Goal: Task Accomplishment & Management: Manage account settings

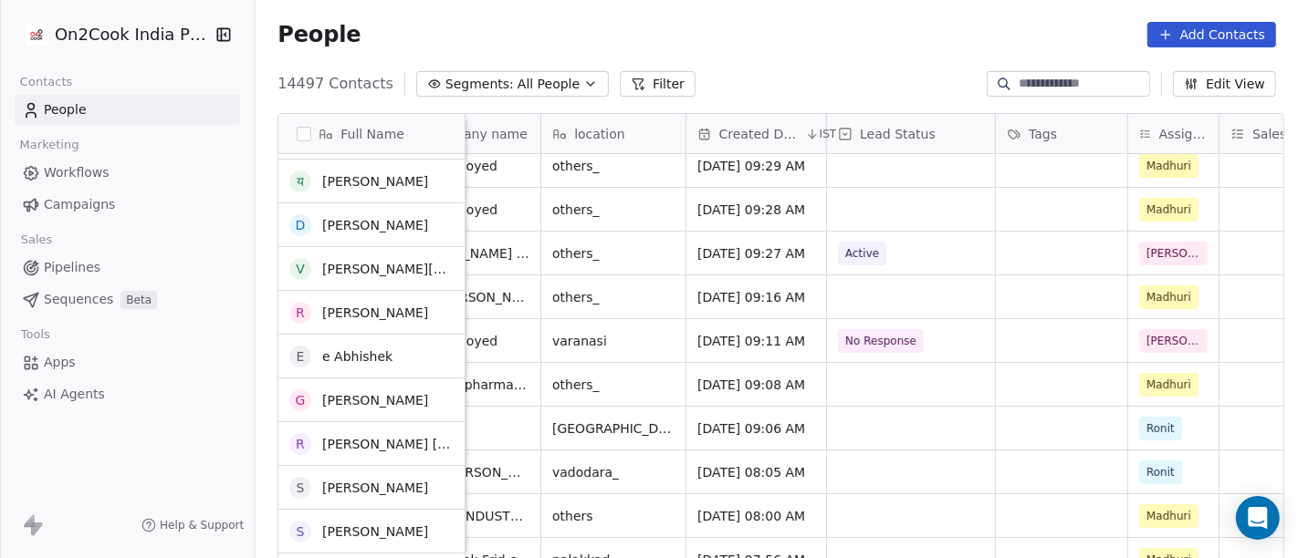
scroll to position [318, 0]
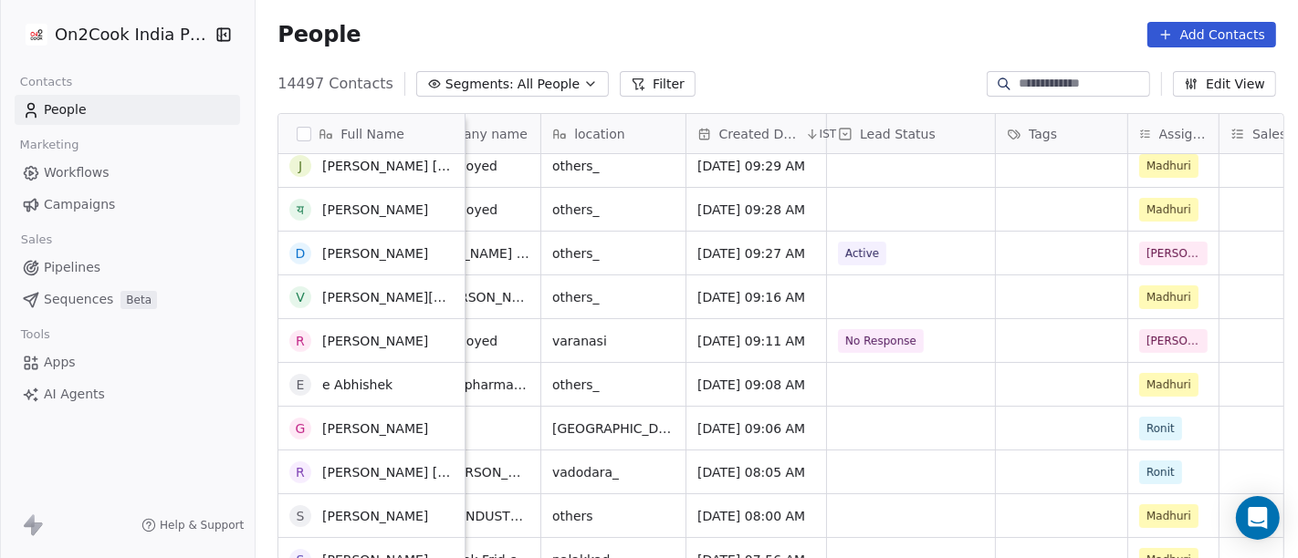
click at [533, 86] on span "All People" at bounding box center [548, 84] width 62 height 19
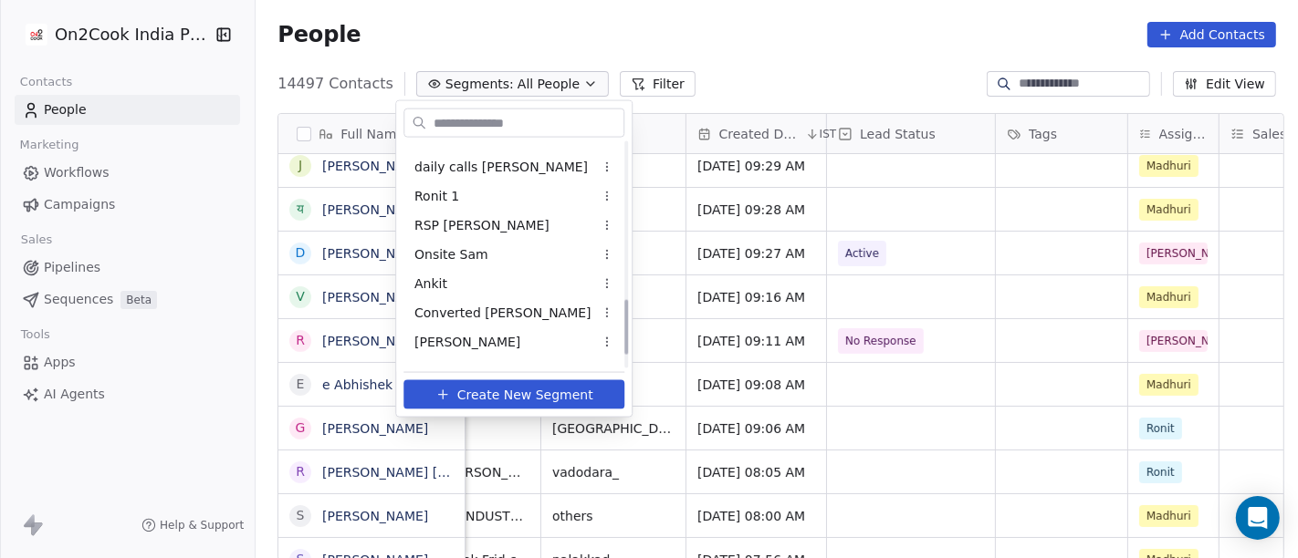
scroll to position [684, 0]
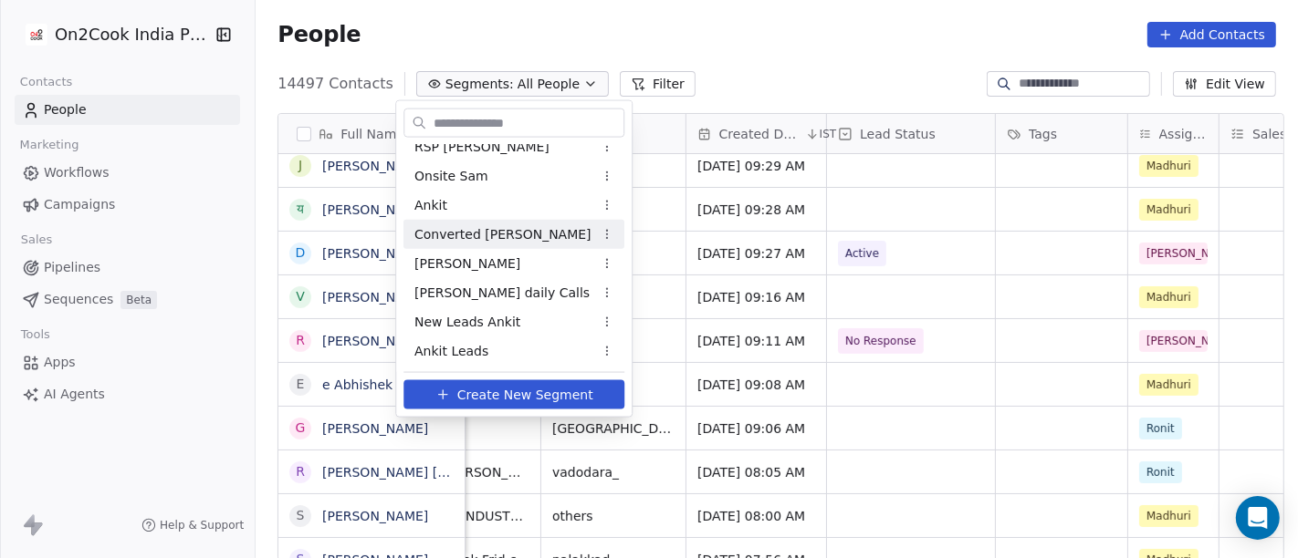
click at [491, 245] on div "Converted Sam" at bounding box center [513, 234] width 221 height 29
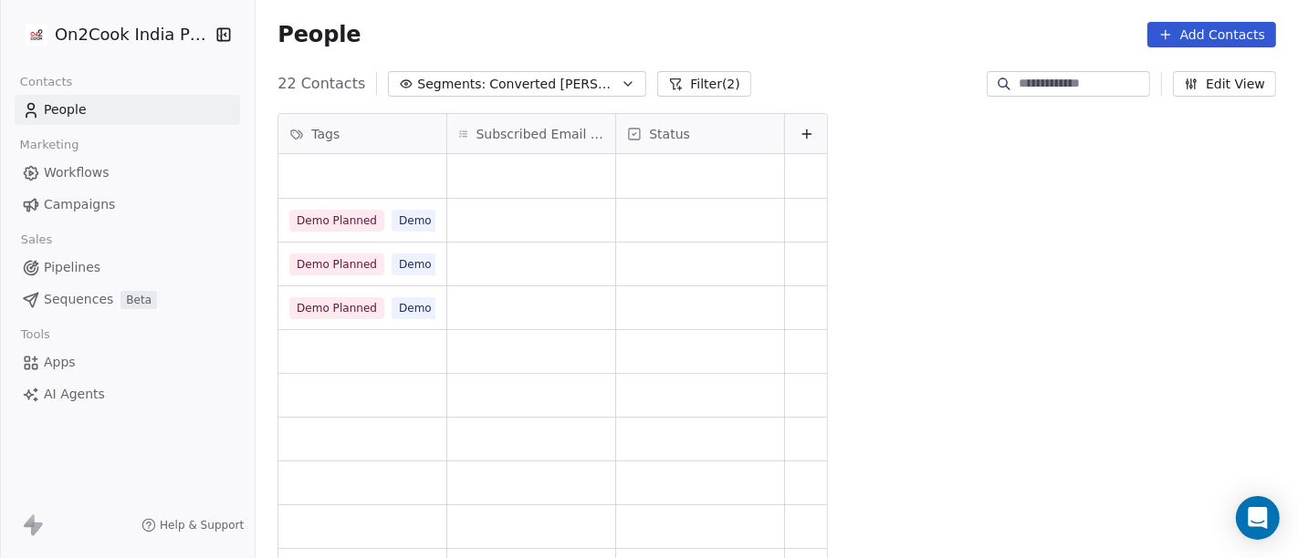
scroll to position [476, 1035]
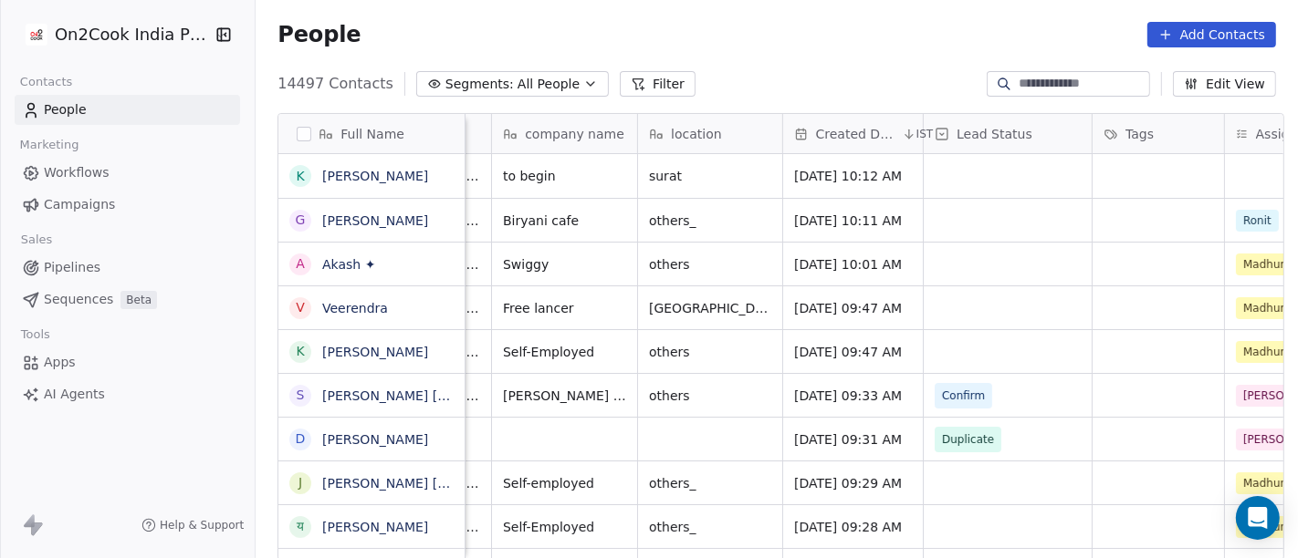
scroll to position [1, 257]
click at [527, 83] on span "All People" at bounding box center [548, 84] width 62 height 19
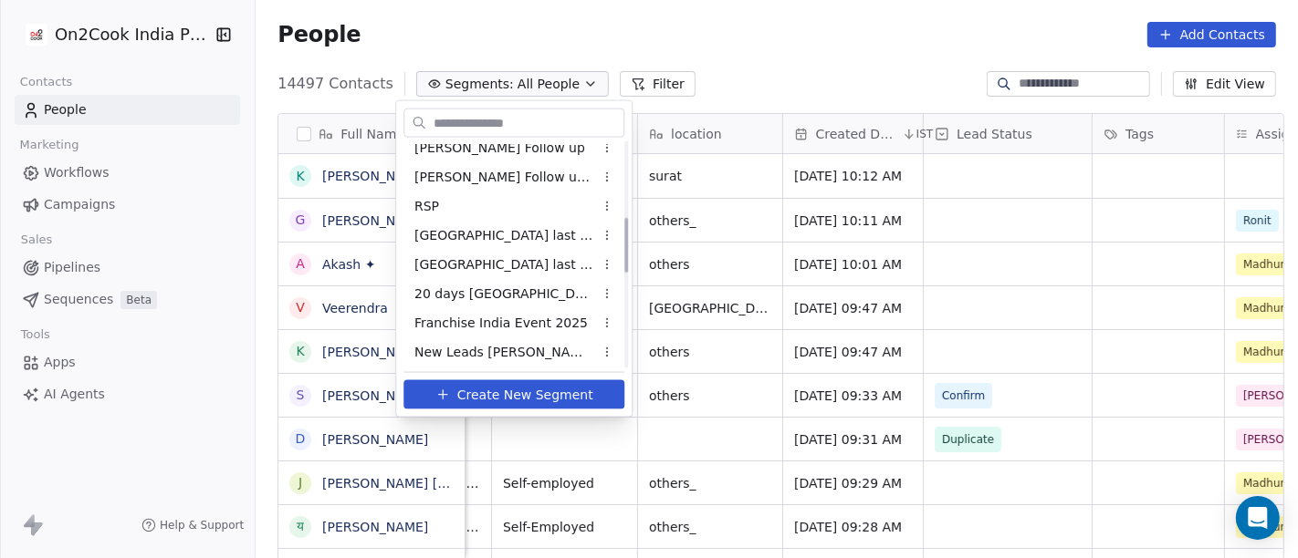
scroll to position [405, 0]
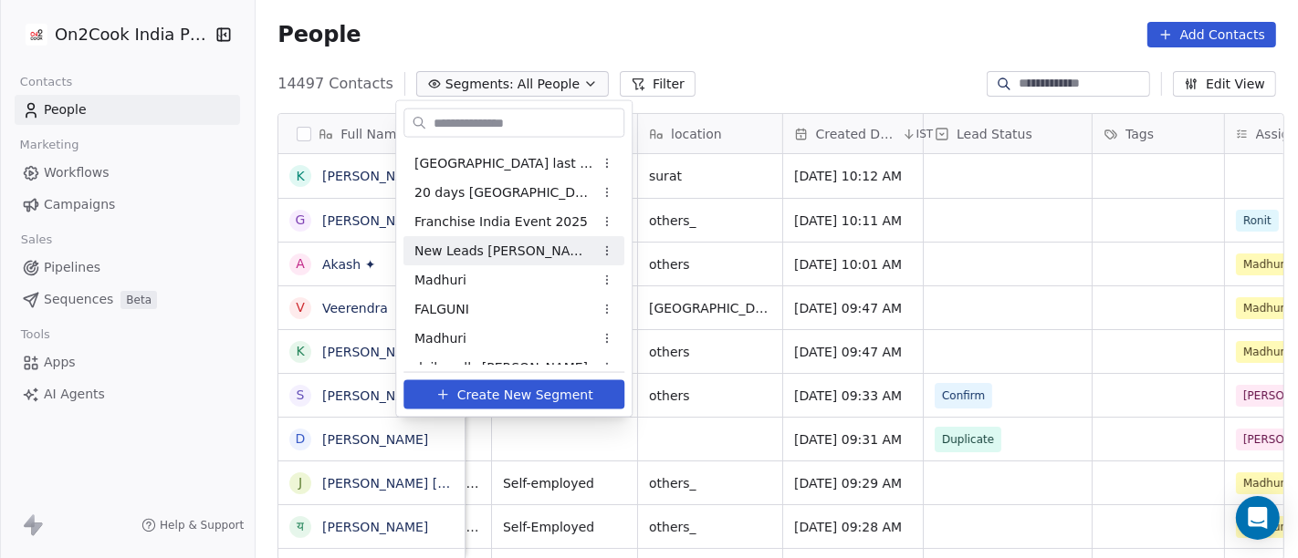
click at [475, 256] on span "New Leads Salim" at bounding box center [503, 250] width 179 height 19
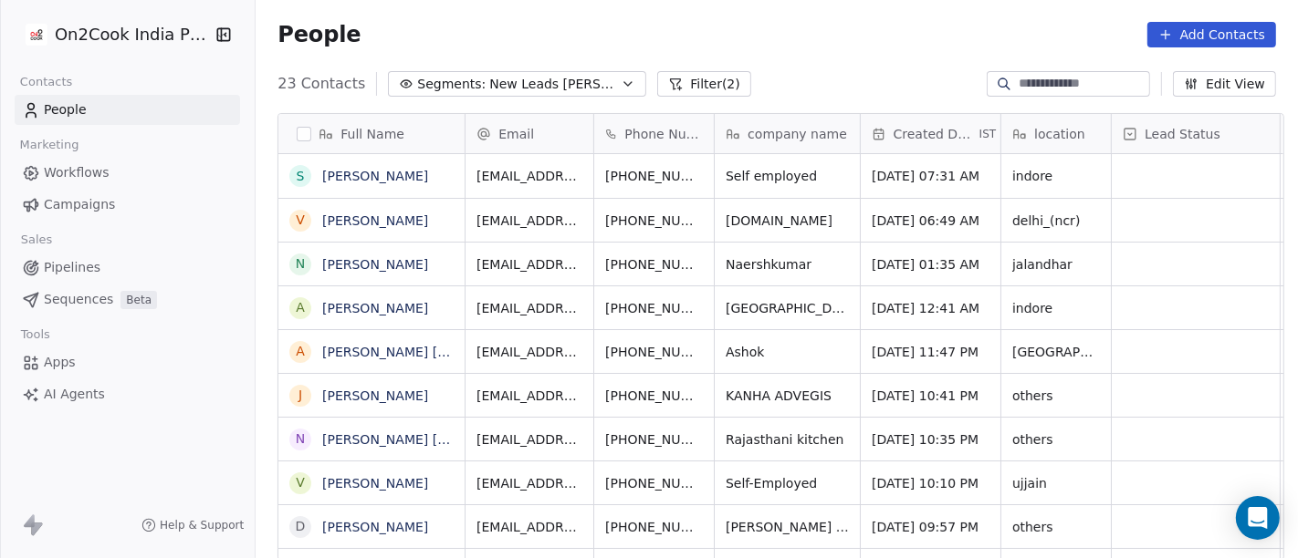
scroll to position [476, 1035]
click at [351, 182] on link "[PERSON_NAME]" at bounding box center [375, 176] width 106 height 15
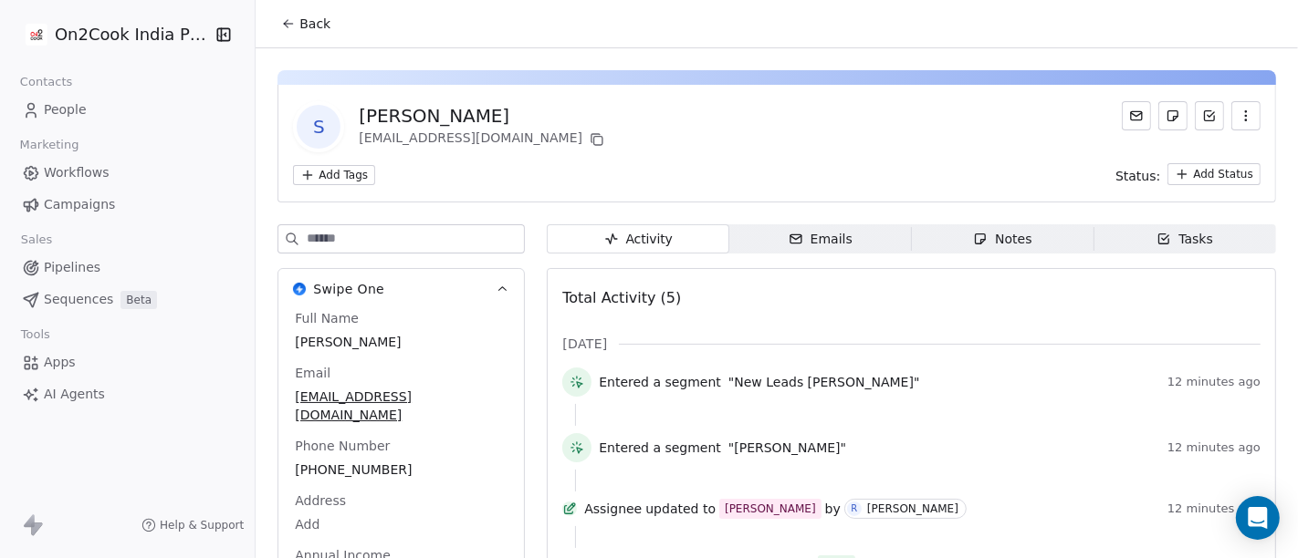
click at [283, 33] on button "Back" at bounding box center [305, 23] width 71 height 33
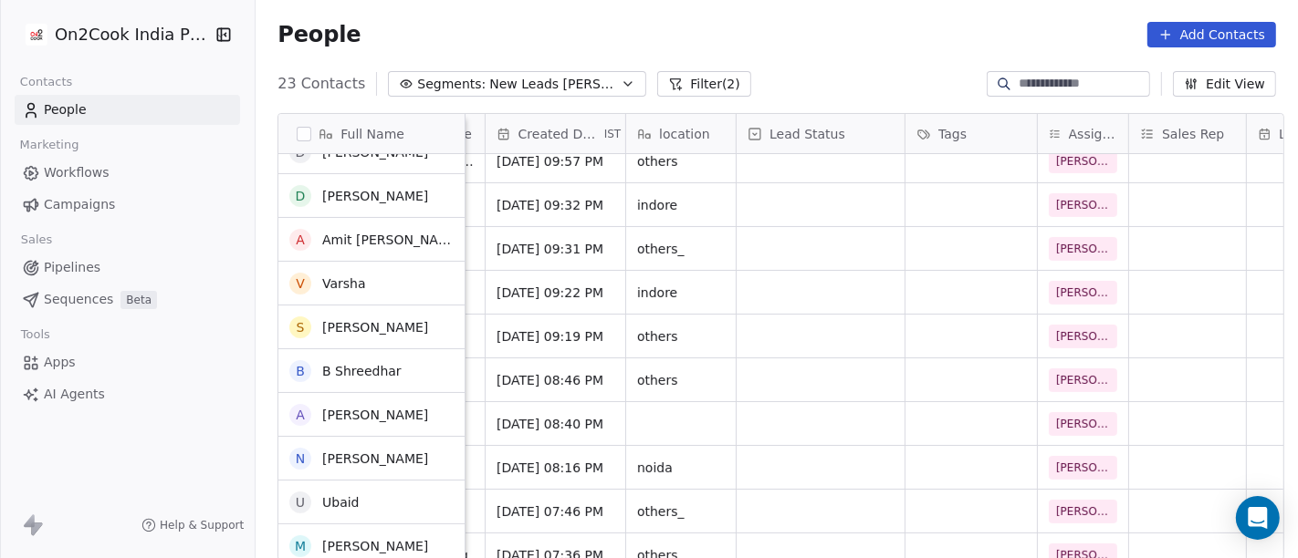
scroll to position [364, 0]
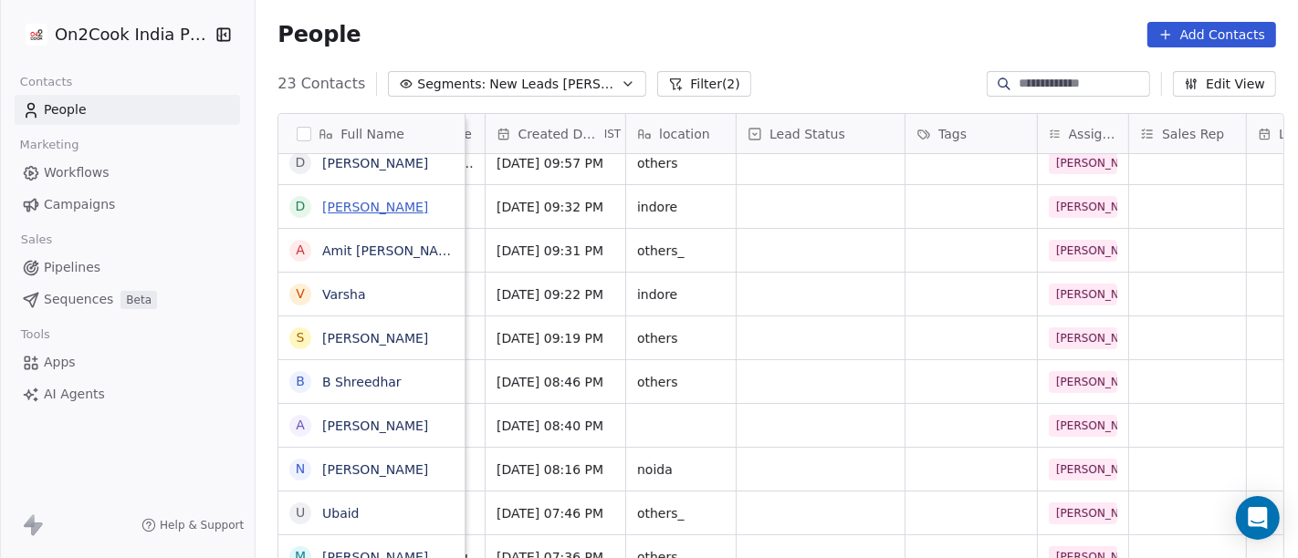
click at [322, 201] on link "Diya Lal Chandani" at bounding box center [375, 207] width 106 height 15
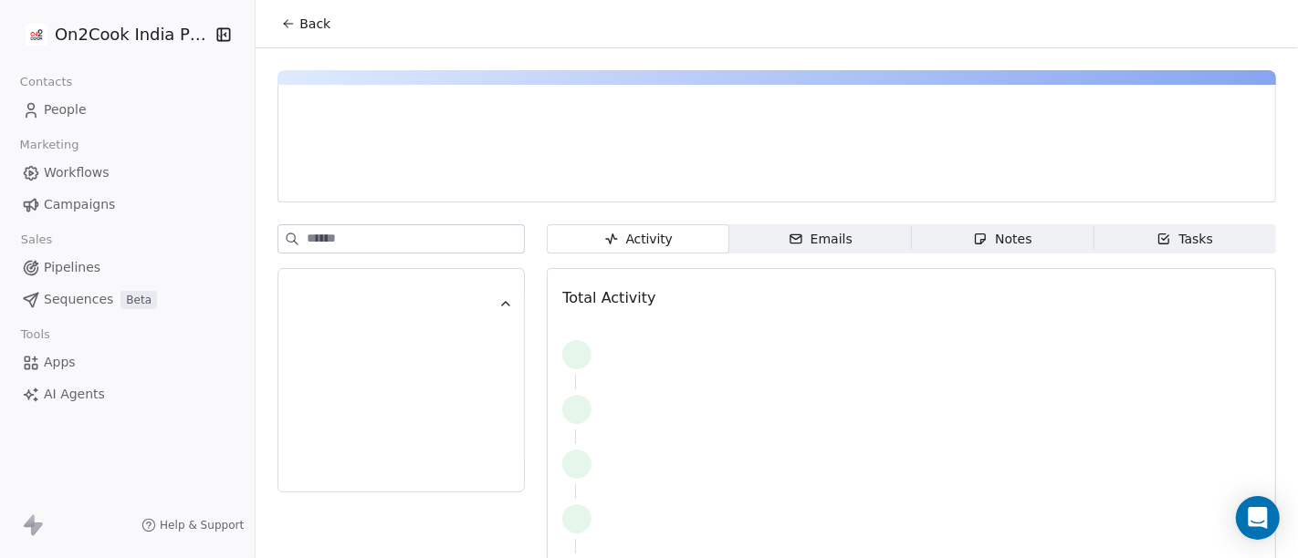
click at [305, 20] on span "Back" at bounding box center [314, 24] width 31 height 18
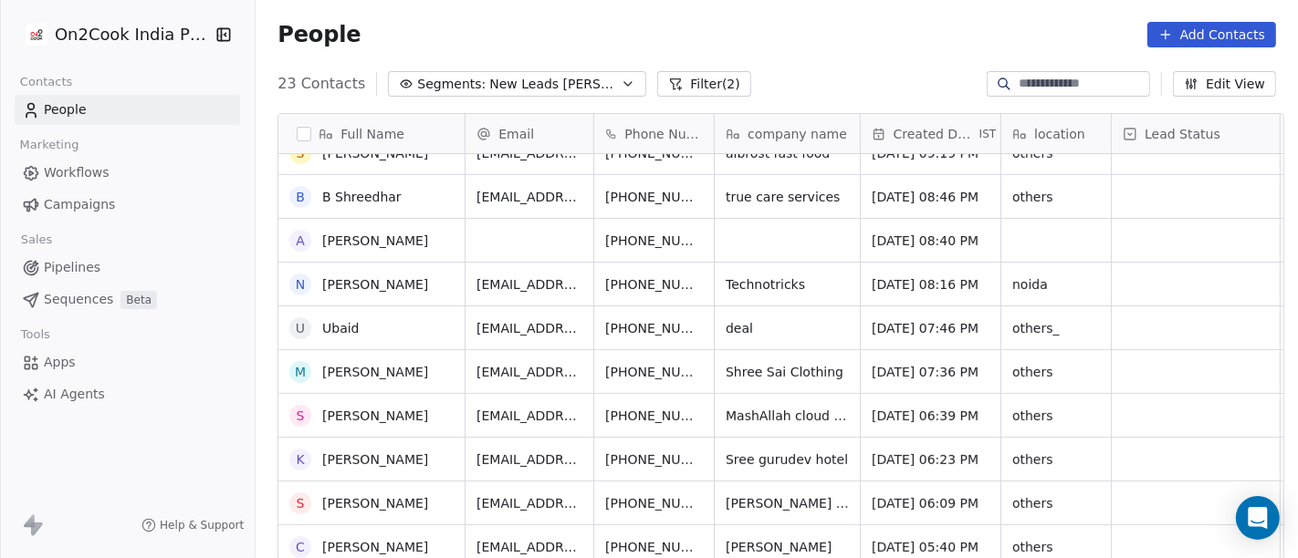
scroll to position [600, 0]
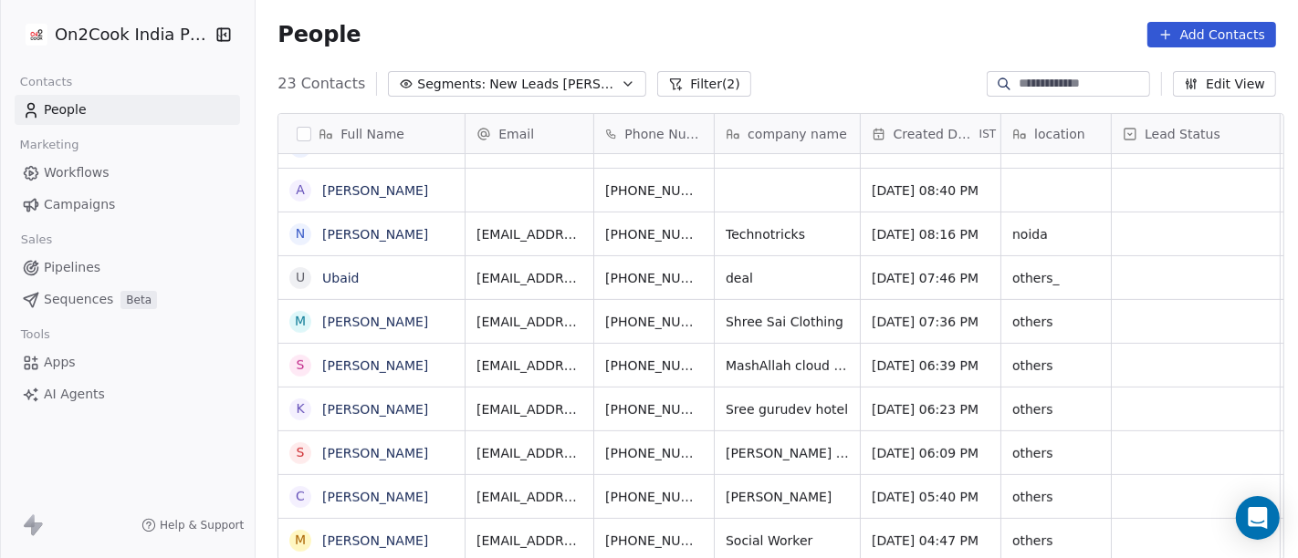
drag, startPoint x: 1031, startPoint y: 14, endPoint x: 1009, endPoint y: 32, distance: 28.5
click at [1031, 14] on div "People Add Contacts" at bounding box center [777, 34] width 1042 height 69
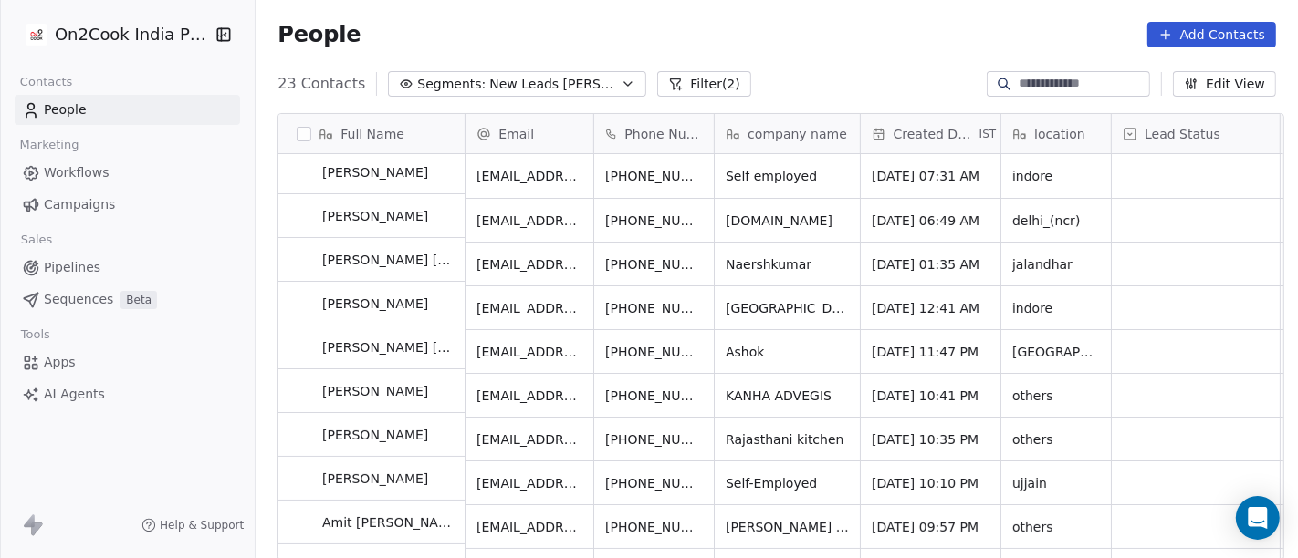
scroll to position [0, 0]
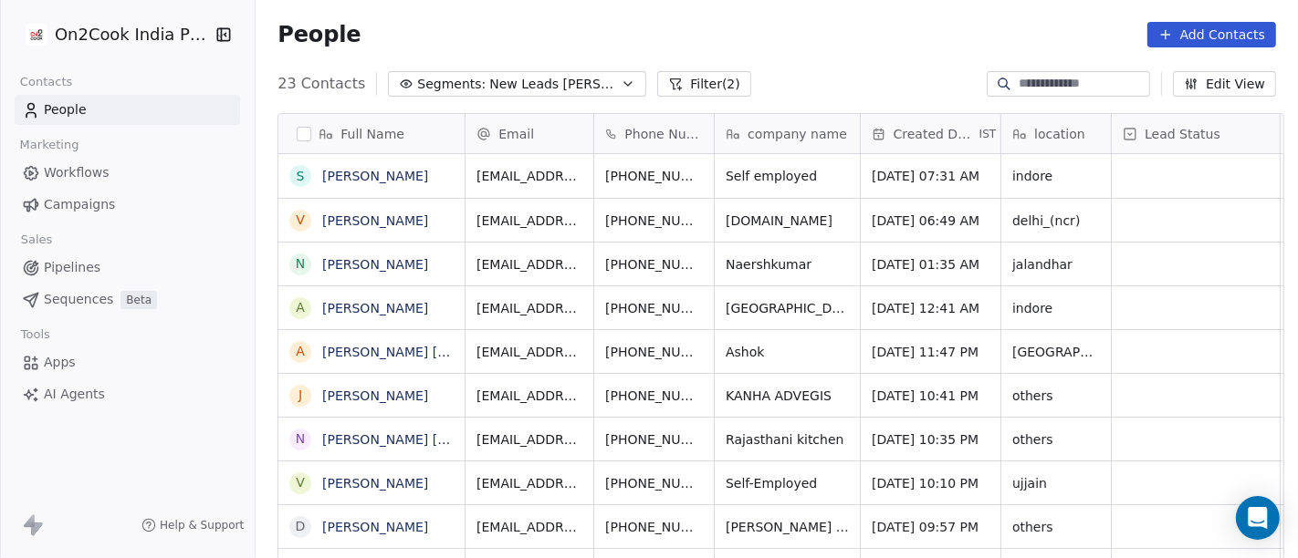
click at [665, 43] on div "People Add Contacts" at bounding box center [776, 35] width 998 height 26
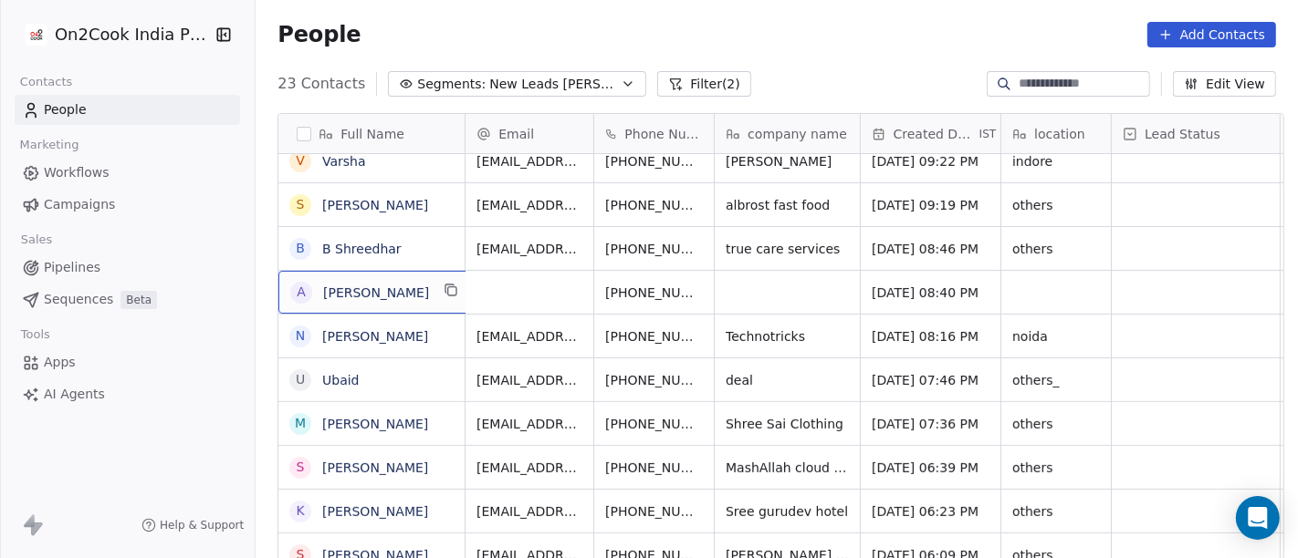
scroll to position [2, 0]
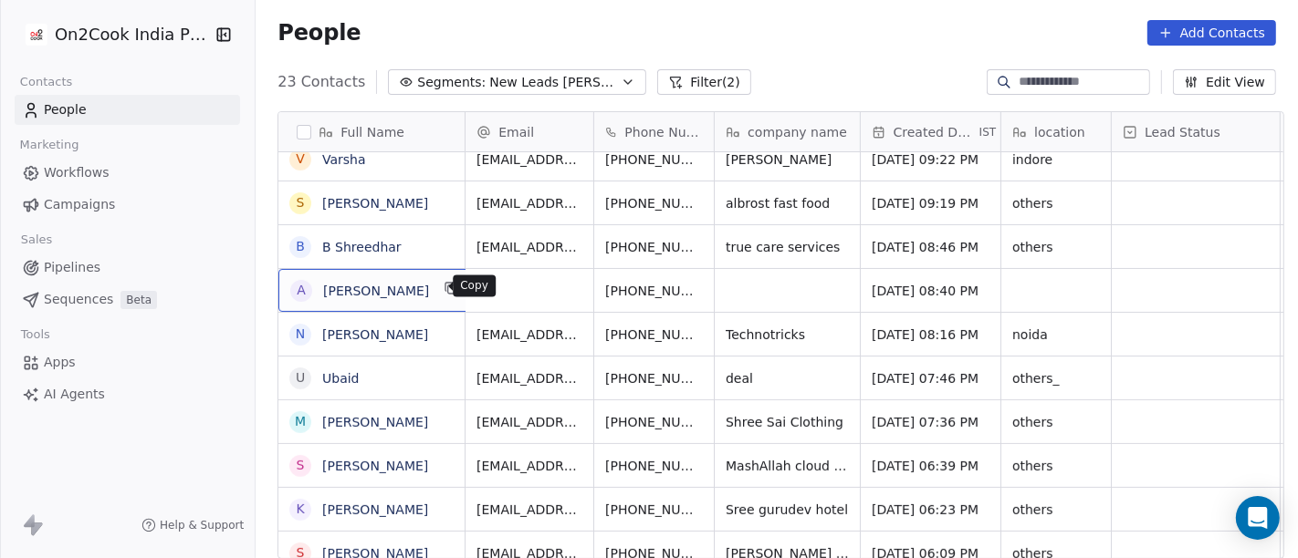
click at [448, 286] on icon "grid" at bounding box center [452, 290] width 8 height 8
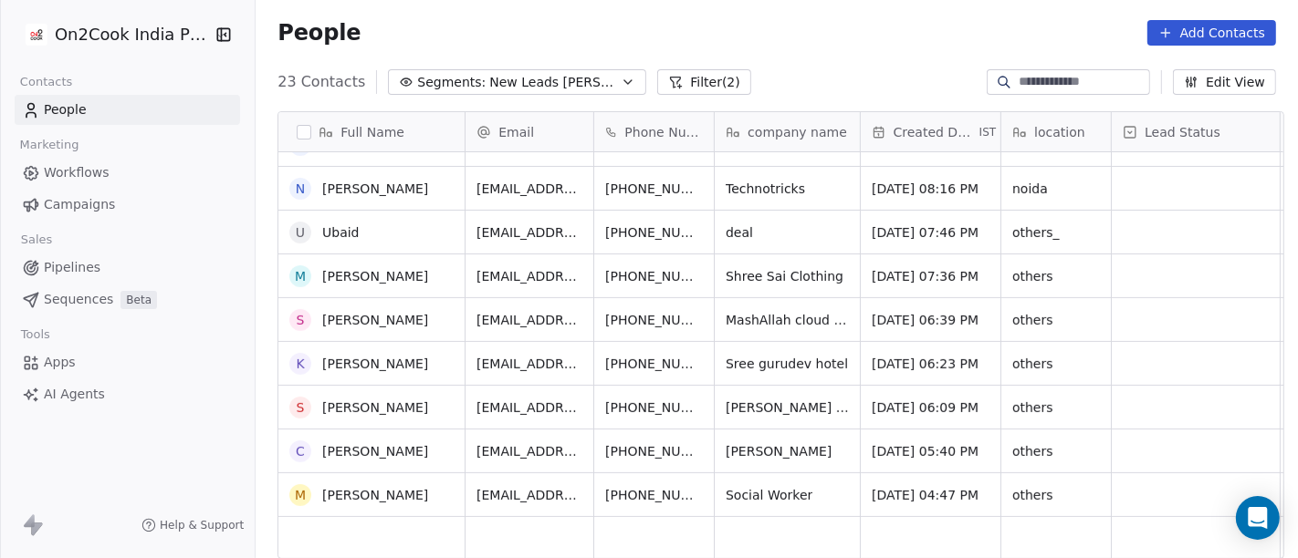
scroll to position [600, 0]
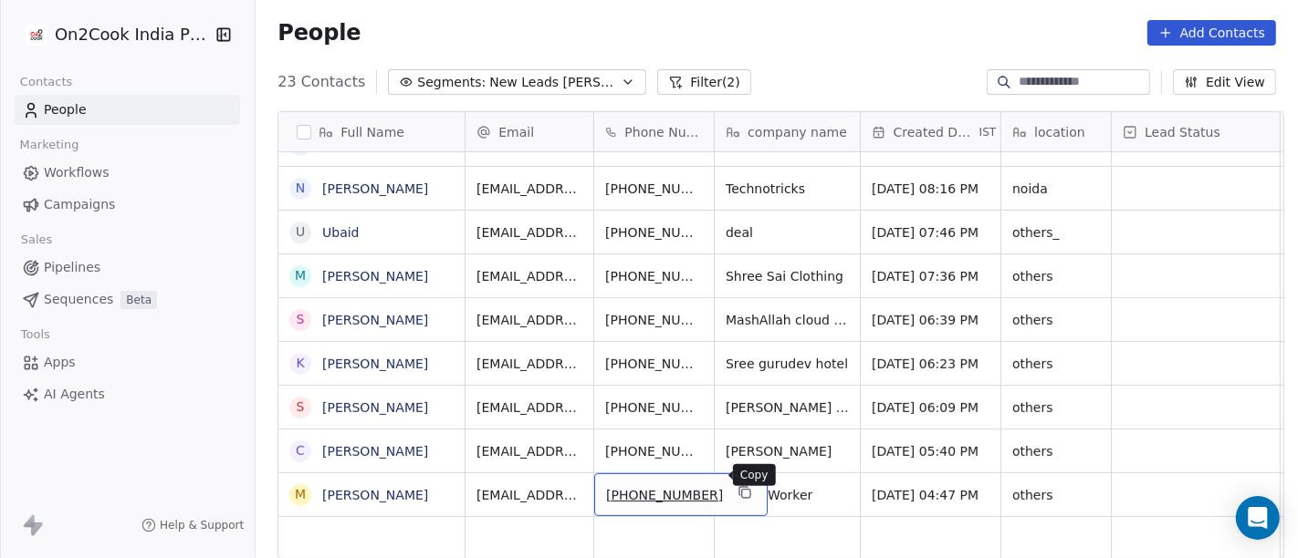
click at [734, 482] on button "grid" at bounding box center [745, 493] width 22 height 22
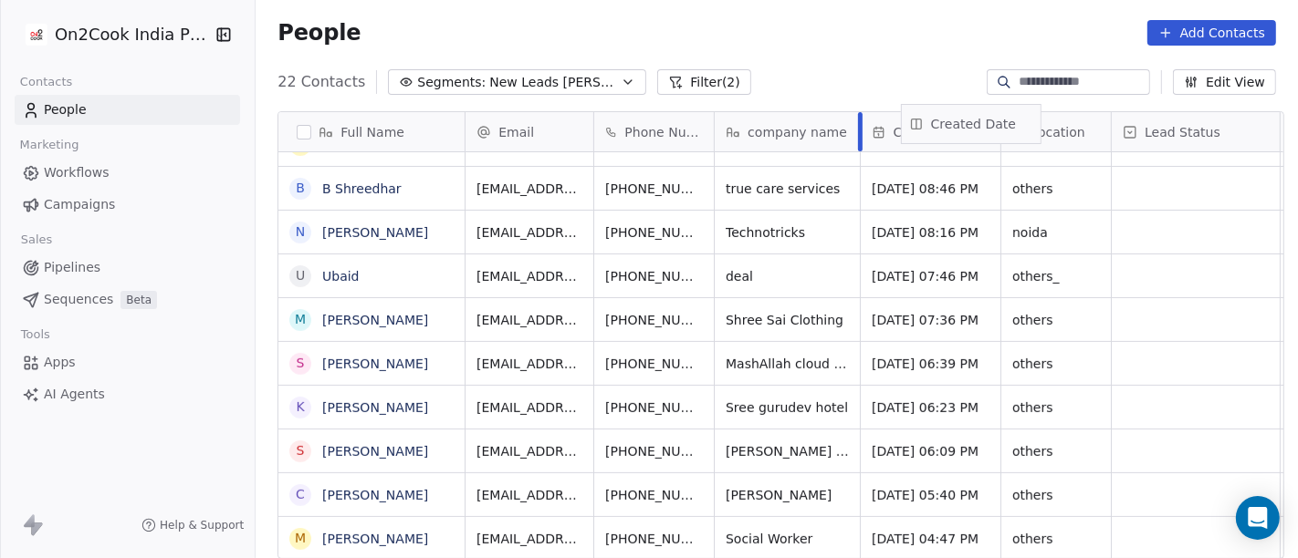
scroll to position [0, 0]
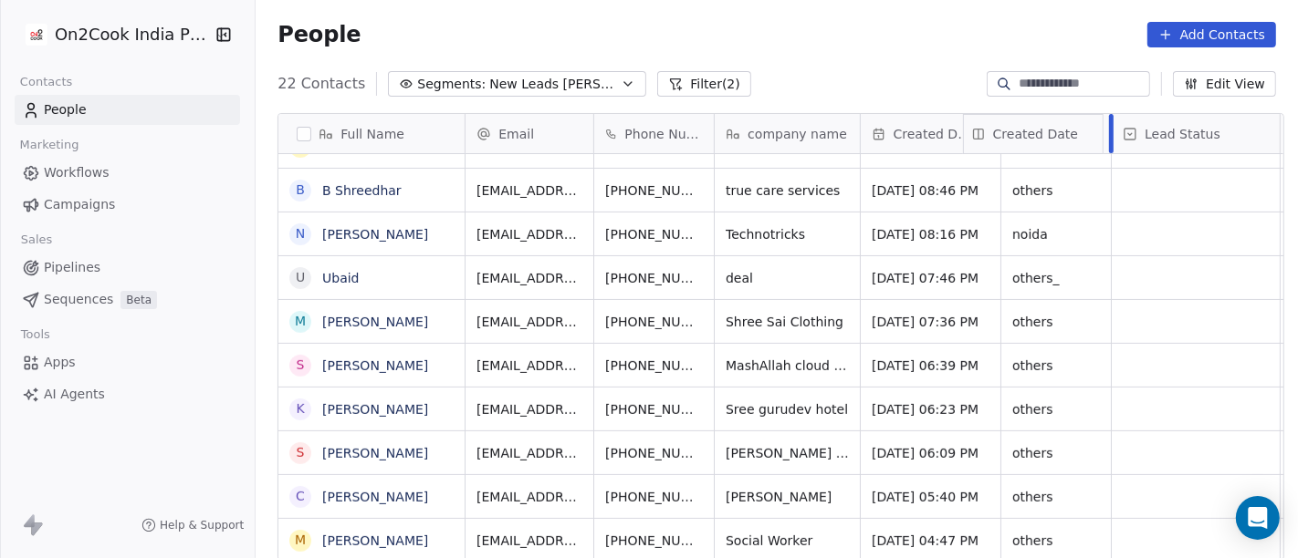
drag, startPoint x: 917, startPoint y: 116, endPoint x: 1035, endPoint y: 116, distance: 117.7
click at [1035, 116] on div "Full Name S Shalabh Kimtee V Vinay Bidla N Naresh Kumar A Anjana Verma A Ashok …" at bounding box center [780, 338] width 1005 height 448
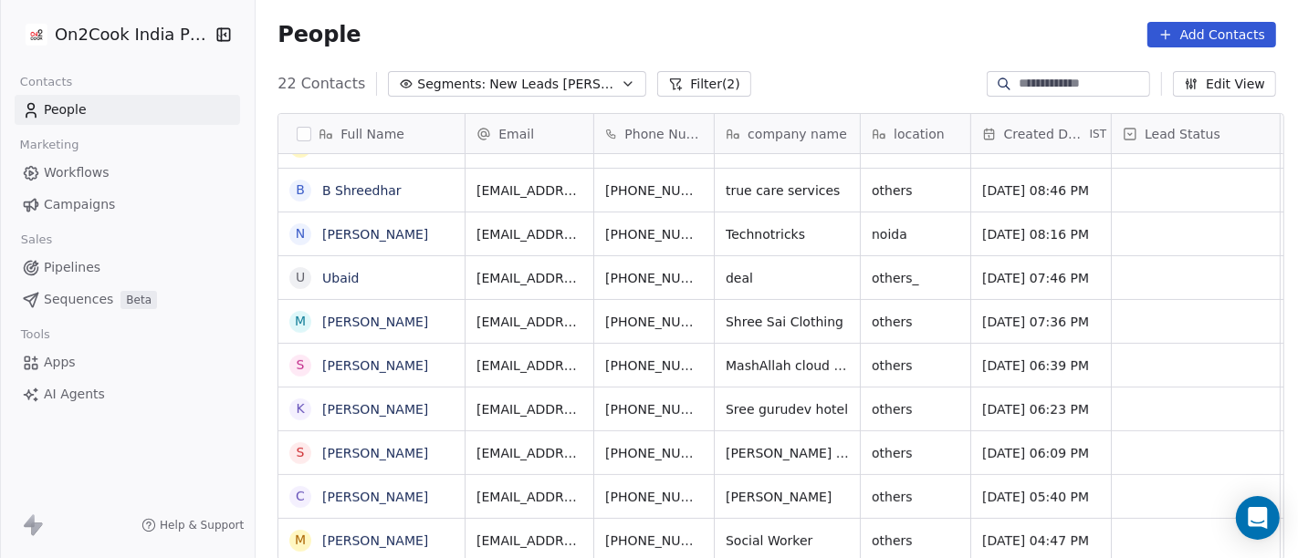
click at [819, 20] on div "People Add Contacts" at bounding box center [777, 34] width 1042 height 69
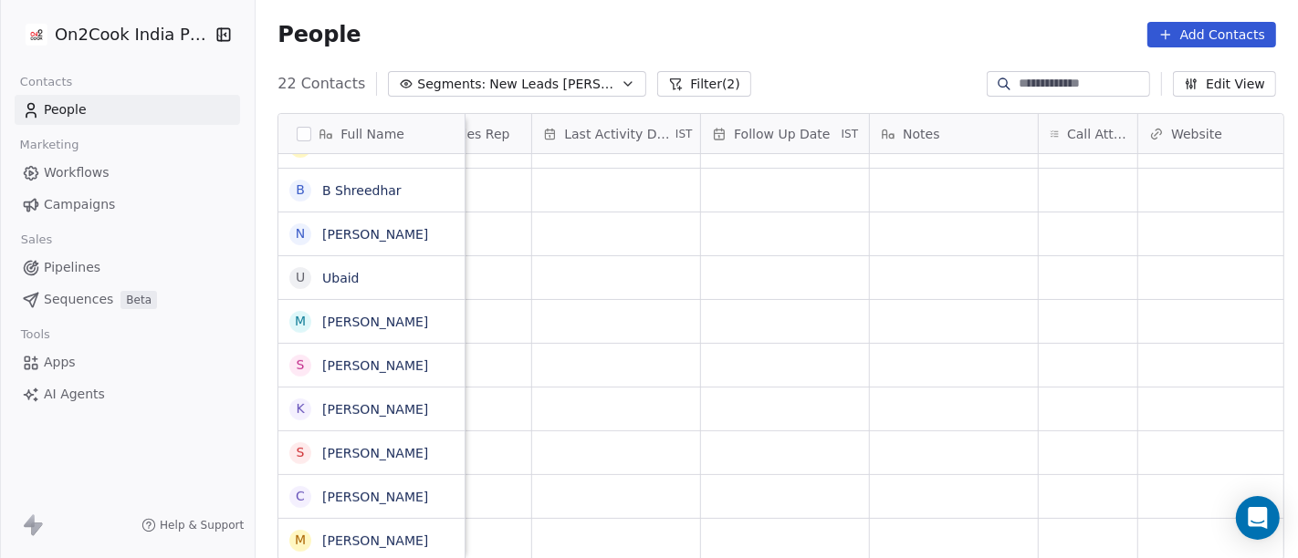
scroll to position [16, 1089]
click at [1102, 528] on div "grid" at bounding box center [1088, 540] width 99 height 43
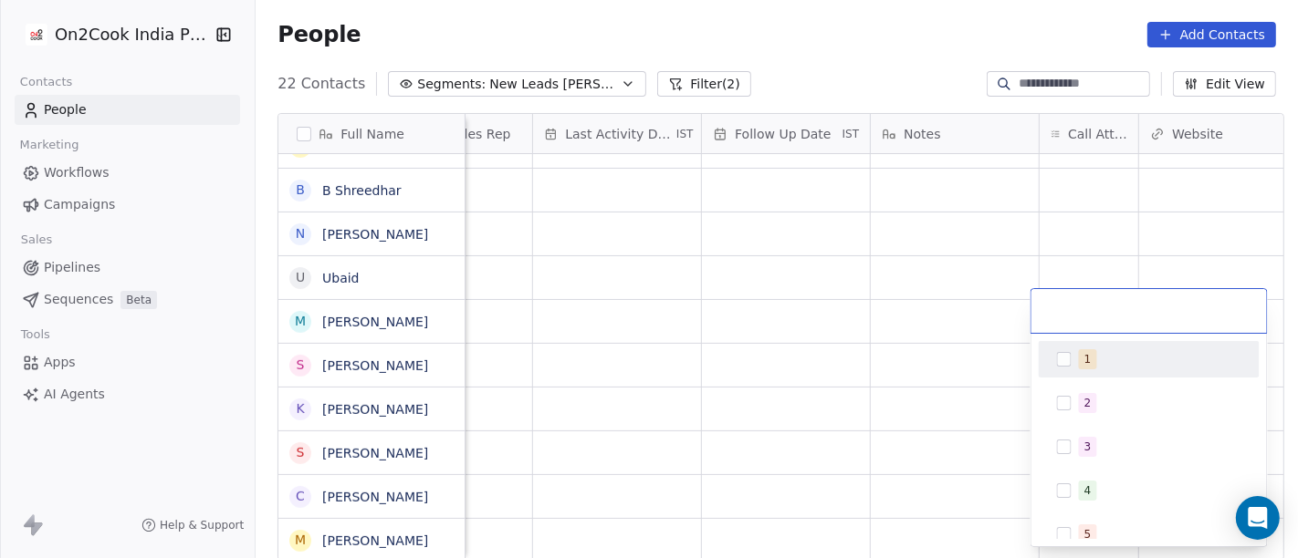
click at [1098, 357] on div "1" at bounding box center [1160, 360] width 162 height 20
click at [882, 344] on html "On2Cook India Pvt. Ltd. Contacts People Marketing Workflows Campaigns Sales Pip…" at bounding box center [649, 279] width 1298 height 558
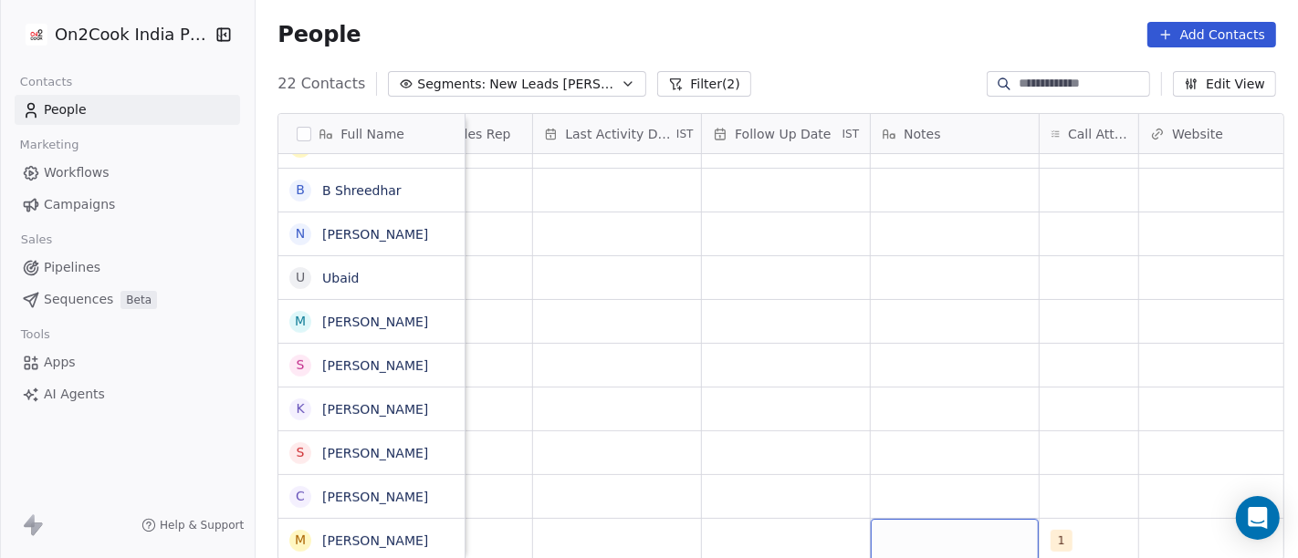
click at [950, 519] on div "grid" at bounding box center [955, 540] width 168 height 43
type textarea "**********"
click at [1002, 435] on html "On2Cook India Pvt. Ltd. Contacts People Marketing Workflows Campaigns Sales Pip…" at bounding box center [649, 279] width 1298 height 558
click at [757, 519] on div "grid" at bounding box center [786, 540] width 168 height 43
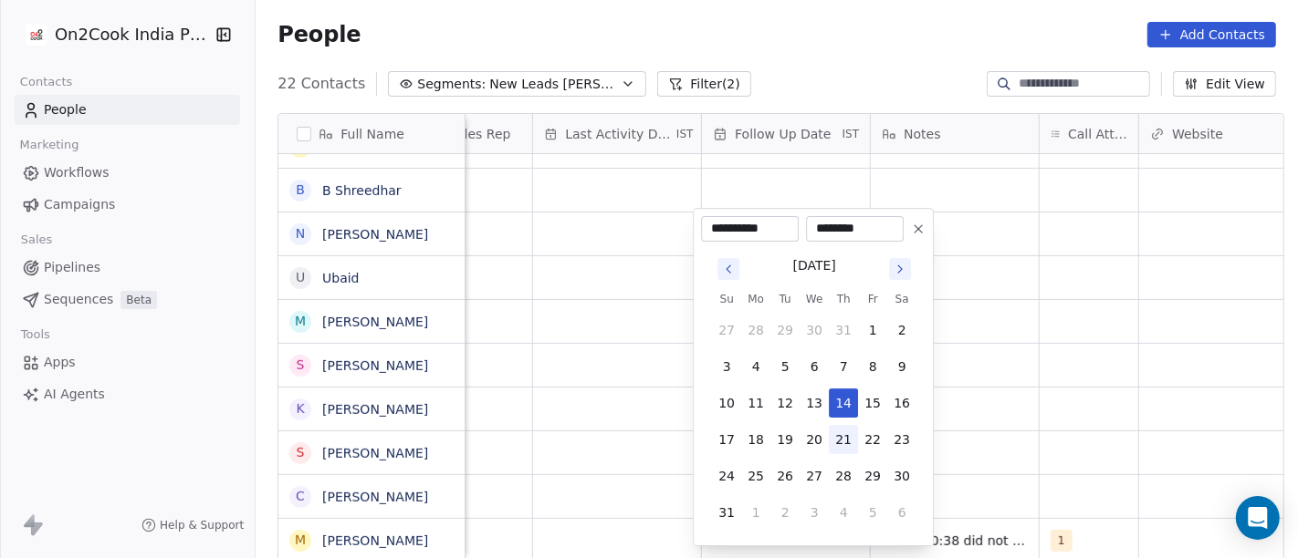
click at [847, 440] on button "21" at bounding box center [843, 439] width 29 height 29
type input "**********"
click at [951, 433] on html "On2Cook India Pvt. Ltd. Contacts People Marketing Workflows Campaigns Sales Pip…" at bounding box center [649, 279] width 1298 height 558
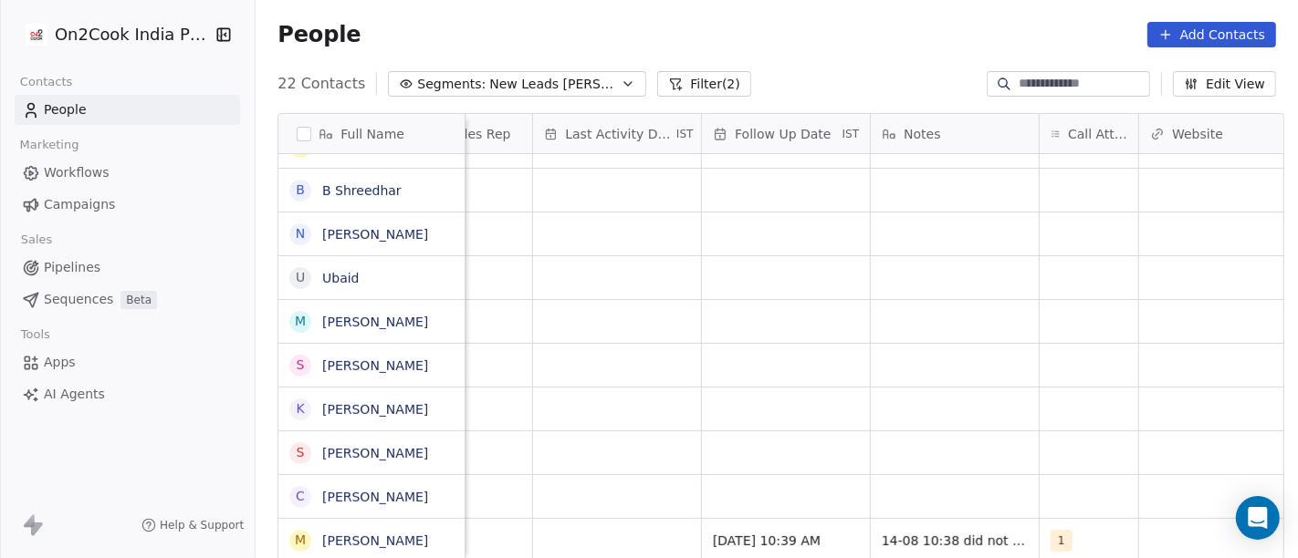
click at [599, 518] on div "Salim 21/08/2025 10:39 AM 14-08 10:38 did not pick up call WA msg sent 1 cafete…" at bounding box center [826, 540] width 2899 height 44
click at [602, 520] on div "grid" at bounding box center [617, 540] width 168 height 43
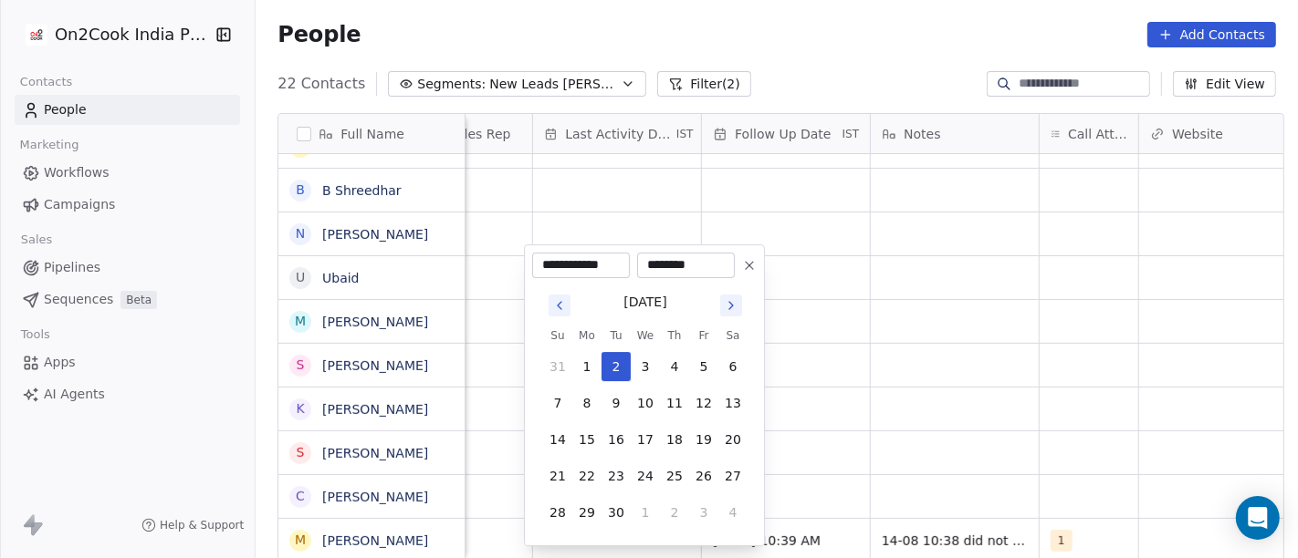
click at [564, 314] on button "Go to previous month" at bounding box center [559, 306] width 22 height 22
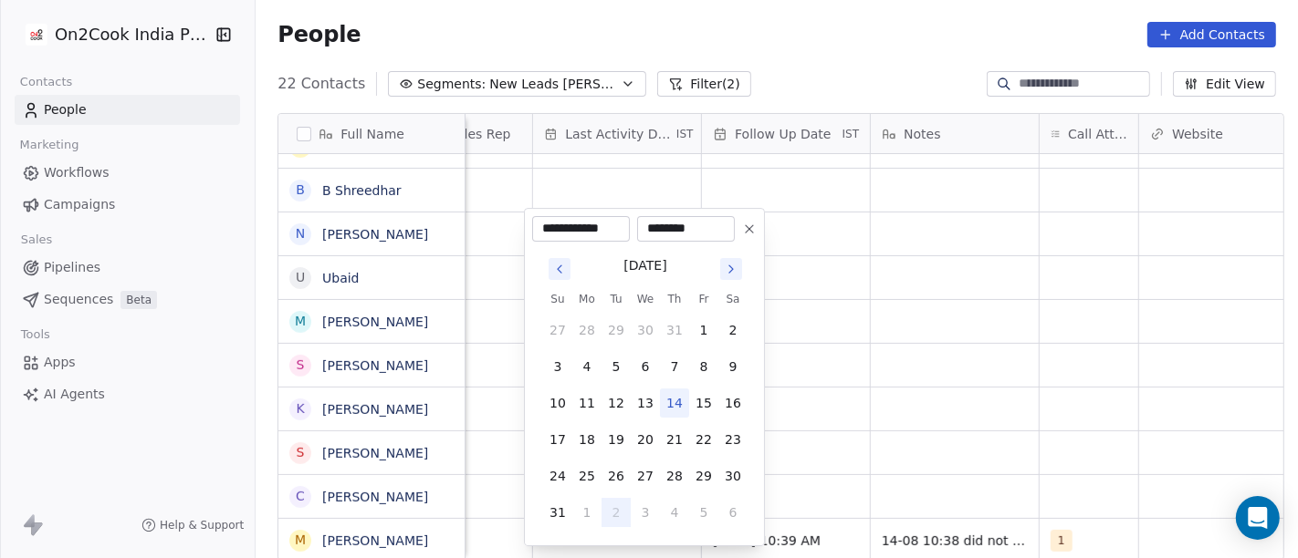
click at [685, 397] on button "14" at bounding box center [674, 403] width 29 height 29
type input "**********"
click at [838, 398] on html "On2Cook India Pvt. Ltd. Contacts People Marketing Workflows Campaigns Sales Pip…" at bounding box center [649, 279] width 1298 height 558
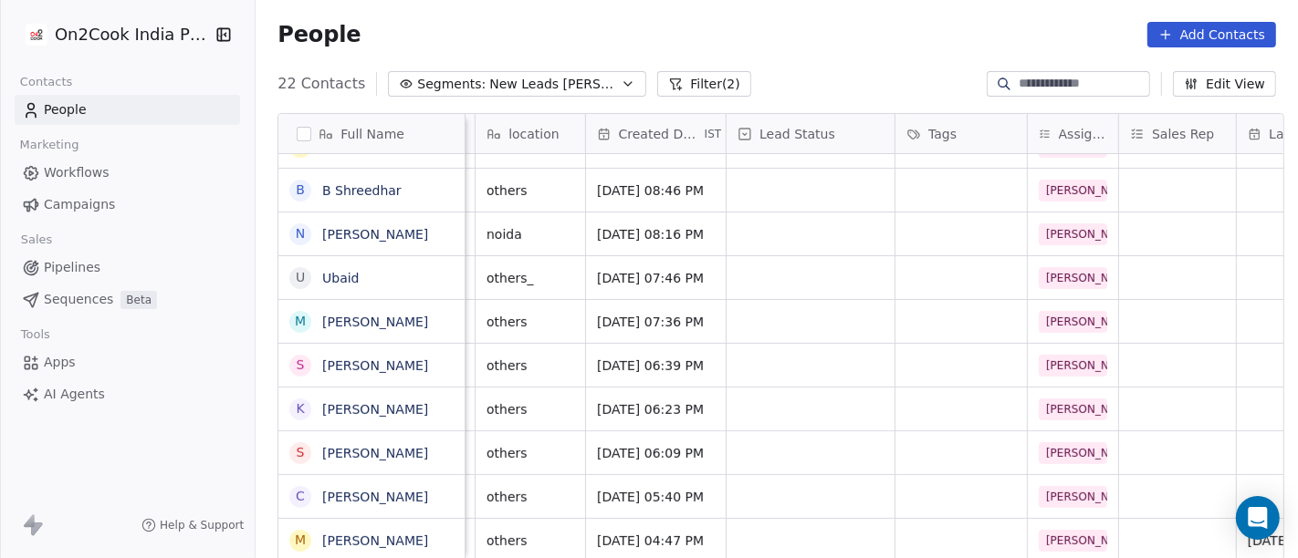
scroll to position [16, 384]
click at [789, 521] on div "grid" at bounding box center [811, 540] width 168 height 43
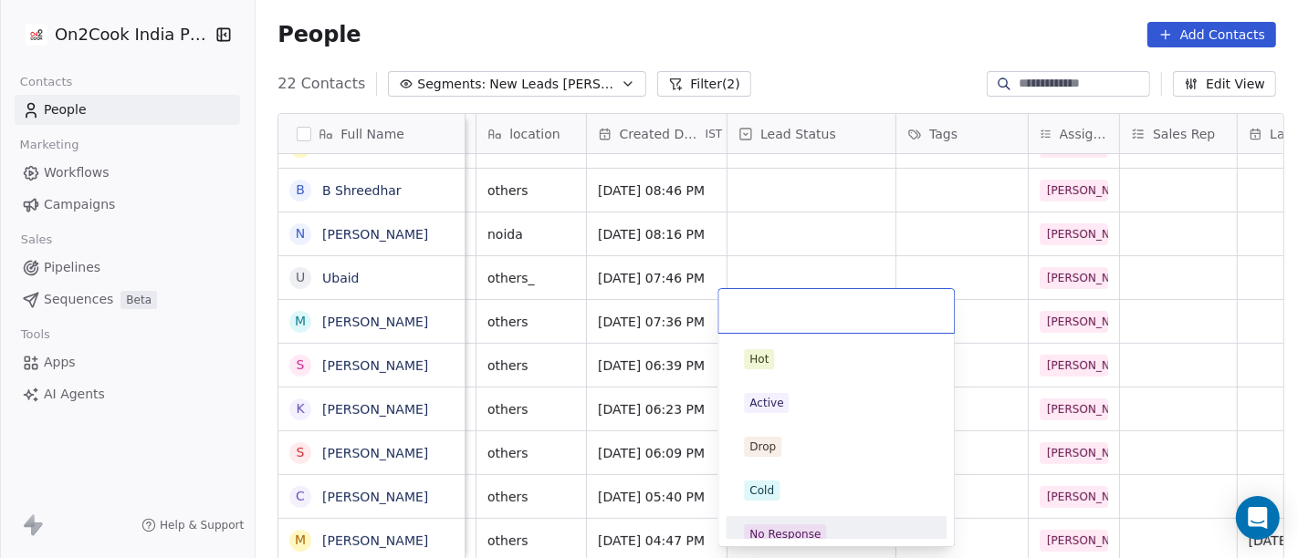
click at [801, 540] on div "Hot Active Drop Cold No Response Onsite Demo RSP (Distributor) Converted Duplic…" at bounding box center [835, 440] width 235 height 213
click at [803, 527] on div "No Response" at bounding box center [784, 535] width 71 height 16
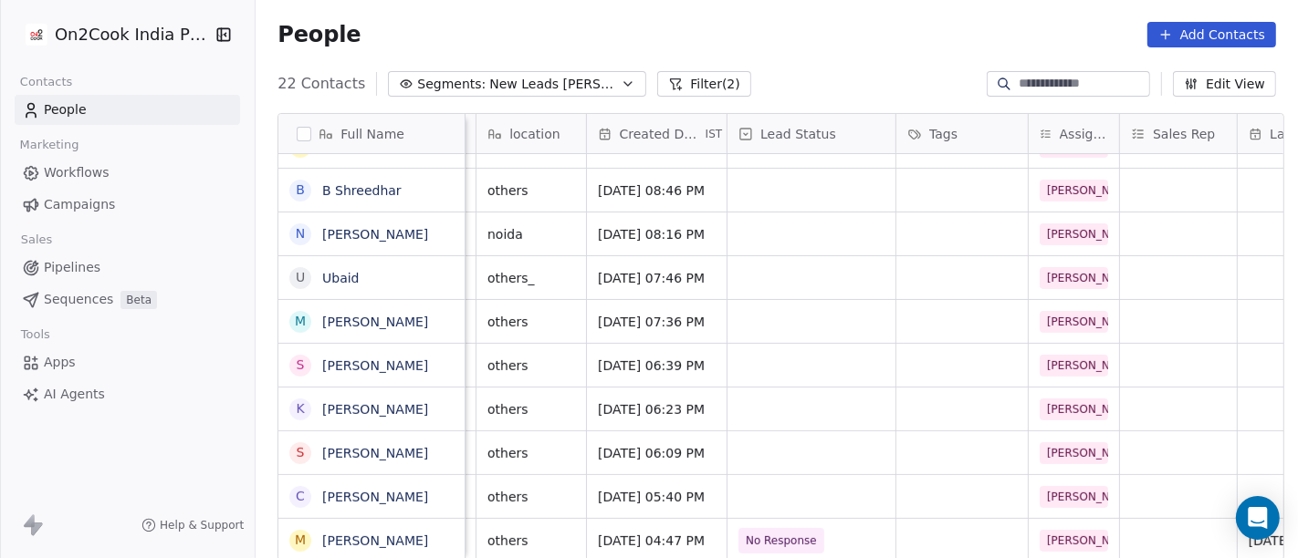
scroll to position [16, 0]
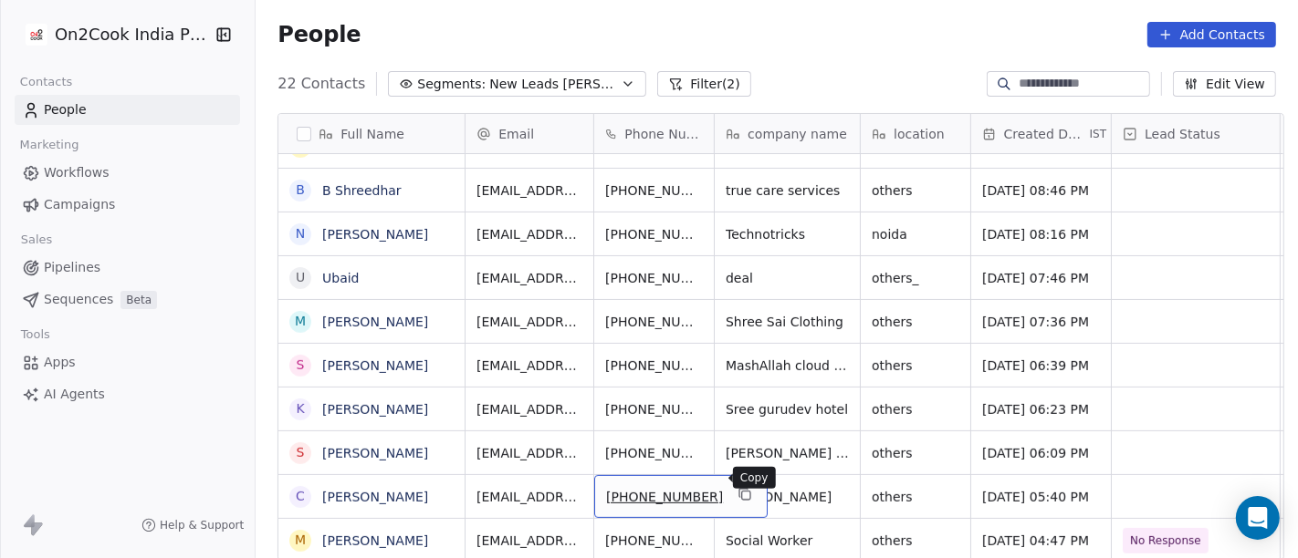
click at [737, 487] on icon "grid" at bounding box center [744, 494] width 15 height 15
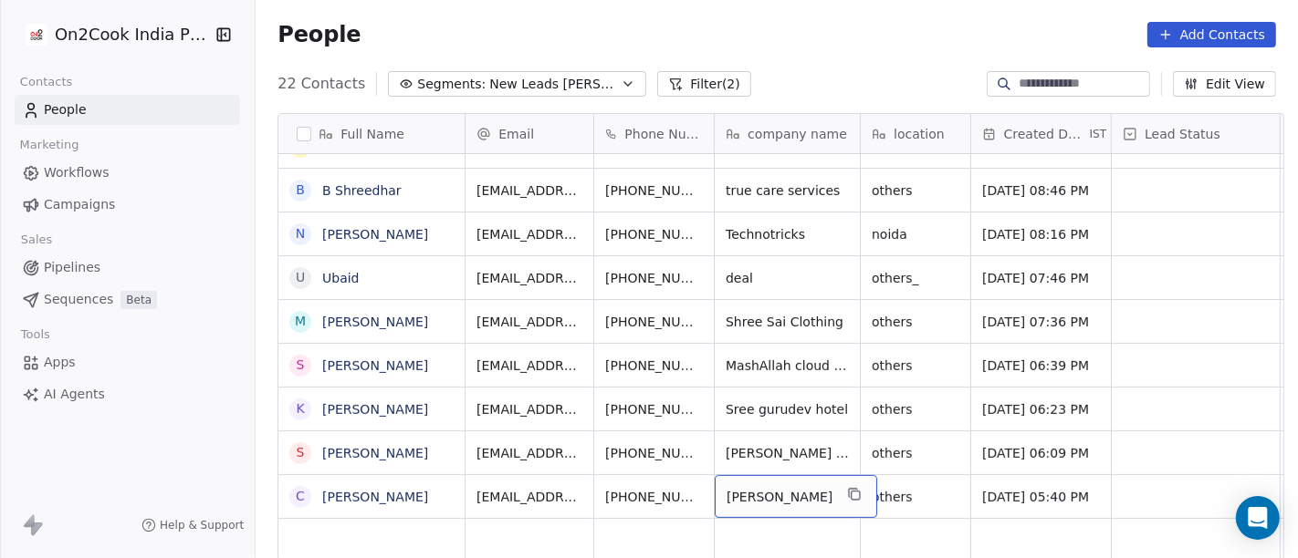
click at [822, 47] on div "People Add Contacts" at bounding box center [777, 34] width 1042 height 69
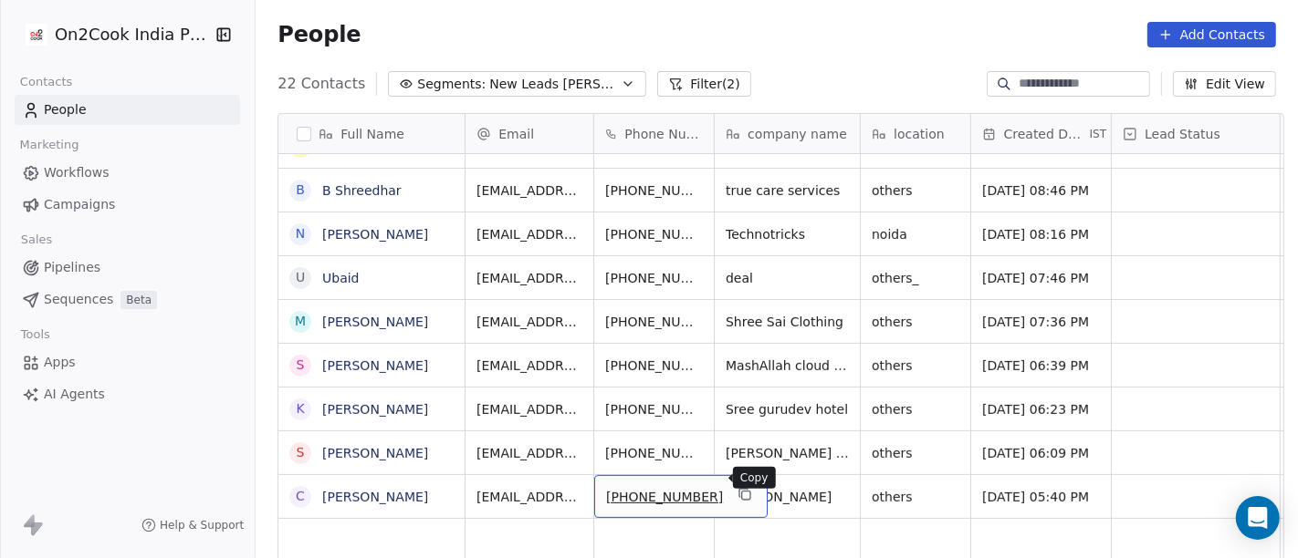
click at [737, 487] on icon "grid" at bounding box center [744, 494] width 15 height 15
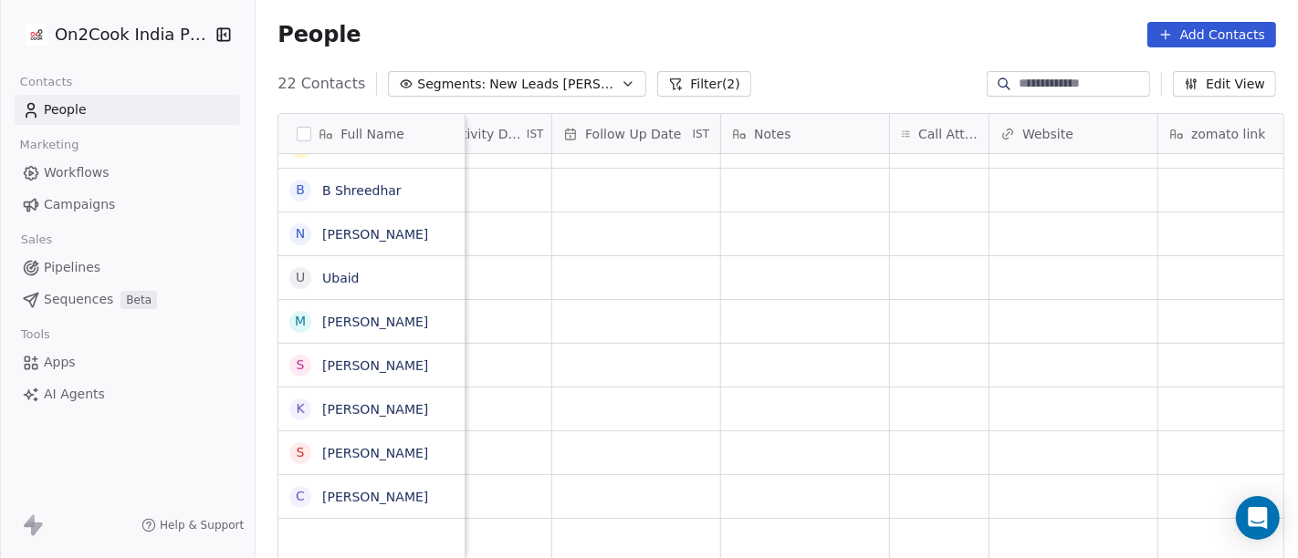
scroll to position [16, 1238]
click at [910, 491] on div "grid" at bounding box center [939, 496] width 99 height 43
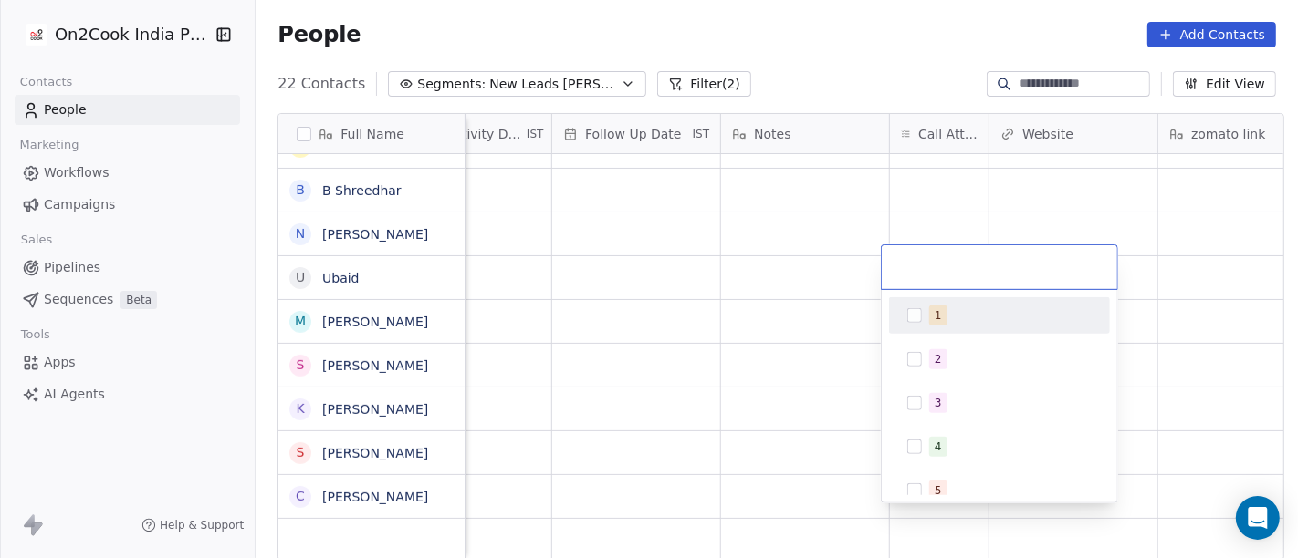
click at [924, 328] on div "1" at bounding box center [999, 315] width 206 height 29
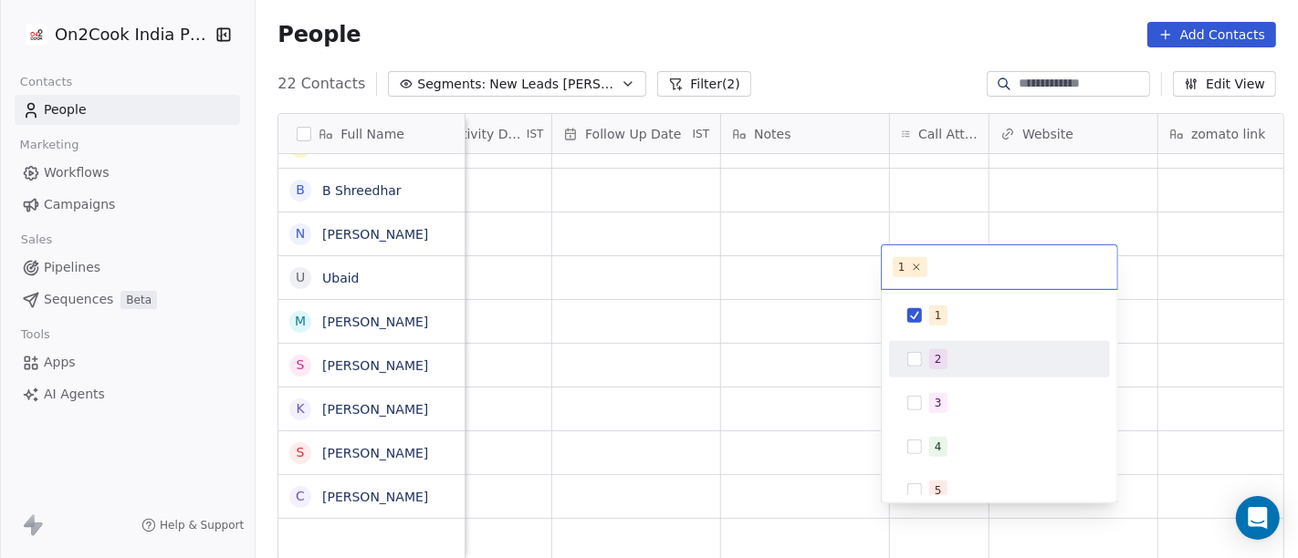
click at [731, 350] on html "On2Cook India Pvt. Ltd. Contacts People Marketing Workflows Campaigns Sales Pip…" at bounding box center [649, 279] width 1298 height 558
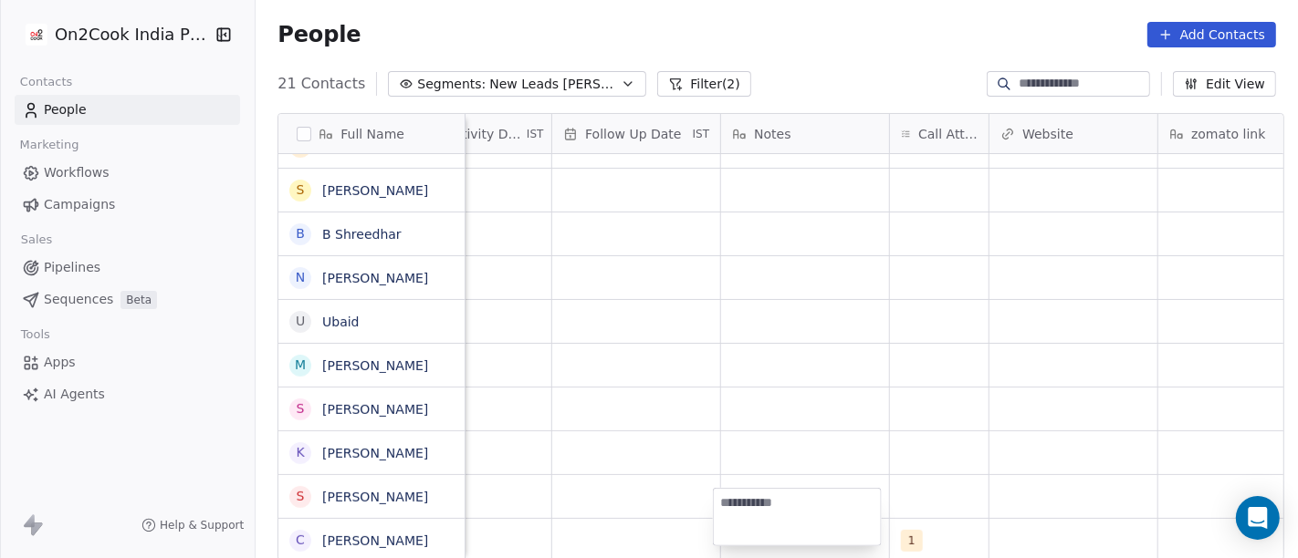
scroll to position [512, 0]
click at [745, 404] on html "On2Cook India Pvt. Ltd. Contacts People Marketing Workflows Campaigns Sales Pip…" at bounding box center [649, 279] width 1298 height 558
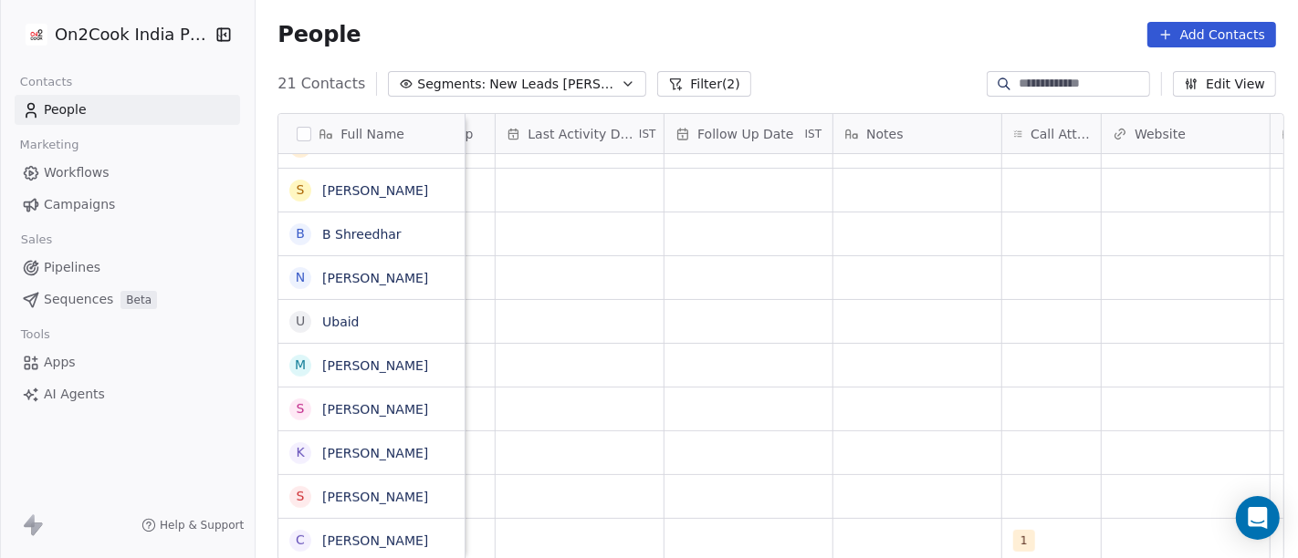
scroll to position [16, 1127]
click at [886, 519] on div "grid" at bounding box center [916, 540] width 168 height 43
type textarea "**********"
click at [948, 449] on html "On2Cook India Pvt. Ltd. Contacts People Marketing Workflows Campaigns Sales Pip…" at bounding box center [649, 279] width 1298 height 558
click at [747, 519] on div "grid" at bounding box center [747, 540] width 168 height 43
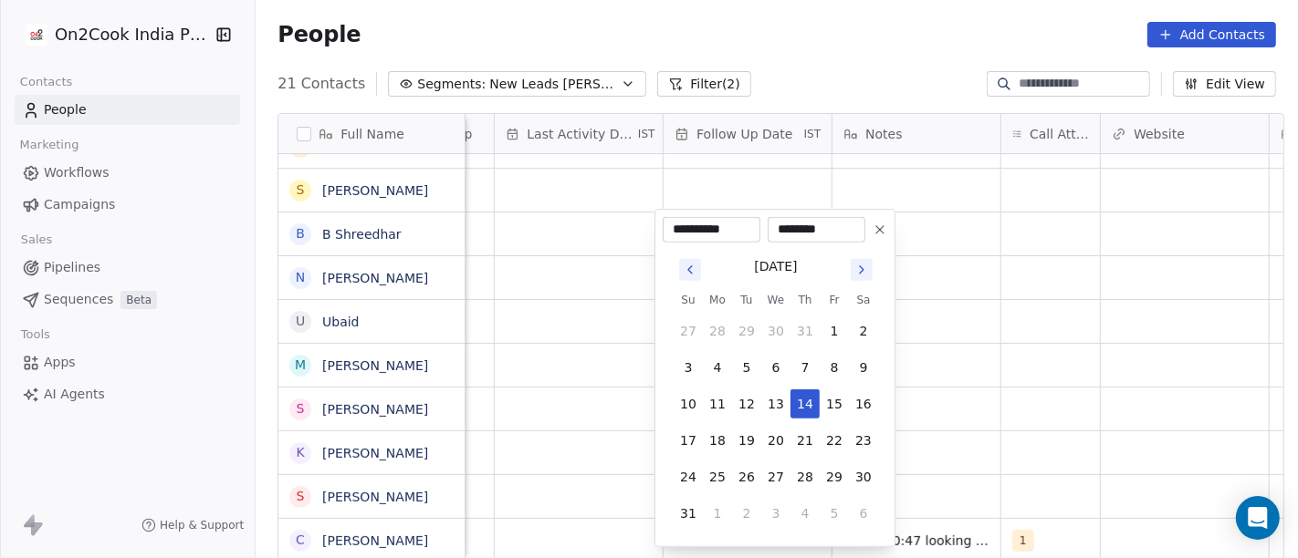
click at [876, 226] on icon at bounding box center [879, 230] width 15 height 15
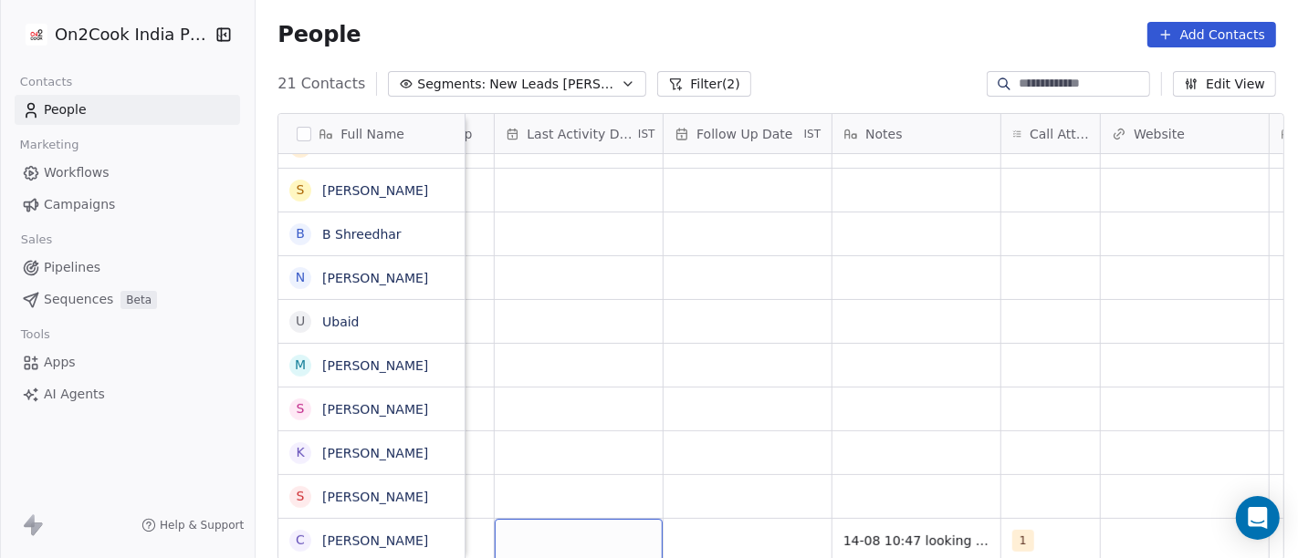
click at [589, 525] on div "grid" at bounding box center [579, 540] width 168 height 43
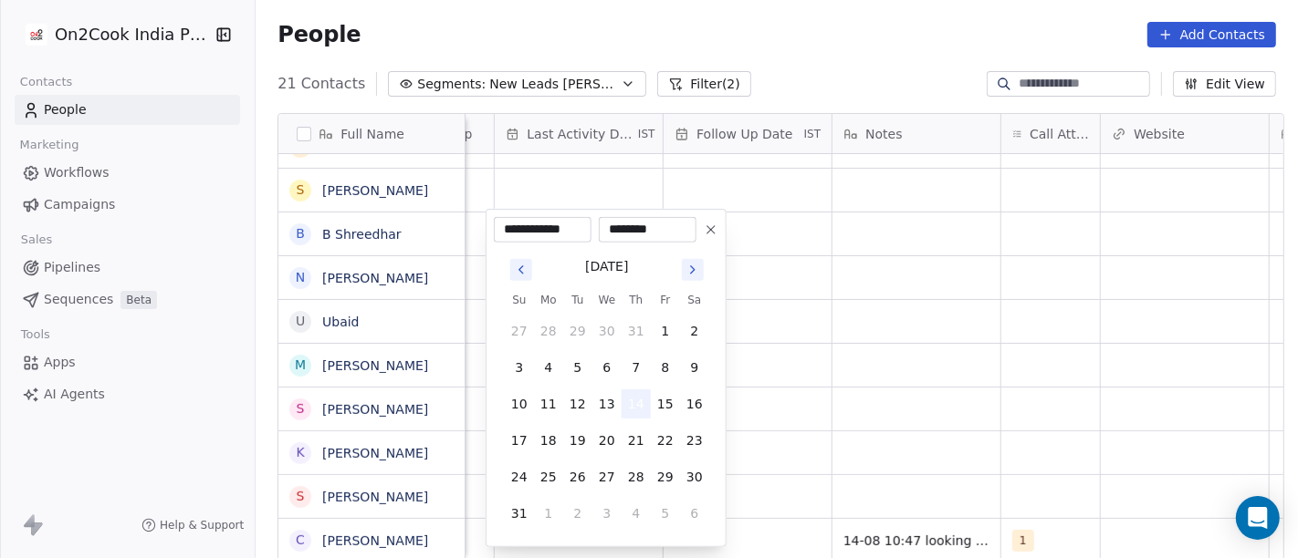
click at [631, 402] on button "14" at bounding box center [635, 404] width 29 height 29
click at [875, 382] on html "On2Cook India Pvt. Ltd. Contacts People Marketing Workflows Campaigns Sales Pip…" at bounding box center [649, 279] width 1298 height 558
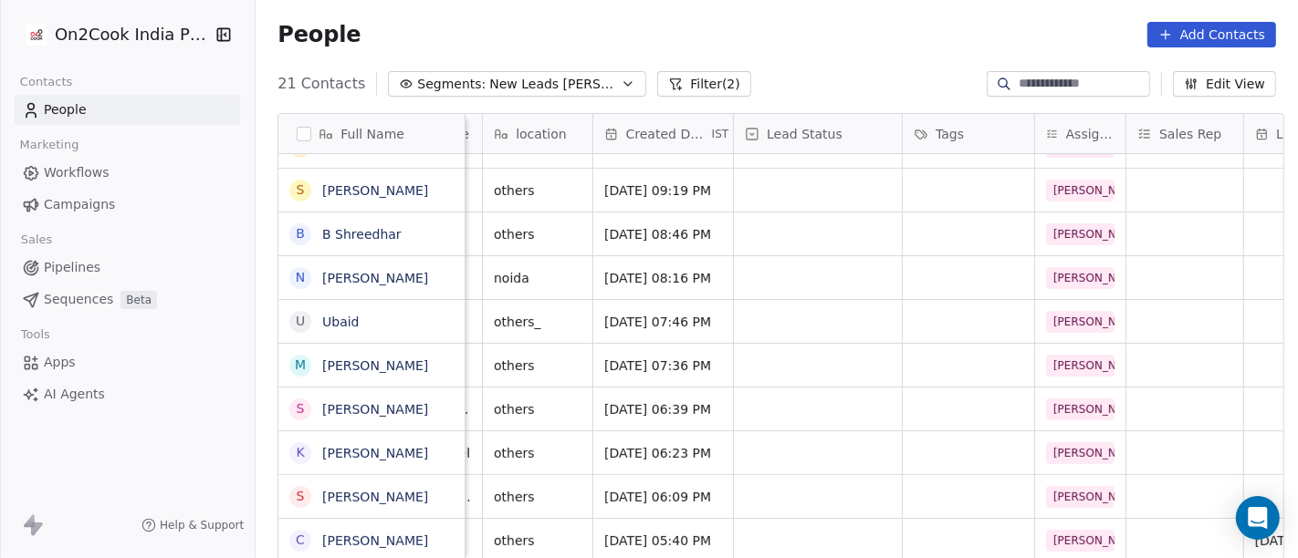
scroll to position [16, 376]
click at [824, 519] on div "grid" at bounding box center [820, 540] width 168 height 43
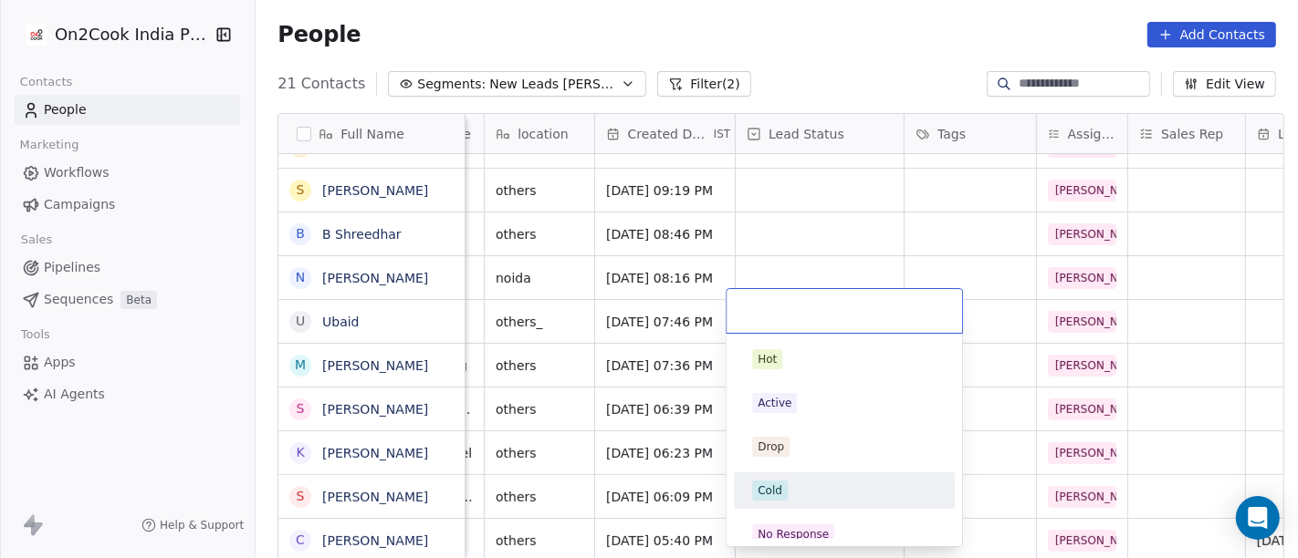
click at [1136, 321] on html "On2Cook India Pvt. Ltd. Contacts People Marketing Workflows Campaigns Sales Pip…" at bounding box center [649, 279] width 1298 height 558
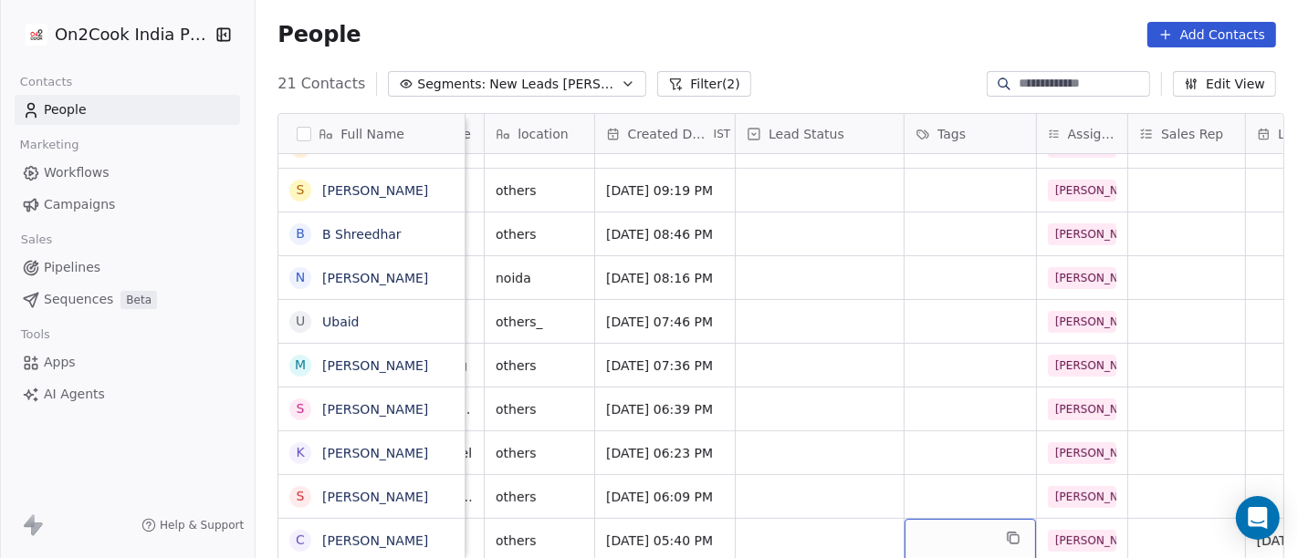
click at [944, 519] on div "grid" at bounding box center [969, 540] width 131 height 43
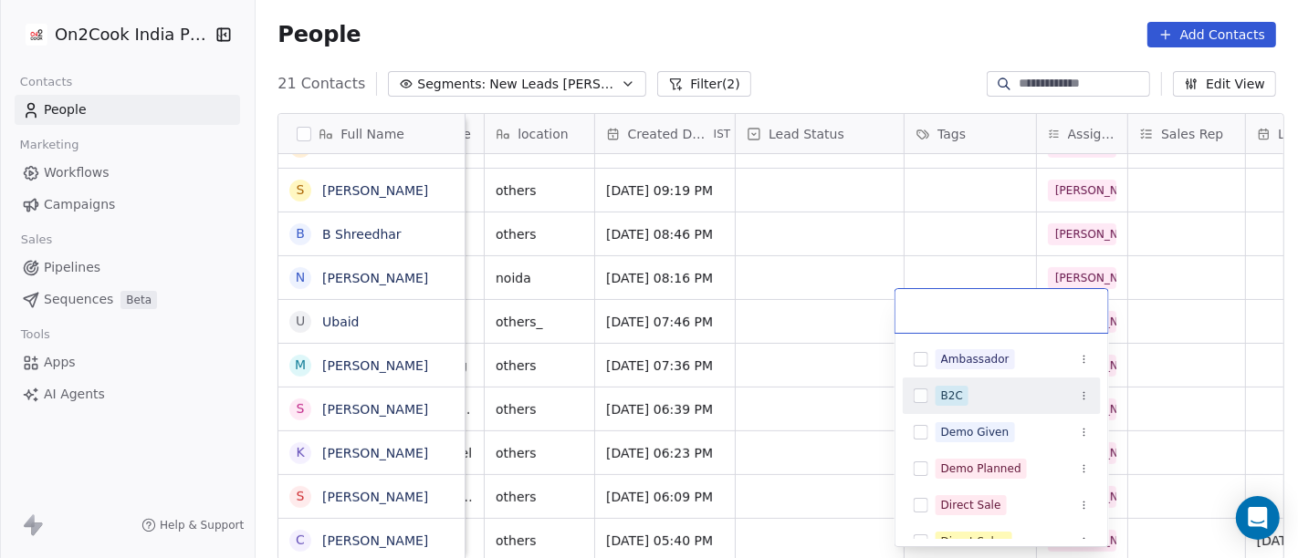
click at [958, 405] on div "B2C" at bounding box center [1002, 395] width 198 height 29
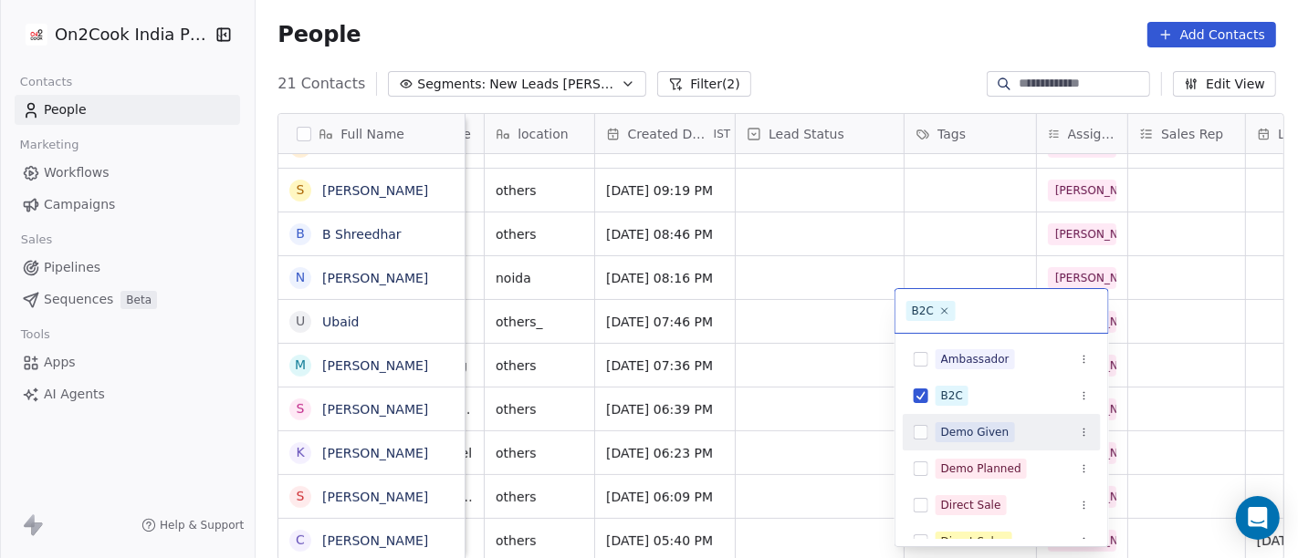
click at [722, 457] on html "On2Cook India Pvt. Ltd. Contacts People Marketing Workflows Campaigns Sales Pip…" at bounding box center [649, 279] width 1298 height 558
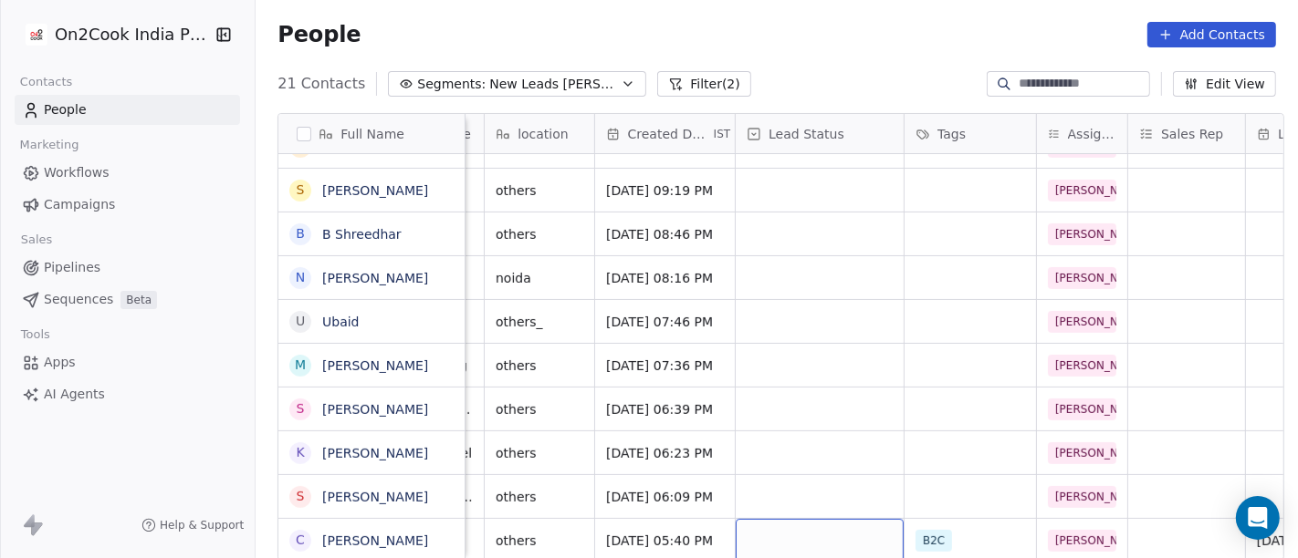
click at [792, 529] on div "grid" at bounding box center [820, 540] width 168 height 43
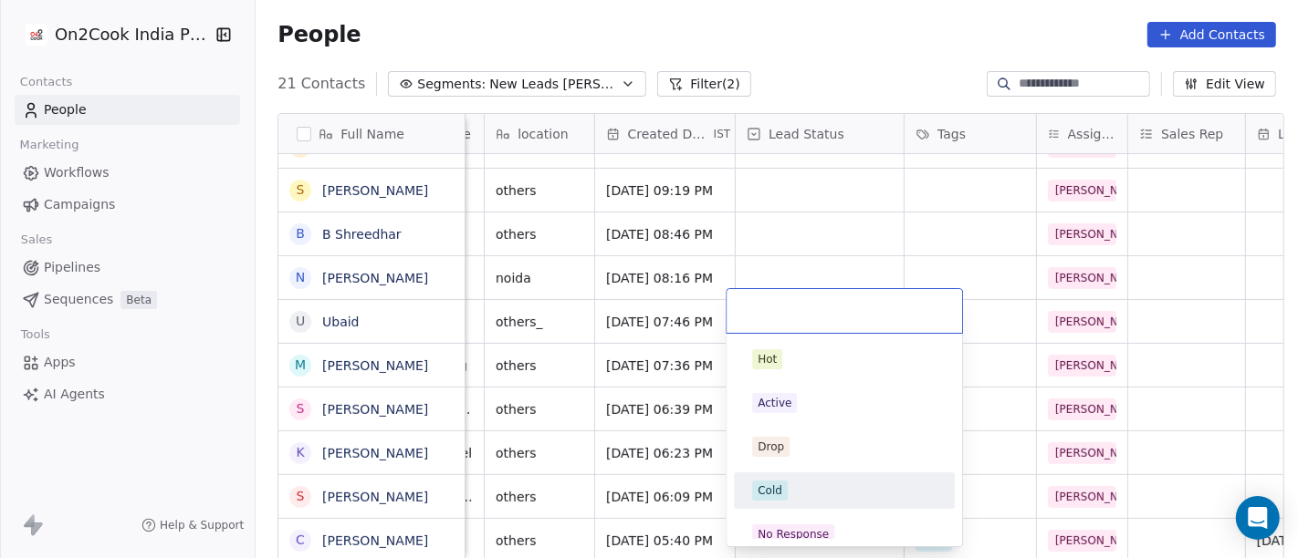
click at [793, 495] on div "Cold" at bounding box center [844, 491] width 184 height 20
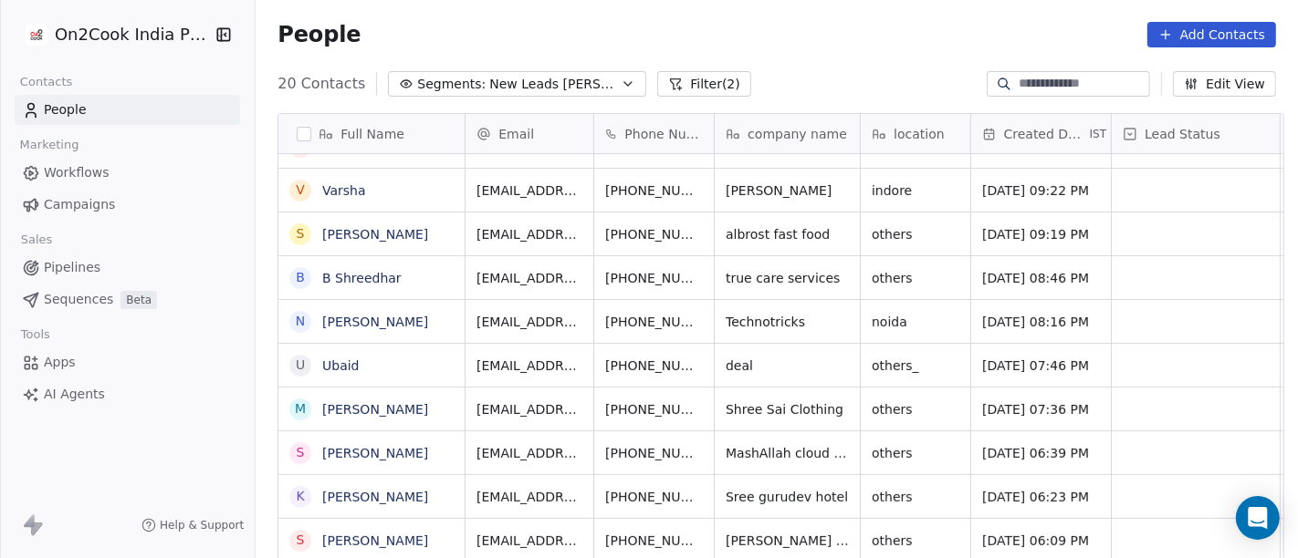
scroll to position [468, 0]
click at [649, 532] on span "+19108980765" at bounding box center [664, 541] width 117 height 18
click at [610, 526] on input "**********" at bounding box center [657, 524] width 136 height 37
type input "**********"
click at [753, 429] on html "On2Cook India Pvt. Ltd. Contacts People Marketing Workflows Campaigns Sales Pip…" at bounding box center [649, 279] width 1298 height 558
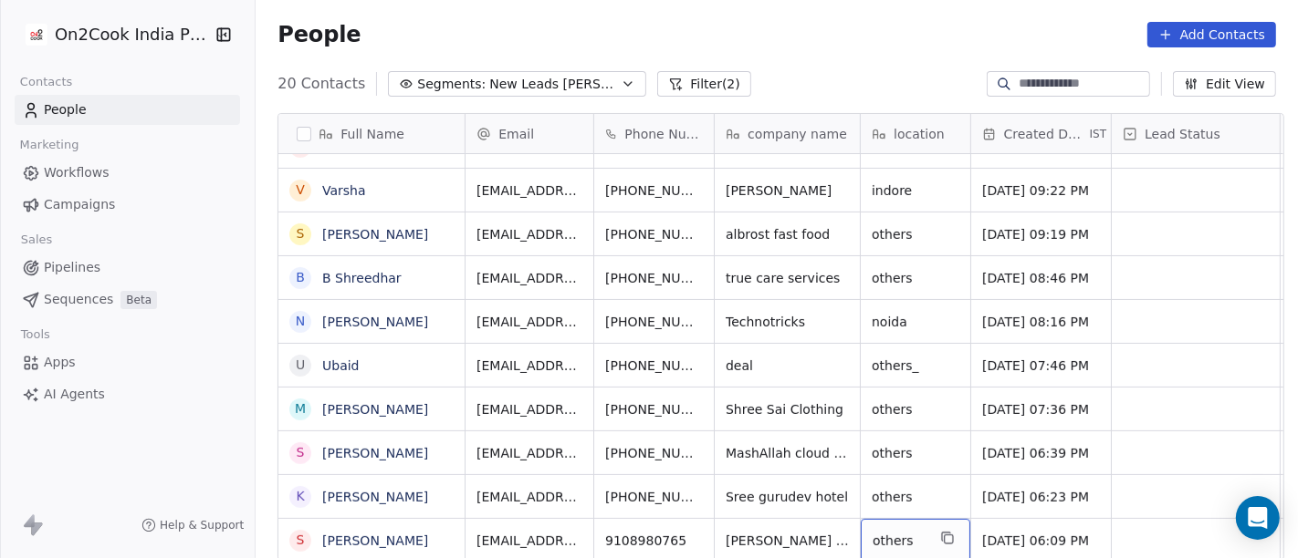
click at [899, 532] on span "others" at bounding box center [898, 541] width 53 height 18
click at [899, 525] on textarea "******" at bounding box center [907, 517] width 108 height 57
type textarea "*****"
click at [787, 456] on html "On2Cook India Pvt. Ltd. Contacts People Marketing Workflows Campaigns Sales Pip…" at bounding box center [649, 279] width 1298 height 558
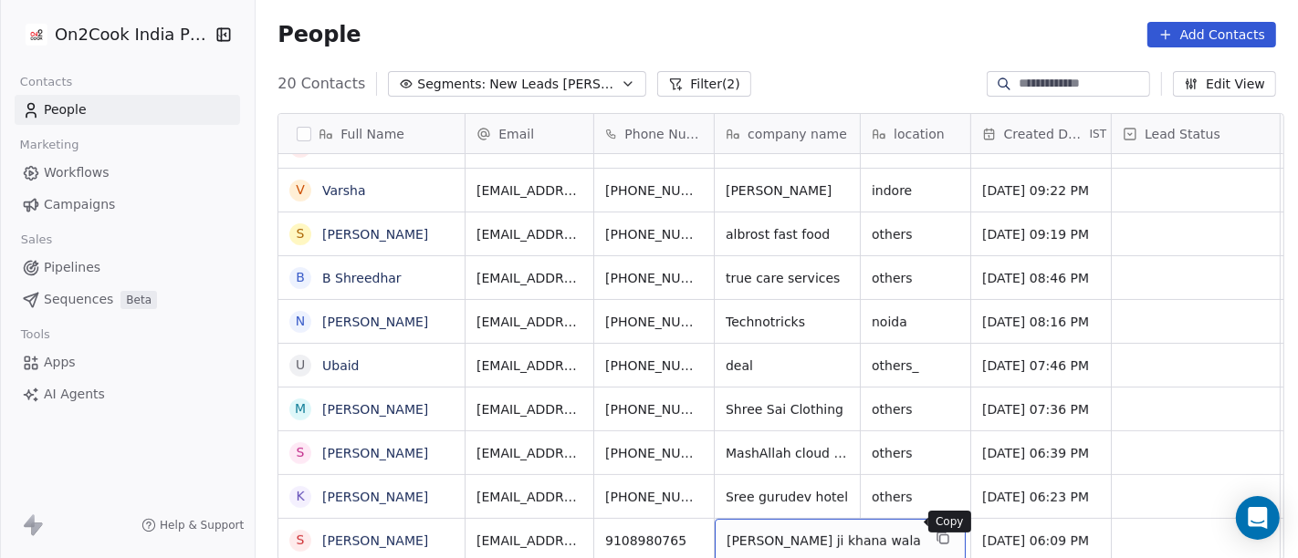
click at [935, 531] on icon "grid" at bounding box center [942, 538] width 15 height 15
click at [902, 532] on span "gadar" at bounding box center [898, 541] width 53 height 18
click at [911, 504] on textarea "*****" at bounding box center [907, 517] width 108 height 57
type textarea "*****"
click at [849, 447] on html "On2Cook India Pvt. Ltd. Contacts People Marketing Workflows Campaigns Sales Pip…" at bounding box center [649, 279] width 1298 height 558
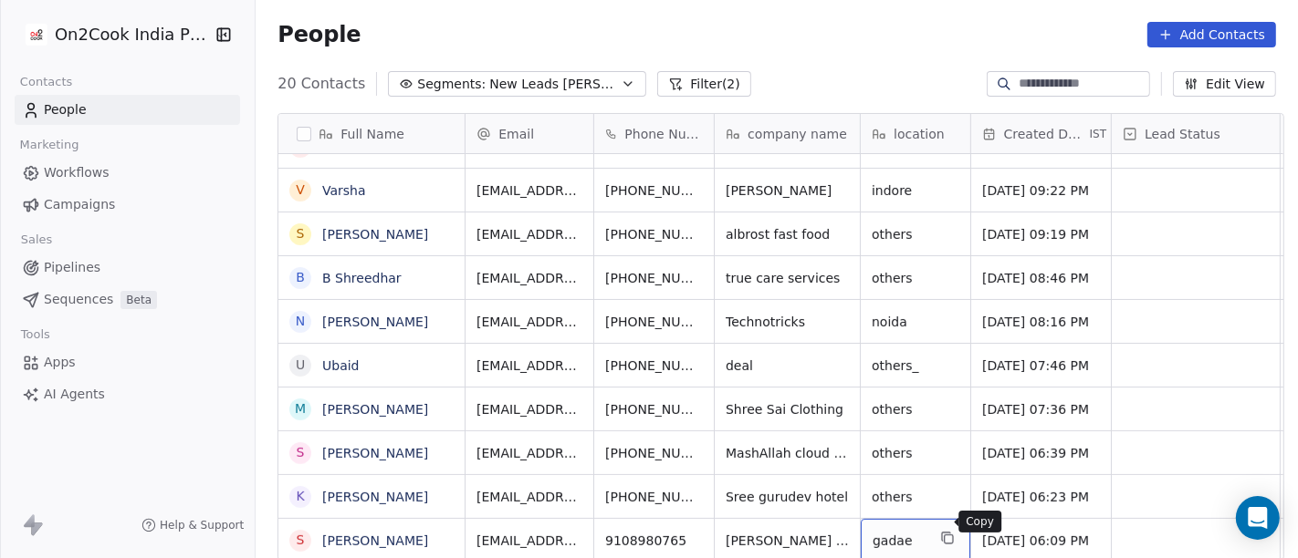
click at [940, 531] on icon "grid" at bounding box center [947, 538] width 15 height 15
click at [907, 501] on textarea "*****" at bounding box center [907, 517] width 108 height 57
type textarea "*****"
click at [894, 439] on html "On2Cook India Pvt. Ltd. Contacts People Marketing Workflows Campaigns Sales Pip…" at bounding box center [649, 279] width 1298 height 558
click at [932, 527] on button "grid" at bounding box center [943, 538] width 22 height 22
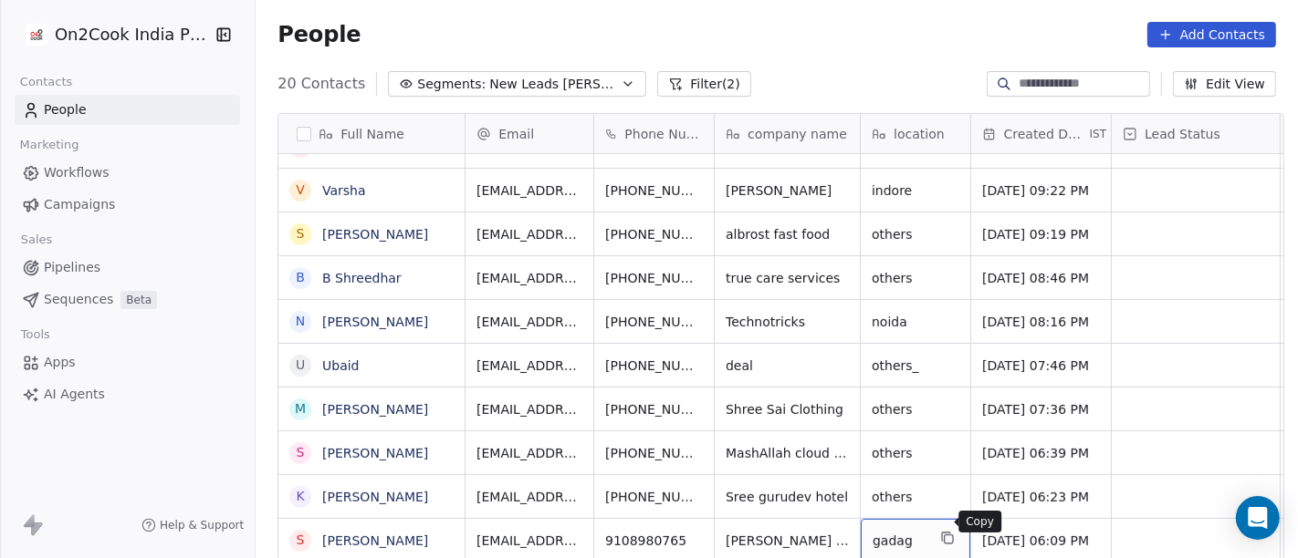
click at [946, 531] on icon "grid" at bounding box center [947, 538] width 15 height 15
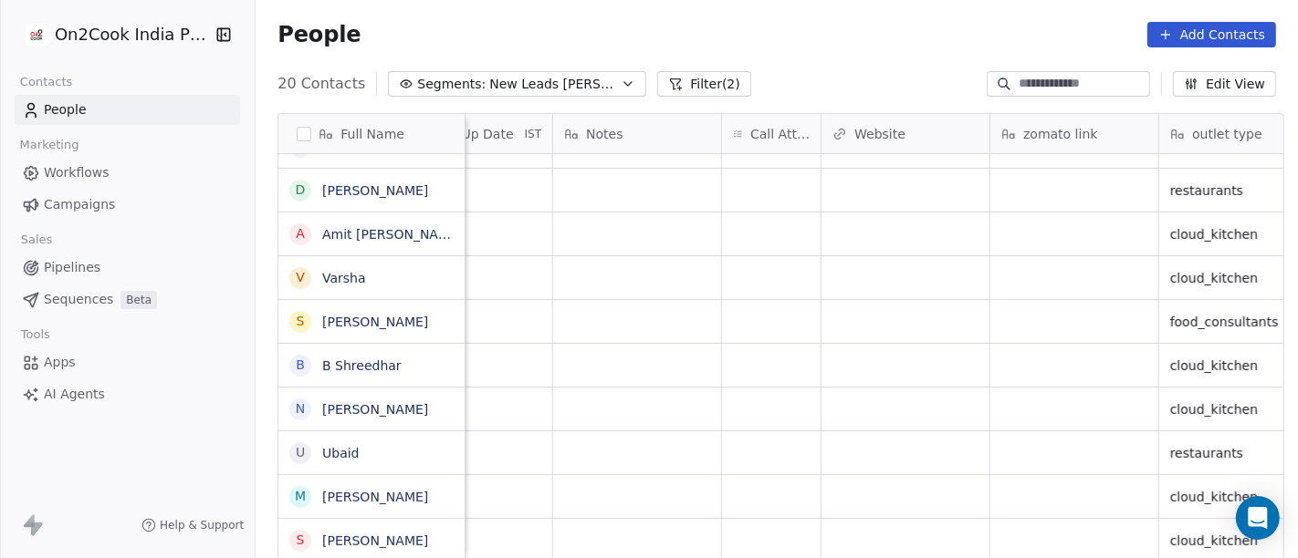
scroll to position [16, 1409]
click at [1028, 523] on div "grid" at bounding box center [1071, 540] width 168 height 43
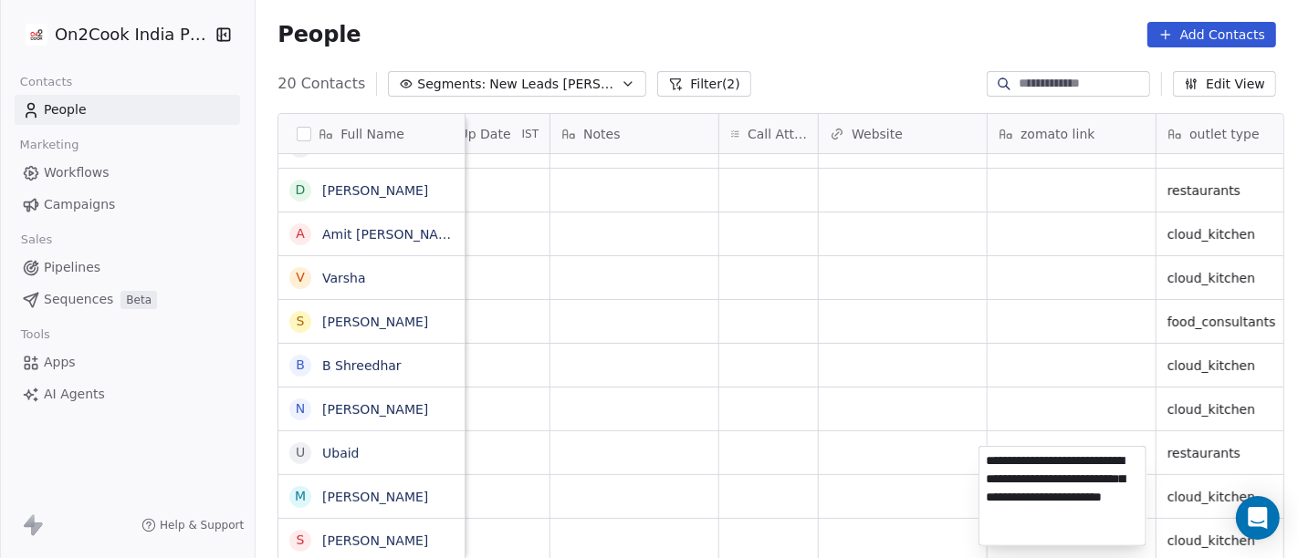
type textarea "**********"
click at [807, 432] on html "On2Cook India Pvt. Ltd. Contacts People Marketing Workflows Campaigns Sales Pip…" at bounding box center [649, 279] width 1298 height 558
click at [757, 523] on html "On2Cook India Pvt. Ltd. Contacts People Marketing Workflows Campaigns Sales Pip…" at bounding box center [649, 279] width 1298 height 558
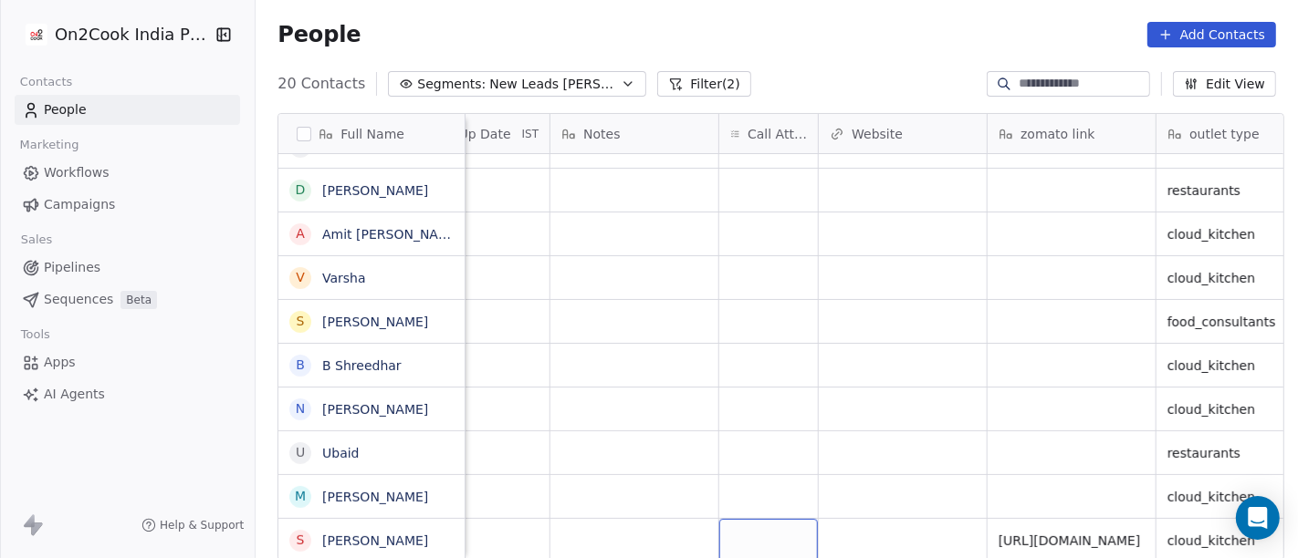
click at [757, 520] on div "grid" at bounding box center [768, 540] width 99 height 43
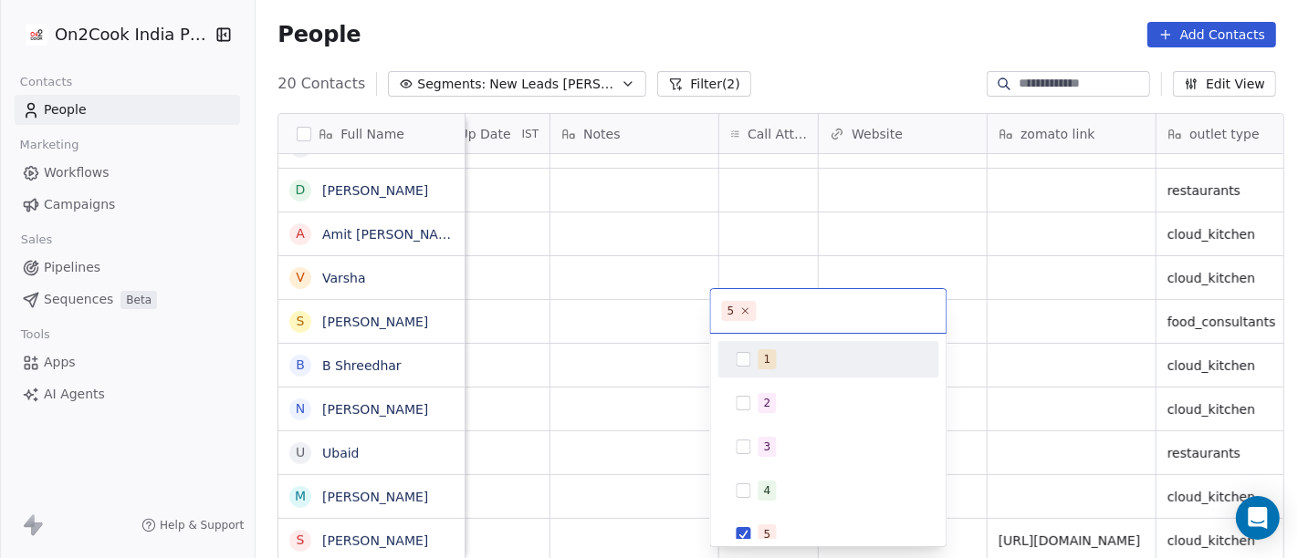
click at [765, 355] on div "1" at bounding box center [767, 359] width 7 height 16
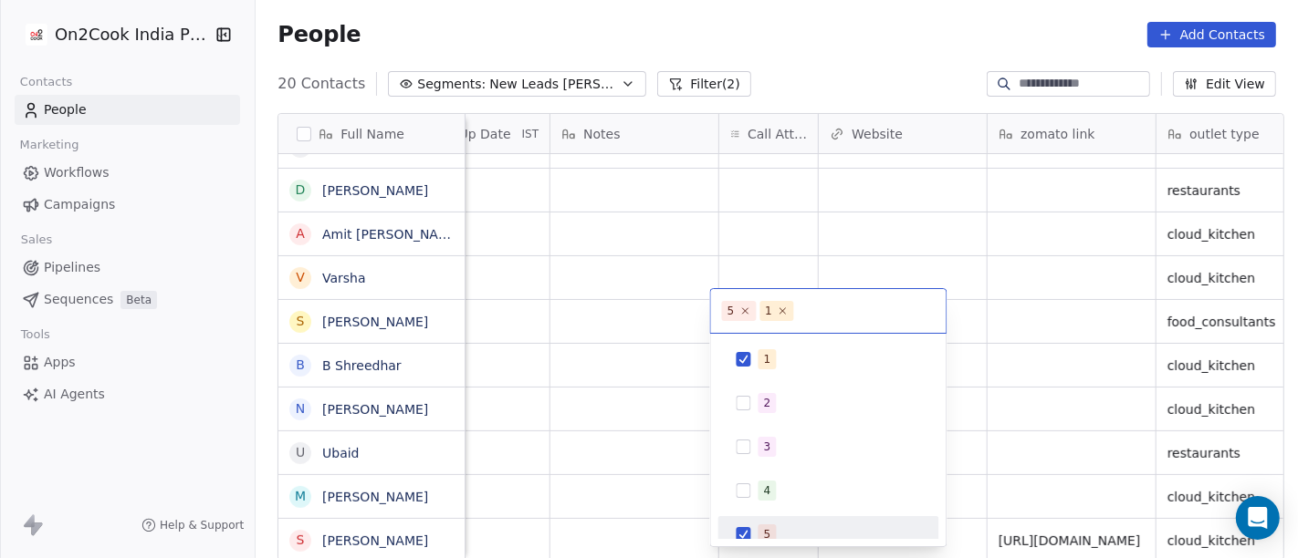
click at [753, 525] on div "5" at bounding box center [828, 534] width 206 height 29
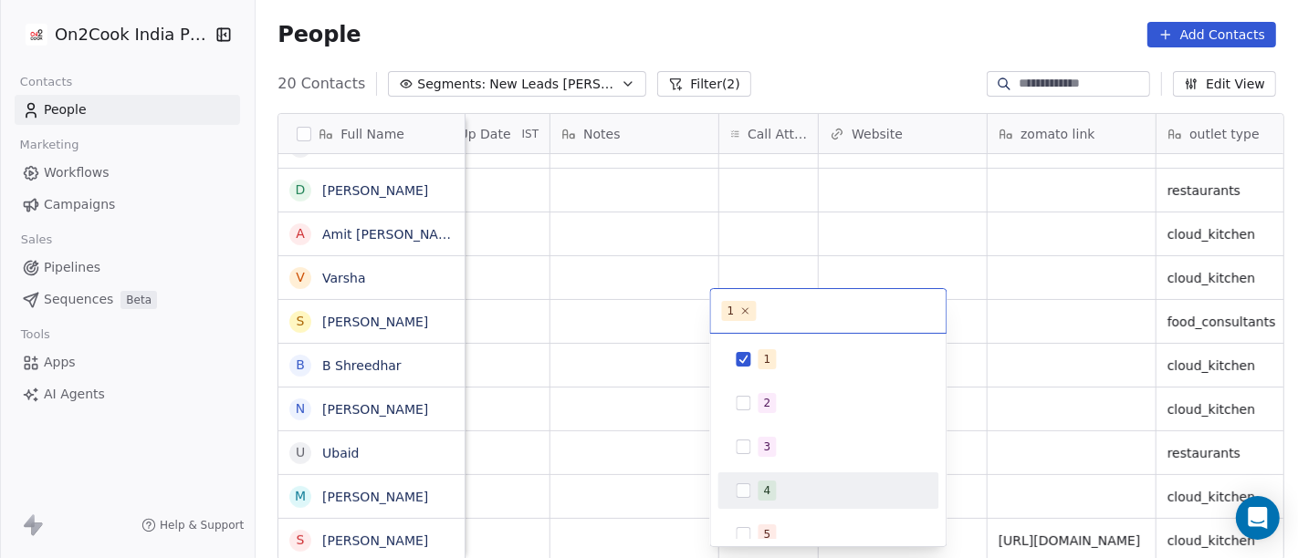
click at [1084, 335] on html "On2Cook India Pvt. Ltd. Contacts People Marketing Workflows Campaigns Sales Pip…" at bounding box center [649, 279] width 1298 height 558
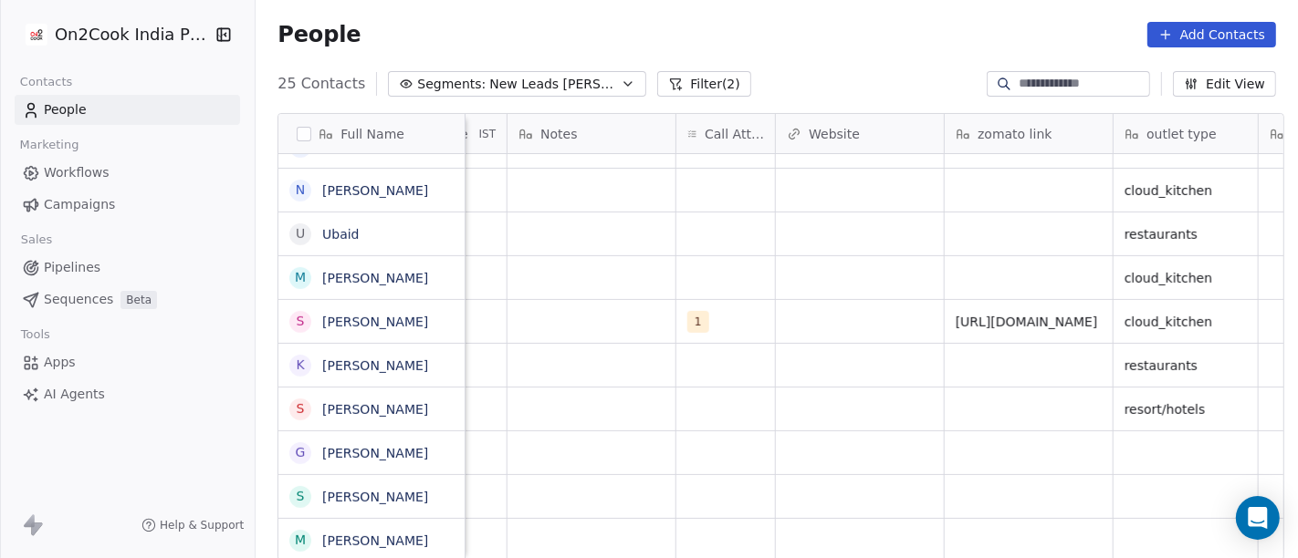
scroll to position [16, 1449]
click at [720, 311] on div "1" at bounding box center [712, 322] width 42 height 22
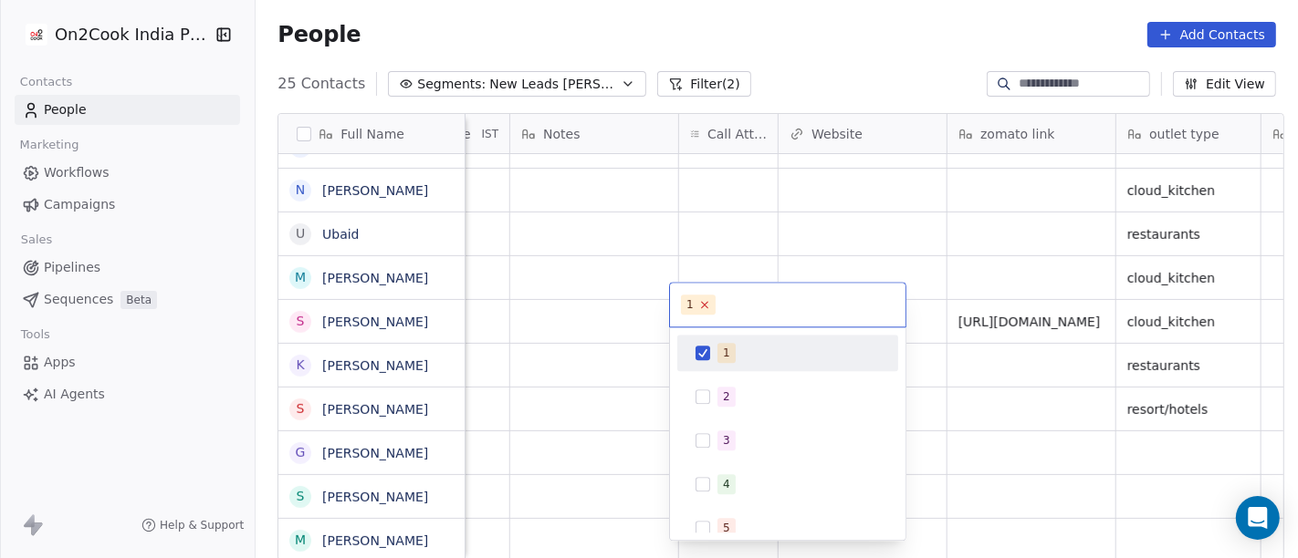
click at [700, 299] on icon at bounding box center [704, 305] width 12 height 12
click at [930, 223] on html "On2Cook India Pvt. Ltd. Contacts People Marketing Workflows Campaigns Sales Pip…" at bounding box center [649, 279] width 1298 height 558
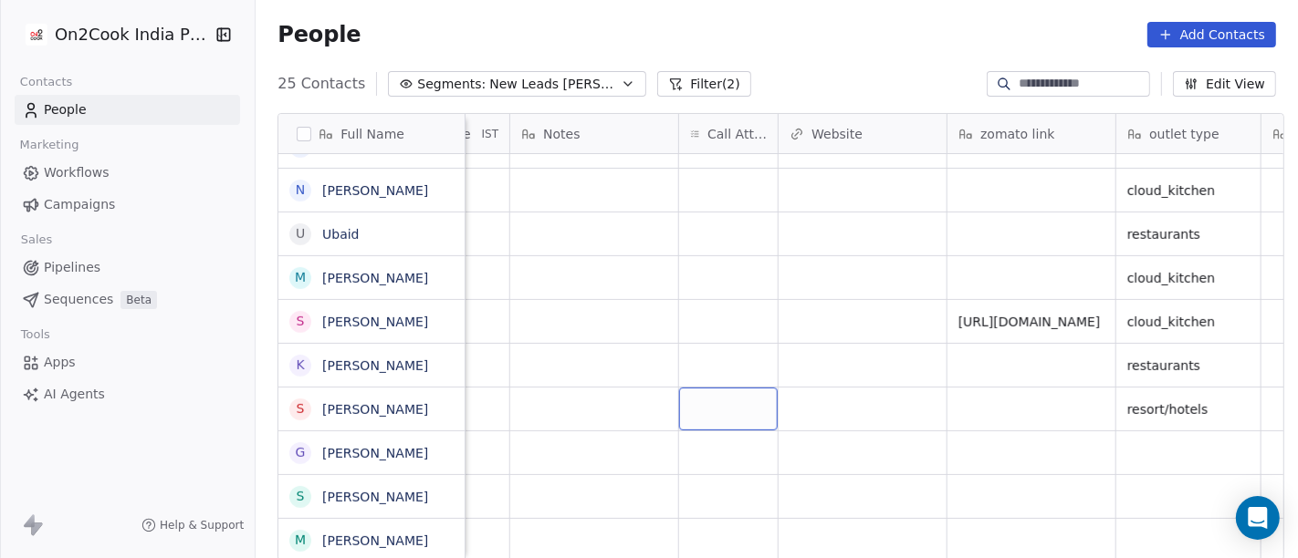
click at [706, 396] on div "grid" at bounding box center [728, 409] width 99 height 43
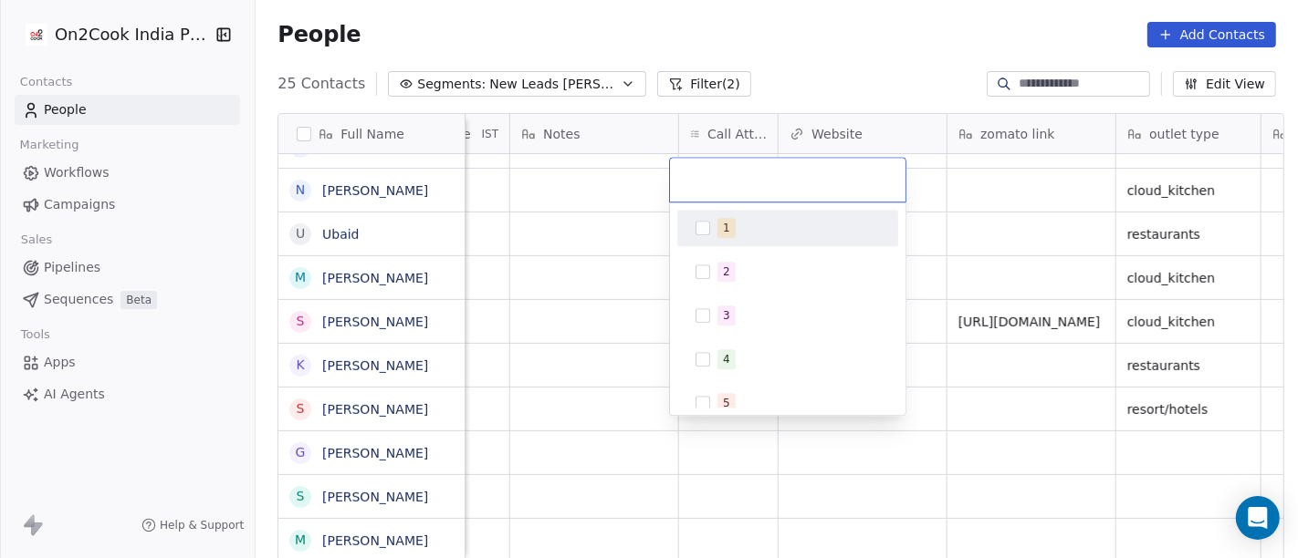
click at [759, 238] on div "1" at bounding box center [787, 228] width 206 height 29
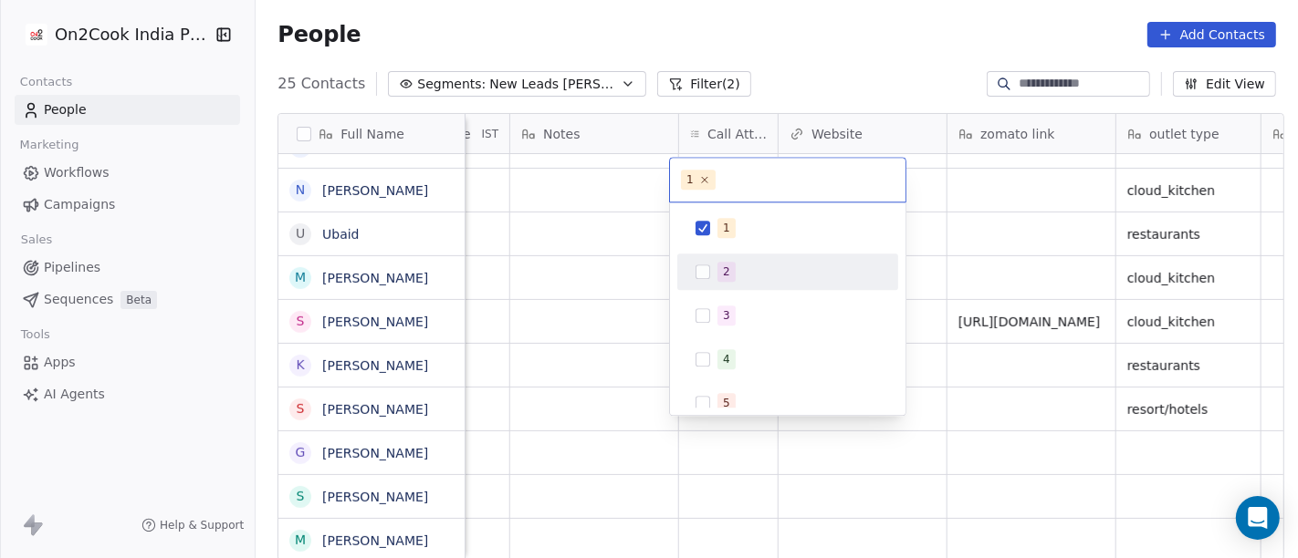
click at [967, 292] on html "On2Cook India Pvt. Ltd. Contacts People Marketing Workflows Campaigns Sales Pip…" at bounding box center [649, 279] width 1298 height 558
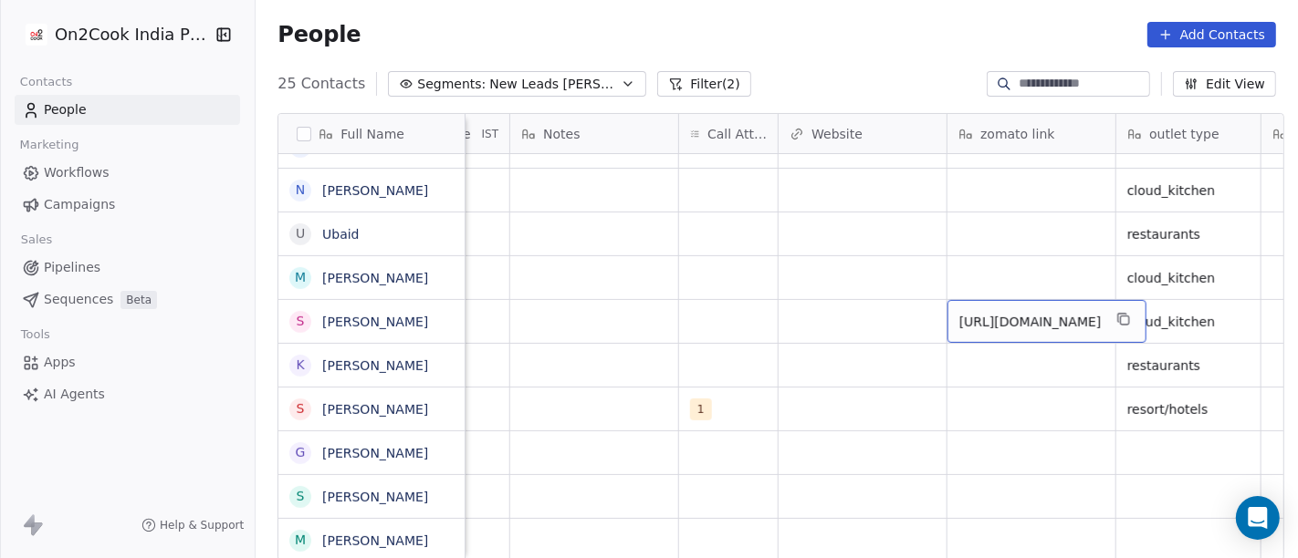
click at [993, 313] on span "https://www.zomato.com/gadag-betageri/jagadamba-hotel-3-gadag-betageri-locality…" at bounding box center [1030, 322] width 142 height 18
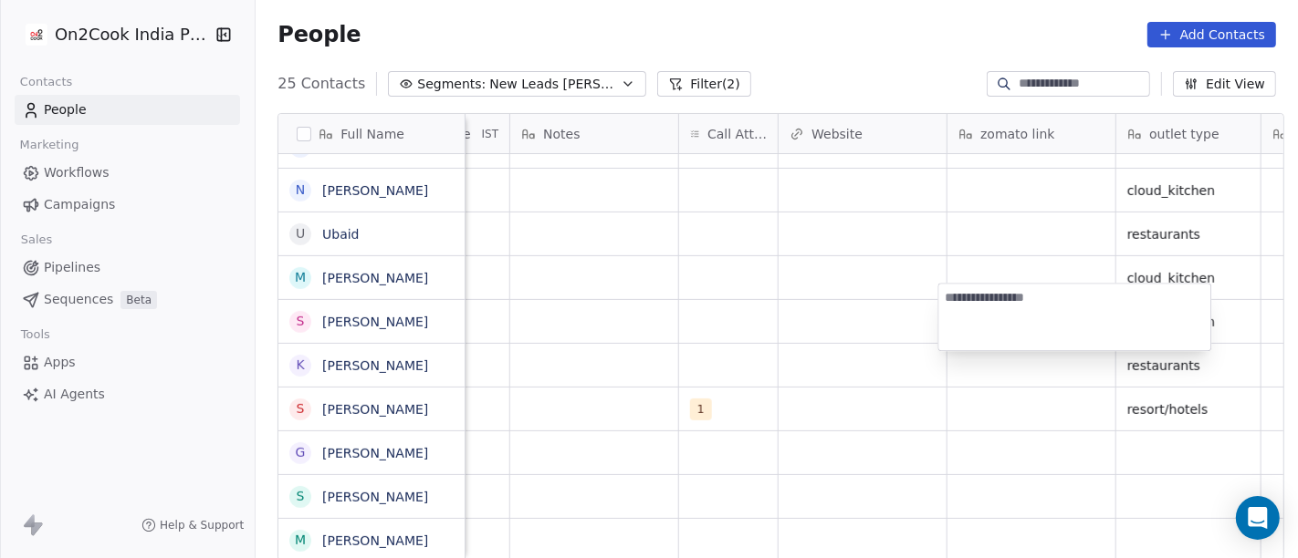
click at [971, 391] on html "On2Cook India Pvt. Ltd. Contacts People Marketing Workflows Campaigns Sales Pip…" at bounding box center [649, 279] width 1298 height 558
click at [1024, 394] on html "On2Cook India Pvt. Ltd. Contacts People Marketing Workflows Campaigns Sales Pip…" at bounding box center [649, 279] width 1298 height 558
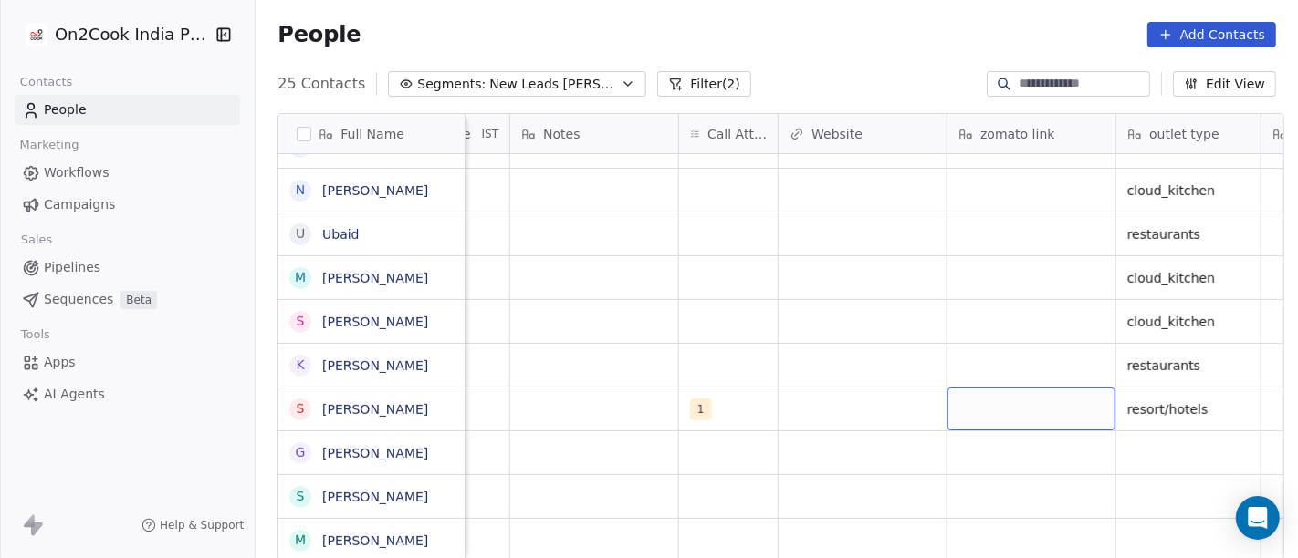
click at [1024, 394] on div "grid" at bounding box center [1031, 409] width 168 height 43
click at [998, 391] on div "grid" at bounding box center [1031, 409] width 168 height 43
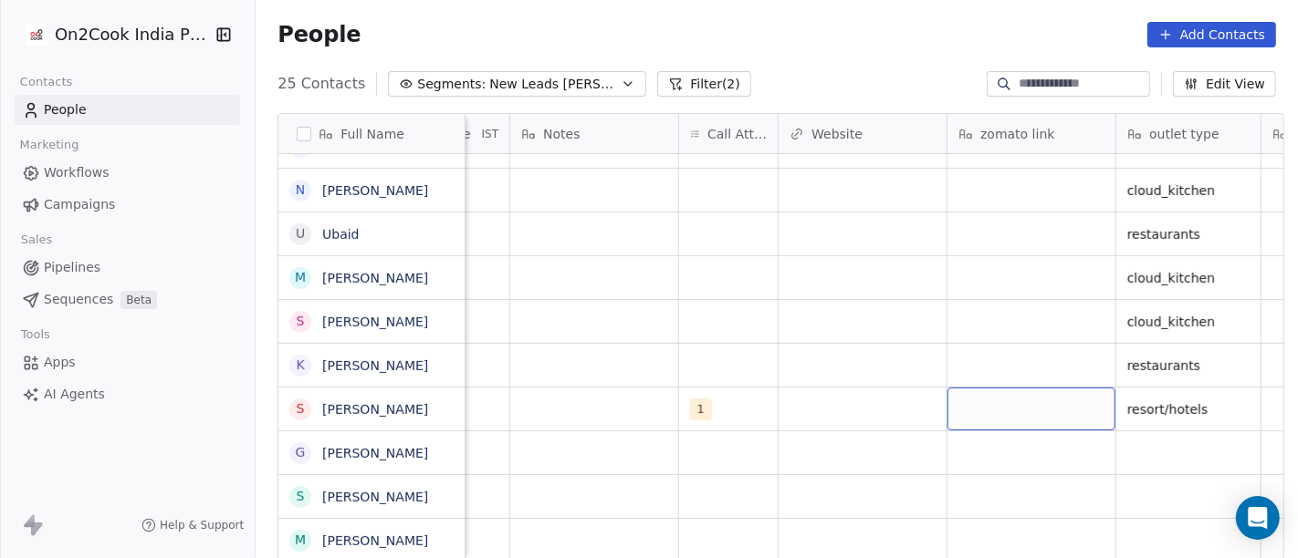
click at [998, 391] on div "grid" at bounding box center [1031, 409] width 168 height 43
type textarea "**********"
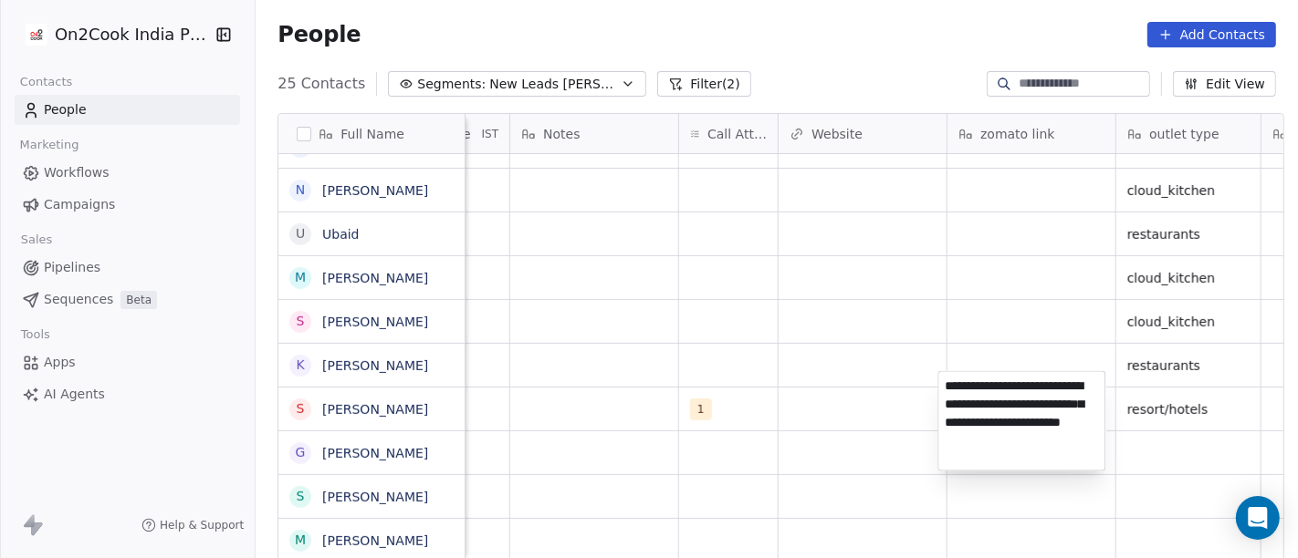
click at [903, 354] on html "On2Cook India Pvt. Ltd. Contacts People Marketing Workflows Campaigns Sales Pip…" at bounding box center [649, 279] width 1298 height 558
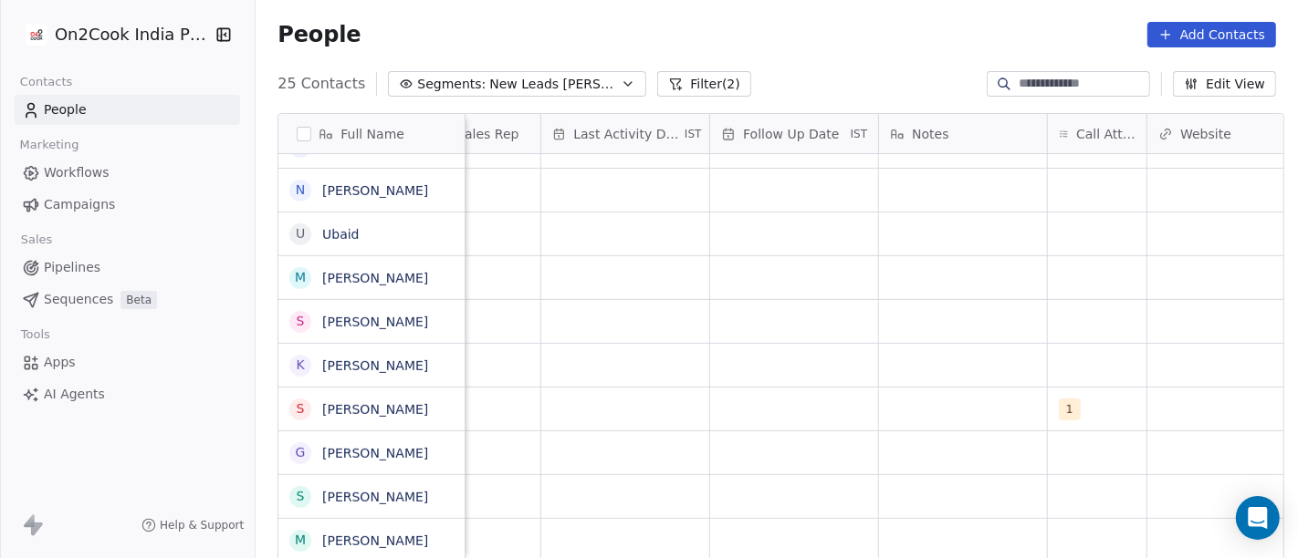
scroll to position [16, 1081]
click at [928, 402] on div "grid" at bounding box center [962, 409] width 168 height 43
type textarea "**********"
click at [983, 355] on html "On2Cook India Pvt. Ltd. Contacts People Marketing Workflows Campaigns Sales Pip…" at bounding box center [649, 279] width 1298 height 558
click at [772, 388] on div "grid" at bounding box center [793, 409] width 168 height 43
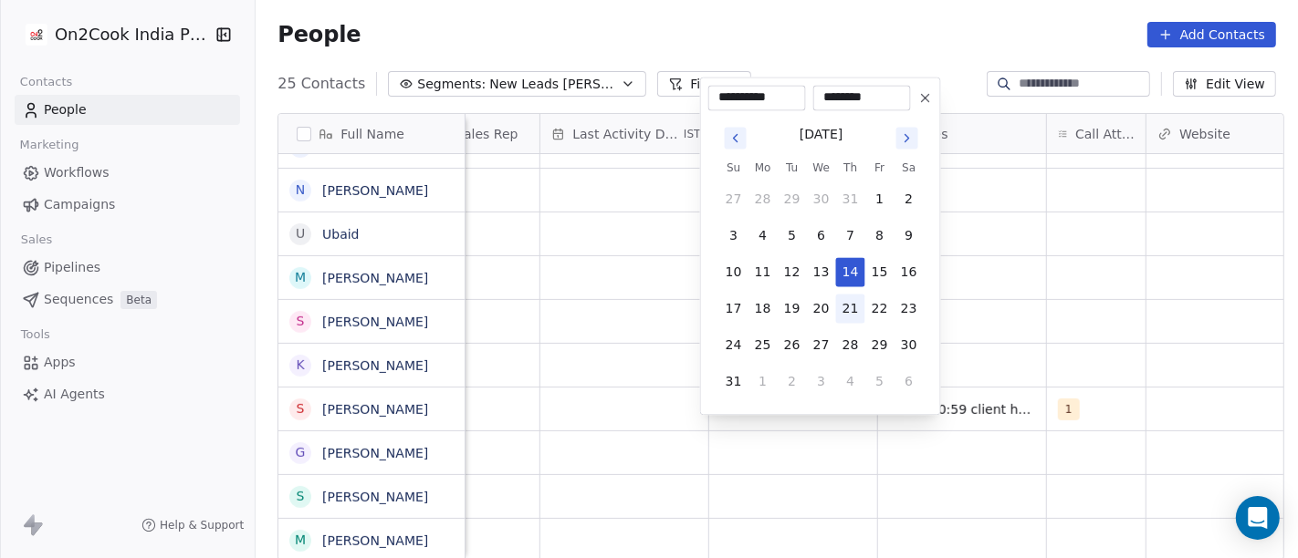
click at [850, 296] on button "21" at bounding box center [850, 308] width 29 height 29
type input "**********"
click at [1063, 288] on html "On2Cook India Pvt. Ltd. Contacts People Marketing Workflows Campaigns Sales Pip…" at bounding box center [649, 279] width 1298 height 558
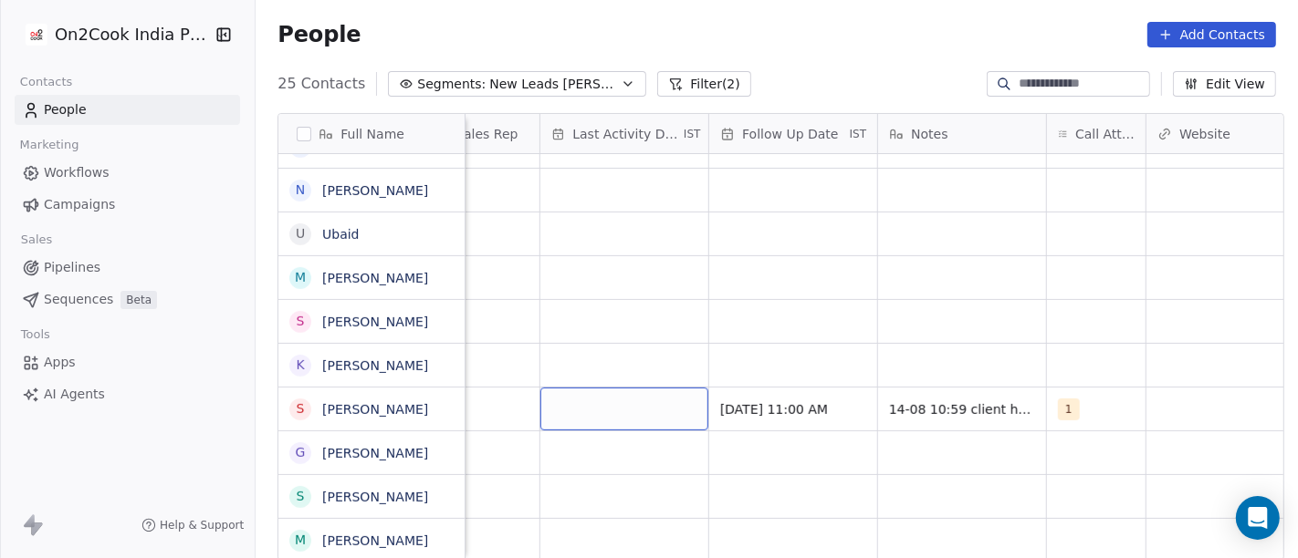
click at [579, 403] on div "grid" at bounding box center [624, 409] width 168 height 43
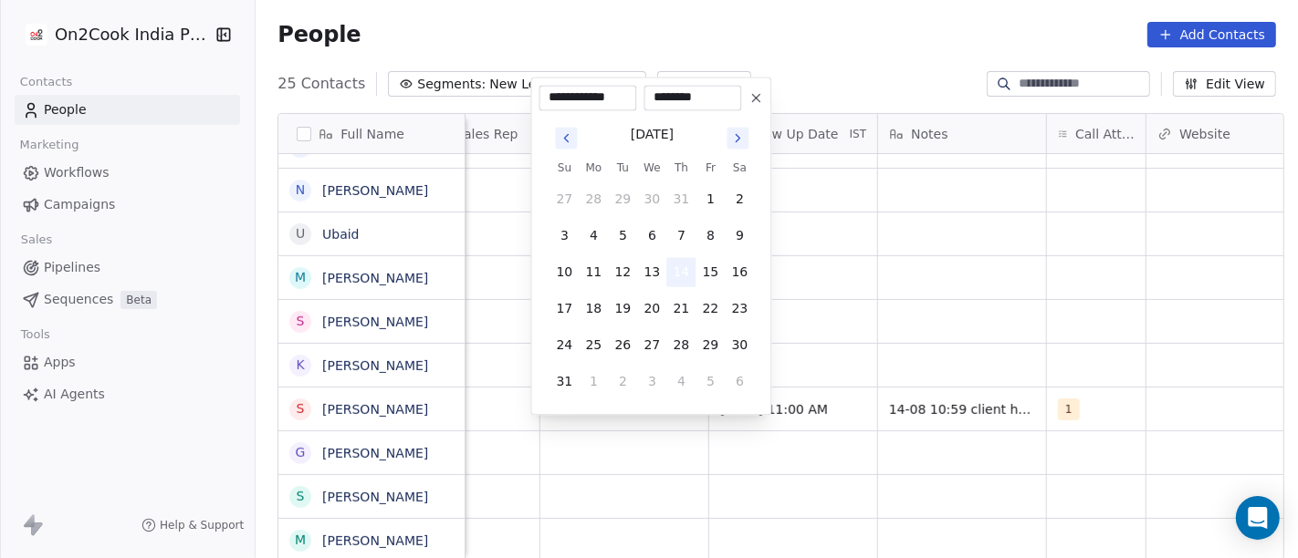
click at [675, 266] on button "14" at bounding box center [680, 271] width 29 height 29
click at [846, 293] on html "On2Cook India Pvt. Ltd. Contacts People Marketing Workflows Campaigns Sales Pip…" at bounding box center [649, 279] width 1298 height 558
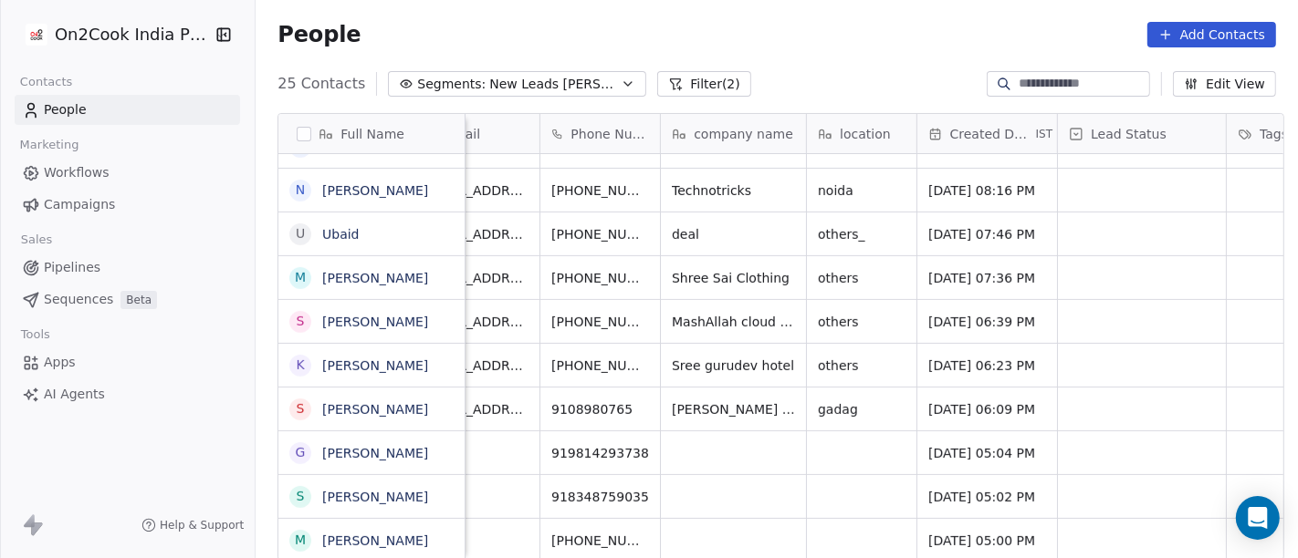
scroll to position [1, 49]
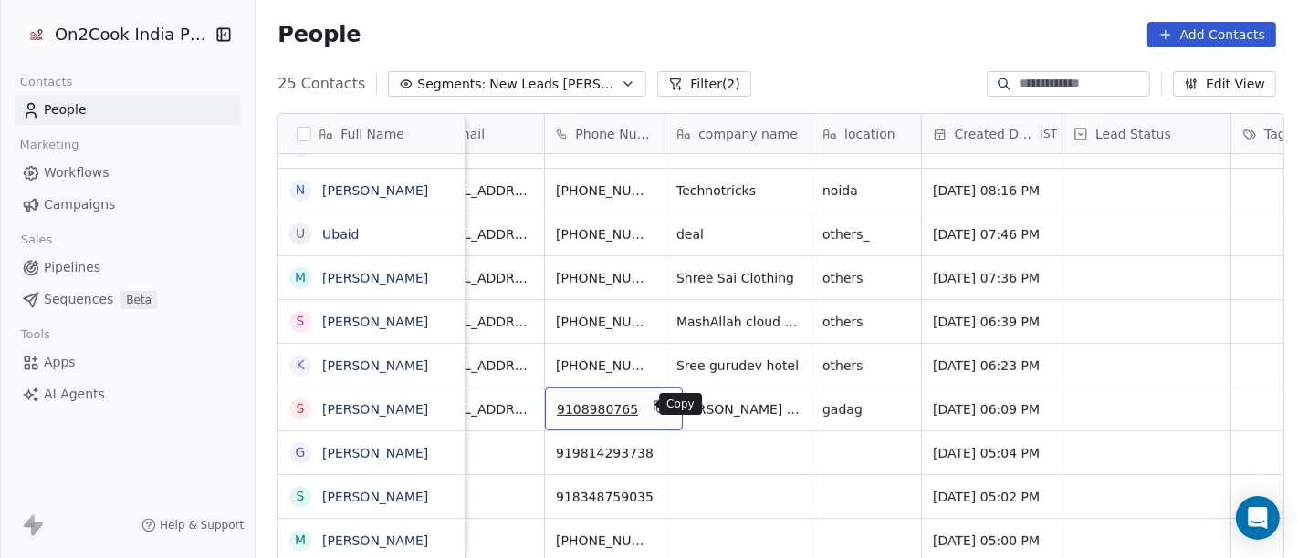
click at [652, 406] on icon "grid" at bounding box center [659, 407] width 15 height 15
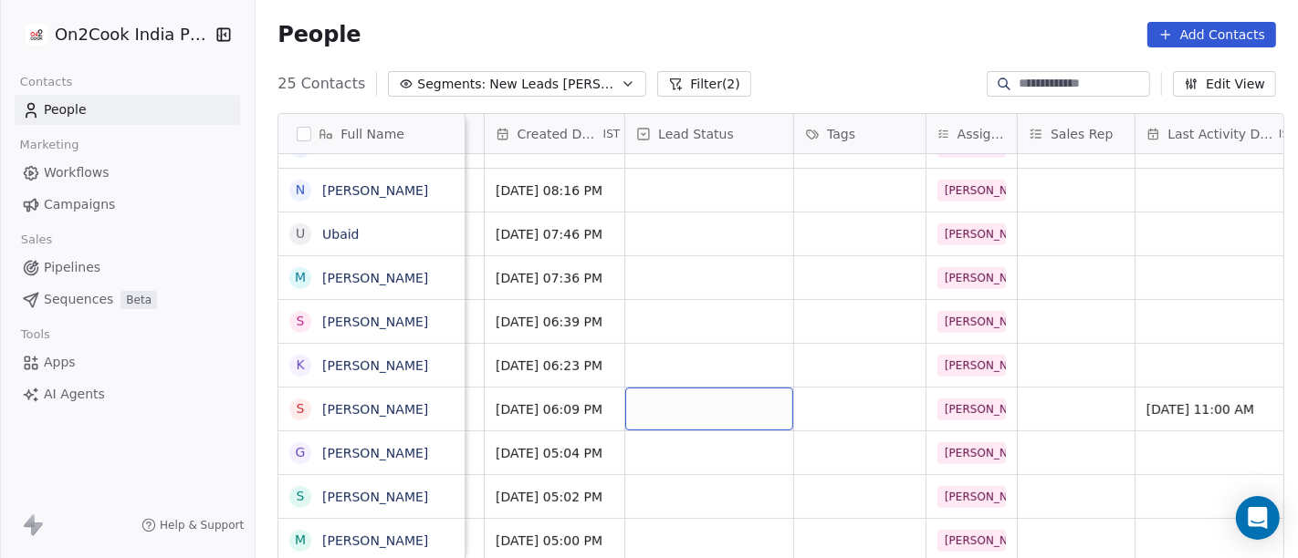
scroll to position [16, 487]
click at [694, 398] on div "grid" at bounding box center [708, 409] width 168 height 43
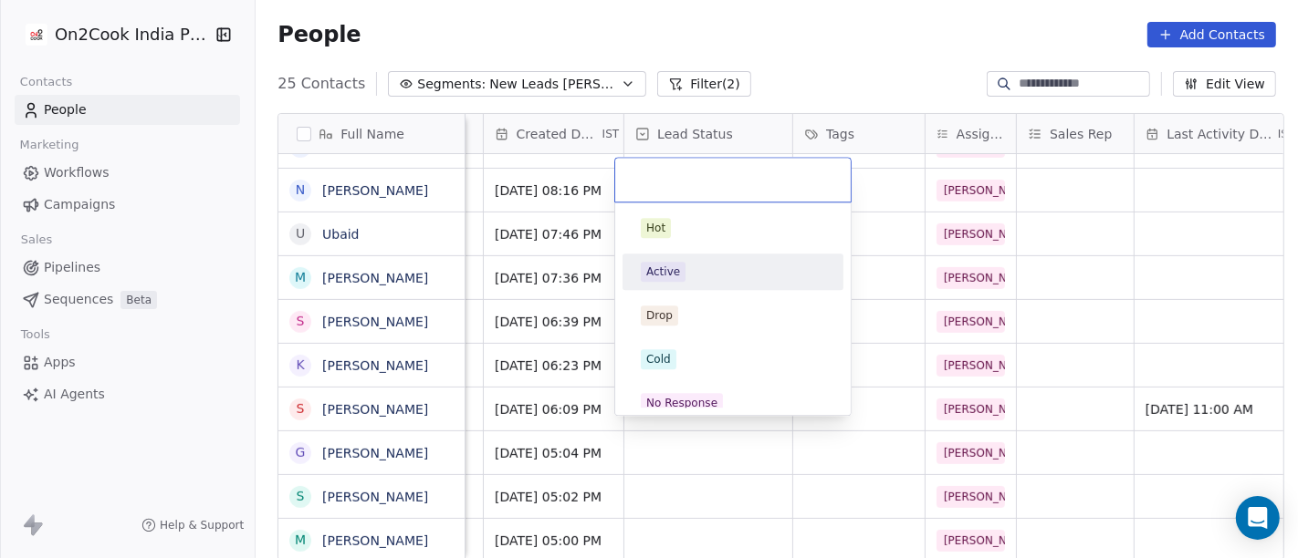
click at [706, 257] on div "Active" at bounding box center [733, 271] width 206 height 29
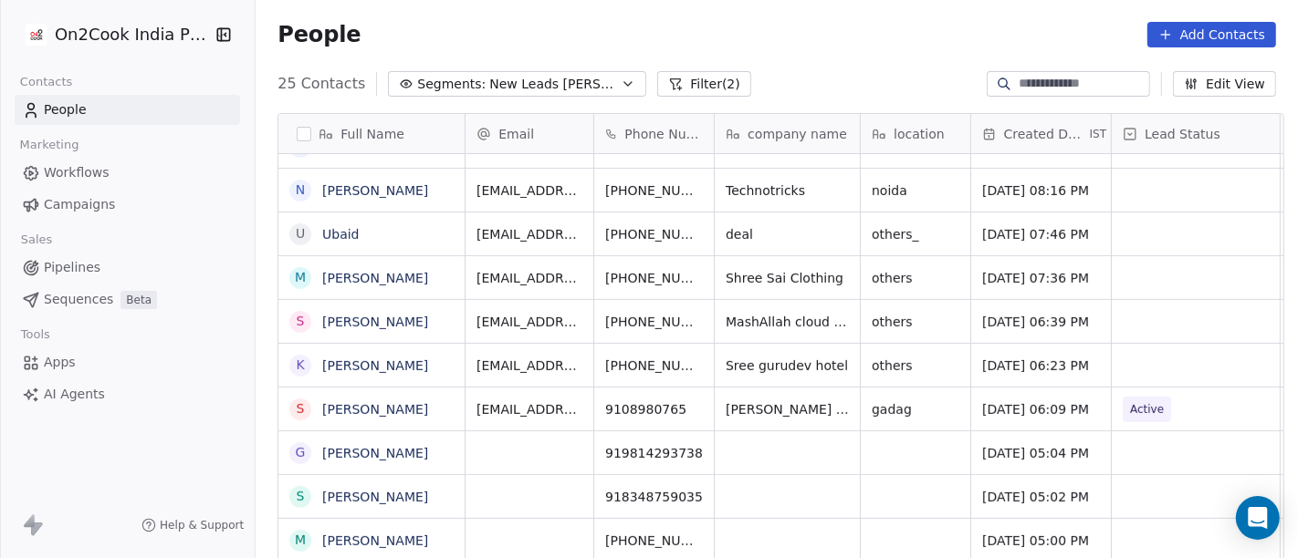
scroll to position [2, 0]
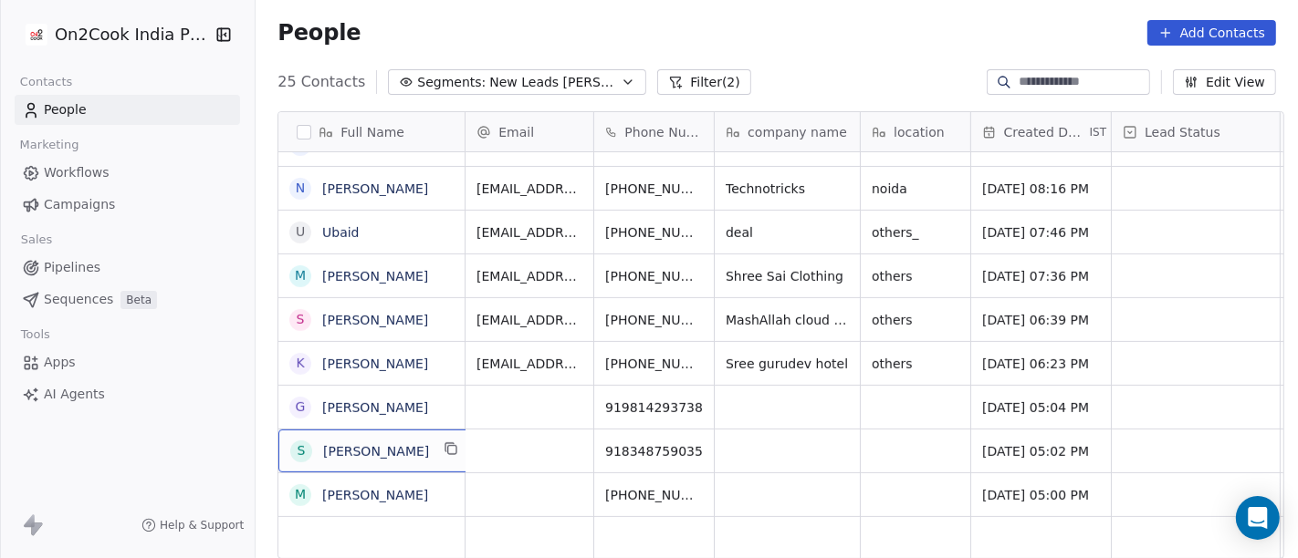
click at [364, 430] on div "S Sandip paul" at bounding box center [375, 451] width 195 height 43
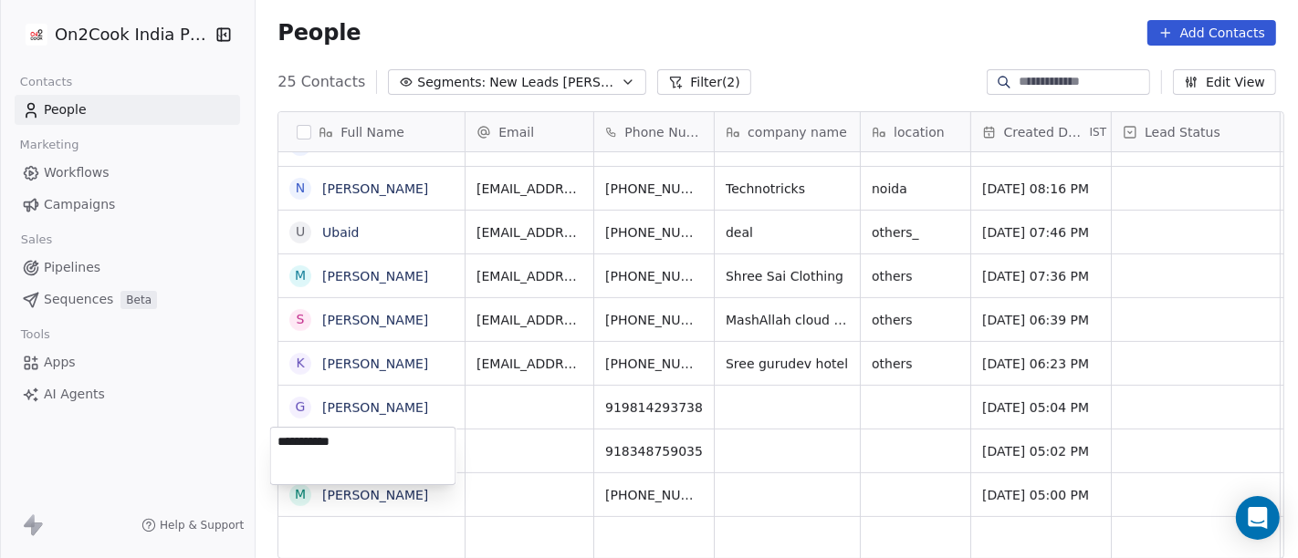
click at [550, 449] on html "On2Cook India Pvt. Ltd. Contacts People Marketing Workflows Campaigns Sales Pip…" at bounding box center [649, 279] width 1298 height 558
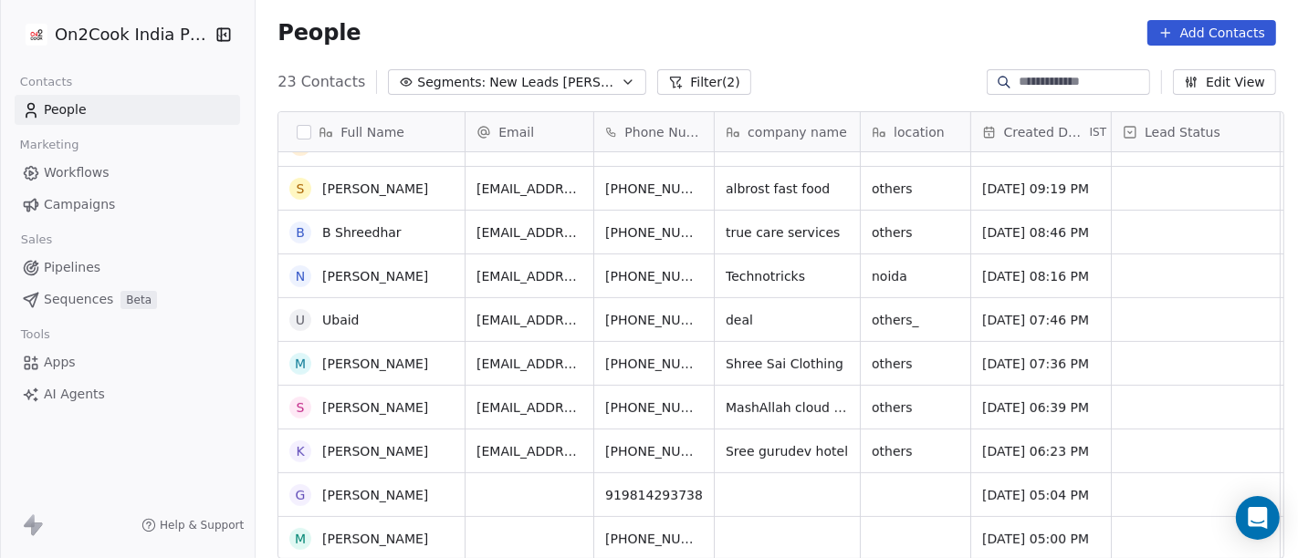
scroll to position [600, 0]
click at [443, 536] on button "grid" at bounding box center [452, 537] width 22 height 22
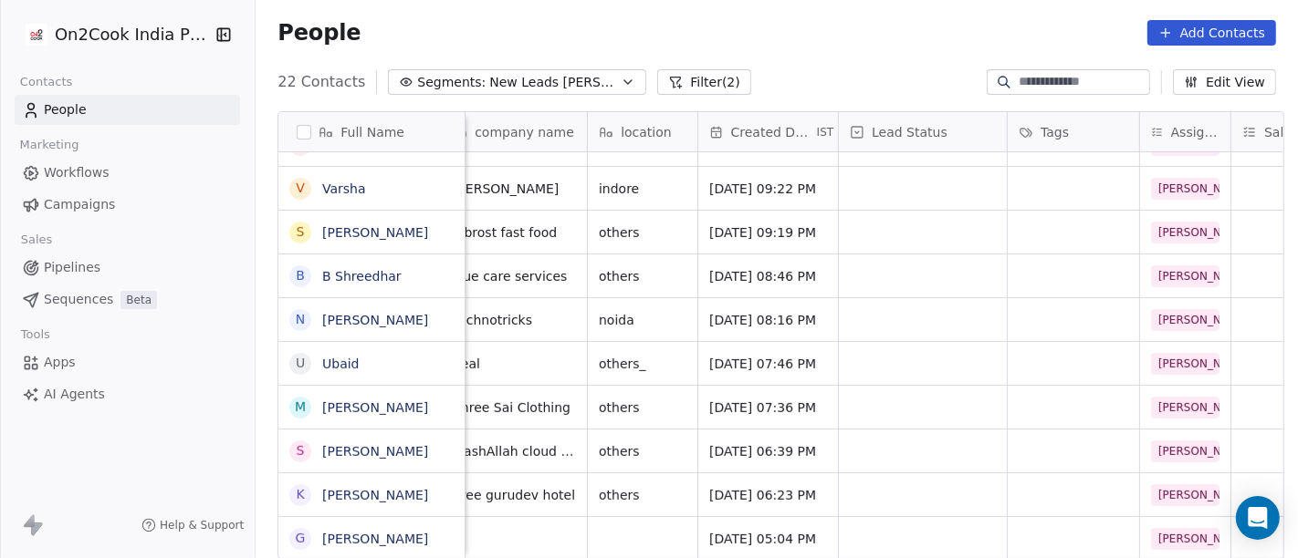
scroll to position [16, 0]
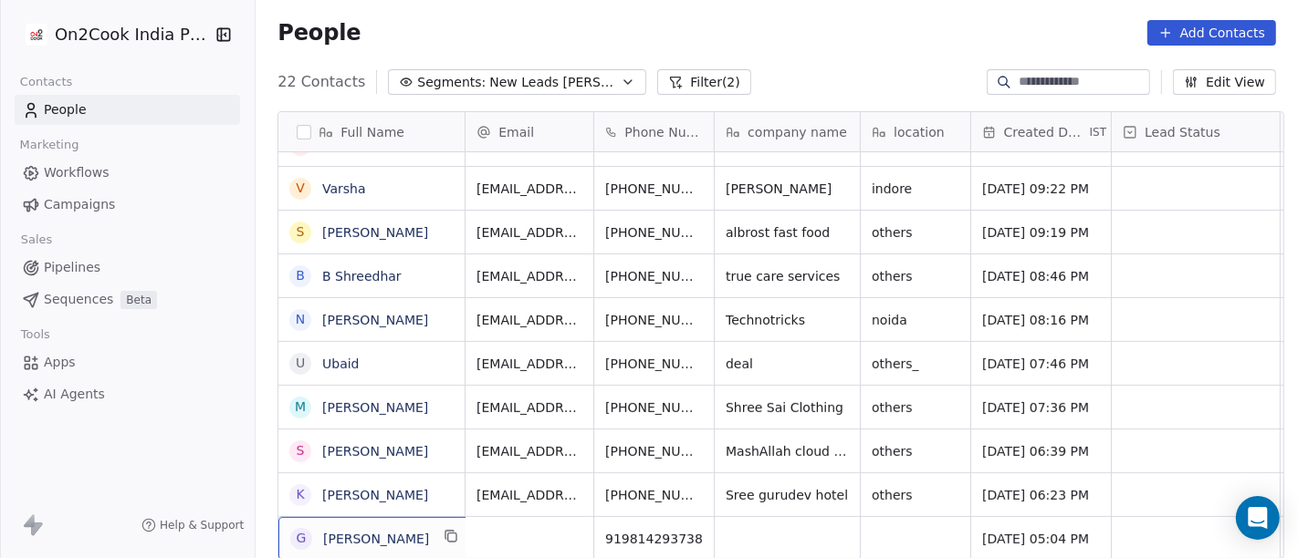
click at [426, 528] on div "G Gursimran Singh Walia" at bounding box center [359, 539] width 139 height 22
click at [426, 527] on textarea "**********" at bounding box center [382, 530] width 223 height 57
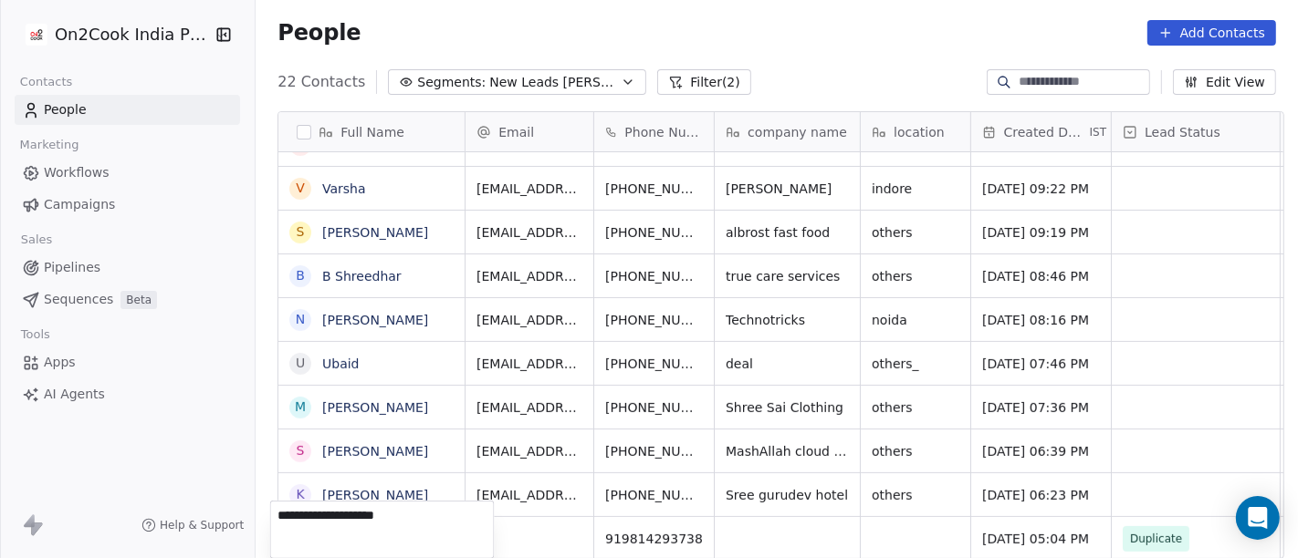
click at [891, 369] on html "On2Cook India Pvt. Ltd. Contacts People Marketing Workflows Campaigns Sales Pip…" at bounding box center [649, 279] width 1298 height 558
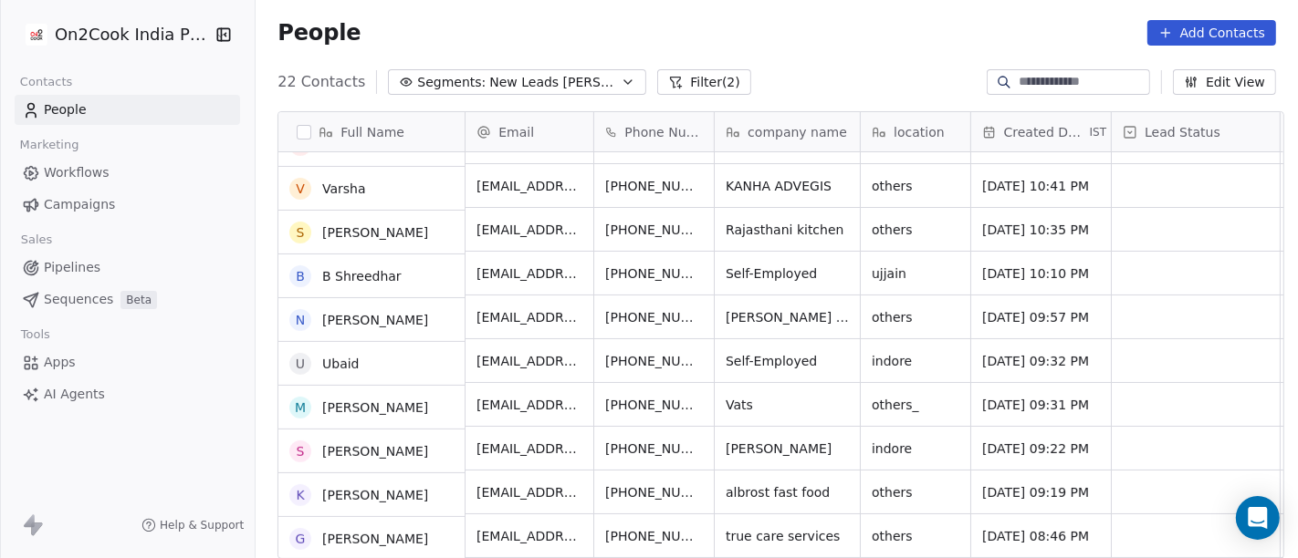
scroll to position [556, 0]
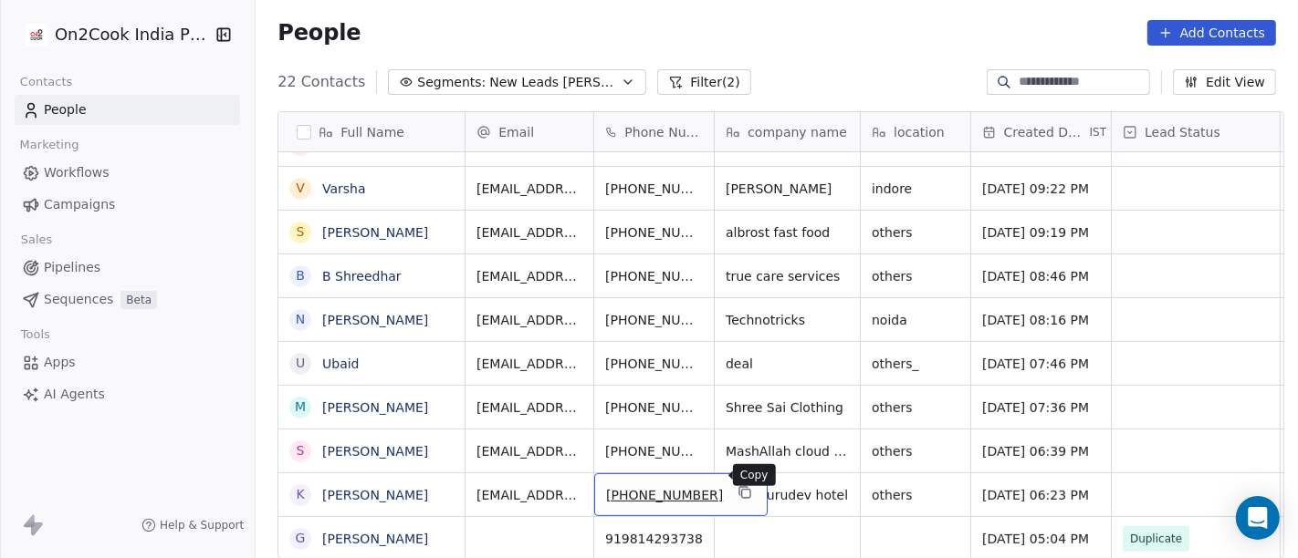
click at [737, 485] on icon "grid" at bounding box center [744, 492] width 15 height 15
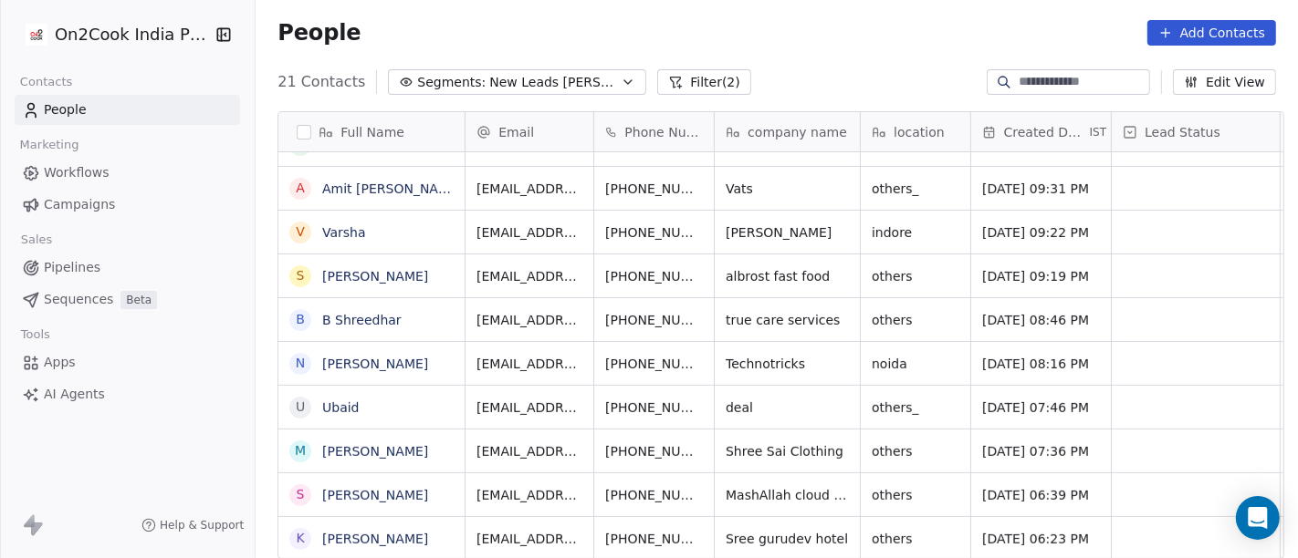
scroll to position [512, 0]
click at [737, 529] on icon "grid" at bounding box center [744, 536] width 15 height 15
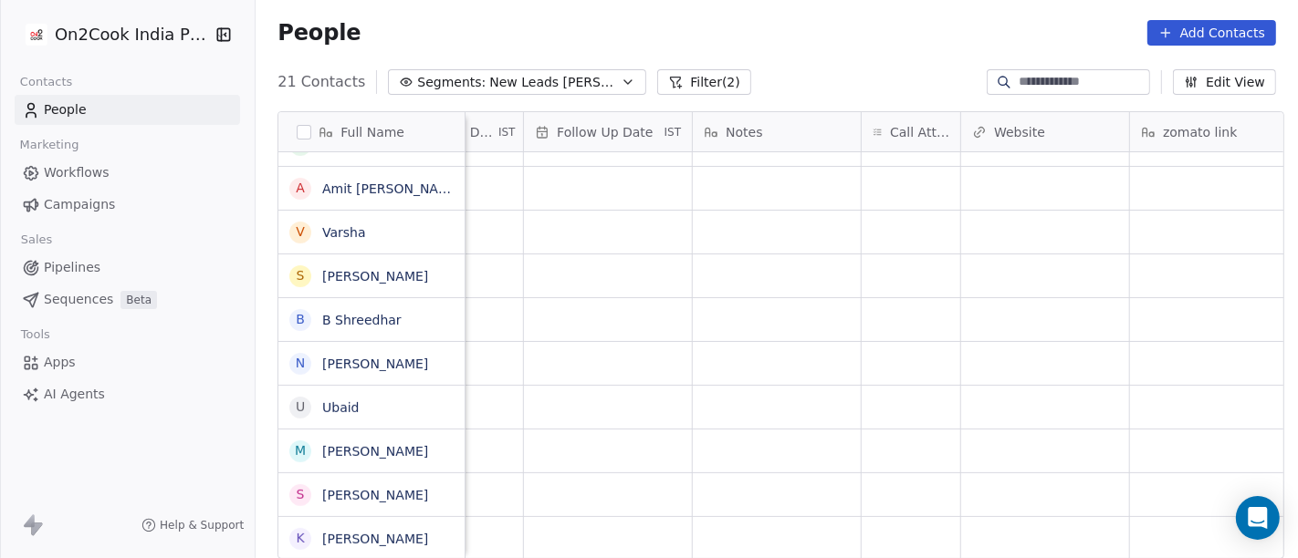
scroll to position [16, 1361]
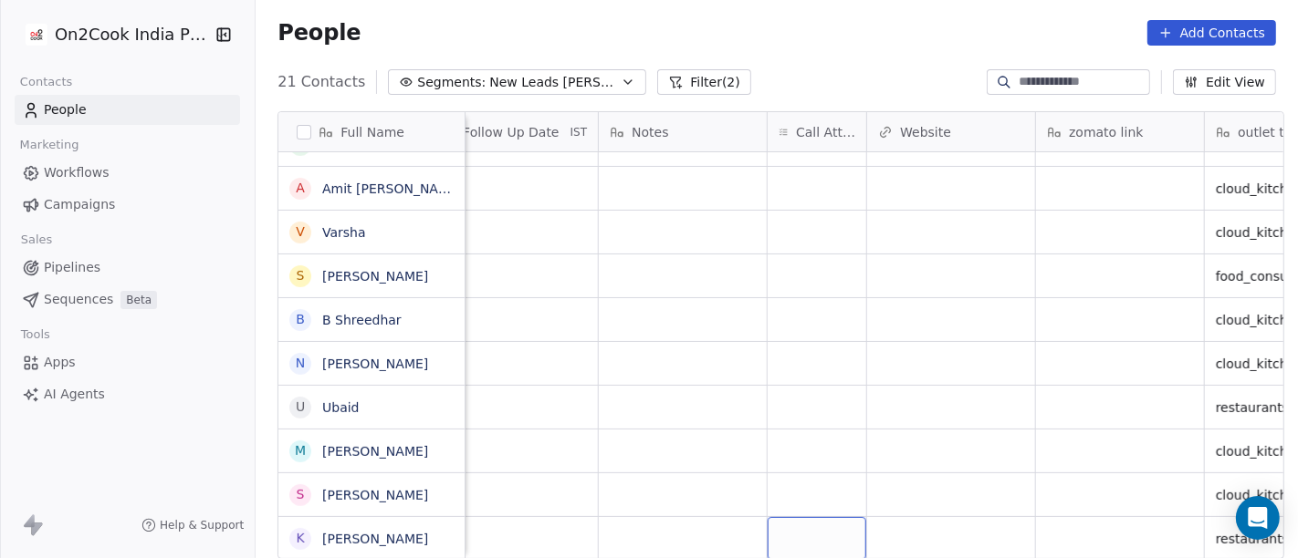
click at [808, 530] on div "grid" at bounding box center [816, 538] width 99 height 43
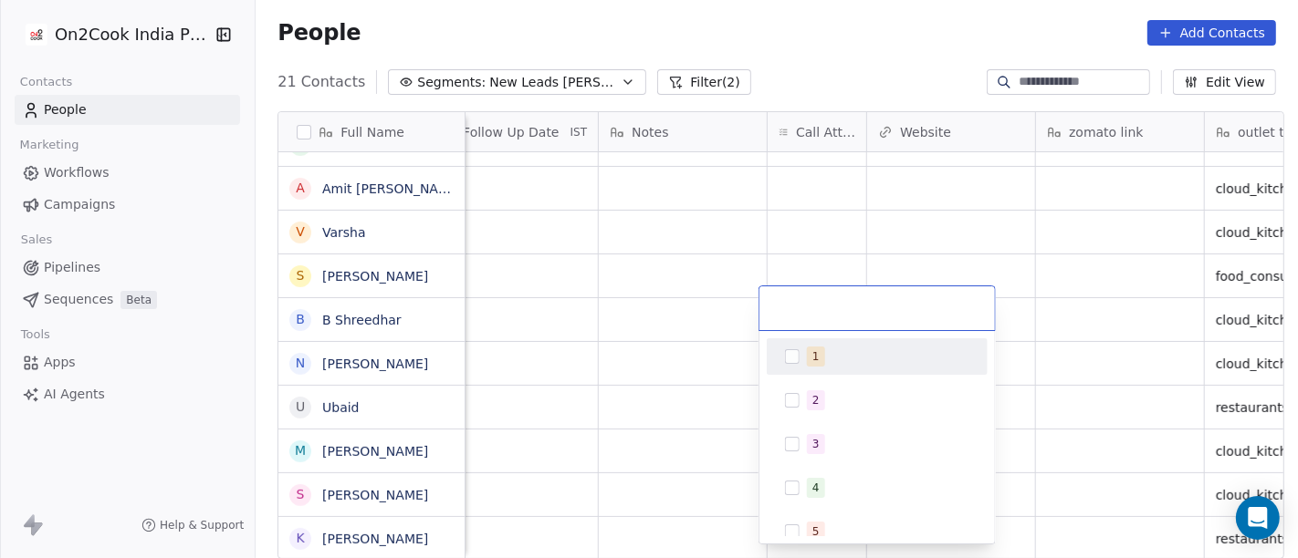
click at [828, 358] on div "1" at bounding box center [888, 357] width 162 height 20
click at [712, 379] on html "On2Cook India Pvt. Ltd. Contacts People Marketing Workflows Campaigns Sales Pip…" at bounding box center [649, 279] width 1298 height 558
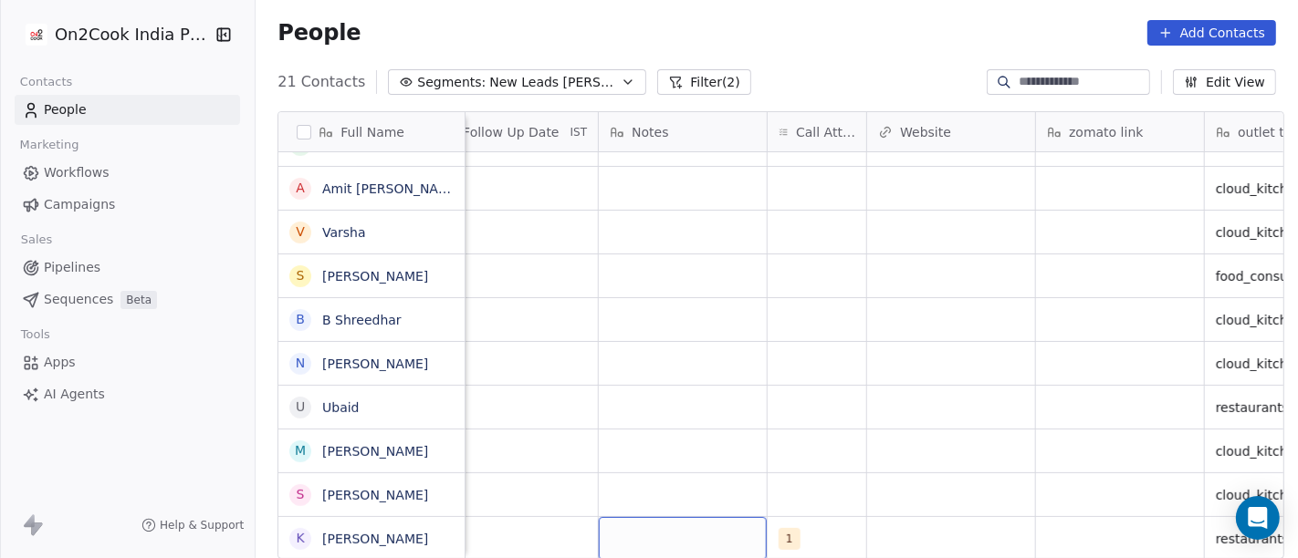
click at [686, 521] on div "grid" at bounding box center [683, 538] width 168 height 43
type textarea "**********"
click at [679, 441] on html "On2Cook India Pvt. Ltd. Contacts People Marketing Workflows Campaigns Sales Pip…" at bounding box center [649, 279] width 1298 height 558
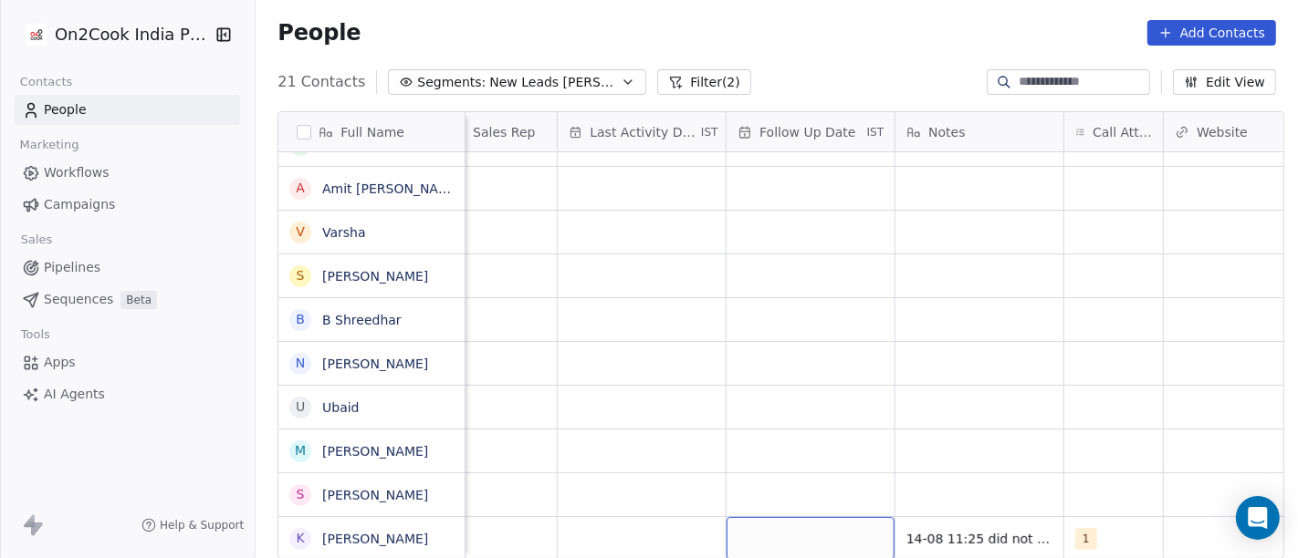
click at [746, 520] on div "grid" at bounding box center [810, 538] width 168 height 43
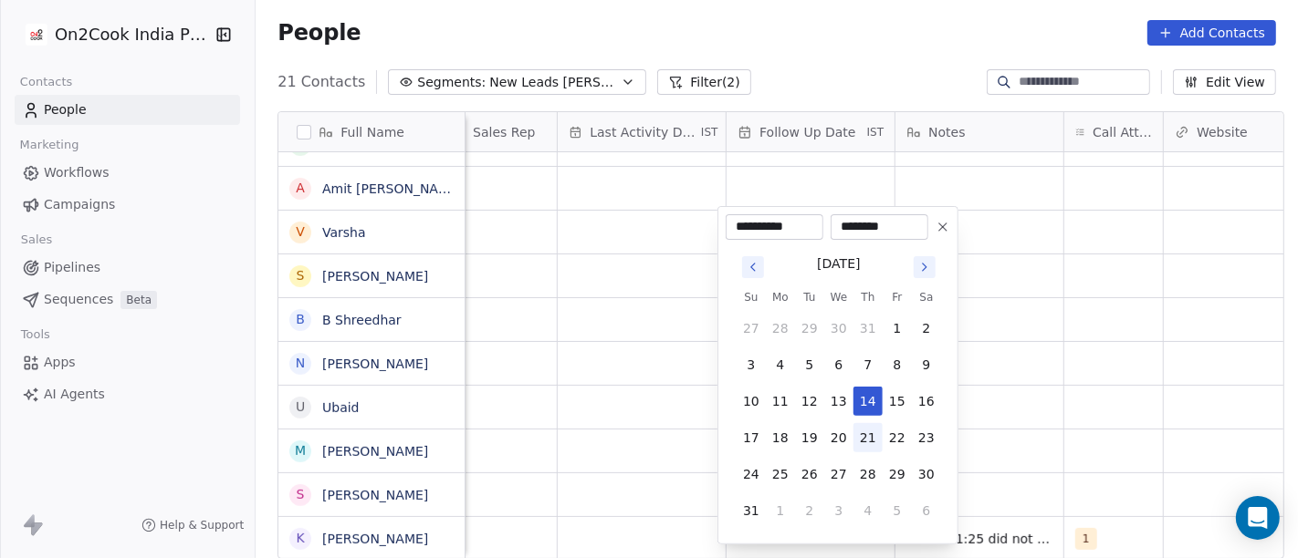
click at [862, 449] on button "21" at bounding box center [867, 437] width 29 height 29
type input "**********"
click at [1048, 418] on html "On2Cook India Pvt. Ltd. Contacts People Marketing Workflows Campaigns Sales Pip…" at bounding box center [649, 279] width 1298 height 558
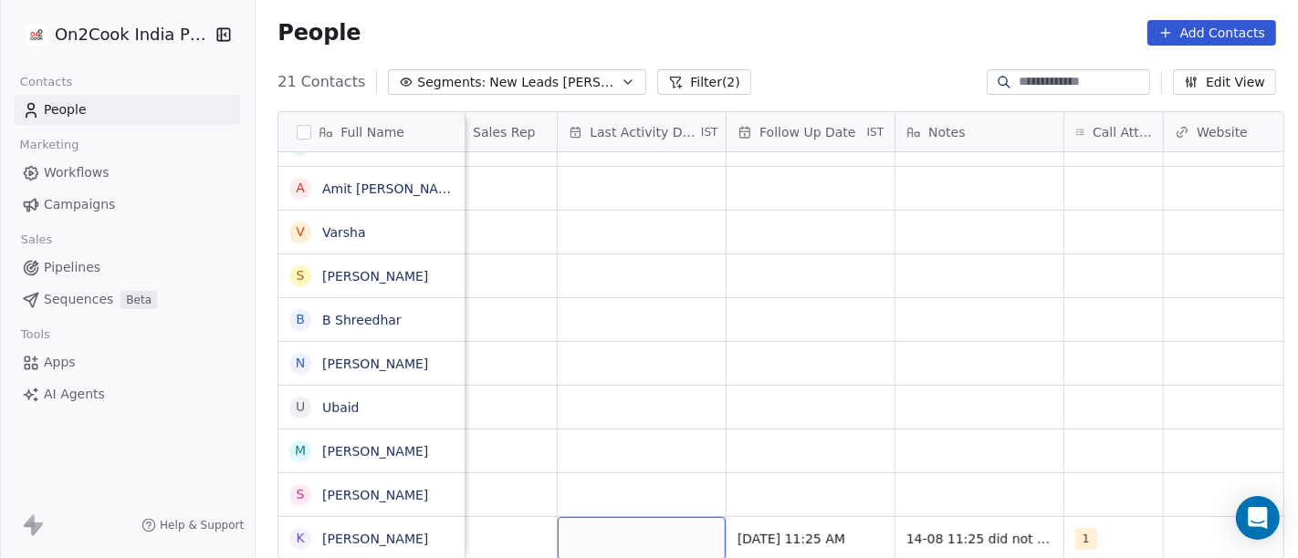
click at [635, 517] on div "grid" at bounding box center [642, 538] width 168 height 43
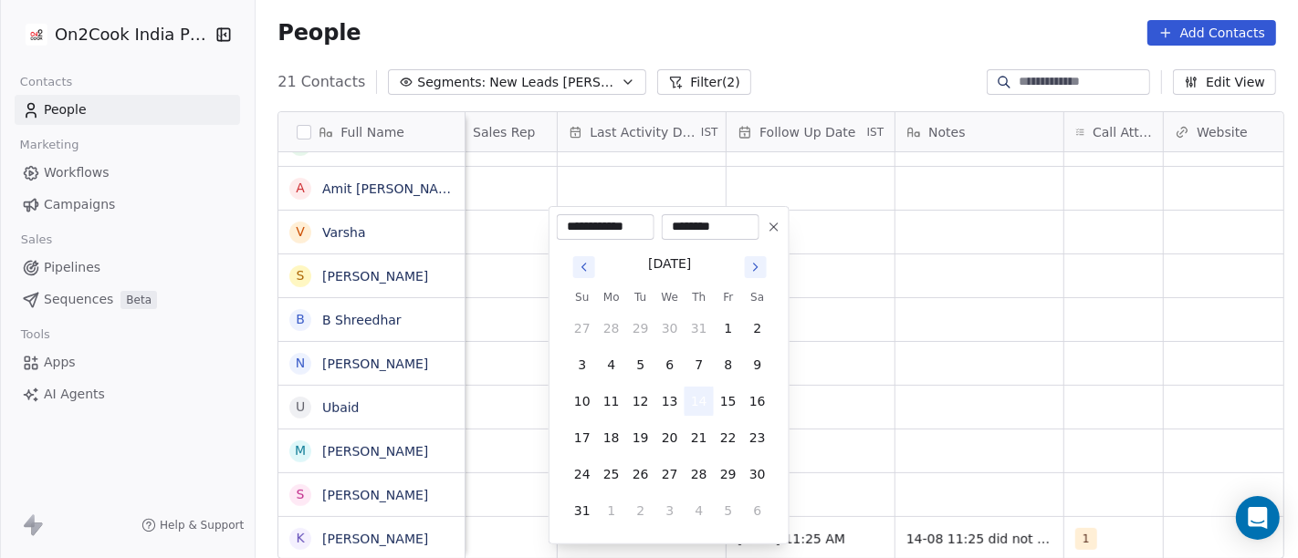
click at [694, 389] on button "14" at bounding box center [698, 401] width 29 height 29
click at [969, 391] on html "On2Cook India Pvt. Ltd. Contacts People Marketing Workflows Campaigns Sales Pip…" at bounding box center [649, 279] width 1298 height 558
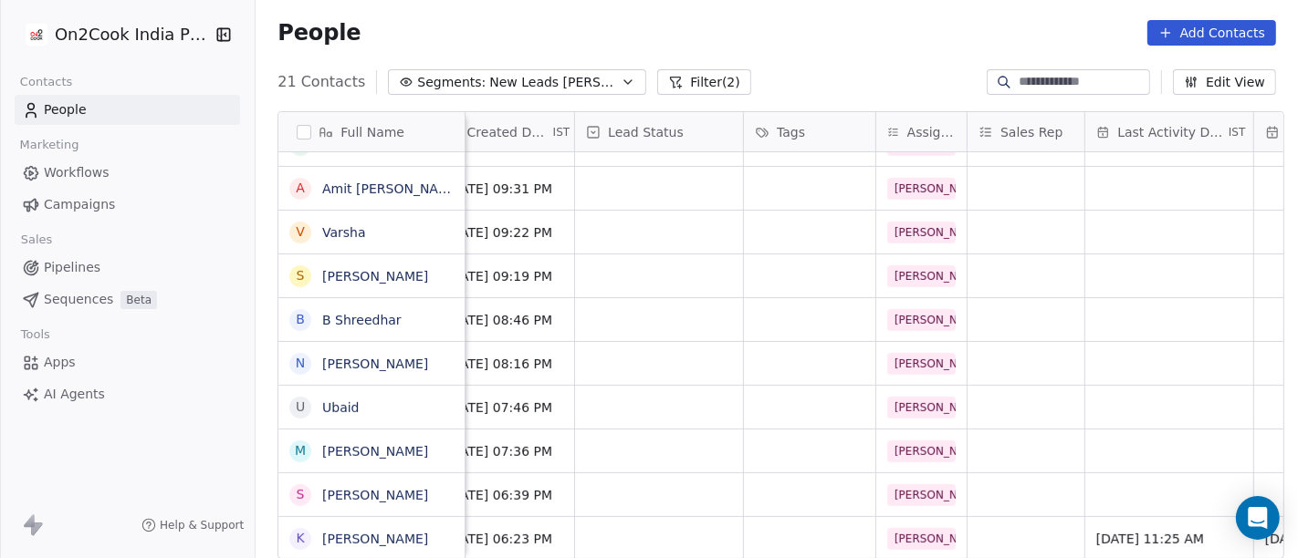
scroll to position [16, 508]
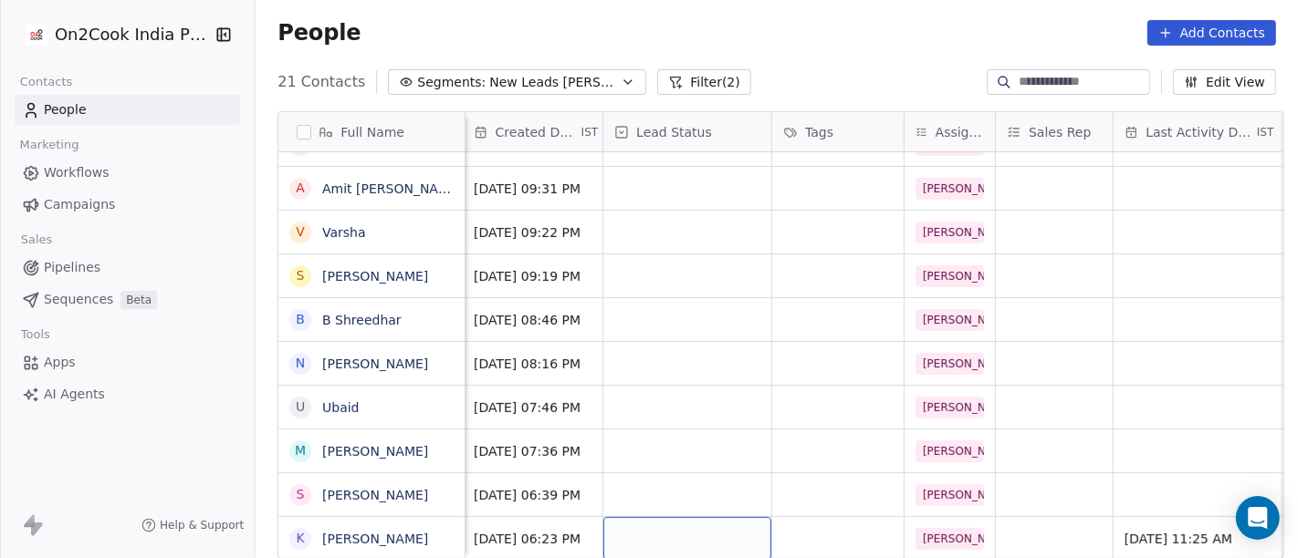
click at [652, 517] on div "grid" at bounding box center [687, 538] width 168 height 43
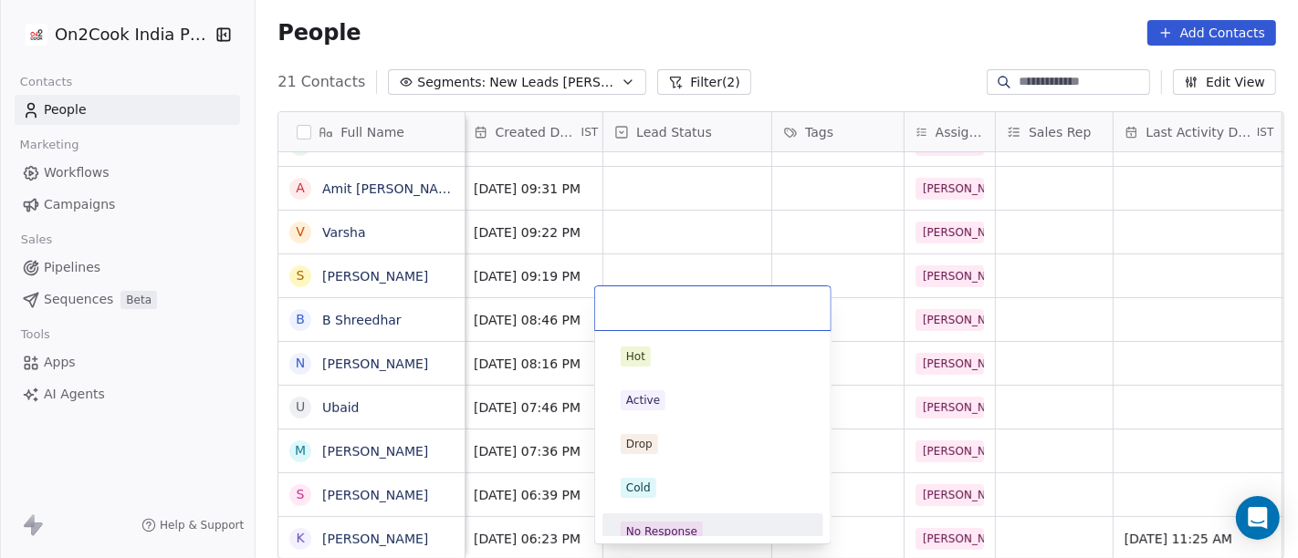
click at [692, 533] on div "No Response" at bounding box center [661, 532] width 71 height 16
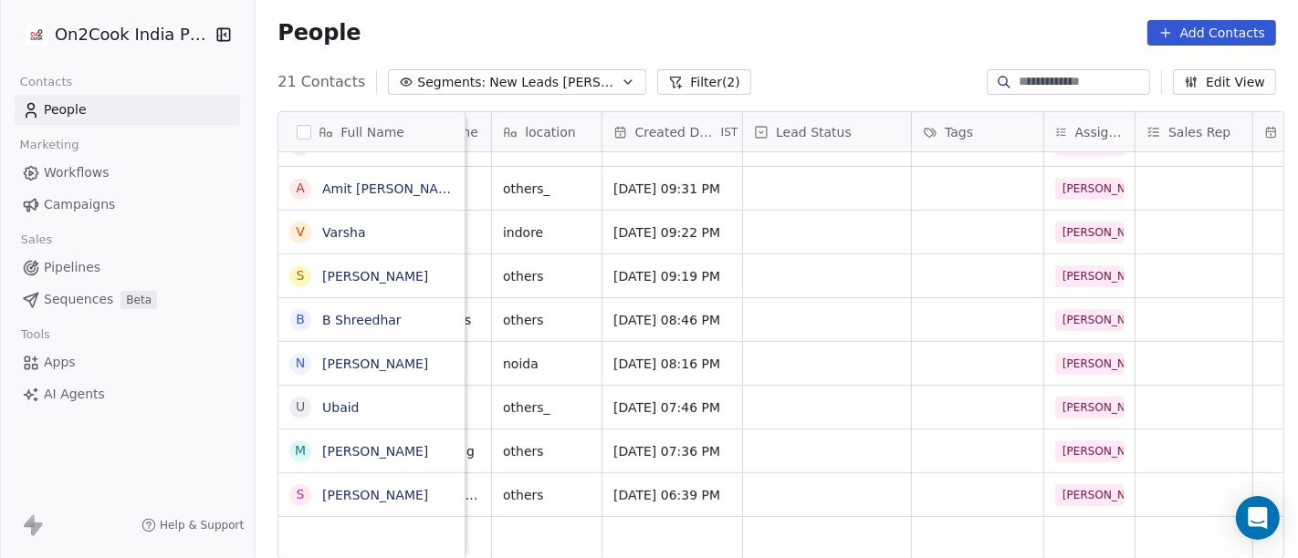
scroll to position [16, 0]
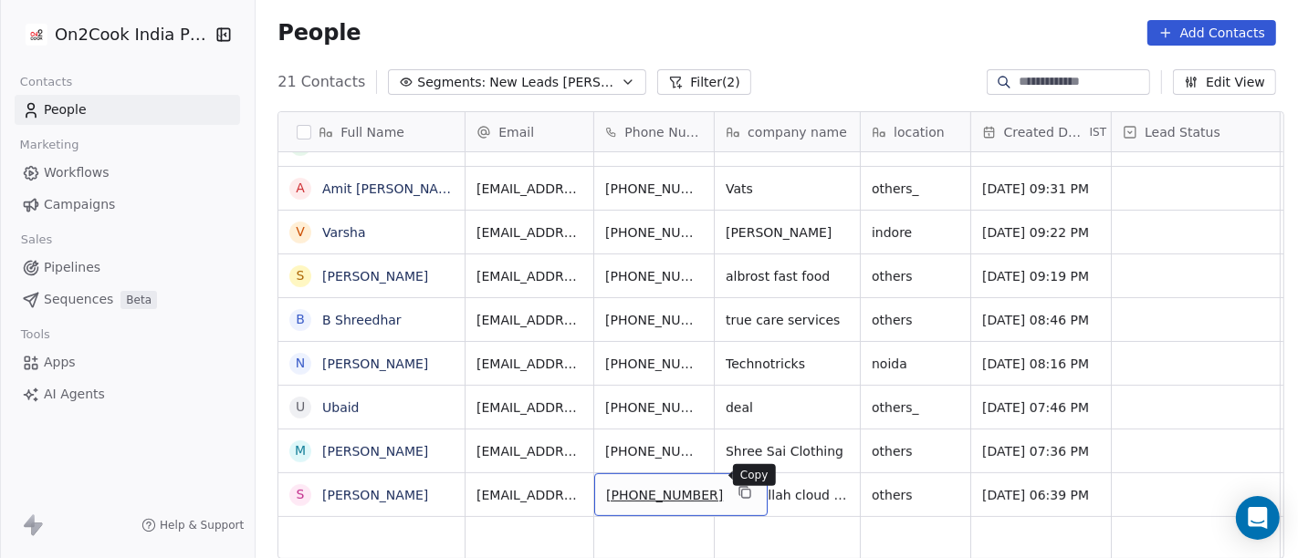
click at [737, 485] on icon "grid" at bounding box center [744, 492] width 15 height 15
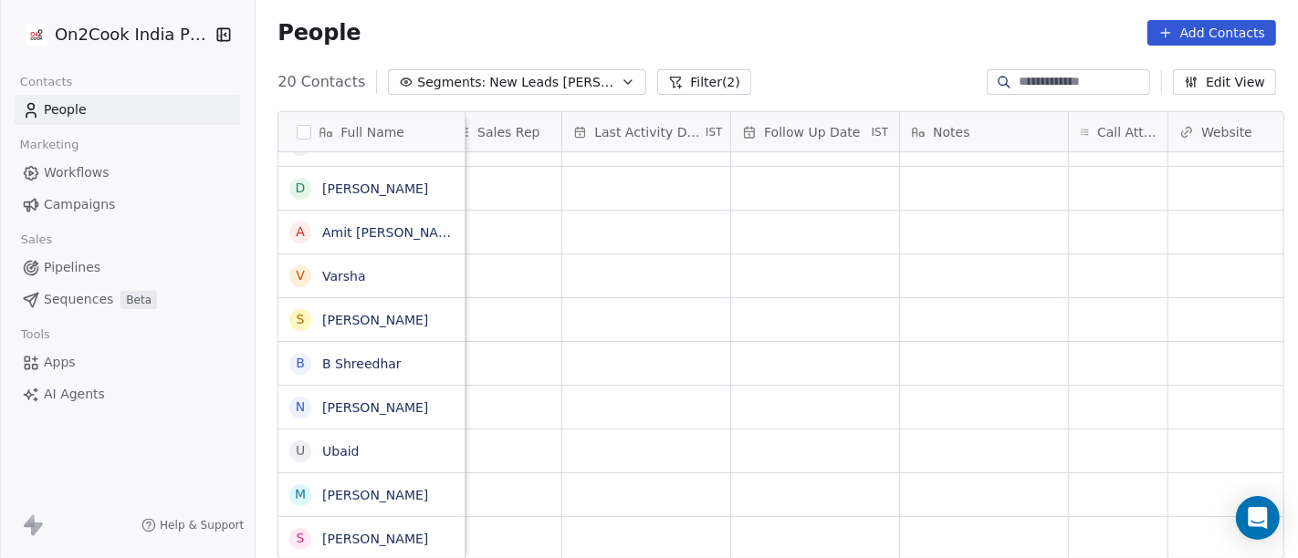
scroll to position [16, 1153]
click at [992, 517] on div "grid" at bounding box center [1025, 538] width 99 height 43
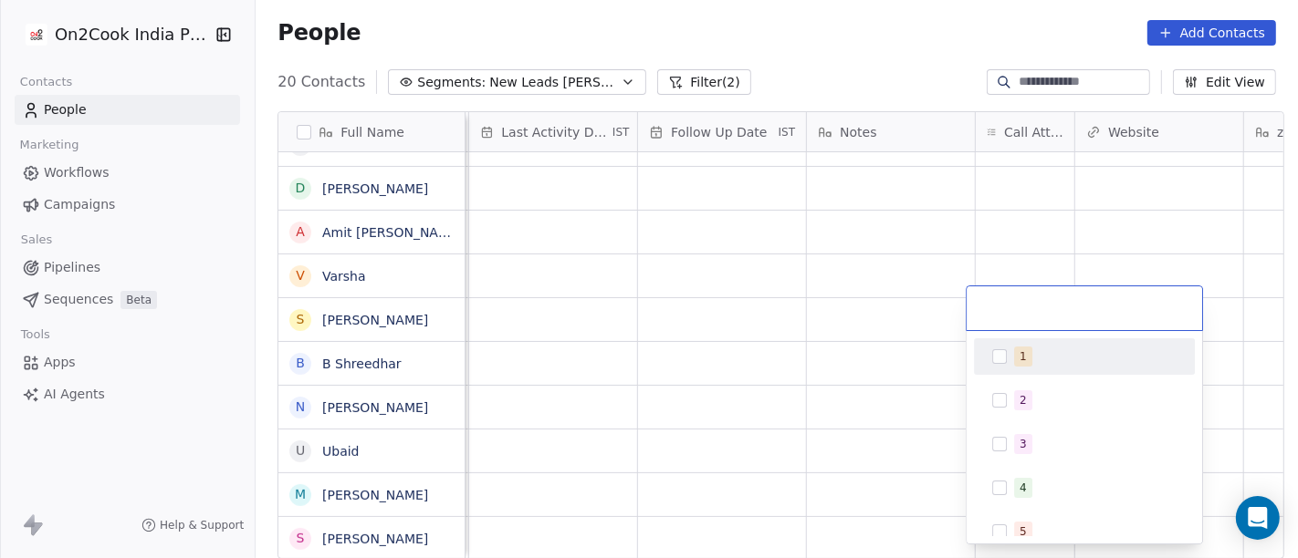
click at [1017, 342] on div "1" at bounding box center [1084, 356] width 206 height 29
click at [895, 339] on html "On2Cook India Pvt. Ltd. Contacts People Marketing Workflows Campaigns Sales Pip…" at bounding box center [649, 279] width 1298 height 558
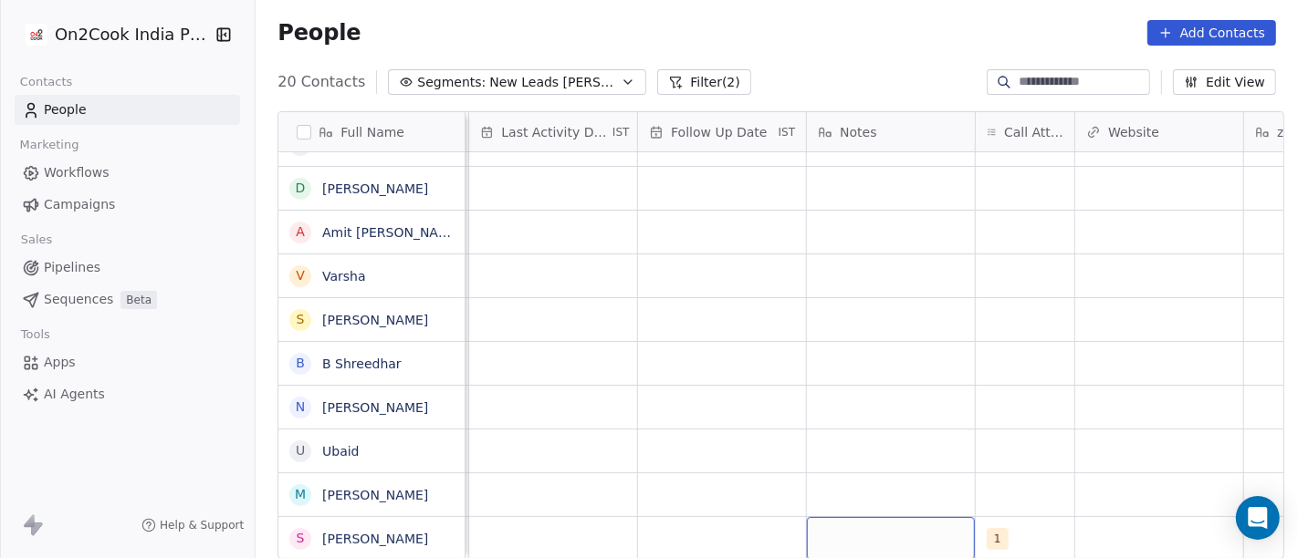
click at [852, 517] on div "grid" at bounding box center [891, 538] width 168 height 43
type textarea "**********"
click at [899, 452] on html "On2Cook India Pvt. Ltd. Contacts People Marketing Workflows Campaigns Sales Pip…" at bounding box center [649, 279] width 1298 height 558
click at [652, 526] on div "grid" at bounding box center [722, 538] width 168 height 43
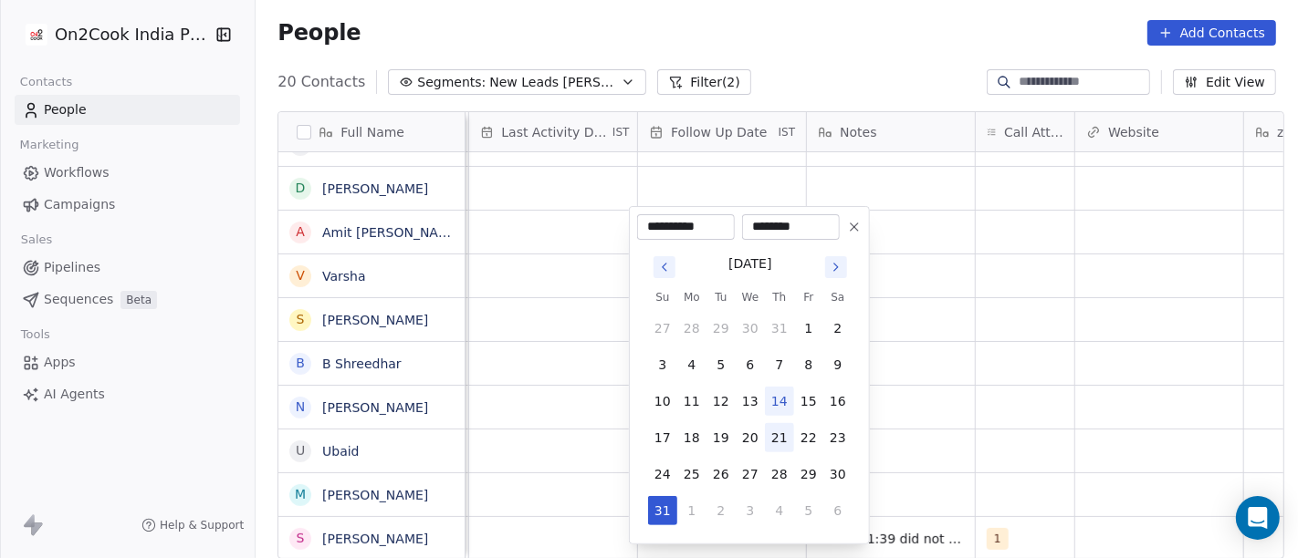
click at [774, 430] on button "21" at bounding box center [779, 437] width 29 height 29
type input "**********"
click at [1065, 381] on html "On2Cook India Pvt. Ltd. Contacts People Marketing Workflows Campaigns Sales Pip…" at bounding box center [649, 279] width 1298 height 558
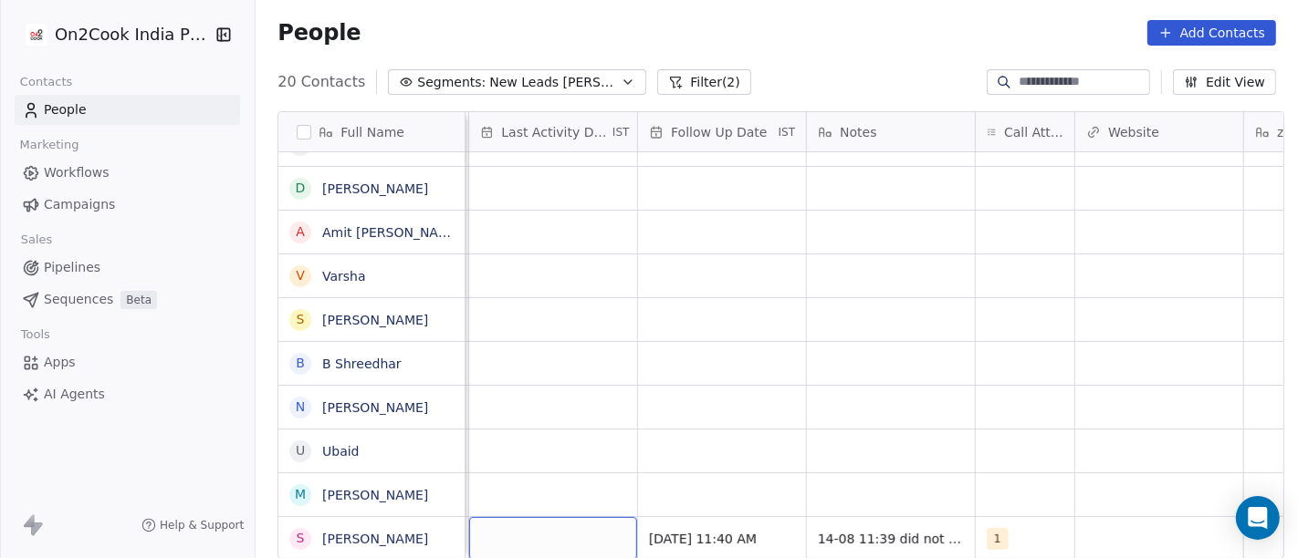
click at [533, 521] on div "grid" at bounding box center [553, 538] width 168 height 43
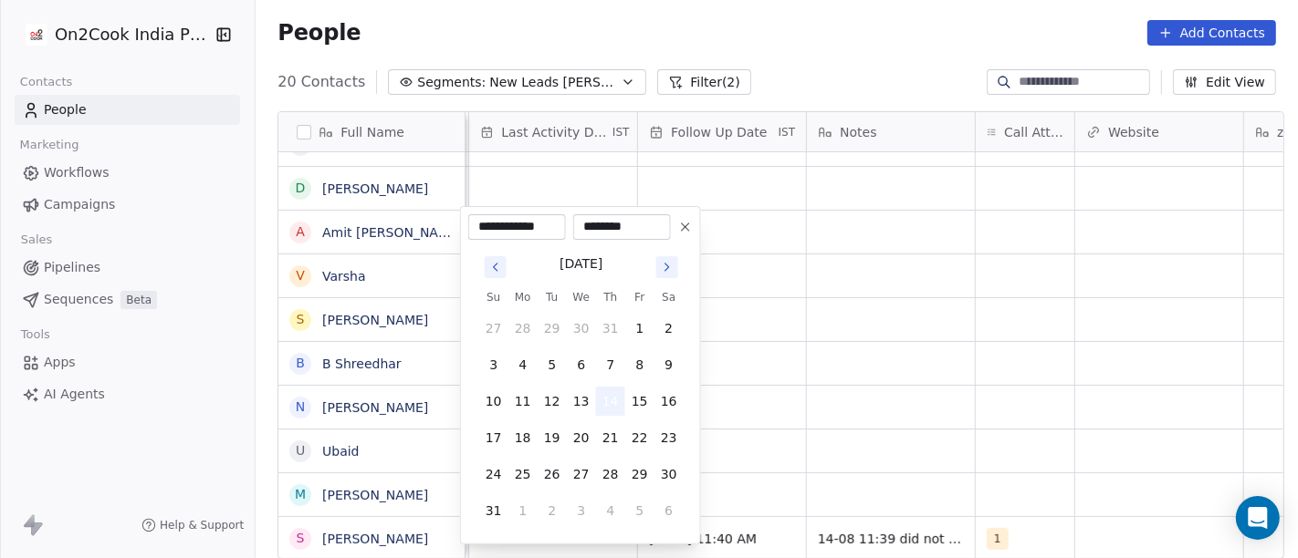
click at [616, 388] on button "14" at bounding box center [610, 401] width 29 height 29
click at [782, 392] on html "On2Cook India Pvt. Ltd. Contacts People Marketing Workflows Campaigns Sales Pip…" at bounding box center [649, 279] width 1298 height 558
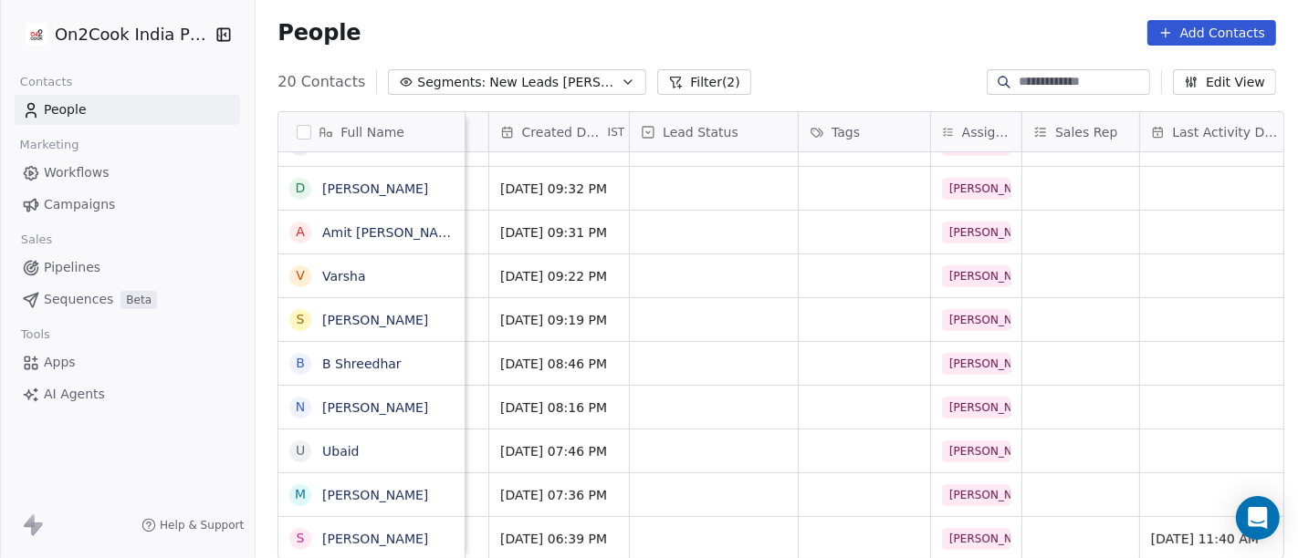
scroll to position [16, 480]
click at [719, 517] on div "grid" at bounding box center [715, 538] width 168 height 43
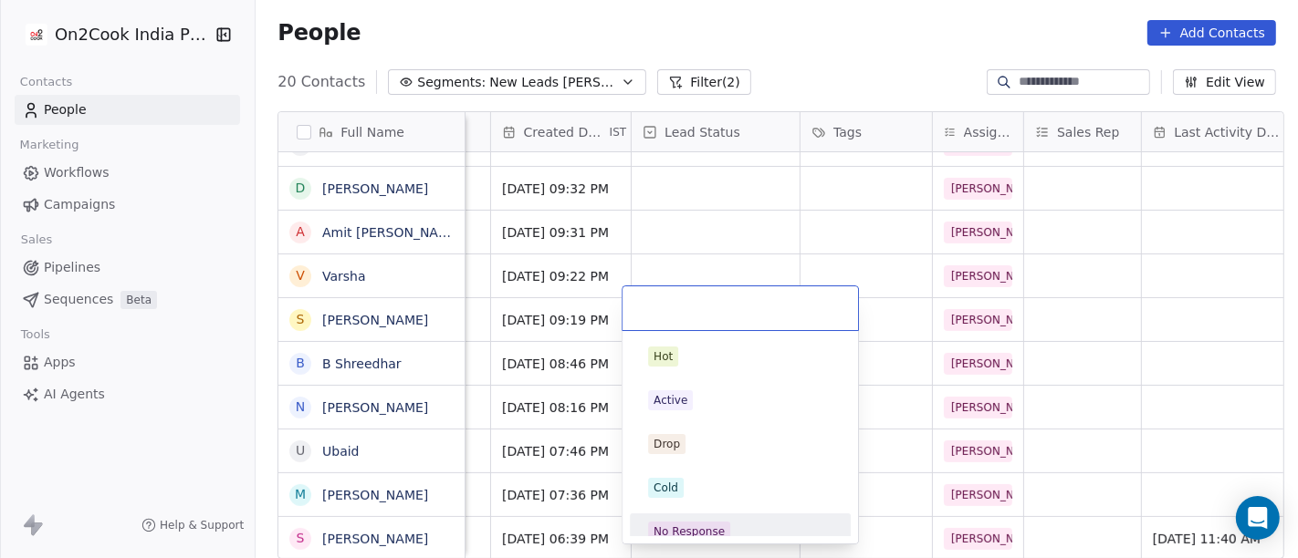
click at [725, 522] on span "No Response" at bounding box center [689, 532] width 82 height 20
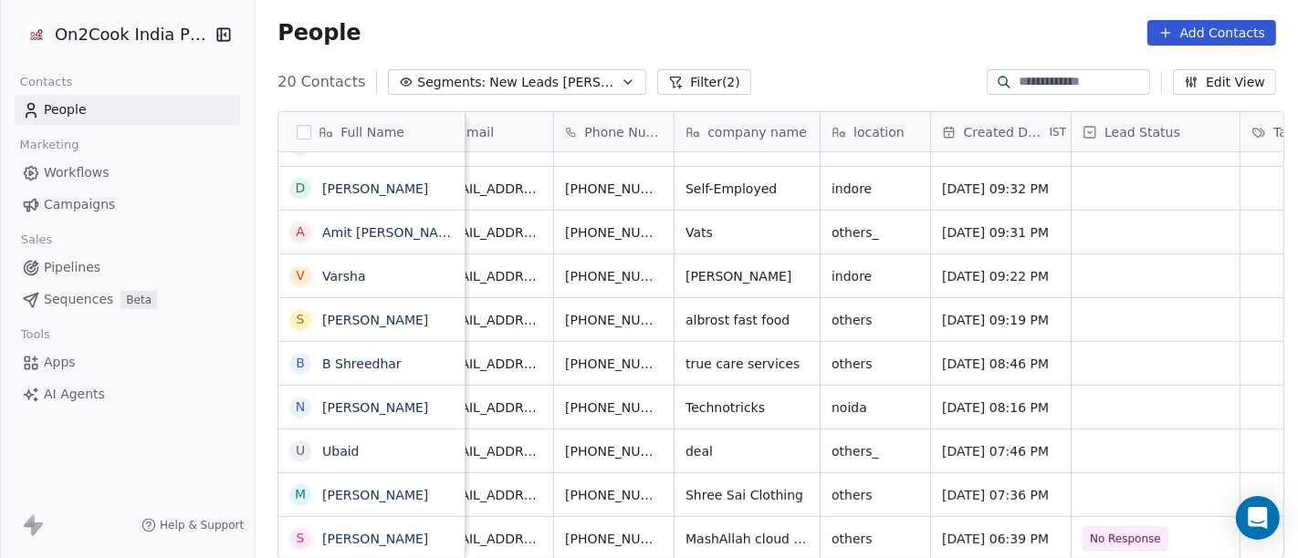
scroll to position [16, 39]
click at [698, 529] on icon "grid" at bounding box center [705, 536] width 15 height 15
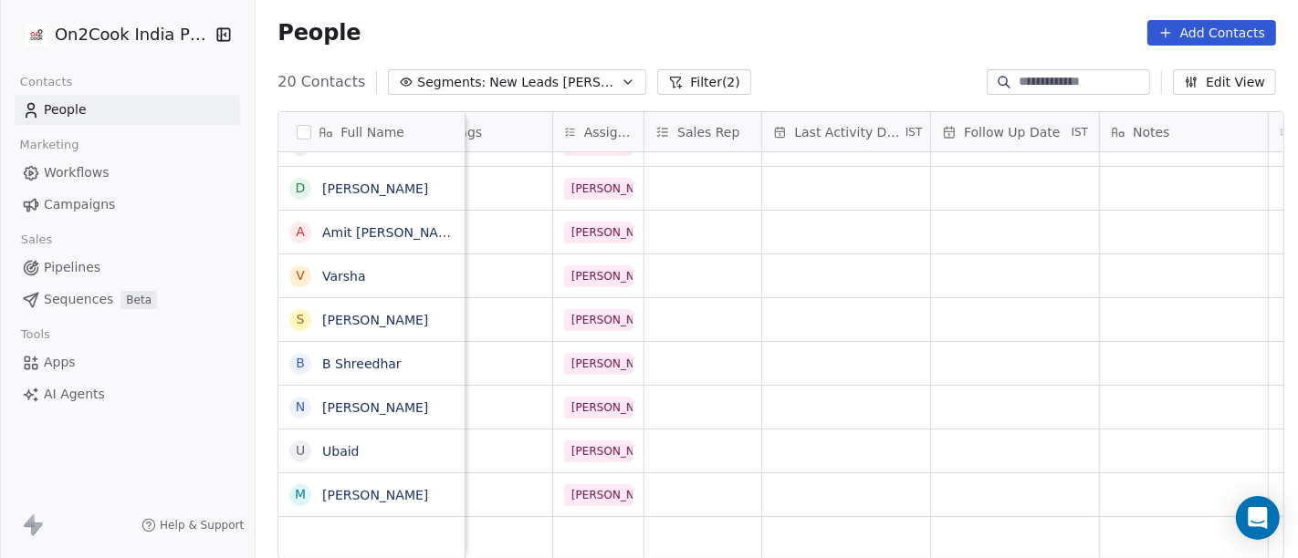
scroll to position [16, 1064]
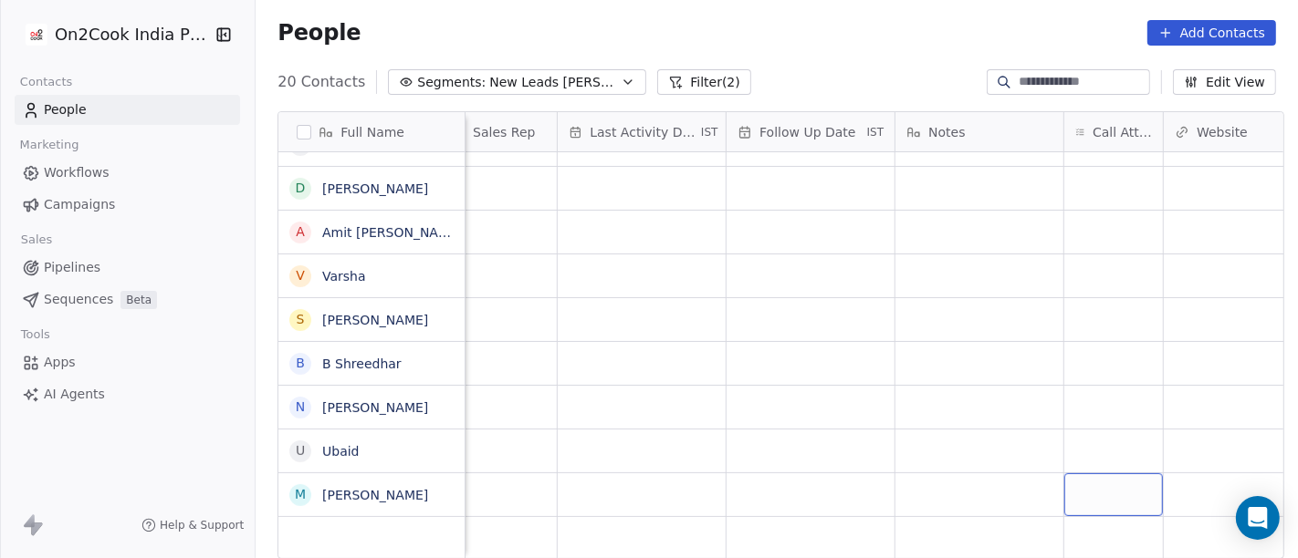
click at [1079, 480] on div "grid" at bounding box center [1113, 495] width 99 height 43
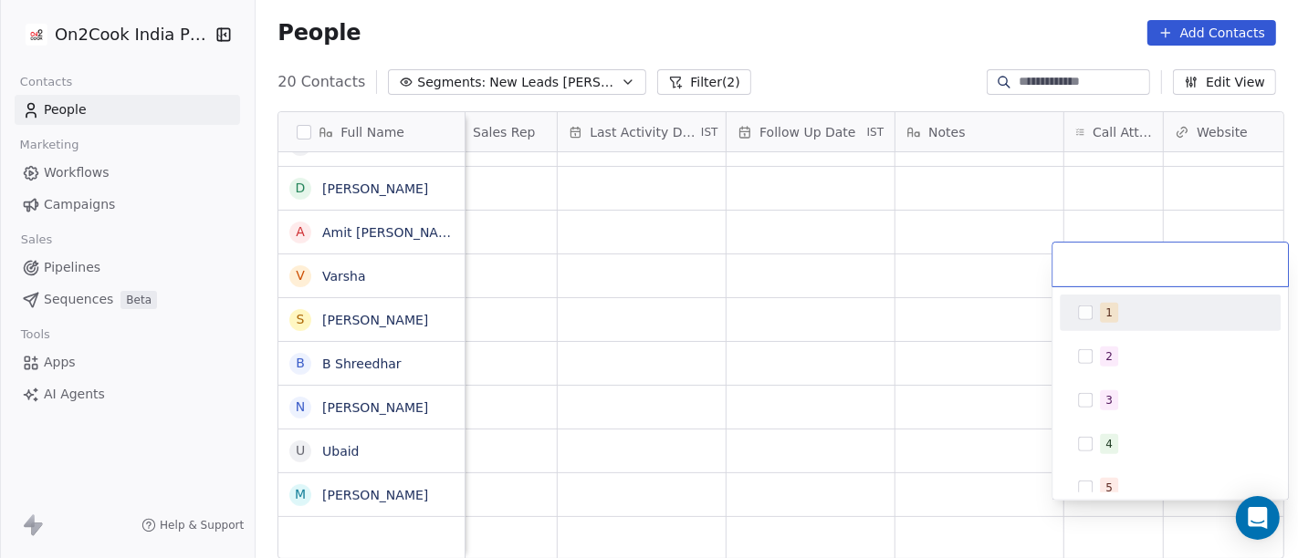
click at [1101, 314] on span "1" at bounding box center [1109, 313] width 18 height 20
click at [896, 377] on html "On2Cook India Pvt. Ltd. Contacts People Marketing Workflows Campaigns Sales Pip…" at bounding box center [649, 279] width 1298 height 558
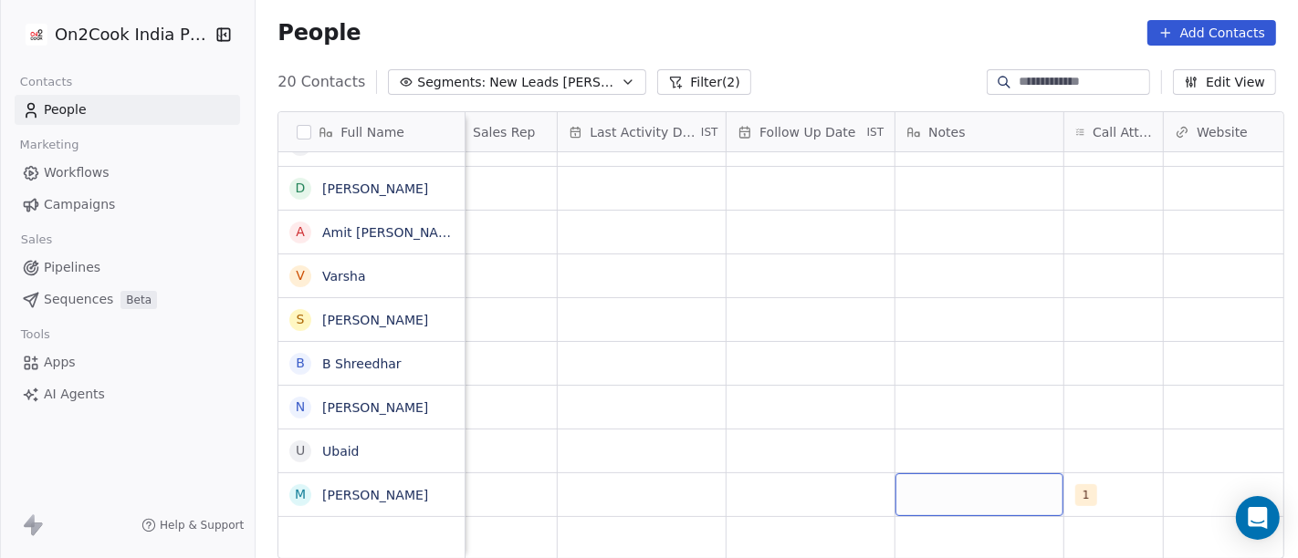
click at [933, 484] on div "grid" at bounding box center [979, 495] width 168 height 43
click at [933, 484] on textarea at bounding box center [970, 484] width 166 height 57
type textarea "**********"
click at [795, 497] on html "On2Cook India Pvt. Ltd. Contacts People Marketing Workflows Campaigns Sales Pip…" at bounding box center [649, 279] width 1298 height 558
click at [789, 477] on html "On2Cook India Pvt. Ltd. Contacts People Marketing Workflows Campaigns Sales Pip…" at bounding box center [649, 279] width 1298 height 558
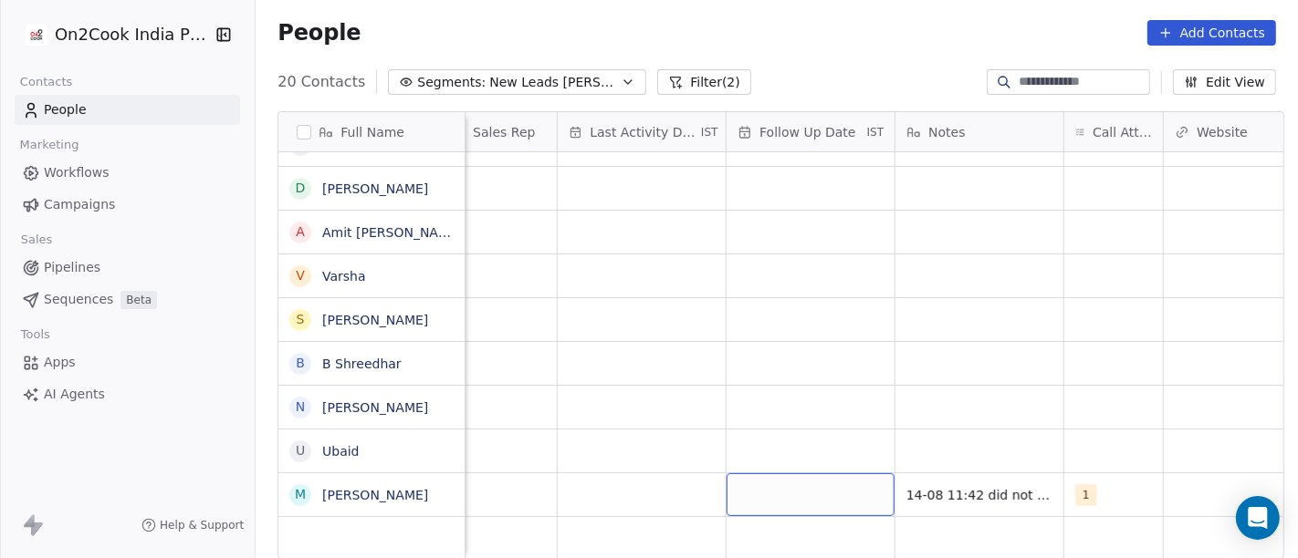
click at [789, 477] on div "grid" at bounding box center [810, 495] width 168 height 43
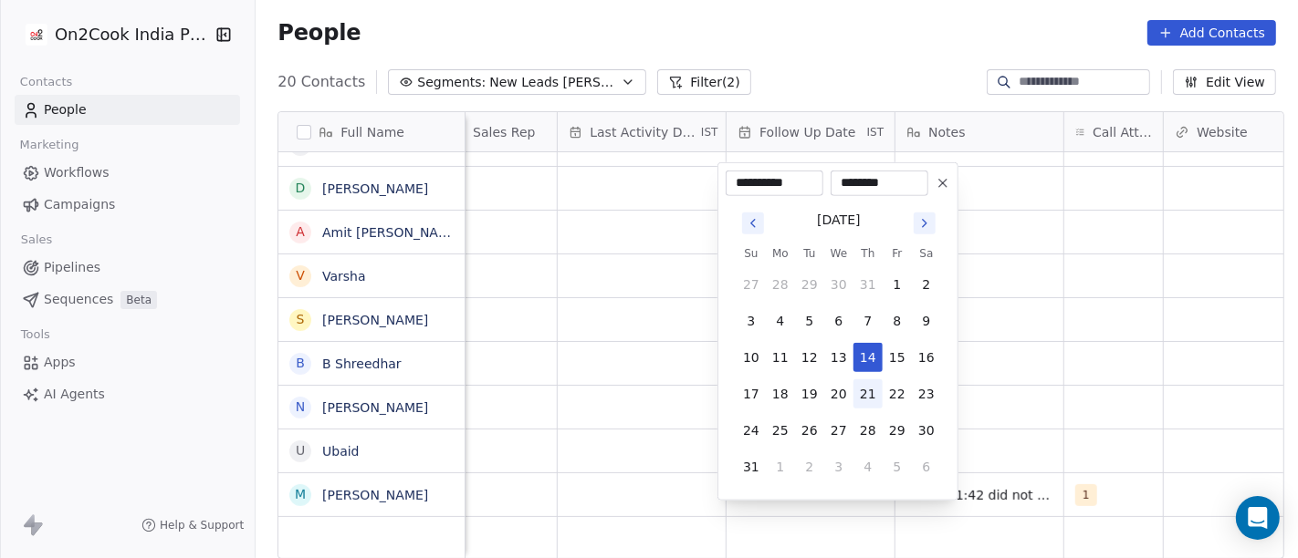
click at [855, 394] on button "21" at bounding box center [867, 394] width 29 height 29
type input "**********"
click at [996, 404] on html "On2Cook India Pvt. Ltd. Contacts People Marketing Workflows Campaigns Sales Pip…" at bounding box center [649, 279] width 1298 height 558
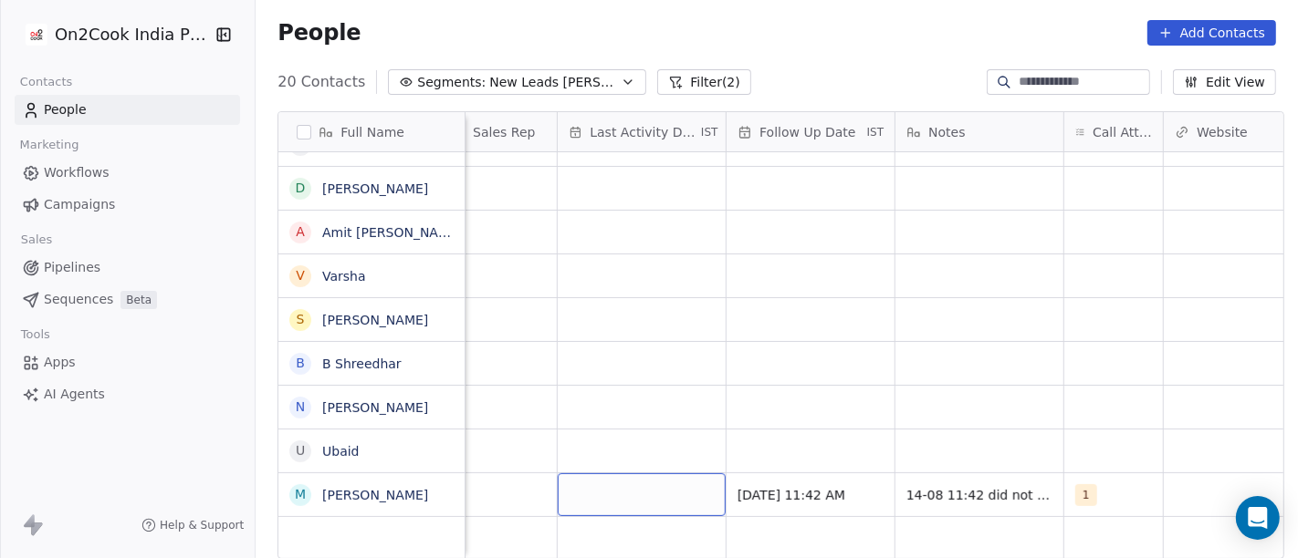
click at [623, 474] on div "grid" at bounding box center [642, 495] width 168 height 43
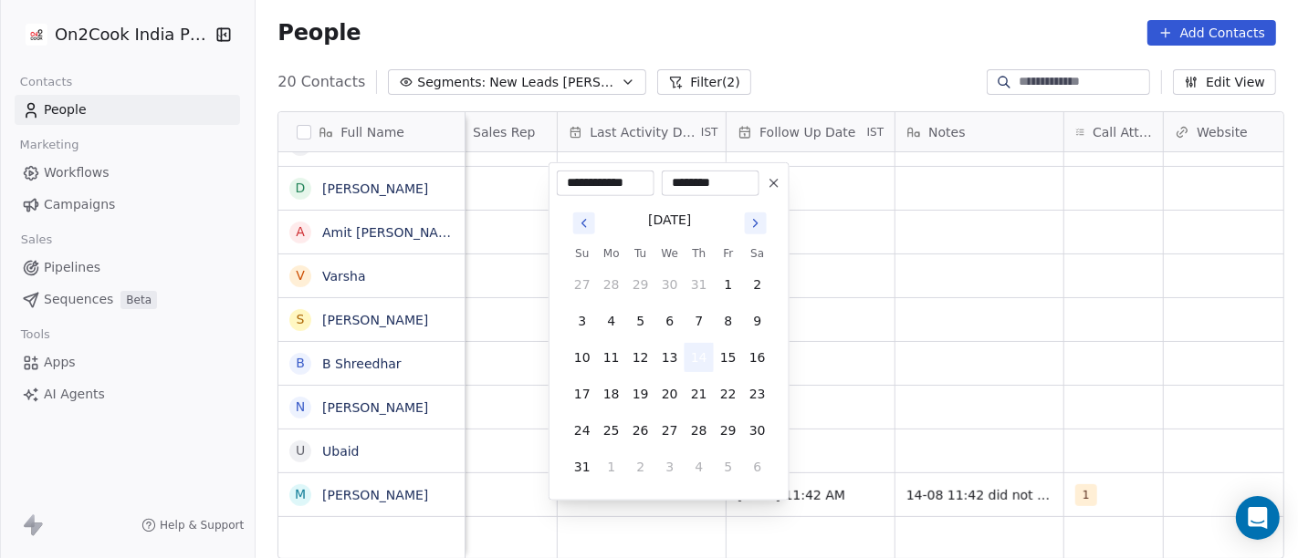
click at [702, 351] on button "14" at bounding box center [698, 357] width 29 height 29
click at [983, 358] on html "On2Cook India Pvt. Ltd. Contacts People Marketing Workflows Campaigns Sales Pip…" at bounding box center [649, 279] width 1298 height 558
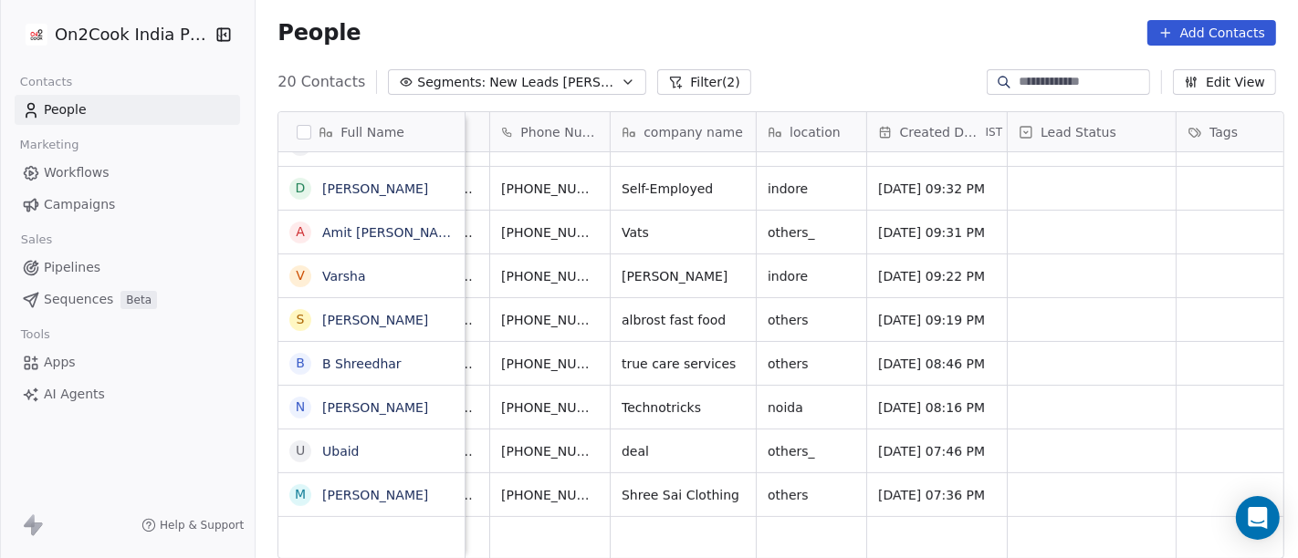
scroll to position [16, 30]
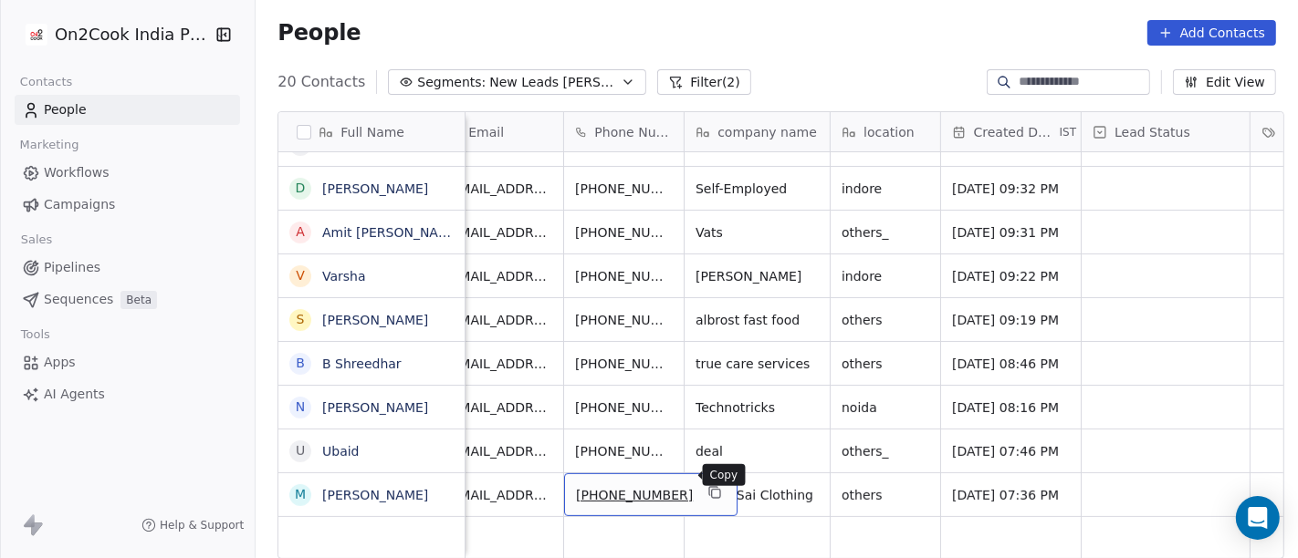
click at [707, 485] on icon "grid" at bounding box center [714, 492] width 15 height 15
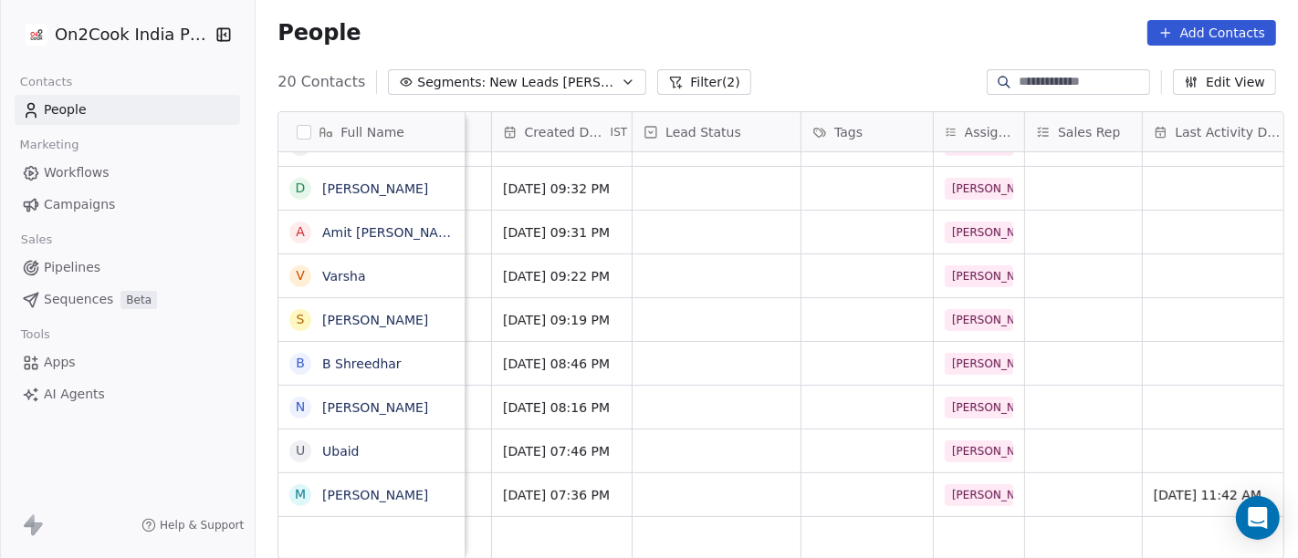
scroll to position [16, 474]
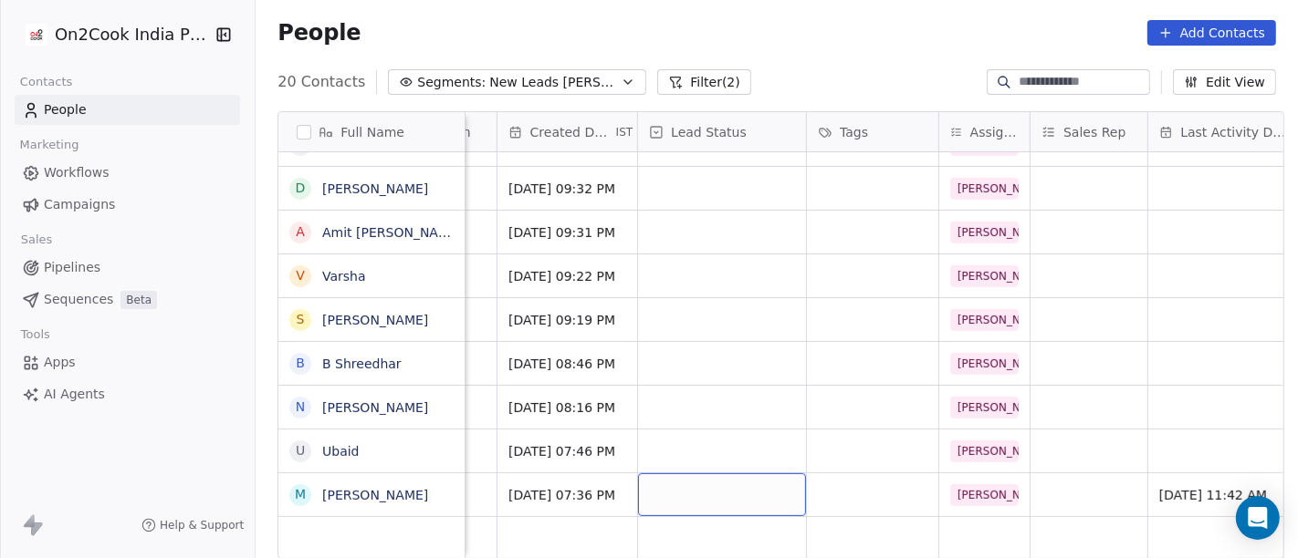
click at [691, 483] on div "grid" at bounding box center [722, 495] width 168 height 43
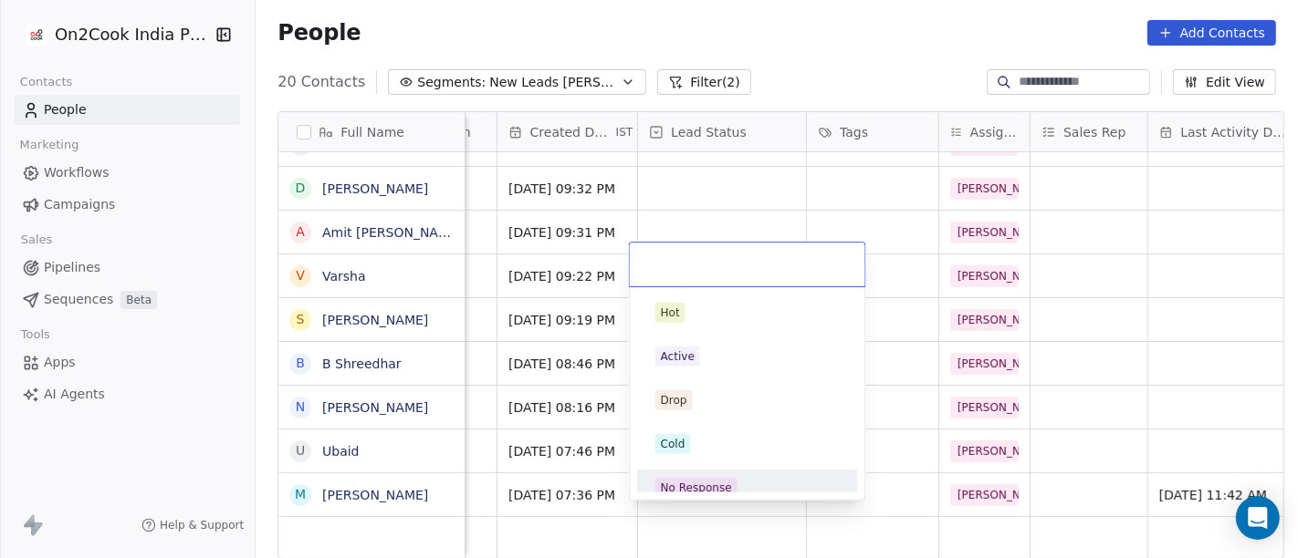
click at [701, 488] on div "No Response" at bounding box center [696, 488] width 71 height 16
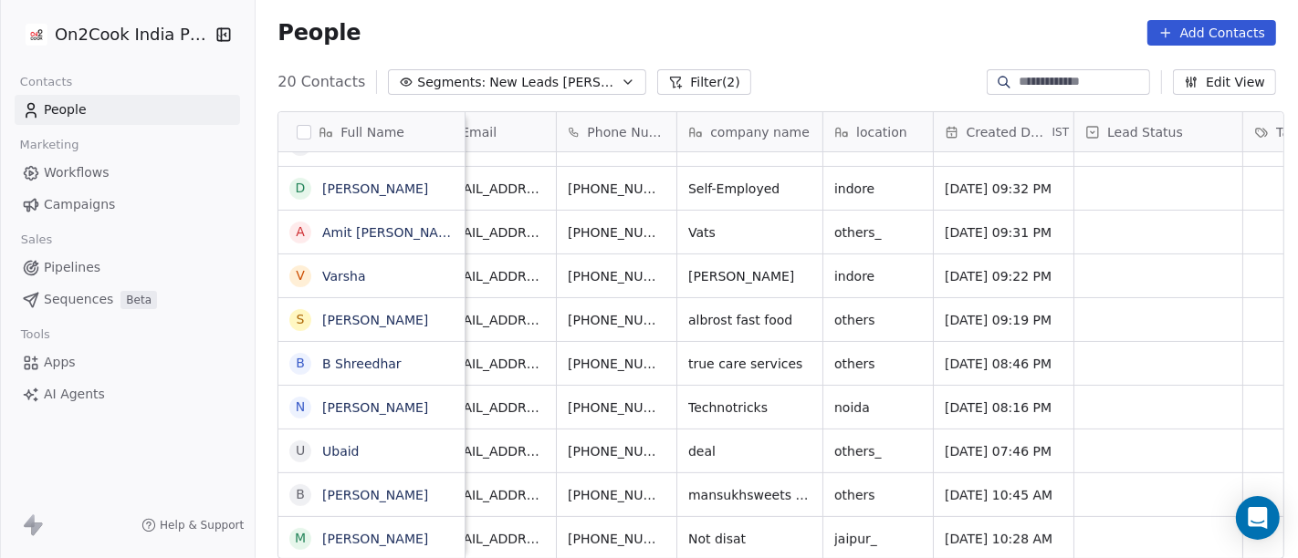
scroll to position [16, 0]
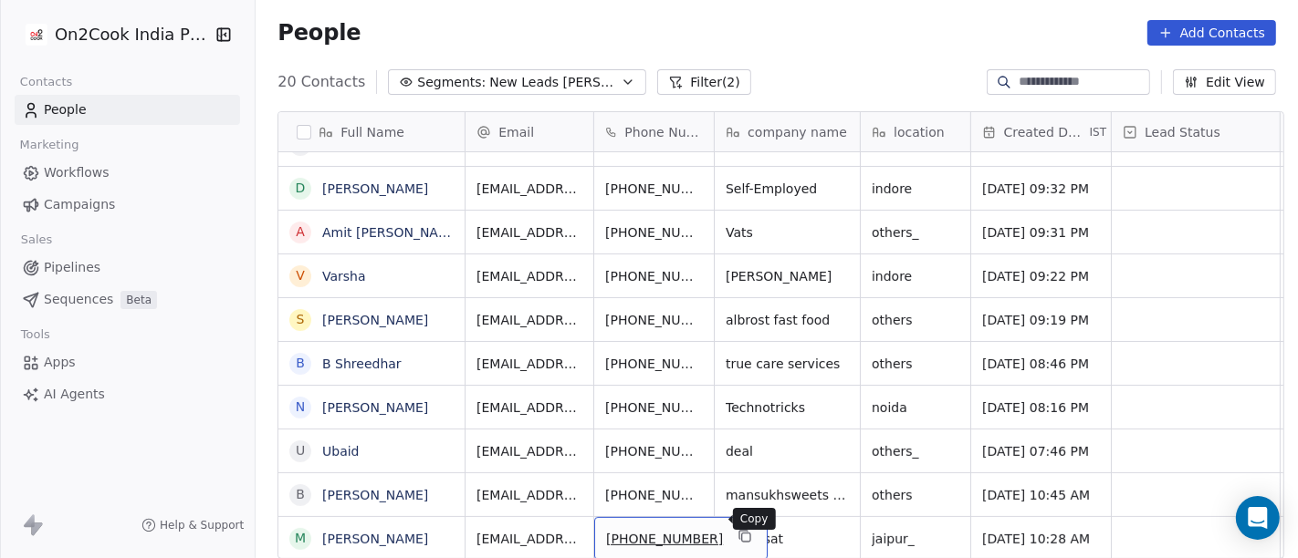
click at [737, 529] on icon "grid" at bounding box center [744, 536] width 15 height 15
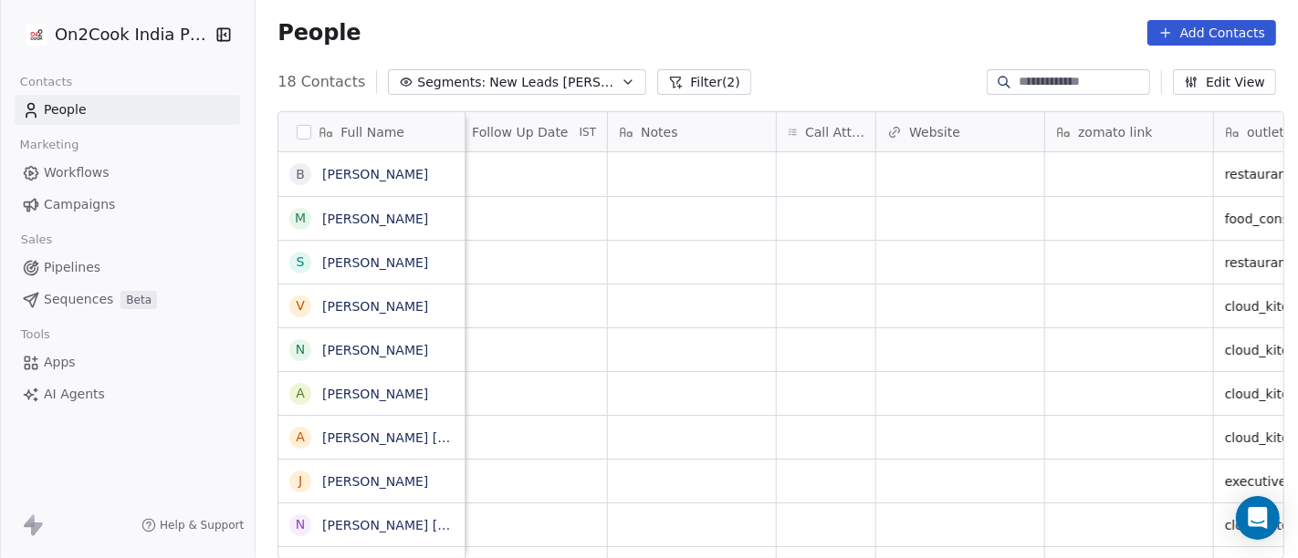
scroll to position [0, 1351]
click at [829, 220] on div "grid" at bounding box center [826, 218] width 99 height 43
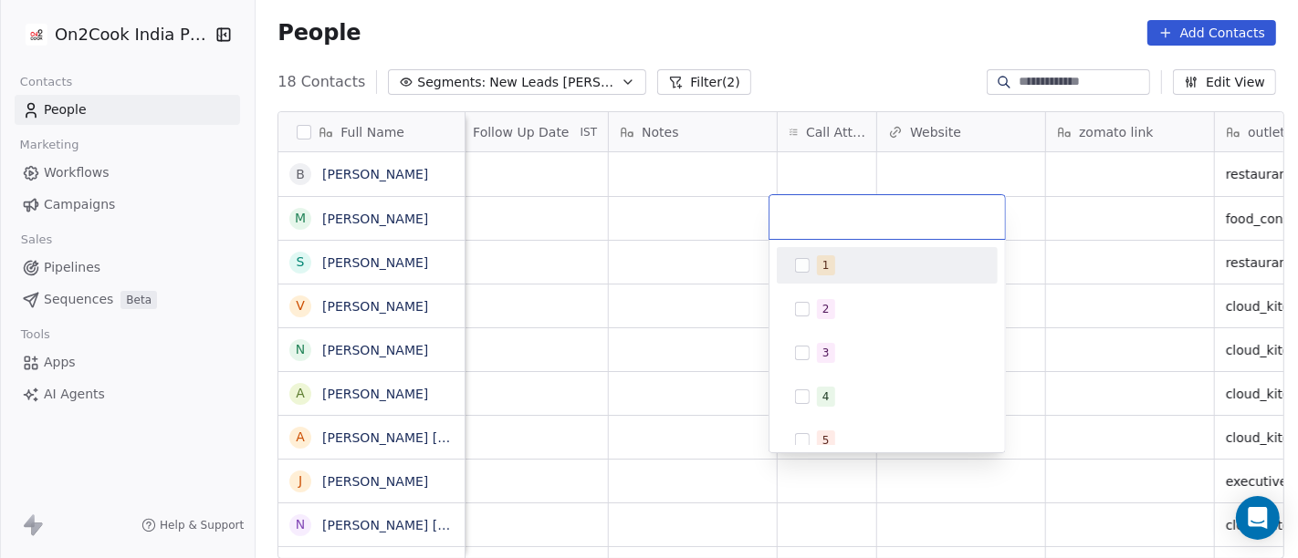
click at [827, 275] on span "1" at bounding box center [826, 266] width 18 height 20
click at [649, 203] on html "On2Cook India Pvt. Ltd. Contacts People Marketing Workflows Campaigns Sales Pip…" at bounding box center [649, 279] width 1298 height 558
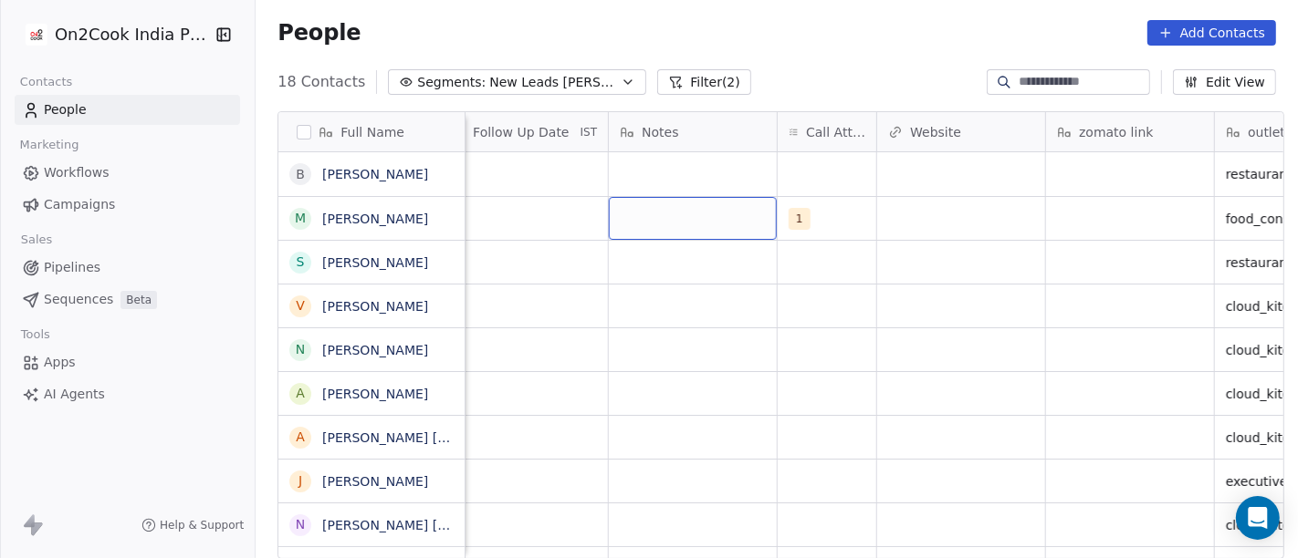
click at [649, 203] on div "grid" at bounding box center [693, 218] width 168 height 43
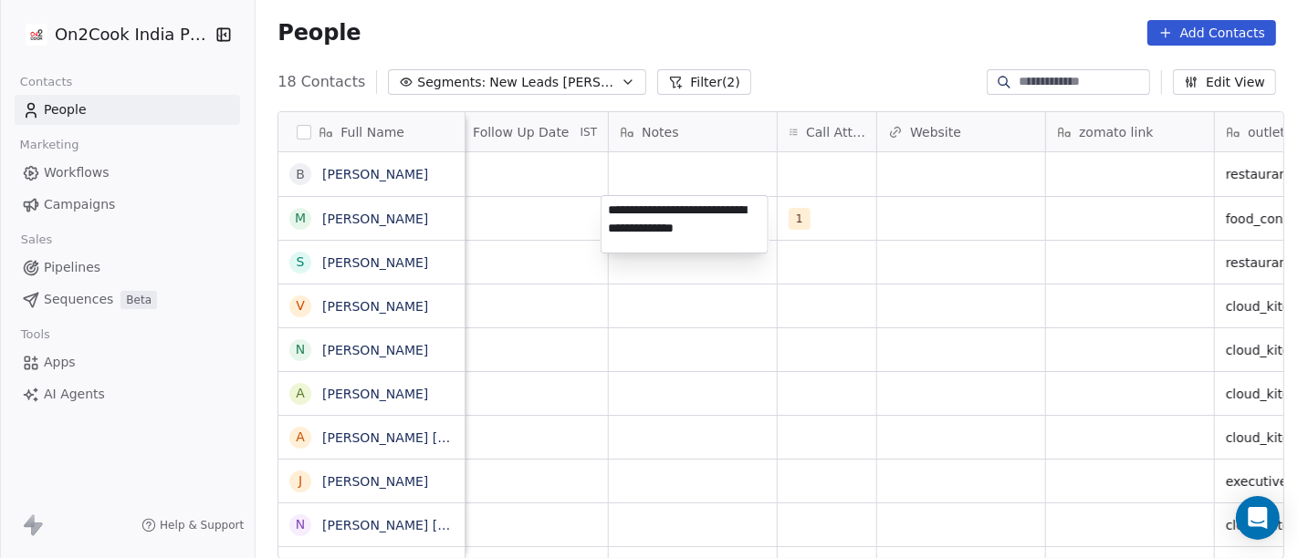
type textarea "**********"
click at [527, 209] on html "On2Cook India Pvt. Ltd. Contacts People Marketing Workflows Campaigns Sales Pip…" at bounding box center [649, 279] width 1298 height 558
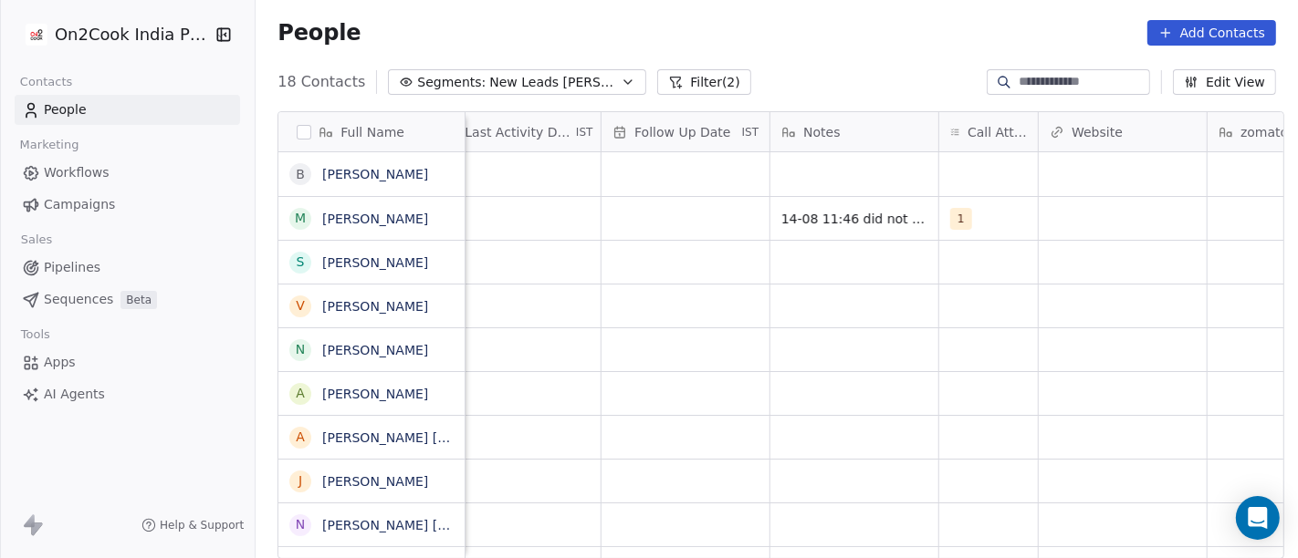
scroll to position [0, 1161]
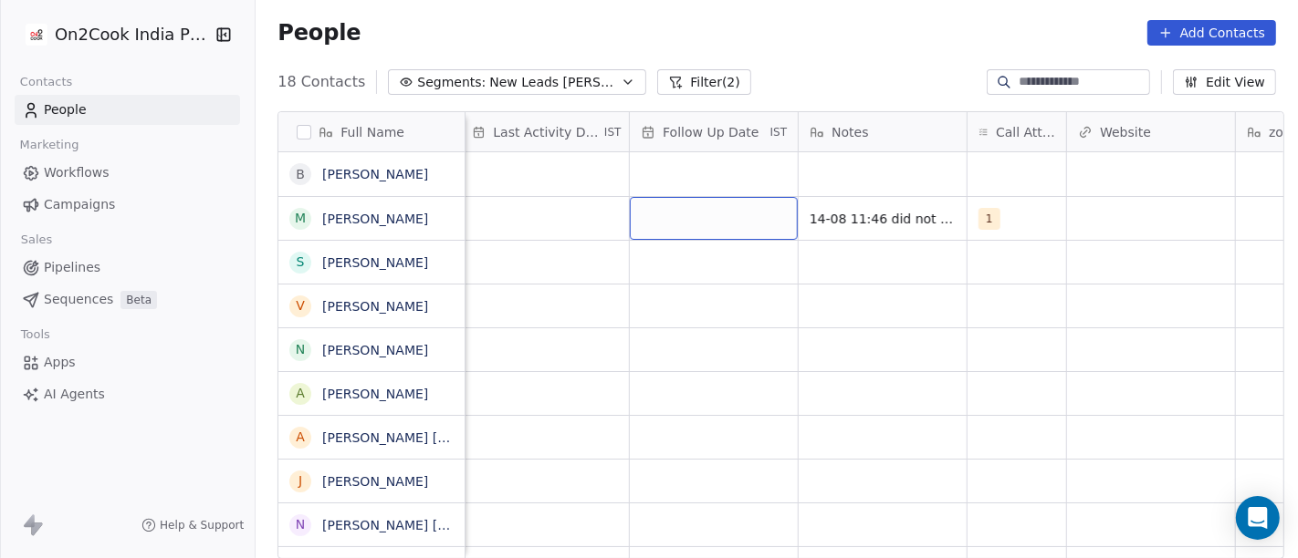
click at [661, 202] on div "grid" at bounding box center [714, 218] width 168 height 43
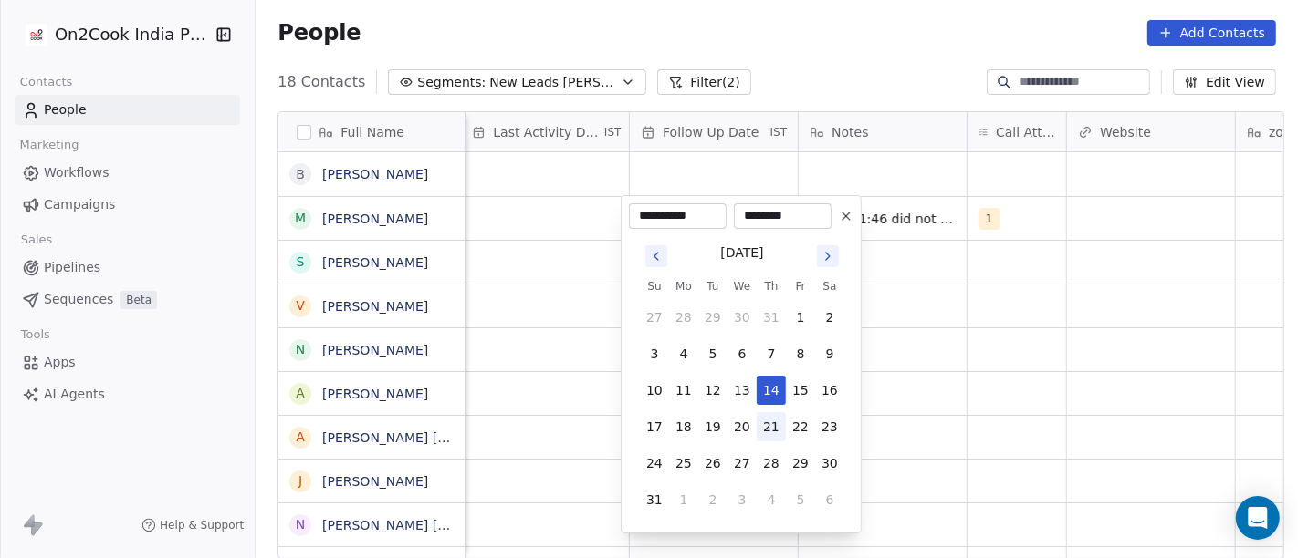
click at [767, 433] on button "21" at bounding box center [770, 426] width 29 height 29
type input "**********"
click at [518, 266] on html "On2Cook India Pvt. Ltd. Contacts People Marketing Workflows Campaigns Sales Pip…" at bounding box center [649, 279] width 1298 height 558
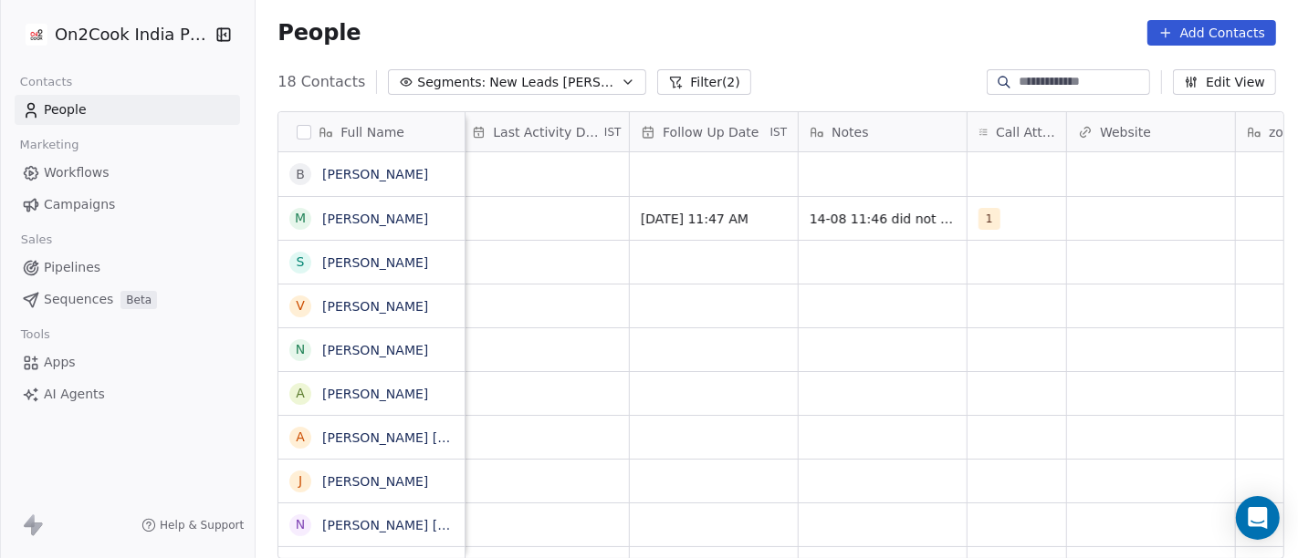
scroll to position [0, 1155]
click at [564, 207] on div "grid" at bounding box center [550, 218] width 168 height 43
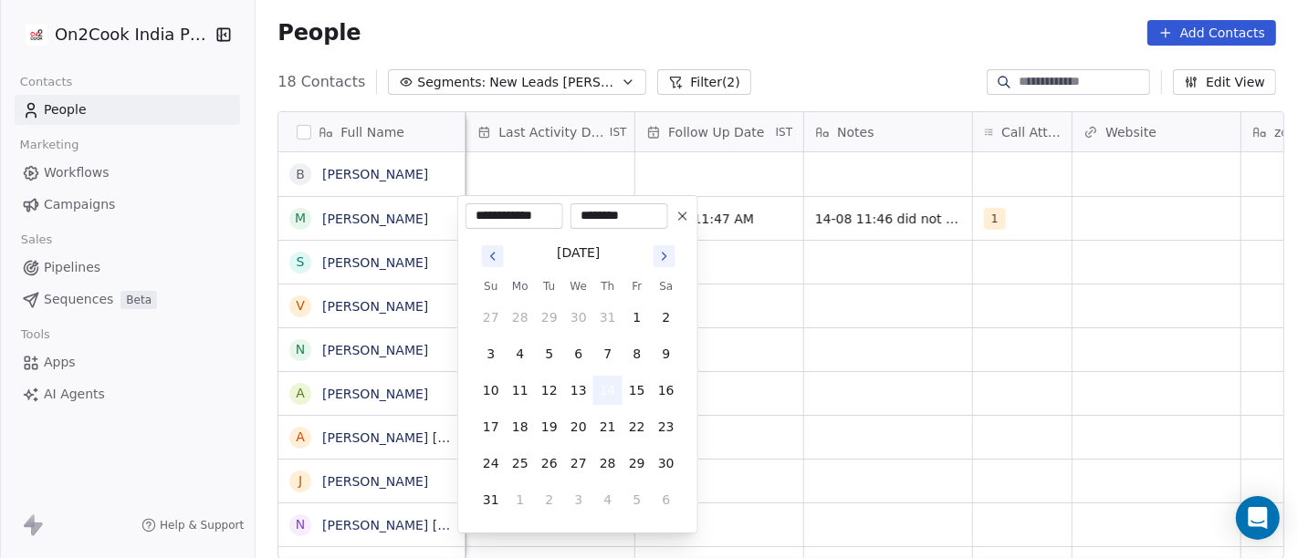
click at [605, 390] on button "14" at bounding box center [607, 390] width 29 height 29
click at [799, 353] on html "On2Cook India Pvt. Ltd. Contacts People Marketing Workflows Campaigns Sales Pip…" at bounding box center [649, 279] width 1298 height 558
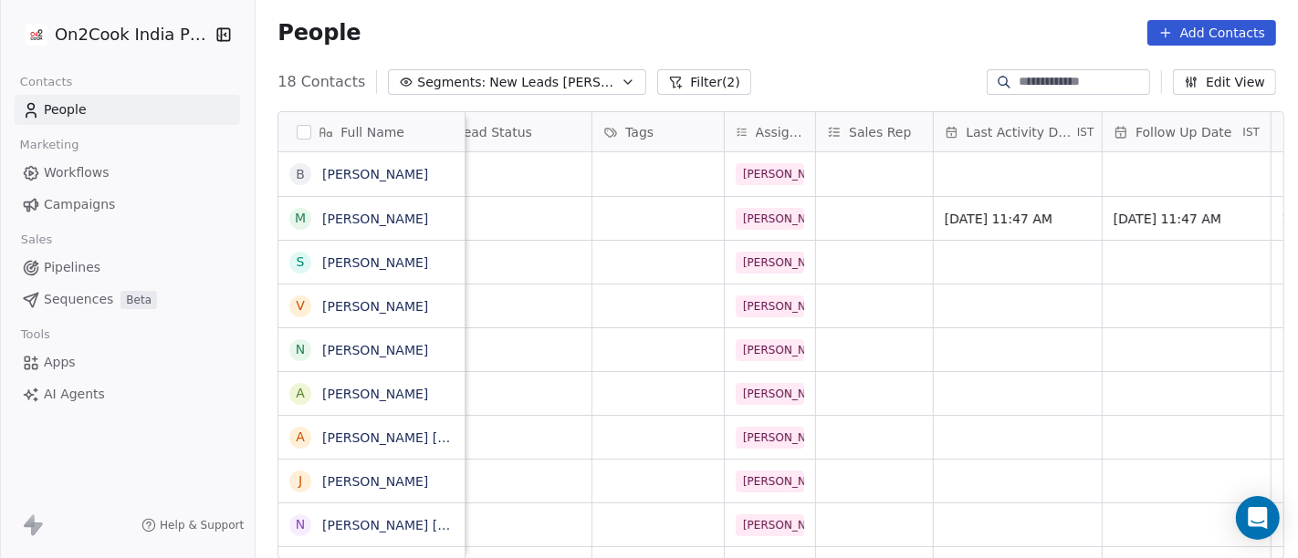
scroll to position [0, 525]
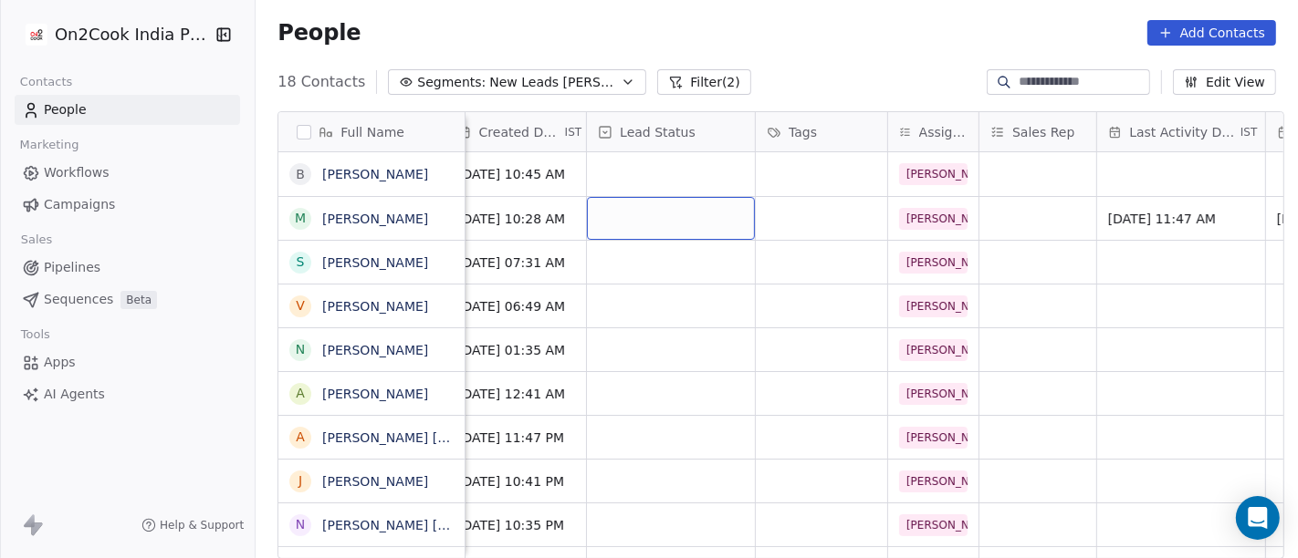
click at [666, 202] on div "grid" at bounding box center [671, 218] width 168 height 43
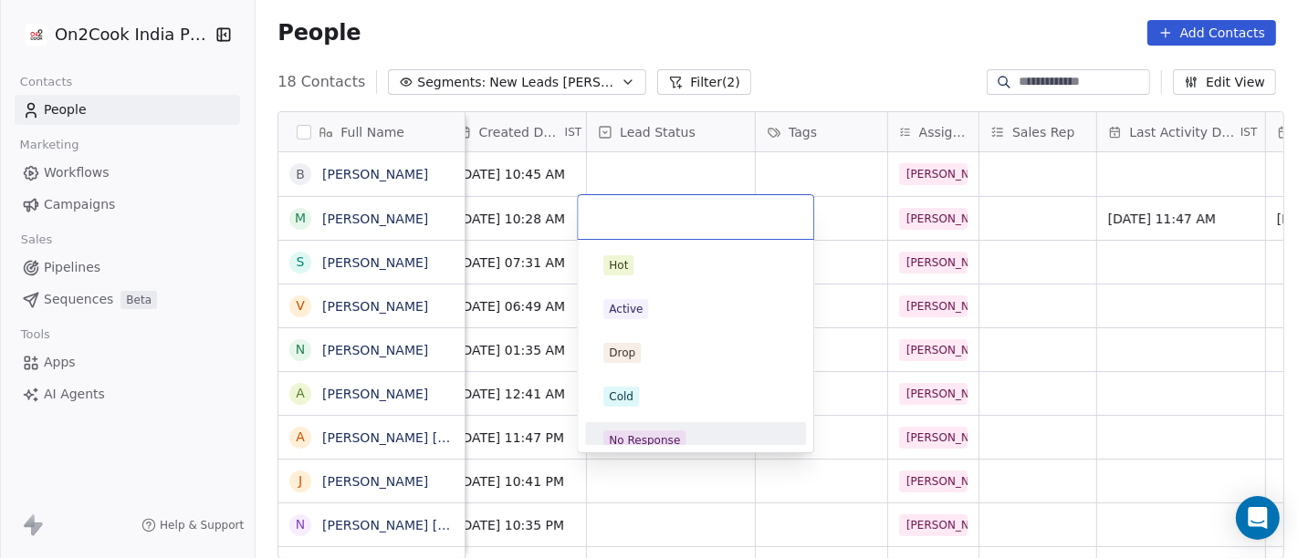
click at [639, 433] on div "No Response" at bounding box center [644, 441] width 71 height 16
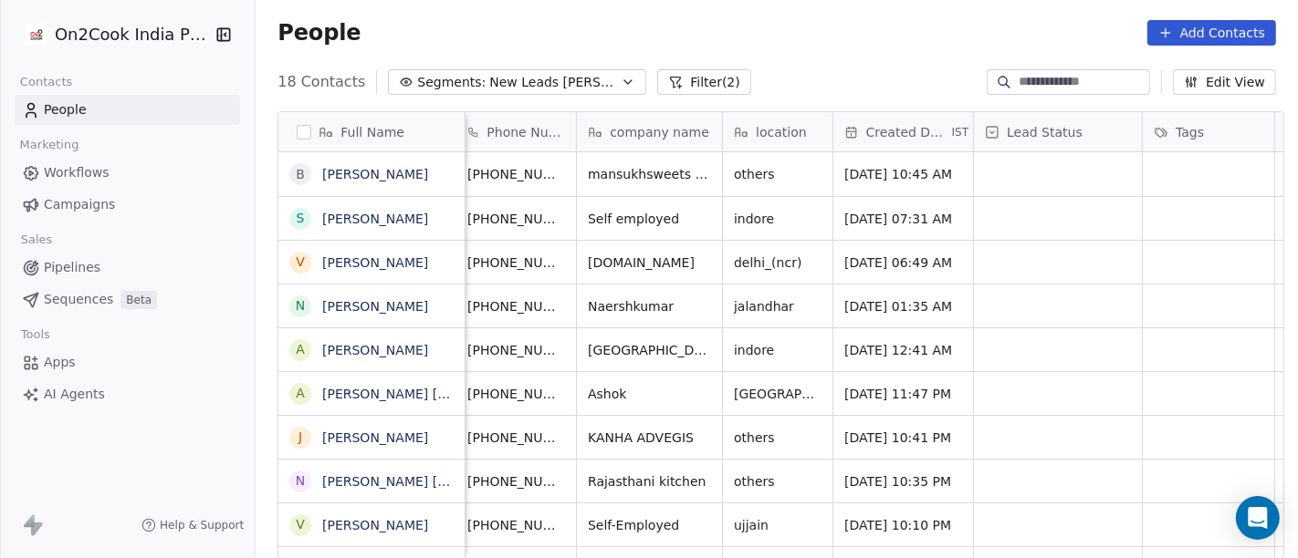
scroll to position [0, 0]
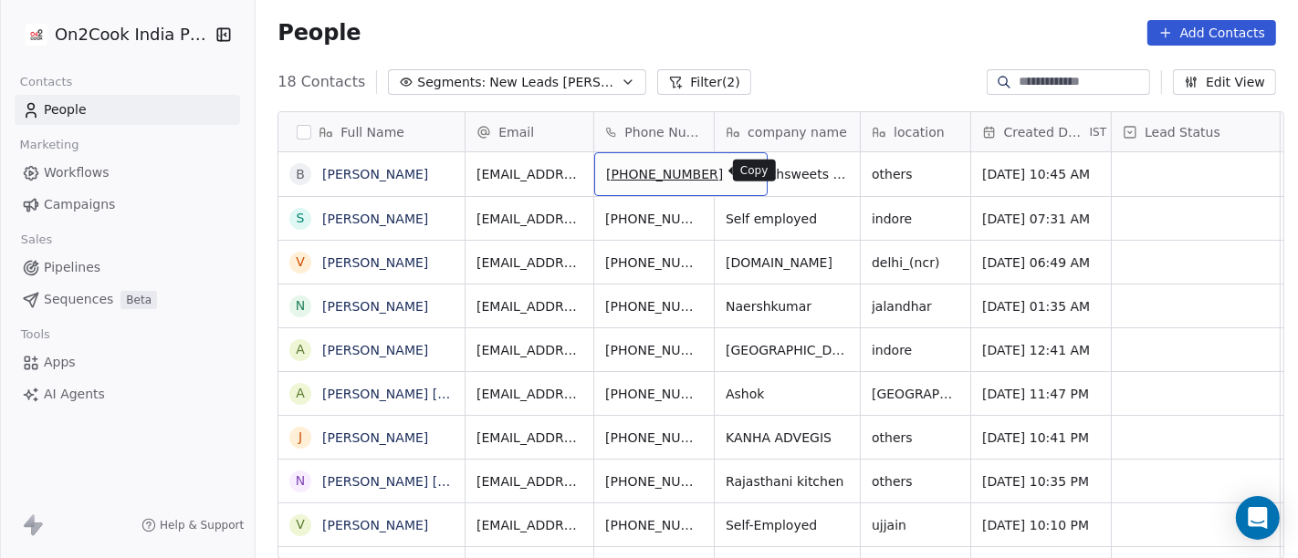
click at [737, 172] on icon "grid" at bounding box center [744, 171] width 15 height 15
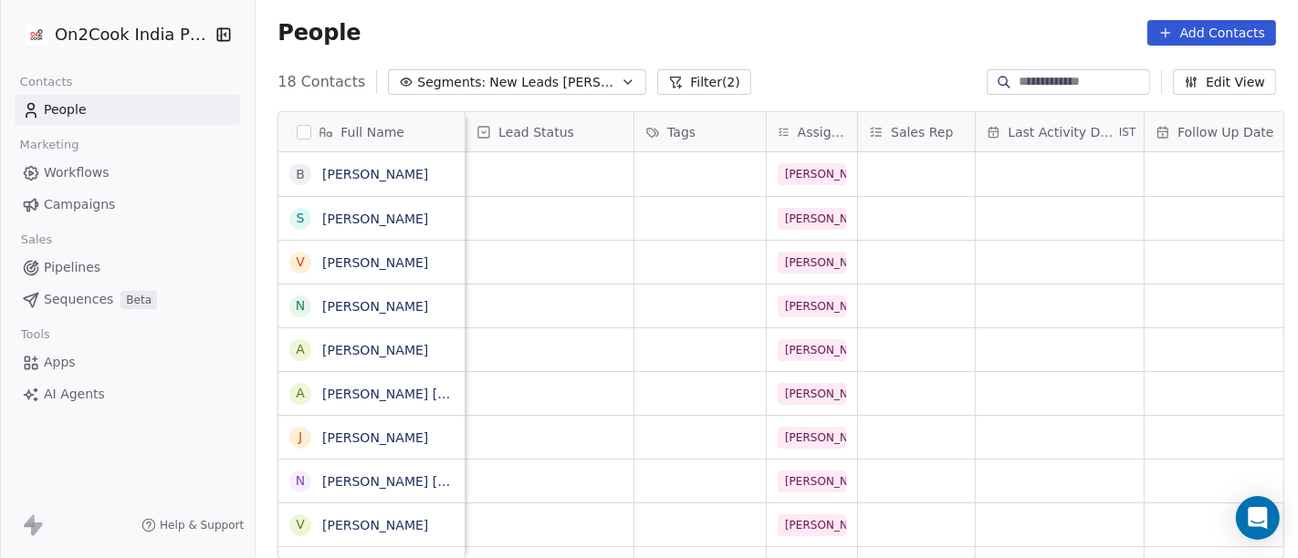
scroll to position [0, 1079]
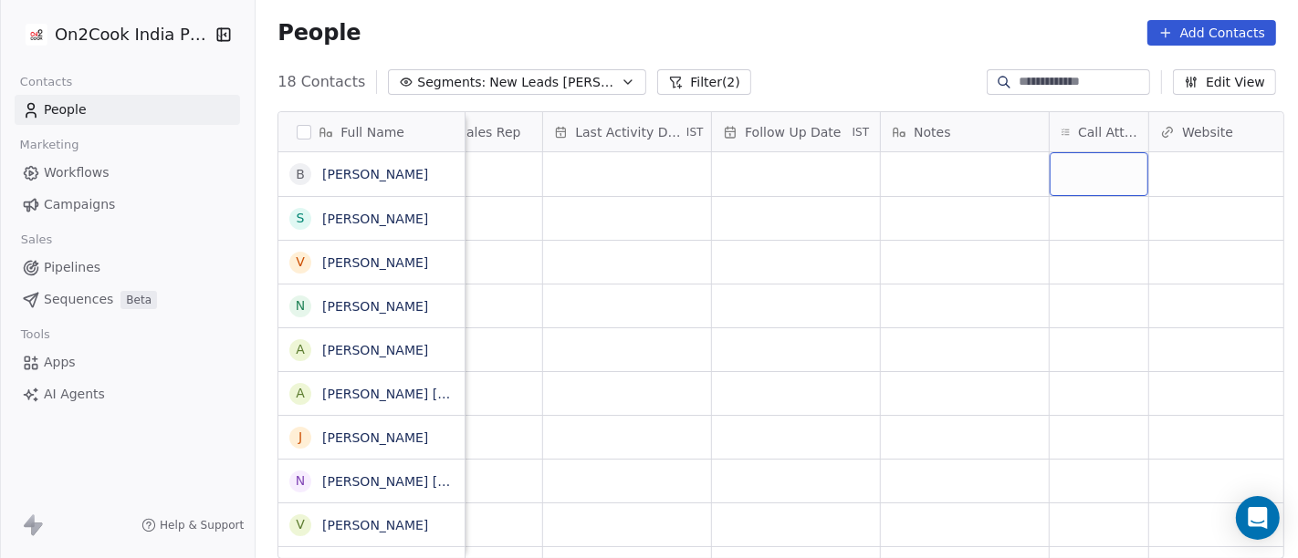
click at [1071, 161] on div "grid" at bounding box center [1098, 174] width 99 height 44
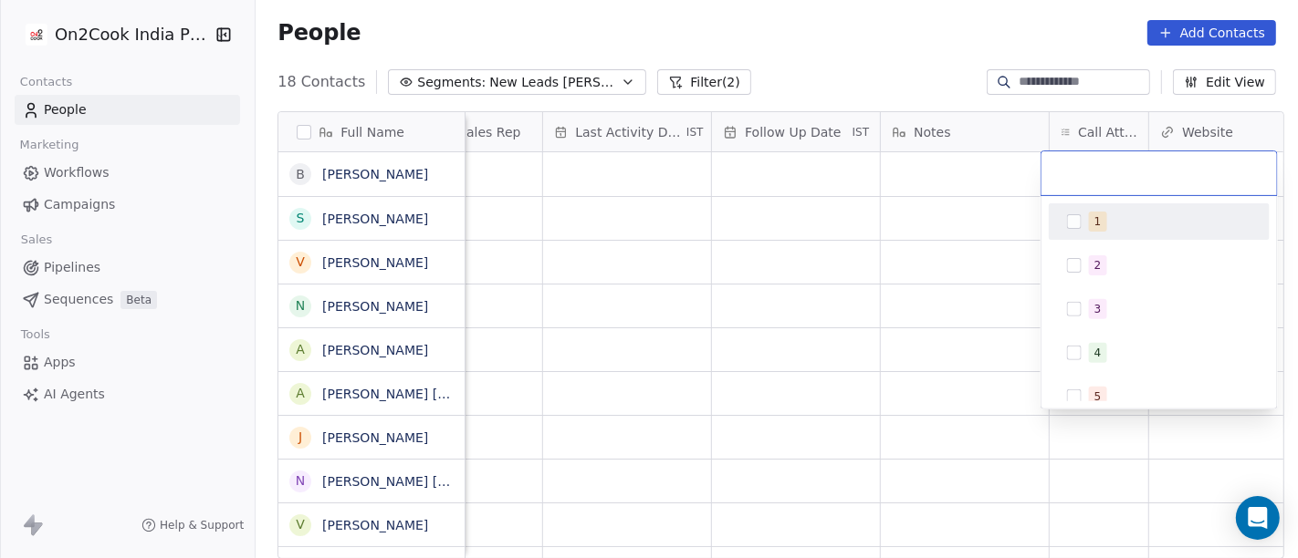
click at [1098, 217] on span "1" at bounding box center [1098, 222] width 18 height 20
click at [931, 165] on html "On2Cook India Pvt. Ltd. Contacts People Marketing Workflows Campaigns Sales Pip…" at bounding box center [649, 279] width 1298 height 558
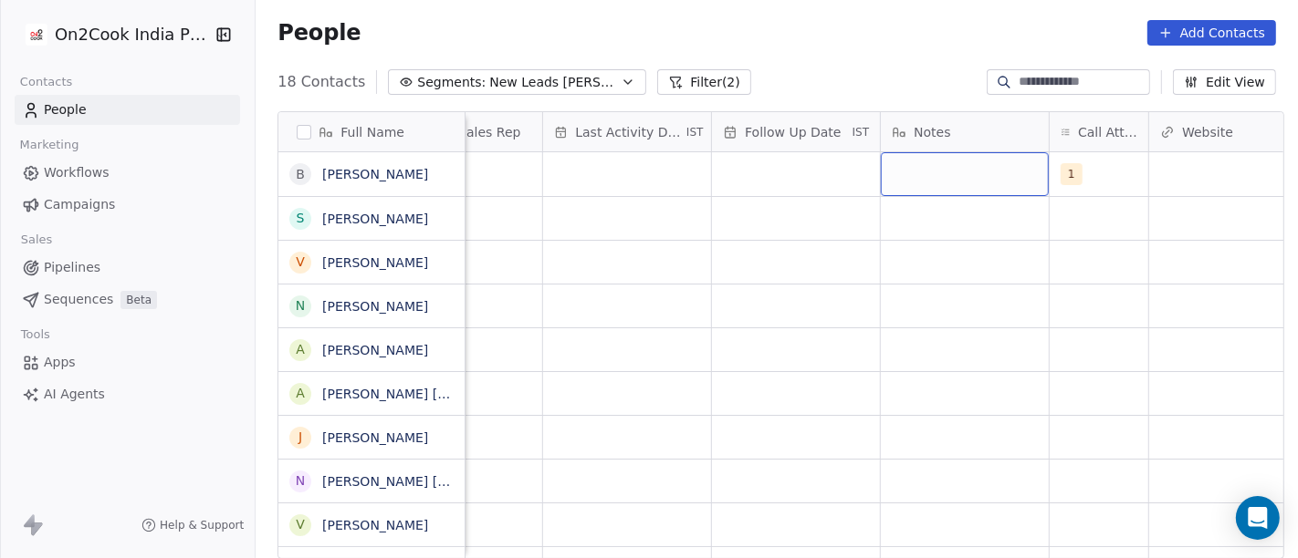
click at [931, 163] on div "grid" at bounding box center [965, 174] width 168 height 44
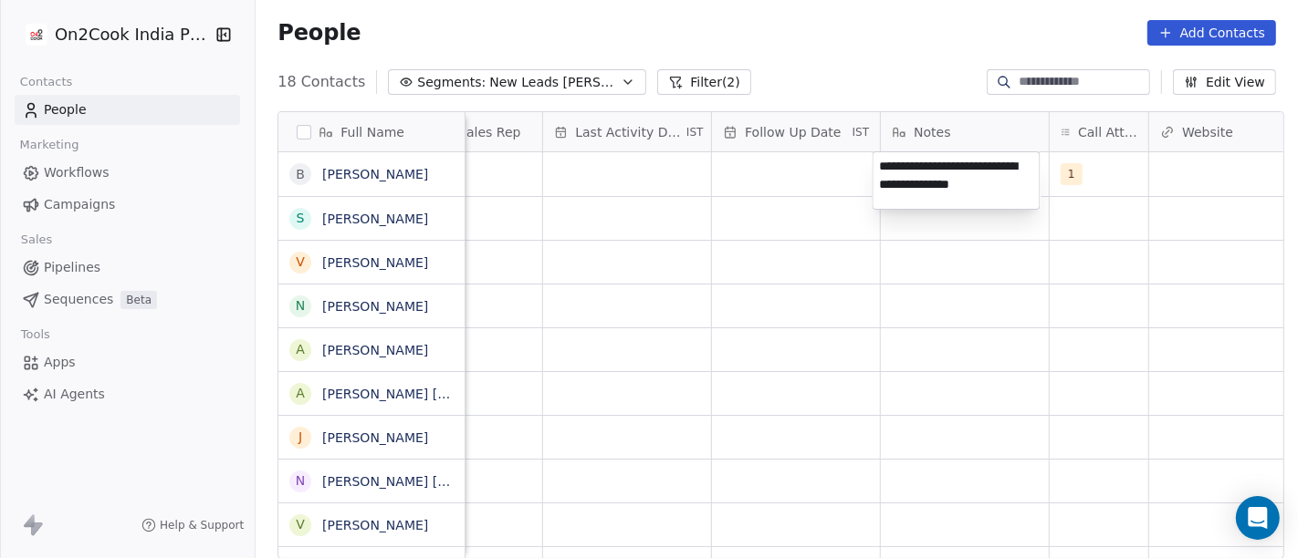
type textarea "**********"
click at [819, 328] on html "On2Cook India Pvt. Ltd. Contacts People Marketing Workflows Campaigns Sales Pip…" at bounding box center [649, 279] width 1298 height 558
click at [758, 162] on html "On2Cook India Pvt. Ltd. Contacts People Marketing Workflows Campaigns Sales Pip…" at bounding box center [649, 279] width 1298 height 558
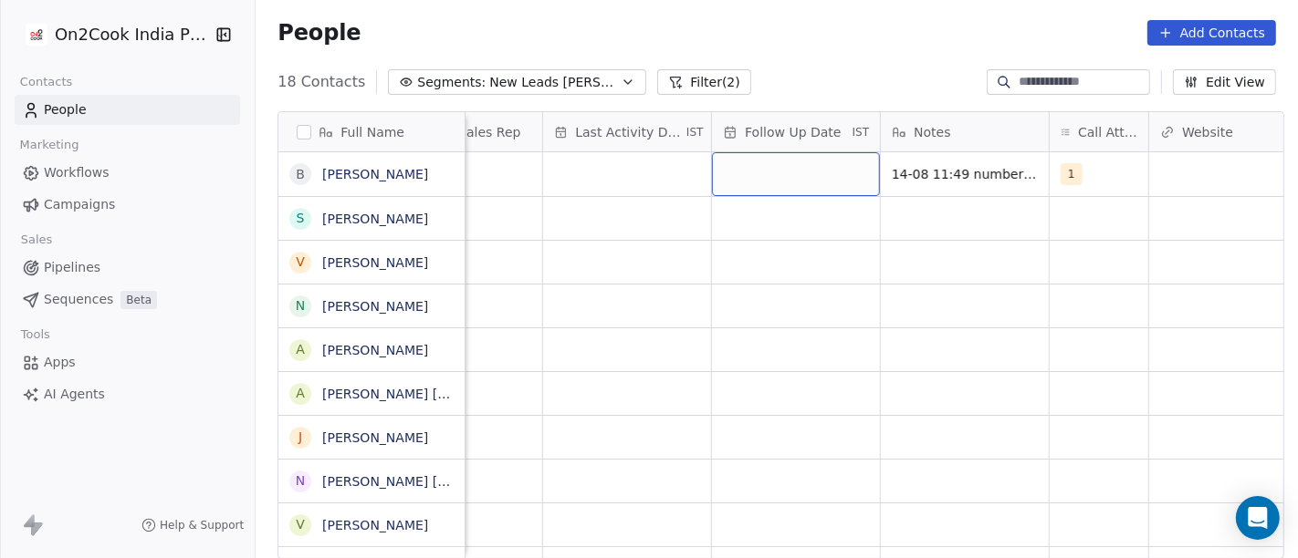
click at [758, 162] on div "grid" at bounding box center [796, 174] width 168 height 44
click at [767, 173] on div "grid" at bounding box center [796, 174] width 168 height 44
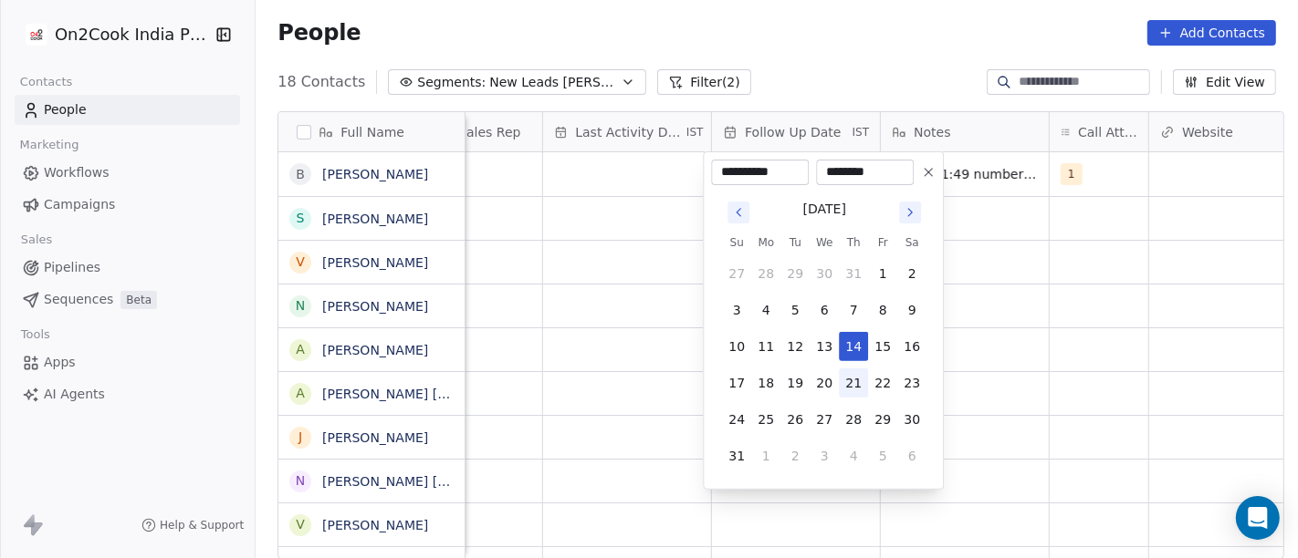
click at [850, 374] on button "21" at bounding box center [853, 383] width 29 height 29
type input "**********"
click at [1019, 330] on html "On2Cook India Pvt. Ltd. Contacts People Marketing Workflows Campaigns Sales Pip…" at bounding box center [649, 279] width 1298 height 558
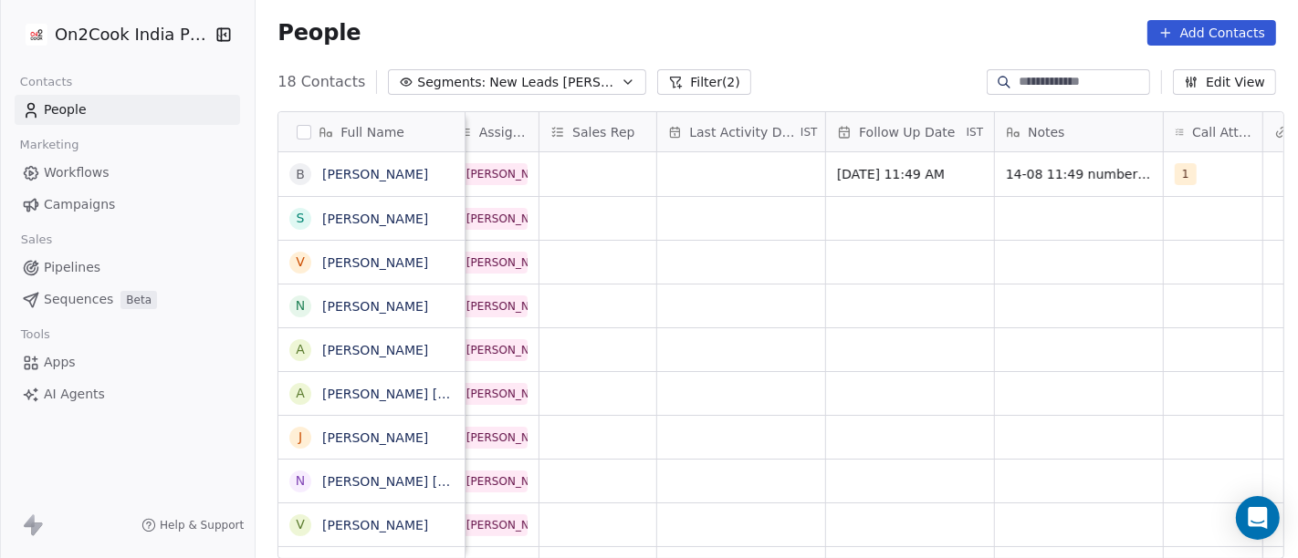
scroll to position [0, 965]
click at [716, 181] on div "grid" at bounding box center [741, 174] width 168 height 44
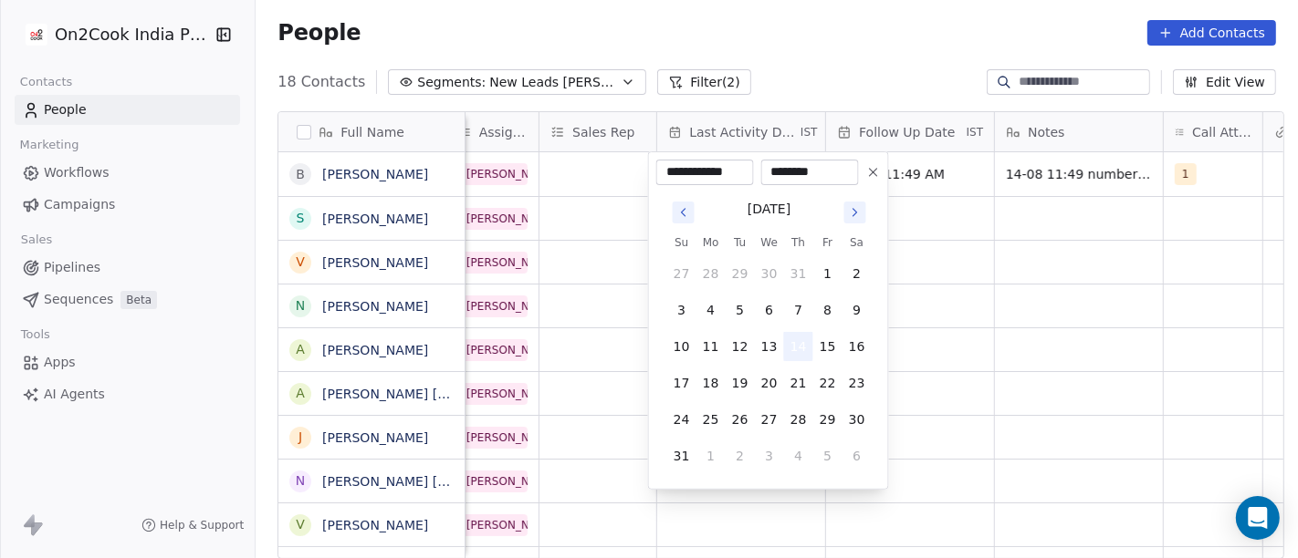
click at [798, 350] on button "14" at bounding box center [798, 346] width 29 height 29
click at [1011, 271] on html "On2Cook India Pvt. Ltd. Contacts People Marketing Workflows Campaigns Sales Pip…" at bounding box center [649, 279] width 1298 height 558
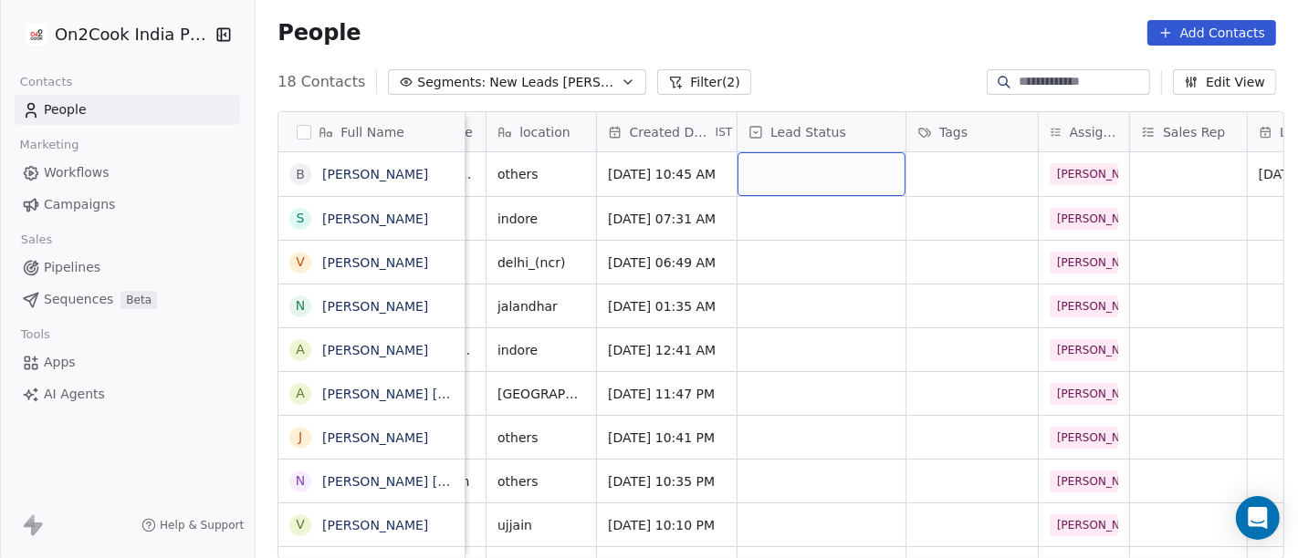
click at [746, 168] on div "grid" at bounding box center [821, 174] width 168 height 44
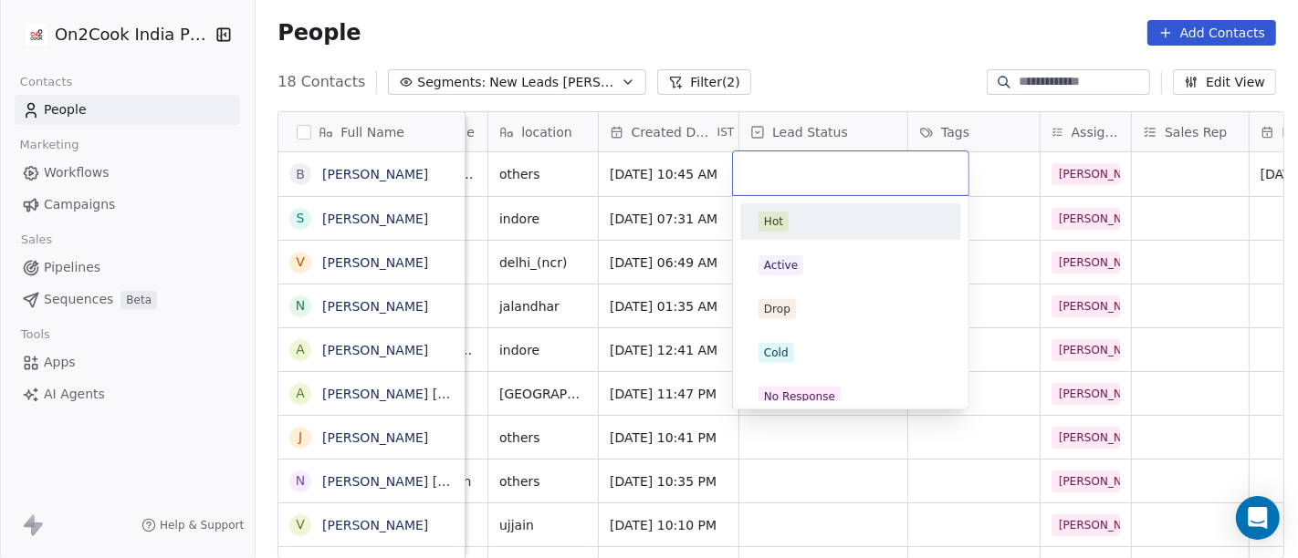
scroll to position [0, 370]
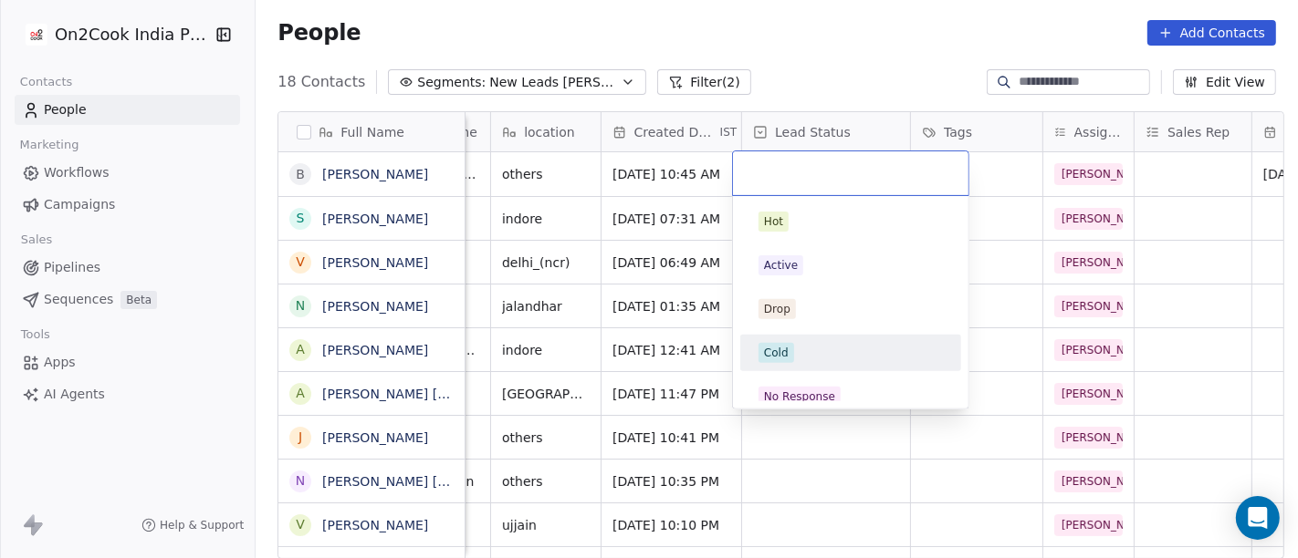
click at [800, 348] on div "Cold" at bounding box center [850, 353] width 184 height 20
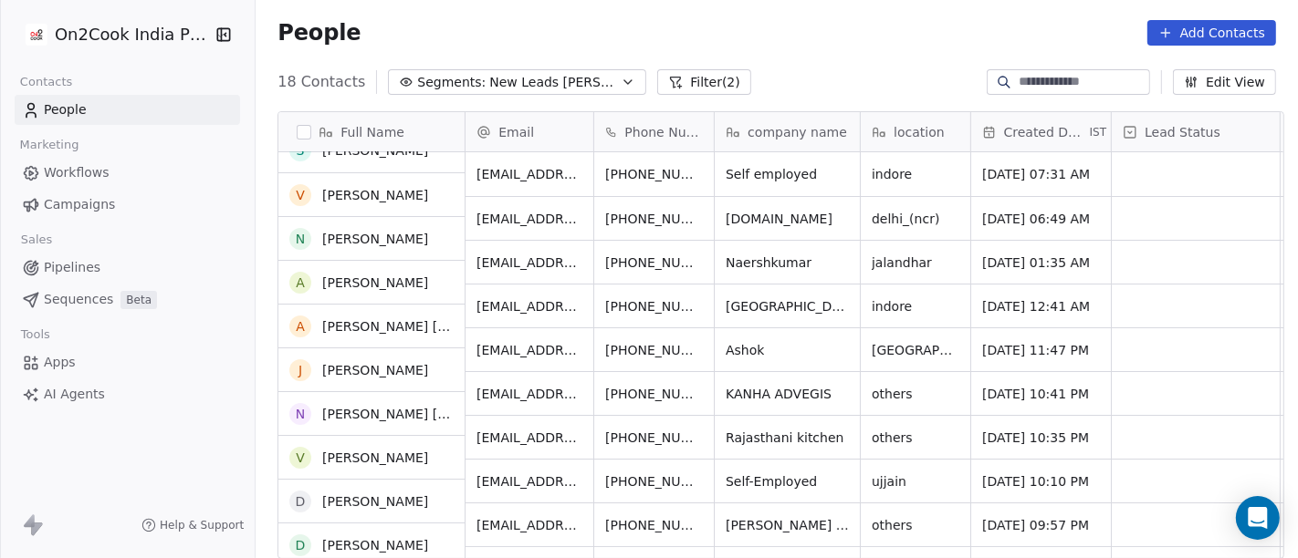
scroll to position [0, 0]
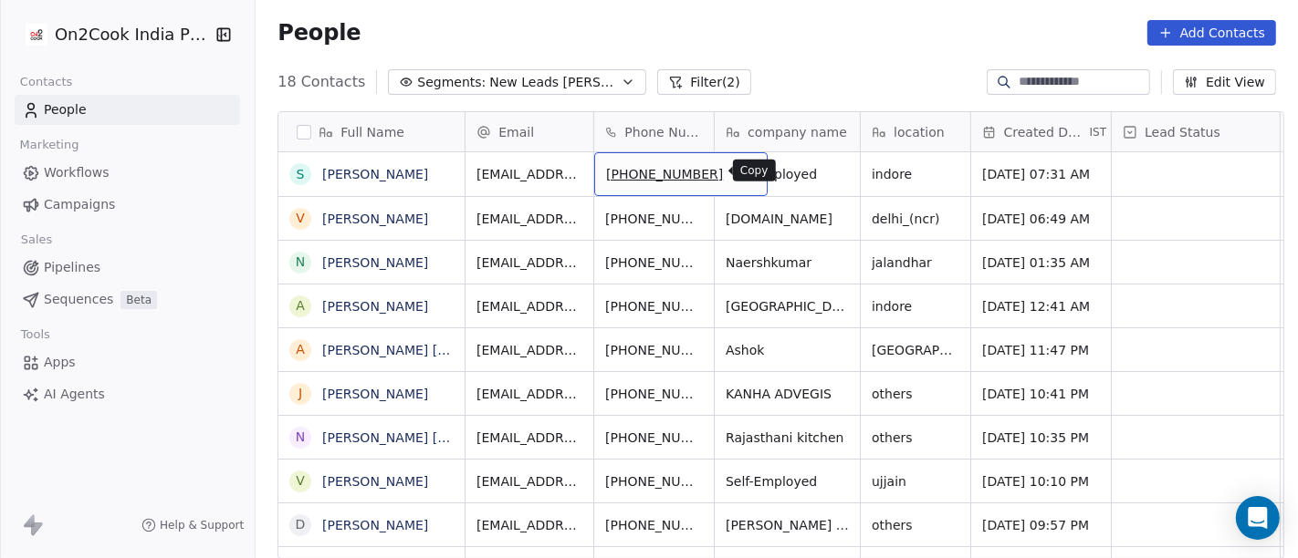
click at [742, 175] on icon "grid" at bounding box center [746, 173] width 8 height 8
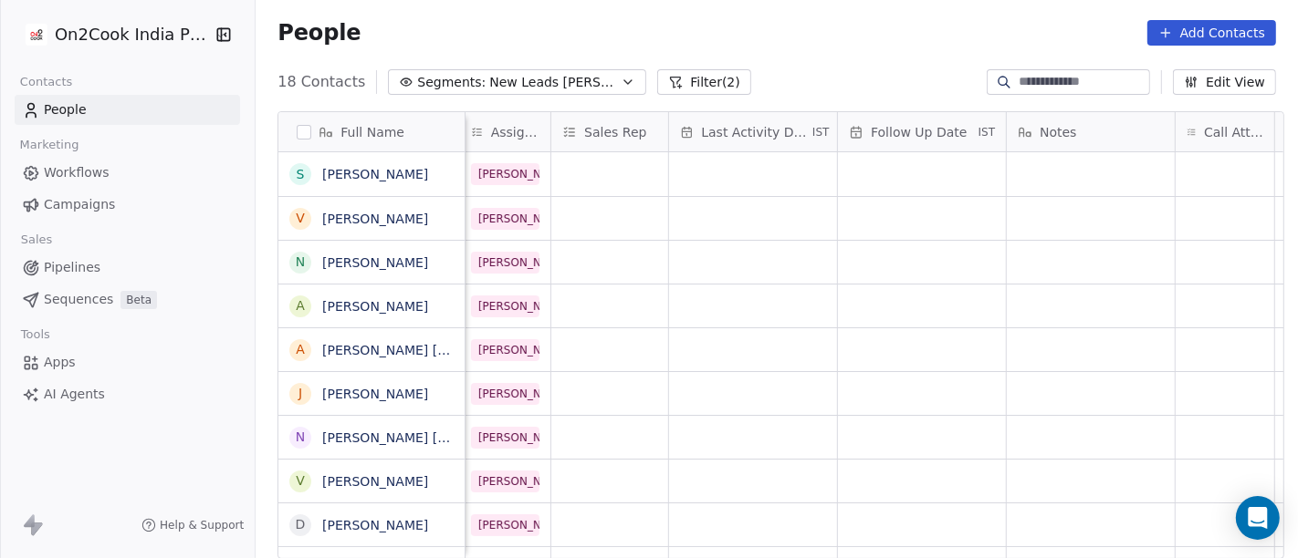
scroll to position [0, 1029]
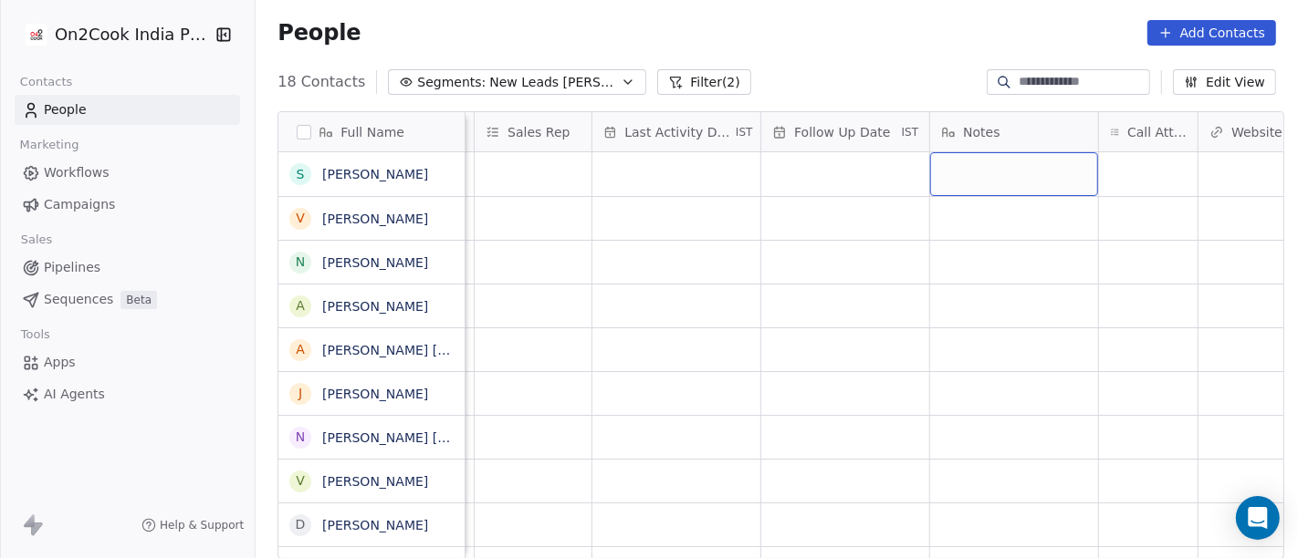
click at [1019, 165] on div "grid" at bounding box center [1014, 174] width 168 height 44
click at [1135, 173] on html "On2Cook India Pvt. Ltd. Contacts People Marketing Workflows Campaigns Sales Pip…" at bounding box center [649, 279] width 1298 height 558
click at [1135, 173] on div "grid" at bounding box center [1148, 174] width 99 height 44
click at [1136, 173] on div "grid" at bounding box center [1148, 174] width 99 height 44
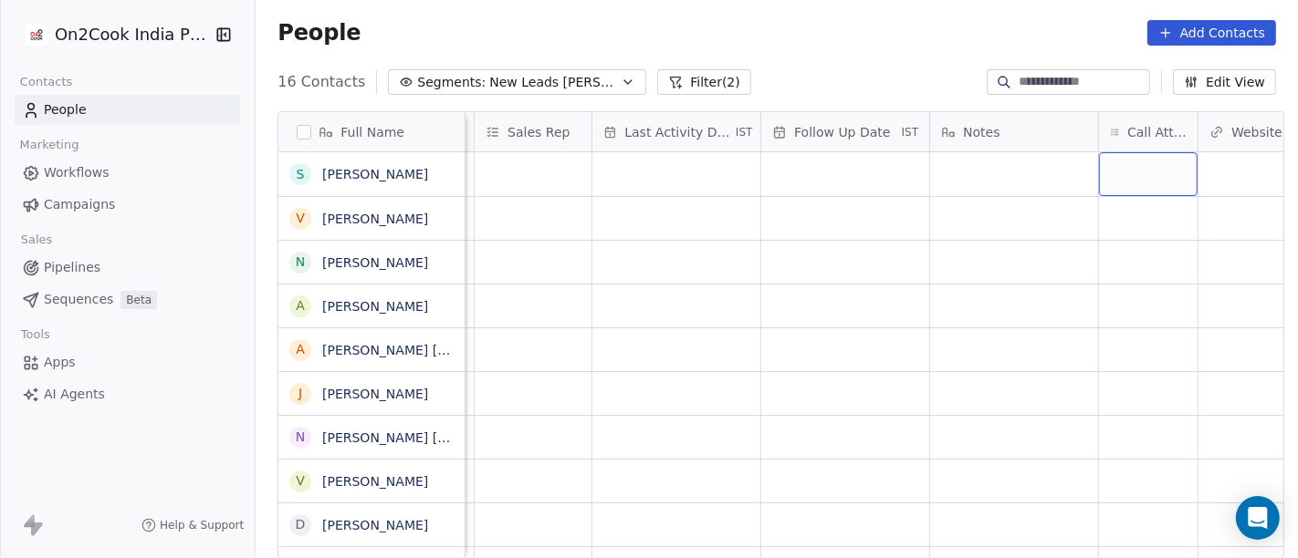
click at [1136, 173] on div "grid" at bounding box center [1148, 174] width 99 height 44
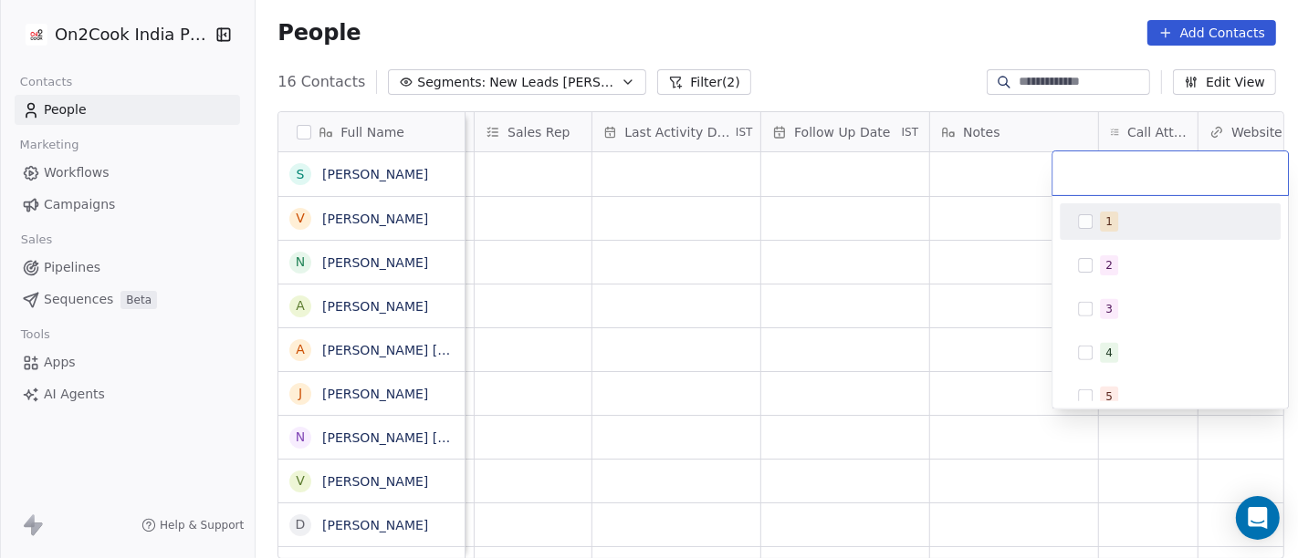
click at [1137, 216] on div "1" at bounding box center [1181, 222] width 162 height 20
click at [987, 219] on html "On2Cook India Pvt. Ltd. Contacts People Marketing Workflows Campaigns Sales Pip…" at bounding box center [649, 279] width 1298 height 558
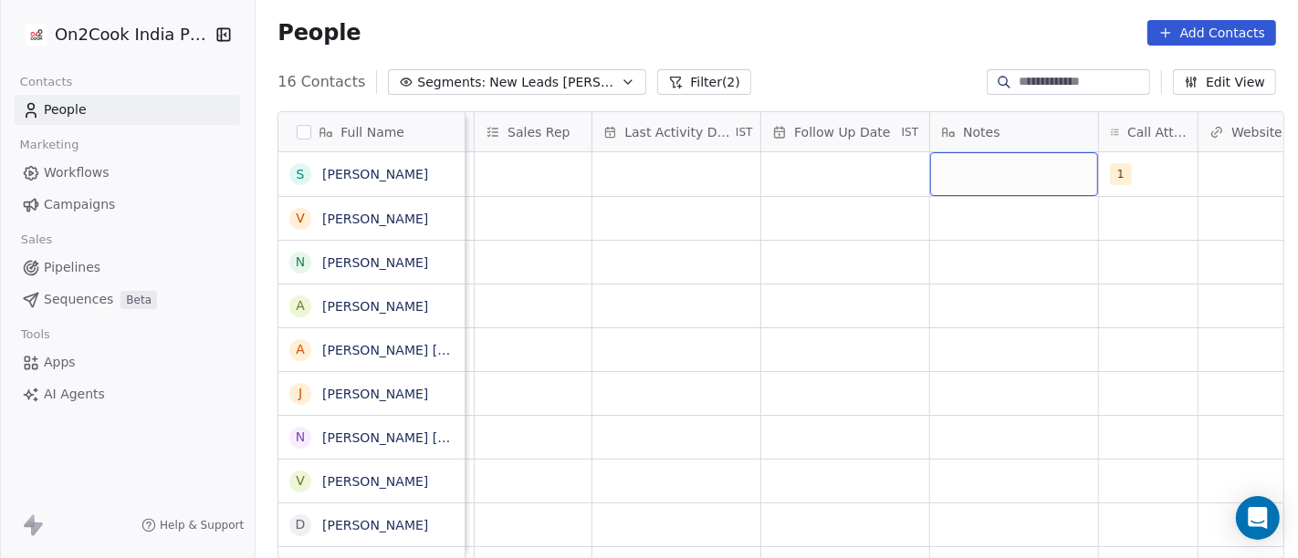
click at [985, 168] on div "grid" at bounding box center [1014, 174] width 168 height 44
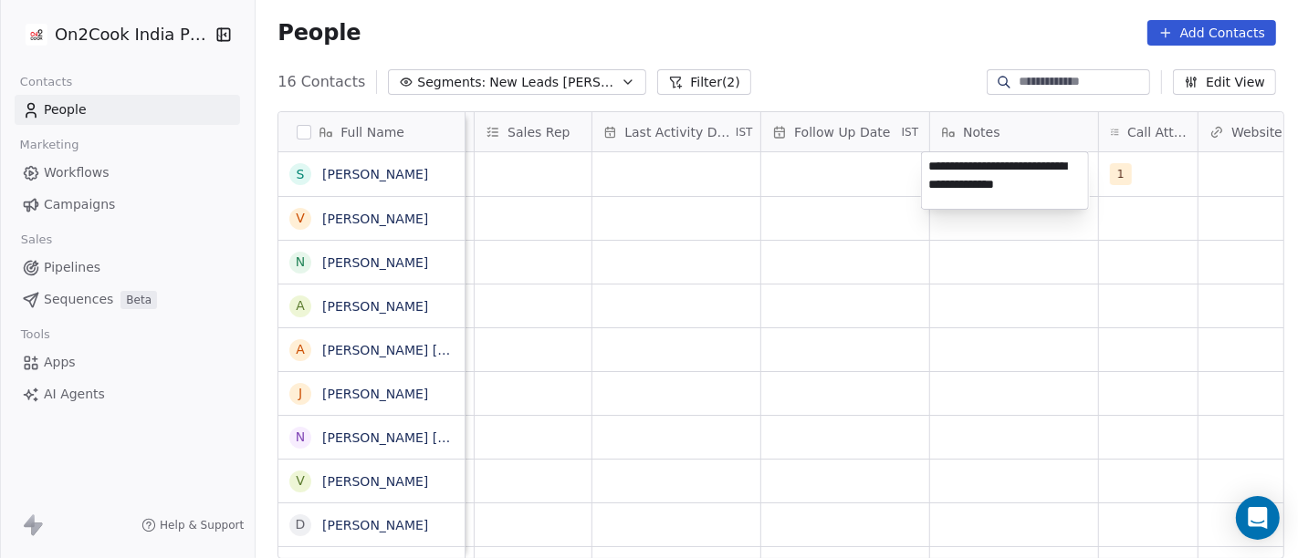
type textarea "**********"
click at [881, 304] on html "On2Cook India Pvt. Ltd. Contacts People Marketing Workflows Campaigns Sales Pip…" at bounding box center [649, 279] width 1298 height 558
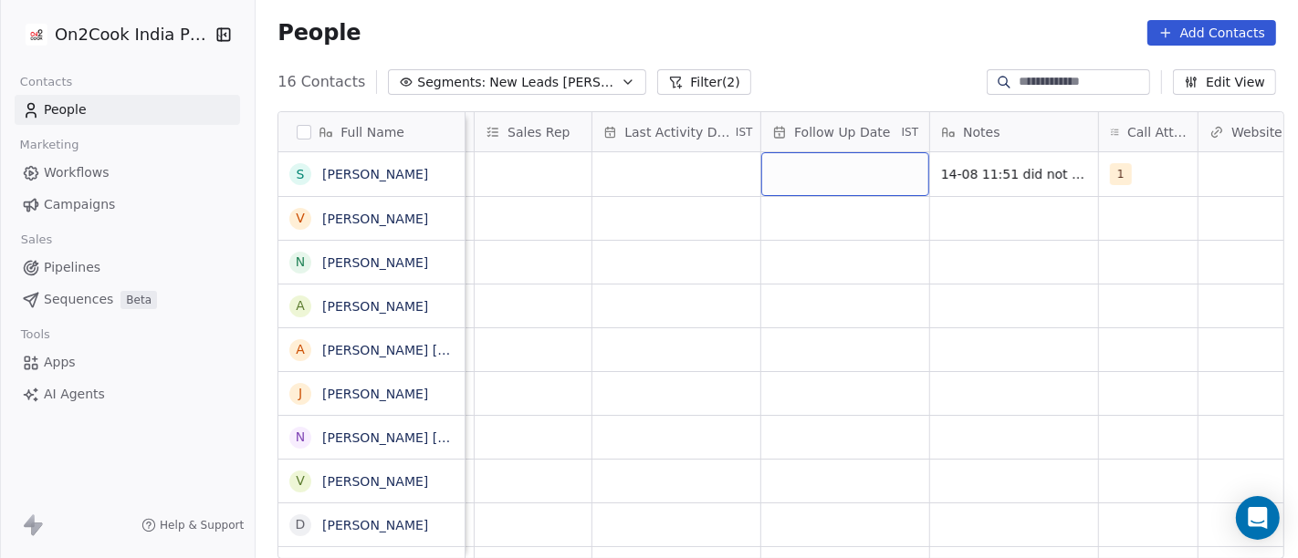
click at [836, 179] on div "grid" at bounding box center [845, 174] width 168 height 44
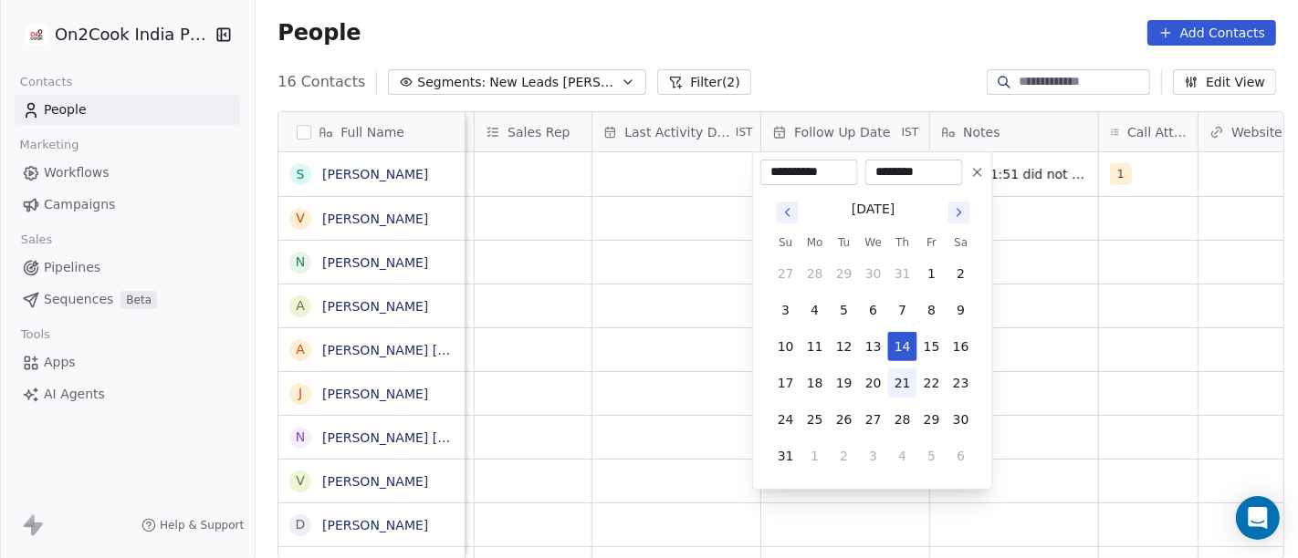
click at [895, 388] on button "21" at bounding box center [902, 383] width 29 height 29
type input "**********"
click at [1059, 355] on html "On2Cook India Pvt. Ltd. Contacts People Marketing Workflows Campaigns Sales Pip…" at bounding box center [649, 279] width 1298 height 558
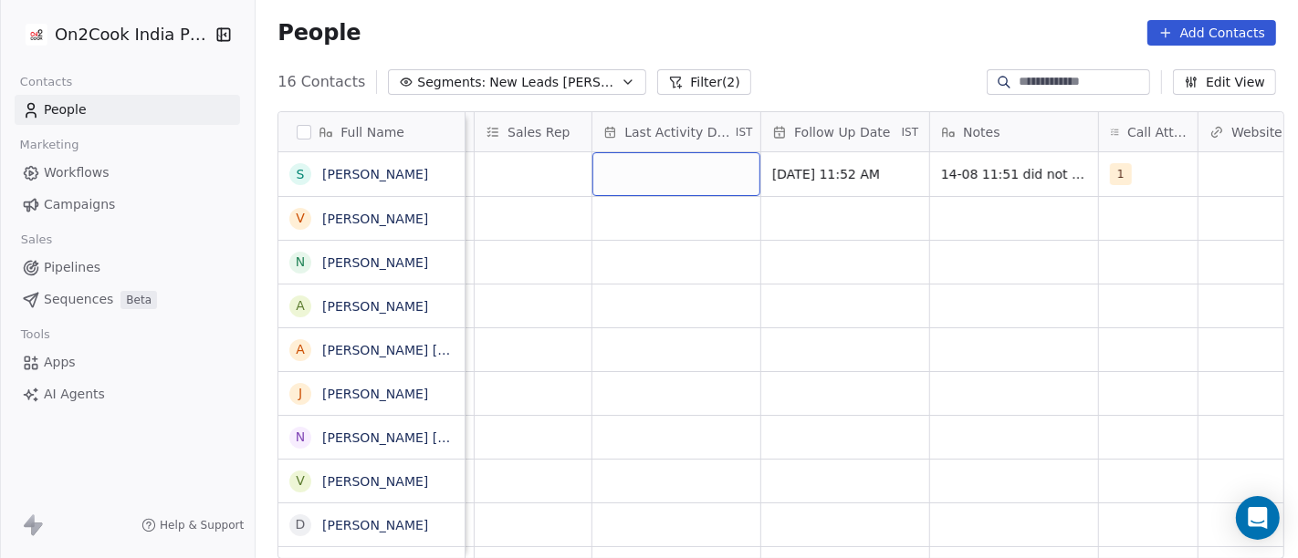
click at [598, 184] on div "grid" at bounding box center [676, 174] width 168 height 44
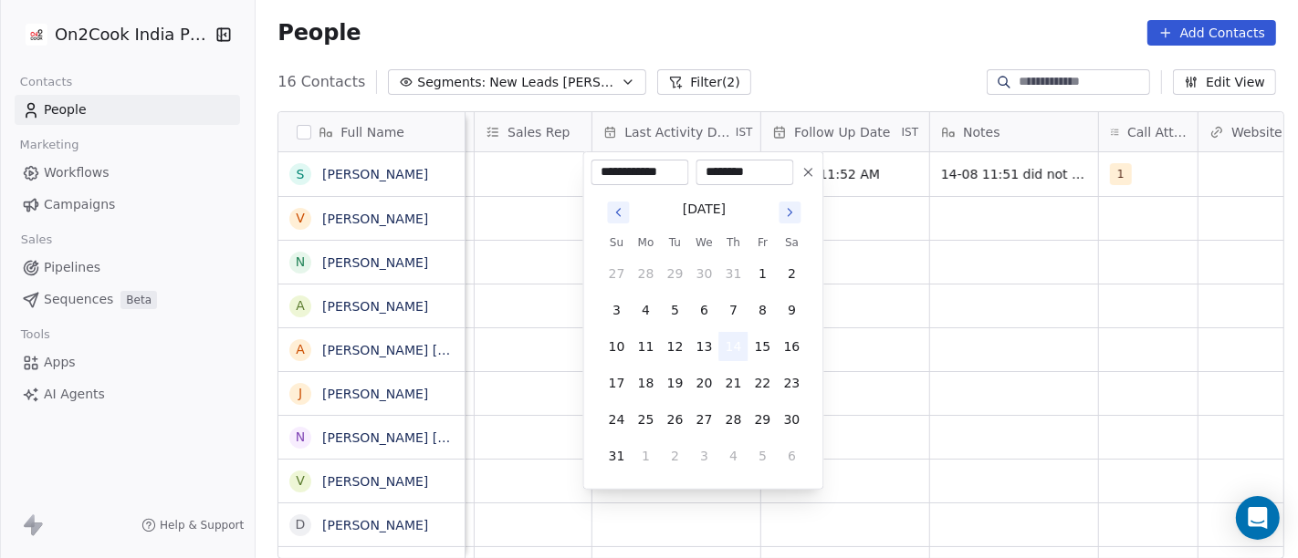
click at [730, 345] on button "14" at bounding box center [733, 346] width 29 height 29
click at [1011, 332] on html "On2Cook India Pvt. Ltd. Contacts People Marketing Workflows Campaigns Sales Pip…" at bounding box center [649, 279] width 1298 height 558
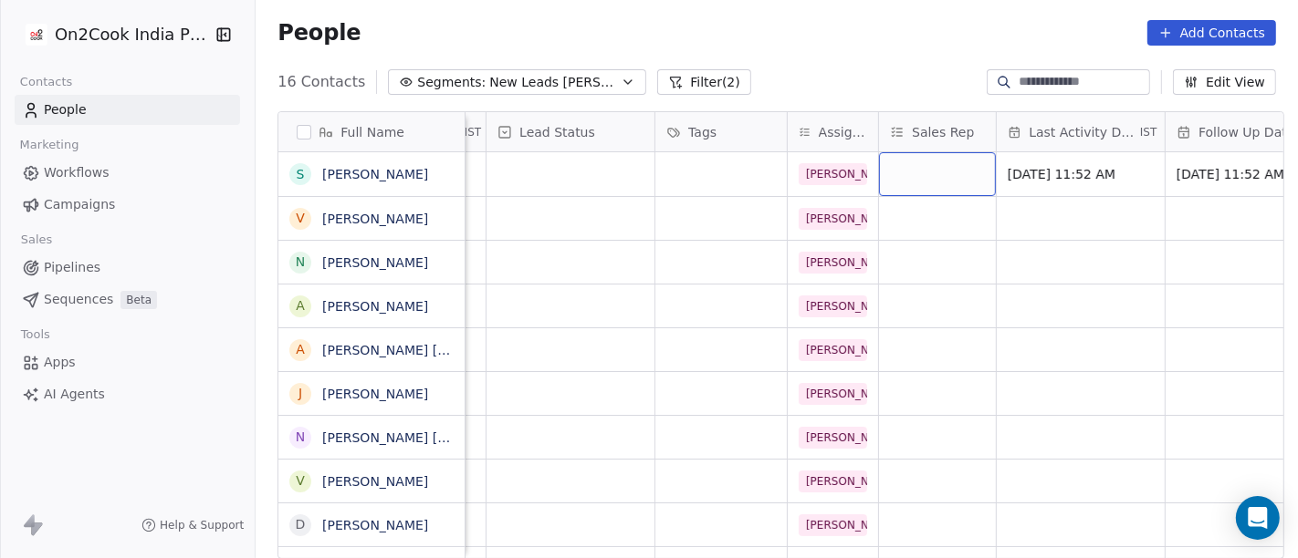
scroll to position [0, 485]
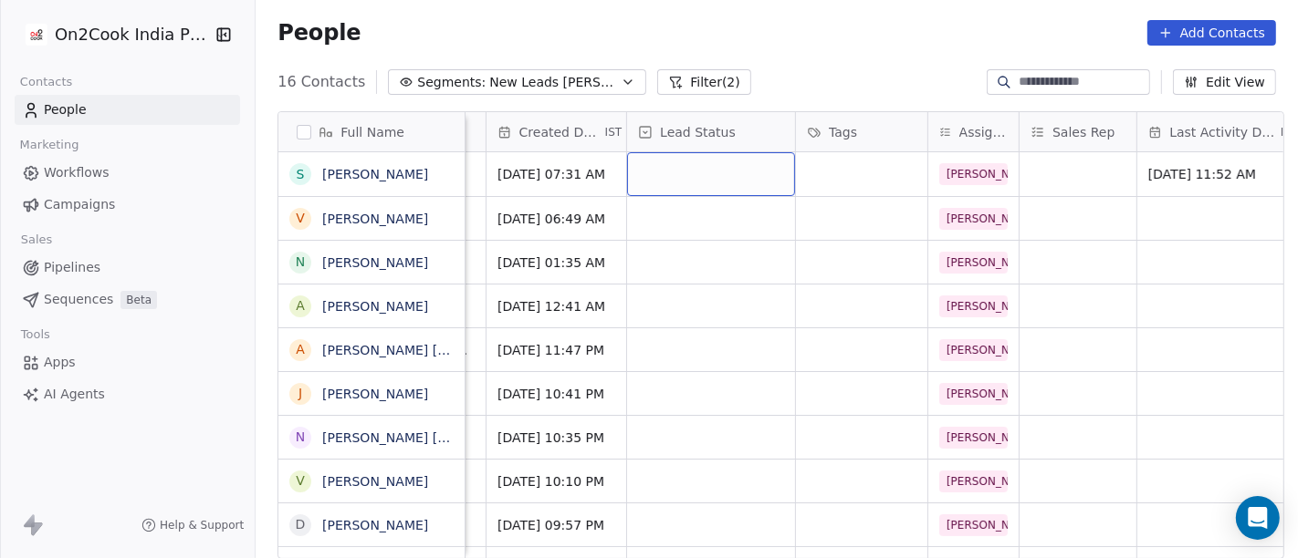
click at [678, 177] on div "grid" at bounding box center [711, 174] width 168 height 44
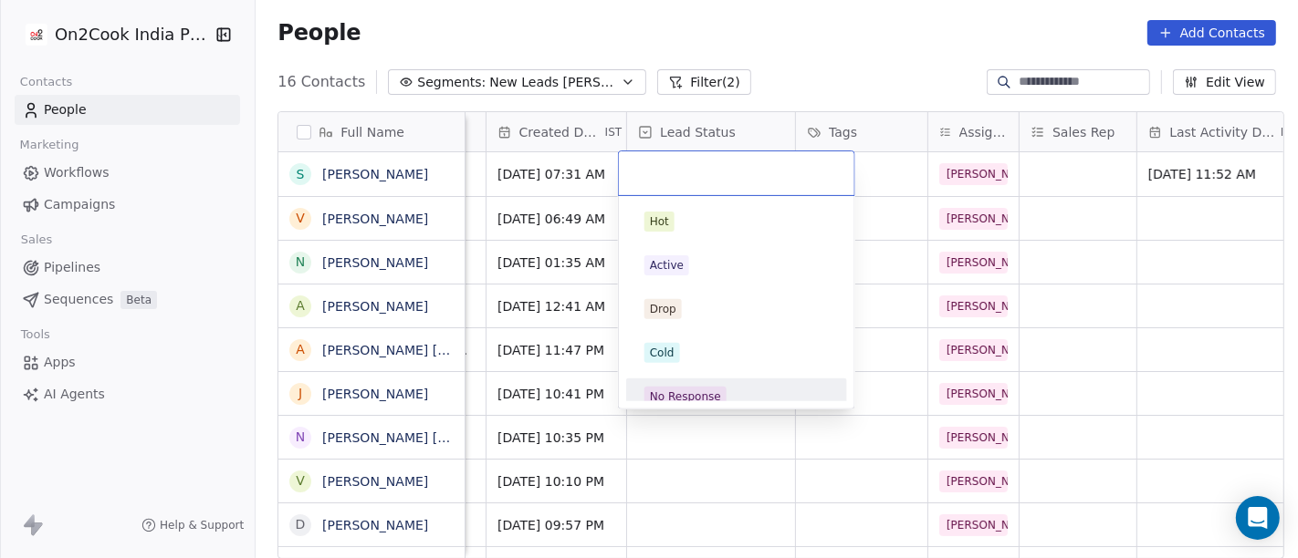
click at [695, 397] on div "No Response" at bounding box center [685, 397] width 71 height 16
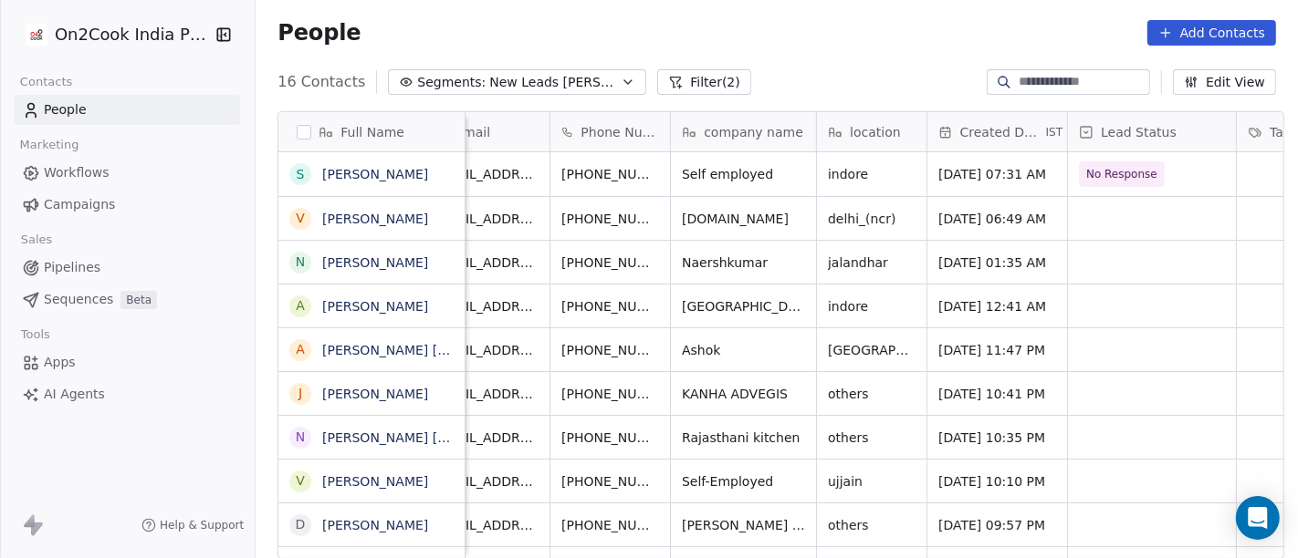
scroll to position [0, 0]
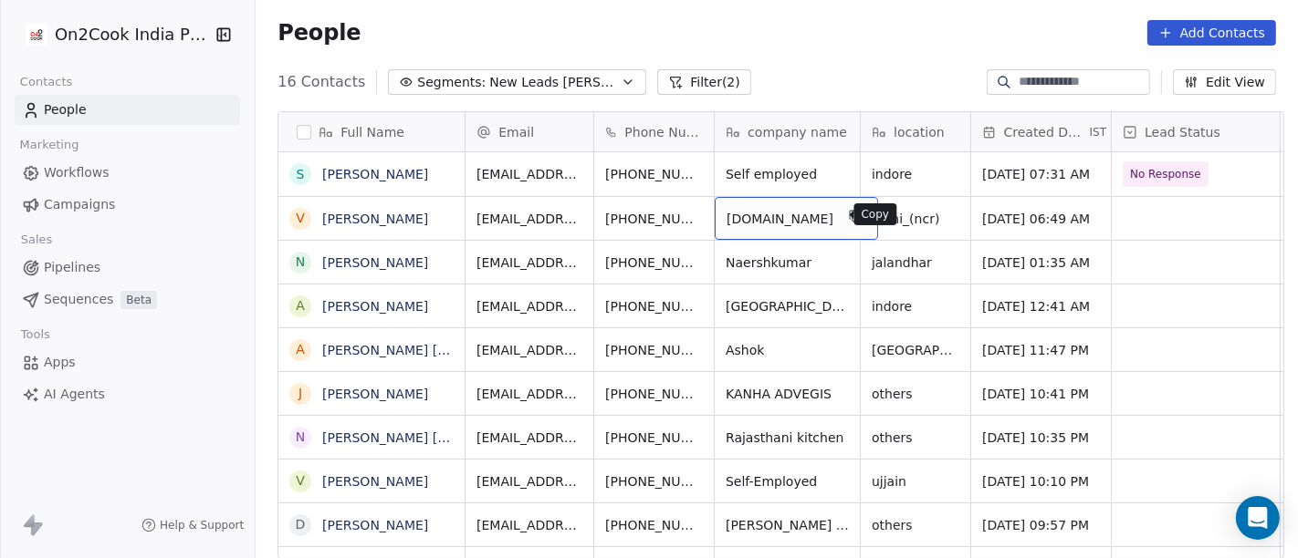
click at [852, 214] on icon "grid" at bounding box center [856, 218] width 8 height 8
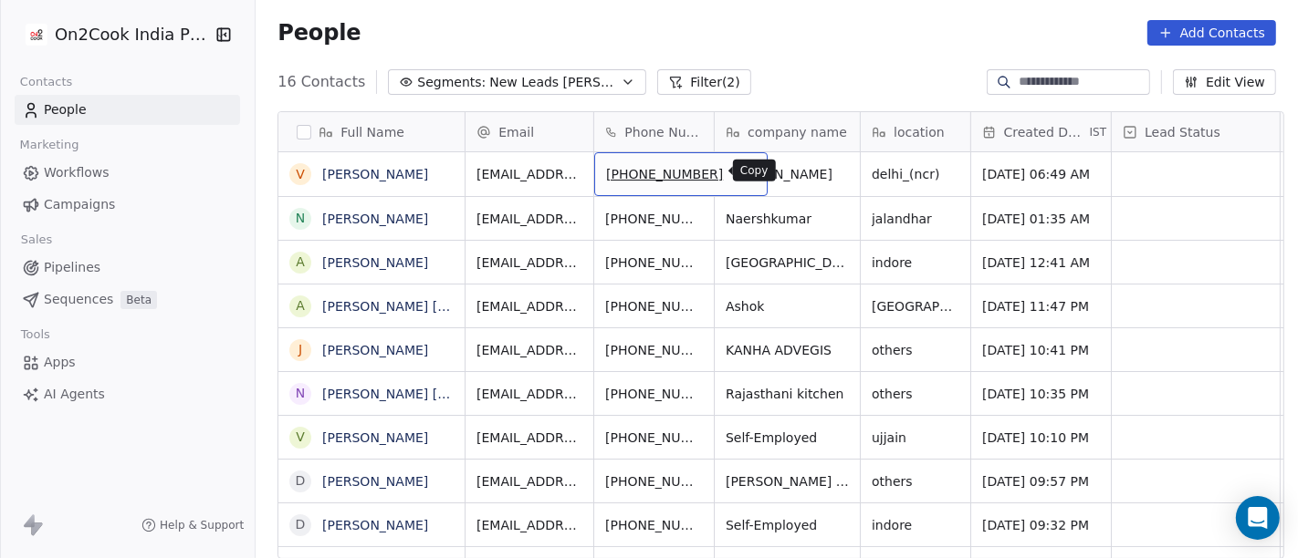
click at [737, 172] on icon "grid" at bounding box center [744, 171] width 15 height 15
click at [742, 175] on icon "grid" at bounding box center [746, 173] width 8 height 8
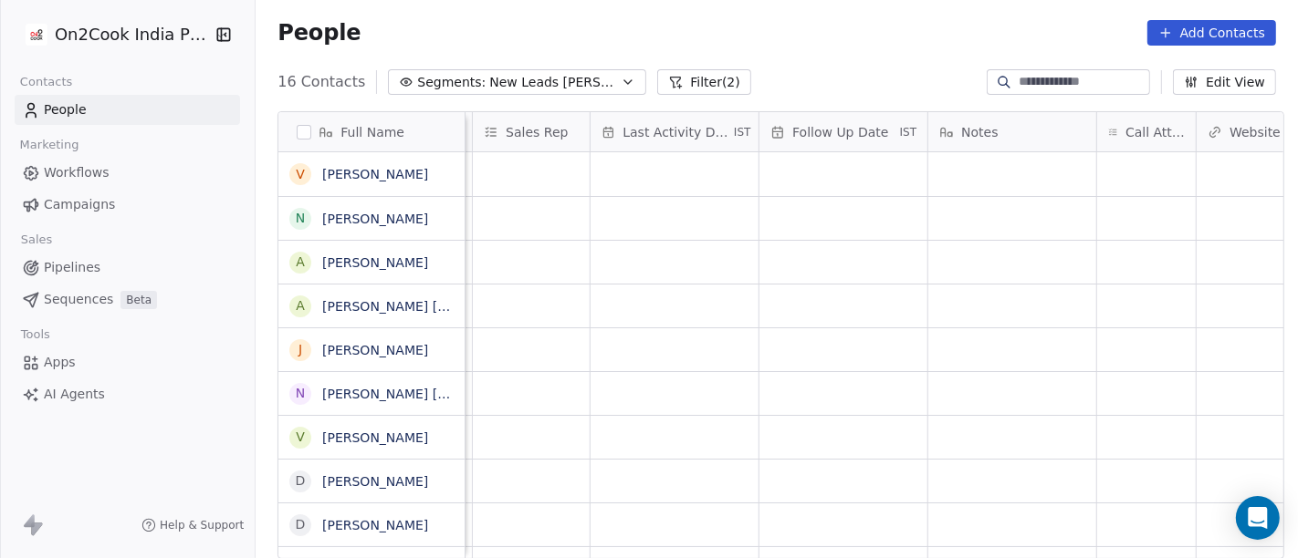
scroll to position [0, 1032]
click at [1096, 170] on div "grid" at bounding box center [1145, 174] width 99 height 44
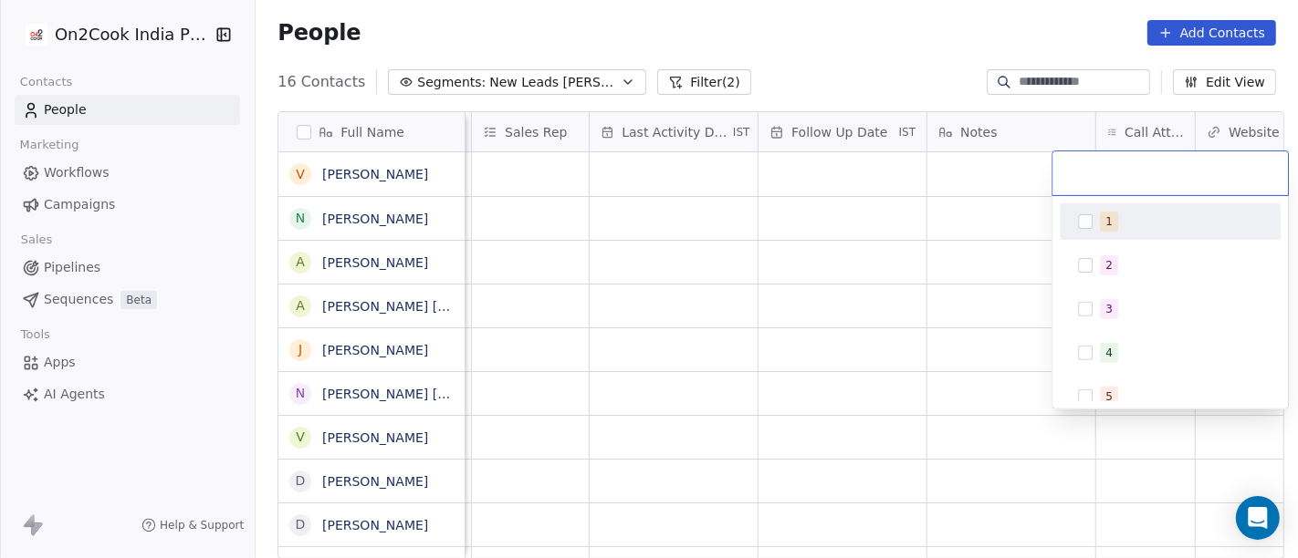
click at [1120, 223] on div "1" at bounding box center [1181, 222] width 162 height 20
click at [838, 232] on html "On2Cook India Pvt. Ltd. Contacts People Marketing Workflows Campaigns Sales Pip…" at bounding box center [649, 279] width 1298 height 558
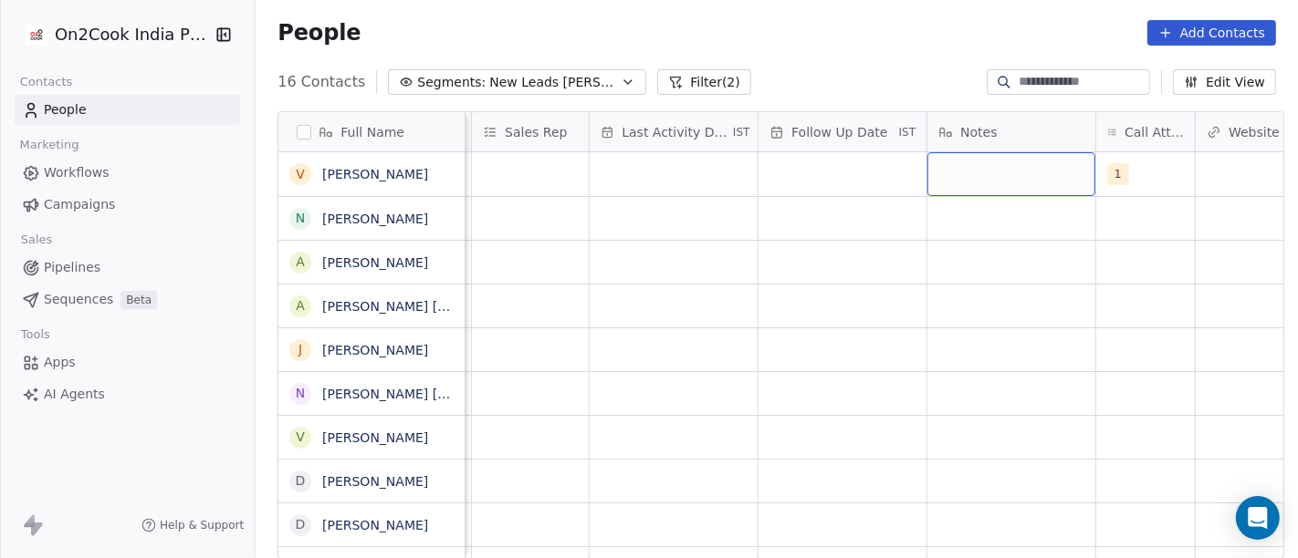
click at [993, 168] on div "grid" at bounding box center [1011, 174] width 168 height 44
type textarea "*"
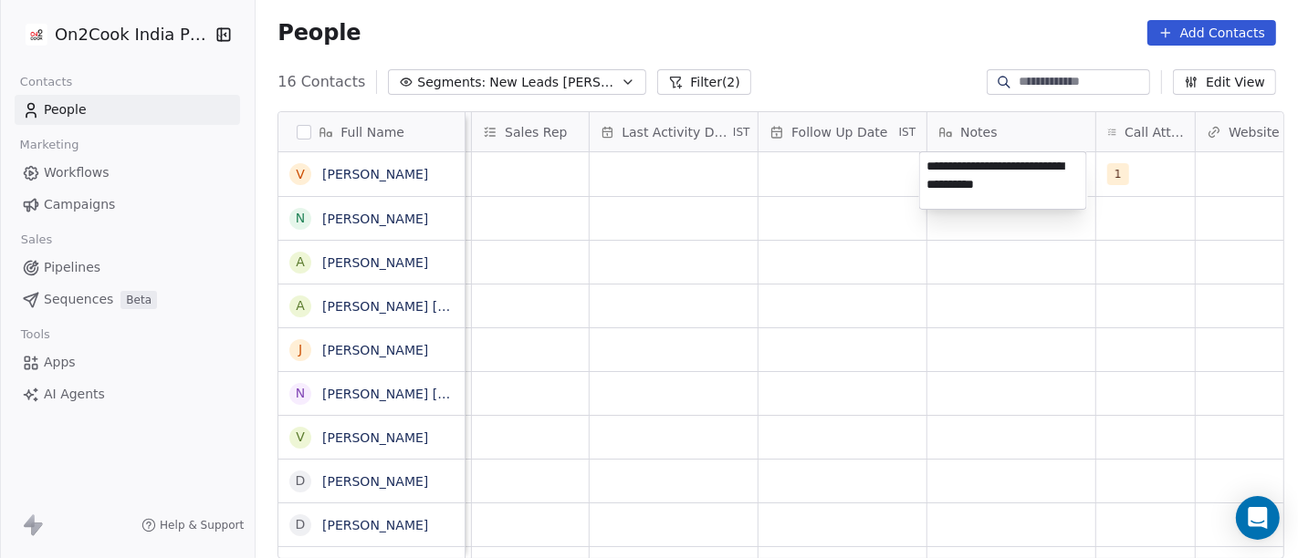
type textarea "**********"
click at [987, 269] on html "On2Cook India Pvt. Ltd. Contacts People Marketing Workflows Campaigns Sales Pip…" at bounding box center [649, 279] width 1298 height 558
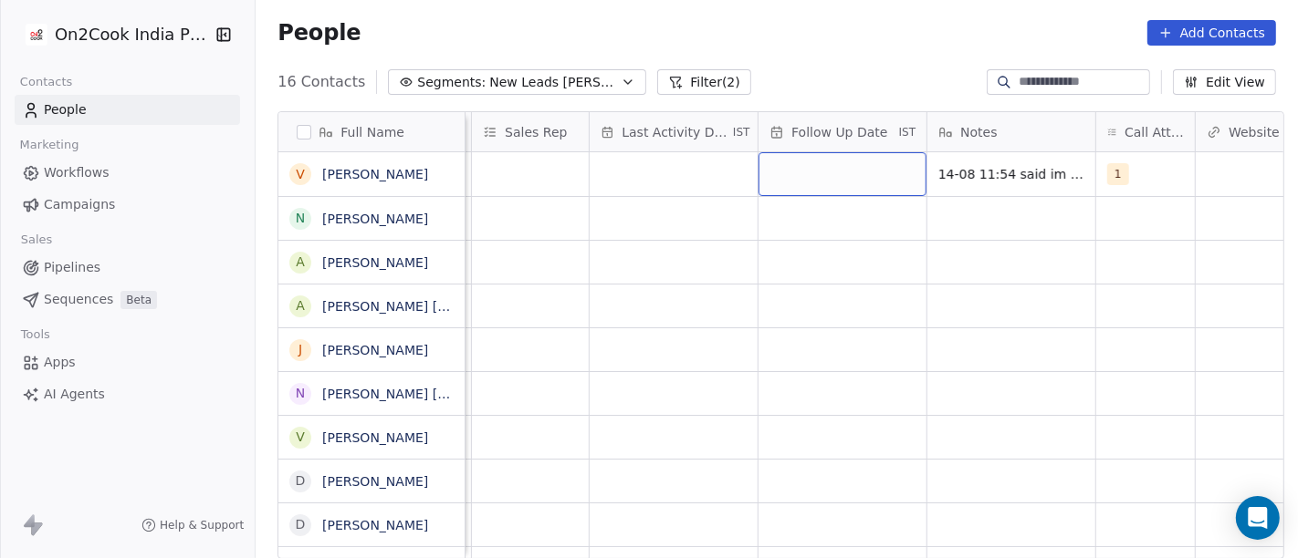
click at [779, 162] on div "grid" at bounding box center [842, 174] width 168 height 44
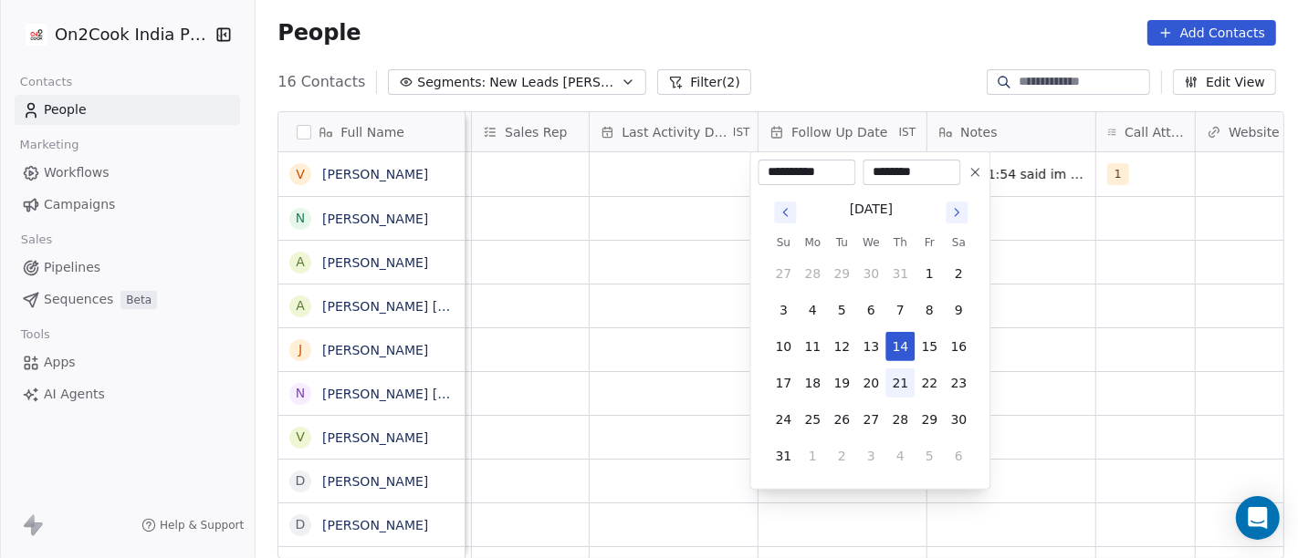
click at [902, 382] on button "21" at bounding box center [899, 383] width 29 height 29
type input "**********"
click at [645, 310] on html "On2Cook India Pvt. Ltd. Contacts People Marketing Workflows Campaigns Sales Pip…" at bounding box center [649, 279] width 1298 height 558
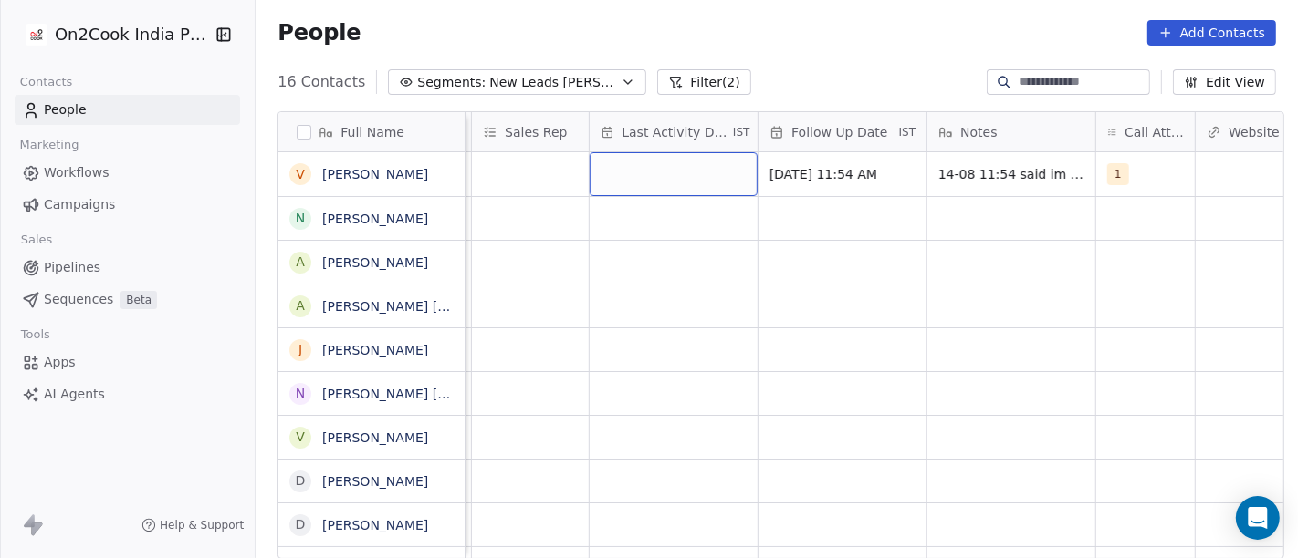
click at [670, 172] on div "grid" at bounding box center [674, 174] width 168 height 44
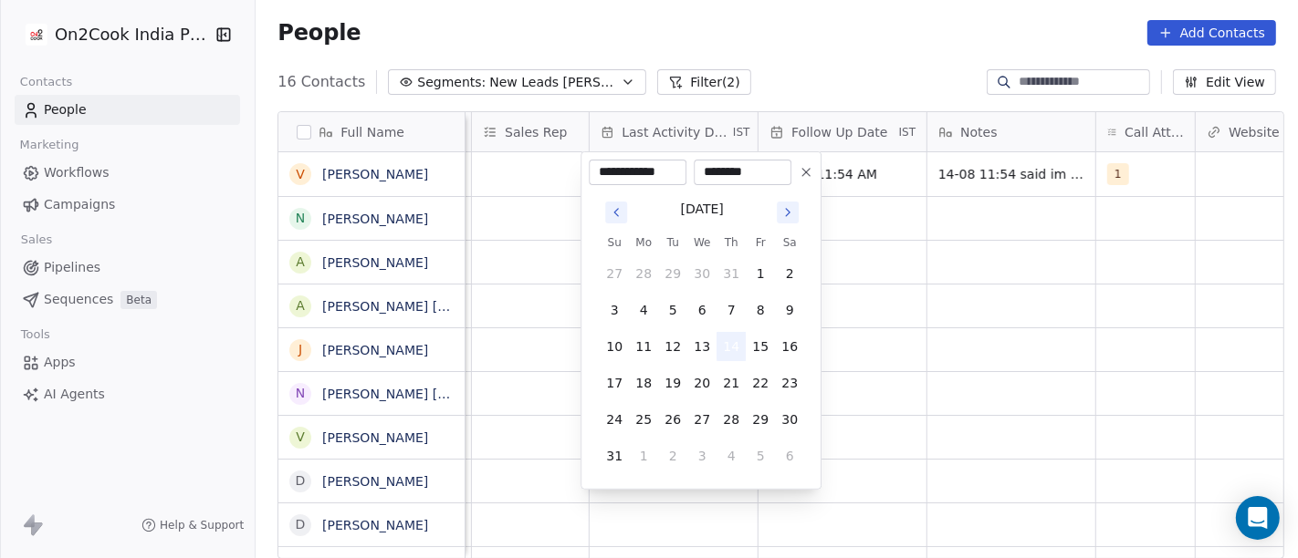
click at [722, 343] on button "14" at bounding box center [730, 346] width 29 height 29
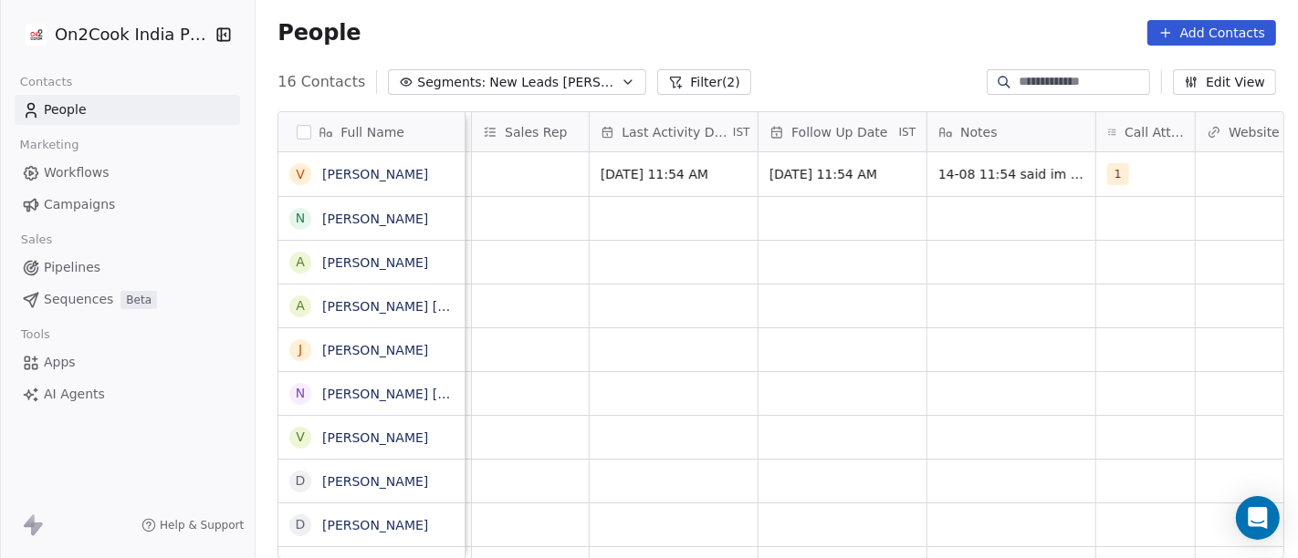
click at [564, 287] on html "On2Cook India Pvt. Ltd. Contacts People Marketing Workflows Campaigns Sales Pip…" at bounding box center [649, 279] width 1298 height 558
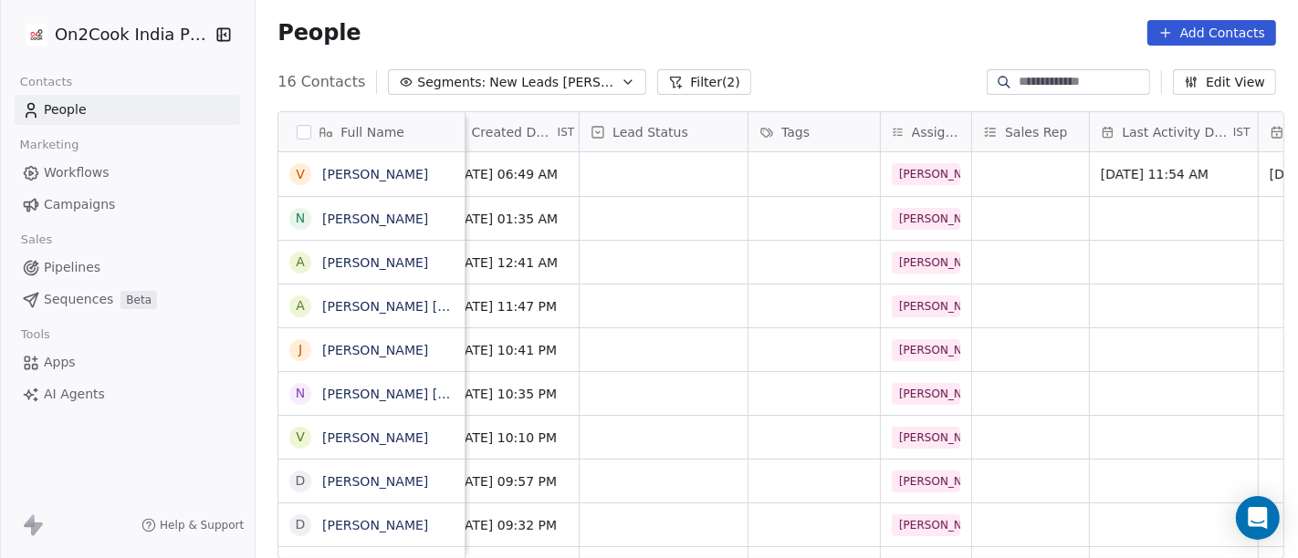
scroll to position [0, 241]
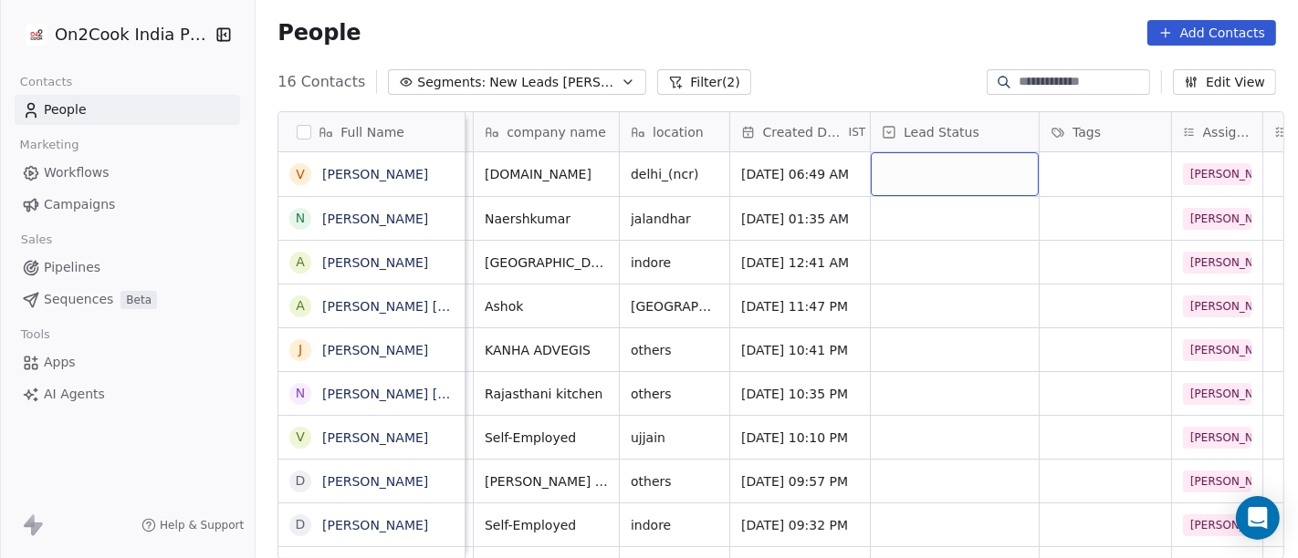
click at [904, 166] on div "grid" at bounding box center [955, 174] width 168 height 44
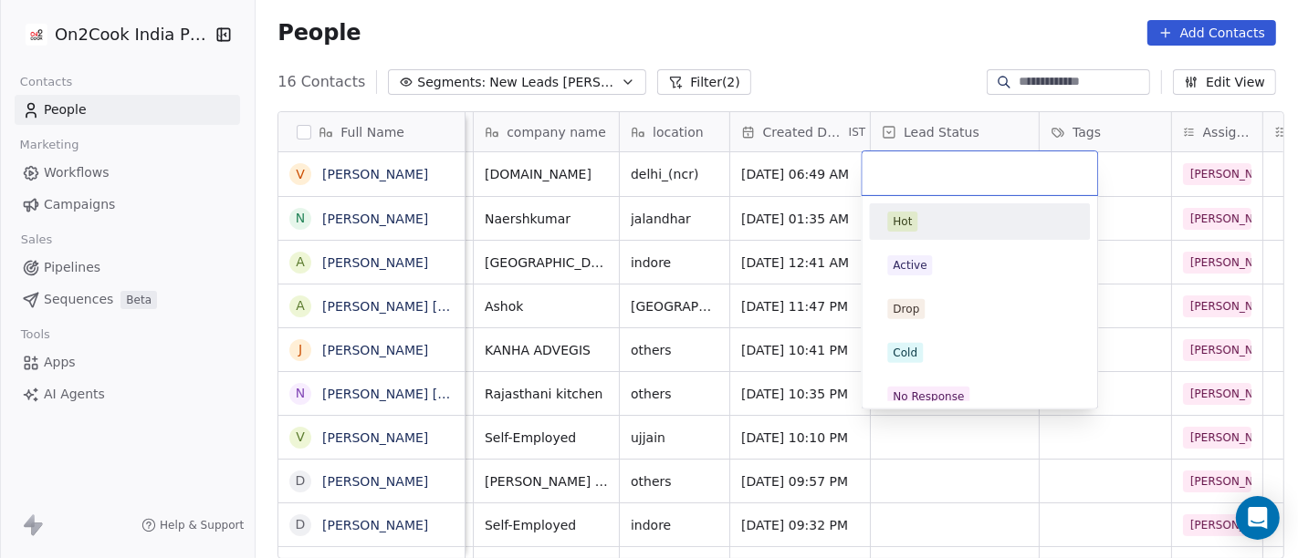
type input "*"
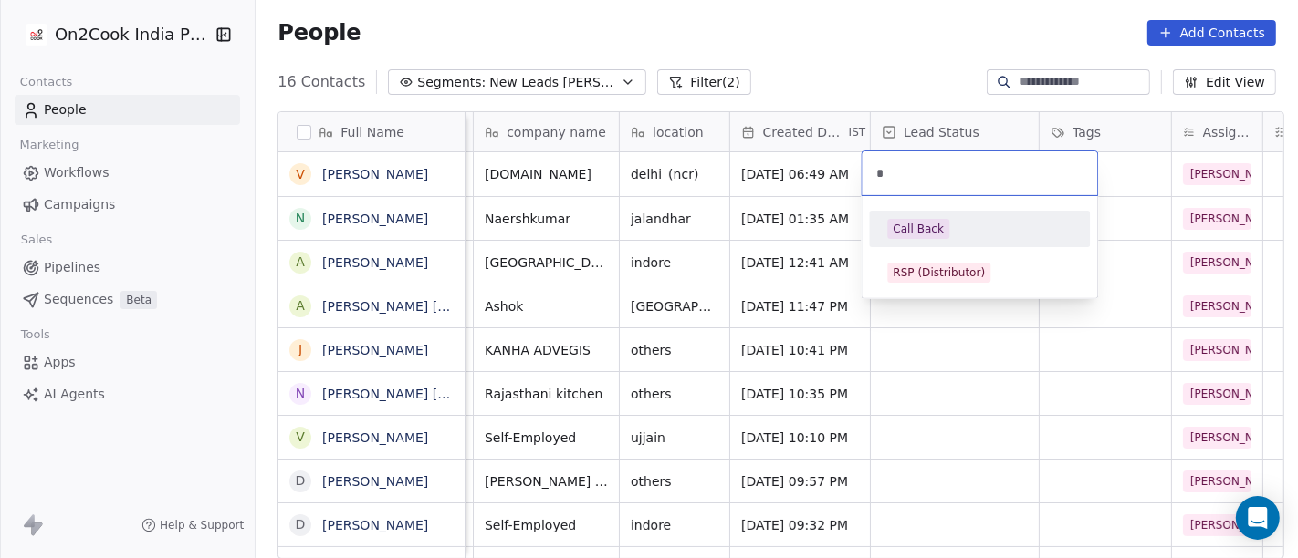
click at [809, 38] on html "On2Cook India Pvt. Ltd. Contacts People Marketing Workflows Campaigns Sales Pip…" at bounding box center [649, 279] width 1298 height 558
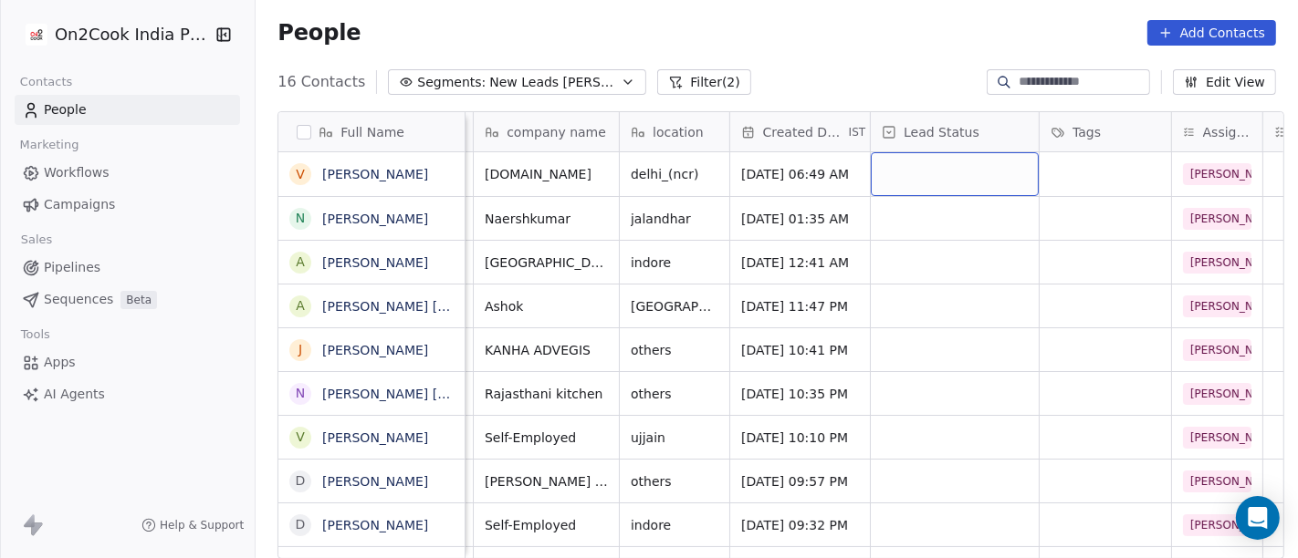
click at [924, 168] on div "grid" at bounding box center [955, 174] width 168 height 44
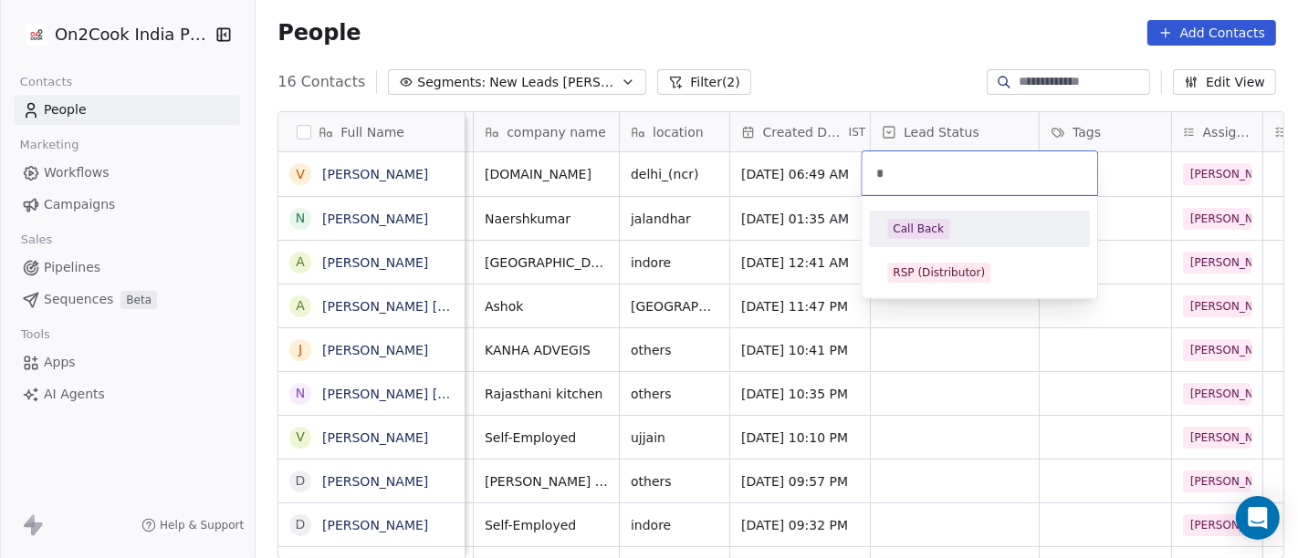
type input "*"
click at [913, 228] on div "Call Back" at bounding box center [917, 229] width 51 height 16
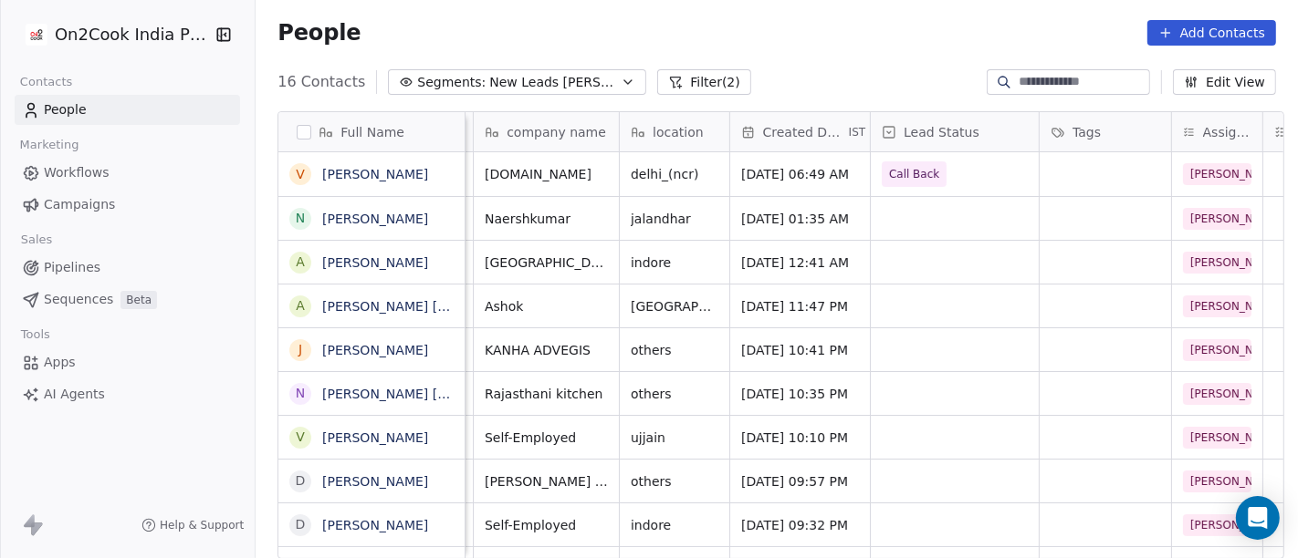
scroll to position [0, 0]
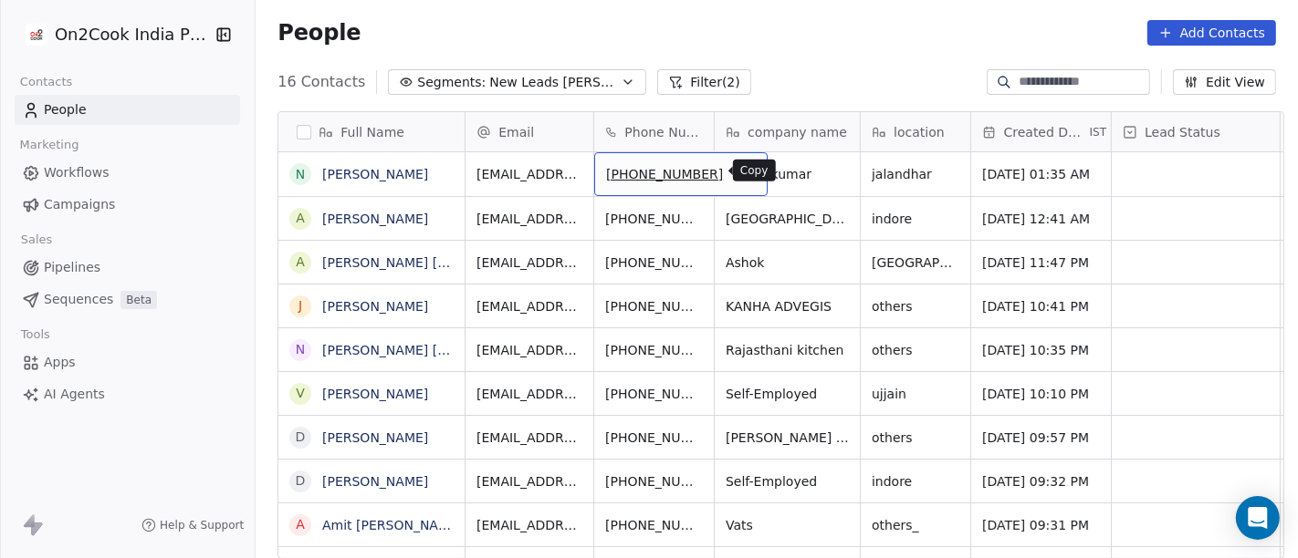
click at [739, 172] on icon "grid" at bounding box center [743, 170] width 8 height 8
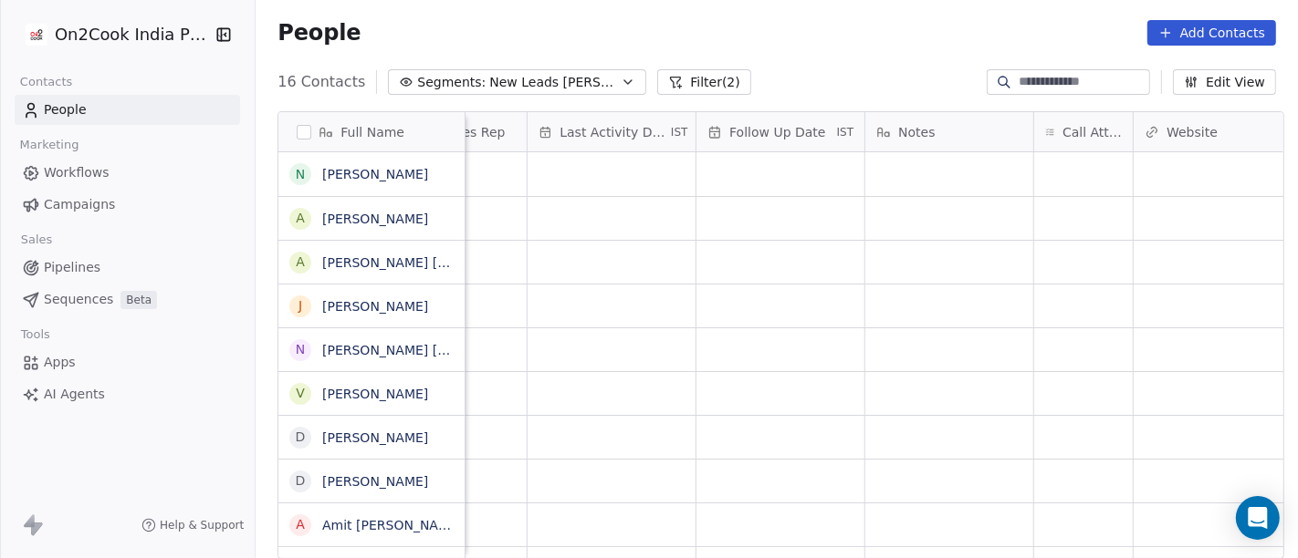
scroll to position [0, 1095]
click at [1079, 161] on div "grid" at bounding box center [1082, 174] width 99 height 44
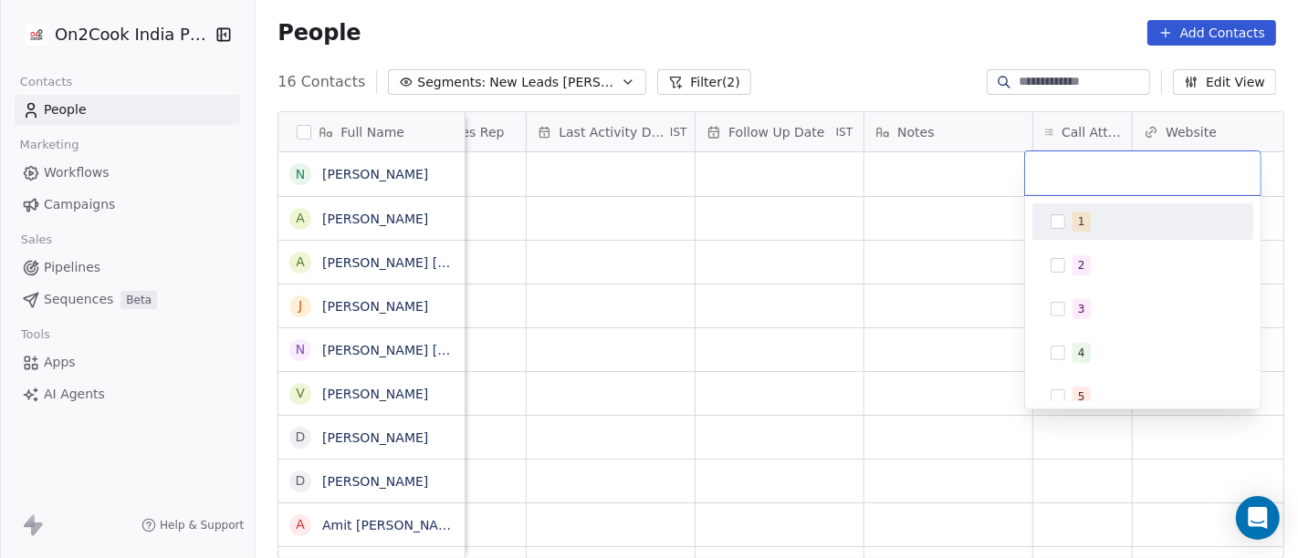
click at [1089, 220] on div "1" at bounding box center [1153, 222] width 162 height 20
click at [894, 5] on html "On2Cook India Pvt. Ltd. Contacts People Marketing Workflows Campaigns Sales Pip…" at bounding box center [649, 279] width 1298 height 558
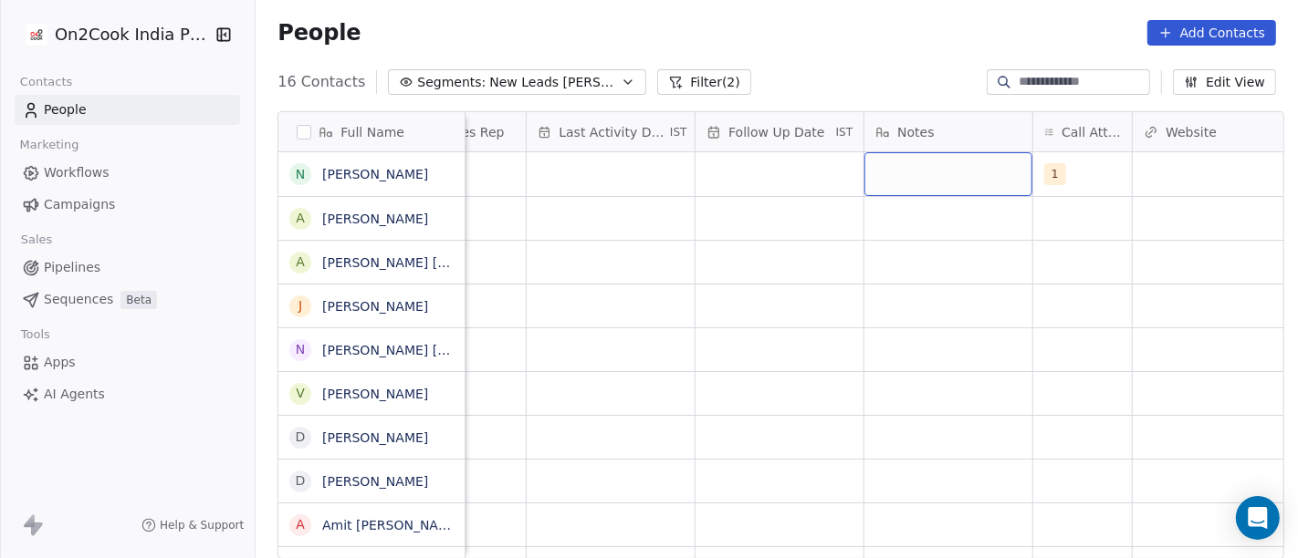
click at [917, 166] on div "grid" at bounding box center [948, 174] width 168 height 44
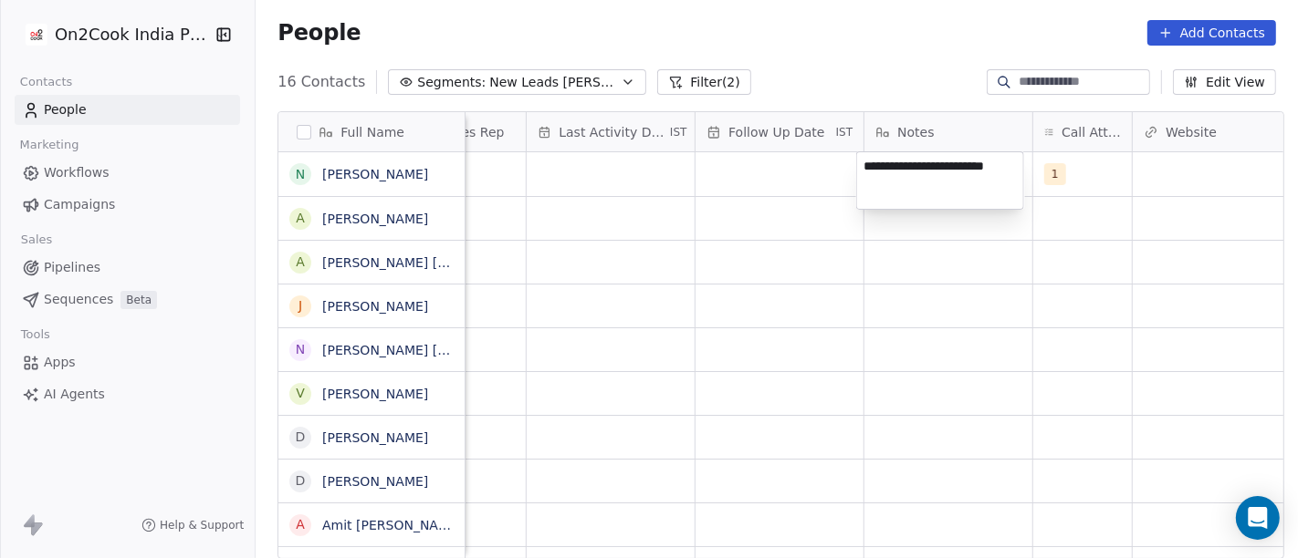
type textarea "**********"
click at [835, 226] on html "On2Cook India Pvt. Ltd. Contacts People Marketing Workflows Campaigns Sales Pip…" at bounding box center [649, 279] width 1298 height 558
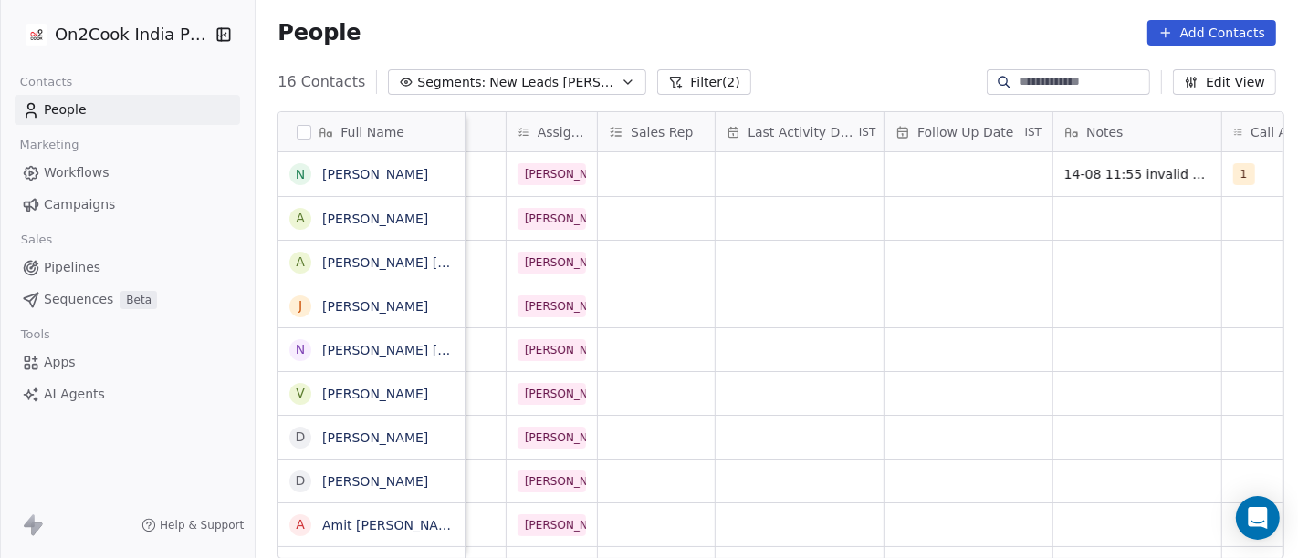
scroll to position [0, 785]
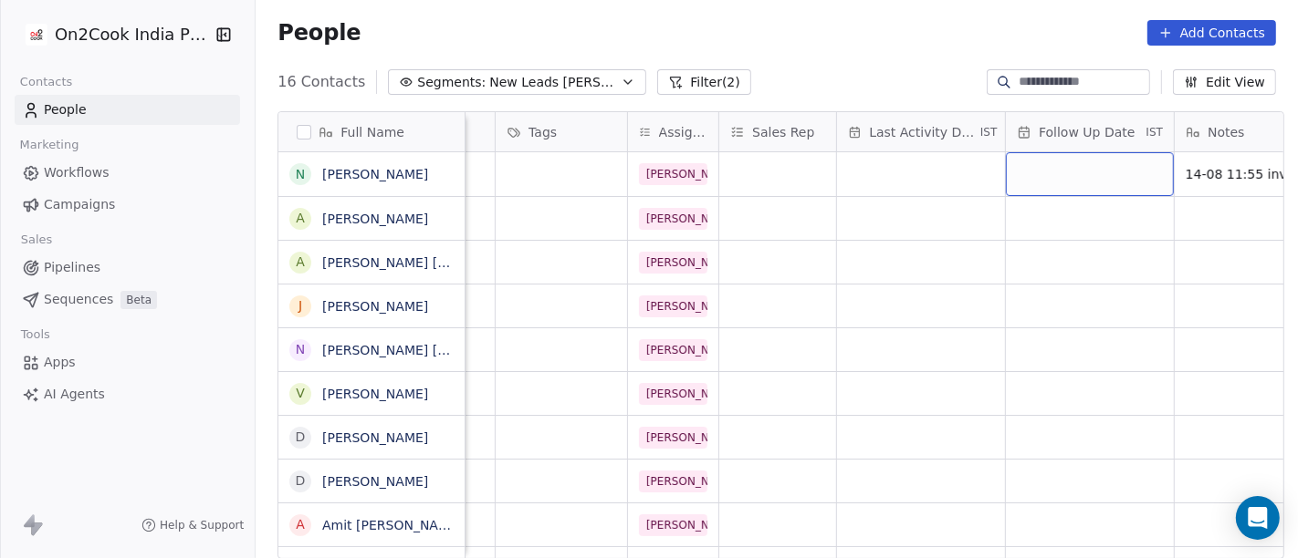
click at [1080, 152] on div "grid" at bounding box center [1090, 174] width 168 height 44
click at [884, 175] on html "On2Cook India Pvt. Ltd. Contacts People Marketing Workflows Campaigns Sales Pip…" at bounding box center [649, 279] width 1298 height 558
click at [1062, 170] on span "14/08/2025 11:56 AM" at bounding box center [1072, 174] width 111 height 18
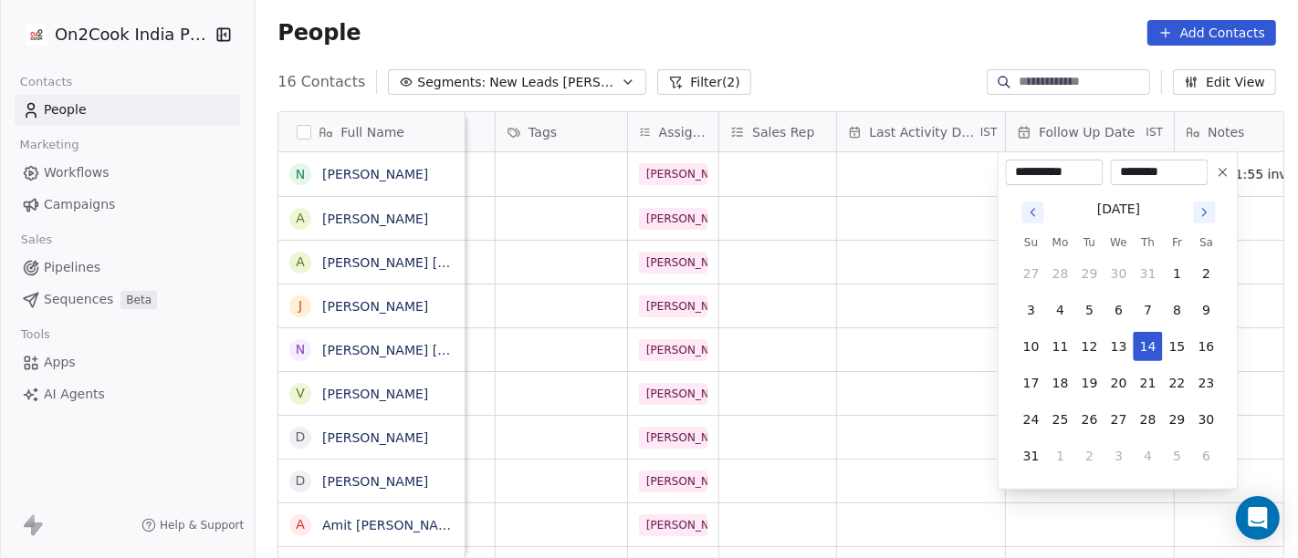
click at [1221, 173] on icon at bounding box center [1222, 172] width 7 height 7
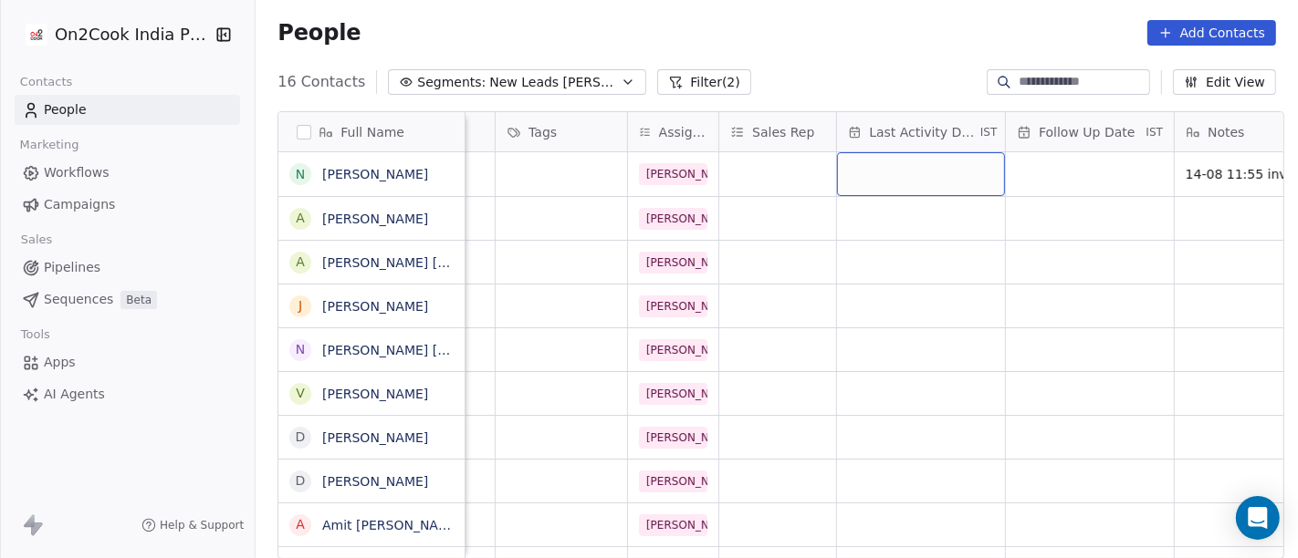
click at [924, 169] on div "grid" at bounding box center [921, 174] width 168 height 44
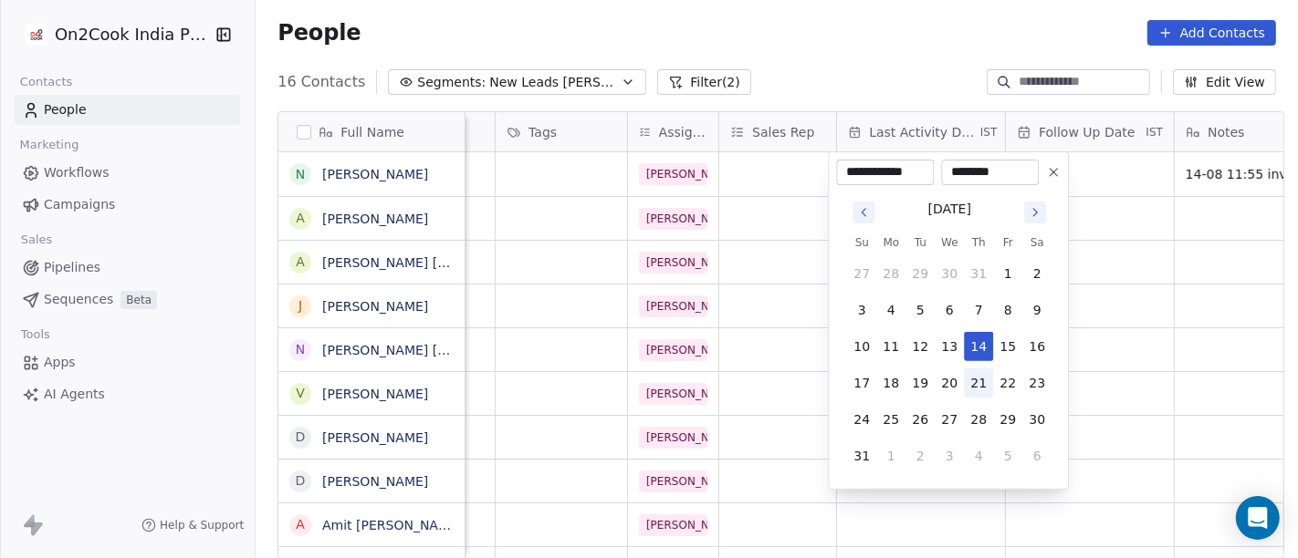
click at [981, 376] on button "21" at bounding box center [978, 383] width 29 height 29
click at [983, 344] on button "14" at bounding box center [978, 346] width 29 height 29
type input "**********"
click at [1109, 328] on html "On2Cook India Pvt. Ltd. Contacts People Marketing Workflows Campaigns Sales Pip…" at bounding box center [649, 279] width 1298 height 558
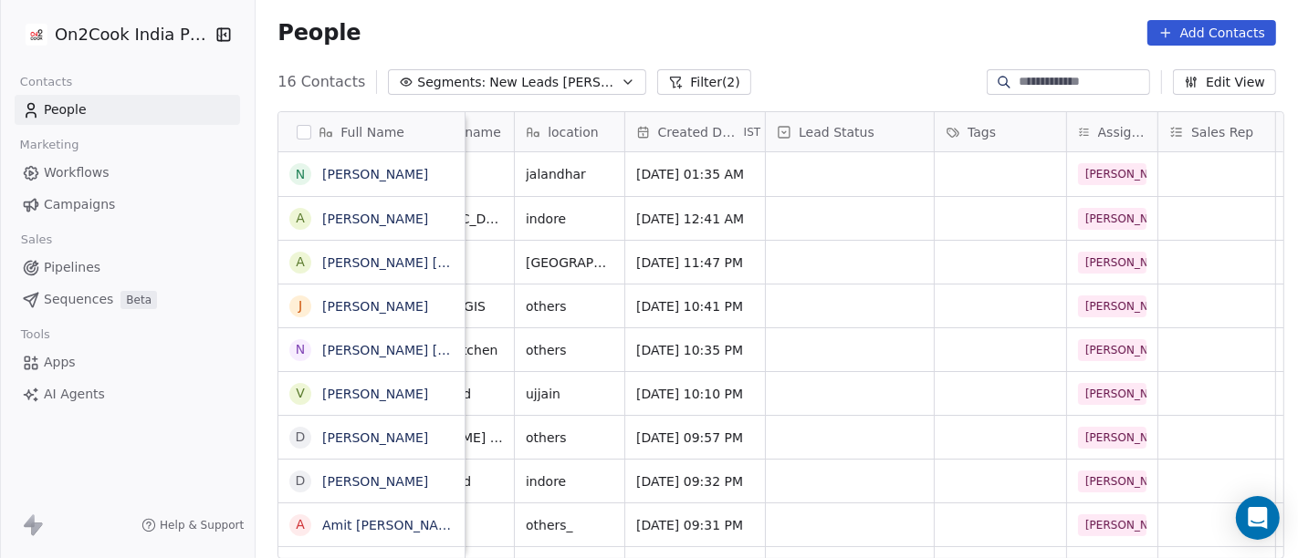
scroll to position [0, 299]
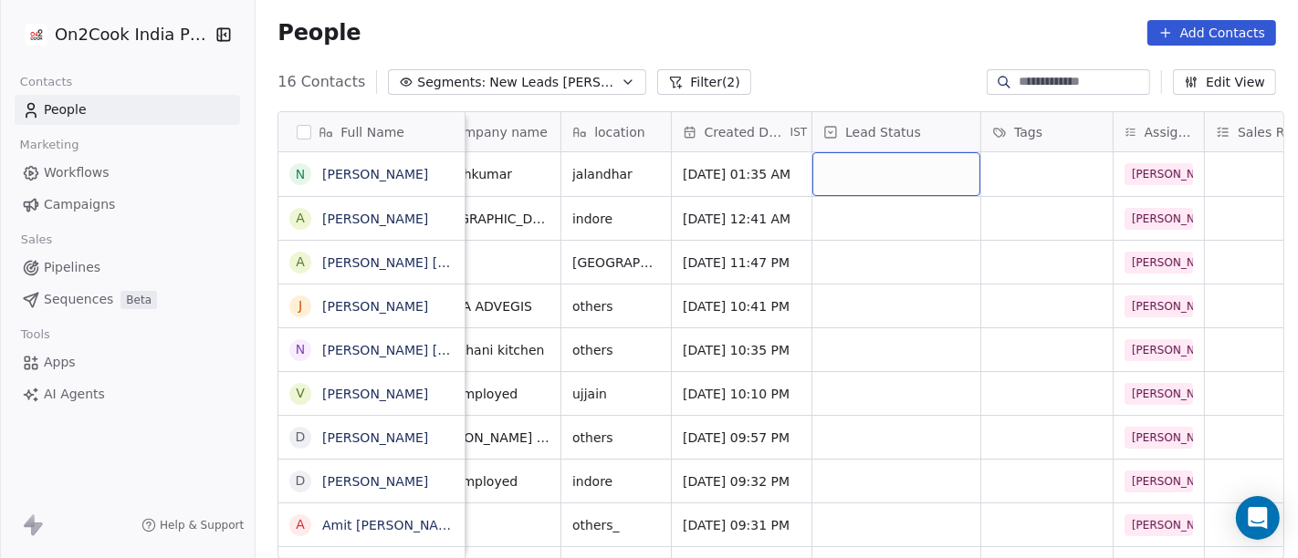
click at [886, 178] on div "grid" at bounding box center [896, 174] width 168 height 44
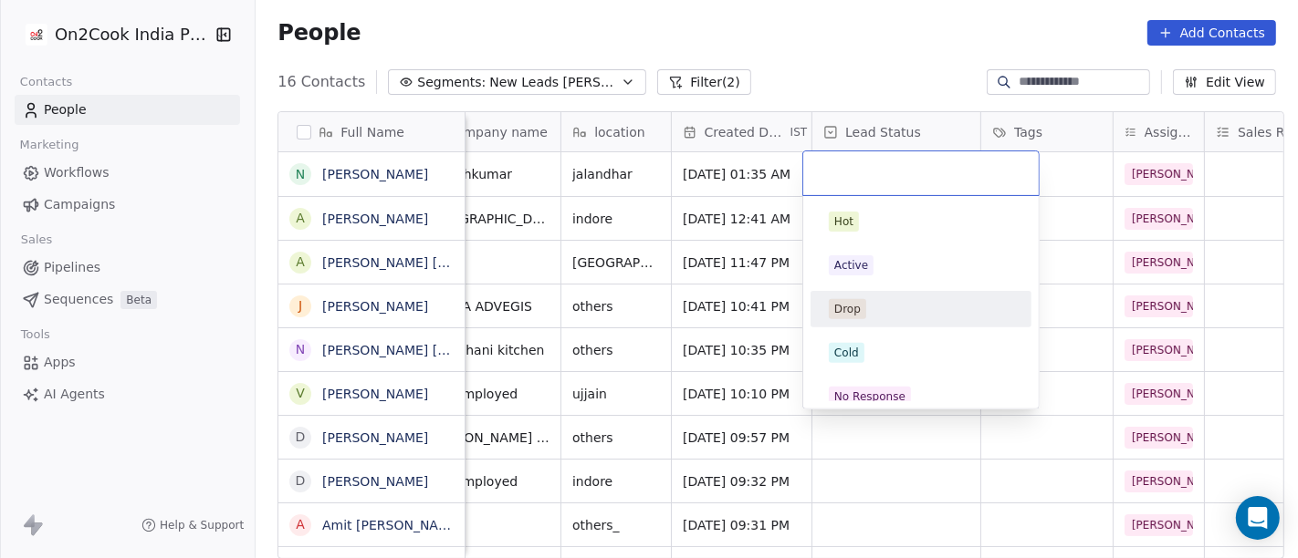
click at [905, 316] on div "Drop" at bounding box center [921, 309] width 184 height 20
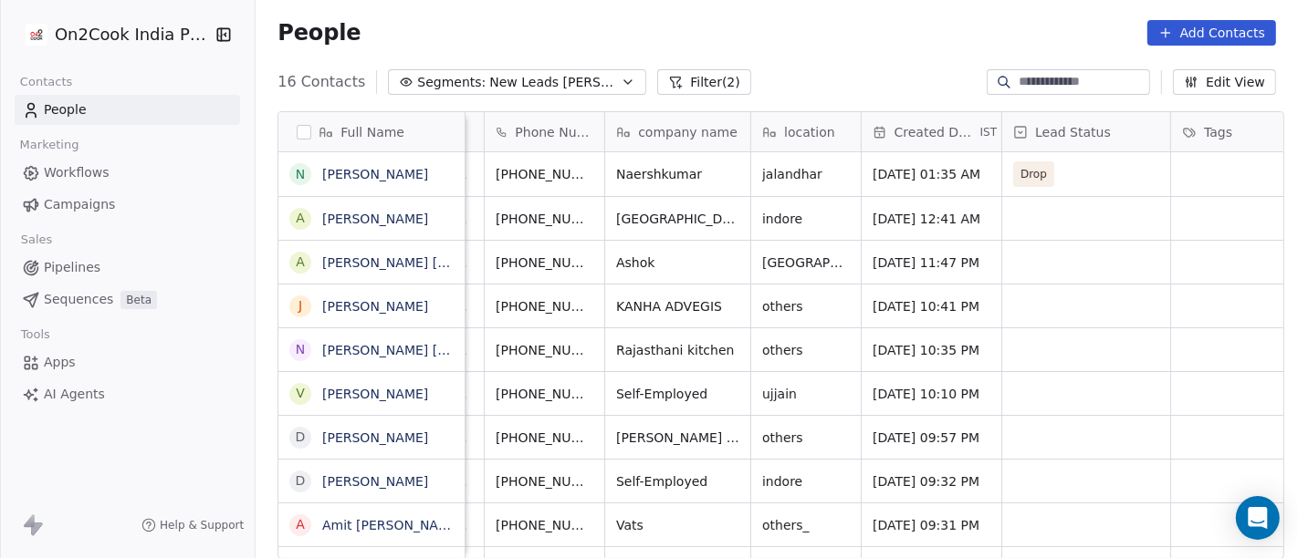
scroll to position [0, 109]
click at [518, 86] on span "New Leads [PERSON_NAME]" at bounding box center [553, 82] width 128 height 19
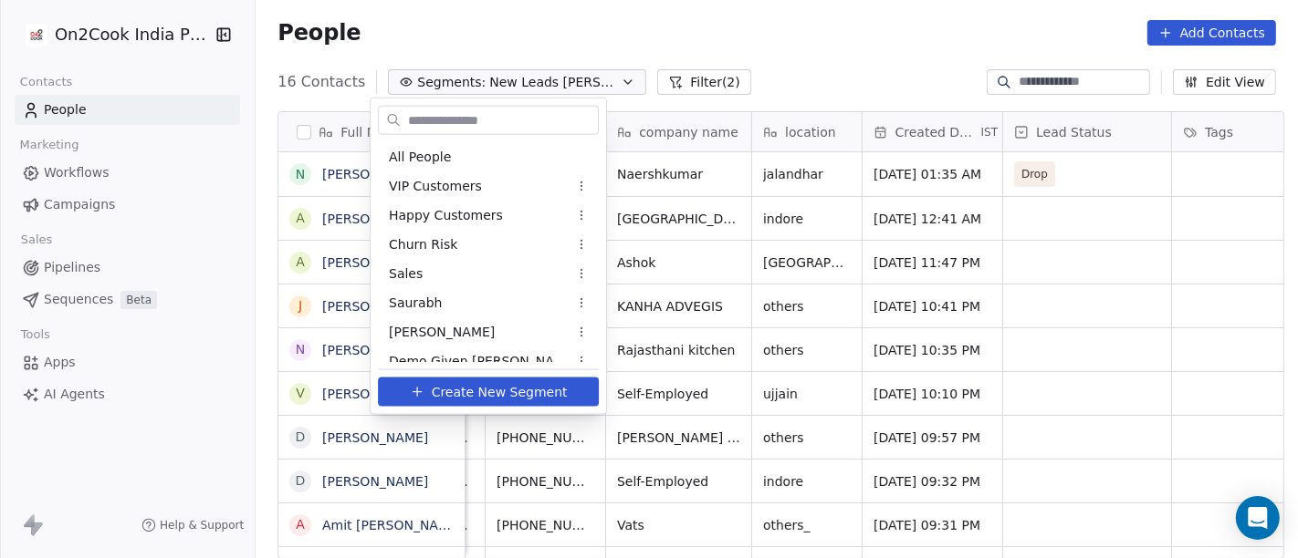
scroll to position [305, 0]
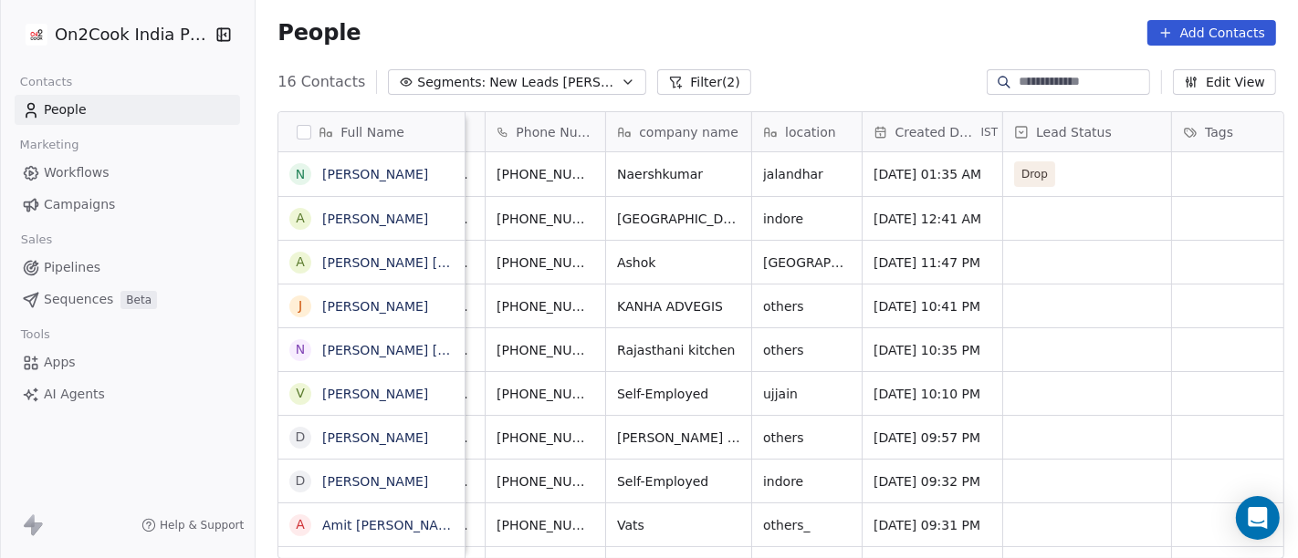
drag, startPoint x: 636, startPoint y: 39, endPoint x: 650, endPoint y: 87, distance: 49.4
click at [650, 87] on html "On2Cook India Pvt. Ltd. Contacts People Marketing Workflows Campaigns Sales Pip…" at bounding box center [649, 279] width 1298 height 558
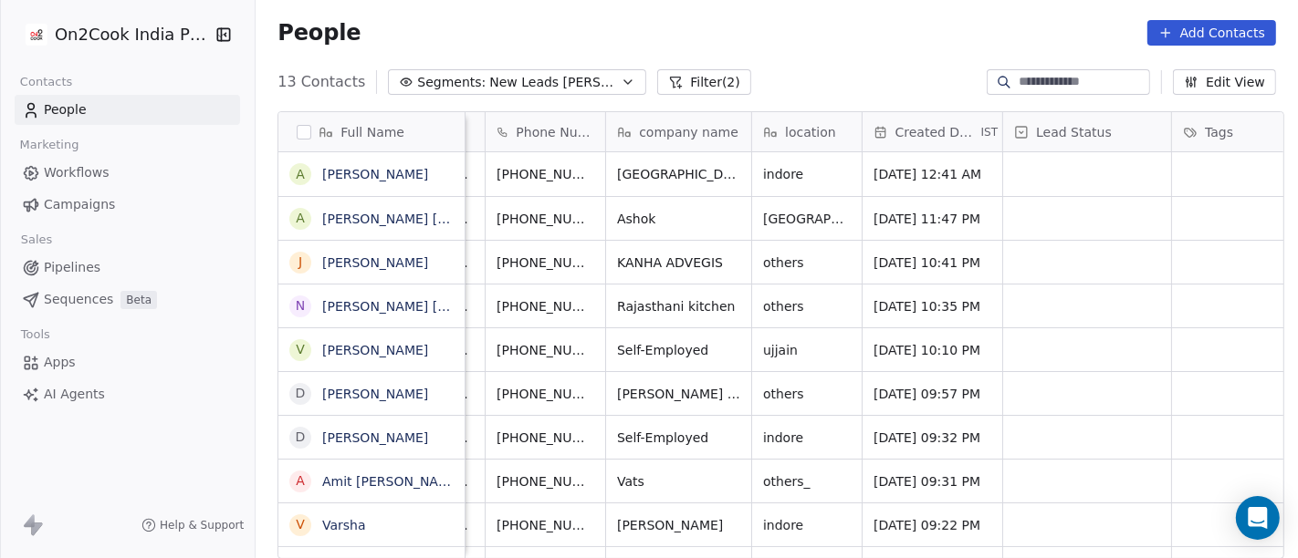
click at [657, 87] on button "Filter (2)" at bounding box center [704, 82] width 94 height 26
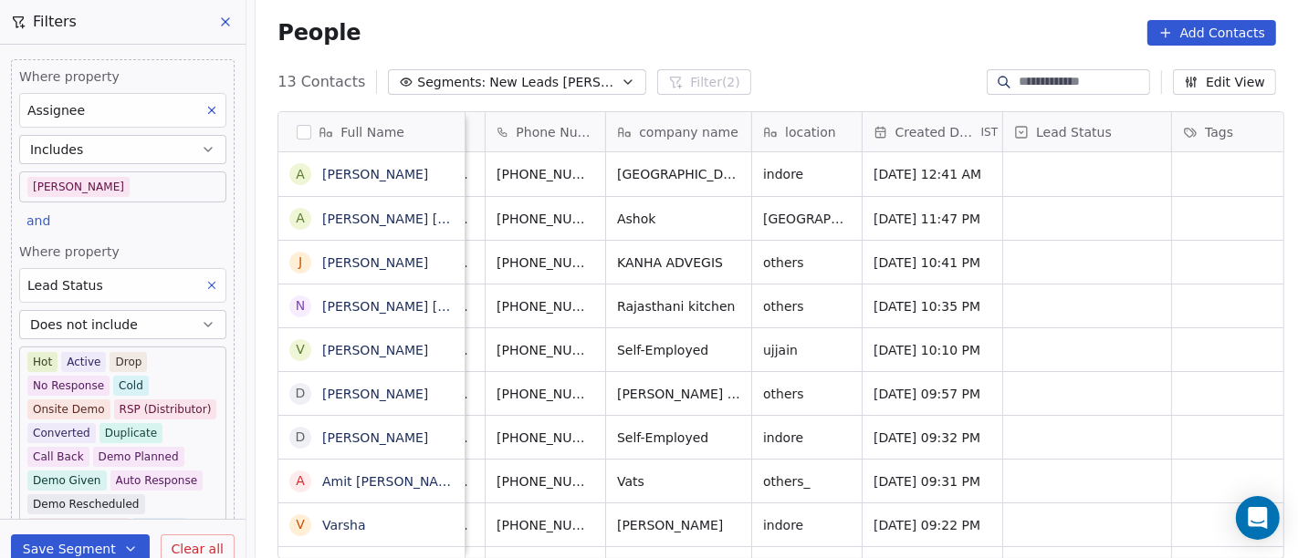
click at [82, 189] on body "On2Cook India Pvt. Ltd. Contacts People Marketing Workflows Campaigns Sales Pip…" at bounding box center [649, 279] width 1298 height 558
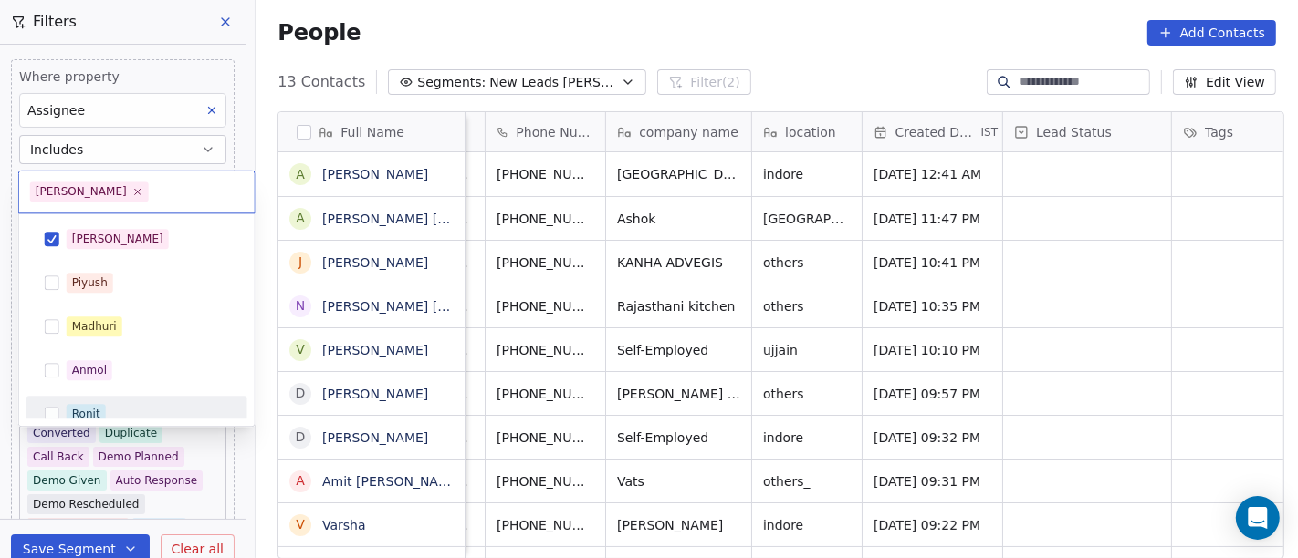
click at [95, 408] on div "Ronit" at bounding box center [86, 414] width 28 height 16
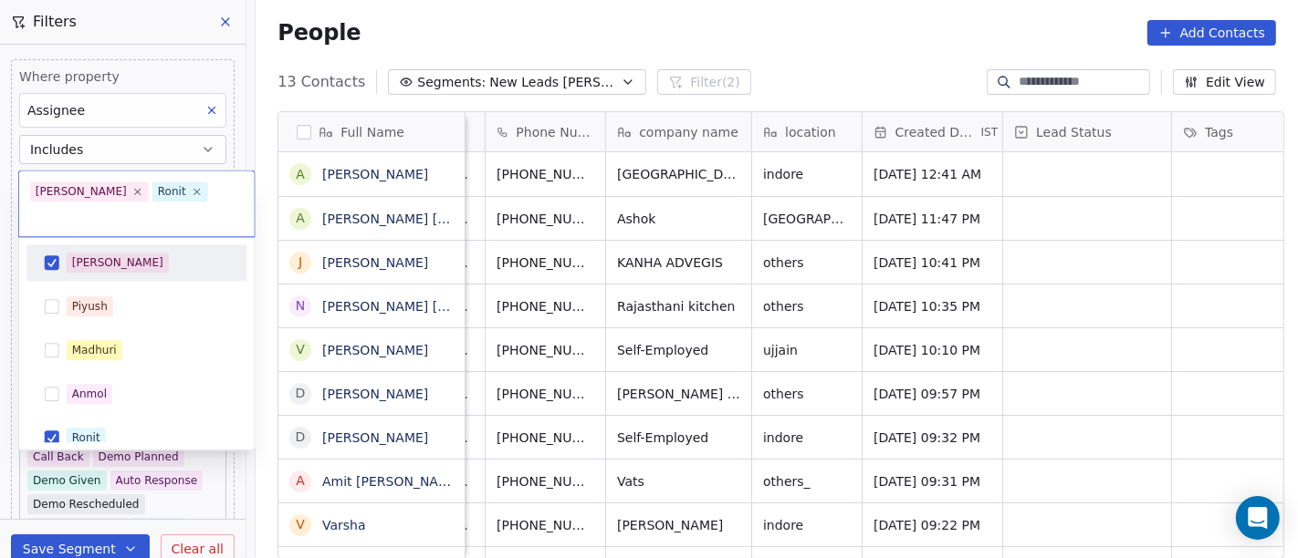
click at [114, 249] on div "[PERSON_NAME]" at bounding box center [137, 262] width 206 height 29
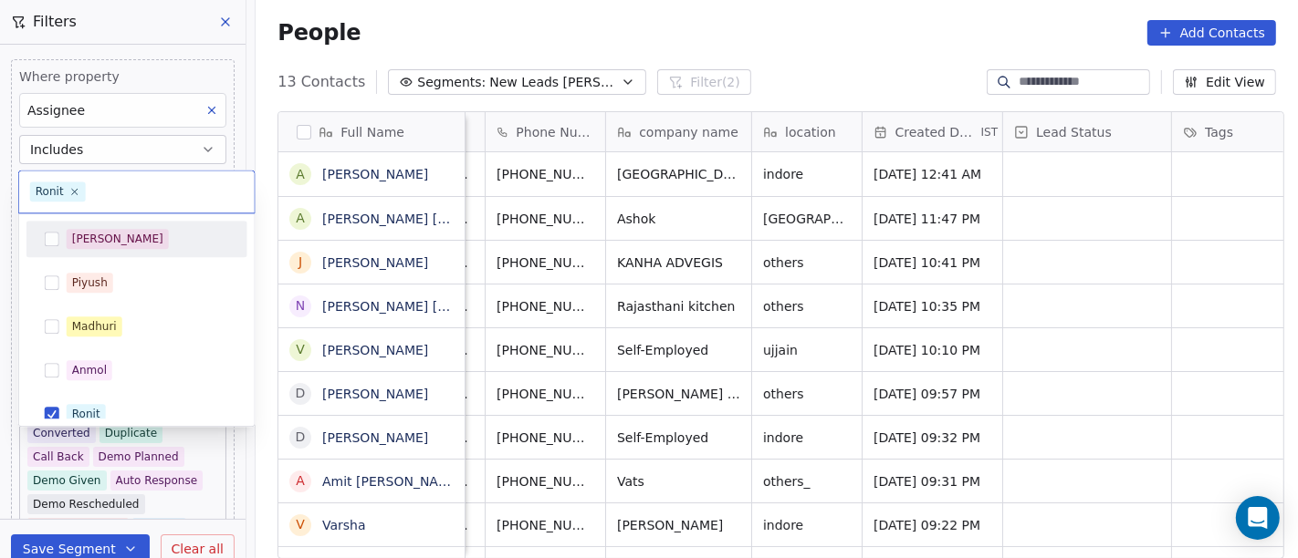
click at [548, 5] on html "On2Cook India Pvt. Ltd. Contacts People Marketing Workflows Campaigns Sales Pip…" at bounding box center [649, 279] width 1298 height 558
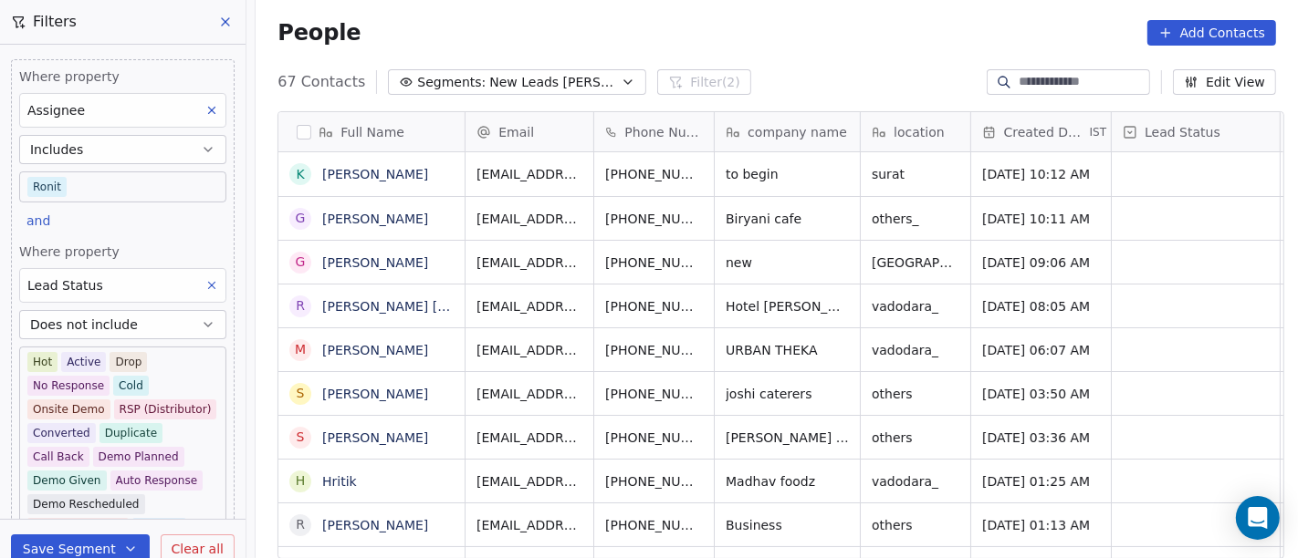
scroll to position [476, 1035]
click at [128, 186] on body "On2Cook India Pvt. Ltd. Contacts People Marketing Workflows Campaigns Sales Pip…" at bounding box center [649, 279] width 1298 height 558
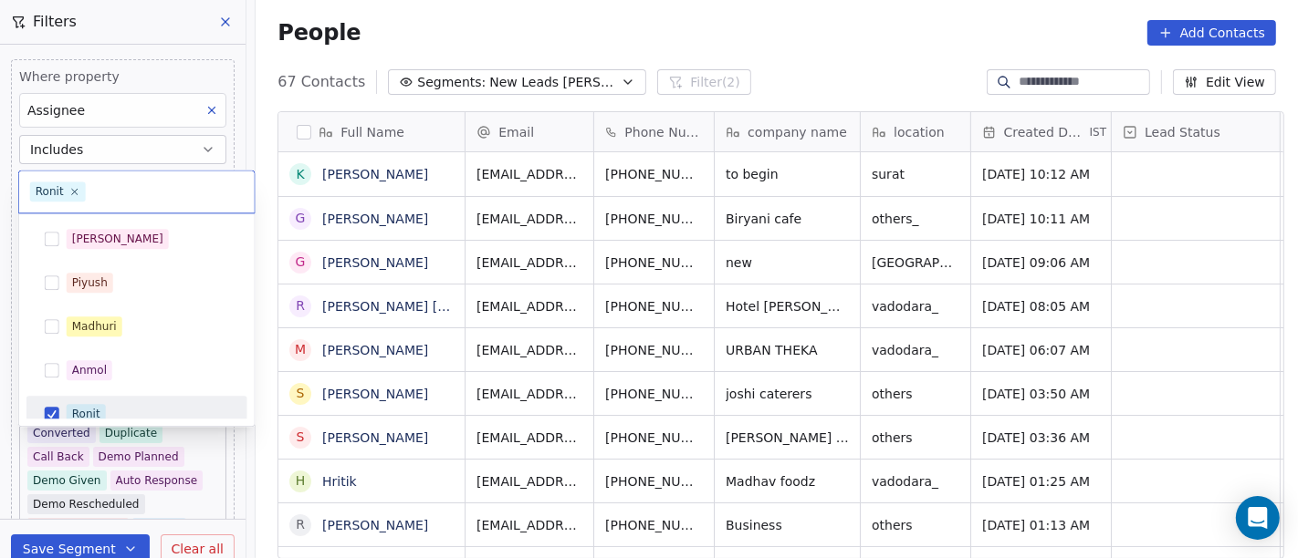
scroll to position [13, 0]
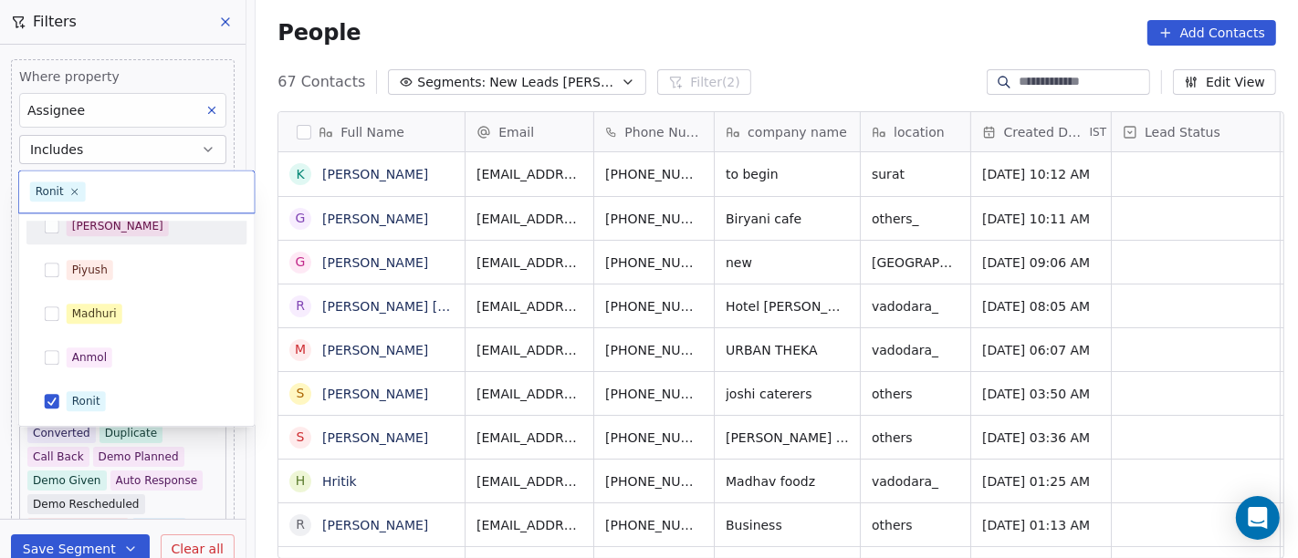
click at [104, 231] on span "[PERSON_NAME]" at bounding box center [118, 226] width 102 height 20
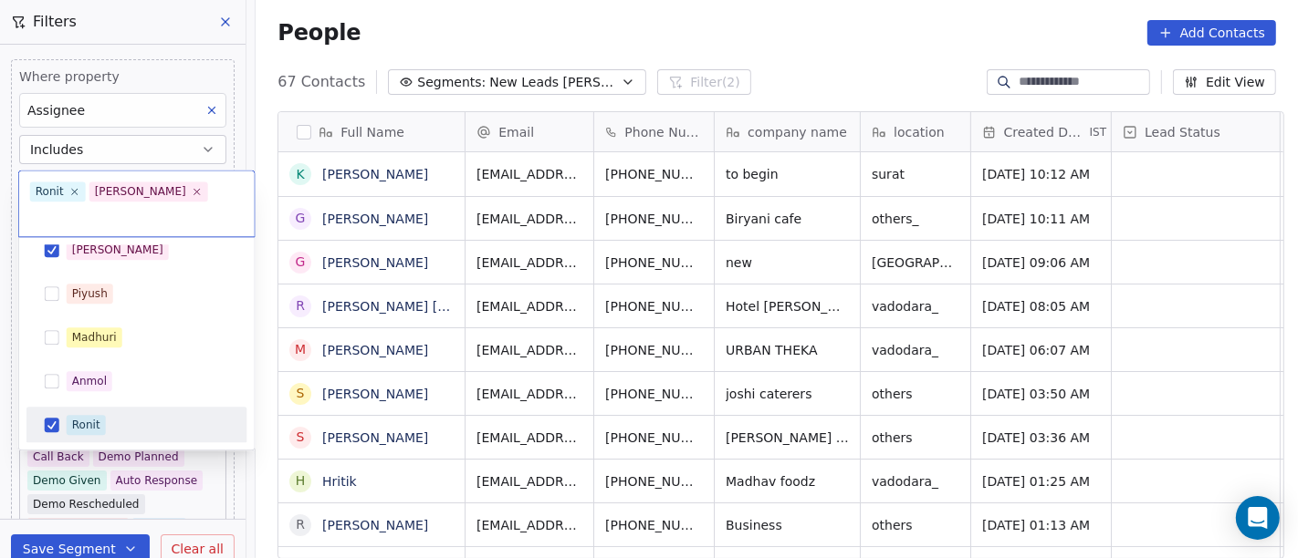
click at [57, 413] on div "Ronit" at bounding box center [137, 425] width 206 height 29
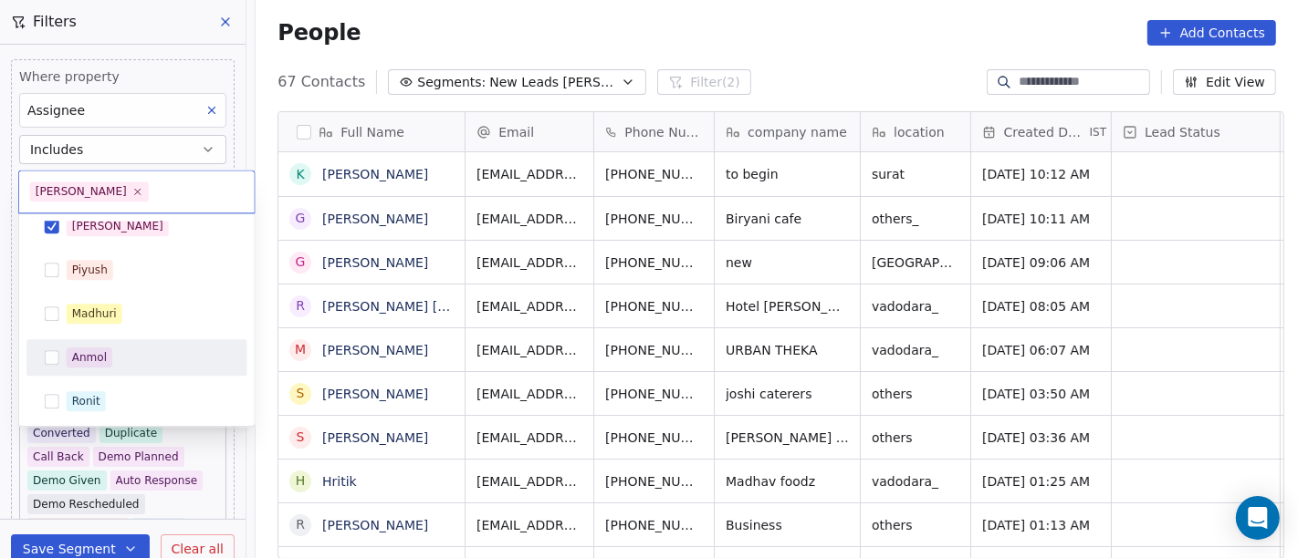
click at [589, 62] on html "On2Cook India Pvt. Ltd. Contacts People Marketing Workflows Campaigns Sales Pip…" at bounding box center [649, 279] width 1298 height 558
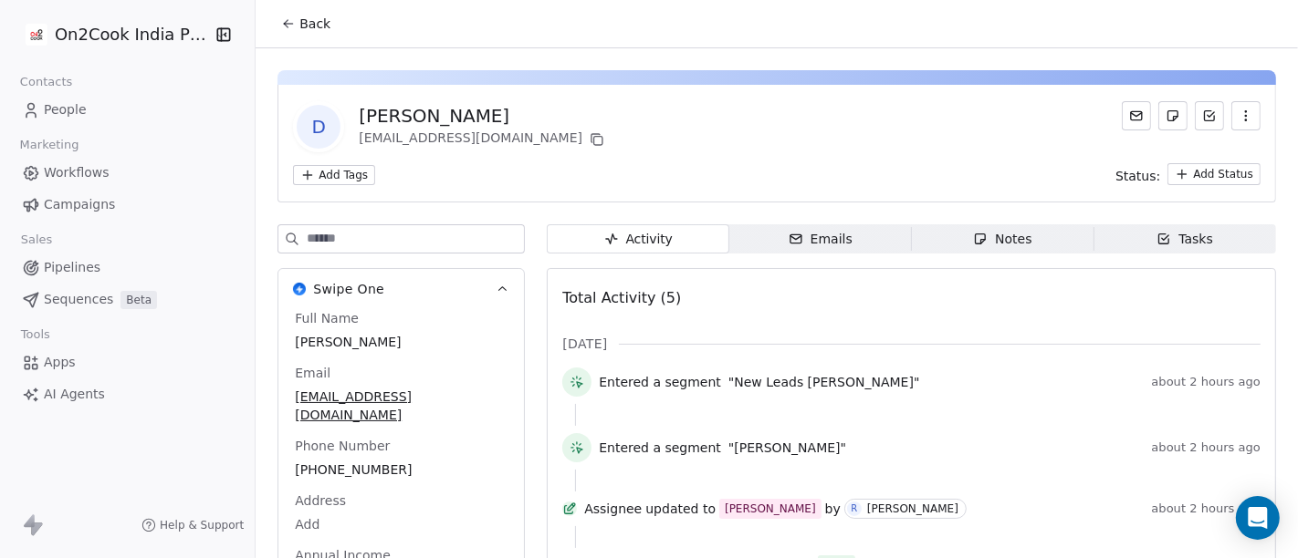
click at [314, 26] on span "Back" at bounding box center [314, 24] width 31 height 18
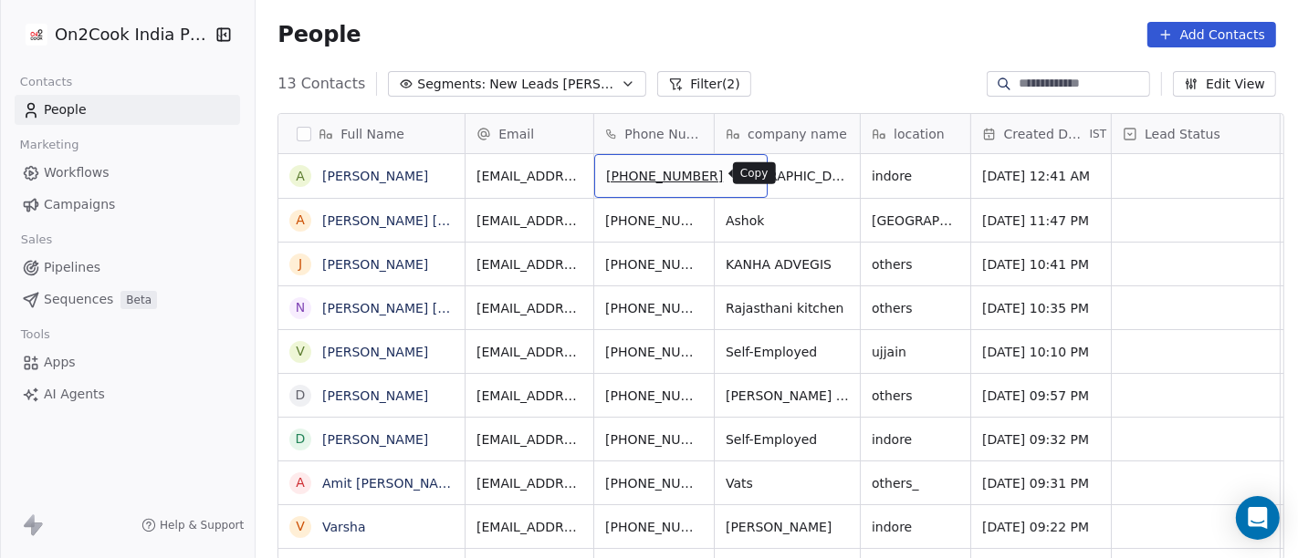
drag, startPoint x: 649, startPoint y: 172, endPoint x: 704, endPoint y: 173, distance: 54.8
click at [734, 173] on button "grid" at bounding box center [745, 173] width 22 height 22
drag, startPoint x: 641, startPoint y: 173, endPoint x: 715, endPoint y: 175, distance: 73.9
click at [737, 175] on icon "grid" at bounding box center [744, 173] width 15 height 15
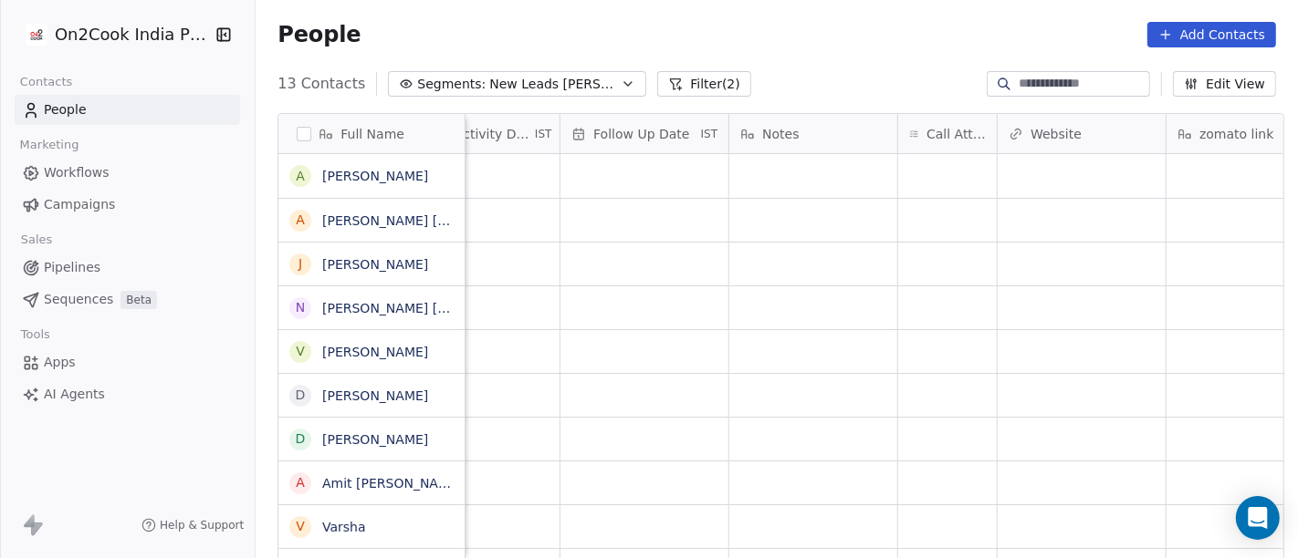
scroll to position [0, 1289]
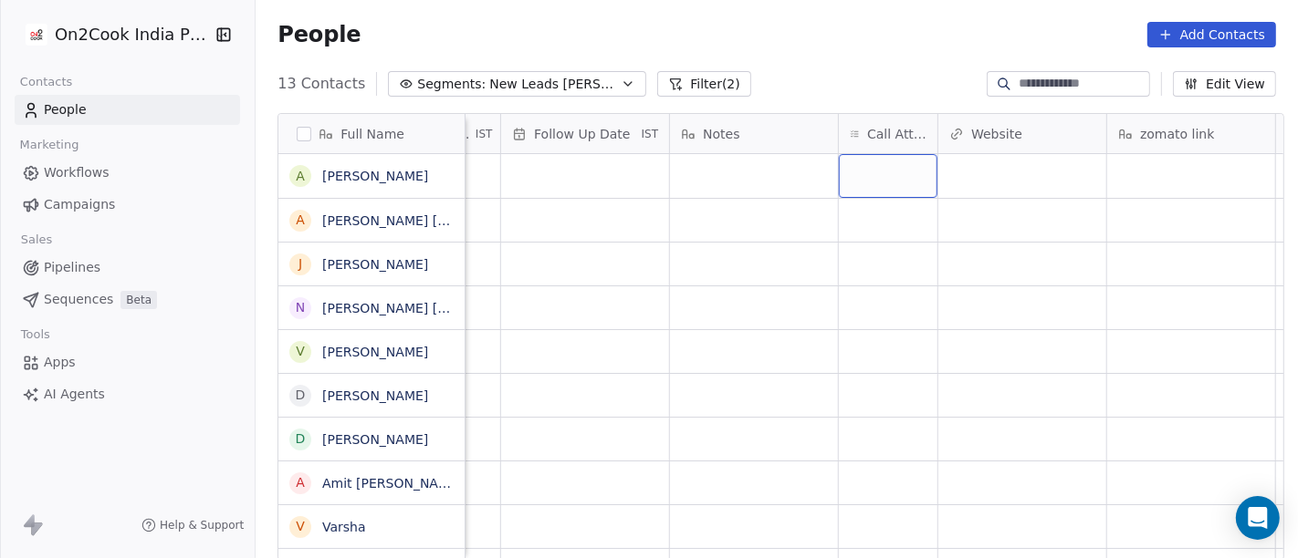
click at [861, 181] on div "grid" at bounding box center [888, 176] width 99 height 44
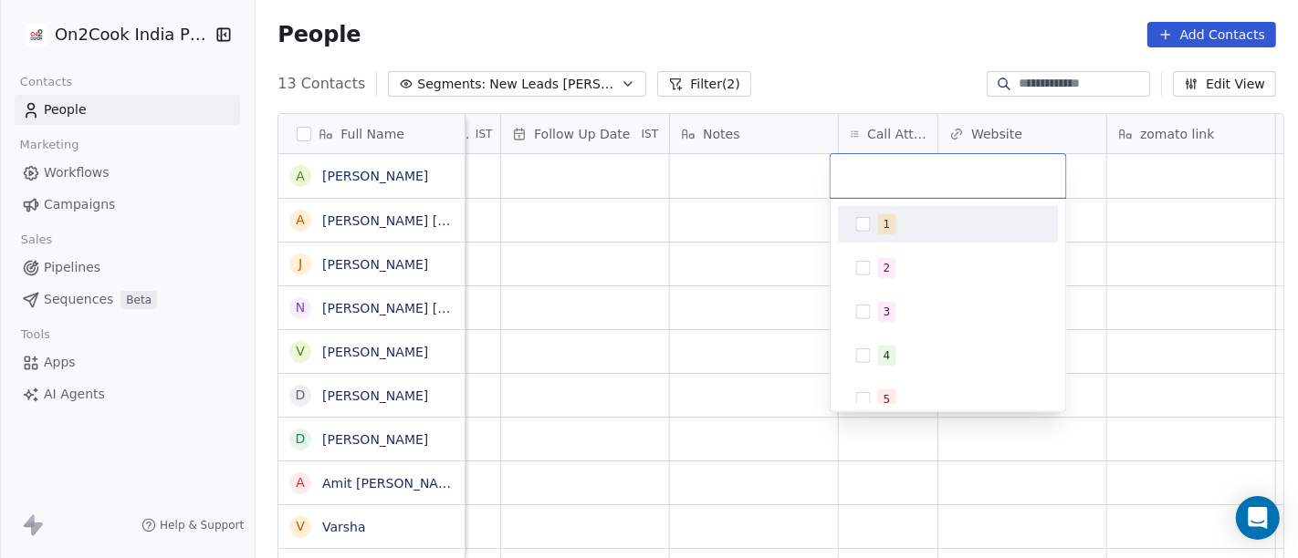
click at [870, 225] on button "Suggestions" at bounding box center [863, 224] width 15 height 15
click at [802, 31] on html "On2Cook India Pvt. Ltd. Contacts People Marketing Workflows Campaigns Sales Pip…" at bounding box center [649, 279] width 1298 height 558
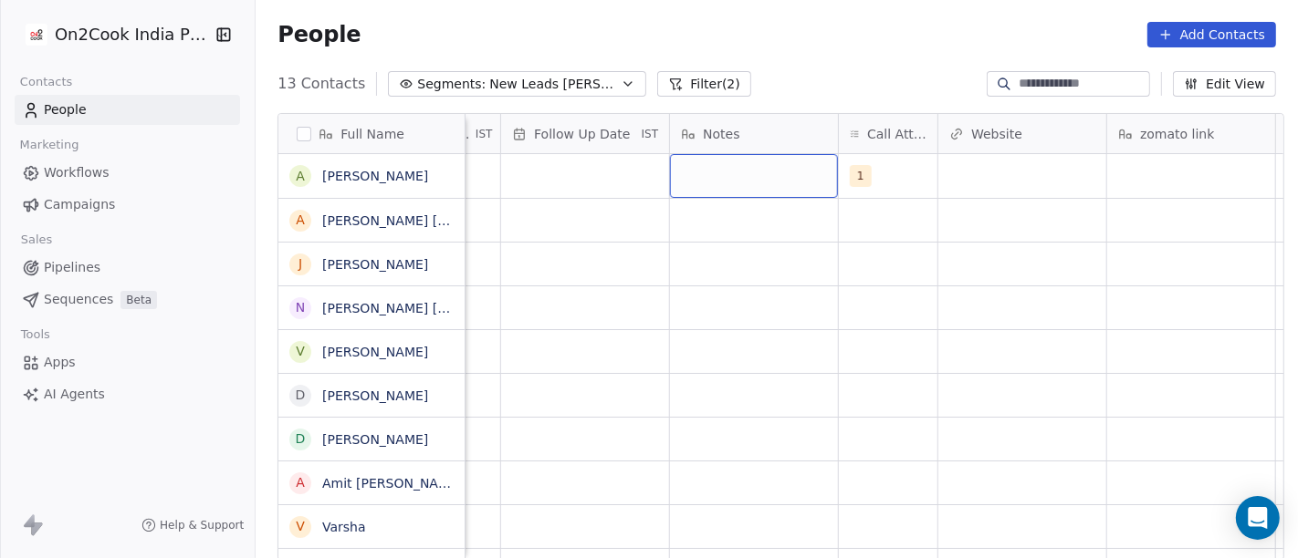
click at [740, 165] on div "grid" at bounding box center [754, 176] width 168 height 44
type textarea "****"
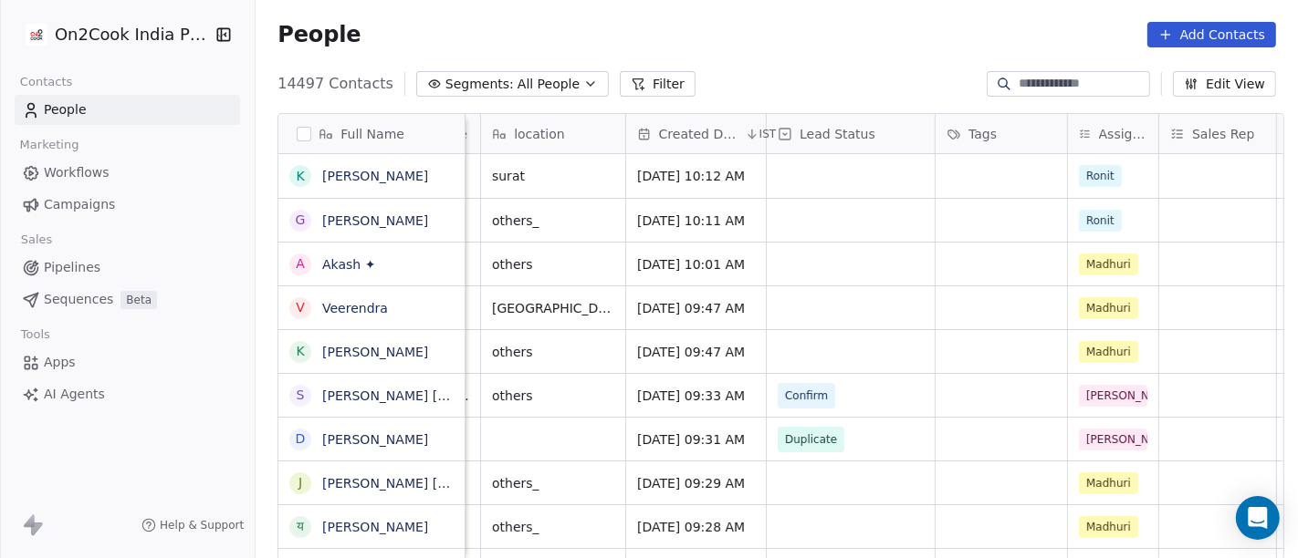
scroll to position [0, 379]
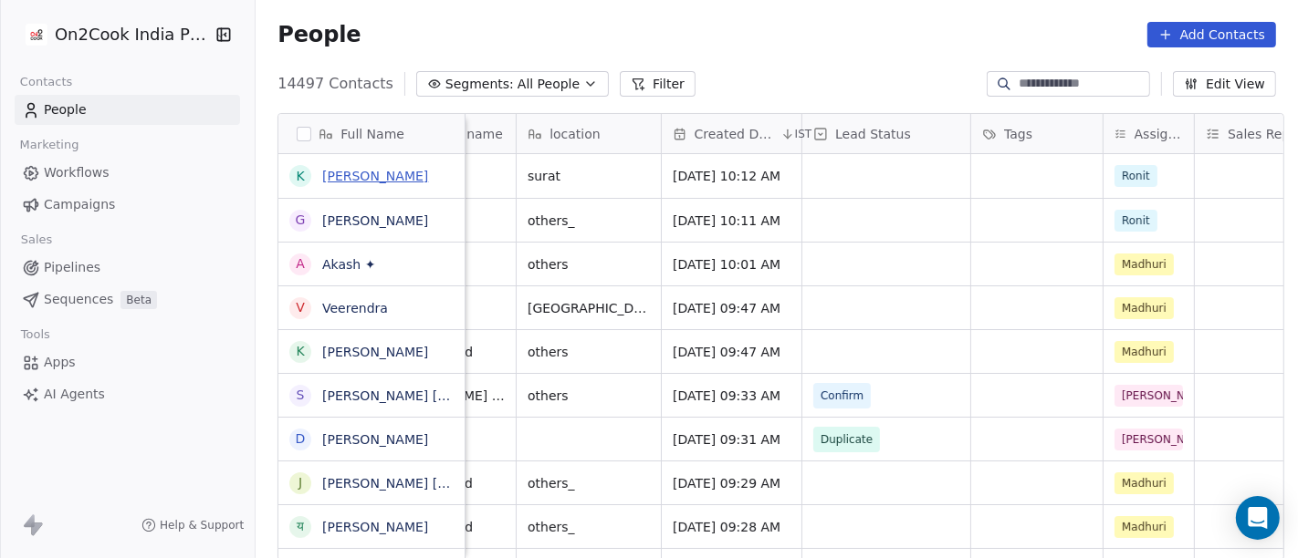
click at [334, 182] on link "[PERSON_NAME]" at bounding box center [375, 176] width 106 height 15
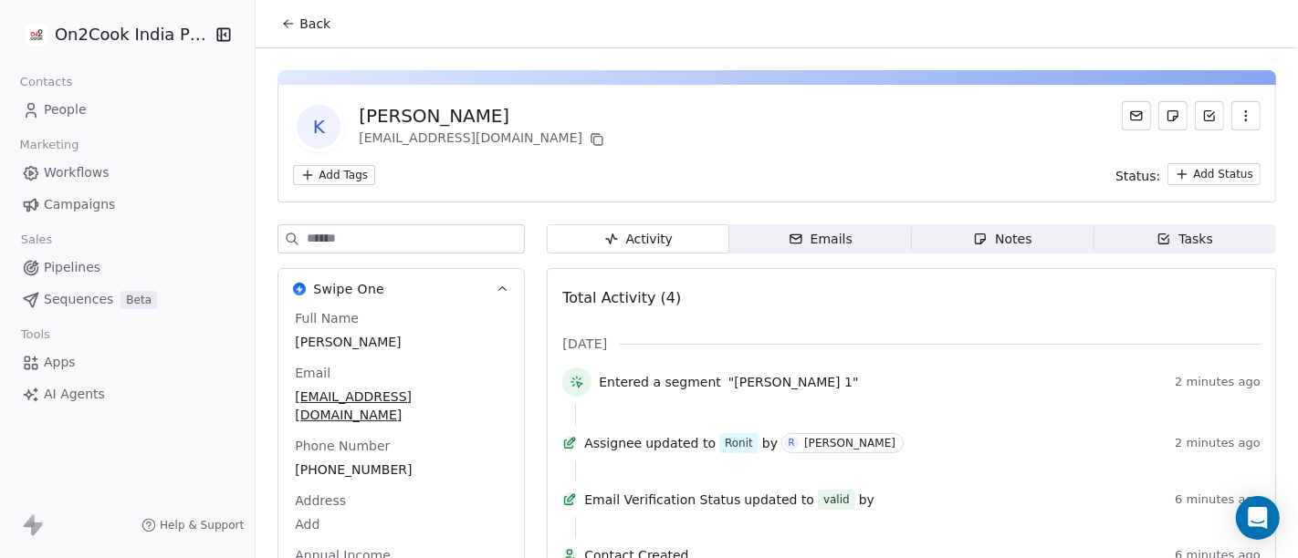
click at [300, 28] on span "Back" at bounding box center [314, 24] width 31 height 18
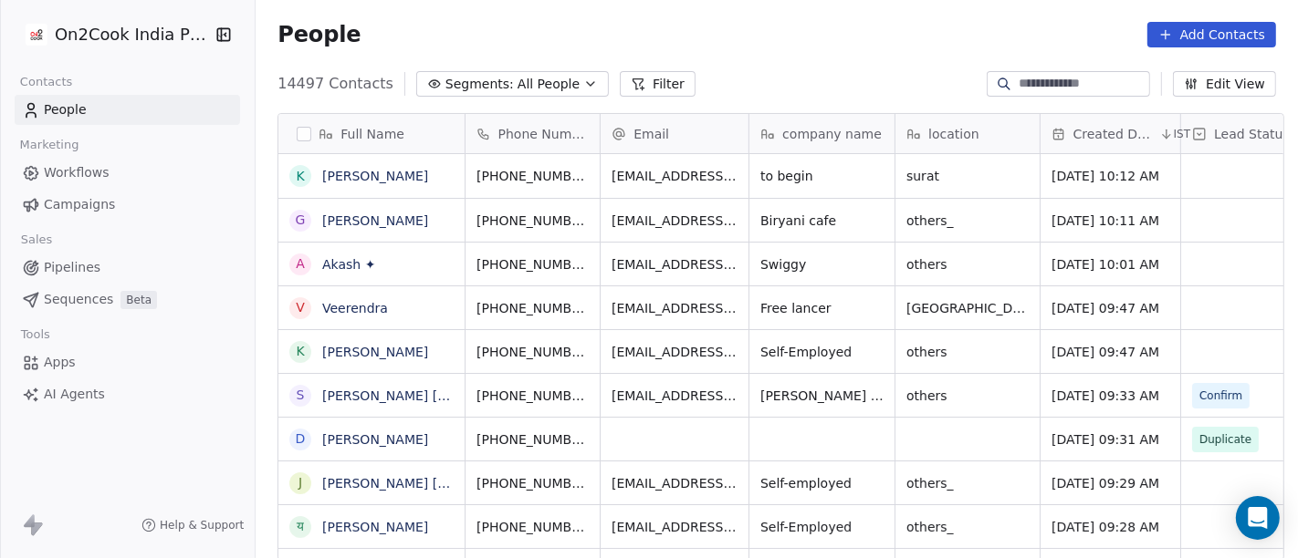
scroll to position [476, 1035]
click at [1018, 84] on input at bounding box center [1082, 84] width 128 height 18
paste input "**********"
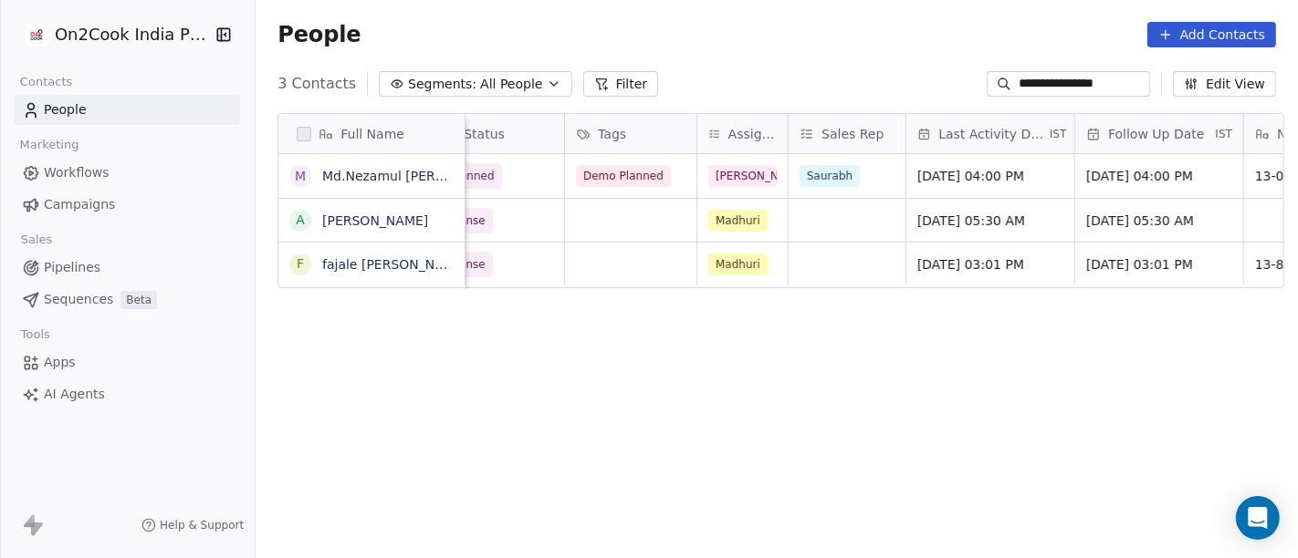
scroll to position [0, 785]
type input "**********"
click at [950, 175] on span "[DATE] 04:00 PM" at bounding box center [973, 176] width 111 height 18
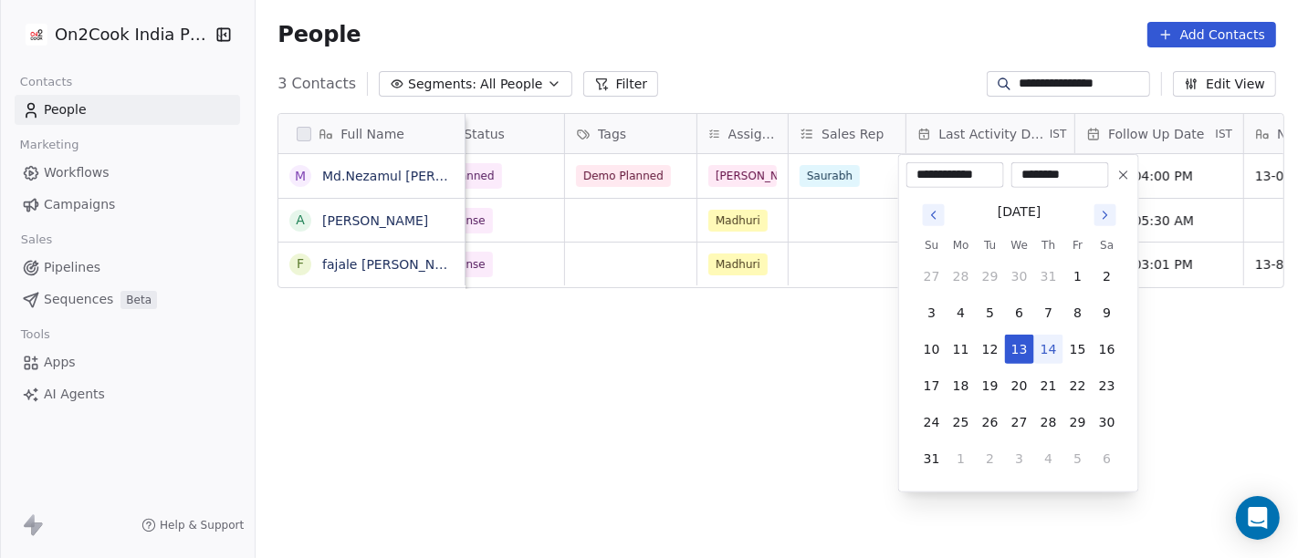
click at [1056, 351] on button "14" at bounding box center [1048, 349] width 29 height 29
type input "**********"
click at [841, 375] on html "**********" at bounding box center [649, 279] width 1298 height 558
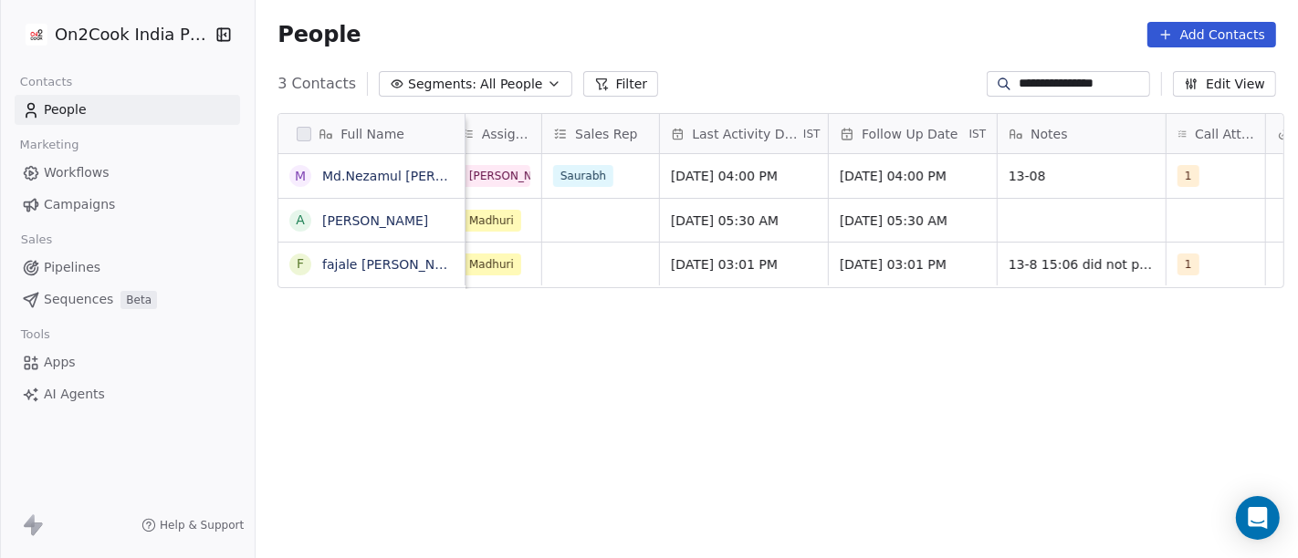
scroll to position [0, 1204]
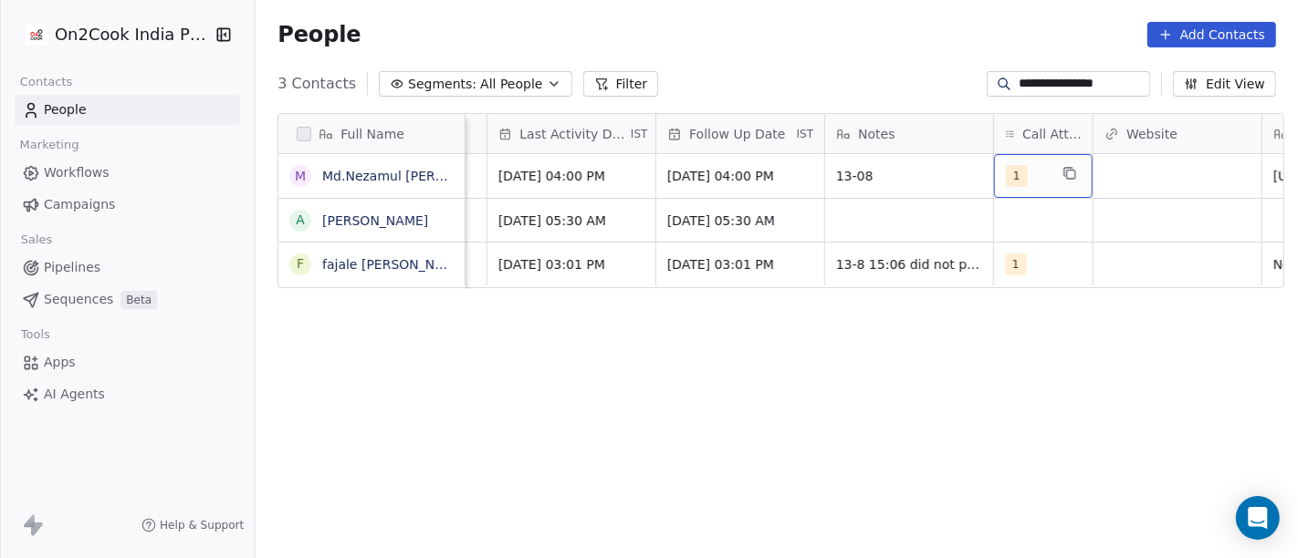
click at [1027, 180] on div "1" at bounding box center [1027, 176] width 42 height 22
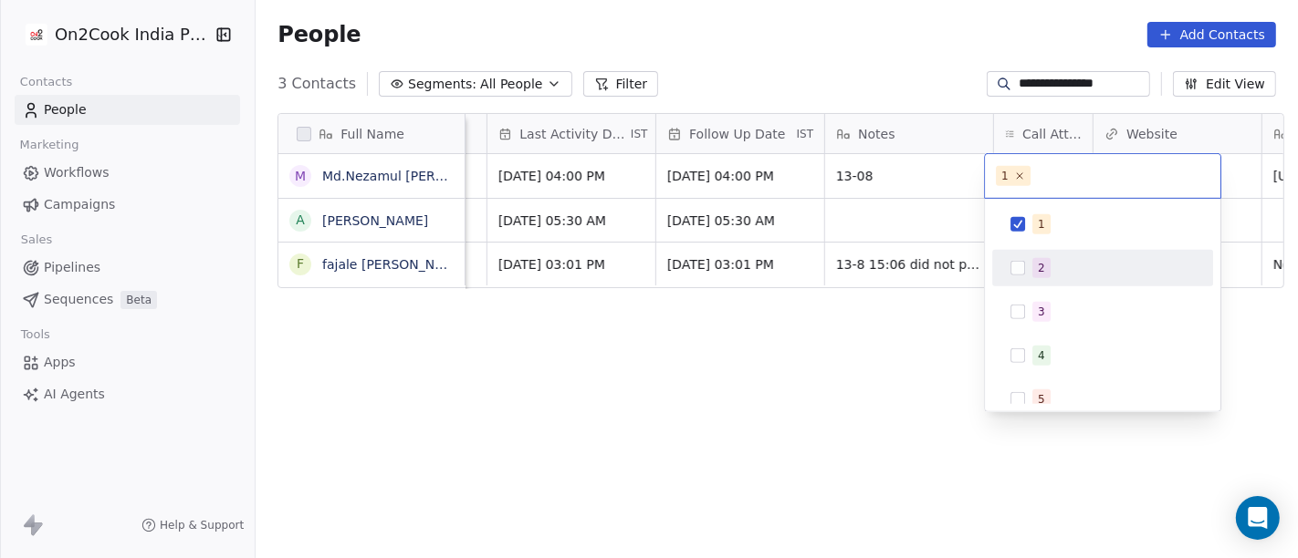
click at [1029, 277] on div "2" at bounding box center [1102, 268] width 206 height 29
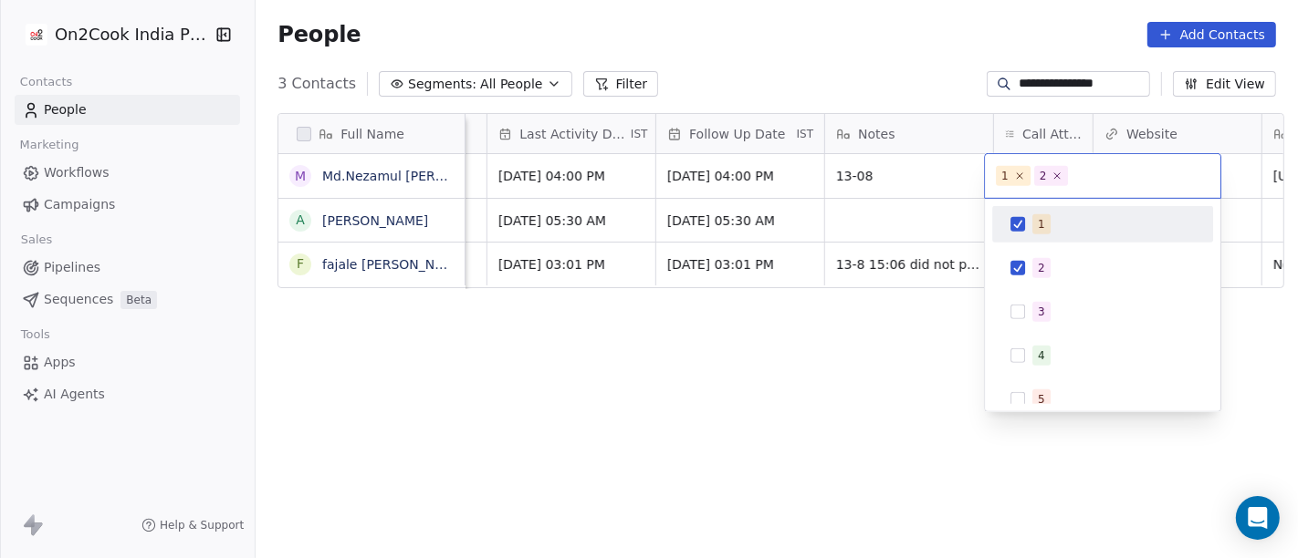
click at [1035, 226] on span "1" at bounding box center [1041, 224] width 18 height 20
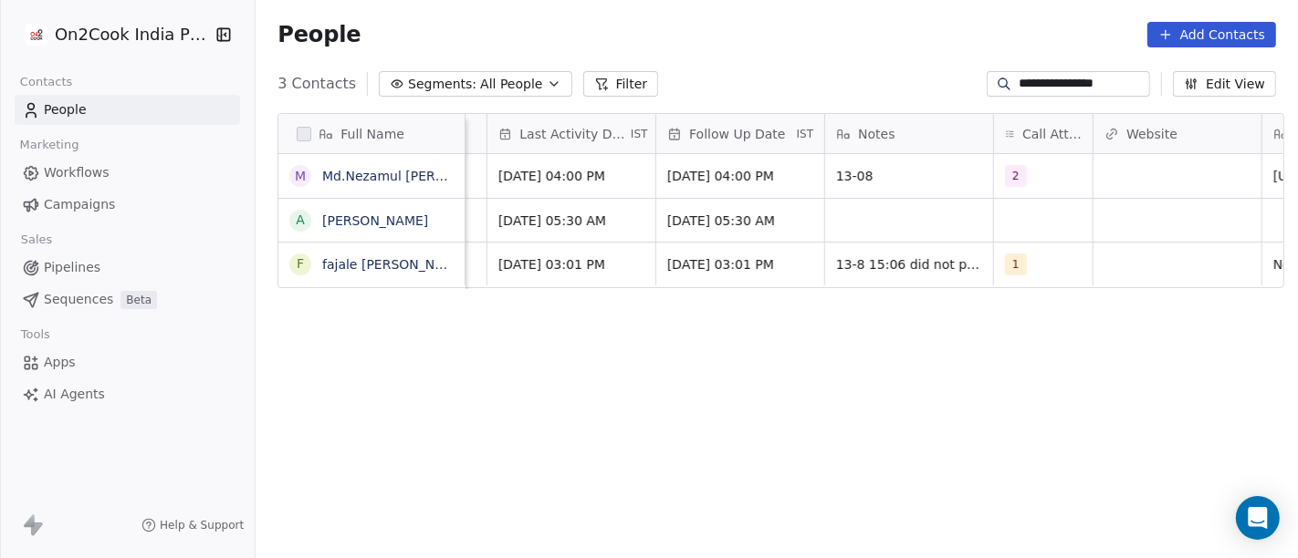
click at [894, 344] on html "**********" at bounding box center [649, 279] width 1298 height 558
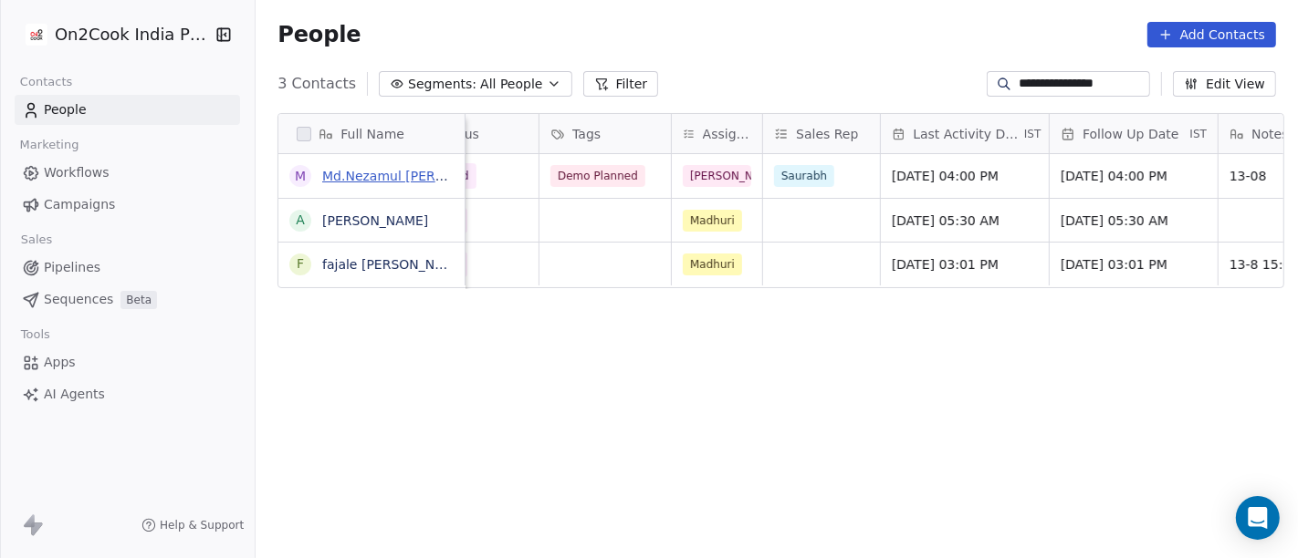
click at [342, 172] on link "Md.Nezamul [PERSON_NAME]" at bounding box center [417, 176] width 190 height 15
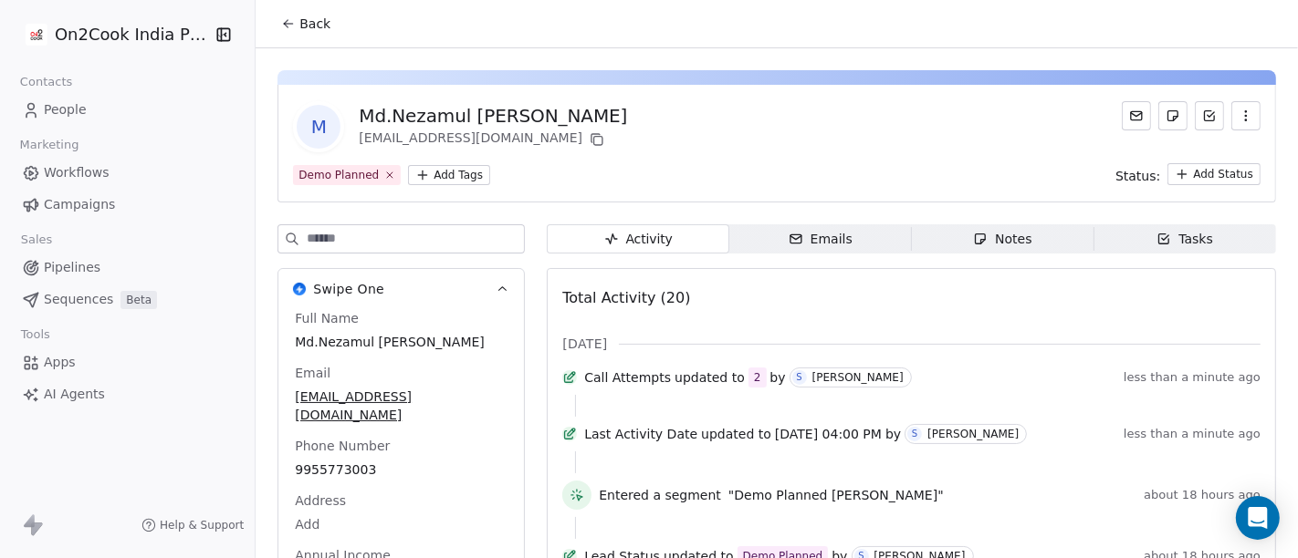
click at [313, 22] on span "Back" at bounding box center [314, 24] width 31 height 18
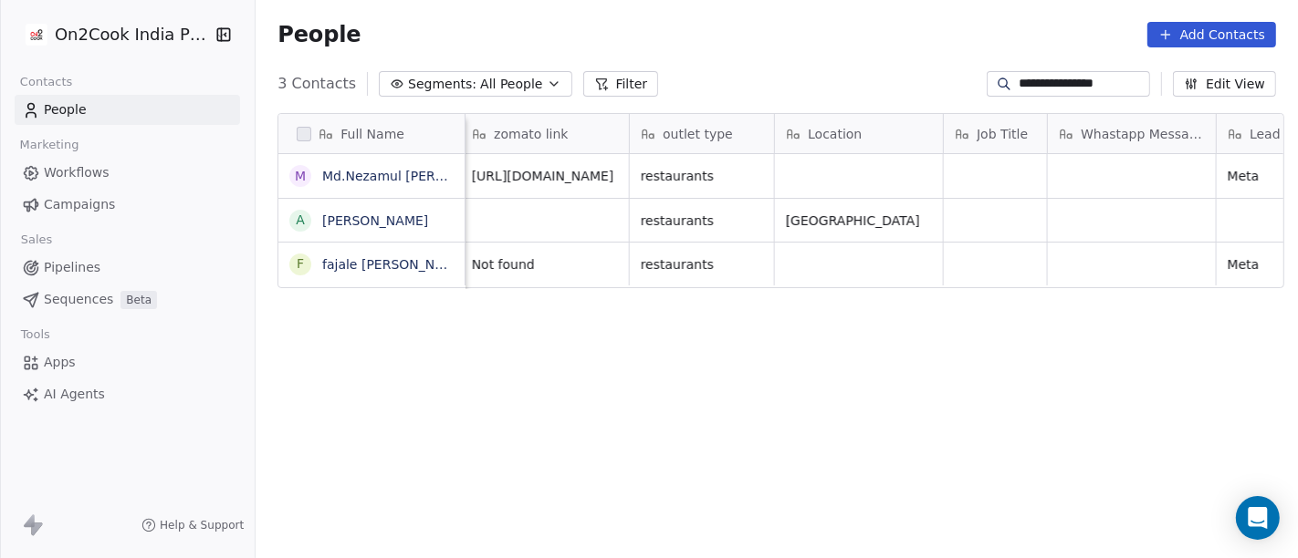
scroll to position [0, 1928]
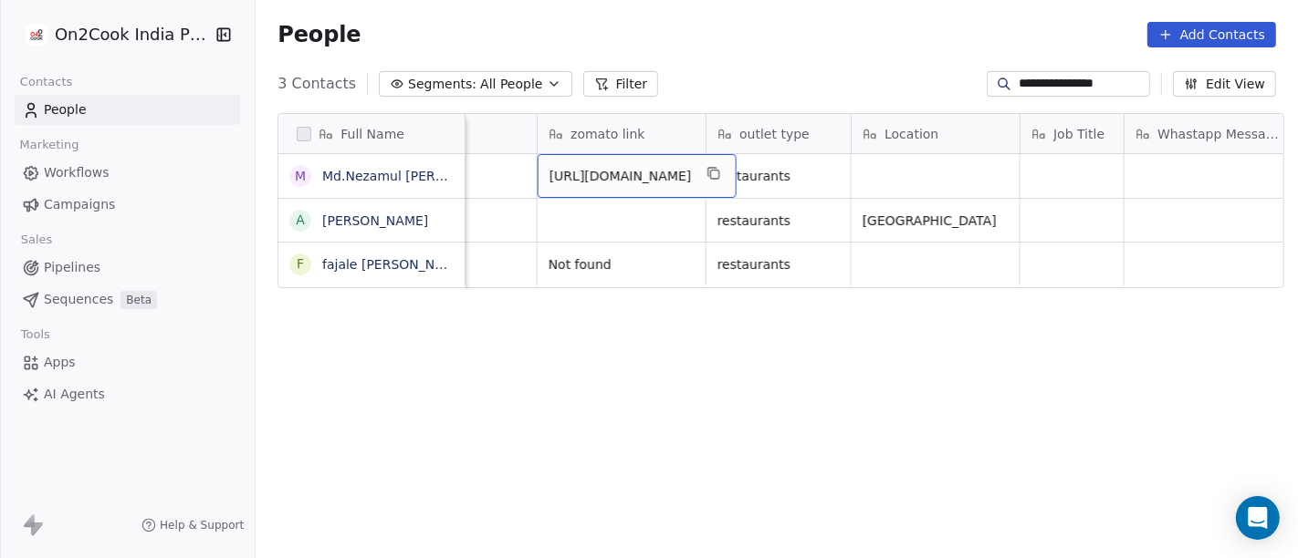
click at [625, 173] on span "[URL][DOMAIN_NAME]" at bounding box center [620, 176] width 142 height 18
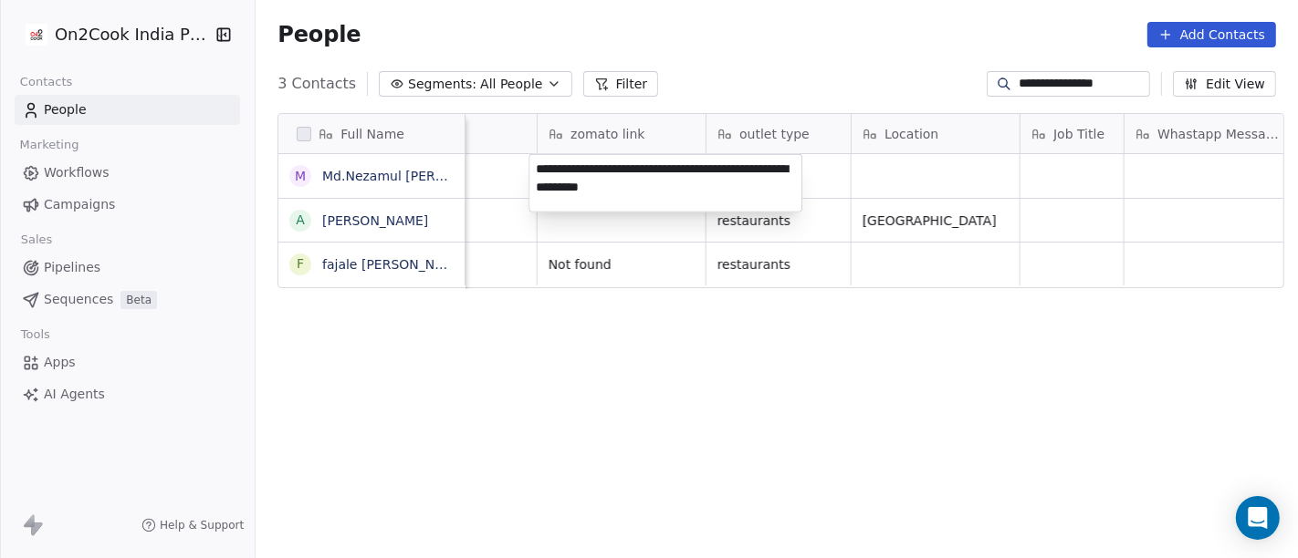
click at [625, 173] on textarea "**********" at bounding box center [665, 183] width 272 height 57
click at [940, 208] on html "**********" at bounding box center [649, 279] width 1298 height 558
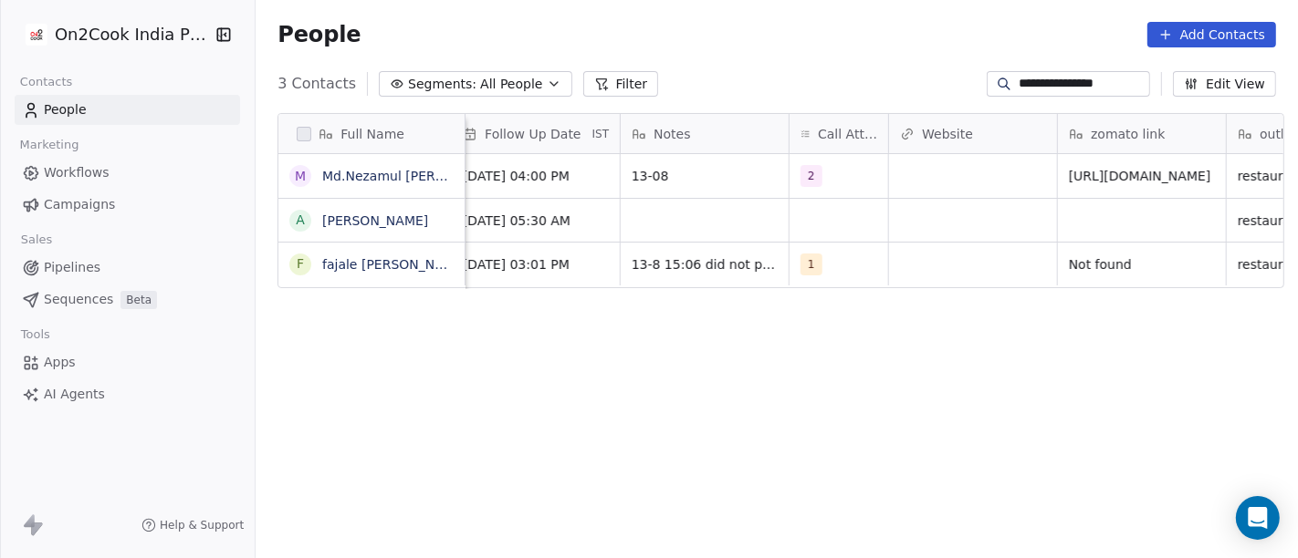
scroll to position [0, 1407]
click at [684, 168] on span "13-08" at bounding box center [688, 176] width 111 height 18
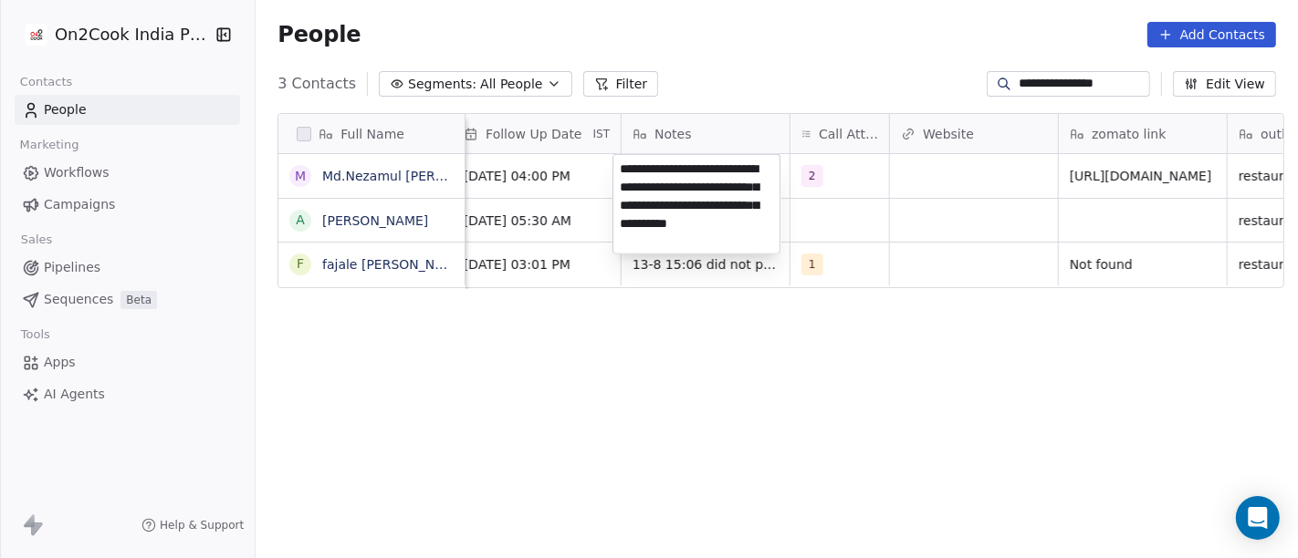
type textarea "**********"
click at [683, 360] on html "**********" at bounding box center [649, 279] width 1298 height 558
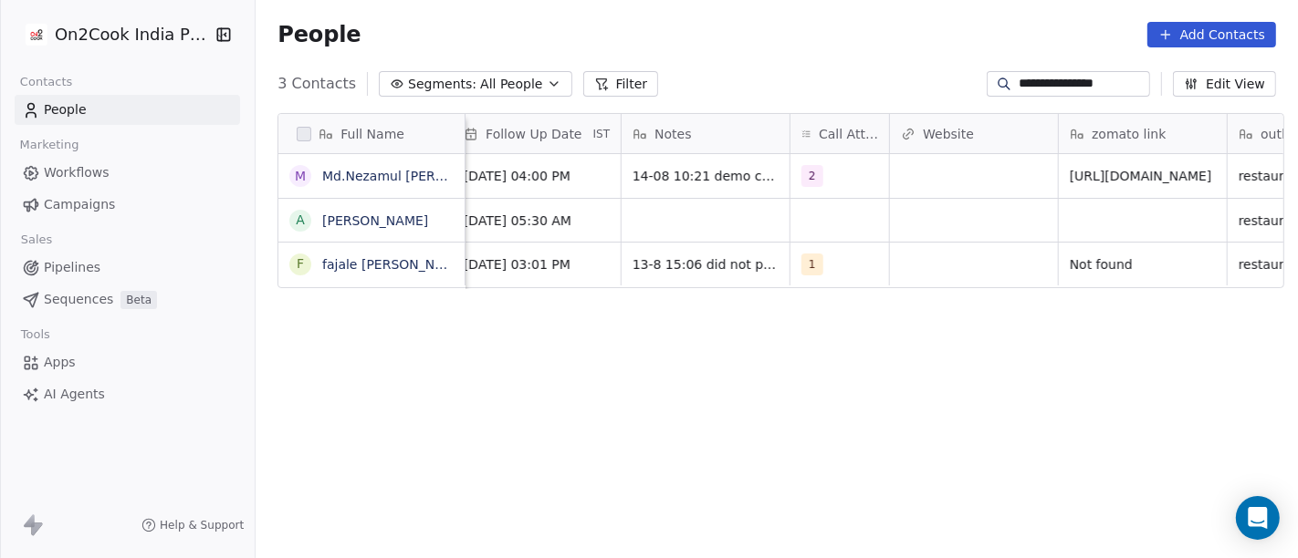
click at [702, 146] on div "Notes" at bounding box center [705, 133] width 168 height 39
click at [756, 47] on html "**********" at bounding box center [649, 279] width 1298 height 558
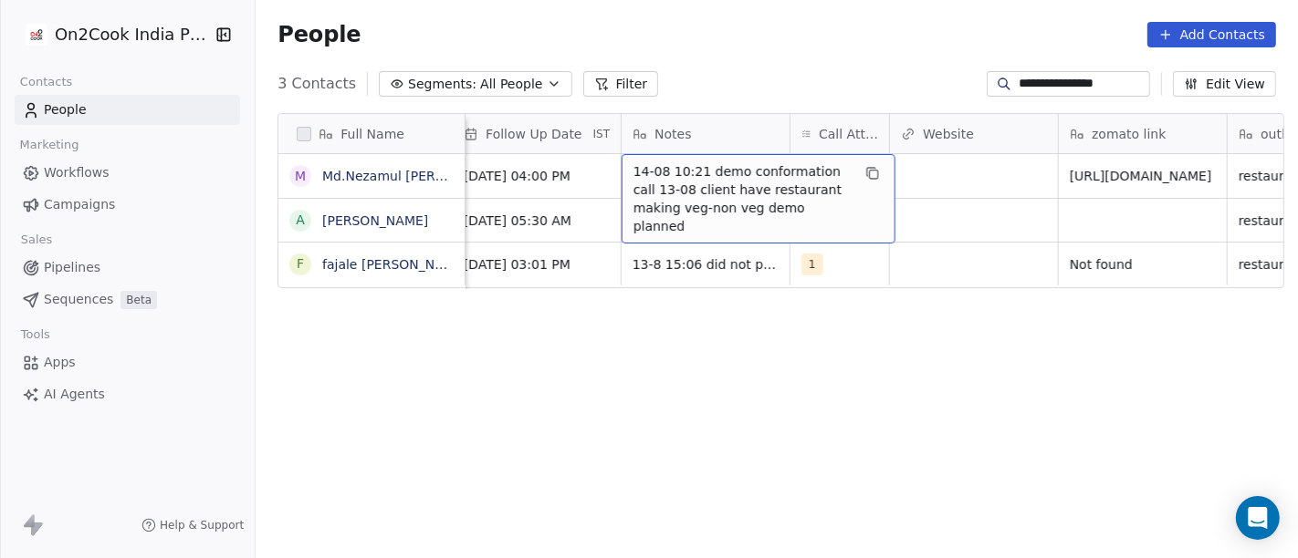
click at [677, 170] on span "14-08 10:21 demo conformation call 13-08 client have restaurant making veg-non …" at bounding box center [741, 198] width 217 height 73
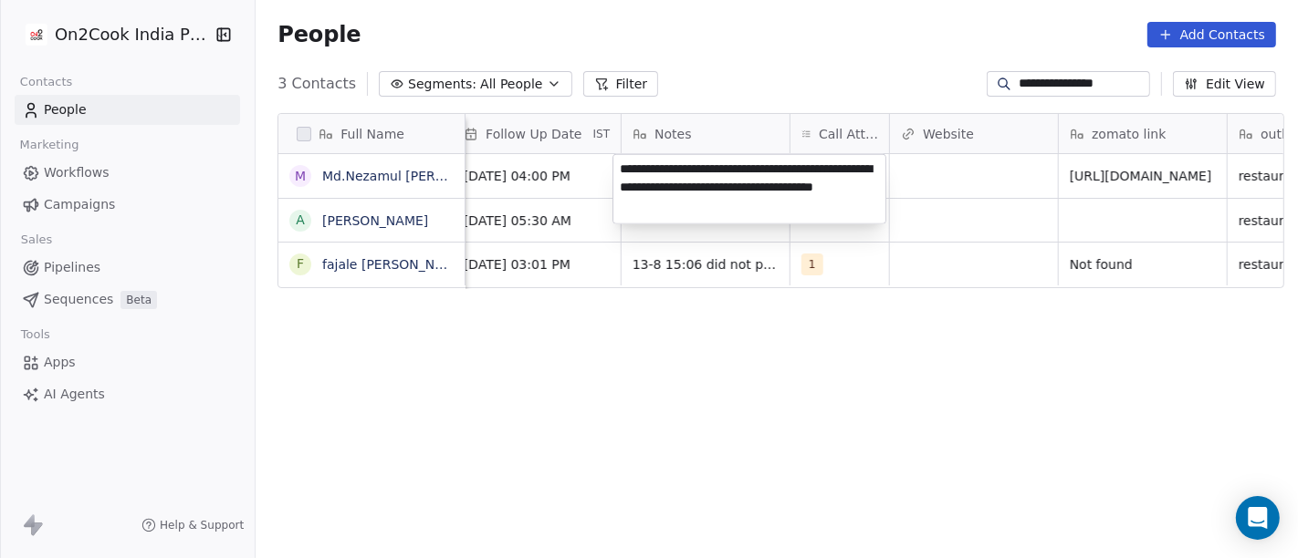
click at [712, 392] on html "**********" at bounding box center [649, 279] width 1298 height 558
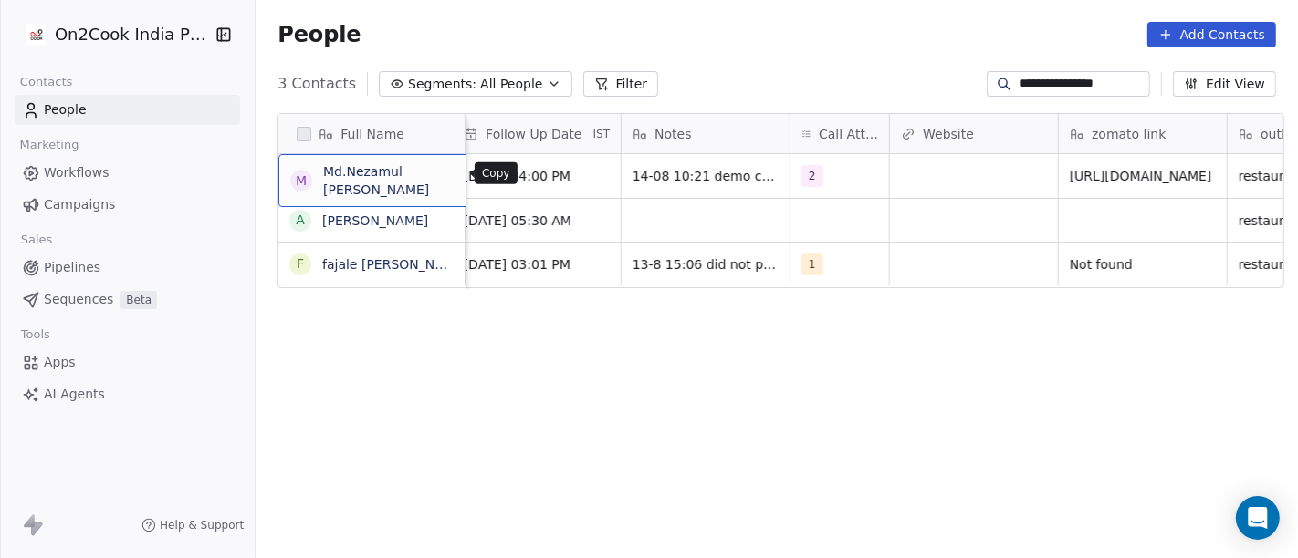
click at [518, 175] on button "grid" at bounding box center [529, 173] width 22 height 22
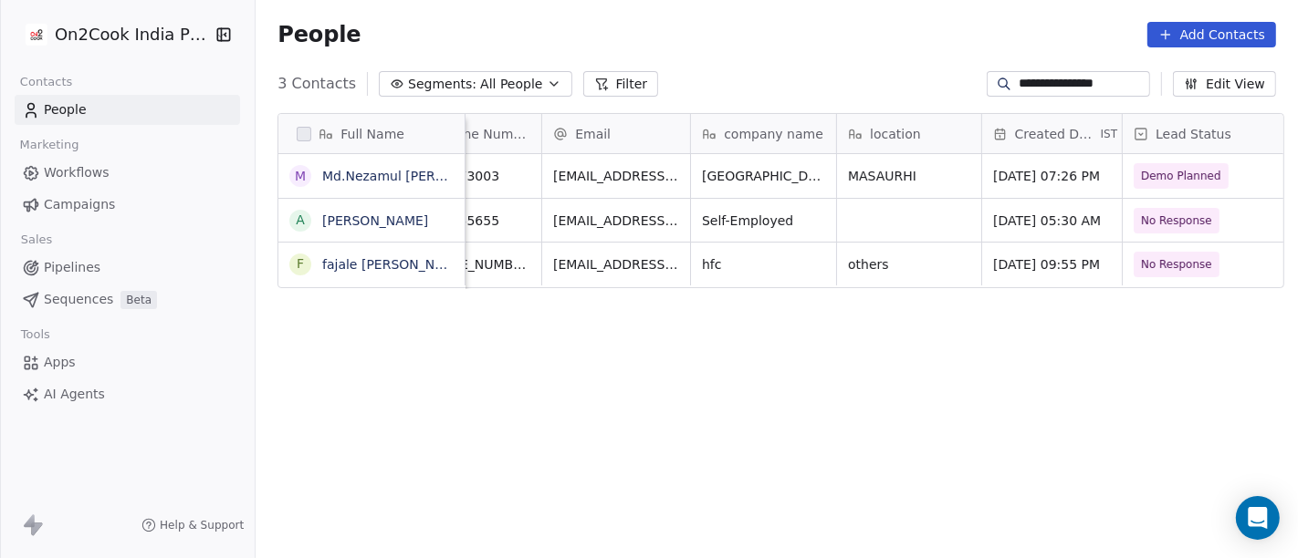
scroll to position [0, 0]
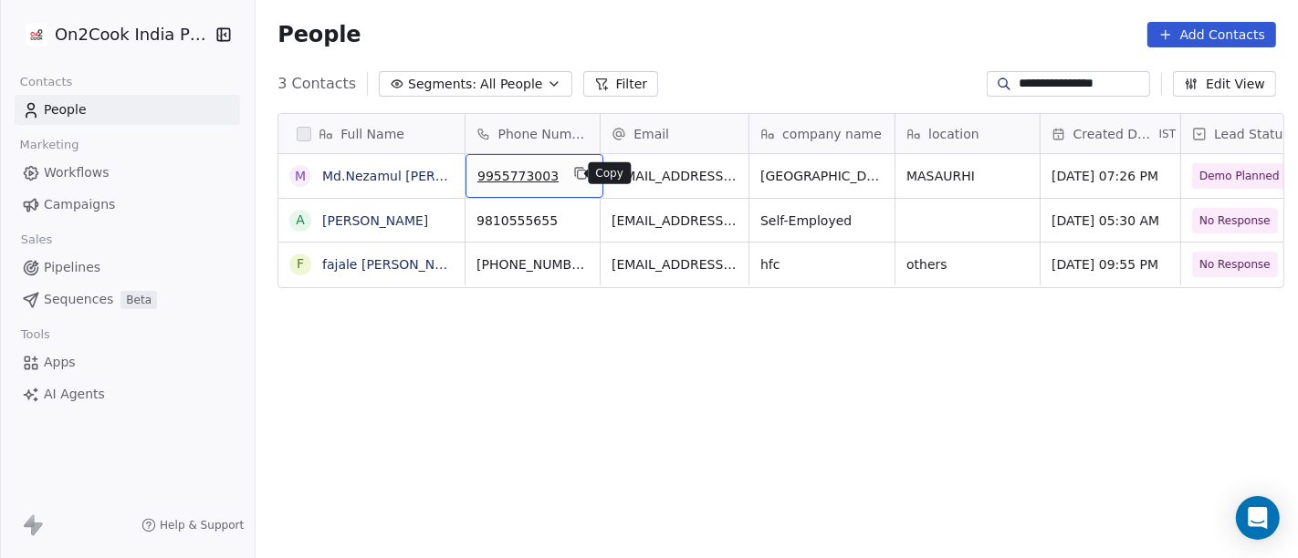
click at [578, 171] on icon "grid" at bounding box center [582, 175] width 8 height 8
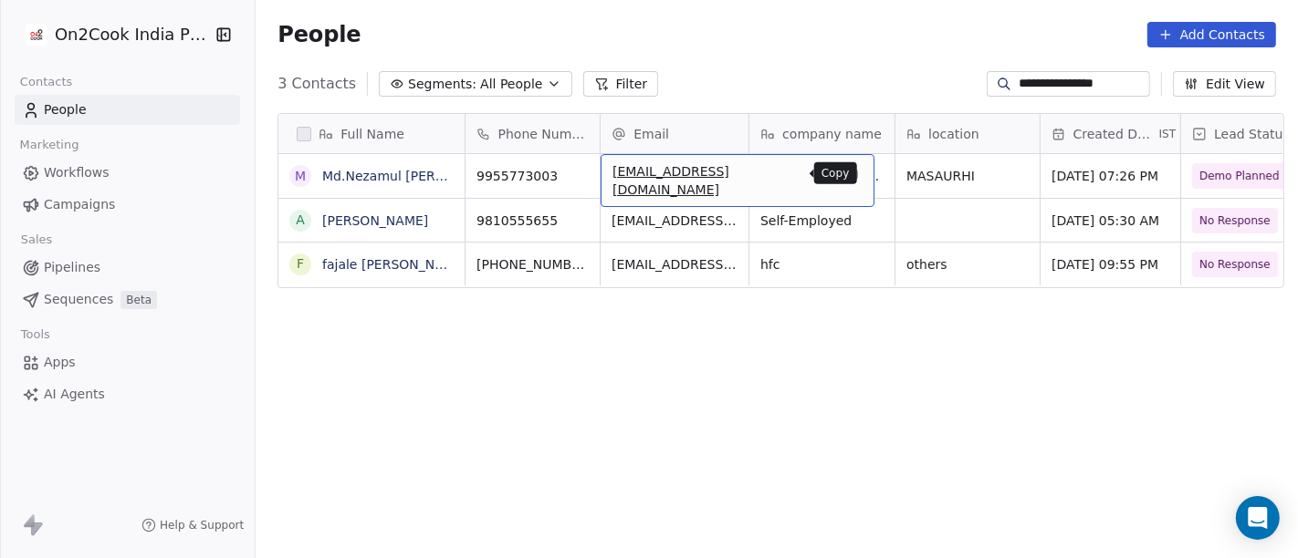
click at [844, 172] on icon "grid" at bounding box center [851, 173] width 15 height 15
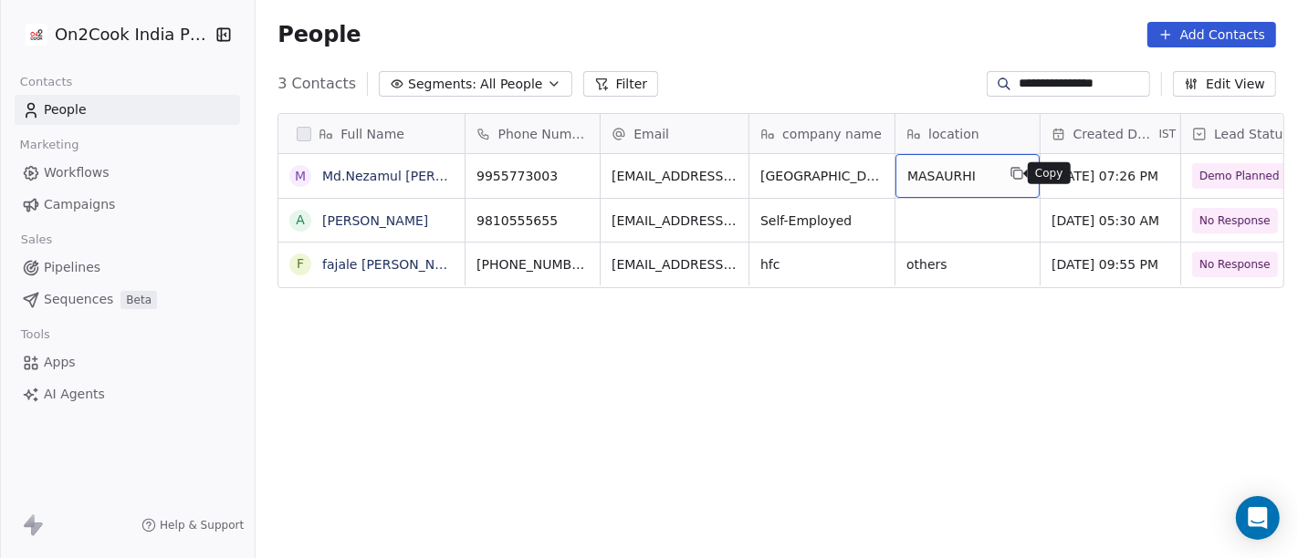
click at [1009, 174] on icon "grid" at bounding box center [1016, 173] width 15 height 15
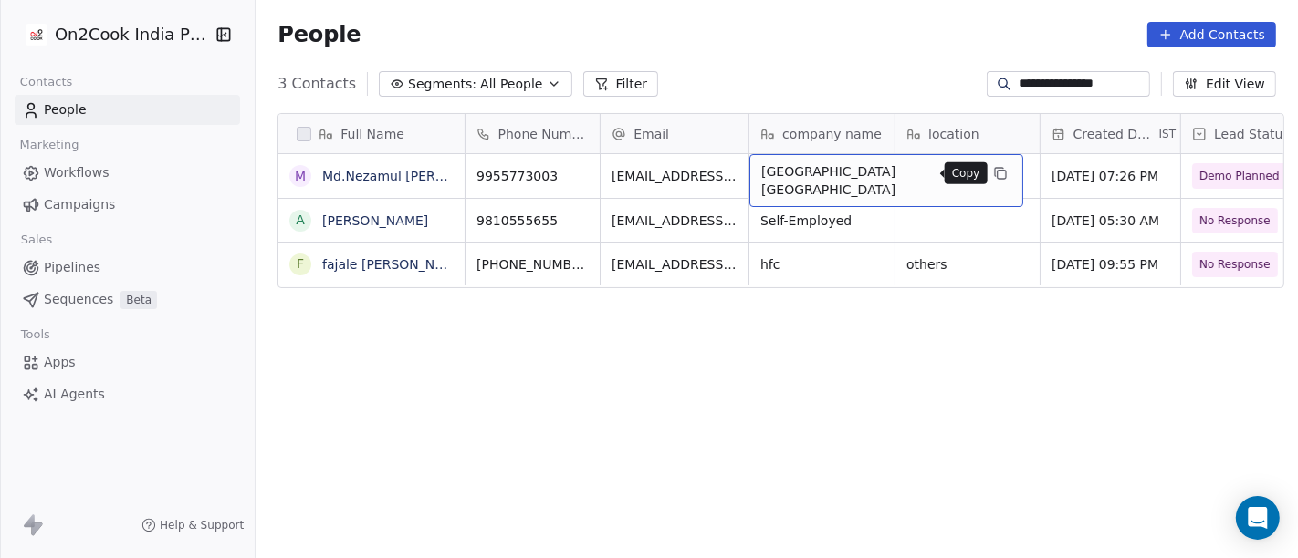
click at [993, 176] on icon "grid" at bounding box center [1000, 173] width 15 height 15
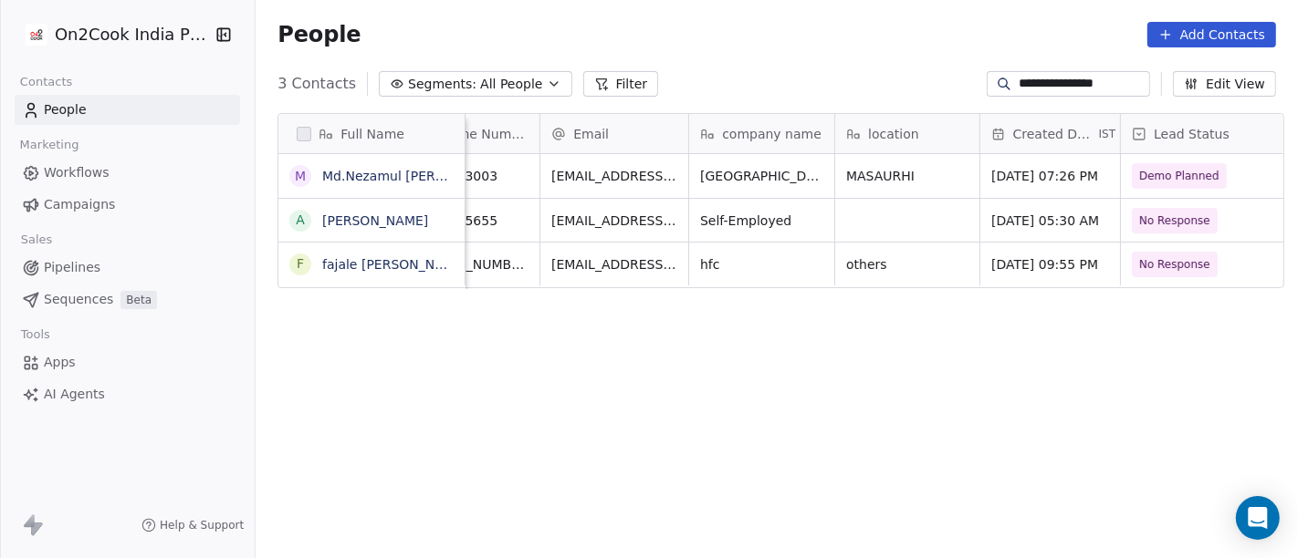
scroll to position [0, 57]
click at [1018, 84] on input "**********" at bounding box center [1082, 84] width 128 height 18
paste input
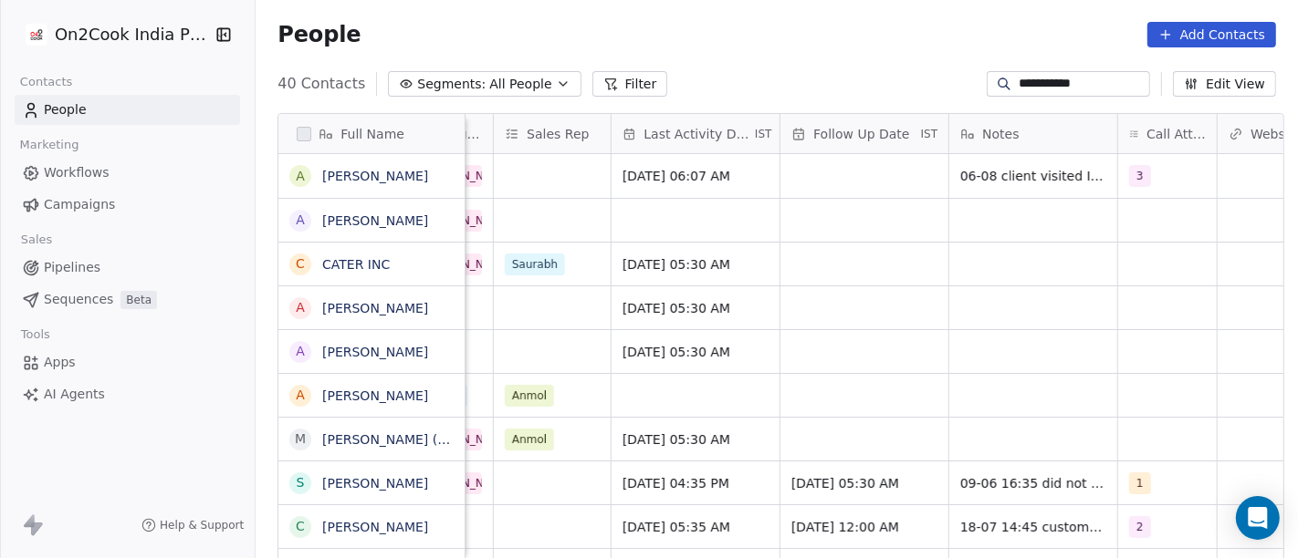
scroll to position [0, 1318]
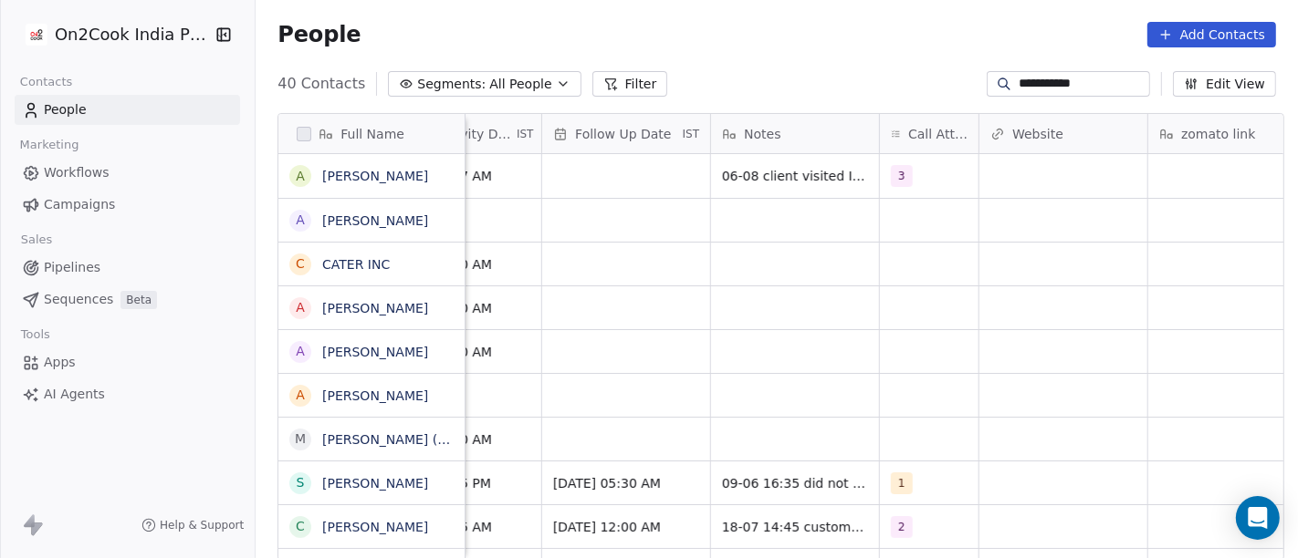
type input "**********"
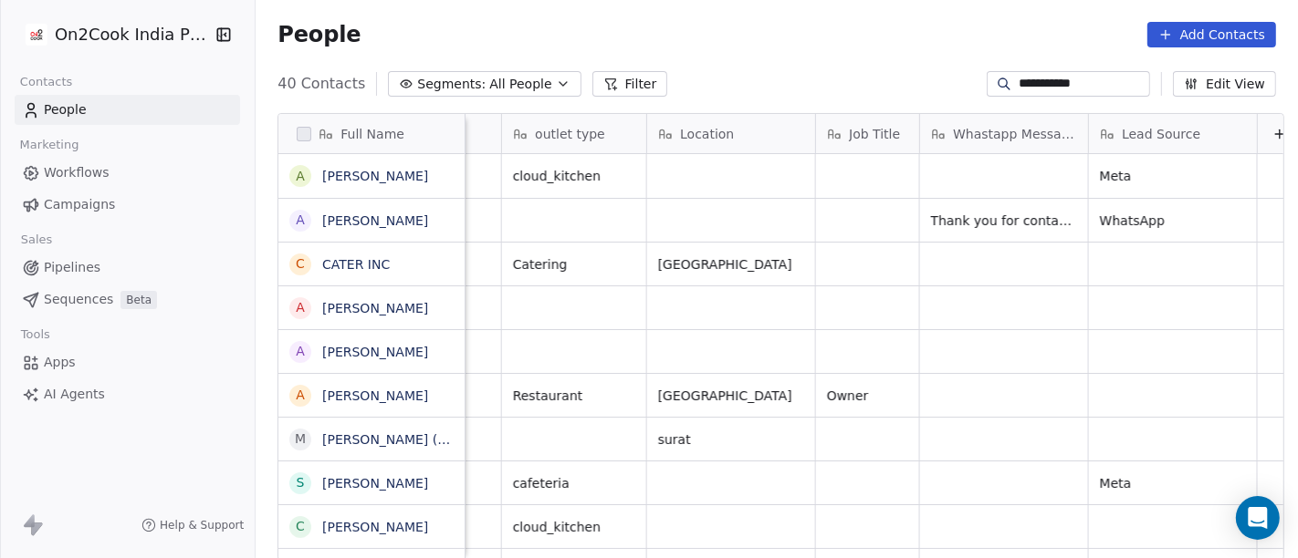
scroll to position [3, 2133]
click at [712, 18] on div "People Add Contacts" at bounding box center [777, 34] width 1042 height 69
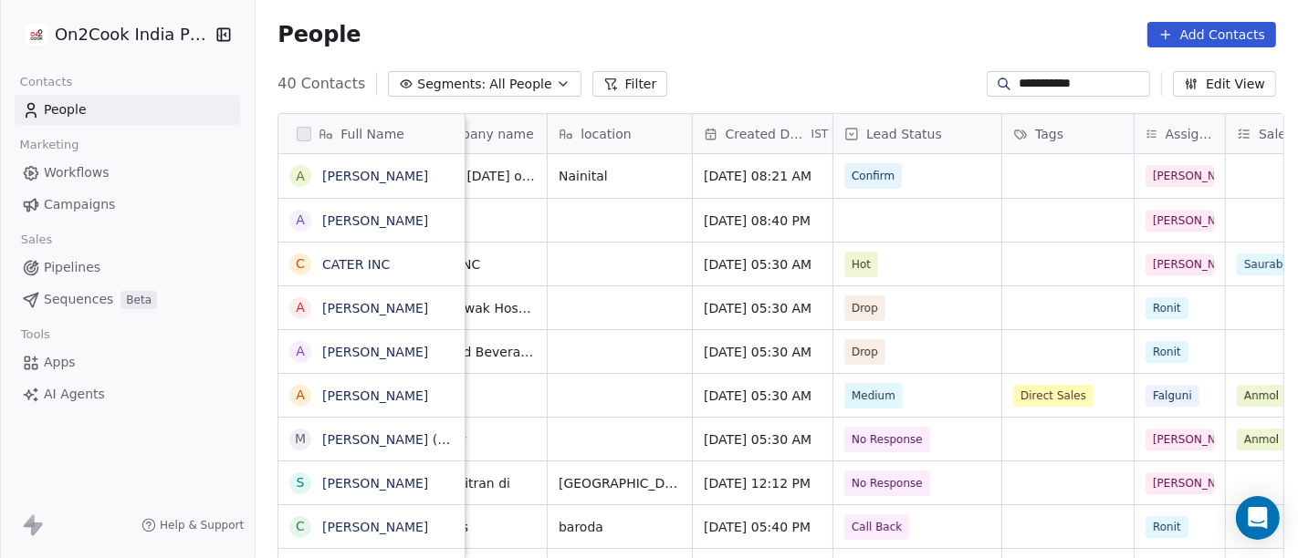
scroll to position [3, 347]
click at [878, 210] on div "grid" at bounding box center [918, 220] width 168 height 43
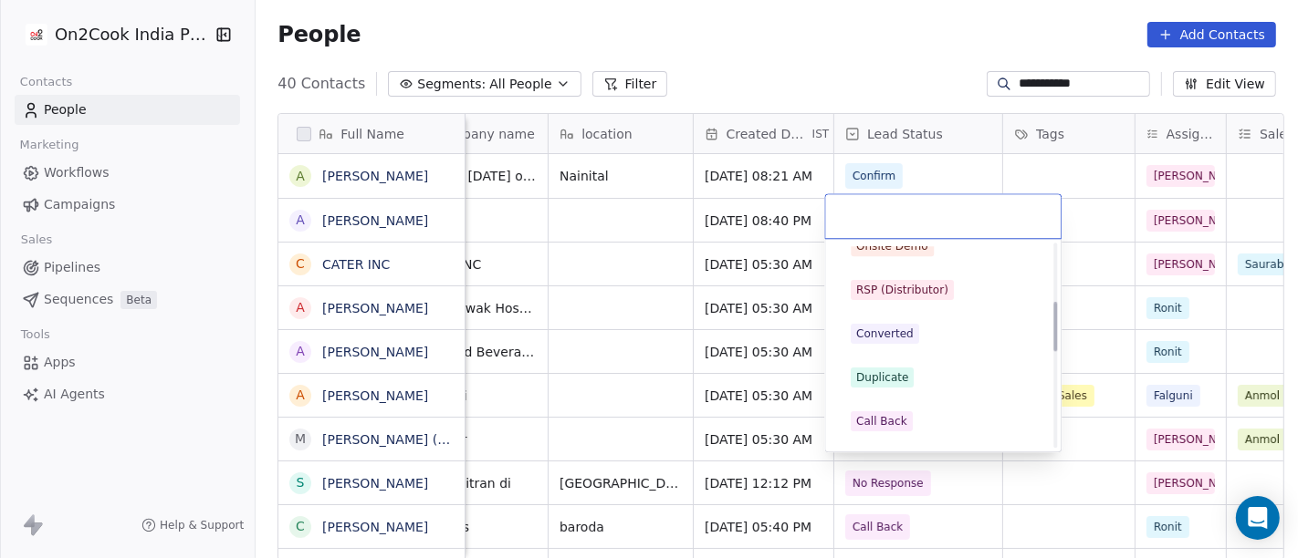
scroll to position [238, 0]
click at [901, 369] on div "Duplicate" at bounding box center [882, 377] width 52 height 16
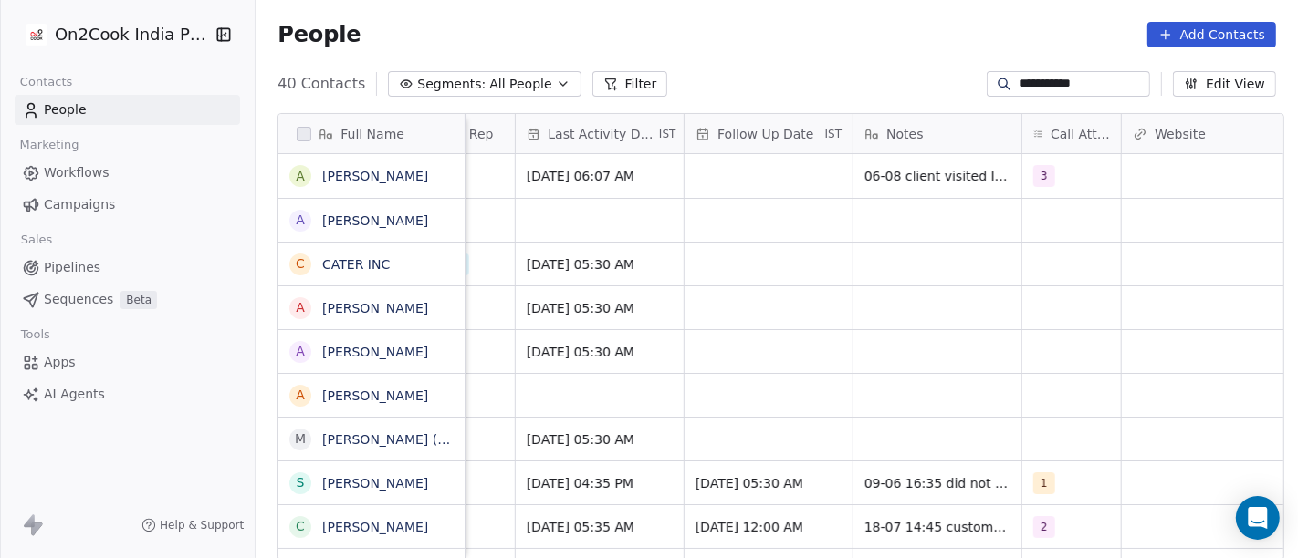
scroll to position [0, 1175]
click at [884, 217] on div "grid" at bounding box center [937, 220] width 168 height 43
type textarea "**********"
click at [919, 366] on html "**********" at bounding box center [649, 279] width 1298 height 558
drag, startPoint x: 871, startPoint y: 212, endPoint x: 777, endPoint y: 213, distance: 94.0
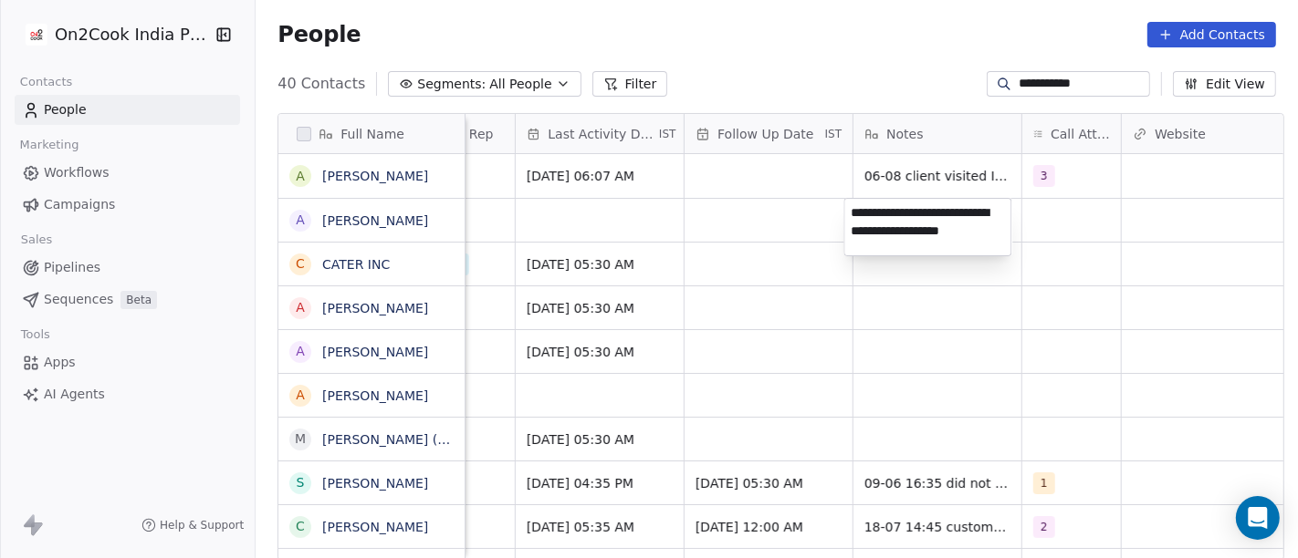
click at [868, 212] on textarea "**********" at bounding box center [927, 227] width 166 height 57
click at [722, 211] on html "**********" at bounding box center [649, 279] width 1298 height 558
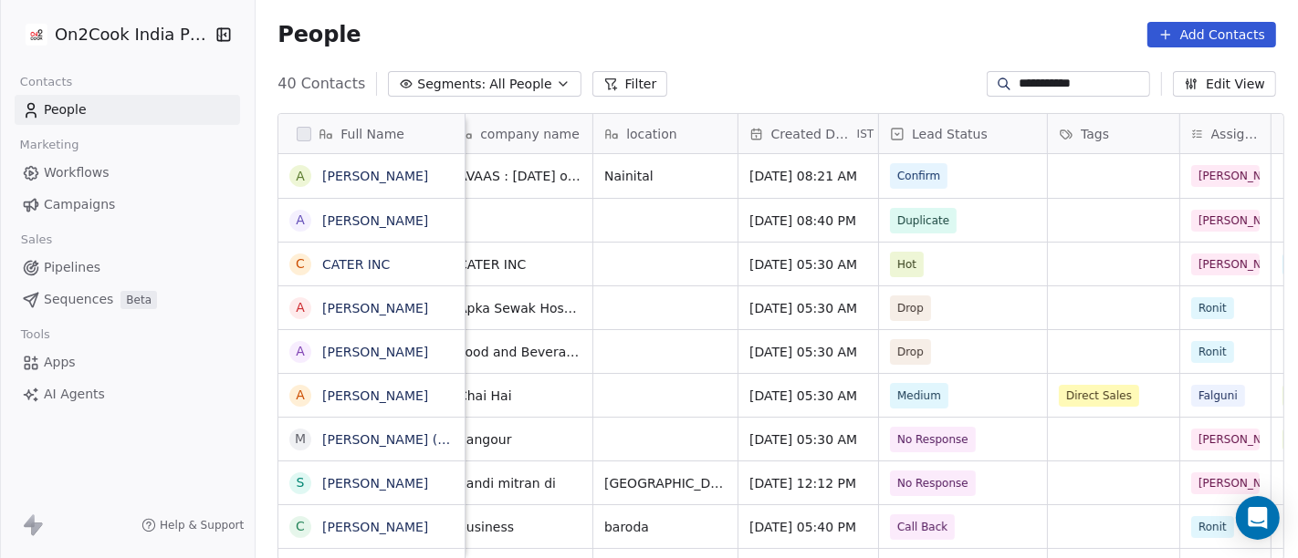
scroll to position [0, 299]
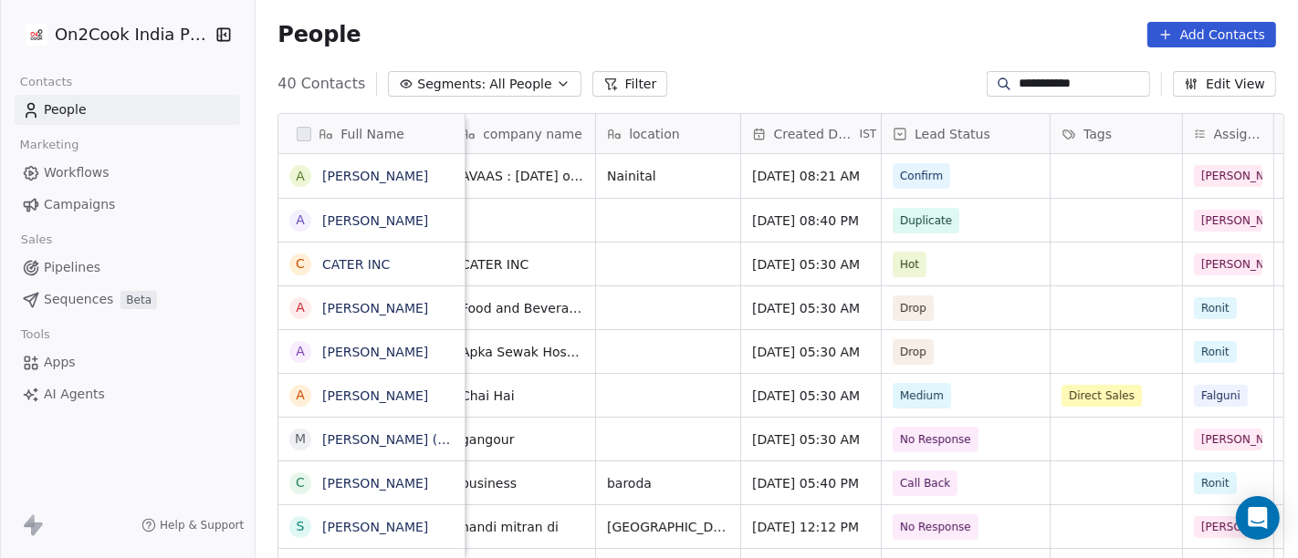
click at [1077, 82] on input "**********" at bounding box center [1082, 84] width 128 height 18
paste input
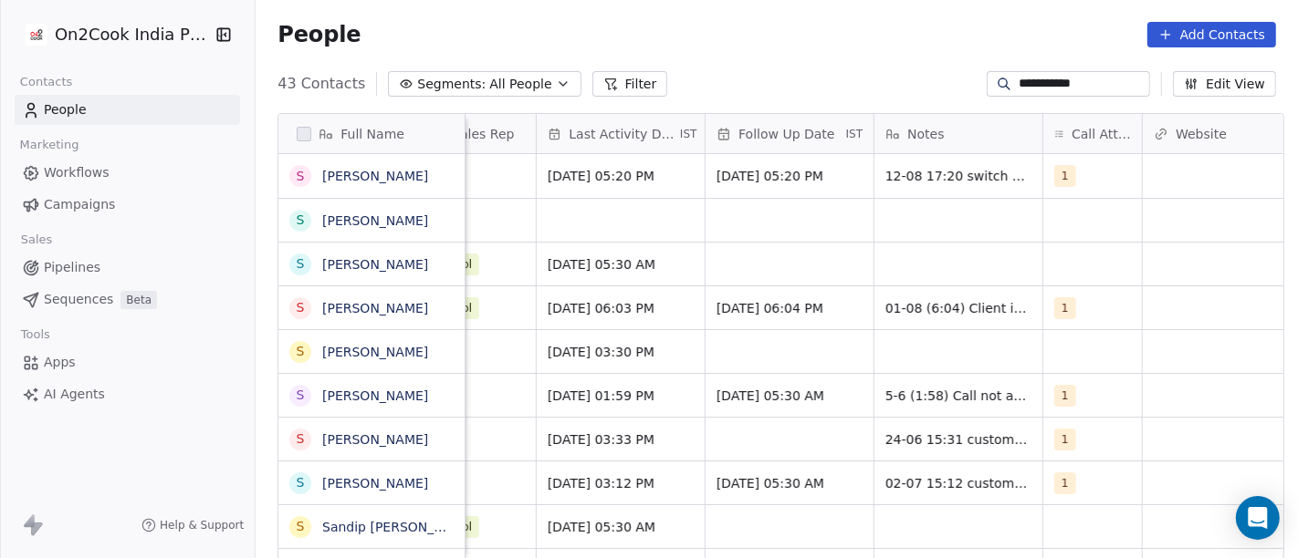
scroll to position [0, 1154]
type input "**********"
click at [961, 218] on div "grid" at bounding box center [958, 220] width 168 height 43
click at [787, 218] on html "**********" at bounding box center [649, 279] width 1298 height 558
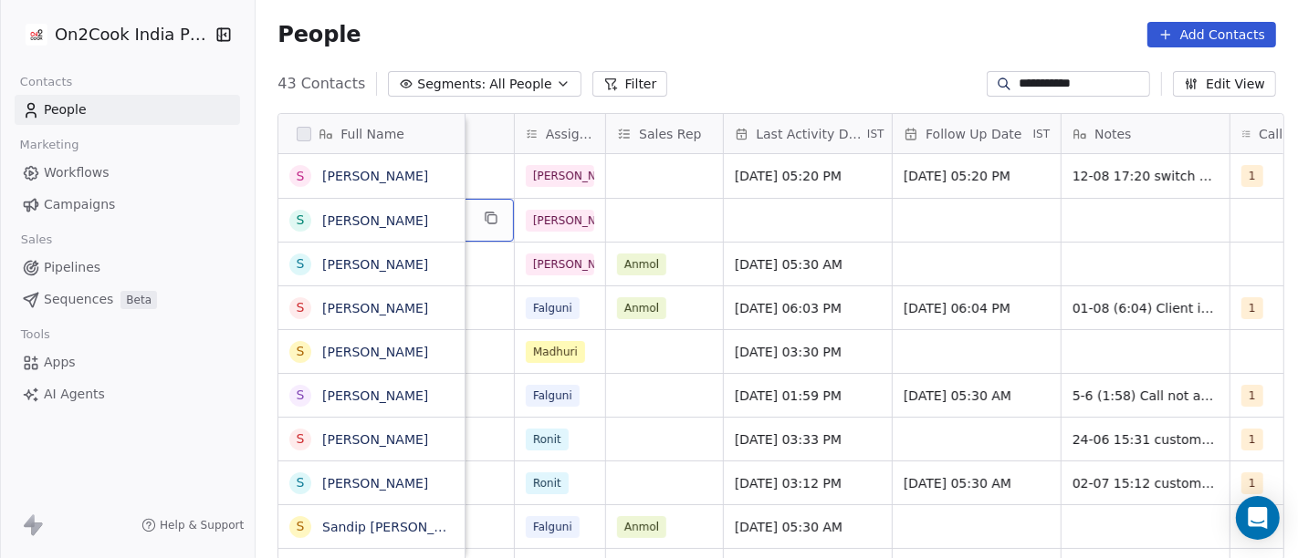
scroll to position [0, 1112]
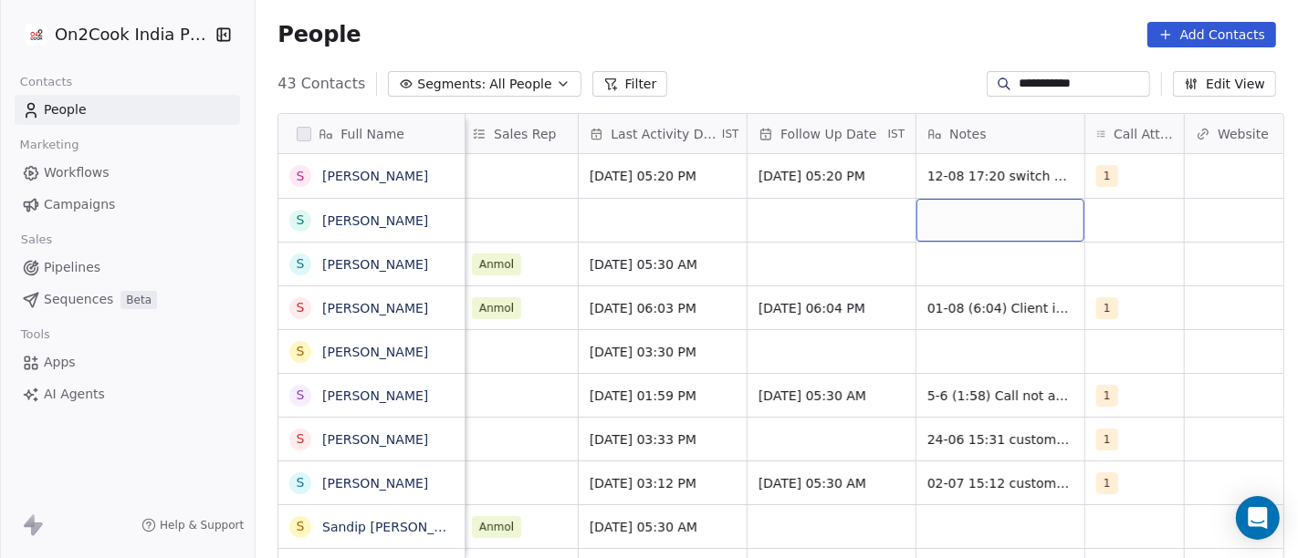
click at [987, 223] on div "grid" at bounding box center [1000, 220] width 168 height 43
type textarea "*"
type textarea "**********"
click at [778, 210] on html "**********" at bounding box center [649, 279] width 1298 height 558
click at [801, 220] on html "**********" at bounding box center [649, 279] width 1298 height 558
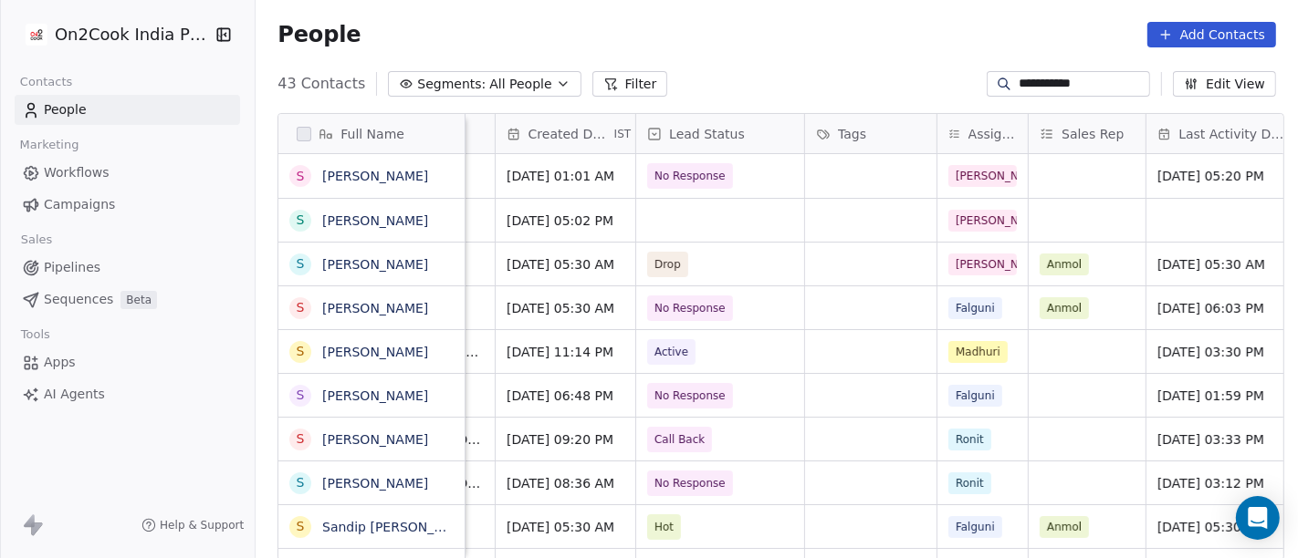
scroll to position [0, 543]
click at [739, 219] on div "grid" at bounding box center [722, 220] width 168 height 43
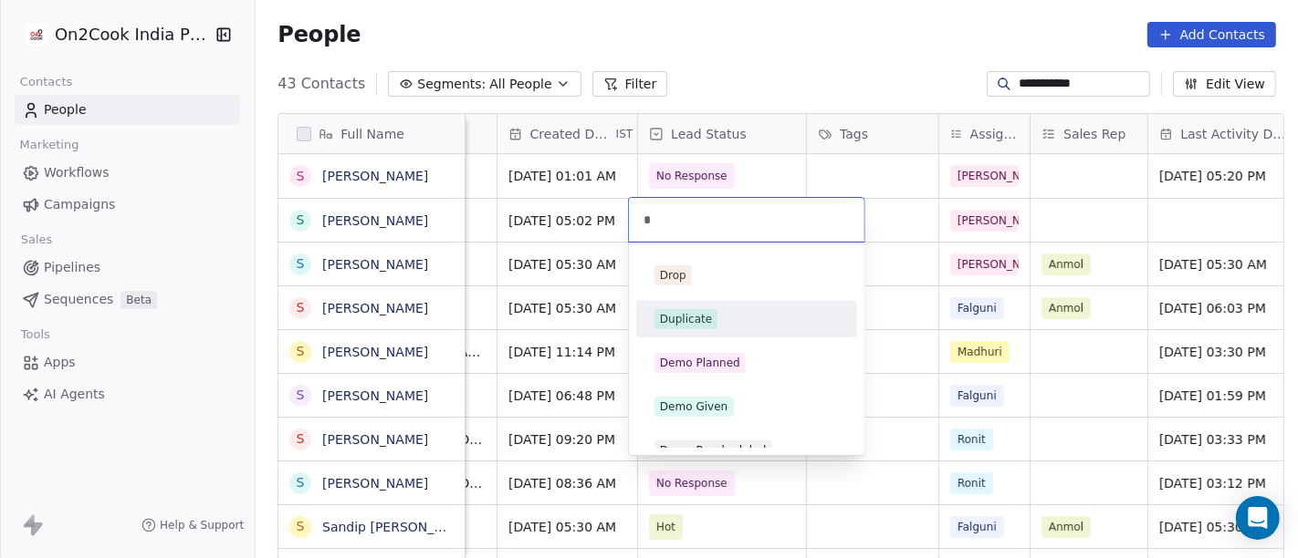
type input "*"
click at [723, 315] on div "Duplicate" at bounding box center [746, 319] width 184 height 20
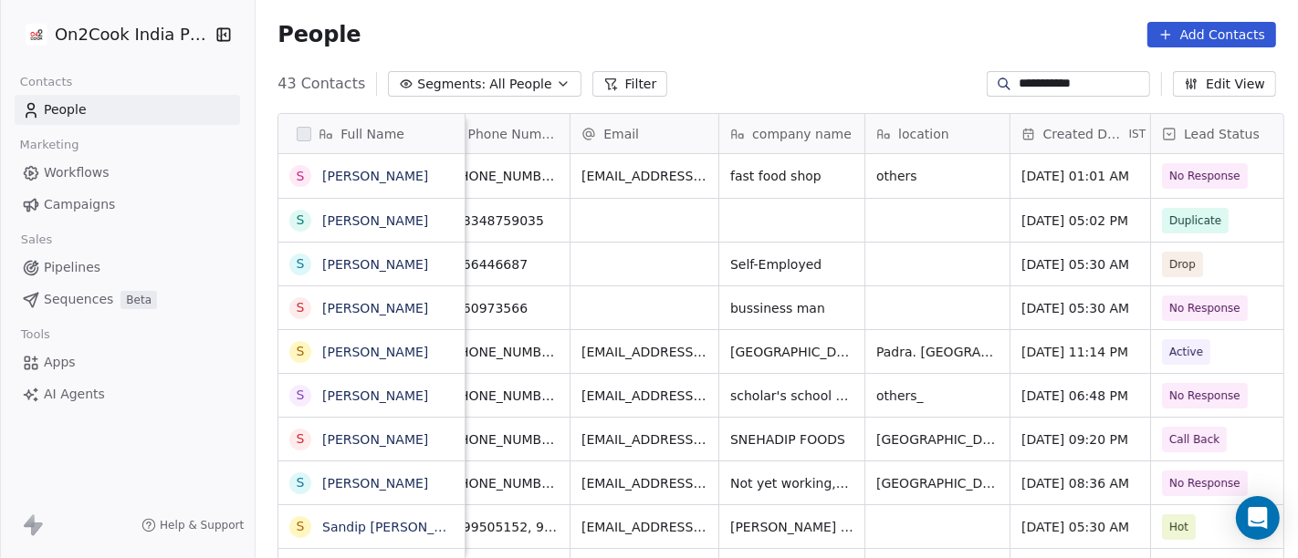
scroll to position [0, 0]
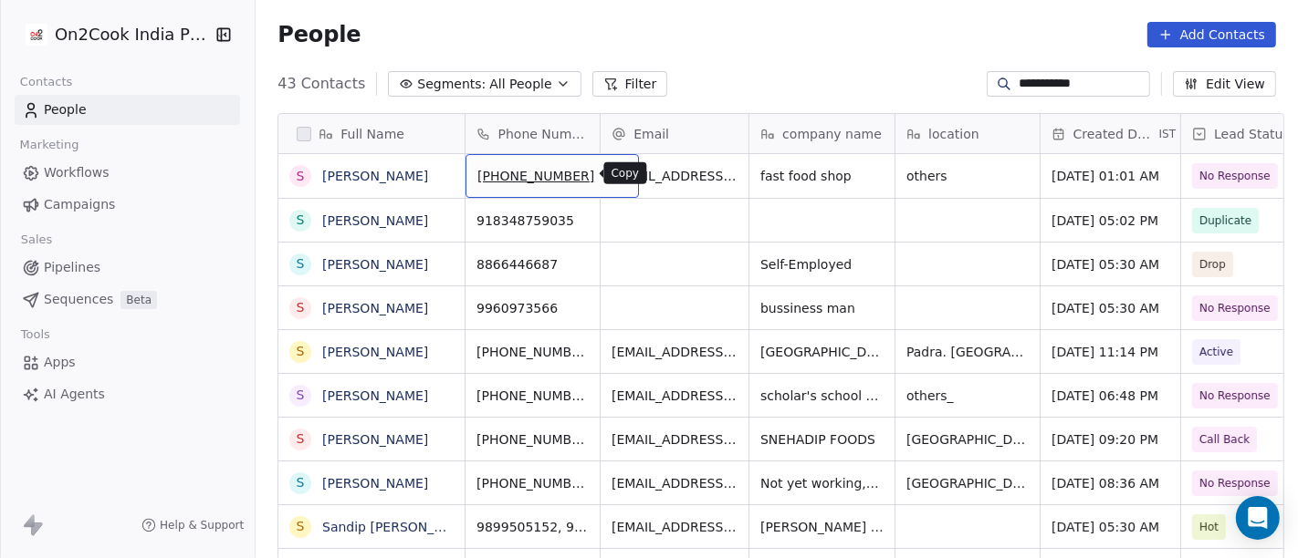
click at [610, 166] on icon "grid" at bounding box center [617, 173] width 15 height 15
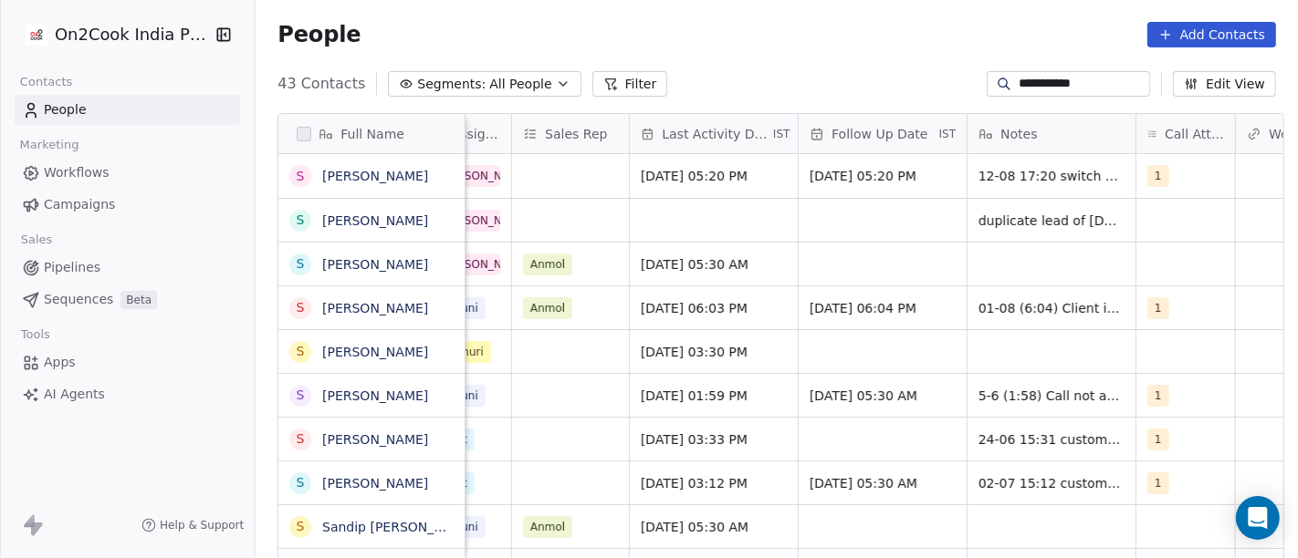
scroll to position [0, 1097]
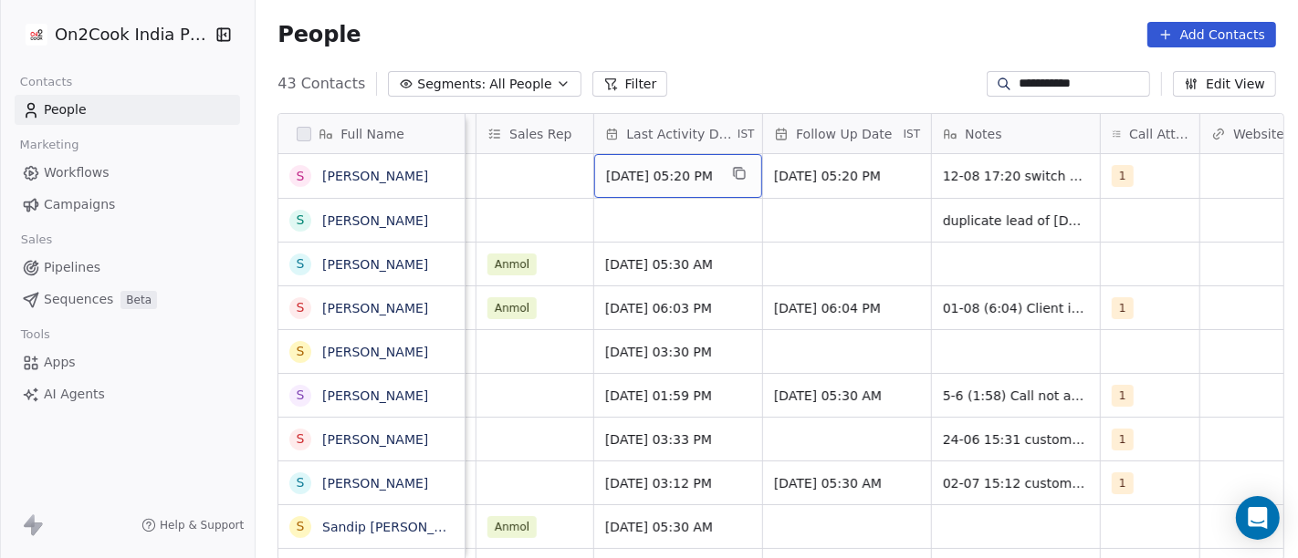
click at [695, 180] on span "Aug 12, 2025 05:20 PM" at bounding box center [661, 176] width 111 height 18
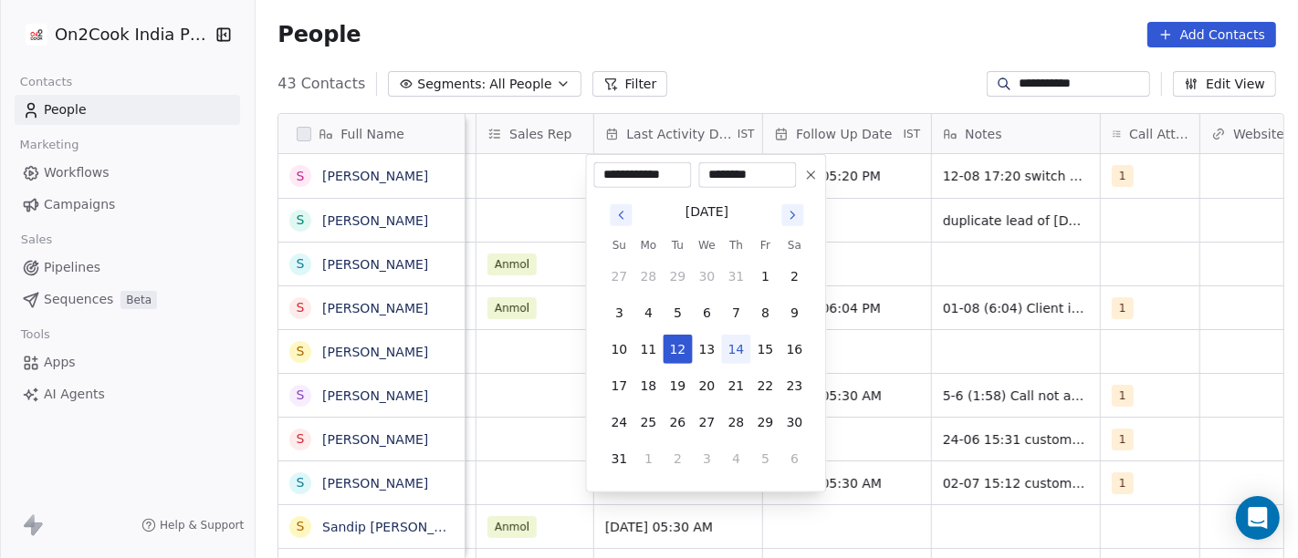
click at [740, 350] on button "14" at bounding box center [735, 349] width 29 height 29
type input "**********"
click at [847, 47] on html "**********" at bounding box center [649, 279] width 1298 height 558
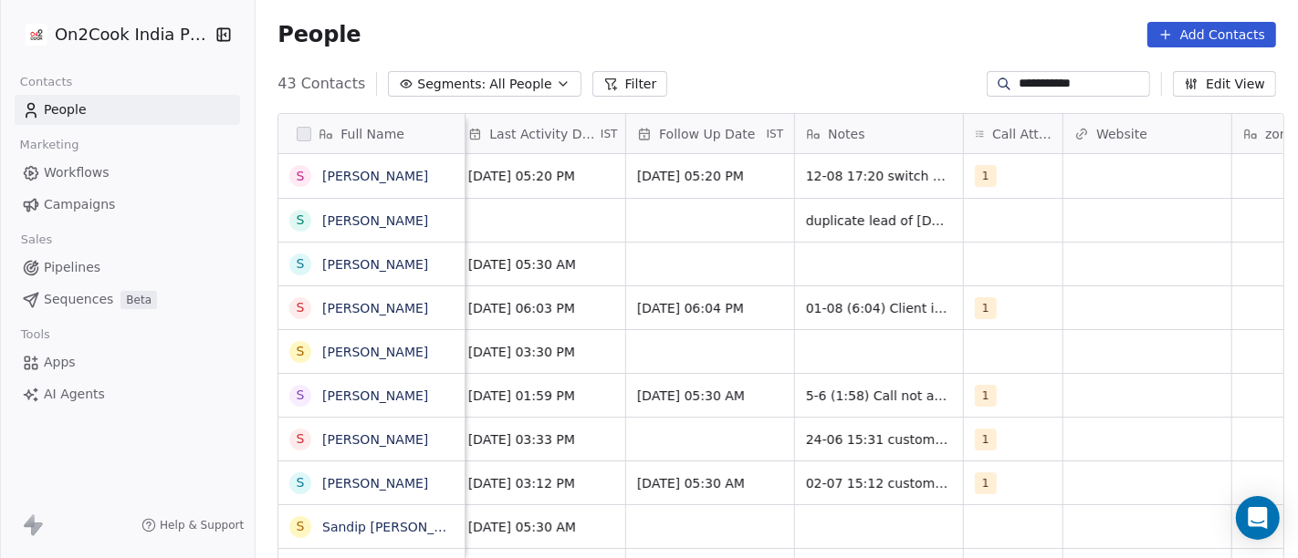
scroll to position [0, 1267]
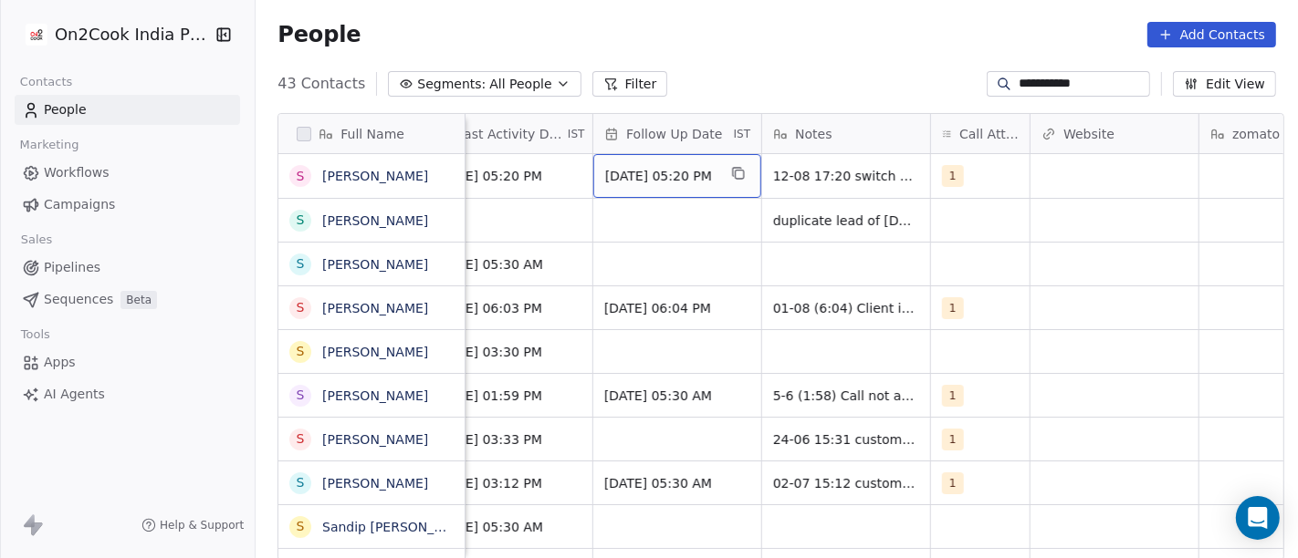
click at [699, 171] on span "19/08/2025 05:20 PM" at bounding box center [660, 176] width 111 height 18
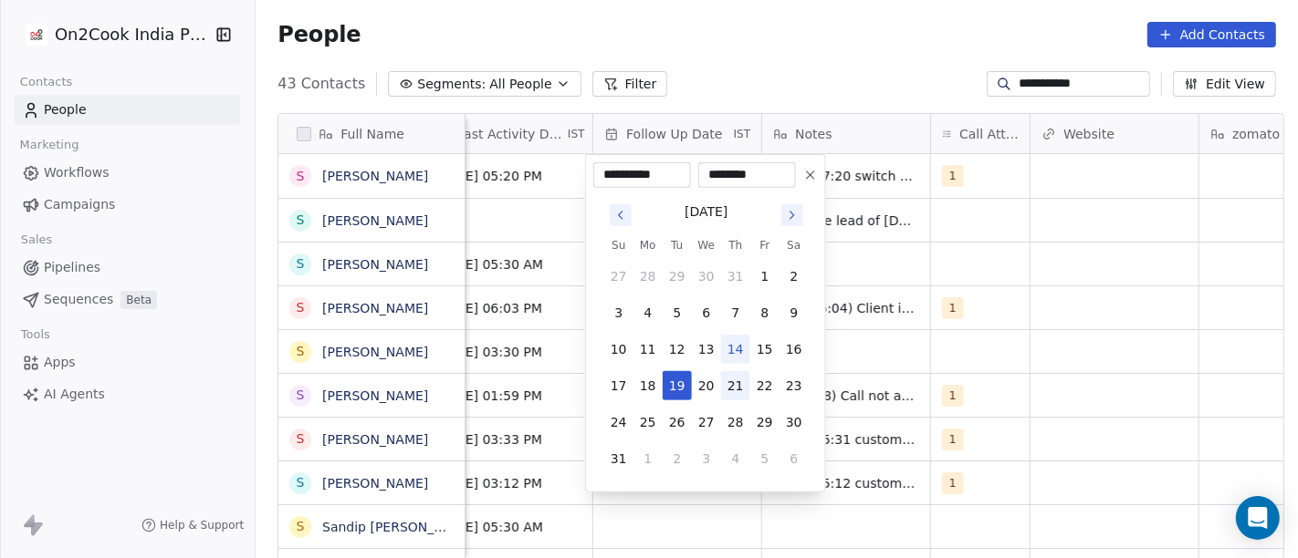
click at [736, 391] on button "21" at bounding box center [735, 385] width 29 height 29
type input "**********"
click at [857, 11] on html "**********" at bounding box center [649, 279] width 1298 height 558
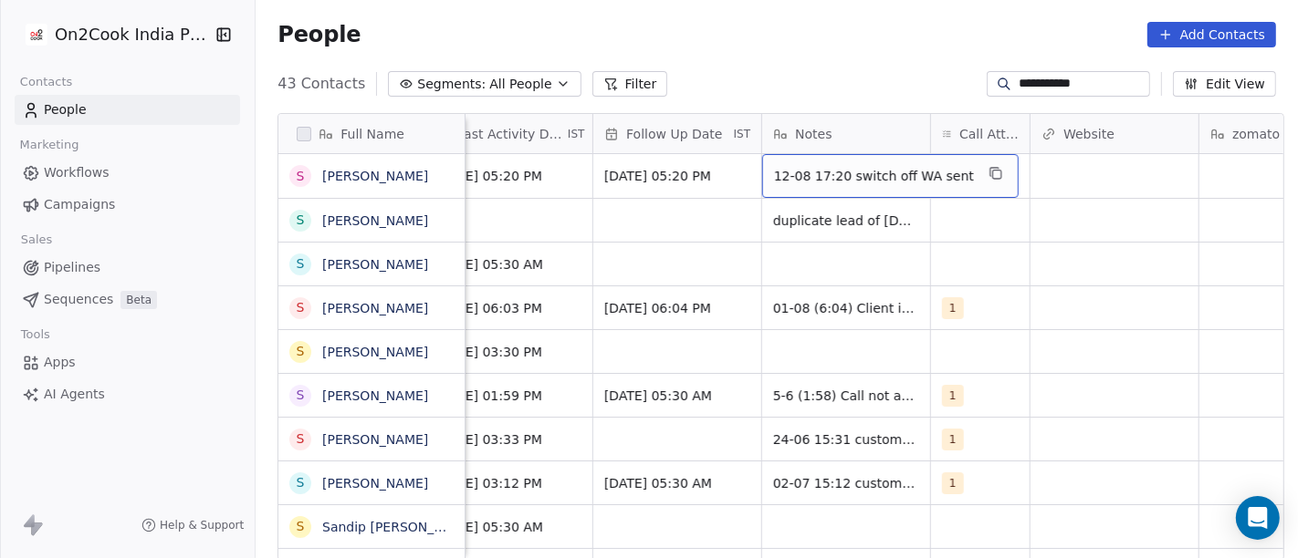
click at [820, 162] on div "12-08 17:20 switch off WA sent" at bounding box center [890, 176] width 256 height 44
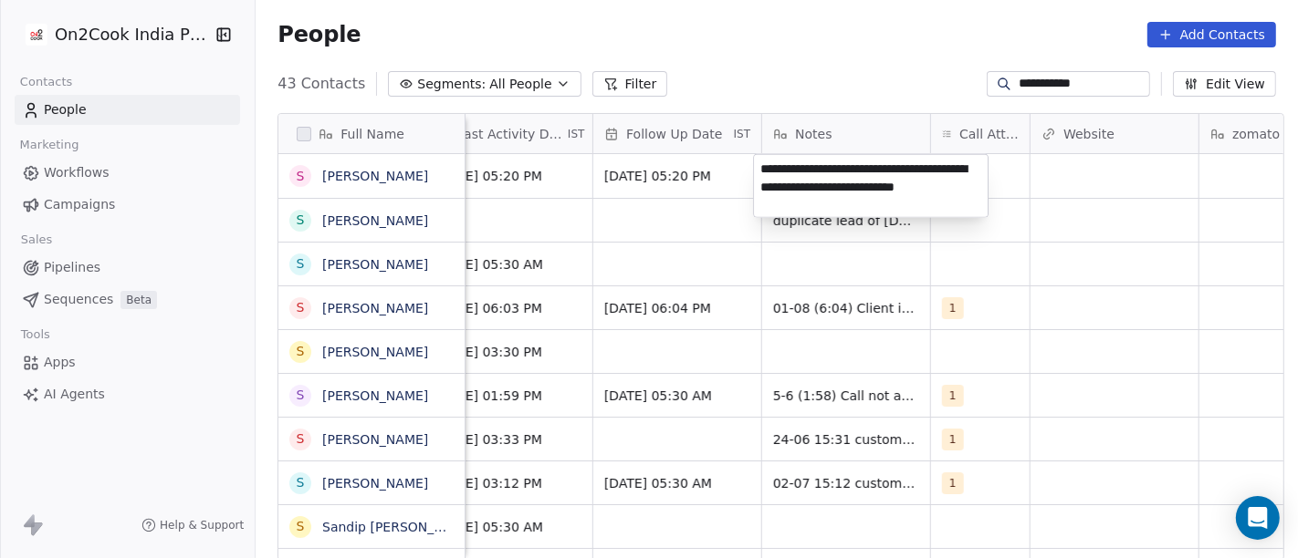
type textarea "**********"
click at [1045, 256] on html "**********" at bounding box center [649, 279] width 1298 height 558
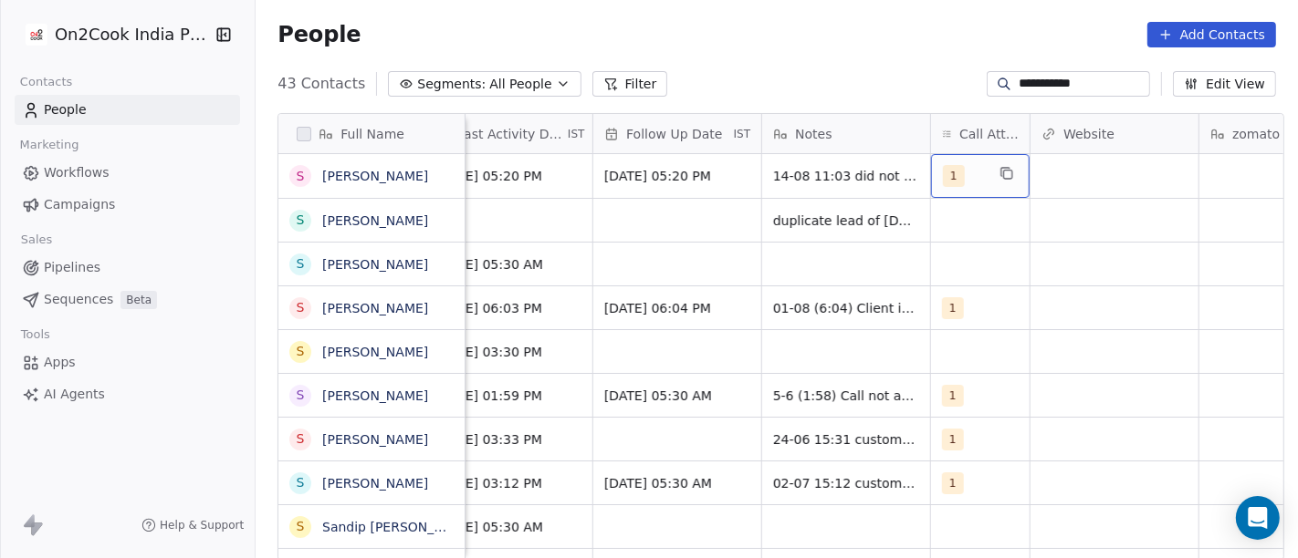
click at [976, 176] on div "1" at bounding box center [980, 176] width 99 height 44
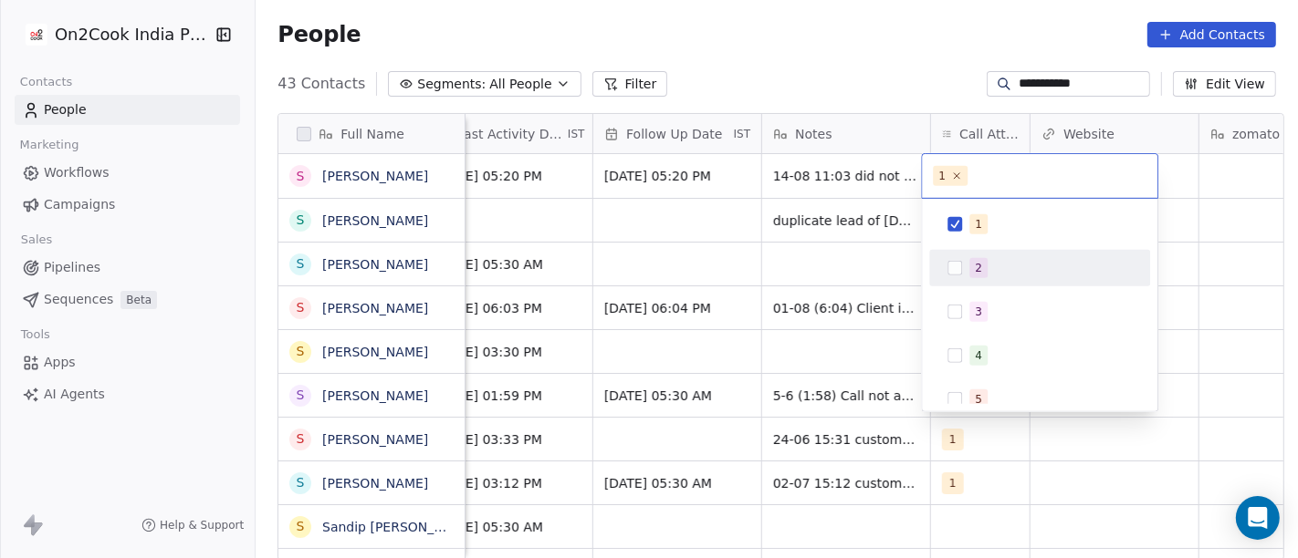
click at [990, 265] on div "2" at bounding box center [1050, 268] width 162 height 20
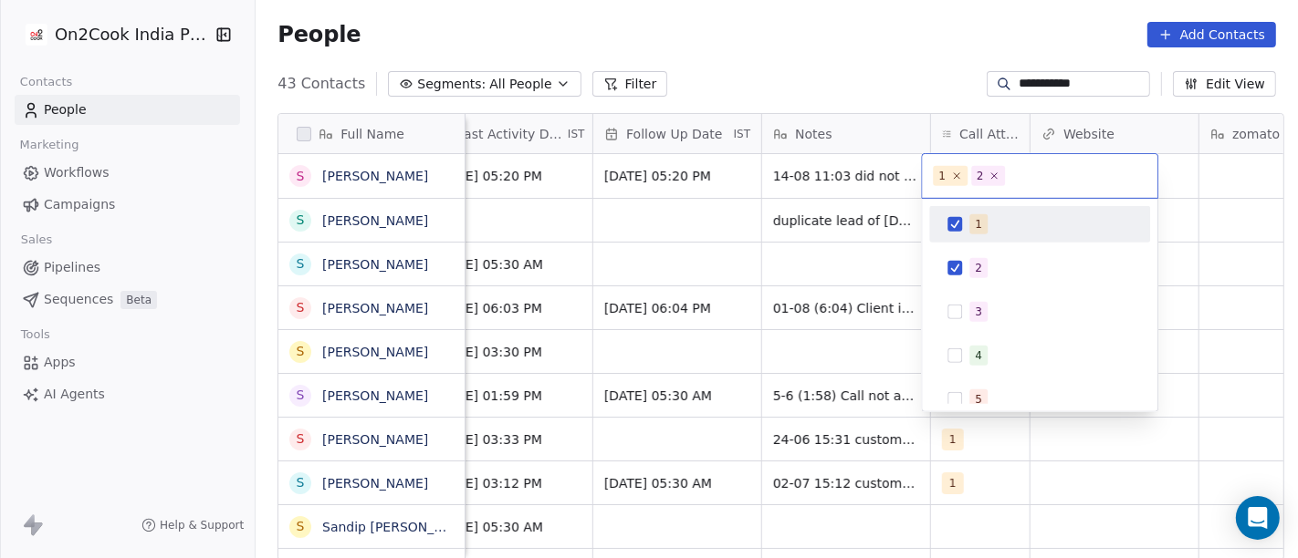
click at [975, 221] on div "1" at bounding box center [978, 224] width 7 height 16
click at [835, 85] on html "**********" at bounding box center [649, 279] width 1298 height 558
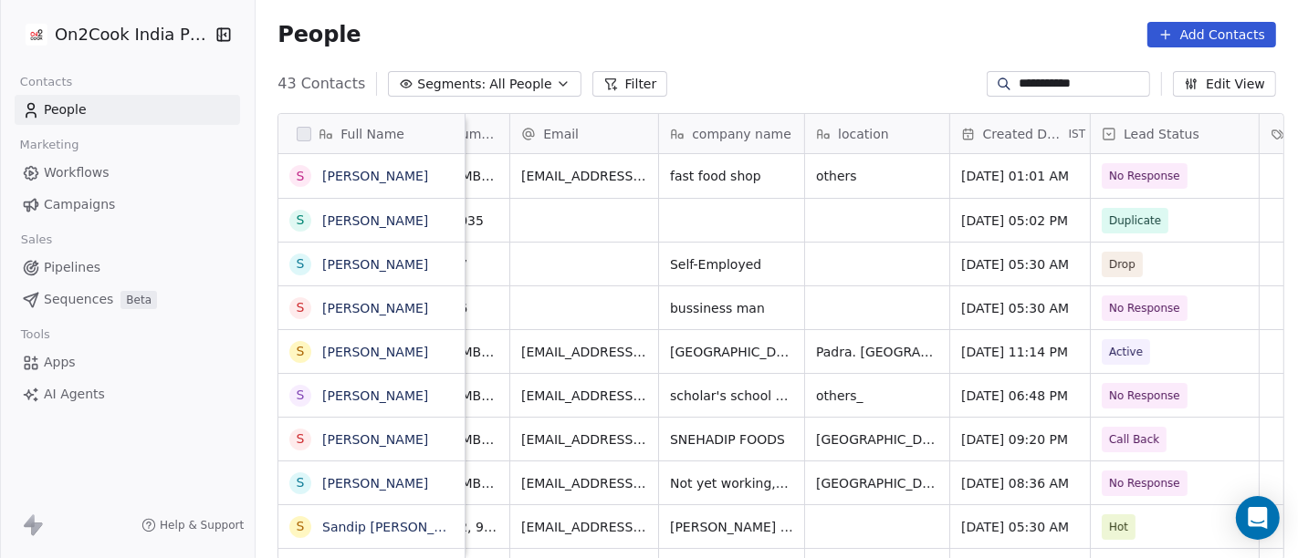
scroll to position [1, 89]
click at [1070, 58] on div "People Add Contacts" at bounding box center [777, 34] width 1042 height 69
click at [1052, 87] on input "**********" at bounding box center [1082, 84] width 128 height 18
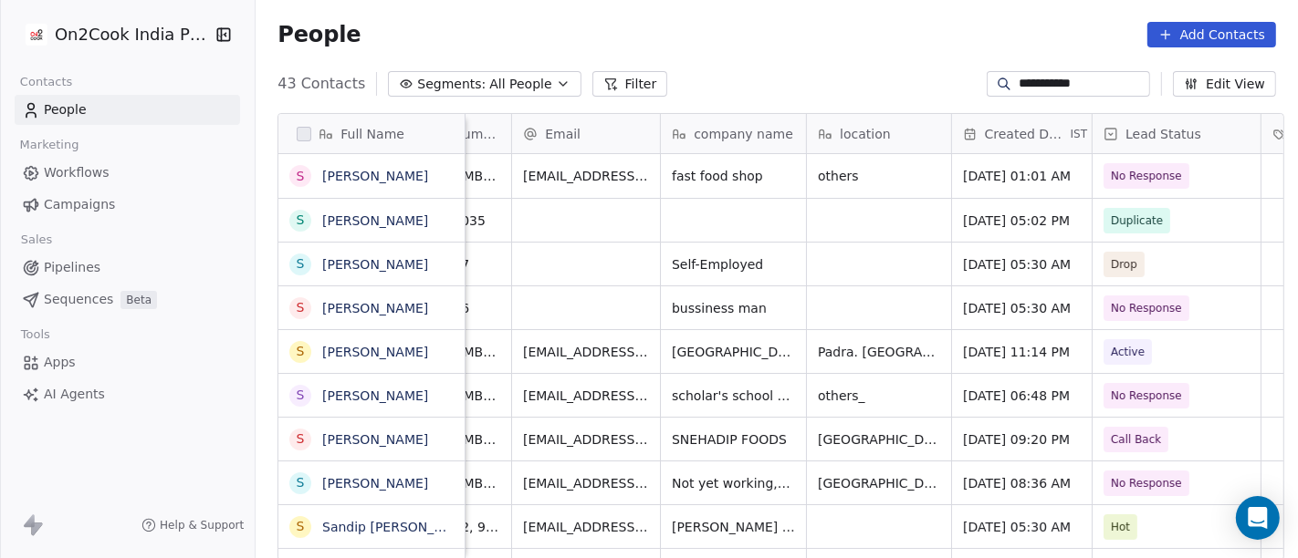
paste input
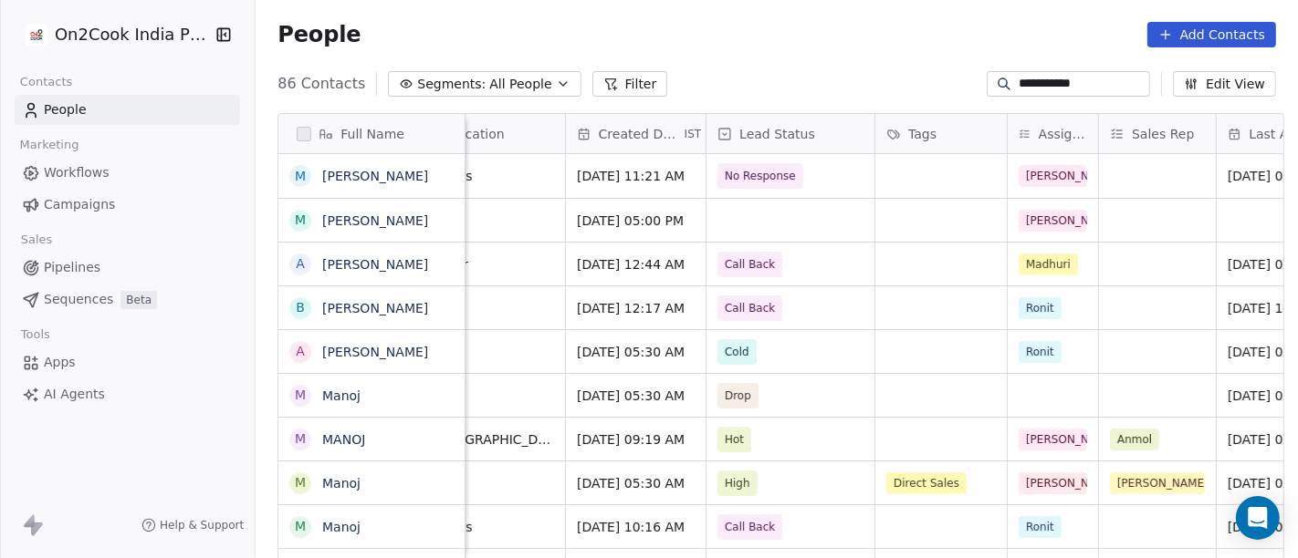
scroll to position [0, 474]
type input "**********"
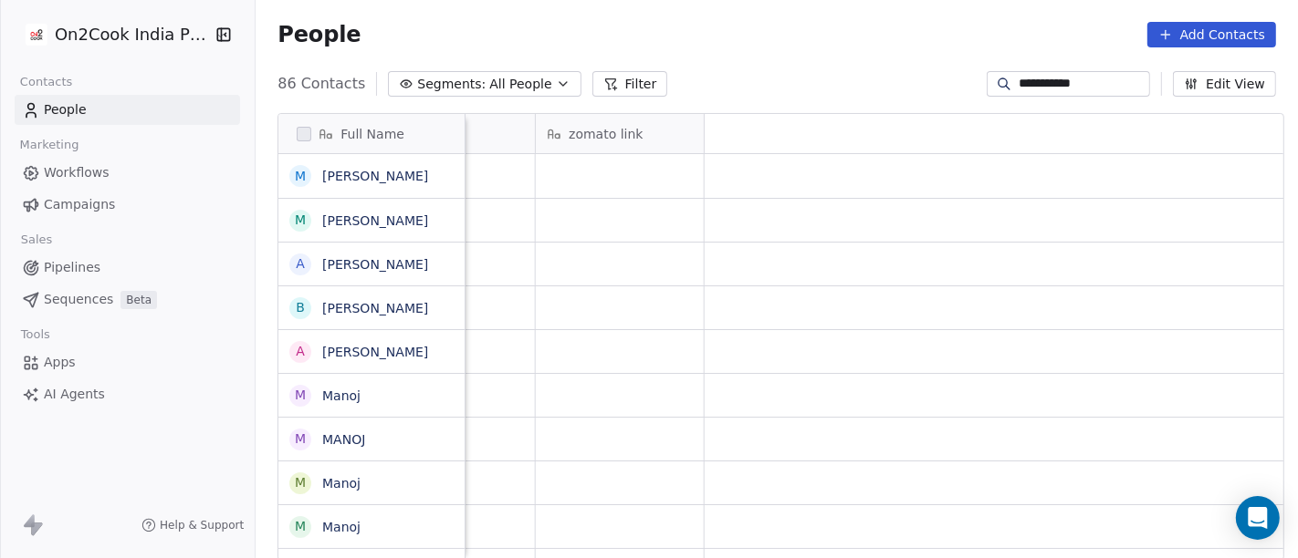
scroll to position [0, 0]
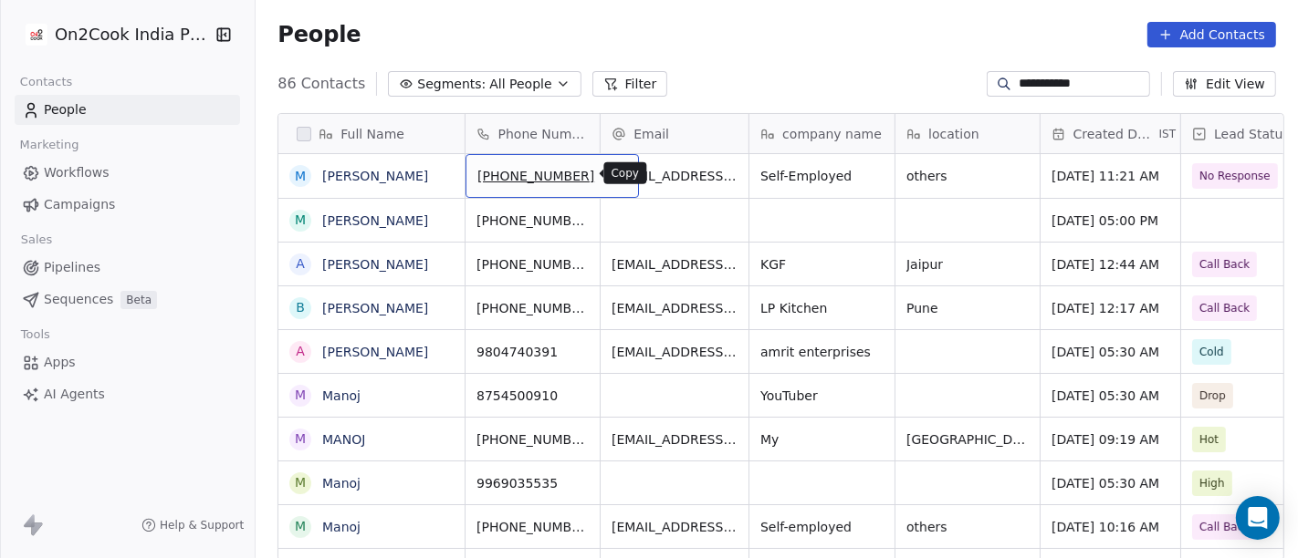
click at [613, 178] on icon "grid" at bounding box center [617, 175] width 8 height 8
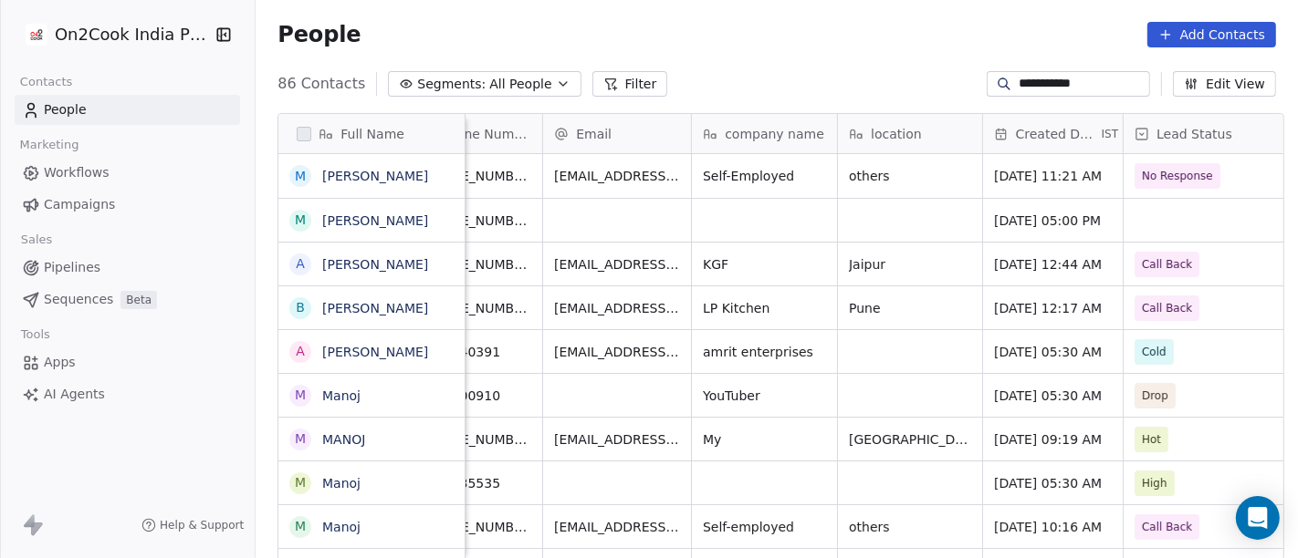
scroll to position [0, 57]
click at [912, 173] on span "others" at bounding box center [894, 176] width 88 height 18
click at [912, 173] on textarea "******" at bounding box center [902, 183] width 142 height 57
type textarea "******"
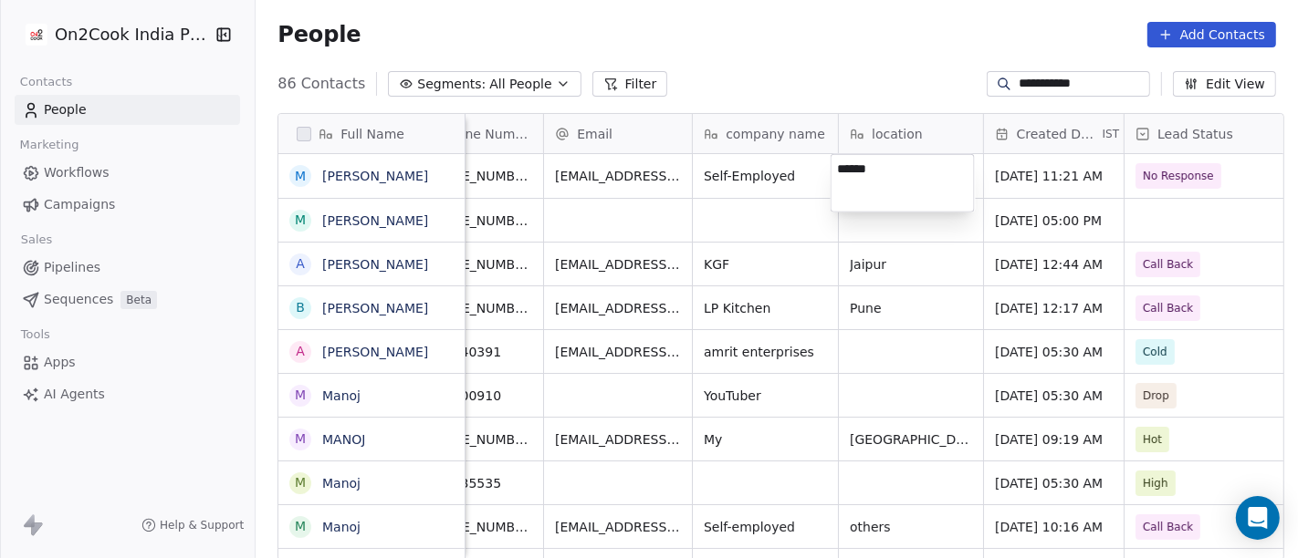
click at [789, 175] on html "**********" at bounding box center [649, 279] width 1298 height 558
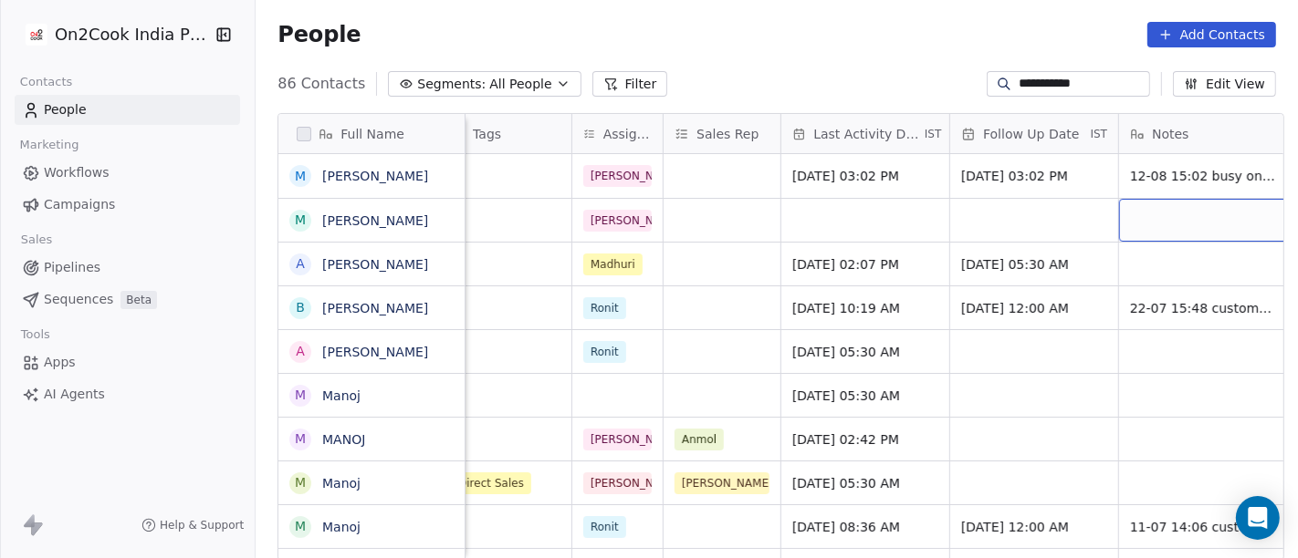
scroll to position [0, 930]
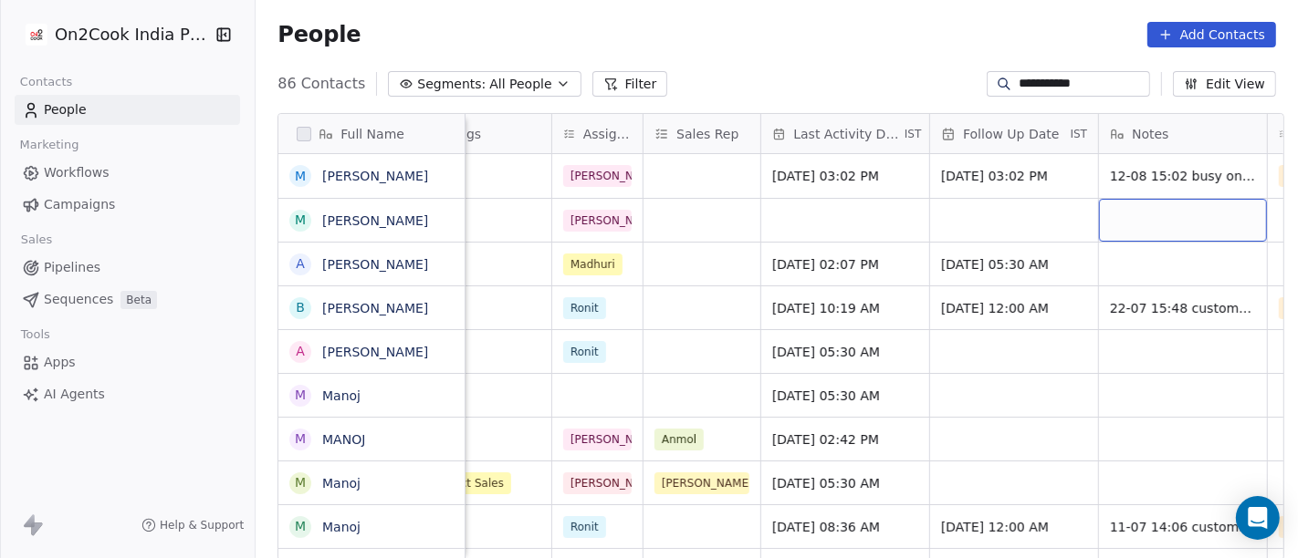
click at [1167, 233] on div "grid" at bounding box center [1183, 220] width 168 height 43
type textarea "**"
click at [1013, 226] on html "**********" at bounding box center [649, 279] width 1298 height 558
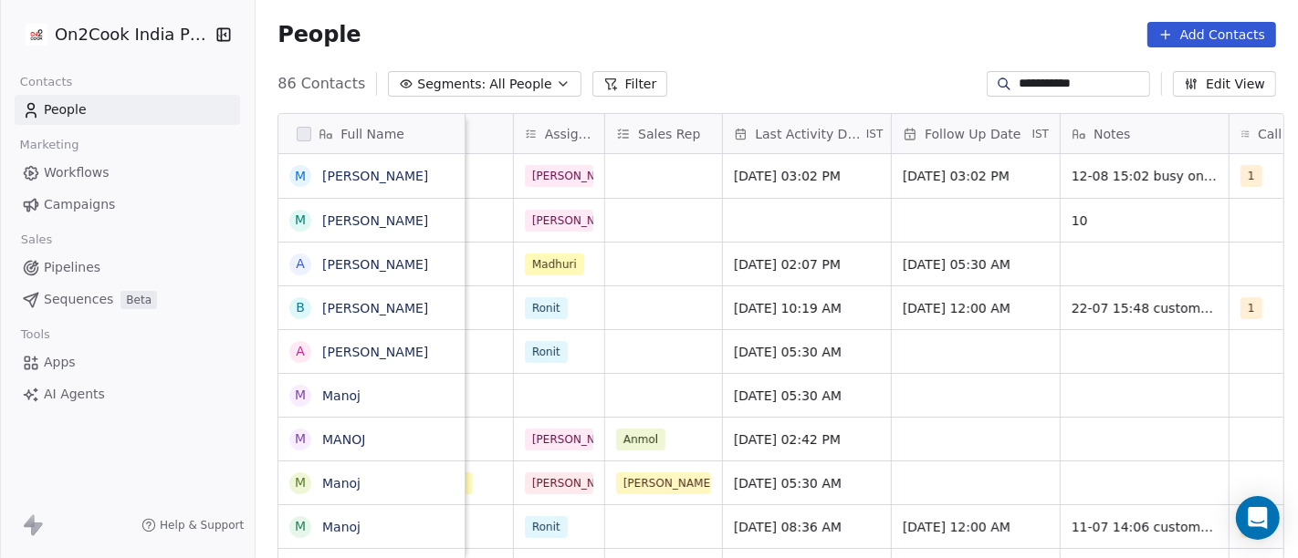
scroll to position [0, 967]
click at [1137, 214] on span "10" at bounding box center [1128, 221] width 111 height 18
click at [1137, 214] on textarea "**" at bounding box center [1136, 227] width 166 height 57
type textarea "**********"
click at [911, 218] on html "**********" at bounding box center [649, 279] width 1298 height 558
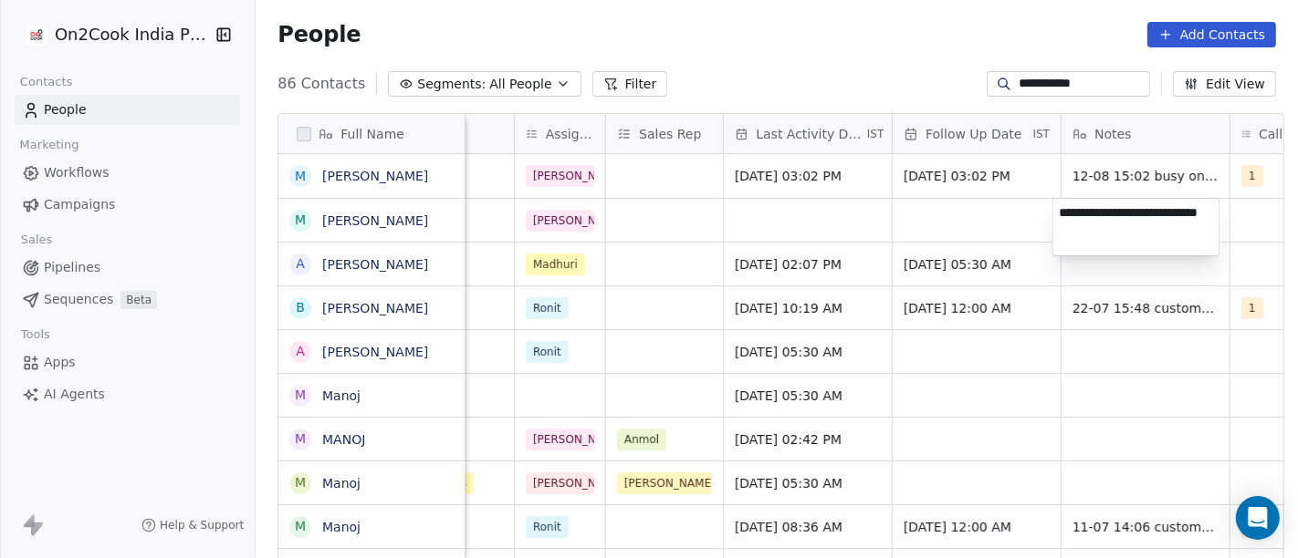
click at [913, 219] on html "**********" at bounding box center [649, 279] width 1298 height 558
drag, startPoint x: 962, startPoint y: 287, endPoint x: 924, endPoint y: 263, distance: 44.8
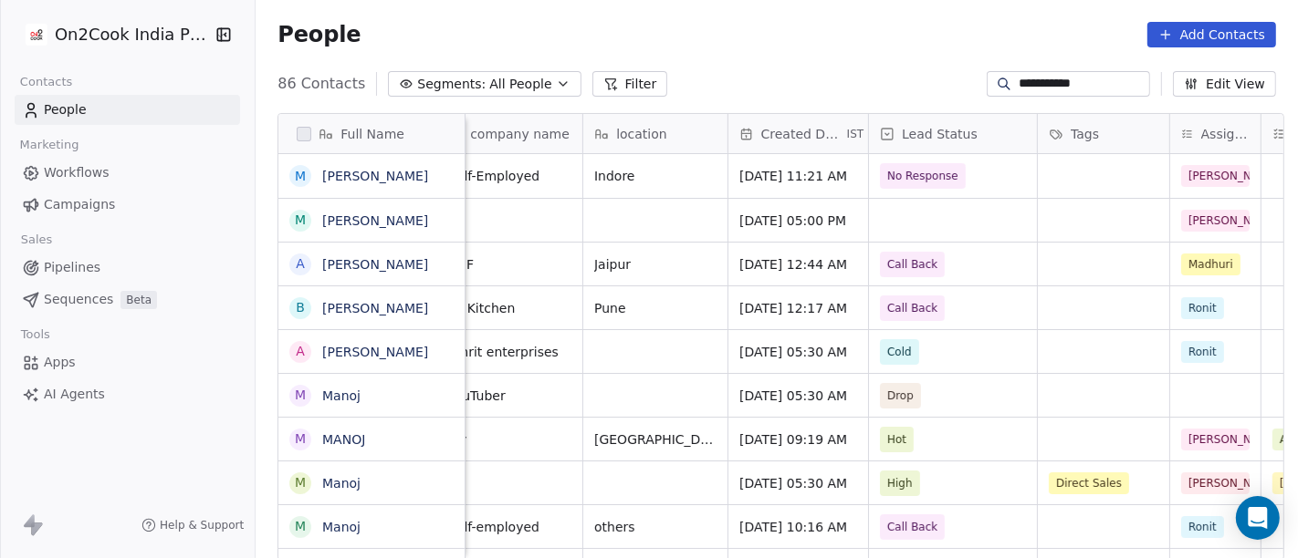
scroll to position [0, 311]
click at [886, 228] on div "grid" at bounding box center [954, 220] width 168 height 43
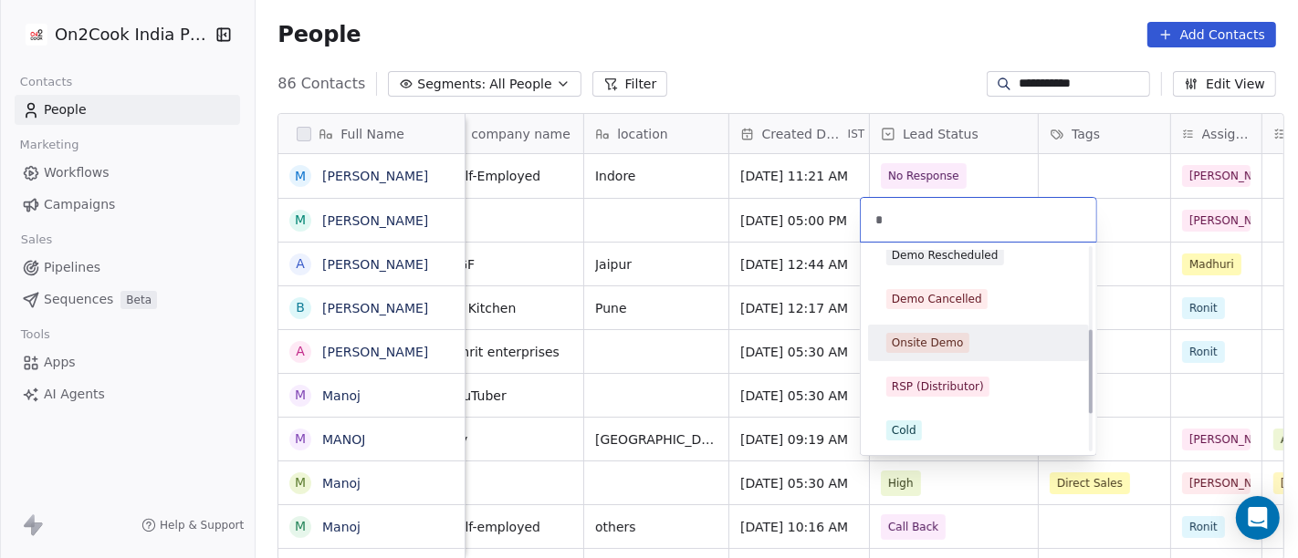
scroll to position [0, 0]
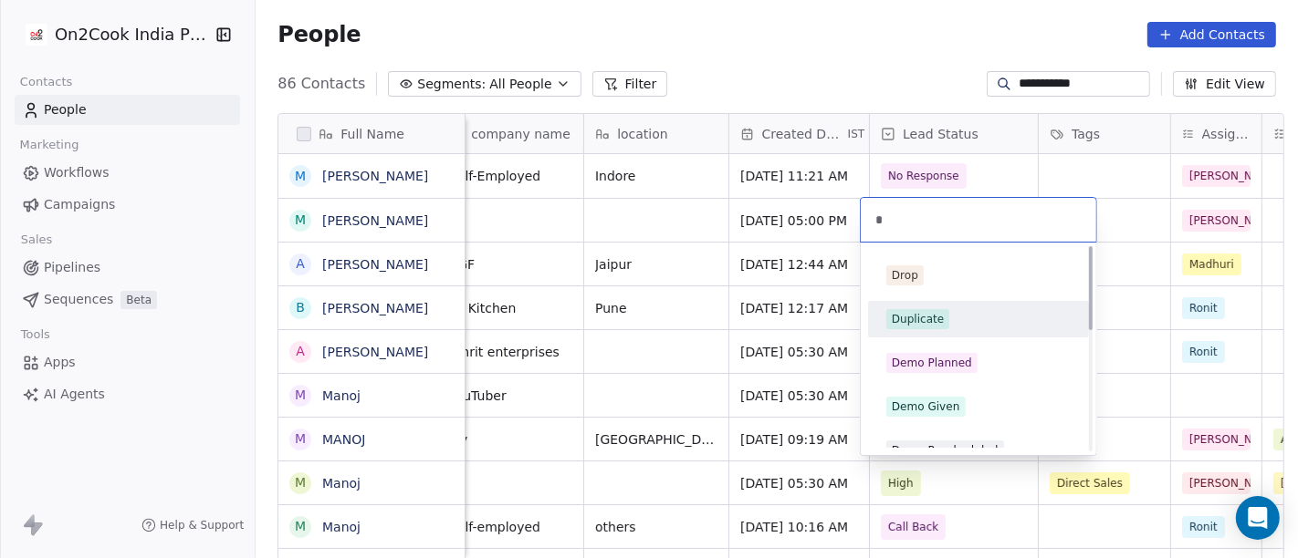
type input "*"
click at [956, 327] on div "Duplicate" at bounding box center [978, 319] width 184 height 20
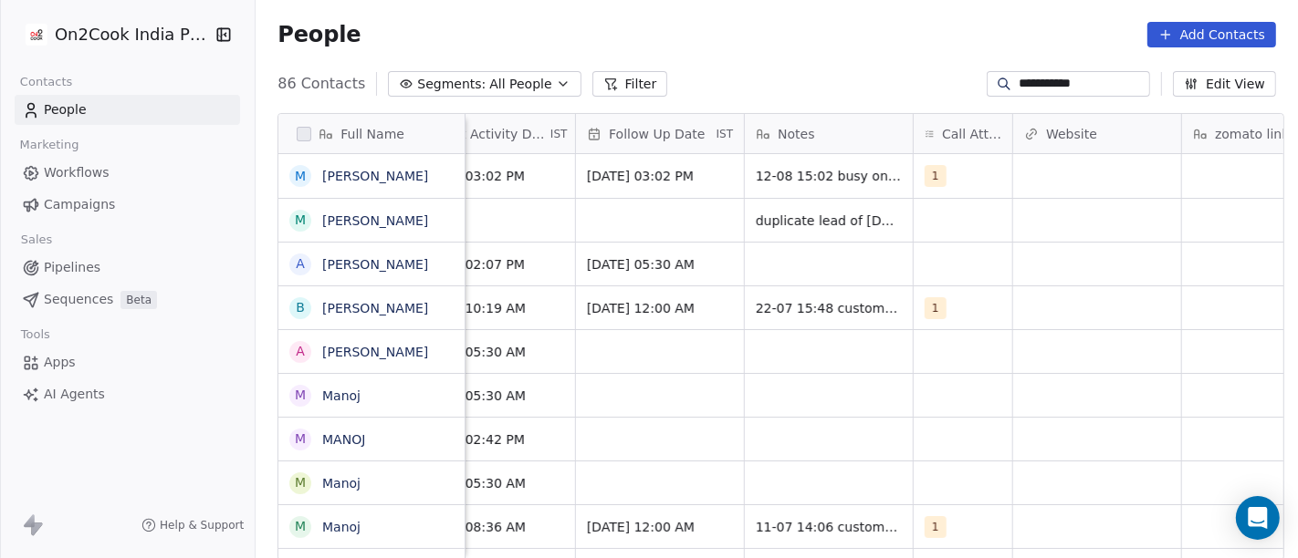
scroll to position [0, 1285]
click at [944, 183] on div "1" at bounding box center [945, 176] width 42 height 22
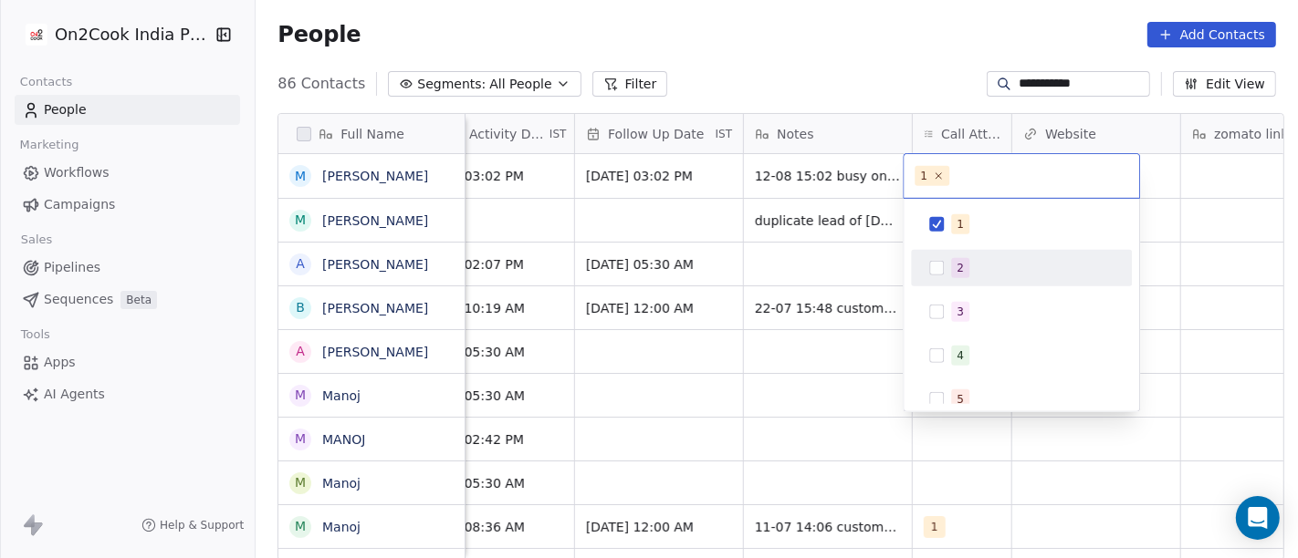
click at [967, 271] on span "2" at bounding box center [960, 268] width 18 height 20
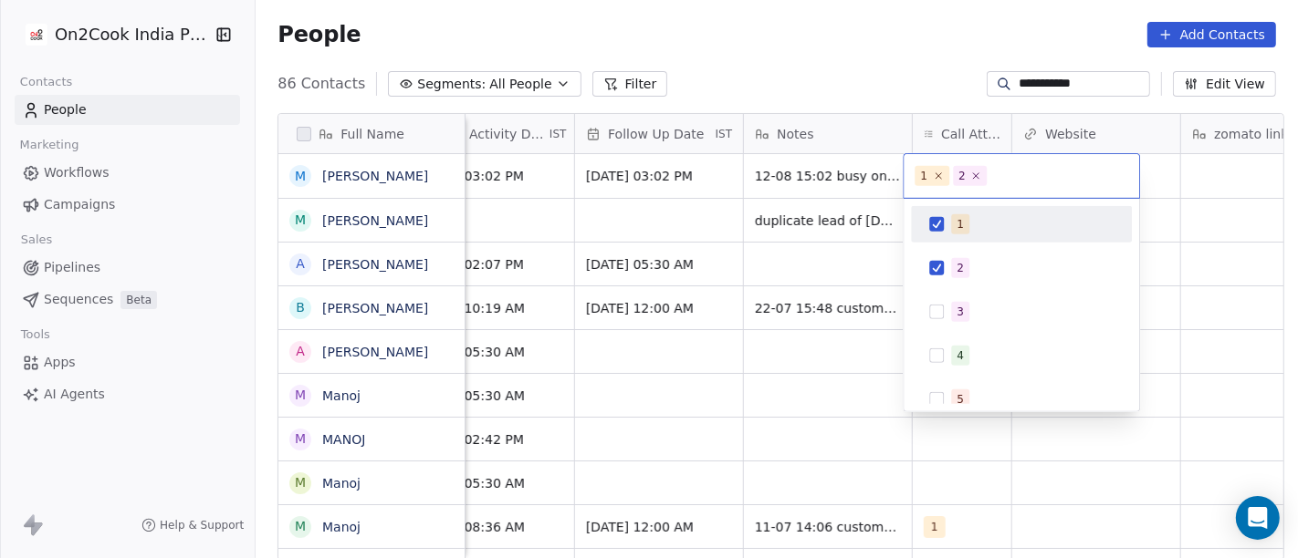
click at [958, 206] on div "1" at bounding box center [1021, 224] width 221 height 37
click at [879, 83] on html "**********" at bounding box center [649, 279] width 1298 height 558
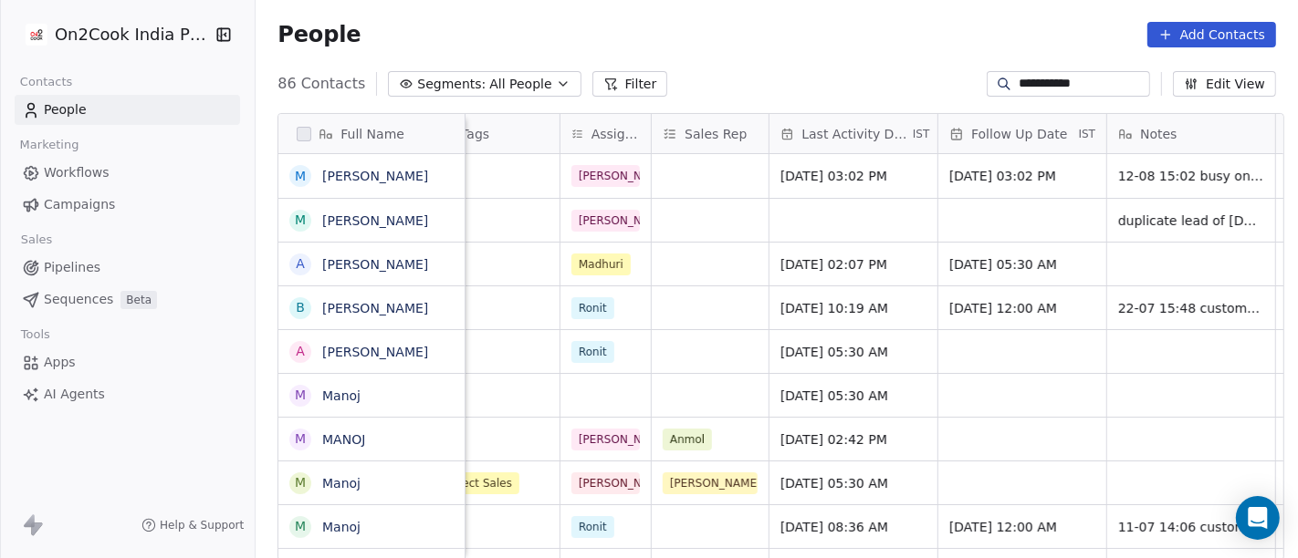
scroll to position [0, 938]
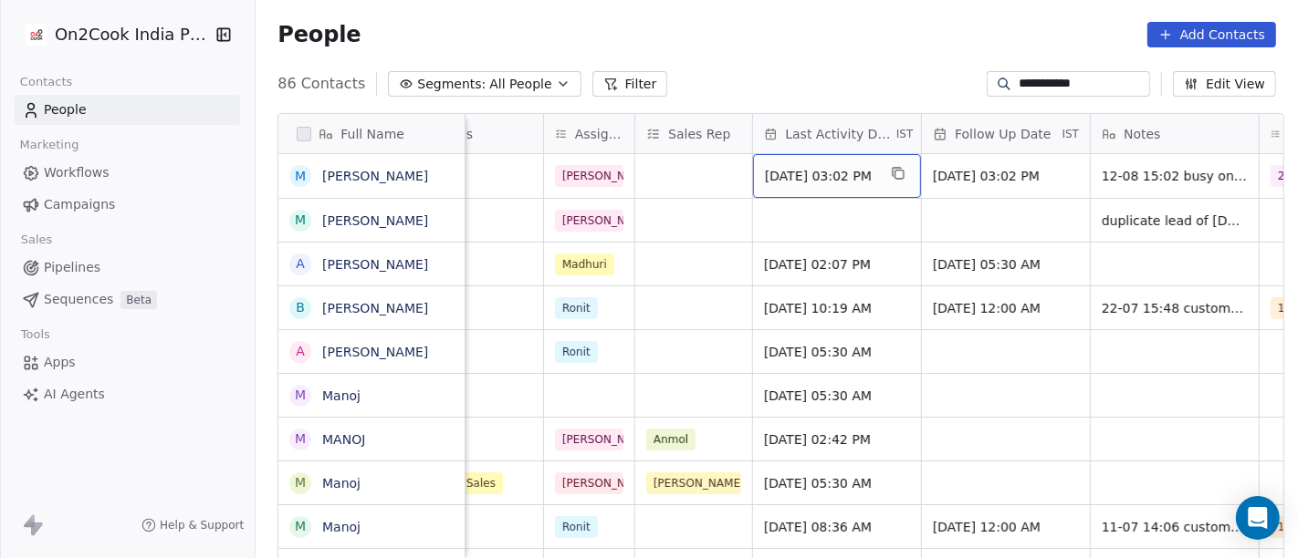
click at [833, 162] on div "Aug 12, 2025 03:02 PM" at bounding box center [837, 176] width 168 height 44
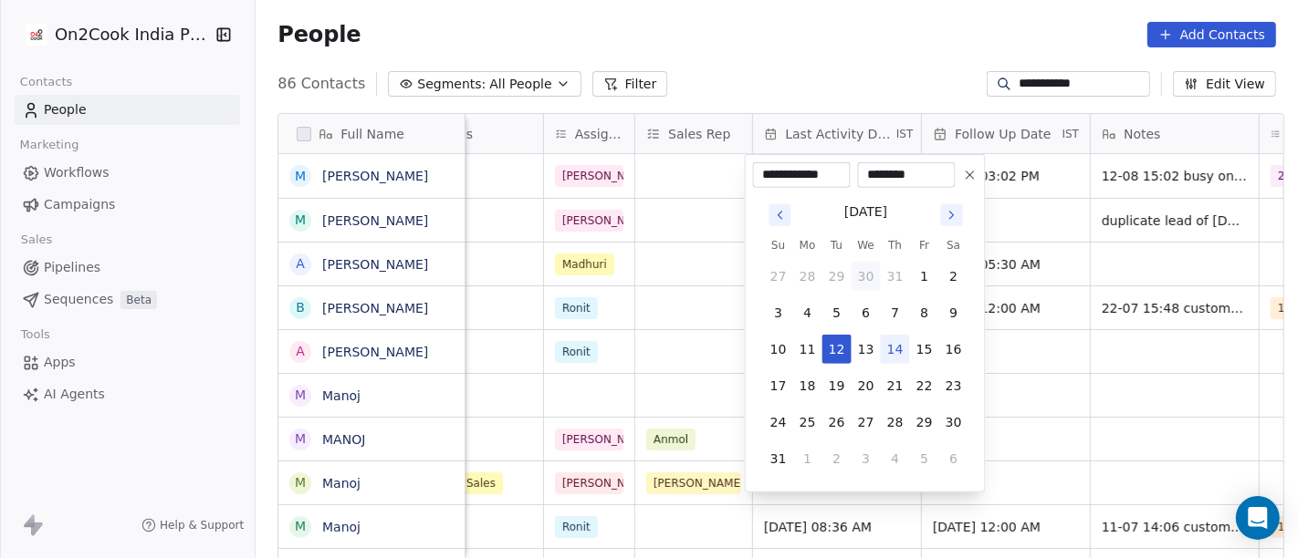
drag, startPoint x: 905, startPoint y: 345, endPoint x: 865, endPoint y: 285, distance: 72.4
click at [905, 345] on button "14" at bounding box center [895, 349] width 29 height 29
type input "**********"
click at [828, 66] on html "**********" at bounding box center [649, 279] width 1298 height 558
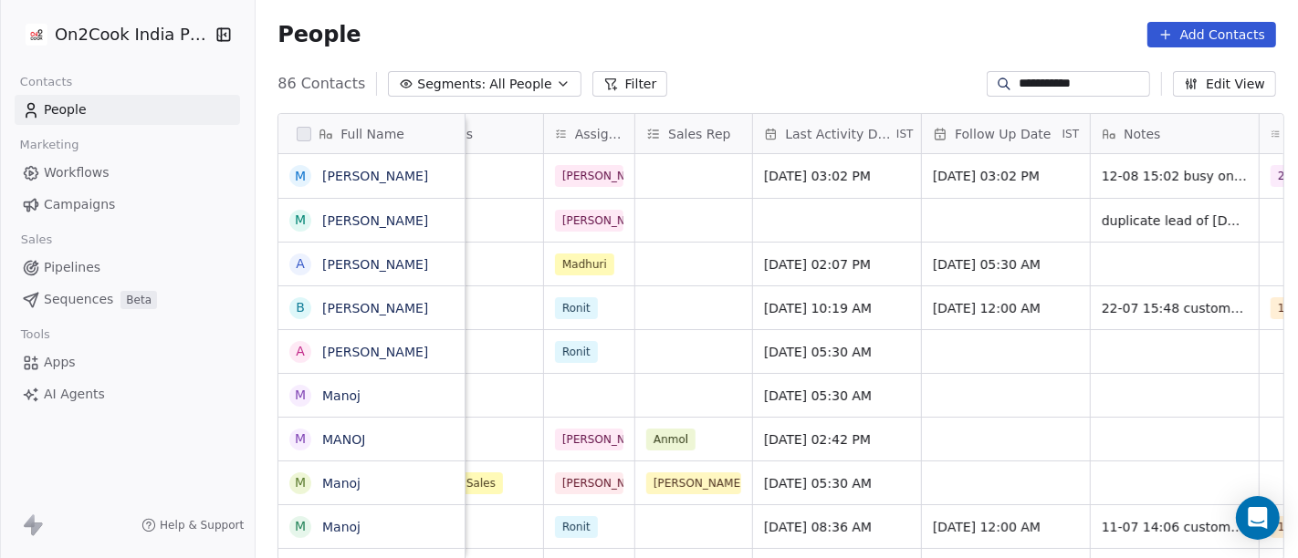
scroll to position [0, 1167]
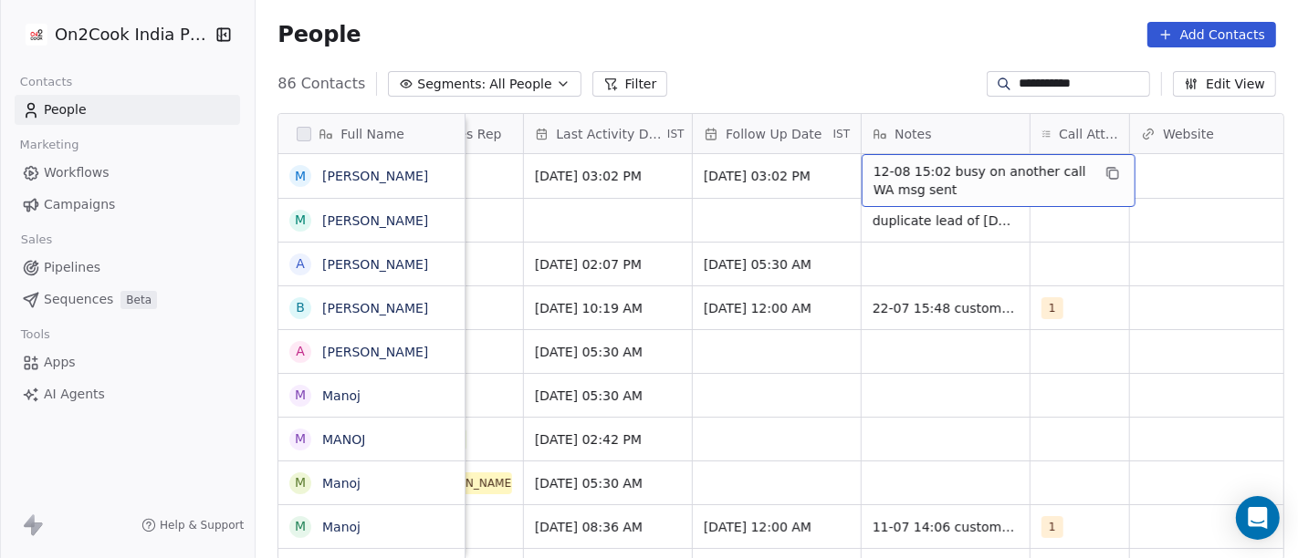
click at [959, 178] on span "12-08 15:02 busy on another call WA msg sent" at bounding box center [981, 180] width 217 height 37
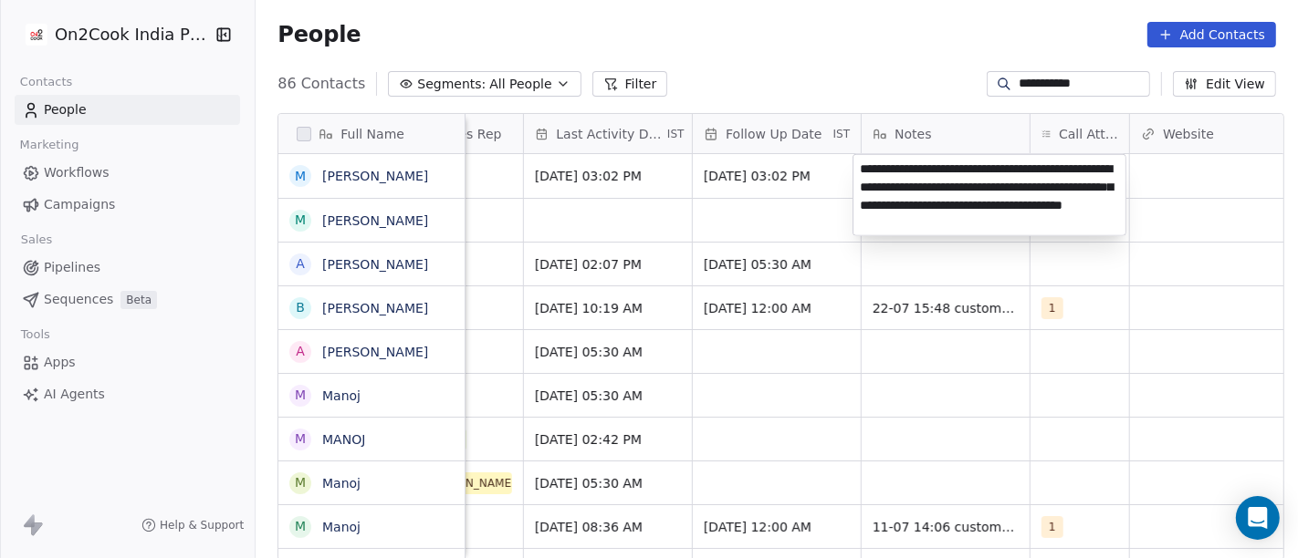
type textarea "**********"
click at [954, 256] on html "**********" at bounding box center [649, 279] width 1298 height 558
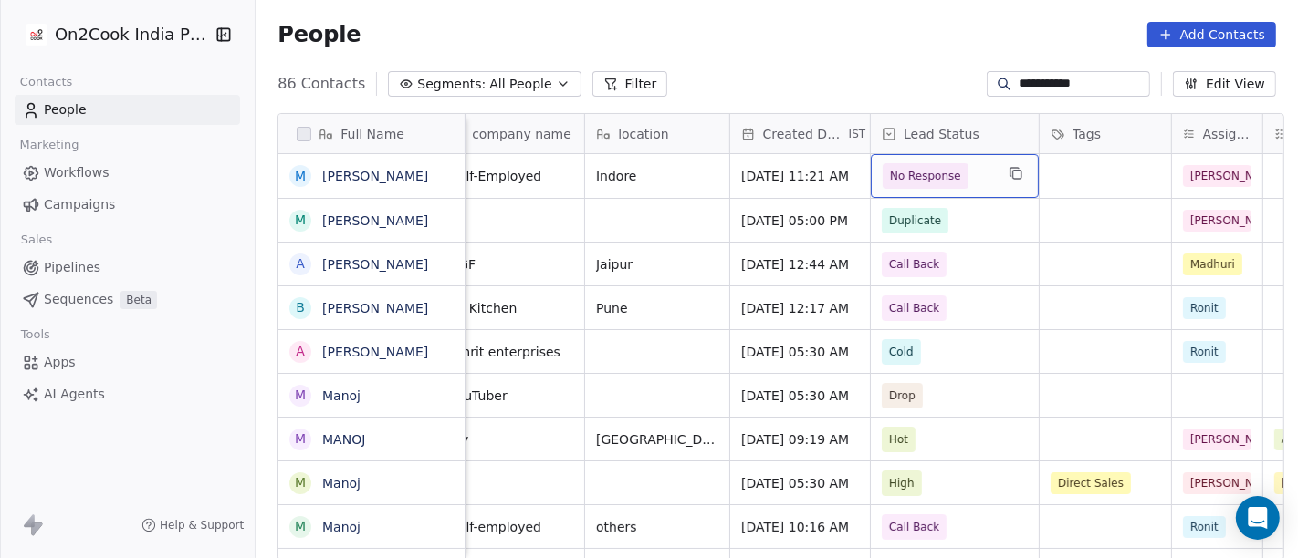
scroll to position [0, 311]
click at [934, 173] on span "No Response" at bounding box center [924, 176] width 71 height 18
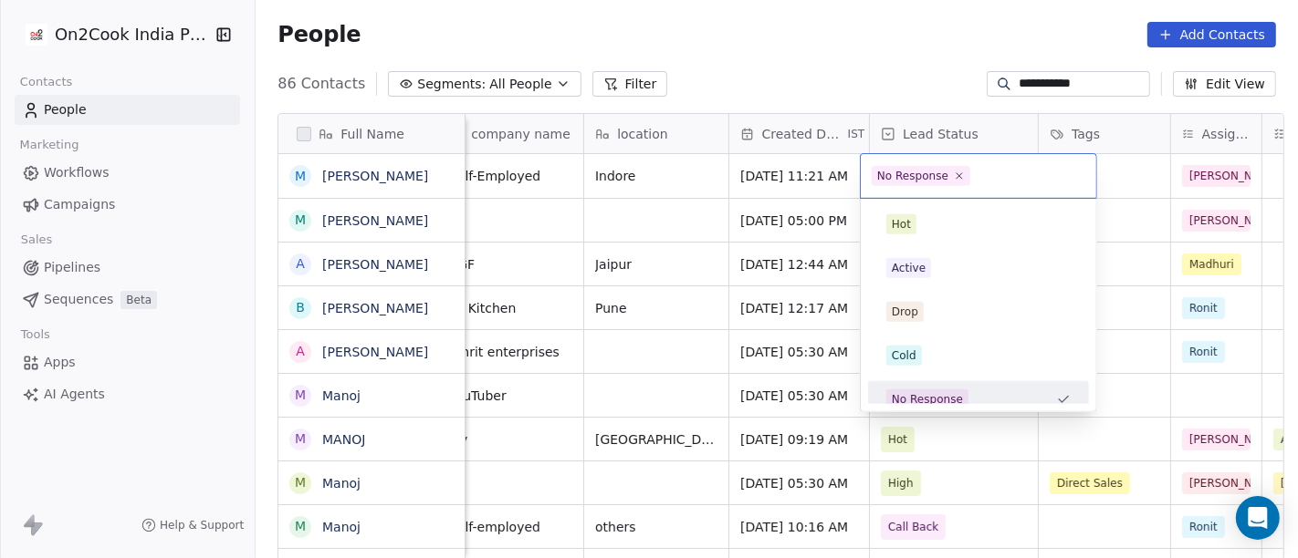
scroll to position [13, 0]
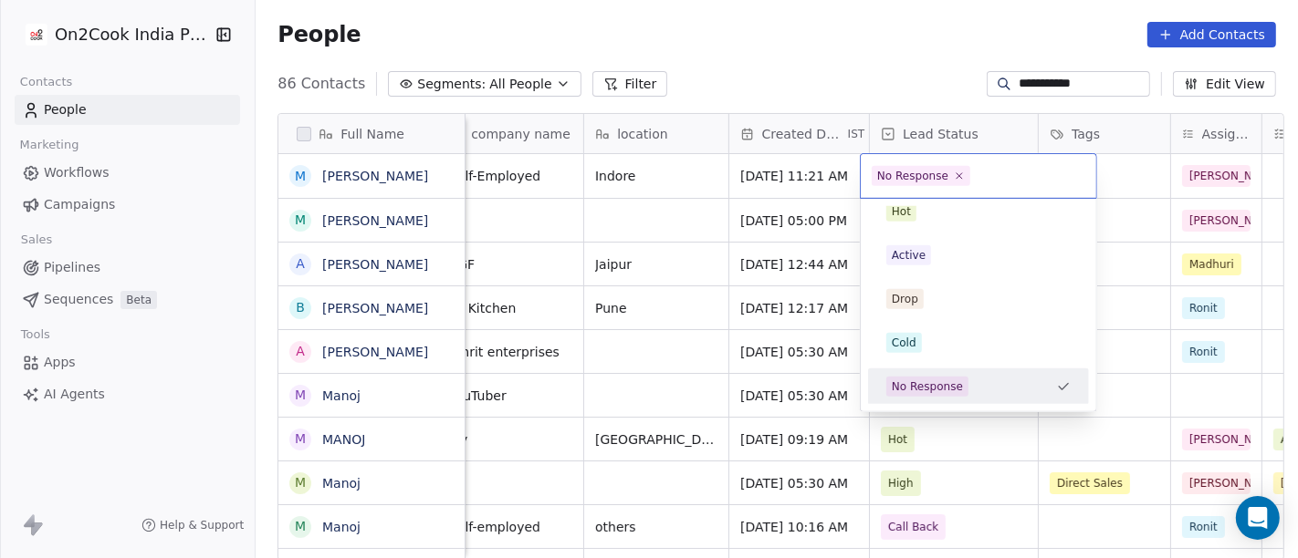
click at [868, 41] on html "**********" at bounding box center [649, 279] width 1298 height 558
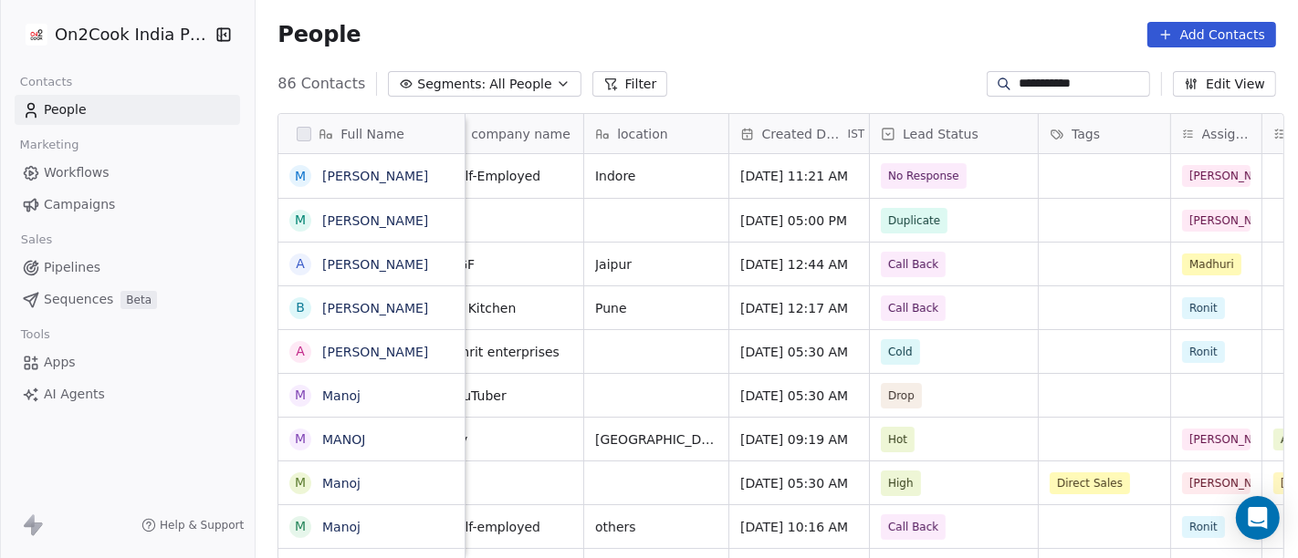
scroll to position [0, 0]
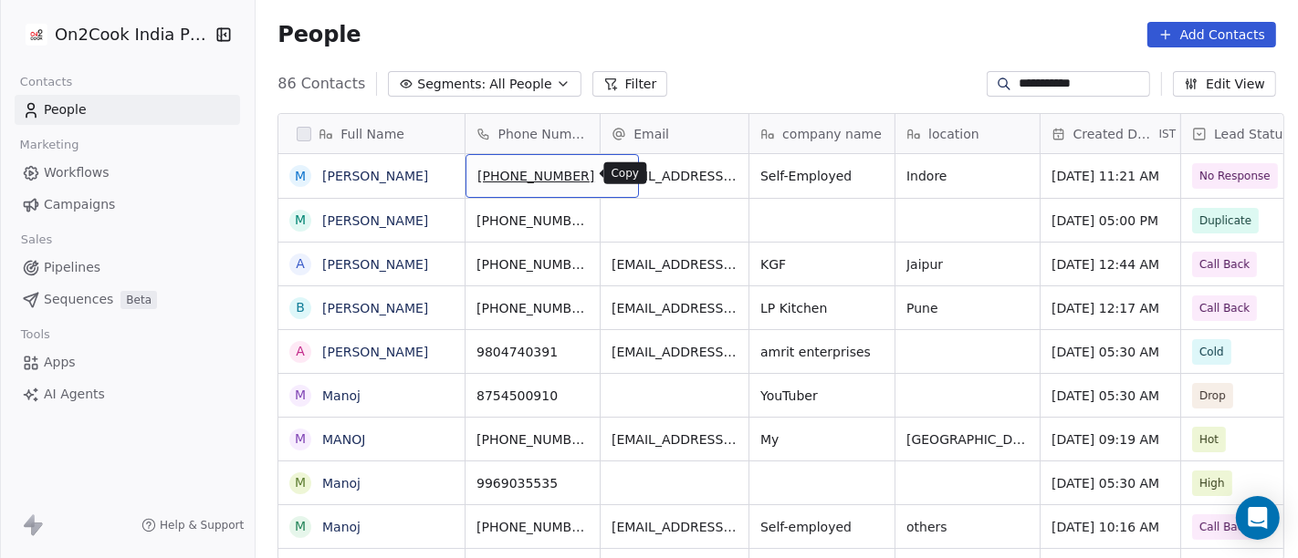
click at [613, 176] on icon "grid" at bounding box center [617, 175] width 8 height 8
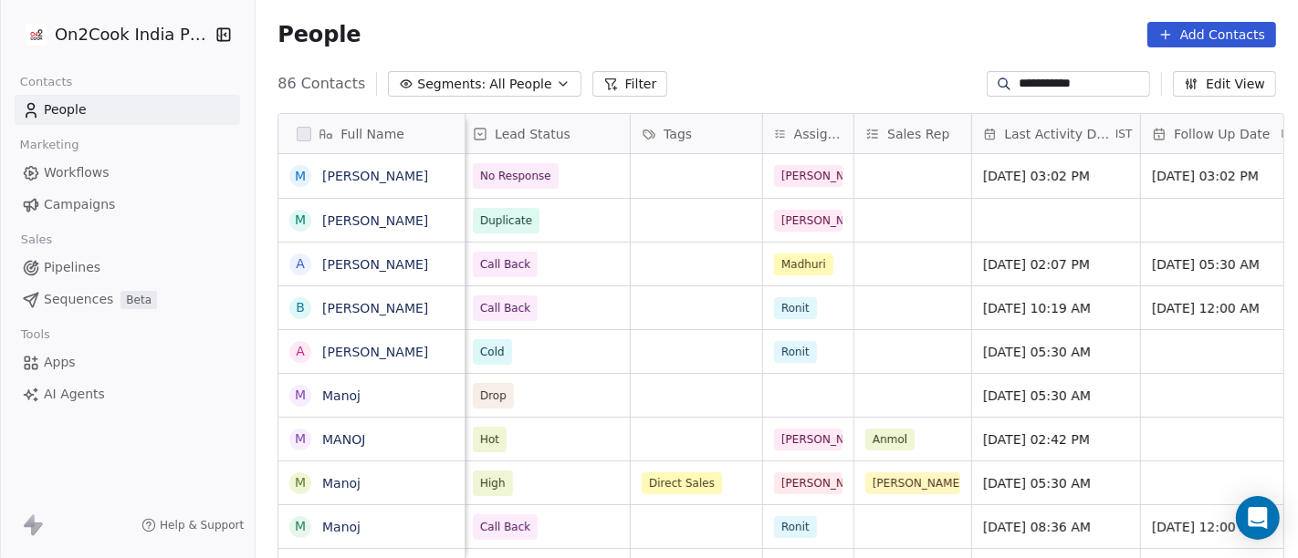
scroll to position [0, 555]
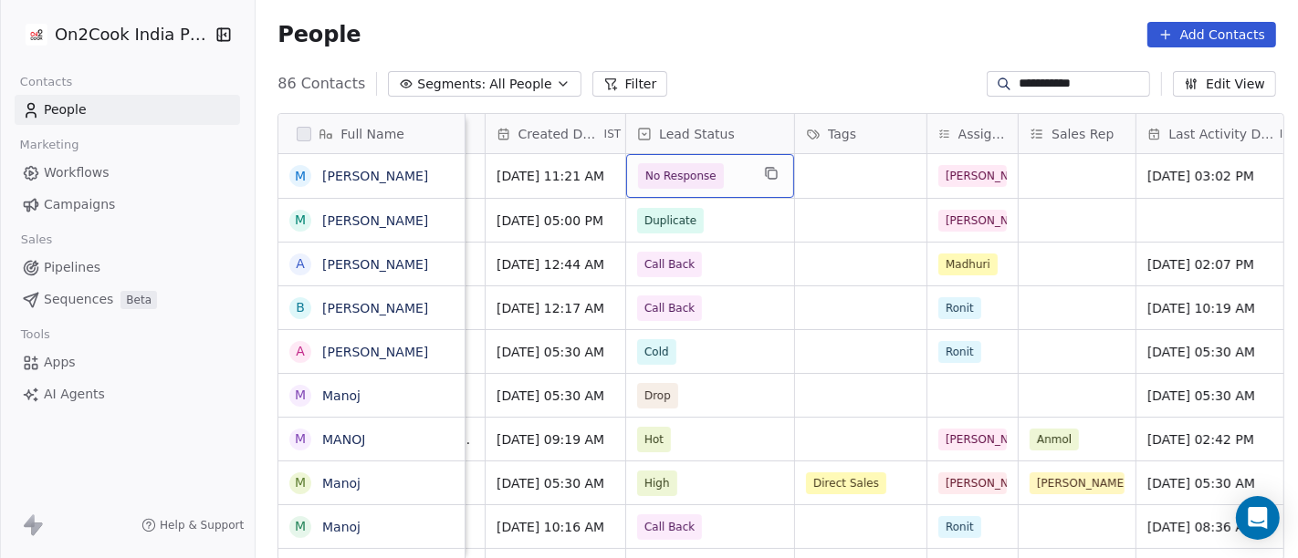
click at [665, 181] on span "No Response" at bounding box center [680, 176] width 71 height 18
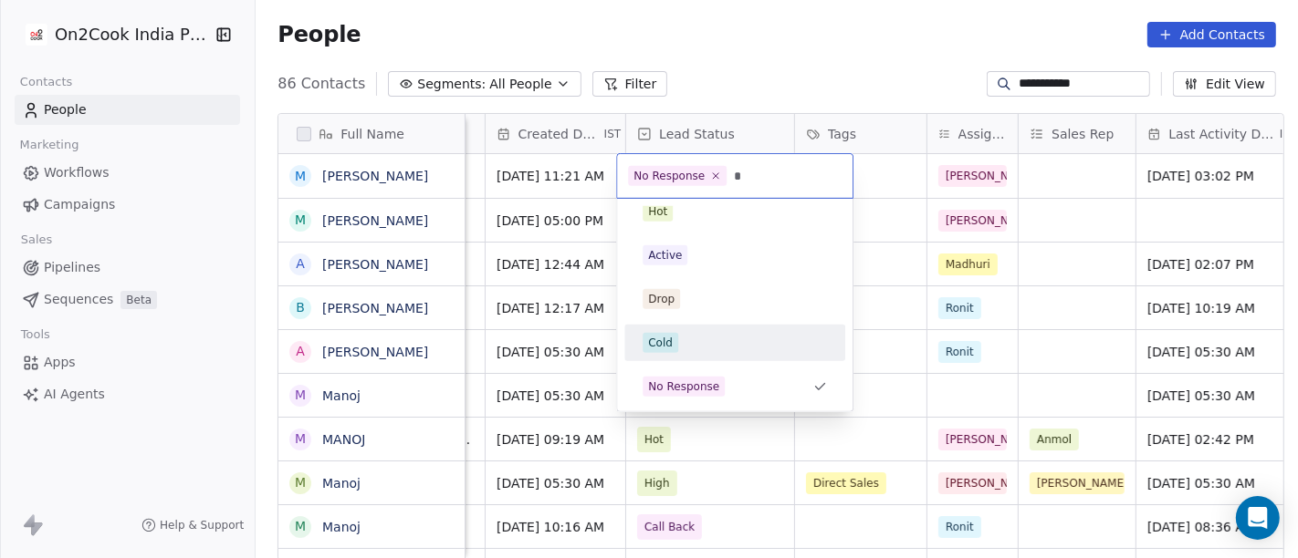
scroll to position [20, 0]
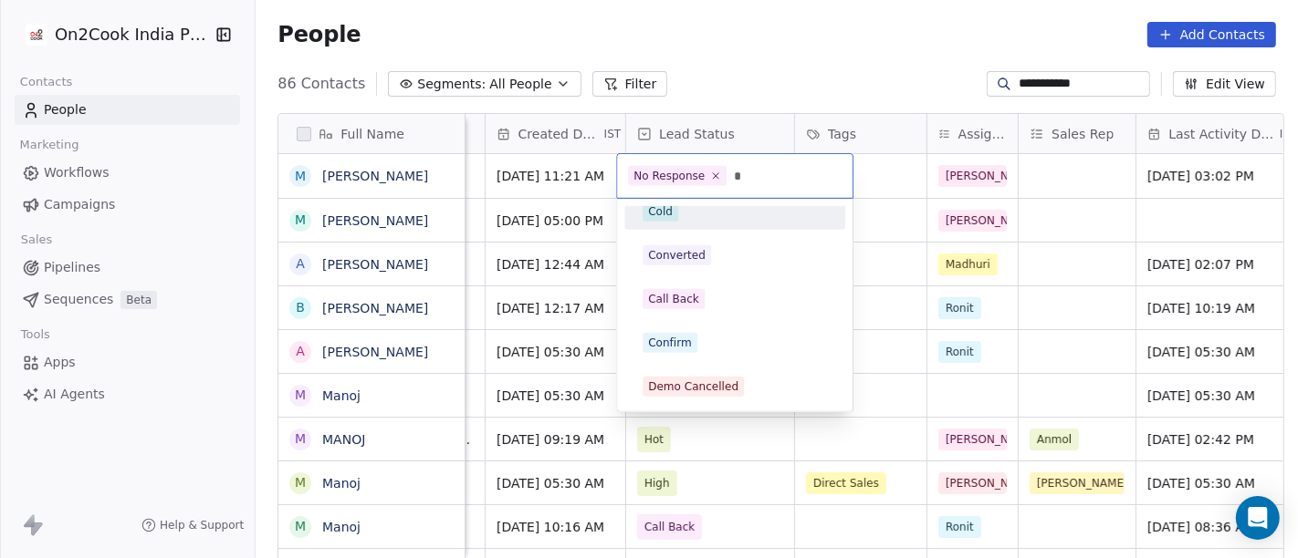
type input "*"
click at [689, 345] on span "Confirm" at bounding box center [669, 343] width 55 height 20
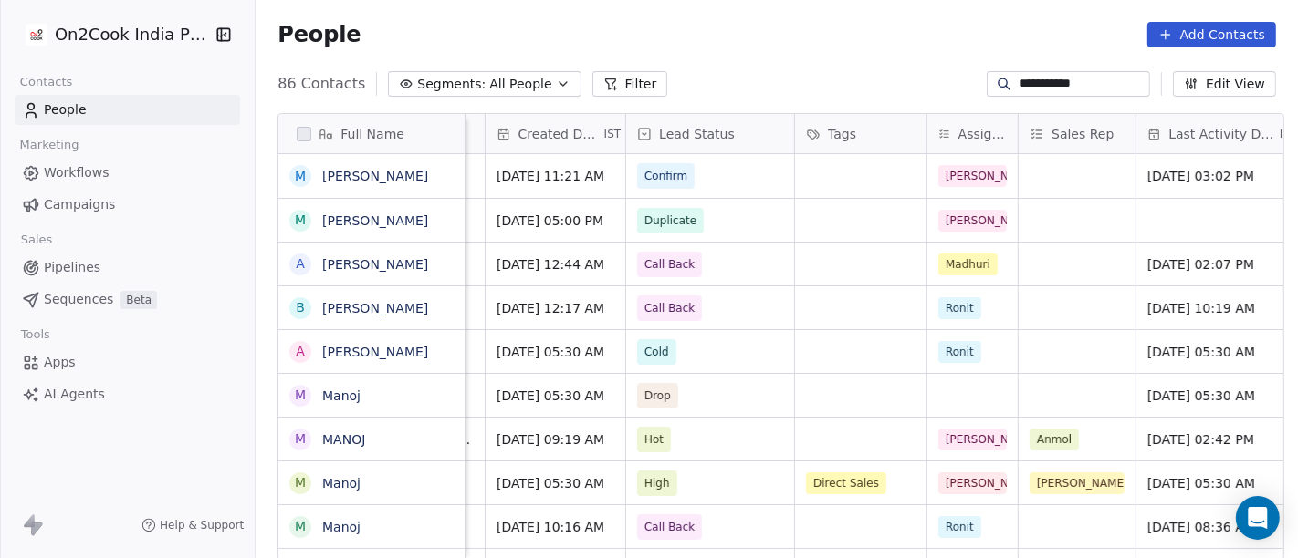
click at [813, 69] on div "**********" at bounding box center [777, 83] width 1042 height 29
click at [1018, 85] on input "**********" at bounding box center [1082, 84] width 128 height 18
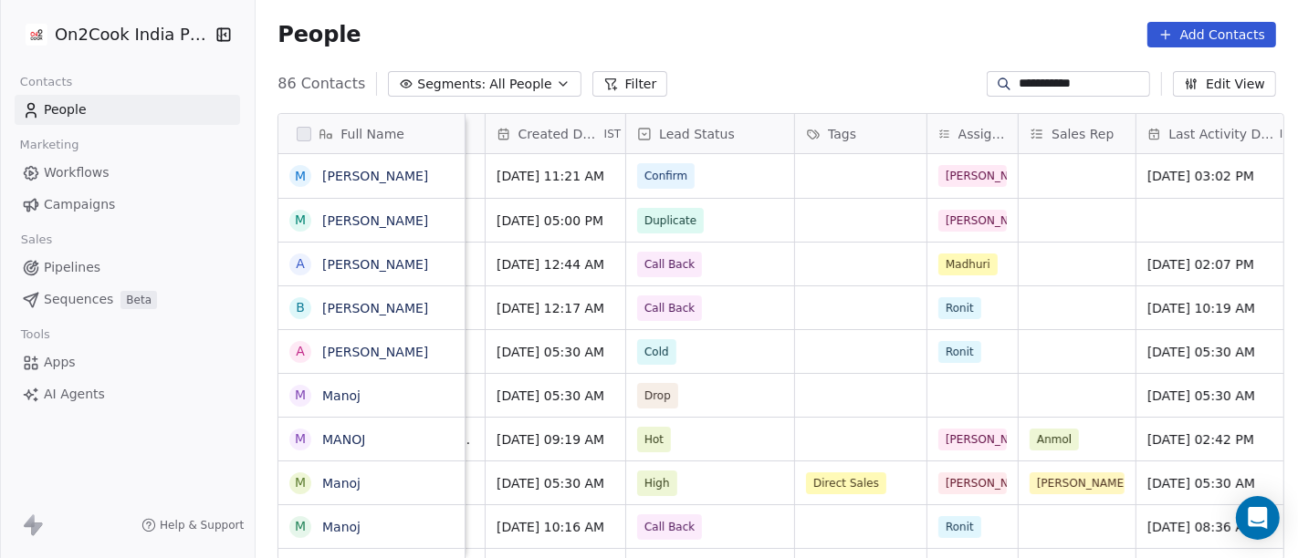
paste input "**********"
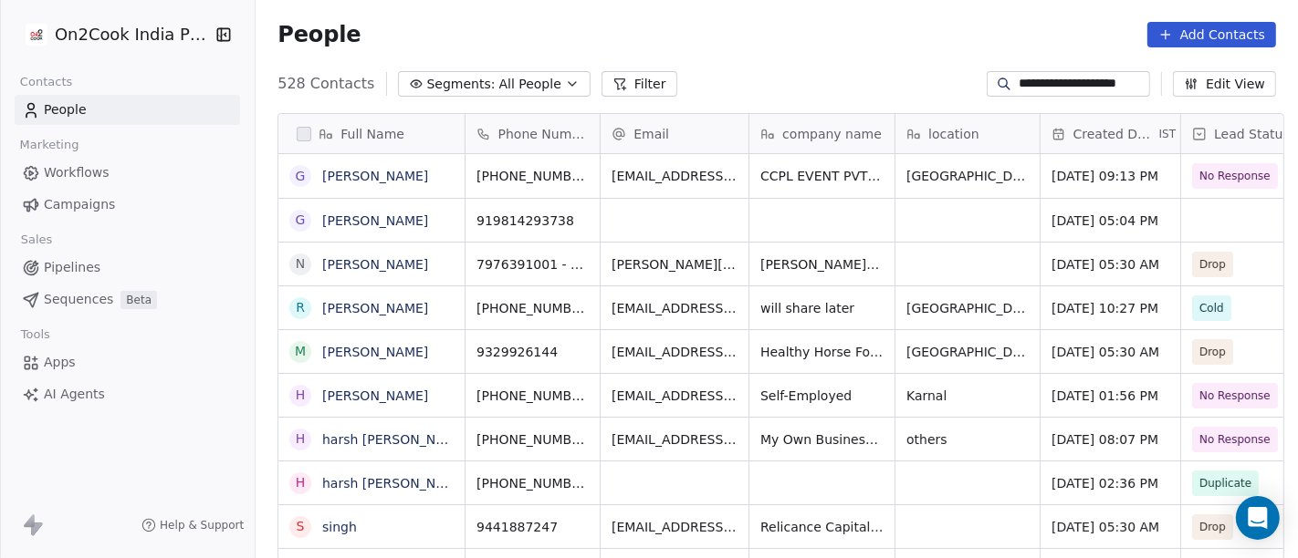
type input "**********"
drag, startPoint x: 584, startPoint y: 172, endPoint x: 541, endPoint y: 58, distance: 121.9
click at [610, 173] on icon "grid" at bounding box center [617, 173] width 15 height 15
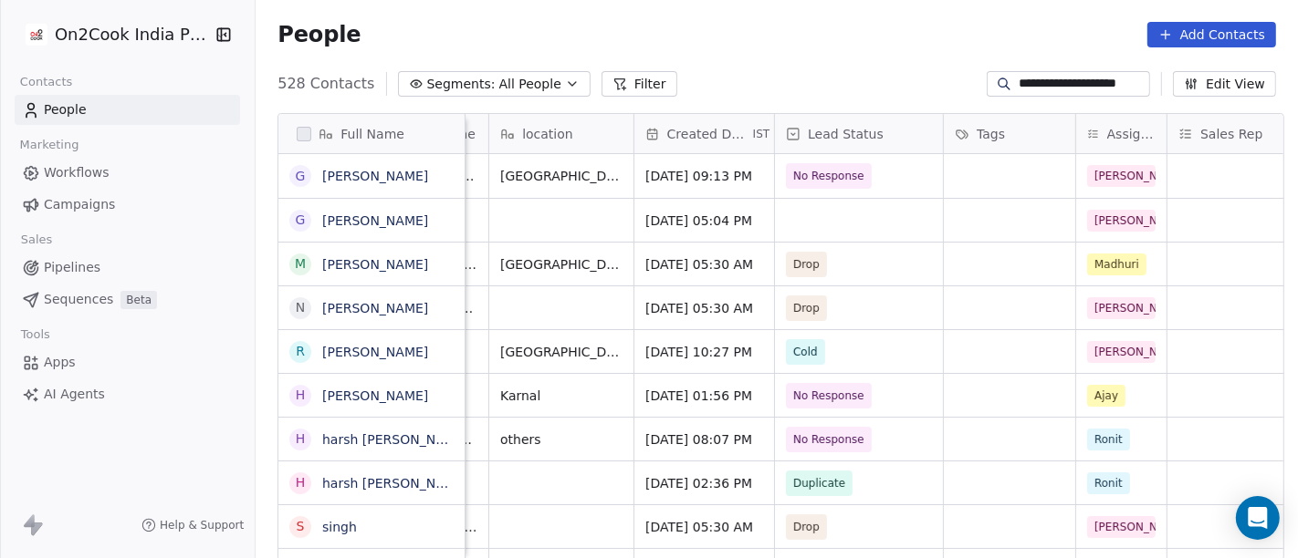
scroll to position [0, 407]
click at [794, 176] on span "No Response" at bounding box center [828, 176] width 71 height 18
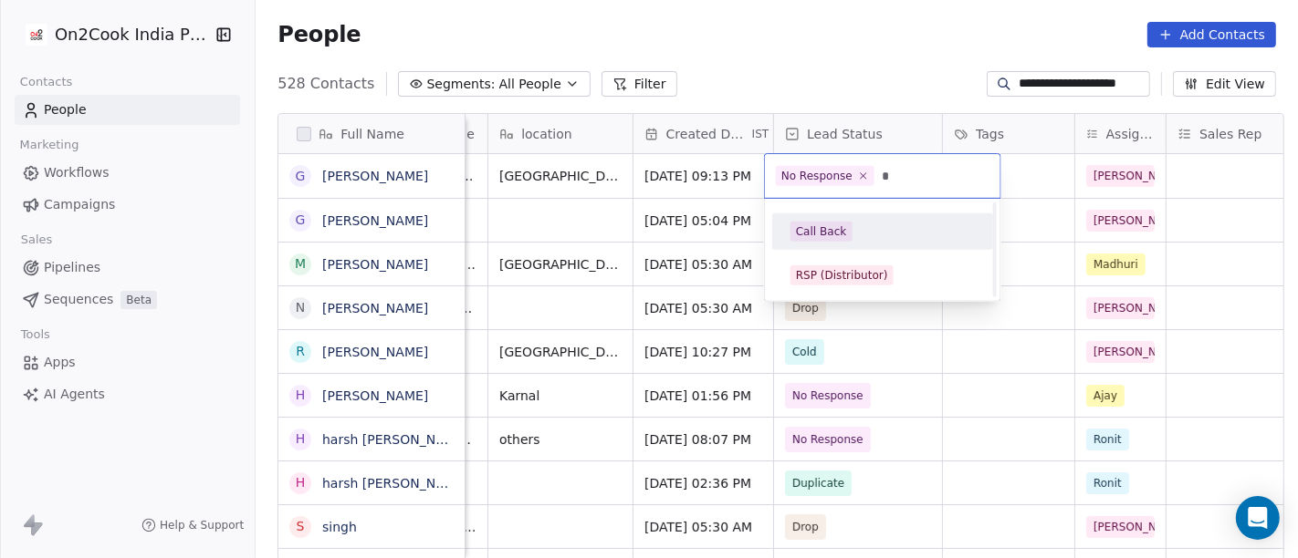
scroll to position [0, 0]
type input "*"
drag, startPoint x: 847, startPoint y: 245, endPoint x: 1005, endPoint y: 226, distance: 158.9
click at [847, 244] on div "Call Back" at bounding box center [882, 231] width 206 height 29
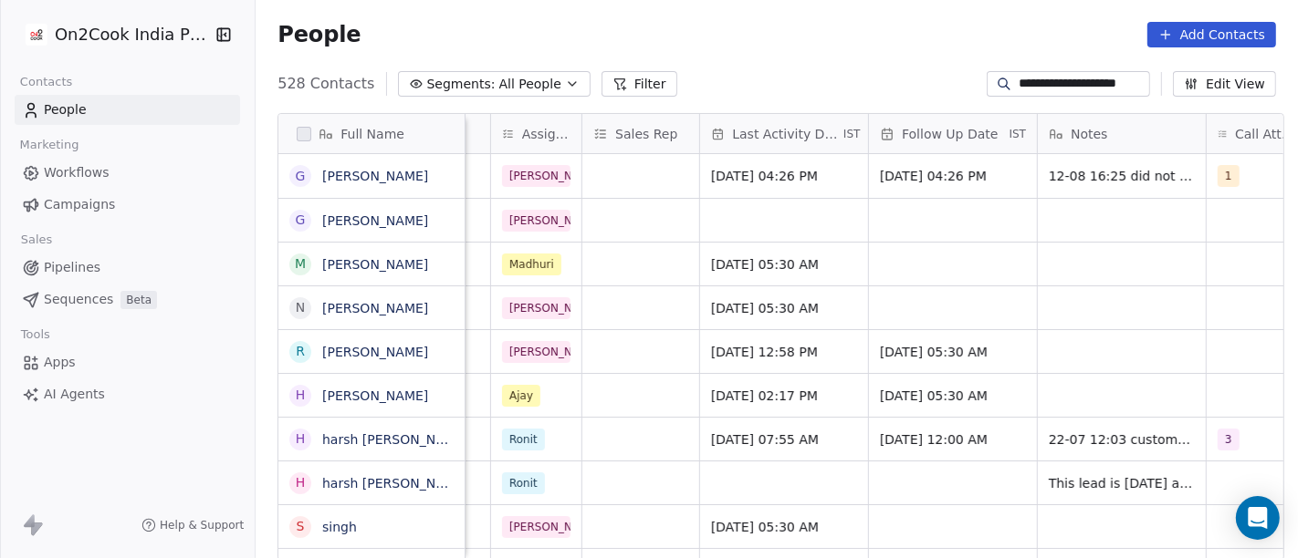
scroll to position [0, 1015]
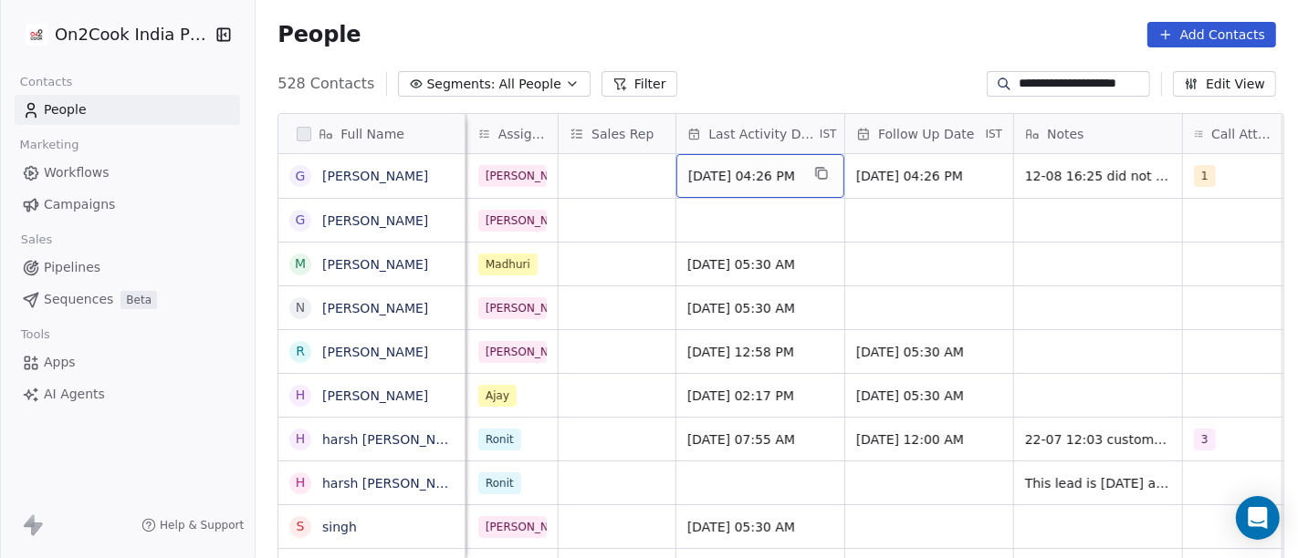
click at [748, 183] on span "Aug 12, 2025 04:26 PM" at bounding box center [743, 176] width 111 height 18
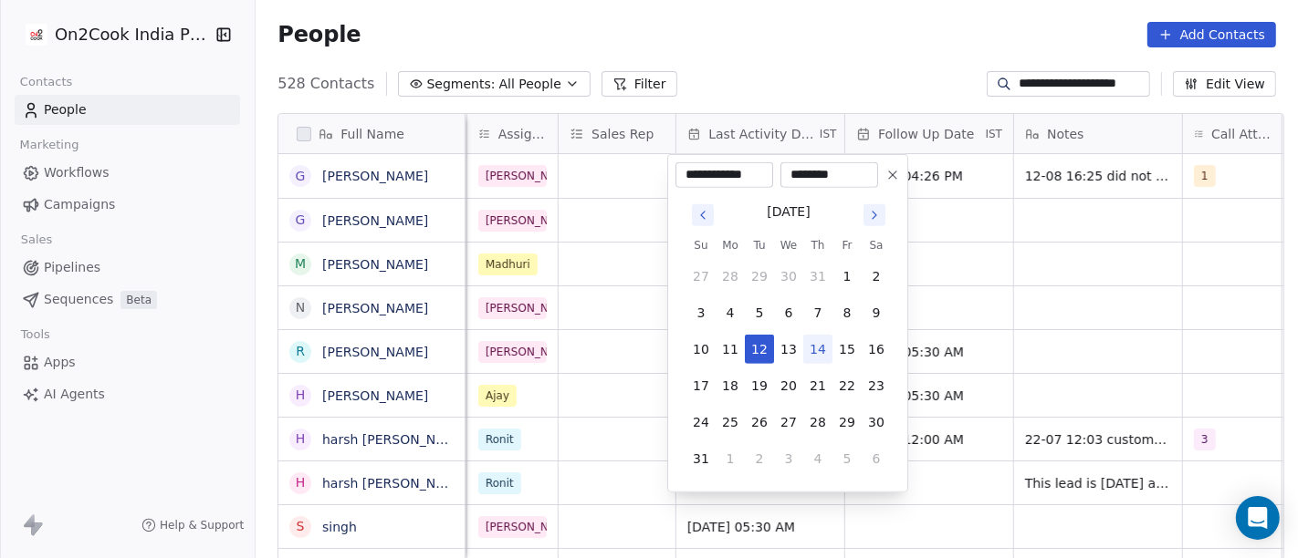
click at [822, 337] on button "14" at bounding box center [817, 349] width 29 height 29
type input "**********"
click at [817, 25] on html "**********" at bounding box center [649, 279] width 1298 height 558
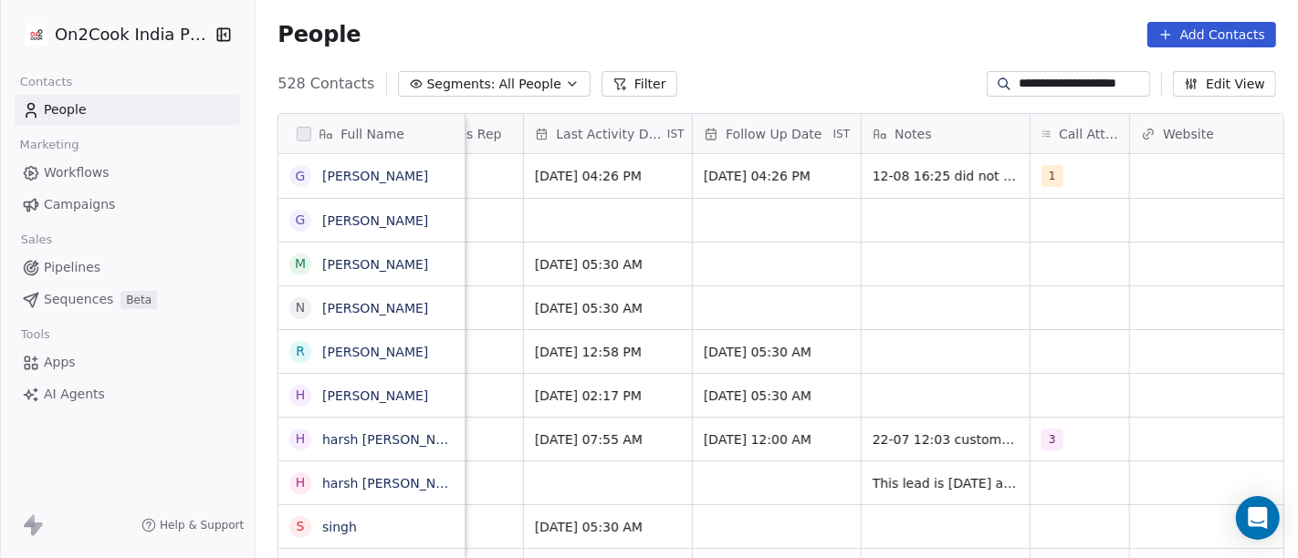
scroll to position [0, 1169]
click at [1040, 180] on span "1" at bounding box center [1051, 176] width 22 height 22
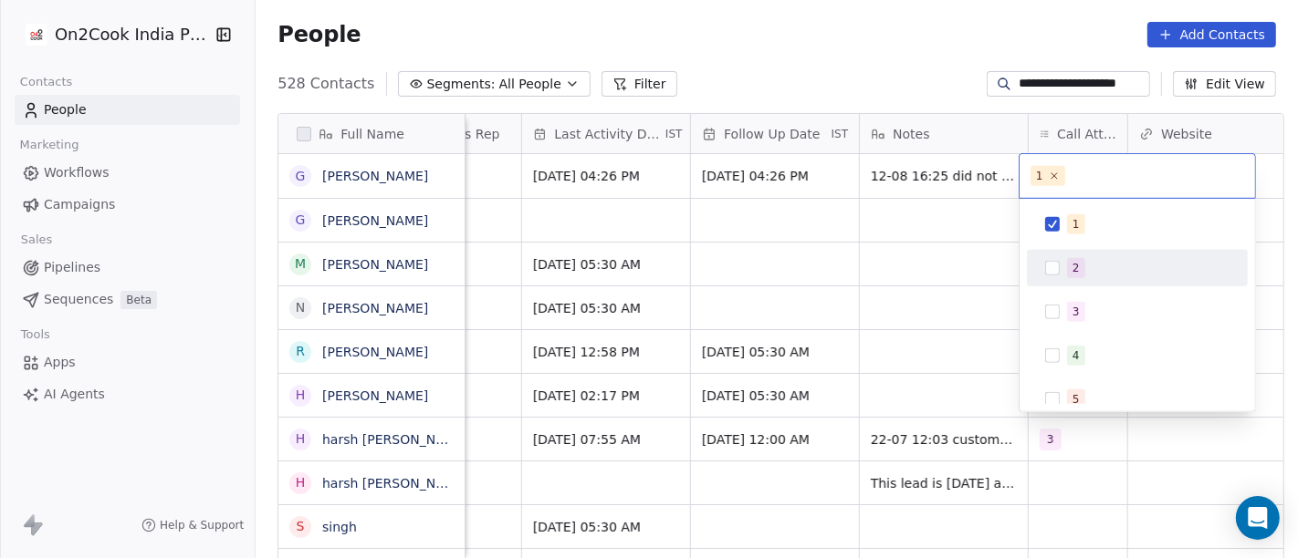
click at [1095, 262] on div "2" at bounding box center [1148, 268] width 162 height 20
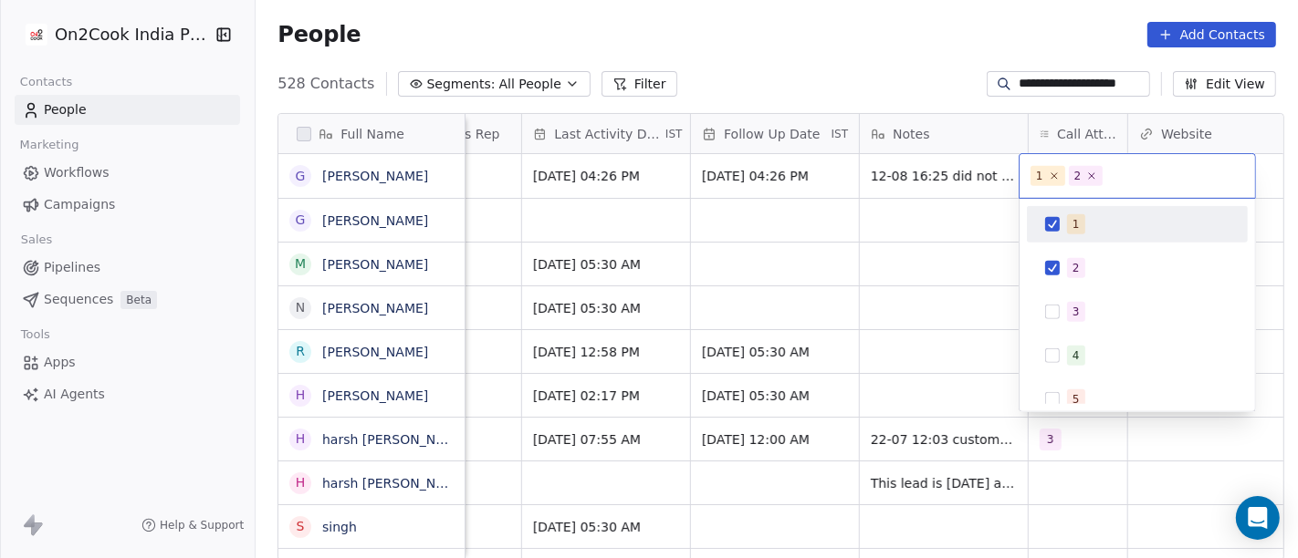
click at [1089, 229] on div "1" at bounding box center [1148, 224] width 162 height 20
click at [940, 74] on html "**********" at bounding box center [649, 279] width 1298 height 558
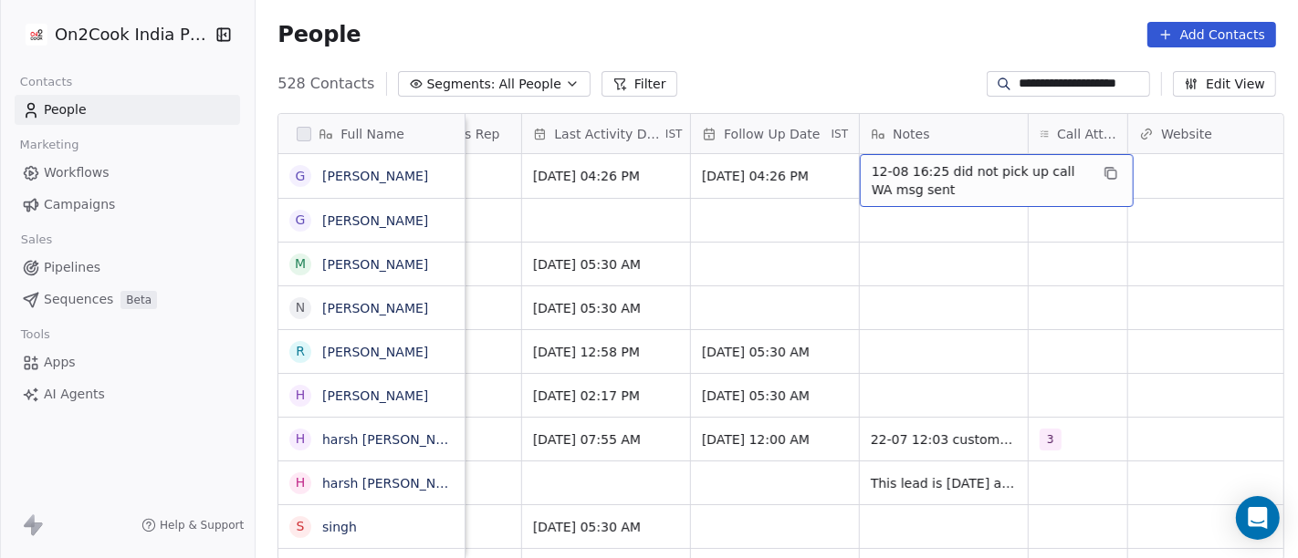
click at [883, 183] on span "12-08 16:25 did not pick up call WA msg sent" at bounding box center [979, 180] width 217 height 37
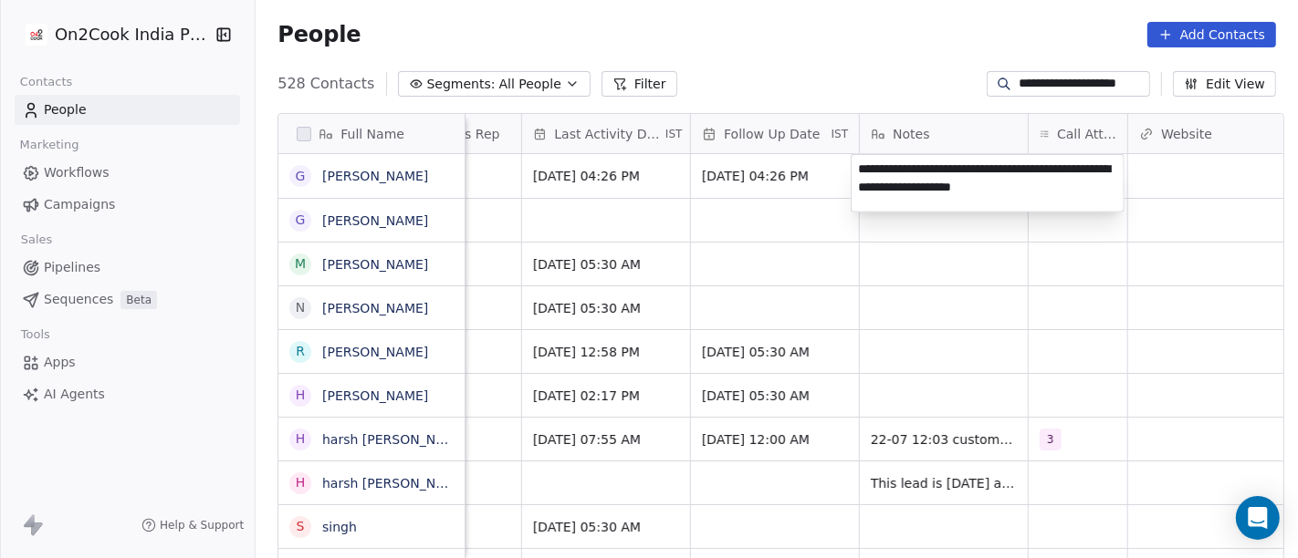
type textarea "**********"
click at [837, 264] on html "**********" at bounding box center [649, 279] width 1298 height 558
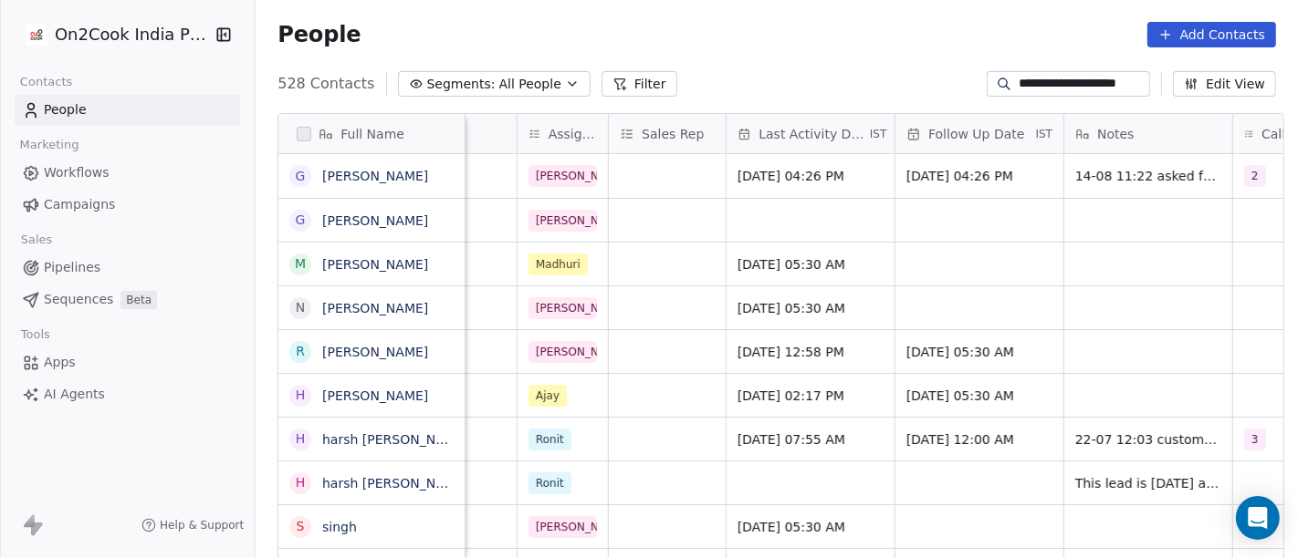
scroll to position [0, 965]
click at [942, 168] on span "19/08/2025 04:26 PM" at bounding box center [962, 176] width 111 height 18
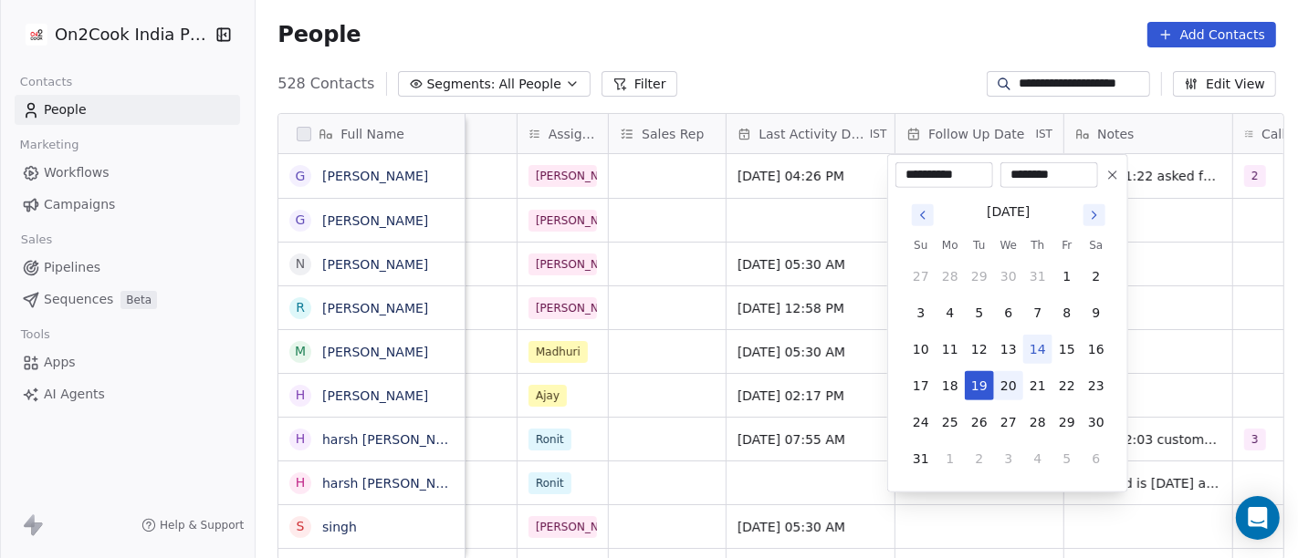
click at [1015, 388] on button "20" at bounding box center [1008, 385] width 29 height 29
click at [1035, 382] on button "21" at bounding box center [1037, 385] width 29 height 29
type input "**********"
click at [875, 89] on html "**********" at bounding box center [649, 279] width 1298 height 558
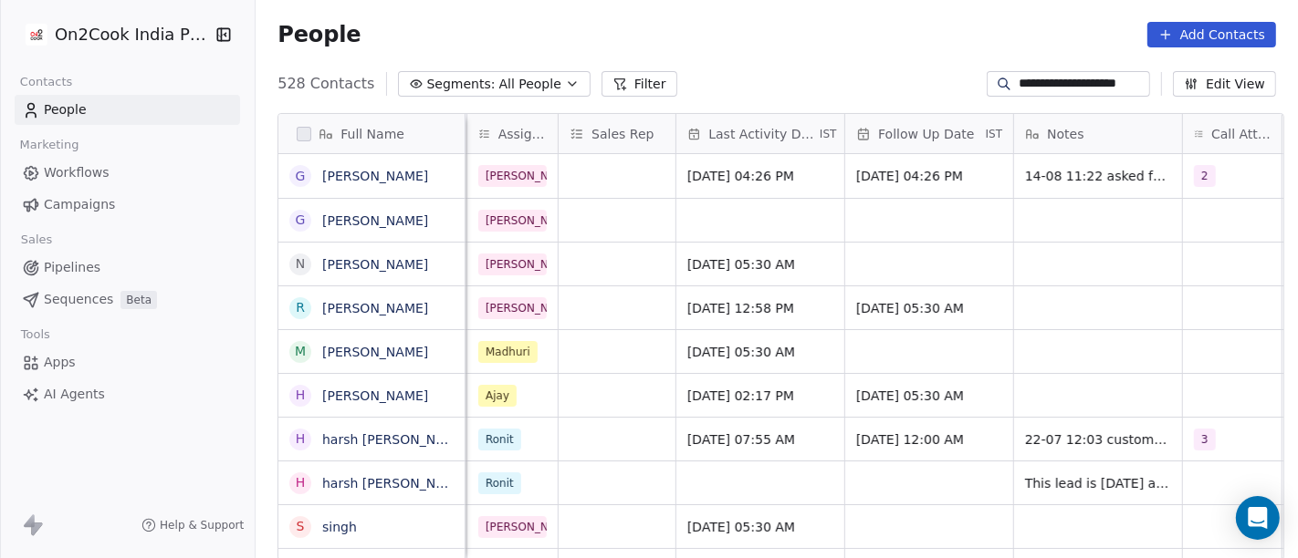
scroll to position [0, 1353]
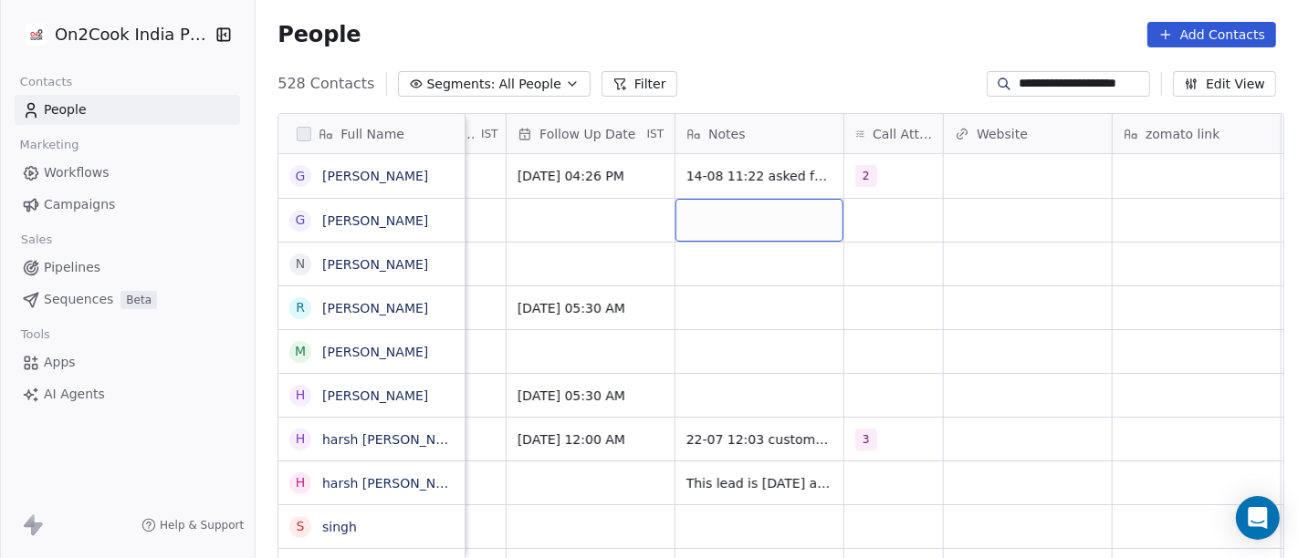
click at [734, 221] on div "grid" at bounding box center [759, 220] width 168 height 43
type textarea "**********"
click at [787, 362] on html "**********" at bounding box center [649, 279] width 1298 height 558
click at [935, 272] on html "**********" at bounding box center [649, 279] width 1298 height 558
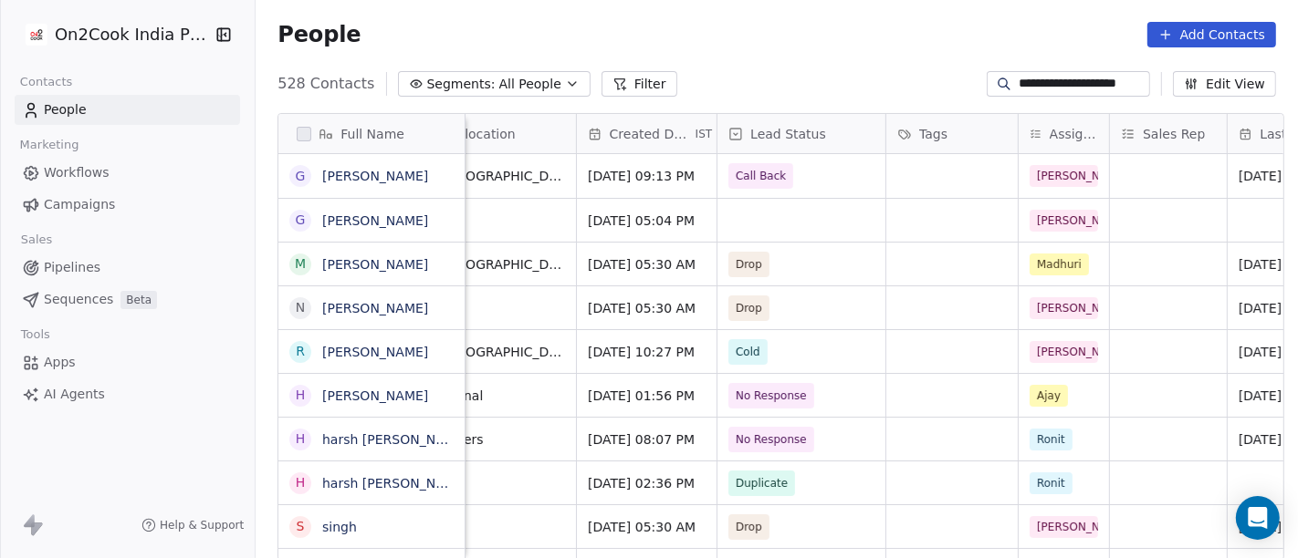
scroll to position [0, 462]
click at [750, 217] on div "grid" at bounding box center [803, 220] width 168 height 43
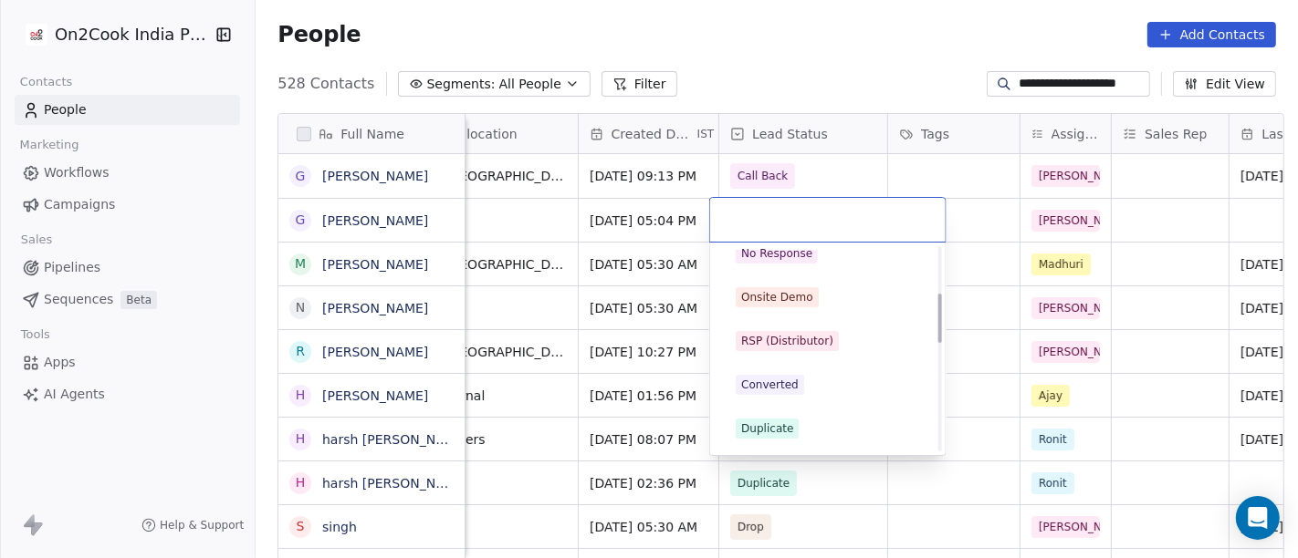
scroll to position [204, 0]
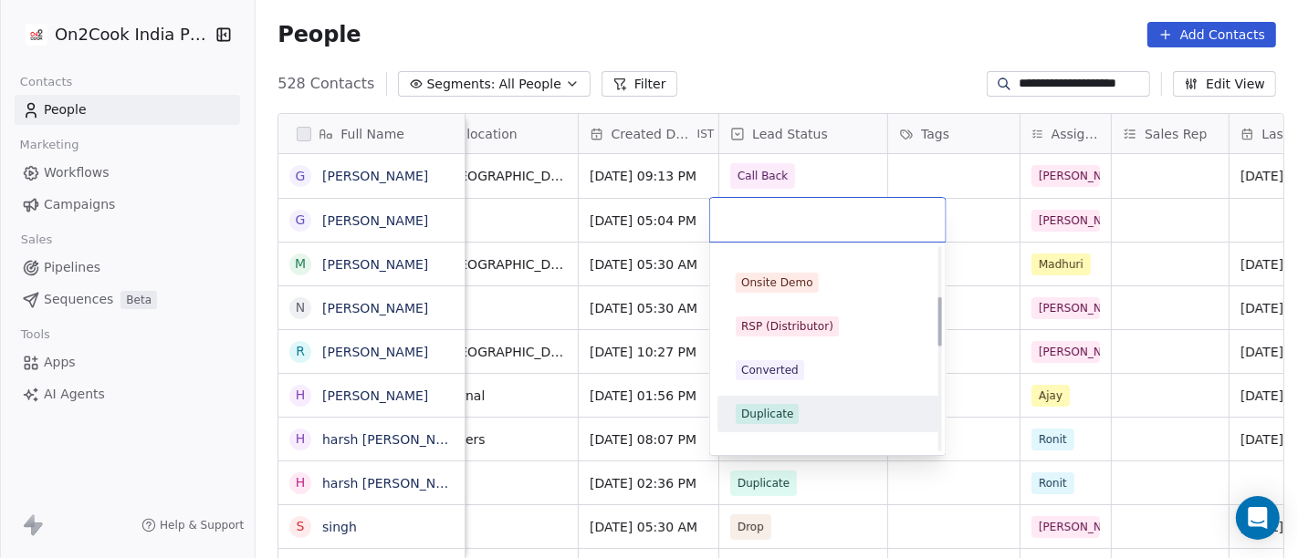
click at [772, 406] on div "Duplicate" at bounding box center [767, 414] width 52 height 16
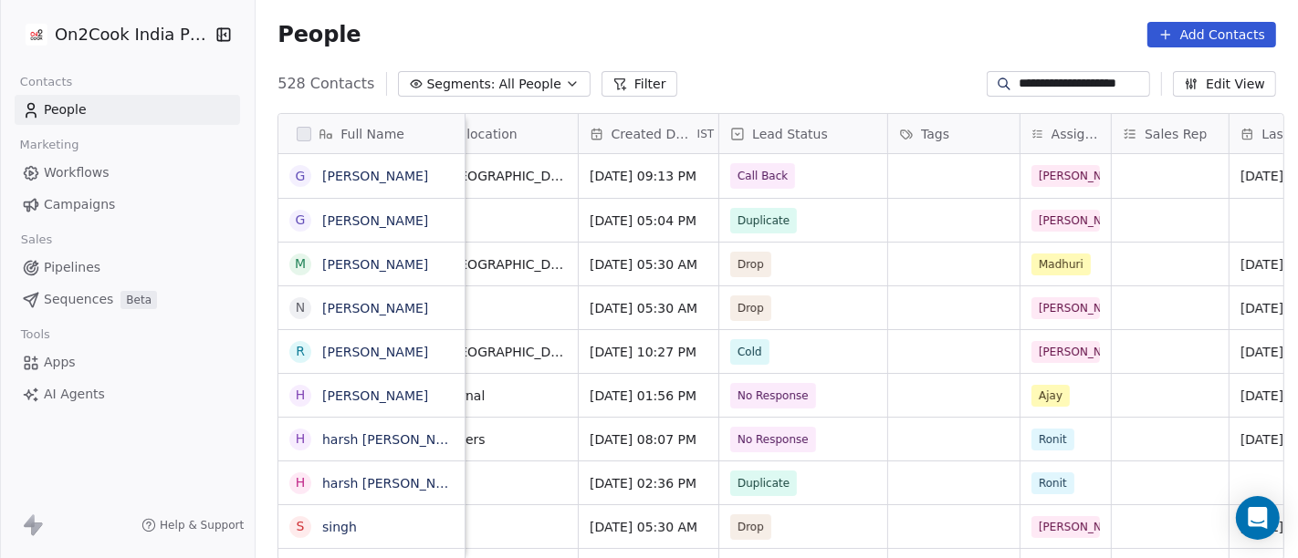
click at [1048, 90] on input "**********" at bounding box center [1082, 84] width 128 height 18
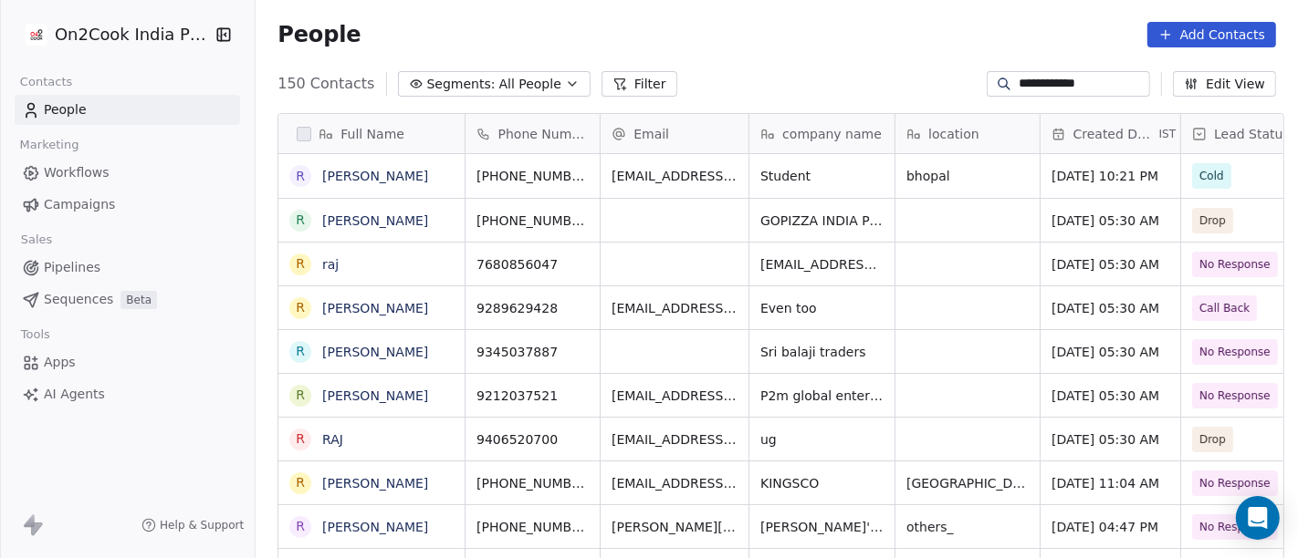
scroll to position [476, 1035]
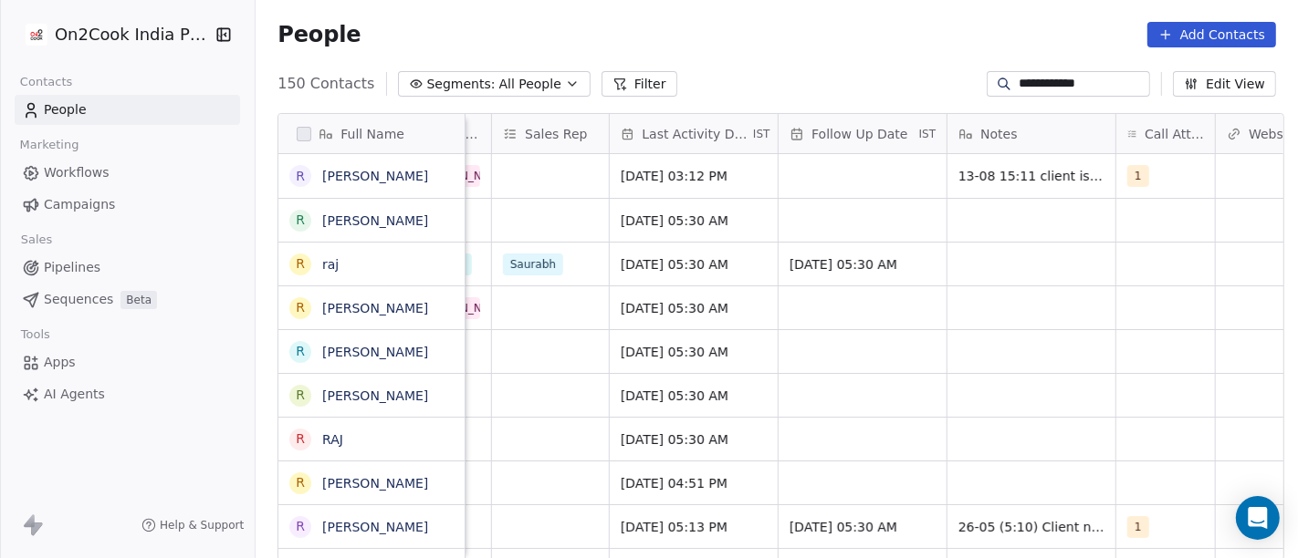
type input "**********"
click at [847, 52] on div "People Add Contacts" at bounding box center [777, 34] width 1042 height 69
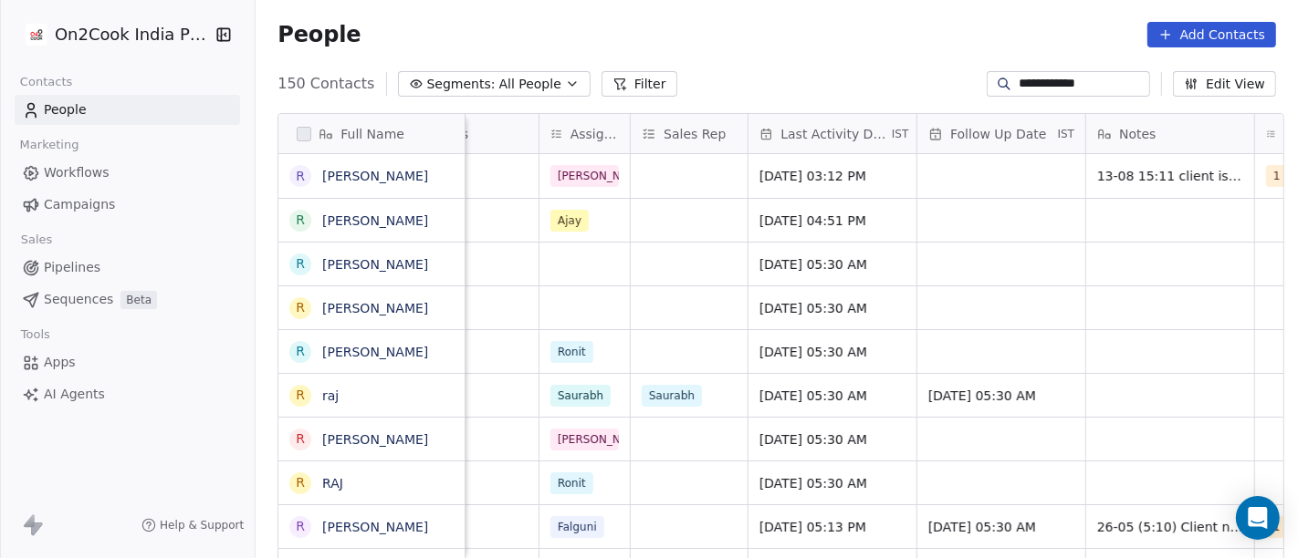
scroll to position [0, 944]
click at [800, 178] on span "Aug 13, 2025 03:12 PM" at bounding box center [814, 176] width 111 height 18
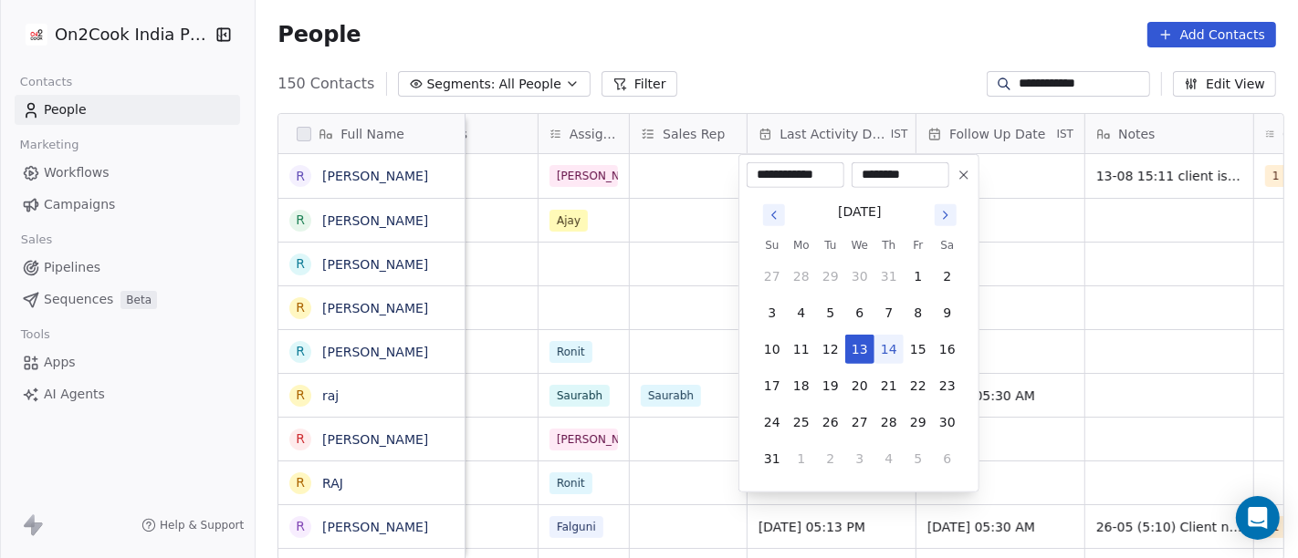
click at [892, 346] on button "14" at bounding box center [888, 349] width 29 height 29
type input "**********"
click at [776, 51] on html "**********" at bounding box center [649, 279] width 1298 height 558
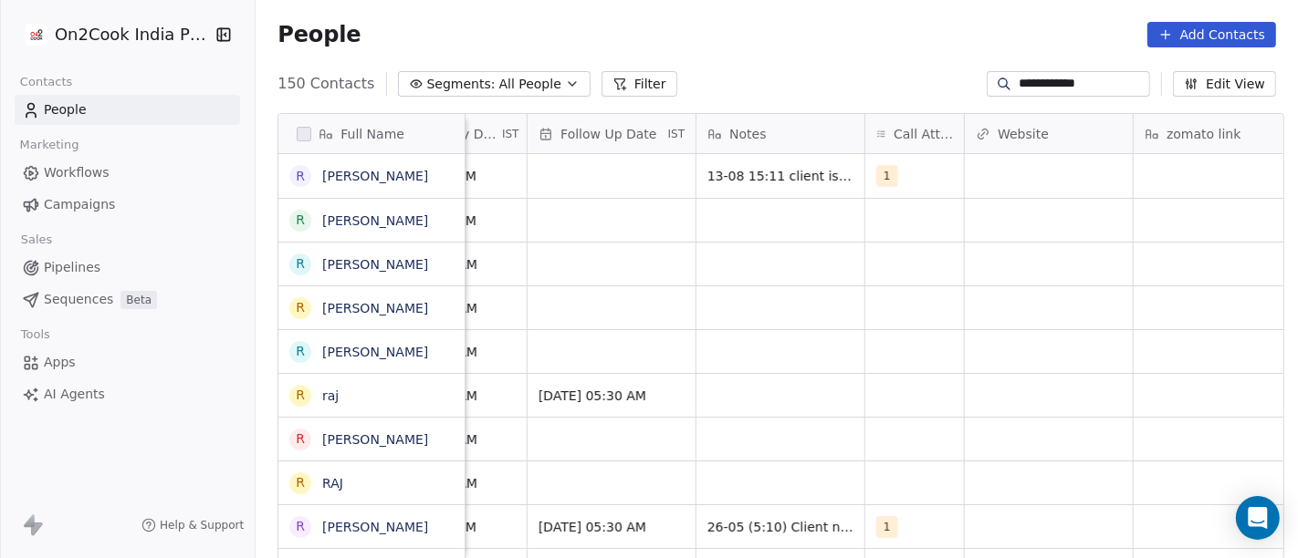
scroll to position [0, 1334]
click at [907, 168] on div "1" at bounding box center [896, 176] width 42 height 22
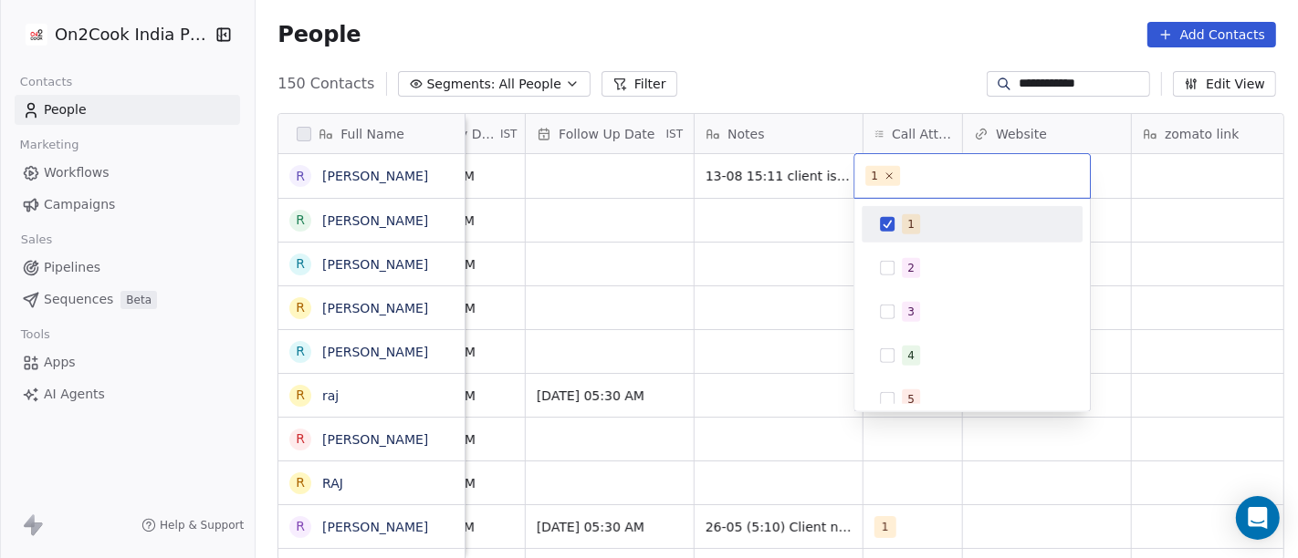
drag, startPoint x: 913, startPoint y: 268, endPoint x: 896, endPoint y: 227, distance: 44.2
click at [896, 227] on div "1 2 3 4 5 6 7 8 9 10" at bounding box center [971, 421] width 221 height 431
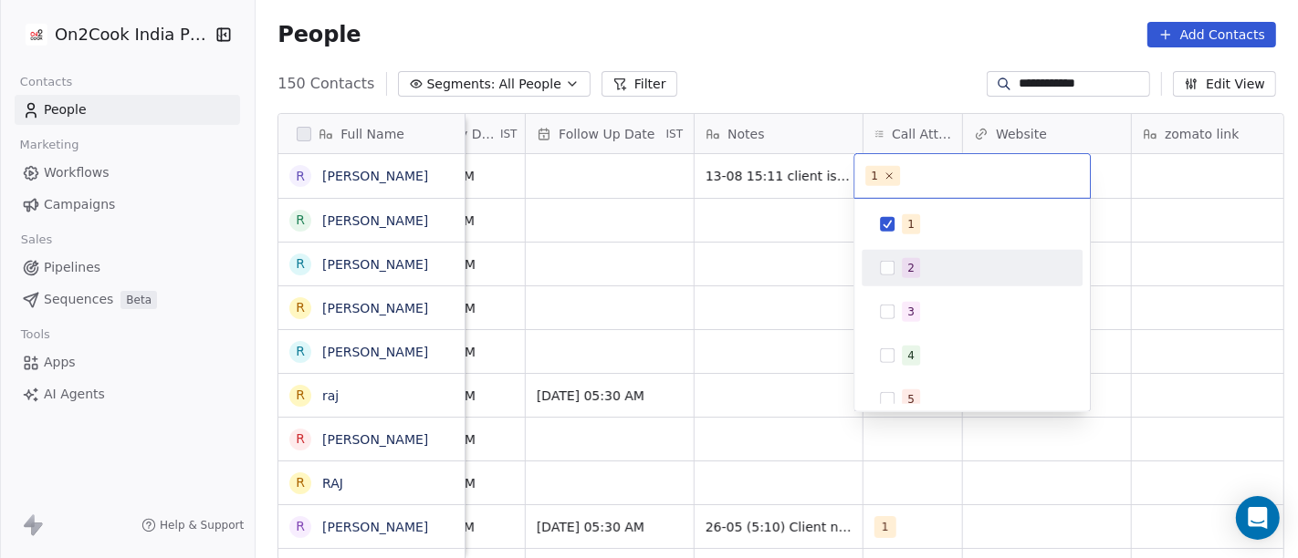
click at [899, 262] on div "2" at bounding box center [972, 268] width 206 height 29
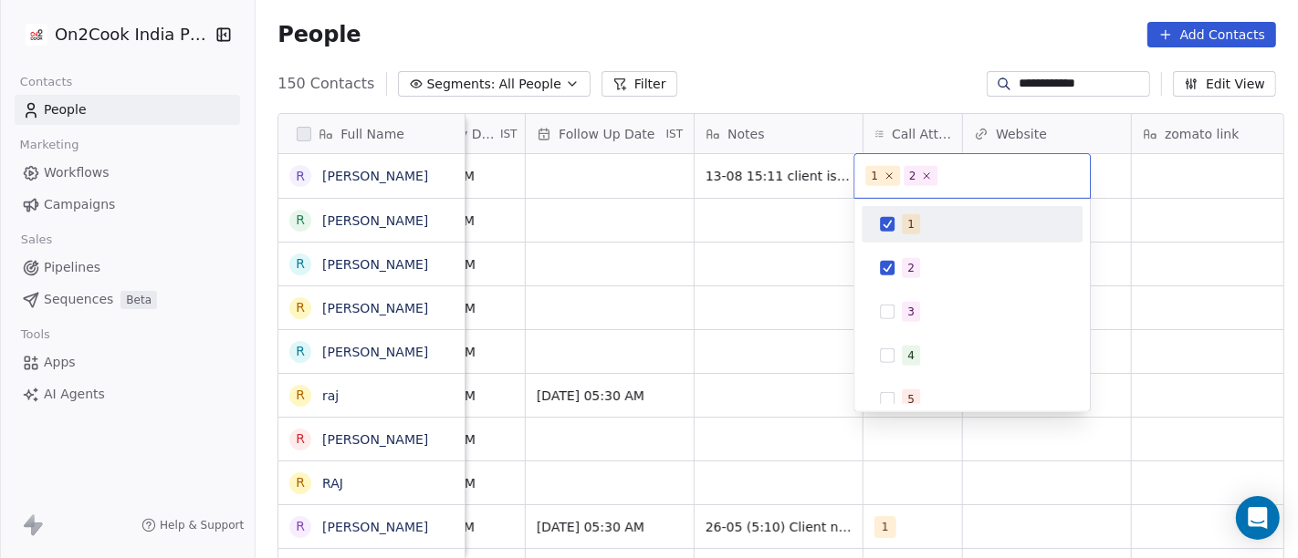
click at [902, 225] on span "1" at bounding box center [911, 224] width 18 height 20
click at [779, 95] on html "**********" at bounding box center [649, 279] width 1298 height 558
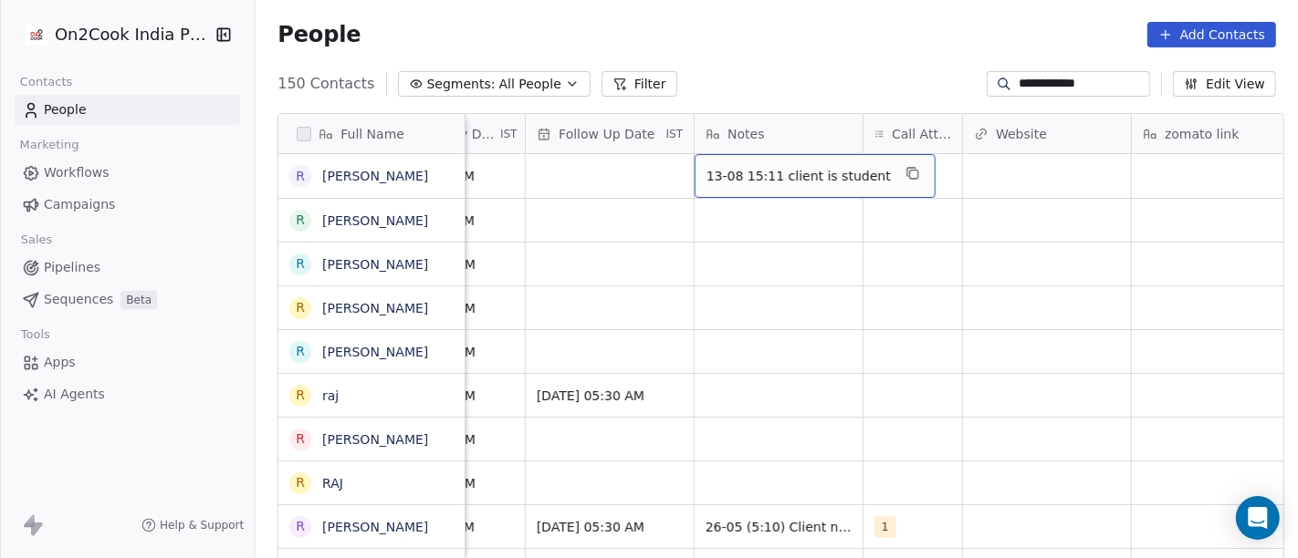
click at [776, 170] on span "13-08 15:11 client is student" at bounding box center [798, 176] width 184 height 18
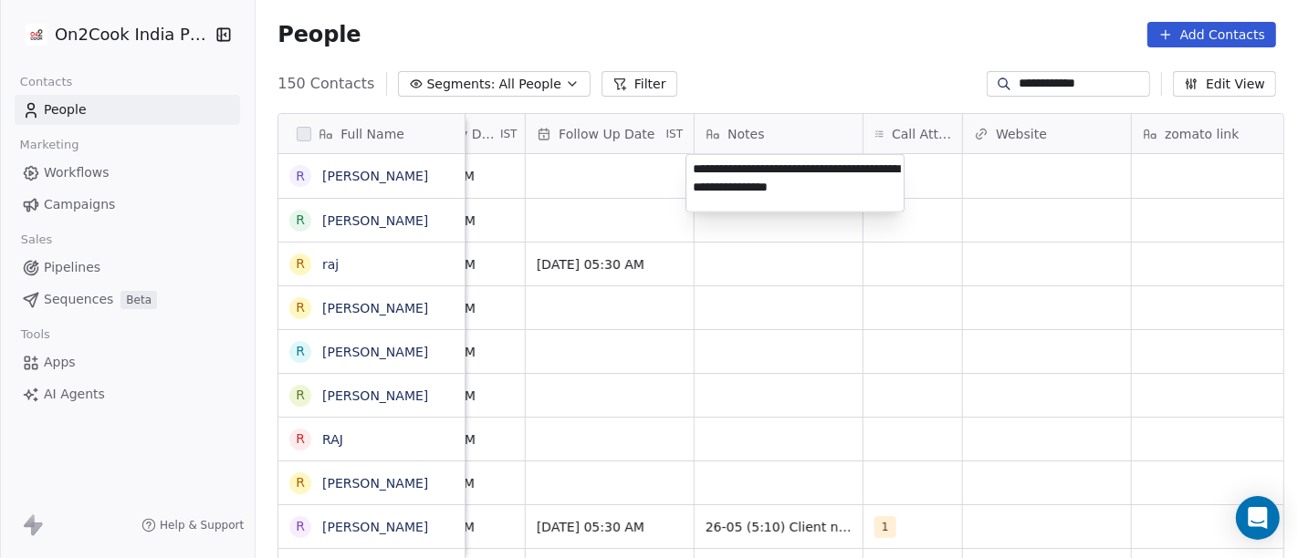
type textarea "**********"
click at [771, 277] on html "**********" at bounding box center [649, 279] width 1298 height 558
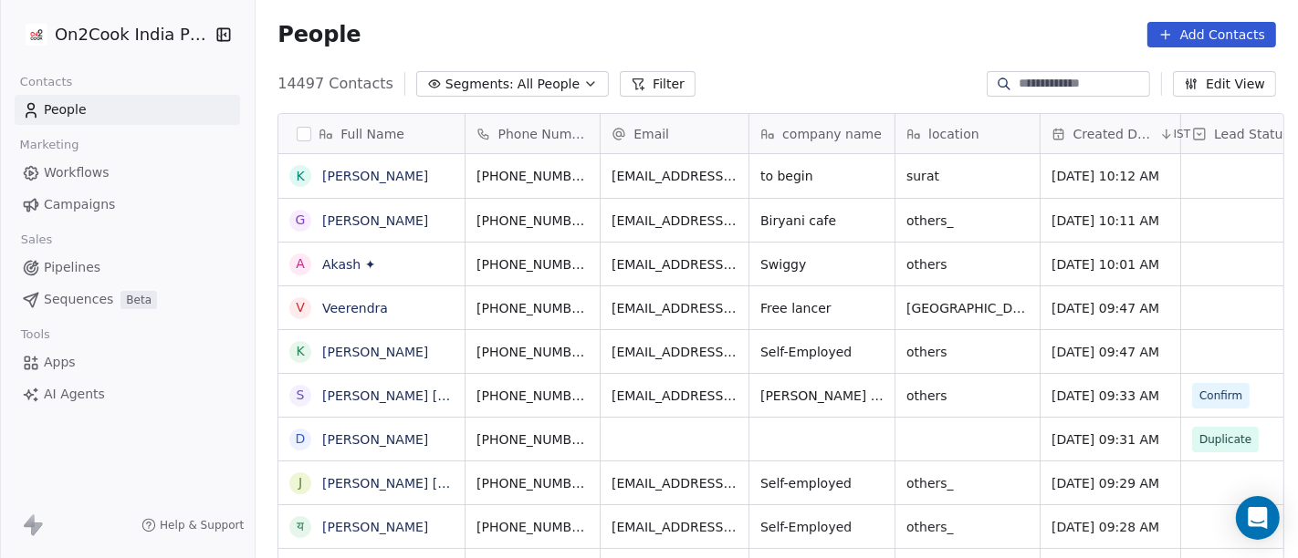
scroll to position [16, 16]
click at [324, 179] on link "[PERSON_NAME]" at bounding box center [375, 176] width 106 height 15
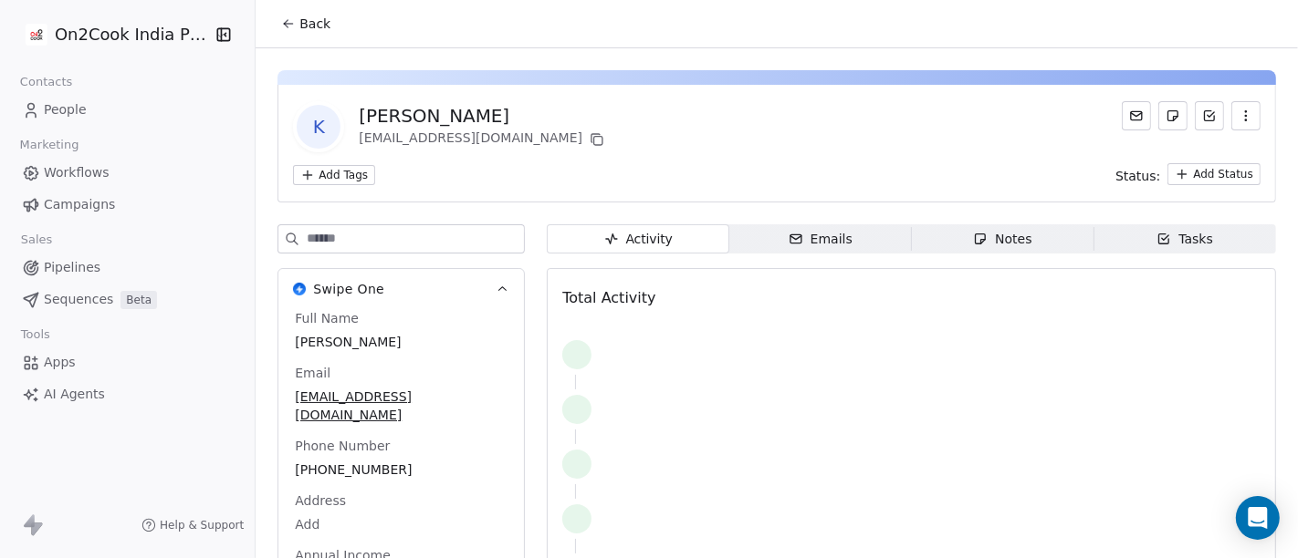
click at [299, 16] on span "Back" at bounding box center [314, 24] width 31 height 18
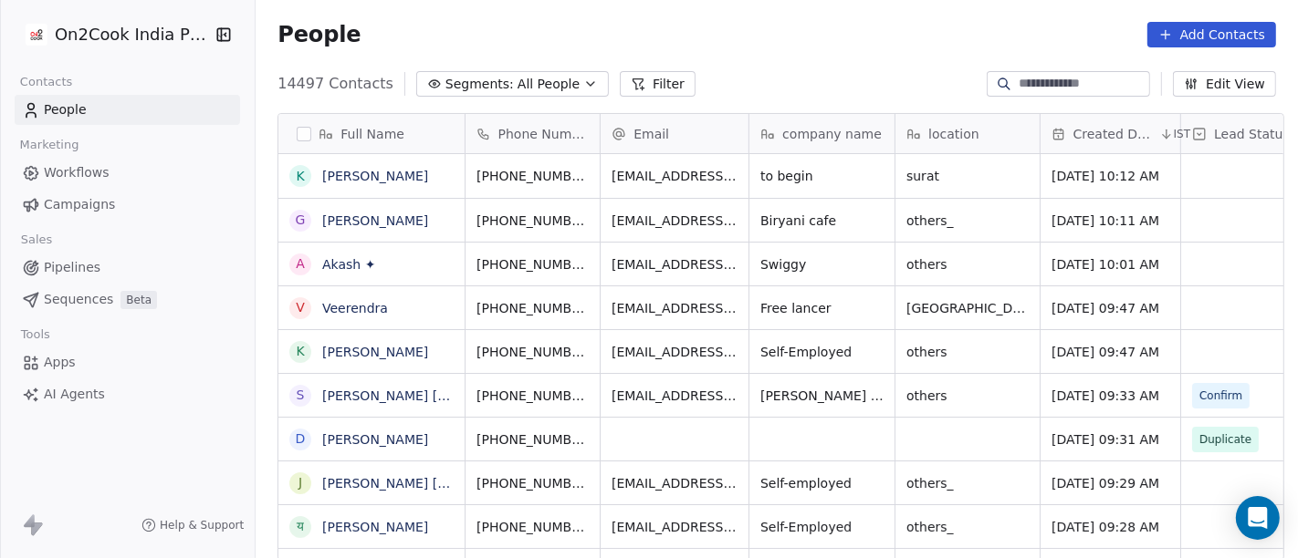
scroll to position [476, 1035]
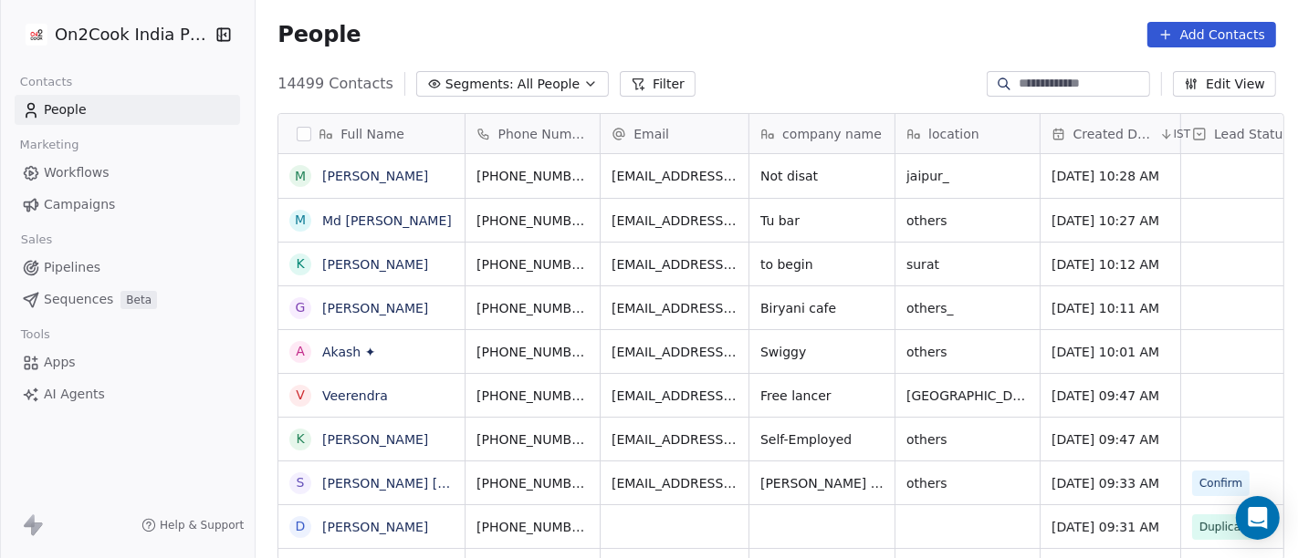
click at [537, 91] on span "All People" at bounding box center [548, 84] width 62 height 19
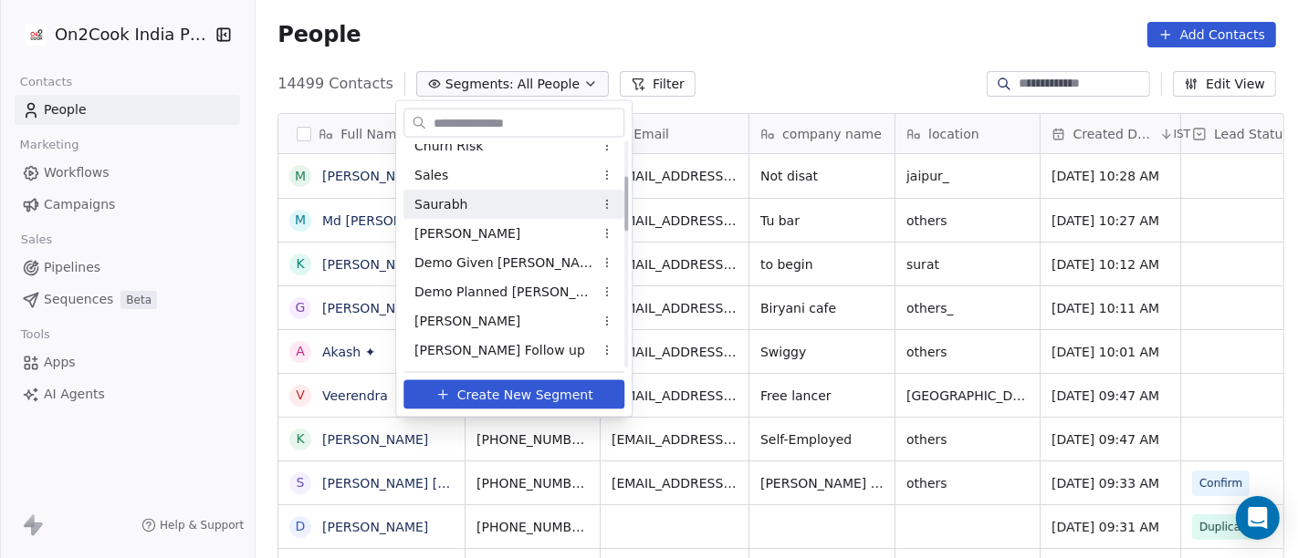
scroll to position [203, 0]
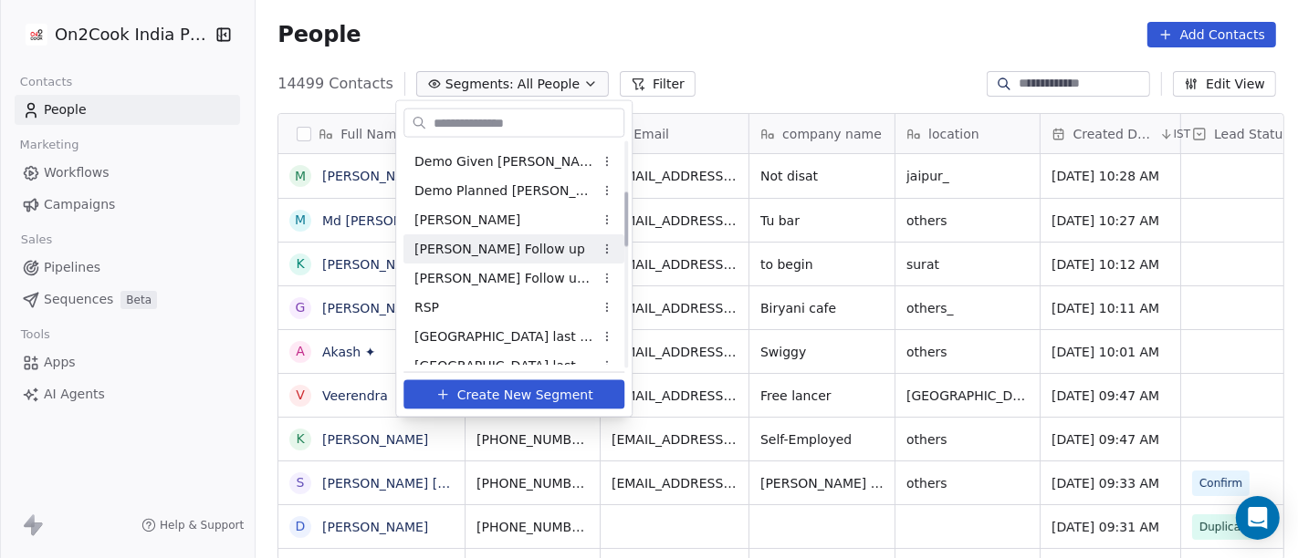
click at [499, 237] on div "Salim Follow up" at bounding box center [513, 249] width 221 height 29
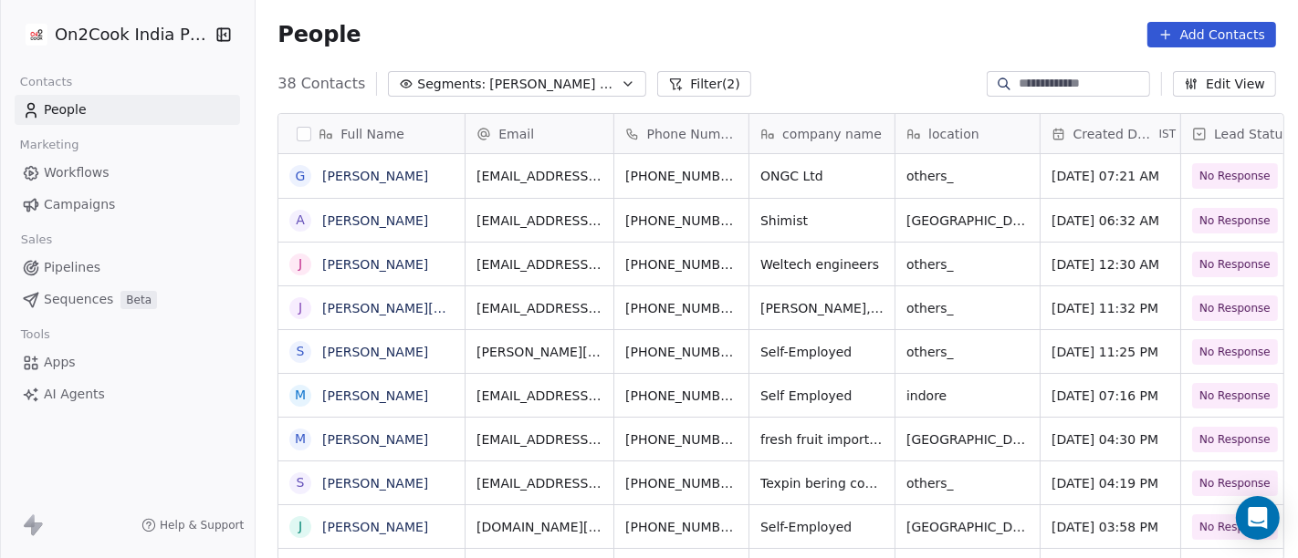
scroll to position [476, 1035]
click at [538, 84] on span "Salim Follow up" at bounding box center [553, 84] width 128 height 19
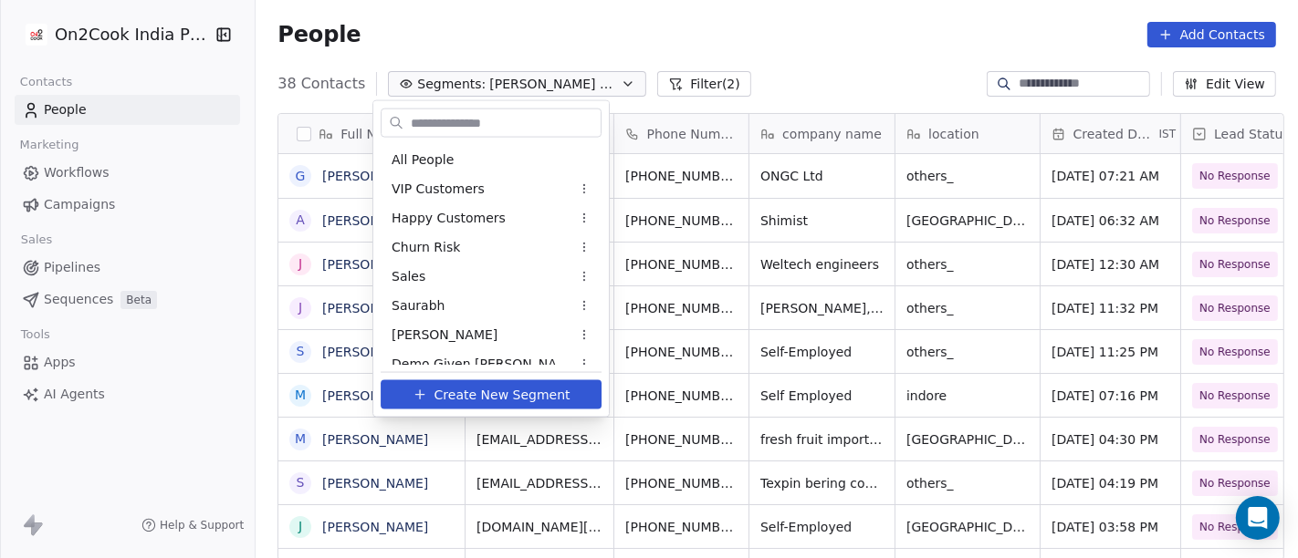
scroll to position [100, 0]
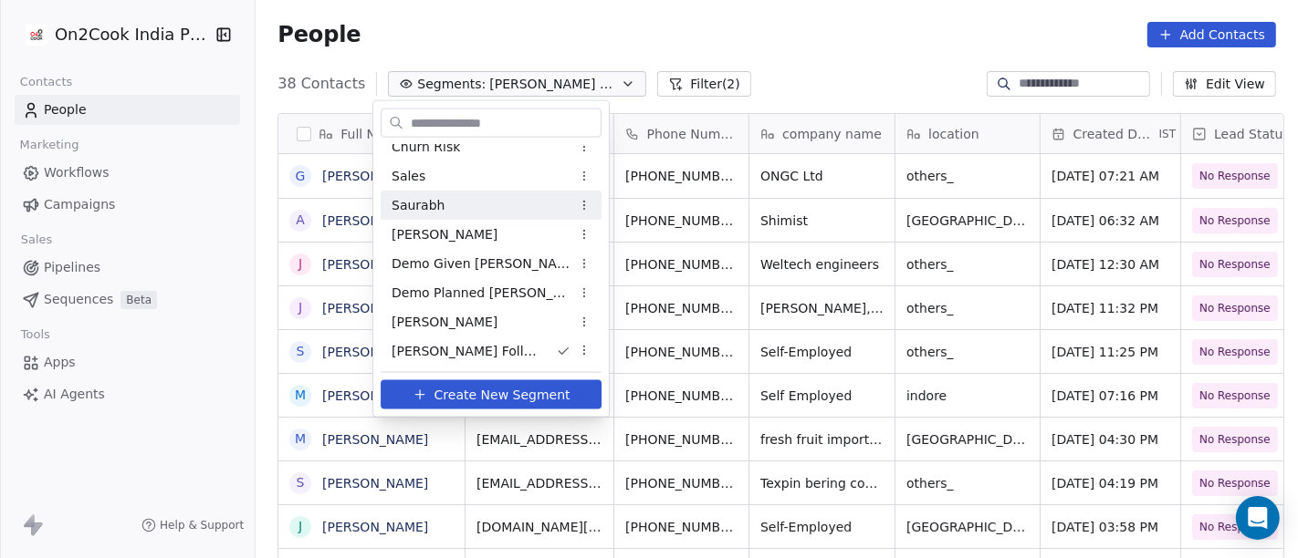
click at [729, 45] on html "On2Cook India Pvt. Ltd. Contacts People Marketing Workflows Campaigns Sales Pip…" at bounding box center [649, 279] width 1298 height 558
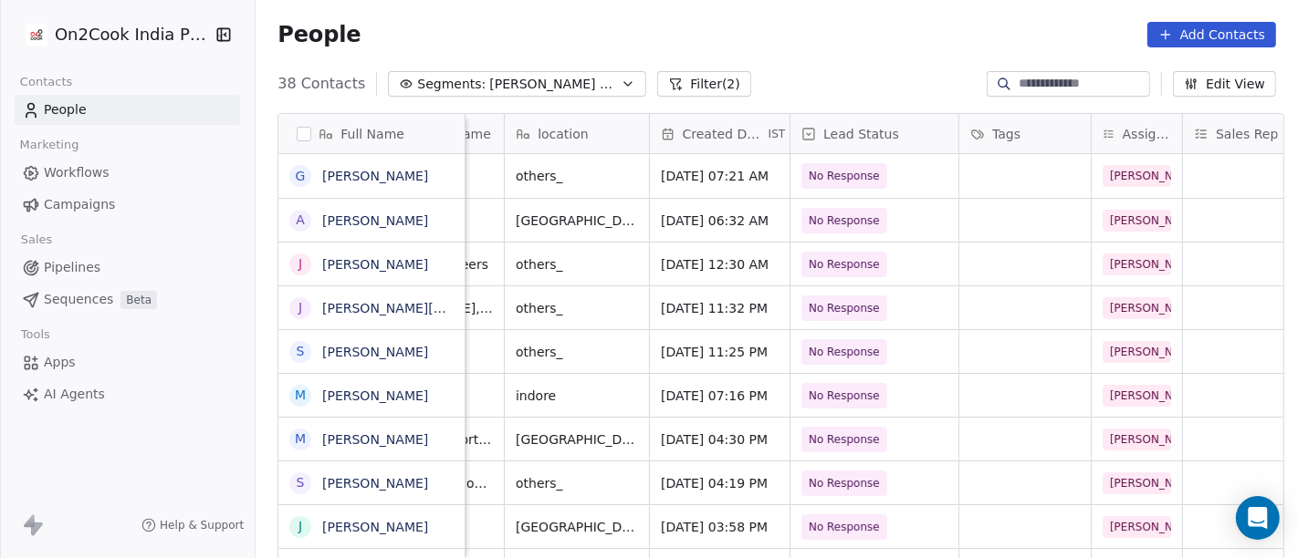
scroll to position [0, 392]
click at [657, 77] on button "Filter (2)" at bounding box center [704, 84] width 94 height 26
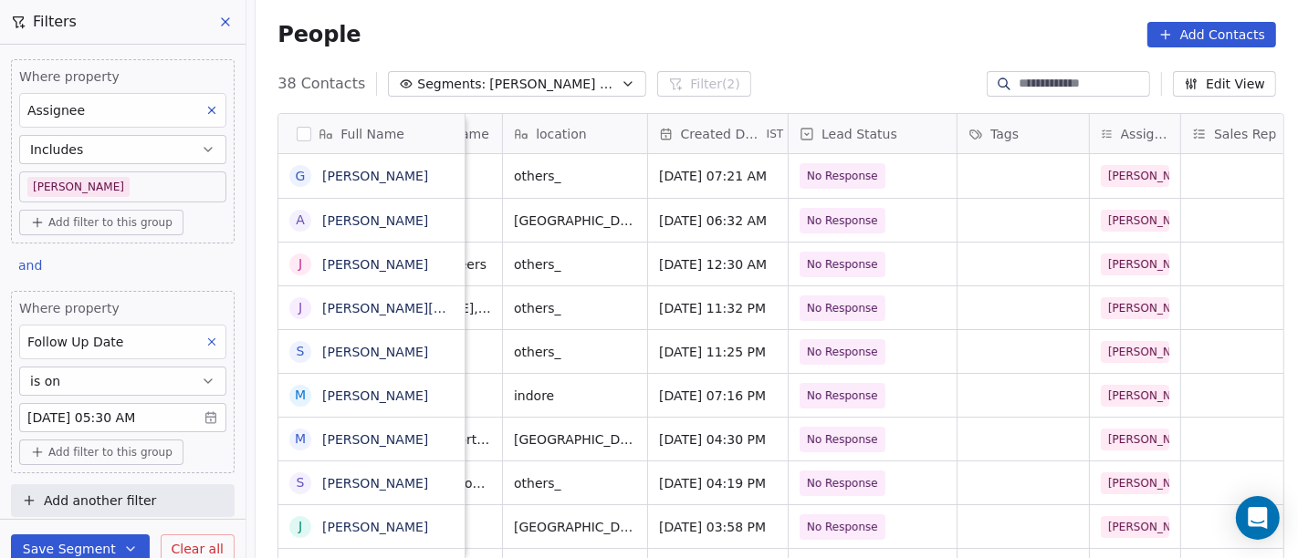
scroll to position [2, 0]
click at [130, 408] on body "On2Cook India Pvt. Ltd. Contacts People Marketing Workflows Campaigns Sales Pip…" at bounding box center [649, 279] width 1298 height 558
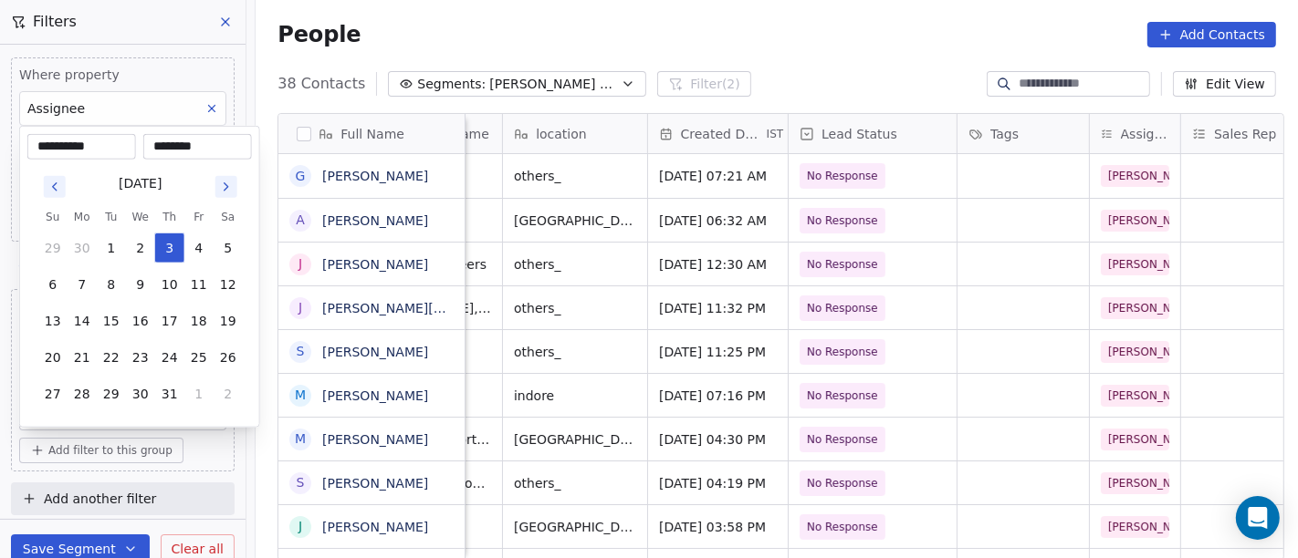
click at [229, 186] on icon "Go to next month" at bounding box center [226, 187] width 15 height 15
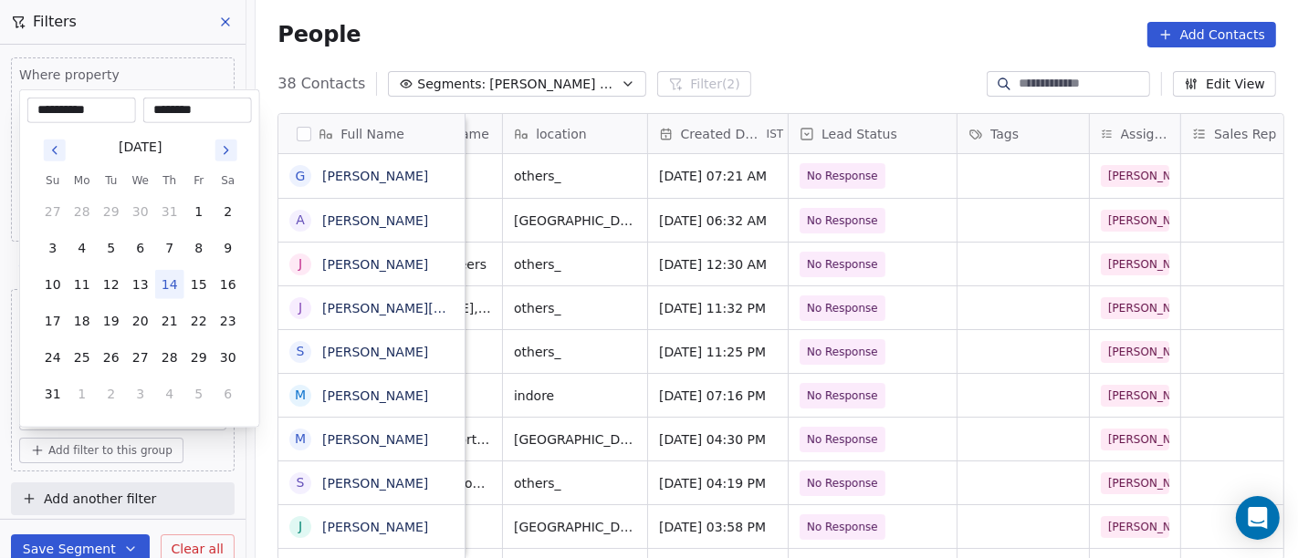
click at [170, 281] on button "14" at bounding box center [169, 284] width 29 height 29
type input "**********"
click at [747, 58] on html "On2Cook India Pvt. Ltd. Contacts People Marketing Workflows Campaigns Sales Pip…" at bounding box center [649, 279] width 1298 height 558
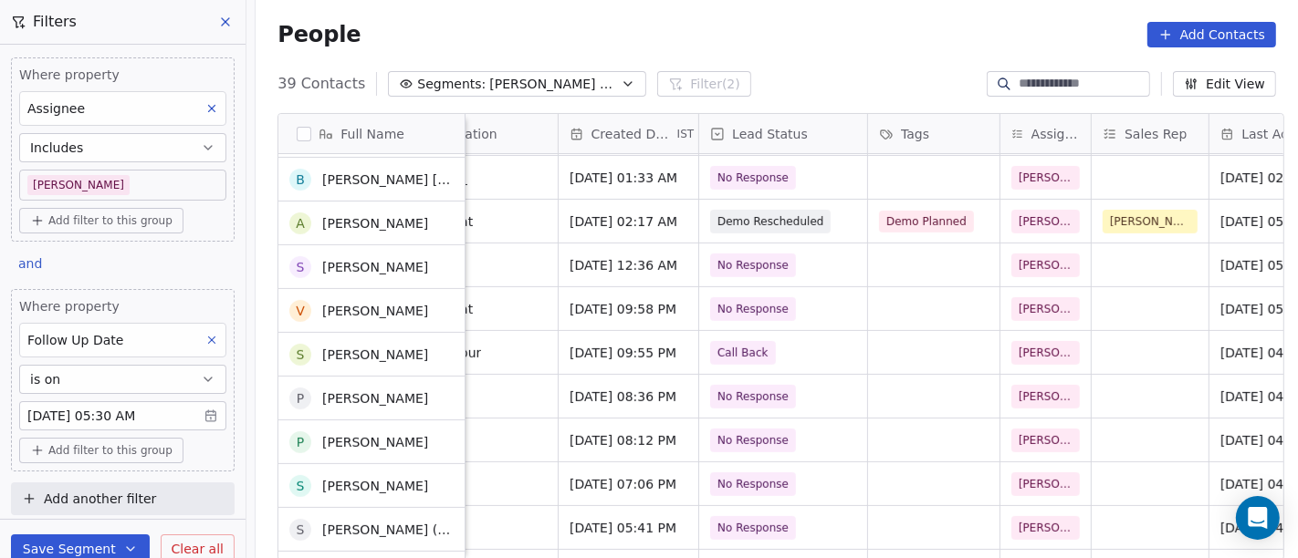
scroll to position [0, 0]
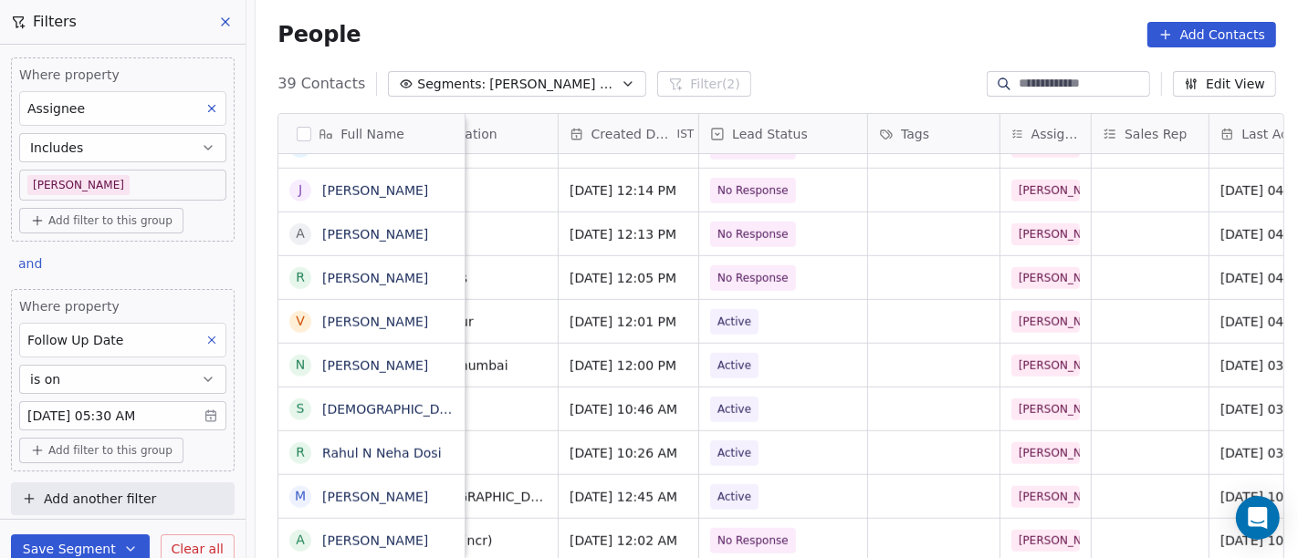
click at [516, 84] on span "Salim Follow up" at bounding box center [553, 84] width 128 height 19
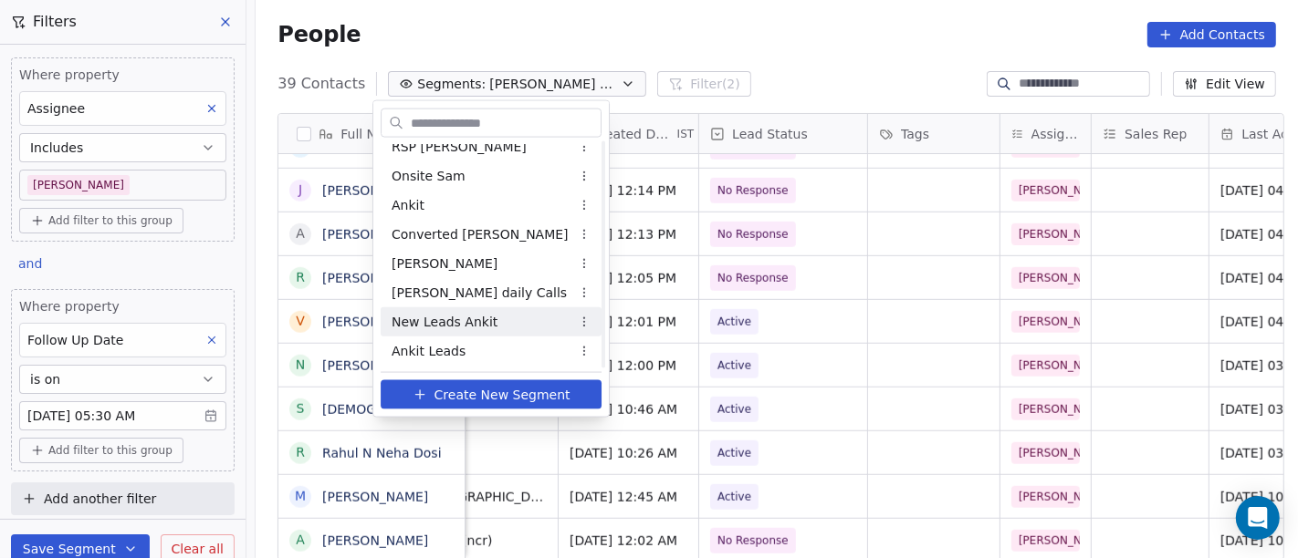
scroll to position [583, 0]
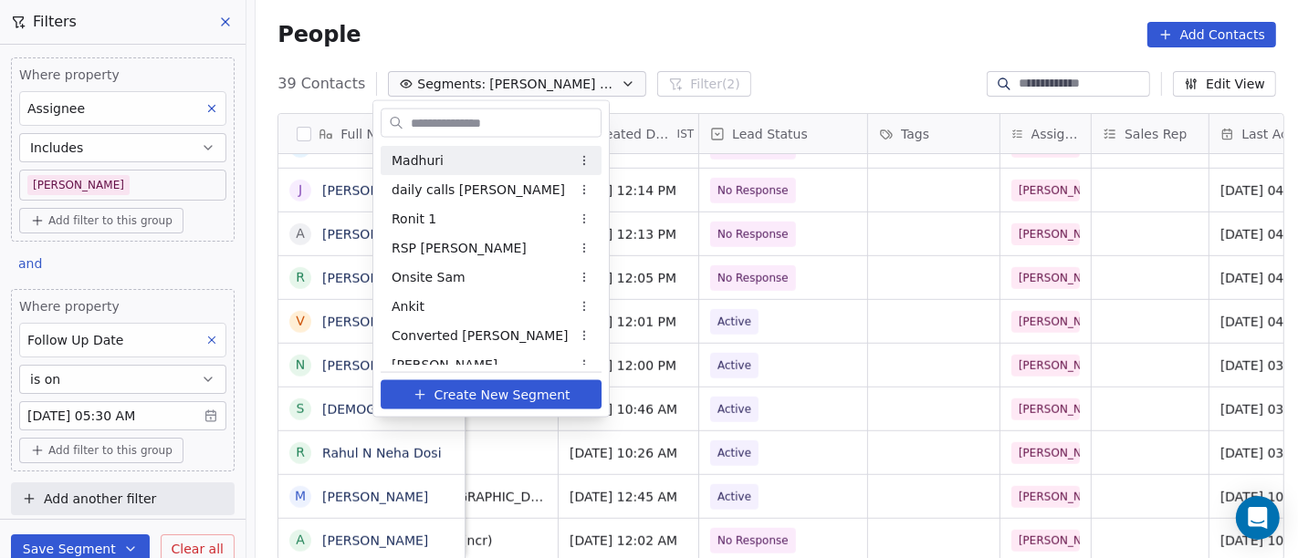
click at [727, 18] on html "On2Cook India Pvt. Ltd. Contacts People Marketing Workflows Campaigns Sales Pip…" at bounding box center [649, 279] width 1298 height 558
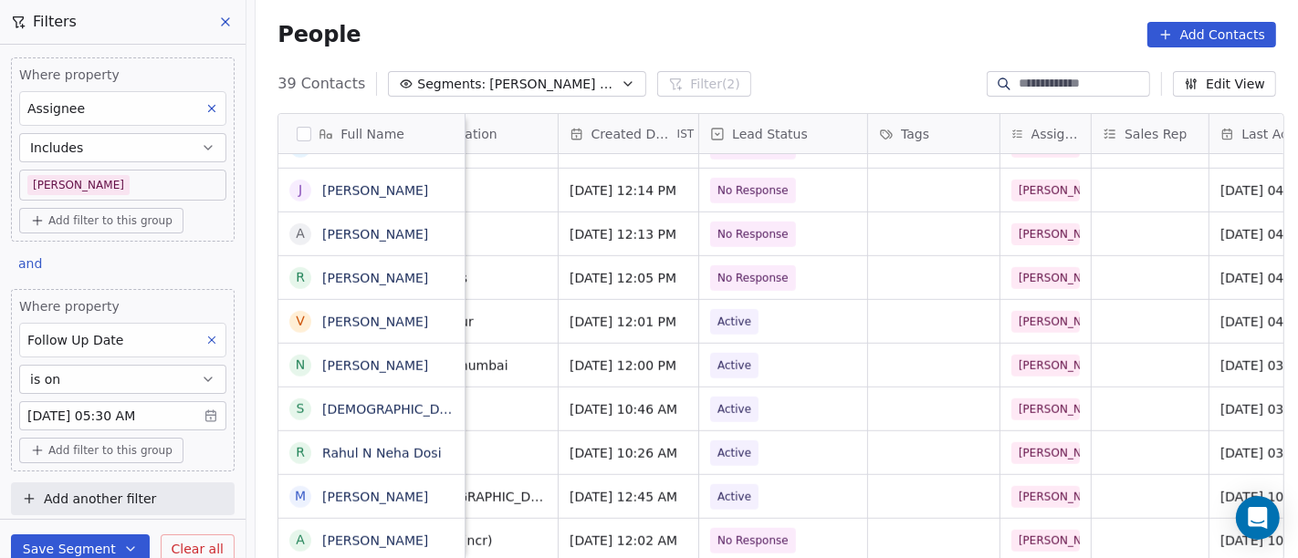
click at [537, 84] on span "Salim Follow up" at bounding box center [553, 84] width 128 height 19
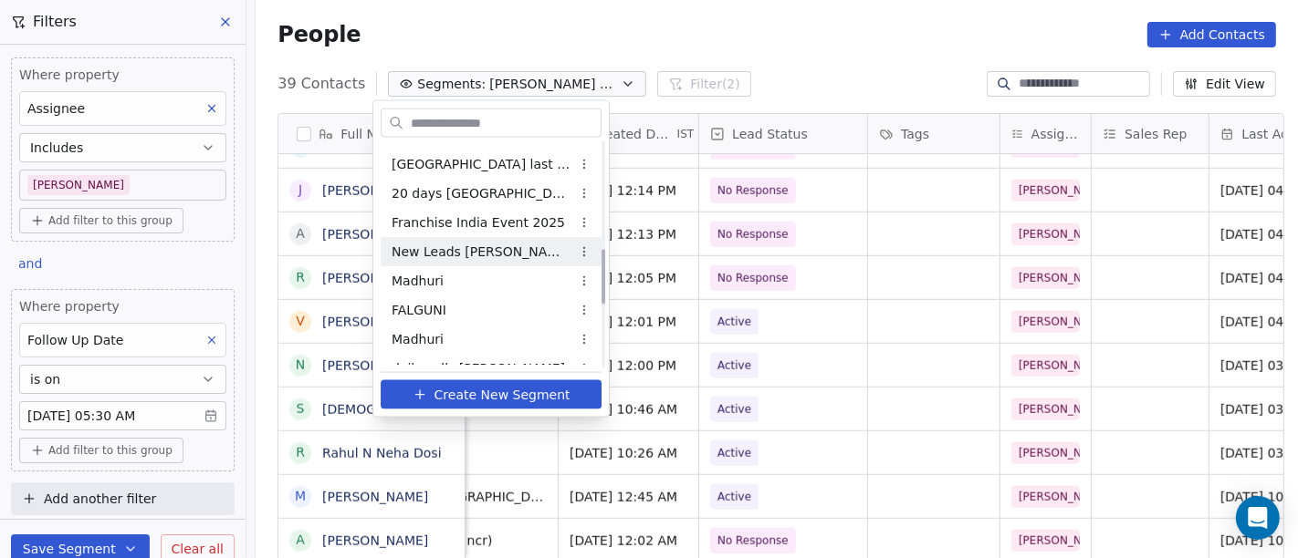
scroll to position [607, 0]
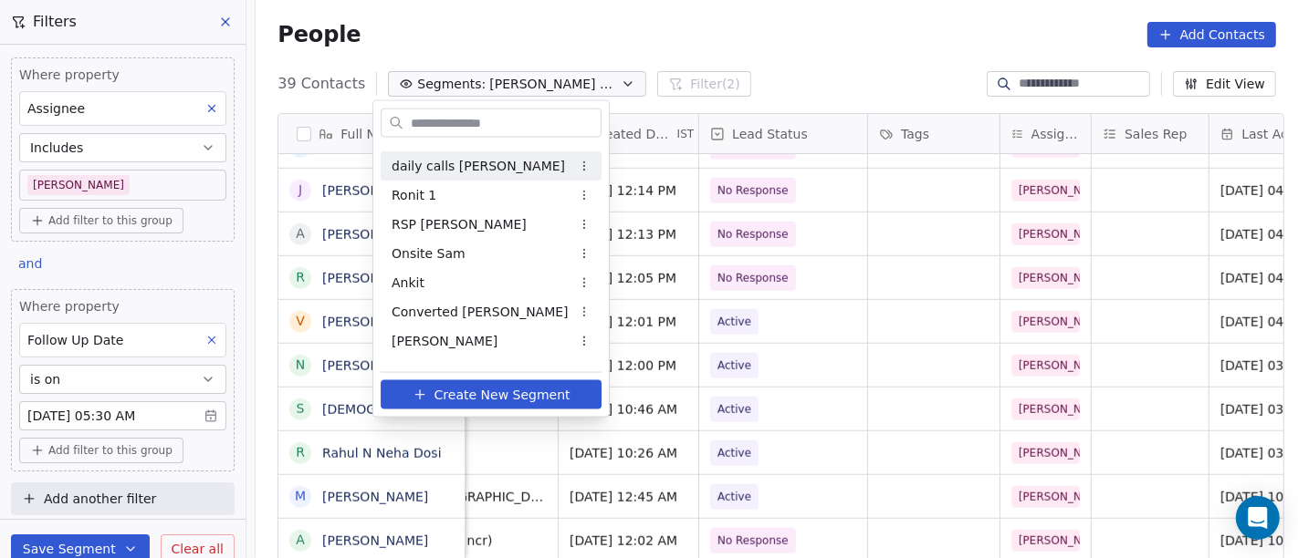
click at [496, 175] on div "daily calls [PERSON_NAME]" at bounding box center [491, 165] width 221 height 29
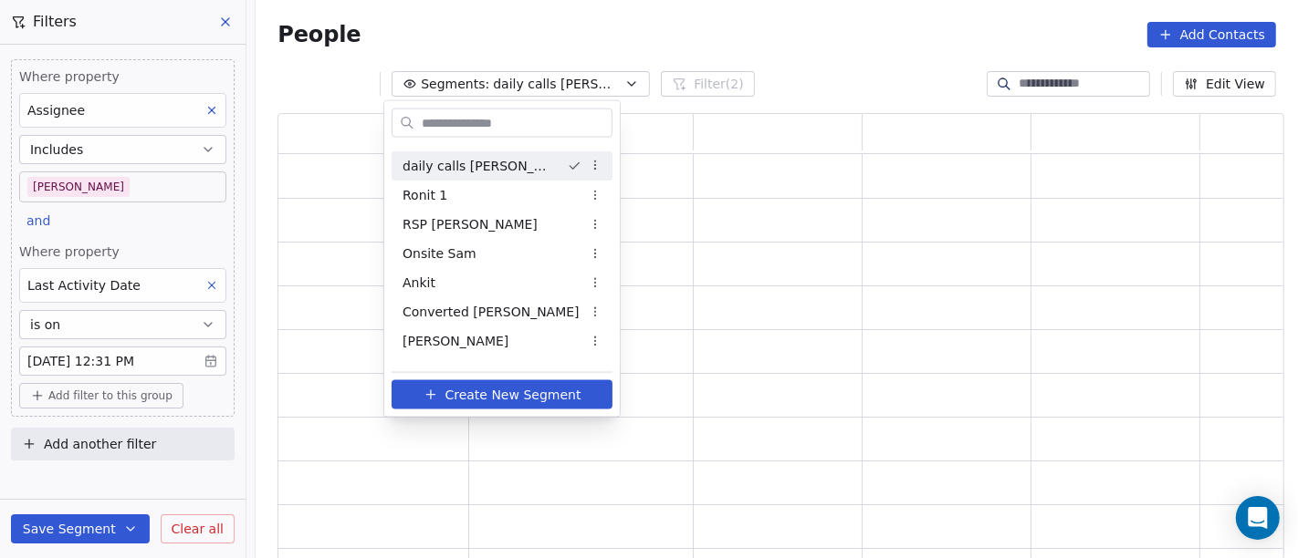
scroll to position [433, 991]
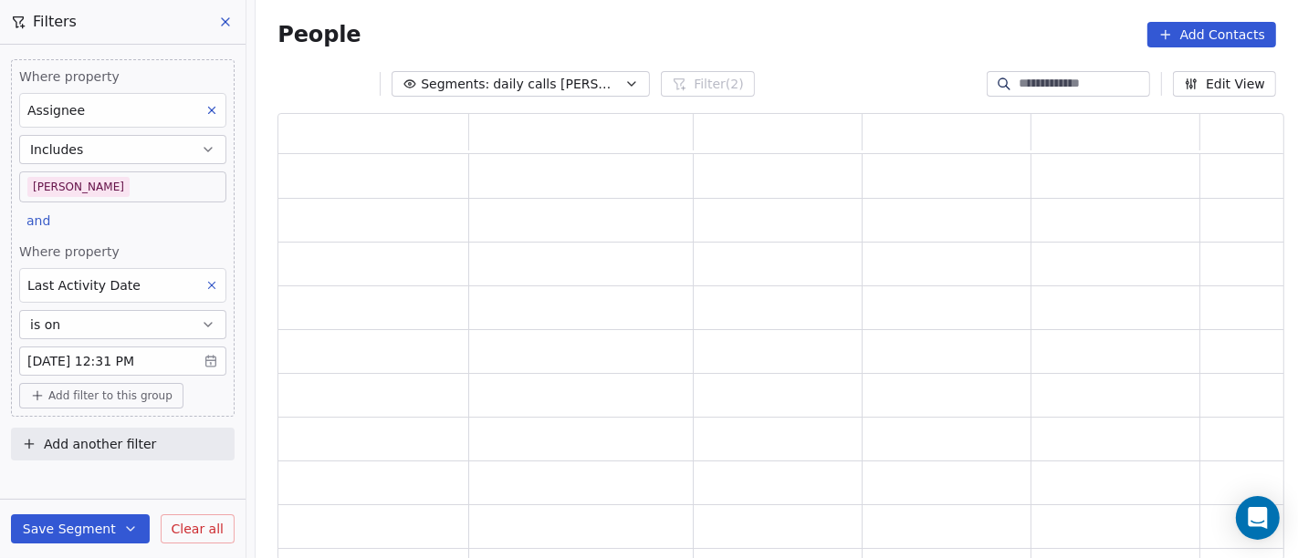
click at [135, 359] on body "On2Cook India Pvt. Ltd. Contacts People Marketing Workflows Campaigns Sales Pip…" at bounding box center [649, 279] width 1298 height 558
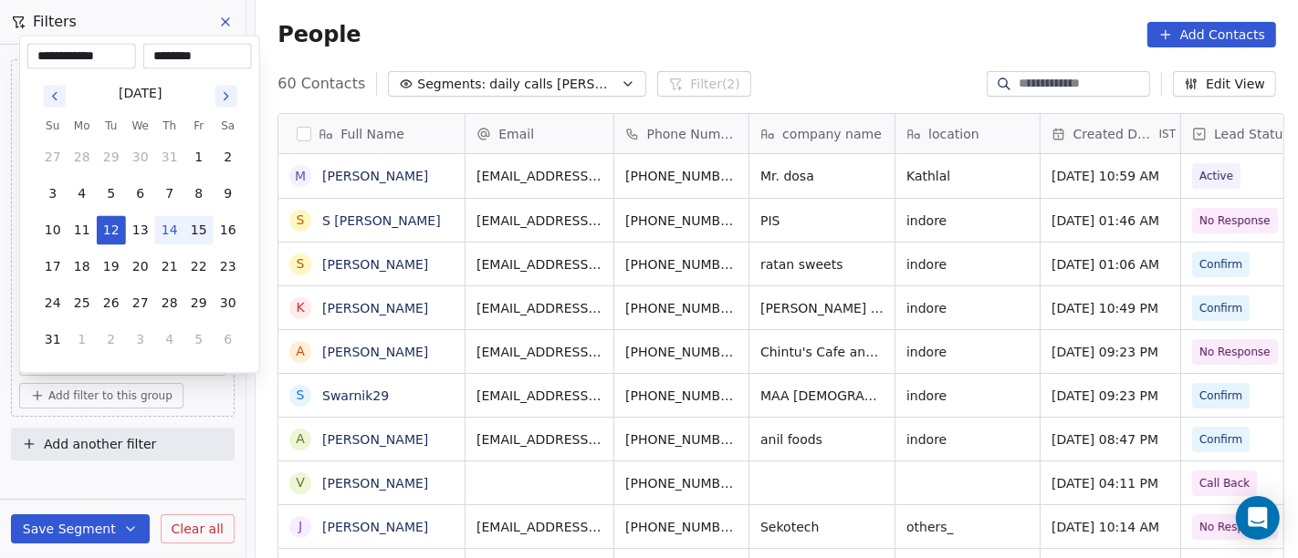
scroll to position [476, 1035]
click at [169, 232] on button "14" at bounding box center [169, 230] width 29 height 29
type input "**********"
click at [688, 9] on html "On2Cook India Pvt. Ltd. Contacts People Marketing Workflows Campaigns Sales Pip…" at bounding box center [649, 279] width 1298 height 558
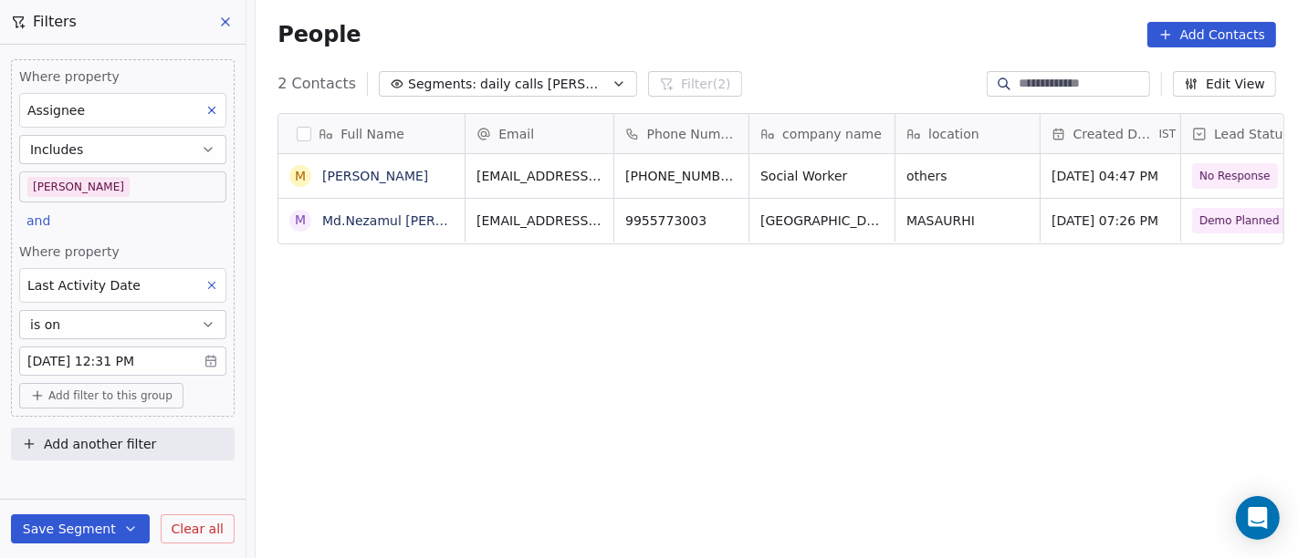
click at [99, 502] on button "Save Segment" at bounding box center [80, 529] width 139 height 29
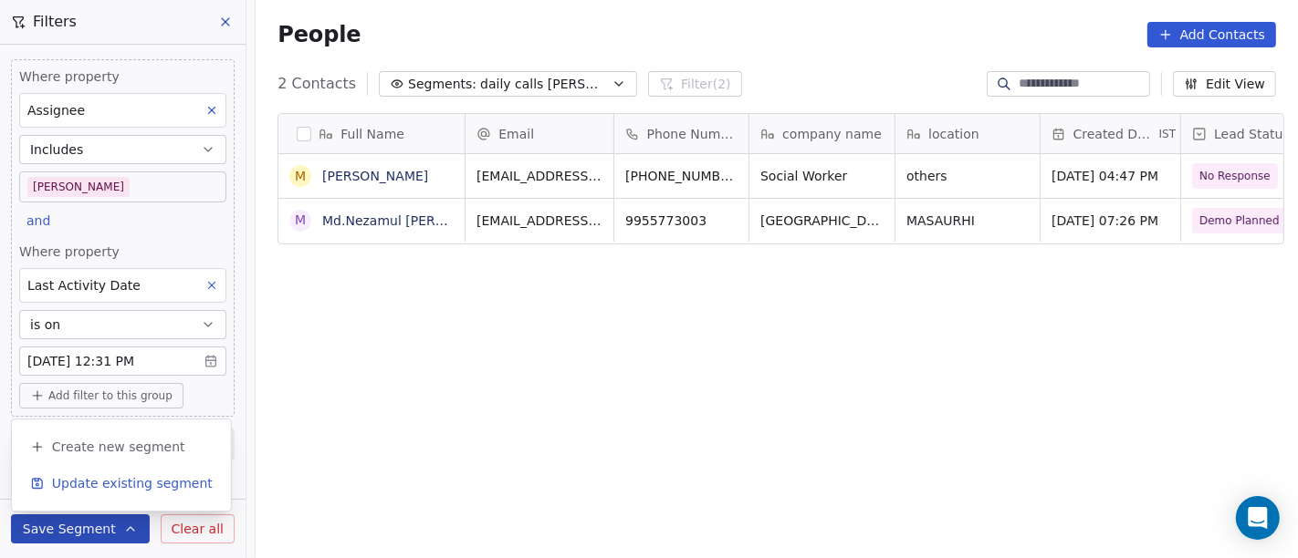
click at [122, 485] on span "Update existing segment" at bounding box center [132, 484] width 161 height 18
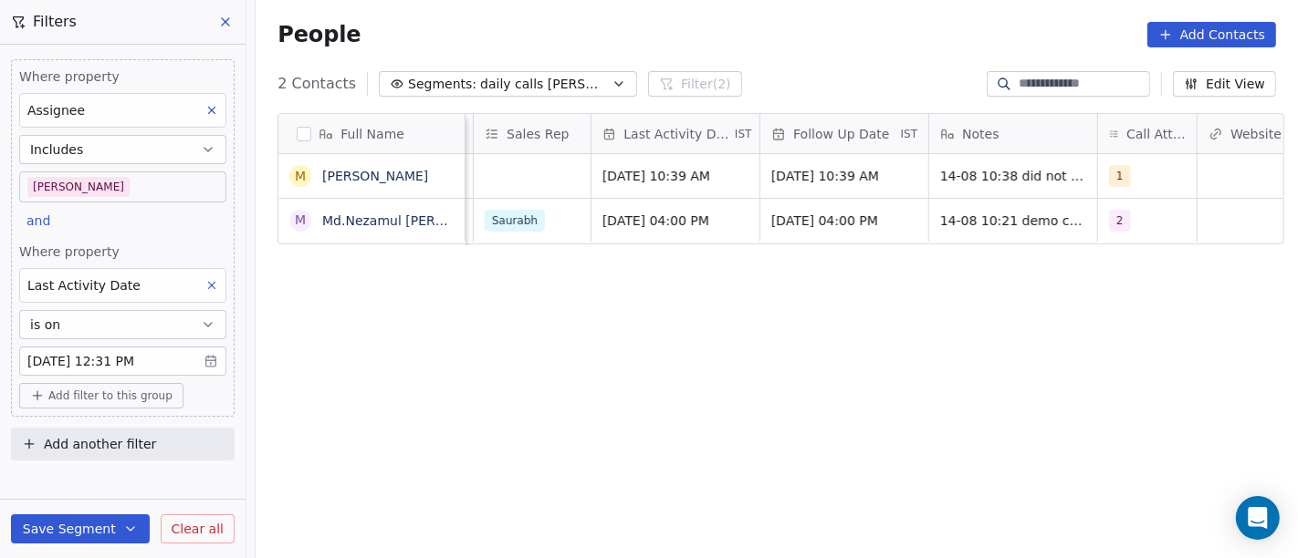
scroll to position [0, 1119]
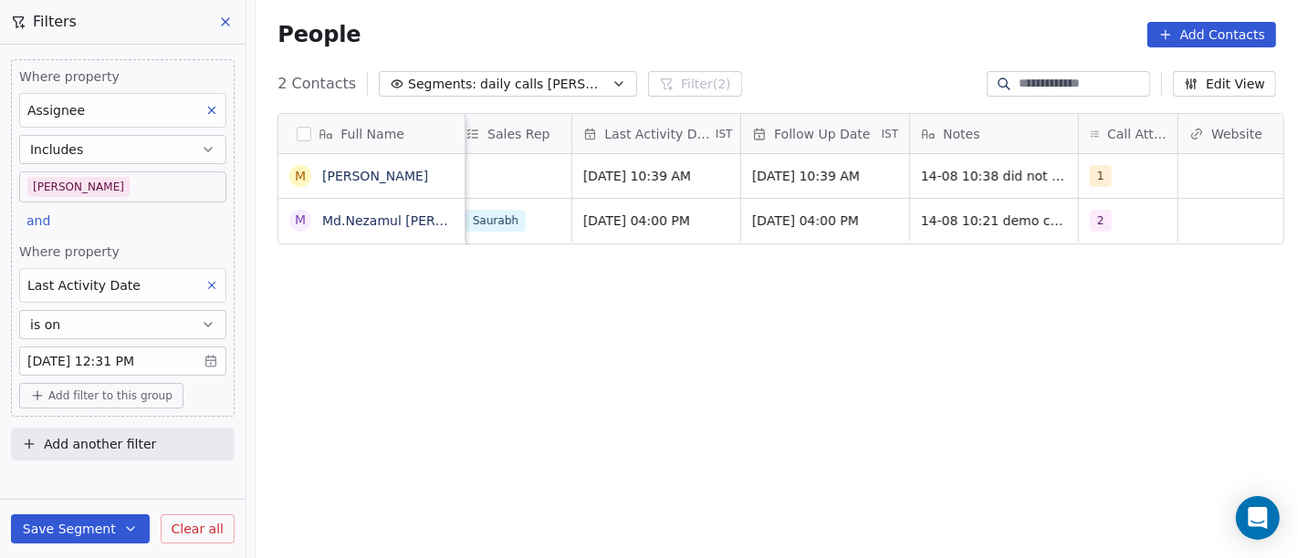
drag, startPoint x: 1275, startPoint y: 422, endPoint x: 1297, endPoint y: 430, distance: 23.4
click at [1167, 430] on div "Full Name M Manoj Ku Mishra M Md.Nezamul Haque Lead Status Tags Assignee Sales …" at bounding box center [777, 345] width 1042 height 492
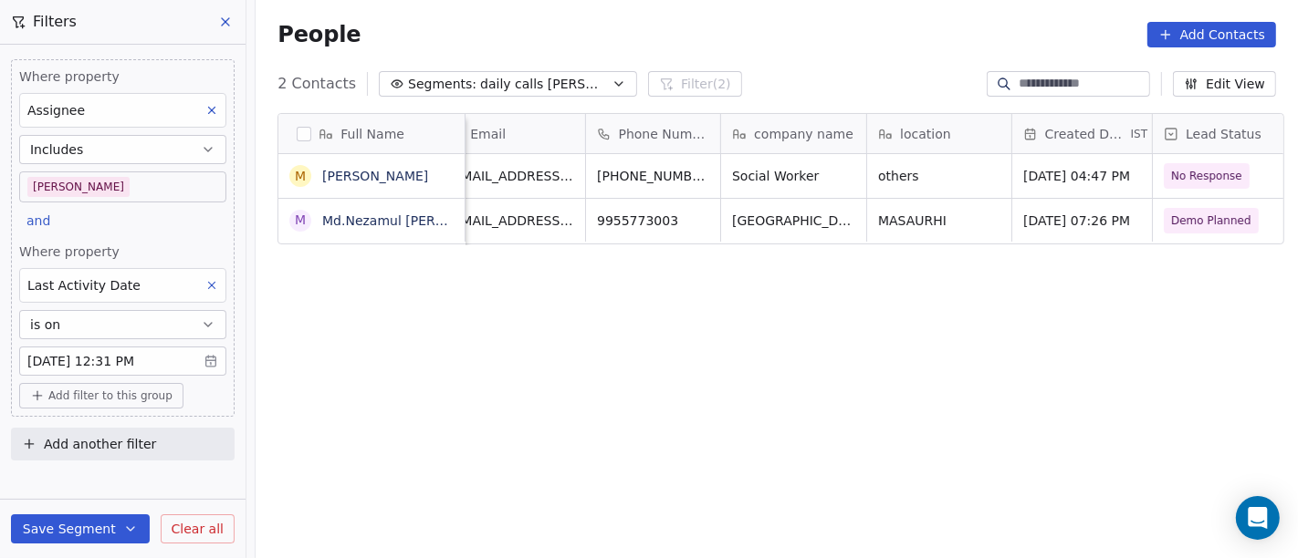
scroll to position [0, 26]
click at [782, 168] on span "Social Worker" at bounding box center [780, 176] width 89 height 18
click at [782, 168] on textarea "**********" at bounding box center [786, 183] width 143 height 57
type textarea "**********"
click at [886, 177] on html "**********" at bounding box center [649, 279] width 1298 height 558
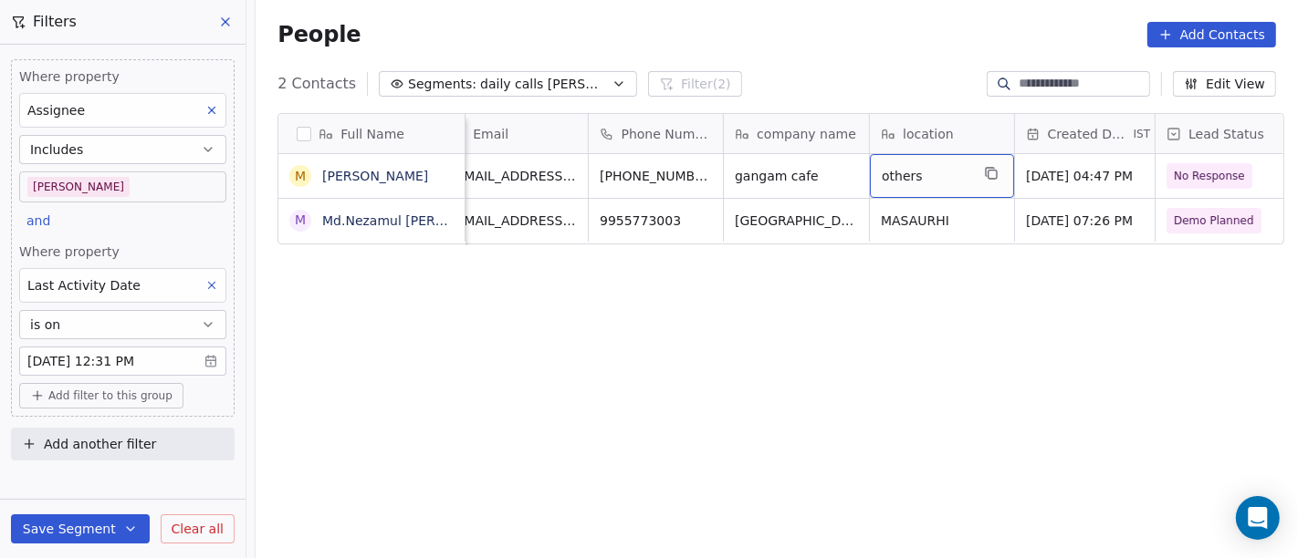
click at [886, 177] on span "others" at bounding box center [926, 176] width 88 height 18
click at [913, 175] on span "others" at bounding box center [926, 176] width 88 height 18
click at [913, 175] on textarea "******" at bounding box center [932, 183] width 142 height 57
type textarea "*********"
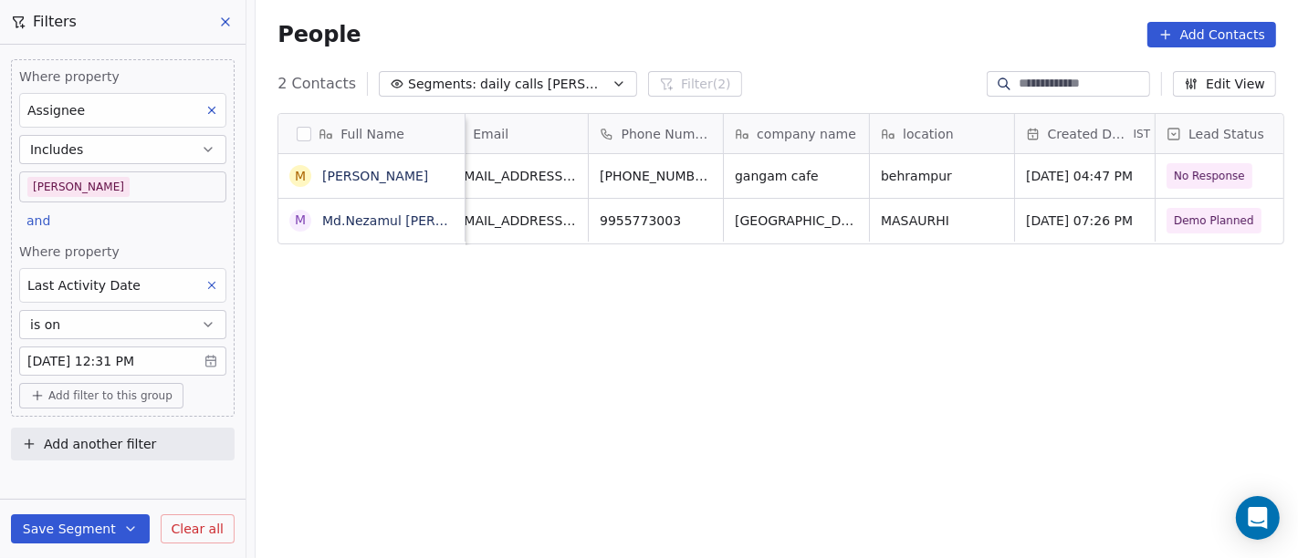
click at [760, 297] on html "On2Cook India Pvt. Ltd. Contacts People Marketing Workflows Campaigns Sales Pip…" at bounding box center [649, 279] width 1298 height 558
click at [771, 151] on div "company name" at bounding box center [796, 133] width 145 height 39
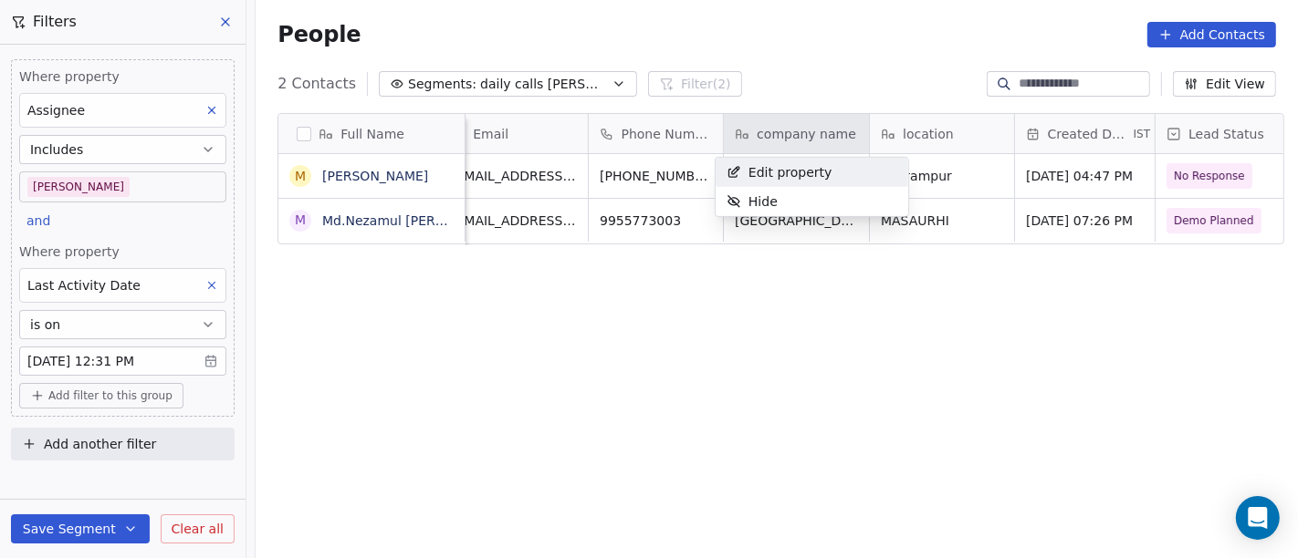
click at [840, 47] on html "On2Cook India Pvt. Ltd. Contacts People Marketing Workflows Campaigns Sales Pip…" at bounding box center [649, 279] width 1298 height 558
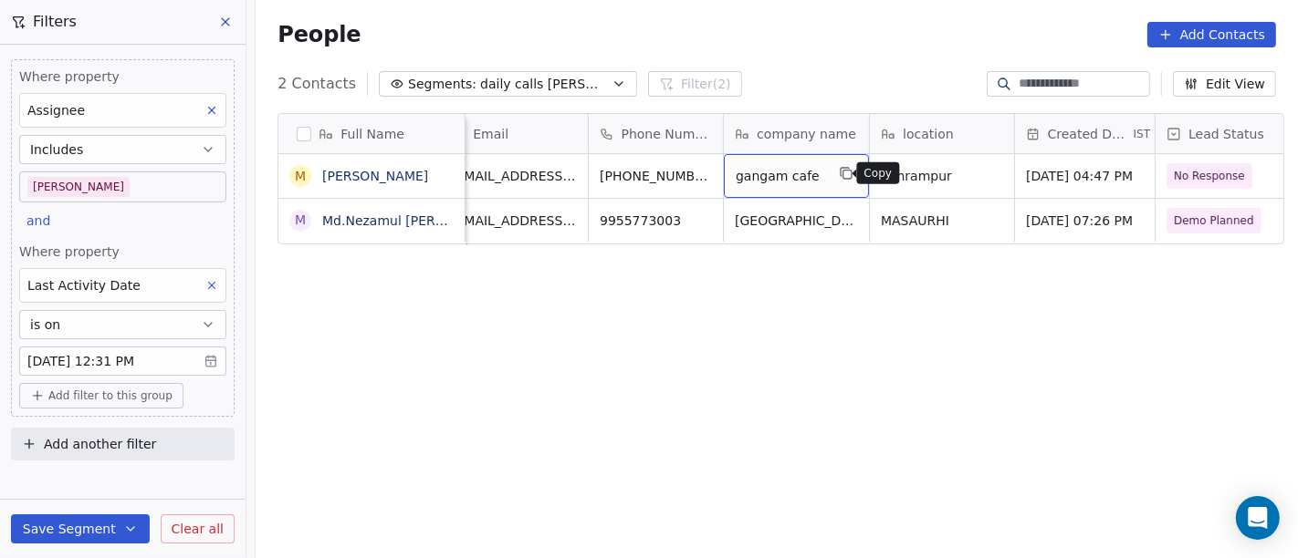
click at [843, 175] on icon "grid" at bounding box center [847, 175] width 8 height 8
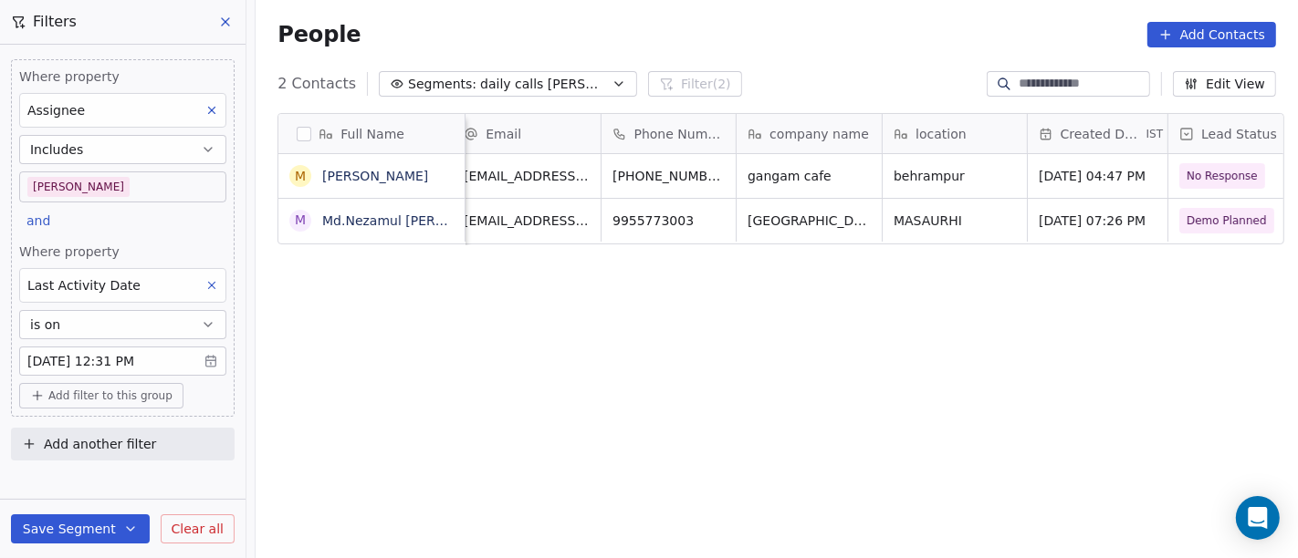
scroll to position [10, 0]
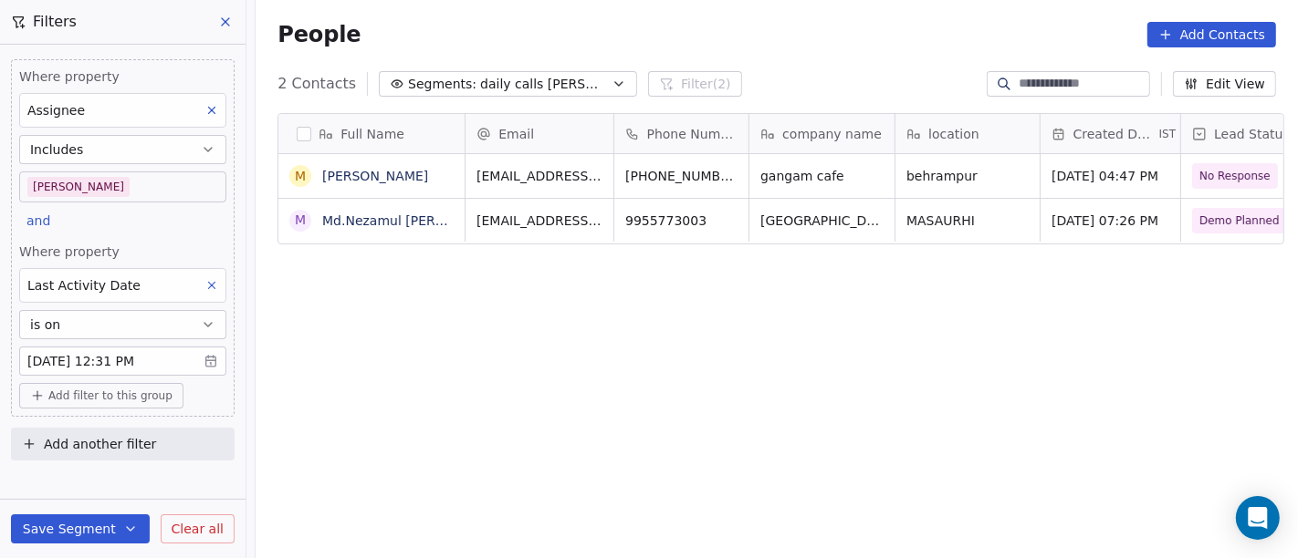
drag, startPoint x: 641, startPoint y: 392, endPoint x: 639, endPoint y: 402, distance: 9.3
click at [639, 400] on div "Full Name M Manoj Ku Mishra M Md.Nezamul Haque Email Phone Number company name …" at bounding box center [777, 345] width 1042 height 492
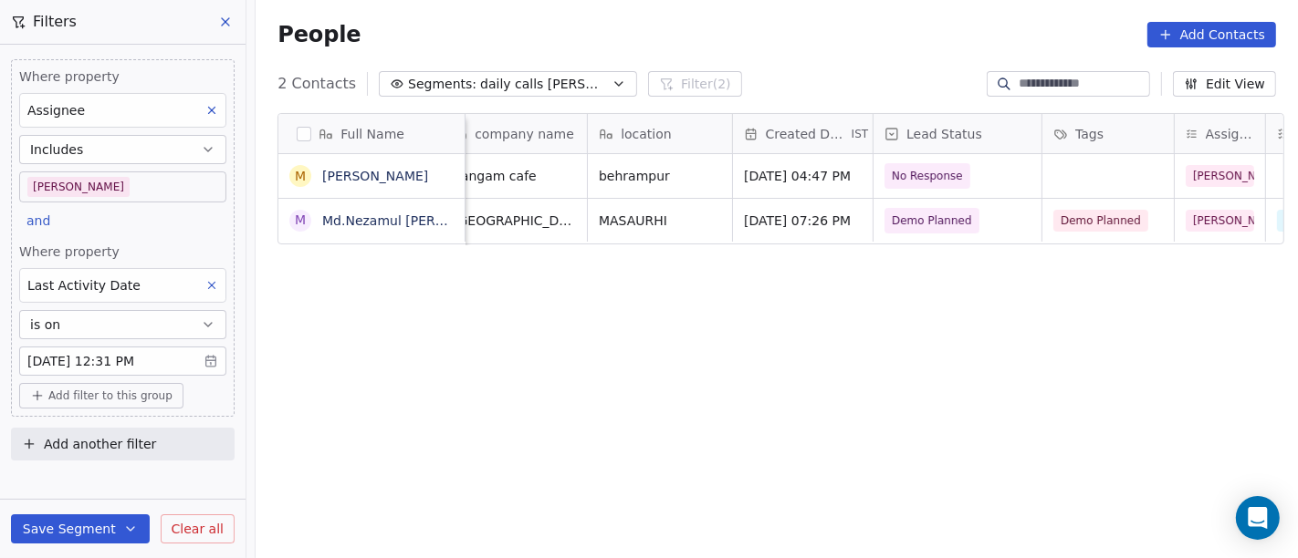
scroll to position [10, 304]
click at [962, 183] on div "No Response" at bounding box center [961, 176] width 168 height 44
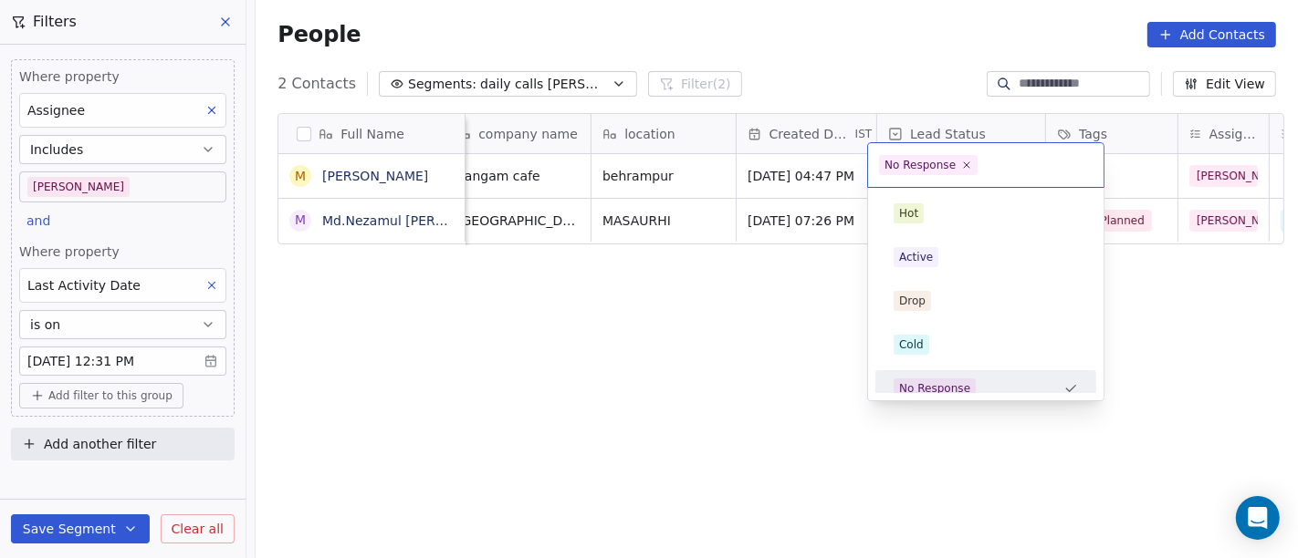
scroll to position [13, 0]
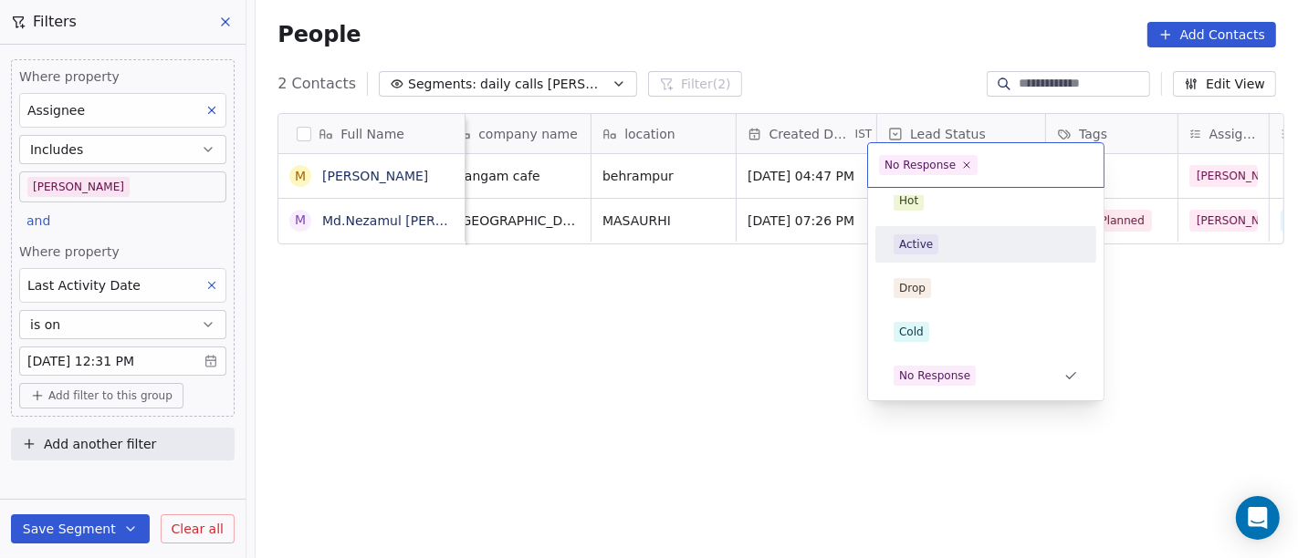
click at [935, 245] on div "Active" at bounding box center [985, 245] width 184 height 20
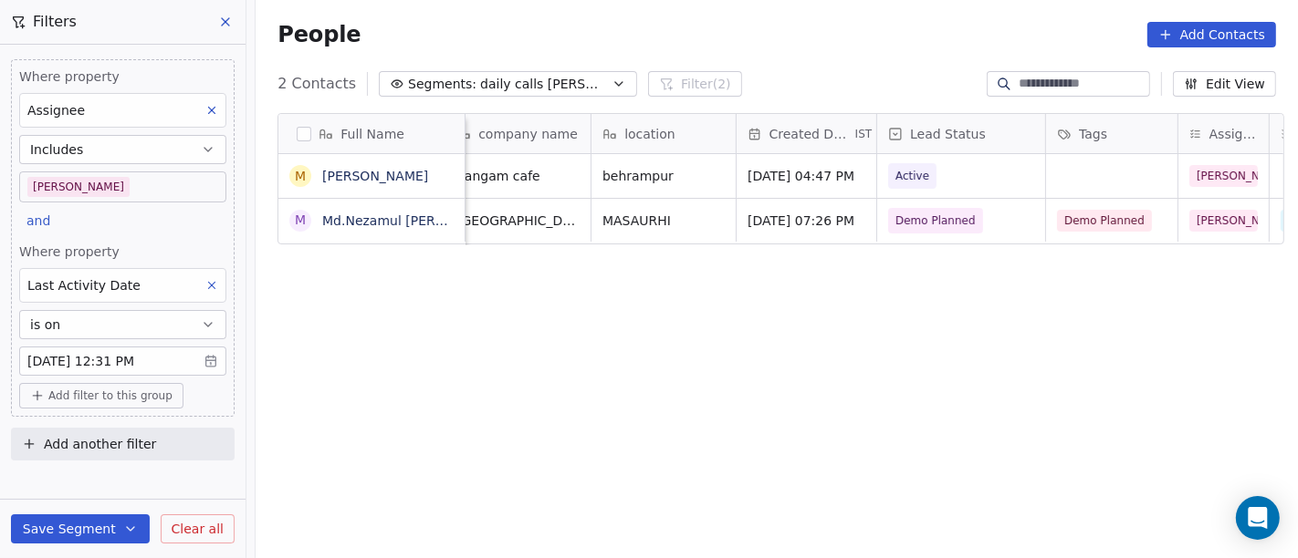
click at [756, 343] on div "Full Name M Manoj Ku Mishra M Md.Nezamul Haque Email Phone Number company name …" at bounding box center [777, 345] width 1042 height 492
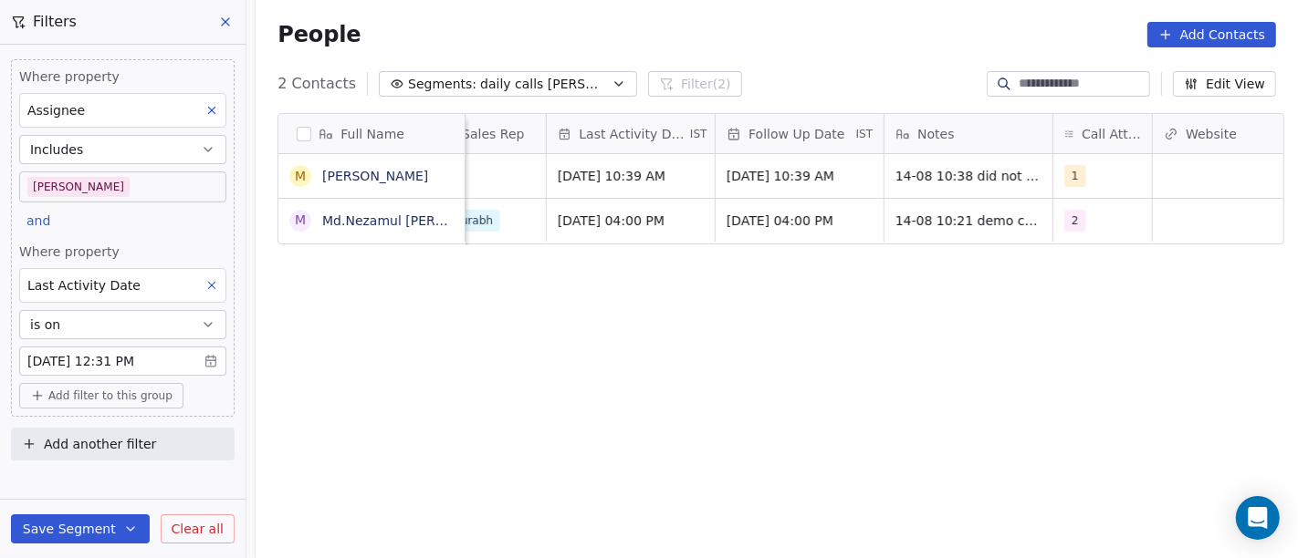
scroll to position [10, 1143]
click at [777, 167] on span "[DATE] 10:39 AM" at bounding box center [783, 176] width 111 height 18
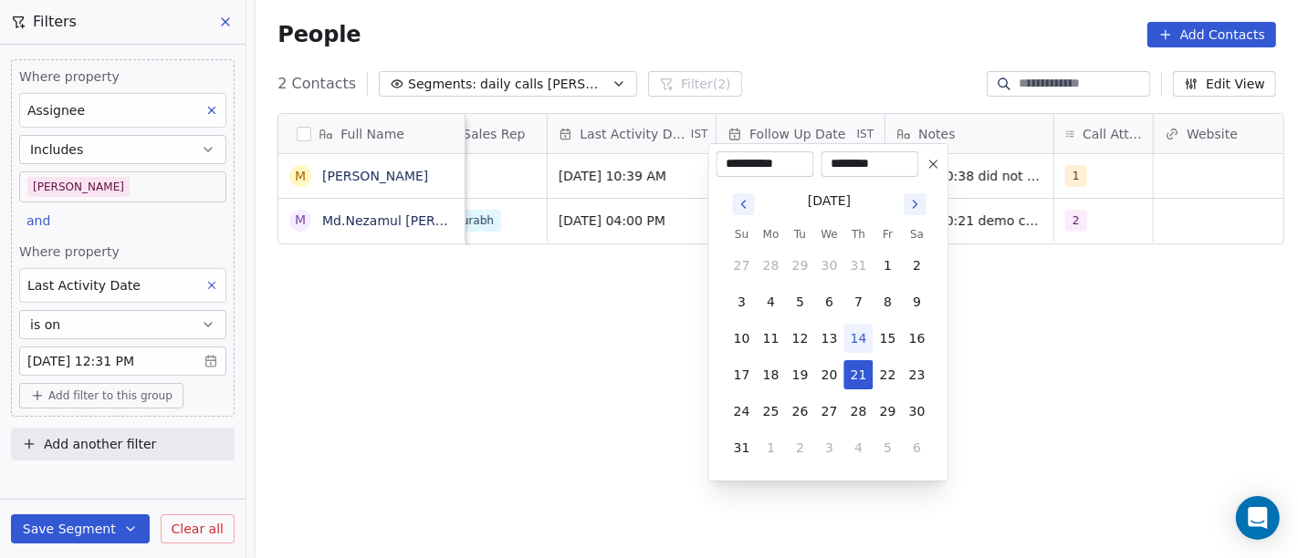
click at [1014, 329] on html "**********" at bounding box center [649, 279] width 1298 height 558
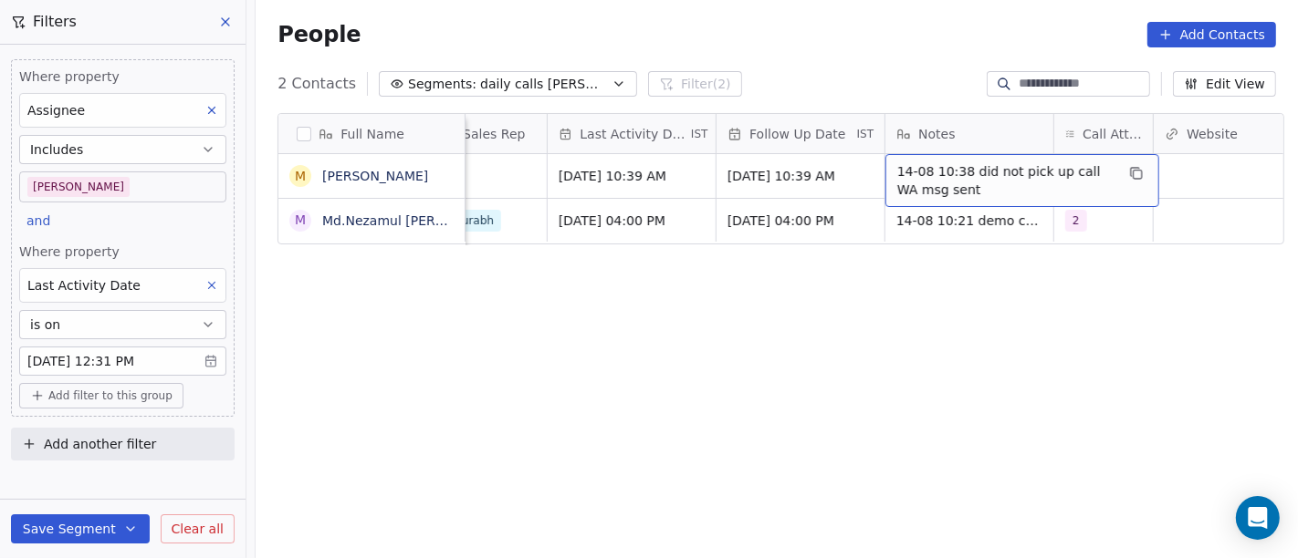
click at [970, 162] on span "14-08 10:38 did not pick up call WA msg sent" at bounding box center [1005, 180] width 217 height 37
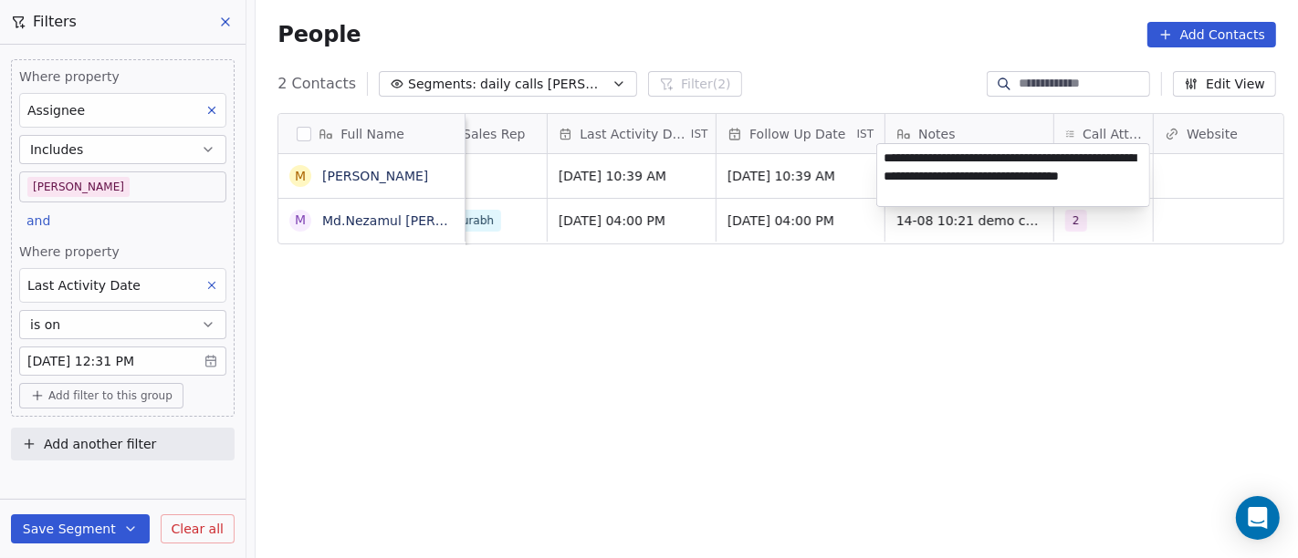
type textarea "**********"
click at [1013, 488] on html "On2Cook India Pvt. Ltd. Contacts People Marketing Workflows Campaigns Sales Pip…" at bounding box center [649, 279] width 1298 height 558
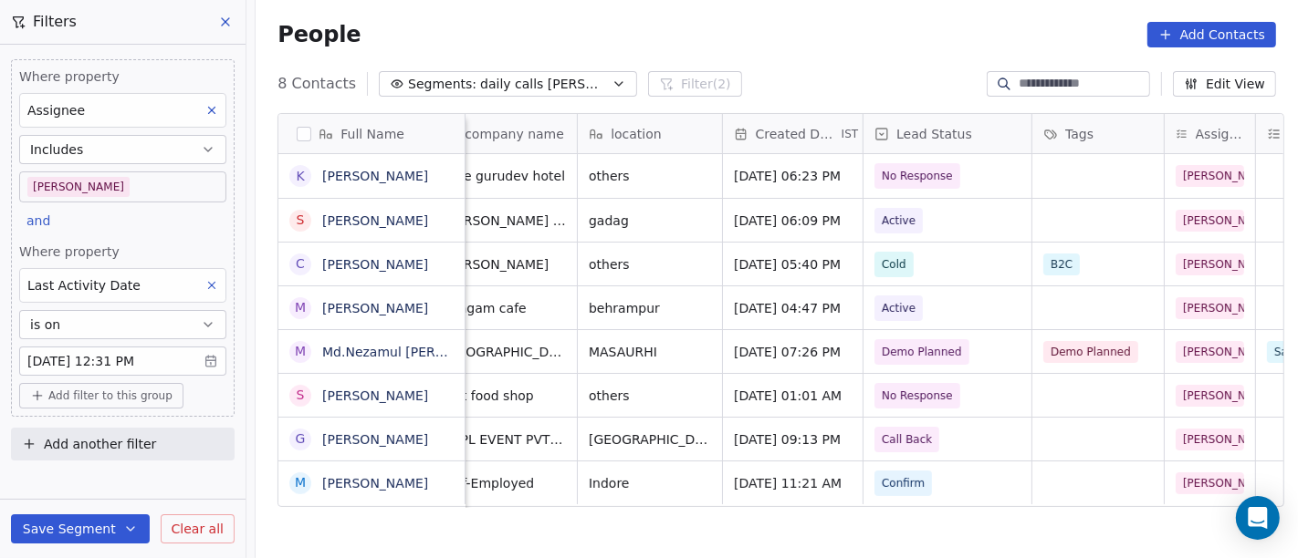
scroll to position [0, 316]
click at [115, 363] on body "On2Cook India Pvt. Ltd. Contacts People Marketing Workflows Campaigns Sales Pip…" at bounding box center [649, 279] width 1298 height 558
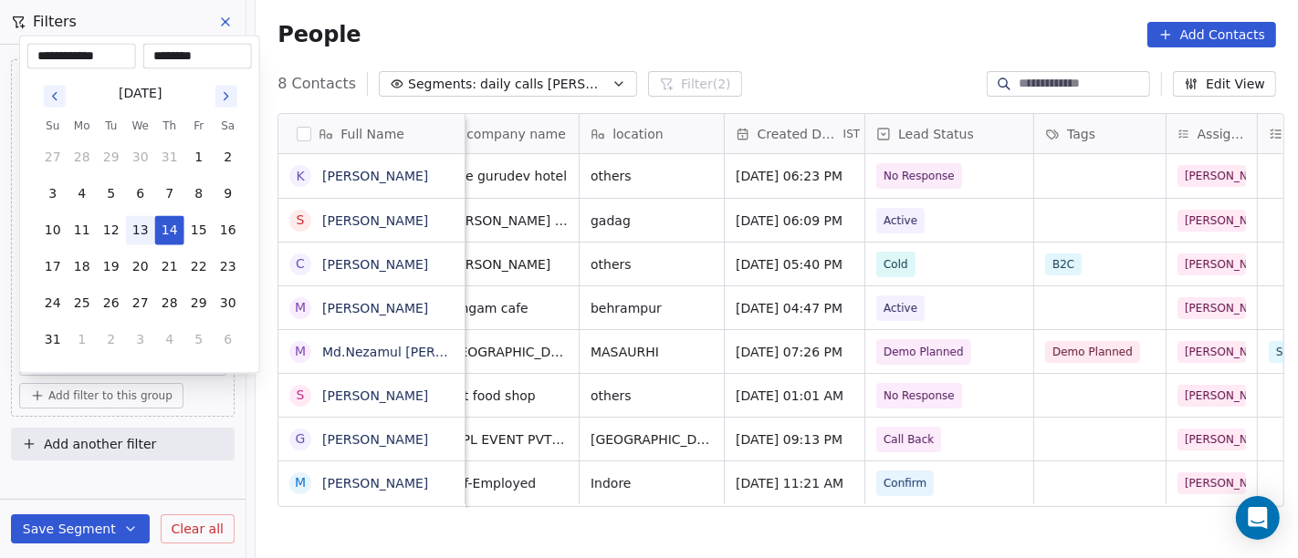
click at [151, 231] on button "13" at bounding box center [140, 230] width 29 height 29
type input "**********"
click at [757, 25] on html "On2Cook India Pvt. Ltd. Contacts People Marketing Workflows Campaigns Sales Pip…" at bounding box center [649, 279] width 1298 height 558
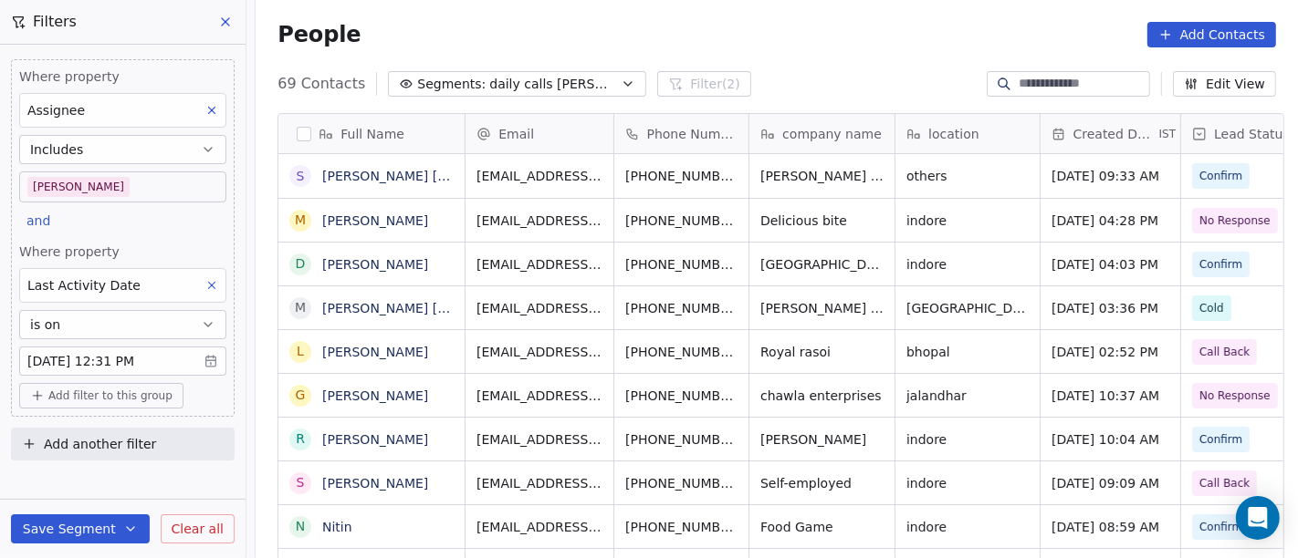
scroll to position [16, 16]
click at [826, 58] on div "People Add Contacts" at bounding box center [777, 34] width 1042 height 69
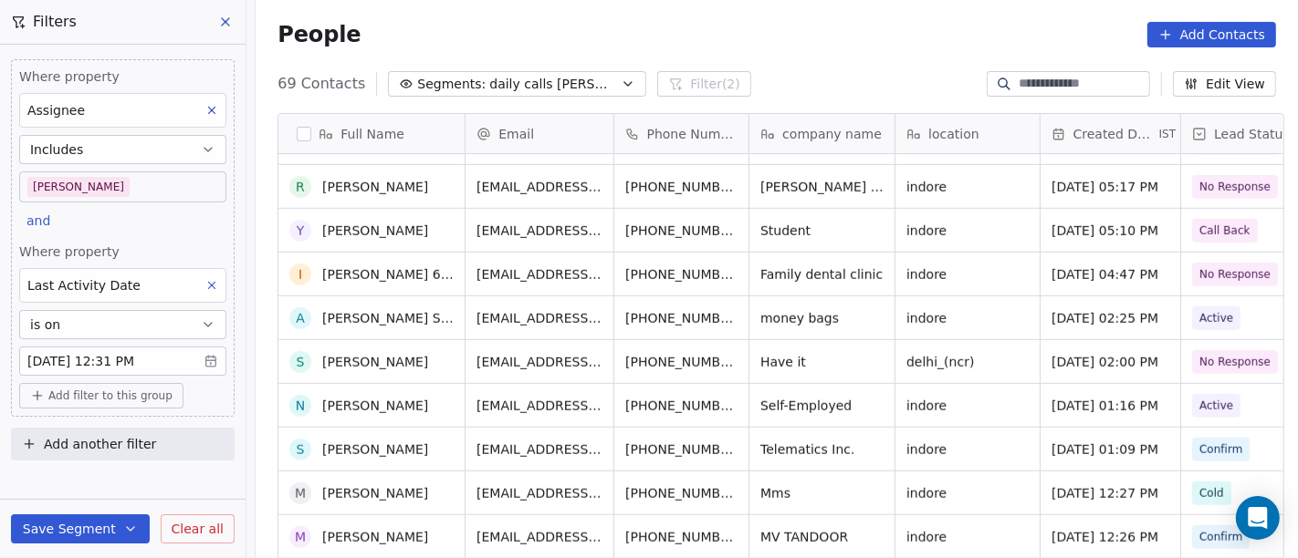
scroll to position [1318, 0]
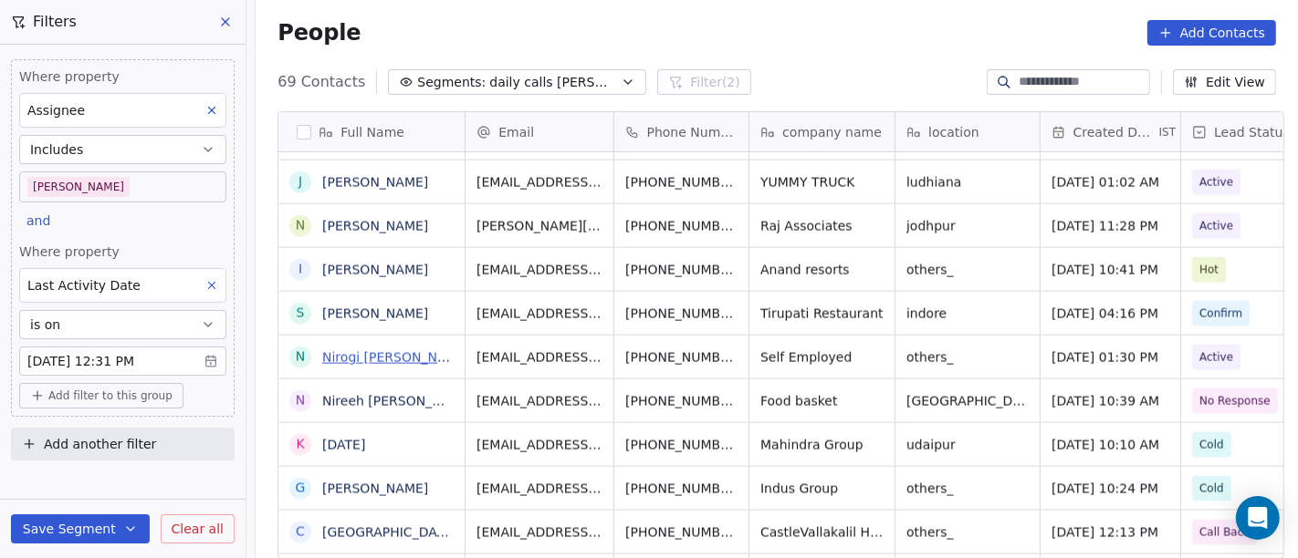
click at [409, 350] on link "Nirogi [PERSON_NAME]" at bounding box center [396, 357] width 148 height 15
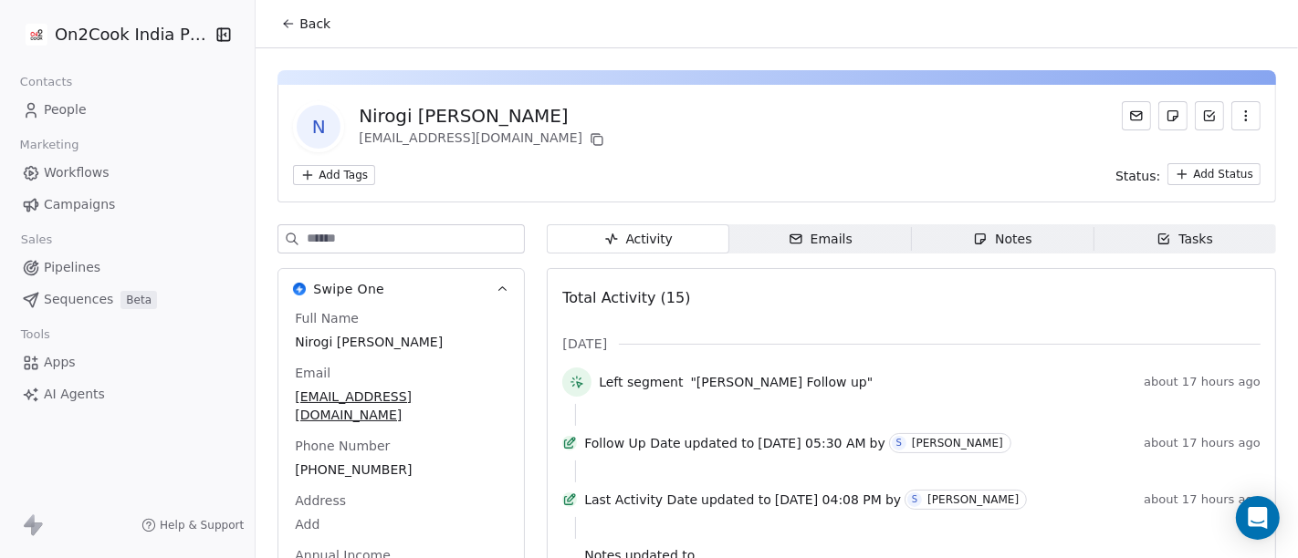
click at [991, 245] on div "Notes" at bounding box center [1002, 239] width 58 height 19
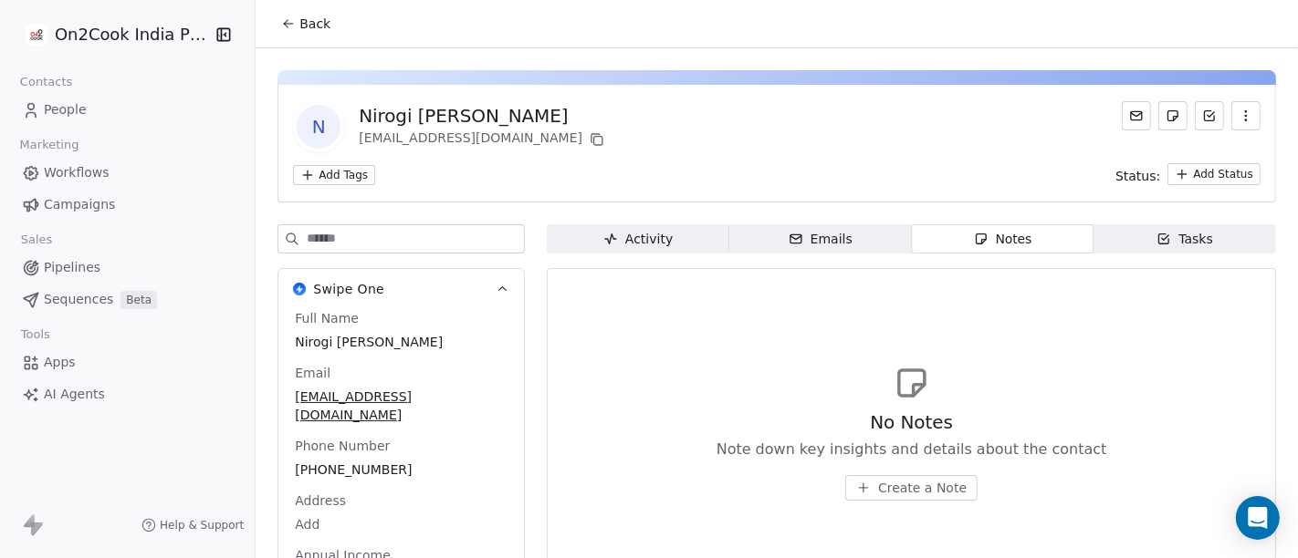
click at [299, 17] on span "Back" at bounding box center [314, 24] width 31 height 18
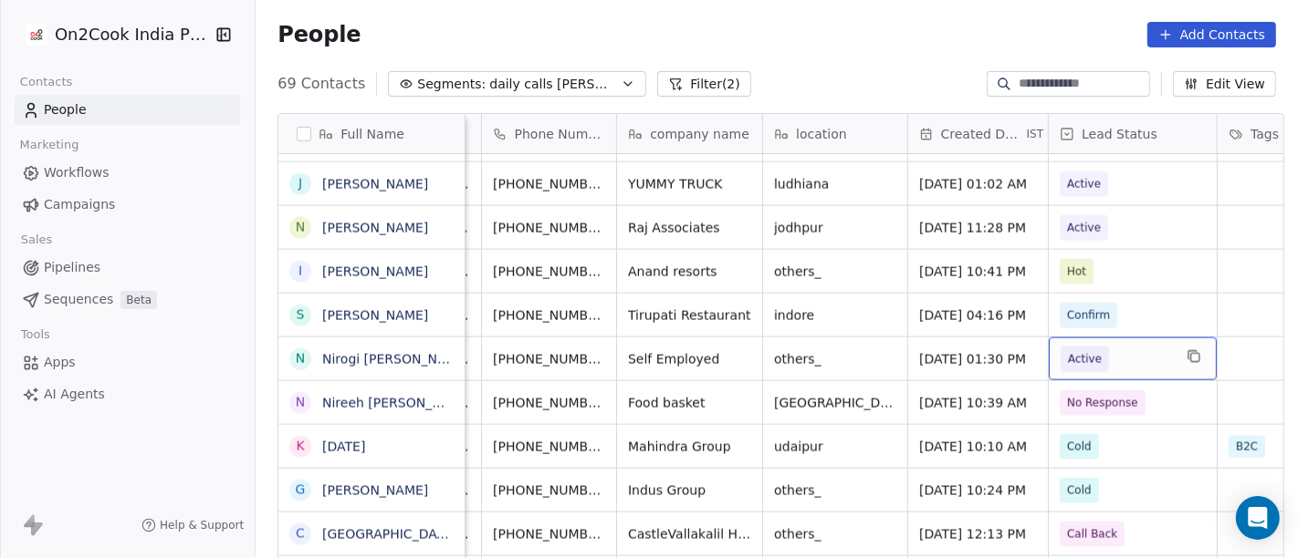
click at [1068, 358] on span "Active" at bounding box center [1085, 359] width 34 height 18
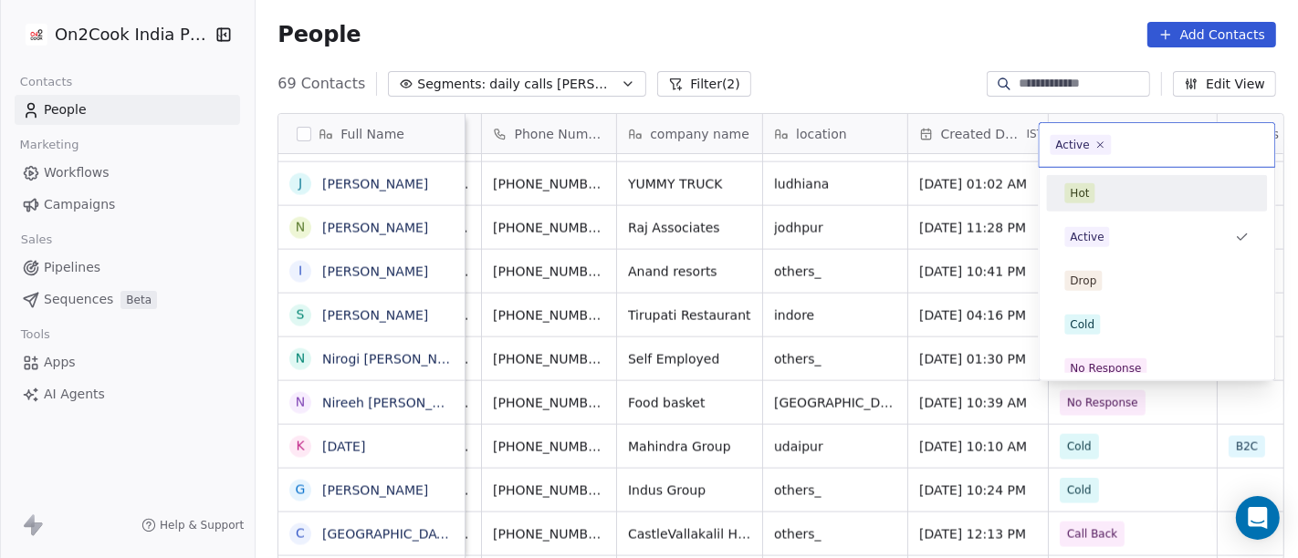
click at [1122, 203] on div "Hot" at bounding box center [1157, 193] width 206 height 29
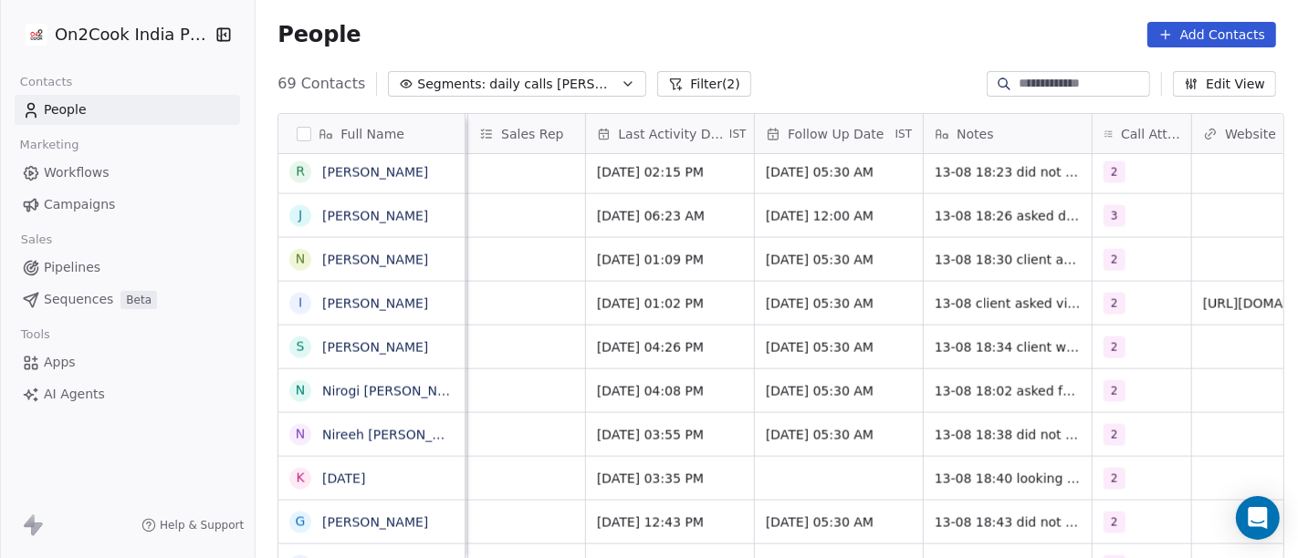
scroll to position [0, 1109]
click at [1157, 389] on icon "grid" at bounding box center [1164, 388] width 15 height 15
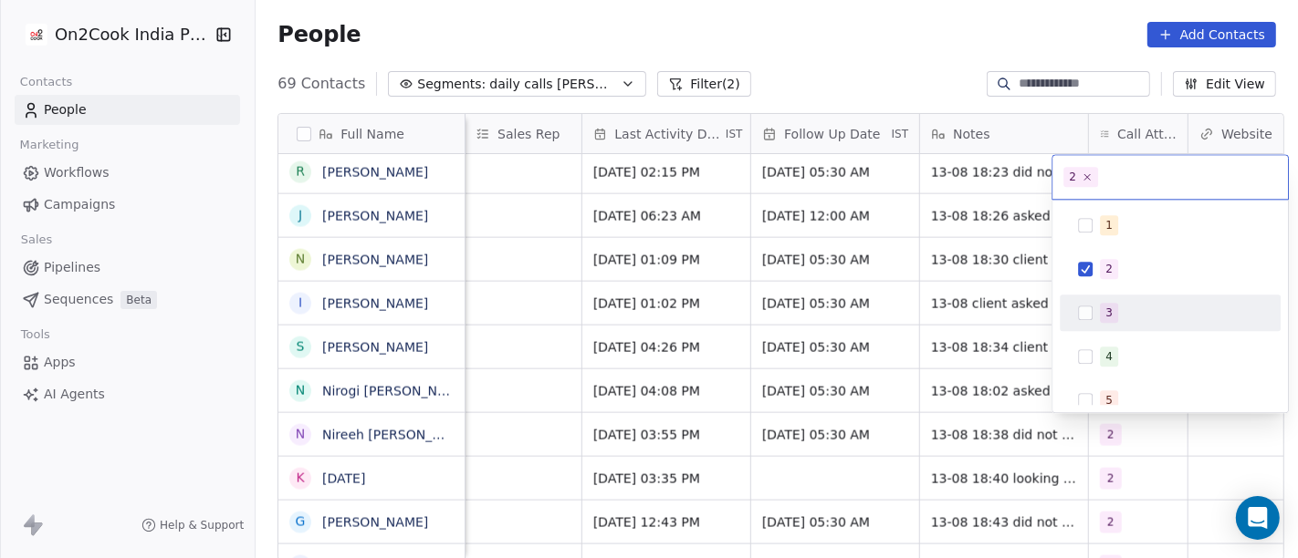
click at [1123, 290] on div "1 2 3 4 5 6 7 8 9 10" at bounding box center [1169, 422] width 221 height 431
click at [1115, 299] on div "3" at bounding box center [1170, 312] width 206 height 29
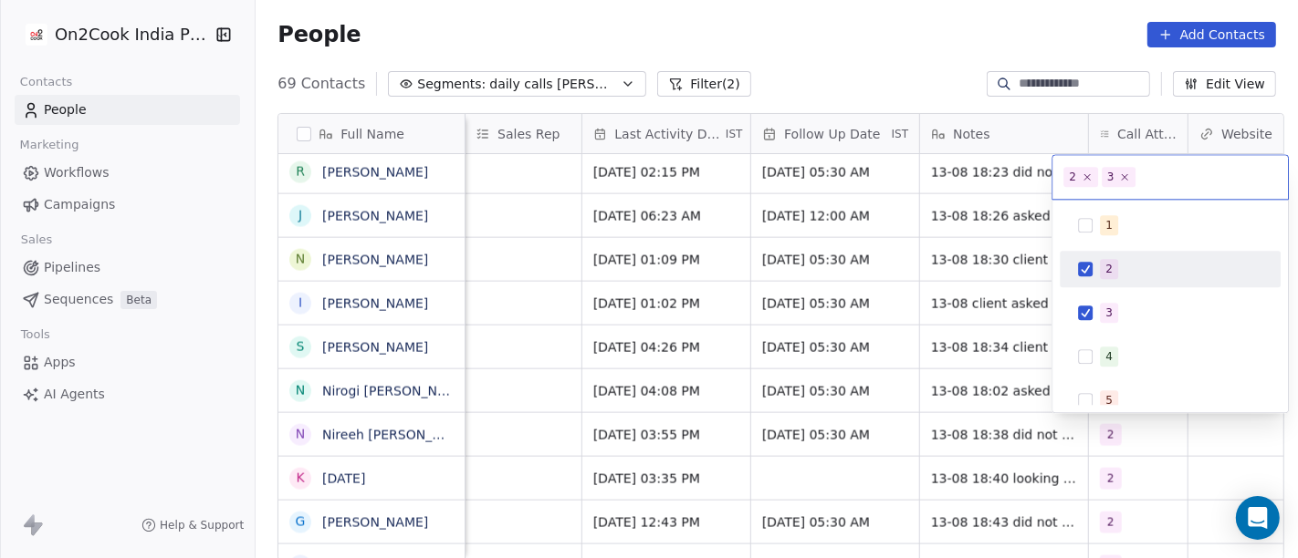
click at [1111, 266] on span "2" at bounding box center [1109, 269] width 18 height 20
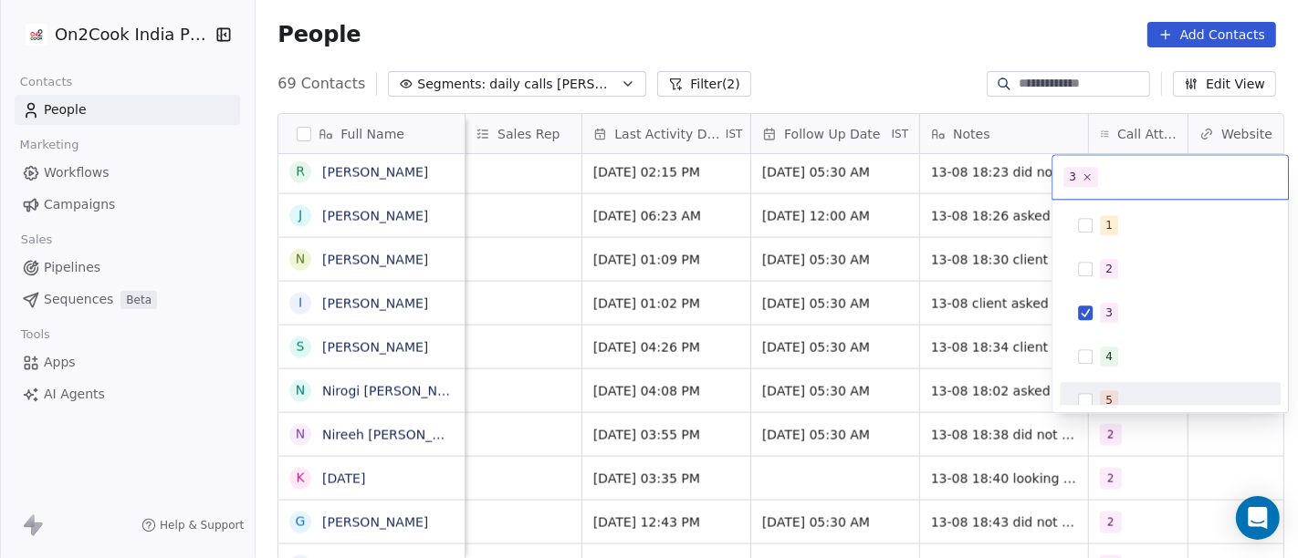
click at [977, 394] on html "On2Cook India Pvt. Ltd. Contacts People Marketing Workflows Campaigns Sales Pip…" at bounding box center [649, 279] width 1298 height 558
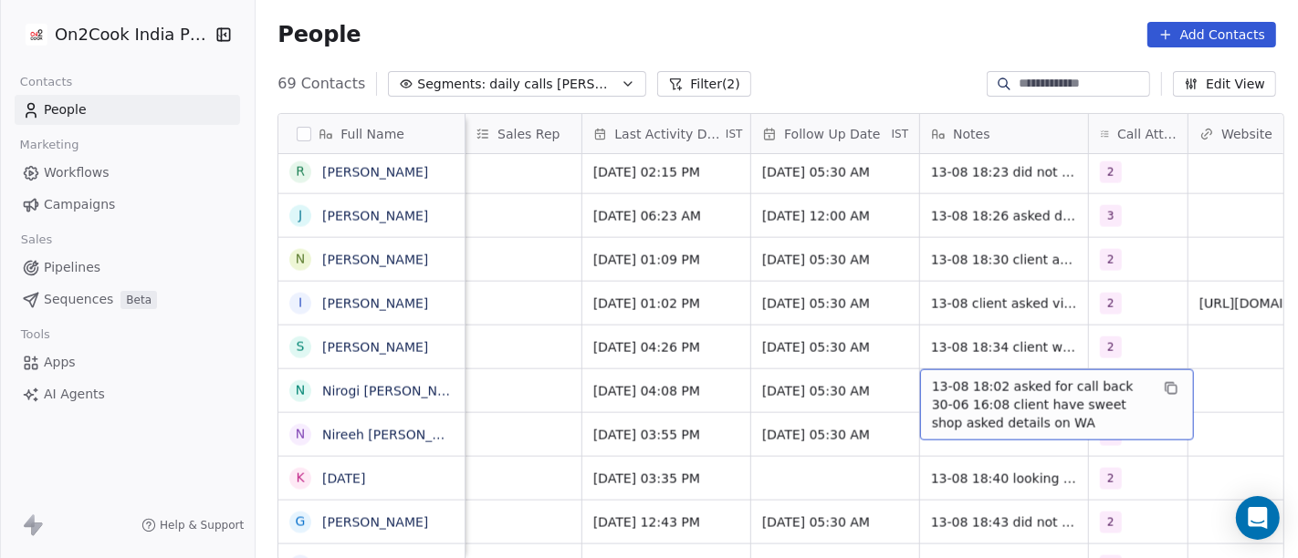
click at [1020, 378] on span "13-08 18:02 asked for call back 30-06 16:08 client have sweet shop asked detail…" at bounding box center [1040, 405] width 217 height 55
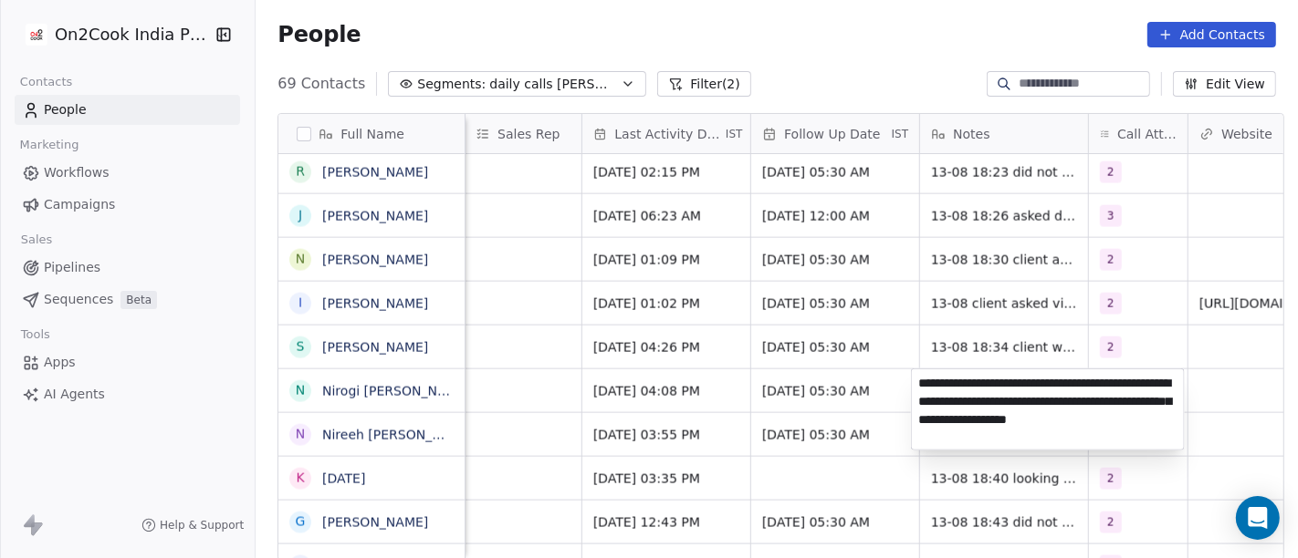
click at [965, 402] on textarea "**********" at bounding box center [1048, 410] width 272 height 80
type textarea "**********"
click at [1167, 369] on html "On2Cook India Pvt. Ltd. Contacts People Marketing Workflows Campaigns Sales Pip…" at bounding box center [649, 279] width 1298 height 558
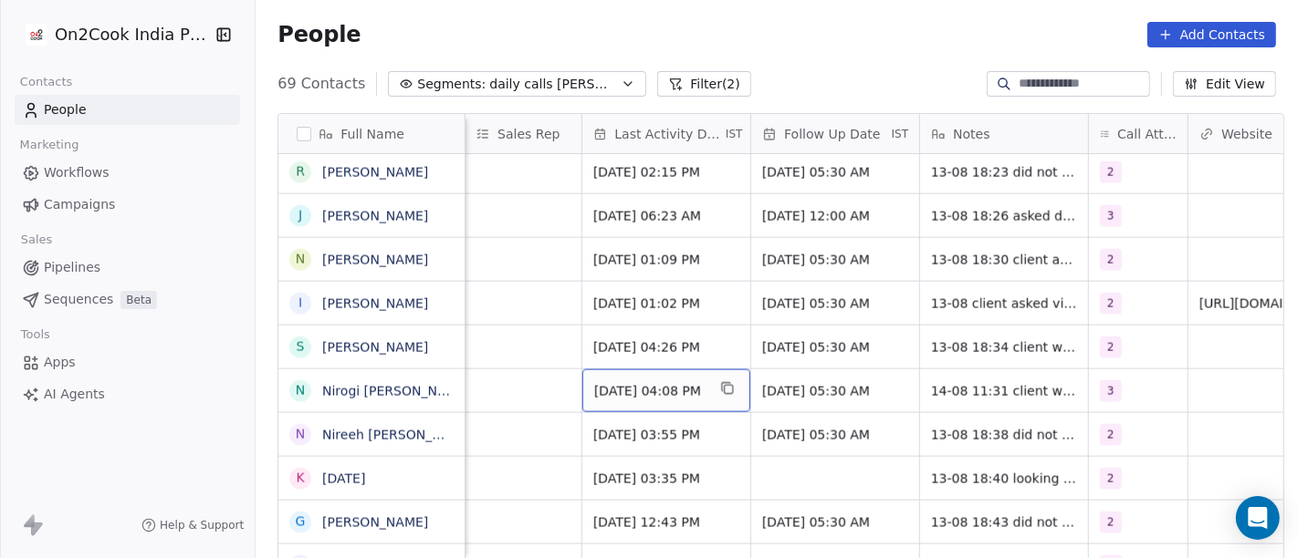
click at [663, 399] on span "Aug 13, 2025 04:08 PM" at bounding box center [649, 391] width 111 height 18
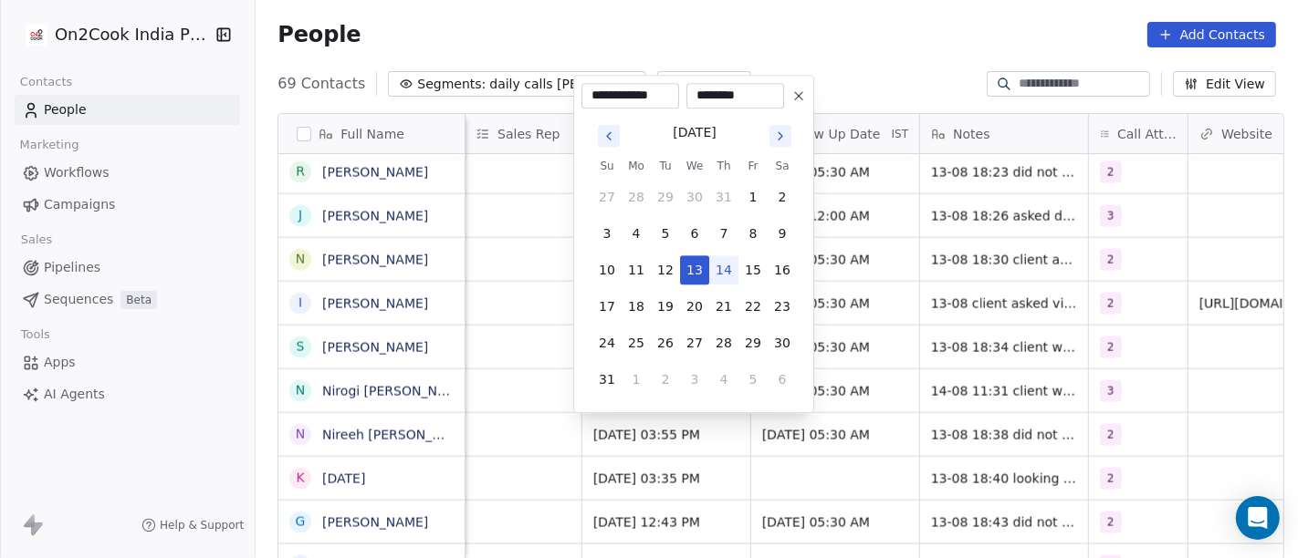
click at [719, 281] on button "14" at bounding box center [723, 270] width 29 height 29
type input "**********"
click at [979, 335] on html "On2Cook India Pvt. Ltd. Contacts People Marketing Workflows Campaigns Sales Pip…" at bounding box center [649, 279] width 1298 height 558
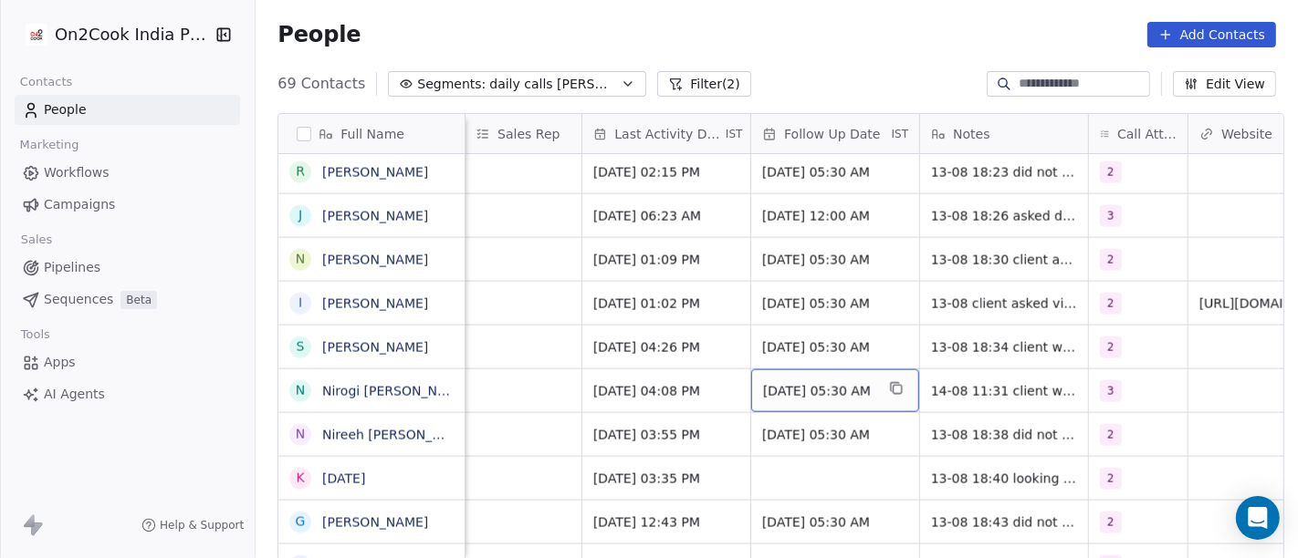
click at [800, 389] on span "[DATE] 05:30 AM" at bounding box center [818, 391] width 111 height 18
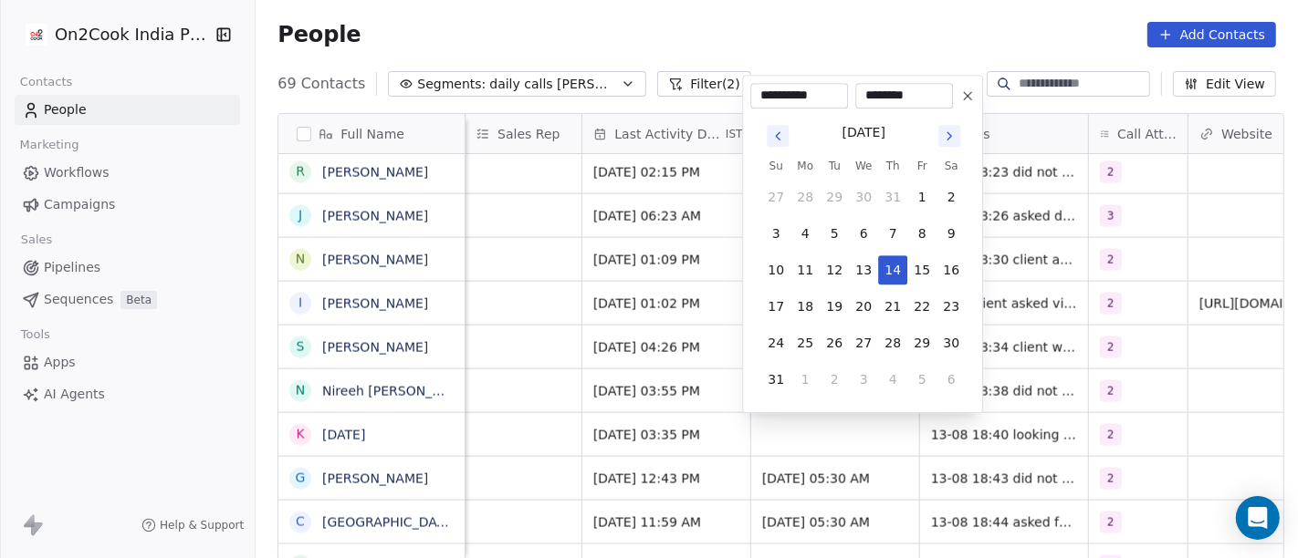
click at [968, 89] on icon at bounding box center [967, 96] width 15 height 15
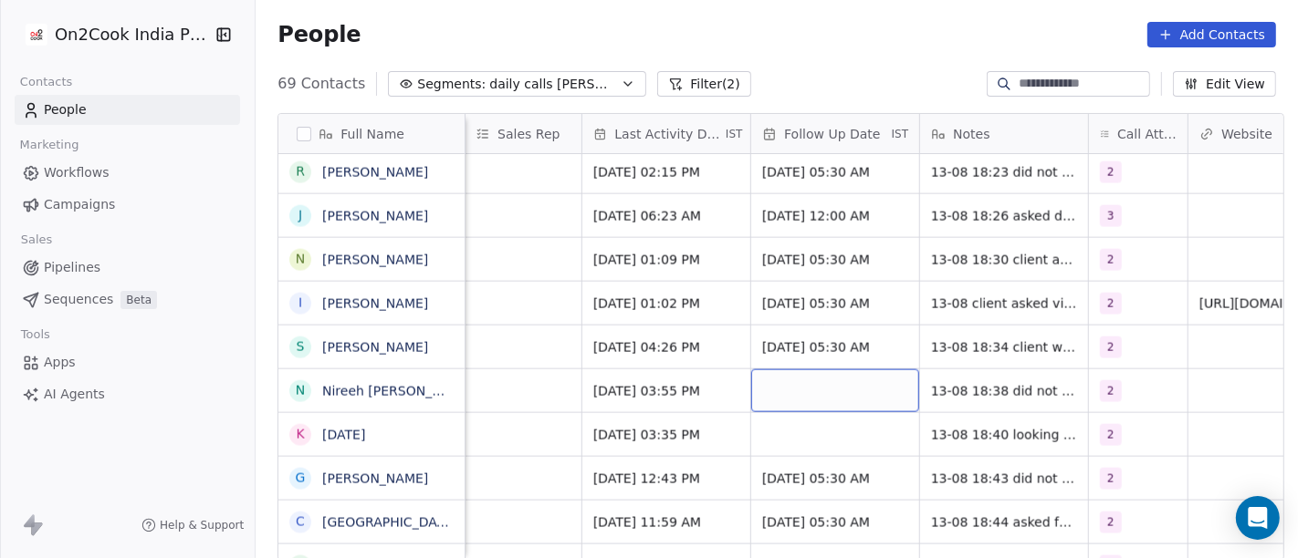
click at [814, 387] on div "grid" at bounding box center [835, 391] width 168 height 43
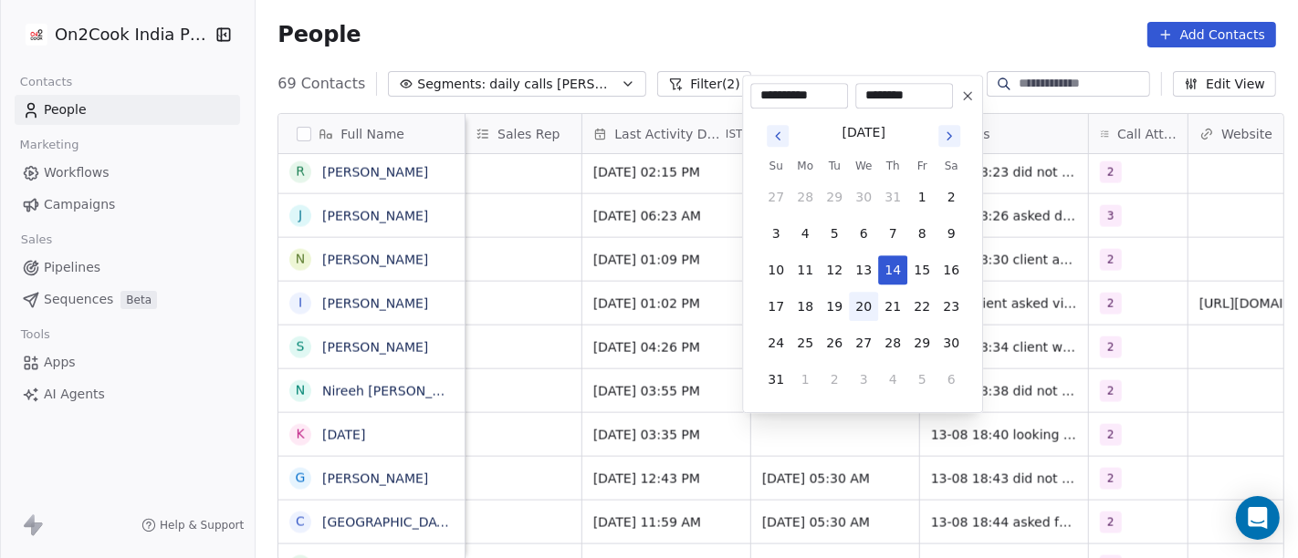
click at [867, 302] on button "20" at bounding box center [863, 306] width 29 height 29
type input "**********"
click at [1066, 367] on html "On2Cook India Pvt. Ltd. Contacts People Marketing Workflows Campaigns Sales Pip…" at bounding box center [649, 279] width 1298 height 558
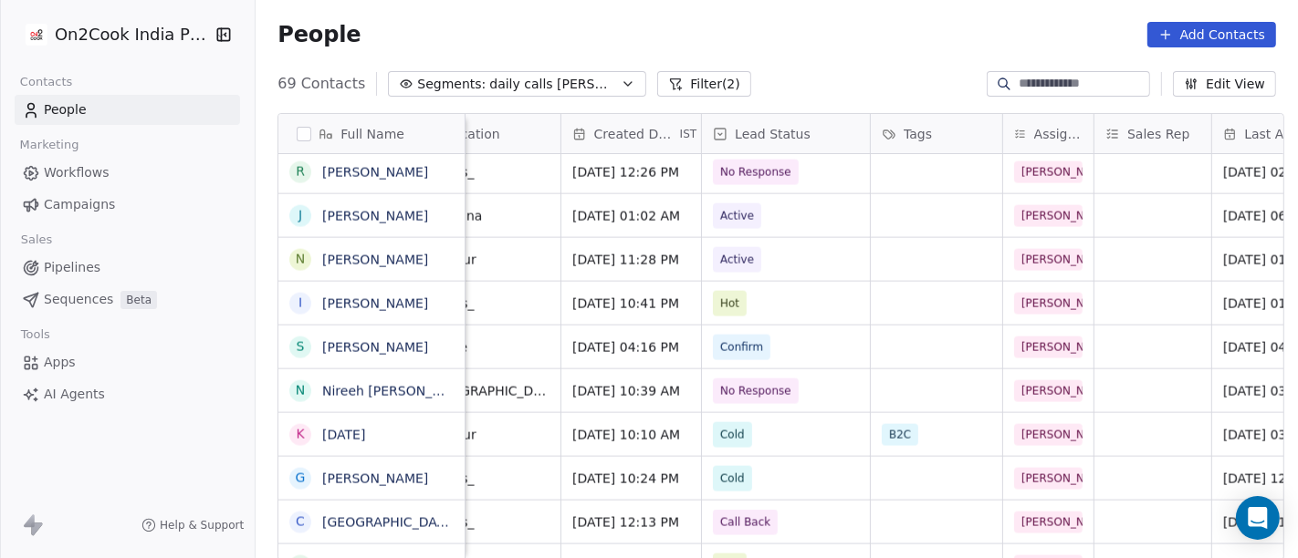
scroll to position [0, 476]
click at [781, 63] on div "People Add Contacts" at bounding box center [777, 34] width 1042 height 69
click at [868, 41] on div "People Add Contacts" at bounding box center [776, 35] width 998 height 26
click at [853, 69] on div "69 Contacts Segments: daily calls salim Filter (2) Edit View" at bounding box center [777, 83] width 1042 height 29
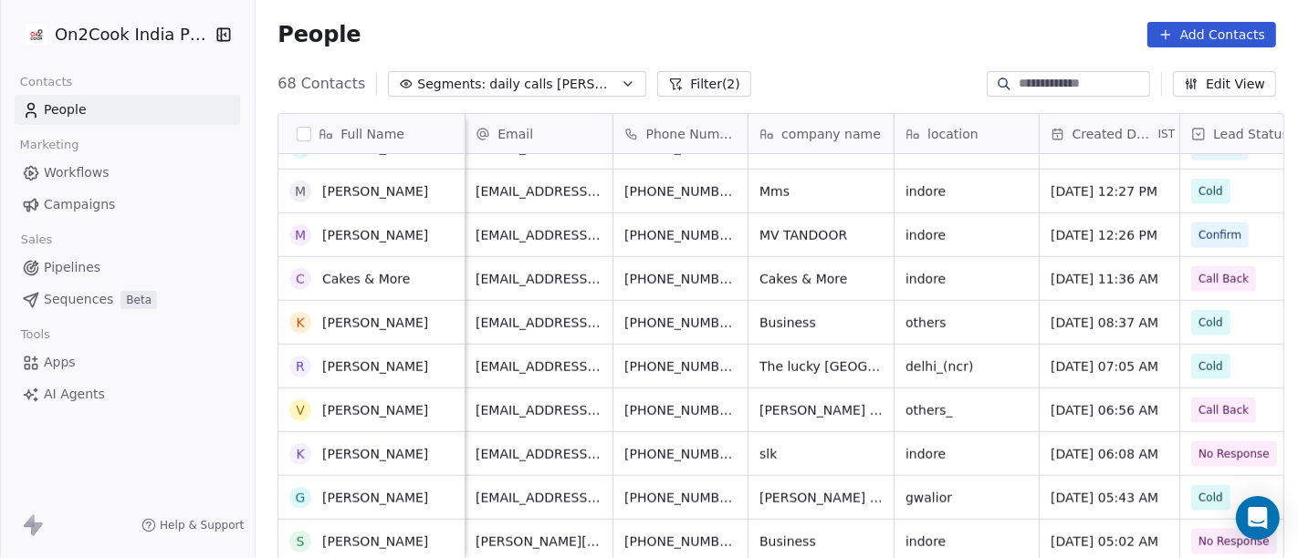
scroll to position [1520, 0]
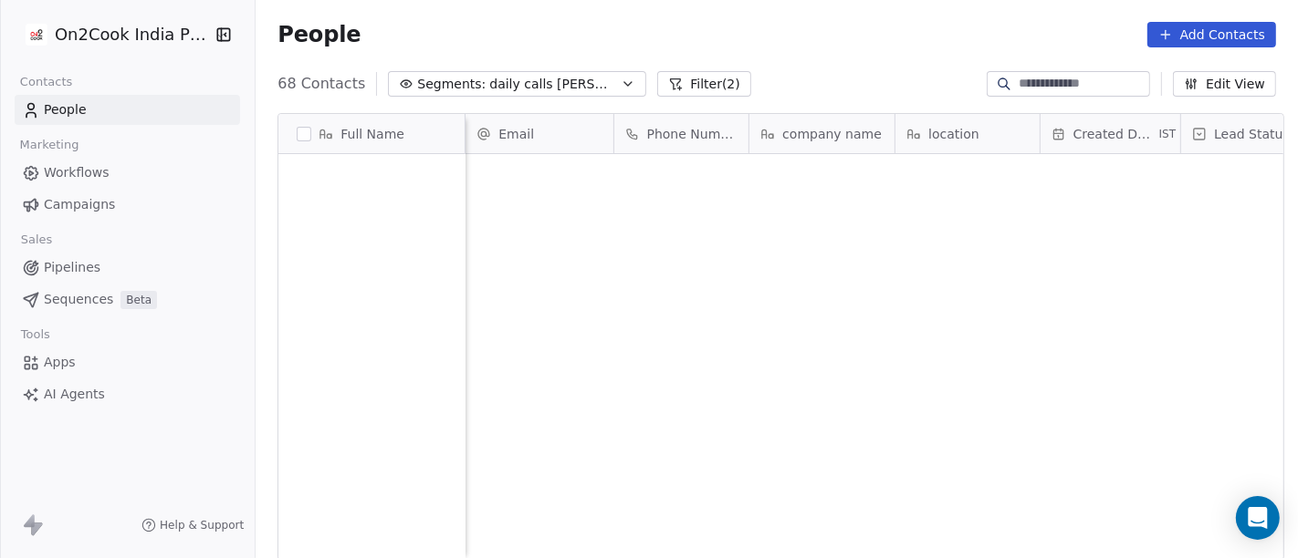
scroll to position [476, 1035]
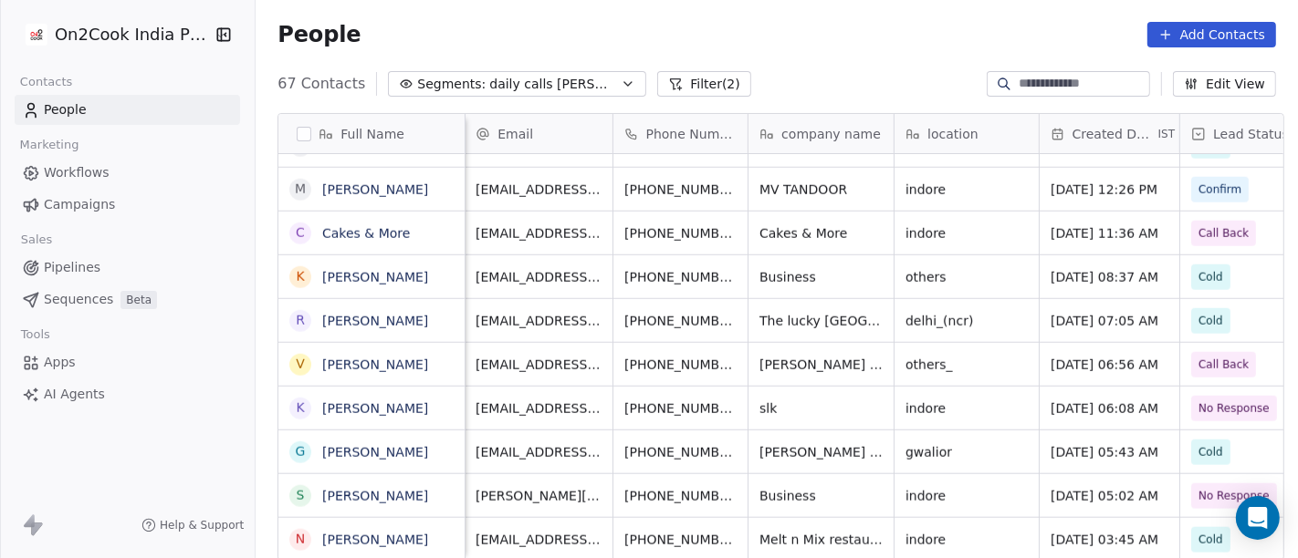
click at [690, 31] on div "People Add Contacts" at bounding box center [776, 35] width 998 height 26
click at [657, 84] on button "Filter (2)" at bounding box center [704, 84] width 94 height 26
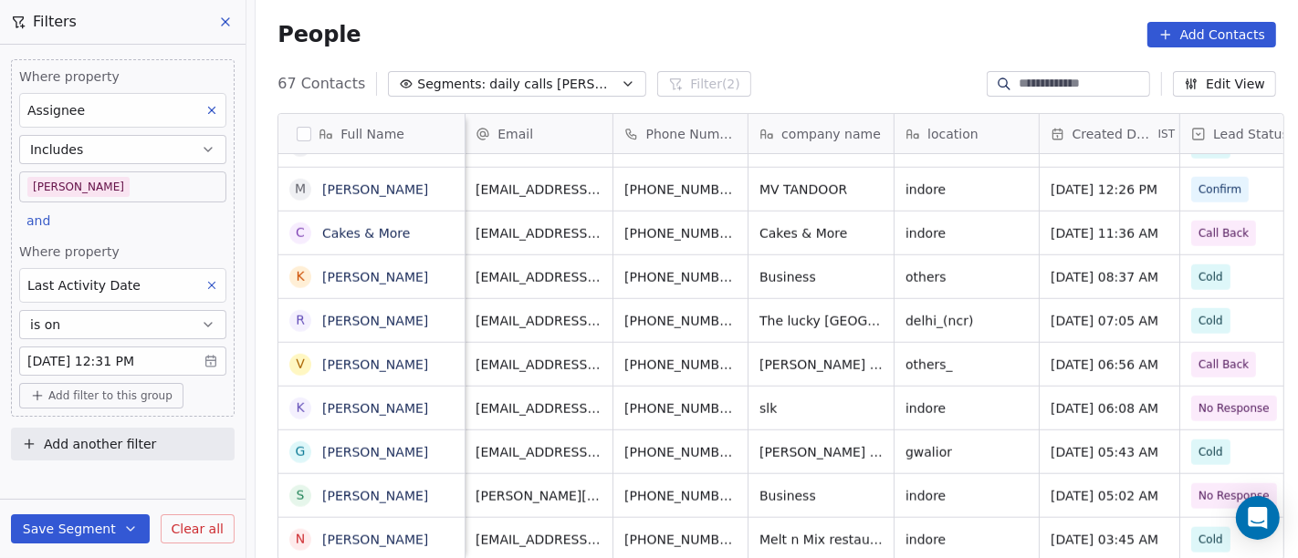
click at [141, 360] on body "On2Cook India Pvt. Ltd. Contacts People Marketing Workflows Campaigns Sales Pip…" at bounding box center [649, 279] width 1298 height 558
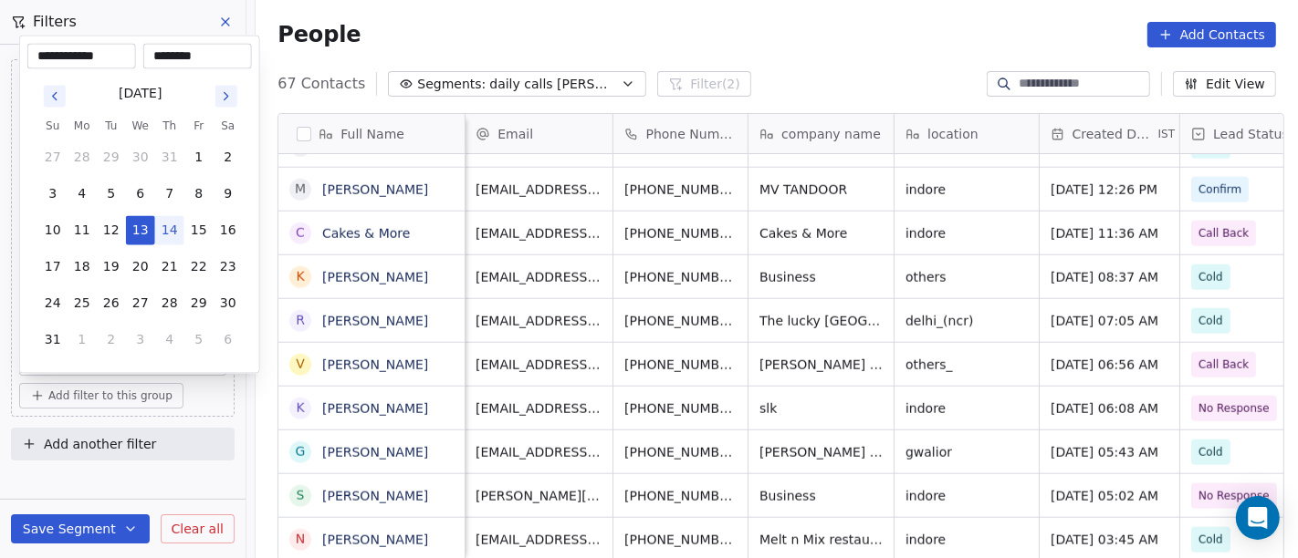
click at [175, 232] on button "14" at bounding box center [169, 230] width 29 height 29
type input "**********"
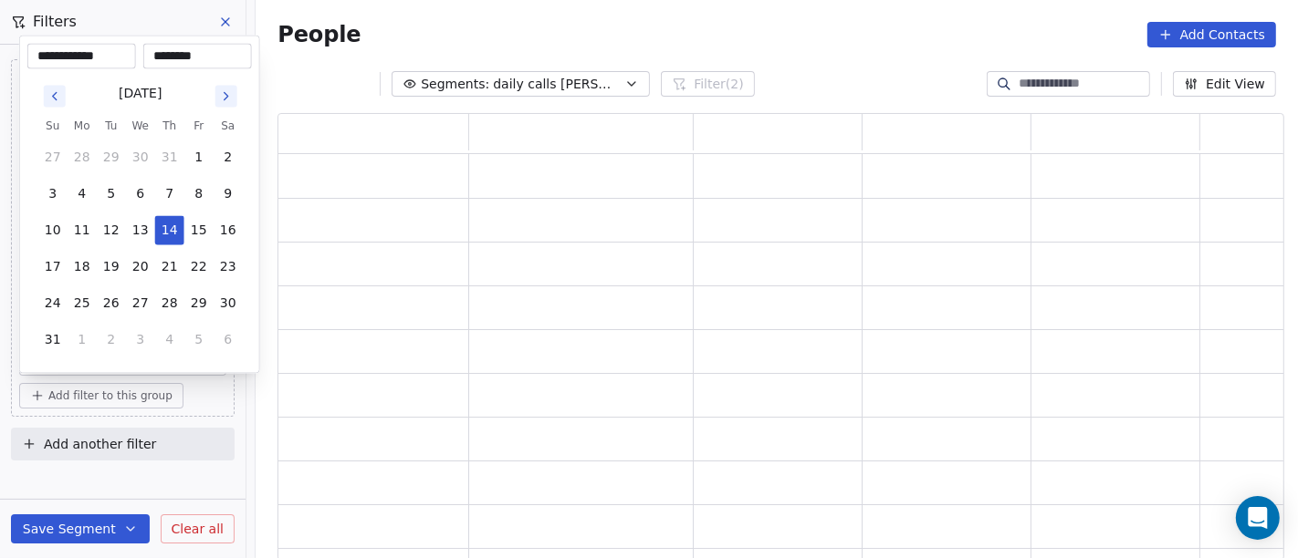
click at [575, 11] on html "**********" at bounding box center [649, 279] width 1298 height 558
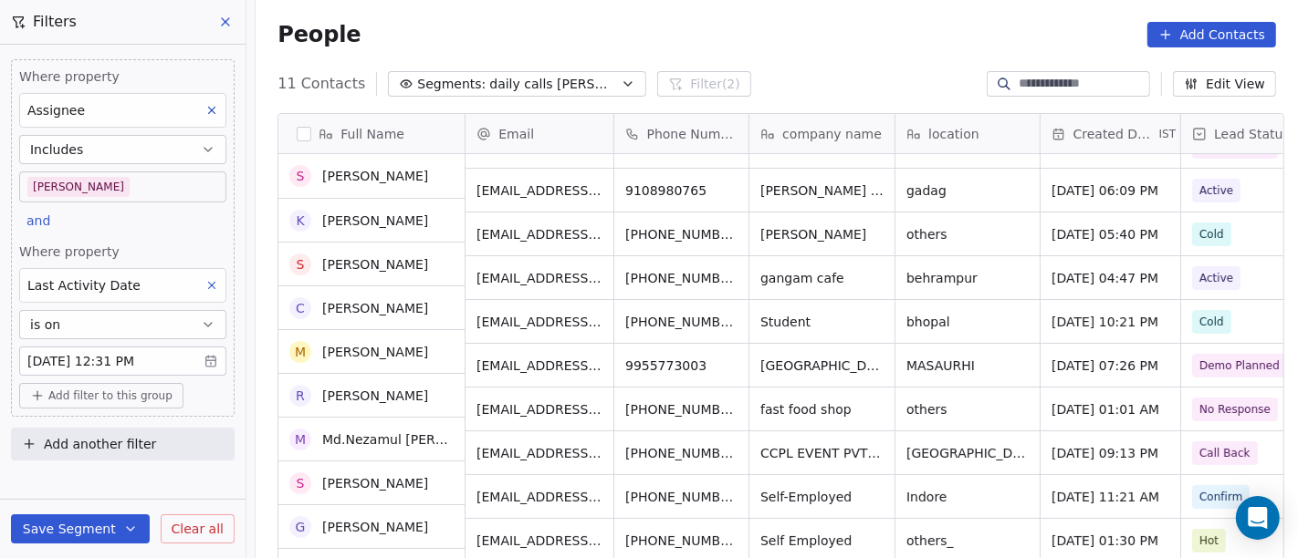
scroll to position [74, 0]
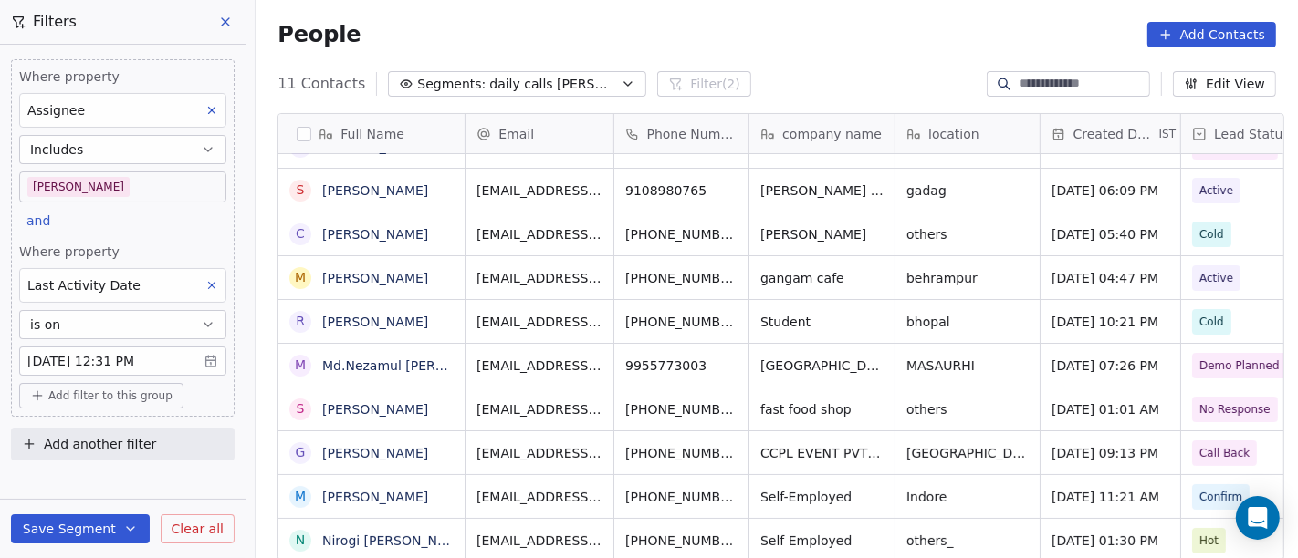
click at [91, 184] on body "On2Cook India Pvt. Ltd. Contacts People Marketing Workflows Campaigns Sales Pip…" at bounding box center [649, 279] width 1298 height 558
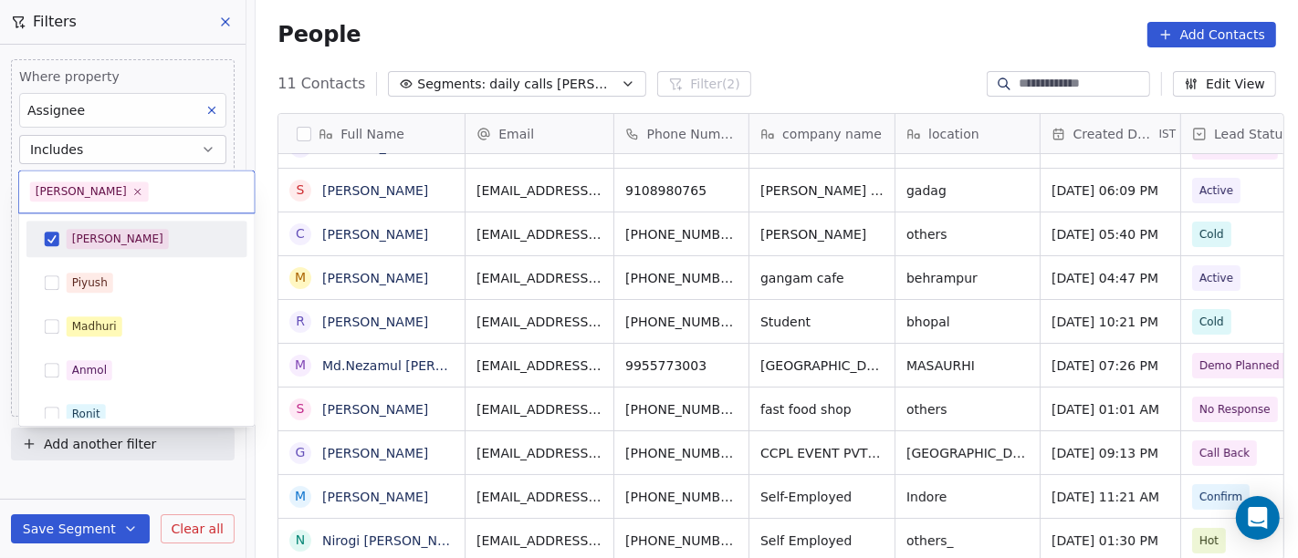
click at [83, 231] on div "[PERSON_NAME]" at bounding box center [117, 239] width 91 height 16
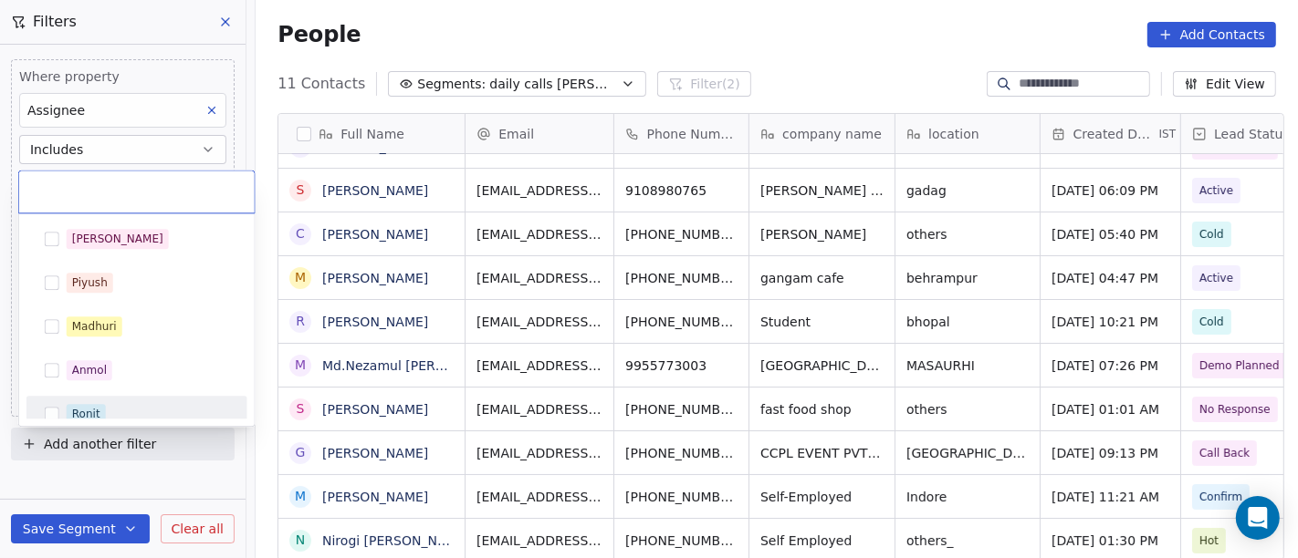
click at [71, 402] on div "Ronit" at bounding box center [137, 414] width 206 height 29
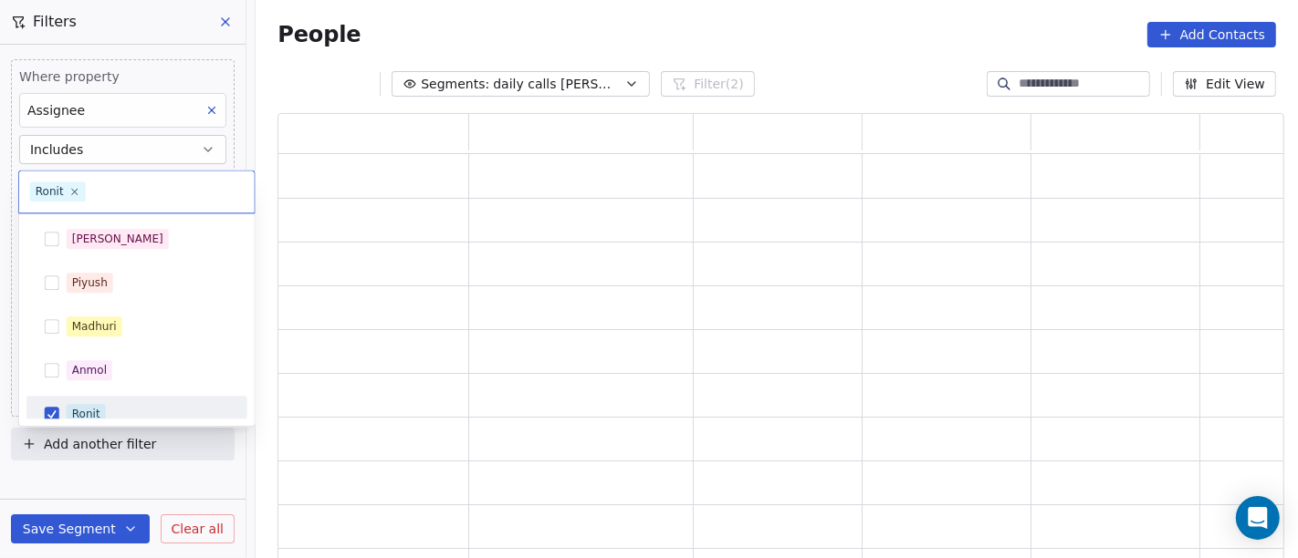
click at [92, 476] on html "On2Cook India Pvt. Ltd. Contacts People Marketing Workflows Campaigns Sales Pip…" at bounding box center [649, 279] width 1298 height 558
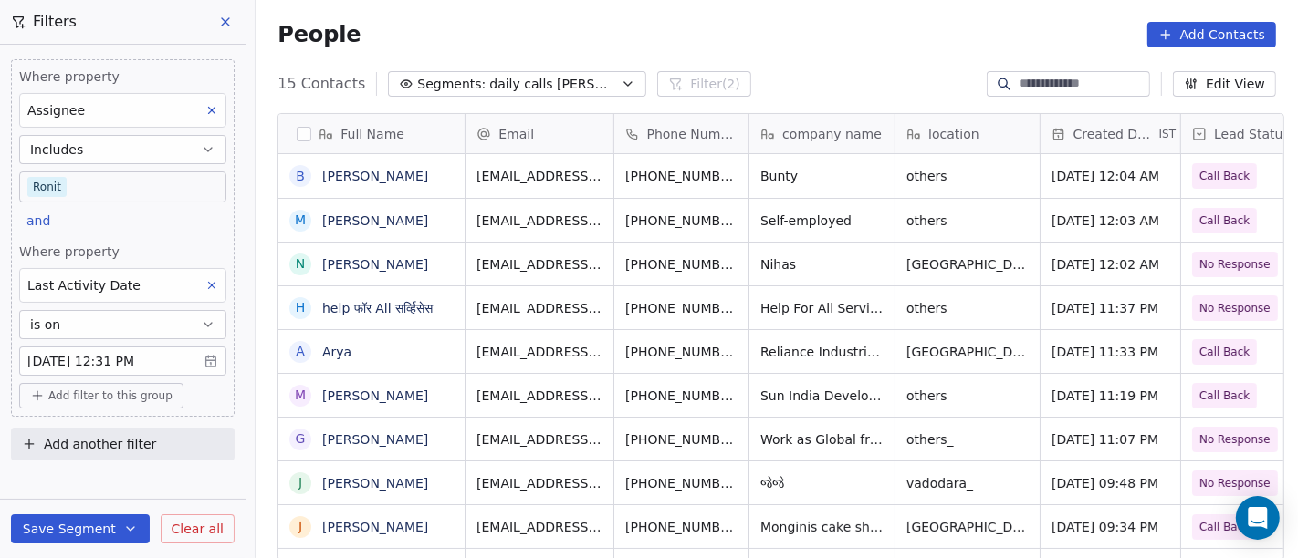
scroll to position [476, 1035]
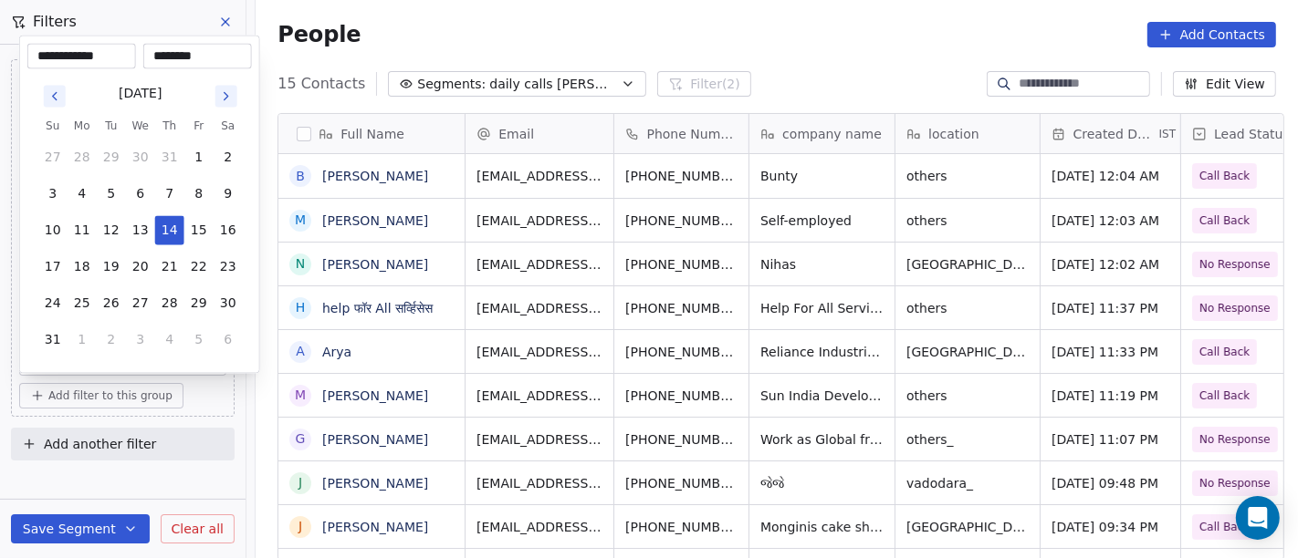
click at [112, 361] on body "On2Cook India Pvt. Ltd. Contacts People Marketing Workflows Campaigns Sales Pip…" at bounding box center [649, 279] width 1298 height 558
click at [184, 470] on html "On2Cook India Pvt. Ltd. Contacts People Marketing Workflows Campaigns Sales Pip…" at bounding box center [649, 279] width 1298 height 558
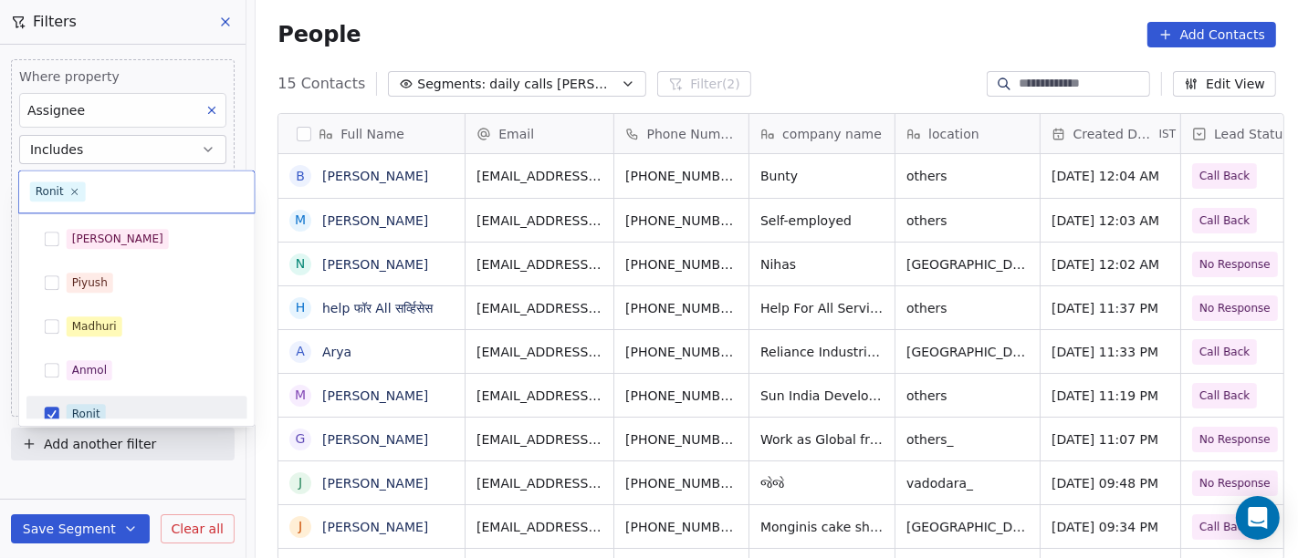
click at [140, 189] on body "On2Cook India Pvt. Ltd. Contacts People Marketing Workflows Campaigns Sales Pip…" at bounding box center [649, 279] width 1298 height 558
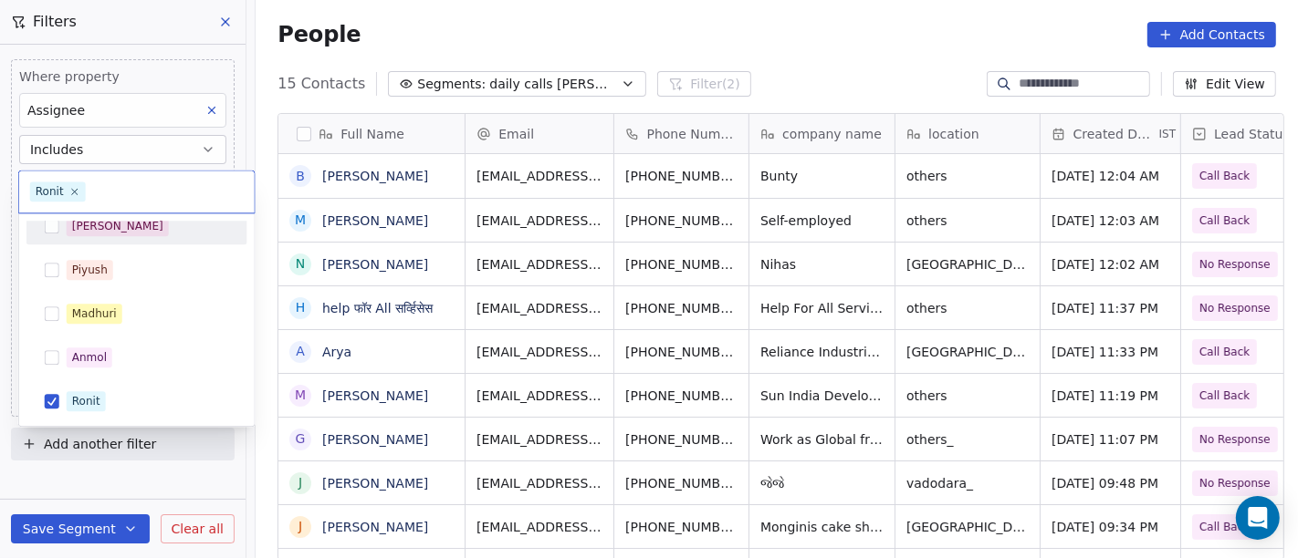
click at [120, 224] on div "[PERSON_NAME]" at bounding box center [148, 226] width 162 height 20
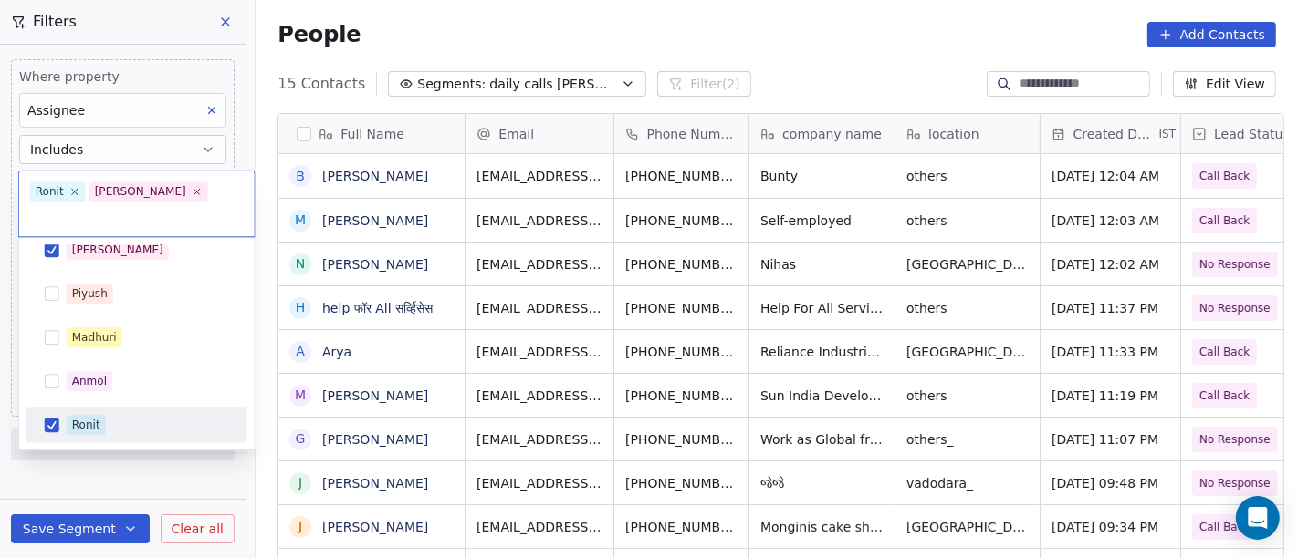
click at [72, 417] on div "Ronit" at bounding box center [86, 425] width 28 height 16
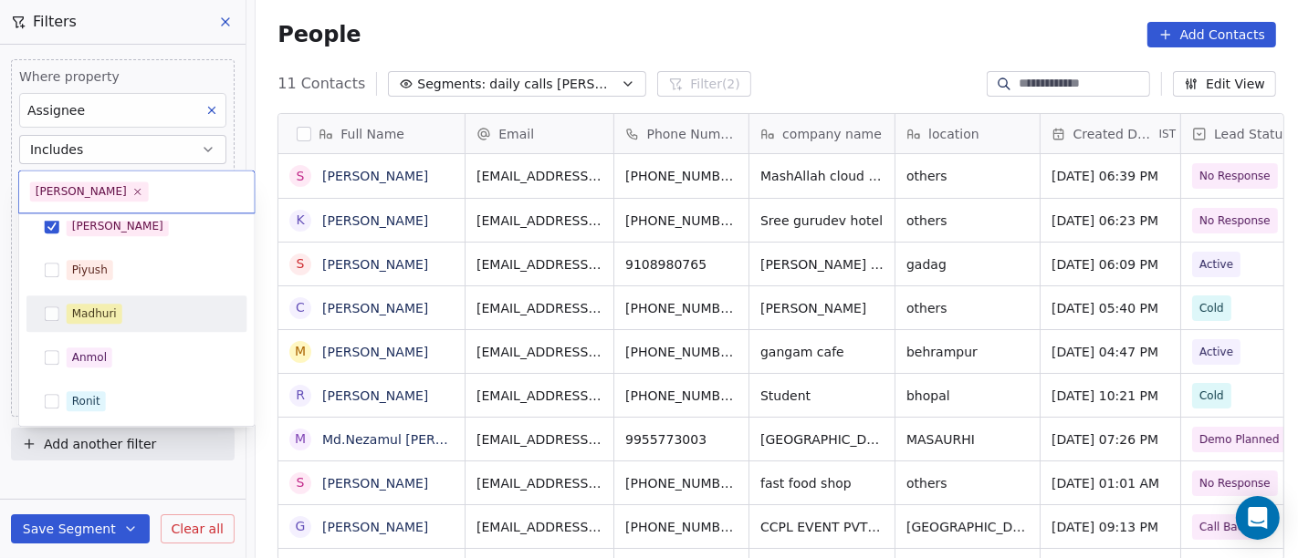
click at [558, 40] on html "On2Cook India Pvt. Ltd. Contacts People Marketing Workflows Campaigns Sales Pip…" at bounding box center [649, 279] width 1298 height 558
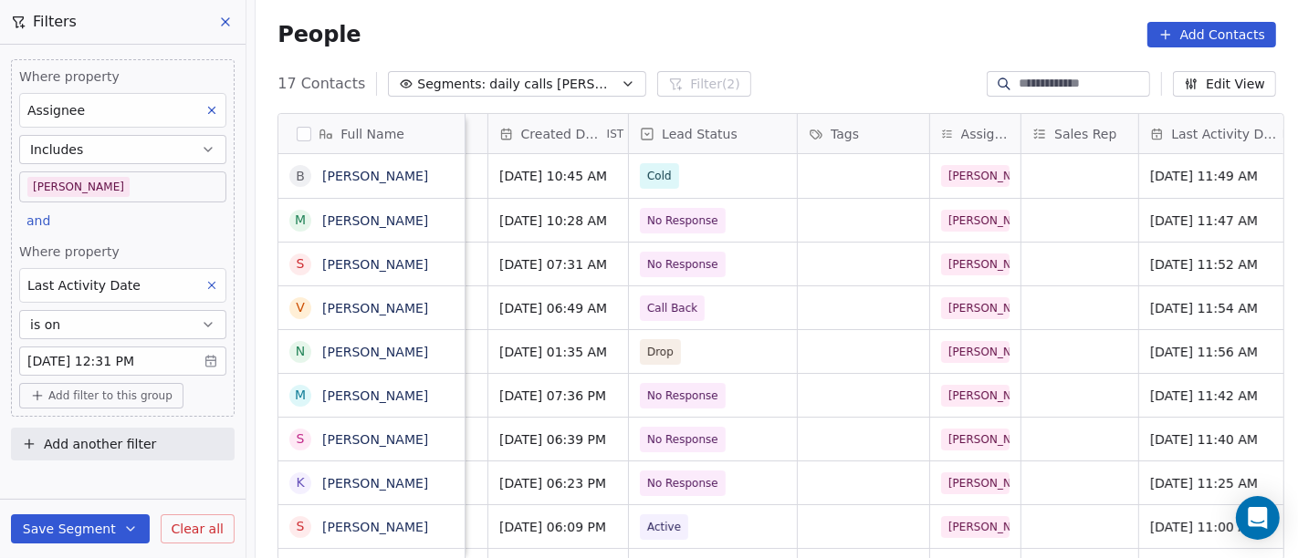
scroll to position [0, 549]
click at [694, 391] on span "No Response" at bounding box center [686, 396] width 71 height 18
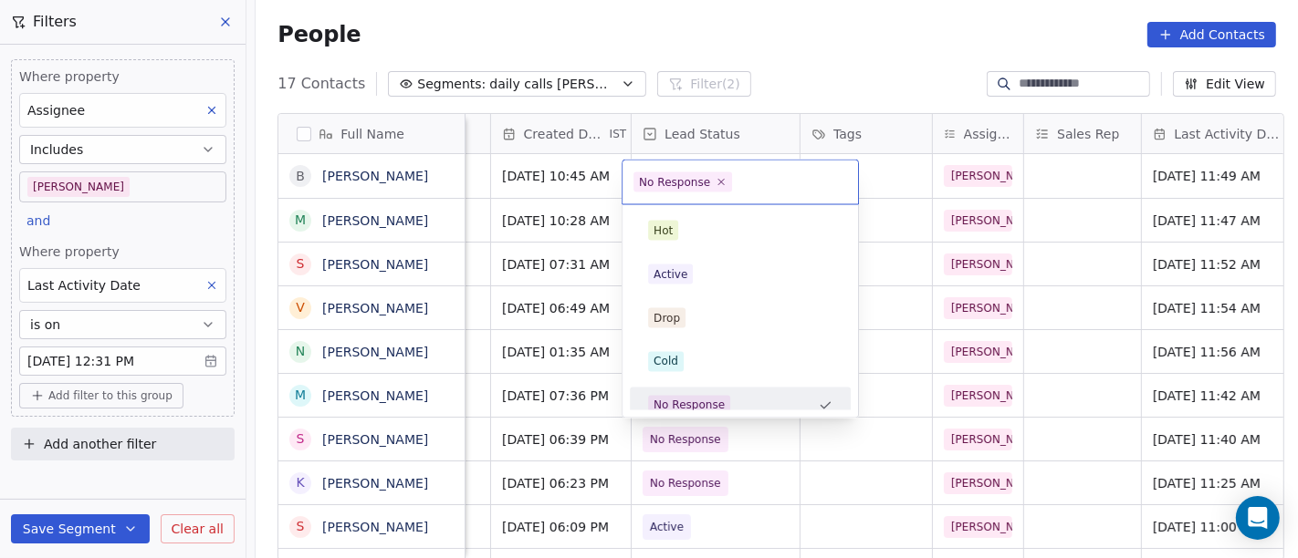
scroll to position [13, 0]
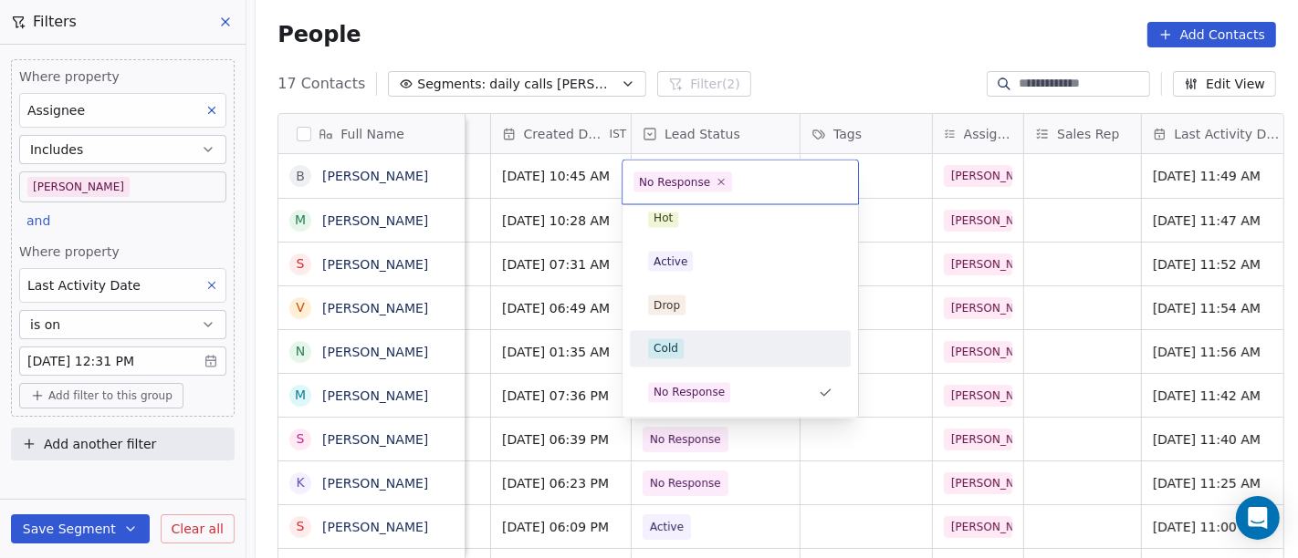
click at [680, 345] on span "Cold" at bounding box center [666, 349] width 36 height 20
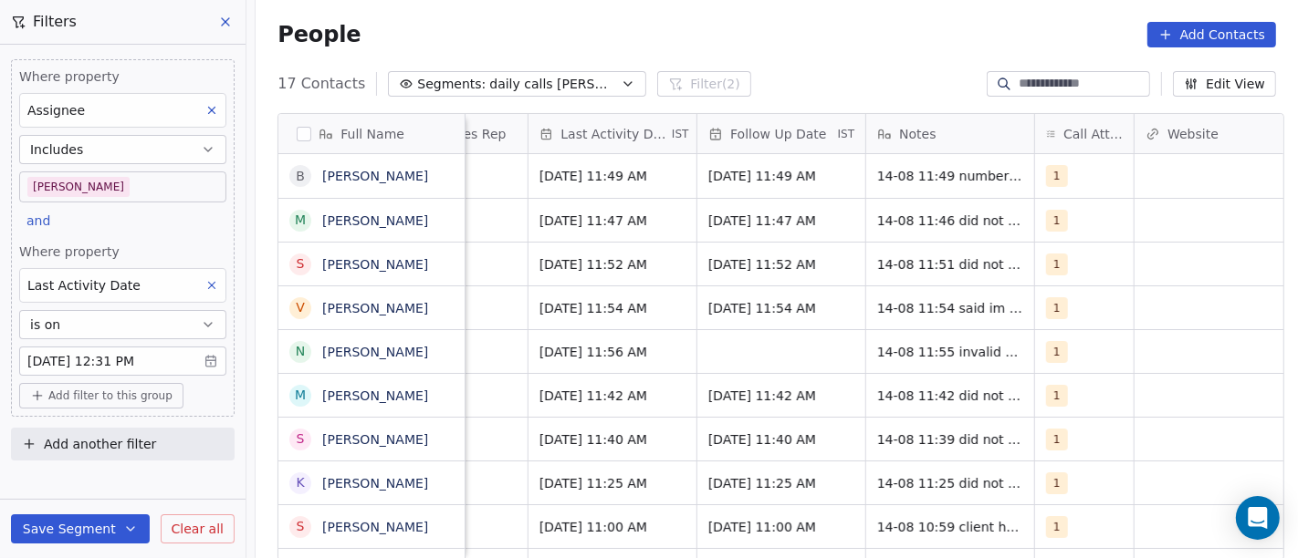
scroll to position [0, 1162]
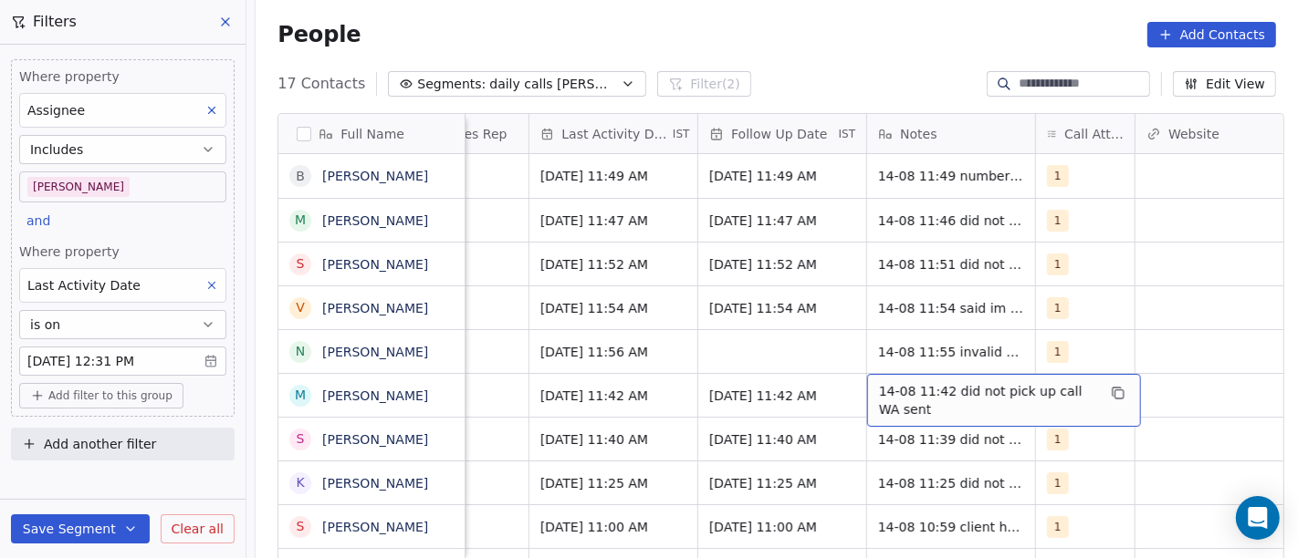
click at [945, 388] on span "14-08 11:42 did not pick up call WA sent" at bounding box center [987, 400] width 217 height 37
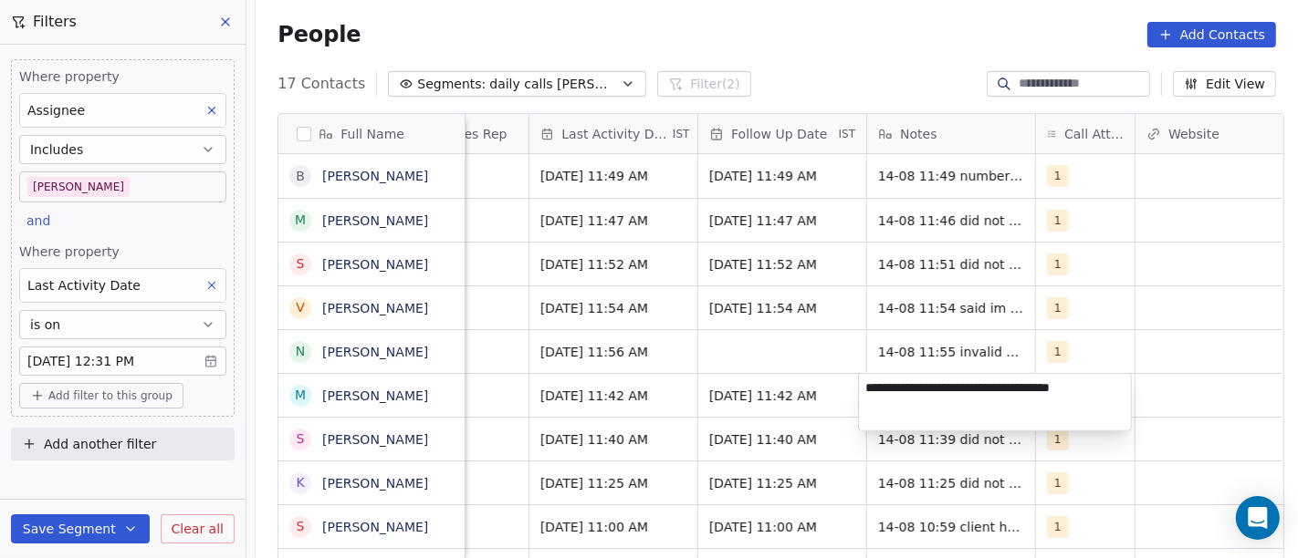
click at [945, 388] on textarea "**********" at bounding box center [995, 402] width 272 height 57
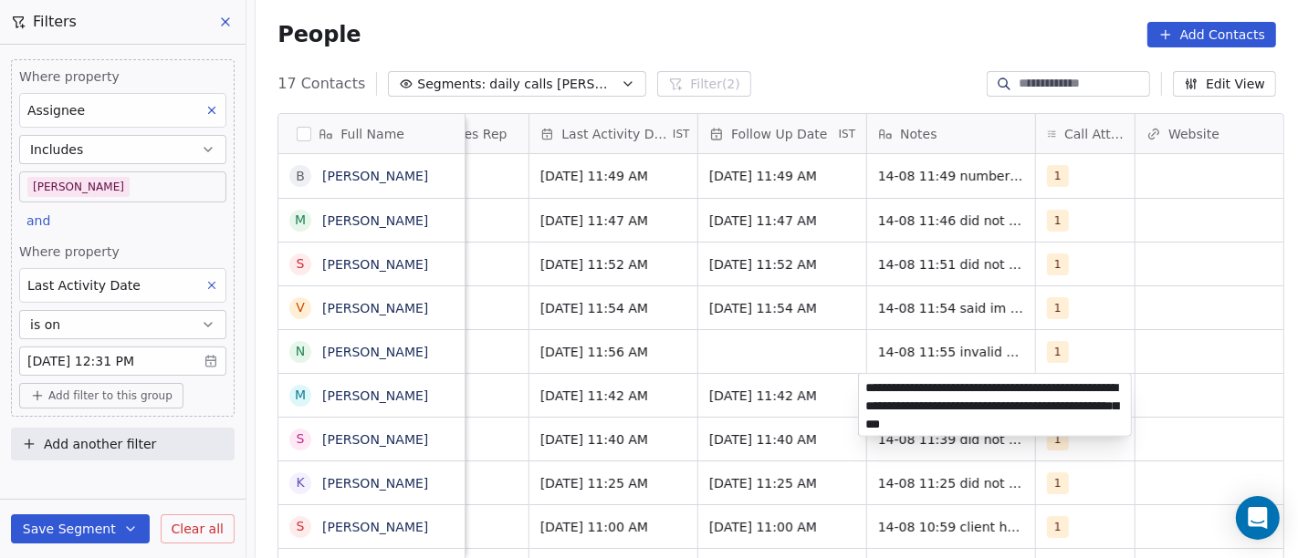
click at [1025, 408] on textarea "**********" at bounding box center [995, 405] width 272 height 62
type textarea "**********"
click at [1181, 384] on html "On2Cook India Pvt. Ltd. Contacts People Marketing Workflows Campaigns Sales Pip…" at bounding box center [649, 279] width 1298 height 558
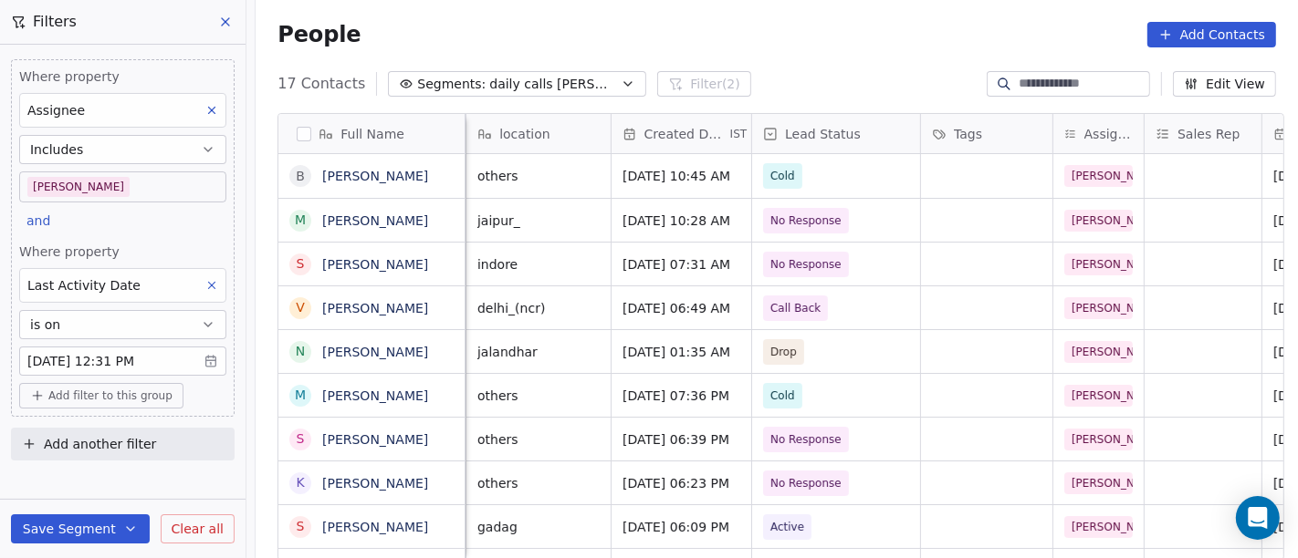
scroll to position [0, 377]
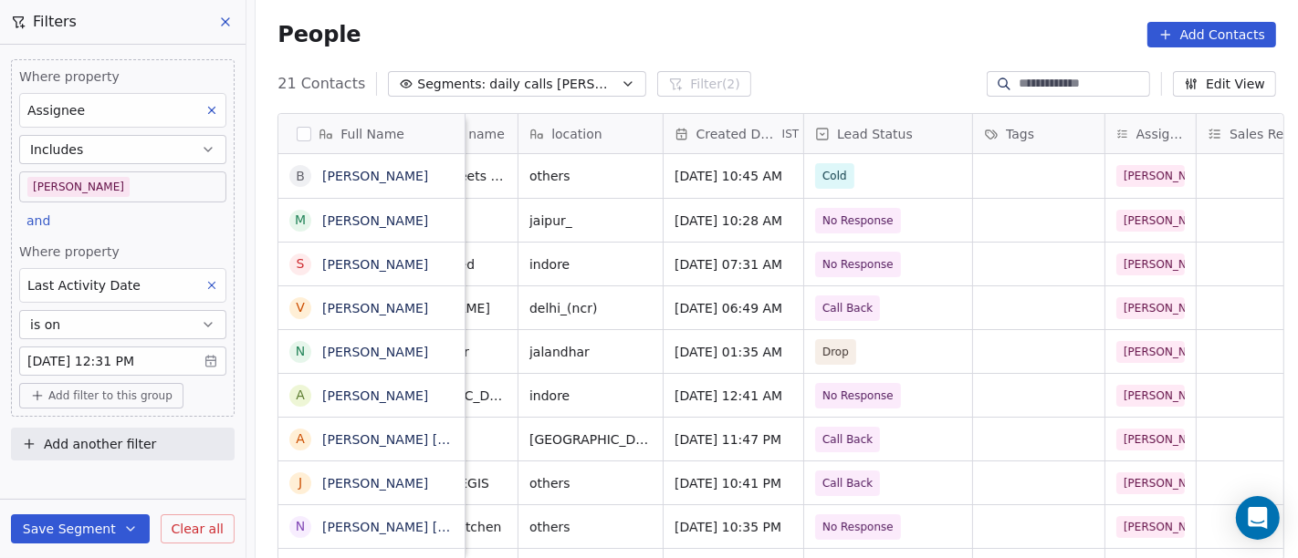
click at [799, 36] on div "People Add Contacts" at bounding box center [776, 35] width 998 height 26
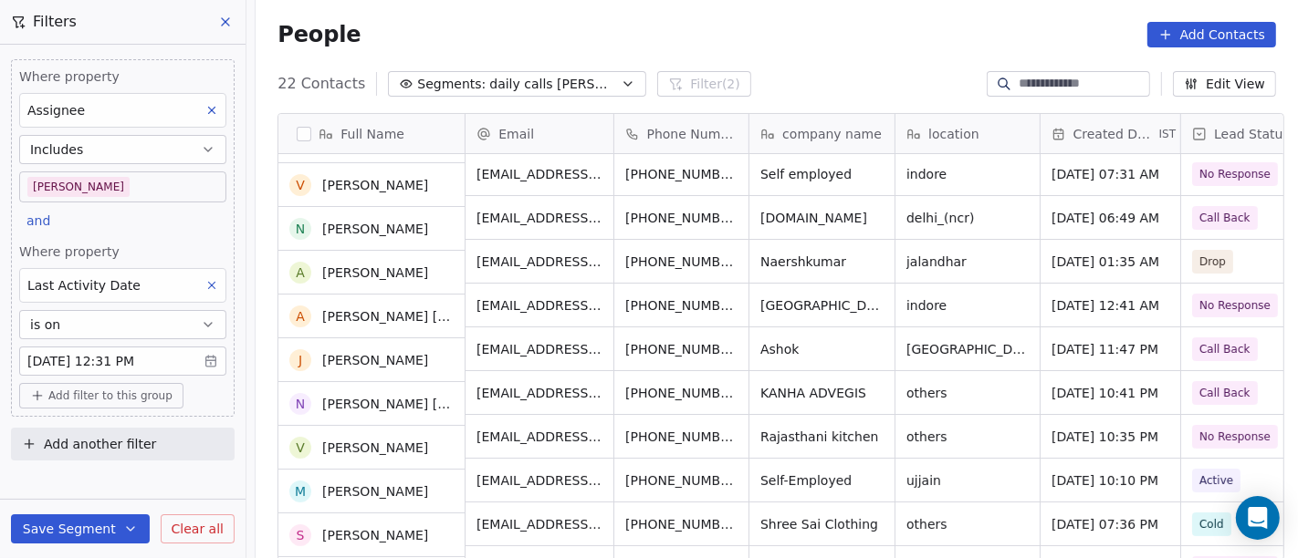
scroll to position [123, 0]
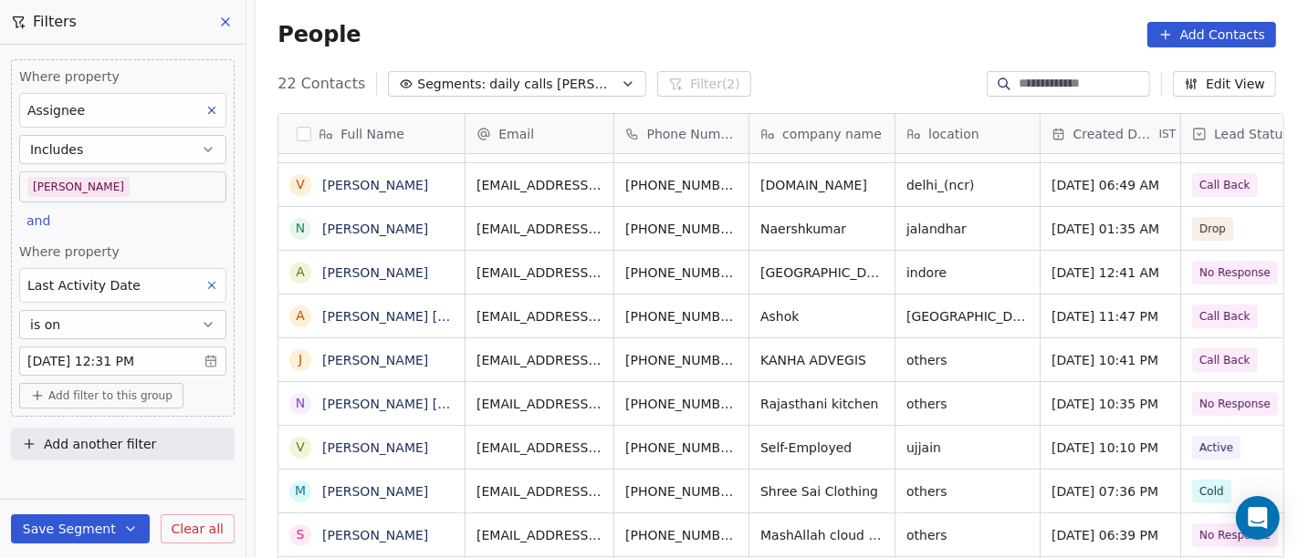
click at [810, 439] on span "Self-Employed" at bounding box center [805, 448] width 91 height 18
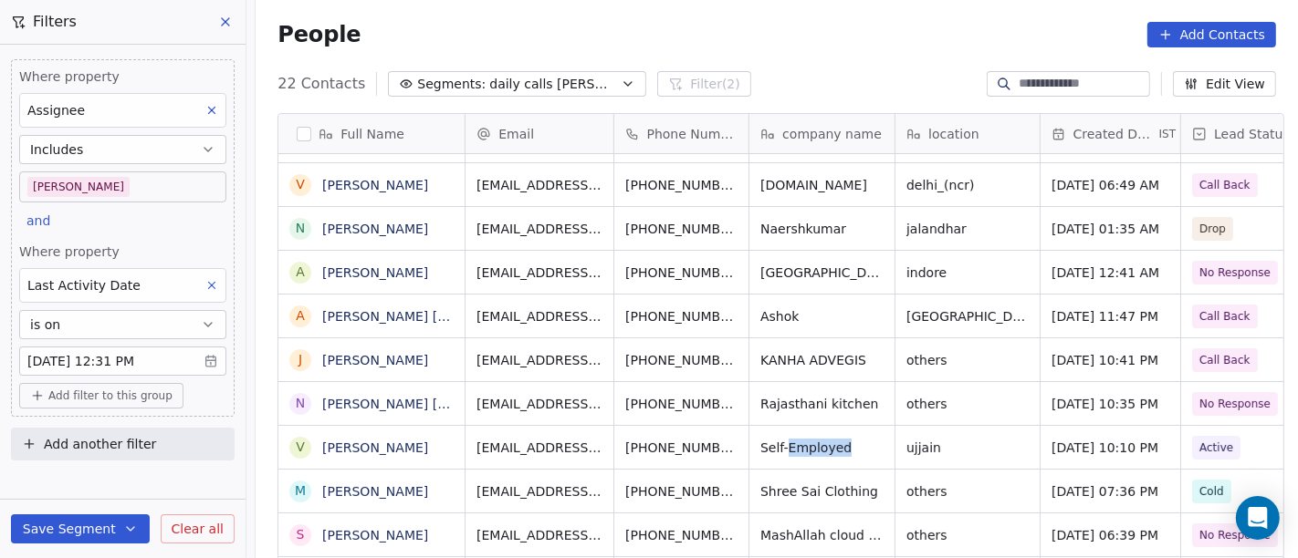
click at [810, 439] on span "Self-Employed" at bounding box center [805, 448] width 91 height 18
click at [858, 426] on div "Self-Employed" at bounding box center [821, 447] width 145 height 43
click at [954, 426] on div "ujjain" at bounding box center [967, 447] width 144 height 43
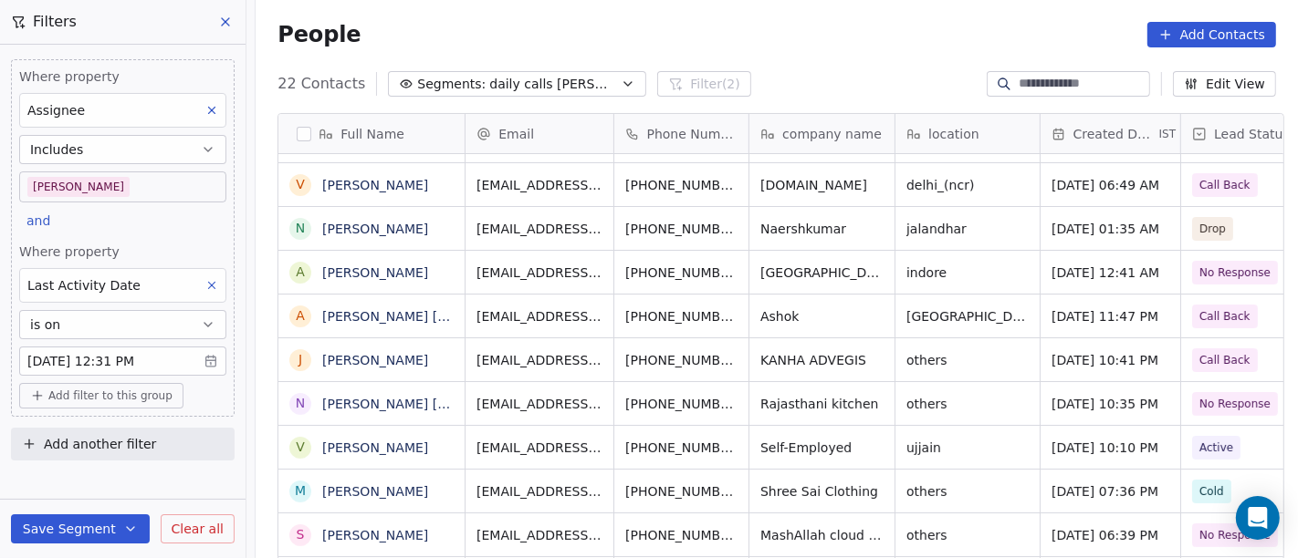
click at [777, 439] on span "Self-Employed" at bounding box center [805, 448] width 91 height 18
click at [383, 452] on link "[PERSON_NAME]" at bounding box center [375, 448] width 106 height 15
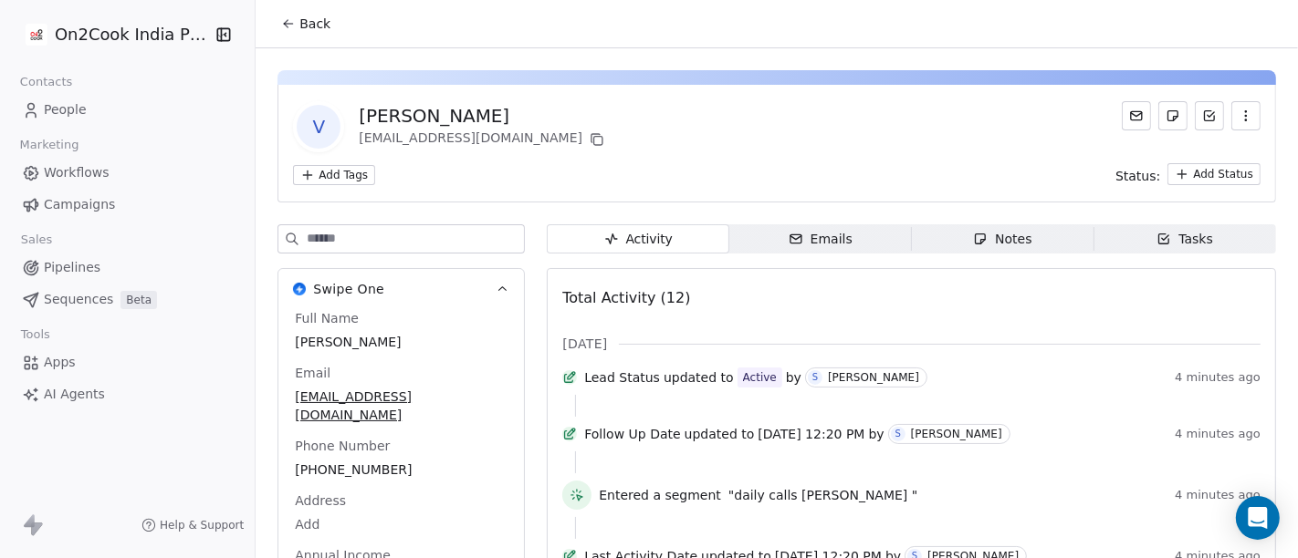
click at [307, 15] on span "Back" at bounding box center [314, 24] width 31 height 18
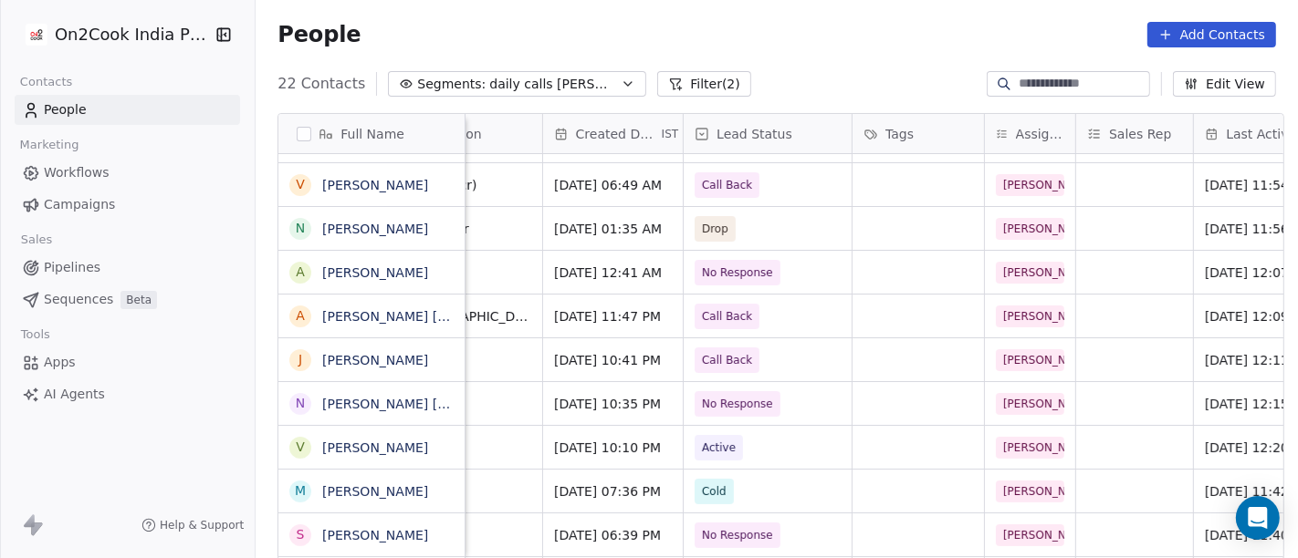
scroll to position [0, 495]
click at [730, 439] on span "Active" at bounding box center [722, 448] width 48 height 26
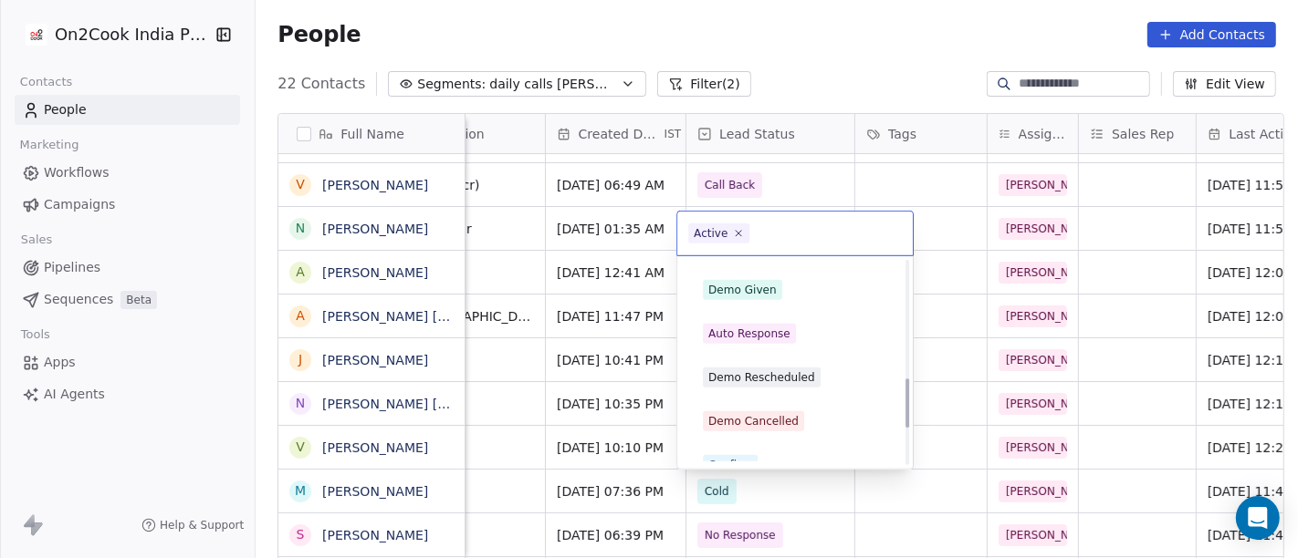
scroll to position [520, 0]
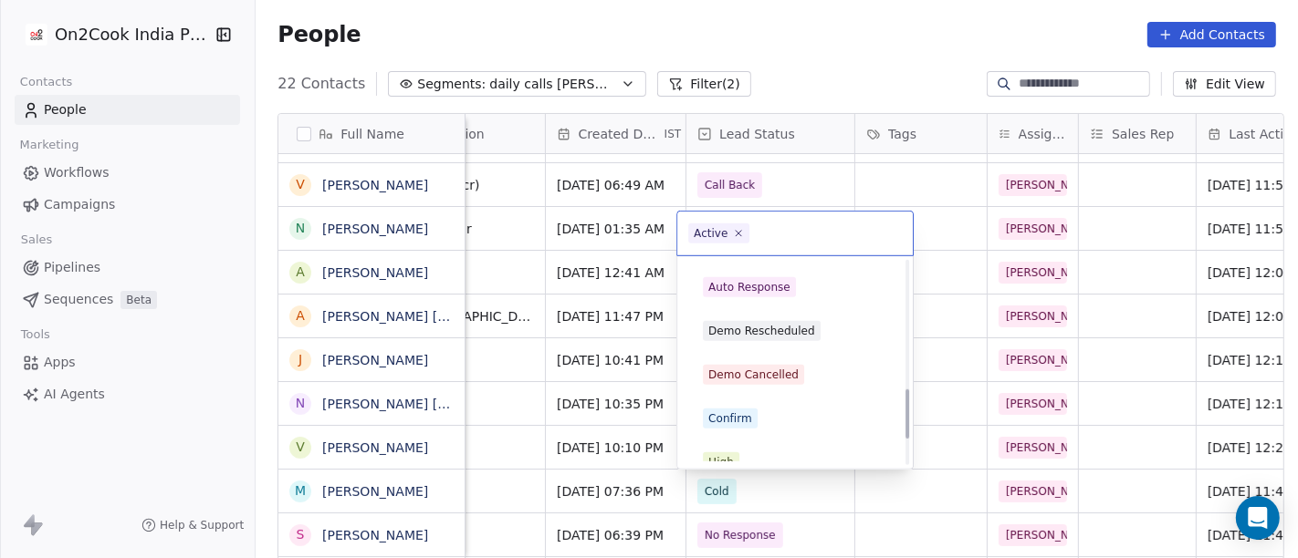
click at [761, 412] on div "Confirm" at bounding box center [795, 419] width 184 height 20
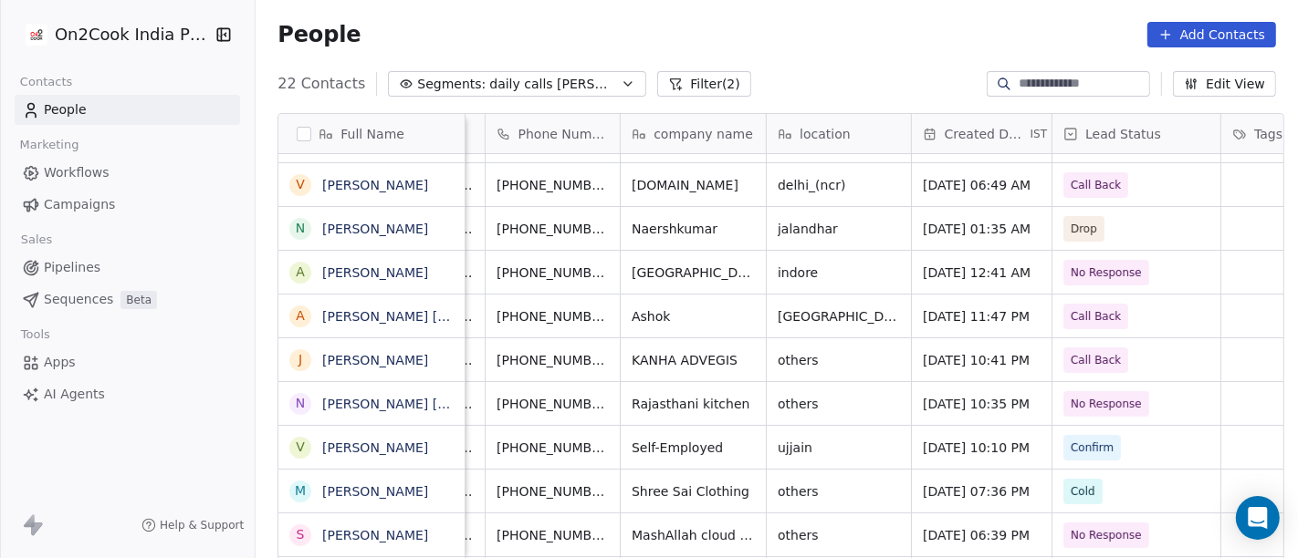
scroll to position [0, 128]
click at [639, 451] on span "Self-Employed" at bounding box center [678, 448] width 91 height 18
click at [639, 451] on textarea "**********" at bounding box center [685, 453] width 143 height 57
type textarea "**********"
click at [812, 464] on html "On2Cook India Pvt. Ltd. Contacts People Marketing Workflows Campaigns Sales Pip…" at bounding box center [649, 279] width 1298 height 558
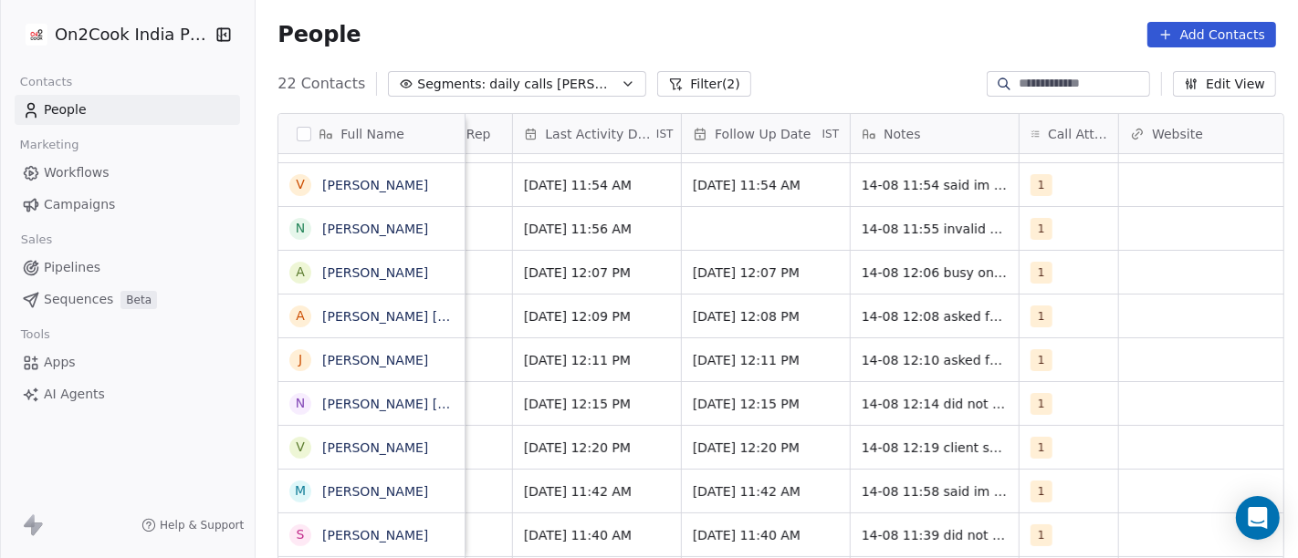
scroll to position [0, 1187]
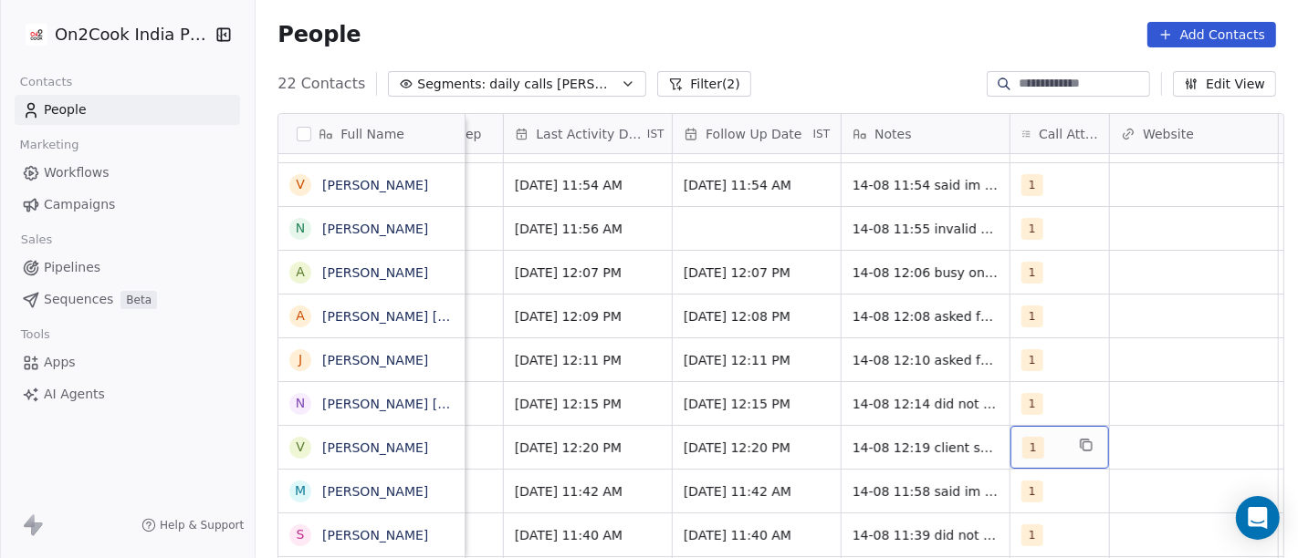
click at [1010, 452] on div "1" at bounding box center [1059, 447] width 99 height 43
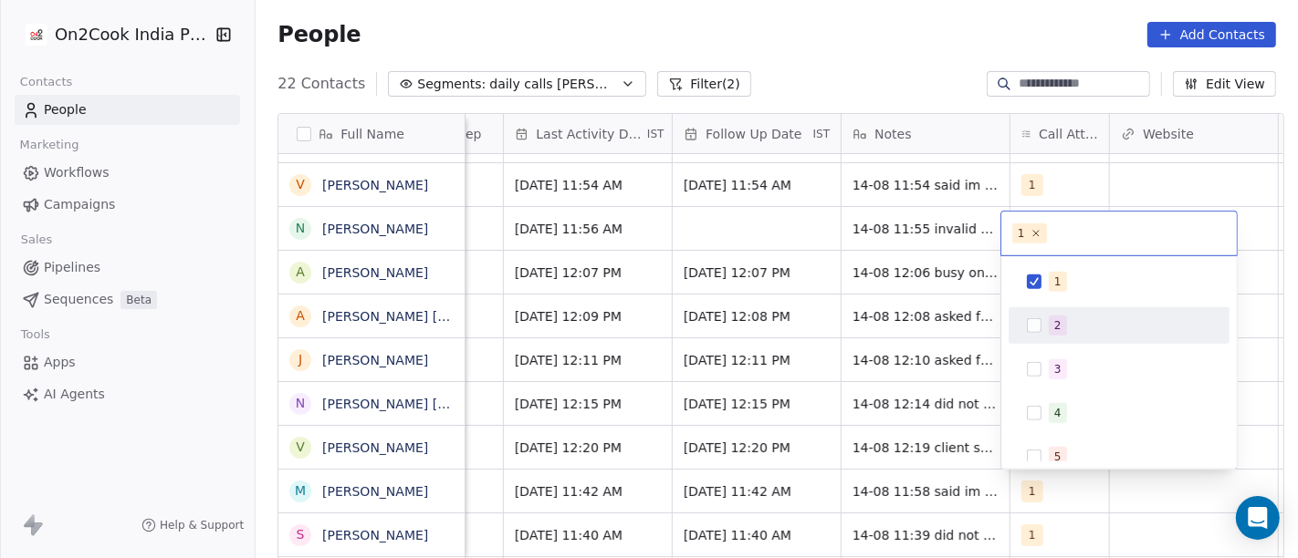
click at [1051, 321] on span "2" at bounding box center [1058, 326] width 18 height 20
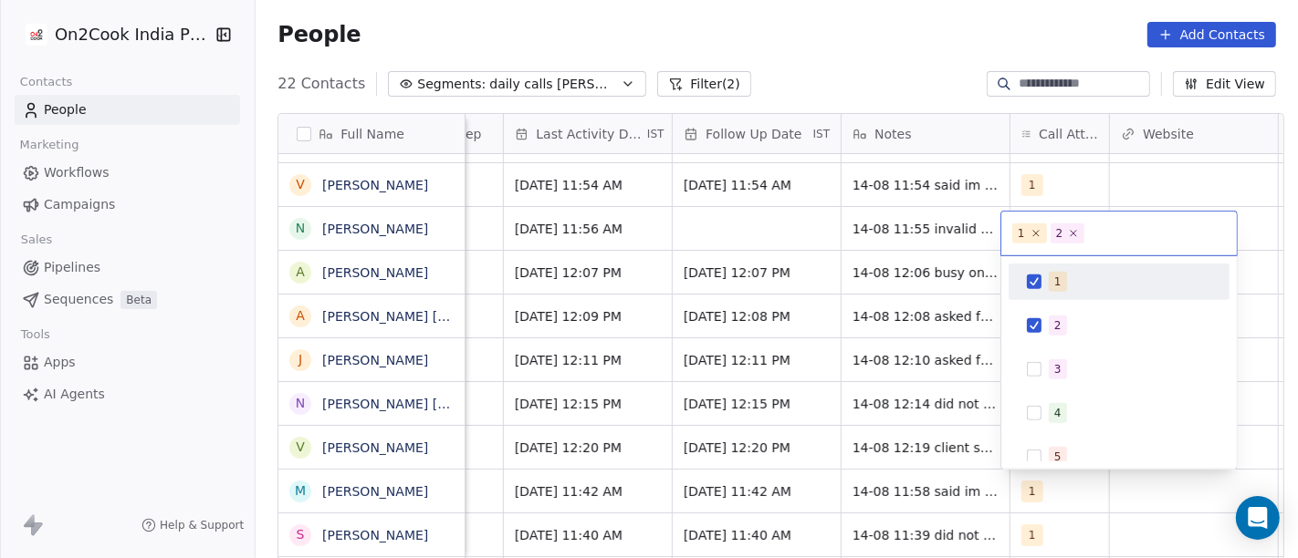
click at [1038, 290] on div "1" at bounding box center [1119, 281] width 206 height 29
click at [860, 408] on html "On2Cook India Pvt. Ltd. Contacts People Marketing Workflows Campaigns Sales Pip…" at bounding box center [649, 279] width 1298 height 558
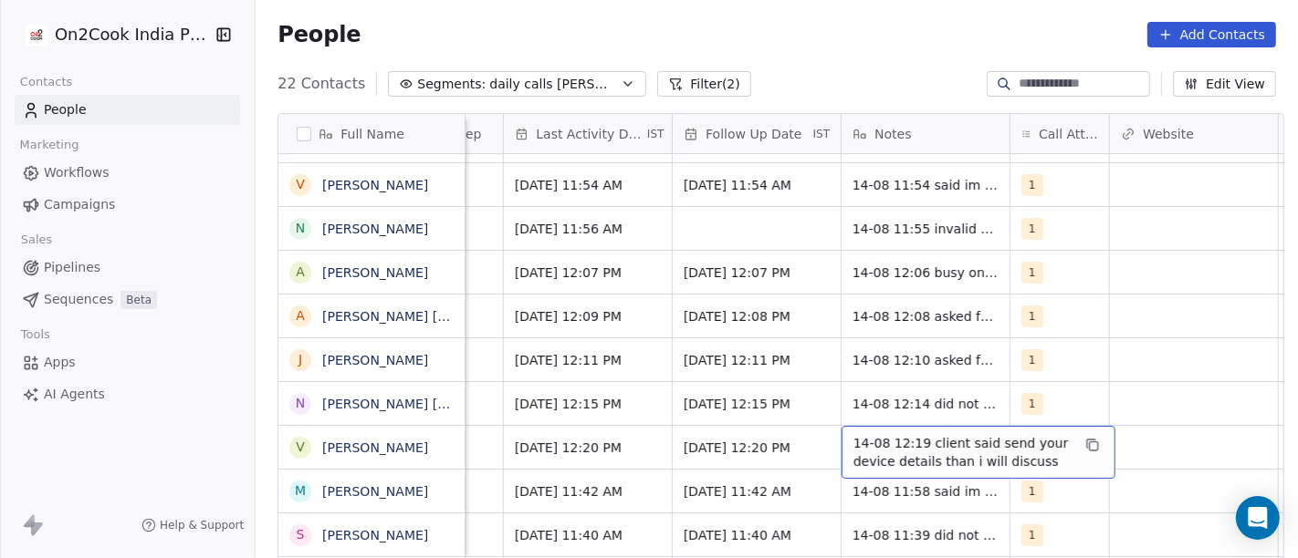
click at [898, 452] on span "14-08 12:19 client said send your device details than i will discuss" at bounding box center [961, 452] width 217 height 37
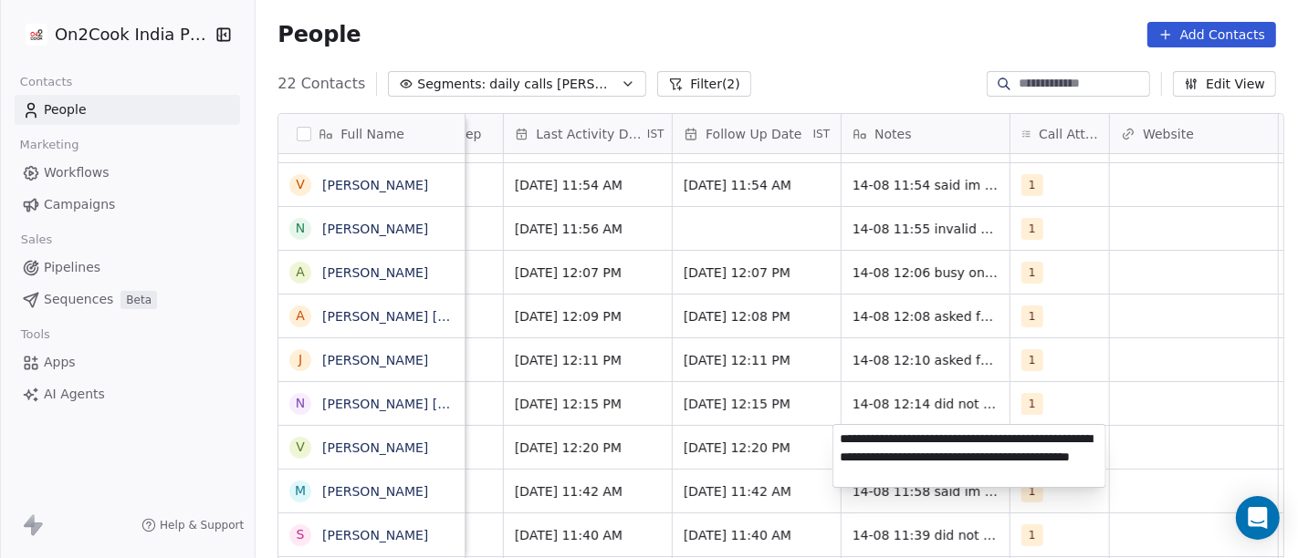
type textarea "**********"
click at [730, 454] on html "On2Cook India Pvt. Ltd. Contacts People Marketing Workflows Campaigns Sales Pip…" at bounding box center [649, 279] width 1298 height 558
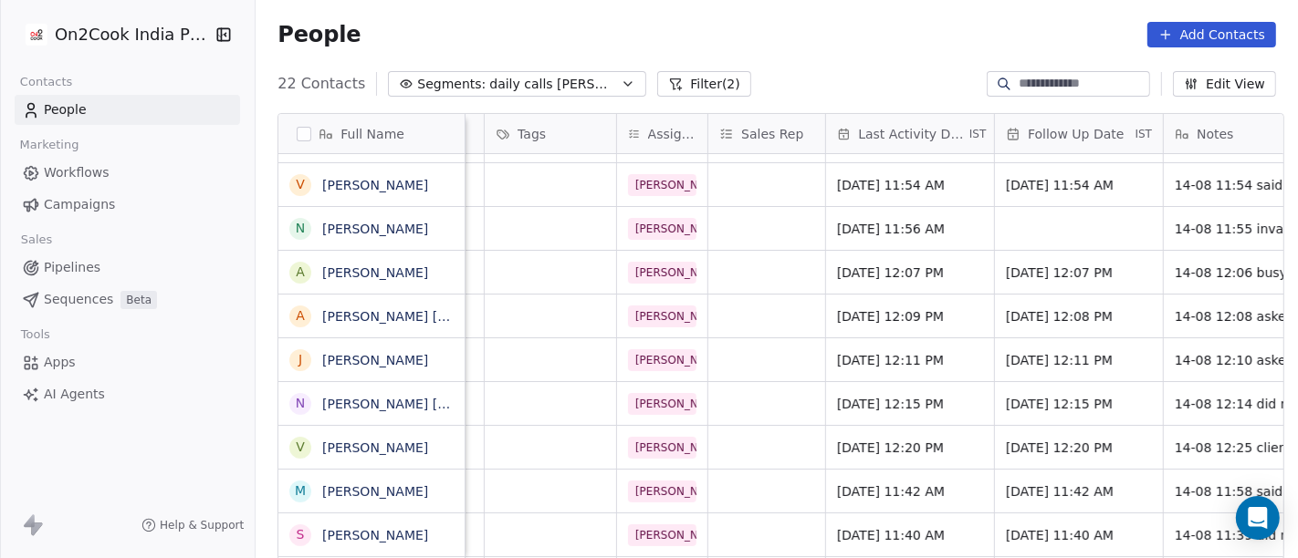
scroll to position [0, 865]
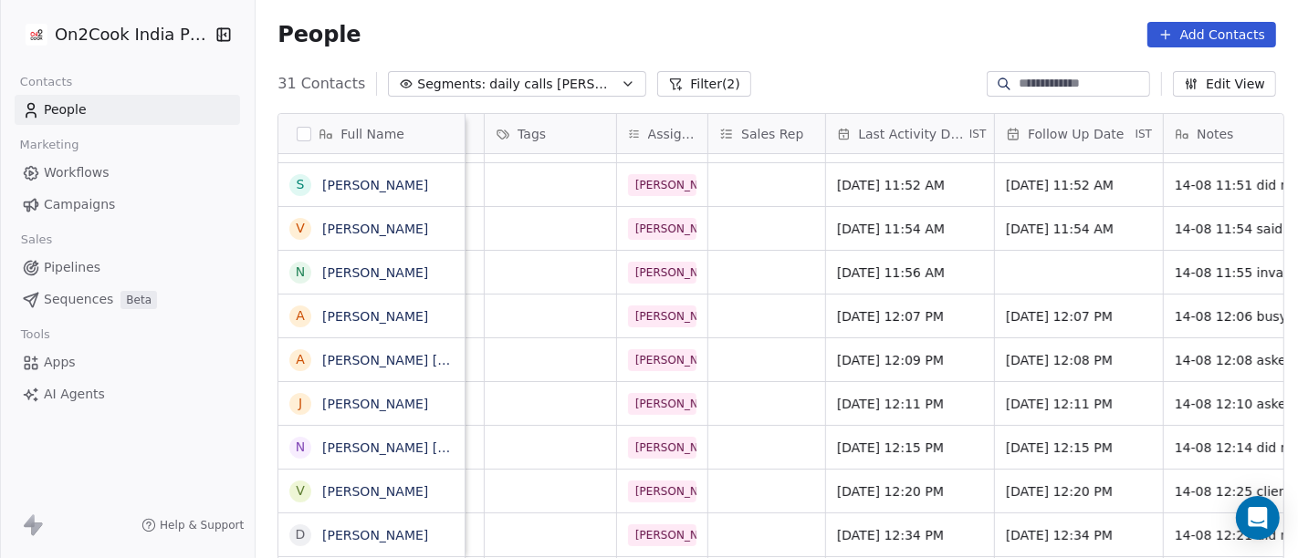
click at [820, 66] on div "People Add Contacts" at bounding box center [777, 34] width 1042 height 69
click at [657, 75] on button "Filter (2)" at bounding box center [704, 84] width 94 height 26
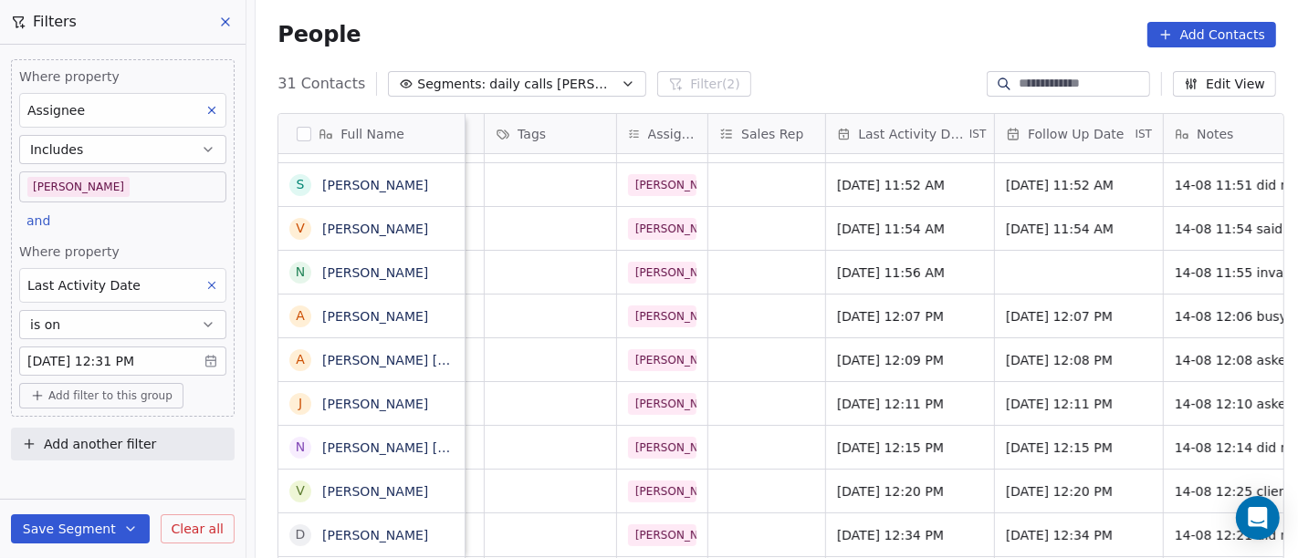
click at [121, 391] on span "Add filter to this group" at bounding box center [110, 396] width 124 height 15
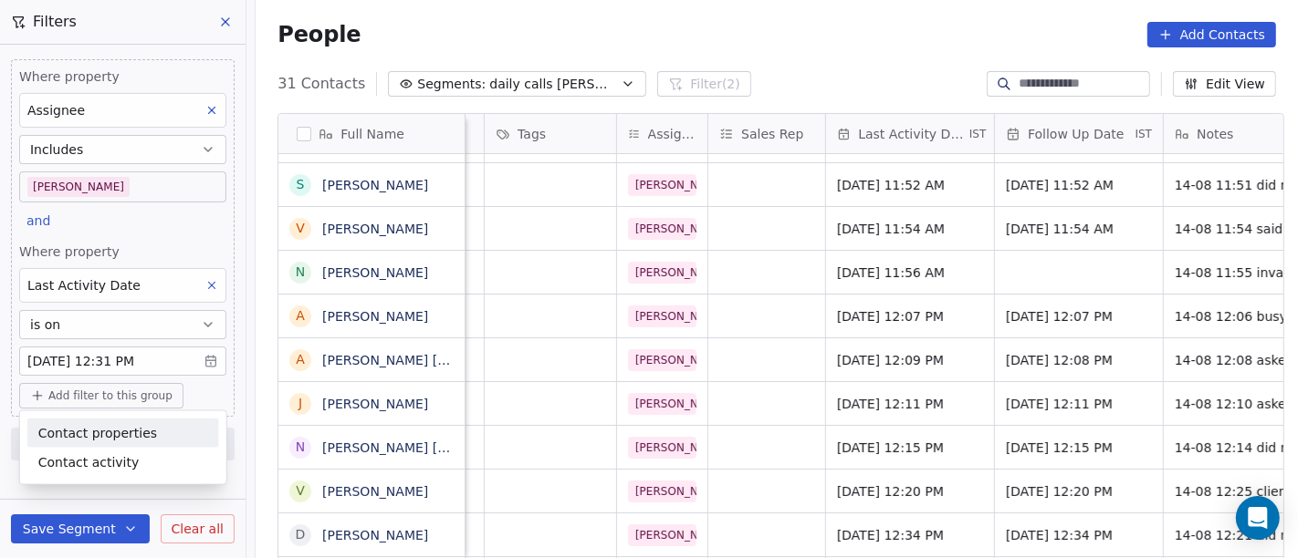
click at [114, 435] on span "Contact properties" at bounding box center [97, 432] width 119 height 19
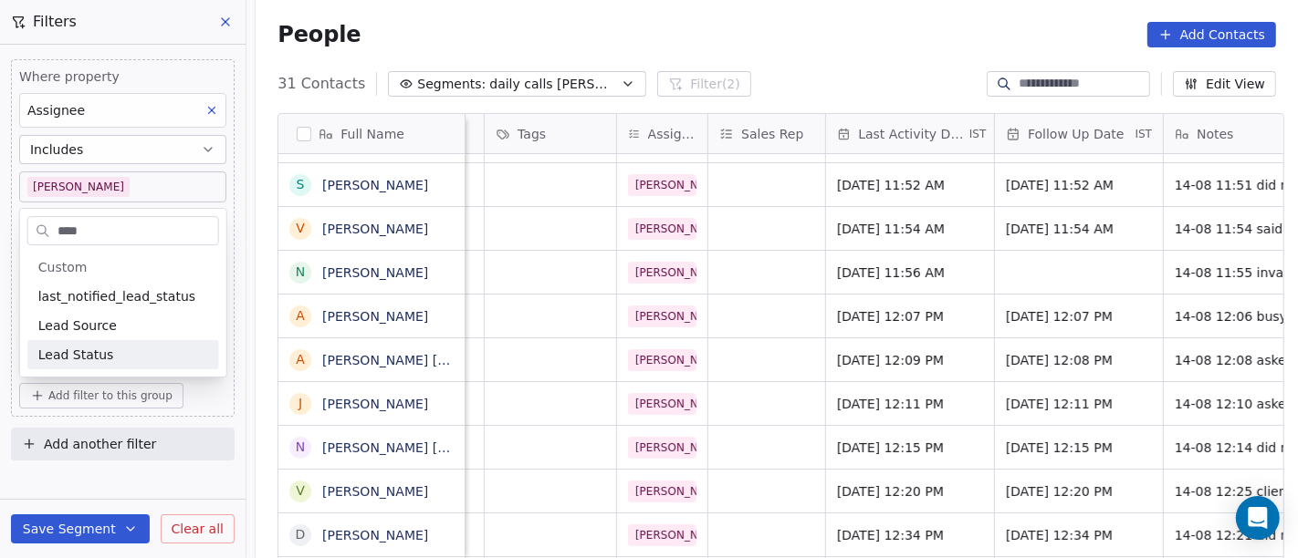
type input "****"
click at [154, 347] on div "Lead Status" at bounding box center [123, 355] width 170 height 18
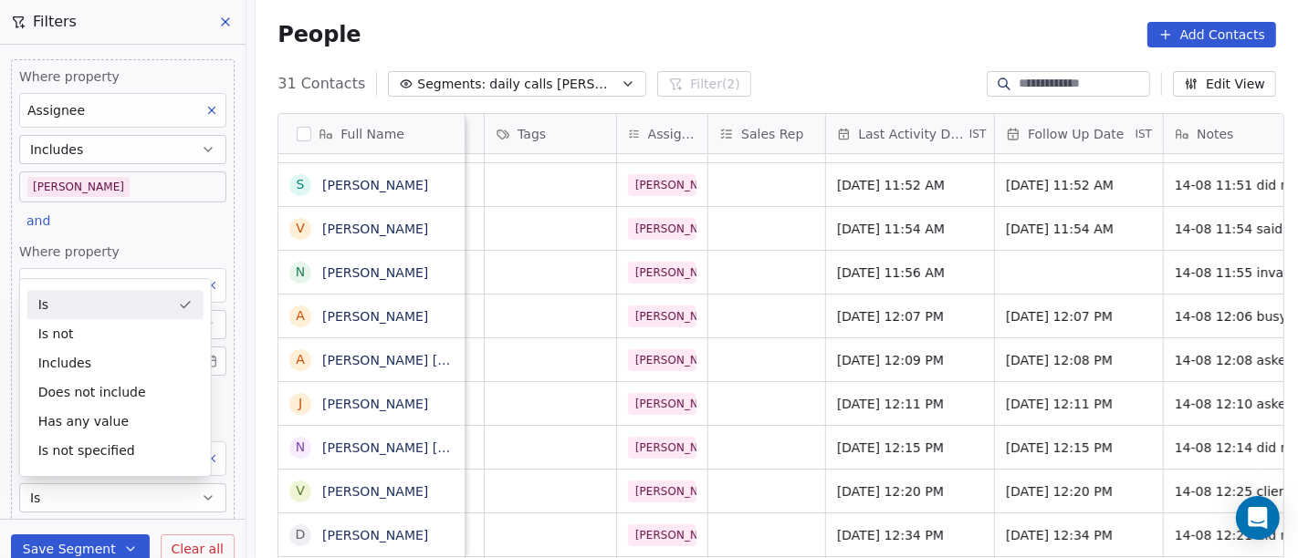
click at [110, 311] on div "Is" at bounding box center [115, 304] width 176 height 29
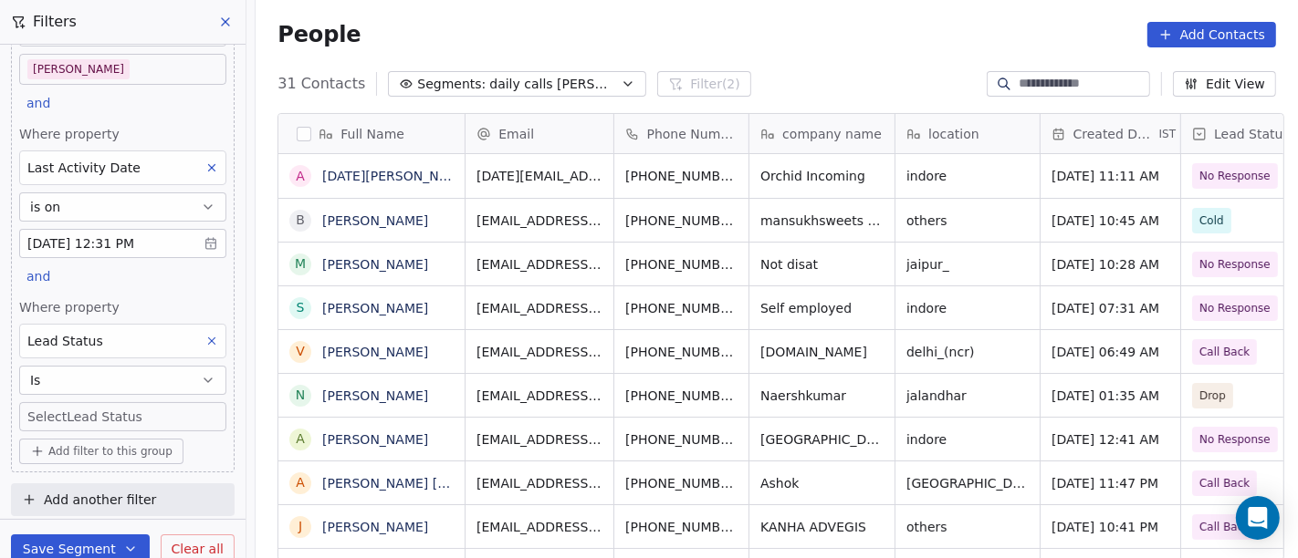
scroll to position [476, 1035]
click at [128, 414] on body "On2Cook India Pvt. Ltd. Contacts People Marketing Workflows Campaigns Sales Pip…" at bounding box center [649, 279] width 1298 height 558
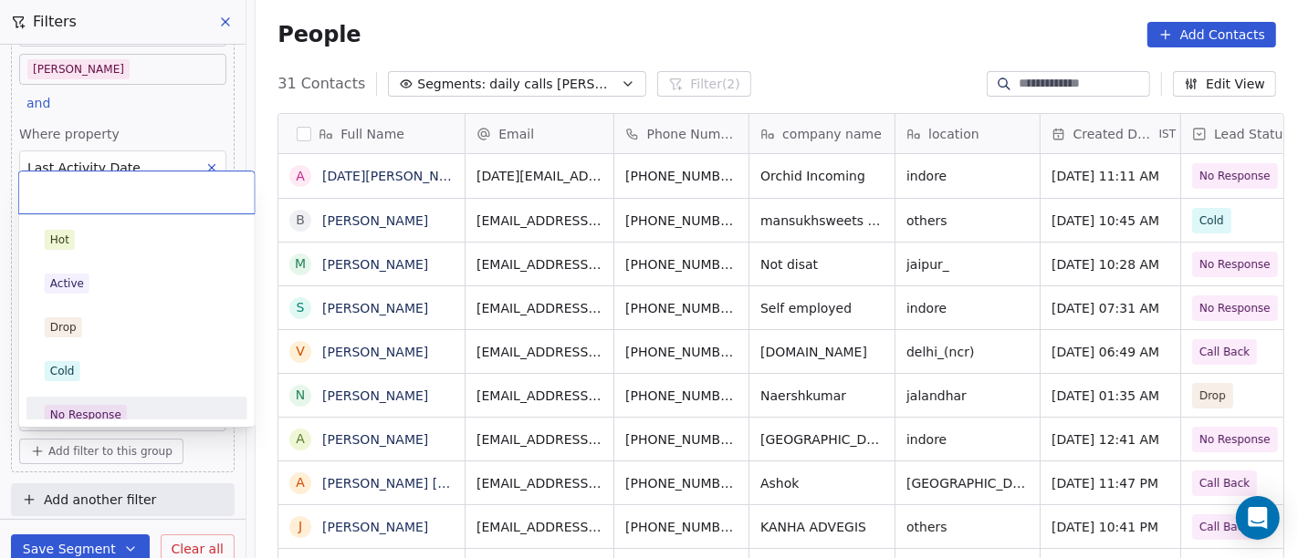
click at [126, 397] on div "No Response" at bounding box center [136, 415] width 221 height 37
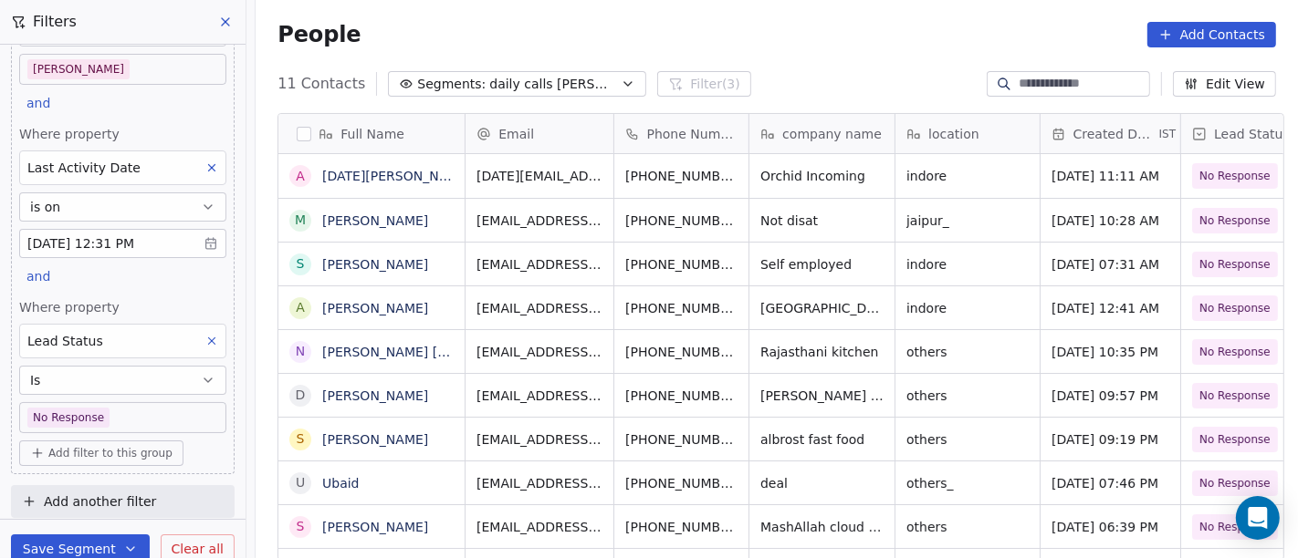
click at [857, 30] on div "People Add Contacts" at bounding box center [776, 35] width 998 height 26
click at [825, 64] on div "People Add Contacts" at bounding box center [777, 34] width 1042 height 69
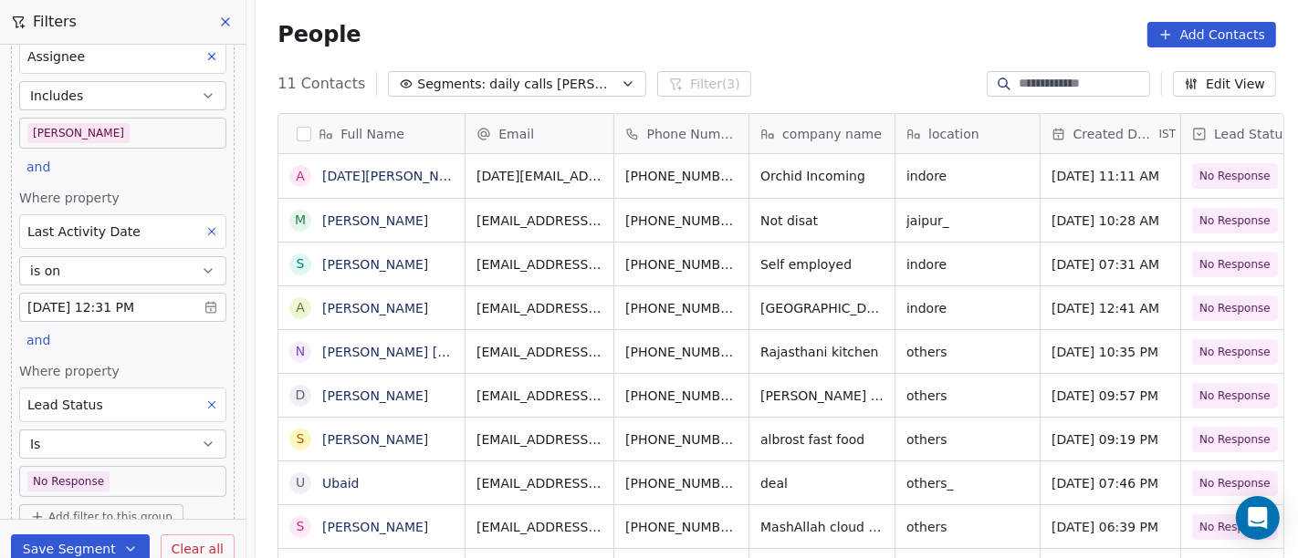
scroll to position [120, 0]
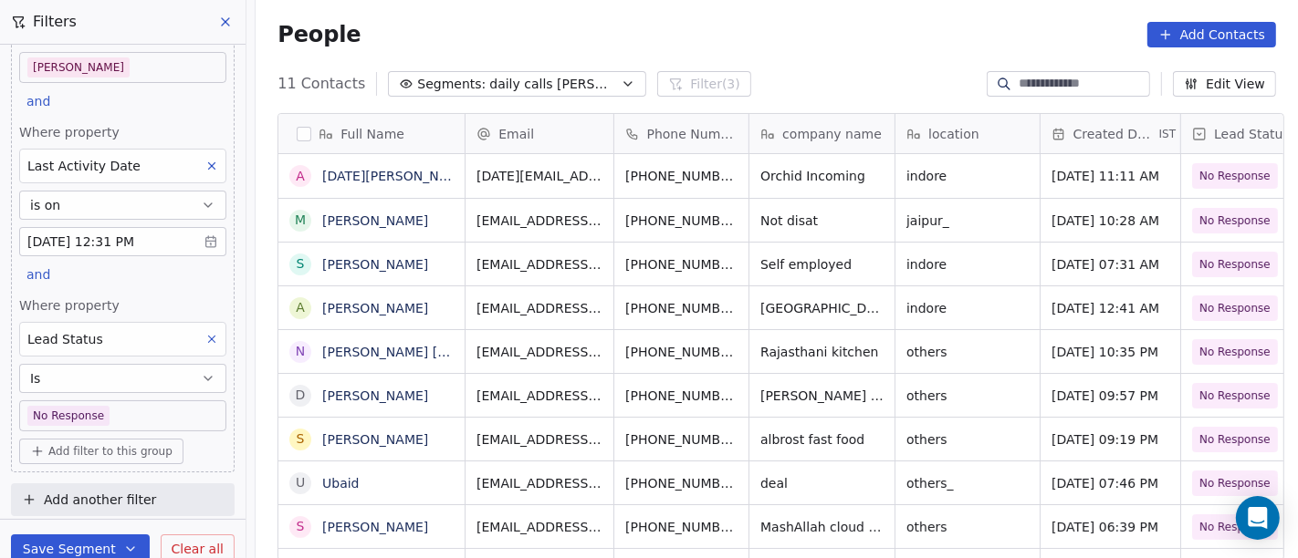
click at [205, 333] on icon at bounding box center [211, 339] width 13 height 13
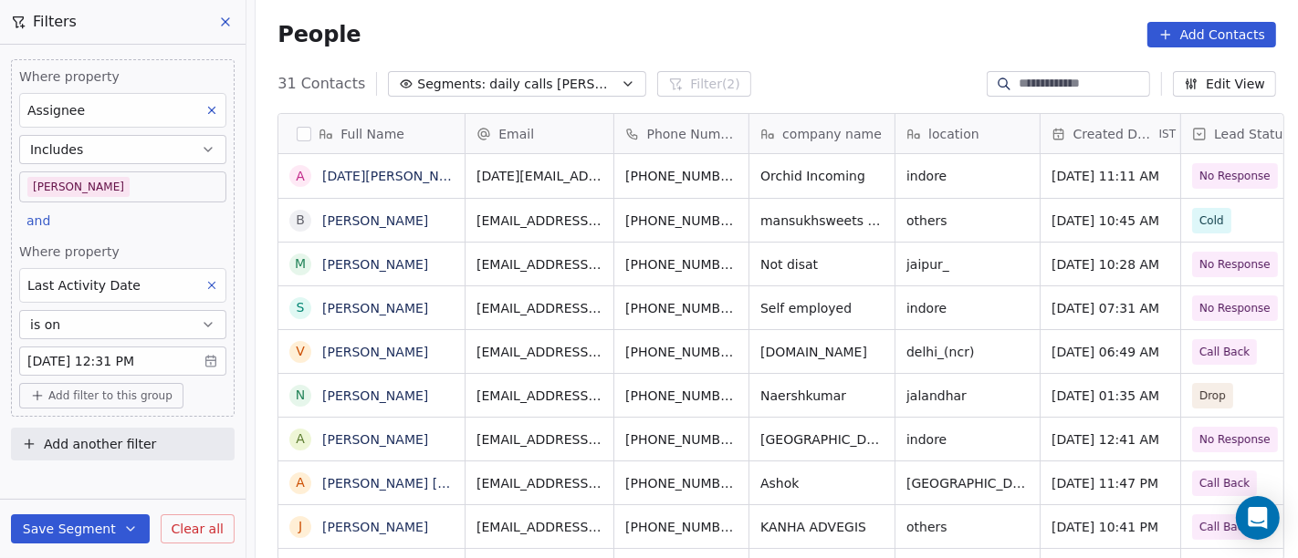
scroll to position [0, 0]
click at [756, 35] on div "People Add Contacts" at bounding box center [776, 35] width 998 height 26
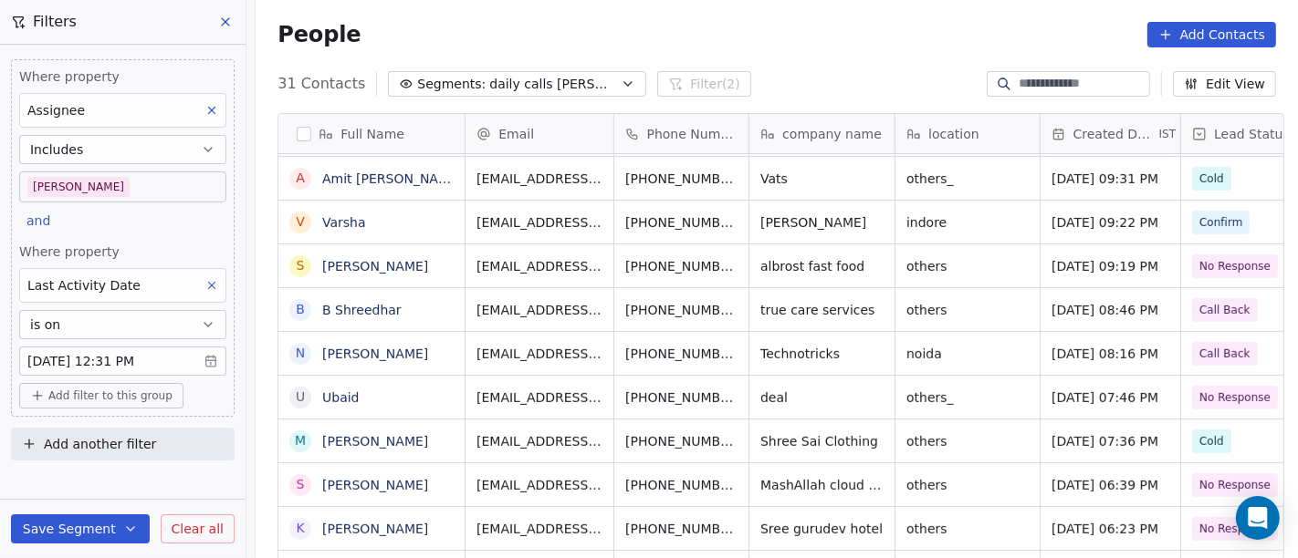
click at [808, 345] on span "Technotricks" at bounding box center [799, 354] width 79 height 18
click at [779, 345] on span "Technotricks" at bounding box center [799, 354] width 79 height 18
click at [846, 332] on div "Technotricks" at bounding box center [821, 353] width 145 height 43
click at [350, 355] on link "[PERSON_NAME]" at bounding box center [375, 354] width 106 height 15
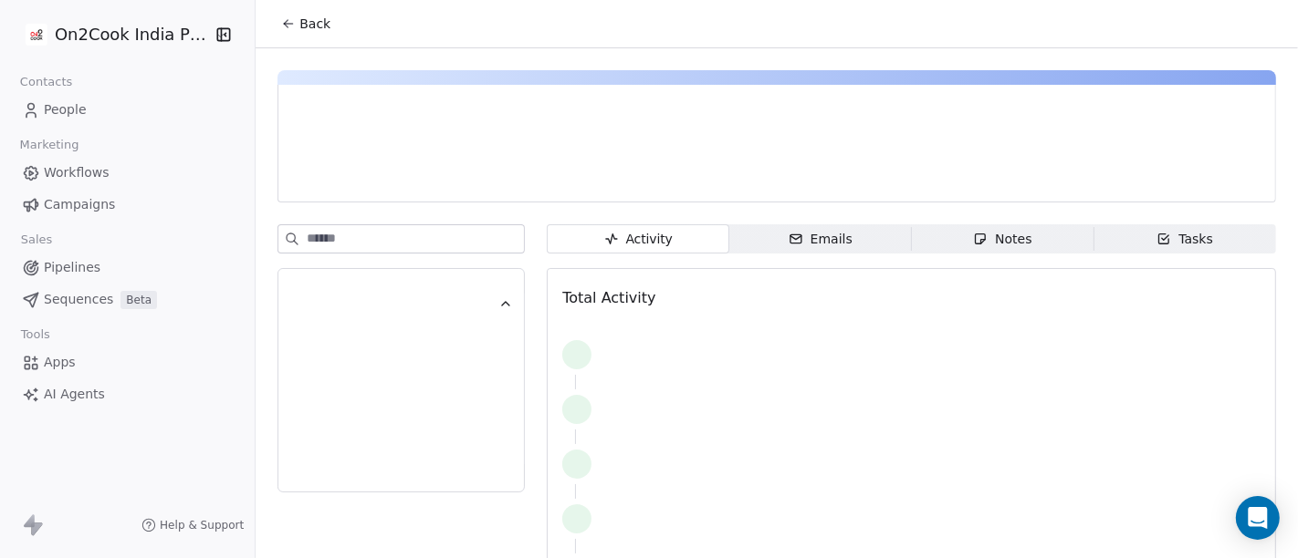
click at [299, 15] on span "Back" at bounding box center [314, 24] width 31 height 18
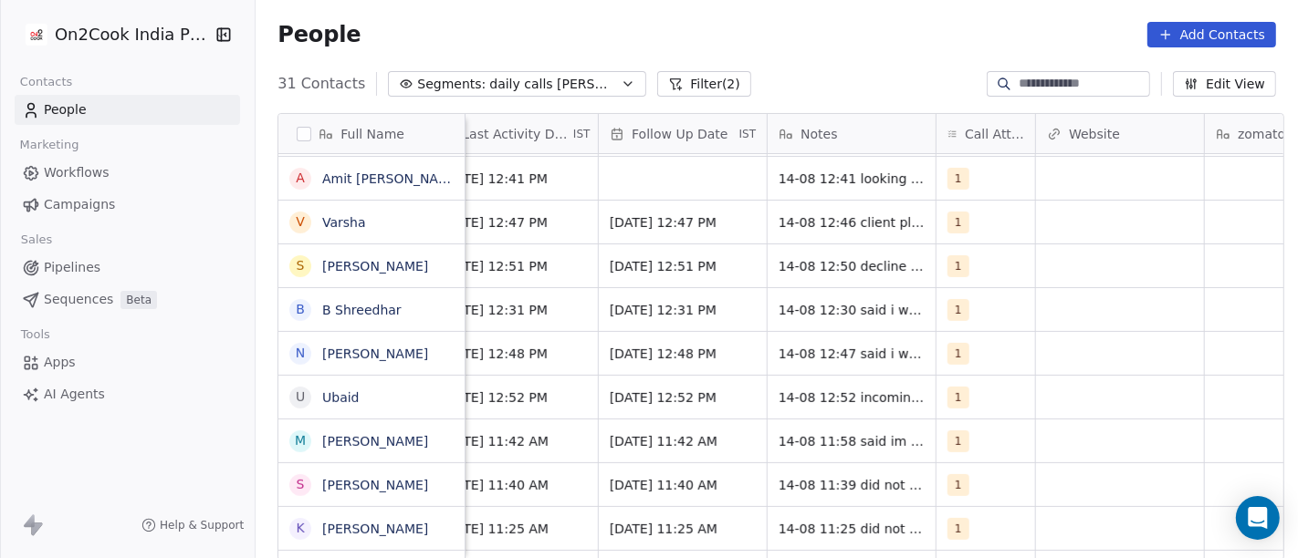
scroll to position [0, 1263]
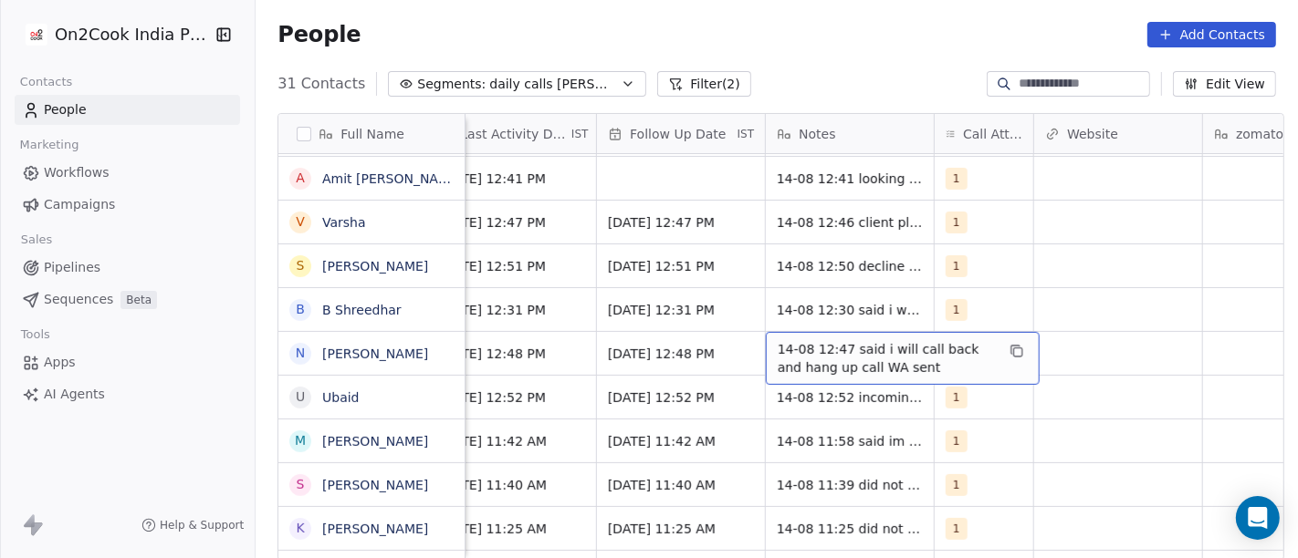
click at [852, 365] on span "14-08 12:47 said i will call back and hang up call WA sent" at bounding box center [885, 358] width 217 height 37
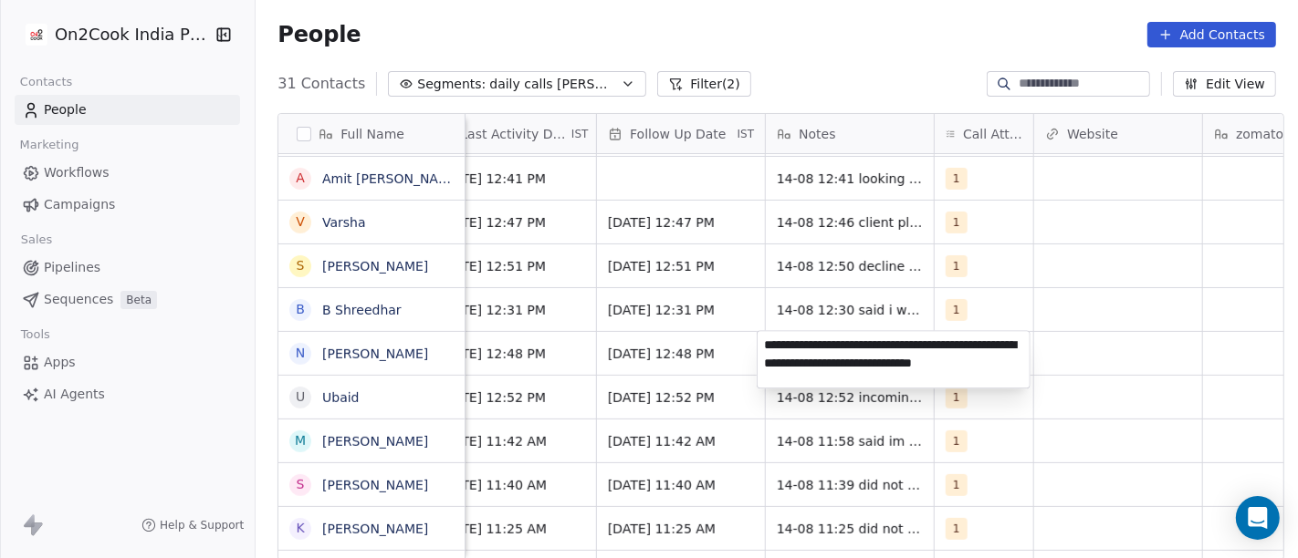
type textarea "**********"
click at [1223, 322] on html "On2Cook India Pvt. Ltd. Contacts People Marketing Workflows Campaigns Sales Pip…" at bounding box center [649, 279] width 1298 height 558
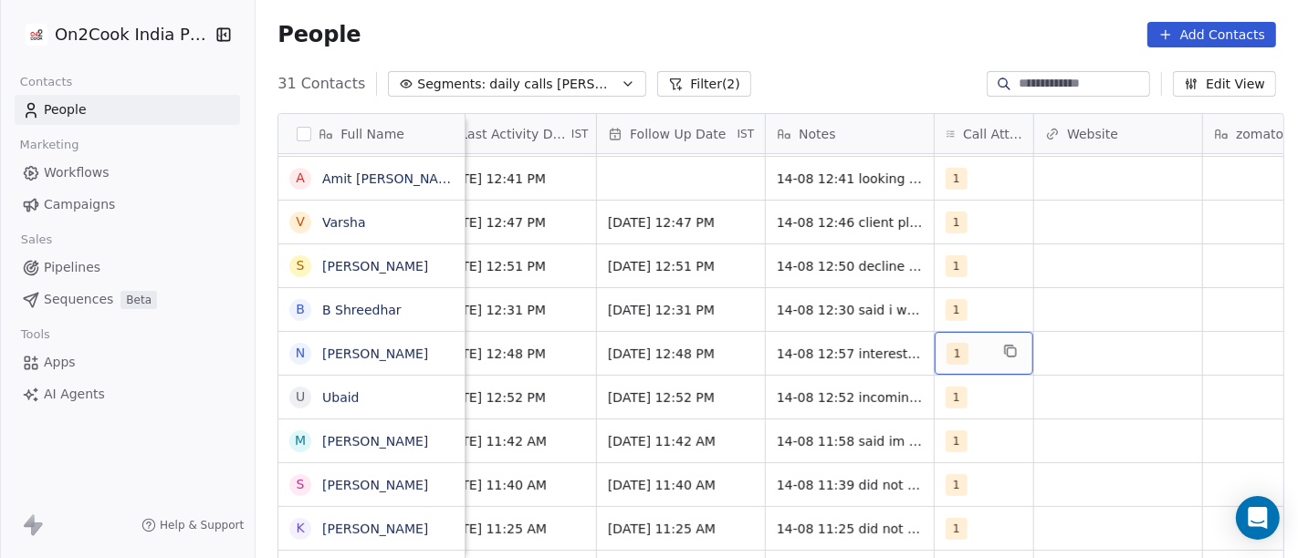
click at [972, 346] on div "1" at bounding box center [967, 354] width 42 height 22
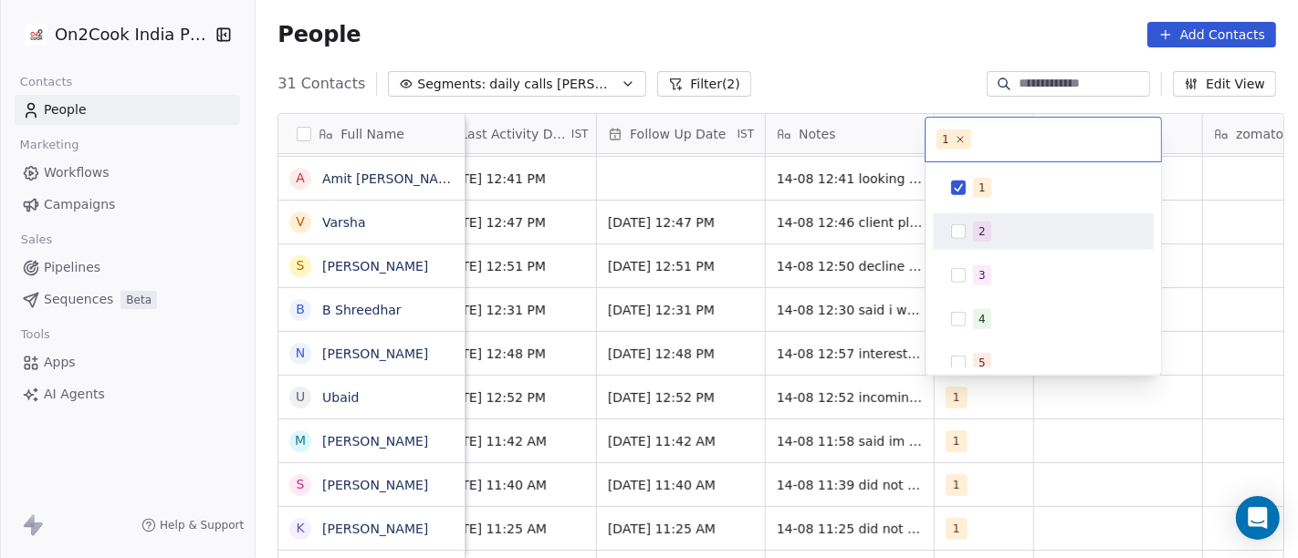
click at [985, 214] on div "2" at bounding box center [1043, 232] width 221 height 37
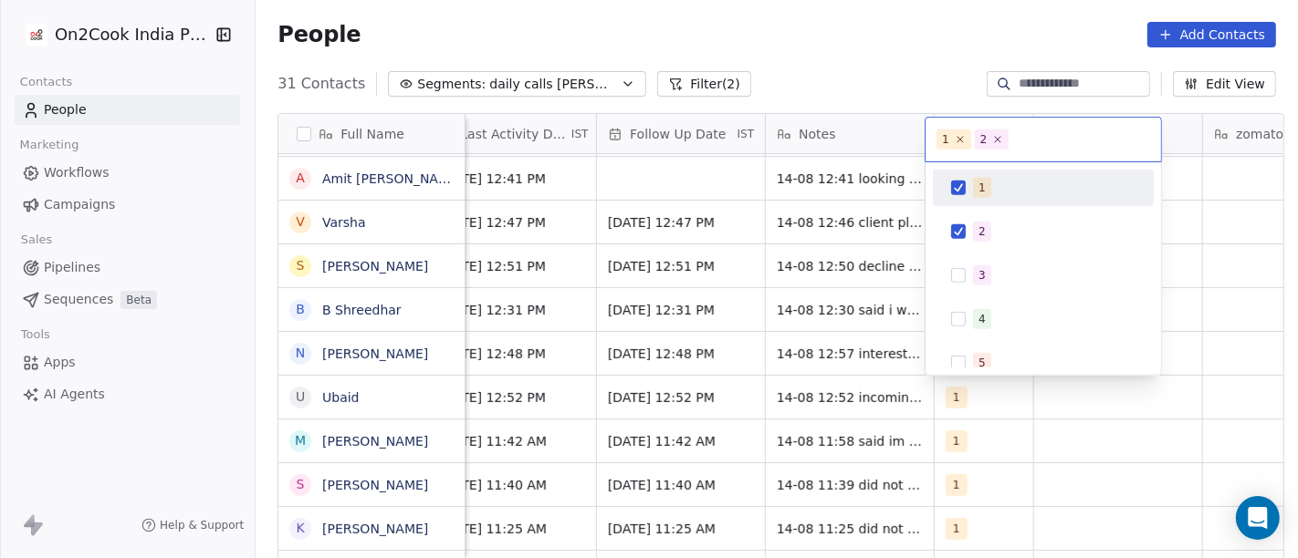
click at [968, 188] on div "1" at bounding box center [1043, 187] width 206 height 29
click at [821, 28] on html "On2Cook India Pvt. Ltd. Contacts People Marketing Workflows Campaigns Sales Pip…" at bounding box center [649, 279] width 1298 height 558
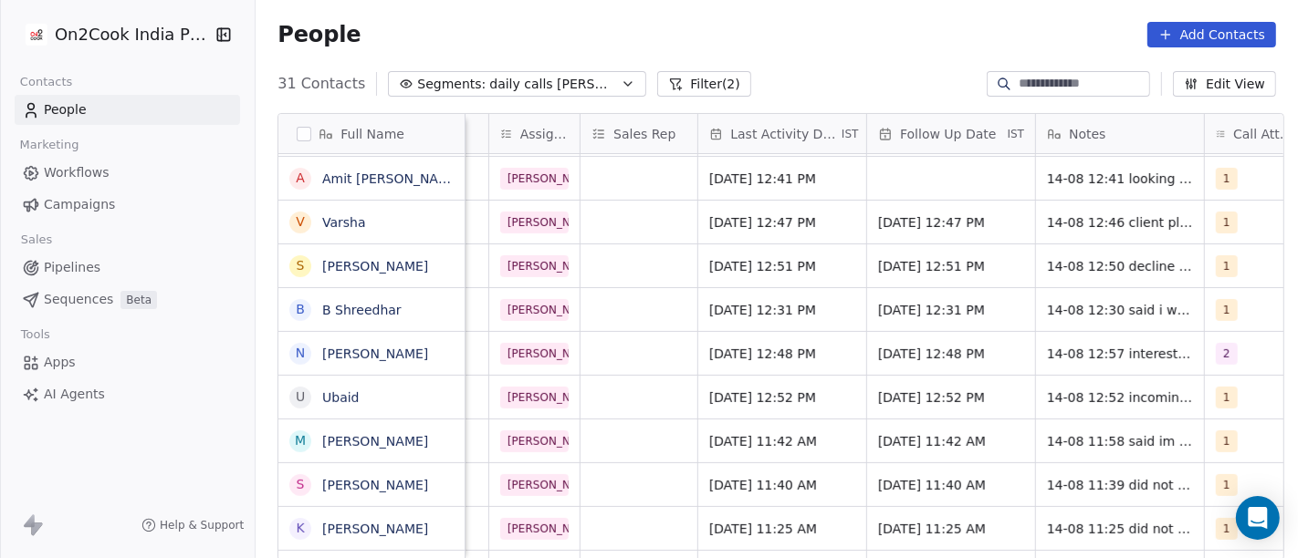
scroll to position [0, 990]
click at [900, 352] on span "[DATE] 12:48 PM" at bounding box center [937, 354] width 111 height 18
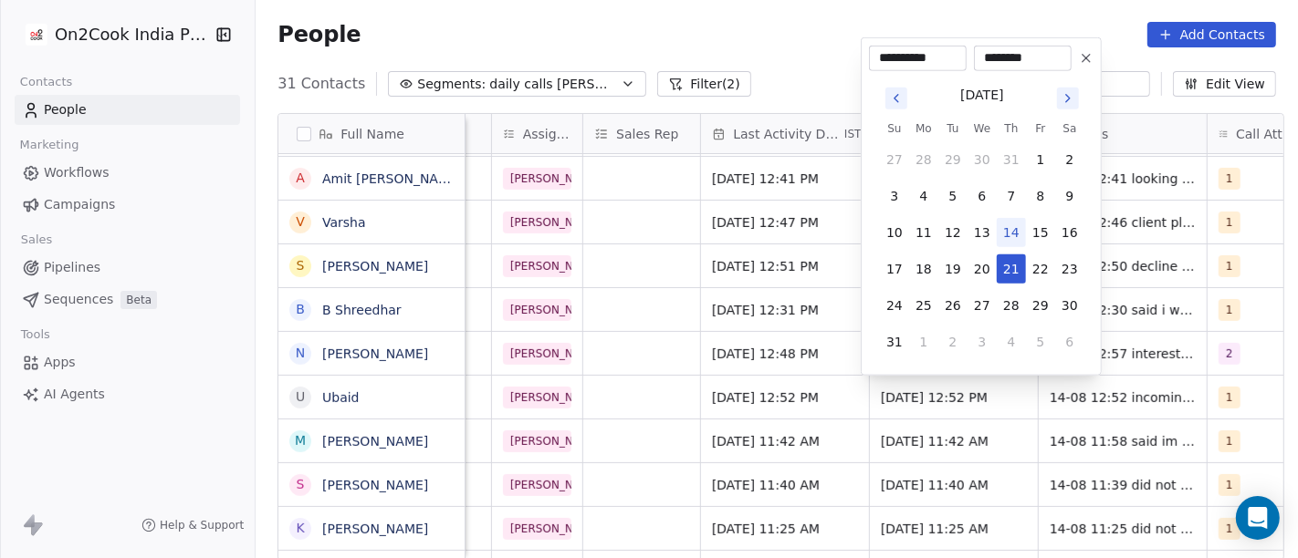
click at [1080, 55] on icon at bounding box center [1086, 58] width 15 height 15
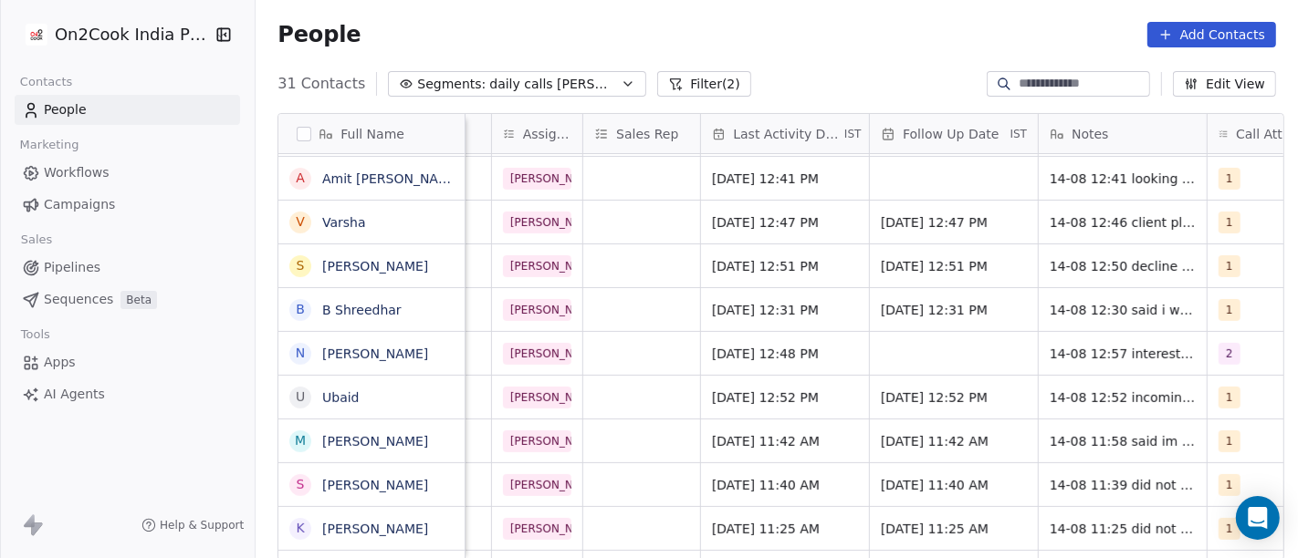
click at [750, 87] on div "31 Contacts Segments: daily calls salim Filter (2) Edit View" at bounding box center [777, 83] width 1042 height 29
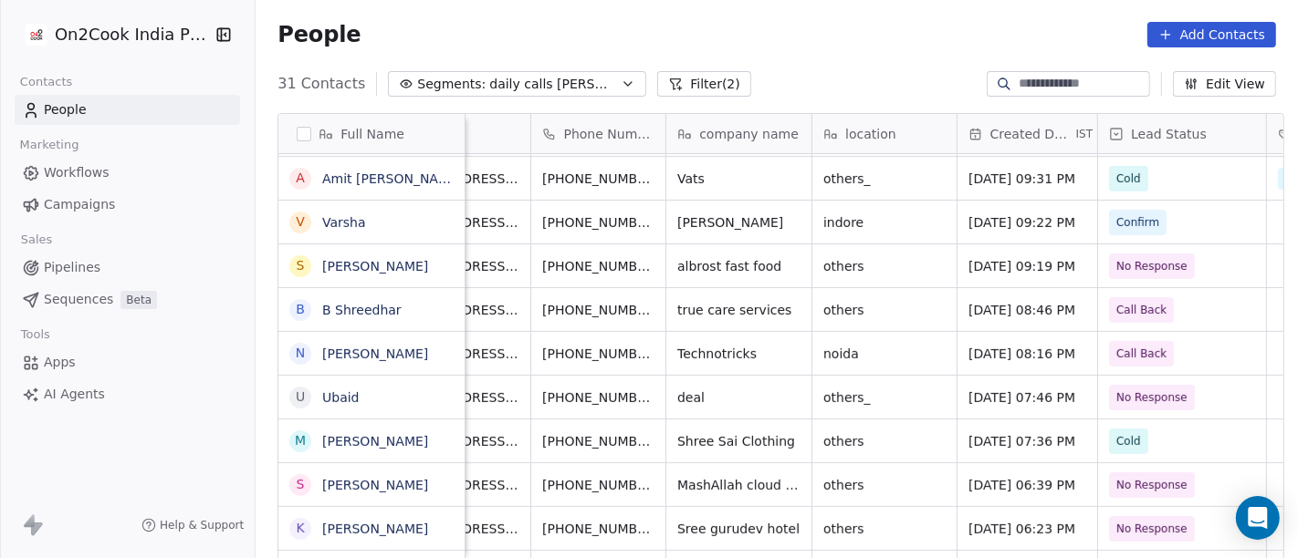
scroll to position [2, 0]
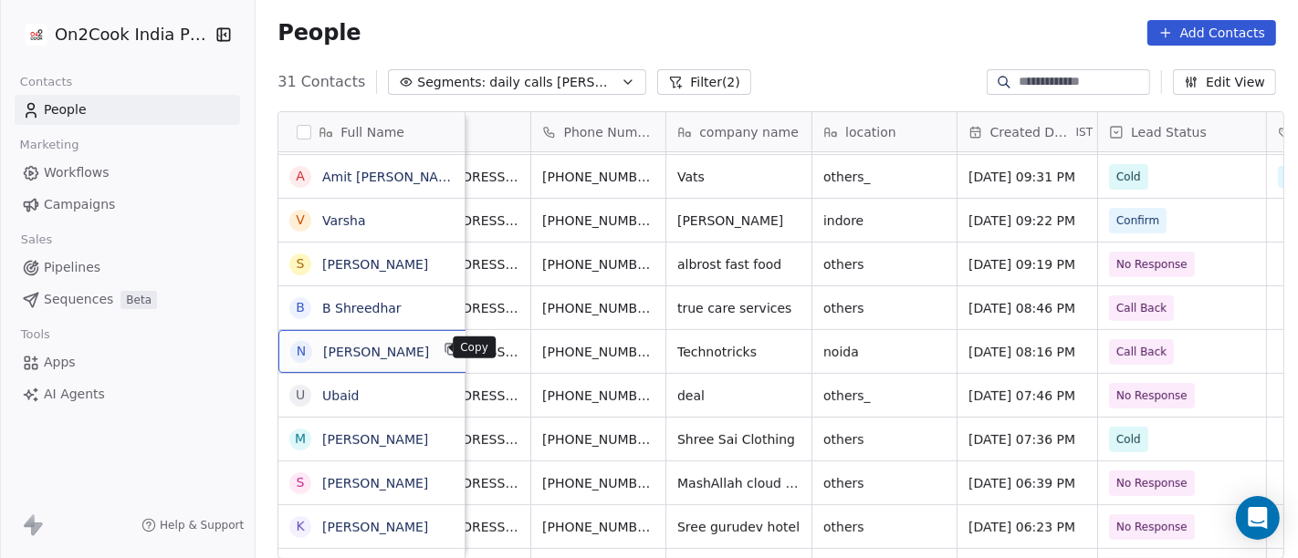
click at [444, 350] on icon "grid" at bounding box center [451, 349] width 15 height 15
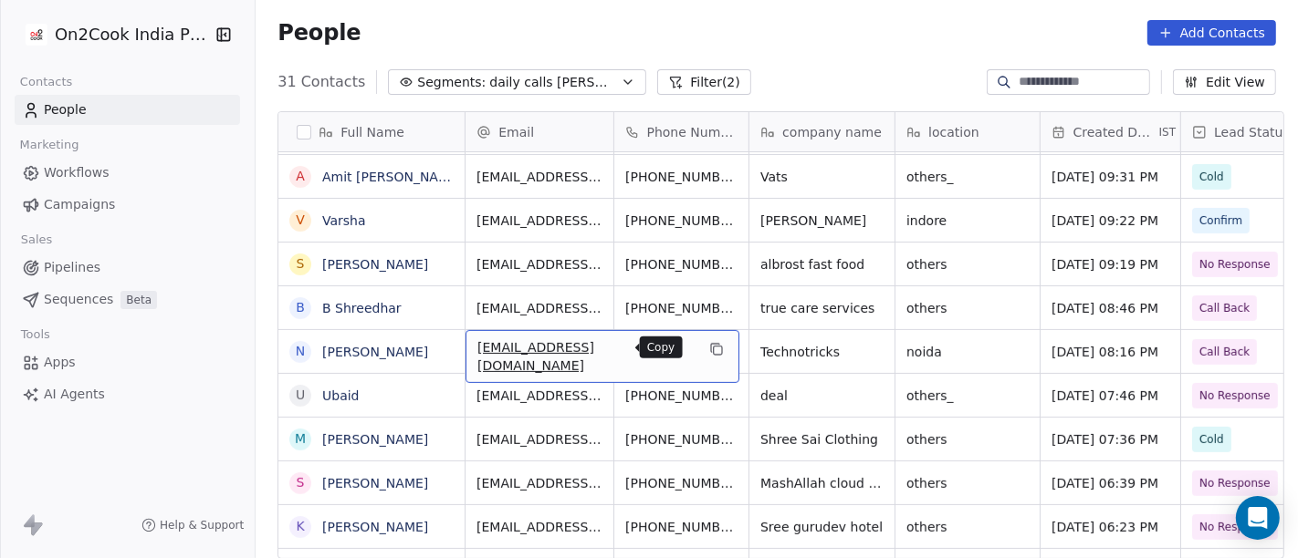
click at [709, 354] on icon "grid" at bounding box center [716, 349] width 15 height 15
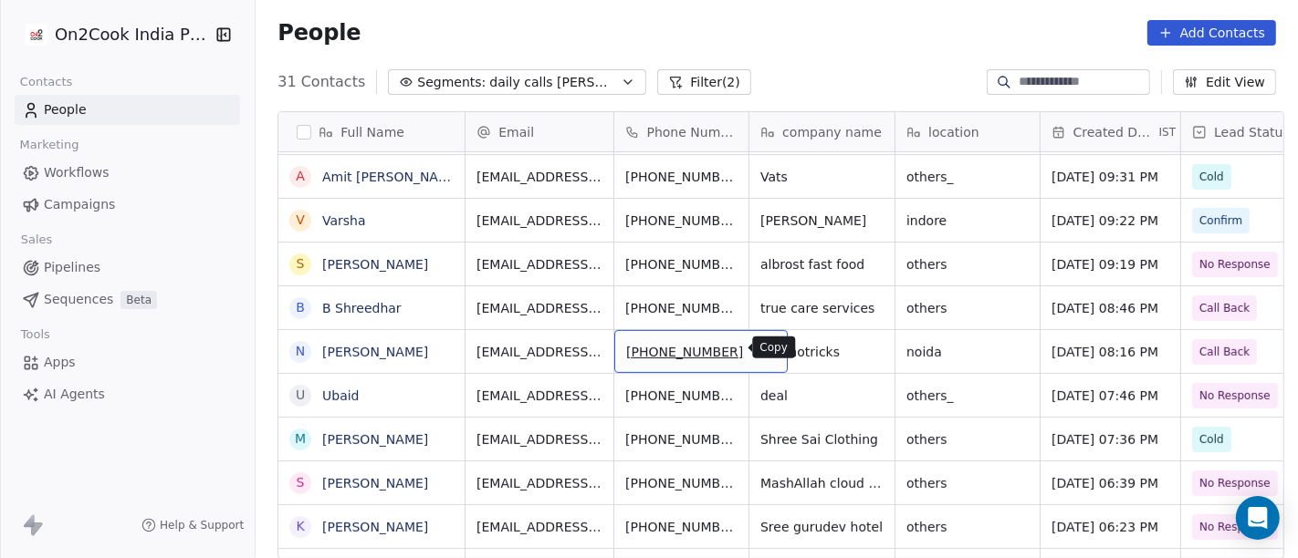
click at [762, 347] on icon "grid" at bounding box center [766, 351] width 8 height 8
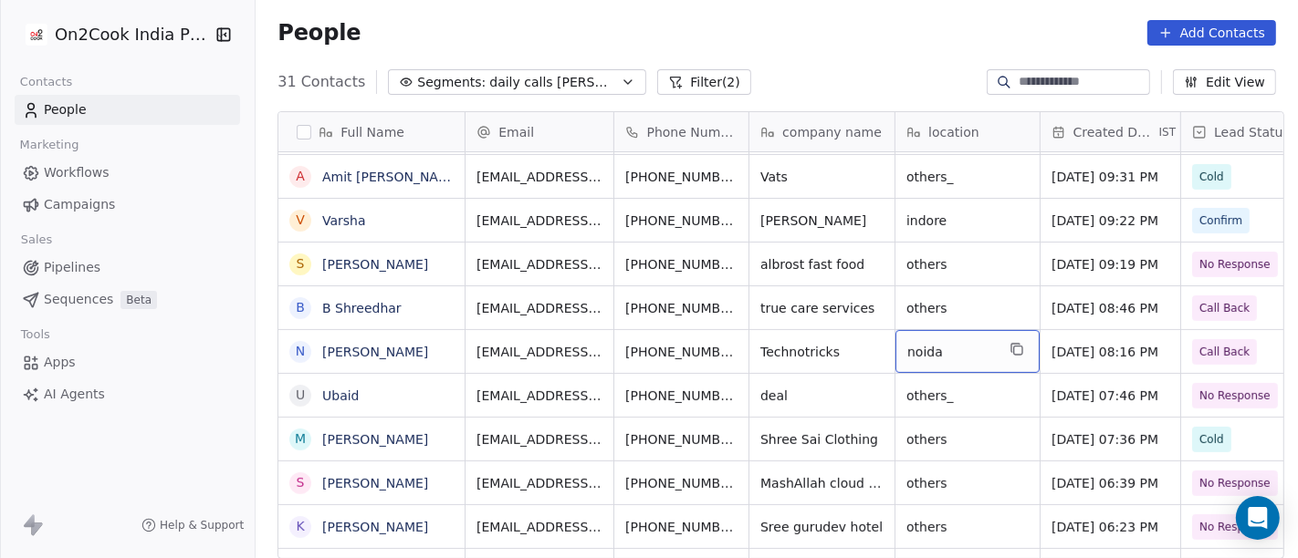
click at [1020, 345] on div "noida" at bounding box center [967, 351] width 144 height 43
click at [1010, 349] on icon "grid" at bounding box center [1016, 349] width 15 height 15
click at [1009, 354] on icon "grid" at bounding box center [1016, 349] width 15 height 15
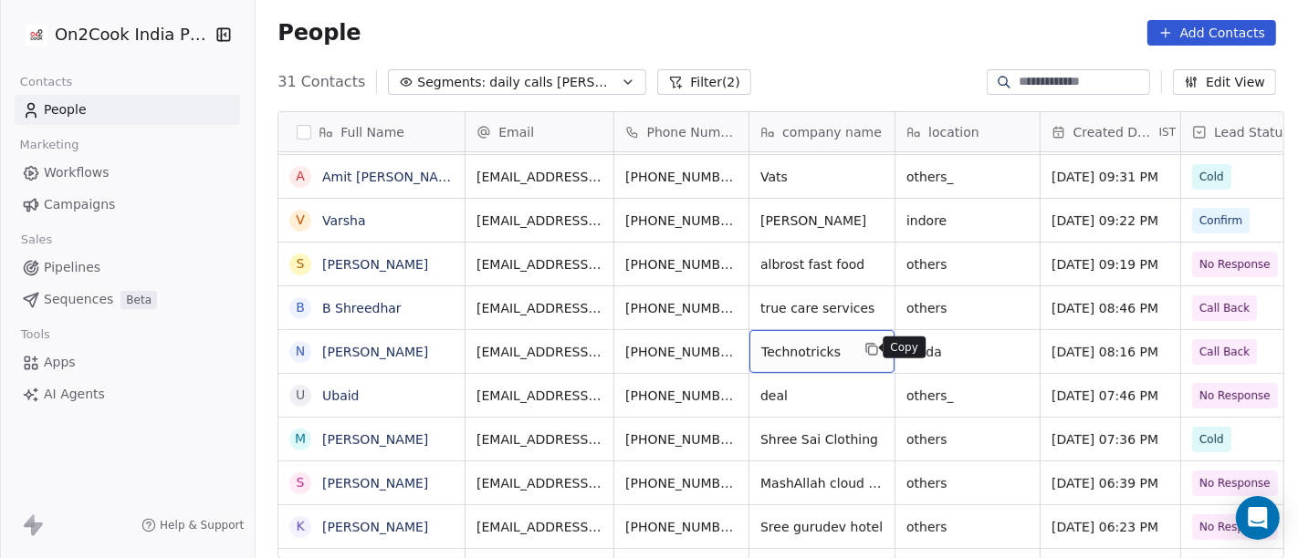
click at [864, 346] on icon "grid" at bounding box center [871, 349] width 15 height 15
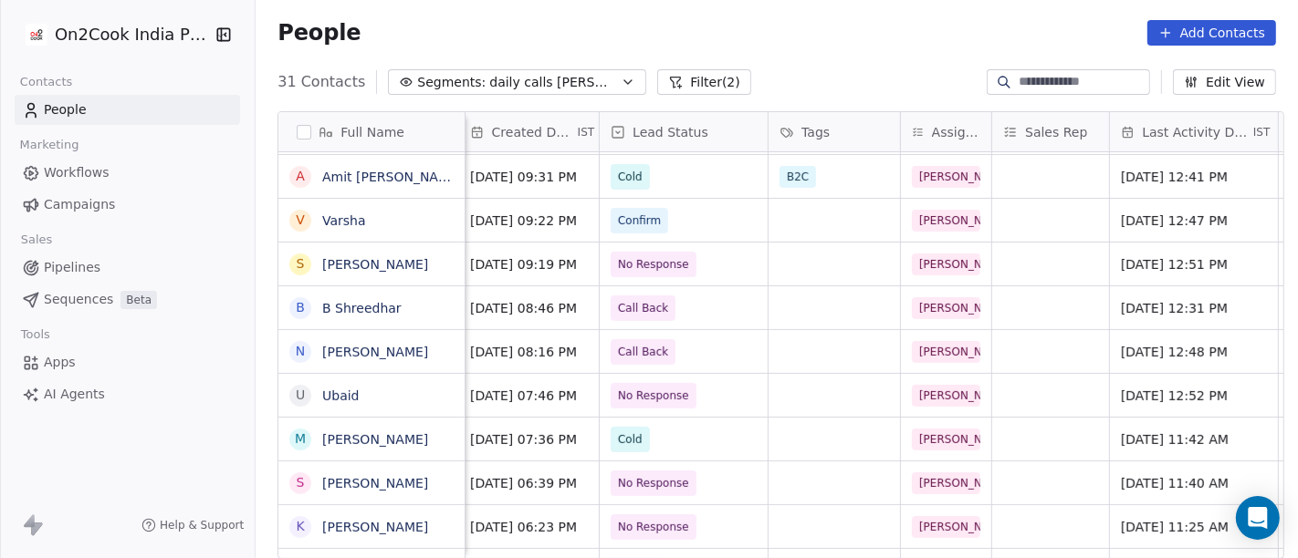
scroll to position [0, 581]
click at [683, 359] on span "Call Back" at bounding box center [666, 352] width 111 height 26
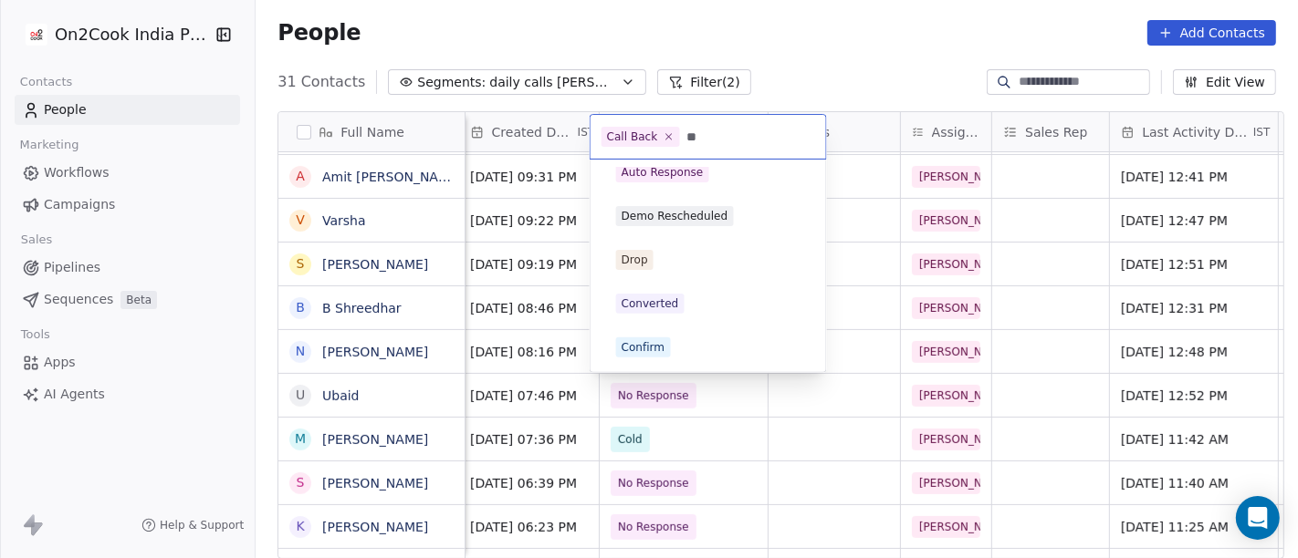
scroll to position [0, 0]
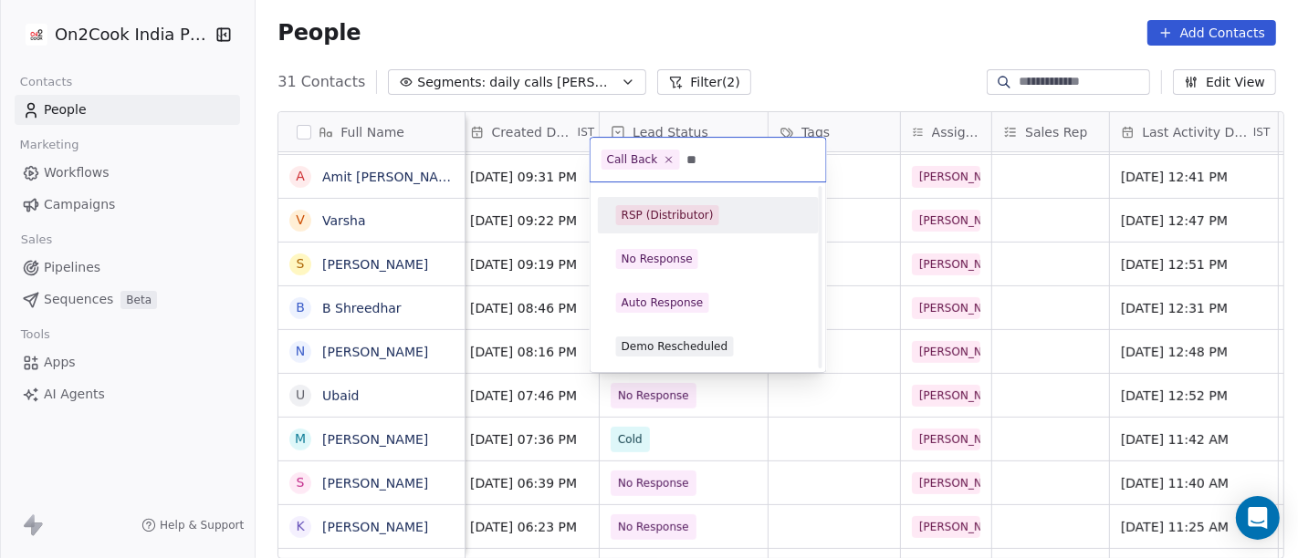
type input "**"
click at [698, 208] on div "RSP (Distributor)" at bounding box center [667, 215] width 92 height 16
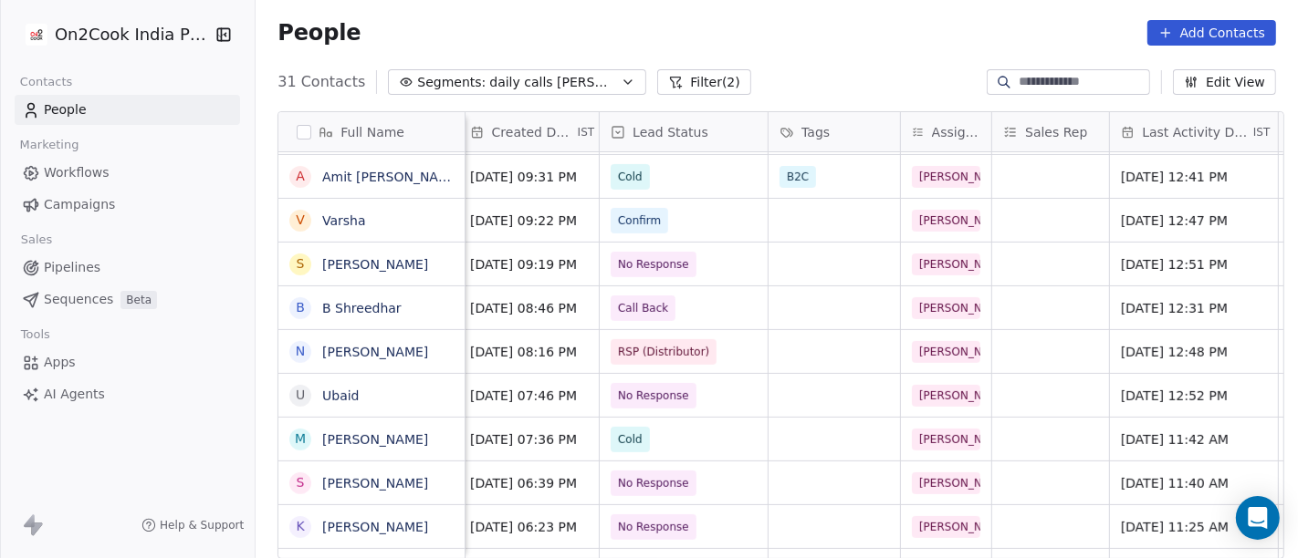
click at [819, 73] on div "31 Contacts Segments: daily calls salim Filter (2) Edit View" at bounding box center [777, 82] width 1042 height 29
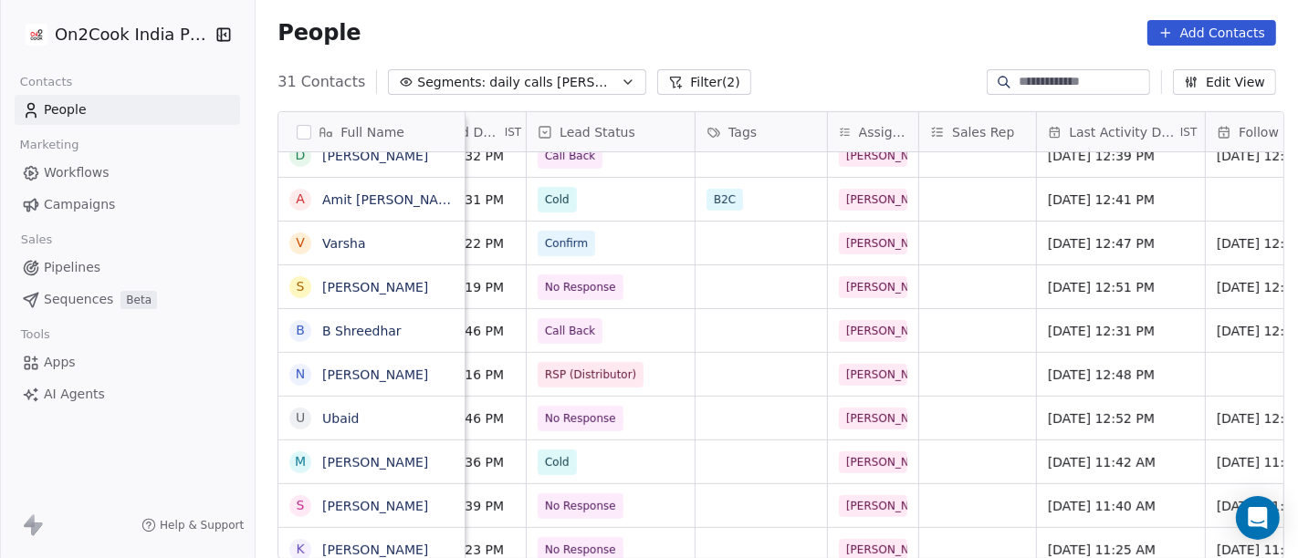
scroll to position [0, 661]
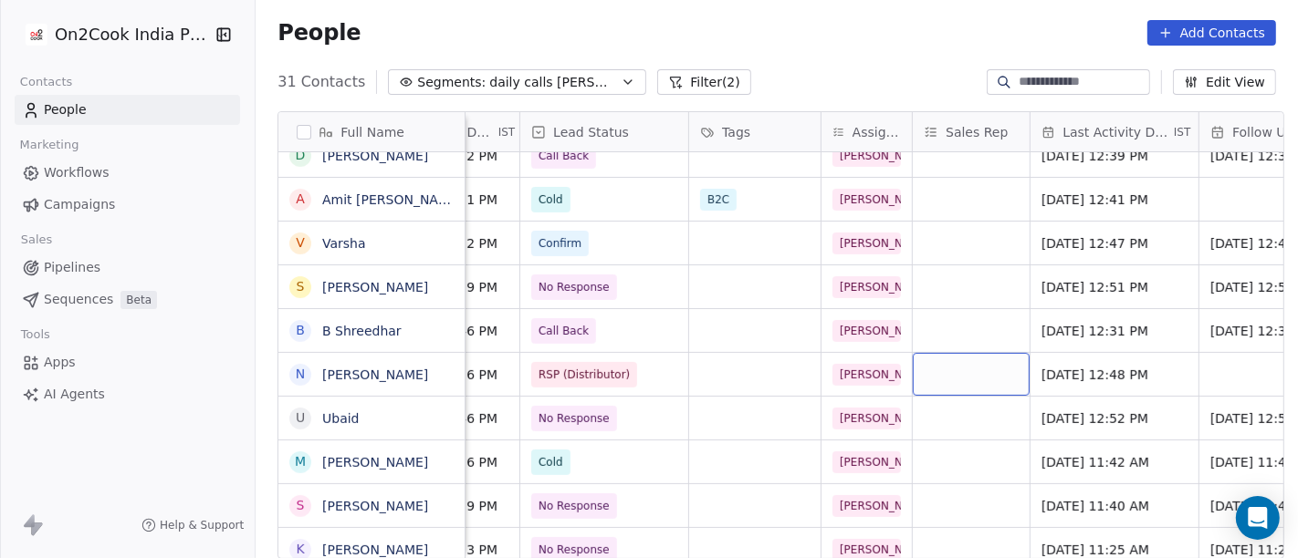
click at [917, 375] on div "grid" at bounding box center [971, 374] width 117 height 43
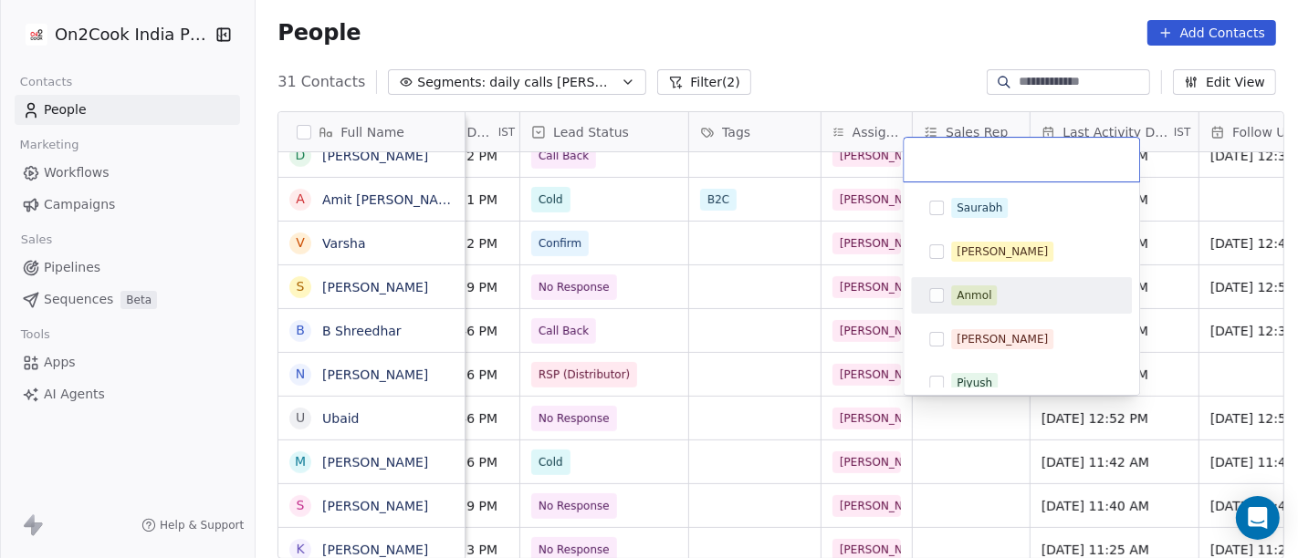
click at [982, 301] on div "Anmol" at bounding box center [973, 295] width 35 height 16
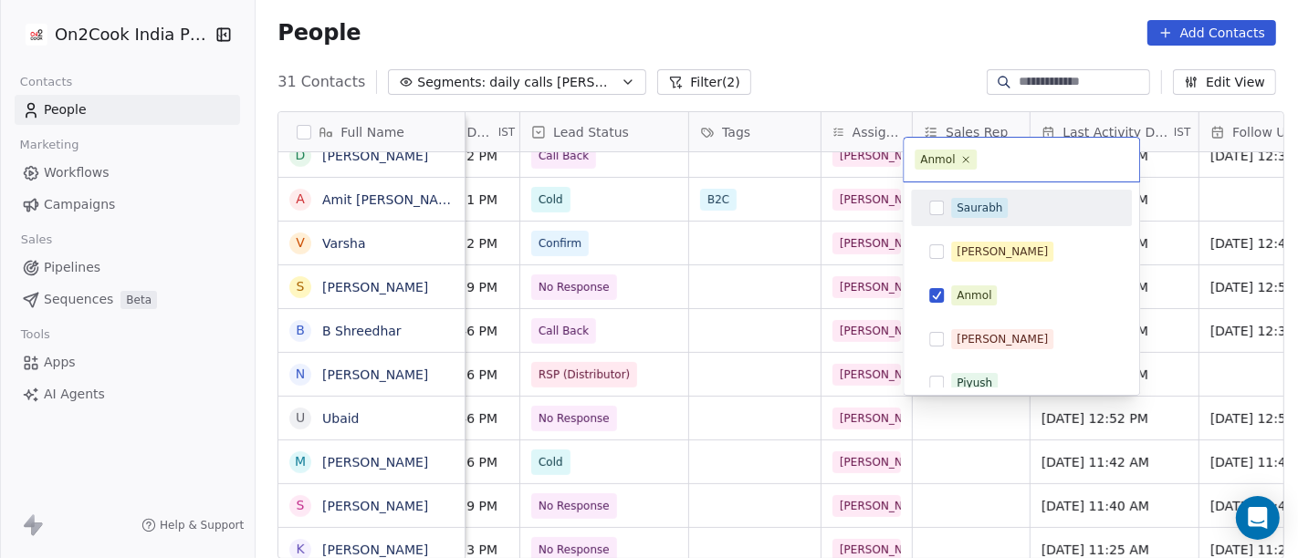
click at [896, 27] on html "On2Cook India Pvt. Ltd. Contacts People Marketing Workflows Campaigns Sales Pip…" at bounding box center [649, 279] width 1298 height 558
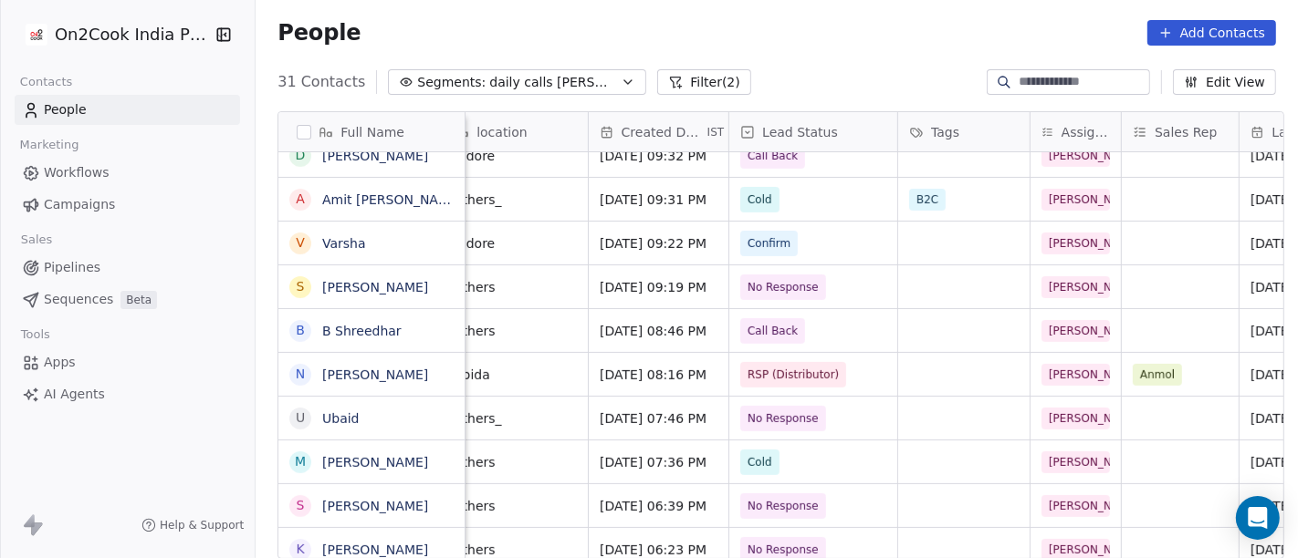
scroll to position [0, 424]
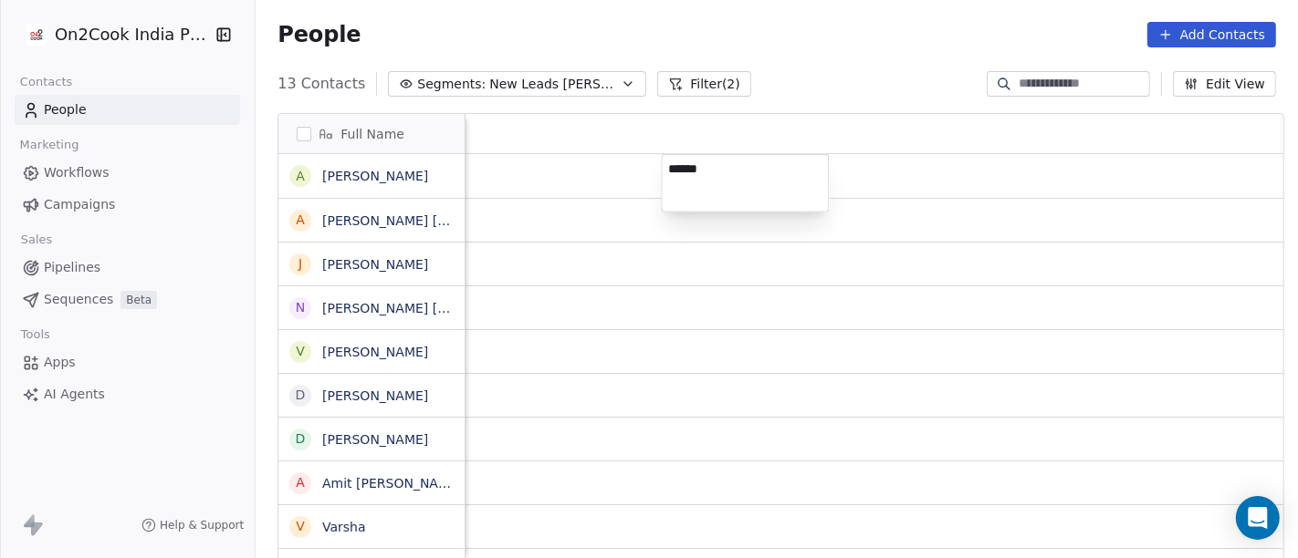
scroll to position [476, 1035]
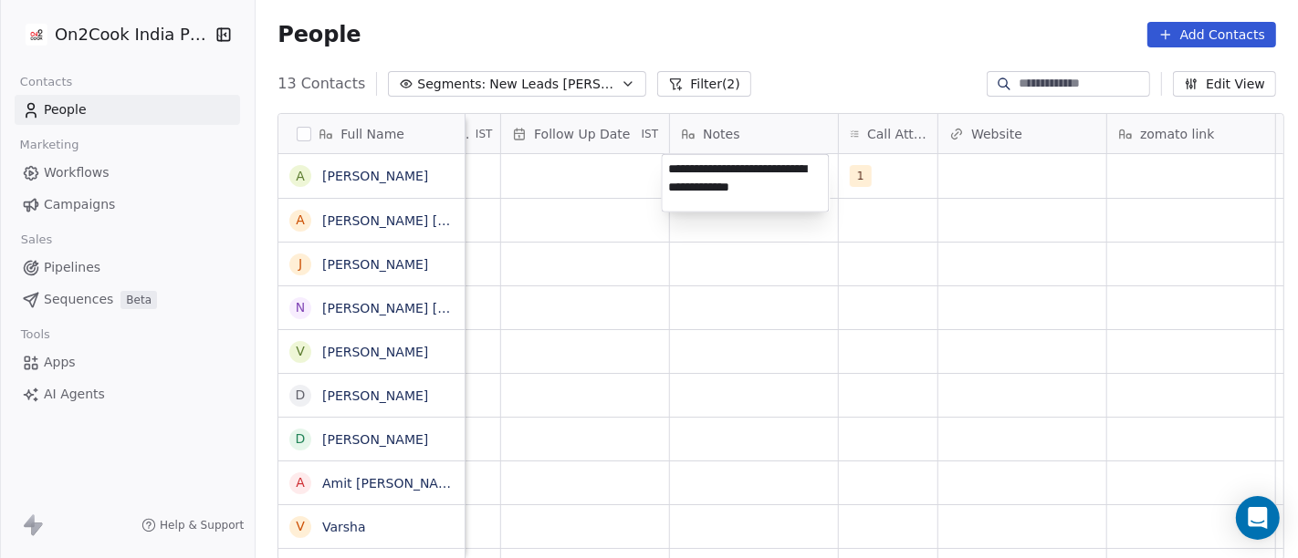
type textarea "**********"
click at [646, 237] on html "**********" at bounding box center [649, 279] width 1298 height 558
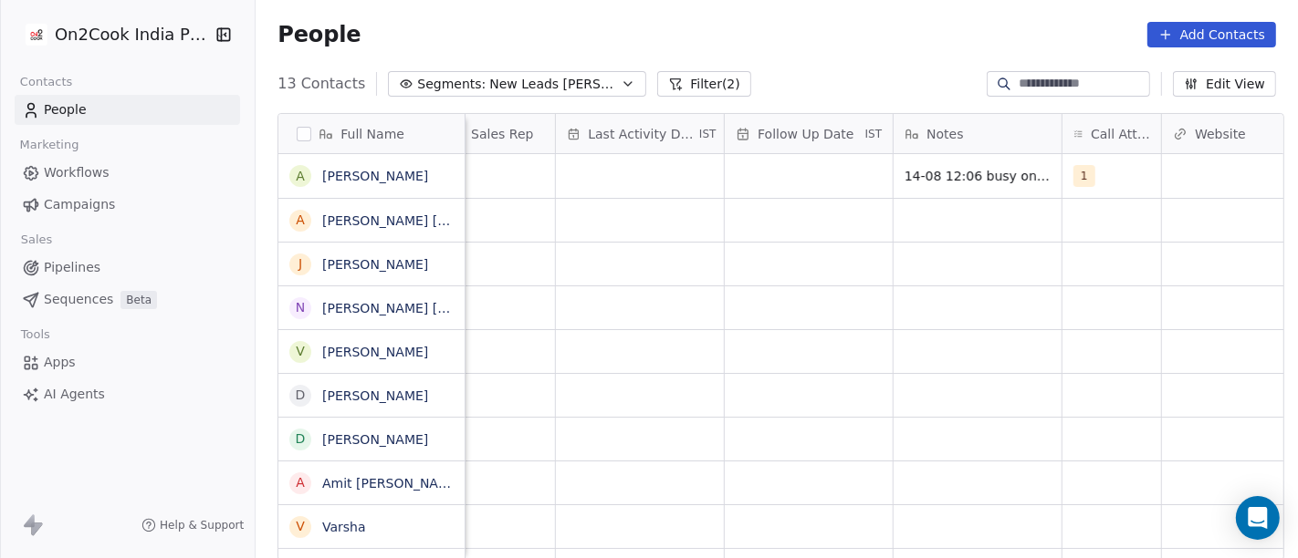
scroll to position [0, 1062]
click at [821, 170] on div "grid" at bounding box center [812, 176] width 168 height 44
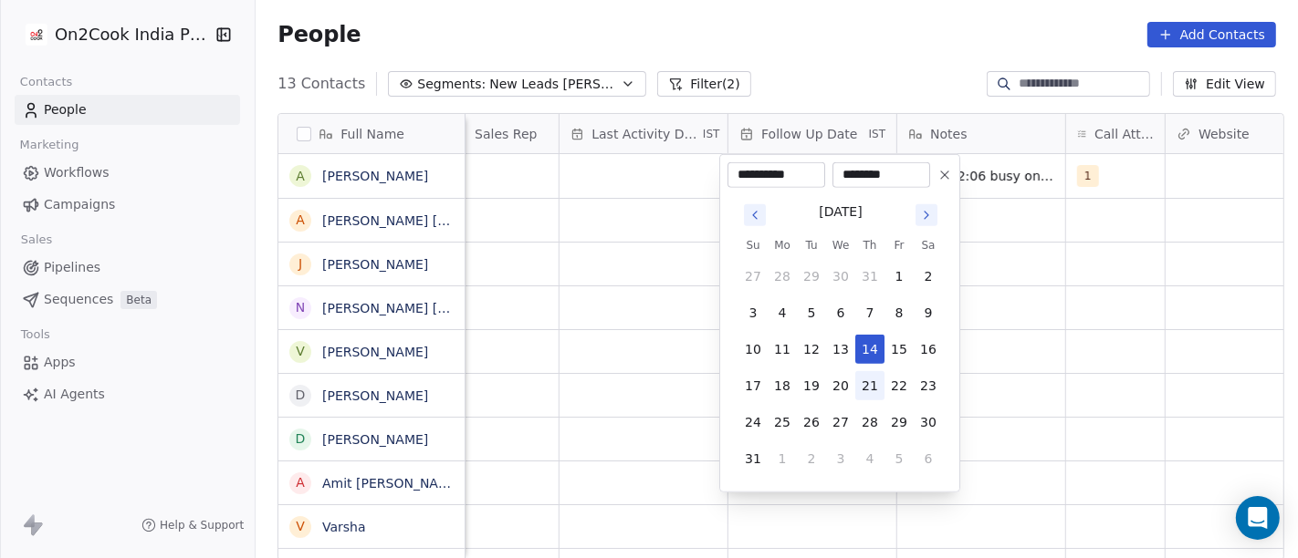
click at [868, 379] on button "21" at bounding box center [869, 385] width 29 height 29
type input "**********"
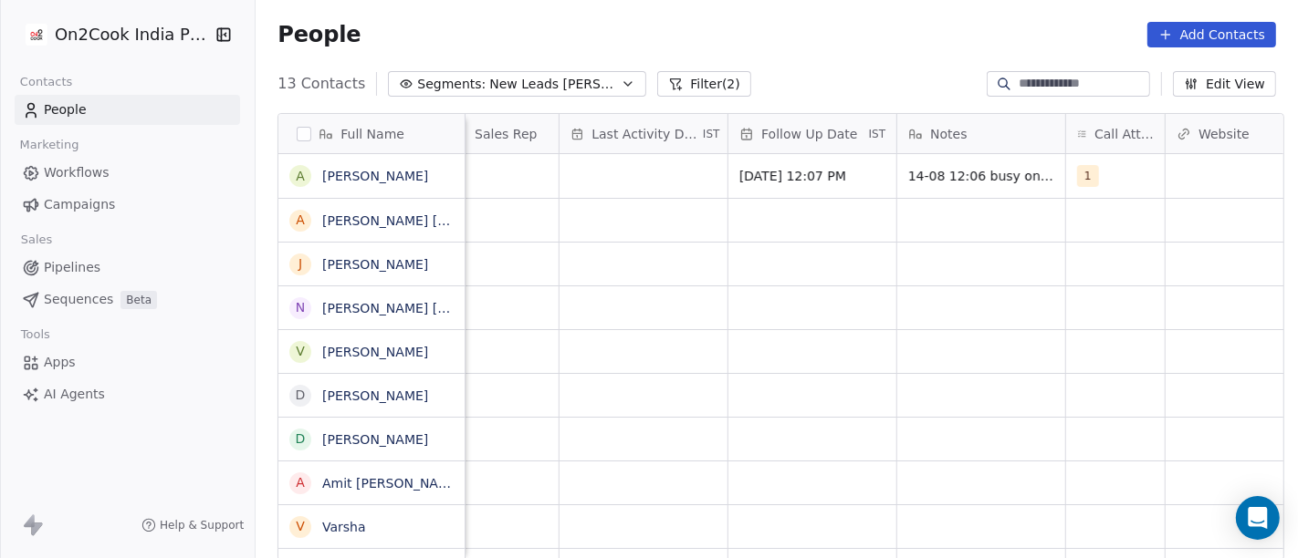
click at [646, 279] on html "On2Cook India Pvt. Ltd. Contacts People Marketing Workflows Campaigns Sales Pip…" at bounding box center [649, 279] width 1298 height 558
click at [600, 167] on div "grid" at bounding box center [643, 176] width 168 height 44
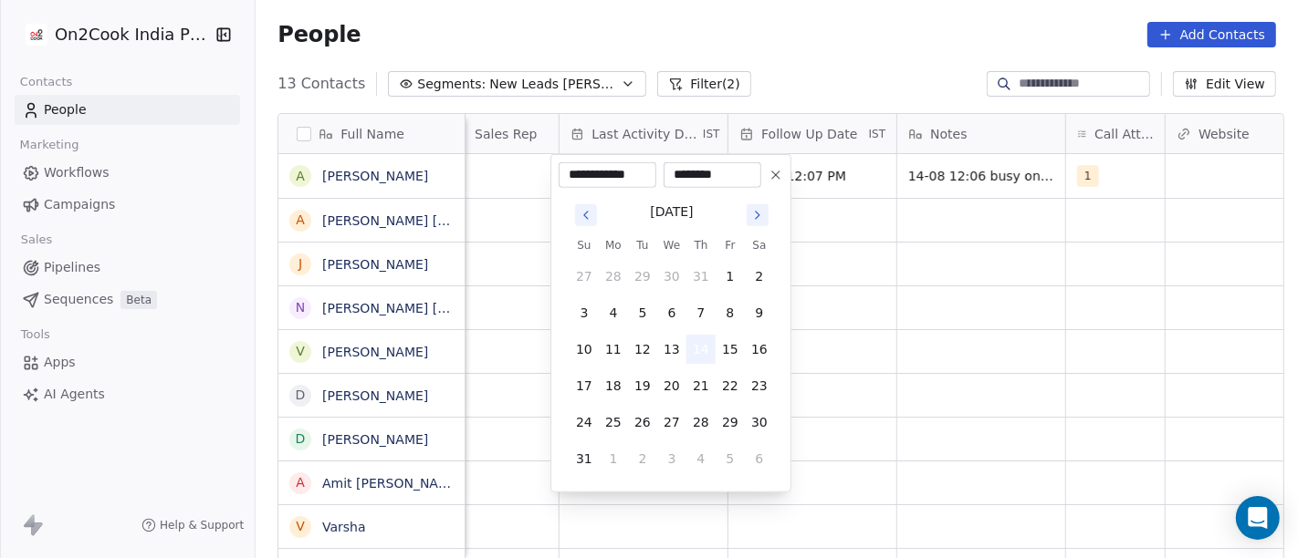
click at [707, 340] on button "14" at bounding box center [700, 349] width 29 height 29
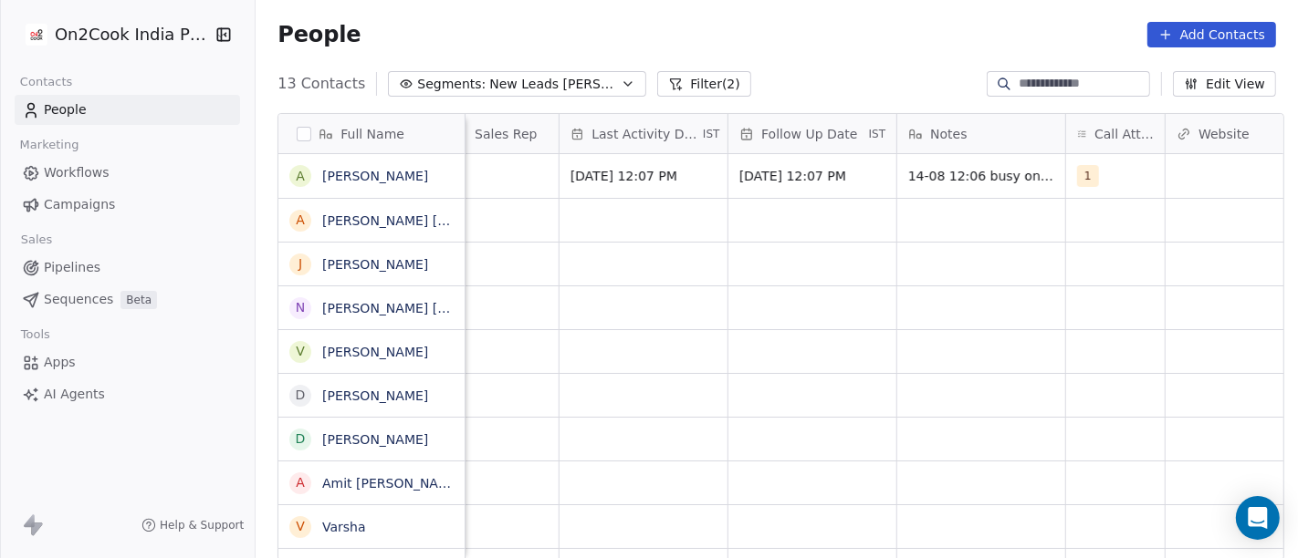
click at [531, 309] on html "On2Cook India Pvt. Ltd. Contacts People Marketing Workflows Campaigns Sales Pip…" at bounding box center [649, 279] width 1298 height 558
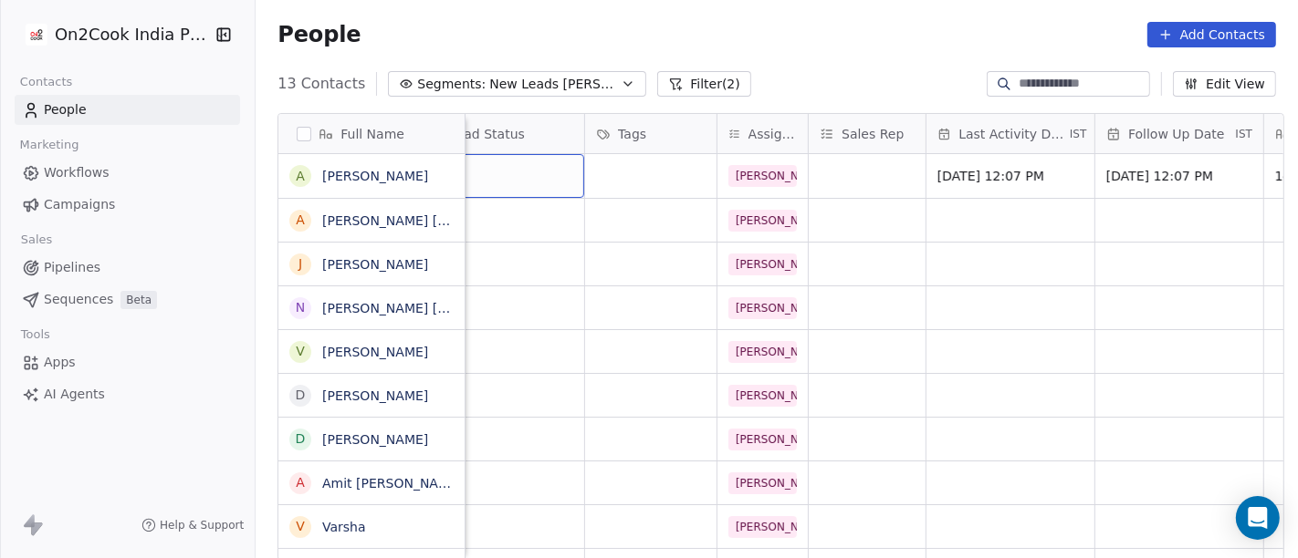
scroll to position [0, 646]
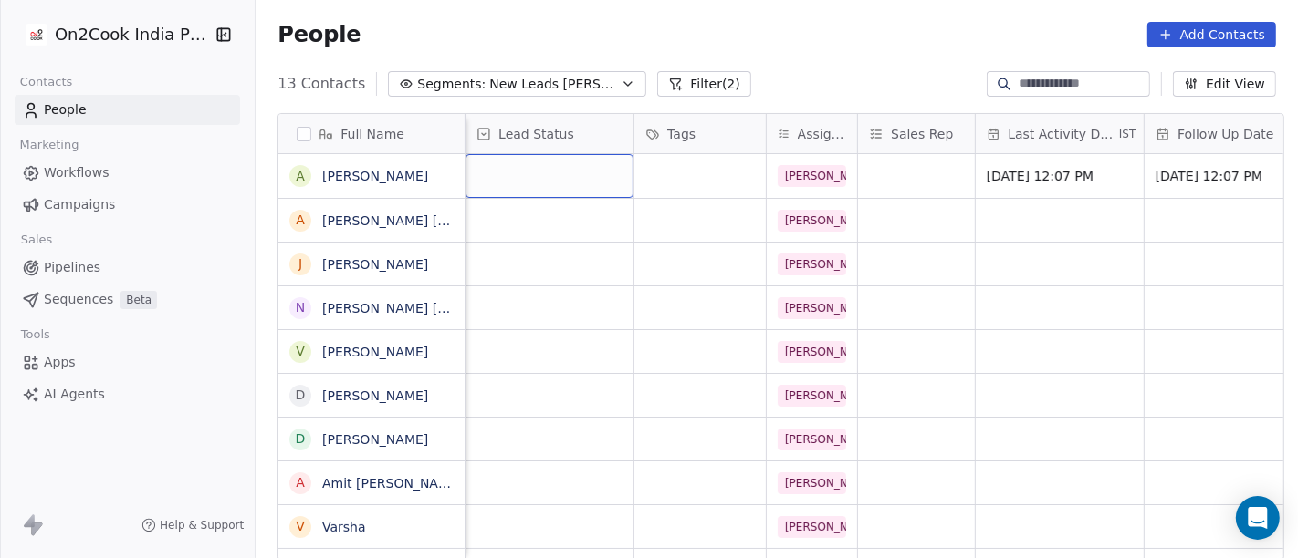
click at [532, 162] on div "grid" at bounding box center [549, 176] width 168 height 44
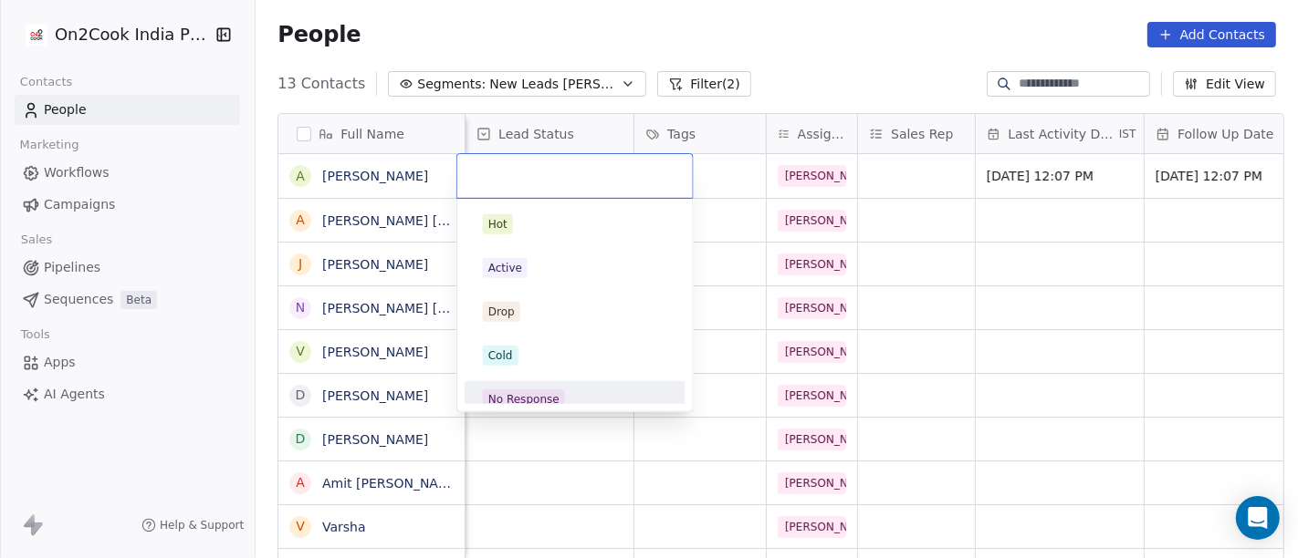
click at [578, 393] on div "No Response" at bounding box center [575, 400] width 184 height 20
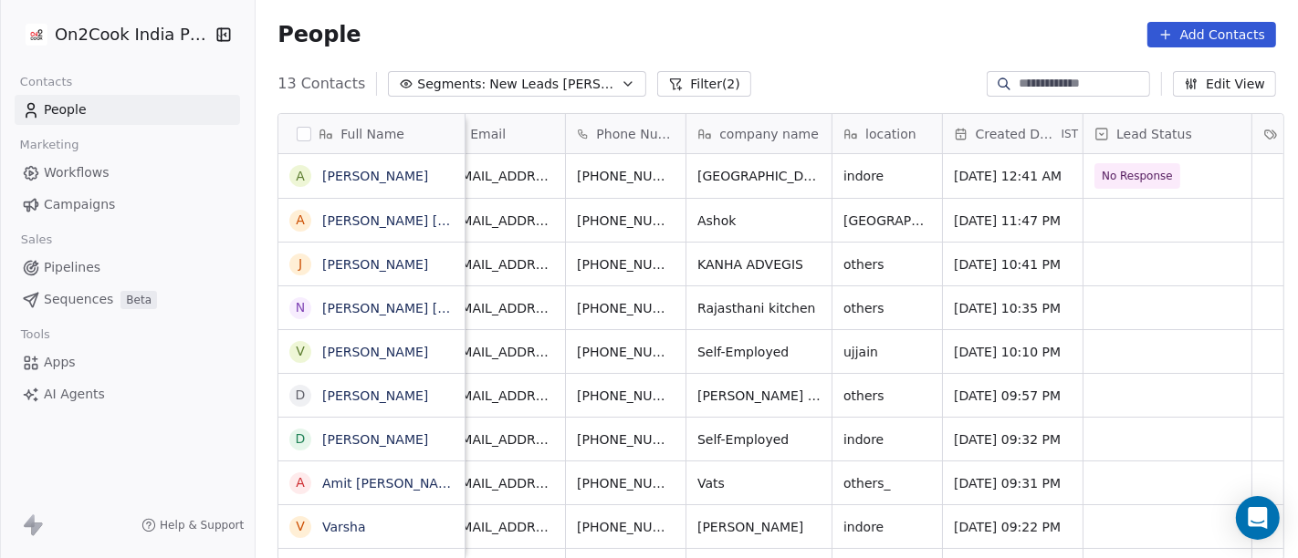
scroll to position [0, 0]
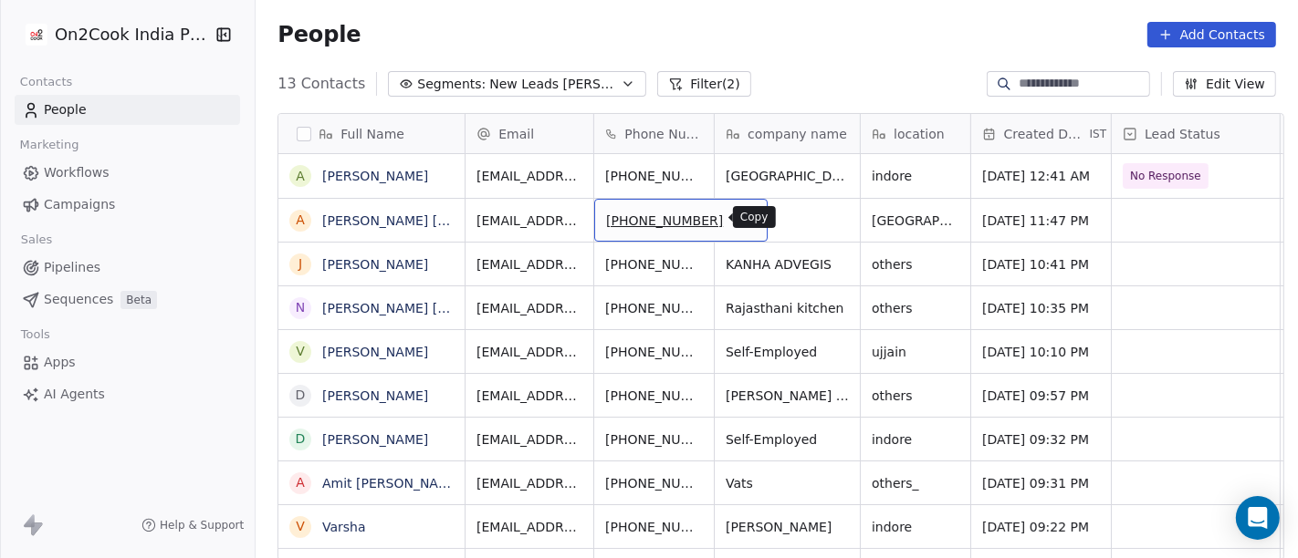
click at [742, 223] on icon "grid" at bounding box center [746, 219] width 8 height 8
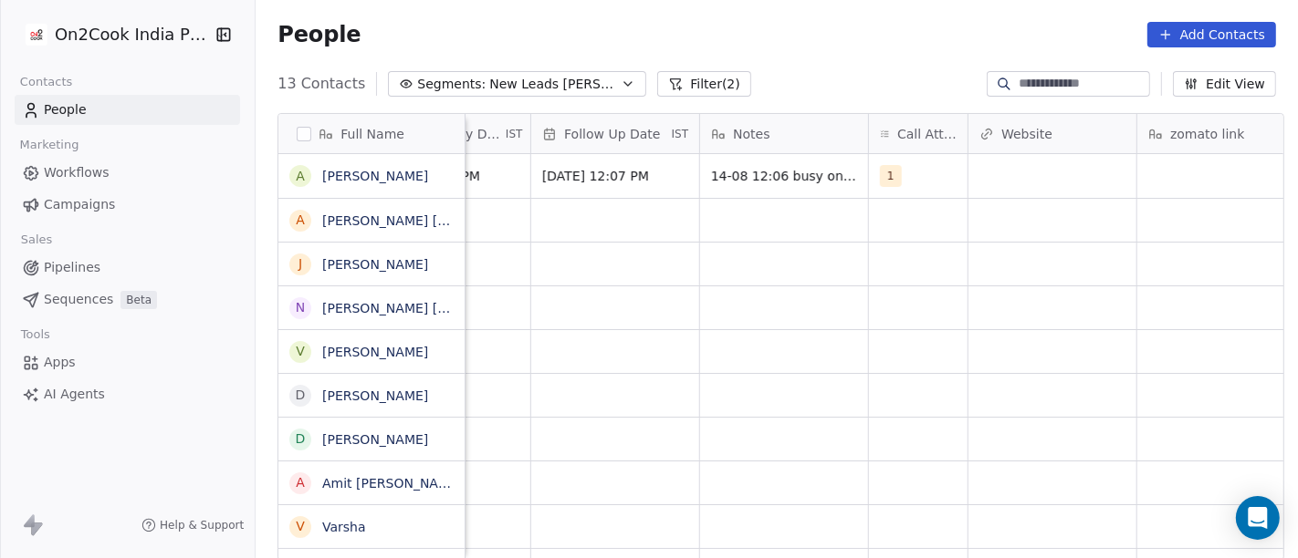
scroll to position [0, 1264]
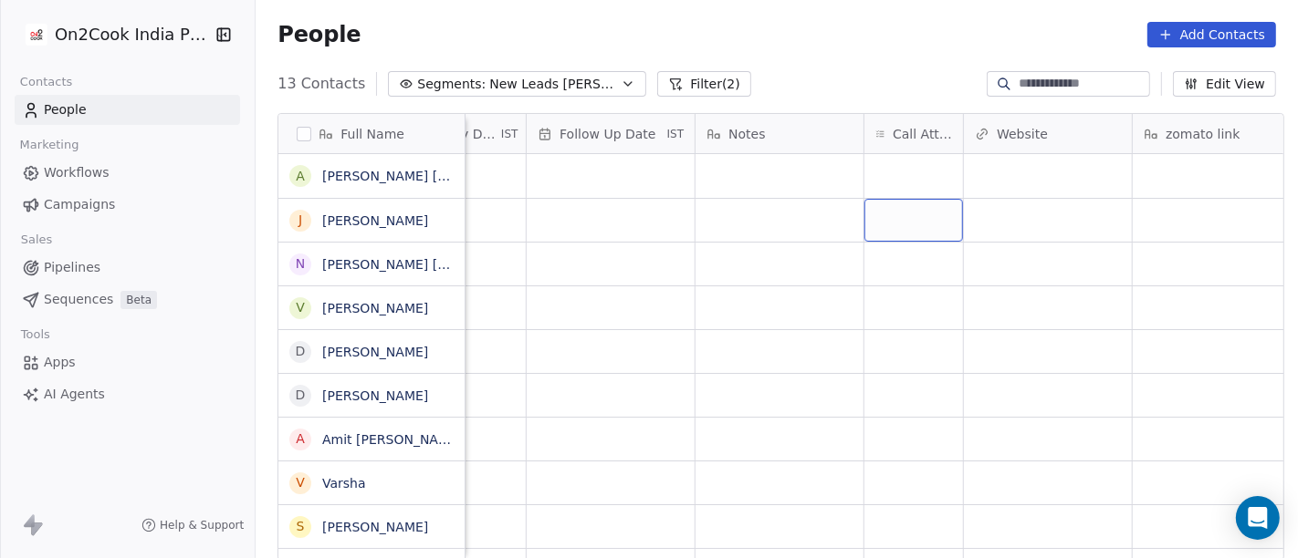
click at [891, 213] on div "grid" at bounding box center [913, 220] width 99 height 43
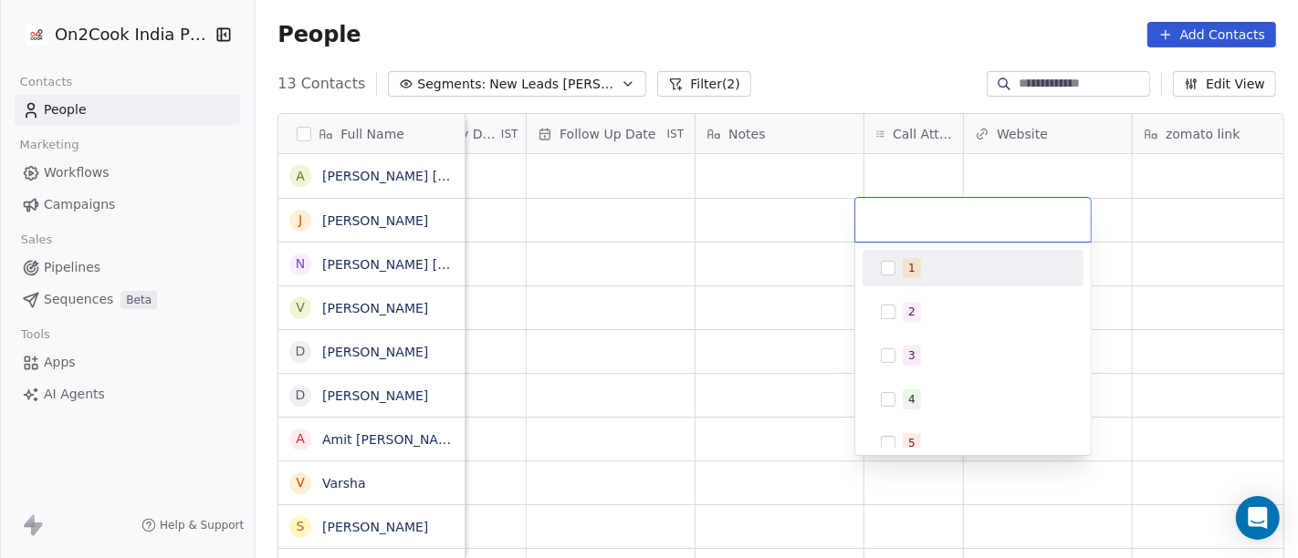
click at [891, 164] on html "On2Cook India Pvt. Ltd. Contacts People Marketing Workflows Campaigns Sales Pip…" at bounding box center [649, 279] width 1298 height 558
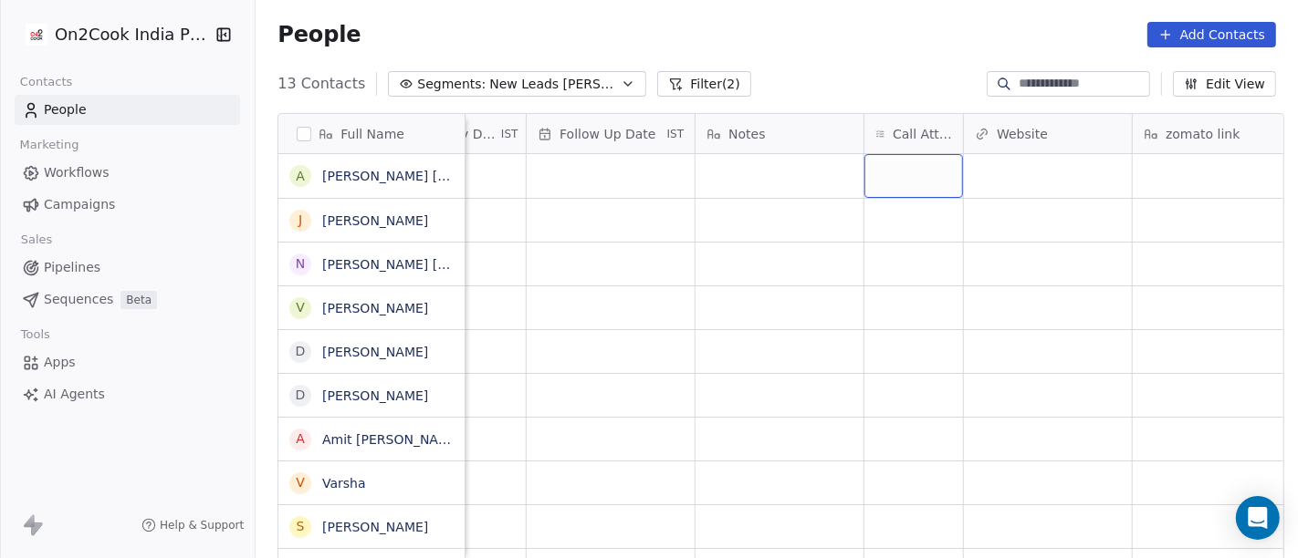
click at [891, 164] on div "grid" at bounding box center [913, 176] width 99 height 44
click at [903, 188] on div "grid" at bounding box center [913, 176] width 99 height 44
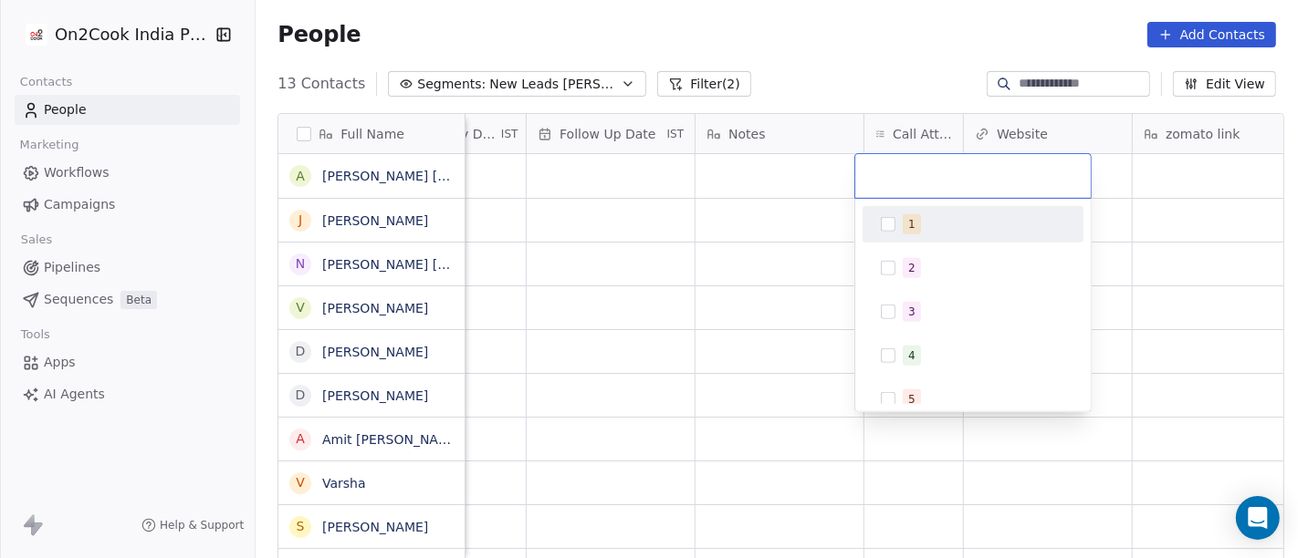
click at [908, 230] on div "1" at bounding box center [911, 224] width 7 height 16
click at [903, 220] on span "1" at bounding box center [912, 224] width 18 height 20
click at [778, 233] on html "On2Cook India Pvt. Ltd. Contacts People Marketing Workflows Campaigns Sales Pip…" at bounding box center [649, 279] width 1298 height 558
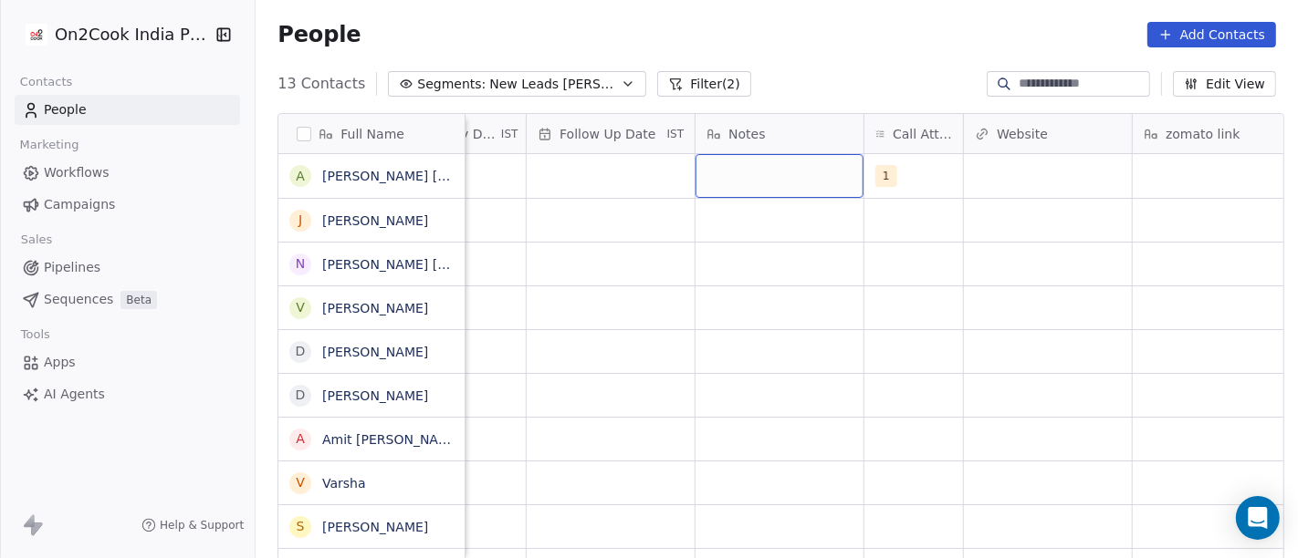
click at [767, 181] on div "grid" at bounding box center [779, 176] width 168 height 44
type textarea "**********"
click at [623, 233] on html "On2Cook India Pvt. Ltd. Contacts People Marketing Workflows Campaigns Sales Pip…" at bounding box center [649, 279] width 1298 height 558
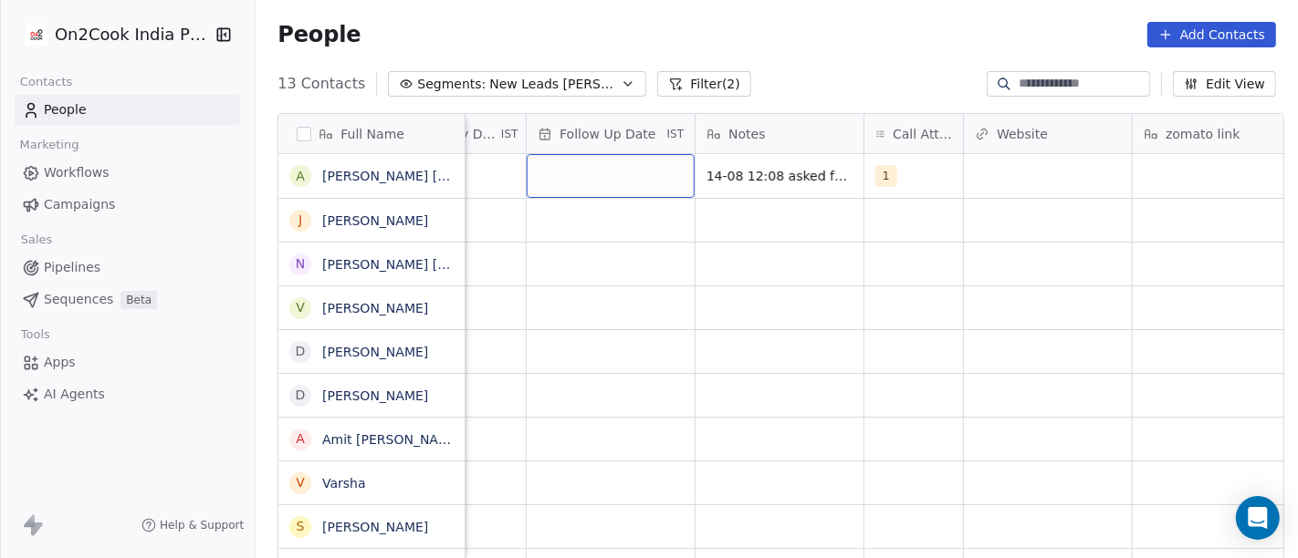
click at [602, 175] on div "grid" at bounding box center [611, 176] width 168 height 44
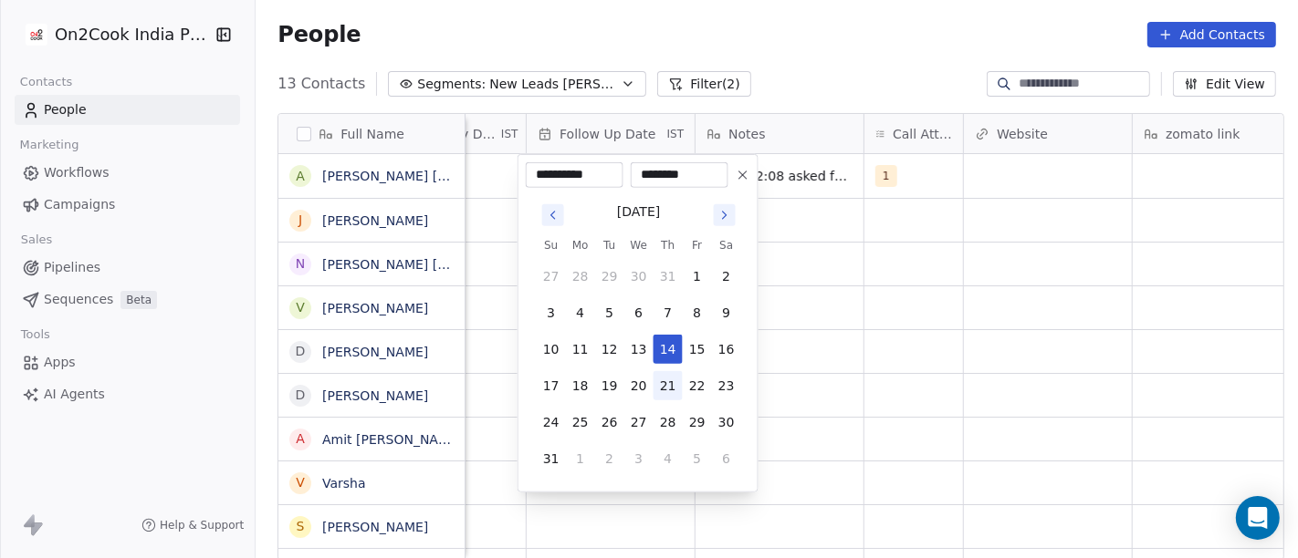
click at [668, 386] on button "21" at bounding box center [667, 385] width 29 height 29
type input "**********"
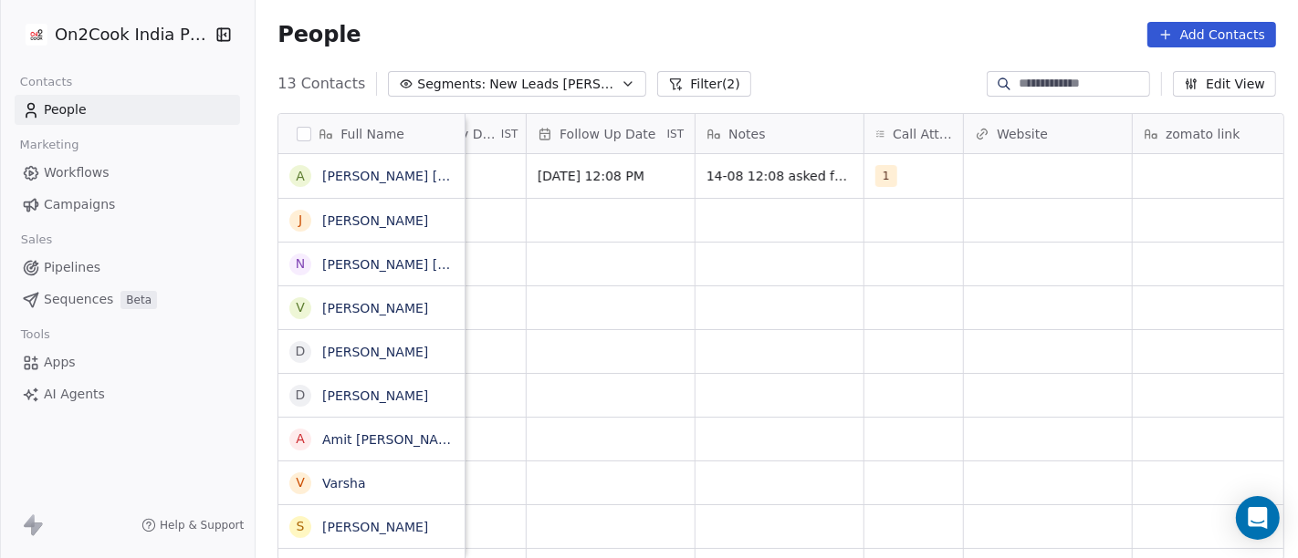
click at [899, 355] on html "On2Cook India Pvt. Ltd. Contacts People Marketing Workflows Campaigns Sales Pip…" at bounding box center [649, 279] width 1298 height 558
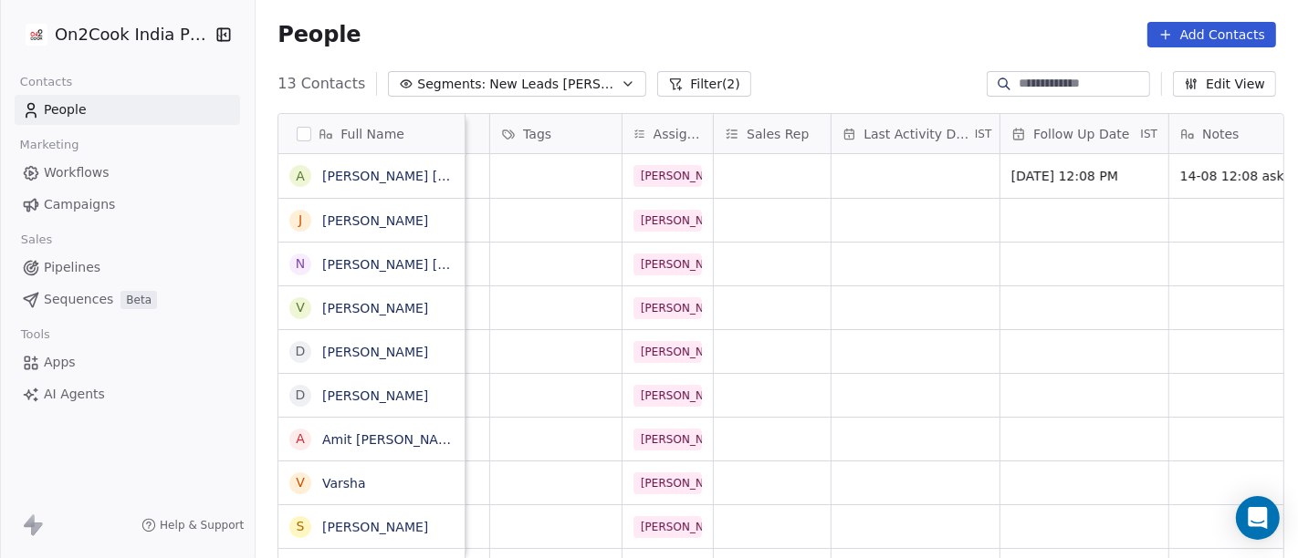
scroll to position [0, 789]
click at [909, 173] on div "grid" at bounding box center [916, 176] width 168 height 44
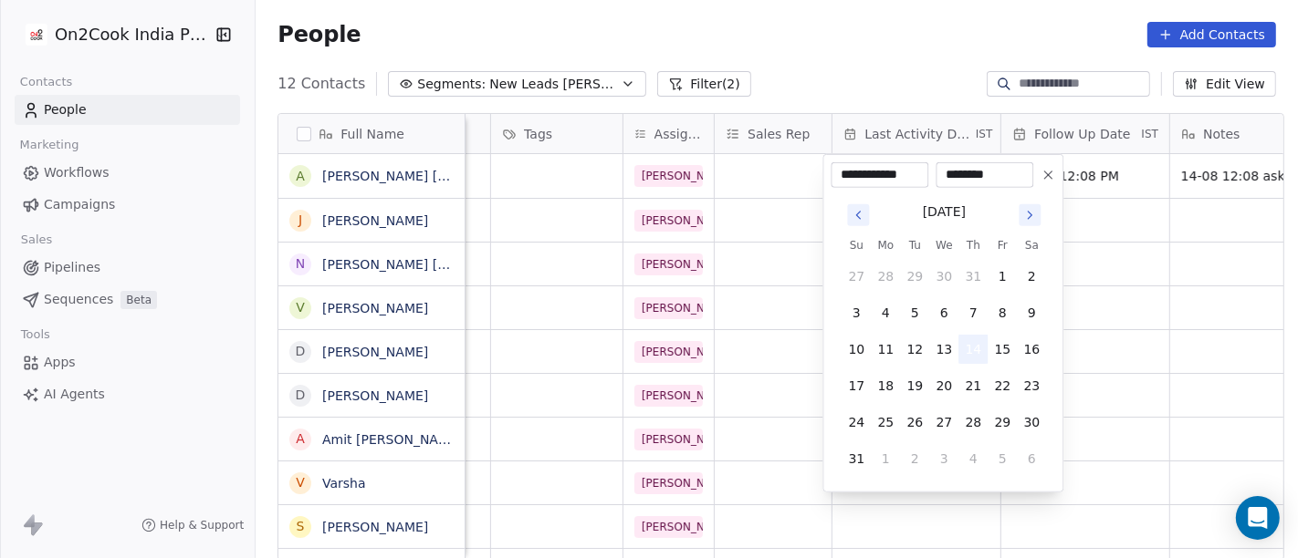
click at [973, 357] on button "14" at bounding box center [972, 349] width 29 height 29
click at [777, 296] on html "On2Cook India Pvt. Ltd. Contacts People Marketing Workflows Campaigns Sales Pip…" at bounding box center [649, 279] width 1298 height 558
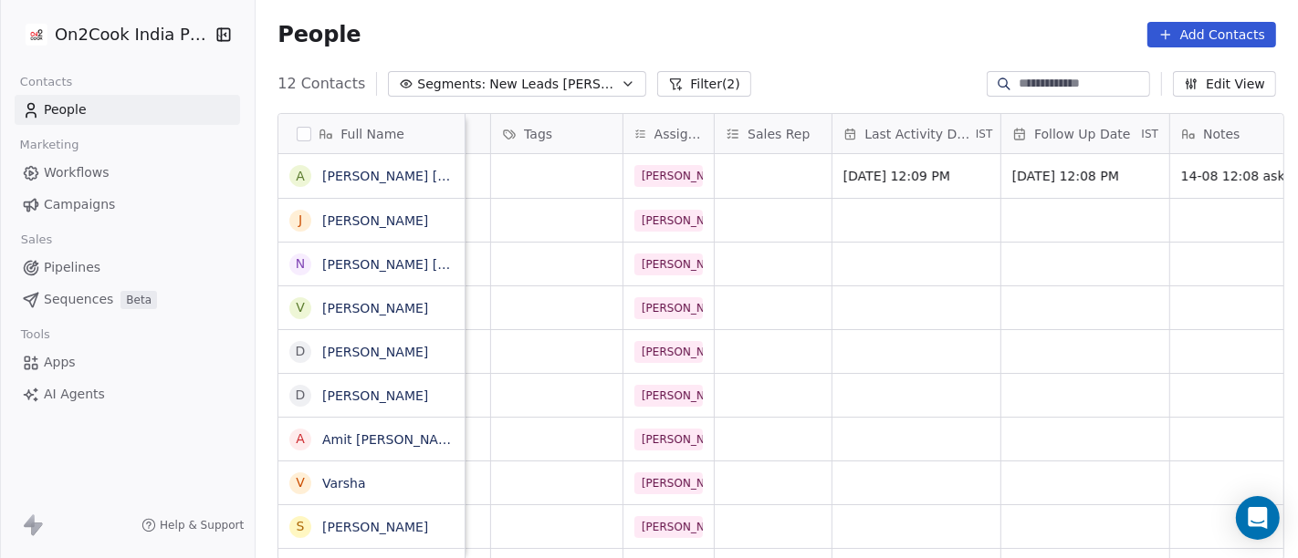
scroll to position [0, 525]
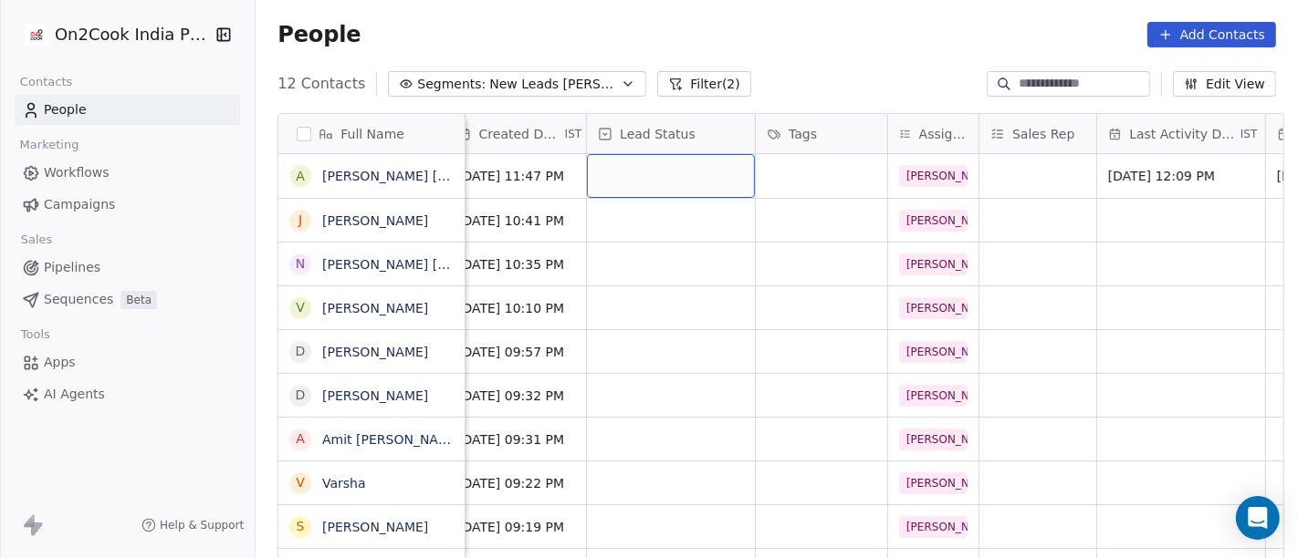
click at [670, 170] on div "grid" at bounding box center [671, 176] width 168 height 44
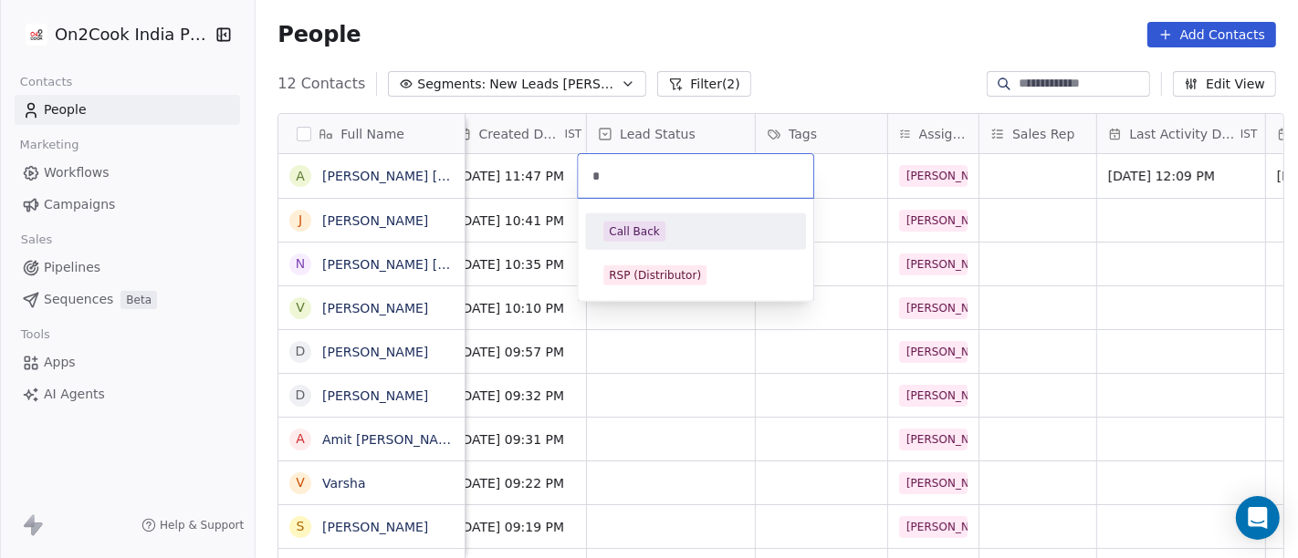
type input "*"
click at [682, 240] on div "Call Back" at bounding box center [695, 232] width 184 height 20
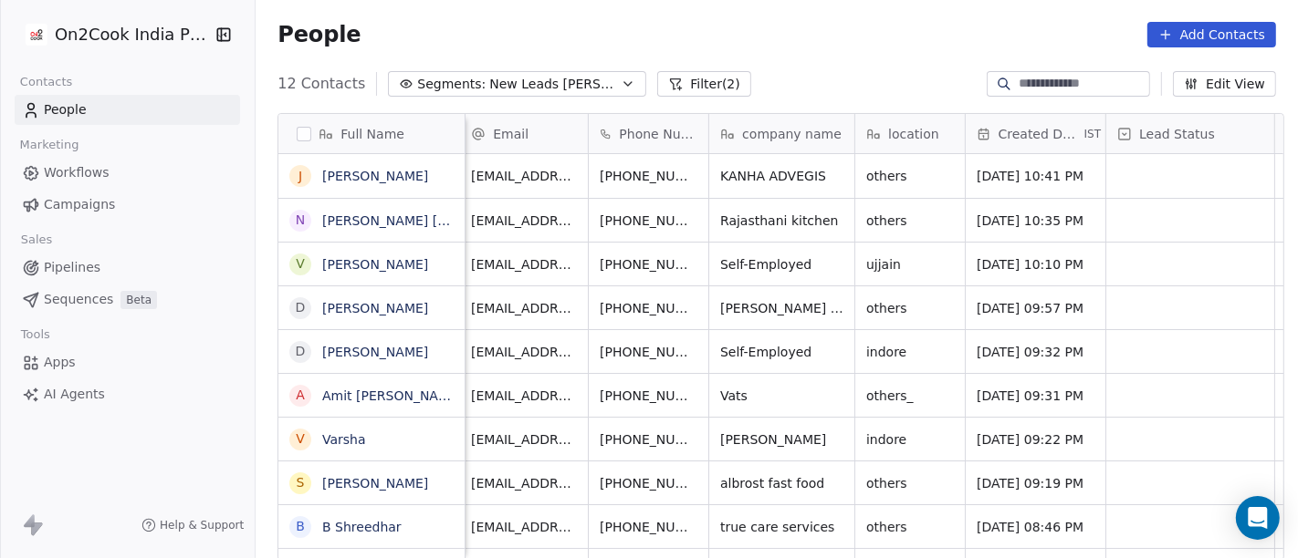
scroll to position [0, 0]
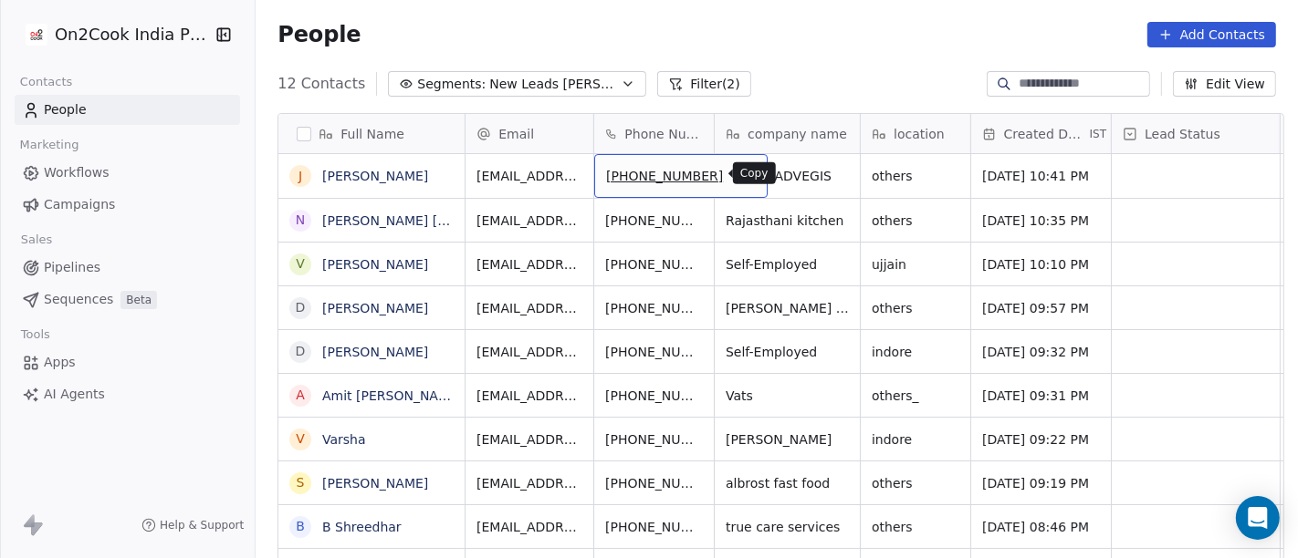
click at [734, 172] on button "grid" at bounding box center [745, 173] width 22 height 22
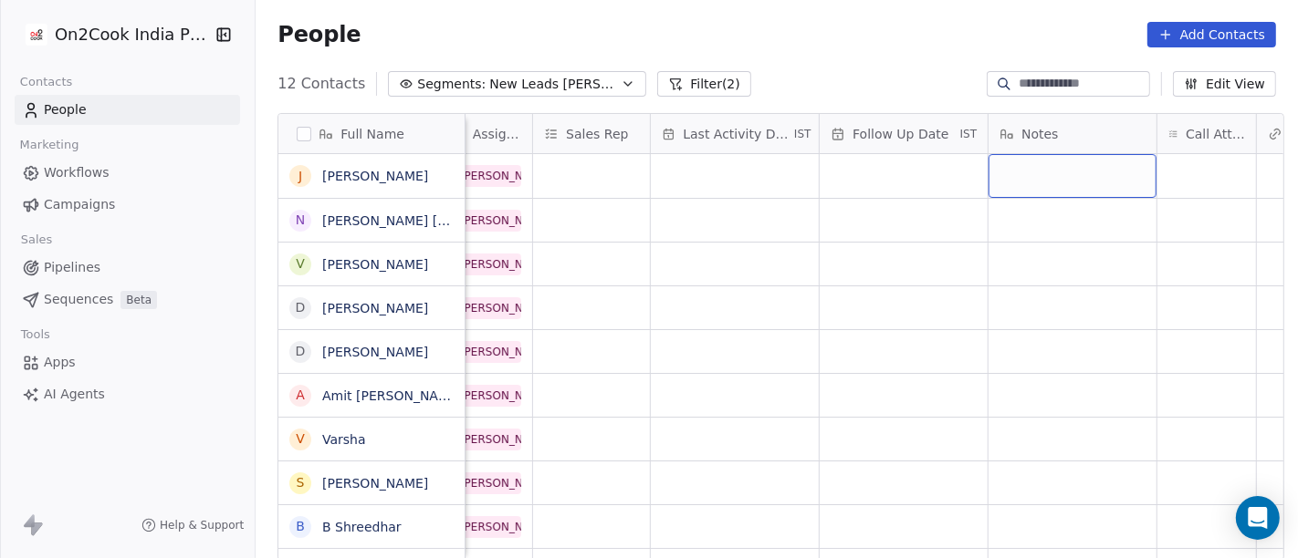
scroll to position [0, 1134]
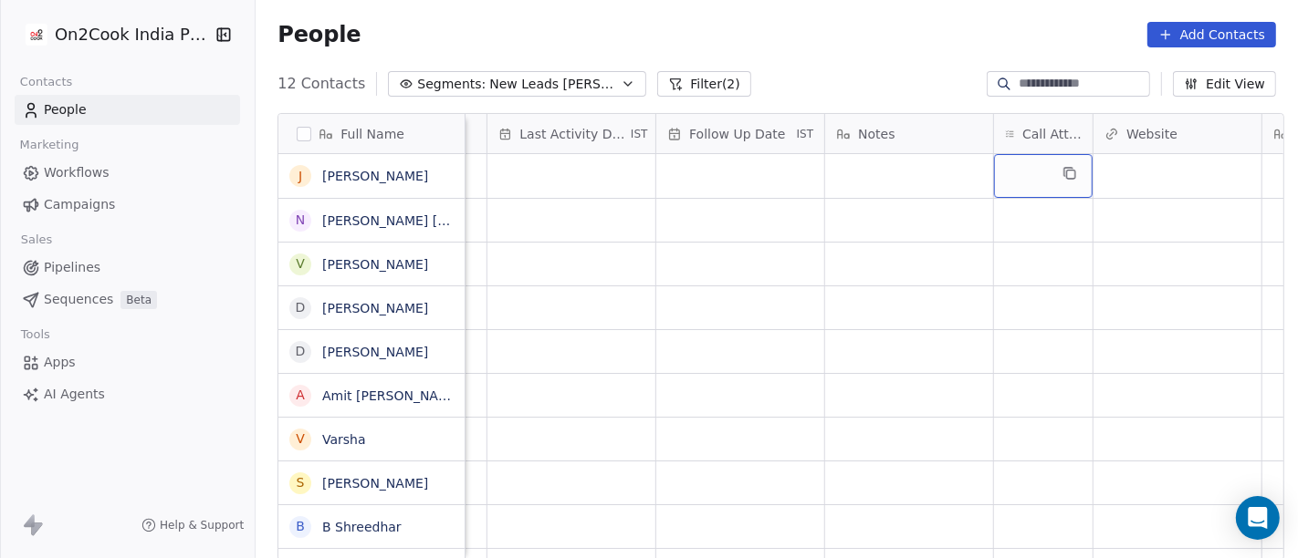
click at [1046, 173] on div "grid" at bounding box center [1043, 176] width 99 height 44
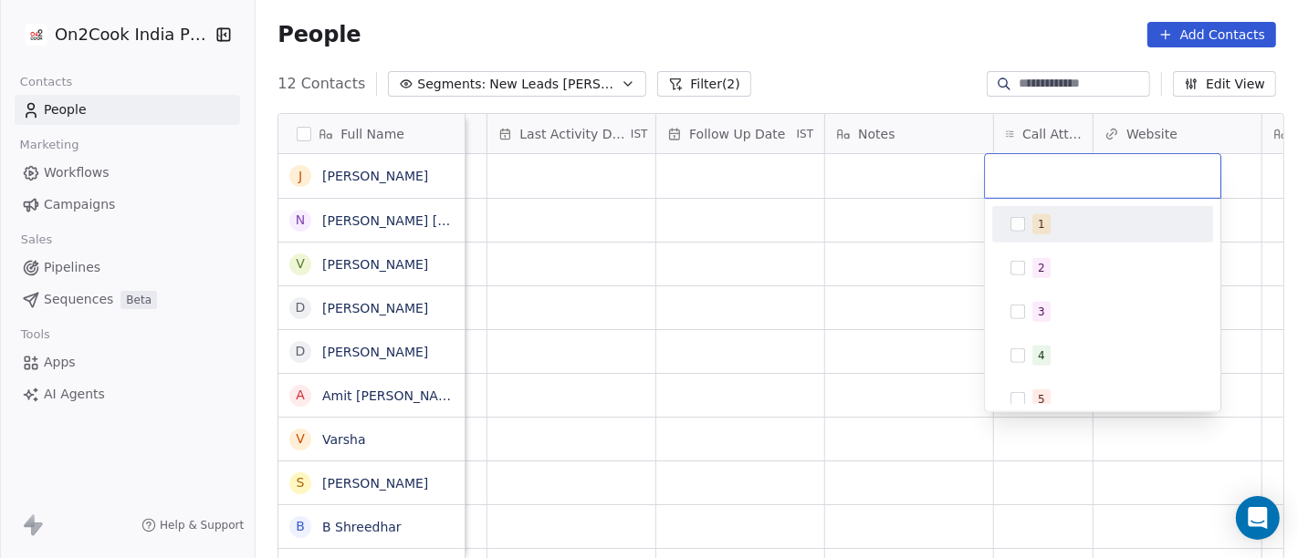
click at [1044, 220] on span "1" at bounding box center [1041, 224] width 18 height 20
click at [891, 66] on html "On2Cook India Pvt. Ltd. Contacts People Marketing Workflows Campaigns Sales Pip…" at bounding box center [649, 279] width 1298 height 558
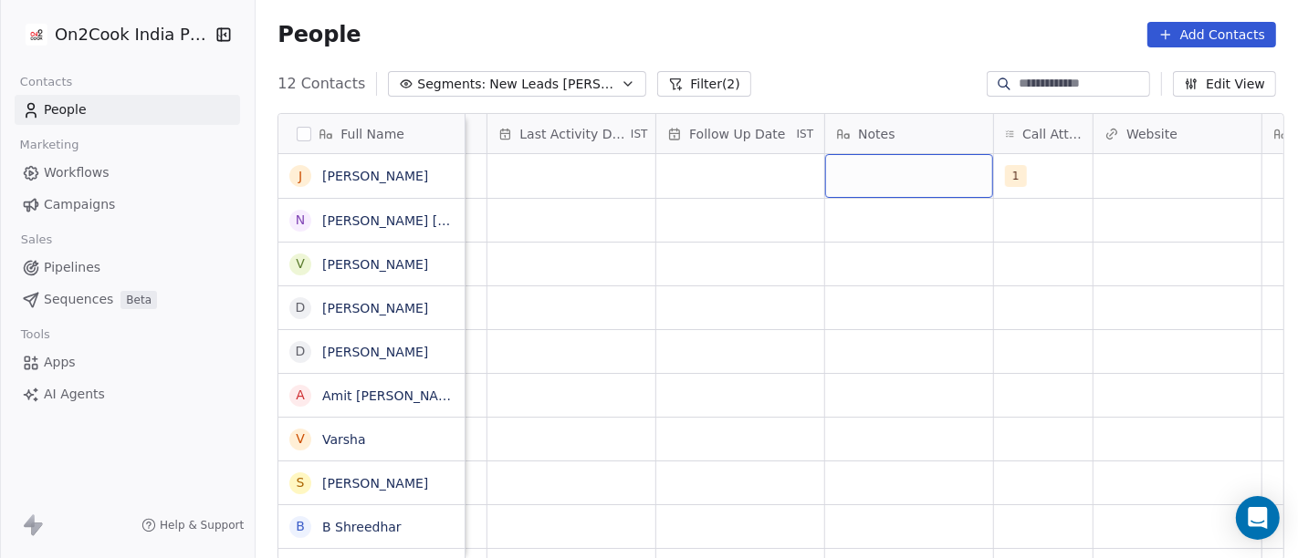
click at [842, 175] on div "grid" at bounding box center [909, 176] width 168 height 44
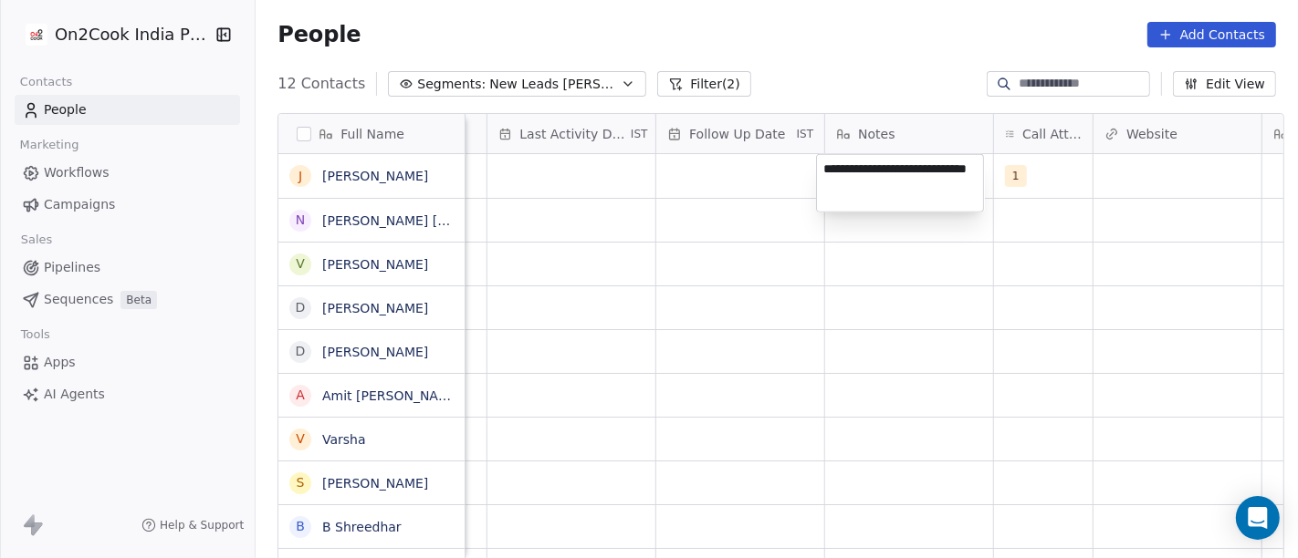
type textarea "**********"
click at [781, 311] on html "**********" at bounding box center [649, 279] width 1298 height 558
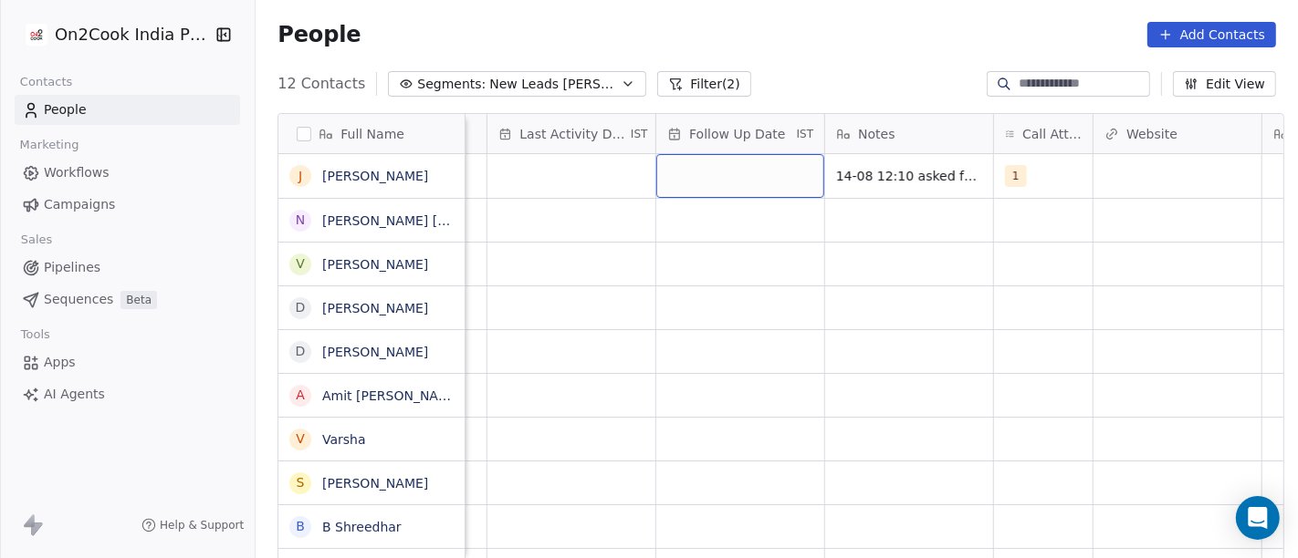
click at [716, 175] on div "grid" at bounding box center [740, 176] width 168 height 44
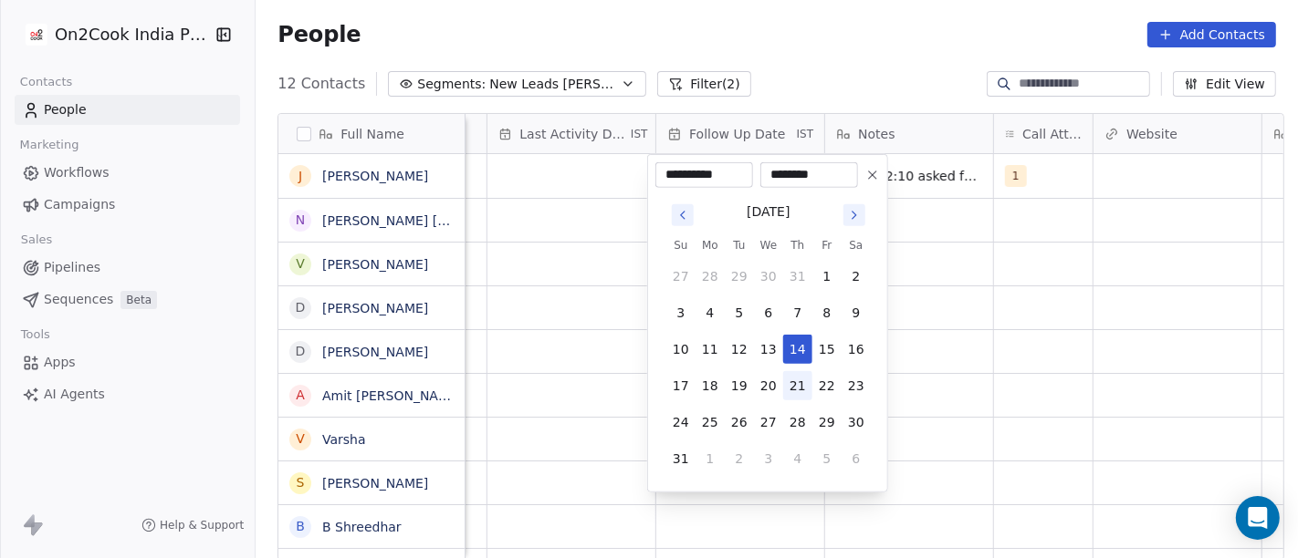
click at [791, 386] on button "21" at bounding box center [797, 385] width 29 height 29
type input "**********"
click at [1055, 335] on html "**********" at bounding box center [649, 279] width 1298 height 558
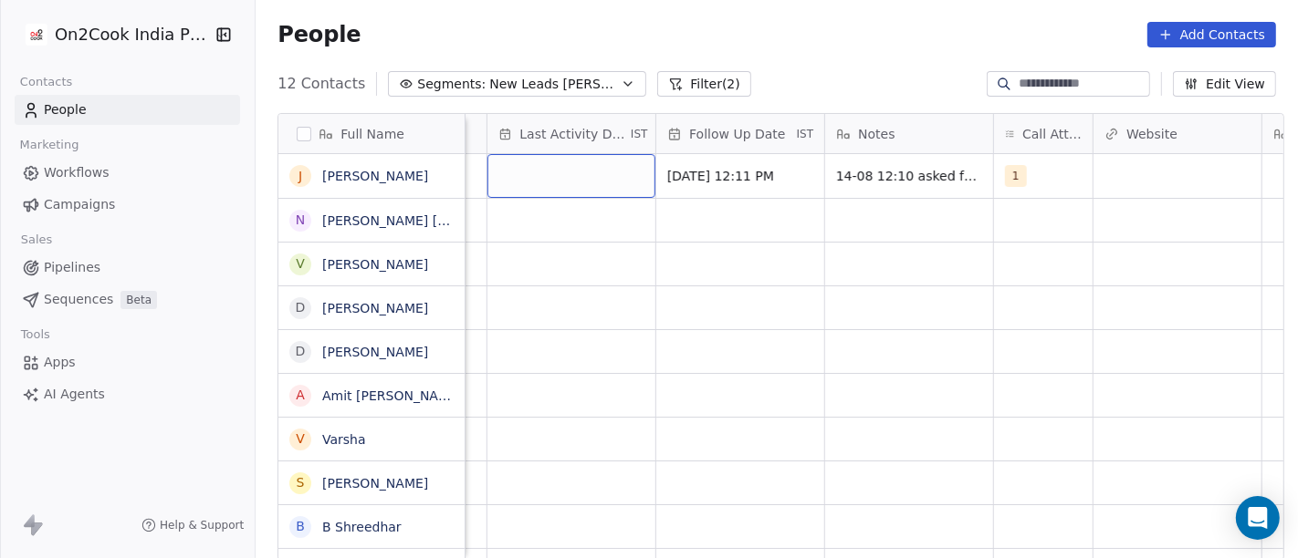
click at [516, 179] on div "grid" at bounding box center [571, 176] width 168 height 44
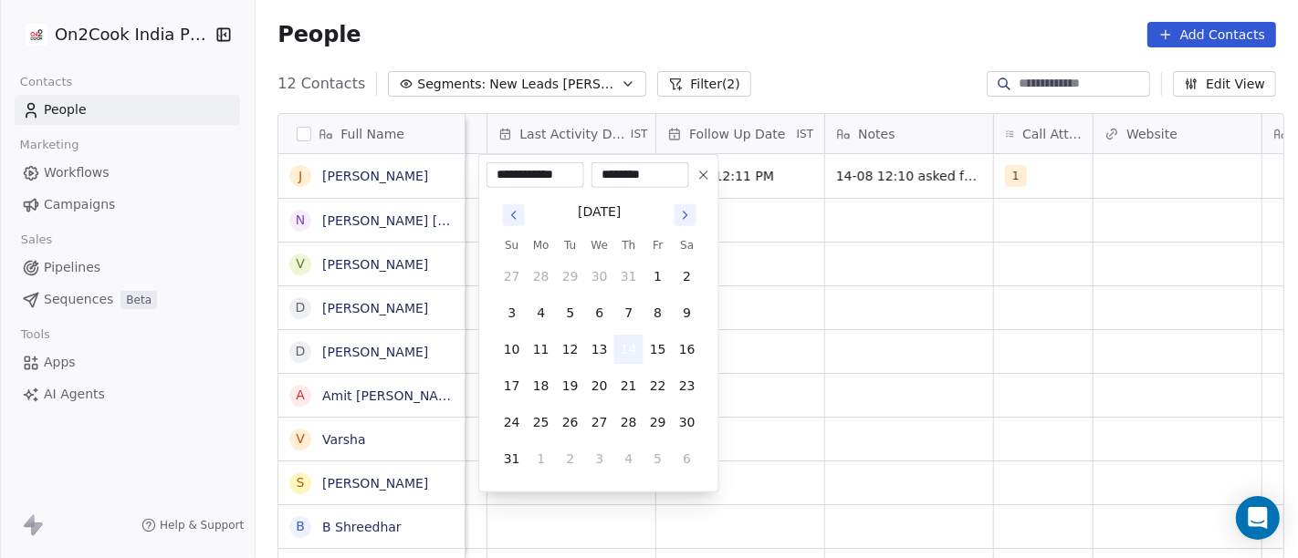
click at [620, 350] on button "14" at bounding box center [628, 349] width 29 height 29
click at [796, 336] on html "**********" at bounding box center [649, 279] width 1298 height 558
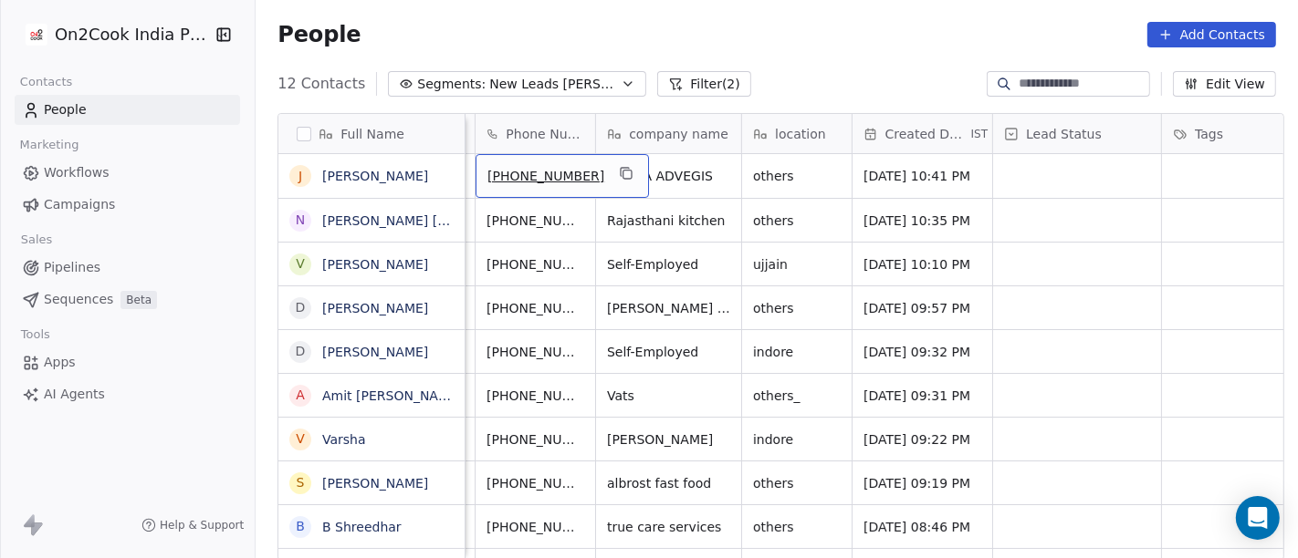
scroll to position [0, 120]
click at [618, 177] on icon "grid" at bounding box center [625, 173] width 15 height 15
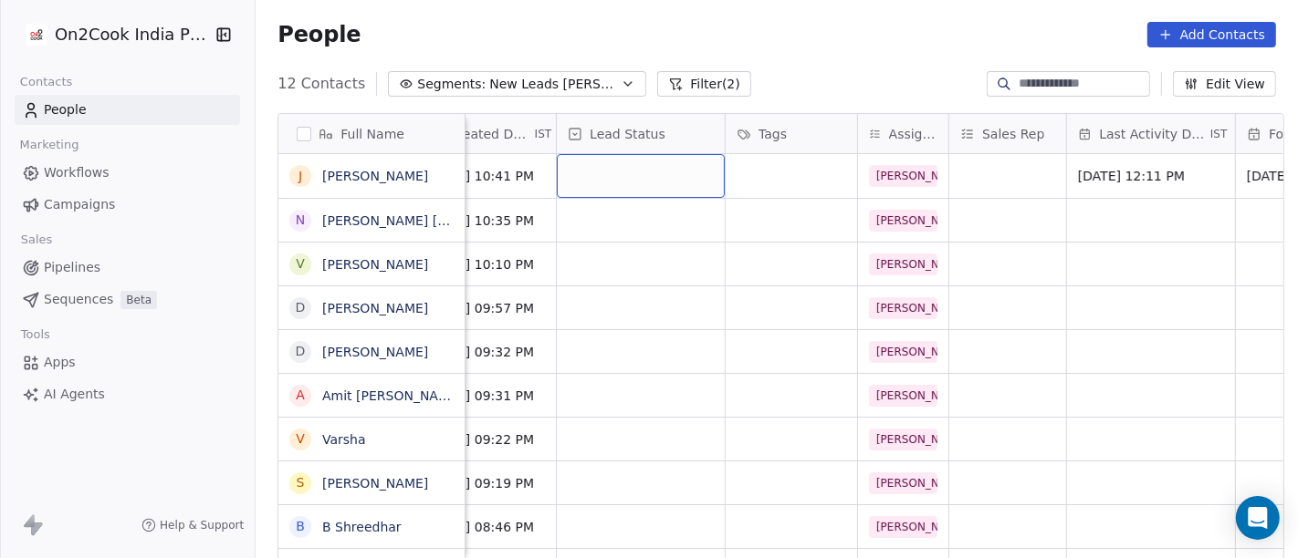
scroll to position [0, 552]
click at [603, 178] on div "grid" at bounding box center [643, 176] width 168 height 44
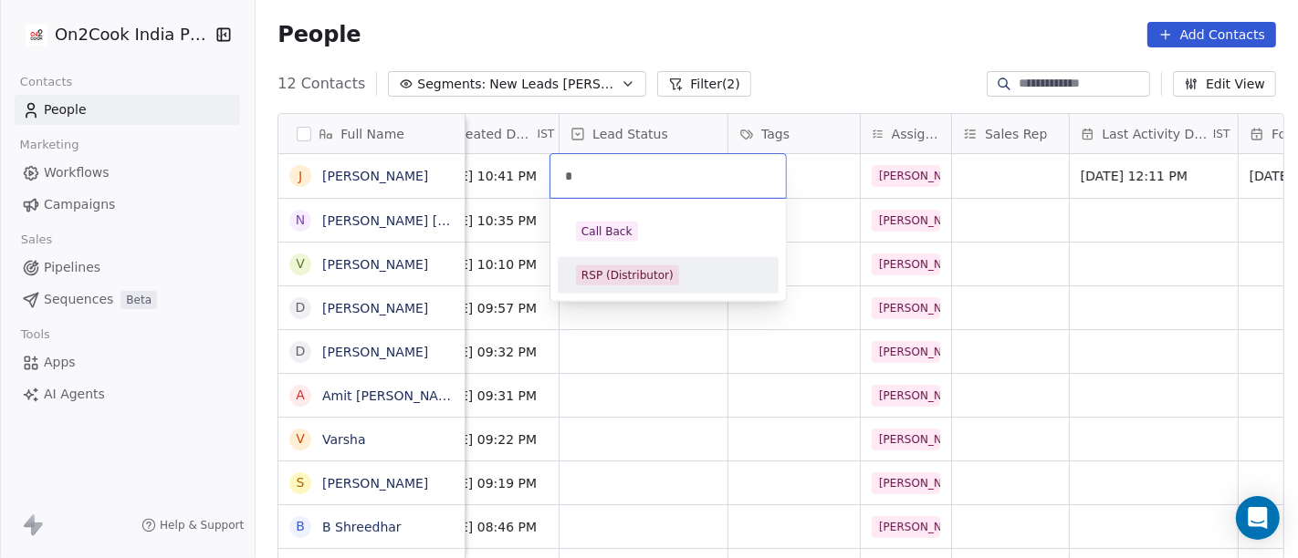
type input "*"
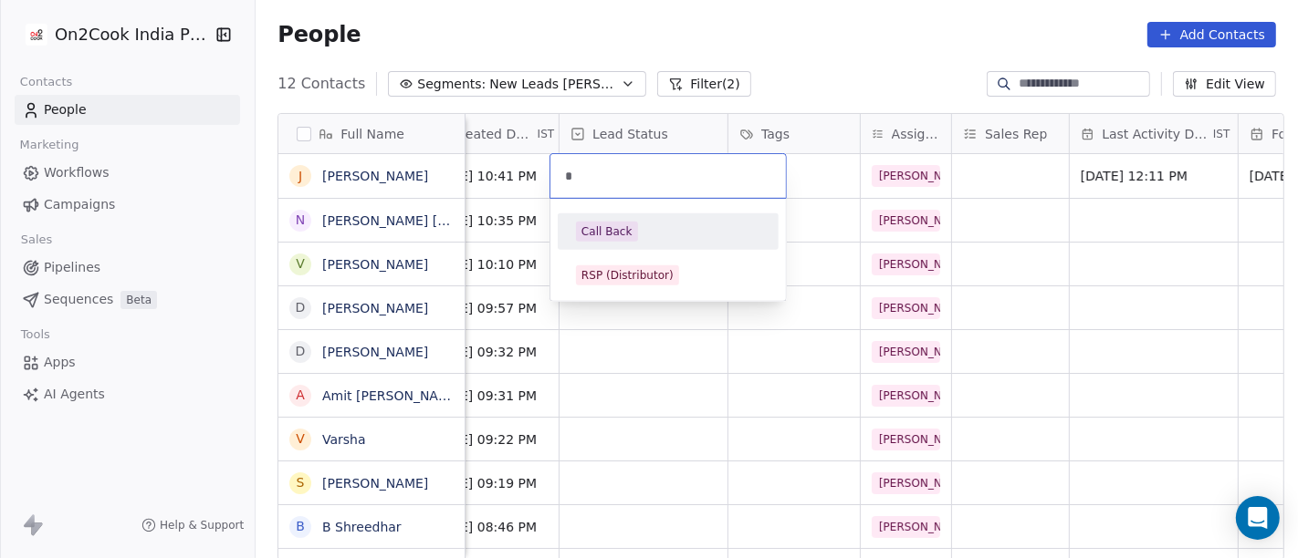
click at [660, 241] on div "Call Back" at bounding box center [668, 232] width 184 height 20
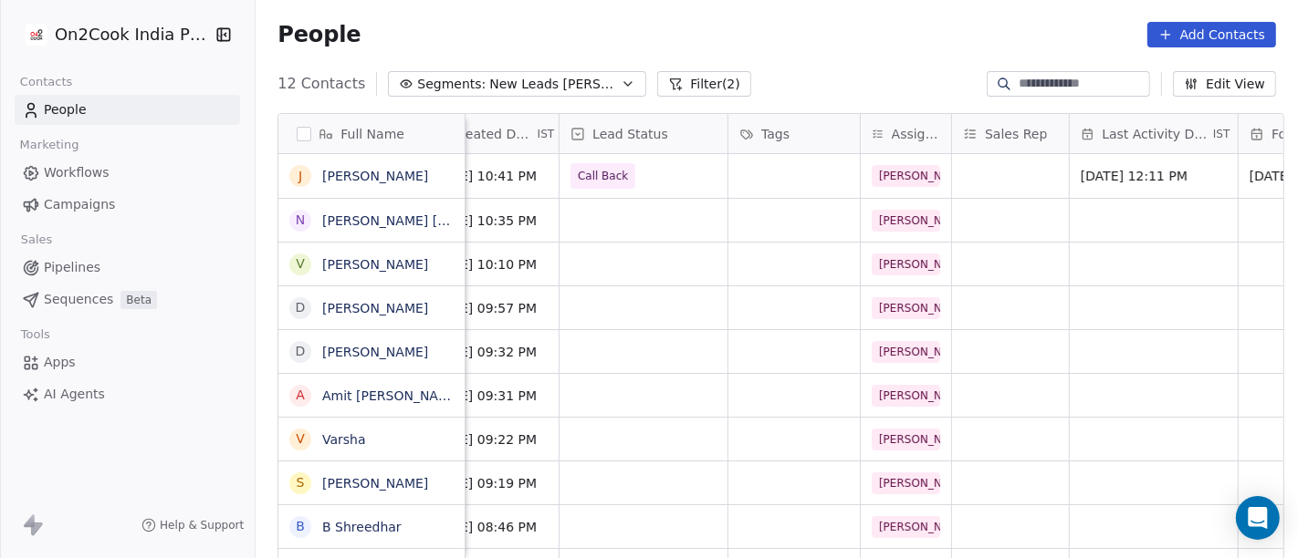
click at [787, 36] on div "People Add Contacts" at bounding box center [776, 35] width 998 height 26
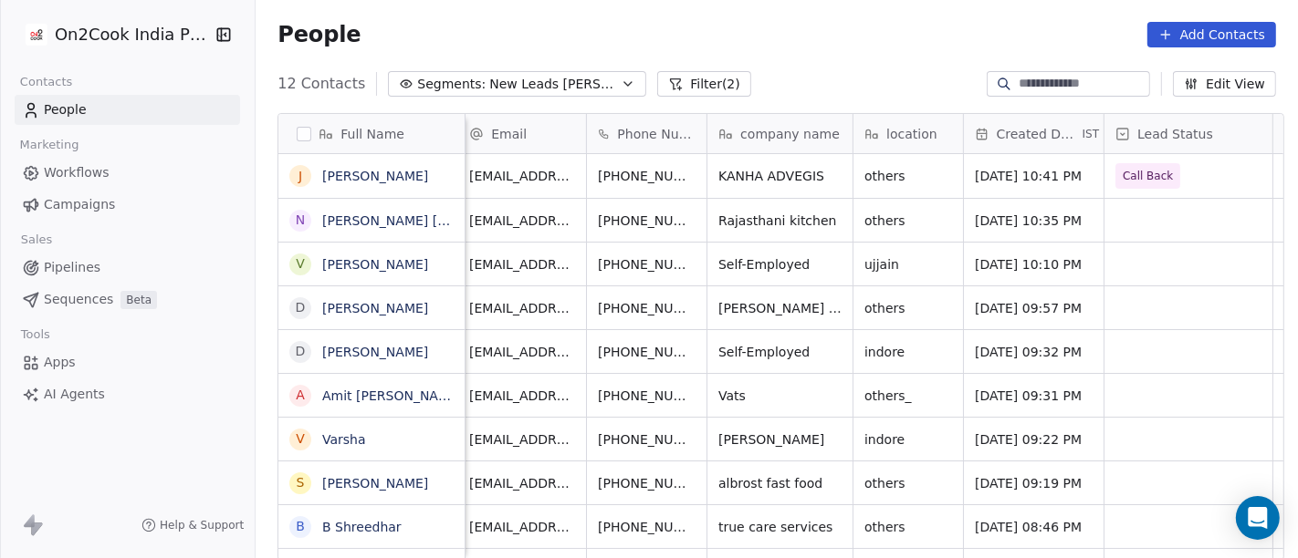
scroll to position [0, 0]
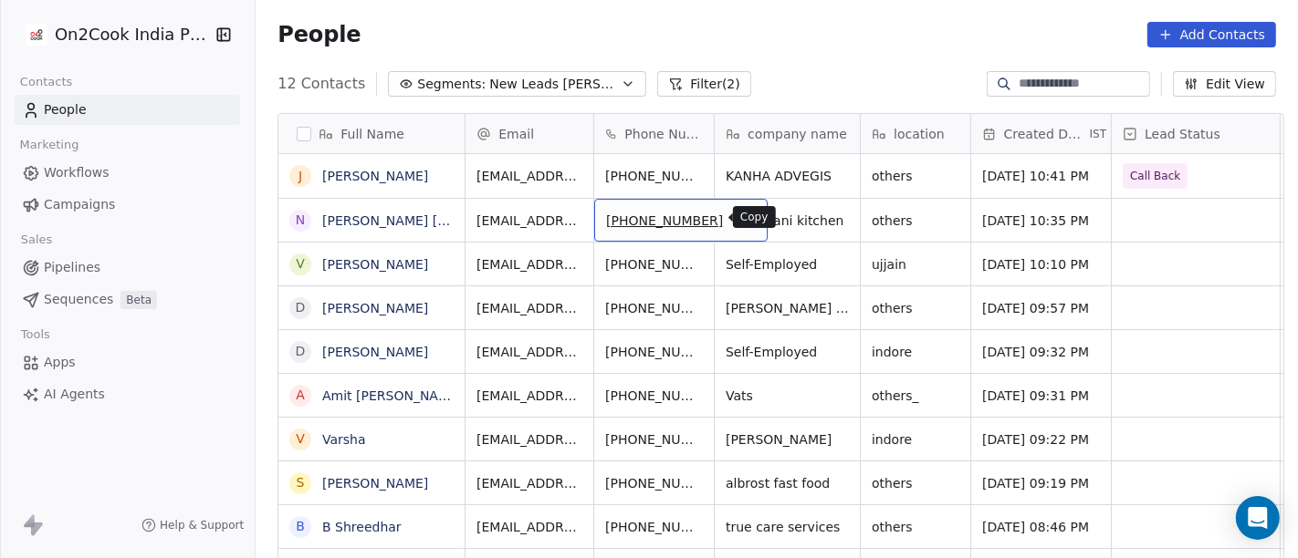
click at [734, 216] on button "grid" at bounding box center [745, 218] width 22 height 22
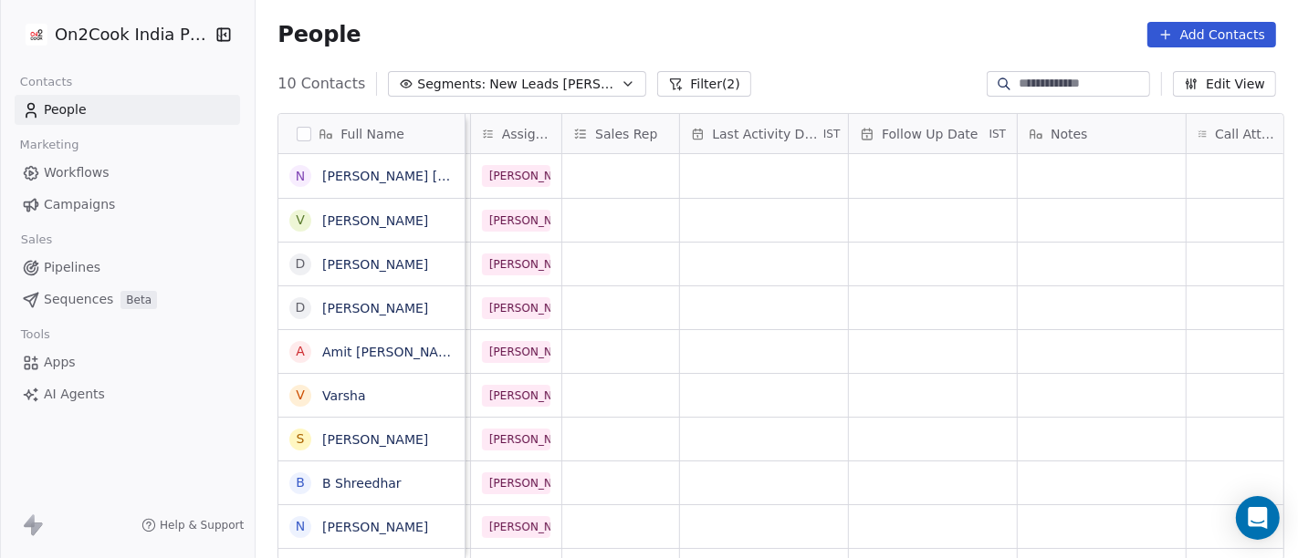
scroll to position [0, 959]
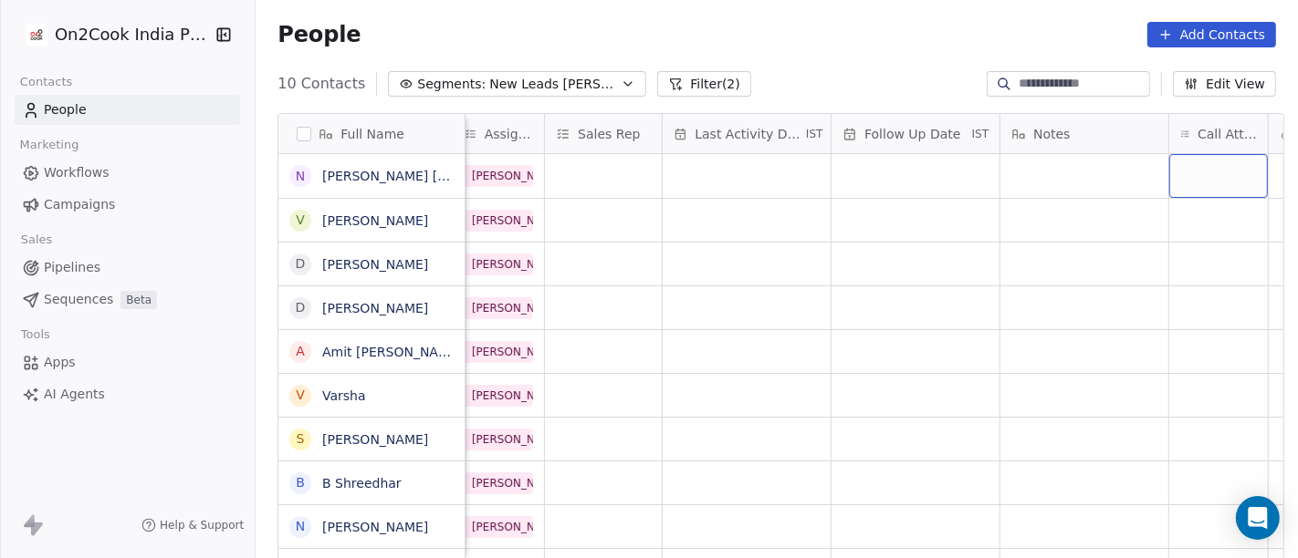
click at [1216, 177] on div "grid" at bounding box center [1218, 176] width 99 height 44
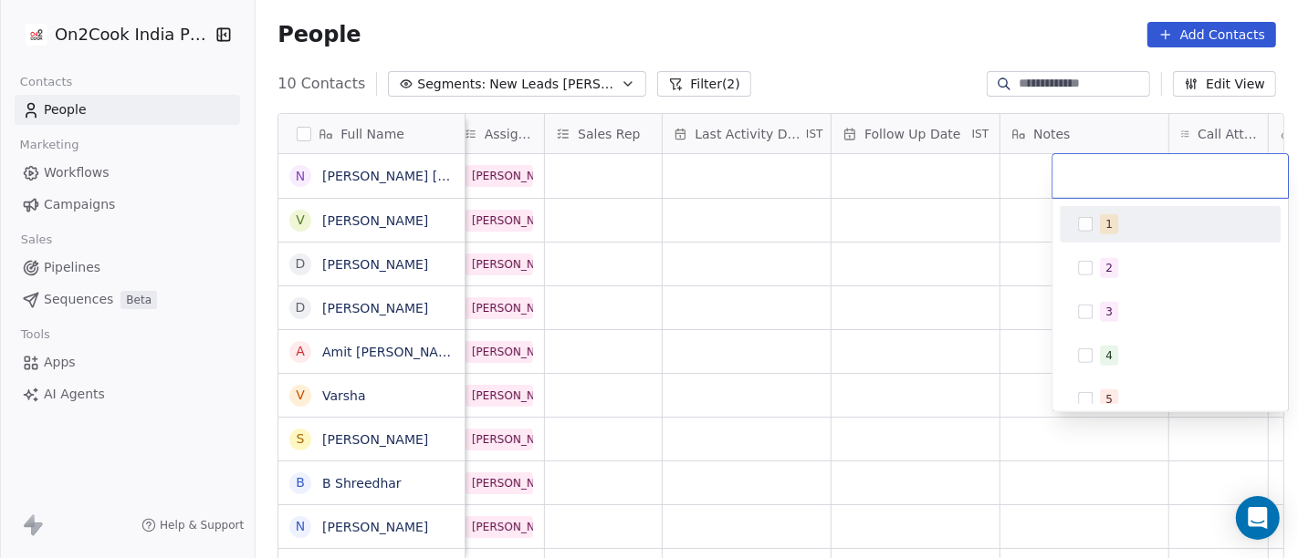
click at [1132, 210] on div "1" at bounding box center [1170, 224] width 206 height 29
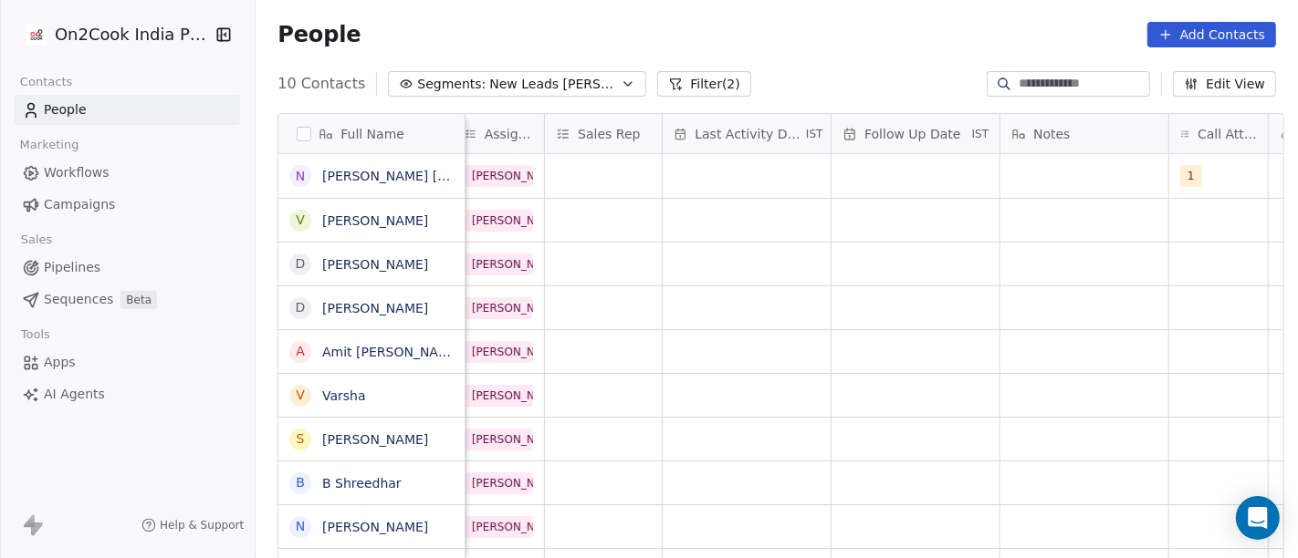
click at [914, 217] on html "On2Cook India Pvt. Ltd. Contacts People Marketing Workflows Campaigns Sales Pip…" at bounding box center [649, 279] width 1298 height 558
click at [1100, 184] on div "grid" at bounding box center [1084, 176] width 168 height 44
type textarea "*"
type textarea "**********"
click at [883, 191] on html "On2Cook India Pvt. Ltd. Contacts People Marketing Workflows Campaigns Sales Pip…" at bounding box center [649, 279] width 1298 height 558
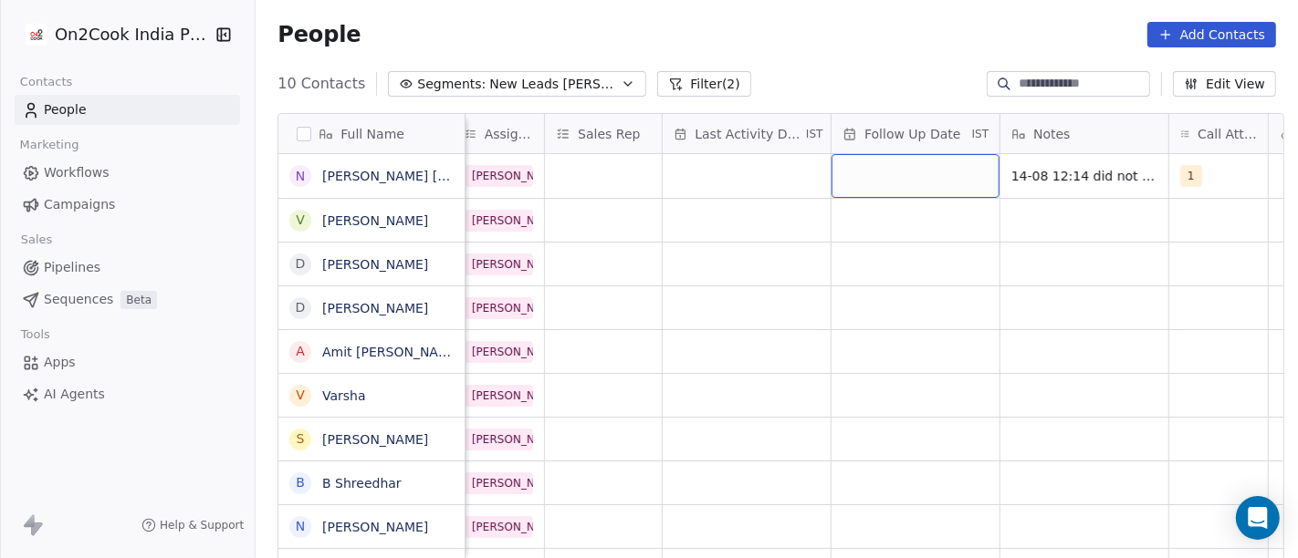
click at [883, 191] on div "grid" at bounding box center [915, 176] width 168 height 44
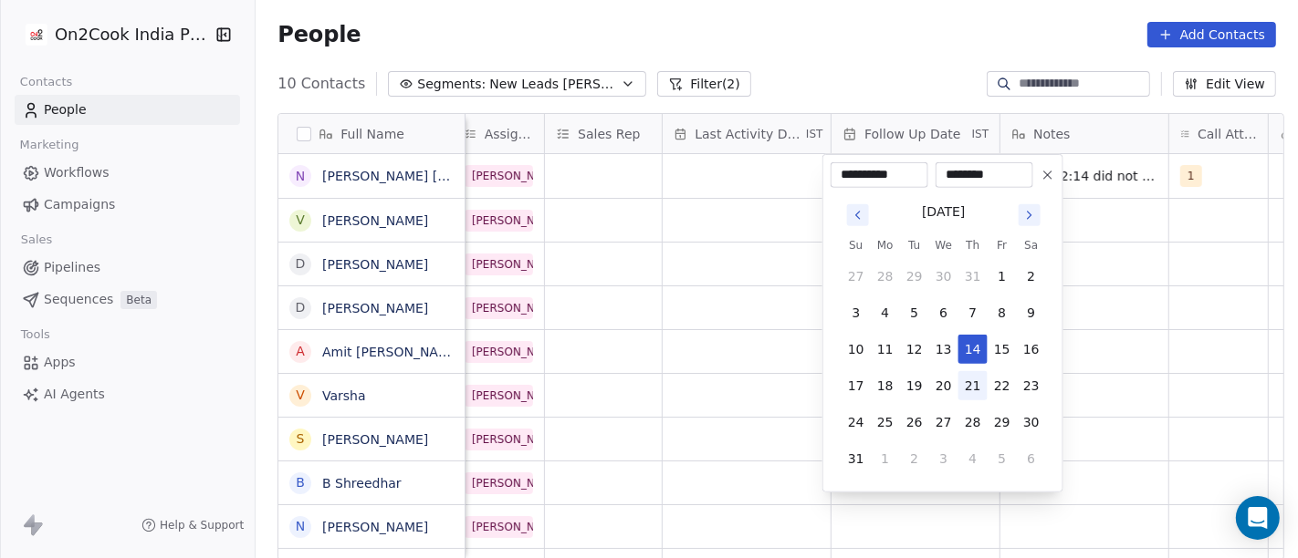
click at [973, 394] on button "21" at bounding box center [972, 385] width 29 height 29
type input "**********"
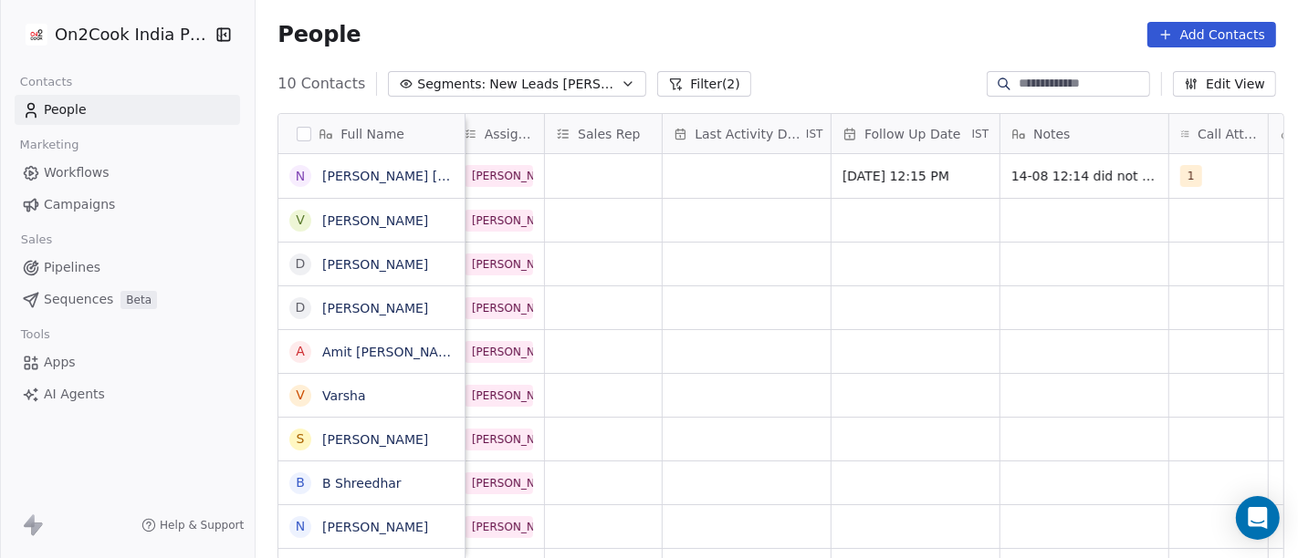
click at [737, 314] on html "On2Cook India Pvt. Ltd. Contacts People Marketing Workflows Campaigns Sales Pip…" at bounding box center [649, 279] width 1298 height 558
click at [779, 170] on div "grid" at bounding box center [747, 176] width 168 height 44
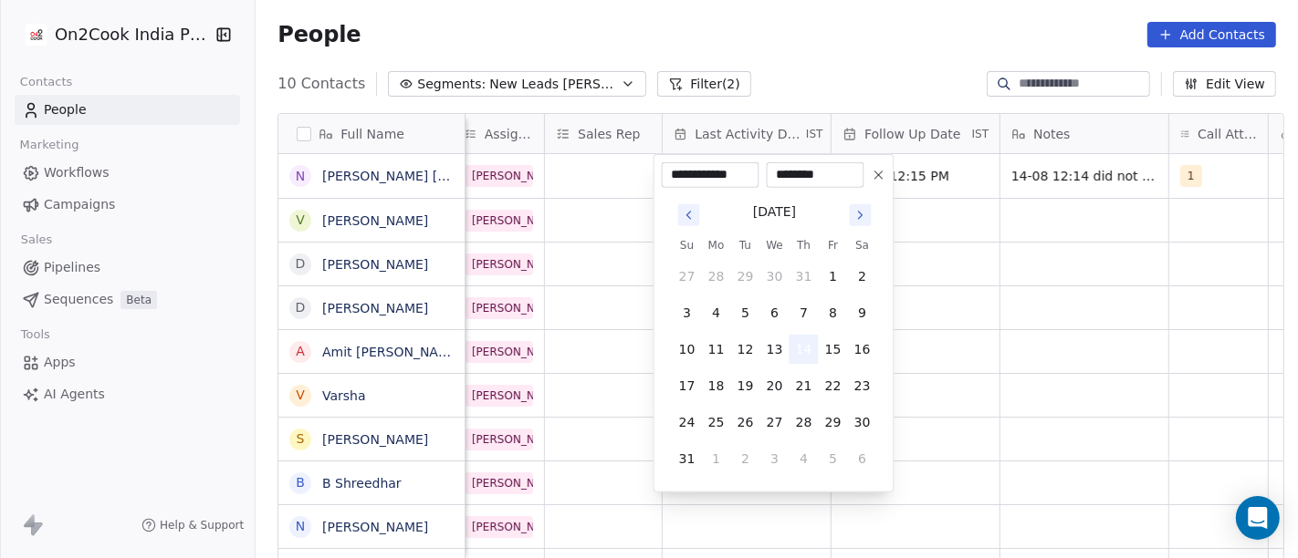
click at [801, 348] on button "14" at bounding box center [803, 349] width 29 height 29
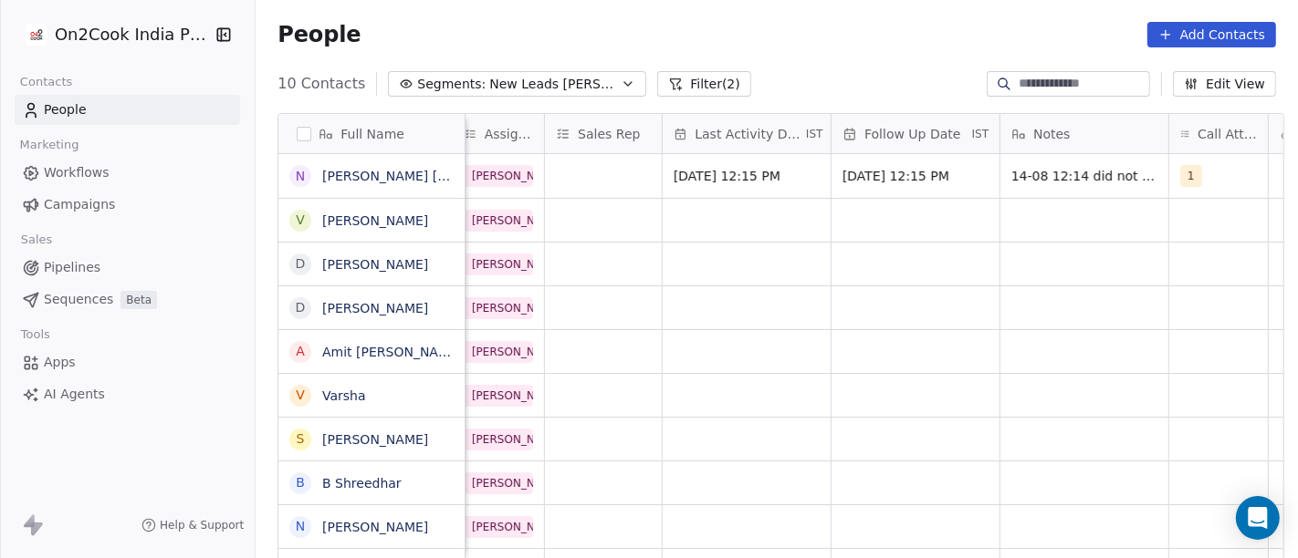
click at [597, 301] on html "On2Cook India Pvt. Ltd. Contacts People Marketing Workflows Campaigns Sales Pip…" at bounding box center [649, 279] width 1298 height 558
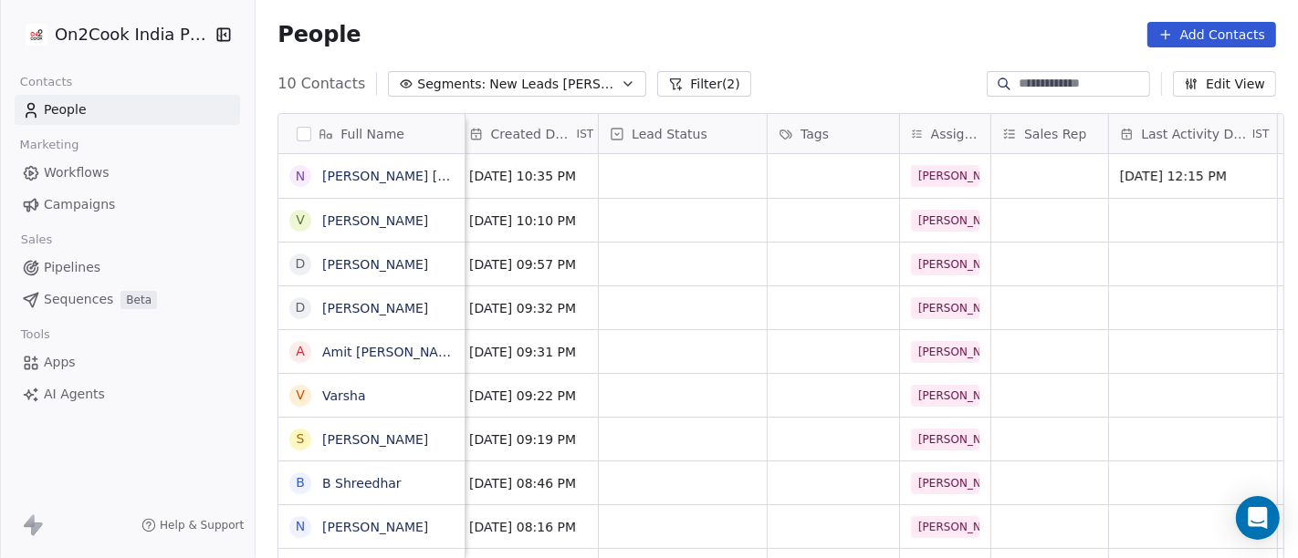
scroll to position [0, 506]
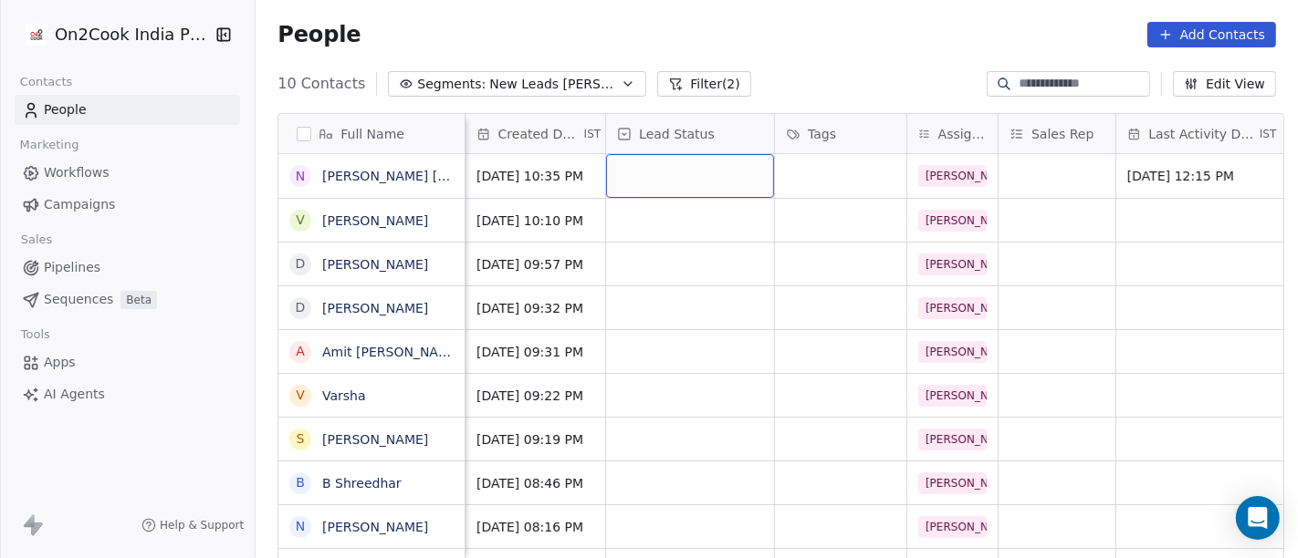
click at [688, 164] on div "grid" at bounding box center [690, 176] width 168 height 44
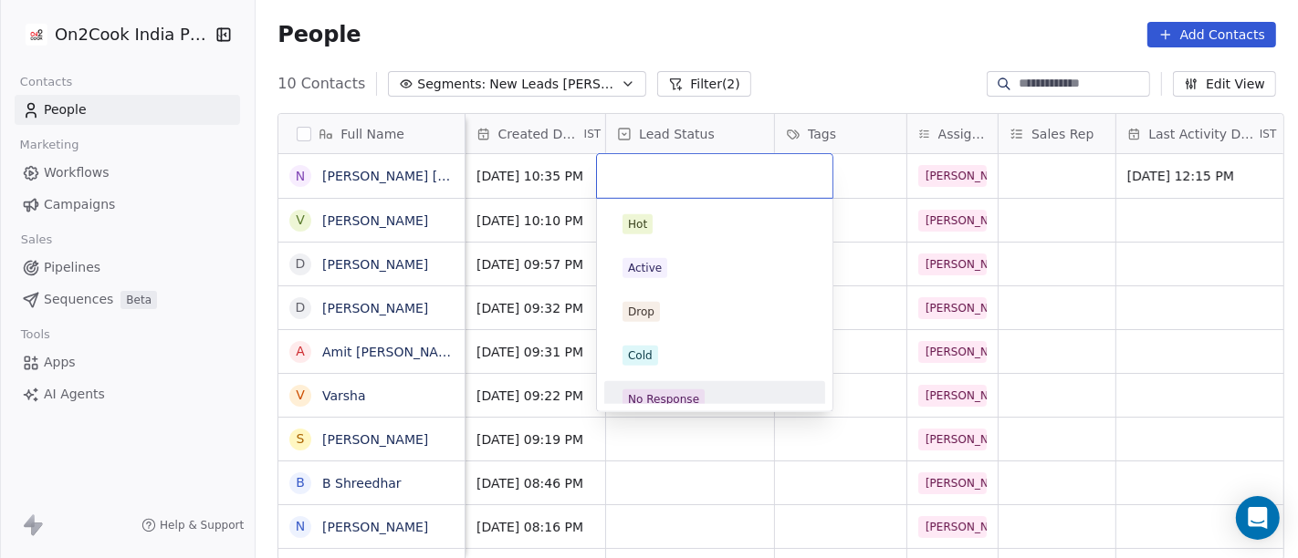
click at [685, 391] on div "No Response" at bounding box center [663, 399] width 71 height 16
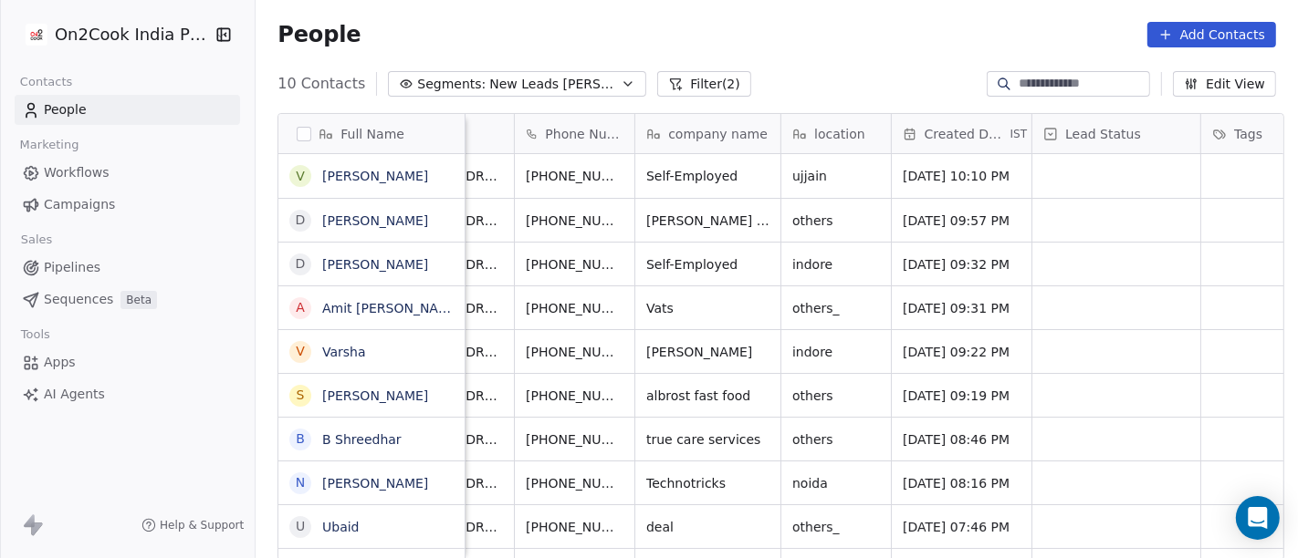
scroll to position [0, 0]
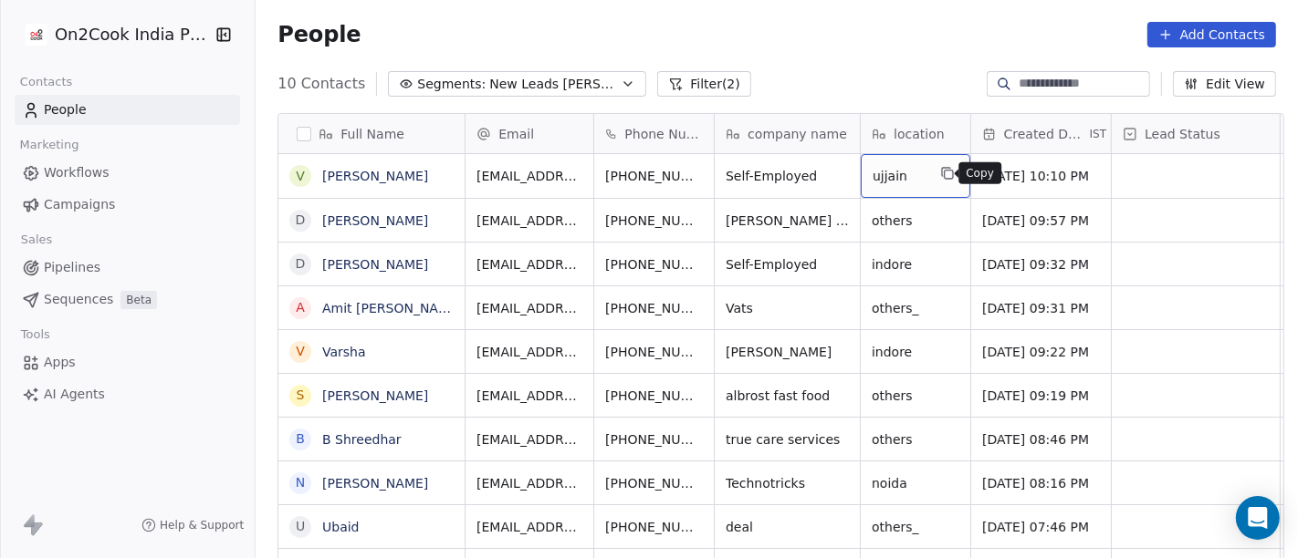
click at [946, 180] on icon "grid" at bounding box center [947, 173] width 15 height 15
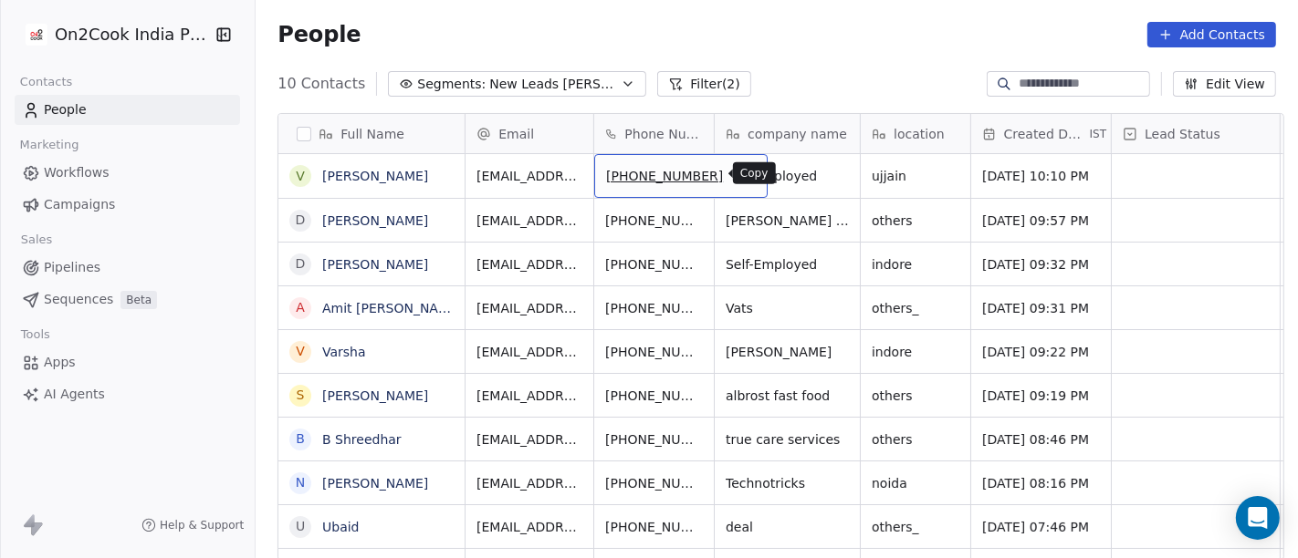
click at [737, 174] on icon "grid" at bounding box center [744, 173] width 15 height 15
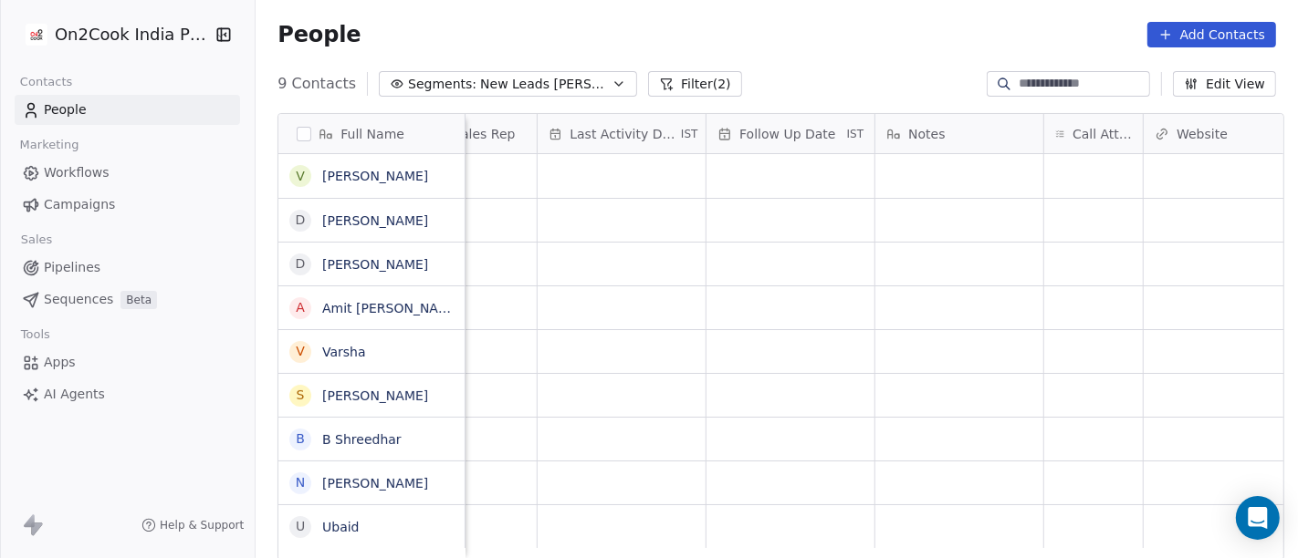
scroll to position [0, 1080]
click at [1087, 164] on div "grid" at bounding box center [1097, 176] width 99 height 44
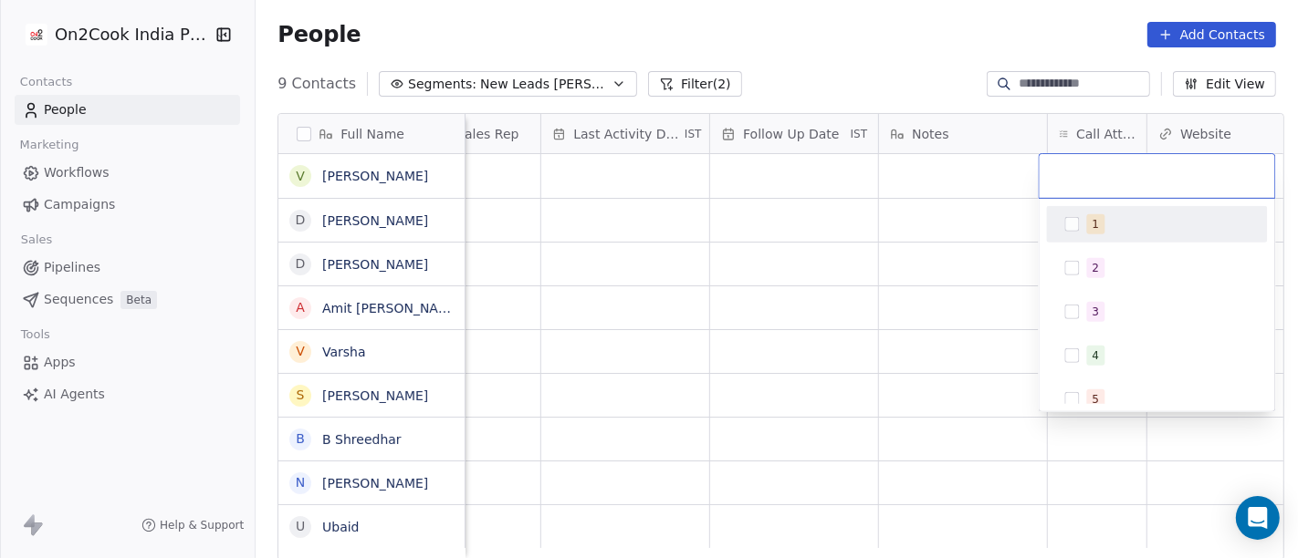
click at [1087, 225] on span "1" at bounding box center [1096, 224] width 18 height 20
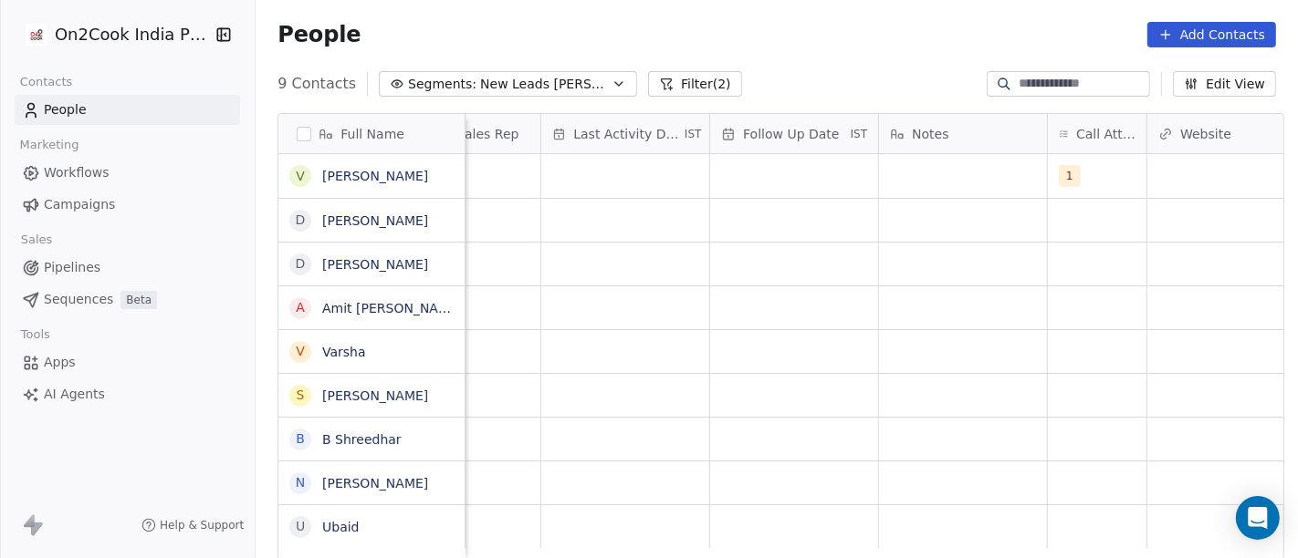
click at [933, 182] on html "On2Cook India Pvt. Ltd. Contacts People Marketing Workflows Campaigns Sales Pip…" at bounding box center [649, 279] width 1298 height 558
click at [933, 182] on div "grid" at bounding box center [963, 176] width 168 height 44
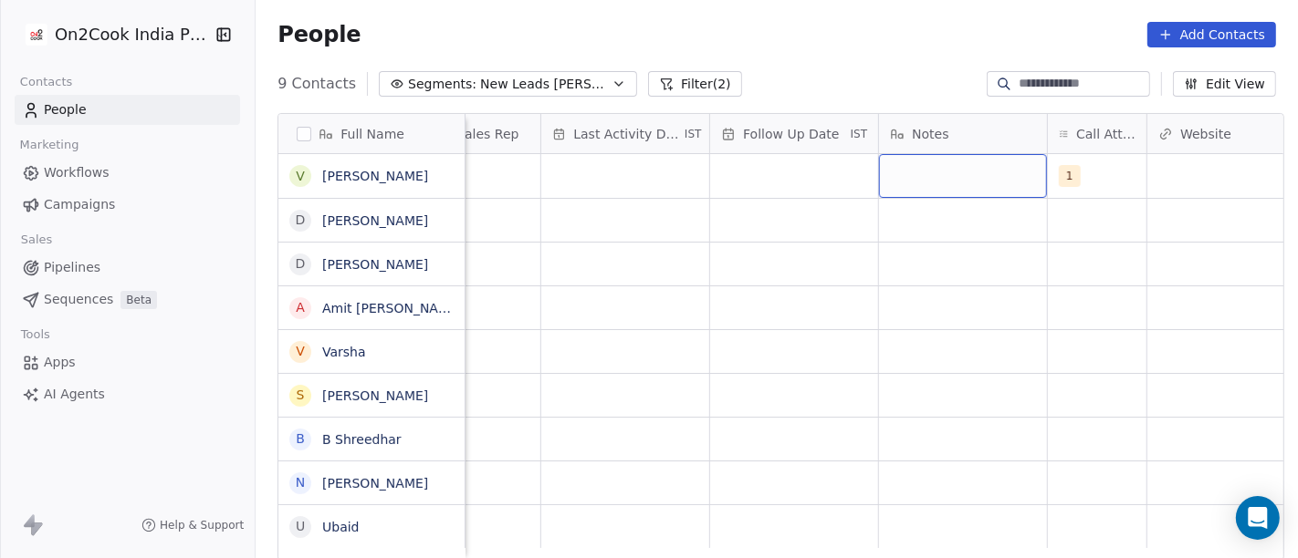
click at [933, 182] on div "grid" at bounding box center [963, 176] width 168 height 44
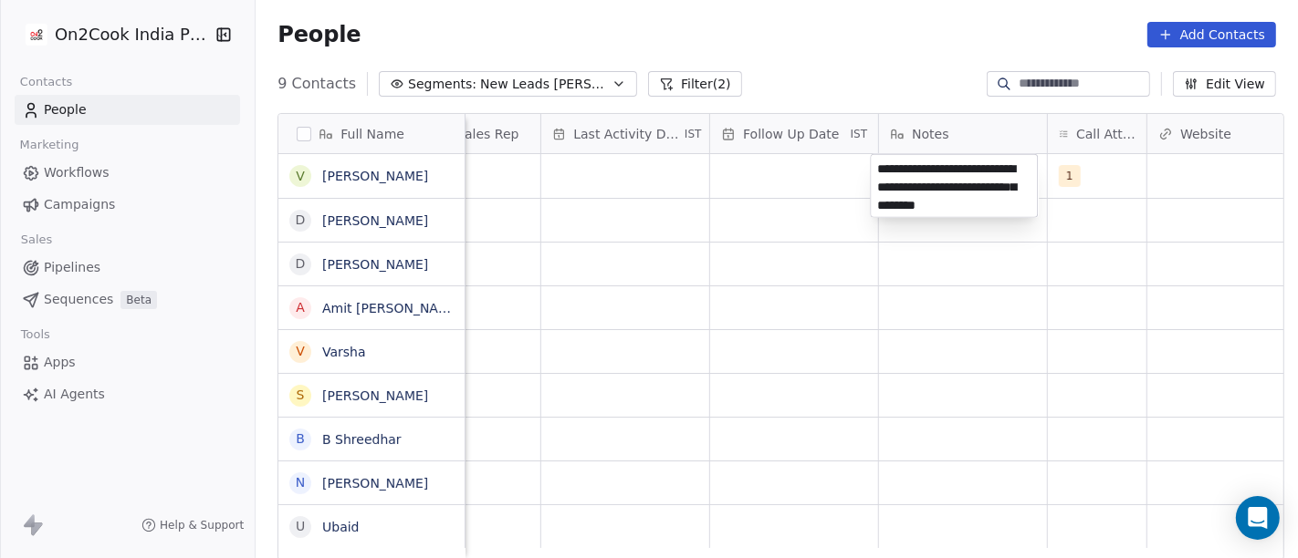
type textarea "**********"
click at [983, 311] on html "**********" at bounding box center [649, 279] width 1298 height 558
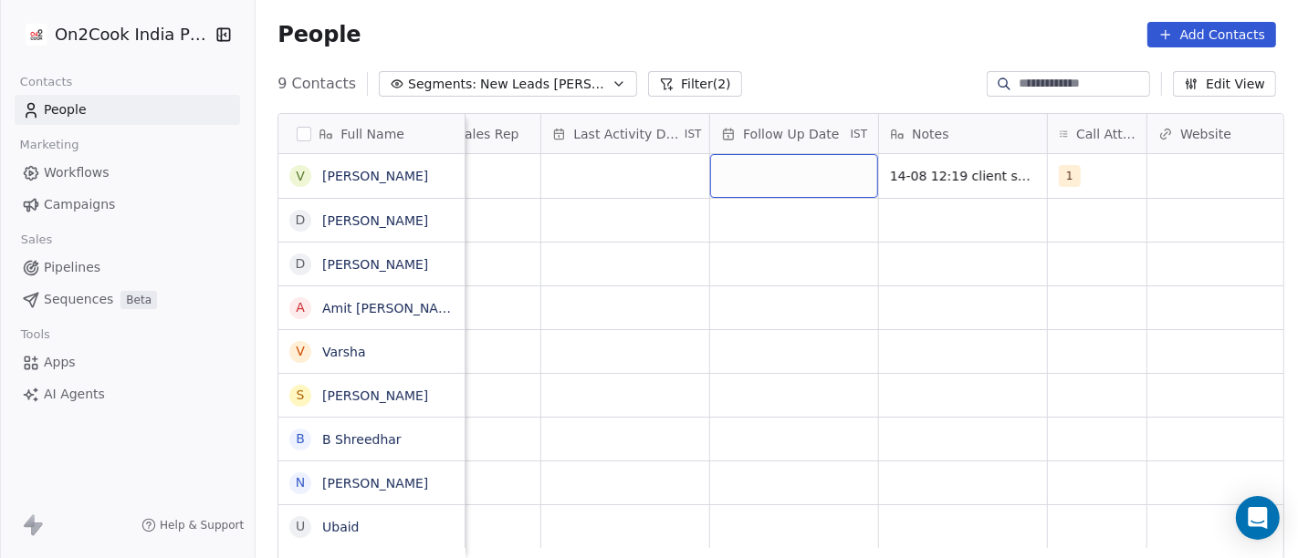
click at [802, 191] on div "grid" at bounding box center [794, 176] width 168 height 44
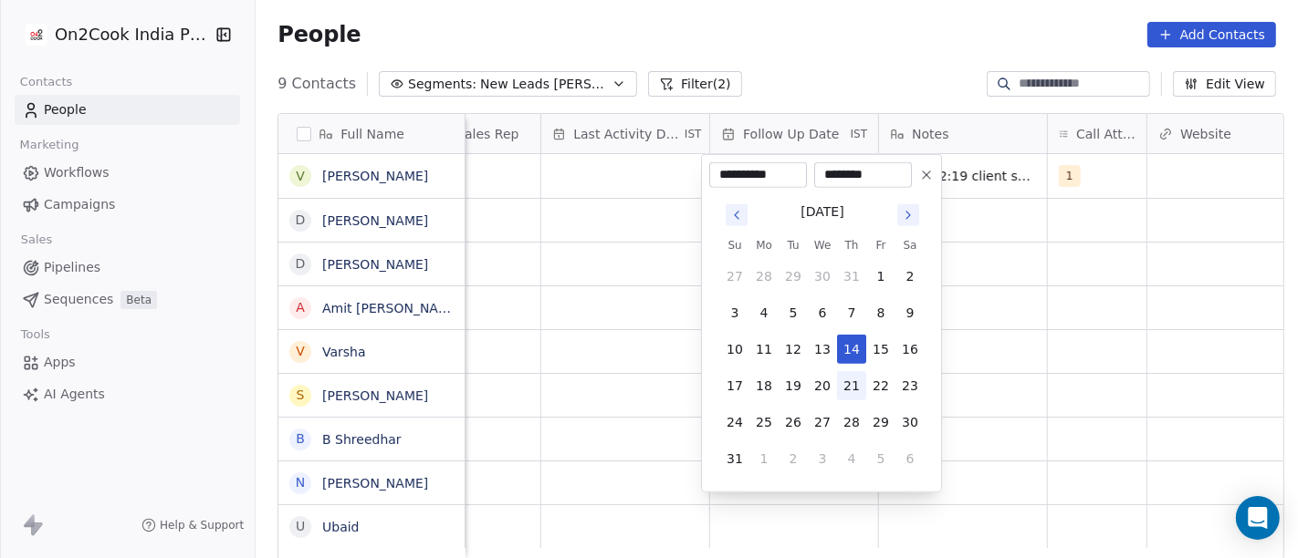
click at [852, 381] on button "21" at bounding box center [851, 385] width 29 height 29
type input "**********"
click at [1075, 295] on html "**********" at bounding box center [649, 279] width 1298 height 558
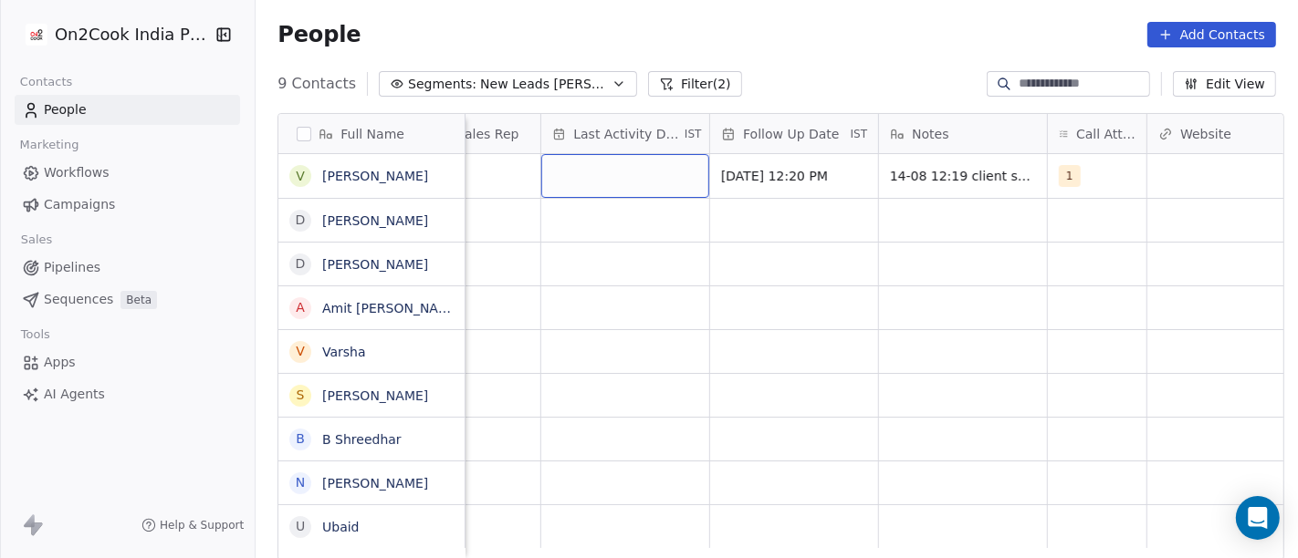
click at [659, 166] on div "grid" at bounding box center [625, 176] width 168 height 44
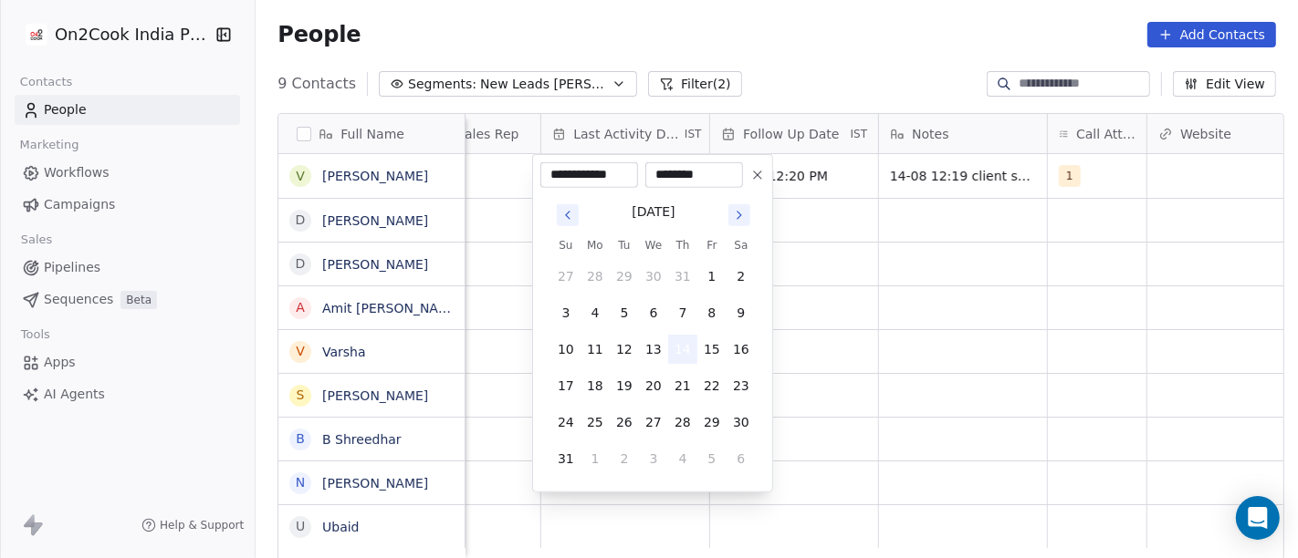
click at [687, 350] on button "14" at bounding box center [682, 349] width 29 height 29
click at [809, 296] on html "On2Cook India Pvt. Ltd. Contacts People Marketing Workflows Campaigns Sales Pip…" at bounding box center [649, 279] width 1298 height 558
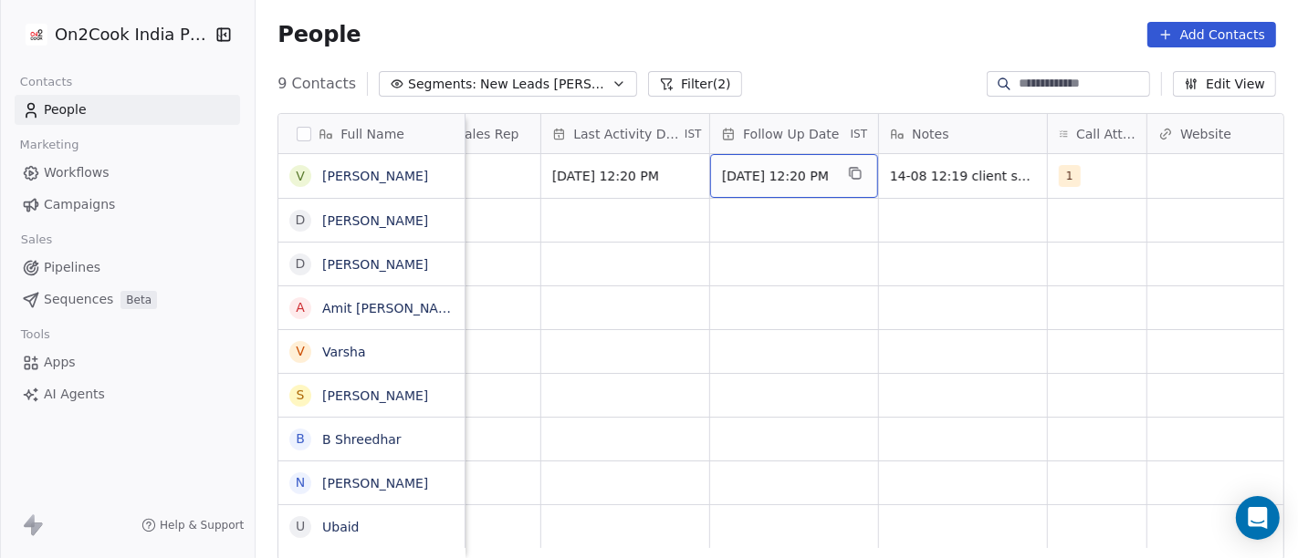
click at [778, 165] on div "21/08/2025 12:20 PM" at bounding box center [794, 176] width 168 height 44
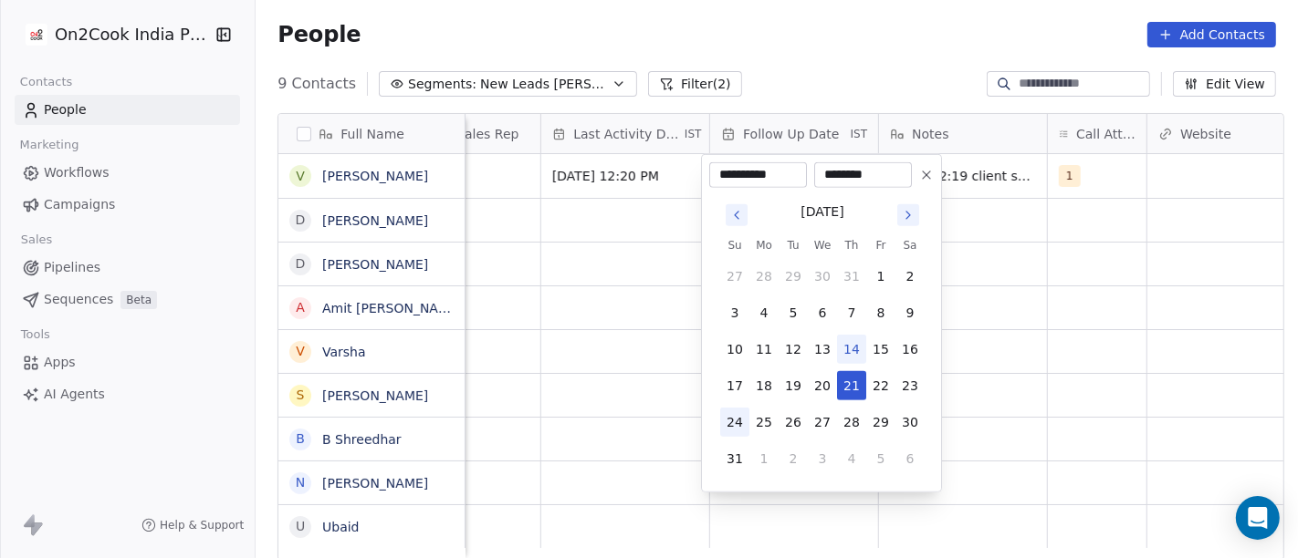
click at [726, 418] on button "24" at bounding box center [734, 422] width 29 height 29
type input "**********"
click at [1125, 308] on html "**********" at bounding box center [649, 279] width 1298 height 558
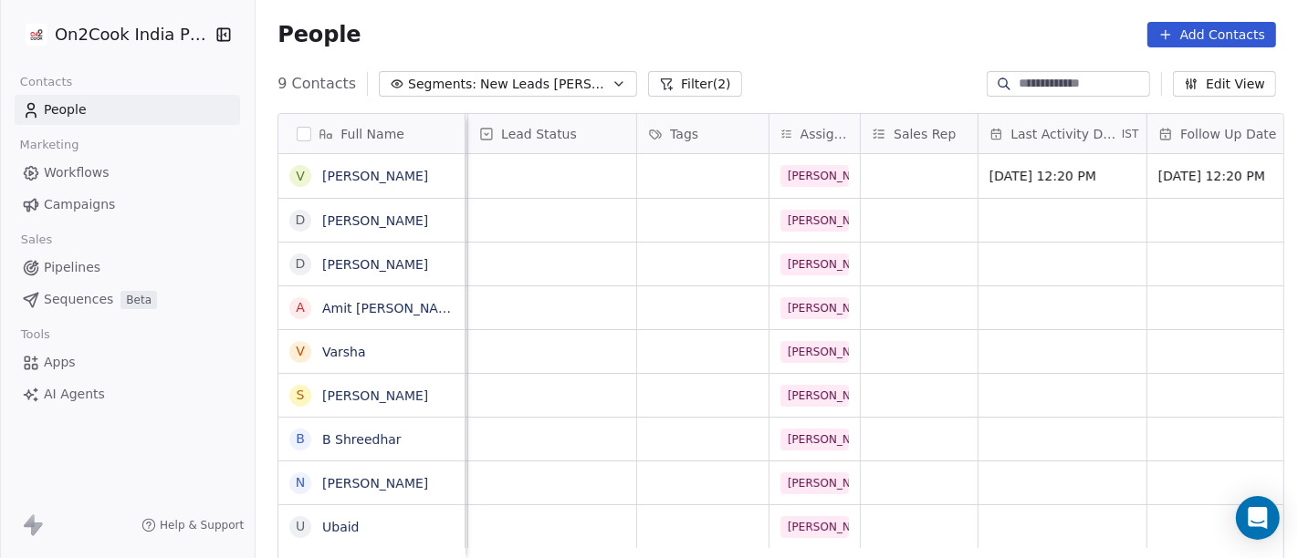
scroll to position [0, 478]
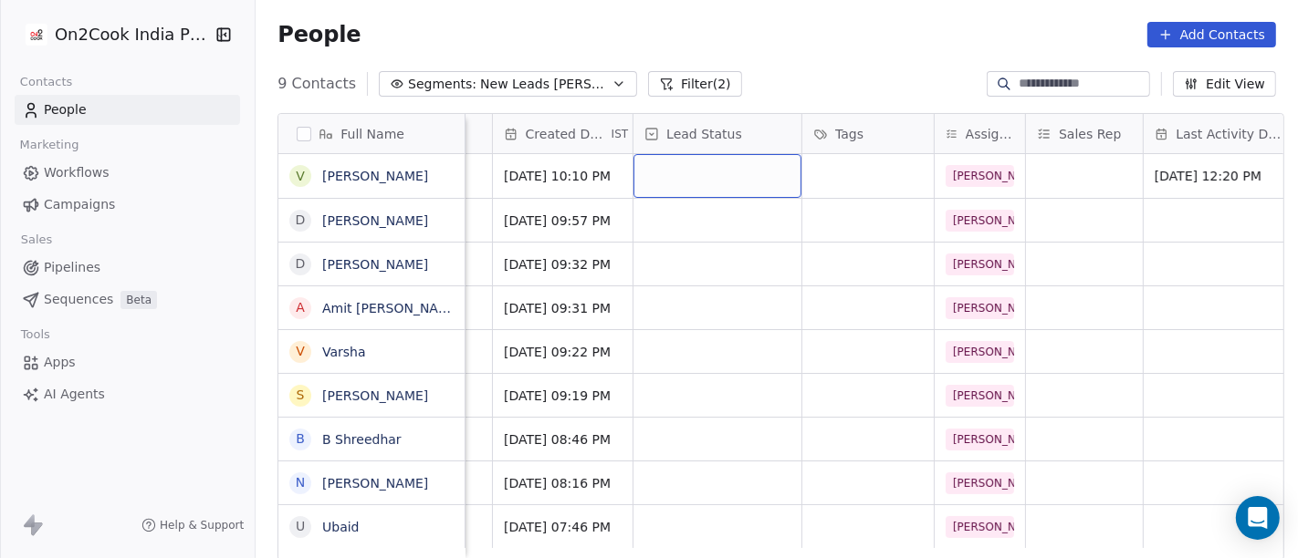
click at [725, 174] on div "grid" at bounding box center [717, 176] width 168 height 44
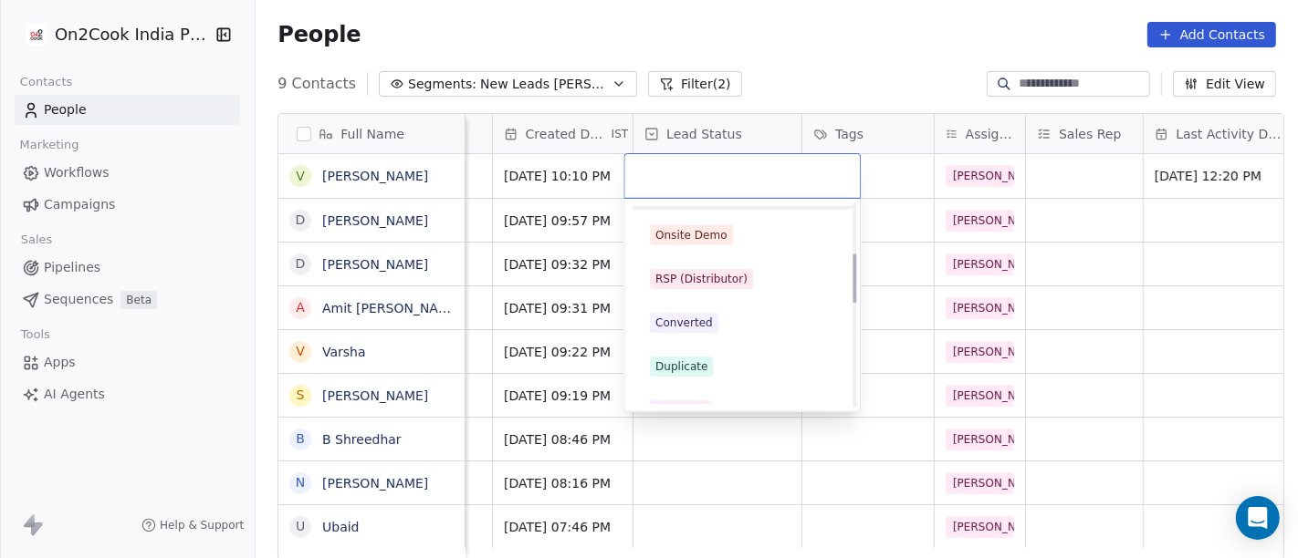
scroll to position [0, 0]
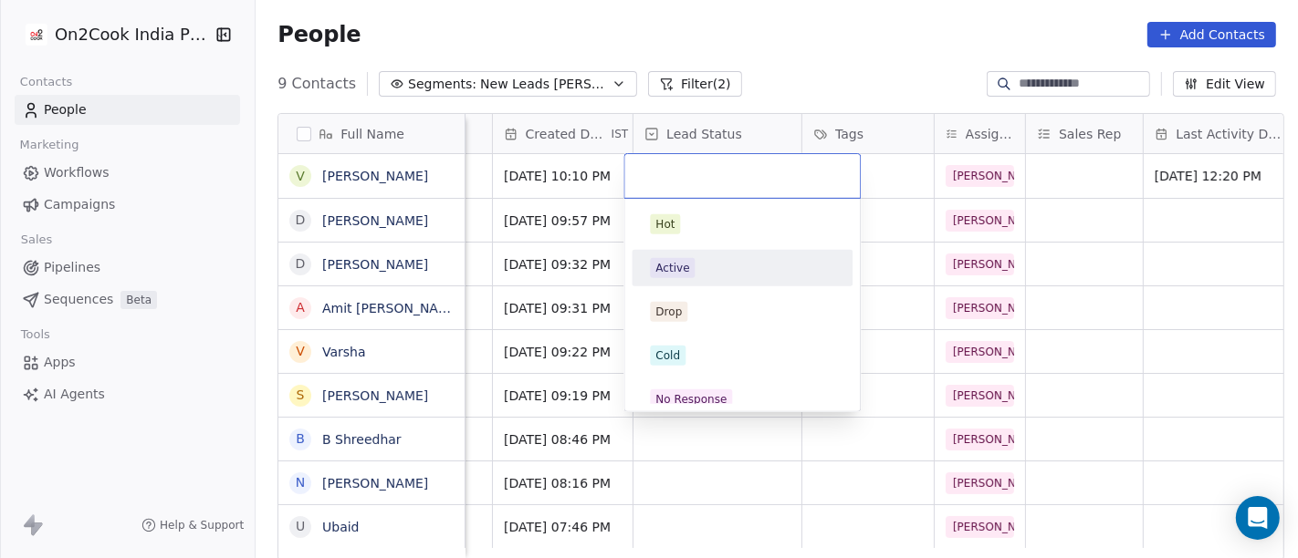
click at [673, 266] on div "Active" at bounding box center [672, 268] width 34 height 16
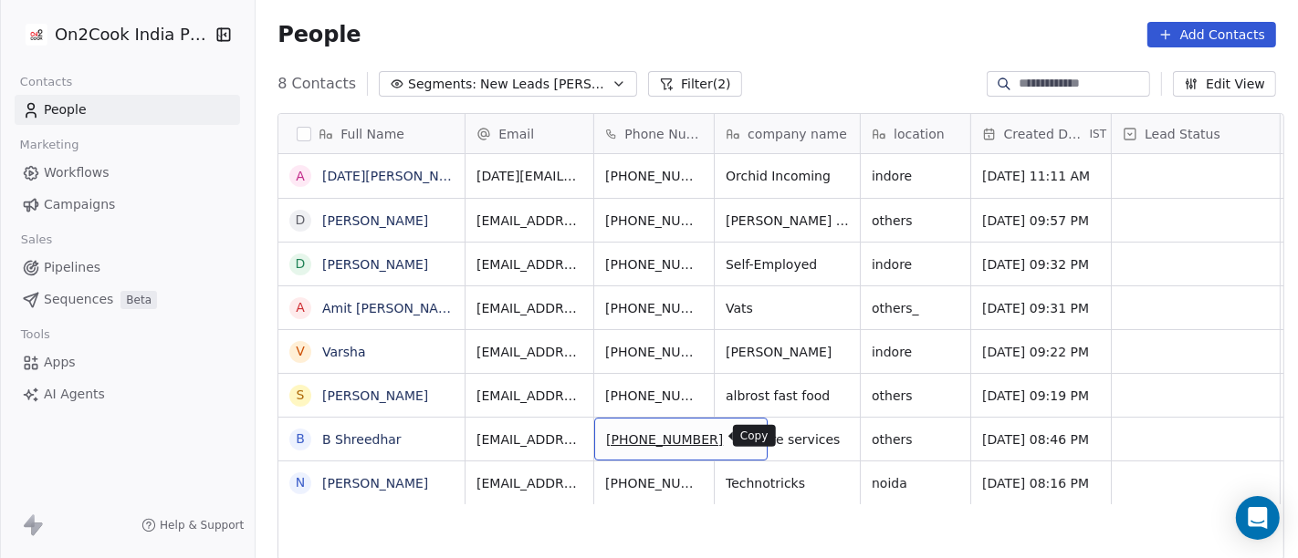
click at [737, 435] on icon "grid" at bounding box center [744, 437] width 15 height 15
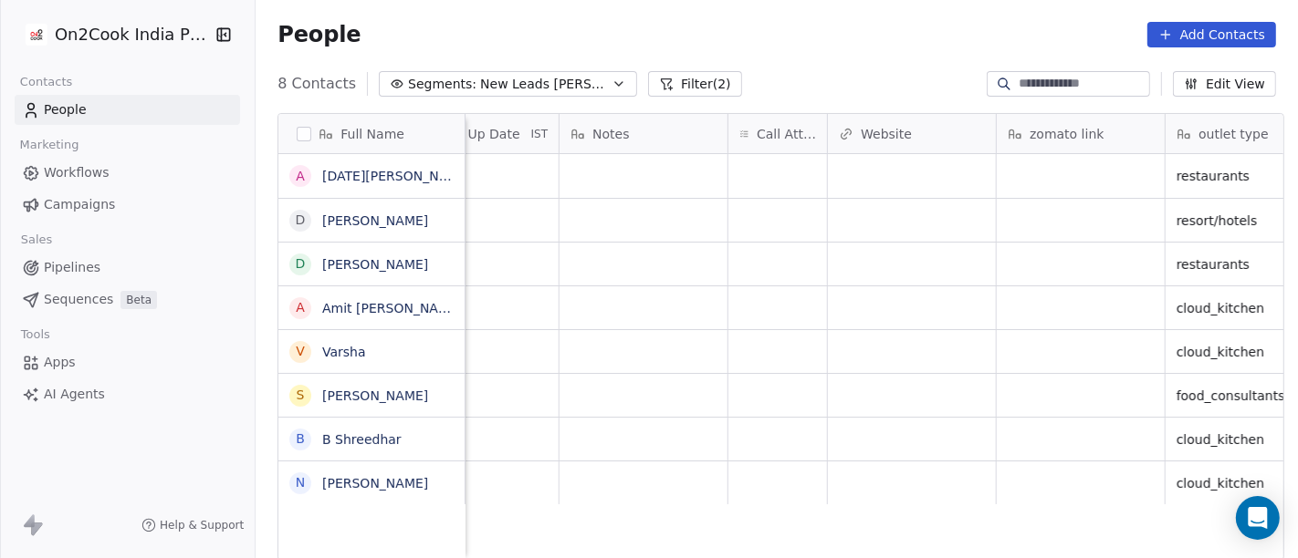
scroll to position [0, 1401]
click at [798, 432] on div "grid" at bounding box center [776, 439] width 99 height 43
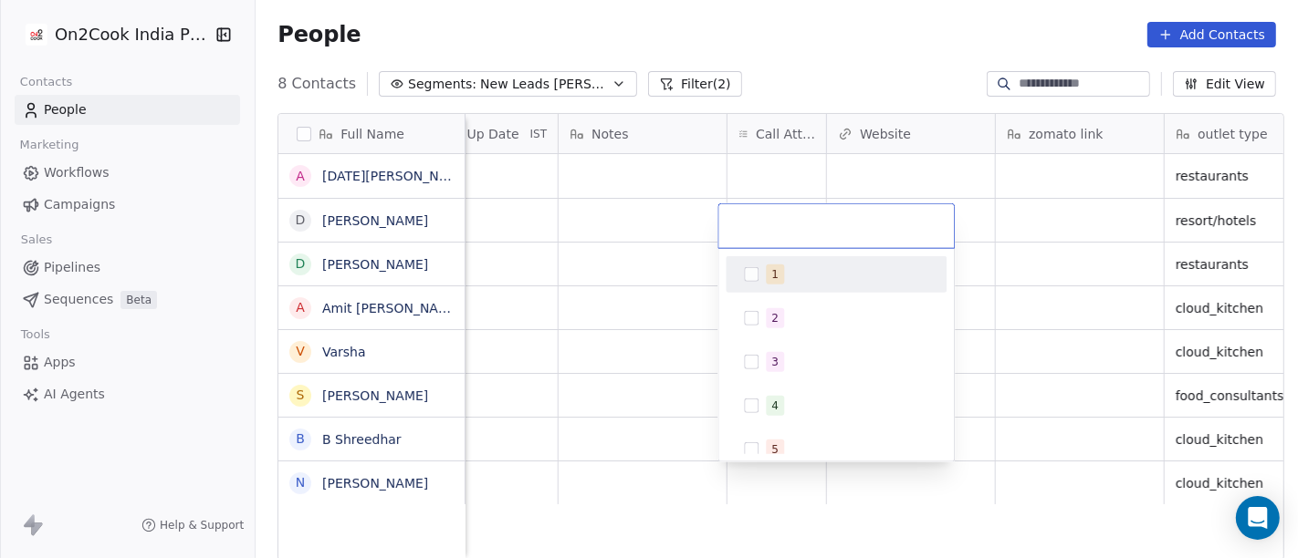
click at [803, 274] on div "1" at bounding box center [847, 275] width 162 height 20
click at [890, 24] on html "On2Cook India Pvt. Ltd. Contacts People Marketing Workflows Campaigns Sales Pip…" at bounding box center [649, 279] width 1298 height 558
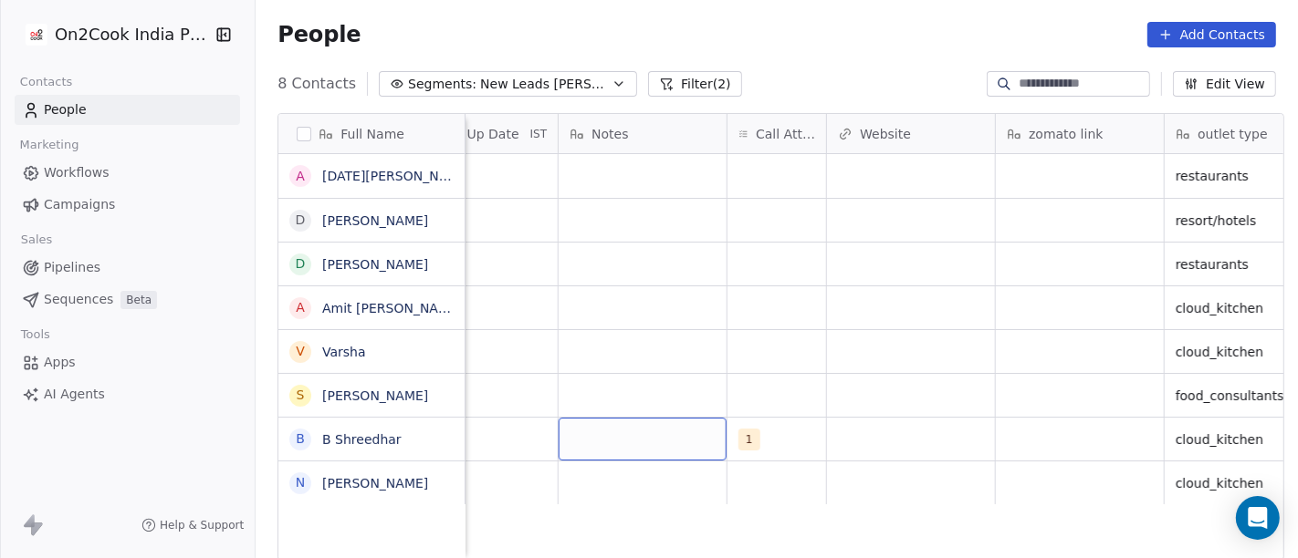
click at [620, 453] on div "grid" at bounding box center [642, 439] width 168 height 43
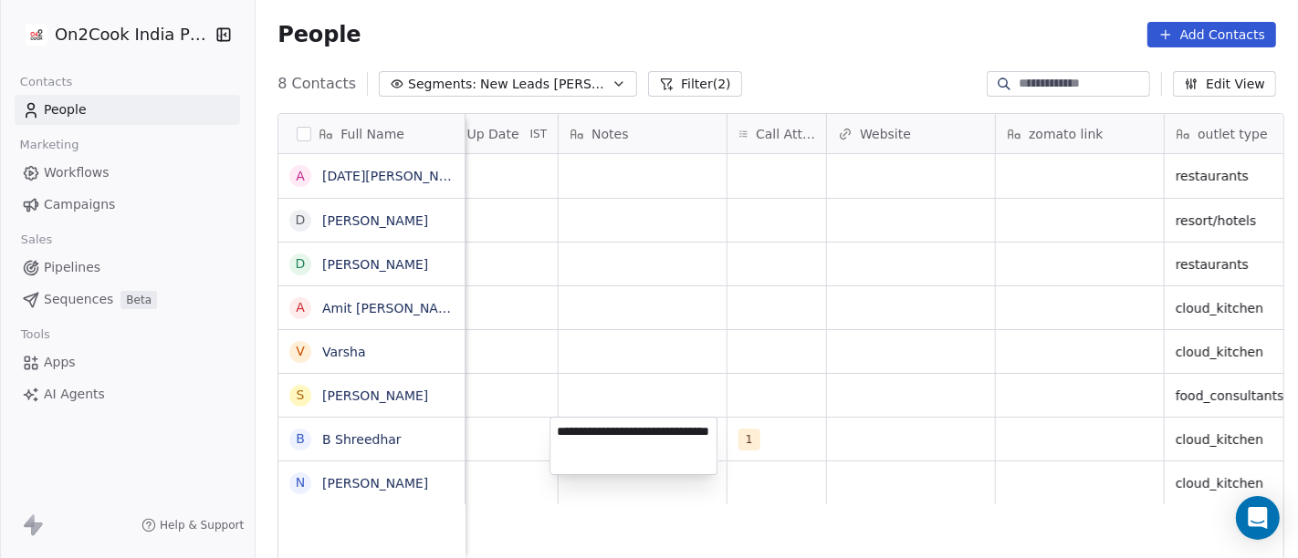
type textarea "**********"
click at [896, 453] on html "**********" at bounding box center [649, 279] width 1298 height 558
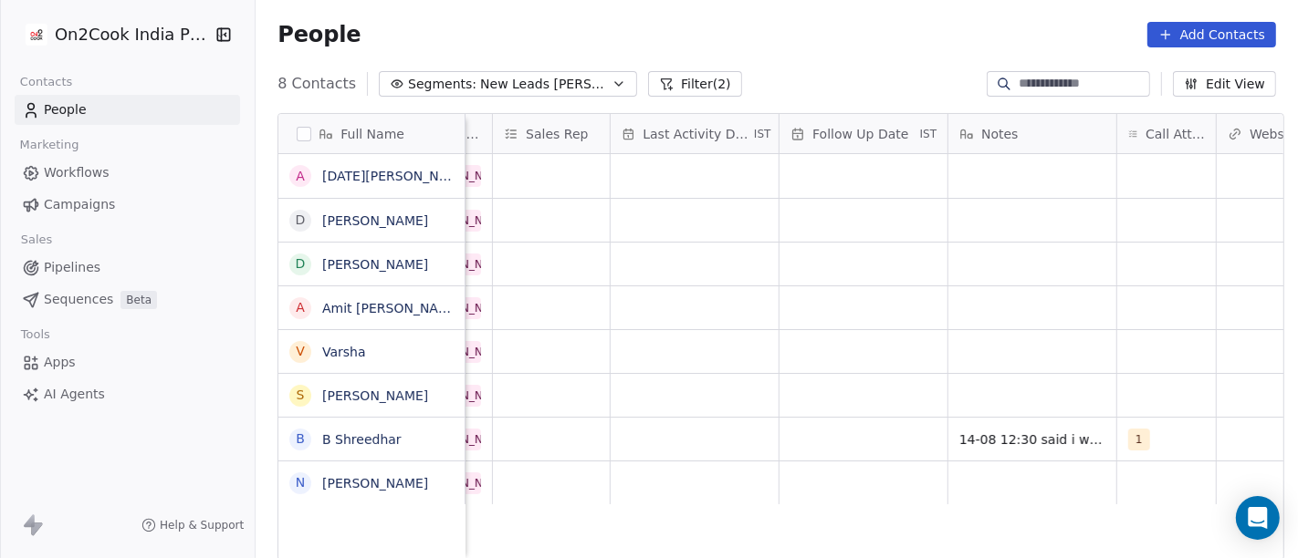
scroll to position [0, 1009]
click at [648, 435] on div "grid" at bounding box center [696, 439] width 168 height 43
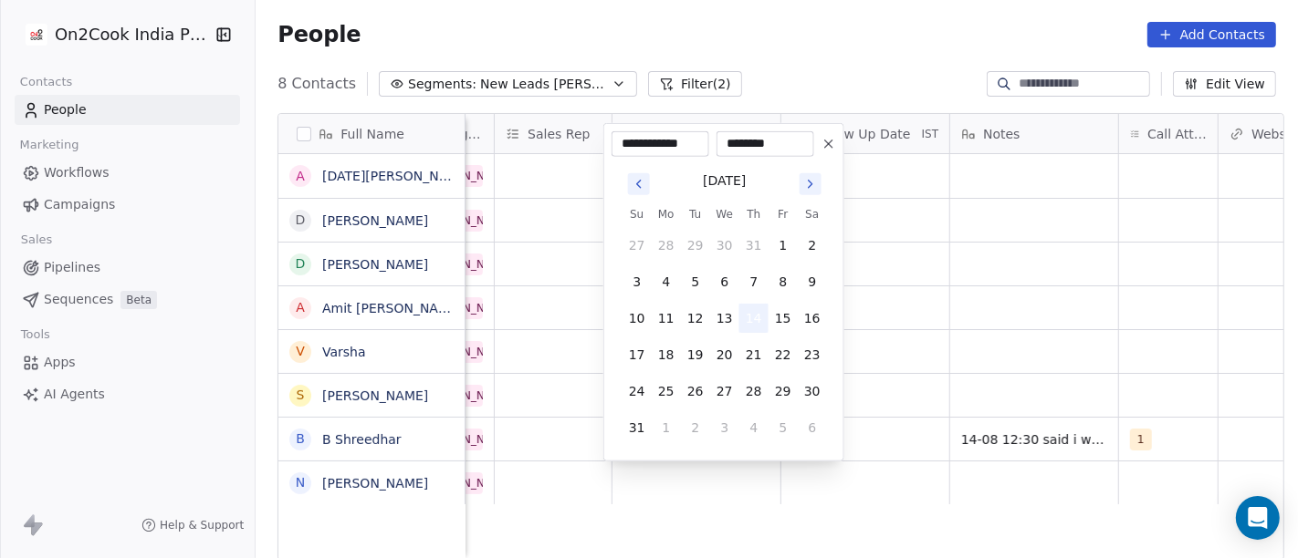
click at [755, 324] on button "14" at bounding box center [753, 318] width 29 height 29
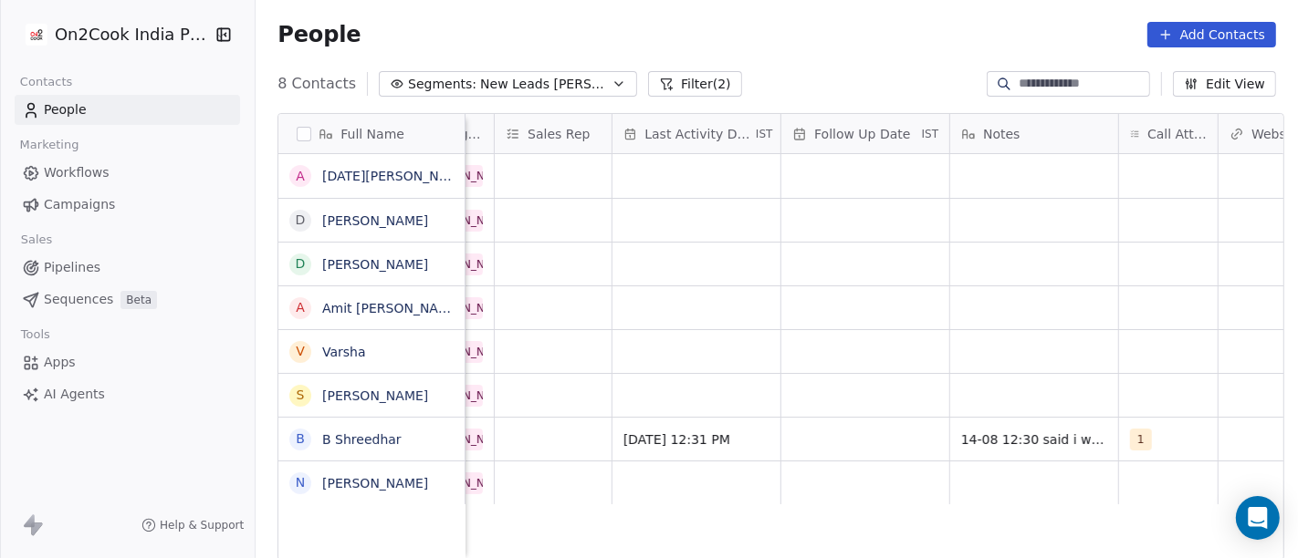
click at [923, 375] on html "On2Cook India Pvt. Ltd. Contacts People Marketing Workflows Campaigns Sales Pip…" at bounding box center [649, 279] width 1298 height 558
click at [835, 431] on div "grid" at bounding box center [865, 439] width 168 height 43
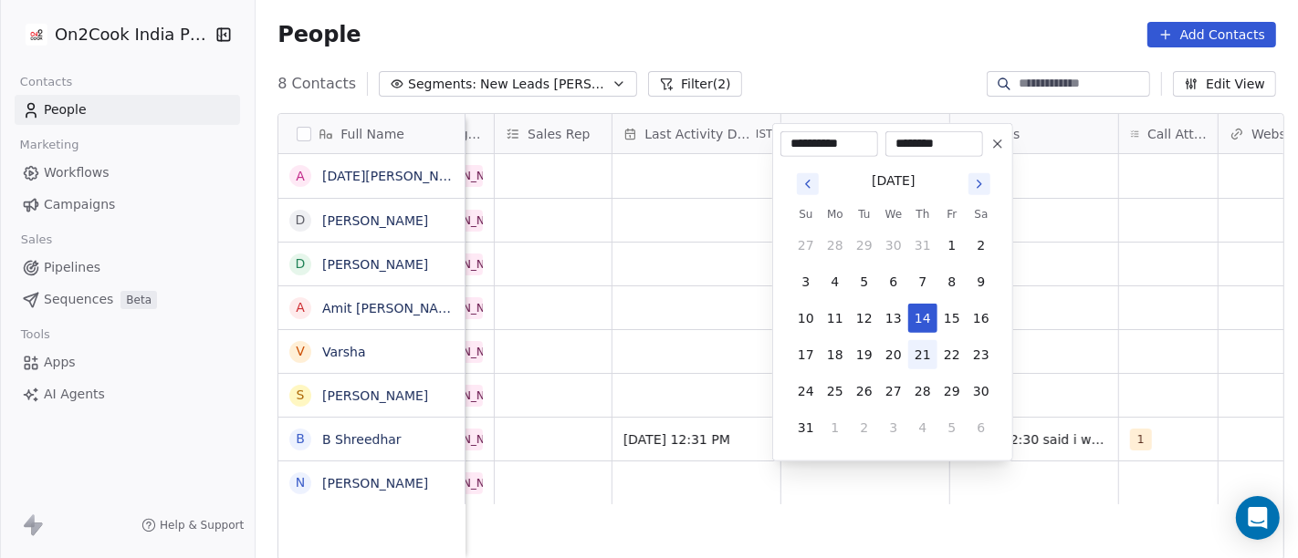
click at [922, 353] on button "21" at bounding box center [922, 354] width 29 height 29
type input "**********"
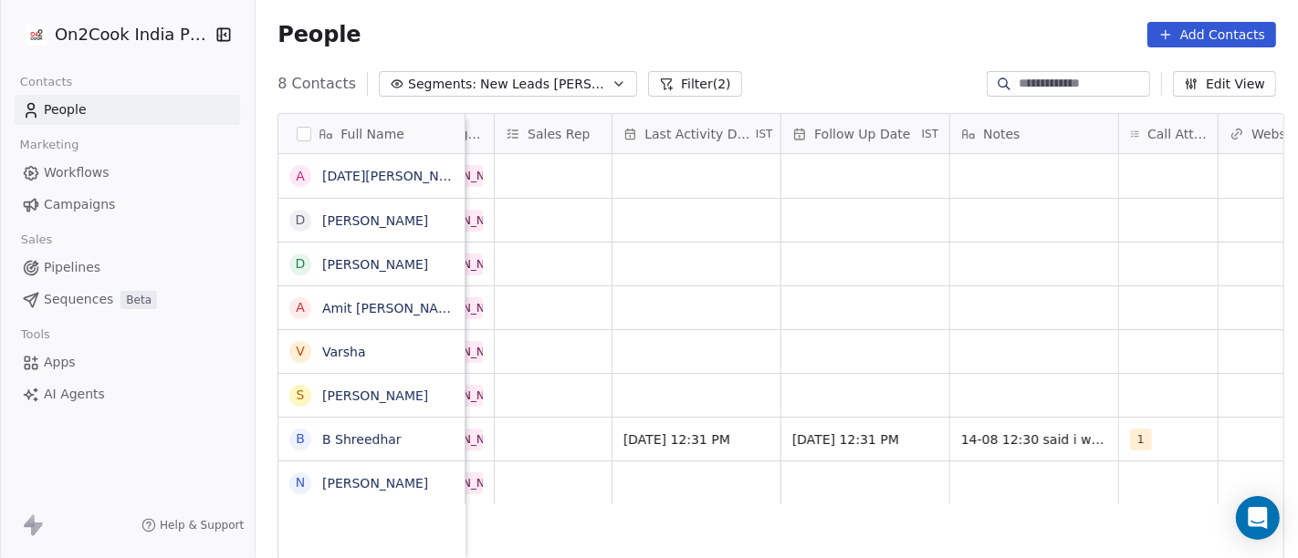
click at [723, 352] on html "On2Cook India Pvt. Ltd. Contacts People Marketing Workflows Campaigns Sales Pip…" at bounding box center [649, 279] width 1298 height 558
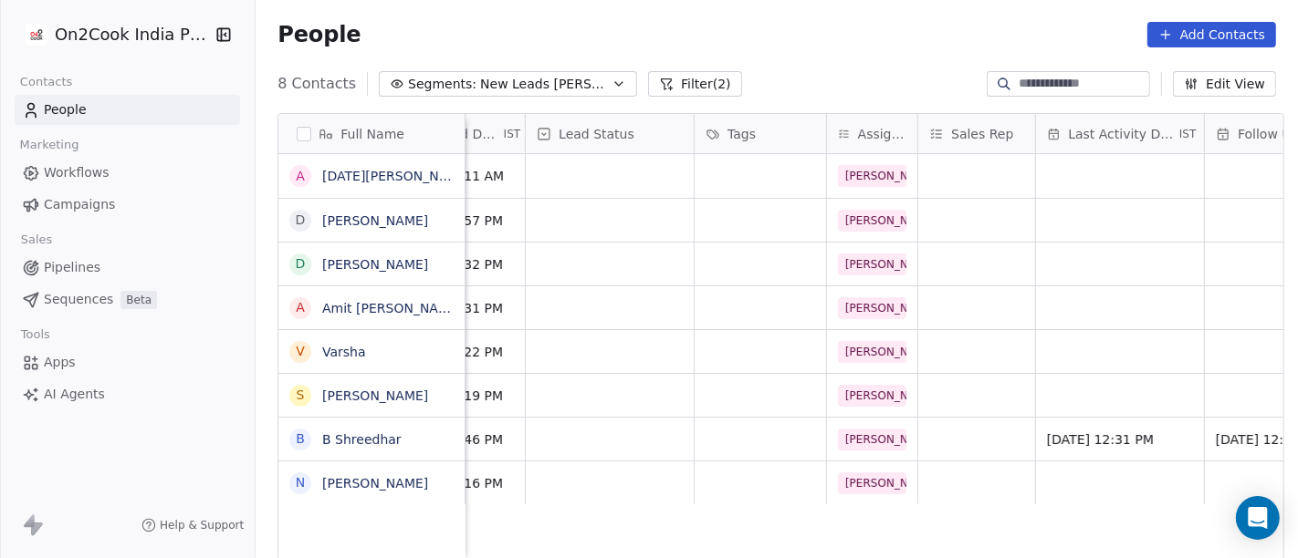
scroll to position [0, 449]
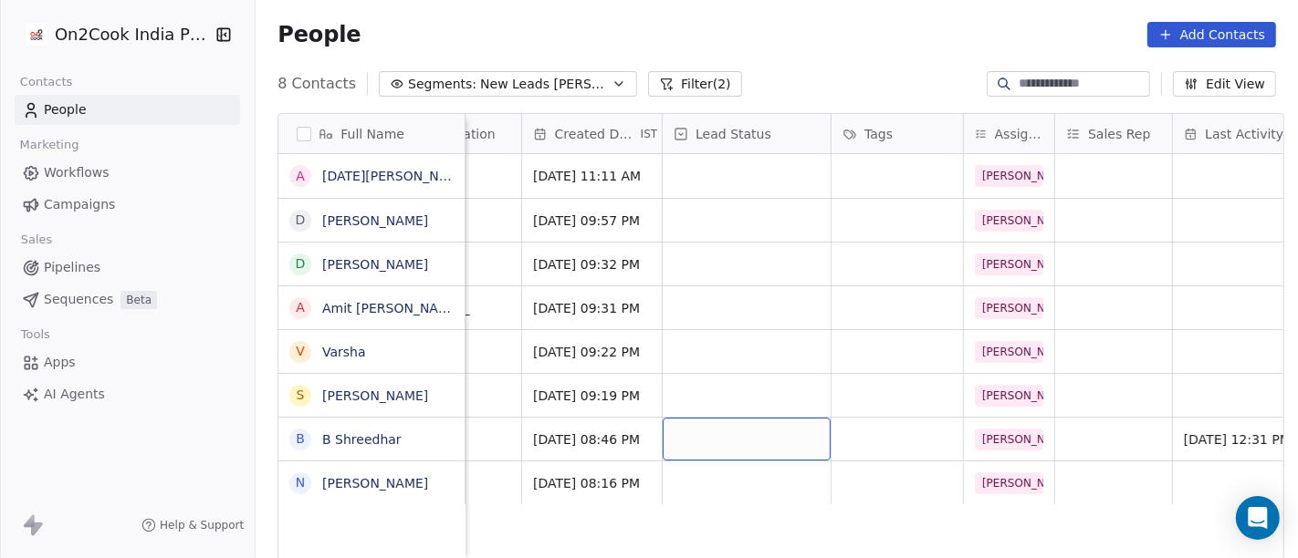
click at [663, 442] on div "grid" at bounding box center [747, 439] width 168 height 43
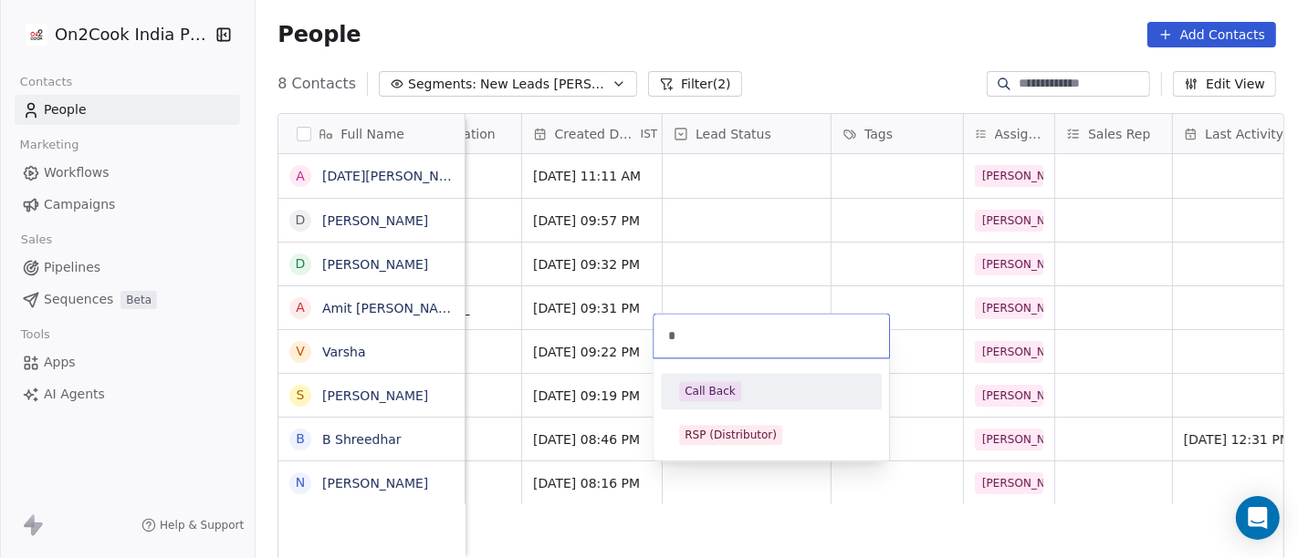
type input "*"
click at [698, 393] on div "Call Back" at bounding box center [709, 391] width 51 height 16
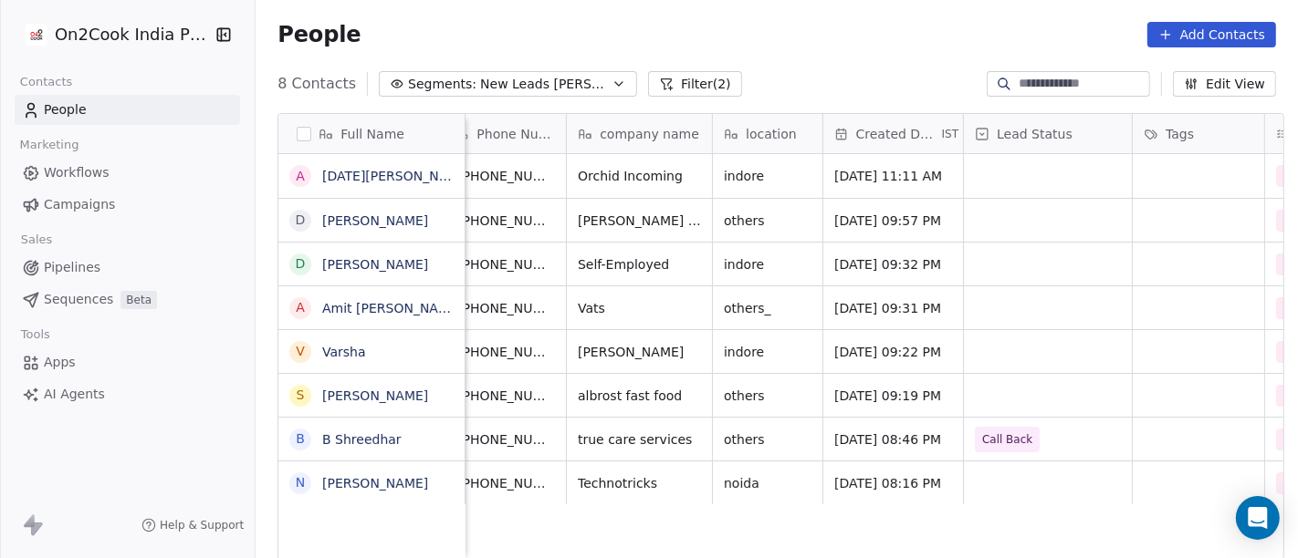
scroll to position [0, 0]
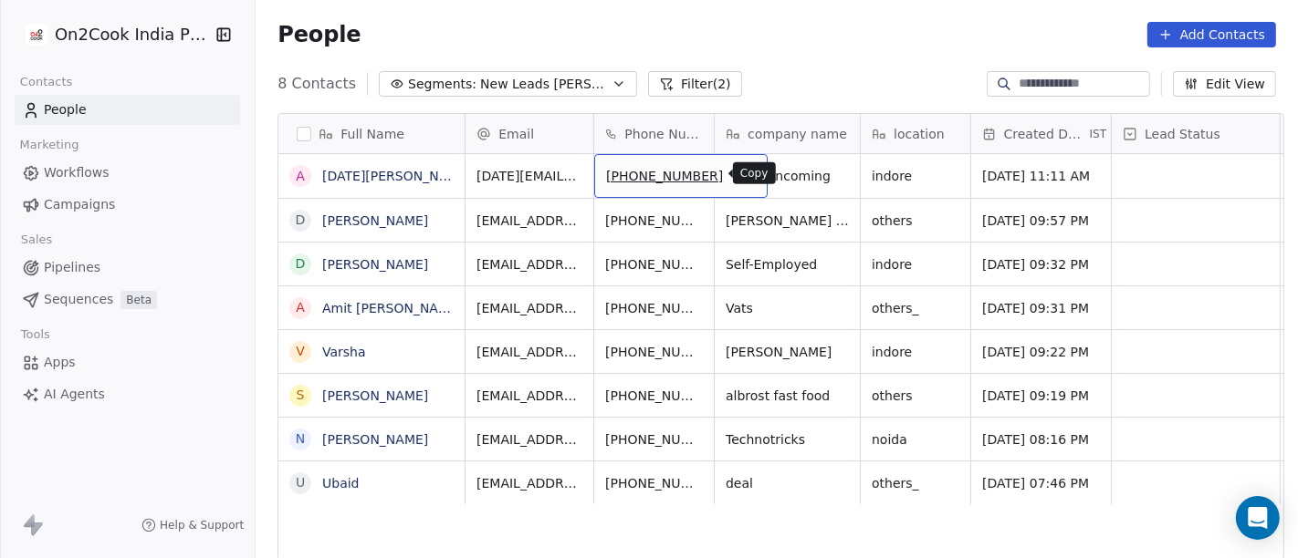
click at [734, 178] on button "grid" at bounding box center [745, 173] width 22 height 22
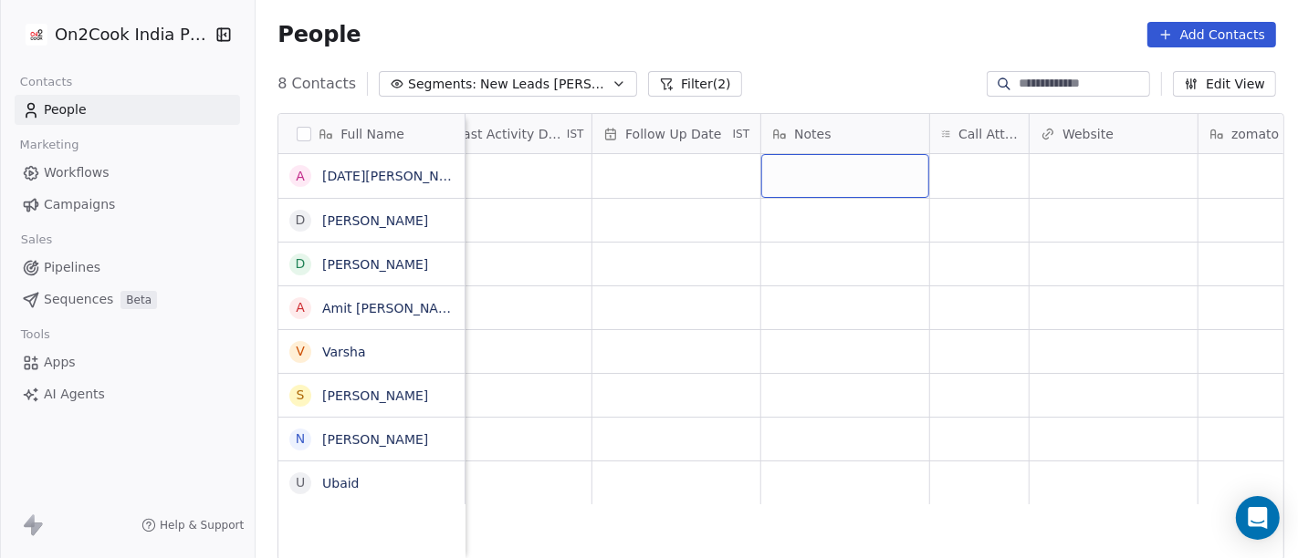
scroll to position [0, 1199]
click at [957, 181] on div "grid" at bounding box center [978, 176] width 99 height 44
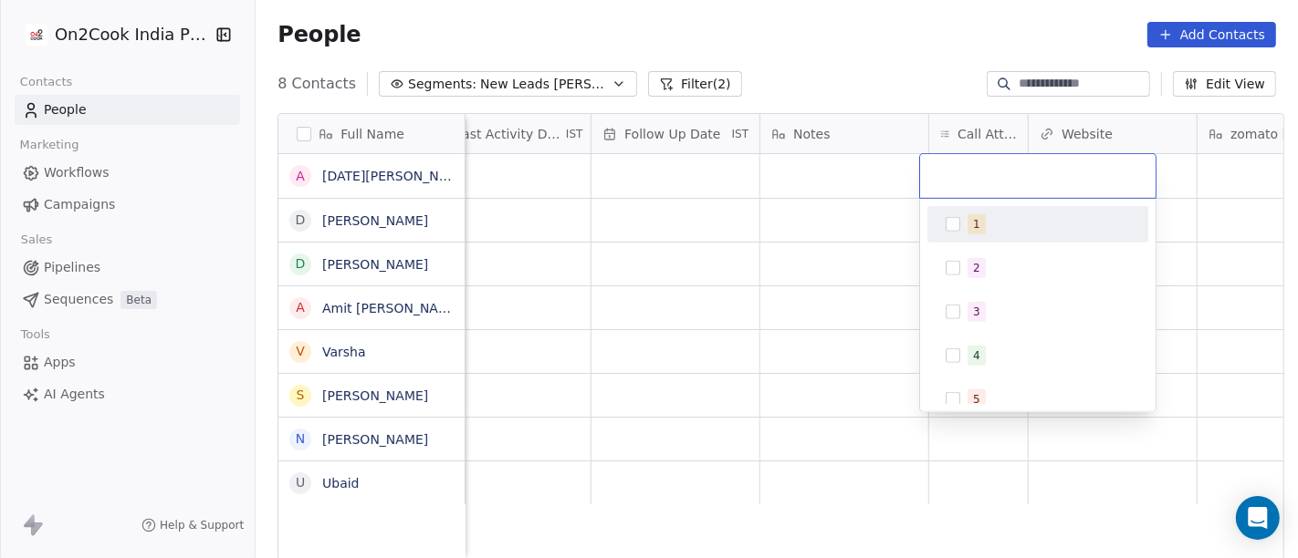
click at [965, 236] on div "1" at bounding box center [1037, 224] width 206 height 29
click at [781, 50] on html "On2Cook India Pvt. Ltd. Contacts People Marketing Workflows Campaigns Sales Pip…" at bounding box center [649, 279] width 1298 height 558
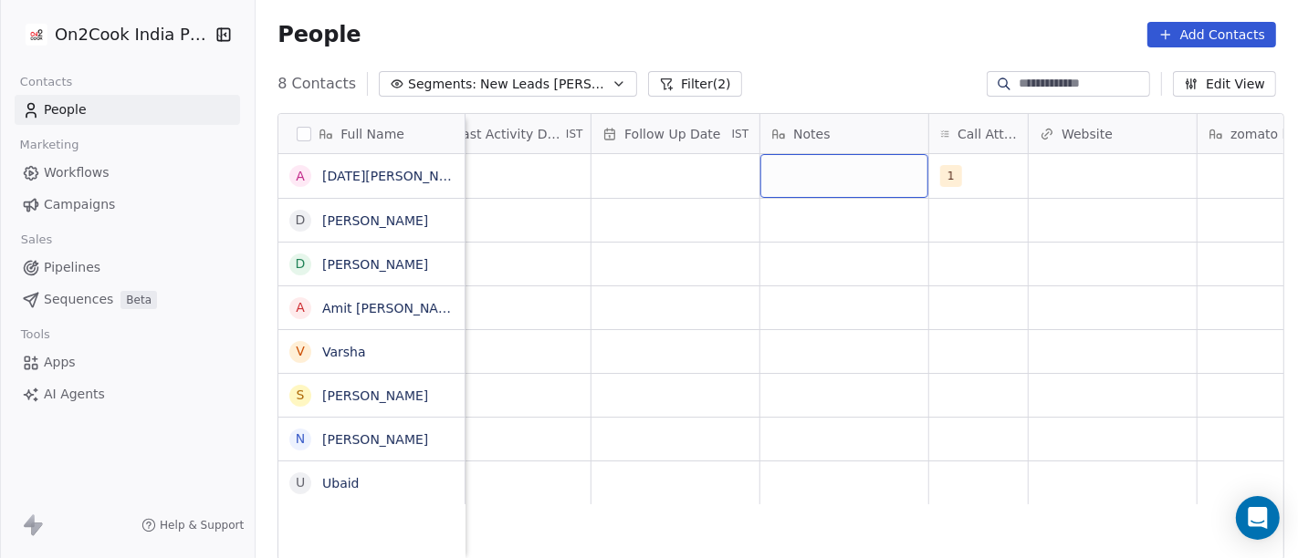
click at [814, 175] on div "grid" at bounding box center [844, 176] width 168 height 44
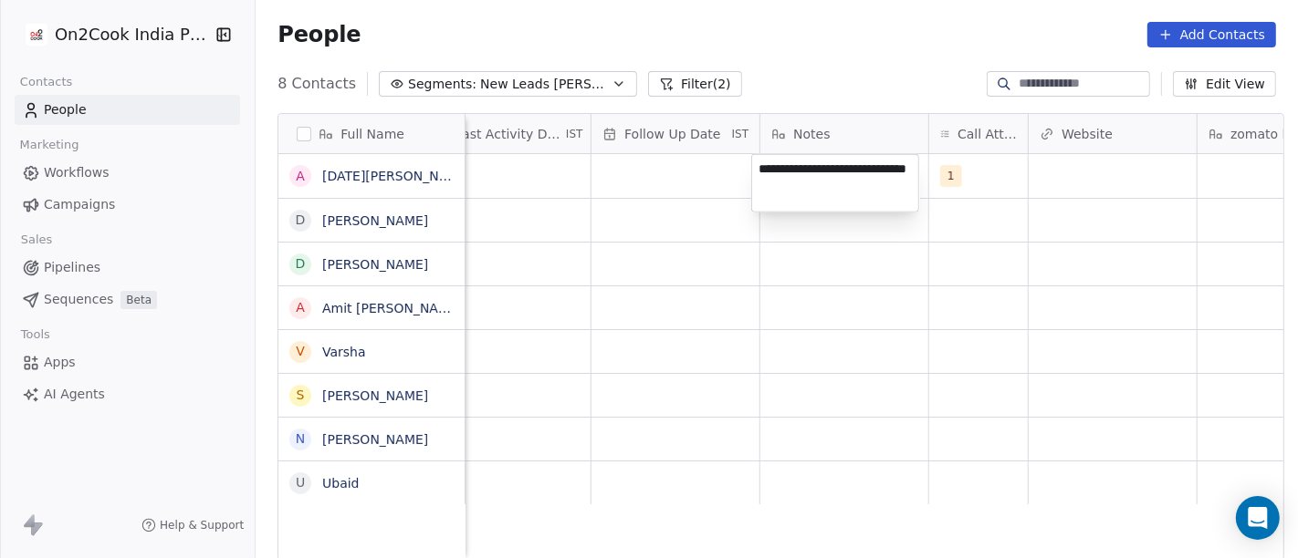
type textarea "**********"
click at [718, 189] on html "On2Cook India Pvt. Ltd. Contacts People Marketing Workflows Campaigns Sales Pip…" at bounding box center [649, 279] width 1298 height 558
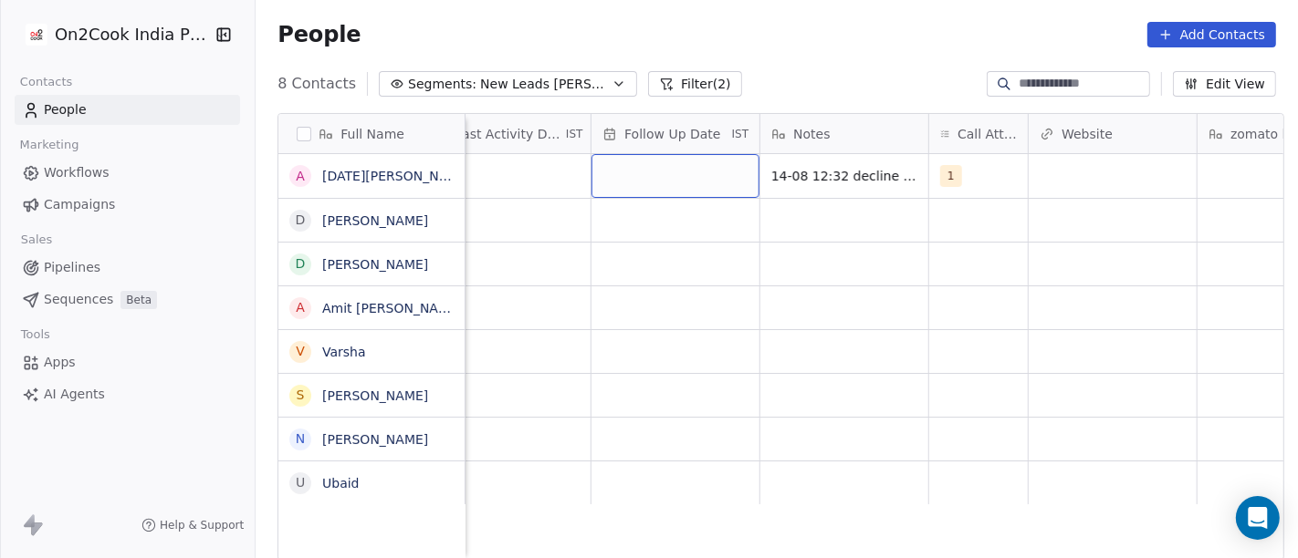
click at [691, 173] on div "grid" at bounding box center [675, 176] width 168 height 44
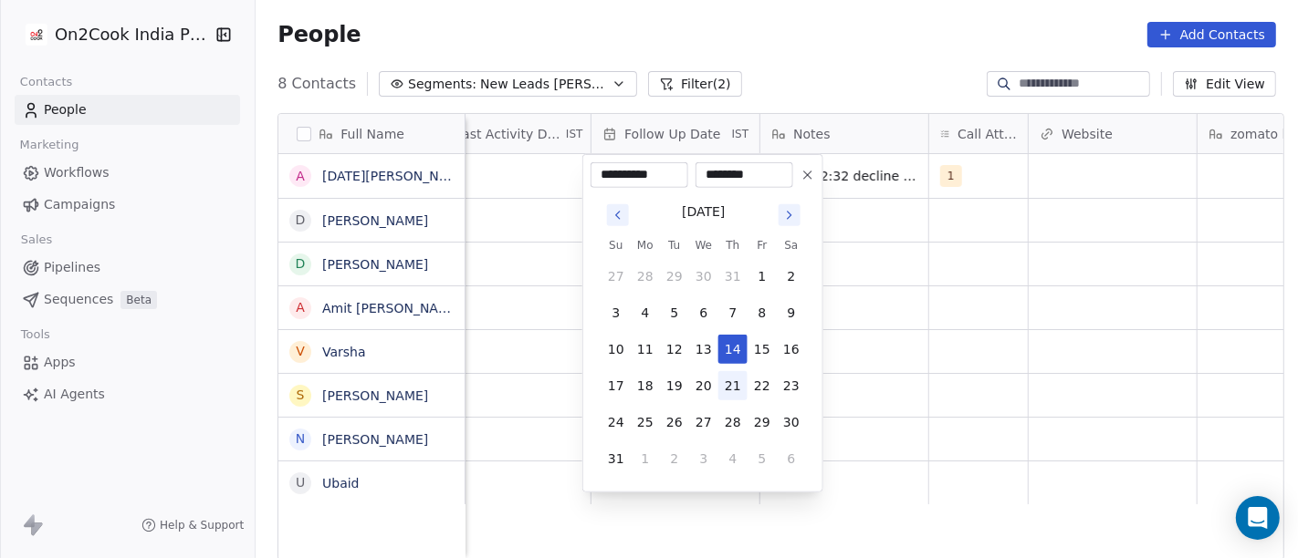
click at [736, 385] on button "21" at bounding box center [732, 385] width 29 height 29
type input "**********"
click at [950, 329] on html "**********" at bounding box center [649, 279] width 1298 height 558
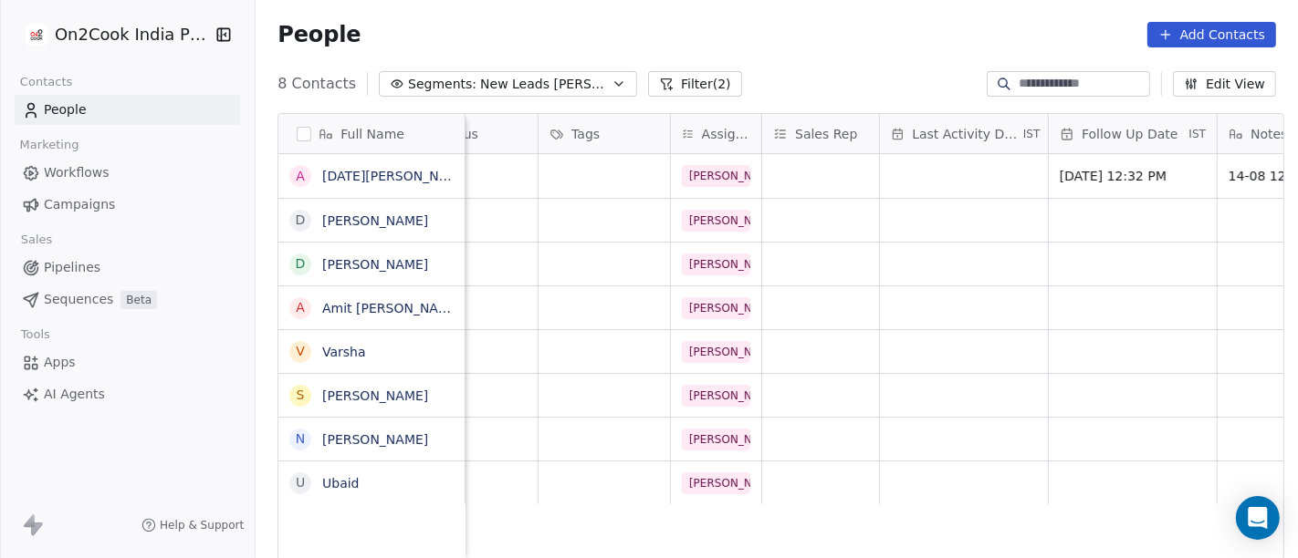
scroll to position [0, 741]
click at [953, 168] on div "grid" at bounding box center [965, 176] width 168 height 44
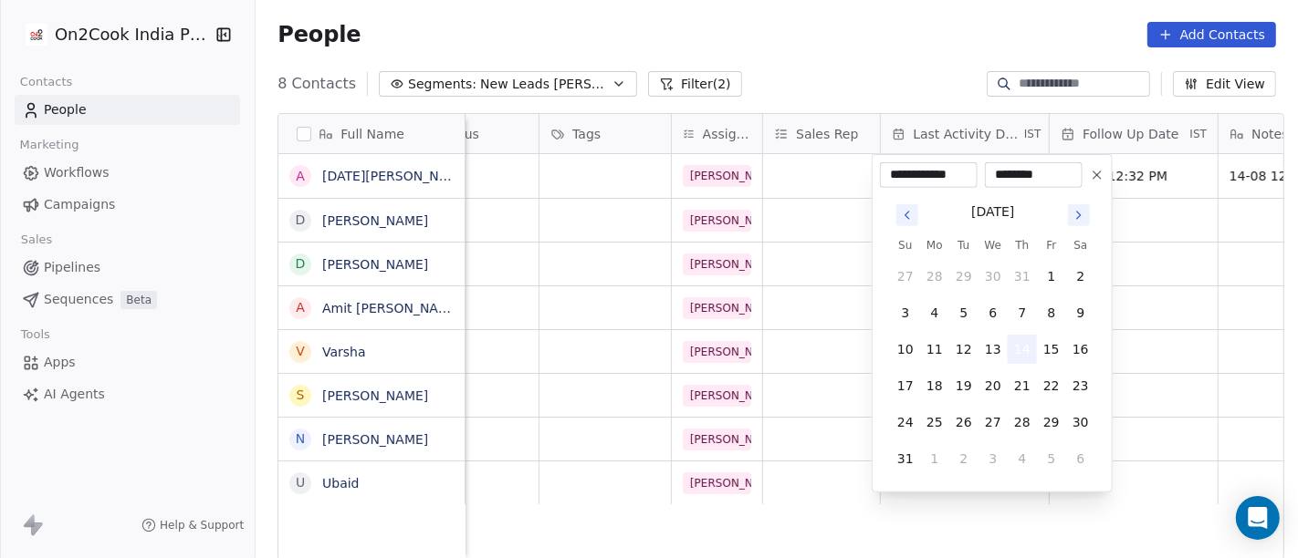
click at [1031, 343] on button "14" at bounding box center [1021, 349] width 29 height 29
click at [883, 324] on div "August 2025 Su Mo Tu We Th Fr Sa 27 28 29 30 31 1 2 3 4 5 6 7 8 9 10 11 12 13 1…" at bounding box center [992, 336] width 224 height 297
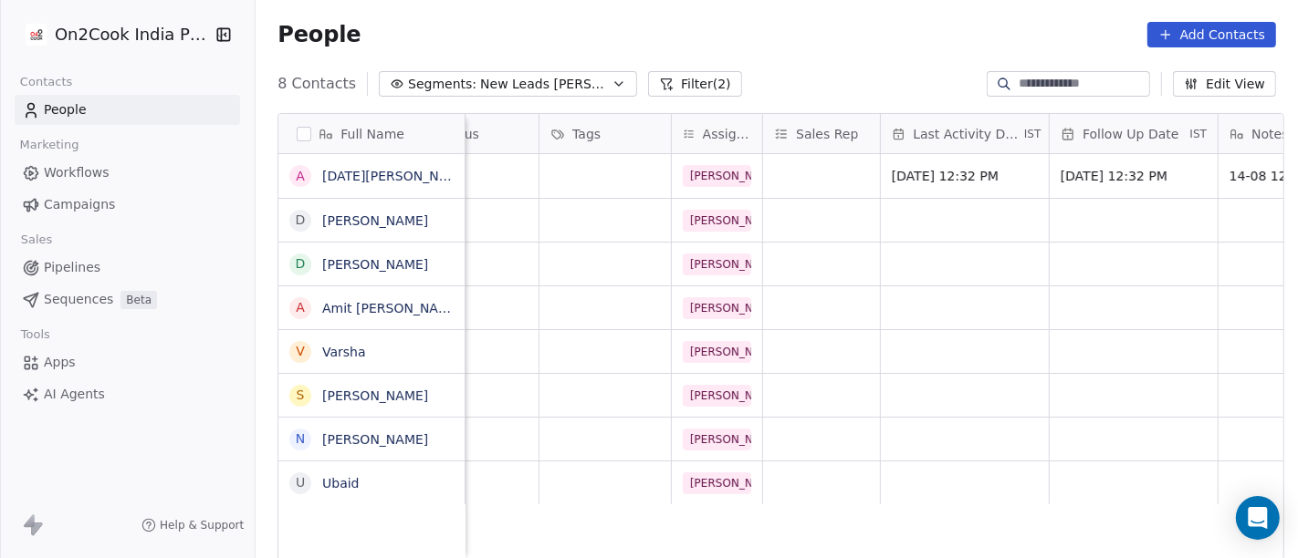
click at [819, 326] on html "On2Cook India Pvt. Ltd. Contacts People Marketing Workflows Campaigns Sales Pip…" at bounding box center [649, 279] width 1298 height 558
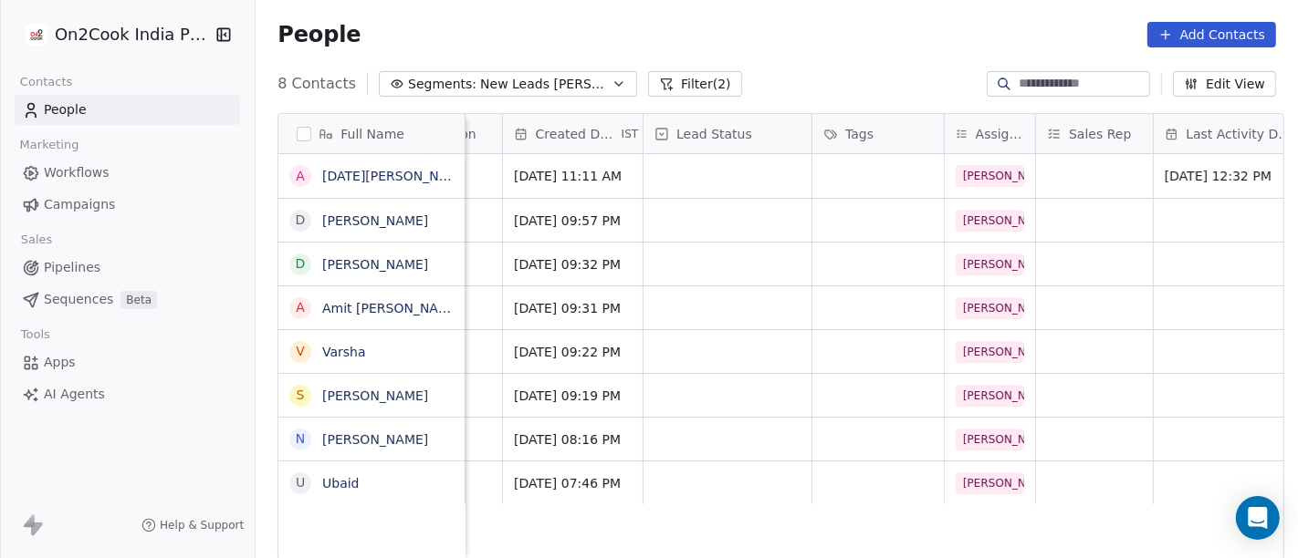
scroll to position [0, 465]
click at [769, 178] on div "grid" at bounding box center [730, 176] width 168 height 44
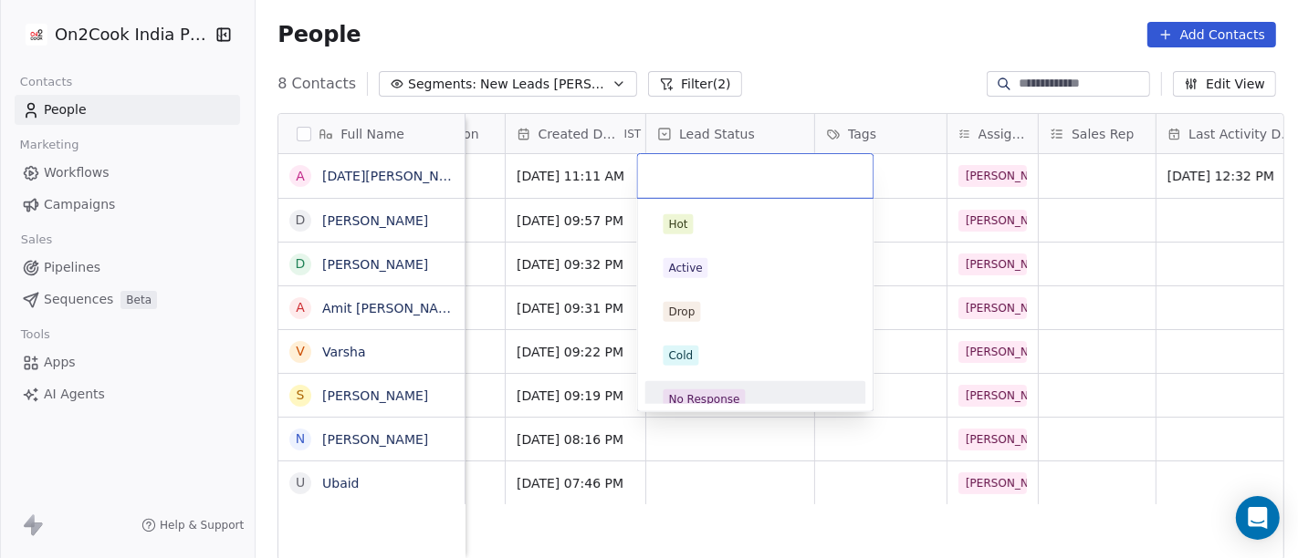
click at [746, 396] on div "No Response" at bounding box center [755, 400] width 184 height 20
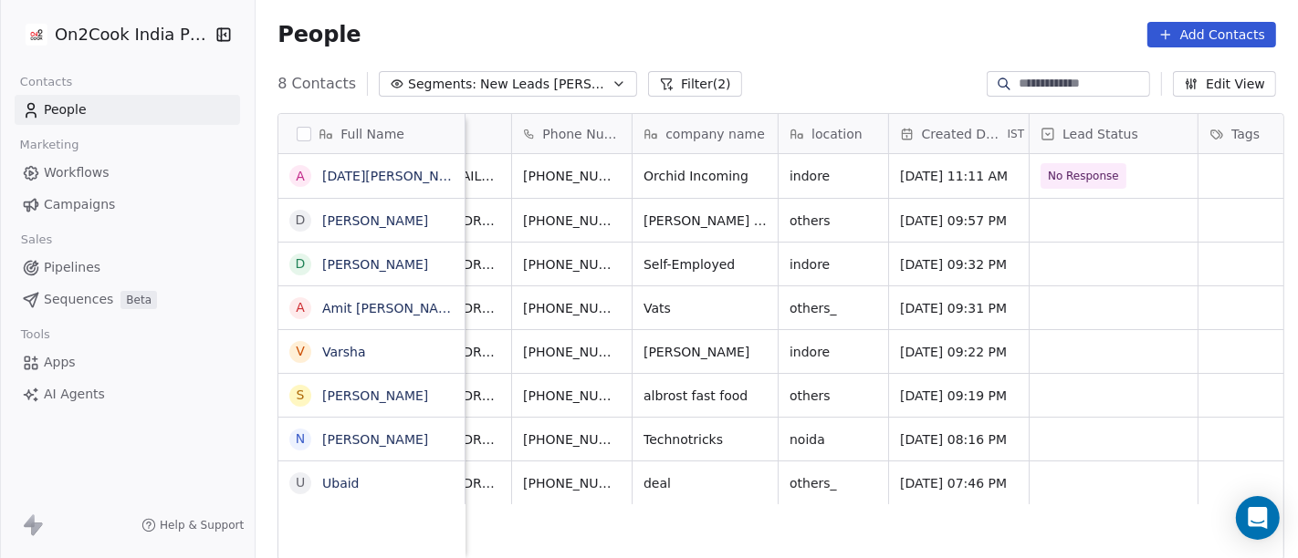
scroll to position [0, 78]
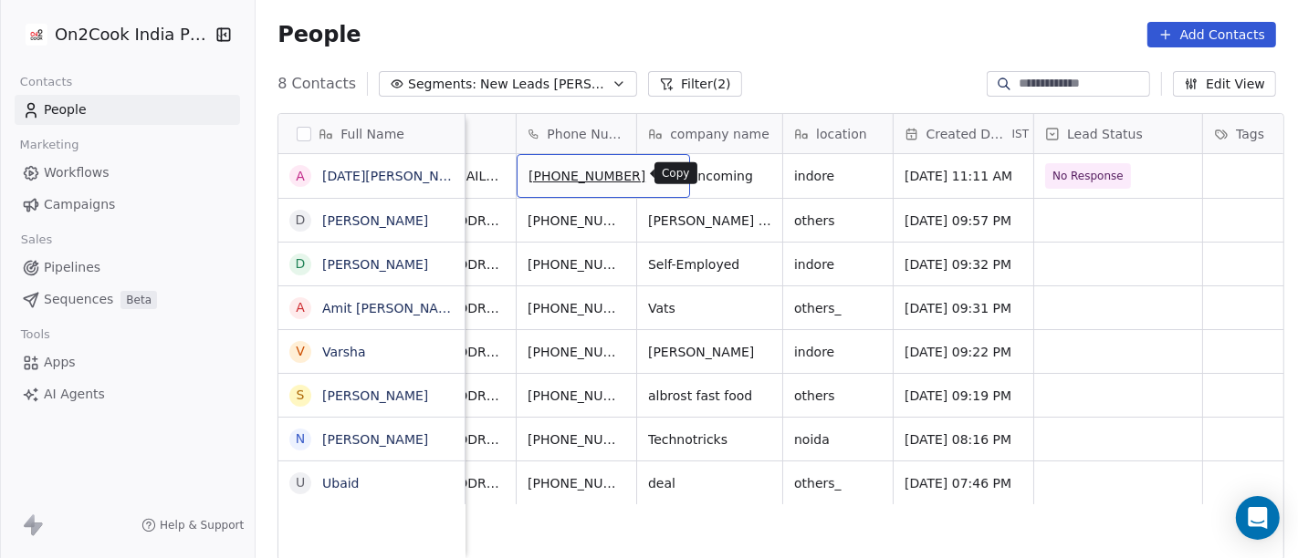
drag, startPoint x: 602, startPoint y: 183, endPoint x: 628, endPoint y: 165, distance: 31.4
click at [660, 166] on icon "grid" at bounding box center [667, 173] width 15 height 15
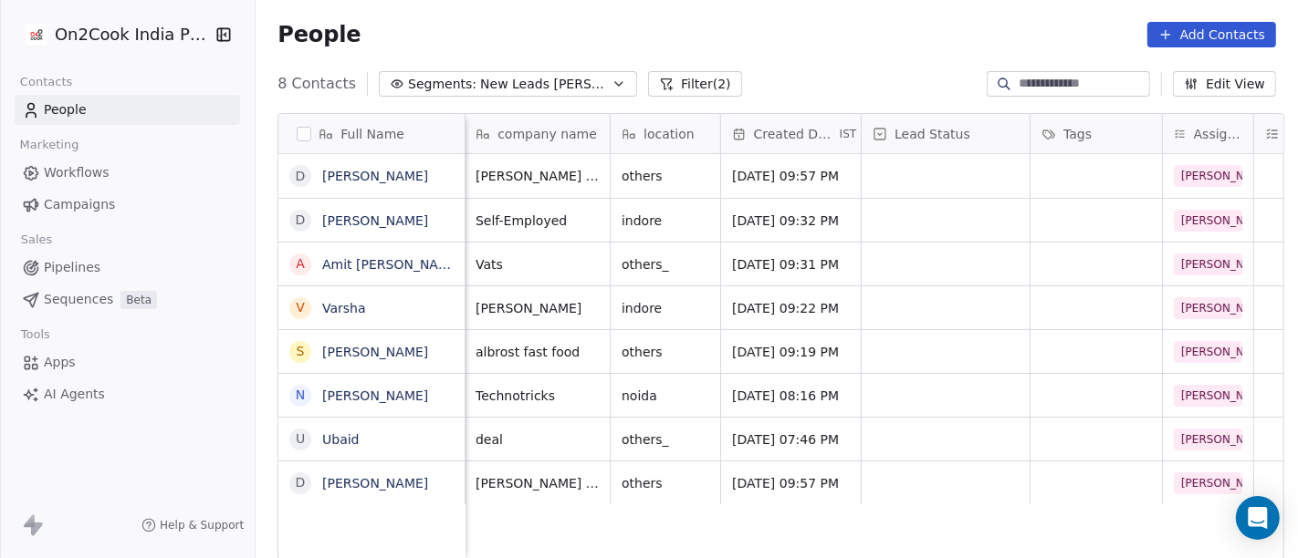
scroll to position [0, 0]
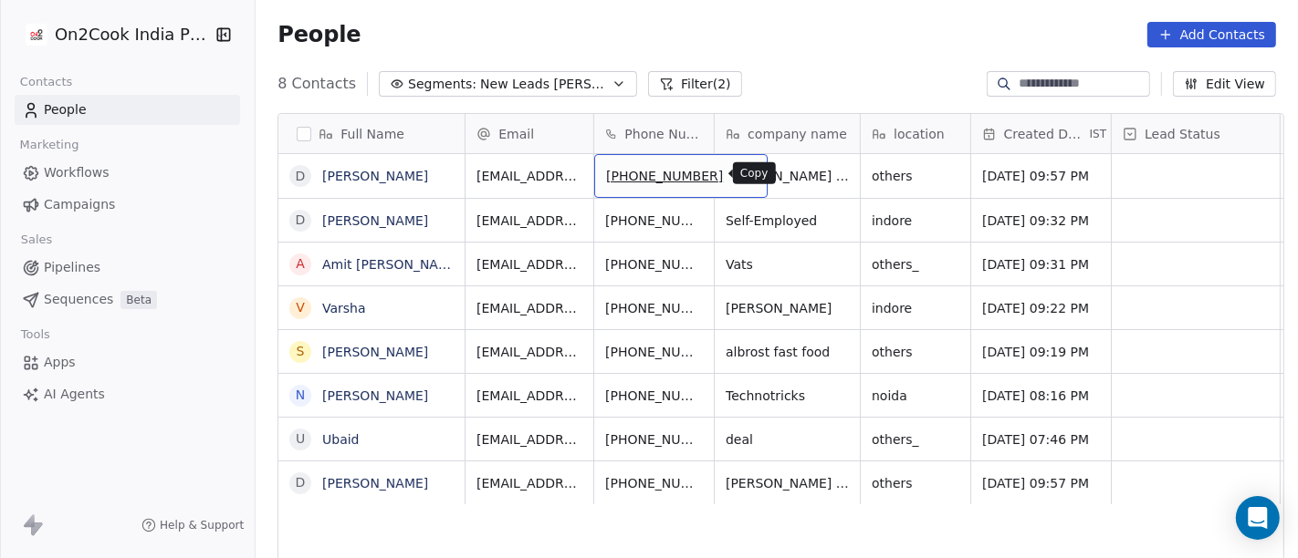
click at [737, 172] on icon "grid" at bounding box center [744, 173] width 15 height 15
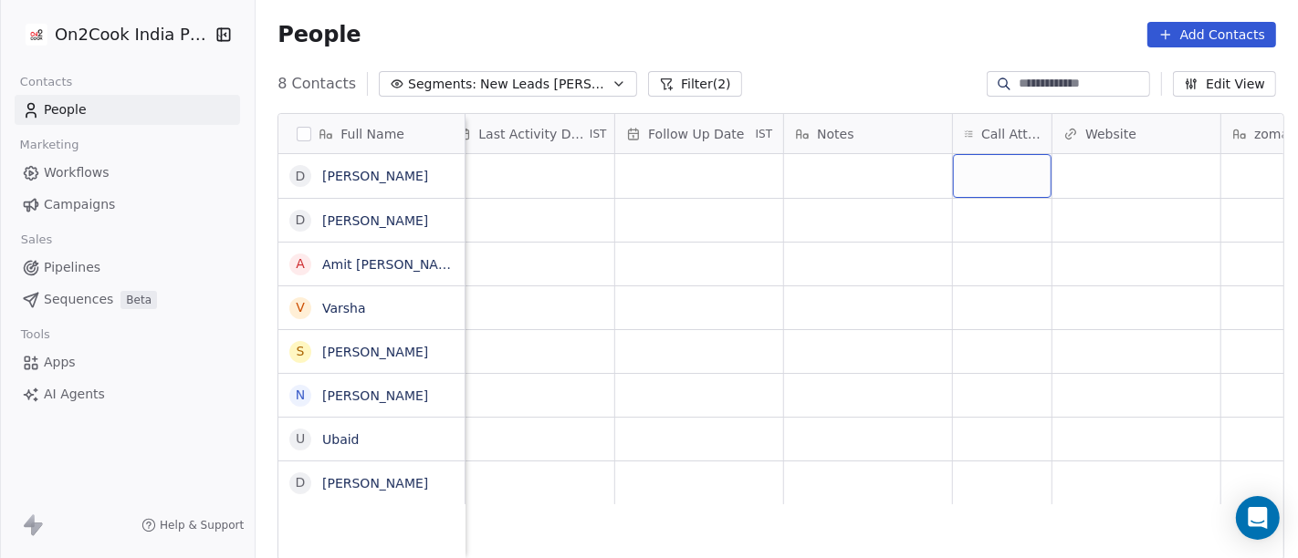
scroll to position [0, 1175]
click at [1024, 178] on div "grid" at bounding box center [1002, 176] width 99 height 44
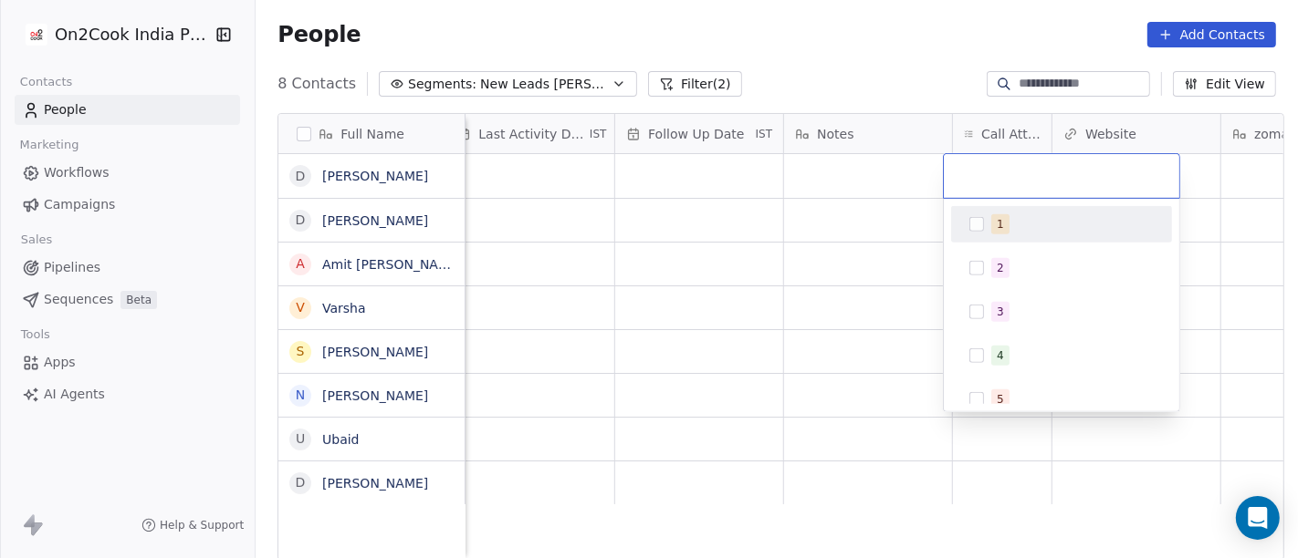
click at [1027, 222] on div "1" at bounding box center [1072, 224] width 162 height 20
click at [814, 206] on html "On2Cook India Pvt. Ltd. Contacts People Marketing Workflows Campaigns Sales Pip…" at bounding box center [649, 279] width 1298 height 558
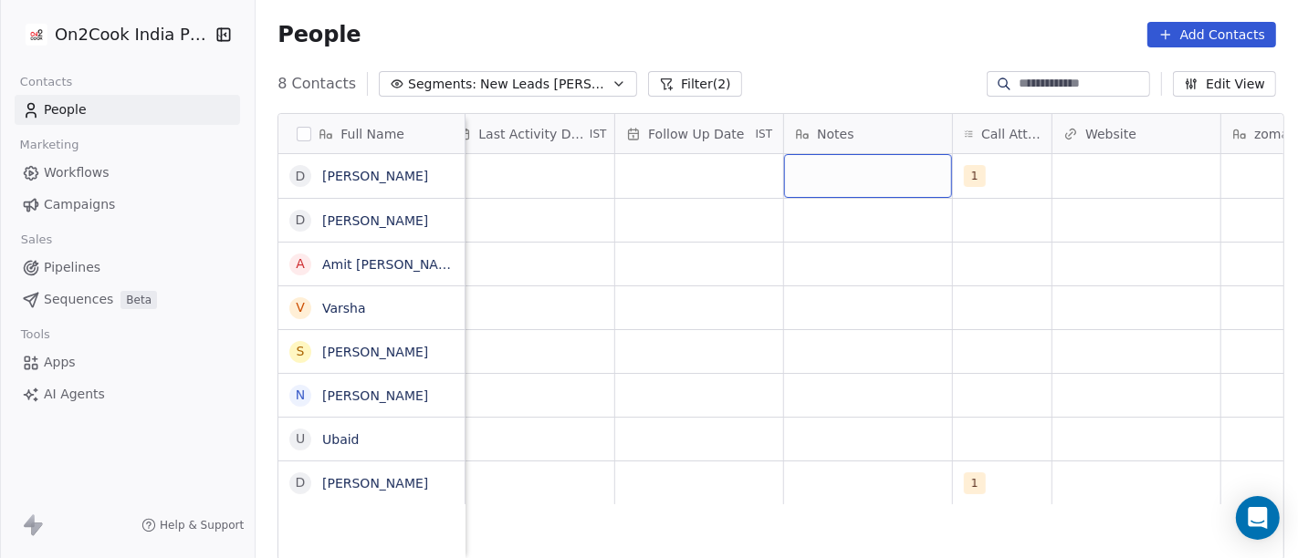
click at [829, 183] on div "grid" at bounding box center [868, 176] width 168 height 44
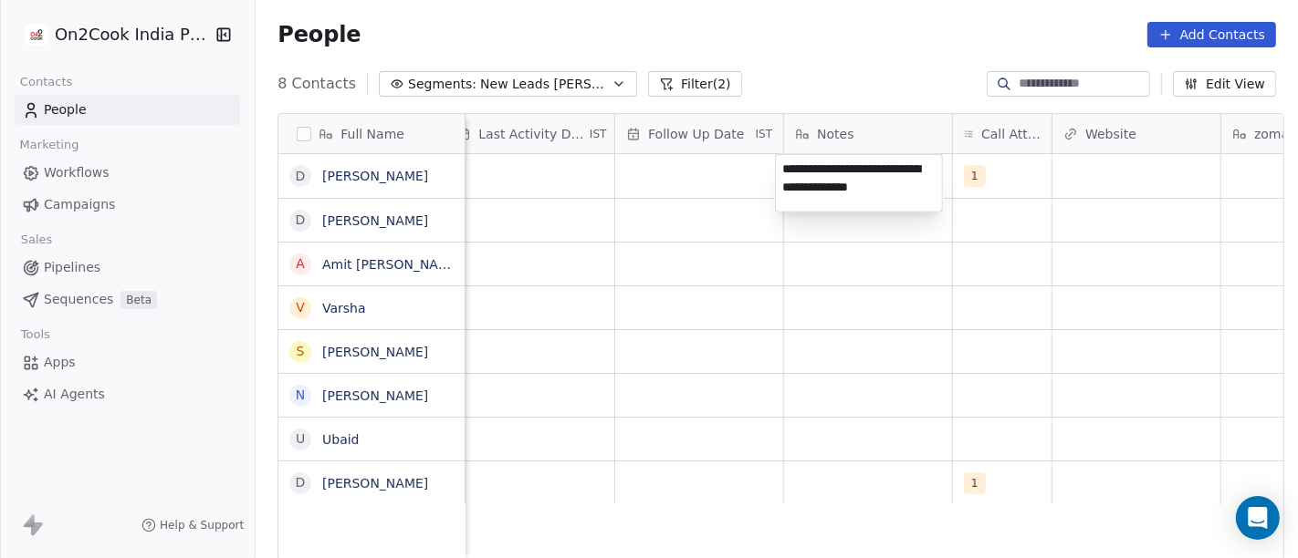
type textarea "**********"
click at [805, 186] on textarea "**********" at bounding box center [859, 183] width 166 height 57
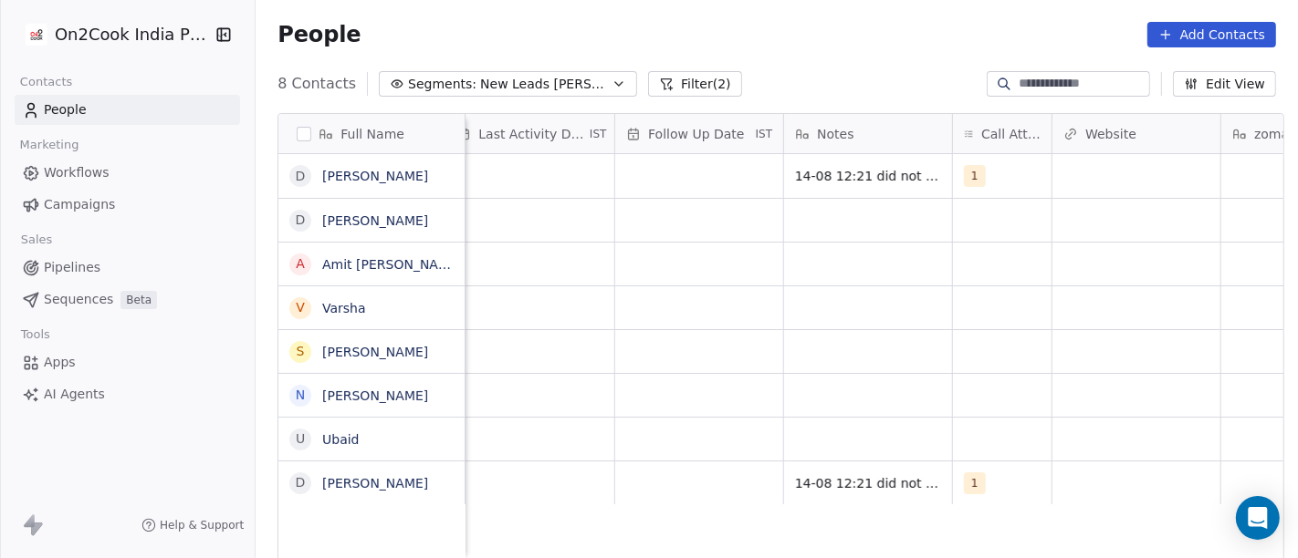
click at [677, 248] on html "On2Cook India Pvt. Ltd. Contacts People Marketing Workflows Campaigns Sales Pip…" at bounding box center [649, 279] width 1298 height 558
click at [672, 165] on div "grid" at bounding box center [699, 176] width 168 height 44
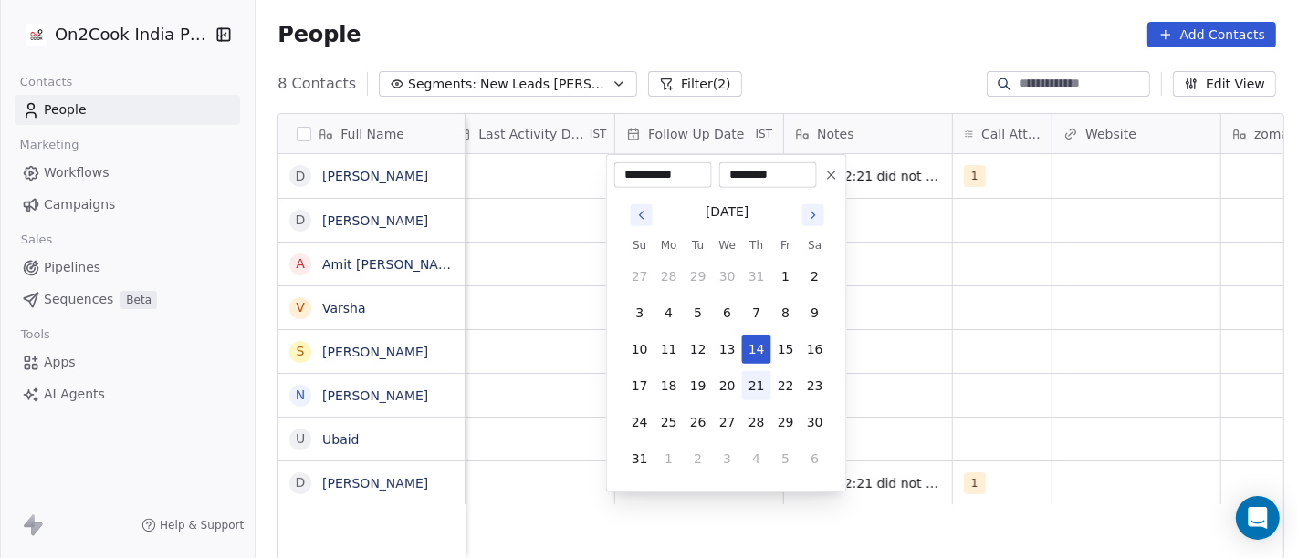
click at [753, 372] on button "21" at bounding box center [756, 385] width 29 height 29
type input "**********"
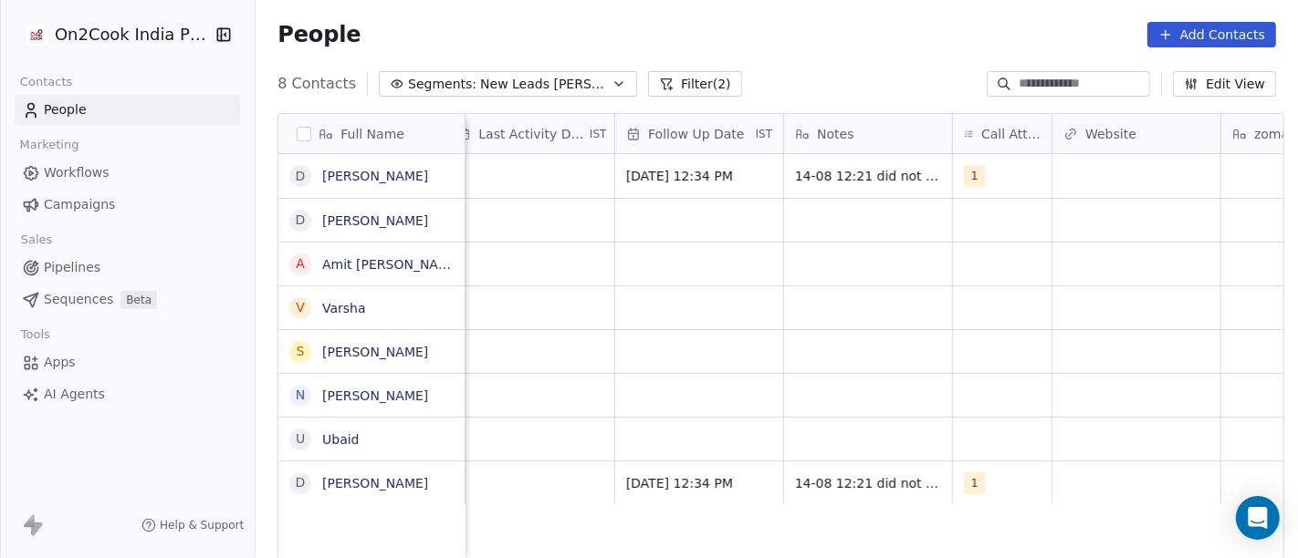
click at [944, 358] on html "On2Cook India Pvt. Ltd. Contacts People Marketing Workflows Campaigns Sales Pip…" at bounding box center [649, 279] width 1298 height 558
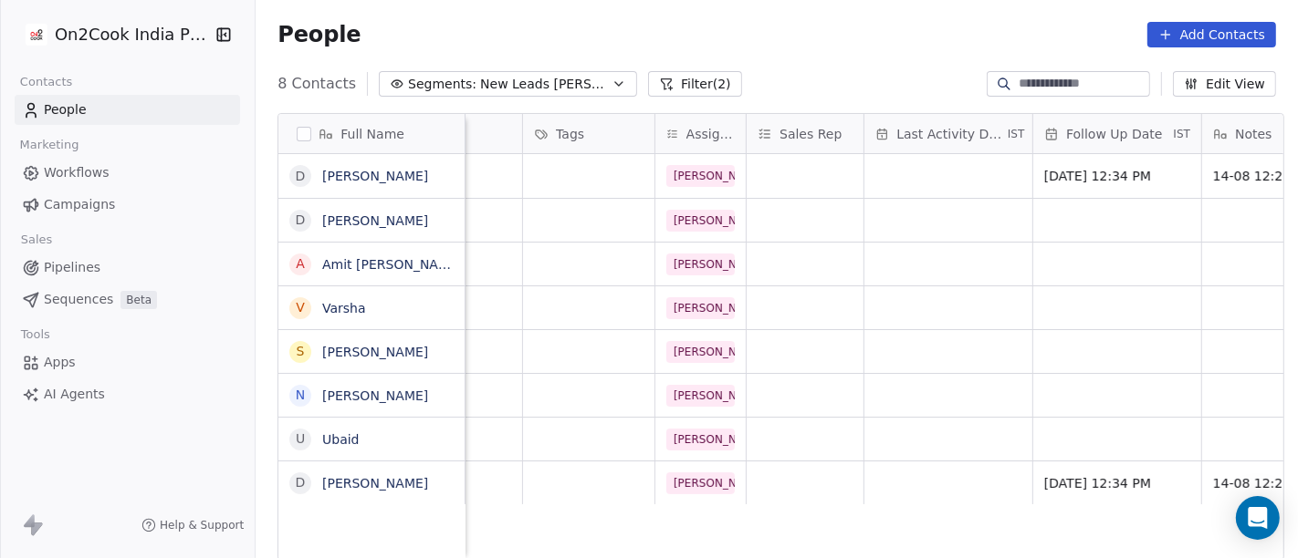
scroll to position [0, 756]
click at [941, 180] on div "grid" at bounding box center [950, 176] width 168 height 44
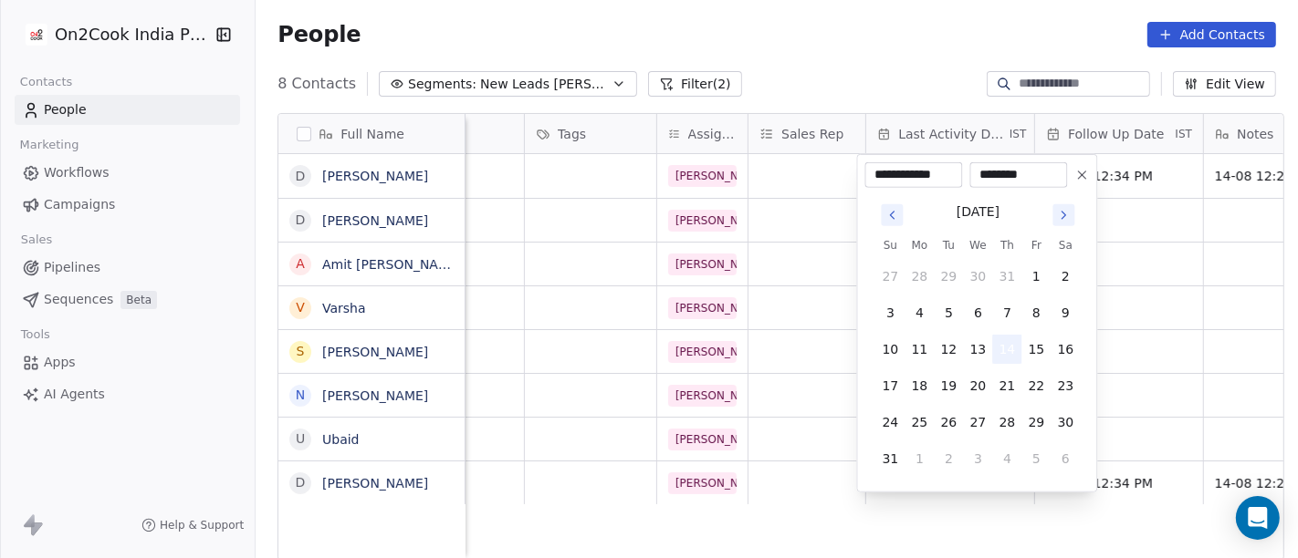
click at [1014, 342] on button "14" at bounding box center [1007, 349] width 29 height 29
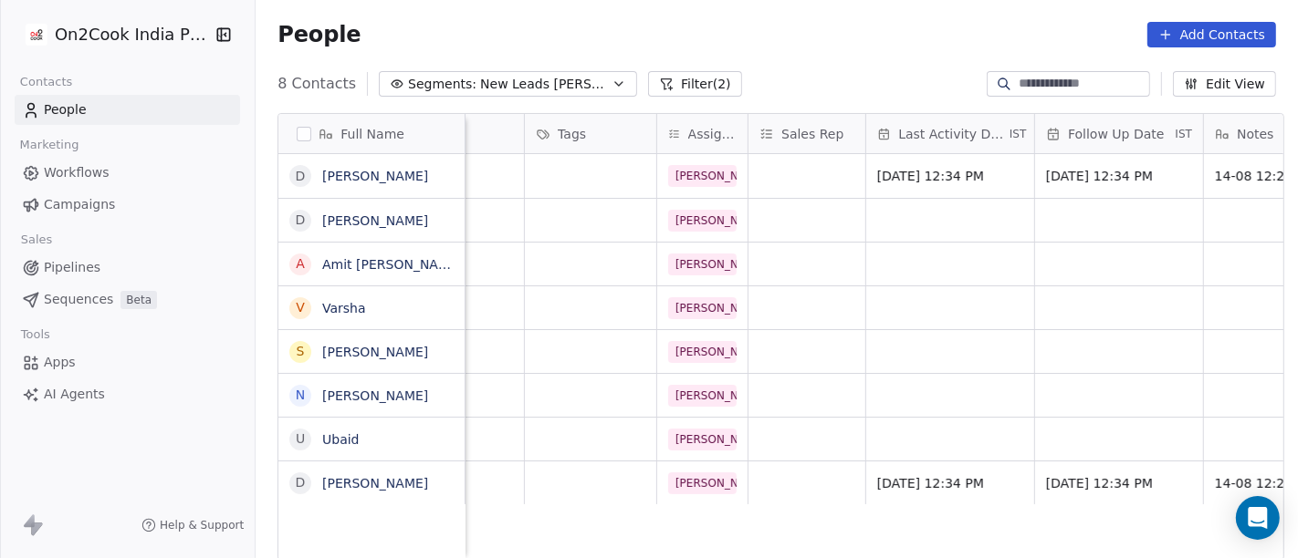
click at [1139, 308] on html "On2Cook India Pvt. Ltd. Contacts People Marketing Workflows Campaigns Sales Pip…" at bounding box center [649, 279] width 1298 height 558
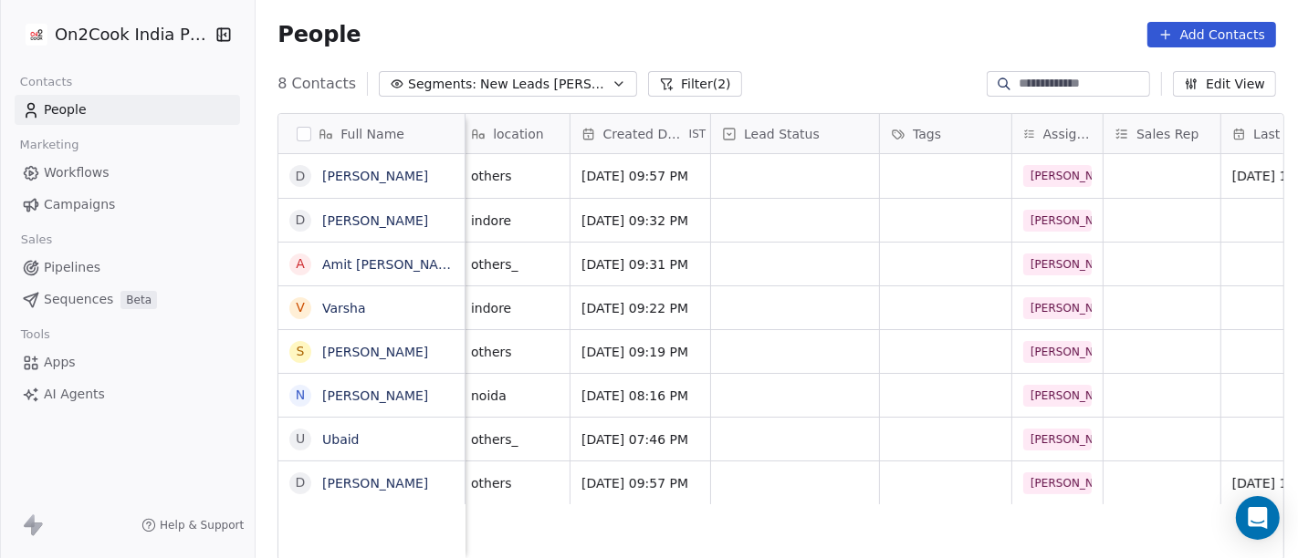
scroll to position [0, 399]
click at [777, 171] on div "grid" at bounding box center [797, 176] width 168 height 44
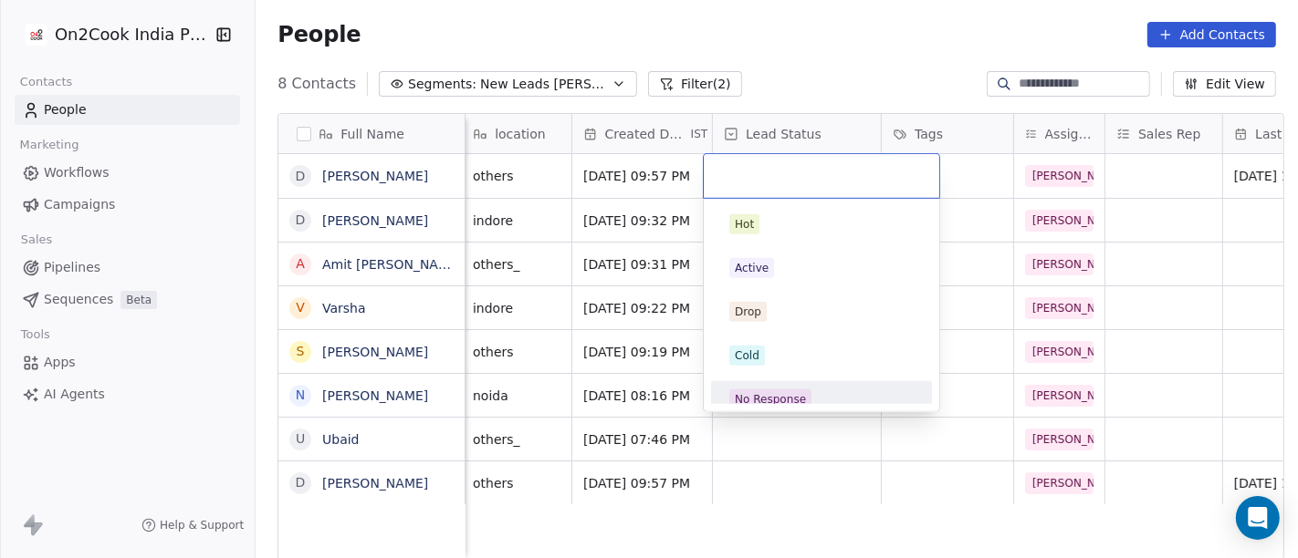
click at [779, 391] on div "No Response" at bounding box center [770, 399] width 71 height 16
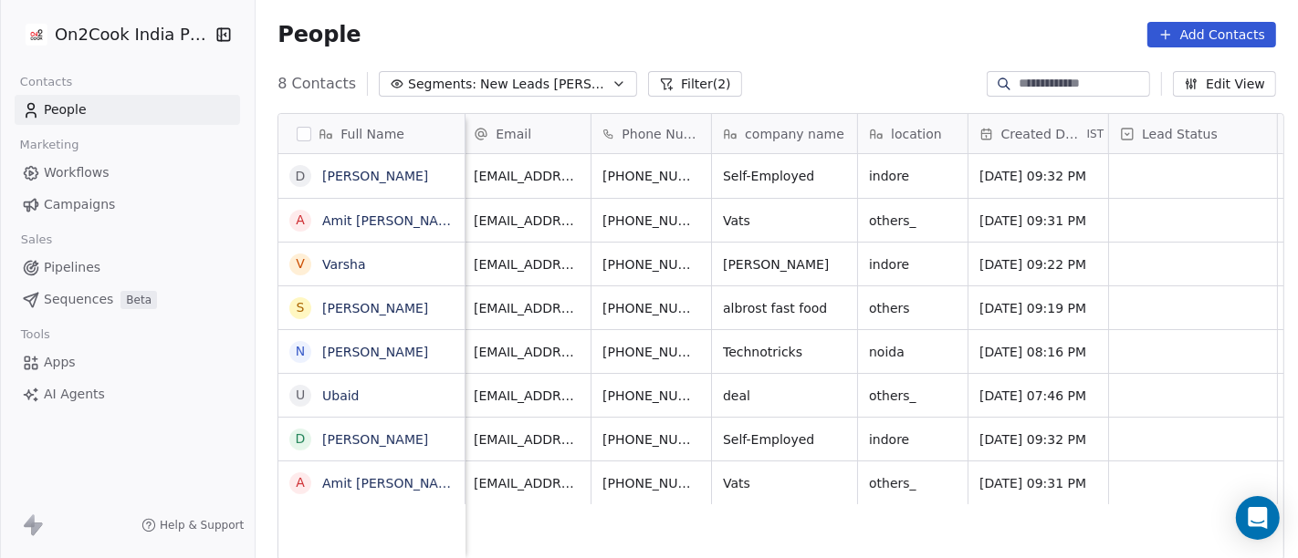
scroll to position [0, 0]
click at [811, 176] on div "Self-Employed" at bounding box center [789, 176] width 148 height 44
click at [811, 176] on textarea "**********" at bounding box center [778, 183] width 143 height 57
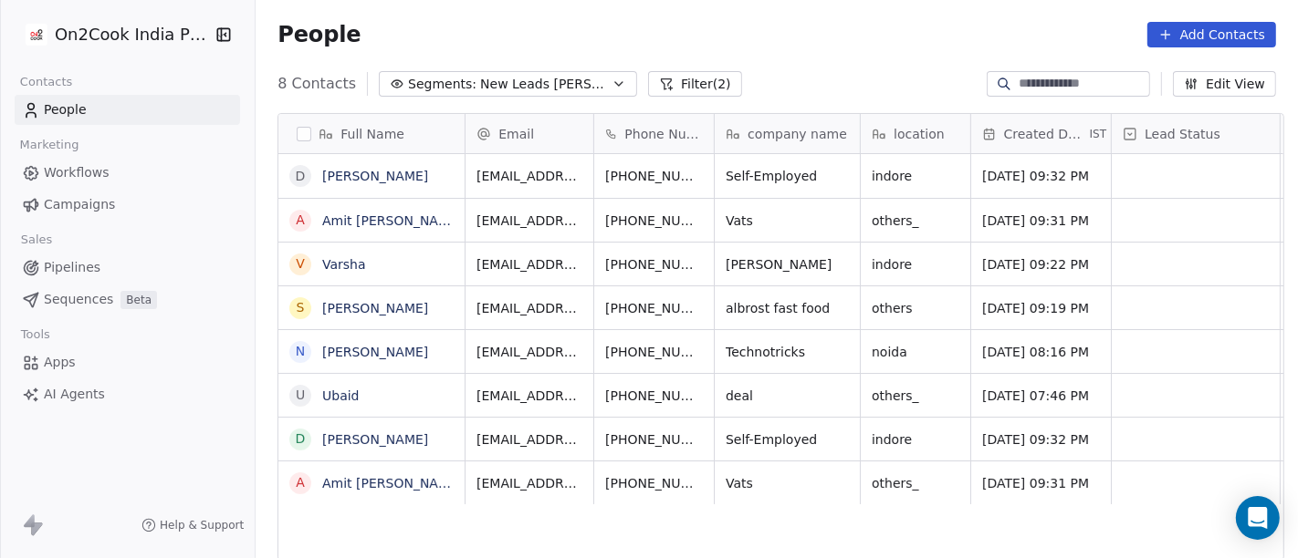
click at [1004, 173] on html "On2Cook India Pvt. Ltd. Contacts People Marketing Workflows Campaigns Sales Pip…" at bounding box center [649, 279] width 1298 height 558
click at [869, 37] on div "People Add Contacts" at bounding box center [776, 35] width 998 height 26
click at [740, 192] on div "Self-Employed" at bounding box center [789, 176] width 148 height 44
click at [740, 192] on textarea "**********" at bounding box center [778, 183] width 143 height 57
click at [665, 180] on html "On2Cook India Pvt. Ltd. Contacts People Marketing Workflows Campaigns Sales Pip…" at bounding box center [649, 279] width 1298 height 558
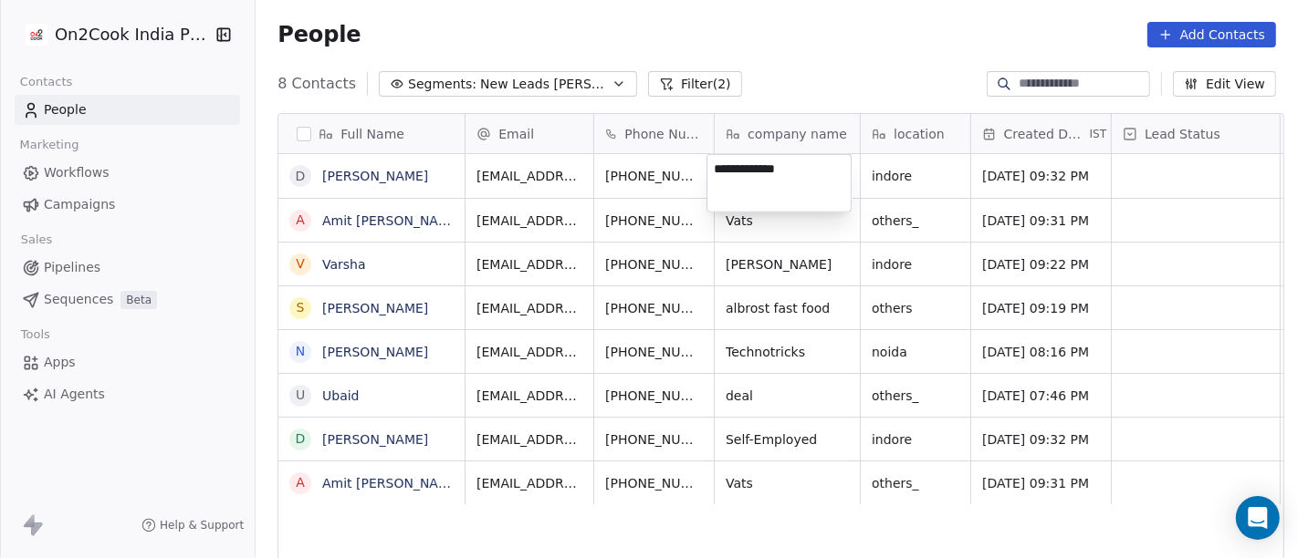
click at [664, 165] on html "On2Cook India Pvt. Ltd. Contacts People Marketing Workflows Campaigns Sales Pip…" at bounding box center [649, 279] width 1298 height 558
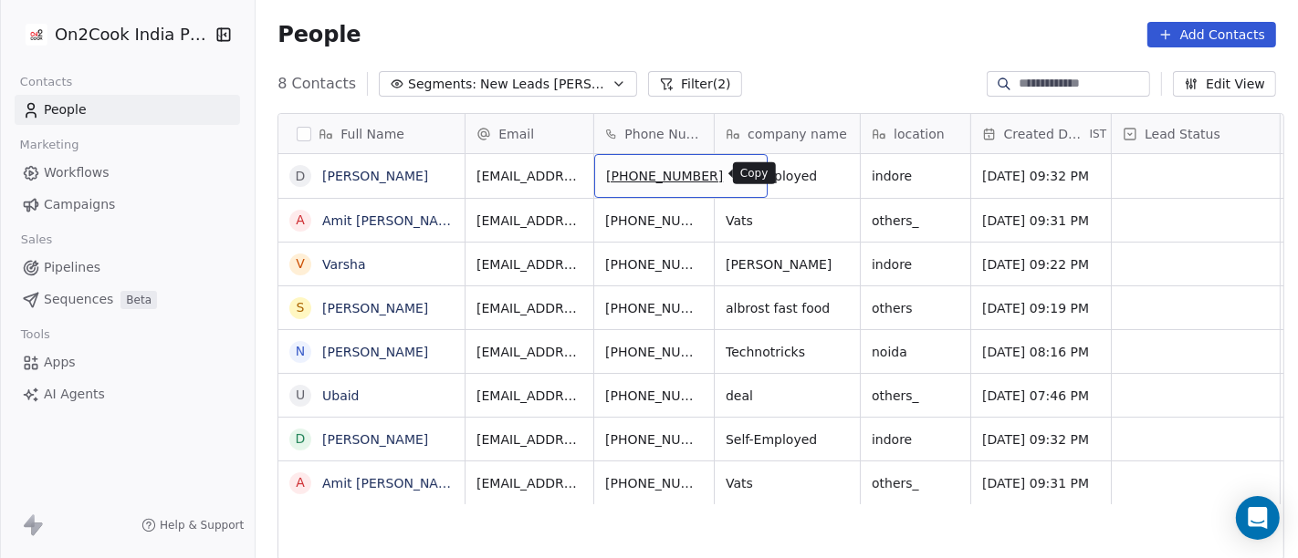
click at [737, 175] on icon "grid" at bounding box center [744, 173] width 15 height 15
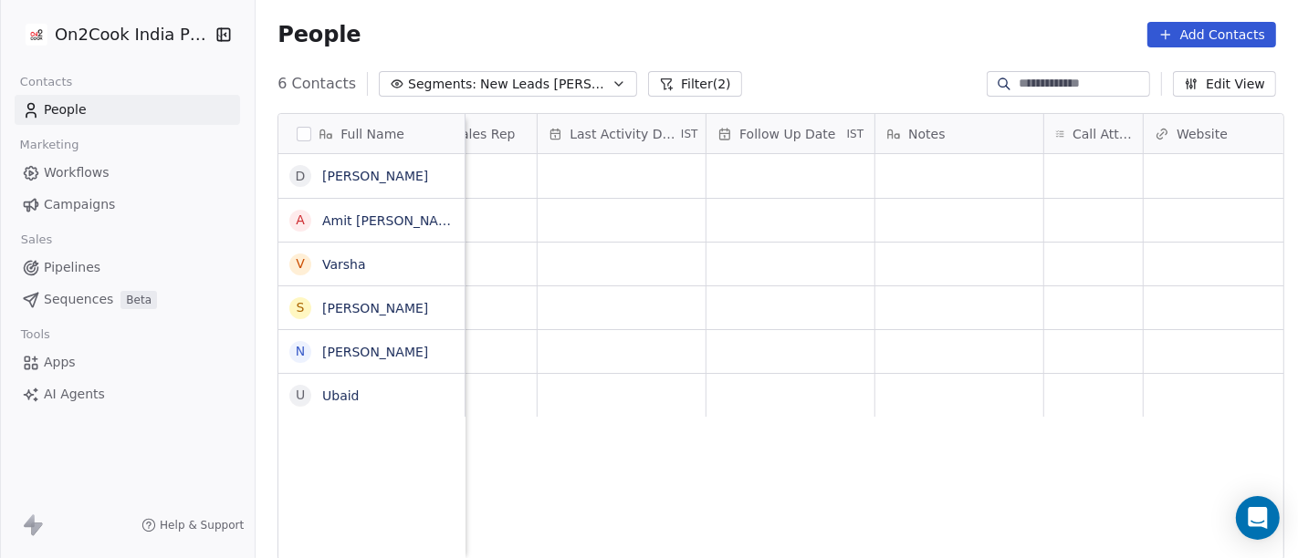
scroll to position [0, 1082]
click at [1075, 166] on div "grid" at bounding box center [1095, 176] width 99 height 44
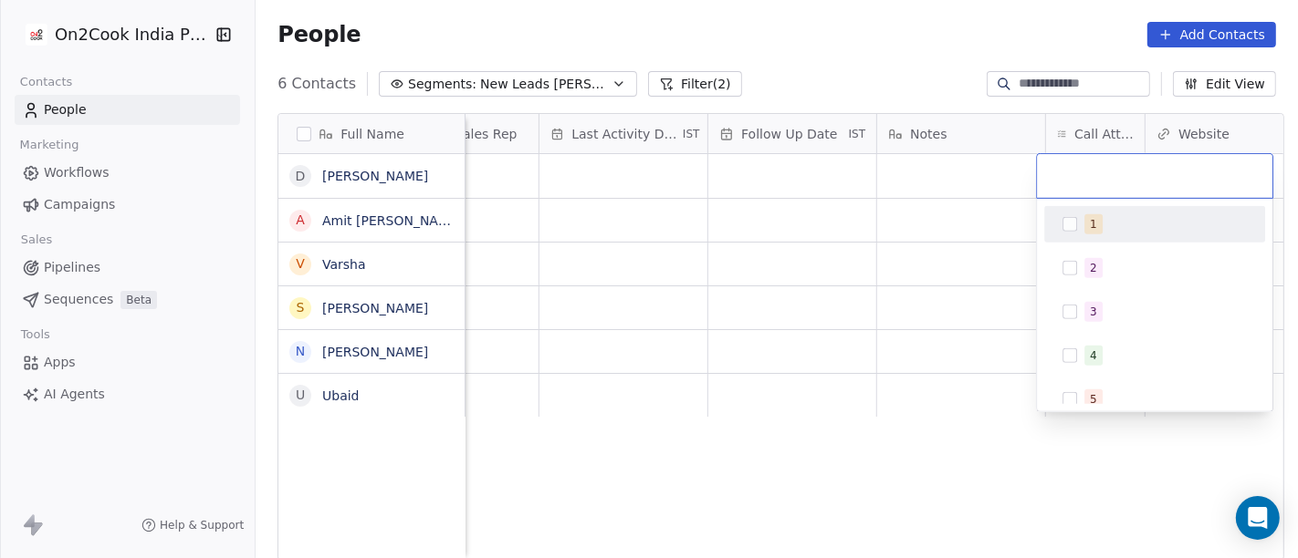
click at [1090, 220] on div "1" at bounding box center [1093, 224] width 7 height 16
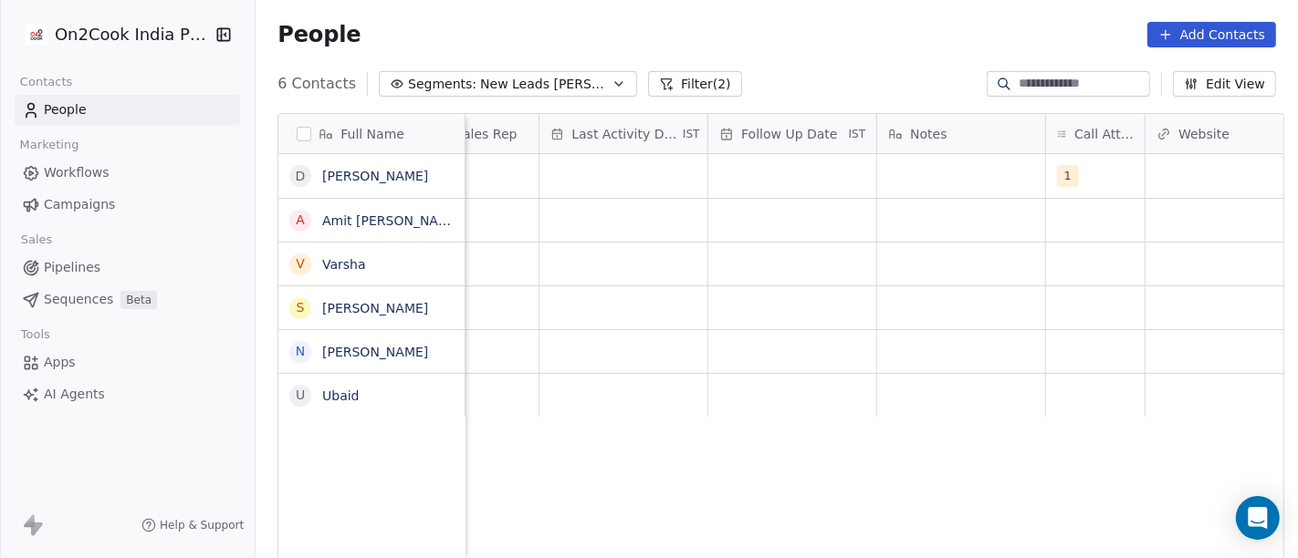
click at [914, 169] on html "On2Cook India Pvt. Ltd. Contacts People Marketing Workflows Campaigns Sales Pip…" at bounding box center [649, 279] width 1298 height 558
click at [914, 169] on div "grid" at bounding box center [961, 176] width 168 height 44
type textarea "**********"
click at [859, 267] on html "**********" at bounding box center [649, 279] width 1298 height 558
click at [776, 179] on div "grid" at bounding box center [792, 176] width 168 height 44
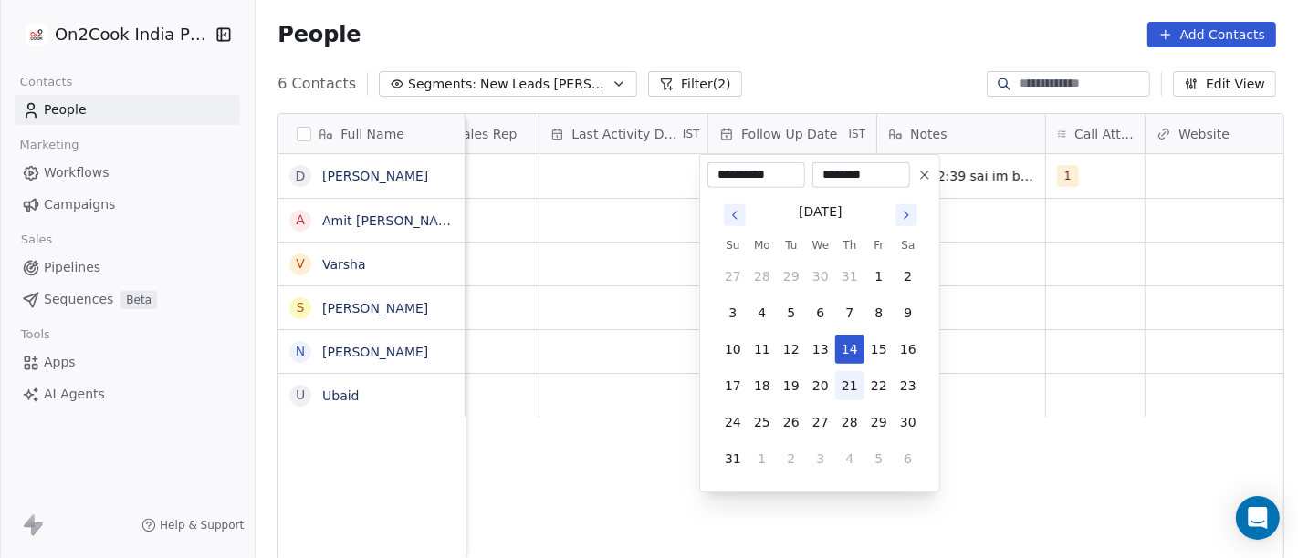
click at [846, 393] on button "21" at bounding box center [849, 385] width 29 height 29
click at [727, 434] on button "24" at bounding box center [732, 422] width 29 height 29
type input "**********"
click at [1094, 356] on html "**********" at bounding box center [649, 279] width 1298 height 558
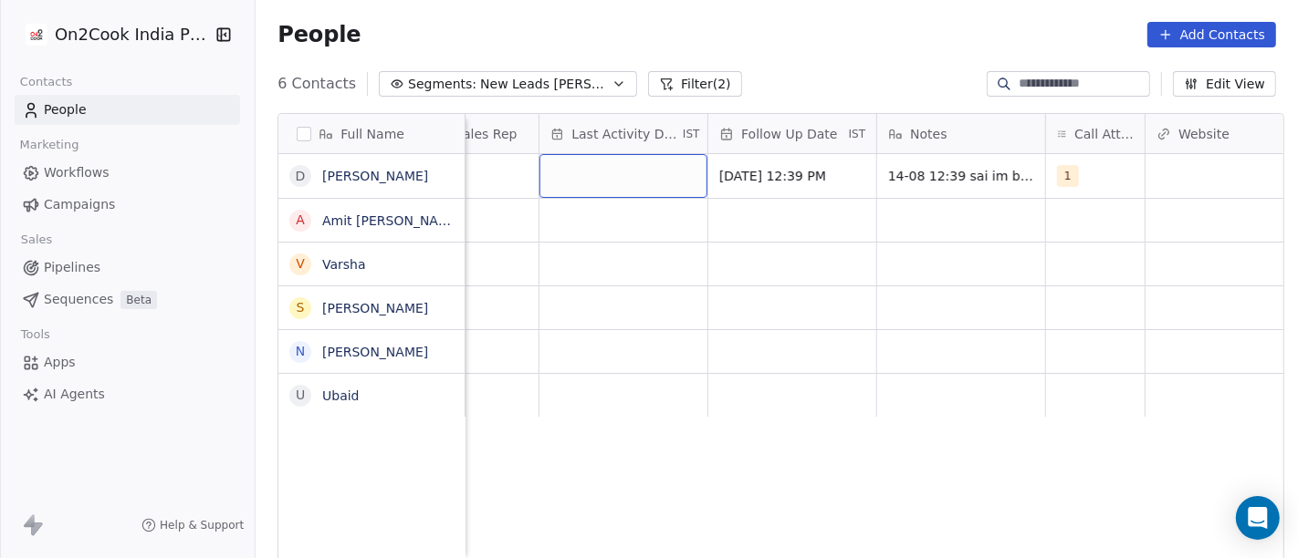
click at [642, 171] on div "grid" at bounding box center [623, 176] width 168 height 44
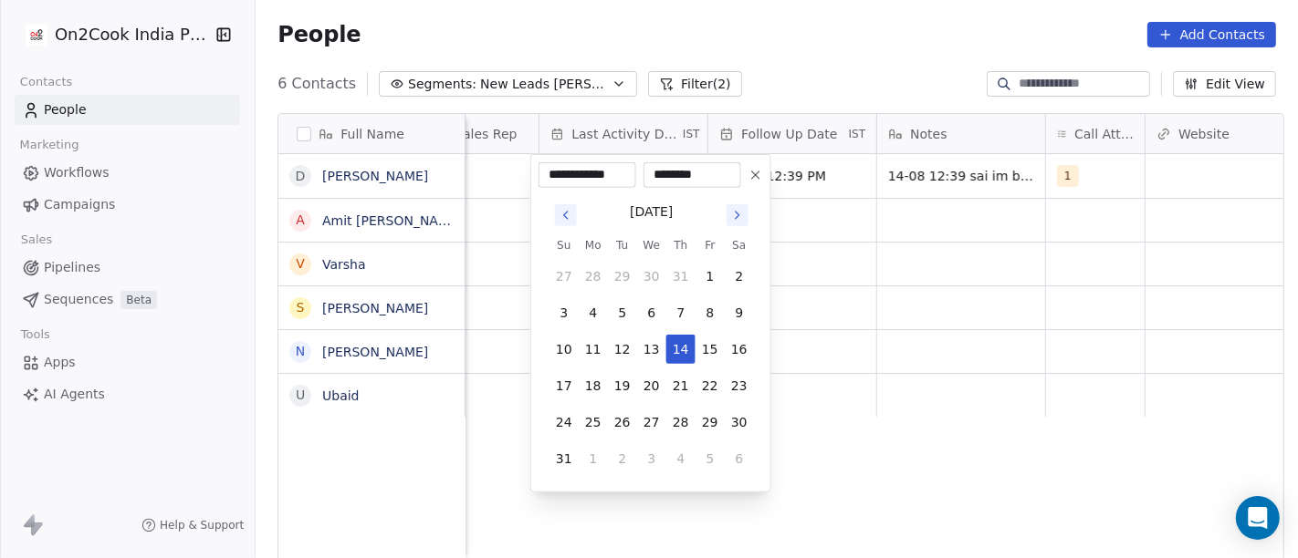
click at [675, 364] on tbody "27 28 29 30 31 1 2 3 4 5 6 7 8 9 10 11 12 13 14 15 16 17 18 19 20 21 22 23 24 2…" at bounding box center [651, 364] width 204 height 219
drag, startPoint x: 685, startPoint y: 346, endPoint x: 712, endPoint y: 347, distance: 26.5
click at [685, 345] on button "14" at bounding box center [680, 349] width 29 height 29
click at [975, 299] on html "**********" at bounding box center [649, 279] width 1298 height 558
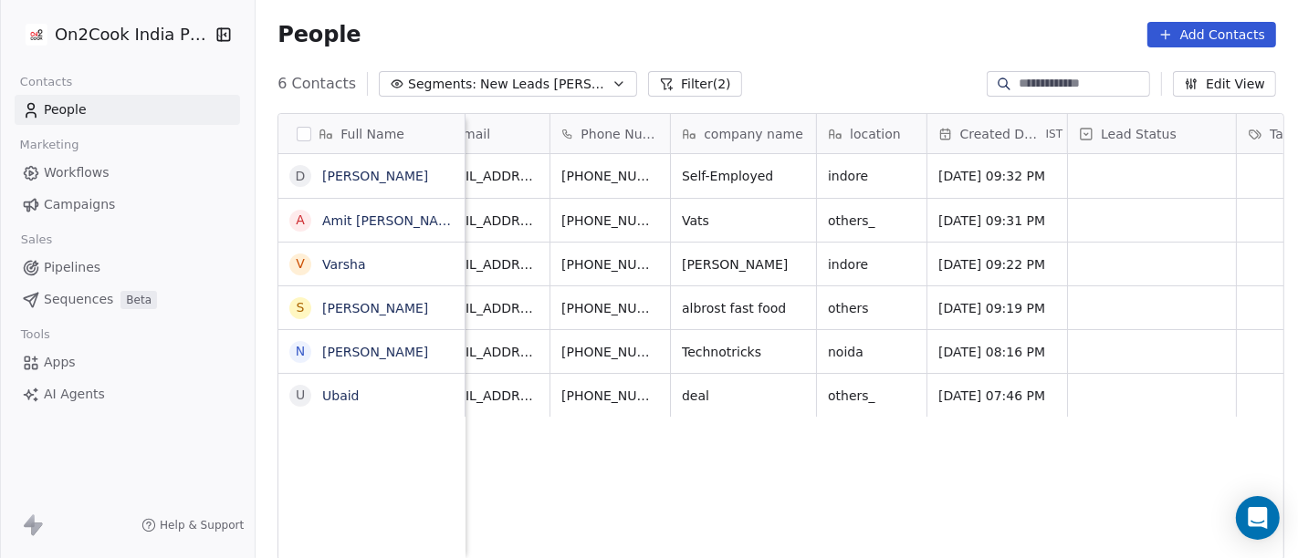
scroll to position [0, 0]
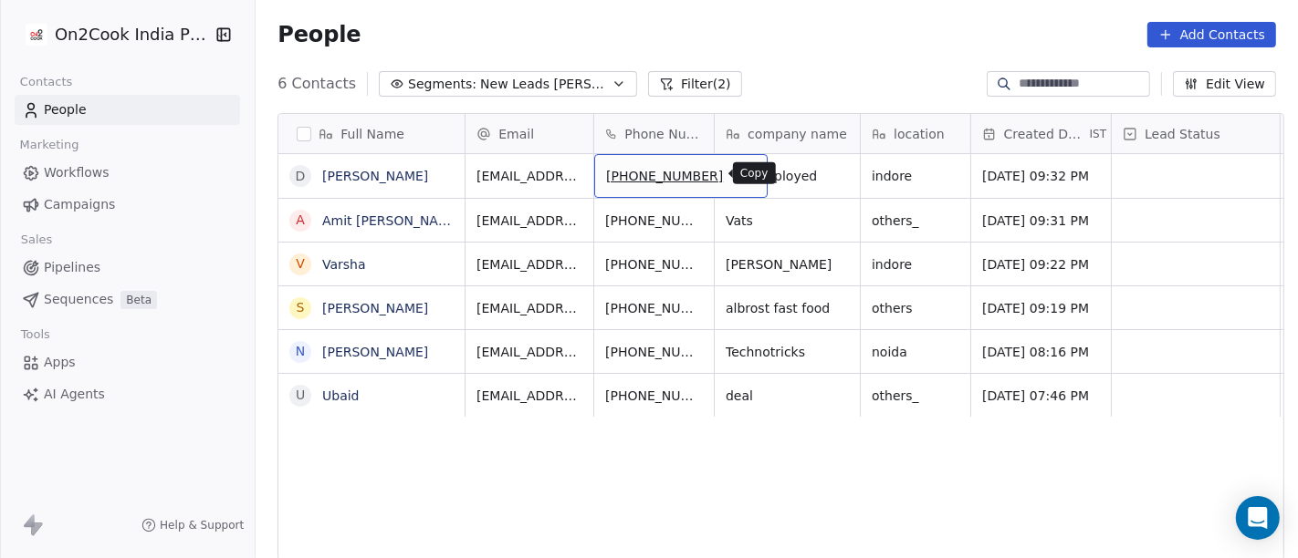
click at [734, 180] on button "grid" at bounding box center [745, 173] width 22 height 22
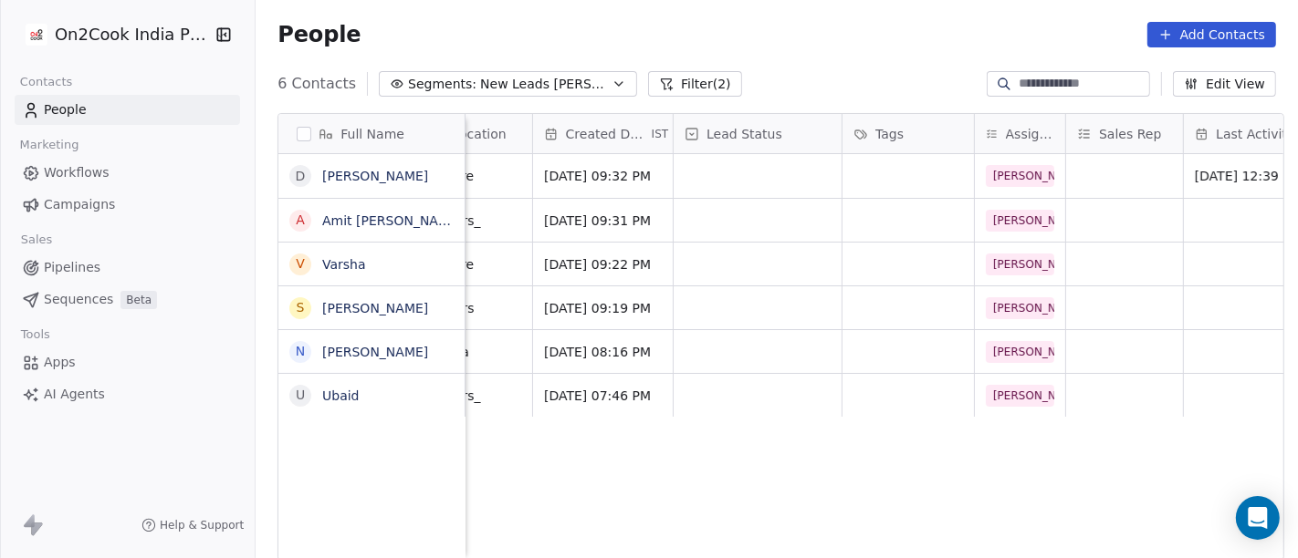
scroll to position [0, 439]
click at [739, 180] on div "grid" at bounding box center [757, 176] width 168 height 44
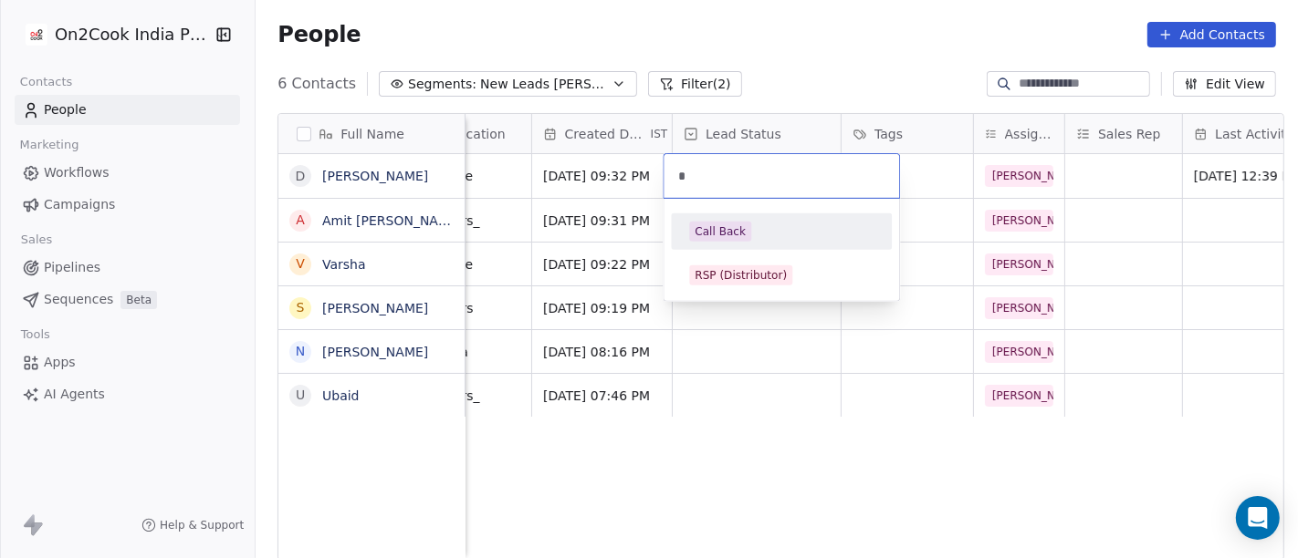
type input "*"
click at [758, 225] on div "Call Back" at bounding box center [781, 232] width 184 height 20
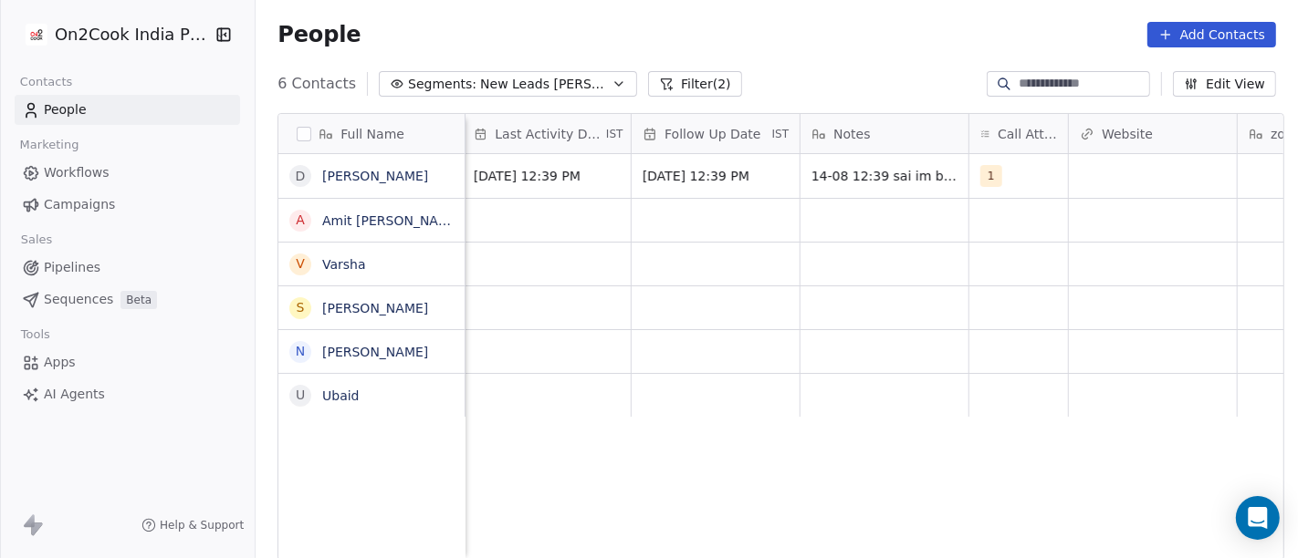
scroll to position [0, 1159]
click at [1025, 220] on div "grid" at bounding box center [1018, 220] width 99 height 43
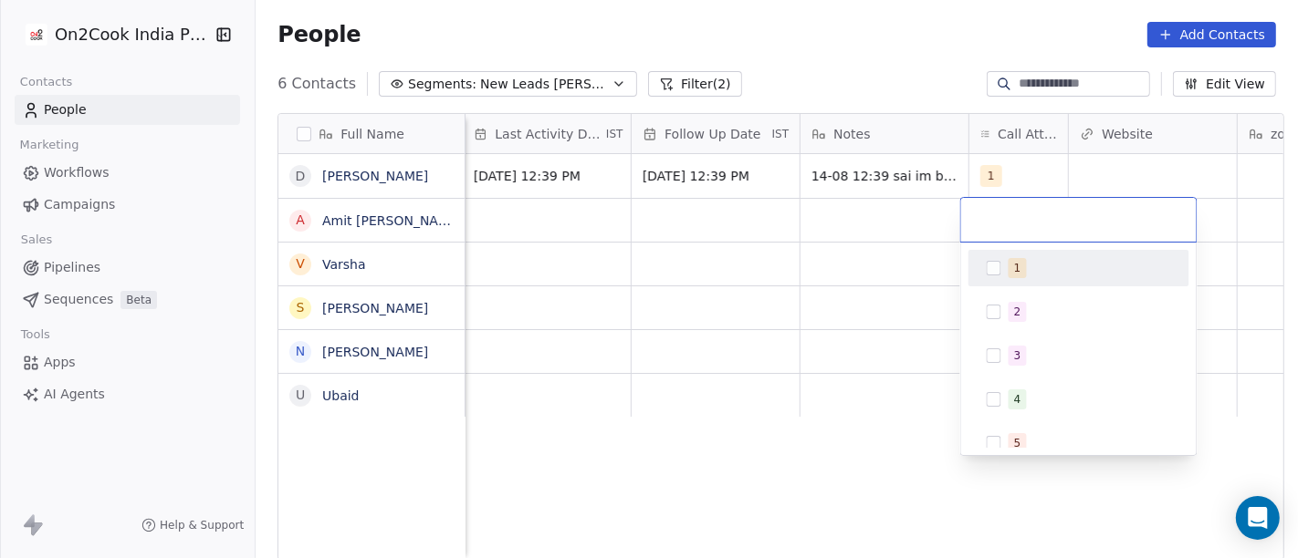
click at [1017, 266] on div "1" at bounding box center [1017, 268] width 7 height 16
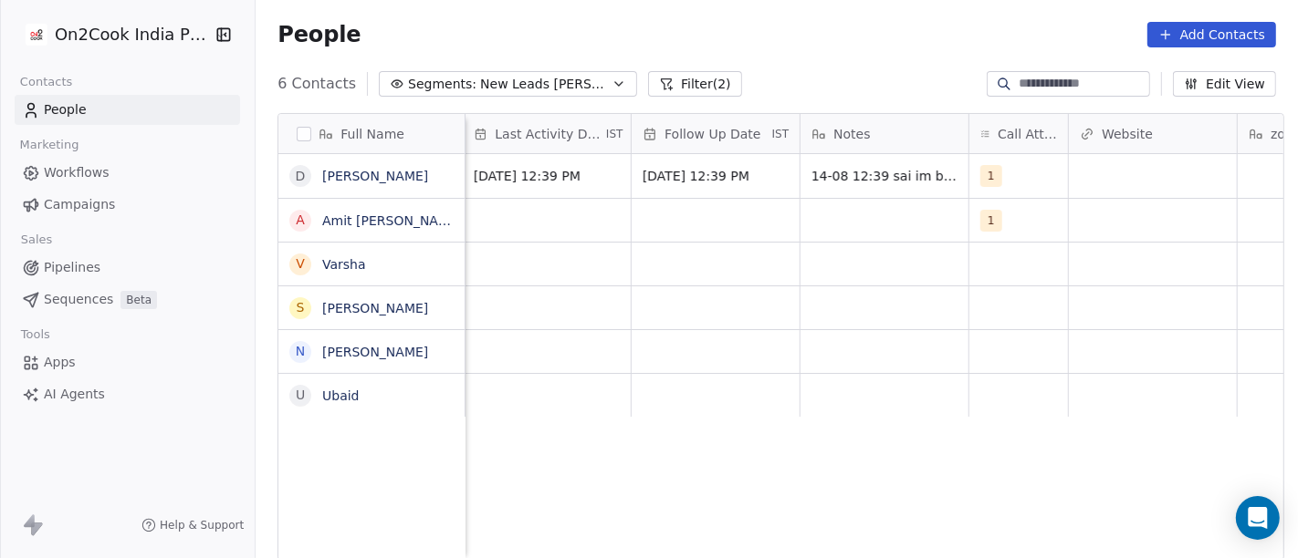
click at [828, 214] on html "On2Cook India Pvt. Ltd. Contacts People Marketing Workflows Campaigns Sales Pip…" at bounding box center [649, 279] width 1298 height 558
click at [828, 214] on div "grid" at bounding box center [884, 220] width 168 height 43
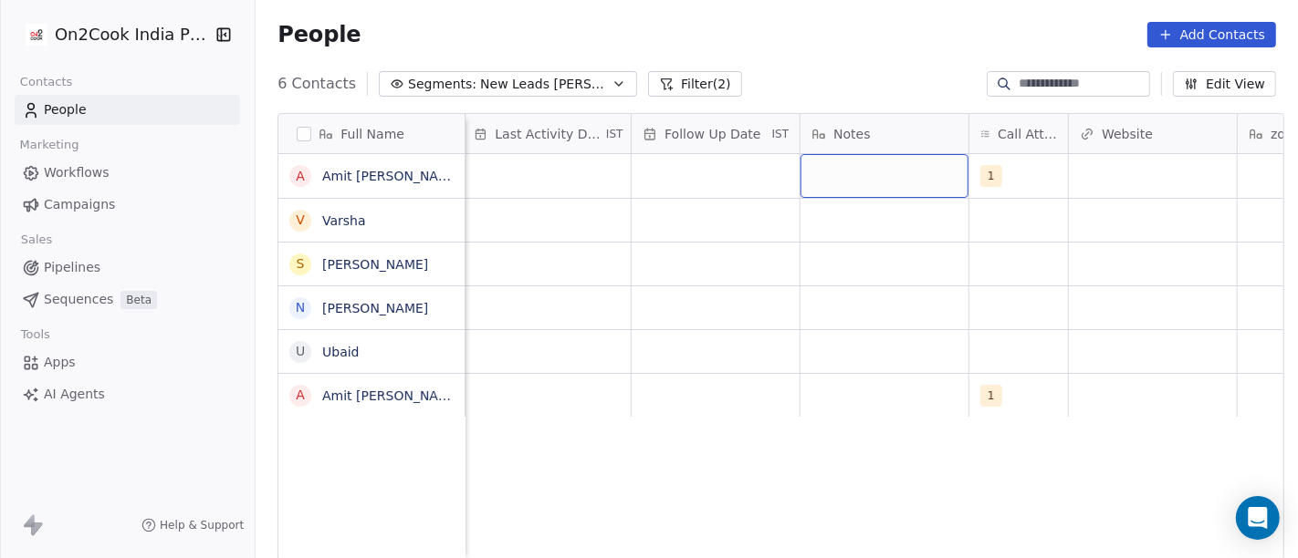
click at [879, 174] on div "grid" at bounding box center [884, 176] width 168 height 44
click at [879, 174] on textarea at bounding box center [875, 183] width 166 height 57
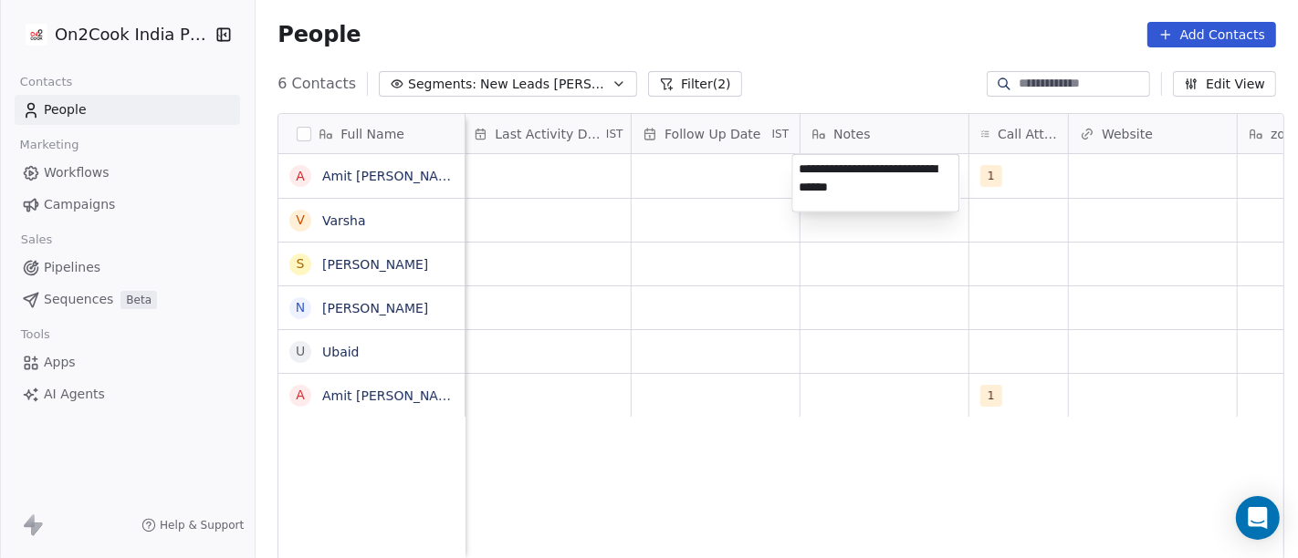
type textarea "**********"
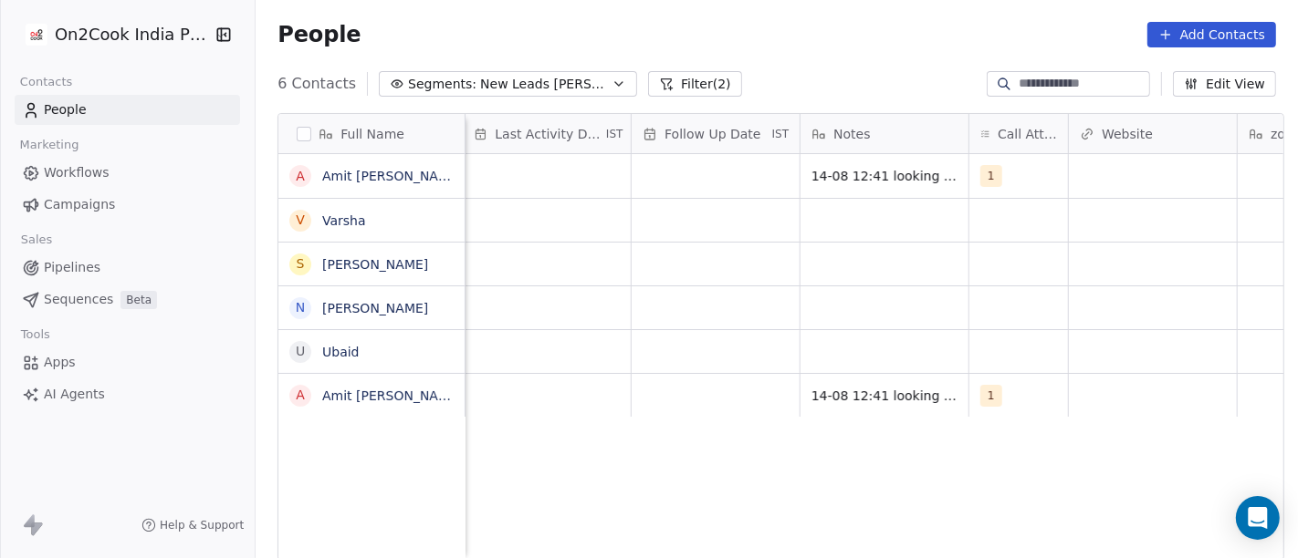
click at [690, 186] on html "On2Cook India Pvt. Ltd. Contacts People Marketing Workflows Campaigns Sales Pip…" at bounding box center [649, 279] width 1298 height 558
click at [690, 186] on div "grid" at bounding box center [715, 176] width 168 height 44
click at [690, 164] on div "grid" at bounding box center [715, 176] width 168 height 44
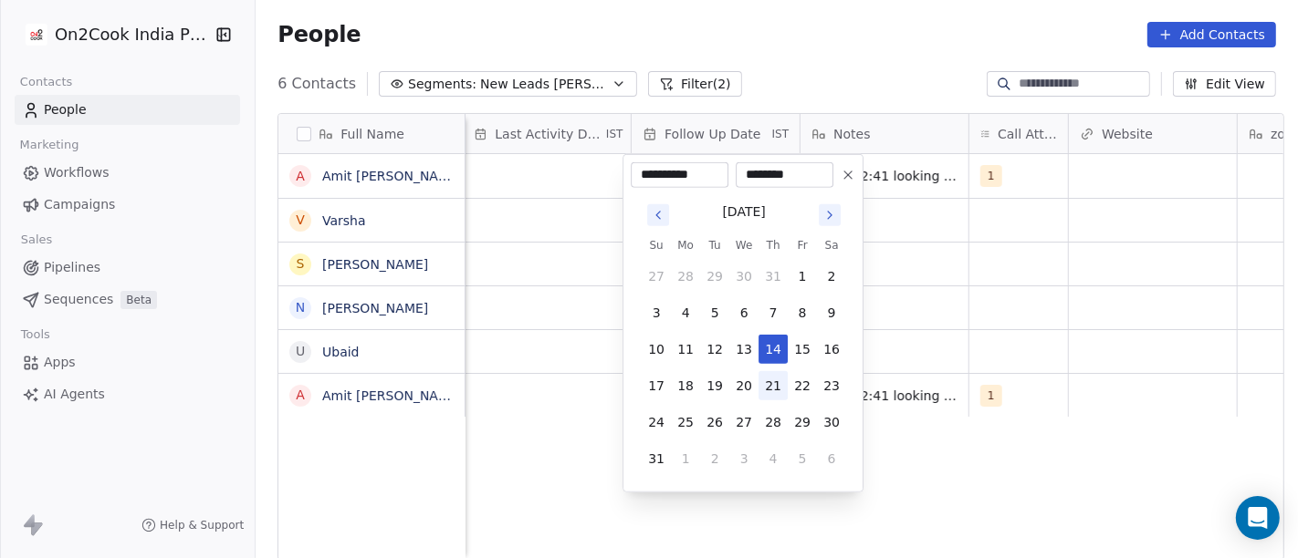
click at [767, 389] on button "21" at bounding box center [772, 385] width 29 height 29
click at [845, 175] on icon at bounding box center [847, 175] width 15 height 15
type input "**********"
type input "********"
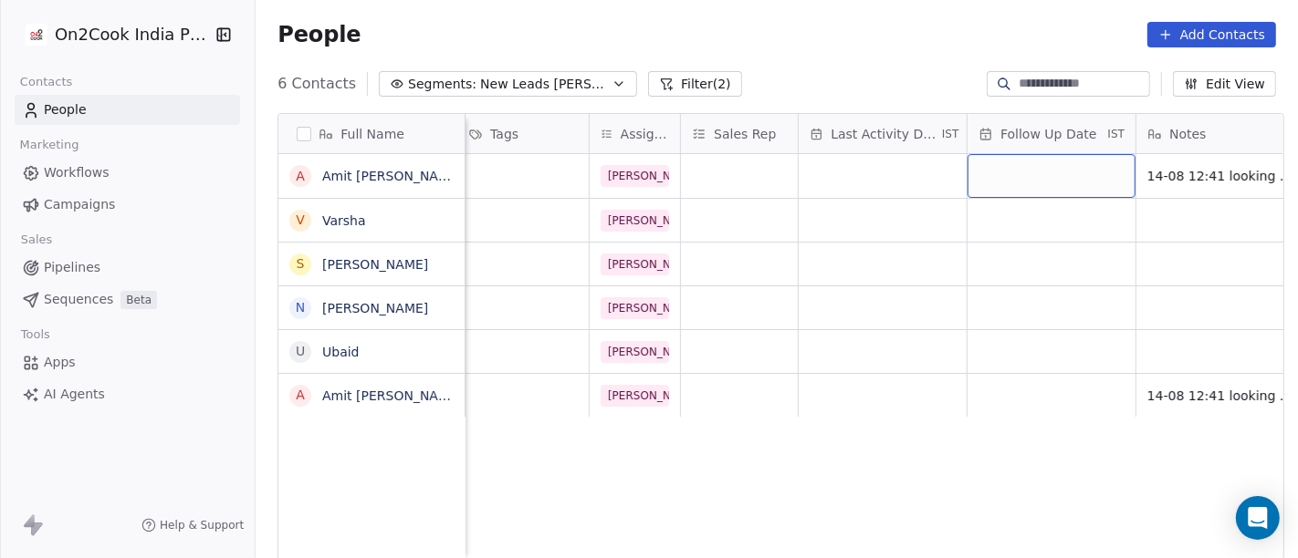
scroll to position [0, 819]
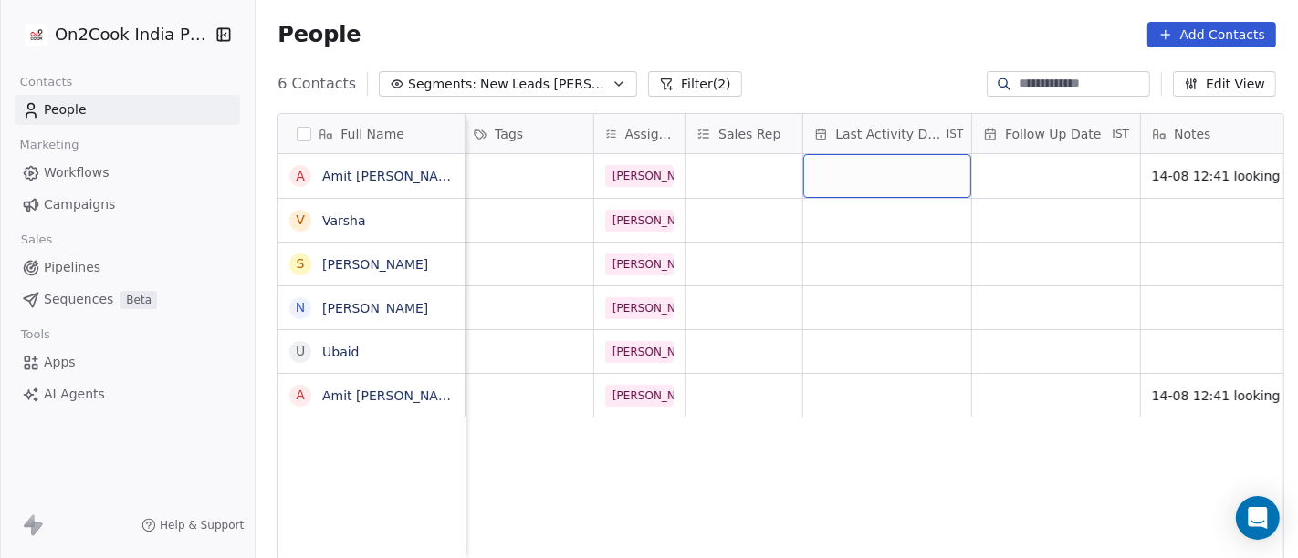
click at [858, 168] on div "grid" at bounding box center [887, 176] width 168 height 44
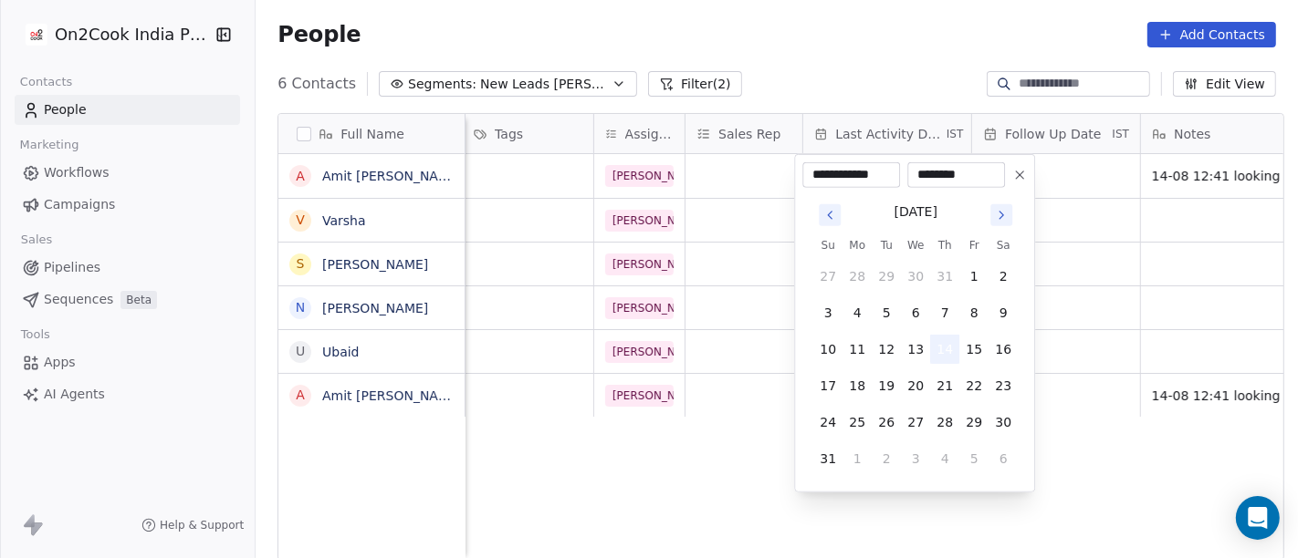
click at [951, 355] on button "14" at bounding box center [944, 349] width 29 height 29
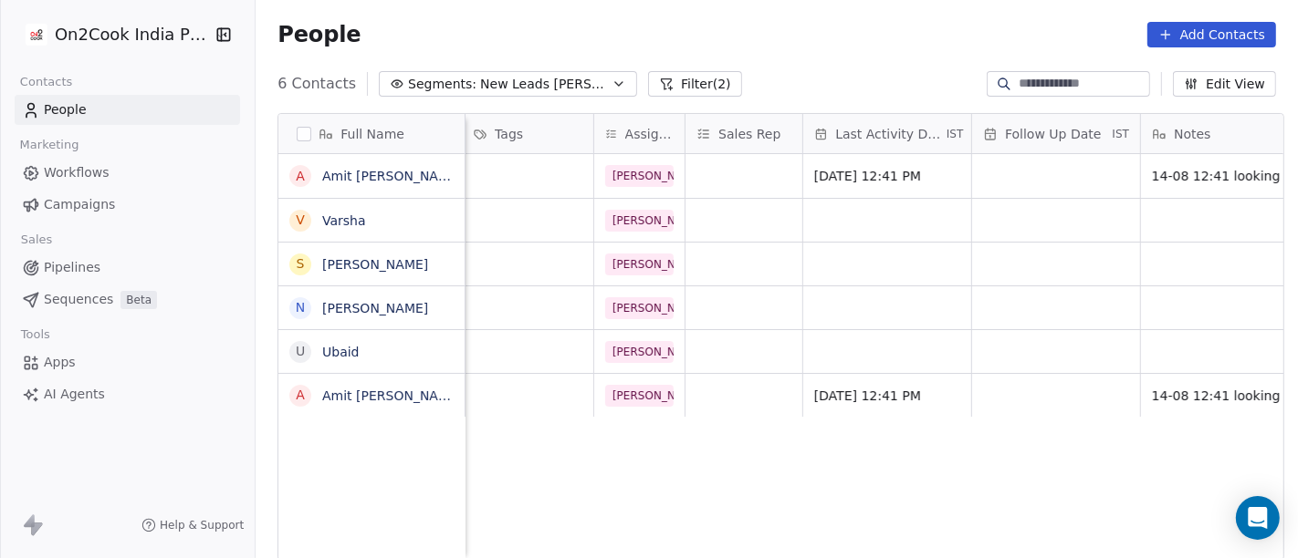
click at [761, 376] on html "On2Cook India Pvt. Ltd. Contacts People Marketing Workflows Campaigns Sales Pip…" at bounding box center [649, 279] width 1298 height 558
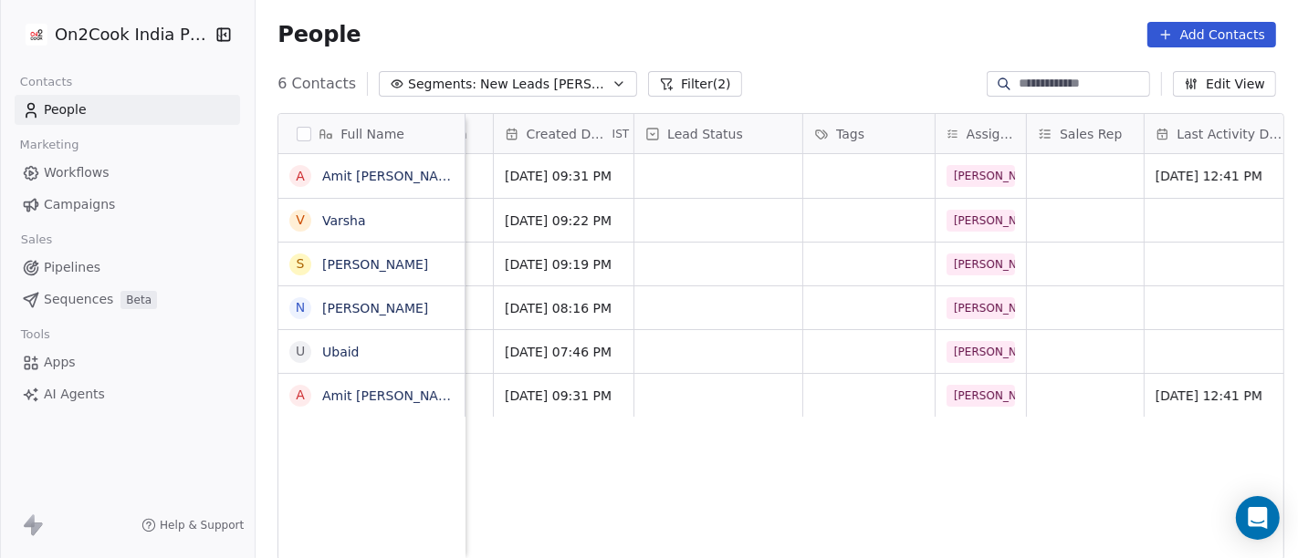
scroll to position [0, 476]
click at [879, 171] on div "grid" at bounding box center [869, 176] width 131 height 44
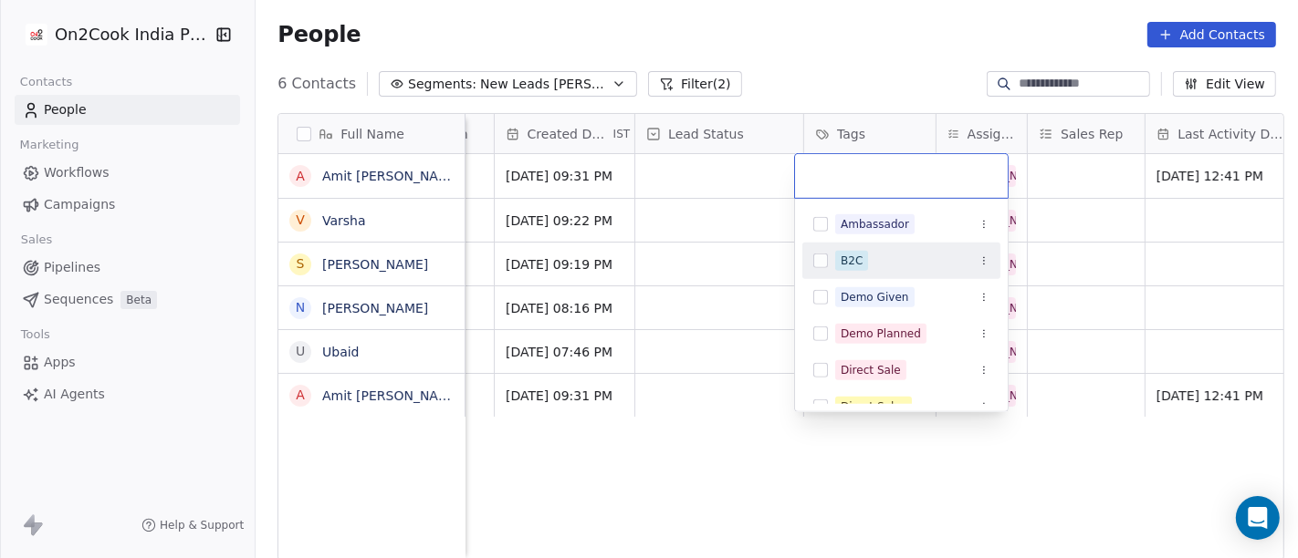
click at [876, 261] on div "B2C" at bounding box center [912, 261] width 154 height 20
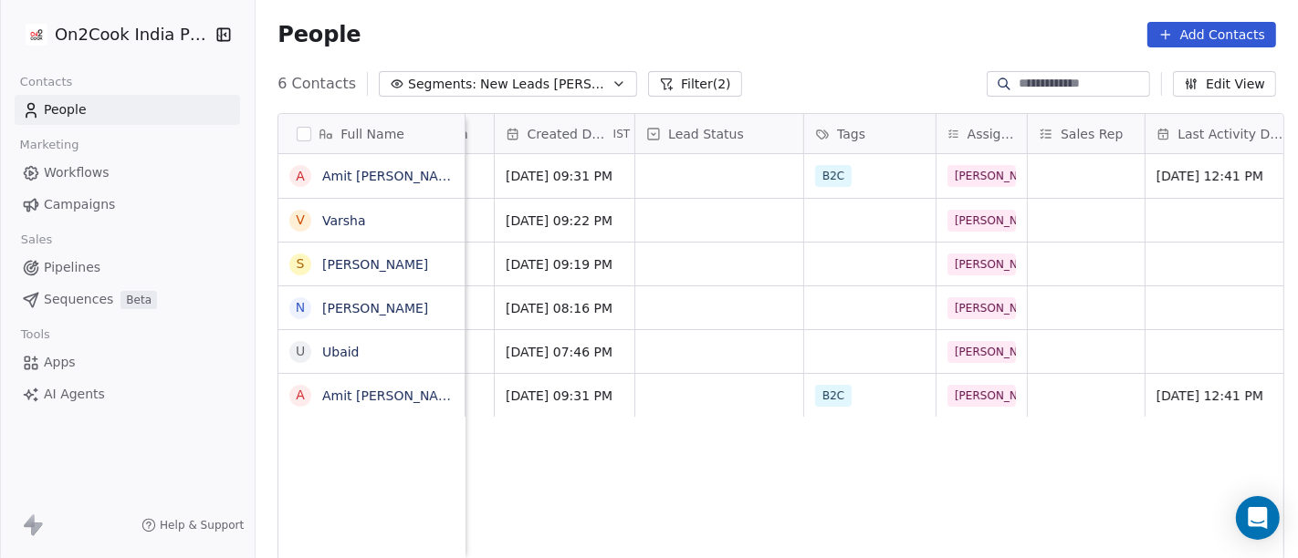
click at [691, 232] on html "On2Cook India Pvt. Ltd. Contacts People Marketing Workflows Campaigns Sales Pip…" at bounding box center [649, 279] width 1298 height 558
click at [694, 185] on div "grid" at bounding box center [719, 176] width 168 height 44
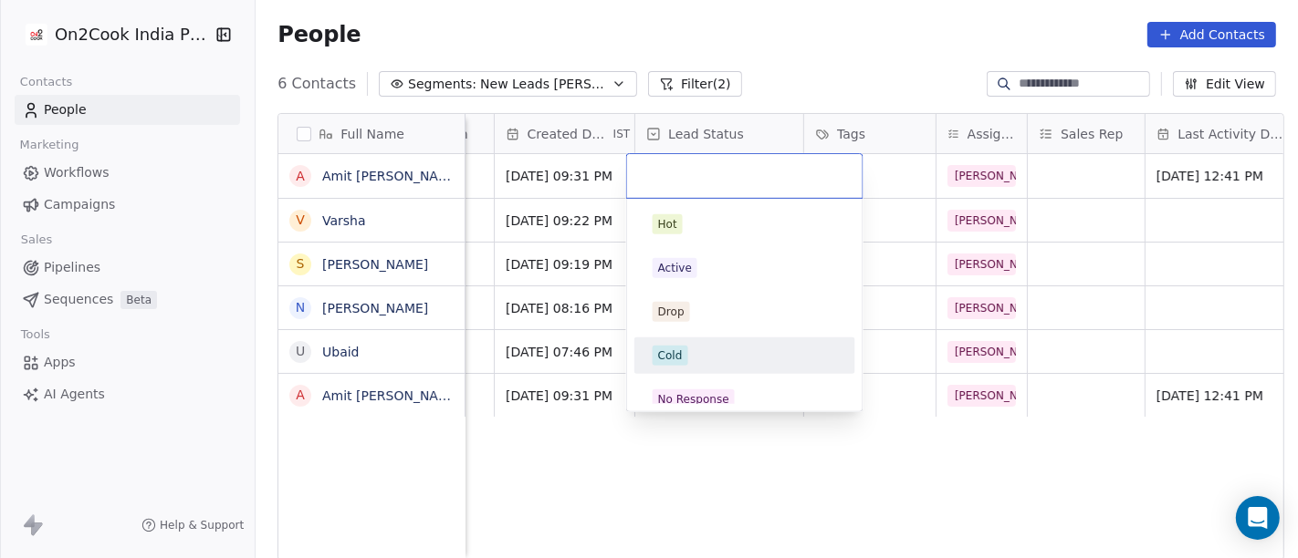
click at [745, 354] on div "Cold" at bounding box center [744, 356] width 184 height 20
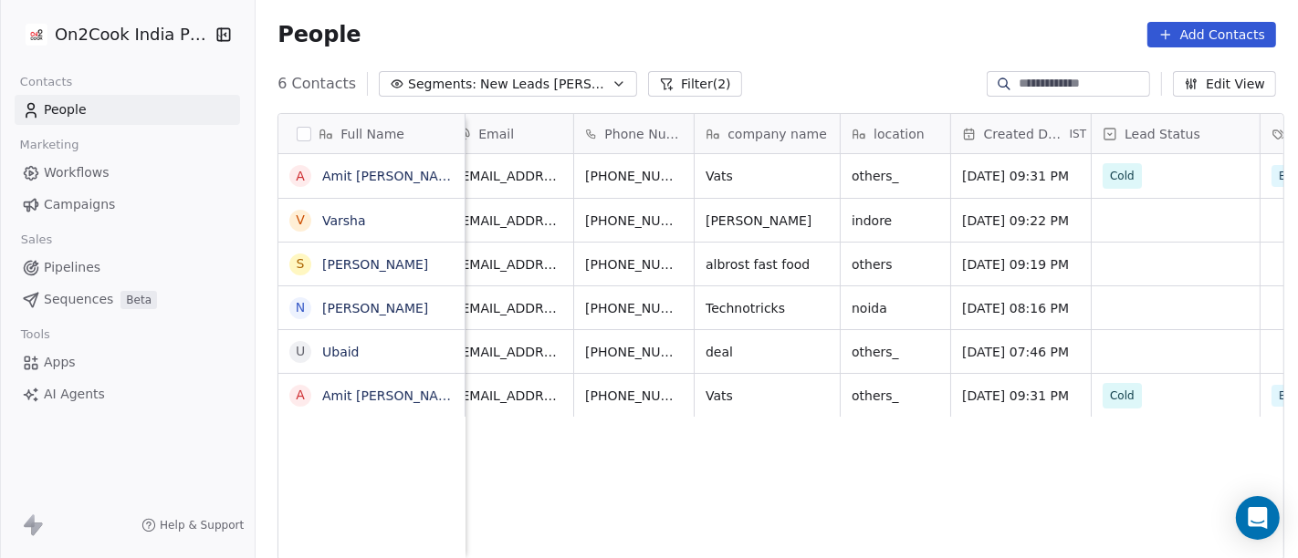
scroll to position [0, 0]
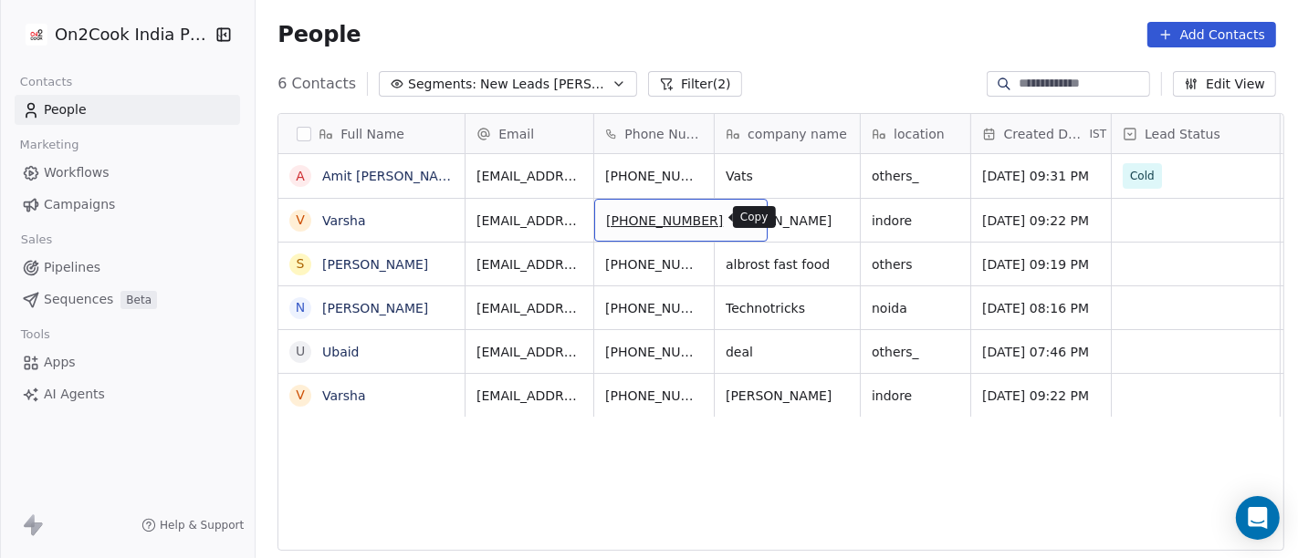
click at [737, 218] on icon "grid" at bounding box center [744, 218] width 15 height 15
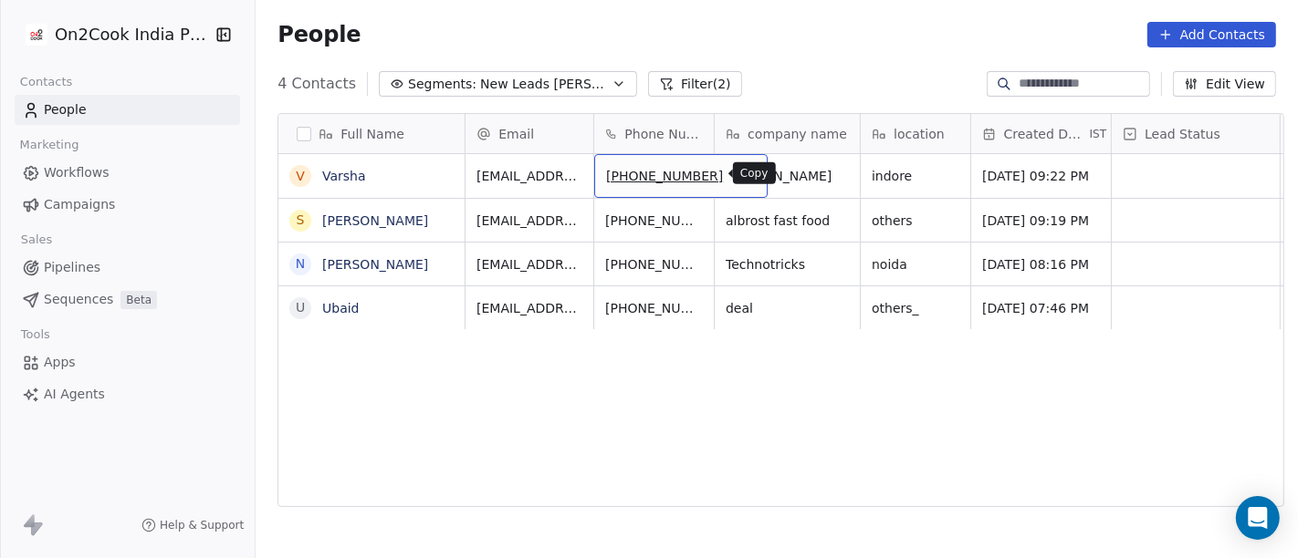
click at [737, 172] on icon "grid" at bounding box center [744, 173] width 15 height 15
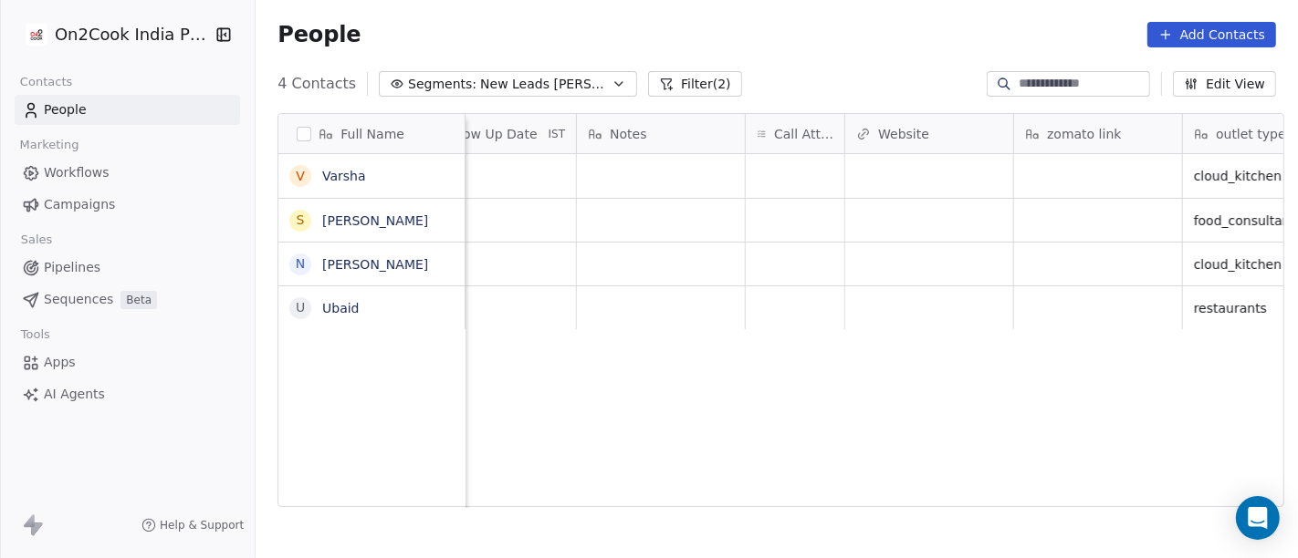
scroll to position [0, 1382]
click at [804, 177] on div "grid" at bounding box center [795, 176] width 99 height 44
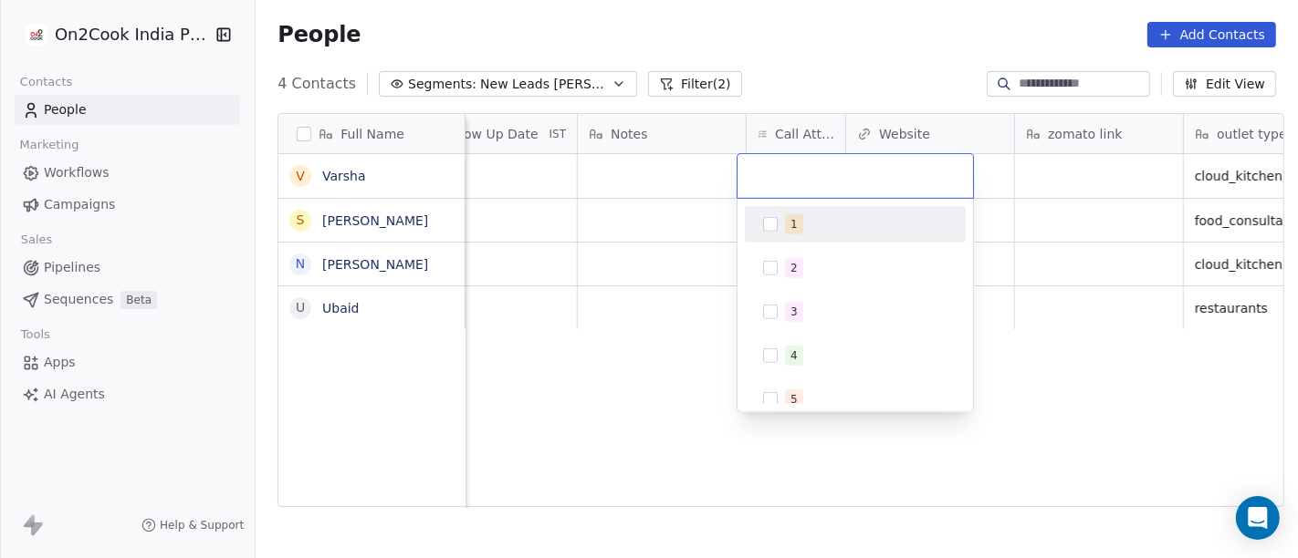
click at [823, 228] on div "1" at bounding box center [866, 224] width 162 height 20
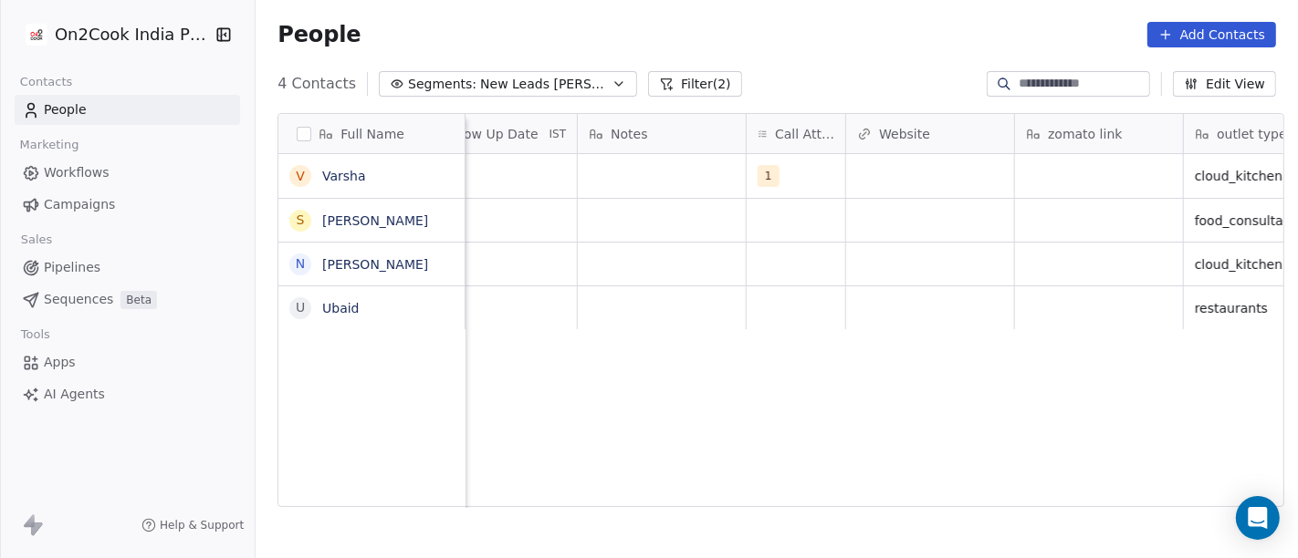
click at [621, 202] on html "On2Cook India Pvt. Ltd. Contacts People Marketing Workflows Campaigns Sales Pip…" at bounding box center [649, 279] width 1298 height 558
click at [622, 175] on div "grid" at bounding box center [662, 176] width 168 height 44
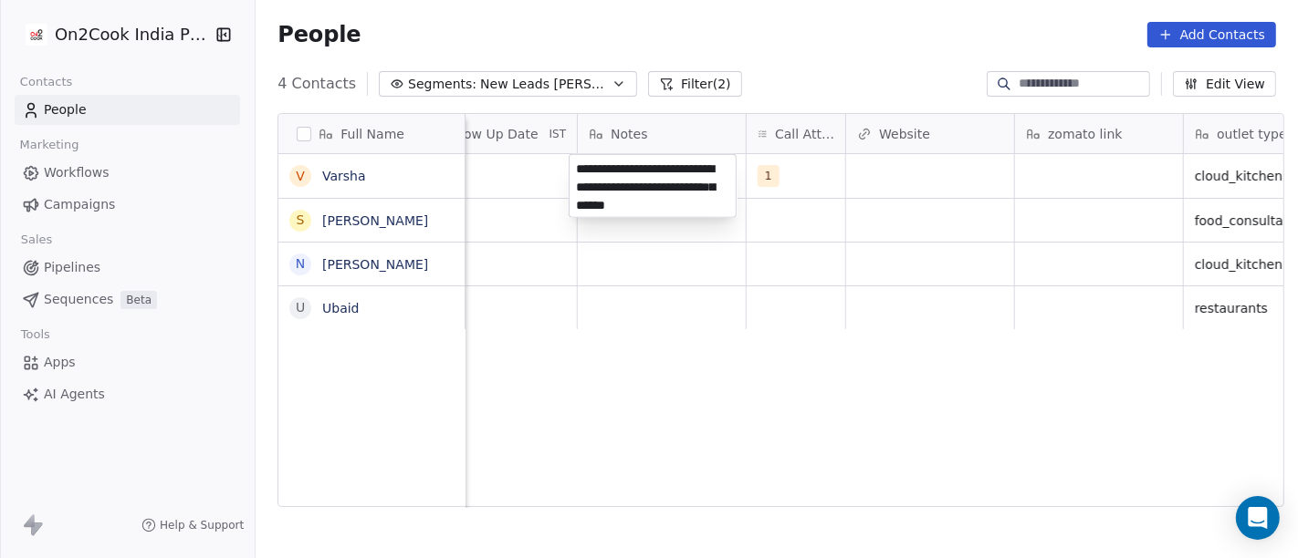
type textarea "**********"
click at [796, 387] on html "**********" at bounding box center [649, 279] width 1298 height 558
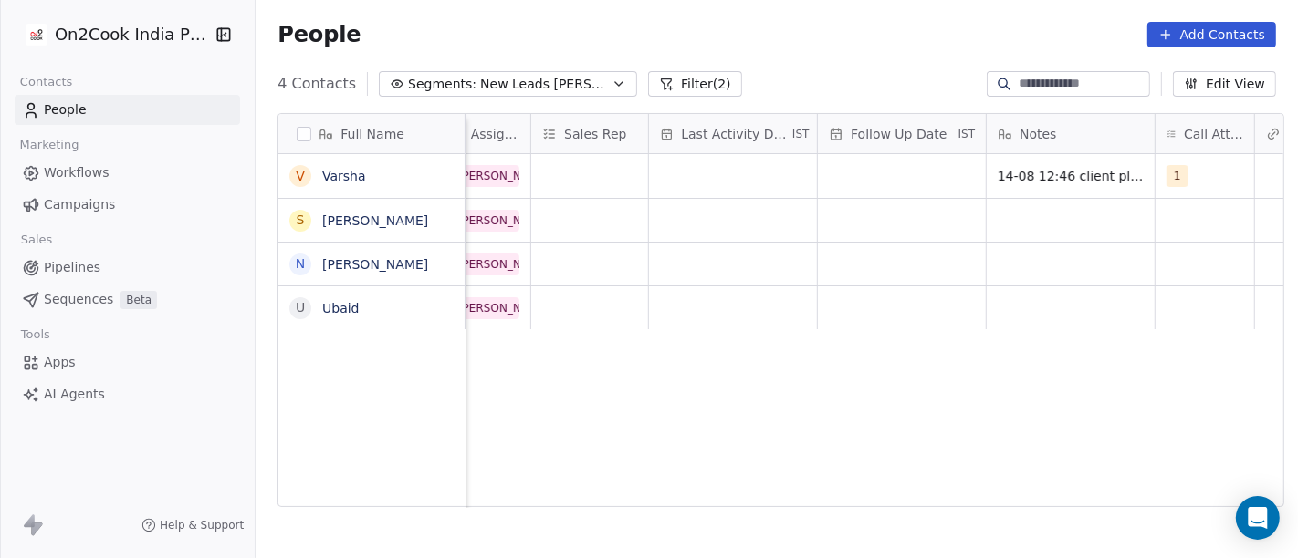
scroll to position [0, 972]
click at [877, 179] on div "grid" at bounding box center [903, 176] width 168 height 44
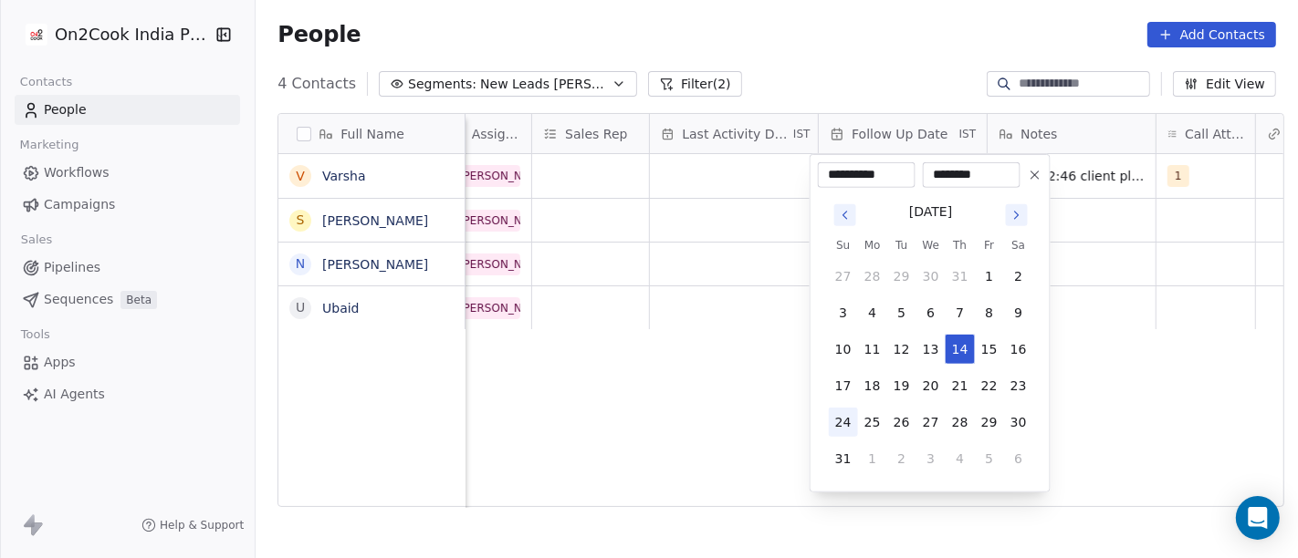
click at [847, 420] on button "24" at bounding box center [843, 422] width 29 height 29
type input "**********"
click at [719, 383] on html "**********" at bounding box center [649, 279] width 1298 height 558
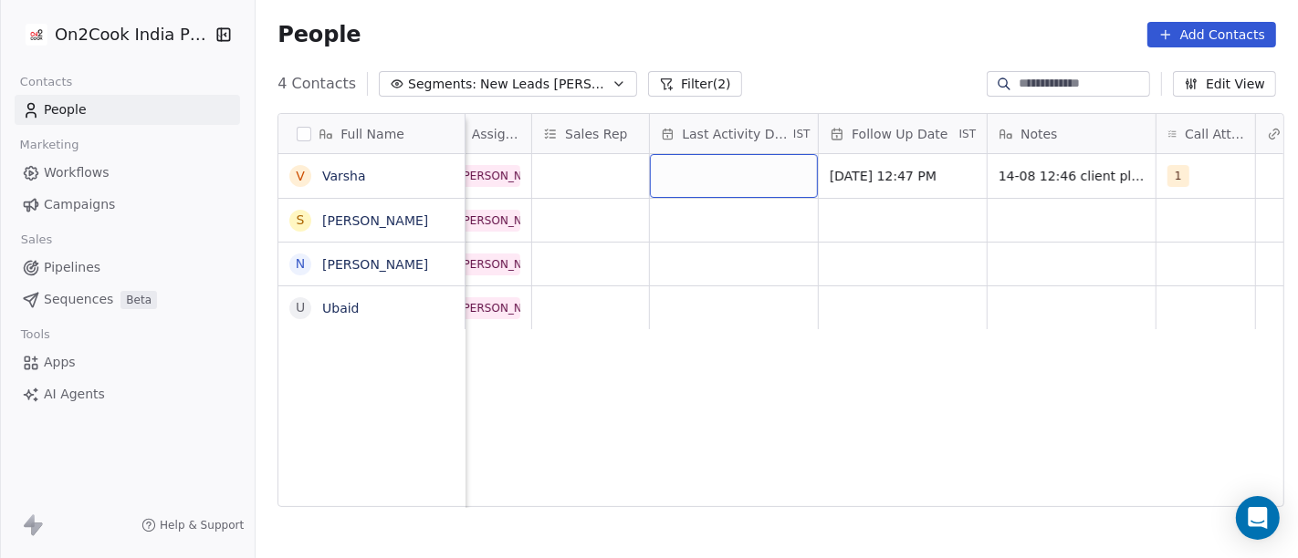
click at [726, 173] on div "grid" at bounding box center [734, 176] width 168 height 44
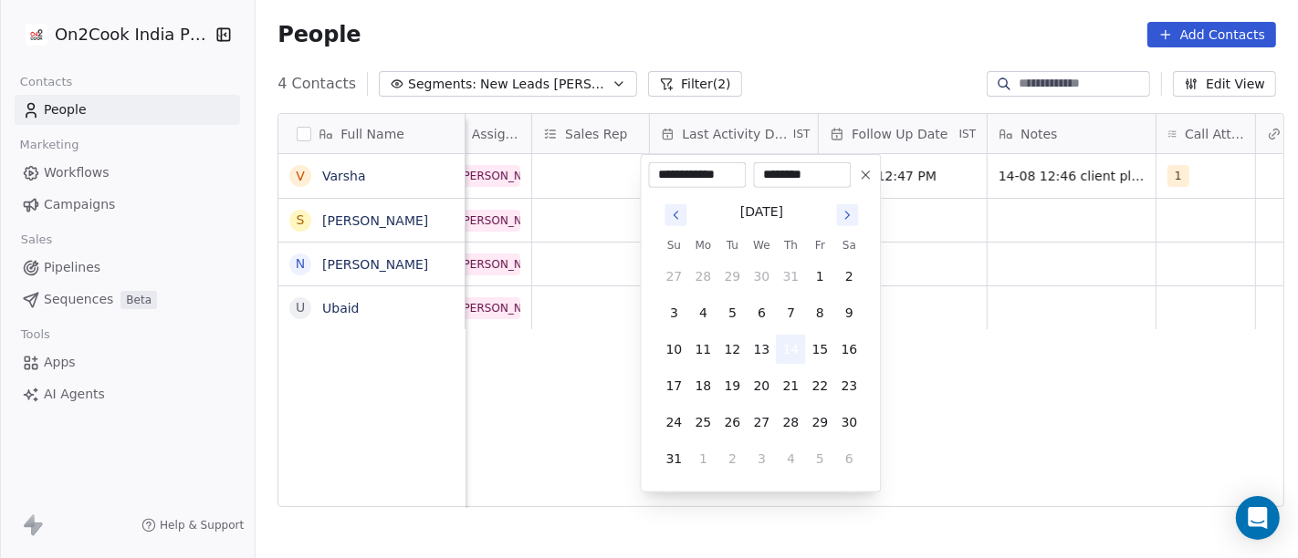
click at [785, 351] on button "14" at bounding box center [790, 349] width 29 height 29
click at [995, 369] on html "**********" at bounding box center [649, 279] width 1298 height 558
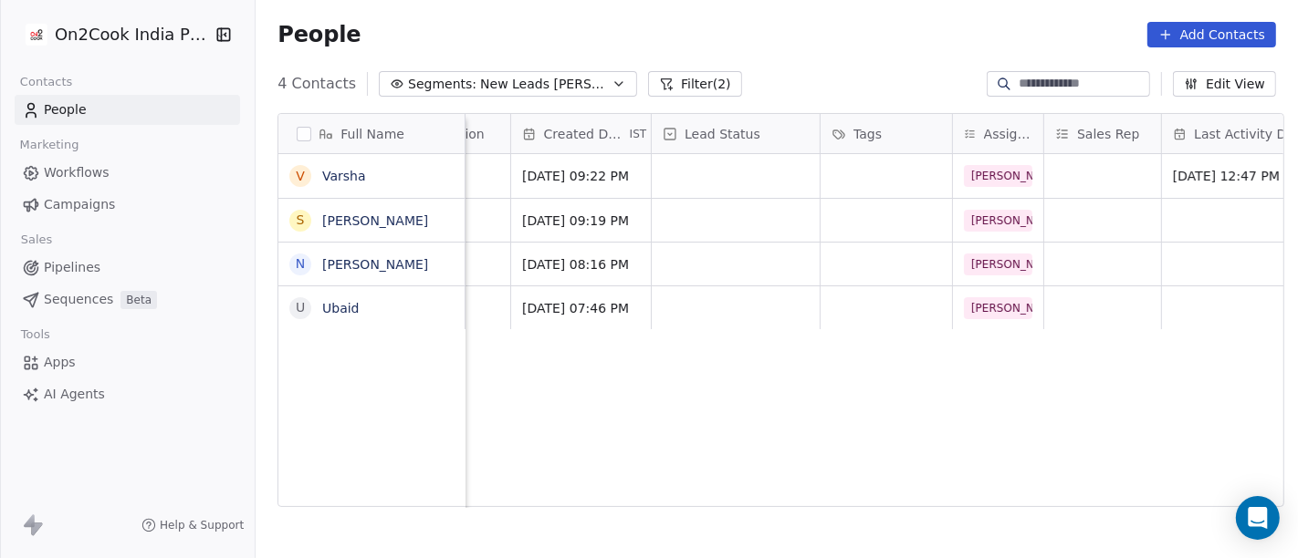
scroll to position [0, 454]
click at [733, 182] on div "grid" at bounding box center [742, 176] width 168 height 44
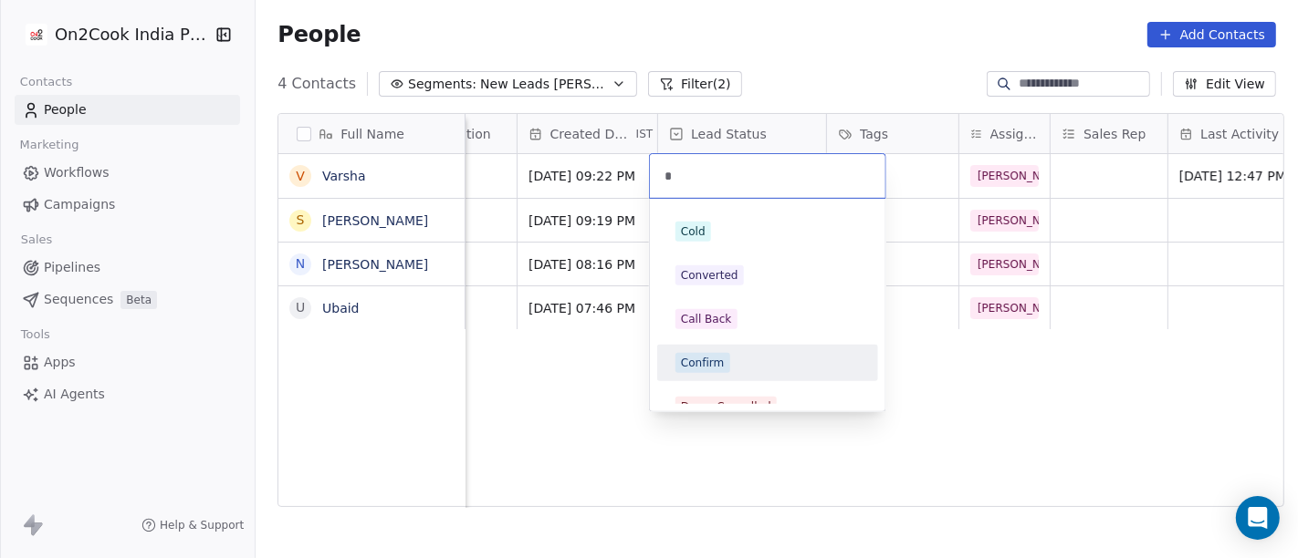
type input "*"
click at [756, 349] on div "Confirm" at bounding box center [767, 363] width 206 height 29
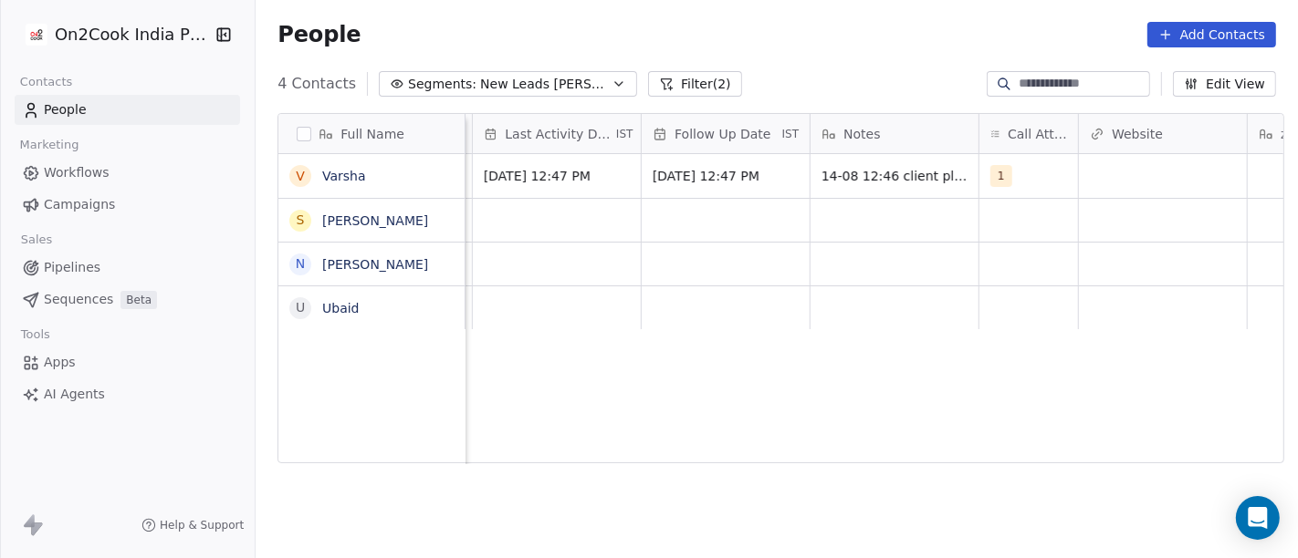
scroll to position [0, 1147]
click at [997, 265] on div "grid" at bounding box center [1030, 264] width 99 height 43
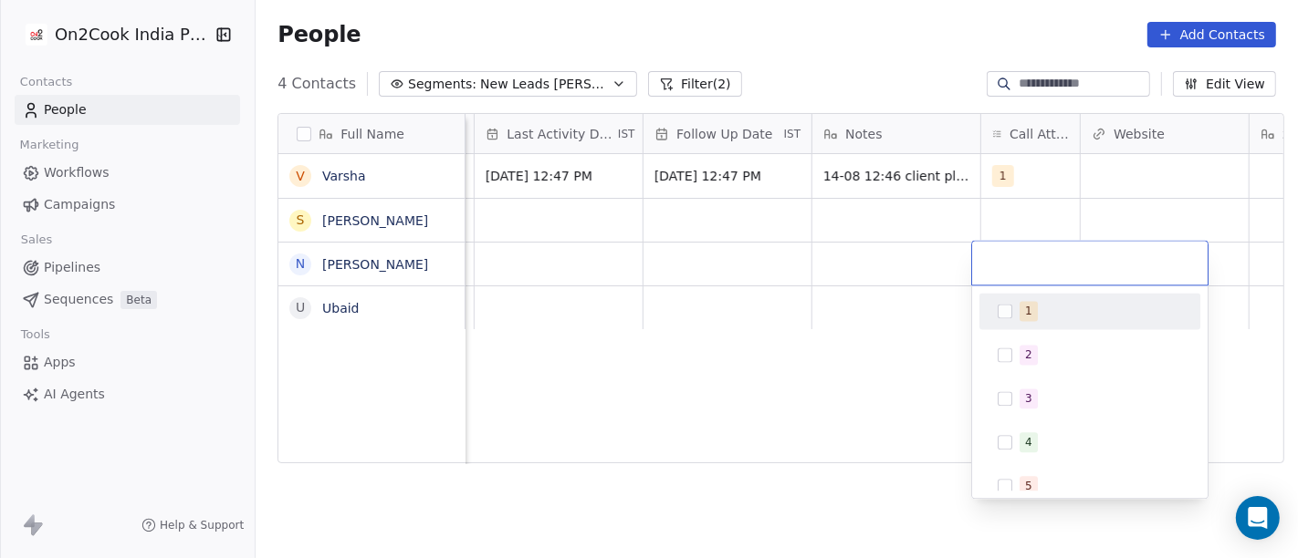
drag, startPoint x: 1053, startPoint y: 311, endPoint x: 747, endPoint y: 344, distance: 307.5
click at [747, 344] on html "On2Cook India Pvt. Ltd. Contacts People Marketing Workflows Campaigns Sales Pip…" at bounding box center [649, 279] width 1298 height 558
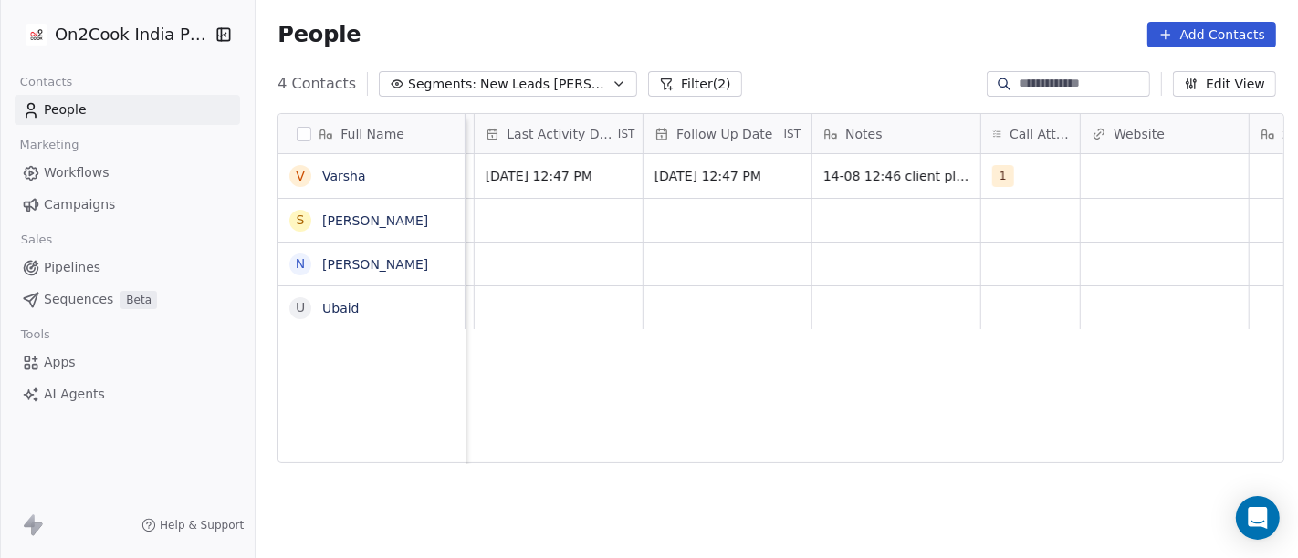
click at [747, 344] on html "On2Cook India Pvt. Ltd. Contacts People Marketing Workflows Campaigns Sales Pip…" at bounding box center [649, 279] width 1298 height 558
click at [1019, 258] on div "grid" at bounding box center [1030, 264] width 99 height 43
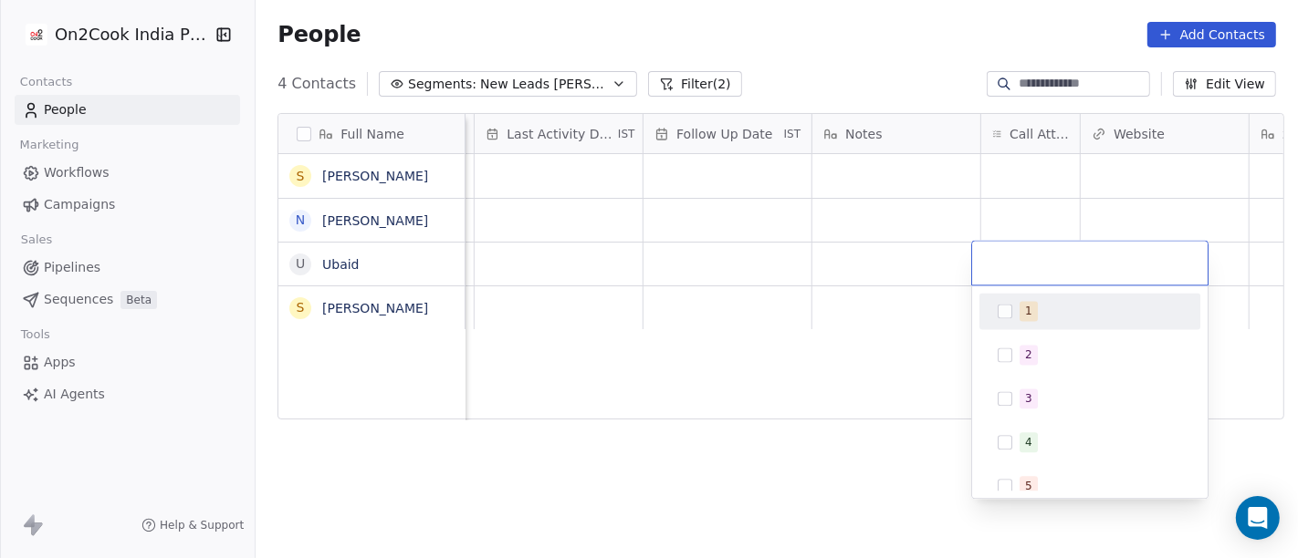
click at [1027, 214] on html "On2Cook India Pvt. Ltd. Contacts People Marketing Workflows Campaigns Sales Pip…" at bounding box center [649, 279] width 1298 height 558
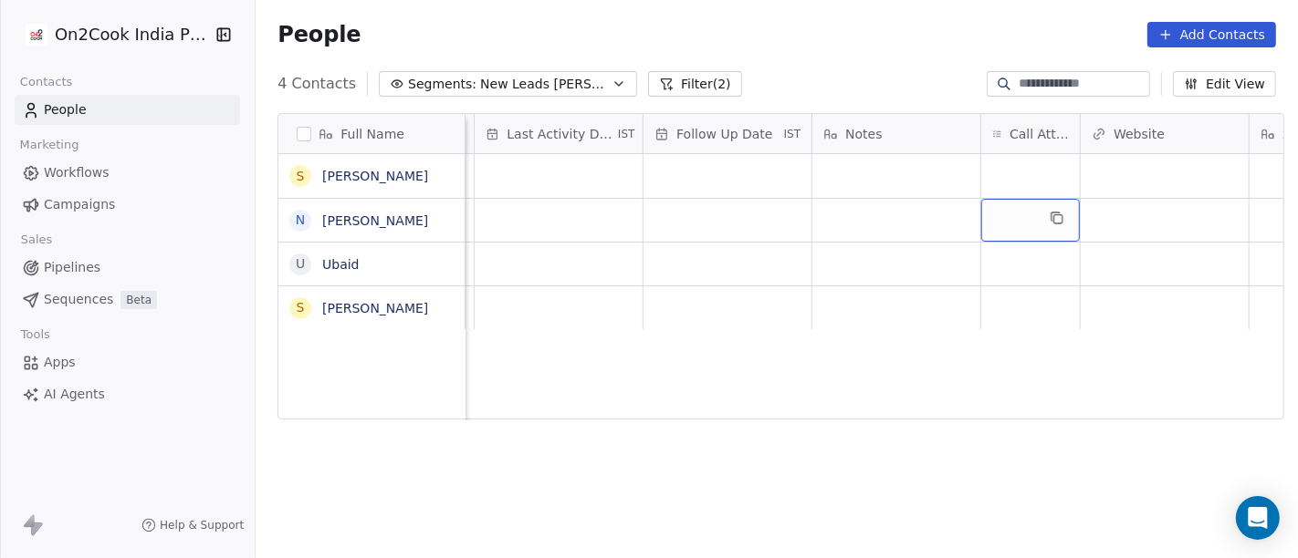
click at [1027, 214] on div "grid" at bounding box center [1030, 220] width 99 height 43
click at [1006, 217] on div "grid" at bounding box center [1030, 220] width 99 height 43
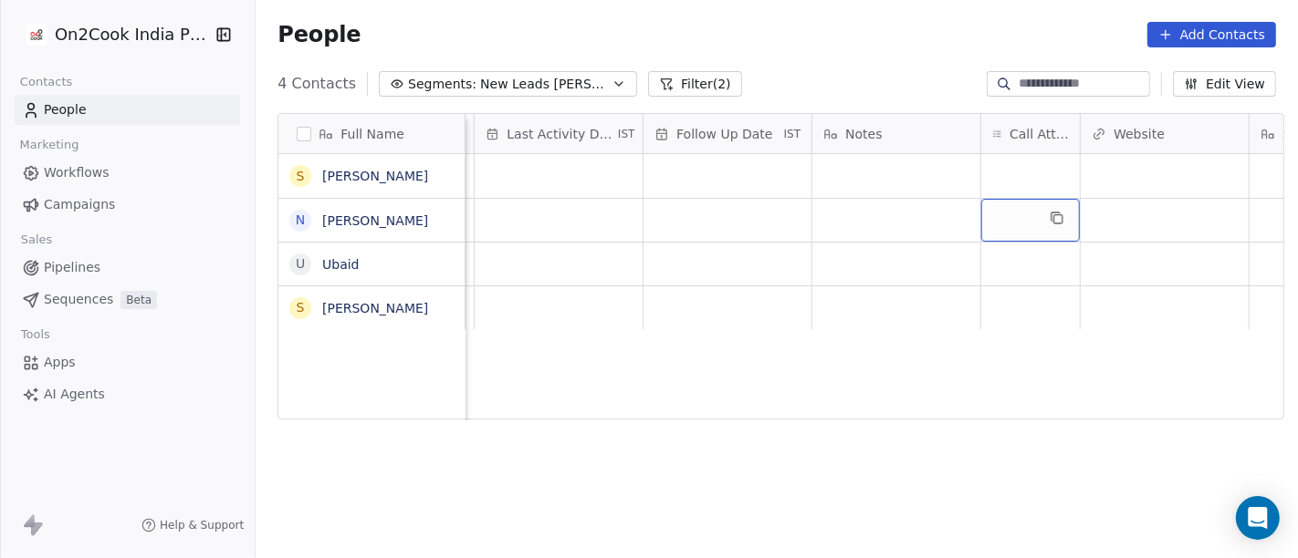
click at [1006, 217] on div "grid" at bounding box center [1030, 220] width 99 height 43
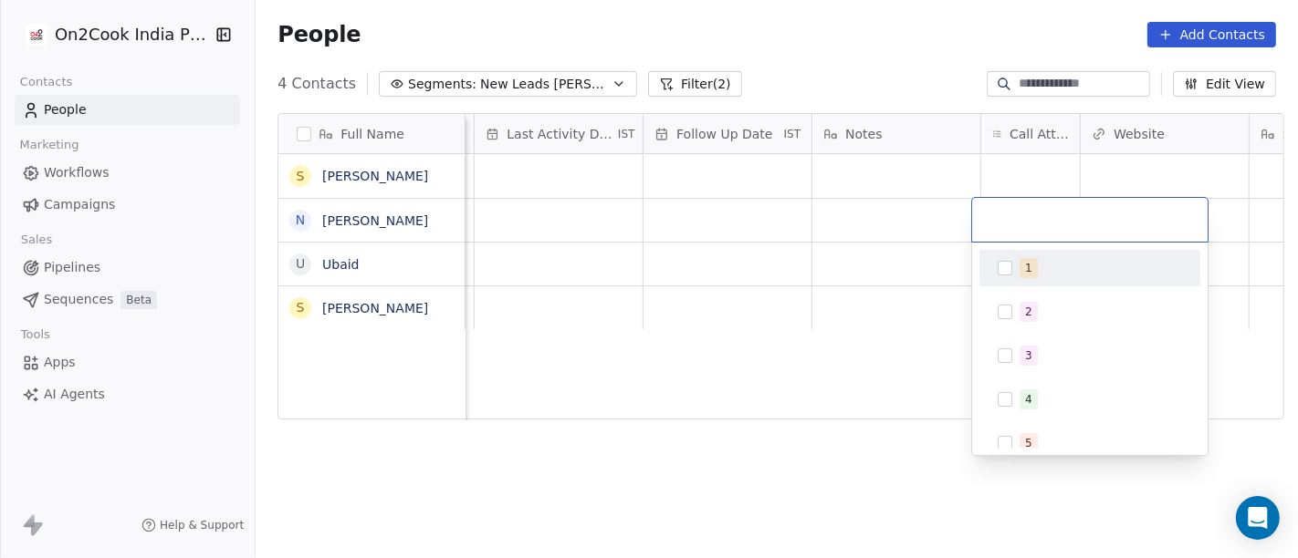
click at [1004, 273] on button "Suggestions" at bounding box center [1004, 268] width 15 height 15
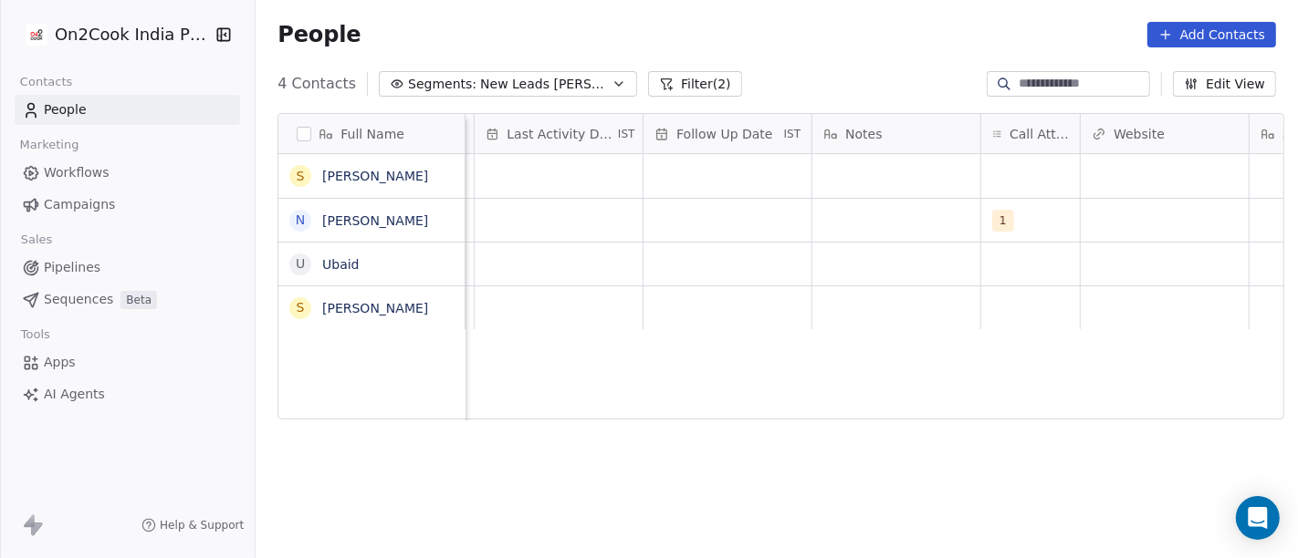
click at [787, 269] on html "On2Cook India Pvt. Ltd. Contacts People Marketing Workflows Campaigns Sales Pip…" at bounding box center [649, 279] width 1298 height 558
click at [1144, 221] on div "grid" at bounding box center [1164, 220] width 168 height 43
click at [1144, 221] on input "url" at bounding box center [1156, 221] width 160 height 37
type input "**********"
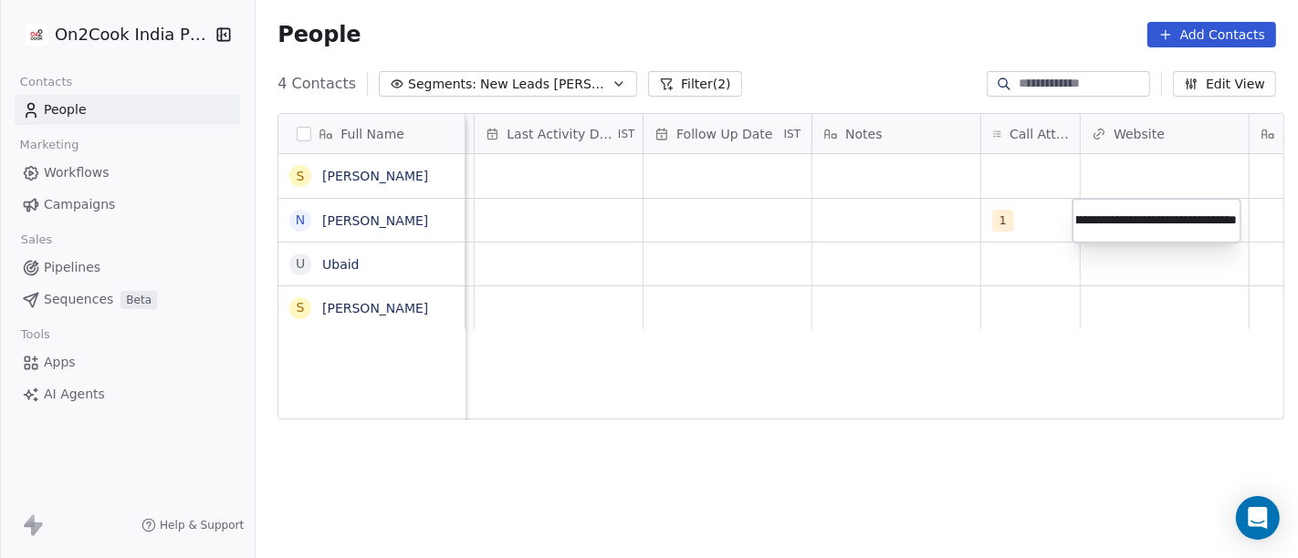
scroll to position [0, 0]
click at [954, 265] on html "**********" at bounding box center [649, 279] width 1298 height 558
click at [901, 226] on html "On2Cook India Pvt. Ltd. Contacts People Marketing Workflows Campaigns Sales Pip…" at bounding box center [649, 279] width 1298 height 558
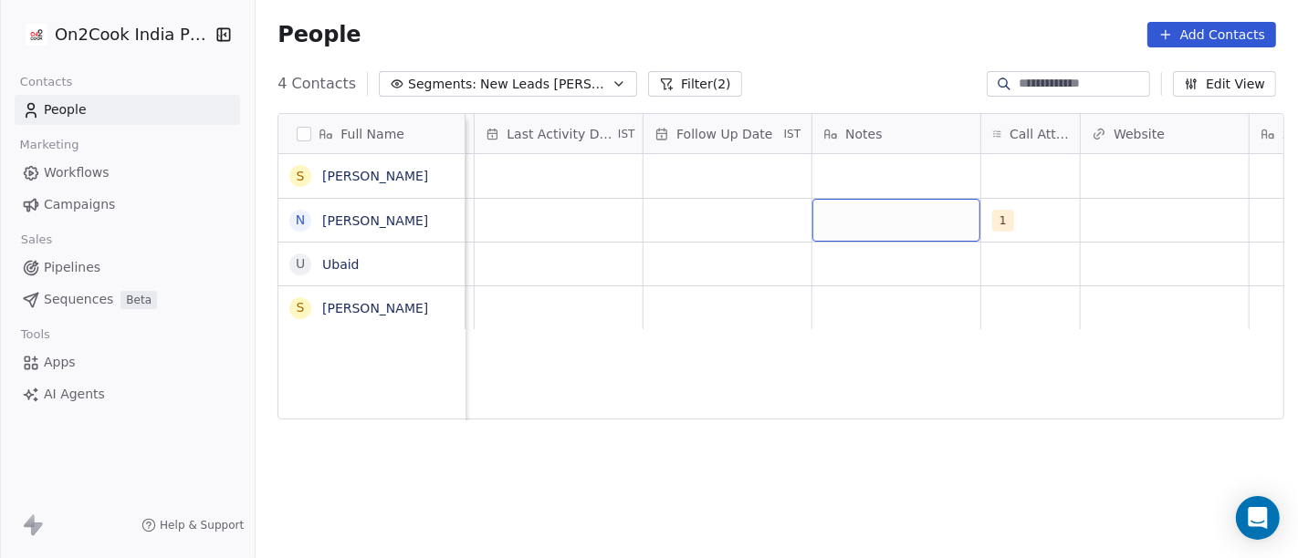
click at [901, 226] on div "grid" at bounding box center [896, 220] width 168 height 43
click at [901, 226] on textarea at bounding box center [887, 227] width 166 height 57
click at [899, 240] on textarea at bounding box center [887, 227] width 166 height 57
click at [837, 326] on html "On2Cook India Pvt. Ltd. Contacts People Marketing Workflows Campaigns Sales Pip…" at bounding box center [649, 279] width 1298 height 558
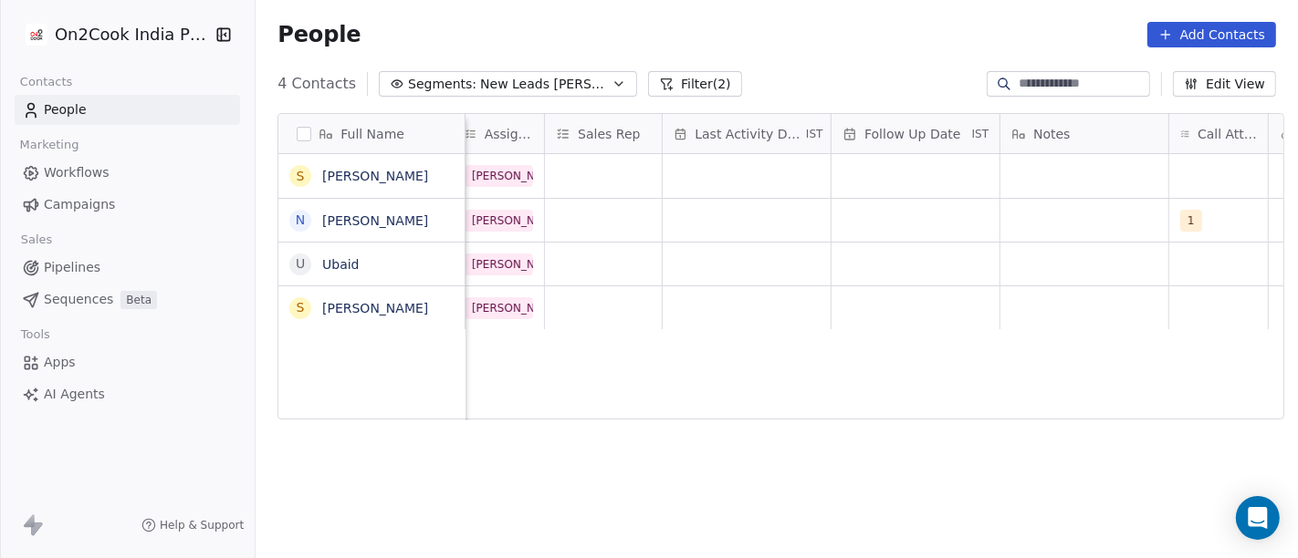
scroll to position [0, 959]
click at [1107, 226] on div "grid" at bounding box center [1084, 220] width 168 height 43
click at [1107, 226] on textarea at bounding box center [1076, 227] width 166 height 57
type textarea "**********"
click at [931, 198] on html "**********" at bounding box center [649, 279] width 1298 height 558
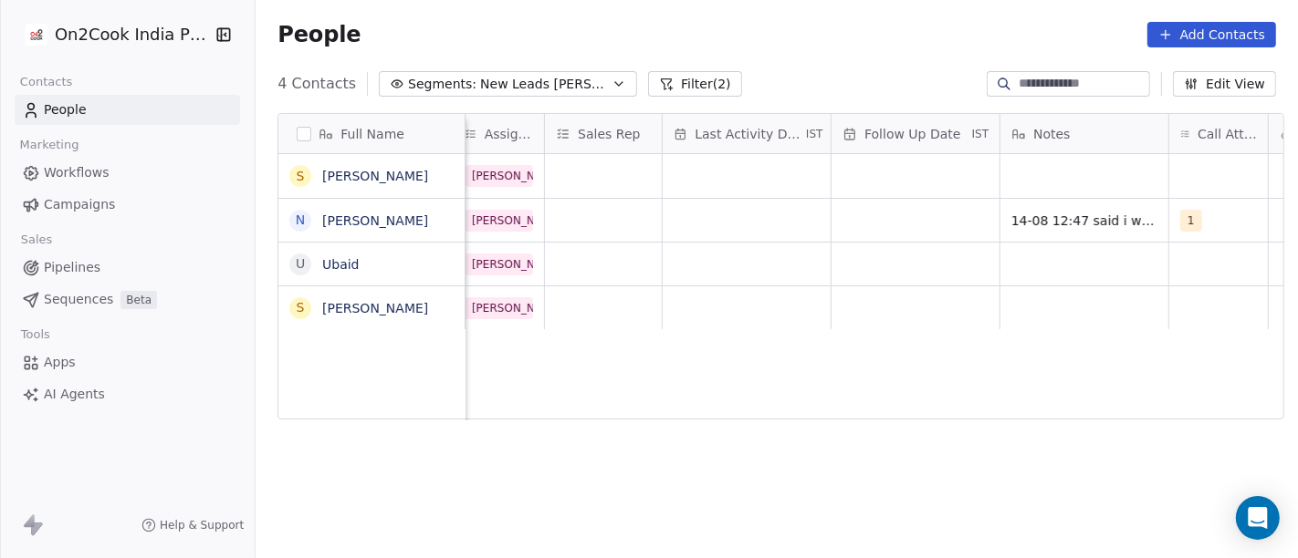
click at [931, 198] on html "On2Cook India Pvt. Ltd. Contacts People Marketing Workflows Campaigns Sales Pip…" at bounding box center [649, 279] width 1298 height 558
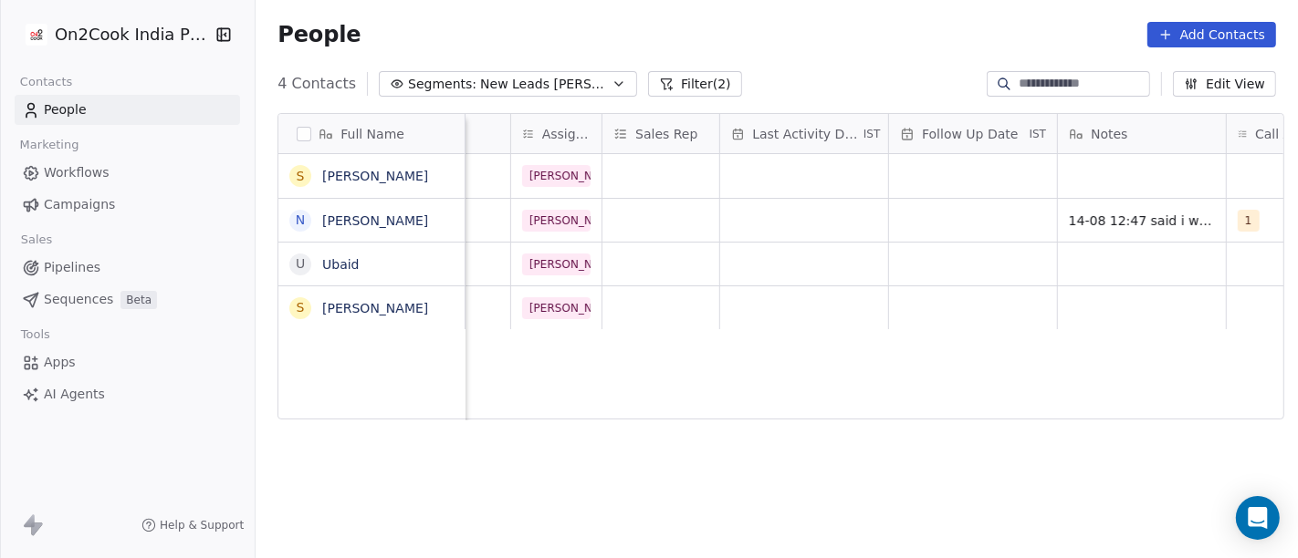
scroll to position [0, 902]
click at [946, 227] on div "grid" at bounding box center [973, 220] width 168 height 43
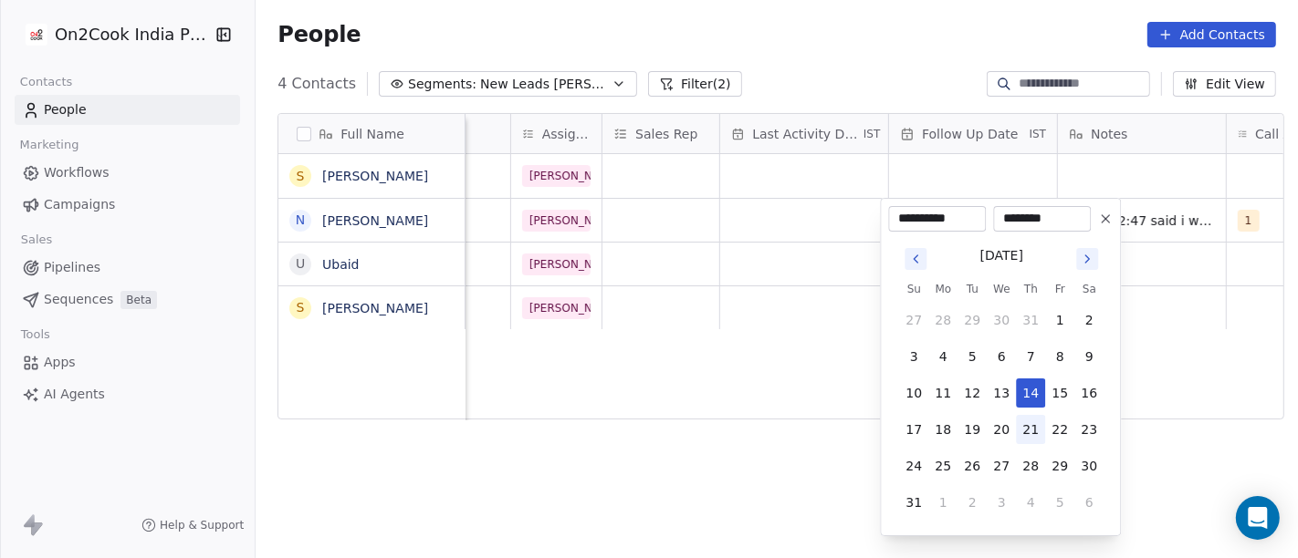
click at [1029, 423] on button "21" at bounding box center [1030, 429] width 29 height 29
type input "**********"
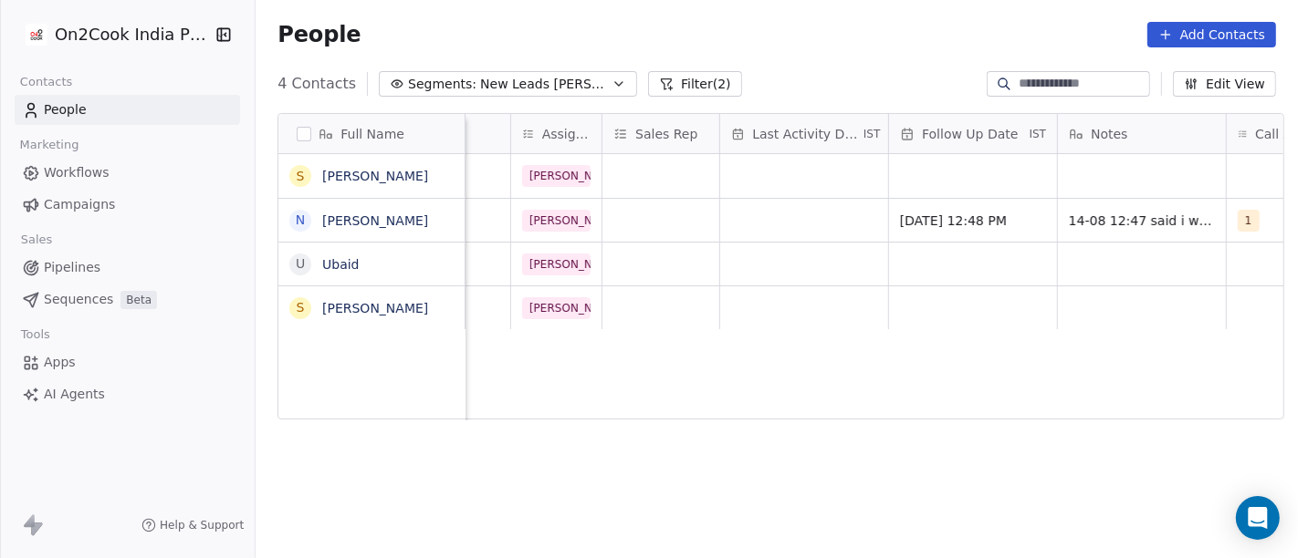
click at [722, 332] on html "On2Cook India Pvt. Ltd. Contacts People Marketing Workflows Campaigns Sales Pip…" at bounding box center [649, 279] width 1298 height 558
click at [819, 220] on div "grid" at bounding box center [804, 220] width 168 height 43
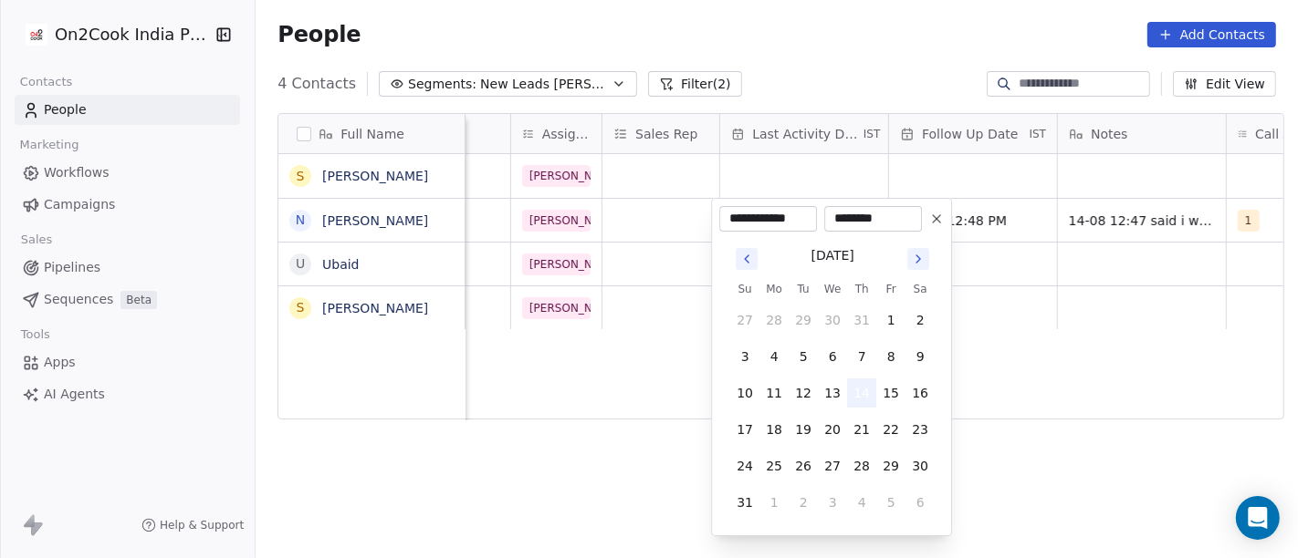
click at [868, 391] on button "14" at bounding box center [861, 393] width 29 height 29
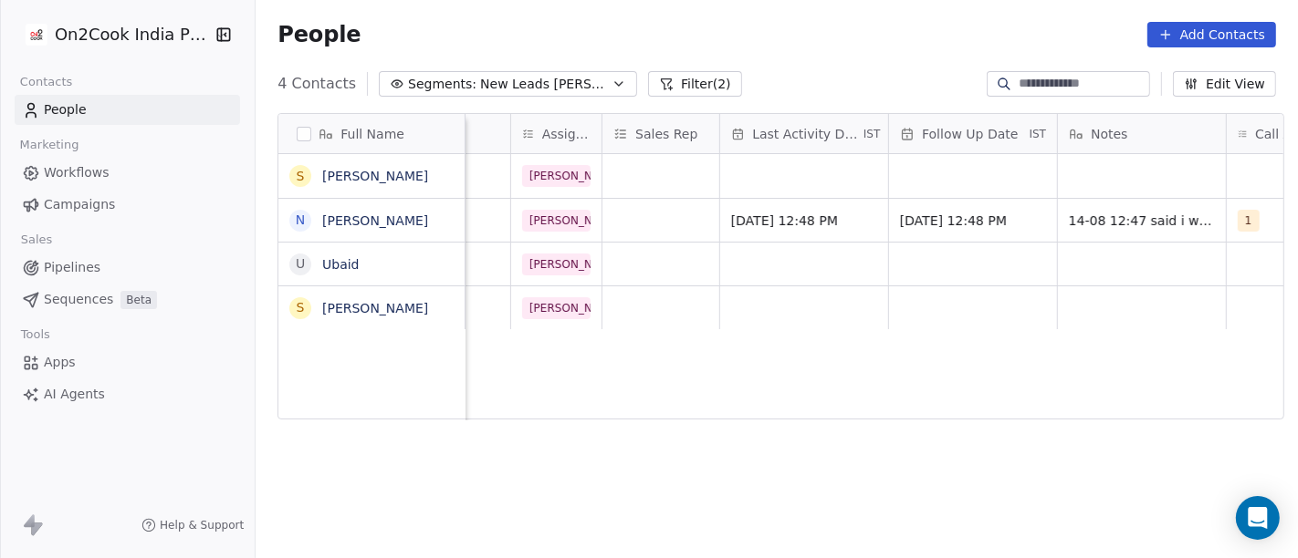
click at [1070, 339] on html "On2Cook India Pvt. Ltd. Contacts People Marketing Workflows Campaigns Sales Pip…" at bounding box center [649, 279] width 1298 height 558
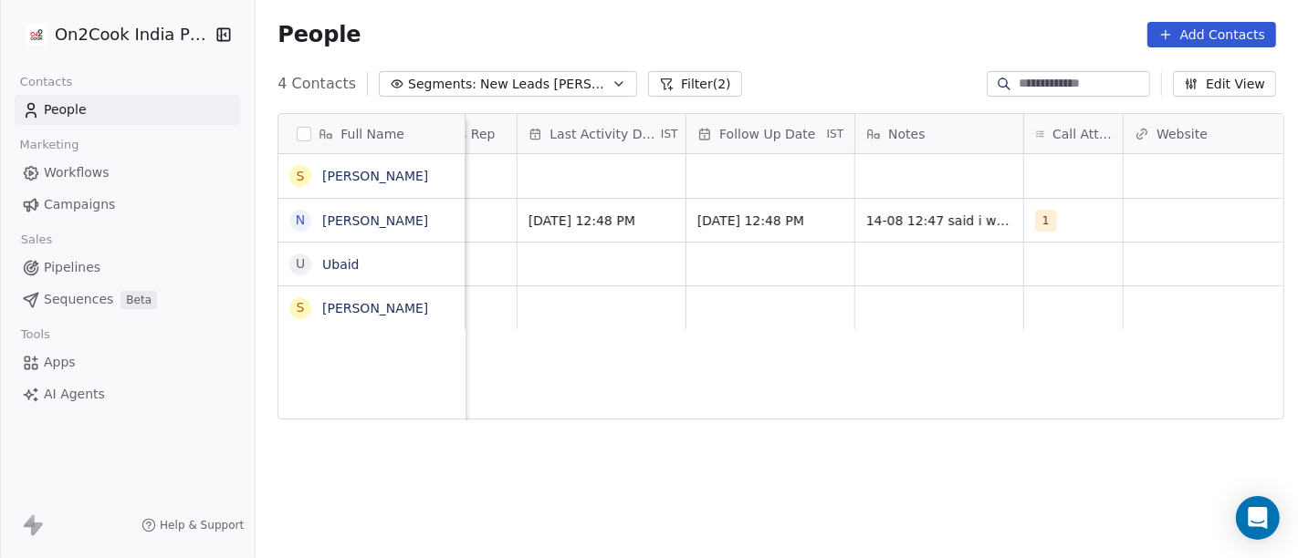
scroll to position [0, 1129]
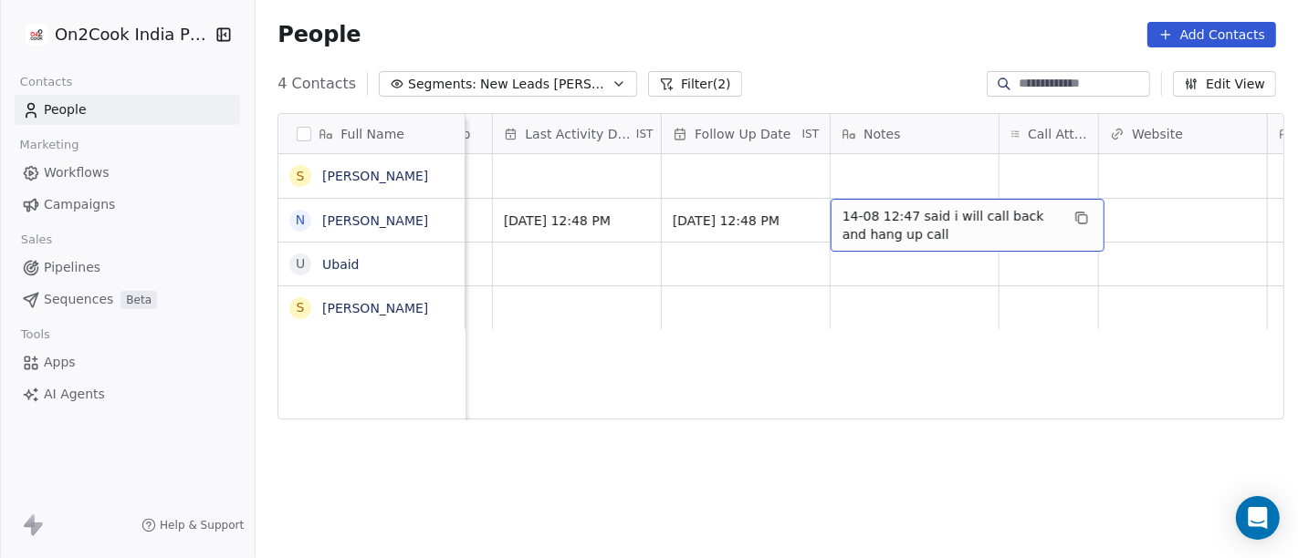
click at [899, 225] on span "14-08 12:47 said i will call back and hang up call" at bounding box center [950, 225] width 217 height 37
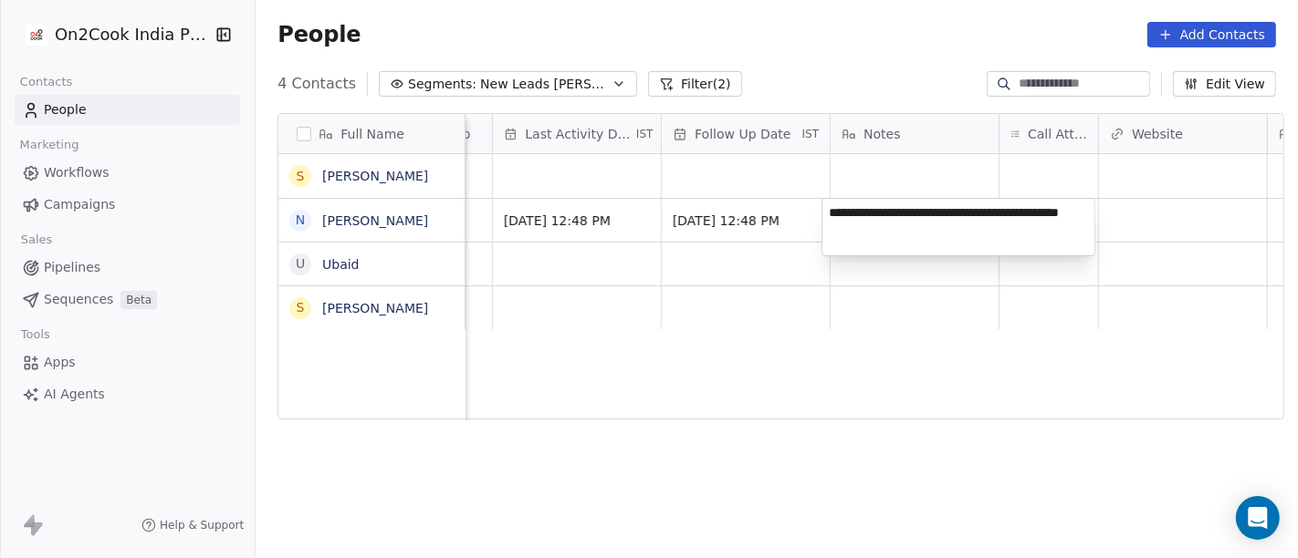
click at [899, 225] on textarea "**********" at bounding box center [958, 227] width 272 height 57
click at [894, 236] on textarea "**********" at bounding box center [958, 227] width 272 height 57
type textarea "**********"
click at [766, 292] on html "On2Cook India Pvt. Ltd. Contacts People Marketing Workflows Campaigns Sales Pip…" at bounding box center [649, 279] width 1298 height 558
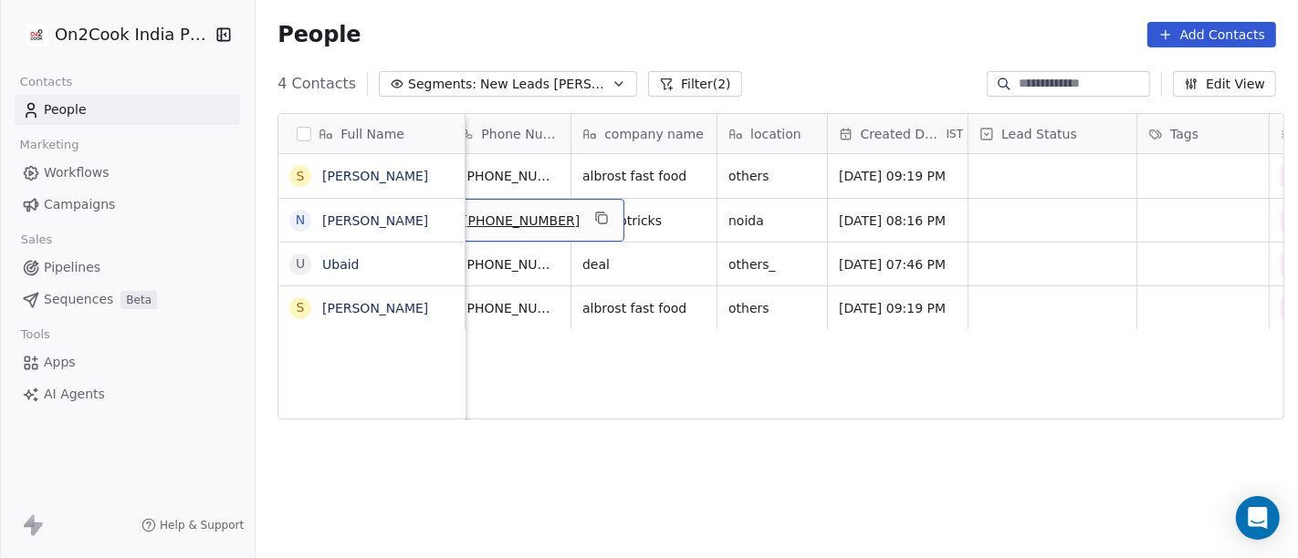
scroll to position [0, 128]
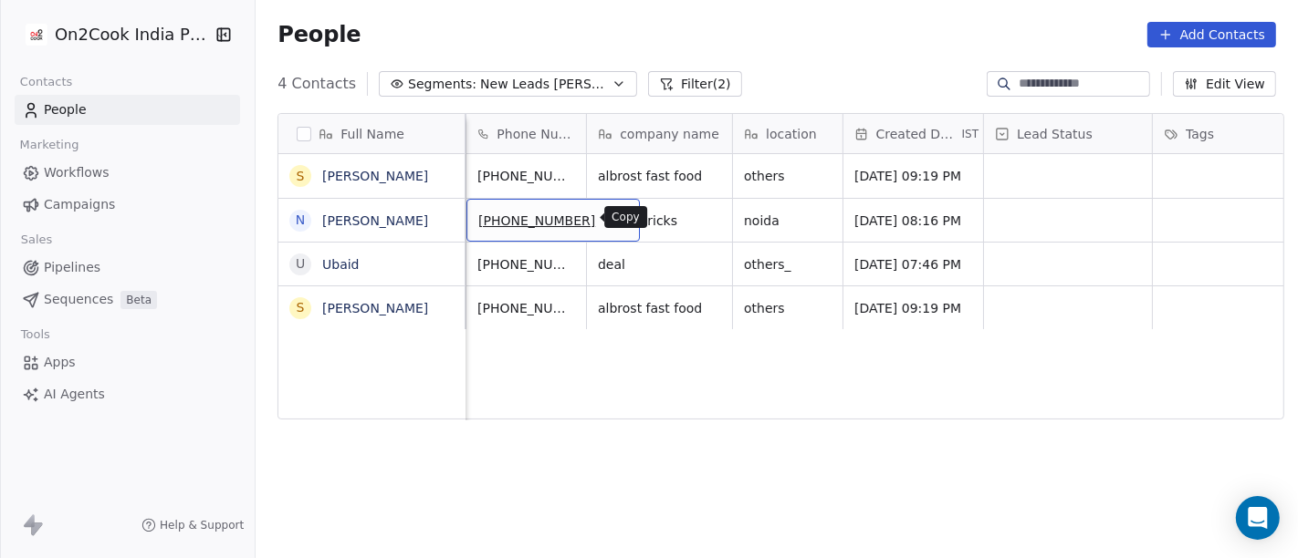
click at [614, 223] on icon "grid" at bounding box center [618, 219] width 8 height 8
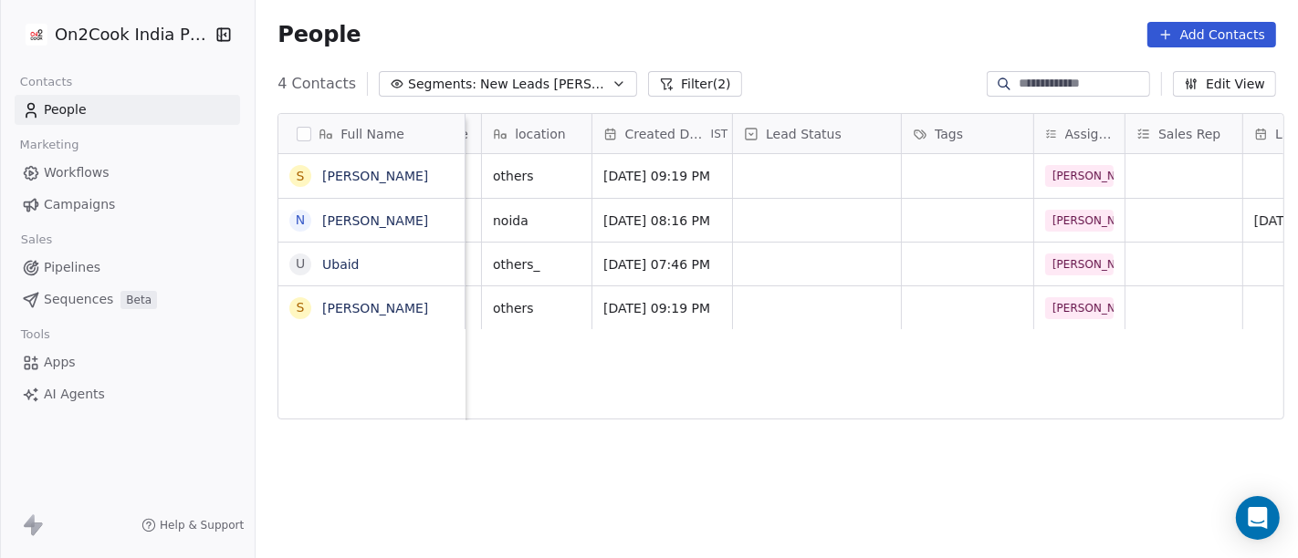
scroll to position [0, 375]
click at [783, 207] on div "grid" at bounding box center [820, 220] width 168 height 43
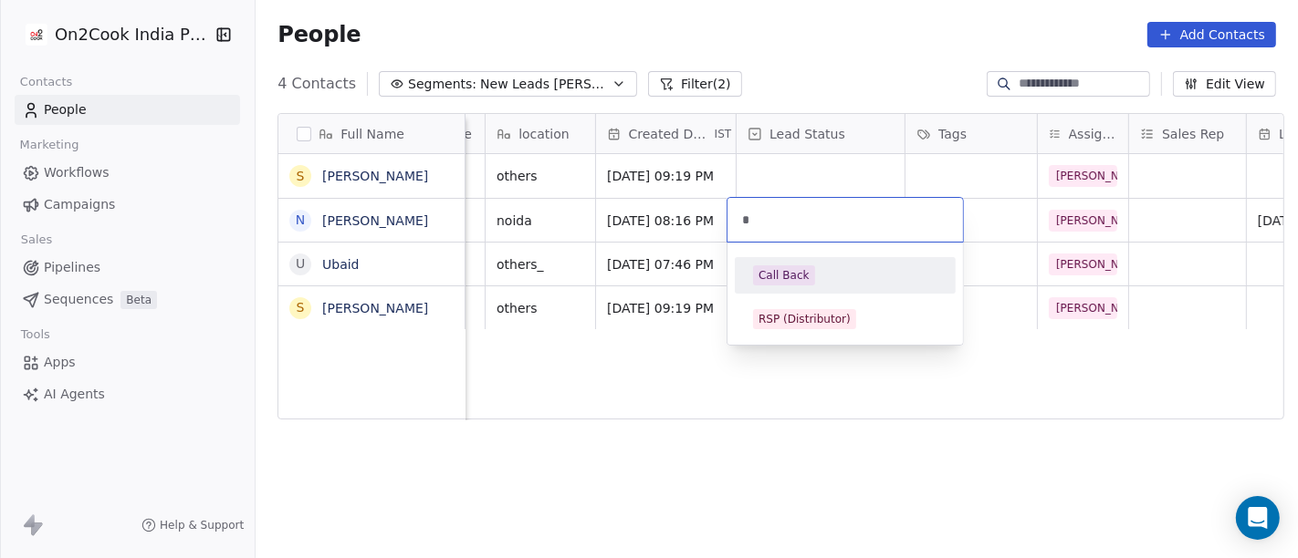
type input "*"
click at [768, 277] on div "Call Back" at bounding box center [783, 275] width 51 height 16
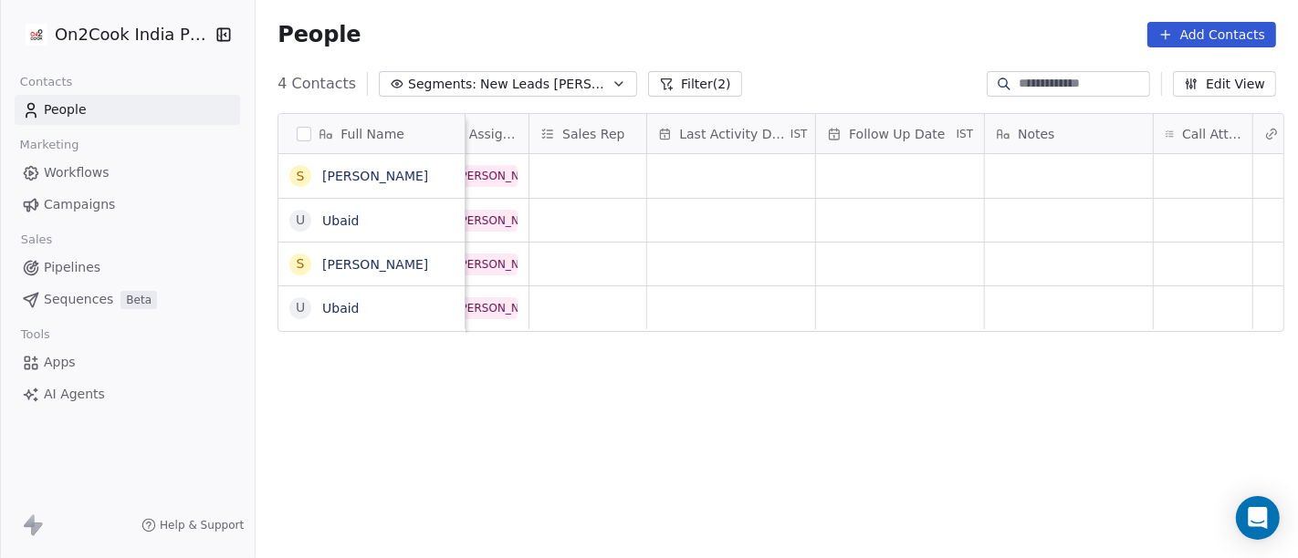
scroll to position [0, 973]
click at [1019, 183] on div "grid" at bounding box center [1070, 176] width 168 height 44
type textarea "**********"
click at [1193, 204] on html "On2Cook India Pvt. Ltd. Contacts People Marketing Workflows Campaigns Sales Pip…" at bounding box center [649, 279] width 1298 height 558
click at [1187, 171] on div "grid" at bounding box center [1204, 176] width 99 height 44
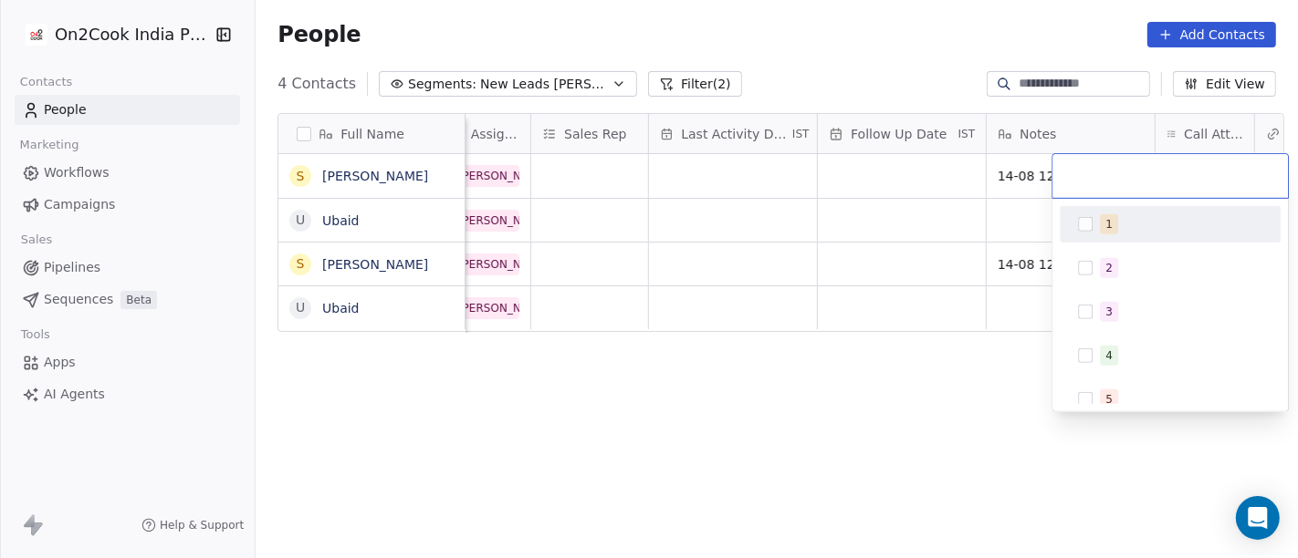
click at [1137, 234] on div "1" at bounding box center [1170, 224] width 206 height 29
click at [834, 201] on html "On2Cook India Pvt. Ltd. Contacts People Marketing Workflows Campaigns Sales Pip…" at bounding box center [649, 279] width 1298 height 558
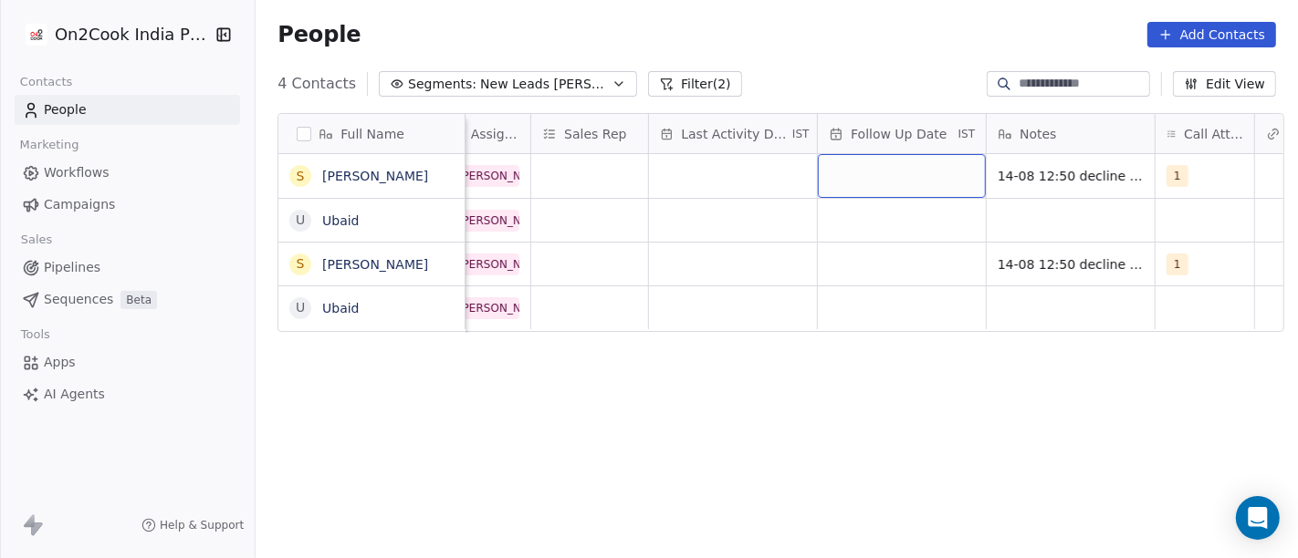
click at [856, 182] on div "grid" at bounding box center [902, 176] width 168 height 44
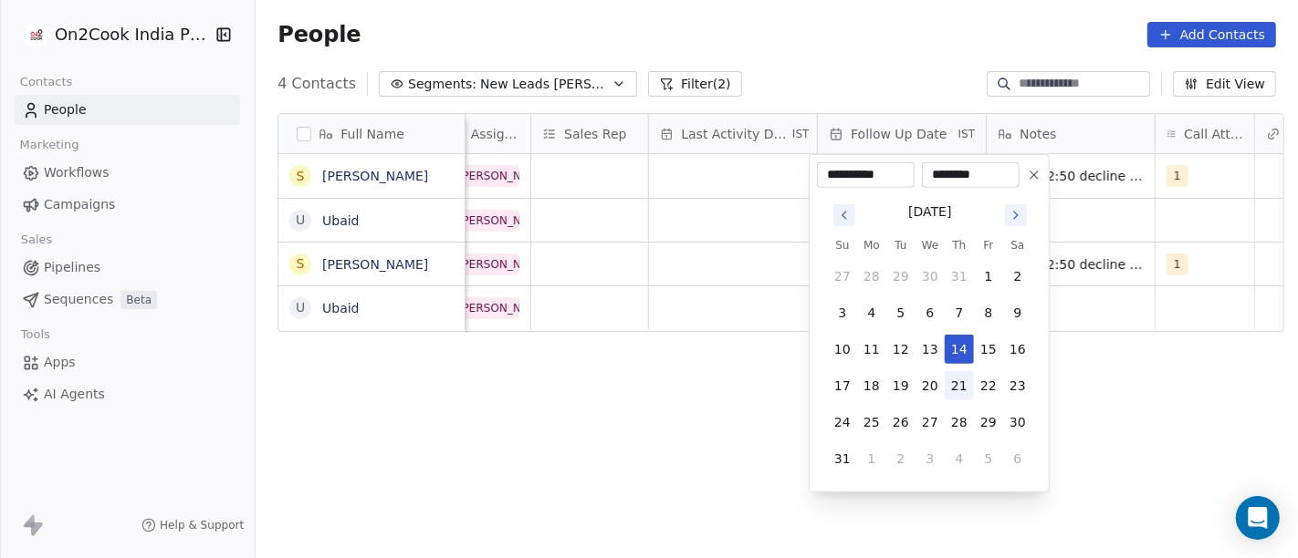
click at [960, 388] on button "21" at bounding box center [958, 385] width 29 height 29
type input "**********"
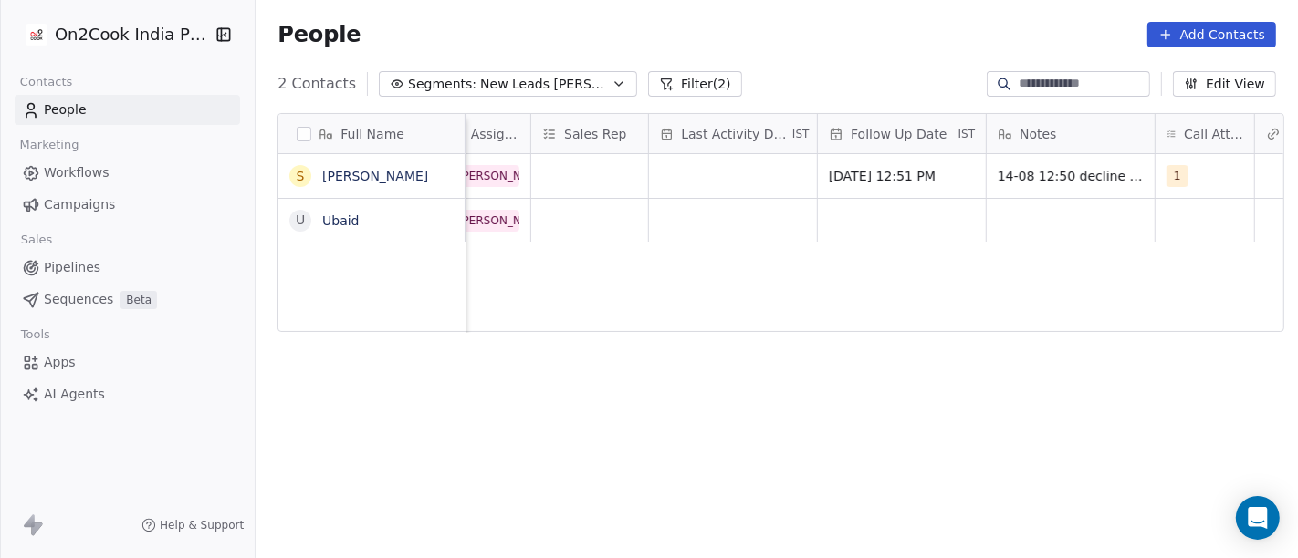
click at [1235, 382] on html "On2Cook India Pvt. Ltd. Contacts People Marketing Workflows Campaigns Sales Pip…" at bounding box center [649, 279] width 1298 height 558
click at [704, 178] on div "grid" at bounding box center [733, 176] width 168 height 44
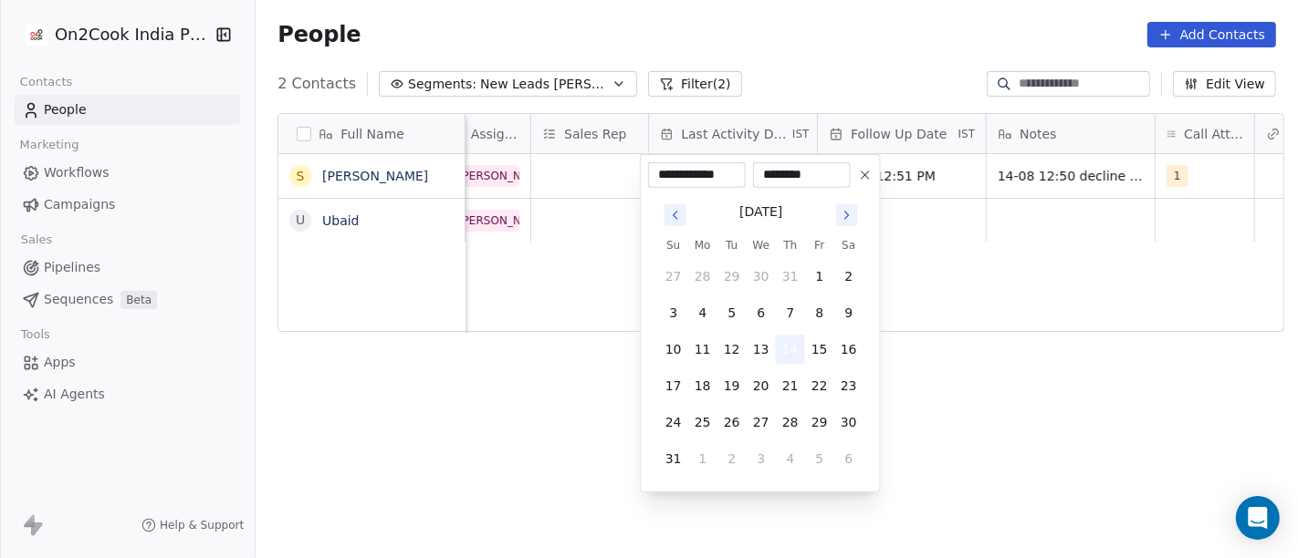
click at [782, 353] on button "14" at bounding box center [790, 349] width 29 height 29
click at [949, 358] on html "**********" at bounding box center [649, 279] width 1298 height 558
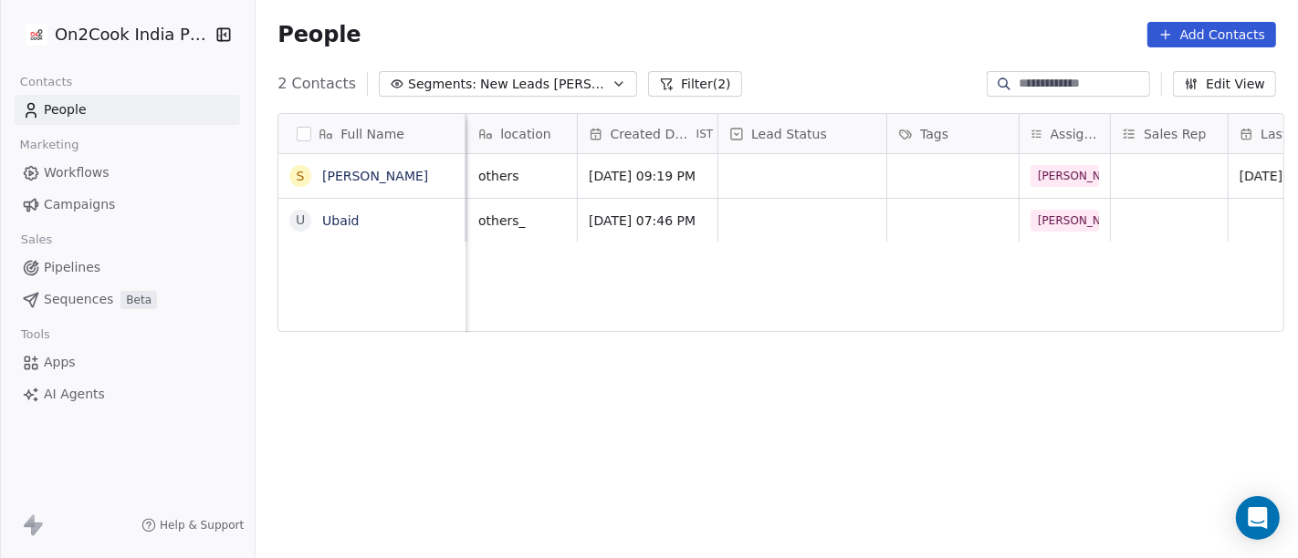
scroll to position [0, 393]
click at [763, 185] on div "grid" at bounding box center [802, 176] width 168 height 44
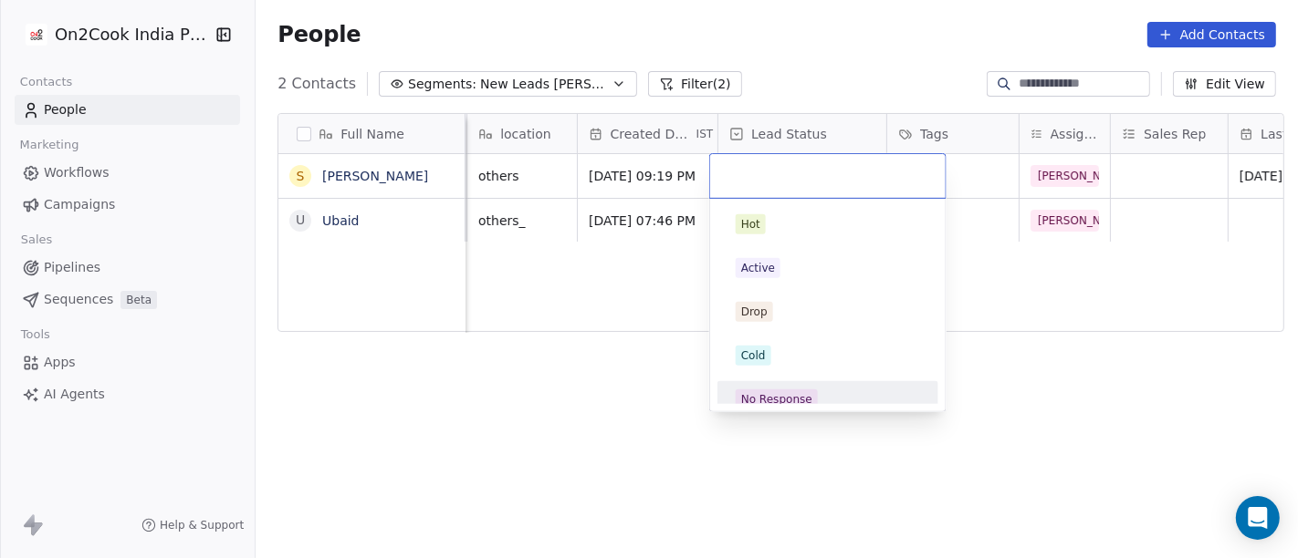
click at [787, 390] on span "No Response" at bounding box center [777, 400] width 82 height 20
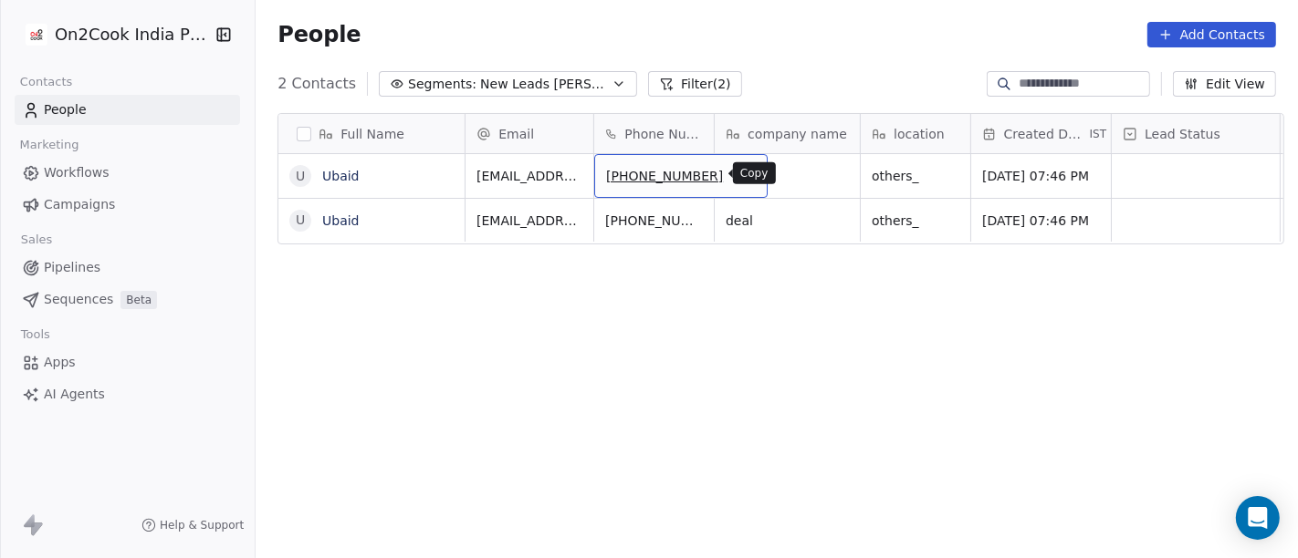
click at [742, 177] on icon "grid" at bounding box center [746, 175] width 8 height 8
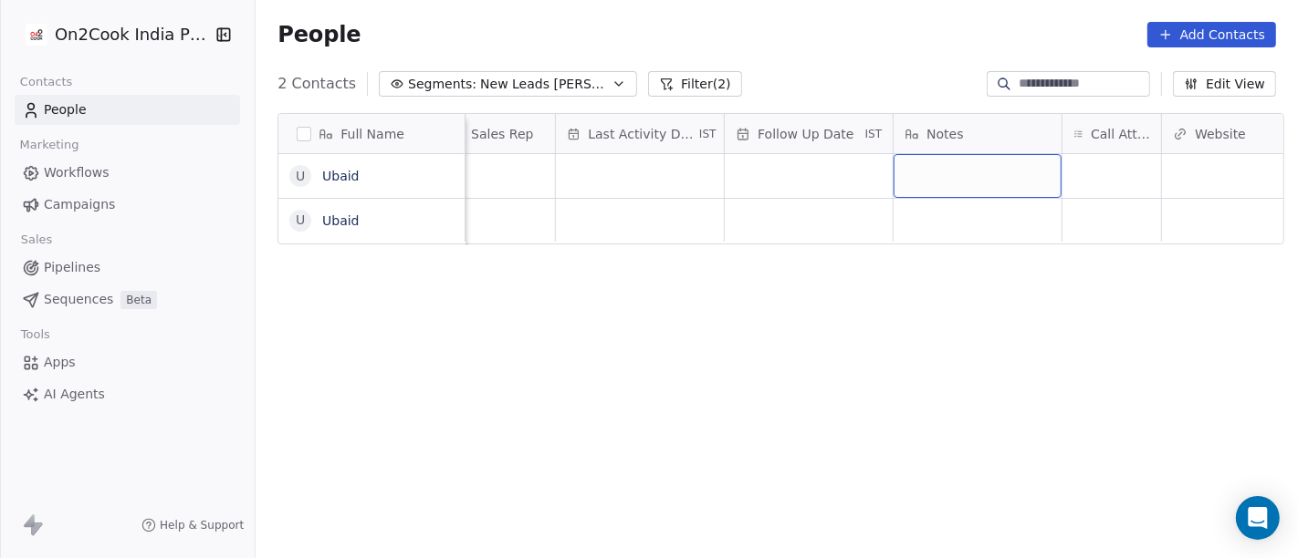
scroll to position [0, 1129]
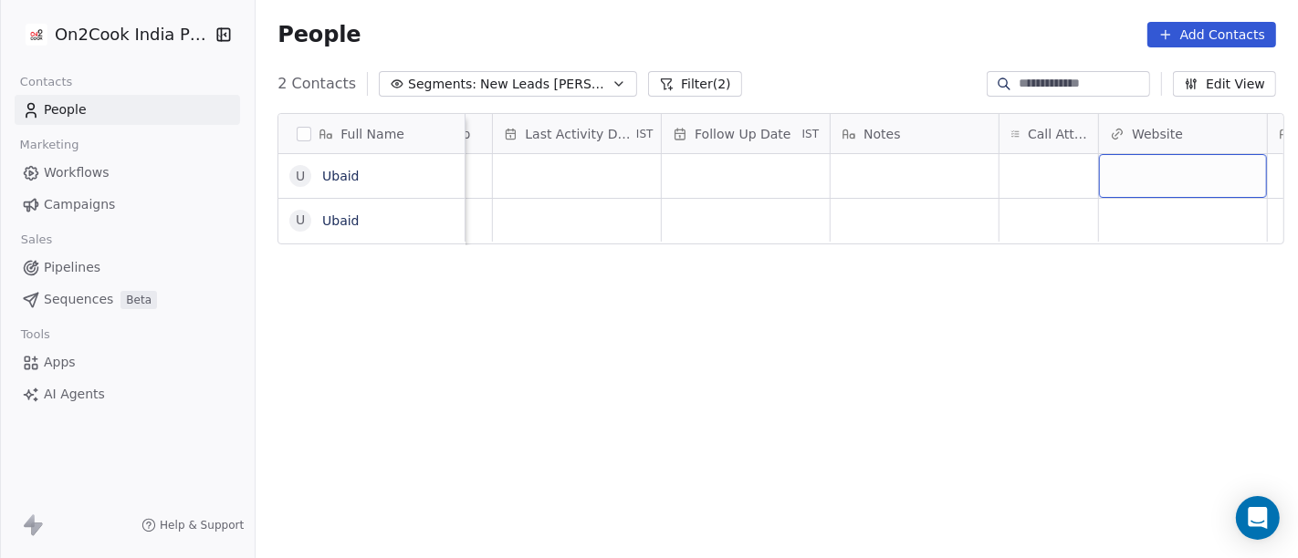
click at [1068, 151] on div "Call Attempts" at bounding box center [1048, 133] width 99 height 39
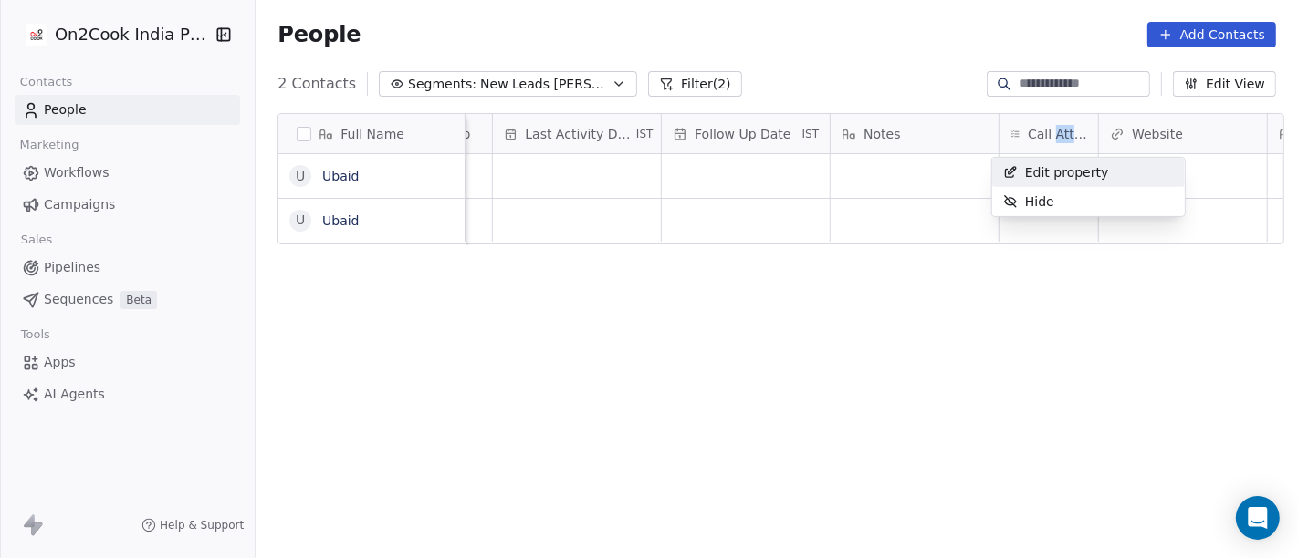
click at [1068, 151] on html "On2Cook India Pvt. Ltd. Contacts People Marketing Workflows Campaigns Sales Pip…" at bounding box center [649, 279] width 1298 height 558
click at [1012, 193] on div "grid" at bounding box center [1048, 176] width 99 height 44
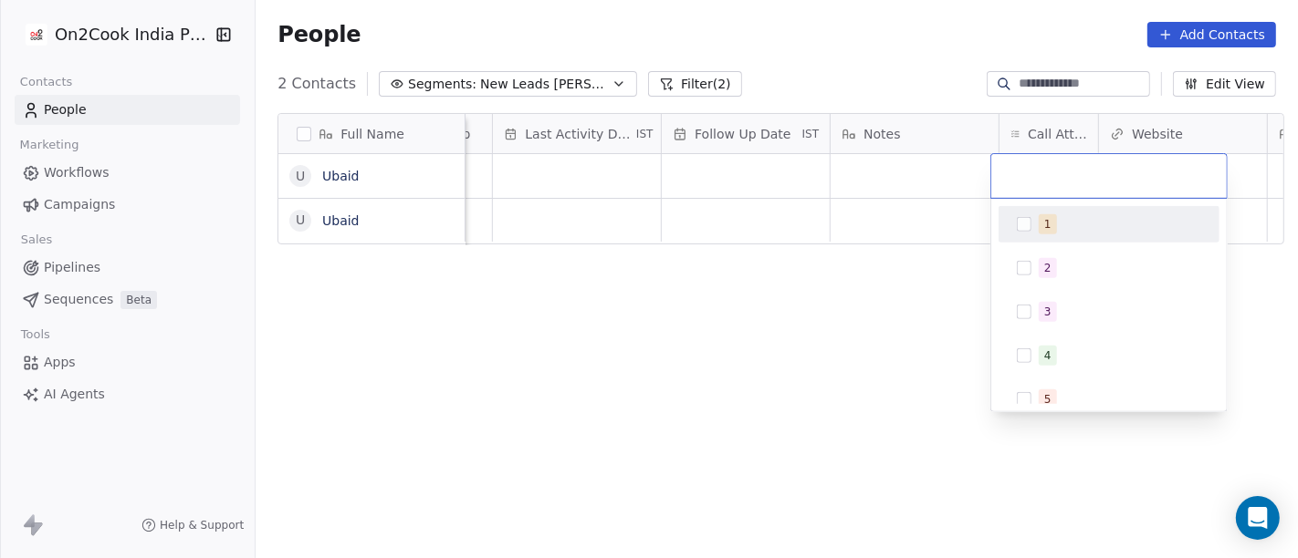
click at [1012, 193] on div at bounding box center [1108, 176] width 235 height 44
click at [1032, 221] on div "1" at bounding box center [1109, 224] width 206 height 29
click at [892, 284] on html "On2Cook India Pvt. Ltd. Contacts People Marketing Workflows Campaigns Sales Pip…" at bounding box center [649, 279] width 1298 height 558
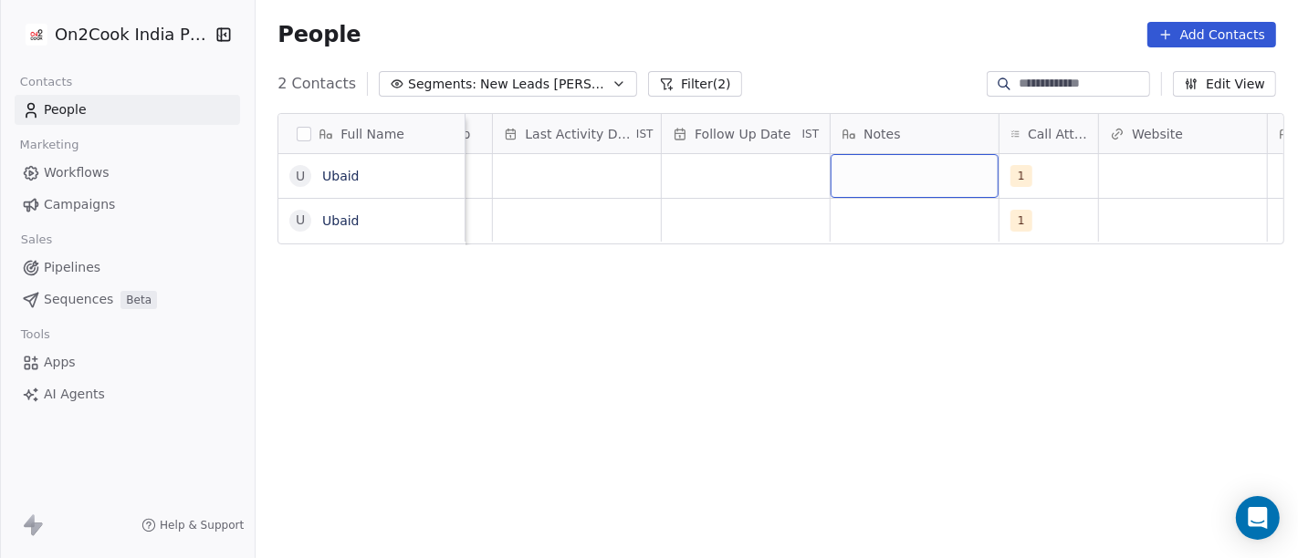
click at [903, 183] on div "grid" at bounding box center [914, 176] width 168 height 44
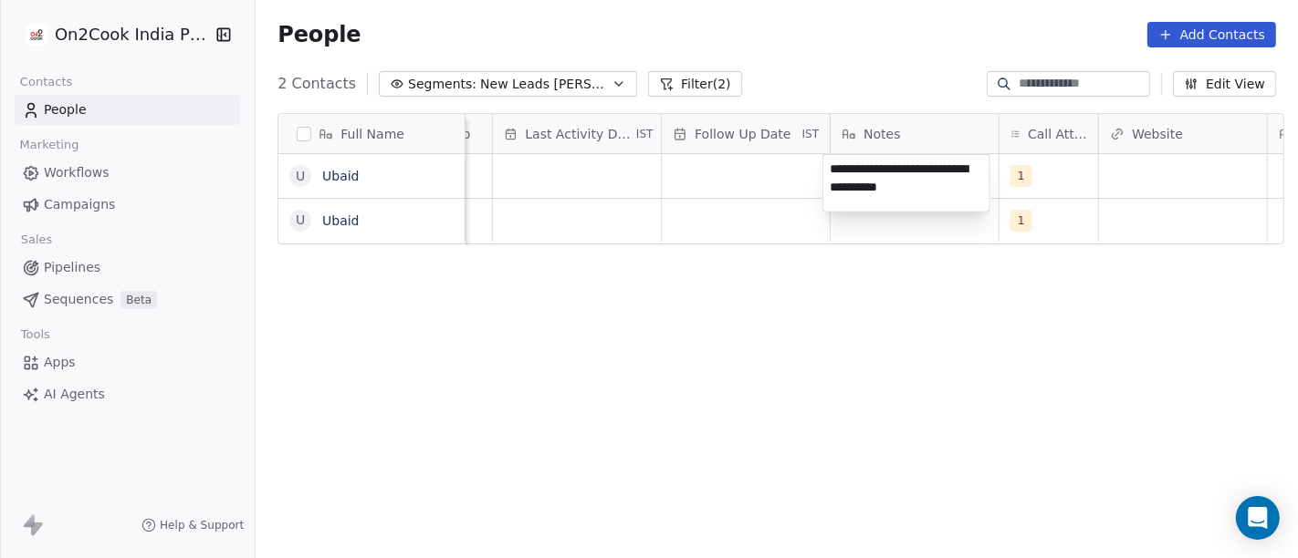
type textarea "**********"
click at [914, 306] on html "**********" at bounding box center [649, 279] width 1298 height 558
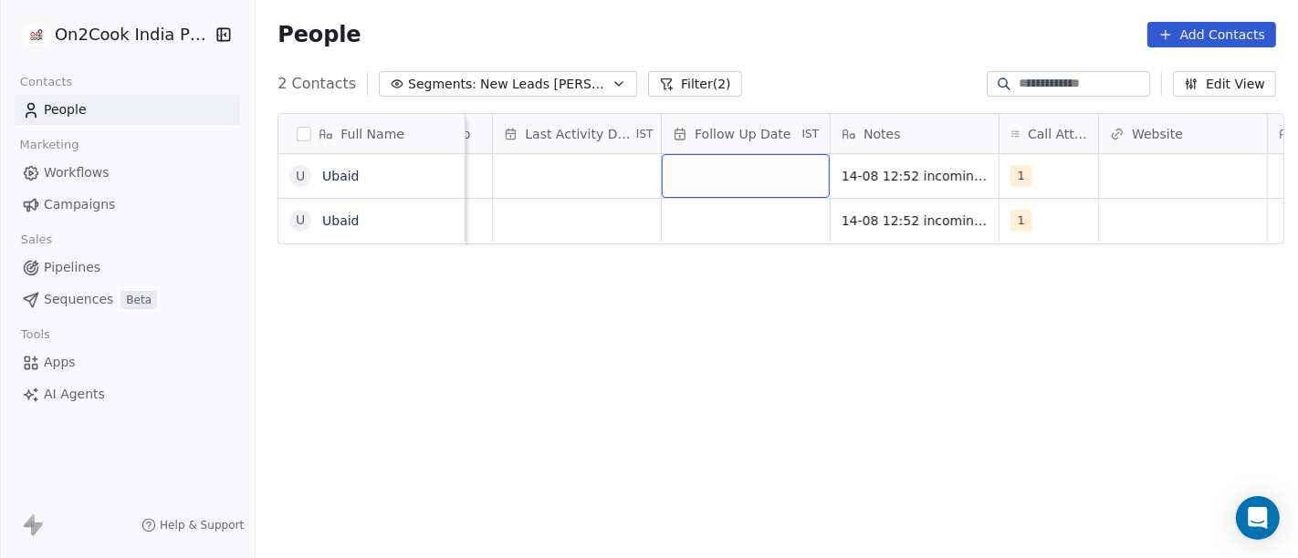
click at [699, 165] on div "grid" at bounding box center [746, 176] width 168 height 44
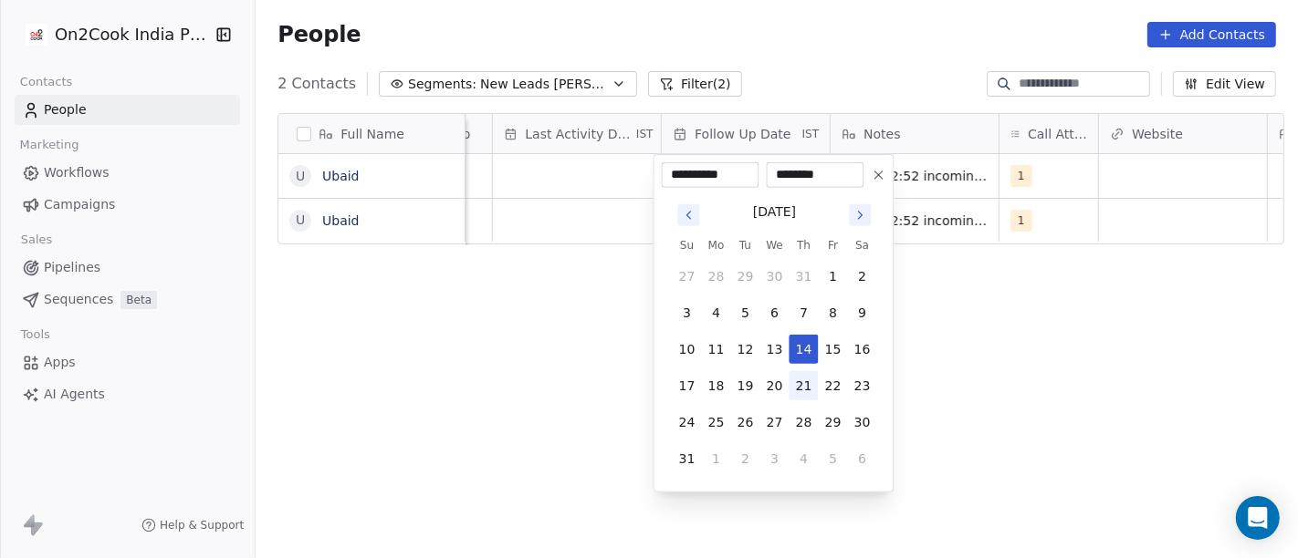
click at [799, 388] on button "21" at bounding box center [803, 385] width 29 height 29
type input "**********"
click at [1011, 376] on html "**********" at bounding box center [649, 279] width 1298 height 558
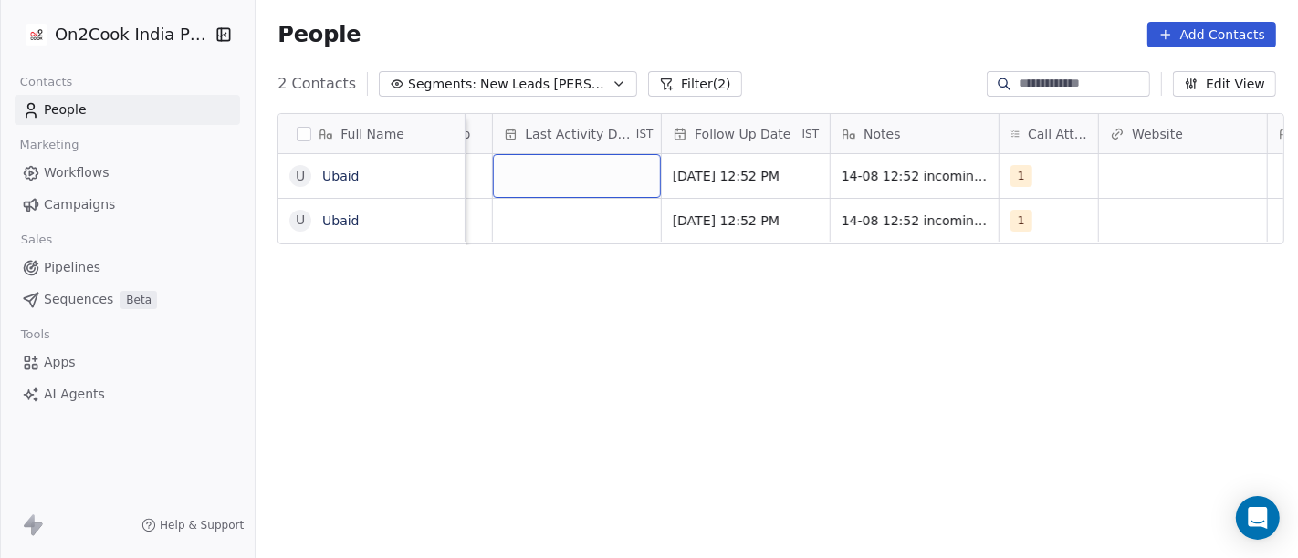
click at [590, 175] on div "grid" at bounding box center [577, 176] width 168 height 44
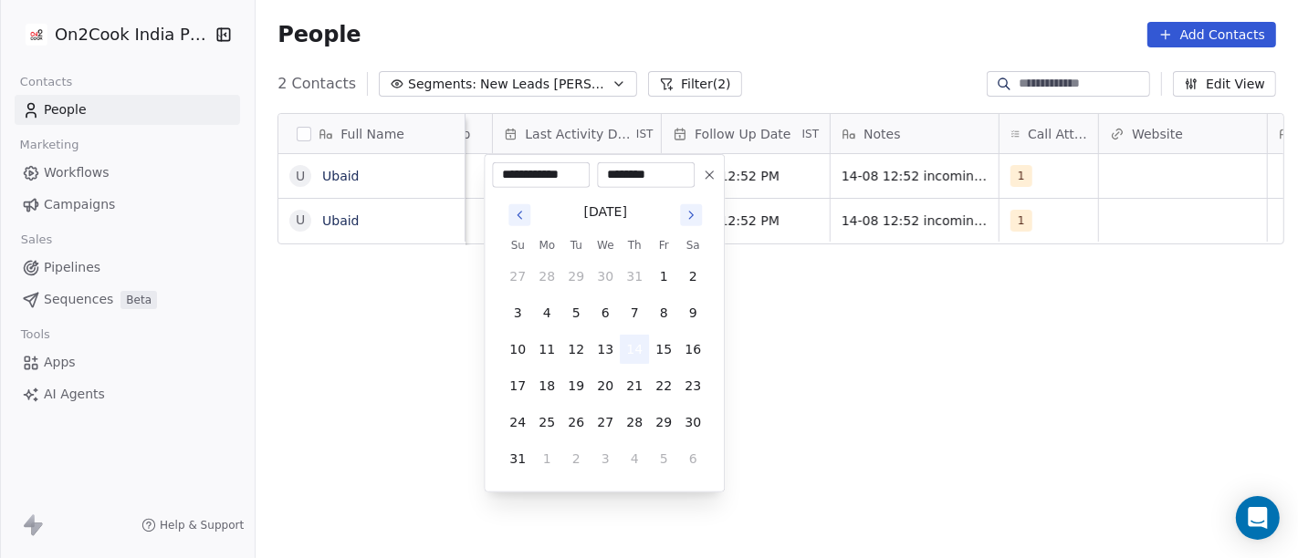
click at [636, 350] on button "14" at bounding box center [634, 349] width 29 height 29
click at [909, 348] on html "**********" at bounding box center [649, 279] width 1298 height 558
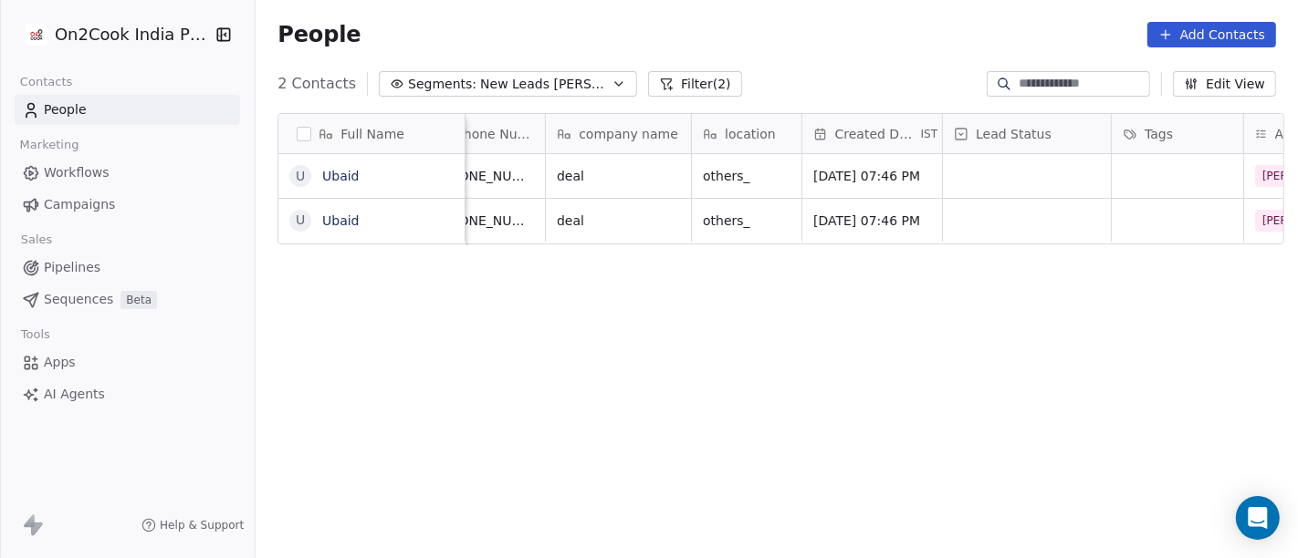
scroll to position [0, 148]
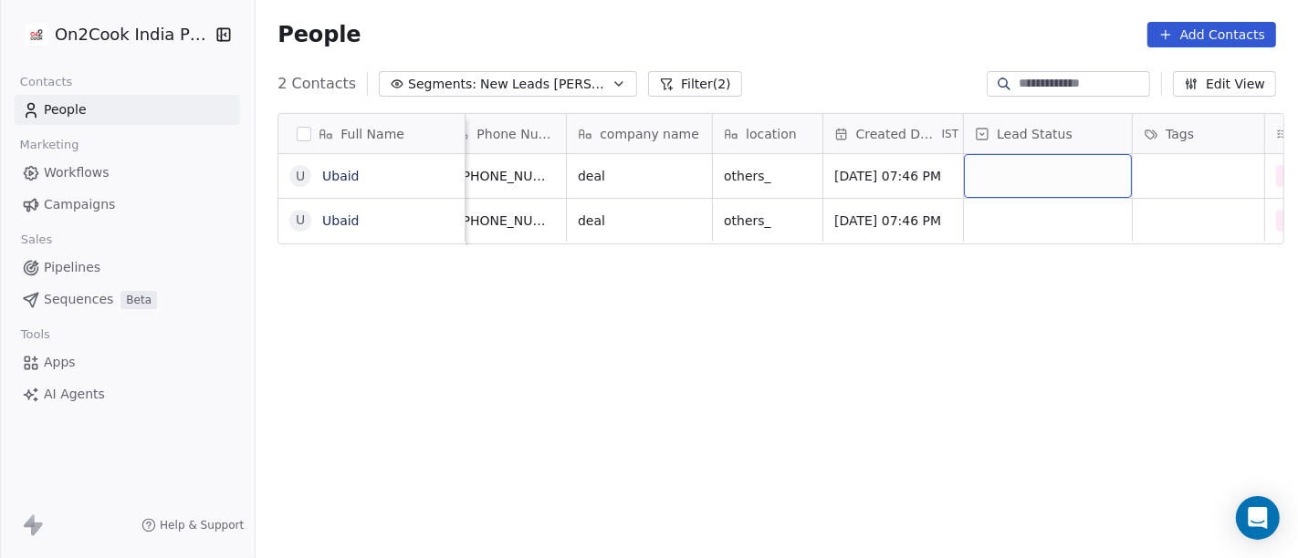
click at [1014, 181] on div "grid" at bounding box center [1048, 176] width 168 height 44
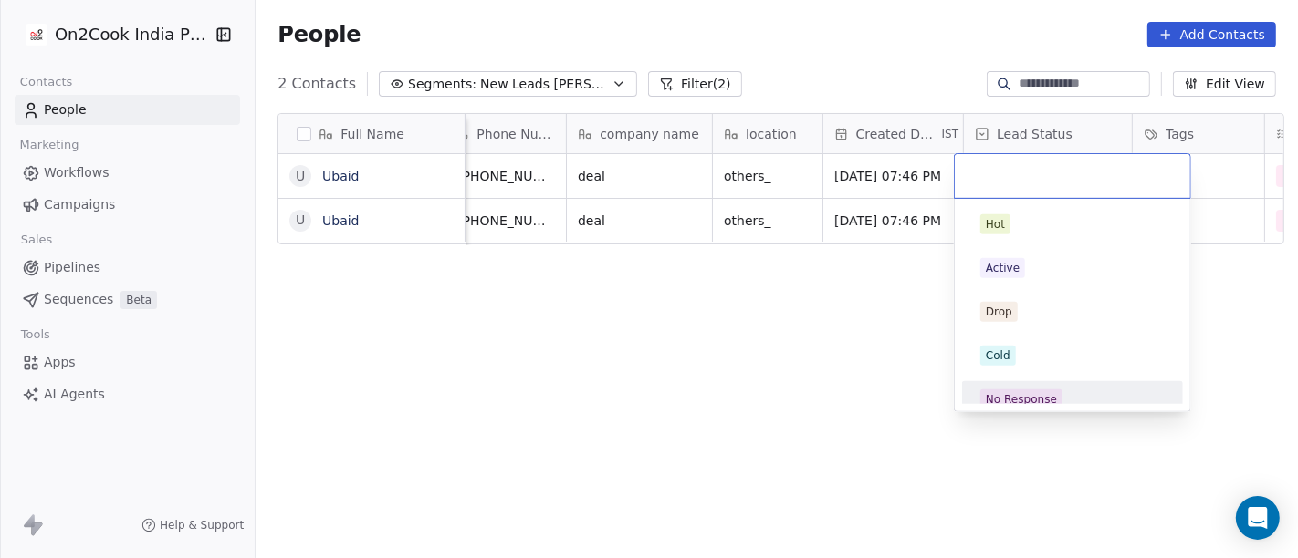
click at [1052, 386] on div "No Response" at bounding box center [1072, 399] width 206 height 29
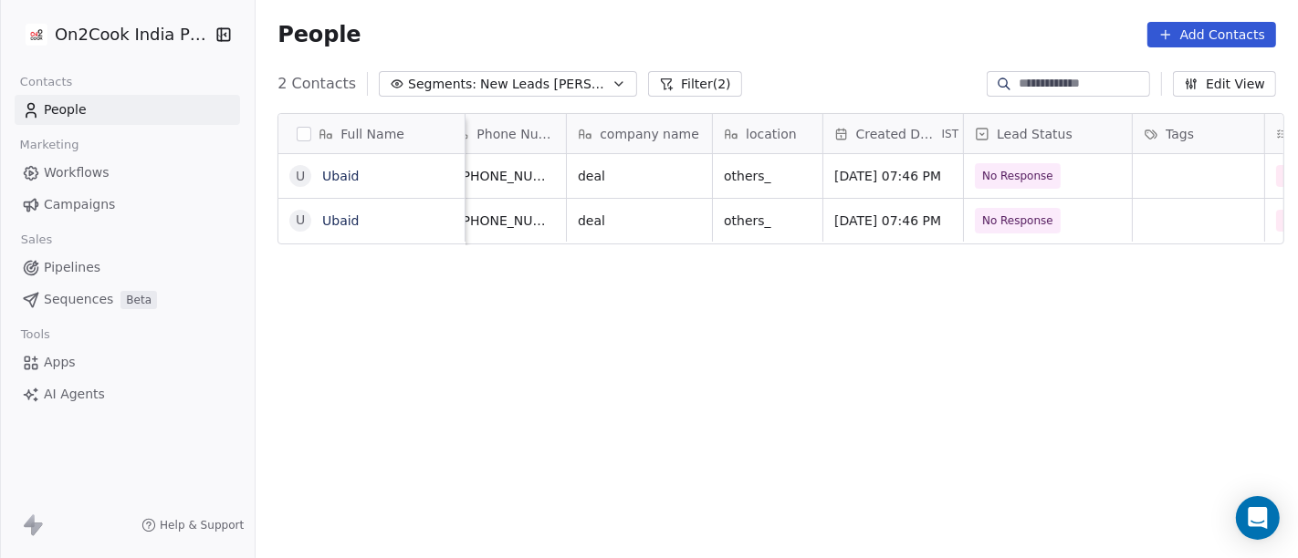
click at [834, 302] on div "Full Name U Ubaid U Ubaid Email Phone Number company name location Created Date…" at bounding box center [777, 345] width 1042 height 492
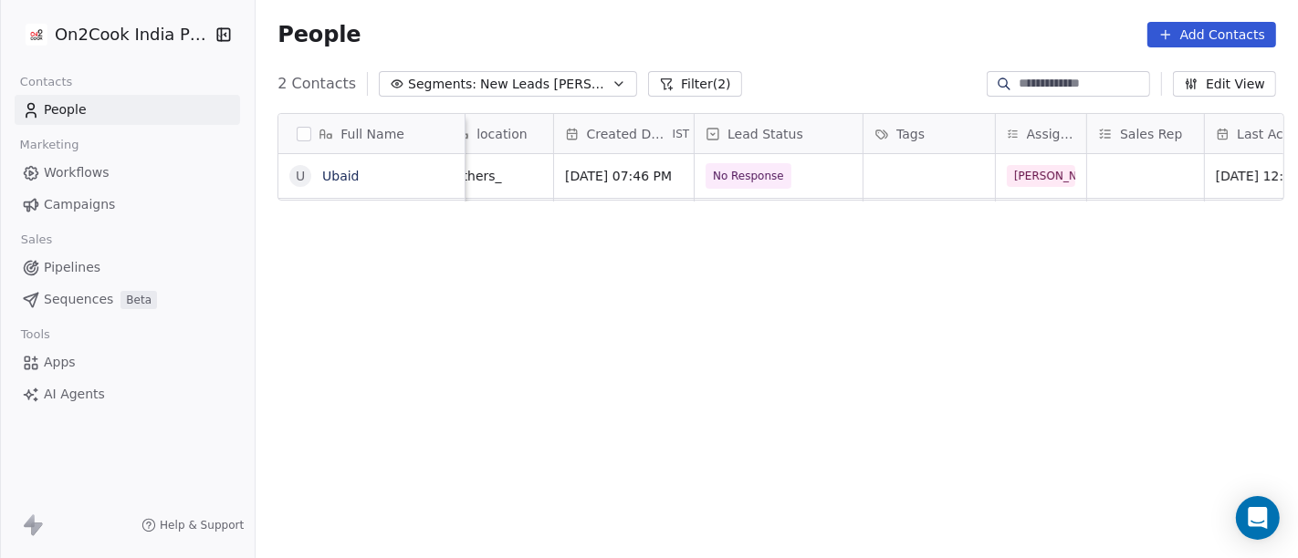
scroll to position [0, 416]
click at [704, 369] on div "Full Name U Ubaid Email Phone Number company name location Created Date IST Lea…" at bounding box center [777, 345] width 1042 height 492
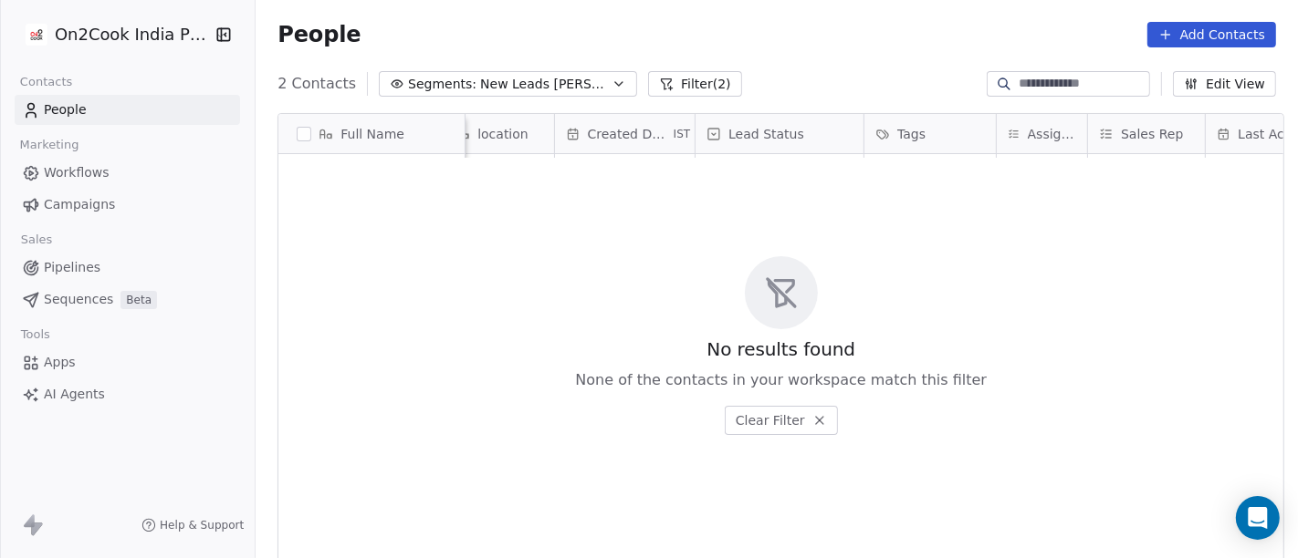
click at [648, 84] on button "Filter (2)" at bounding box center [695, 84] width 94 height 26
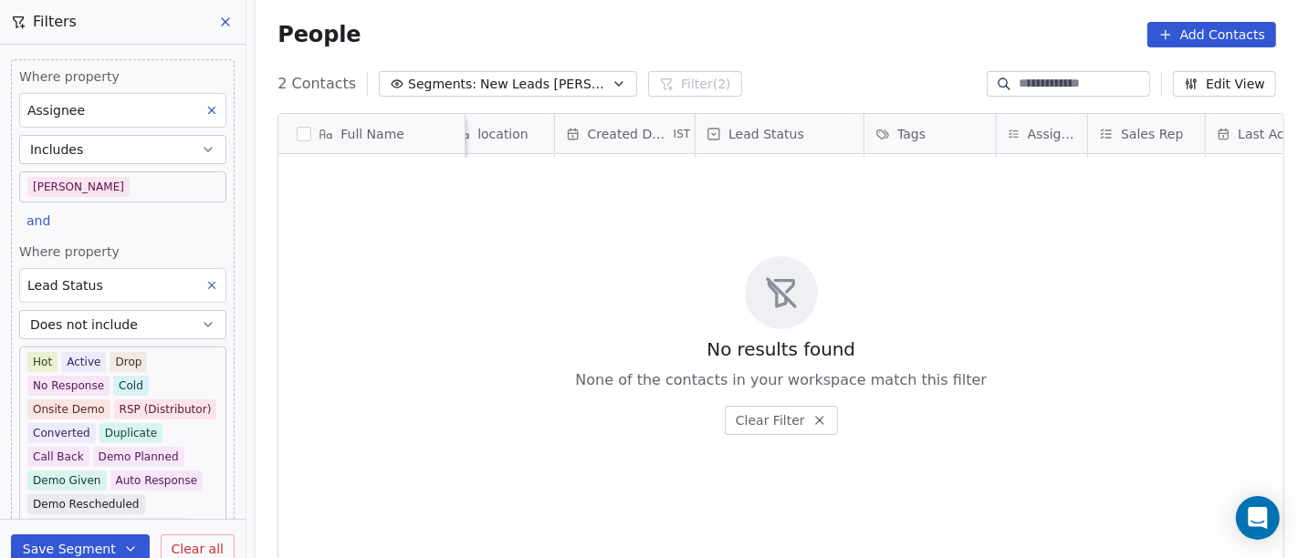
click at [200, 294] on button at bounding box center [212, 286] width 24 height 24
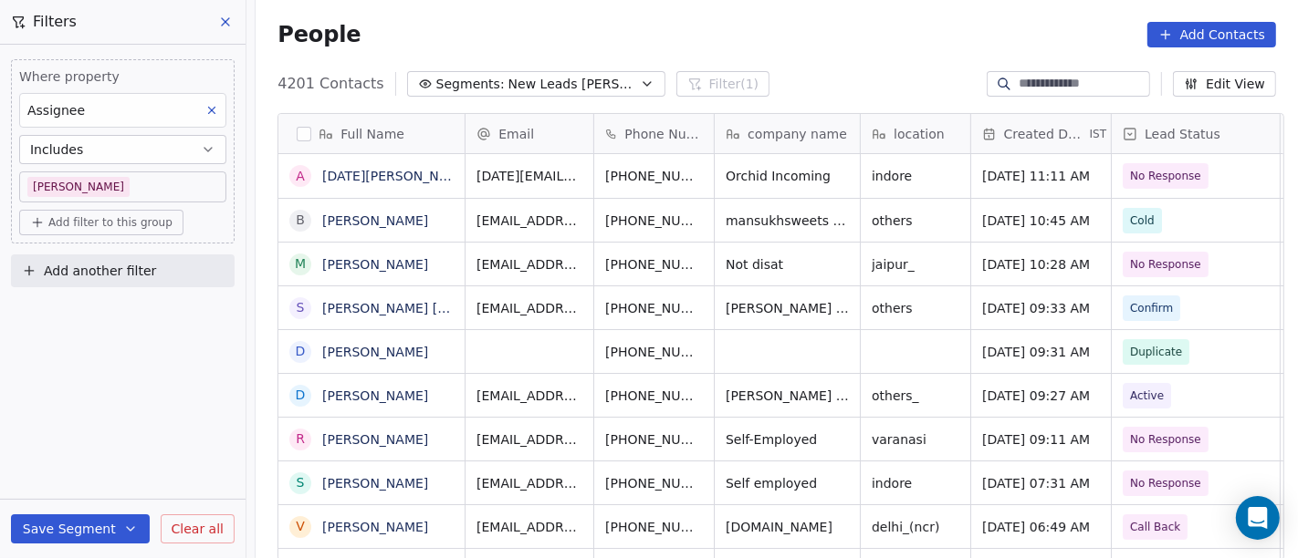
scroll to position [476, 1035]
click at [89, 223] on span "Add filter to this group" at bounding box center [110, 222] width 124 height 15
click at [117, 269] on span "Contact properties" at bounding box center [97, 260] width 119 height 19
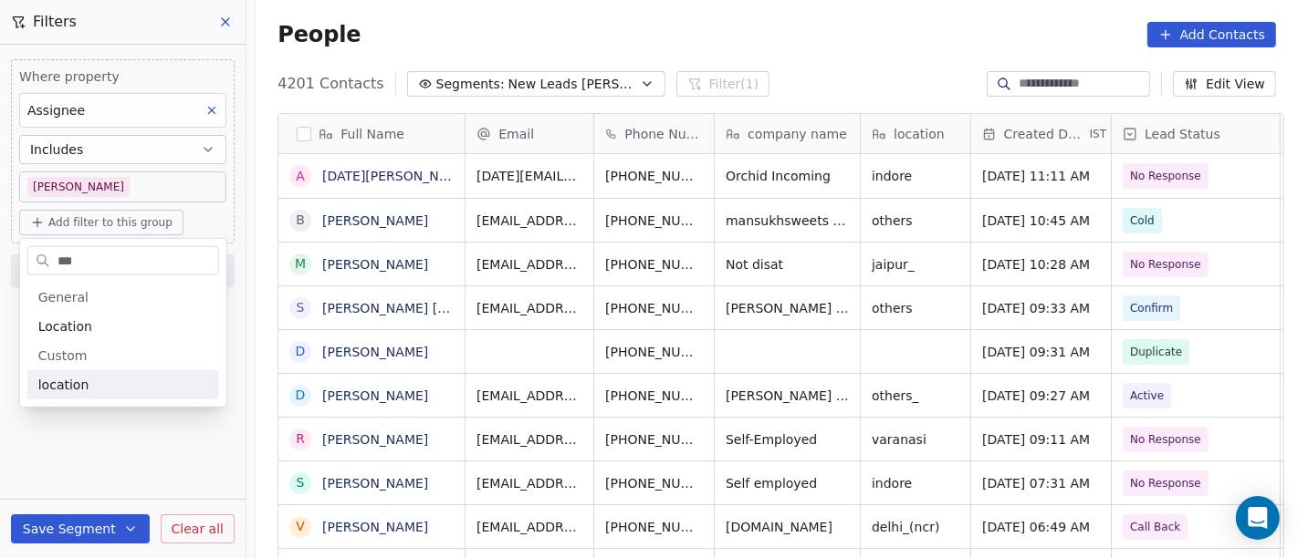
type input "***"
click at [65, 388] on span "location" at bounding box center [63, 385] width 51 height 18
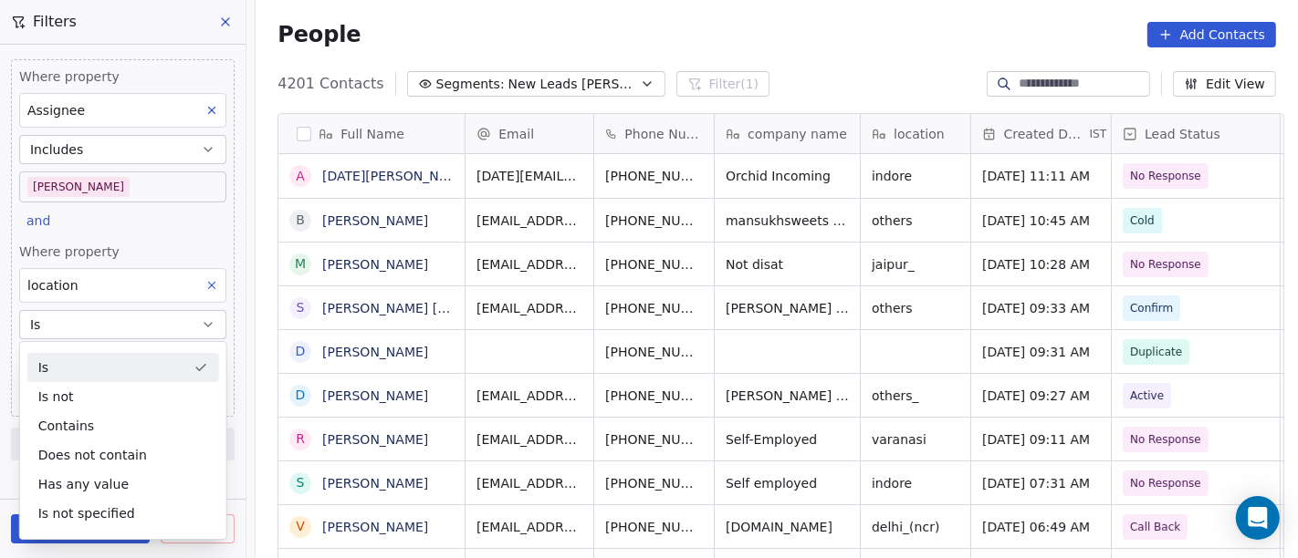
click at [70, 375] on div "Is" at bounding box center [123, 367] width 192 height 29
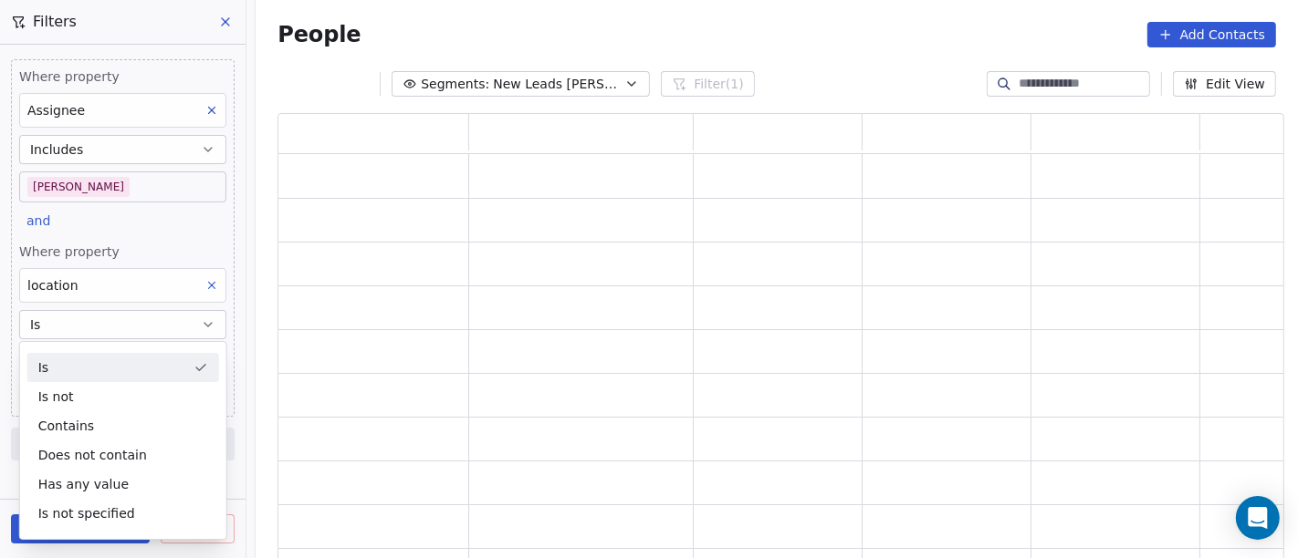
scroll to position [433, 991]
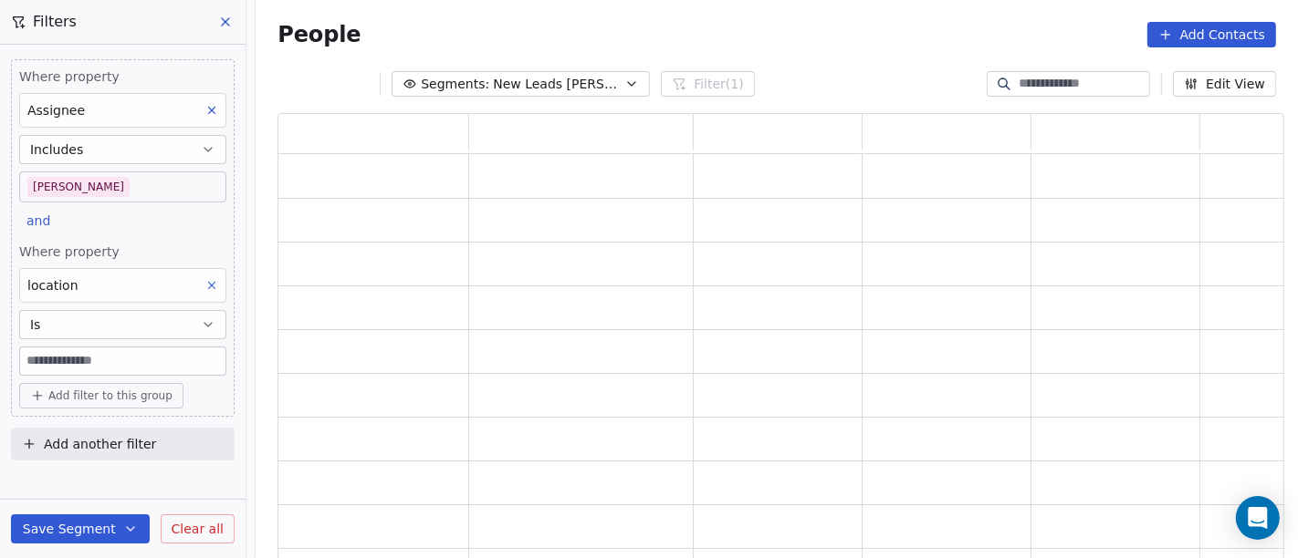
click at [70, 357] on input at bounding box center [122, 361] width 205 height 27
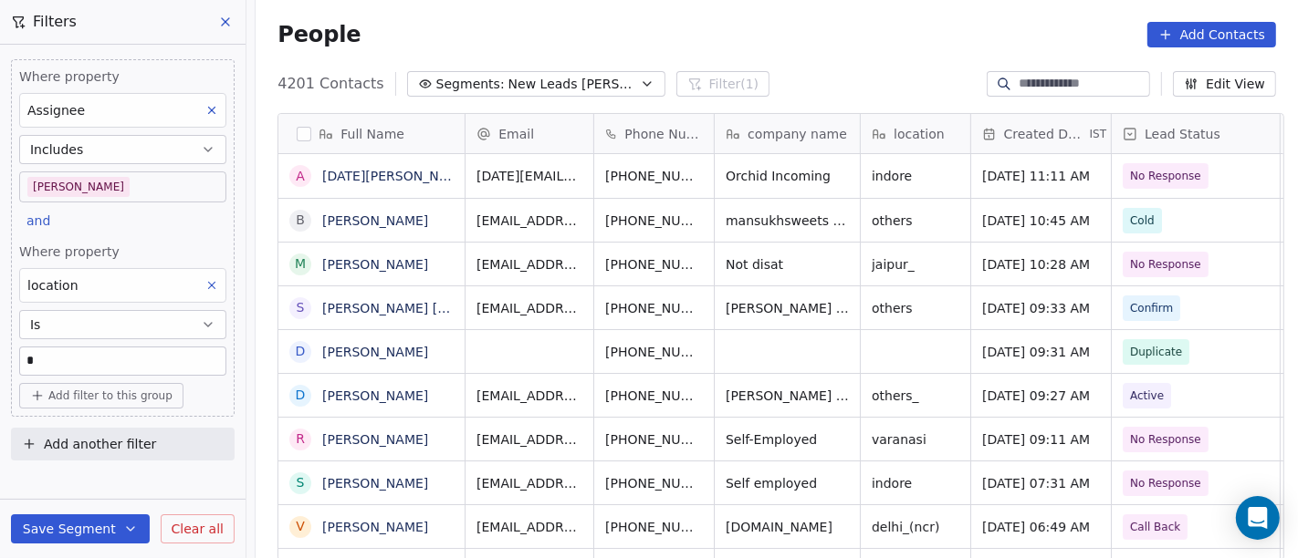
scroll to position [476, 1035]
type input "******"
click at [130, 481] on div "Where property Assignee Includes Salim and Where property location Is ****** Ad…" at bounding box center [122, 302] width 245 height 514
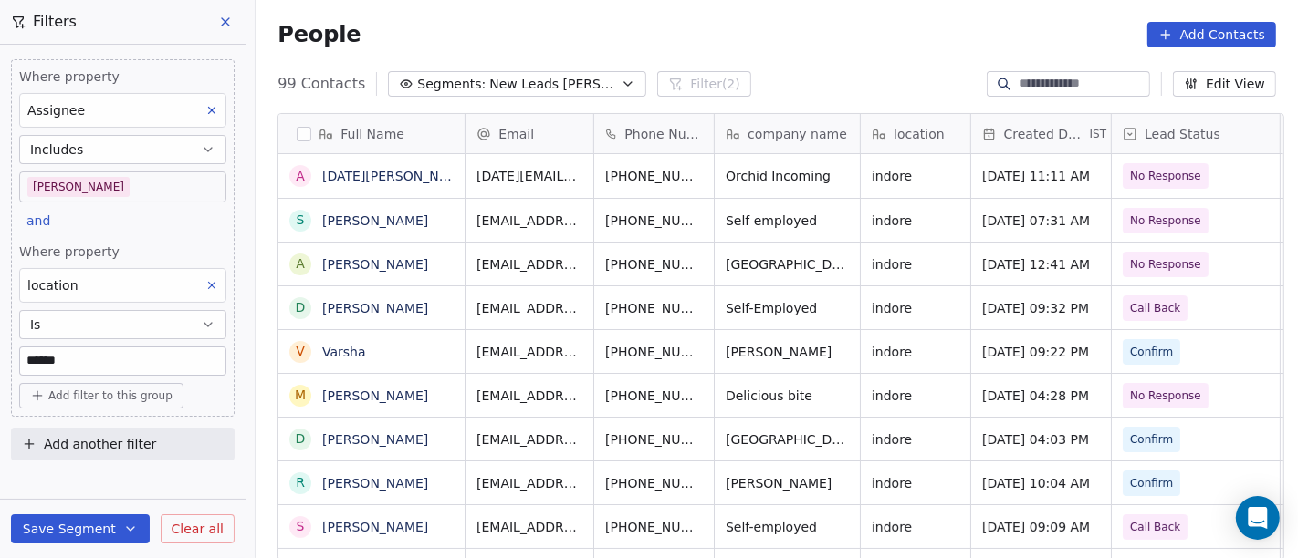
click at [602, 36] on div "People Add Contacts" at bounding box center [776, 35] width 998 height 26
click at [721, 51] on div "People Add Contacts" at bounding box center [777, 34] width 1042 height 69
click at [143, 398] on span "Add filter to this group" at bounding box center [110, 396] width 124 height 15
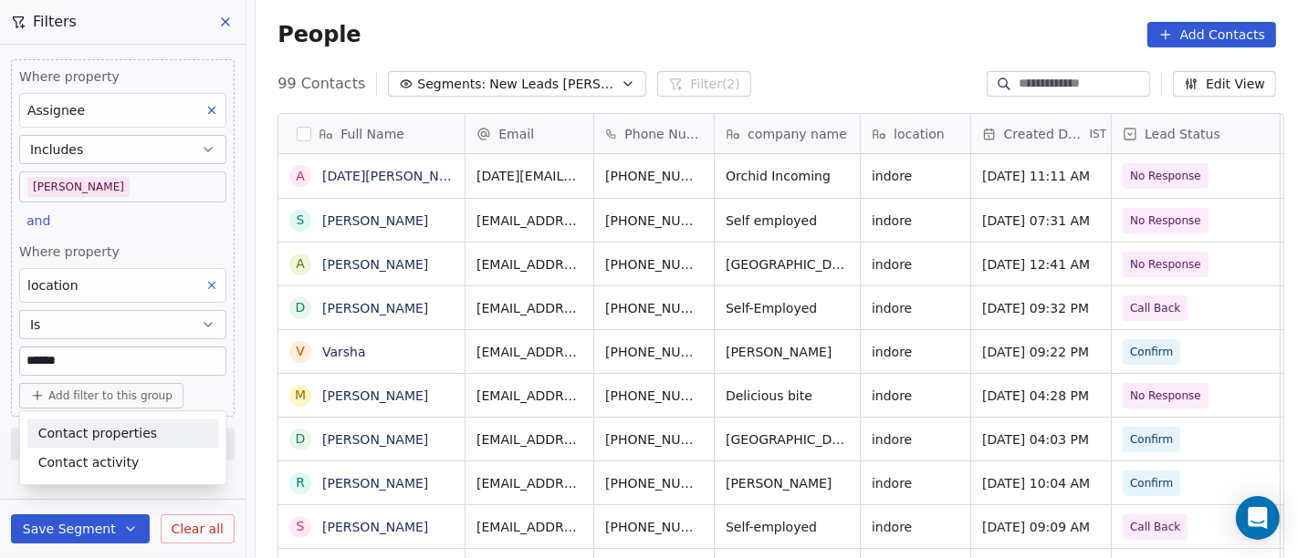
click at [701, 71] on html "On2Cook India Pvt. Ltd. Contacts People Marketing Workflows Campaigns Sales Pip…" at bounding box center [649, 279] width 1298 height 558
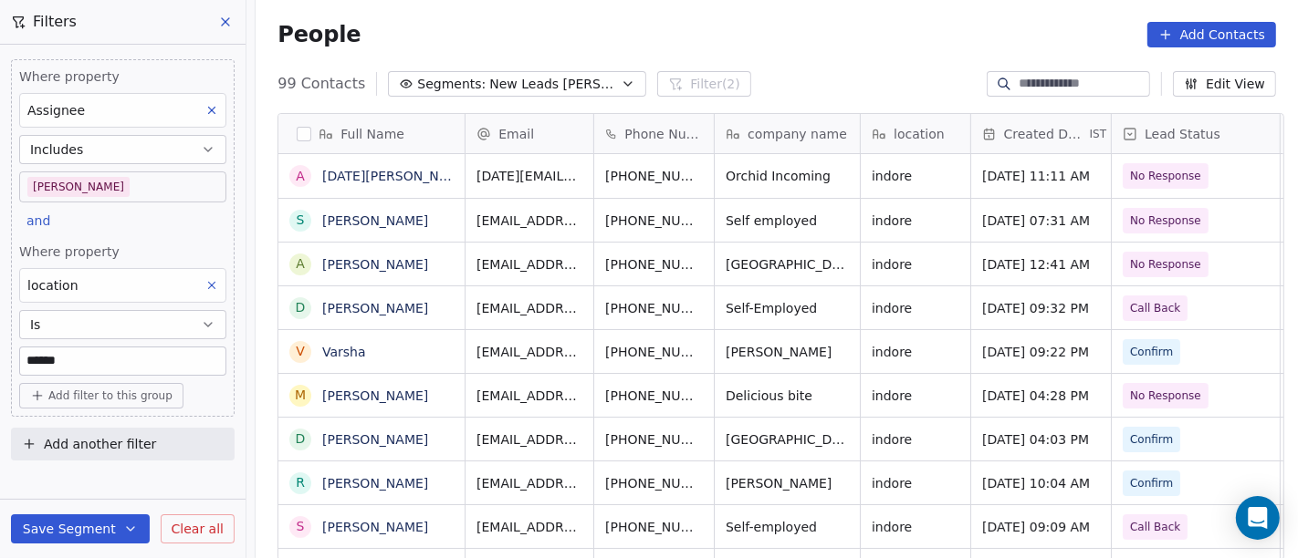
click at [140, 400] on span "Add filter to this group" at bounding box center [110, 396] width 124 height 15
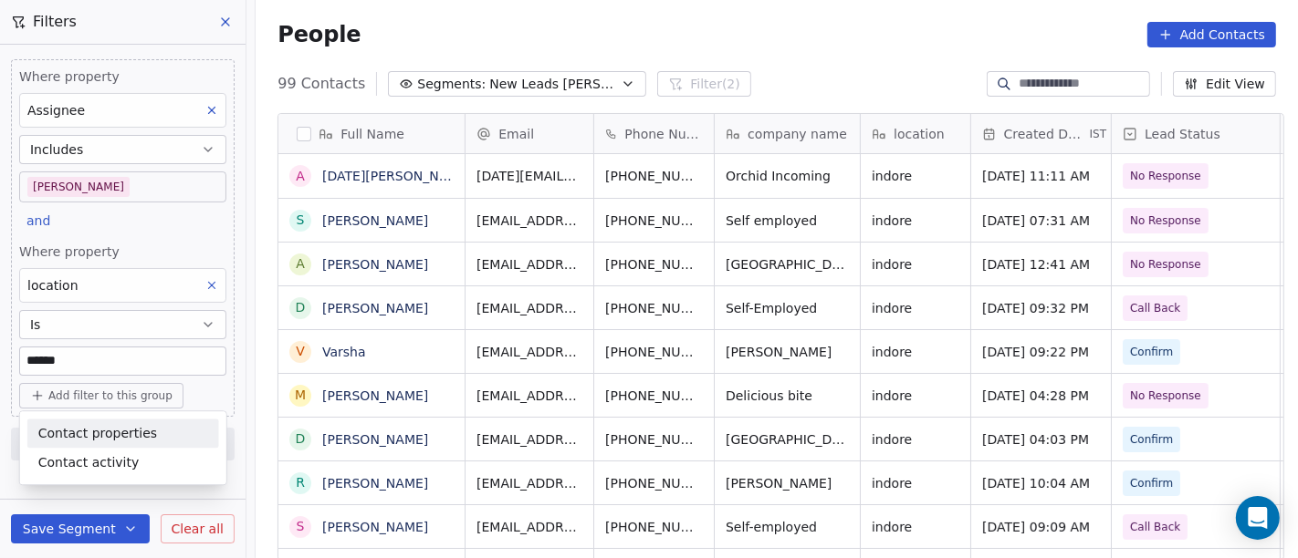
click at [110, 426] on span "Contact properties" at bounding box center [97, 433] width 119 height 19
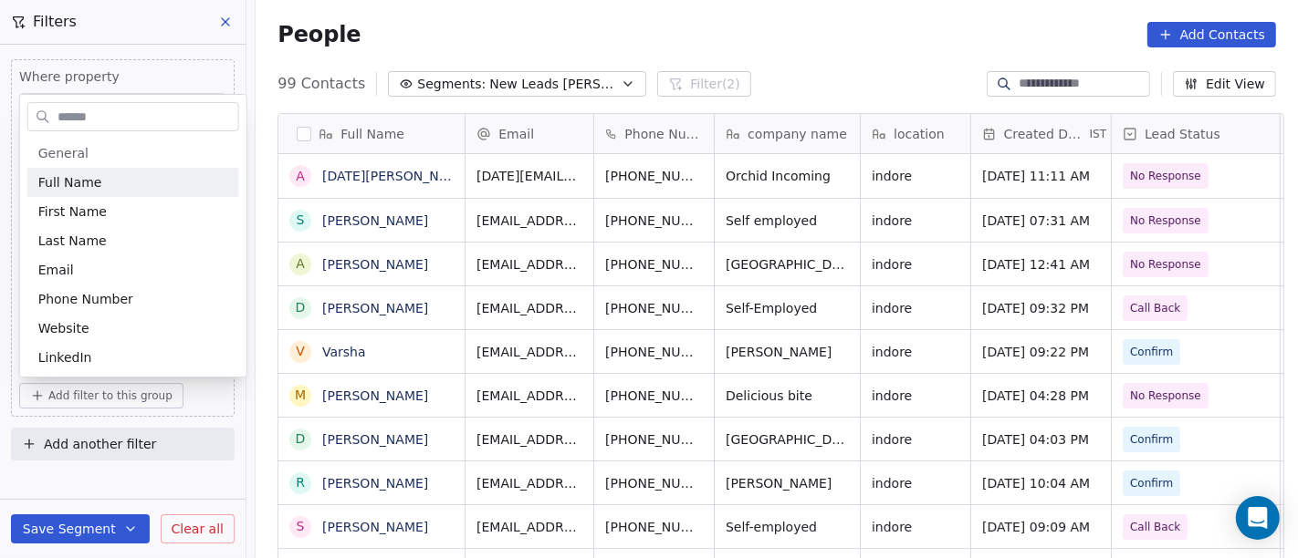
click at [107, 120] on input "text" at bounding box center [146, 116] width 184 height 26
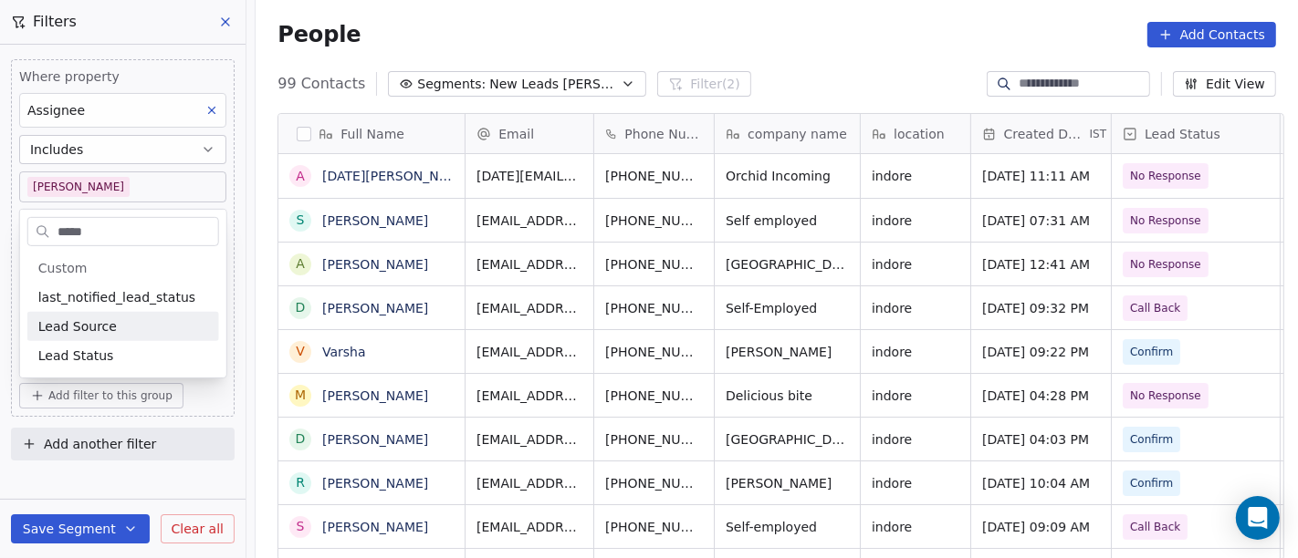
type input "****"
click at [130, 344] on div "Lead Status" at bounding box center [123, 355] width 192 height 29
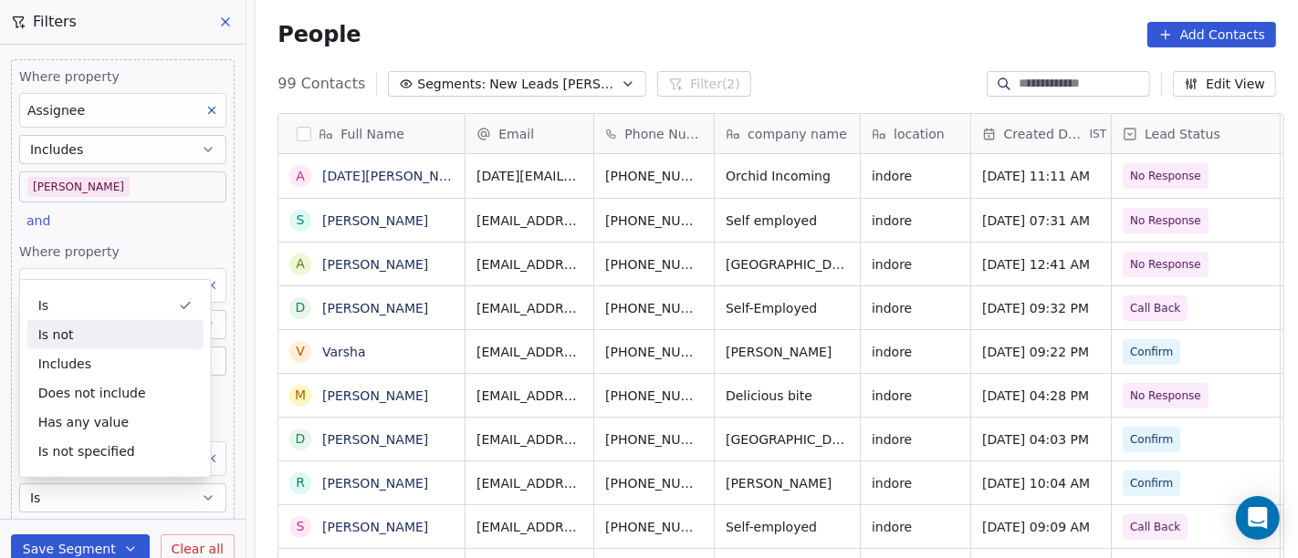
click at [147, 329] on div "Is not" at bounding box center [115, 334] width 176 height 29
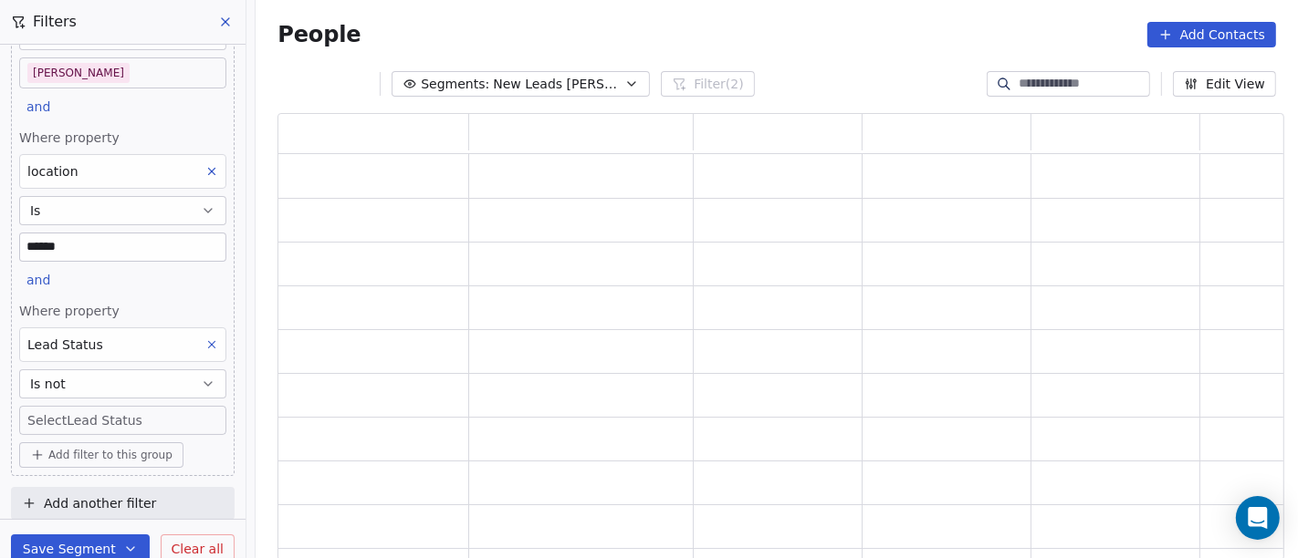
scroll to position [118, 0]
click at [89, 418] on body "On2Cook India Pvt. Ltd. Contacts People Marketing Workflows Campaigns Sales Pip…" at bounding box center [649, 279] width 1298 height 558
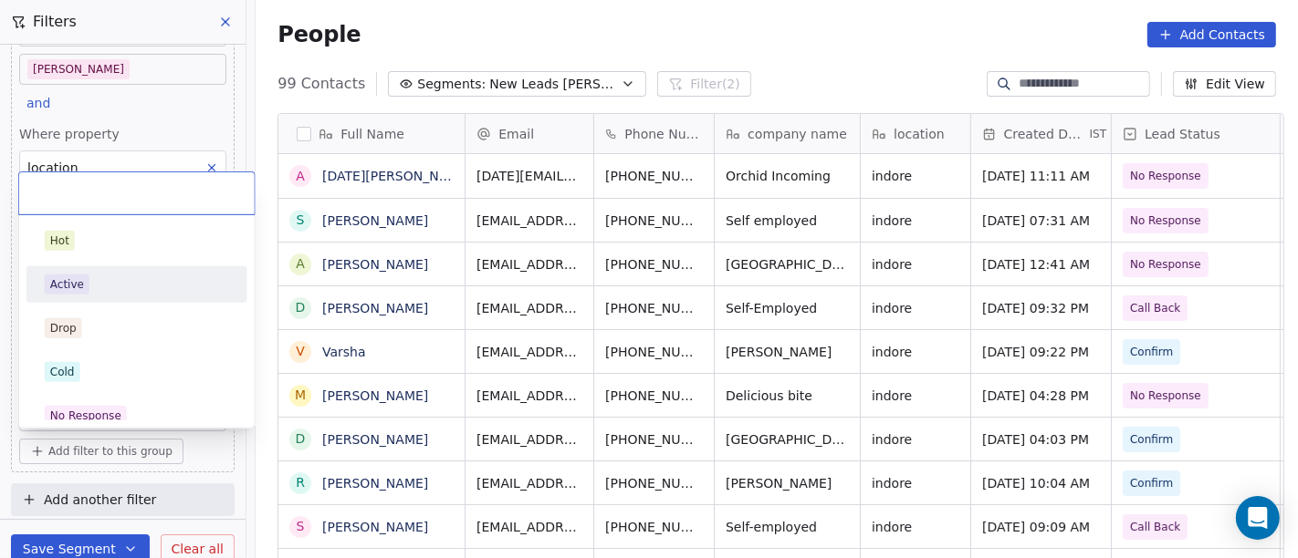
scroll to position [476, 1035]
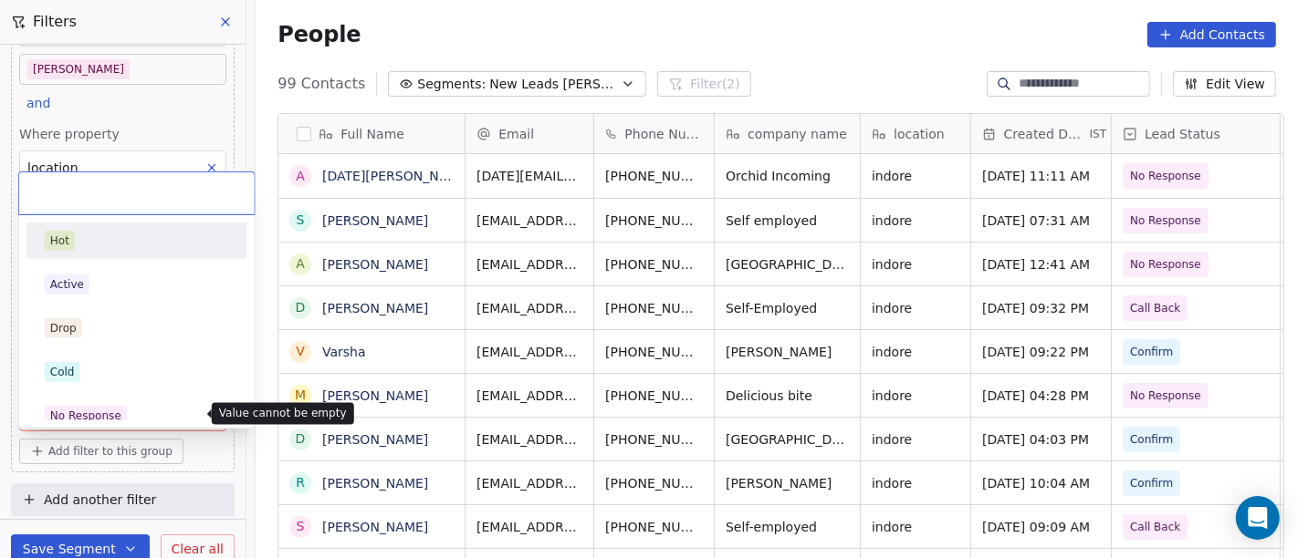
click at [440, 25] on html "On2Cook India Pvt. Ltd. Contacts People Marketing Workflows Campaigns Sales Pip…" at bounding box center [649, 279] width 1298 height 558
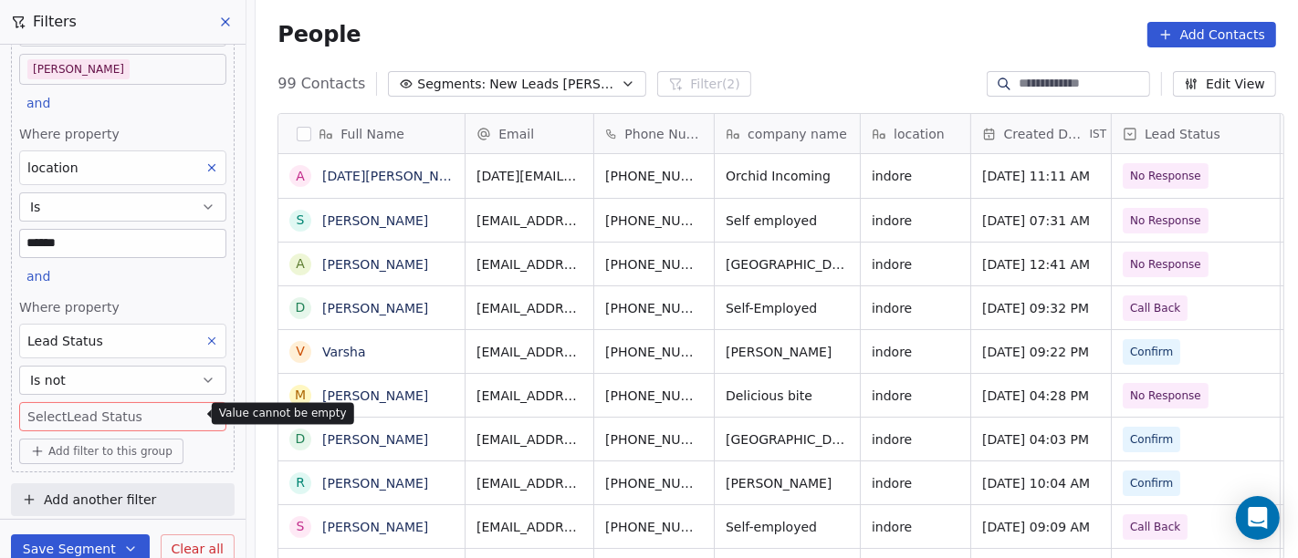
click at [90, 406] on body "On2Cook India Pvt. Ltd. Contacts People Marketing Workflows Campaigns Sales Pip…" at bounding box center [649, 279] width 1298 height 558
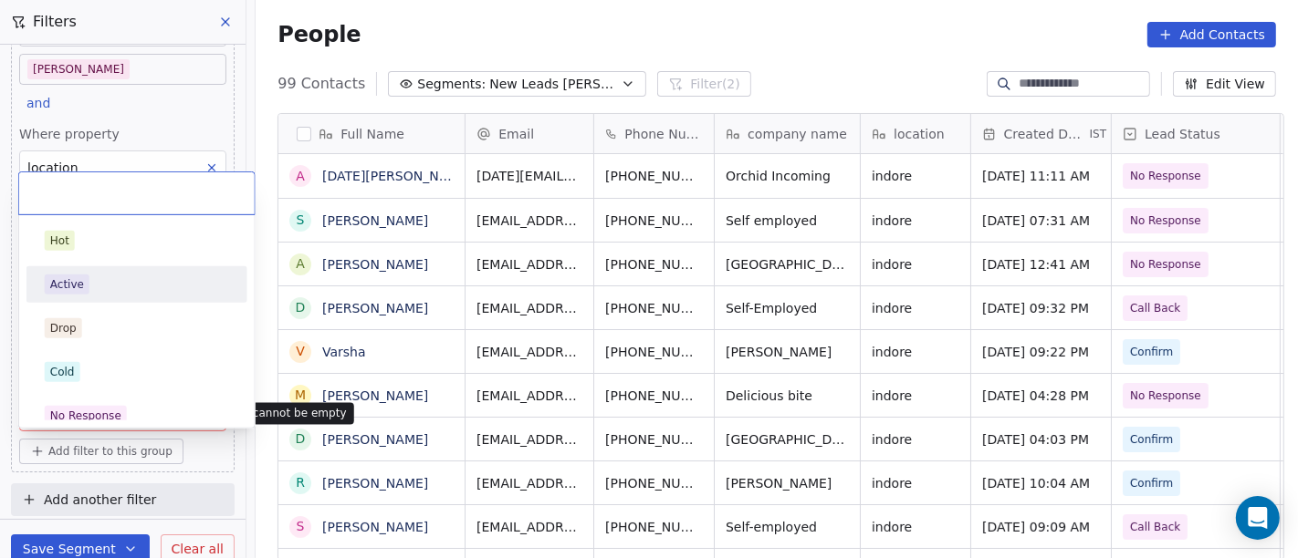
click at [541, 33] on html "On2Cook India Pvt. Ltd. Contacts People Marketing Workflows Campaigns Sales Pip…" at bounding box center [649, 279] width 1298 height 558
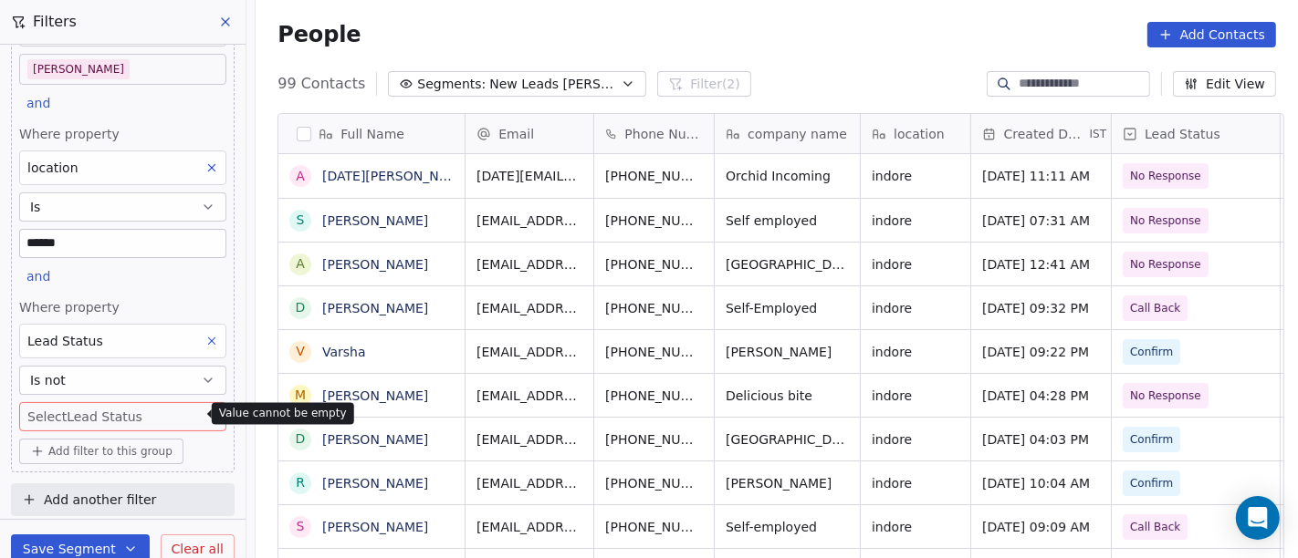
click at [82, 370] on button "Is not" at bounding box center [122, 380] width 207 height 29
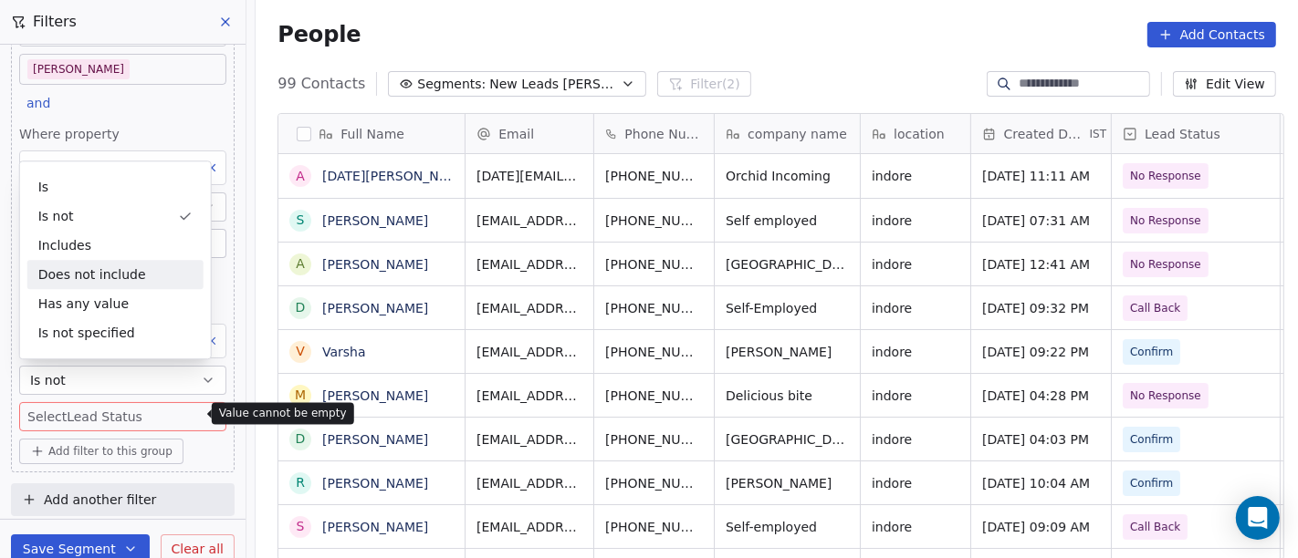
click at [120, 268] on div "Does not include" at bounding box center [115, 274] width 176 height 29
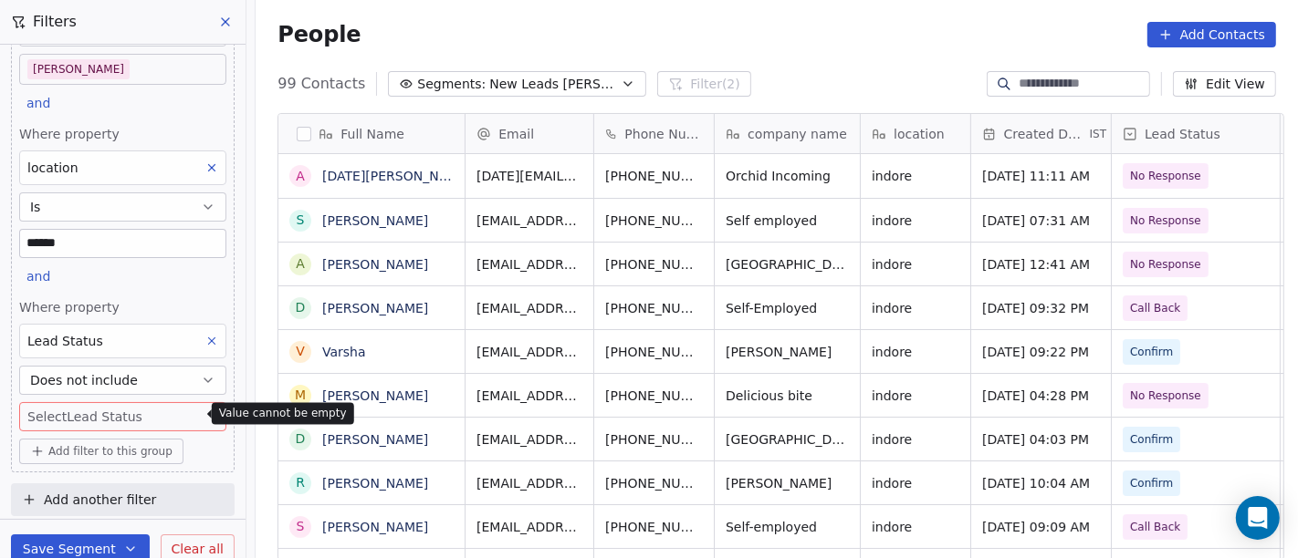
click at [109, 405] on body "On2Cook India Pvt. Ltd. Contacts People Marketing Workflows Campaigns Sales Pip…" at bounding box center [649, 279] width 1298 height 558
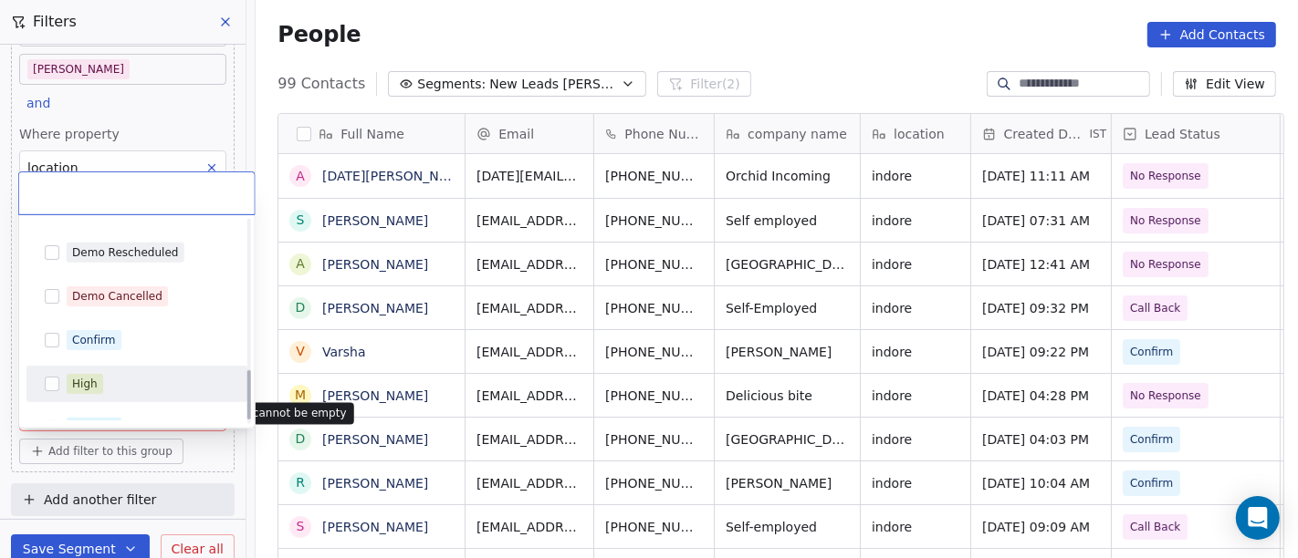
scroll to position [608, 0]
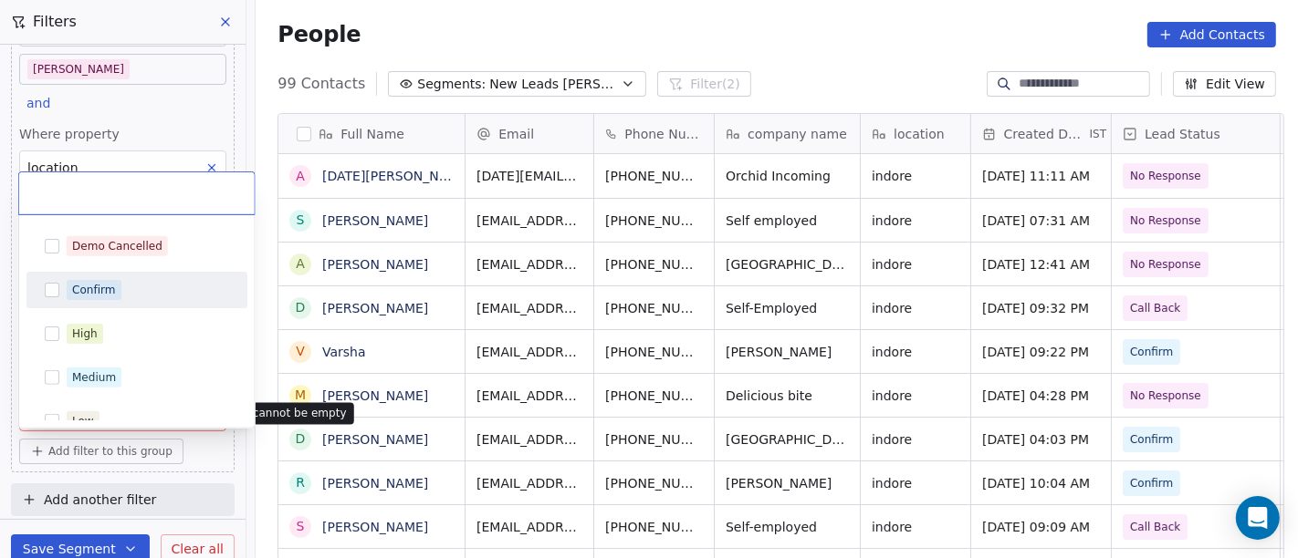
click at [130, 277] on div "Confirm" at bounding box center [137, 290] width 206 height 29
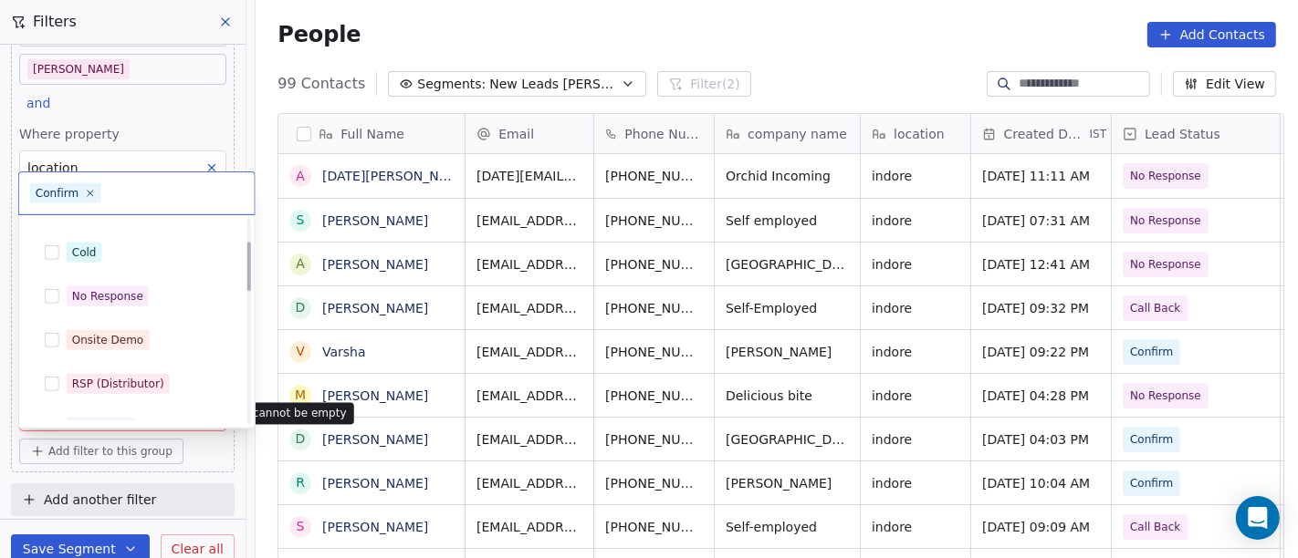
scroll to position [18, 0]
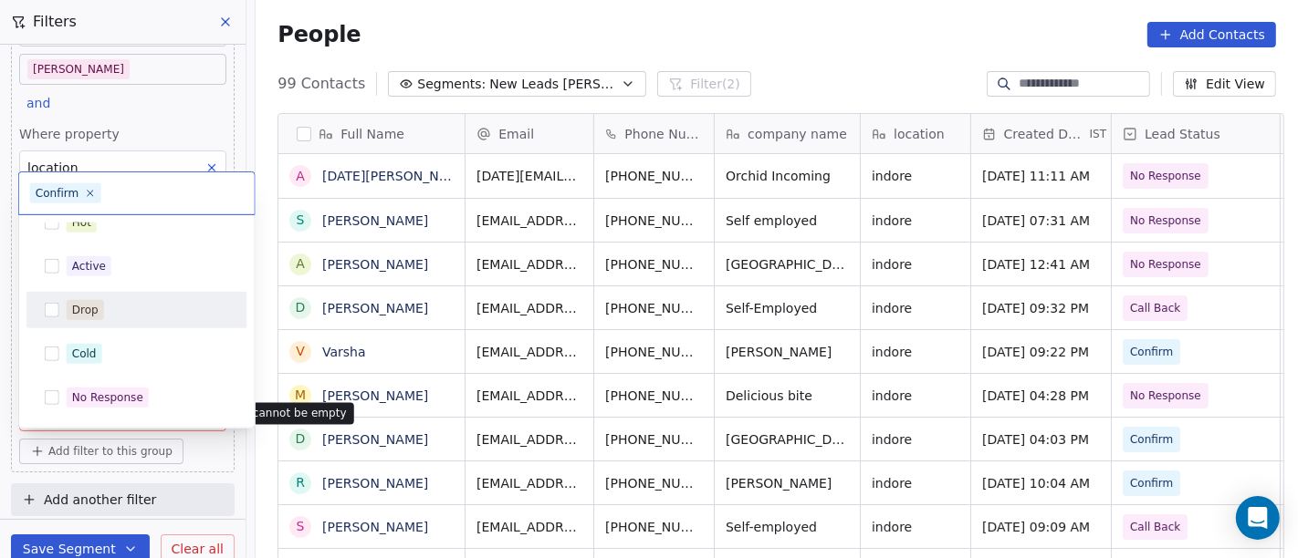
click at [128, 296] on div "Drop" at bounding box center [137, 310] width 206 height 29
click at [646, 26] on html "On2Cook India Pvt. Ltd. Contacts People Marketing Workflows Campaigns Sales Pip…" at bounding box center [649, 279] width 1298 height 558
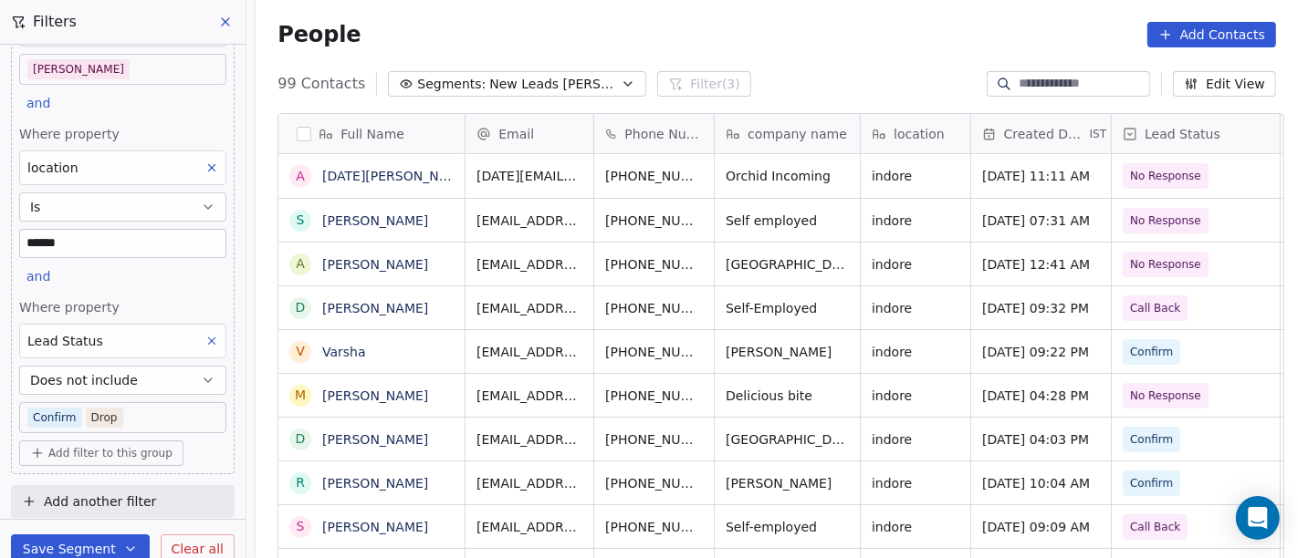
click at [506, 46] on div "People Add Contacts" at bounding box center [776, 35] width 998 height 26
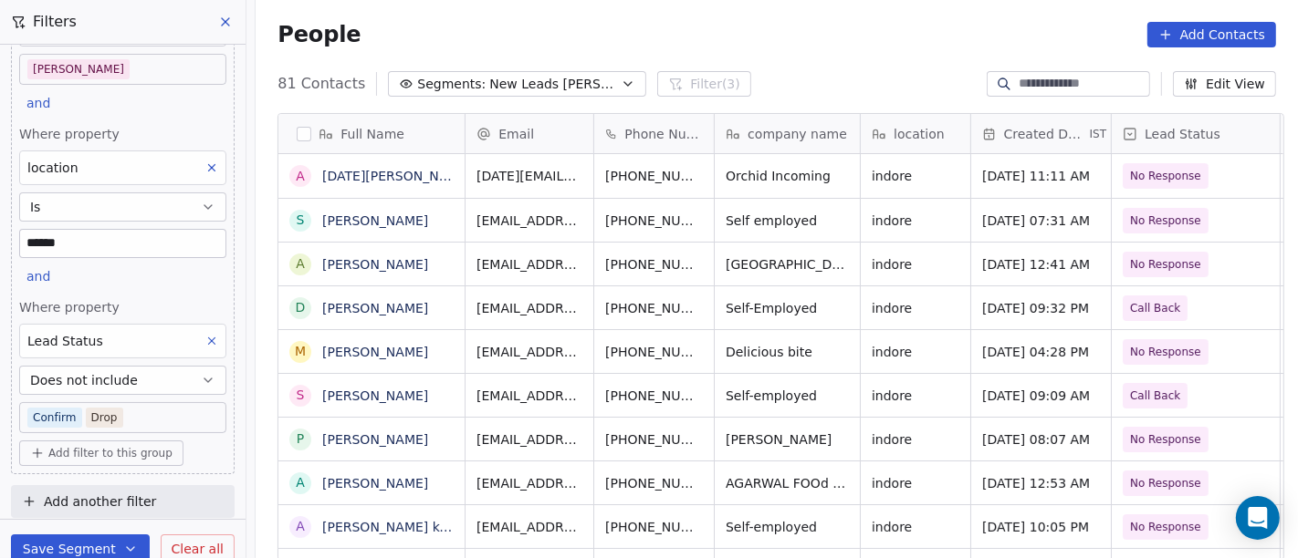
scroll to position [120, 0]
click at [771, 40] on div "People Add Contacts" at bounding box center [776, 35] width 998 height 26
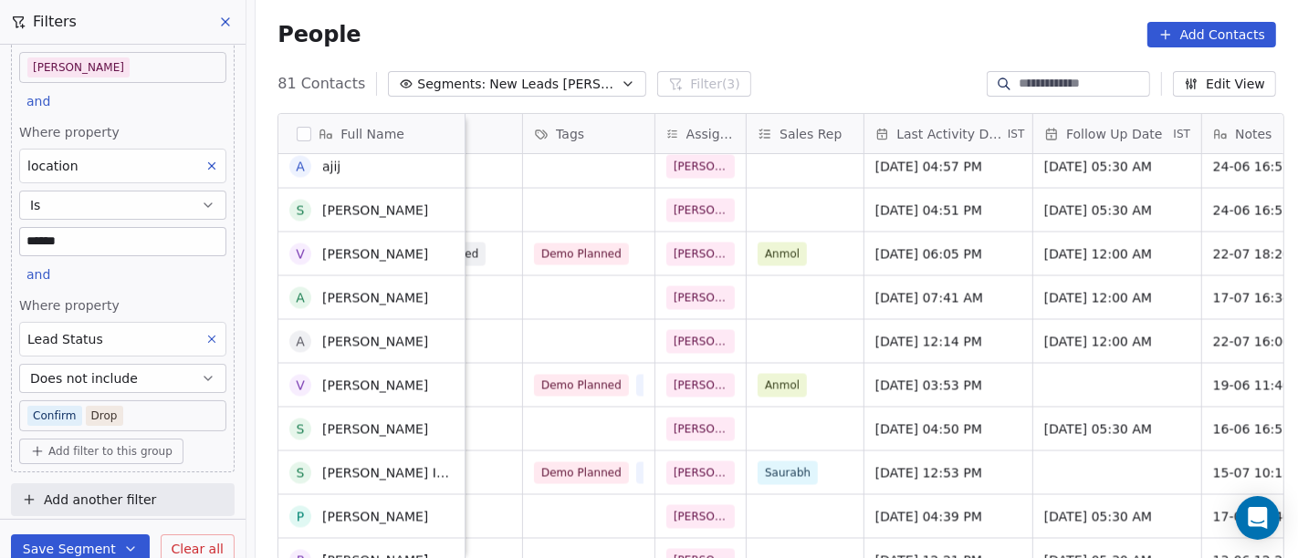
scroll to position [0, 0]
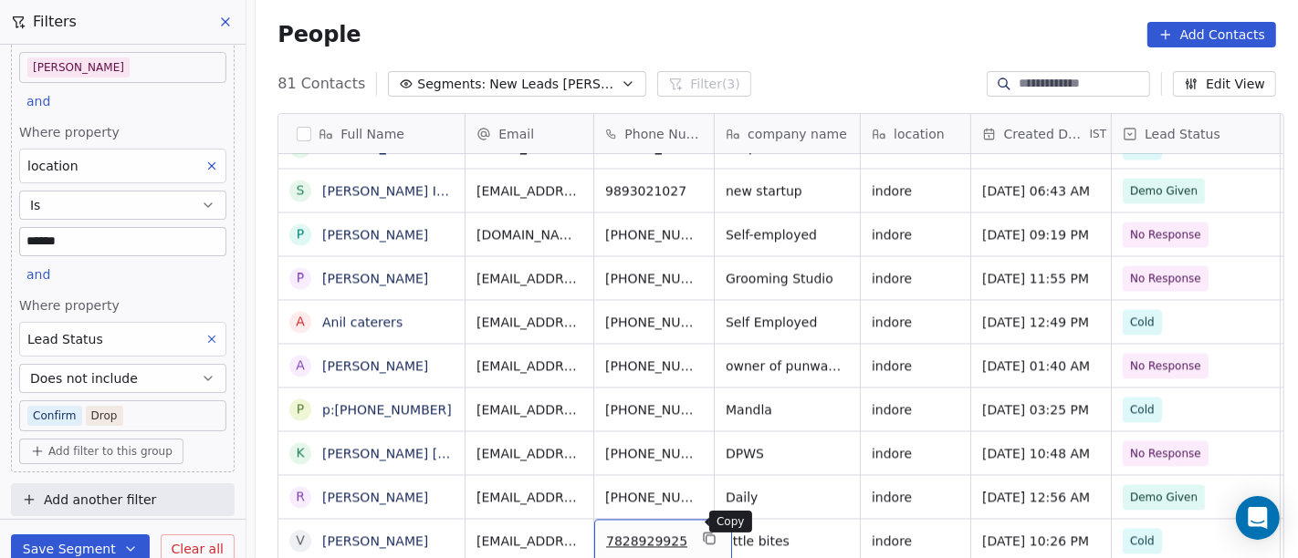
click at [706, 536] on icon "grid" at bounding box center [710, 540] width 8 height 8
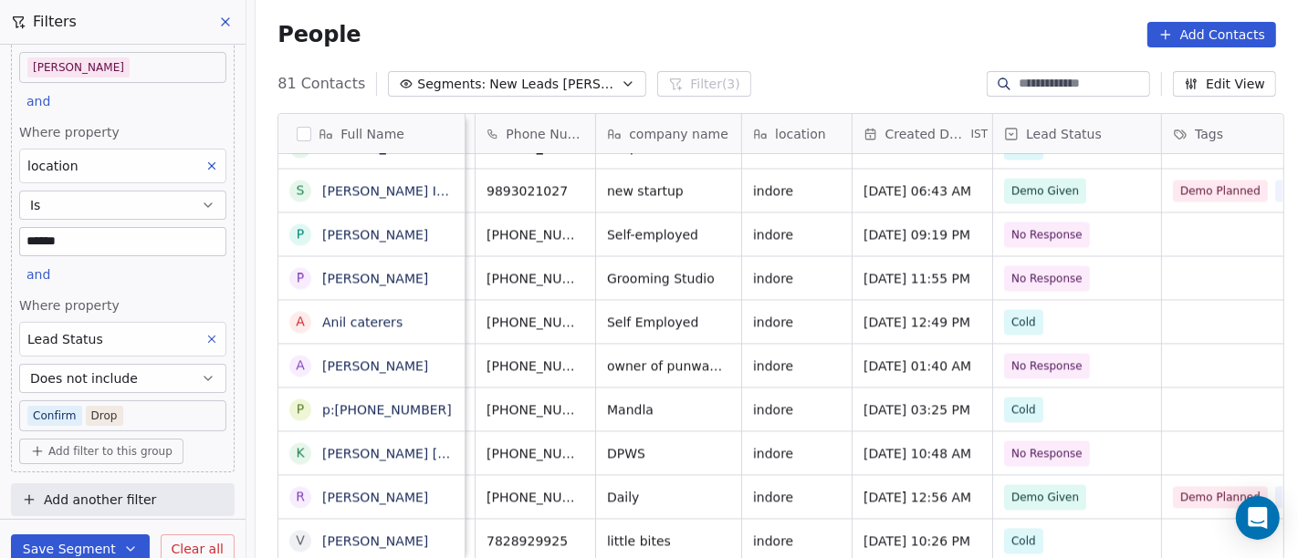
scroll to position [16, 218]
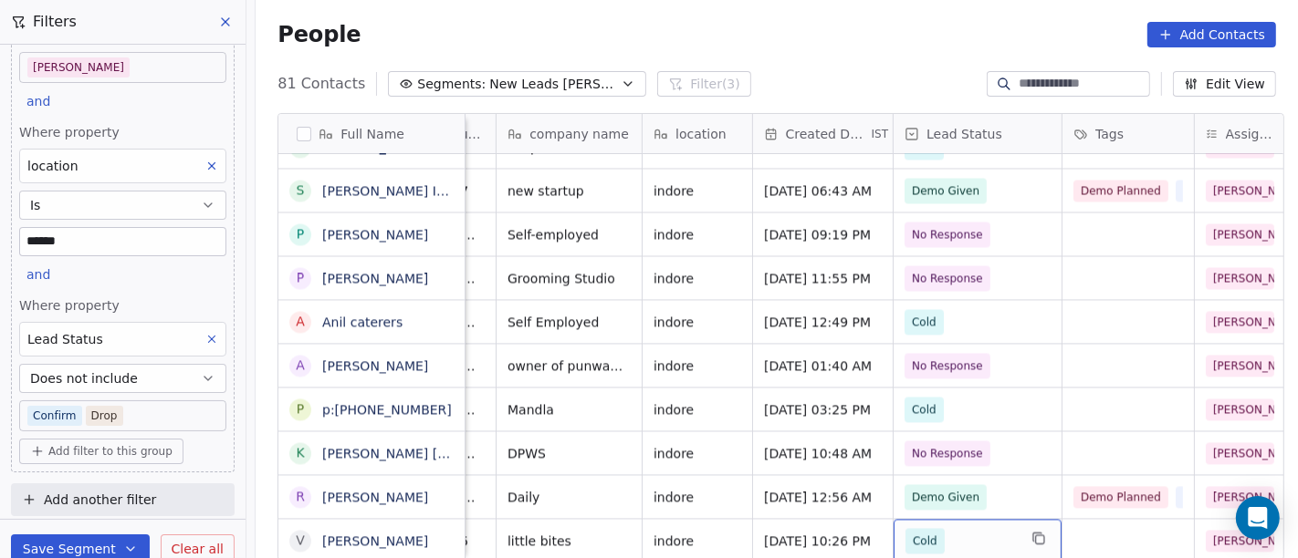
click at [960, 528] on span "Cold" at bounding box center [960, 541] width 111 height 26
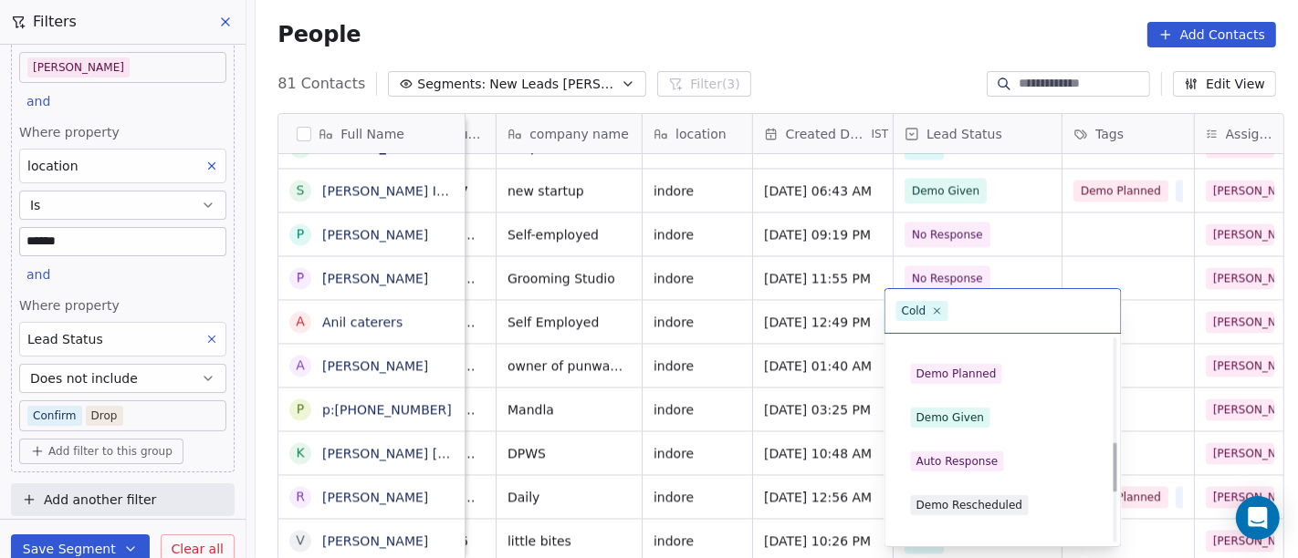
scroll to position [424, 0]
click at [886, 86] on html "On2Cook India Pvt. Ltd. Contacts People Marketing Workflows Campaigns Sales Pip…" at bounding box center [649, 279] width 1298 height 558
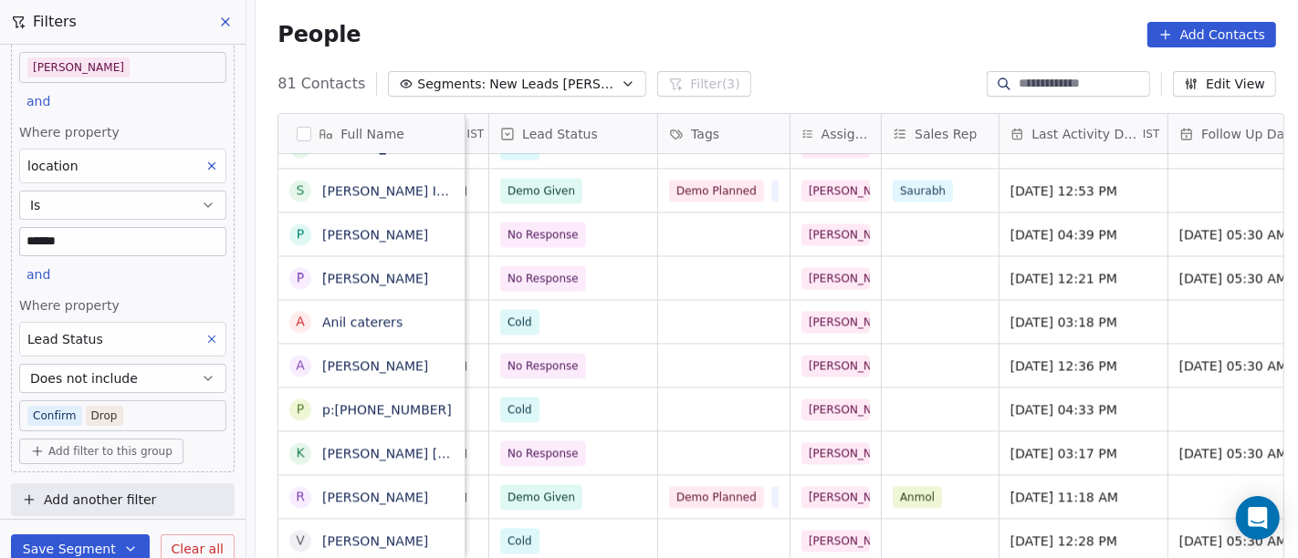
scroll to position [16, 451]
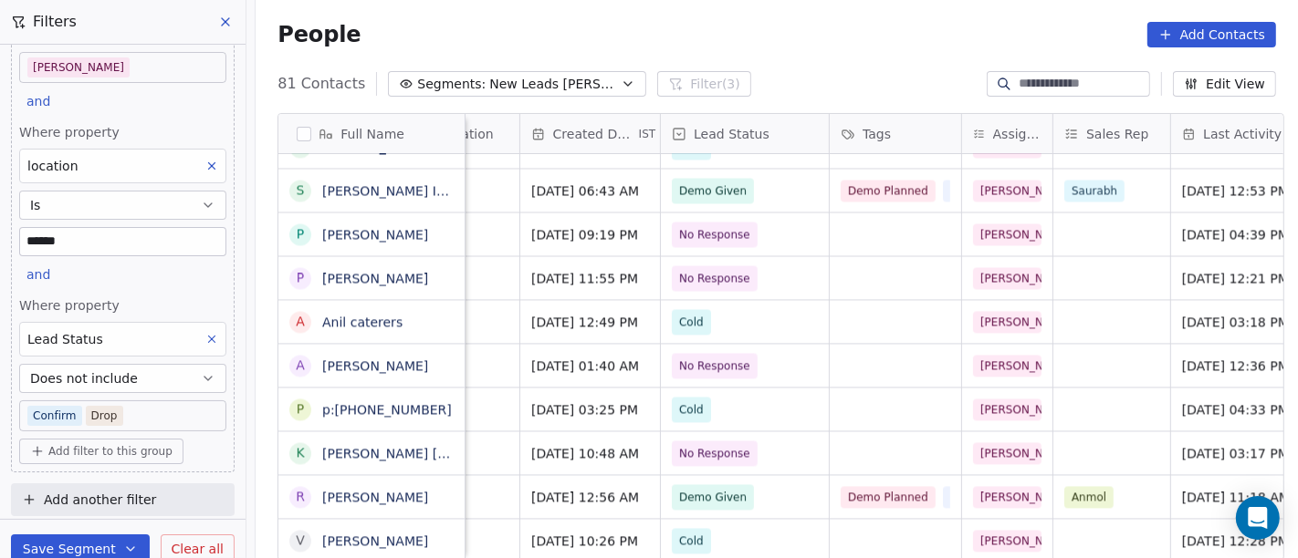
click at [837, 54] on div "People Add Contacts" at bounding box center [777, 34] width 1042 height 69
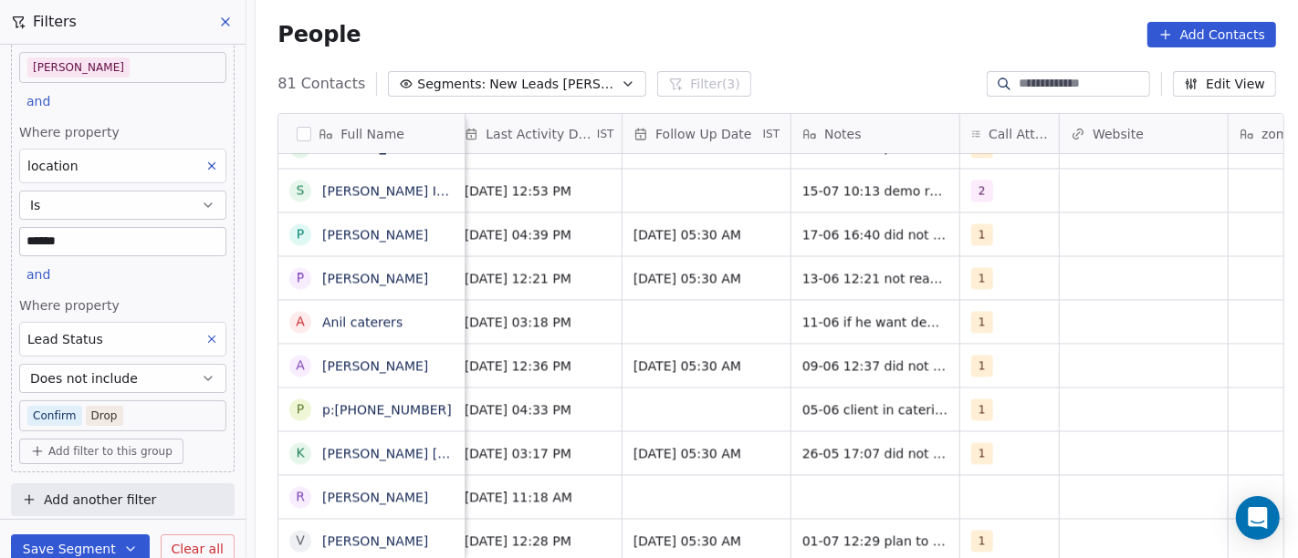
scroll to position [16, 1165]
click at [983, 530] on span "1" at bounding box center [986, 541] width 22 height 22
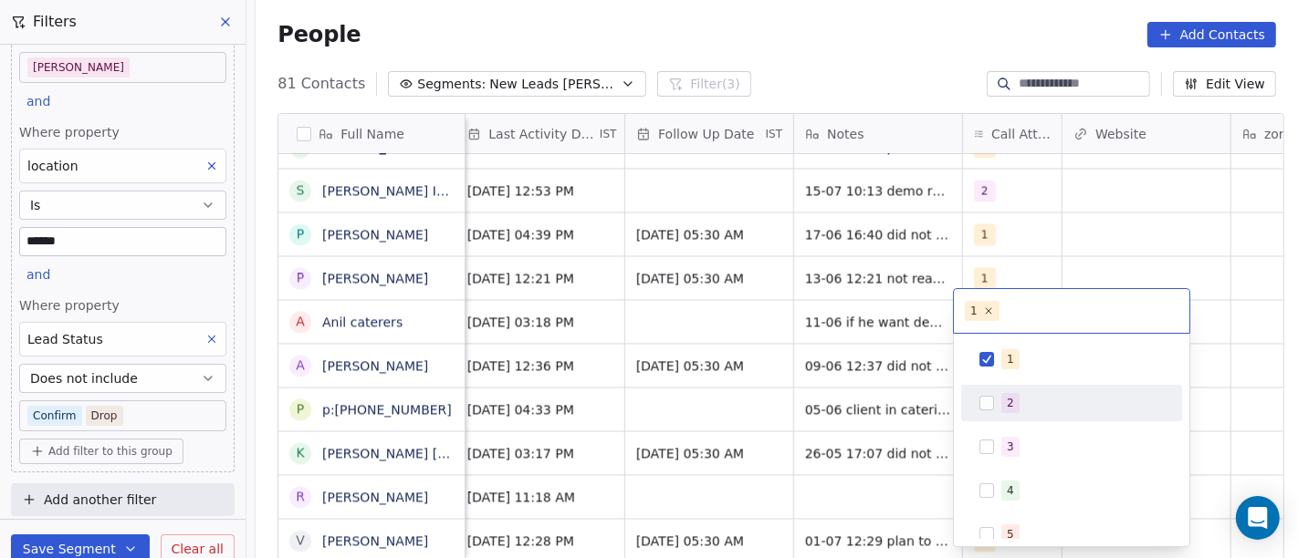
drag, startPoint x: 987, startPoint y: 392, endPoint x: 986, endPoint y: 409, distance: 16.5
click at [986, 409] on div "2" at bounding box center [1071, 403] width 206 height 29
click at [986, 409] on button "Suggestions" at bounding box center [986, 403] width 15 height 15
click at [989, 402] on button "Suggestions" at bounding box center [986, 403] width 15 height 15
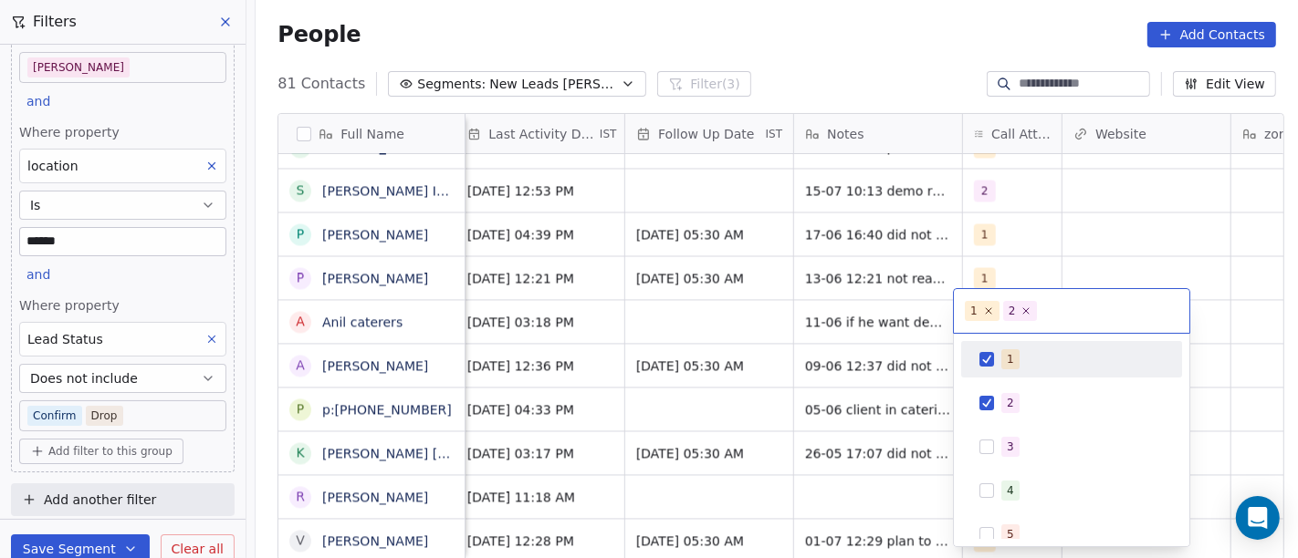
click at [987, 366] on div "1" at bounding box center [1071, 359] width 206 height 29
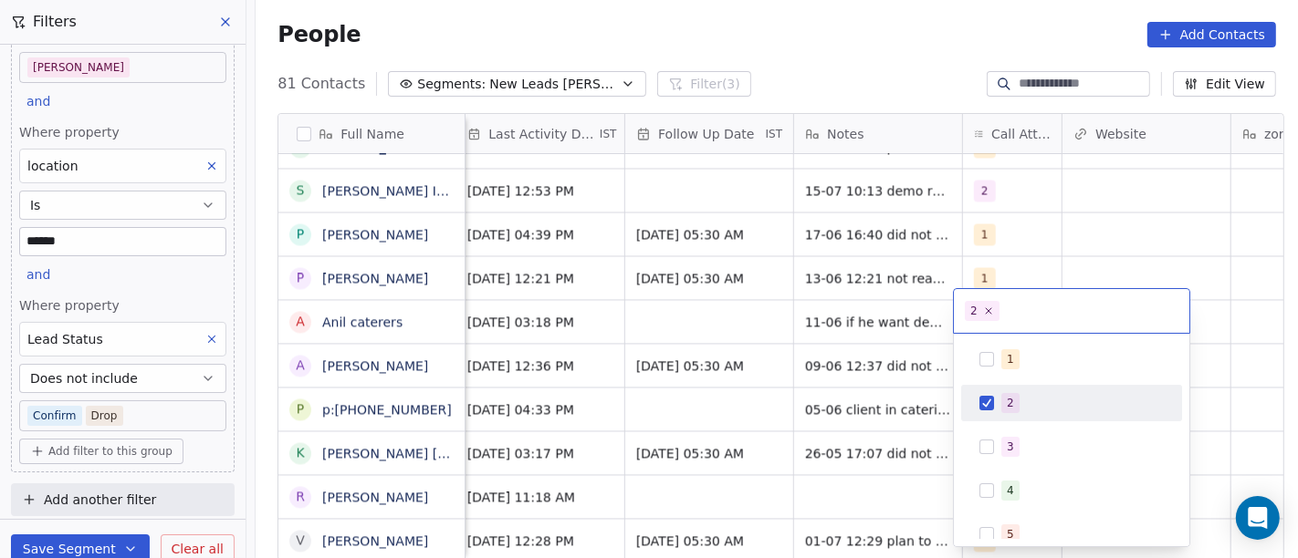
click at [830, 518] on html "On2Cook India Pvt. Ltd. Contacts People Marketing Workflows Campaigns Sales Pip…" at bounding box center [649, 279] width 1298 height 558
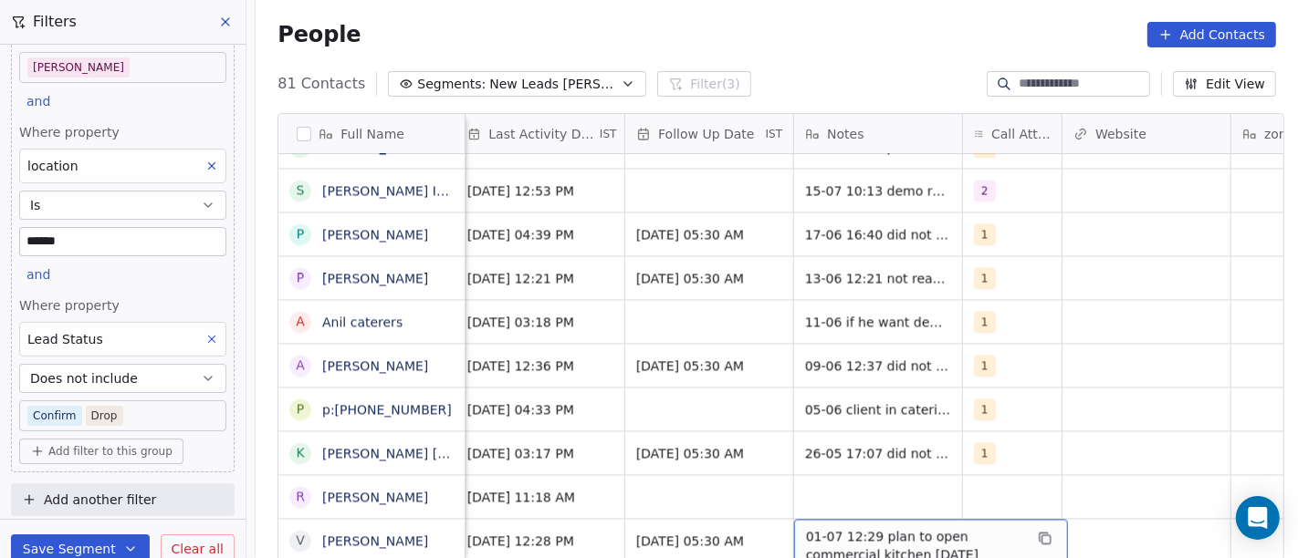
click at [830, 527] on span "01-07 12:29 plan to open commercial kitchen in 2 month" at bounding box center [914, 545] width 217 height 37
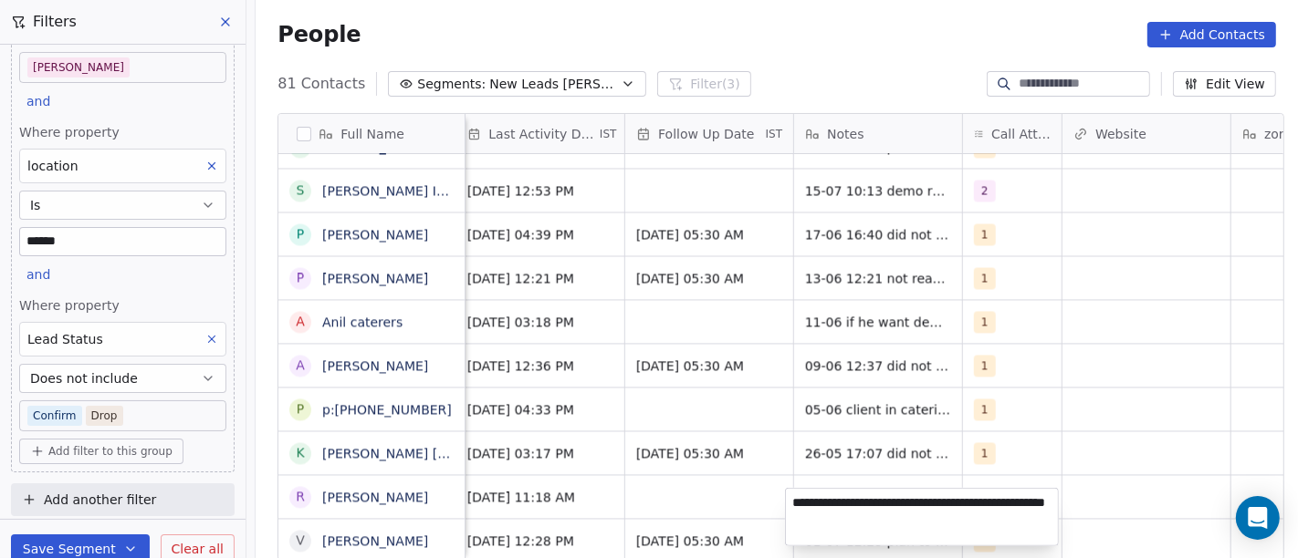
click at [830, 518] on textarea "**********" at bounding box center [922, 517] width 272 height 57
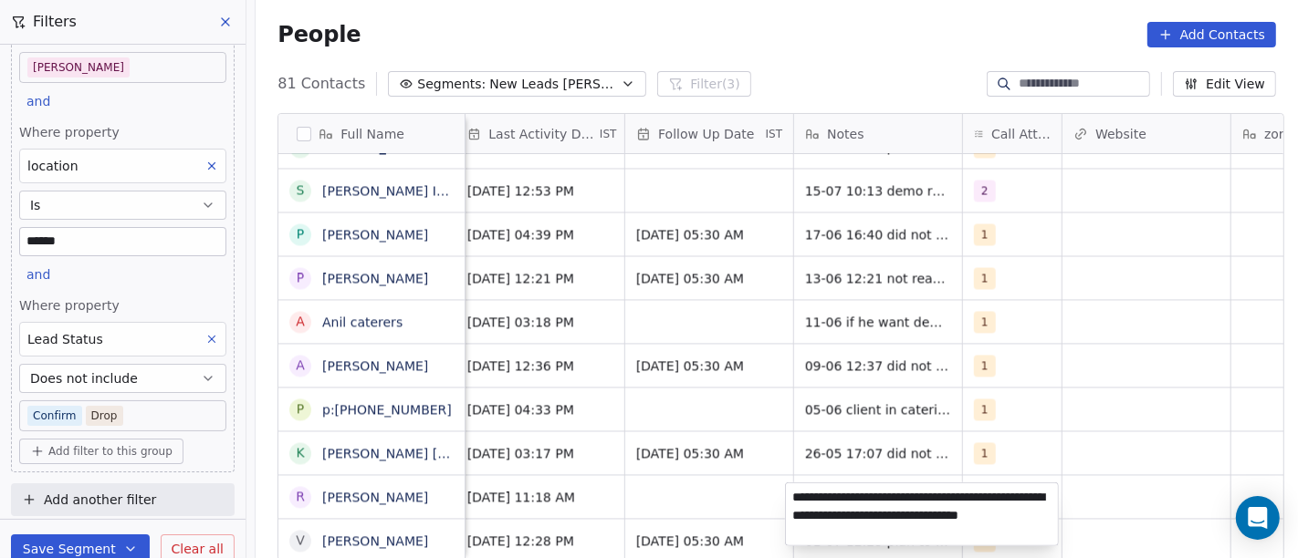
type textarea "**********"
click at [1056, 373] on html "On2Cook India Pvt. Ltd. Contacts People Marketing Workflows Campaigns Sales Pip…" at bounding box center [649, 279] width 1298 height 558
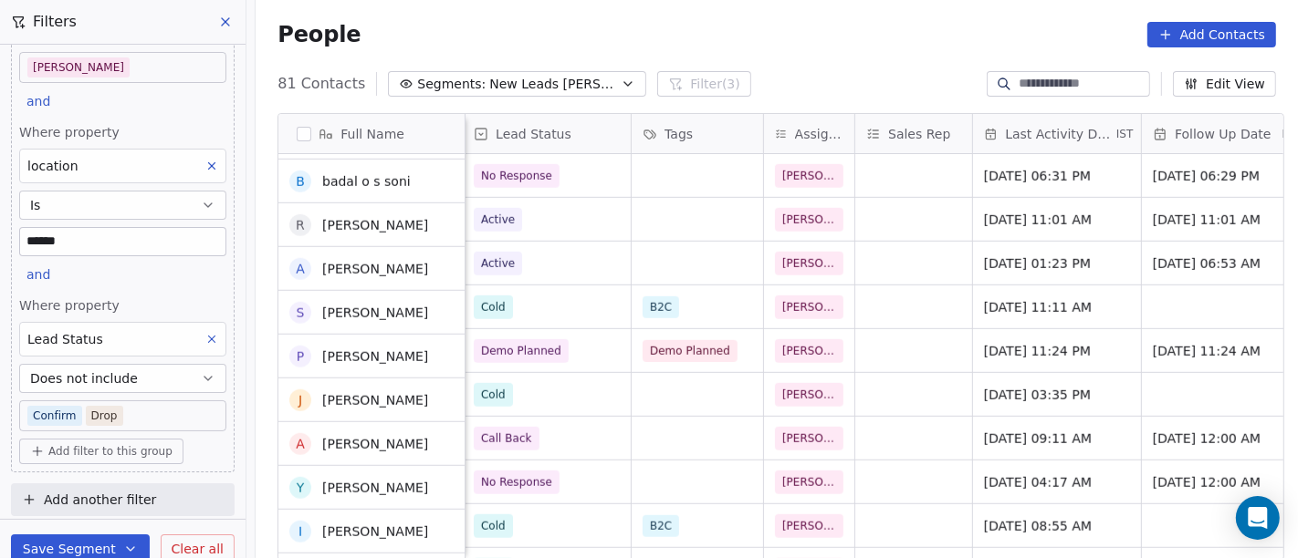
scroll to position [1397, 0]
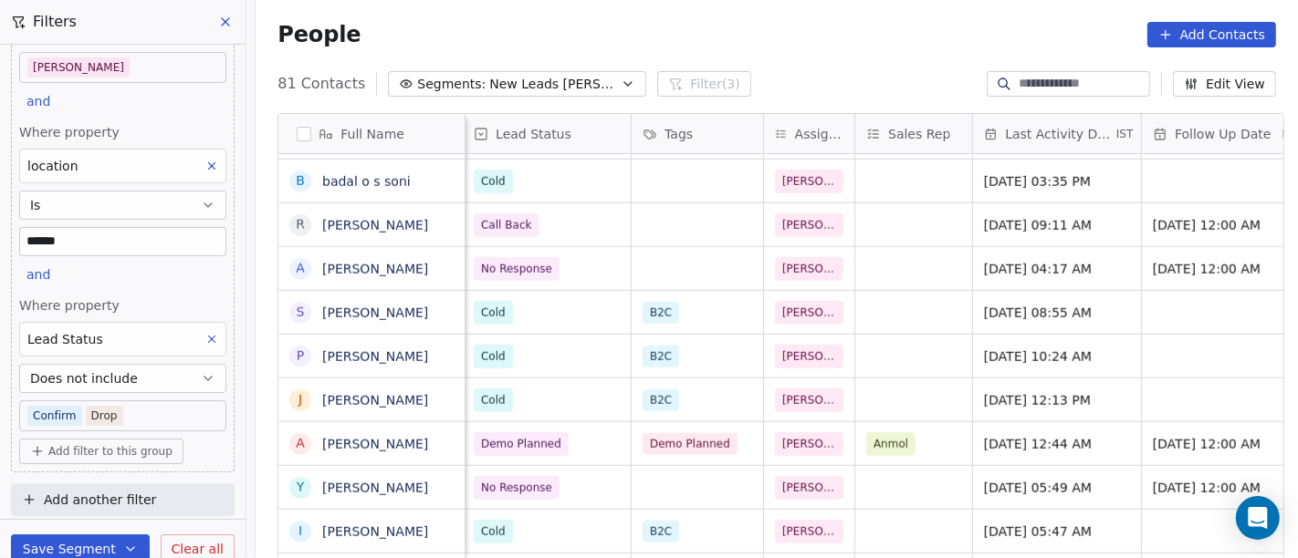
click at [98, 444] on span "Add filter to this group" at bounding box center [110, 451] width 124 height 15
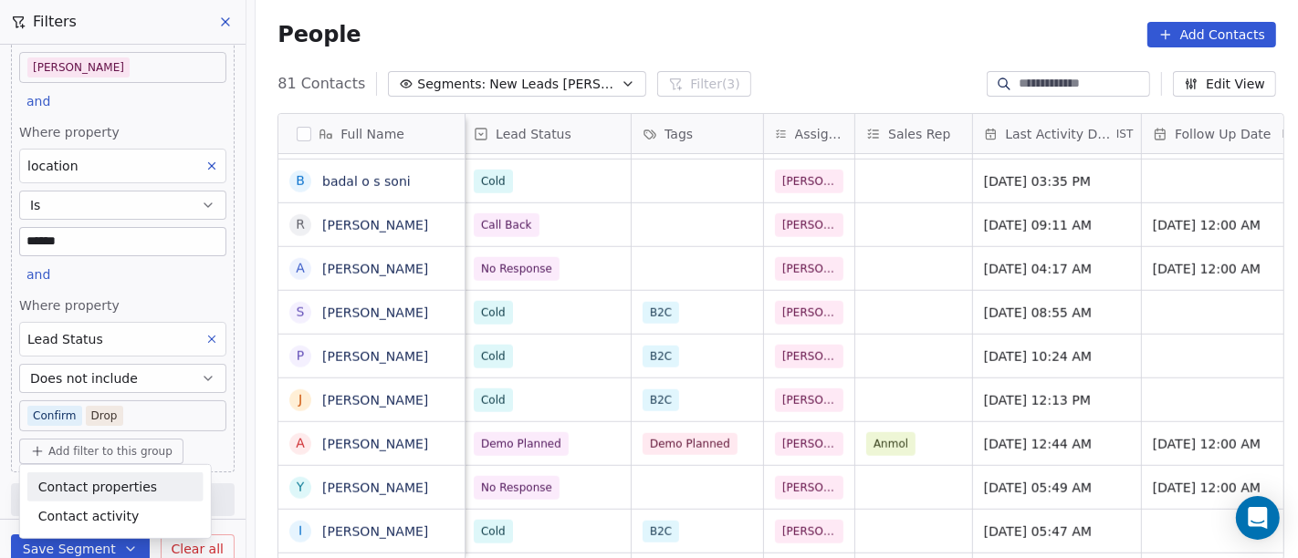
click at [102, 485] on span "Contact properties" at bounding box center [97, 486] width 119 height 19
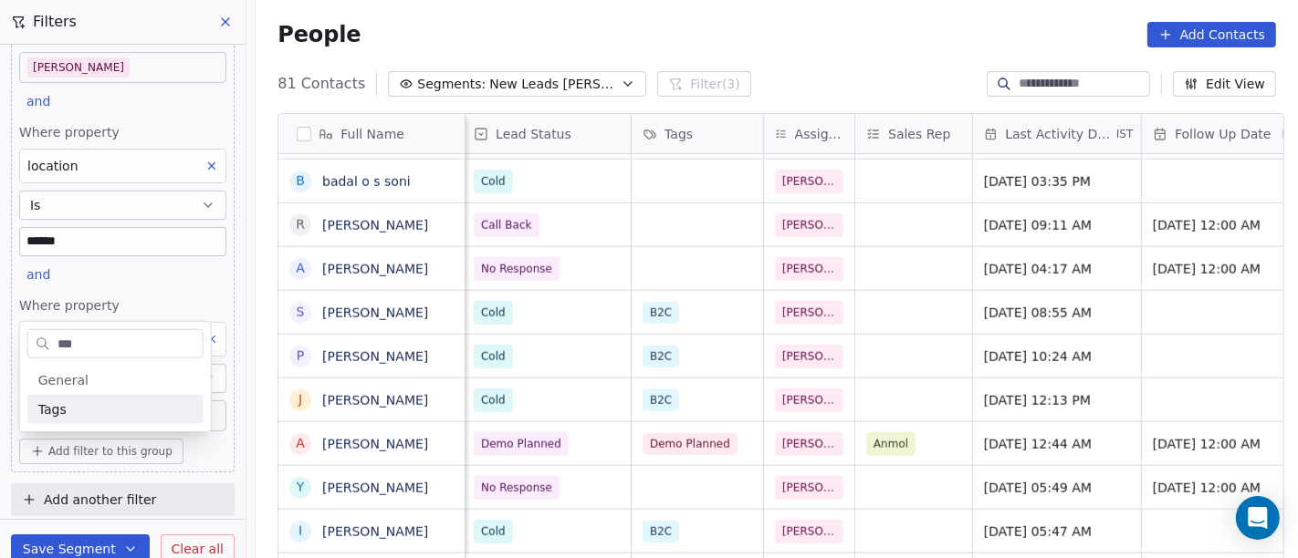
type input "***"
click at [83, 402] on div "Tags" at bounding box center [115, 410] width 154 height 18
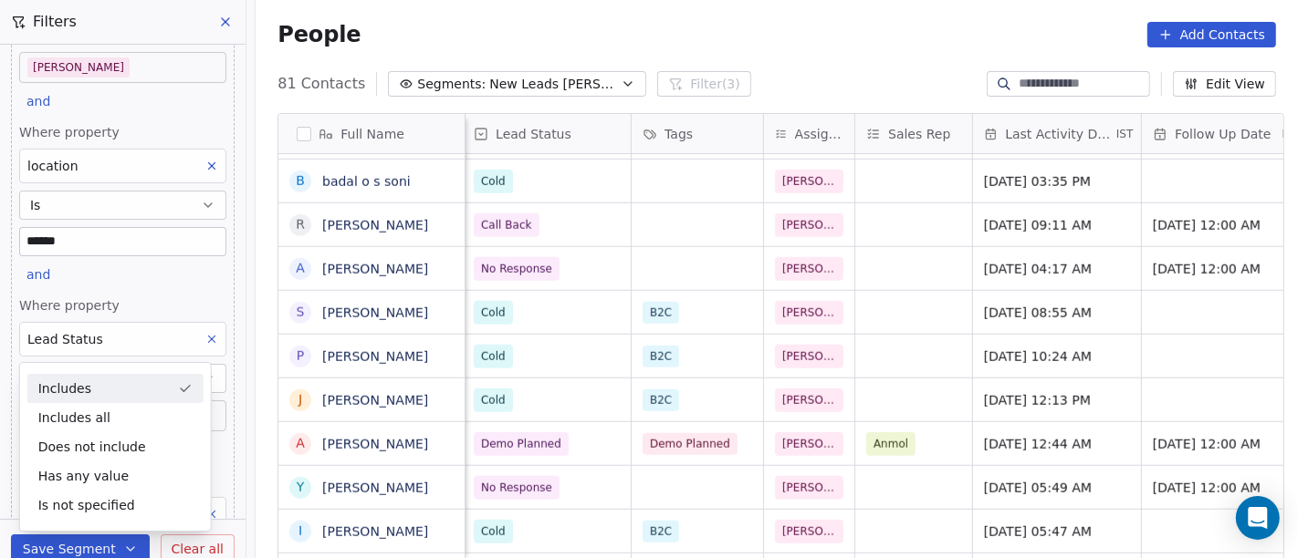
click at [145, 381] on div "Includes" at bounding box center [115, 388] width 176 height 29
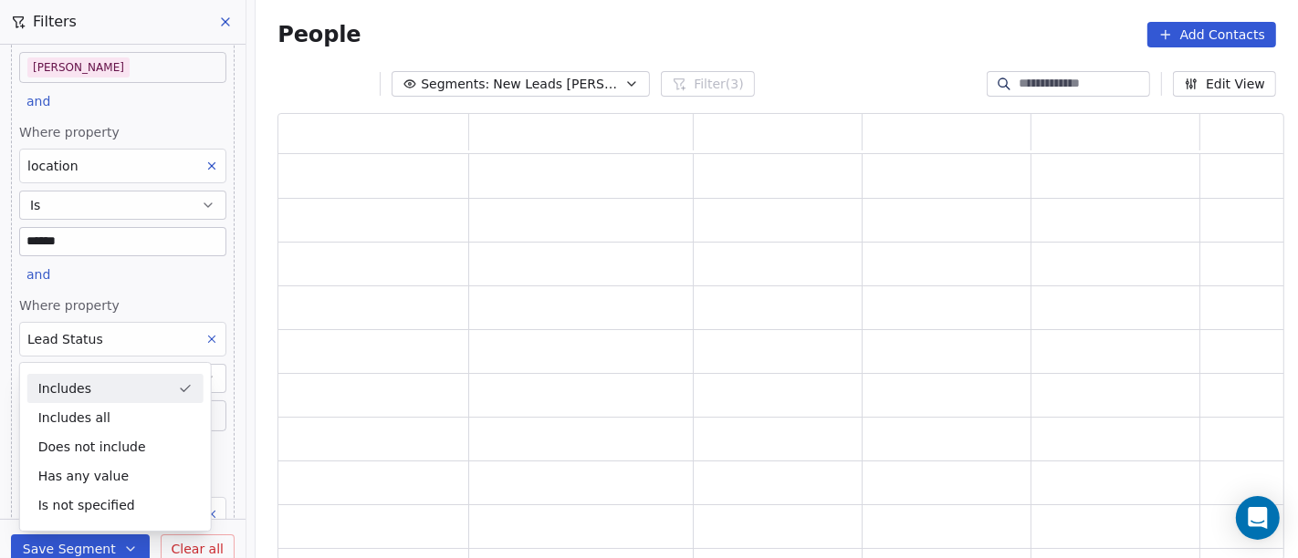
scroll to position [292, 0]
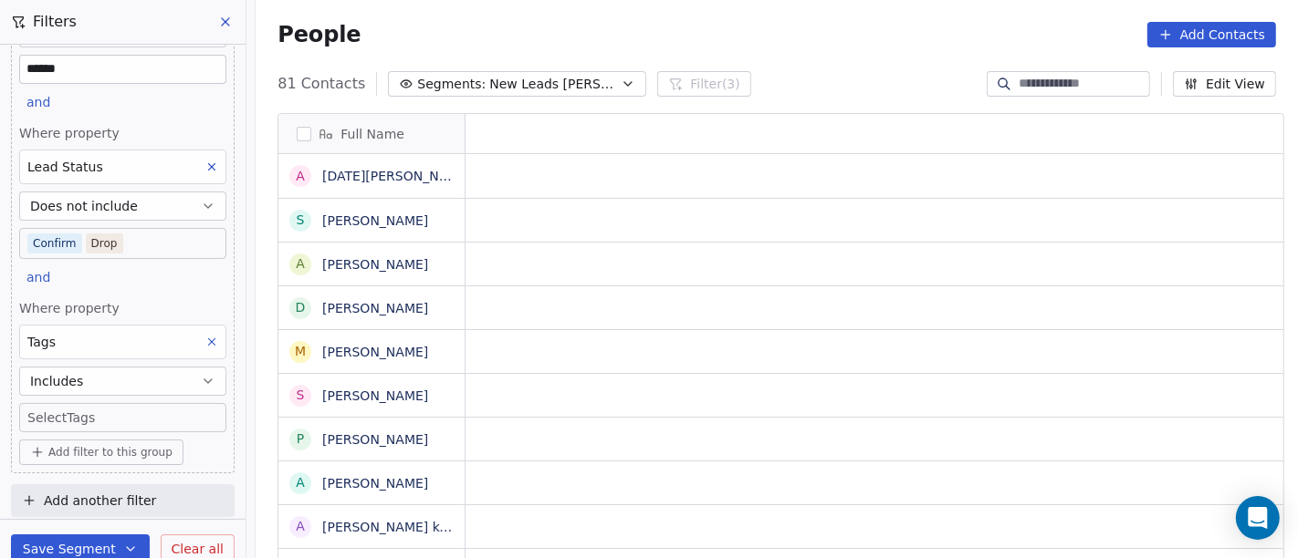
click at [145, 381] on button "Includes" at bounding box center [122, 381] width 207 height 29
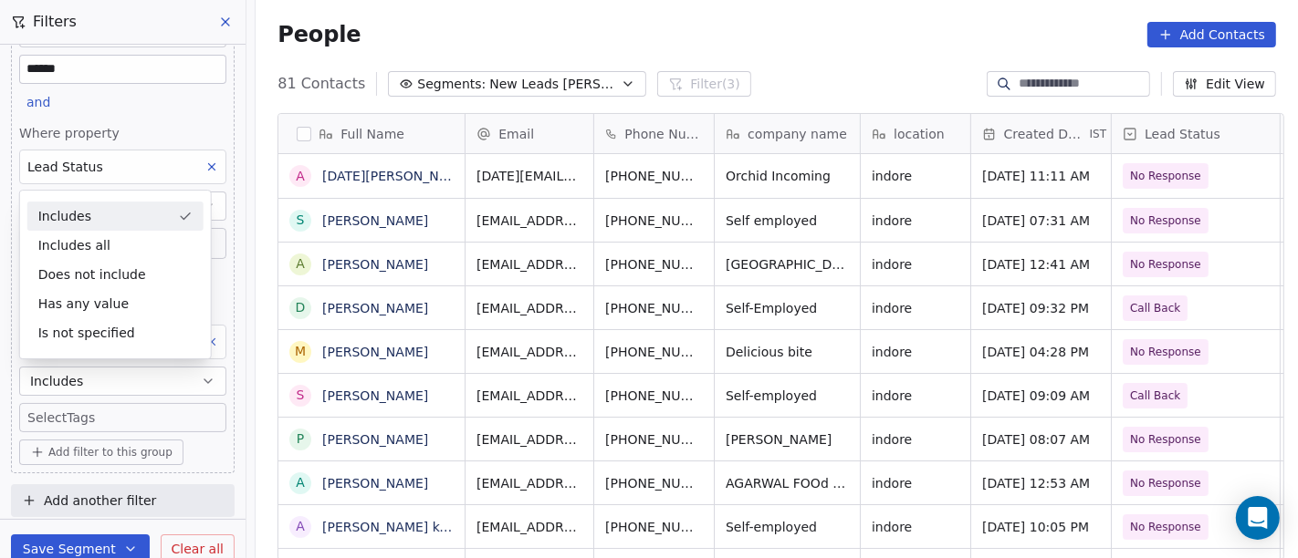
scroll to position [476, 1035]
click at [109, 278] on div "Does not include" at bounding box center [115, 274] width 176 height 29
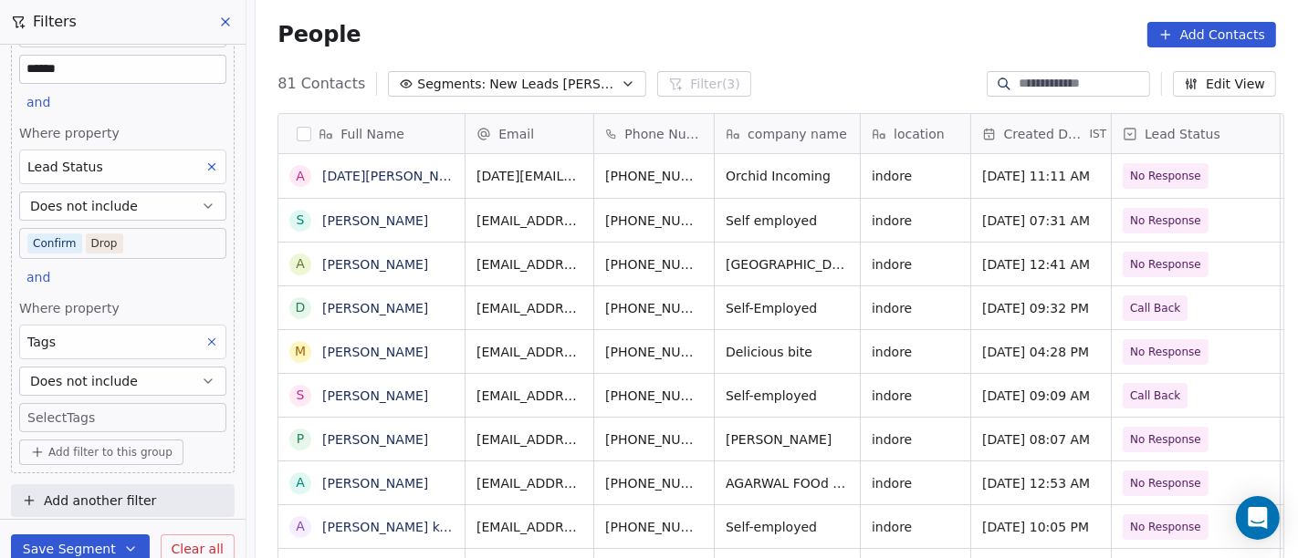
click at [114, 414] on body "On2Cook India Pvt. Ltd. Contacts People Marketing Workflows Campaigns Sales Pip…" at bounding box center [649, 279] width 1298 height 558
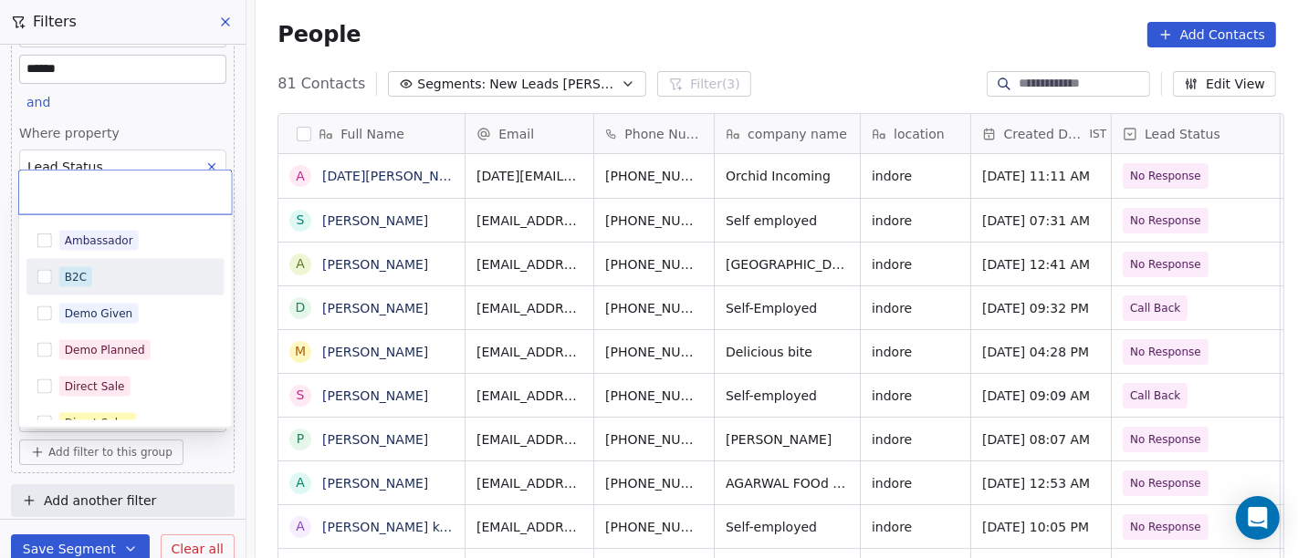
click at [83, 286] on span "B2C" at bounding box center [75, 277] width 33 height 20
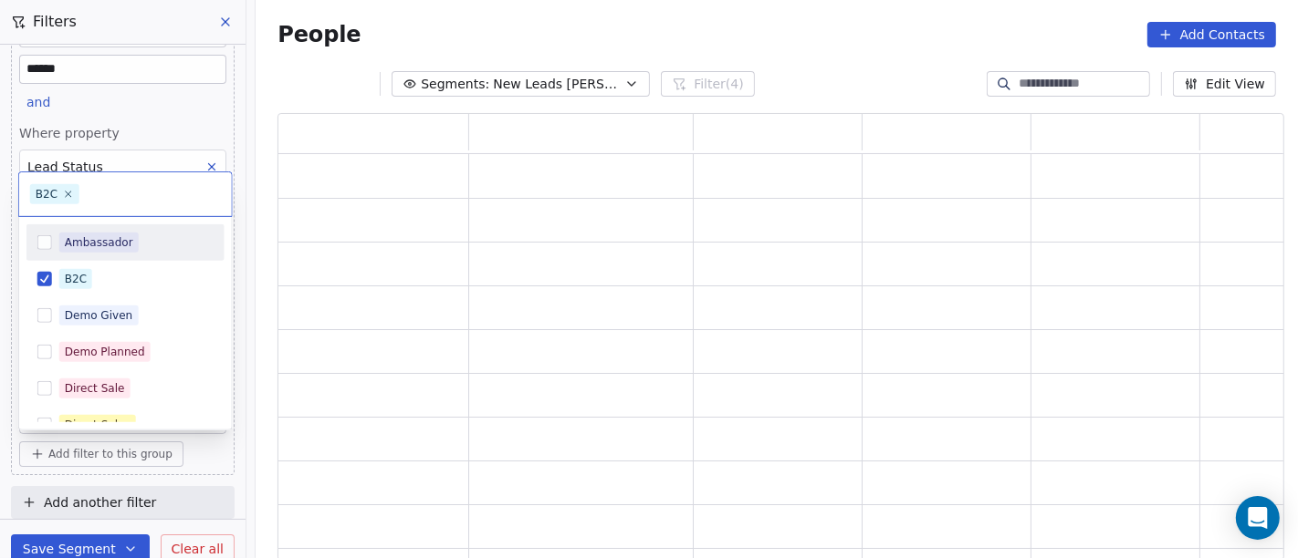
click at [612, 26] on html "On2Cook India Pvt. Ltd. Contacts People Marketing Workflows Campaigns Sales Pip…" at bounding box center [649, 279] width 1298 height 558
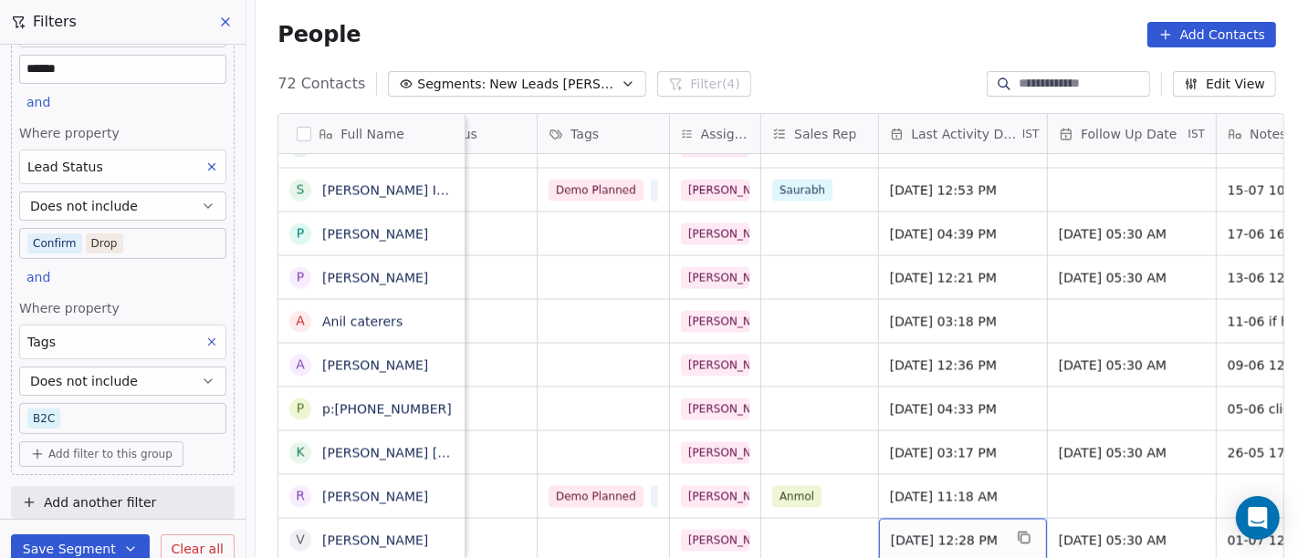
click at [979, 525] on div "Jul 01, 2025 12:28 PM" at bounding box center [963, 540] width 168 height 43
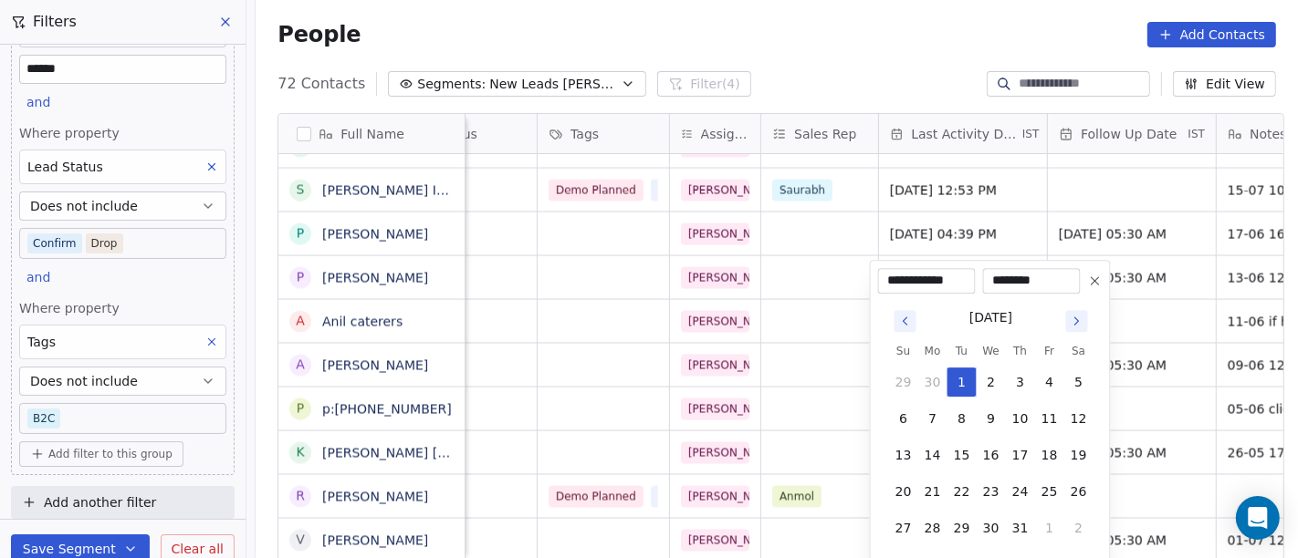
click at [885, 35] on html "On2Cook India Pvt. Ltd. Contacts People Marketing Workflows Campaigns Sales Pip…" at bounding box center [649, 279] width 1298 height 558
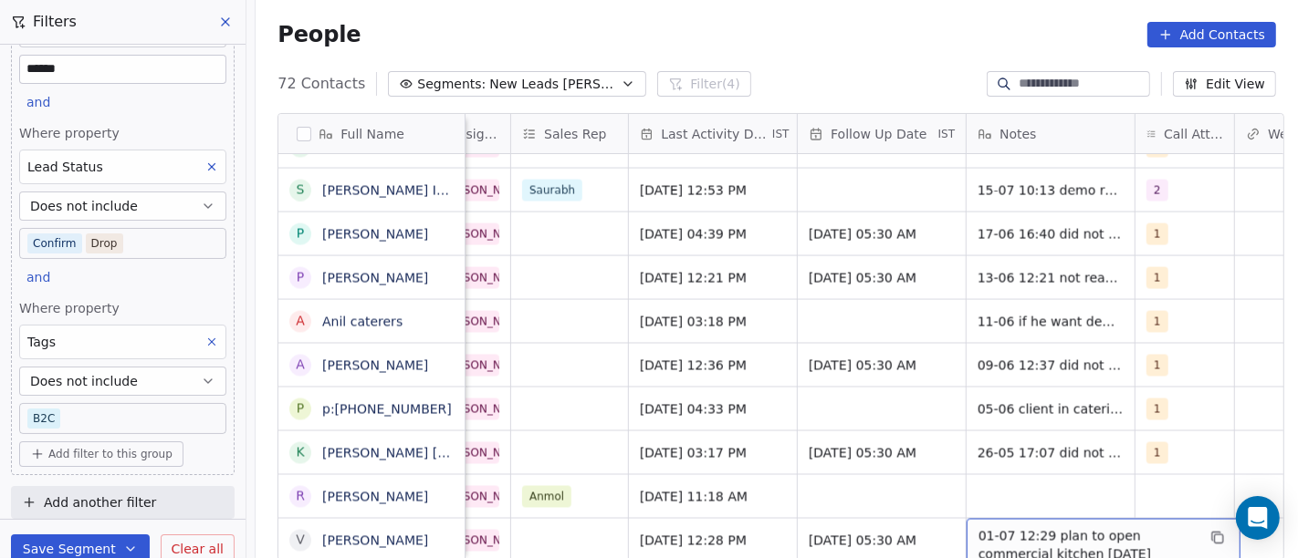
click at [1029, 527] on span "01-07 12:29 plan to open commercial kitchen in 2 month" at bounding box center [1086, 545] width 217 height 37
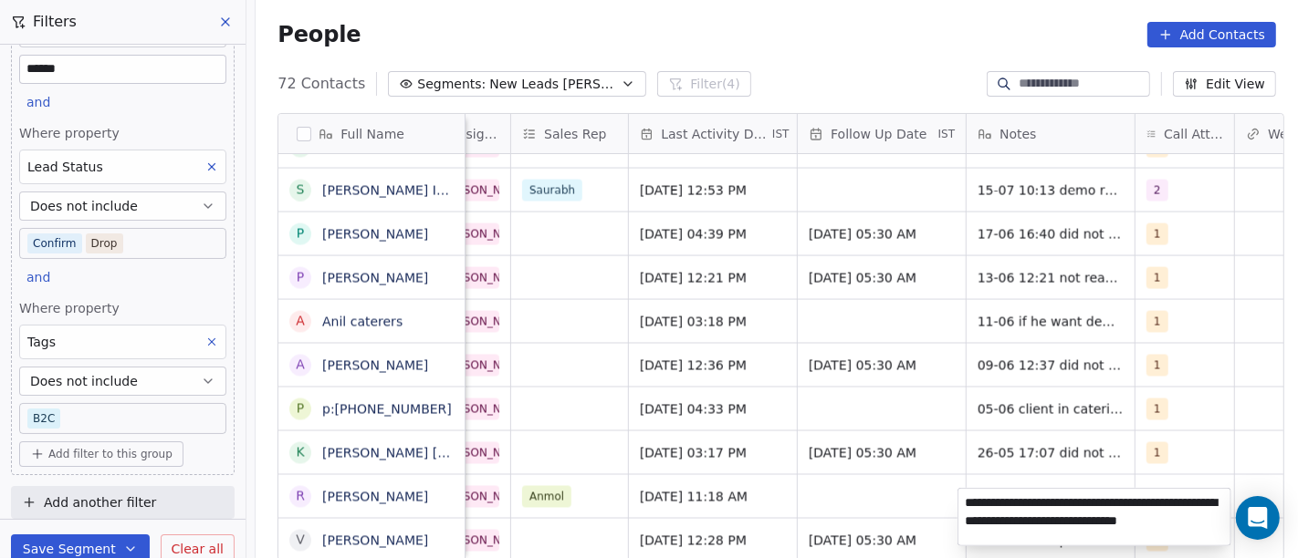
type textarea "**********"
click at [975, 476] on html "On2Cook India Pvt. Ltd. Contacts People Marketing Workflows Campaigns Sales Pip…" at bounding box center [649, 279] width 1298 height 558
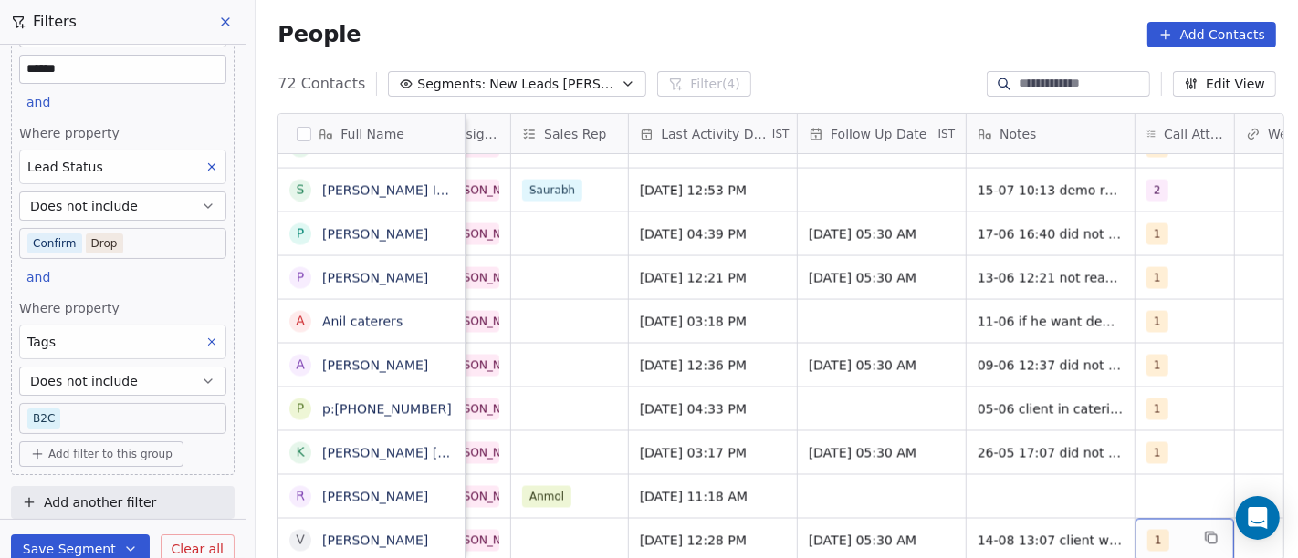
click at [1150, 530] on span "1" at bounding box center [1158, 541] width 22 height 22
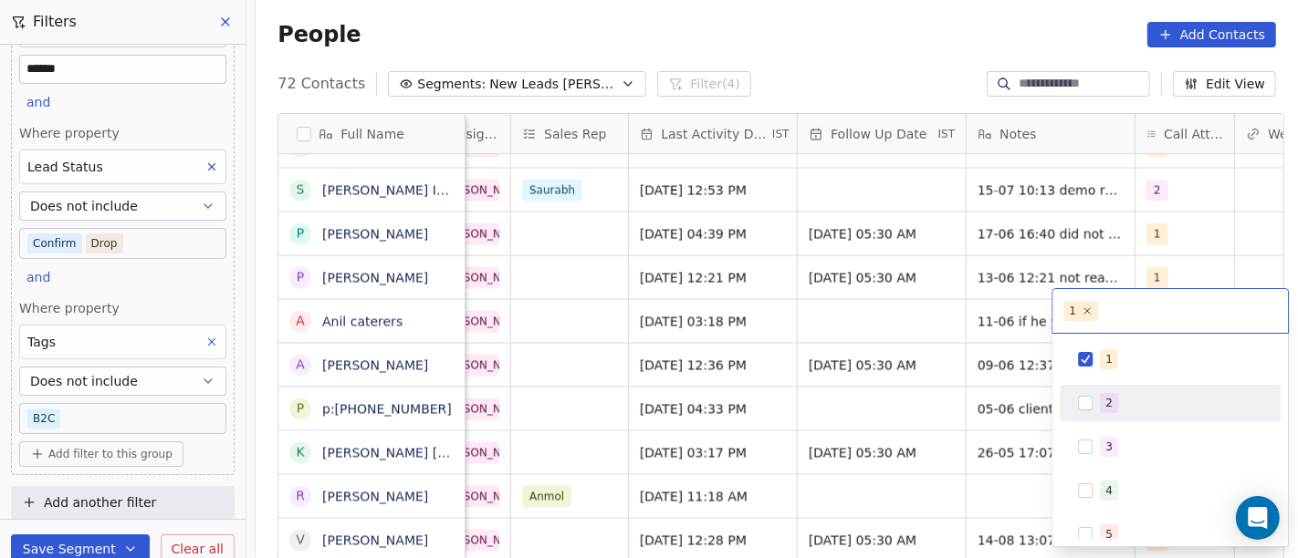
click at [1142, 377] on div "1 2 3 4 5 6 7 8 9 10" at bounding box center [1169, 556] width 221 height 431
click at [1081, 396] on button "Suggestions" at bounding box center [1085, 403] width 15 height 15
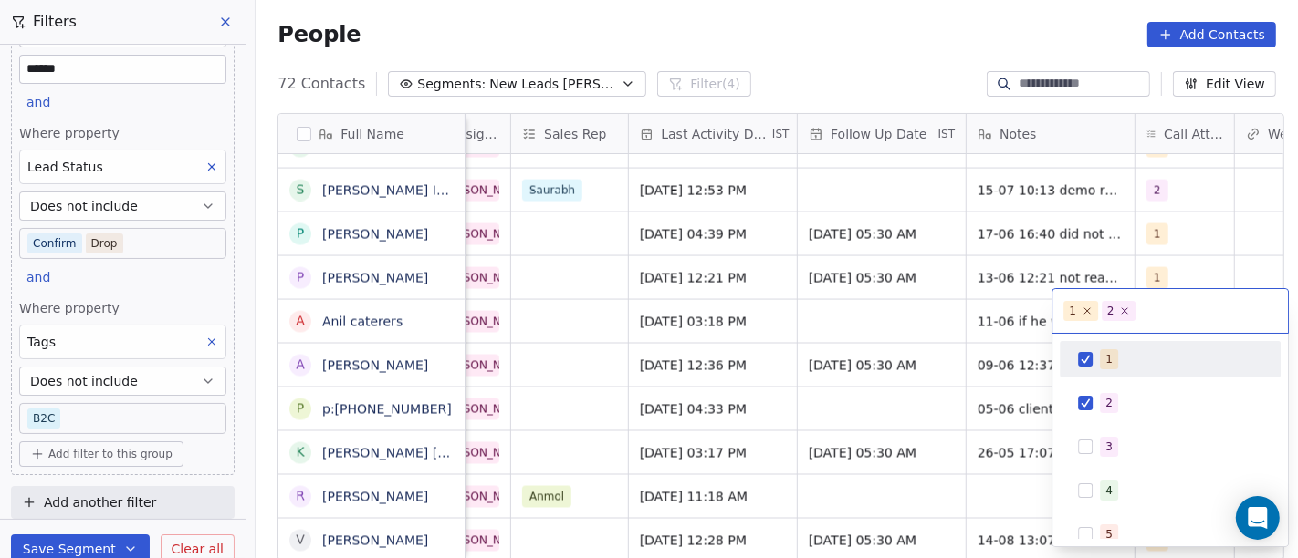
click at [1090, 367] on div "1" at bounding box center [1170, 359] width 206 height 29
click at [869, 398] on html "On2Cook India Pvt. Ltd. Contacts People Marketing Workflows Campaigns Sales Pip…" at bounding box center [649, 279] width 1298 height 558
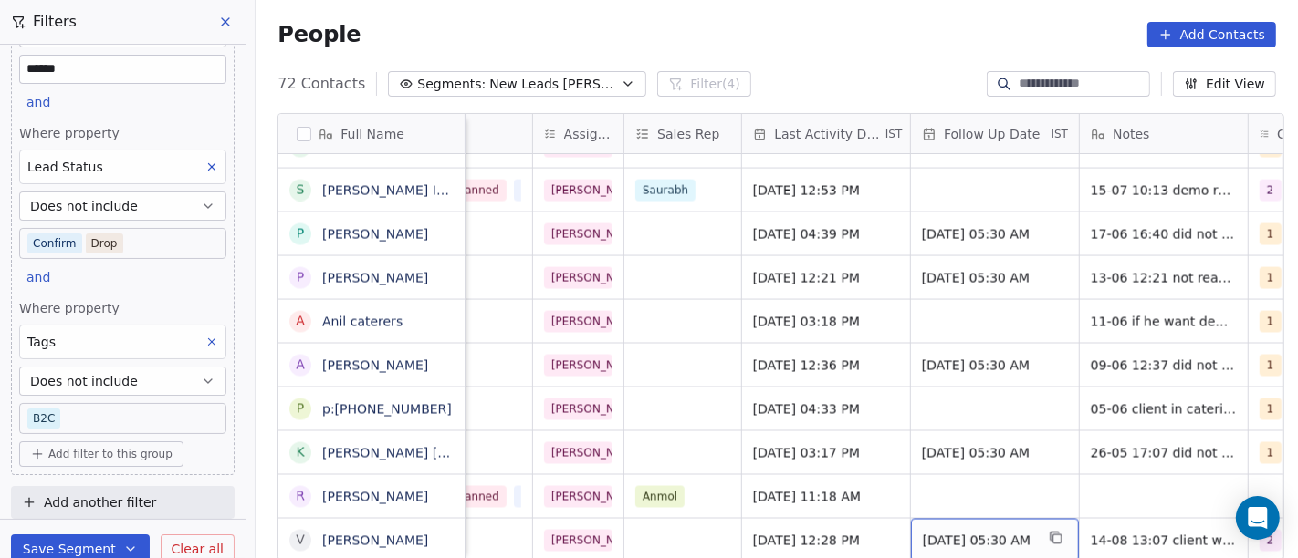
click at [952, 532] on span "01/09/2025 05:30 AM" at bounding box center [978, 541] width 111 height 18
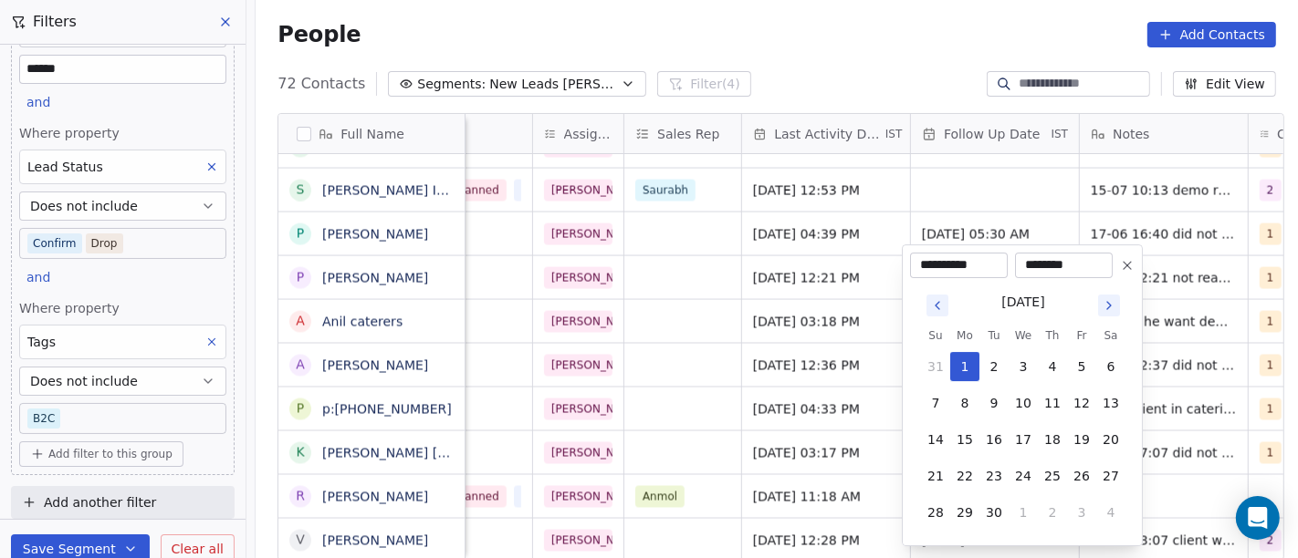
click at [942, 299] on icon "Go to previous month" at bounding box center [937, 305] width 15 height 15
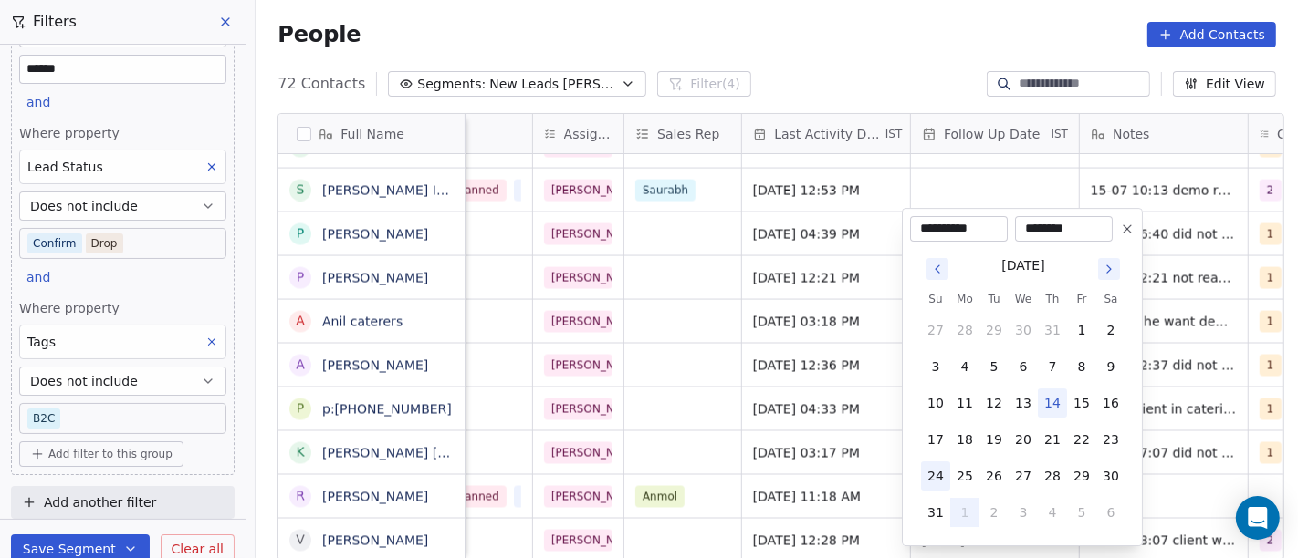
click at [937, 475] on button "24" at bounding box center [935, 476] width 29 height 29
type input "**********"
click at [816, 370] on html "On2Cook India Pvt. Ltd. Contacts People Marketing Workflows Campaigns Sales Pip…" at bounding box center [649, 279] width 1298 height 558
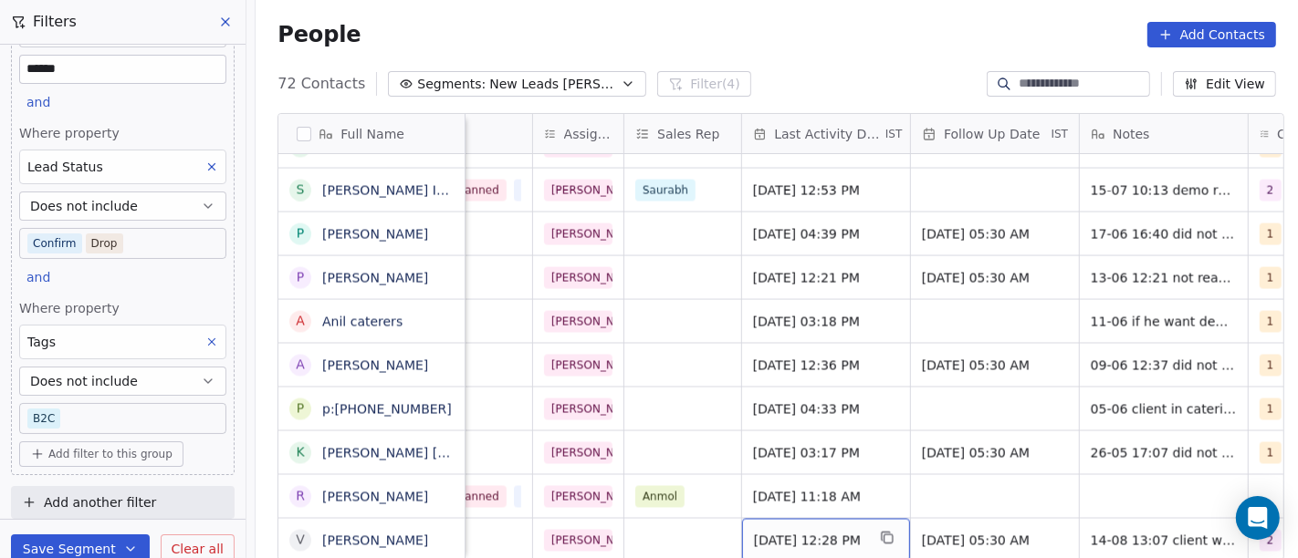
click at [830, 519] on div "Jul 01, 2025 12:28 PM" at bounding box center [826, 540] width 168 height 43
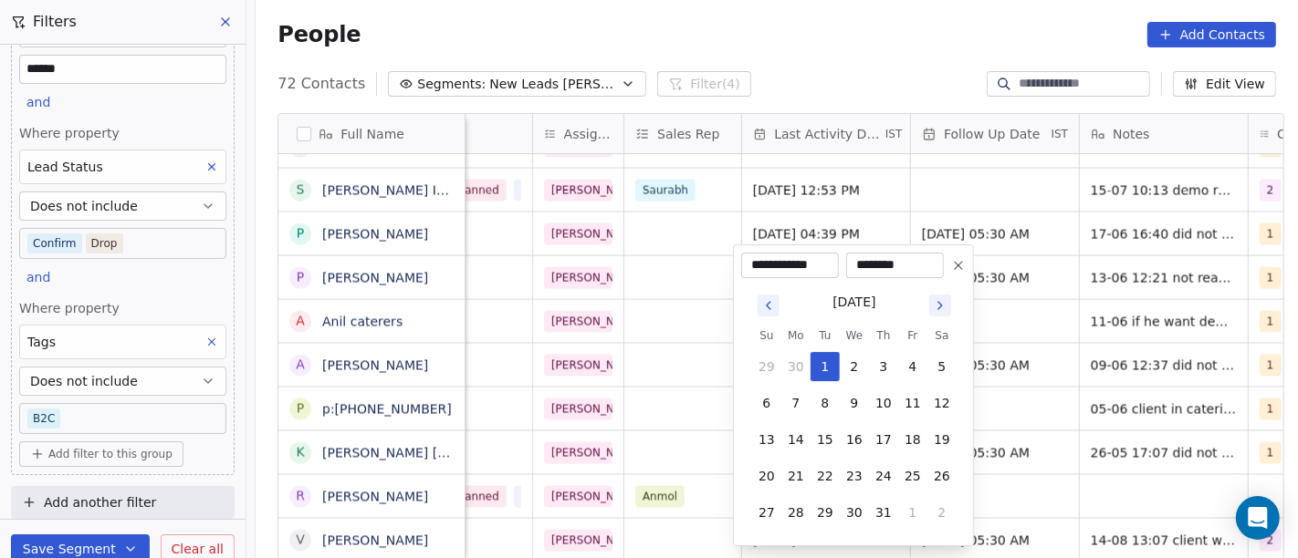
click at [938, 311] on icon "Go to next month" at bounding box center [940, 305] width 15 height 15
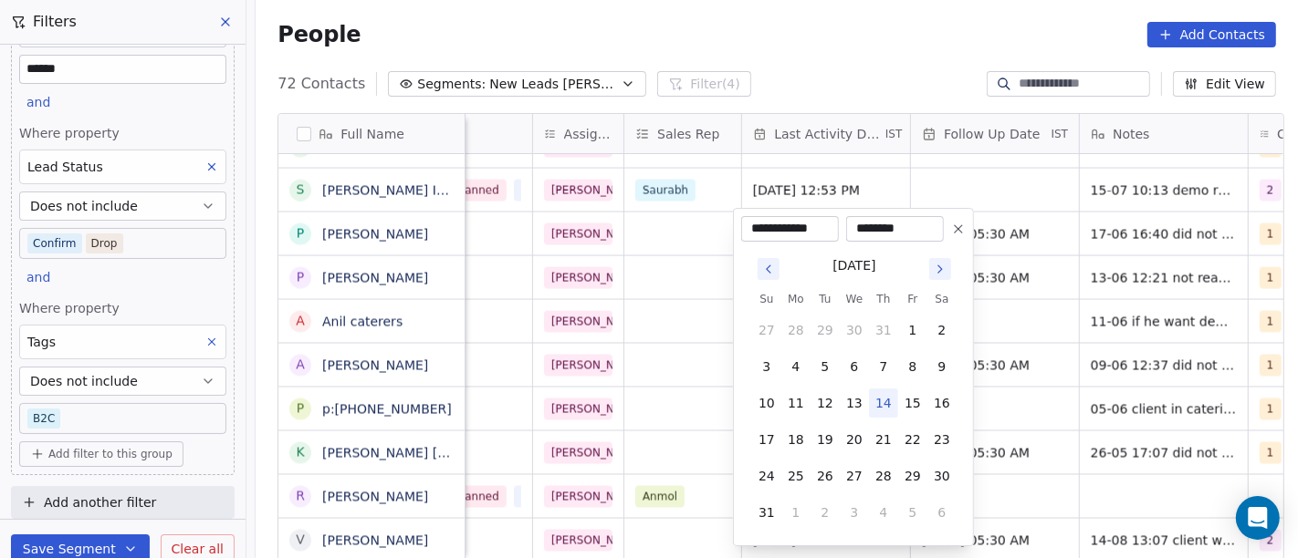
click at [880, 415] on button "14" at bounding box center [883, 403] width 29 height 29
type input "**********"
click at [849, 29] on html "On2Cook India Pvt. Ltd. Contacts People Marketing Workflows Campaigns Sales Pip…" at bounding box center [649, 279] width 1298 height 558
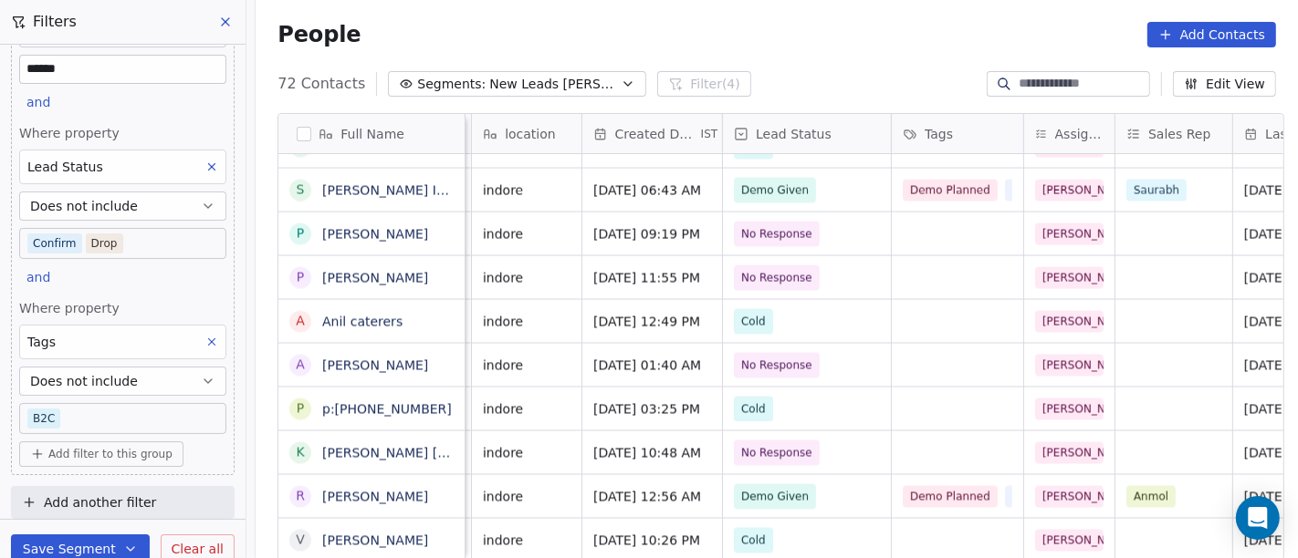
scroll to position [16, 388]
click at [800, 528] on span "Cold" at bounding box center [791, 541] width 111 height 26
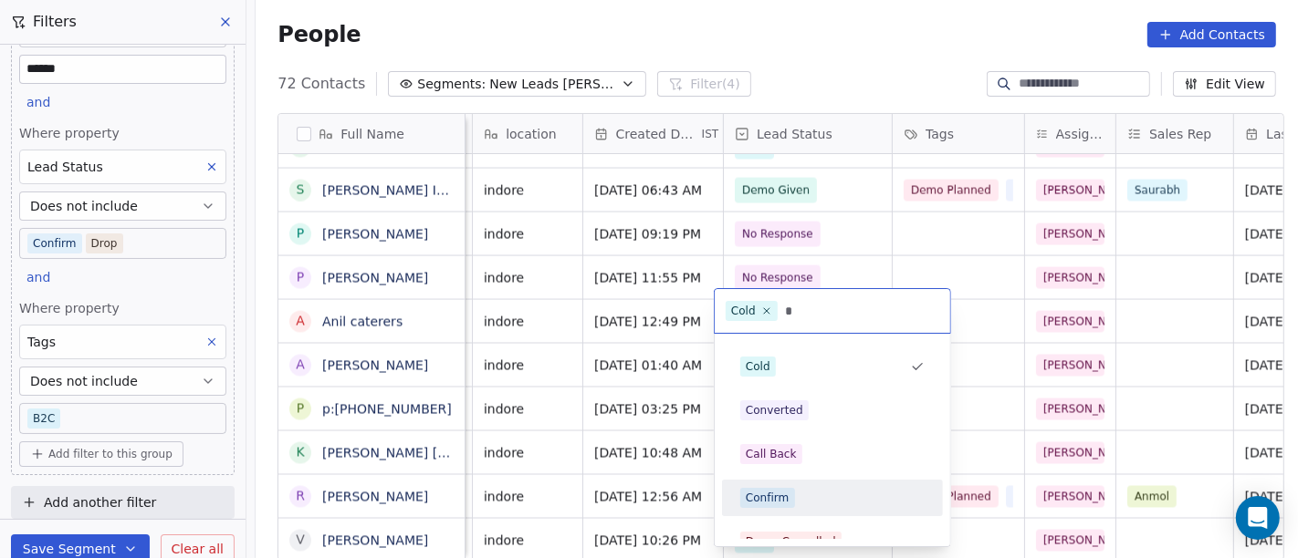
type input "*"
click at [816, 493] on div "Confirm" at bounding box center [832, 498] width 184 height 20
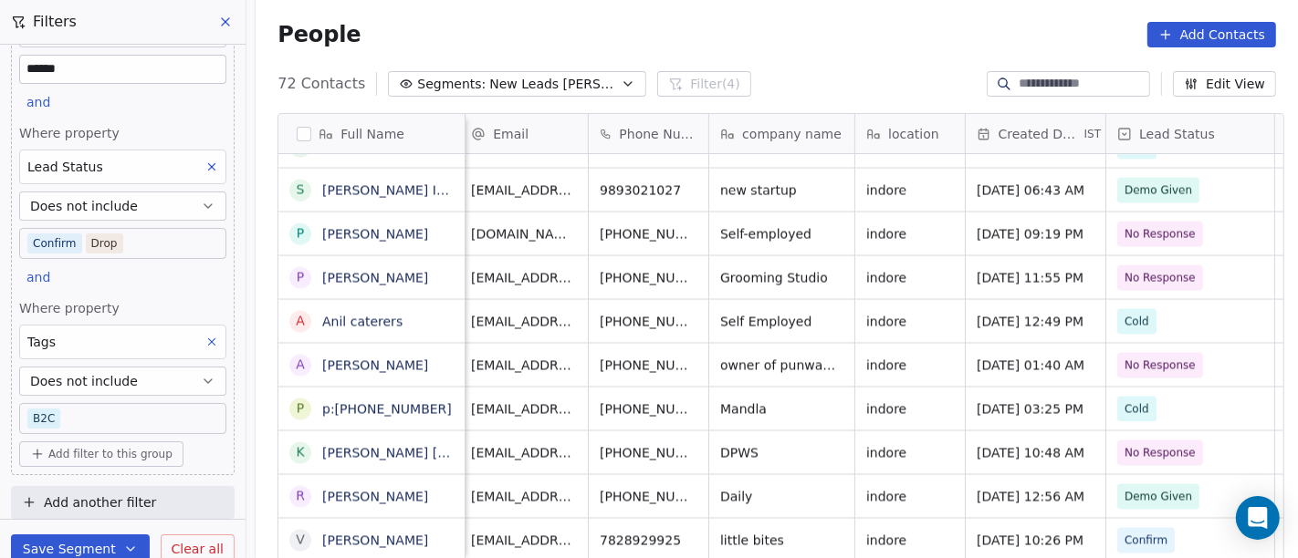
scroll to position [16, 5]
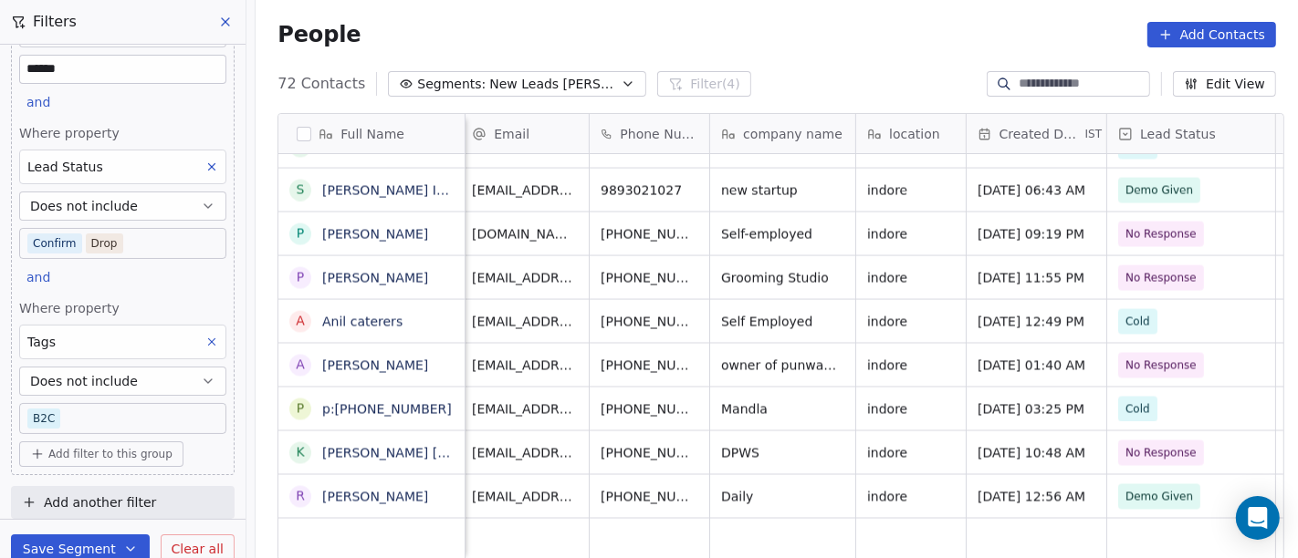
click at [696, 525] on div "grid" at bounding box center [650, 540] width 120 height 43
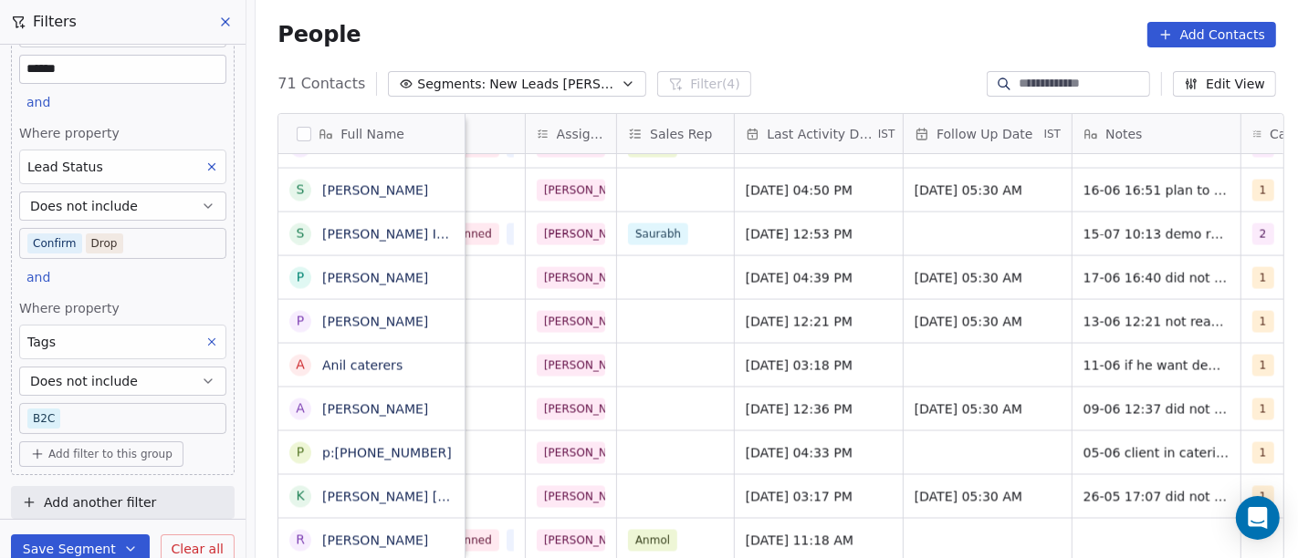
scroll to position [16, 886]
click at [793, 519] on div "May 23, 2025 11:18 AM" at bounding box center [820, 540] width 168 height 43
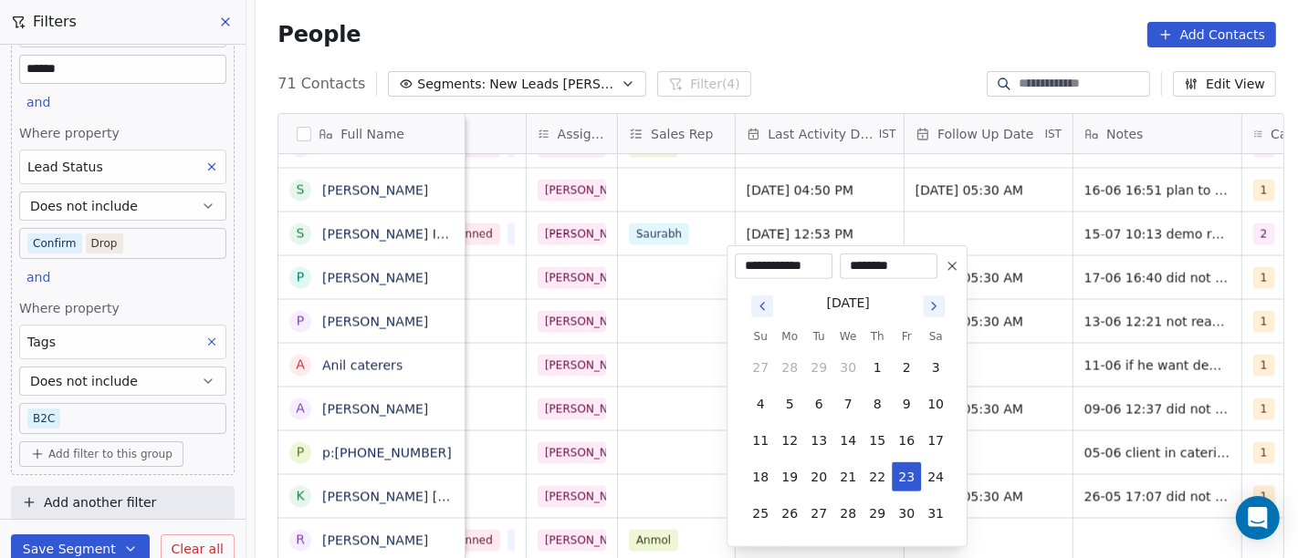
click at [932, 308] on icon "Go to next month" at bounding box center [934, 306] width 4 height 7
click at [941, 305] on button "Go to next month" at bounding box center [934, 307] width 22 height 22
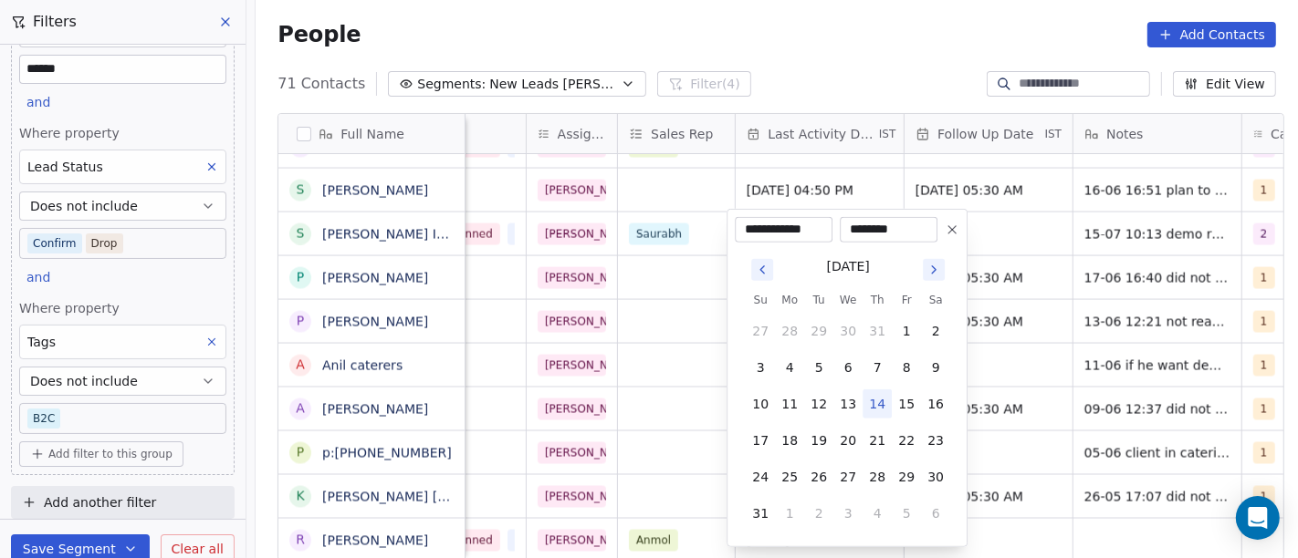
click at [873, 403] on button "14" at bounding box center [876, 404] width 29 height 29
type input "**********"
click at [838, 73] on html "On2Cook India Pvt. Ltd. Contacts People Marketing Workflows Campaigns Sales Pip…" at bounding box center [649, 279] width 1298 height 558
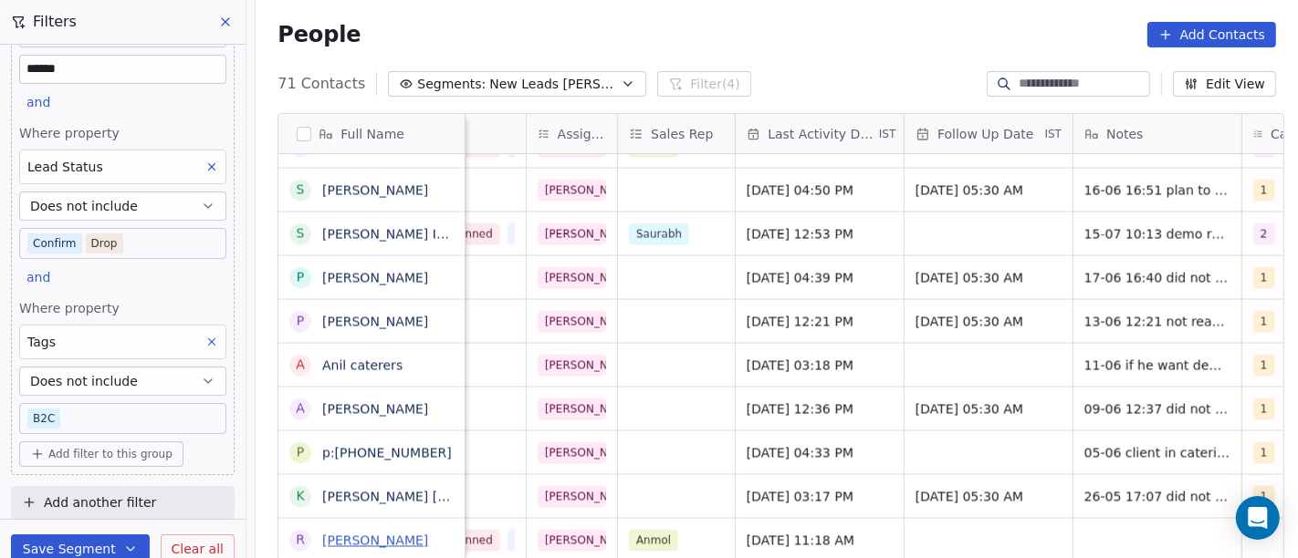
click at [337, 540] on link "[PERSON_NAME]" at bounding box center [375, 541] width 106 height 15
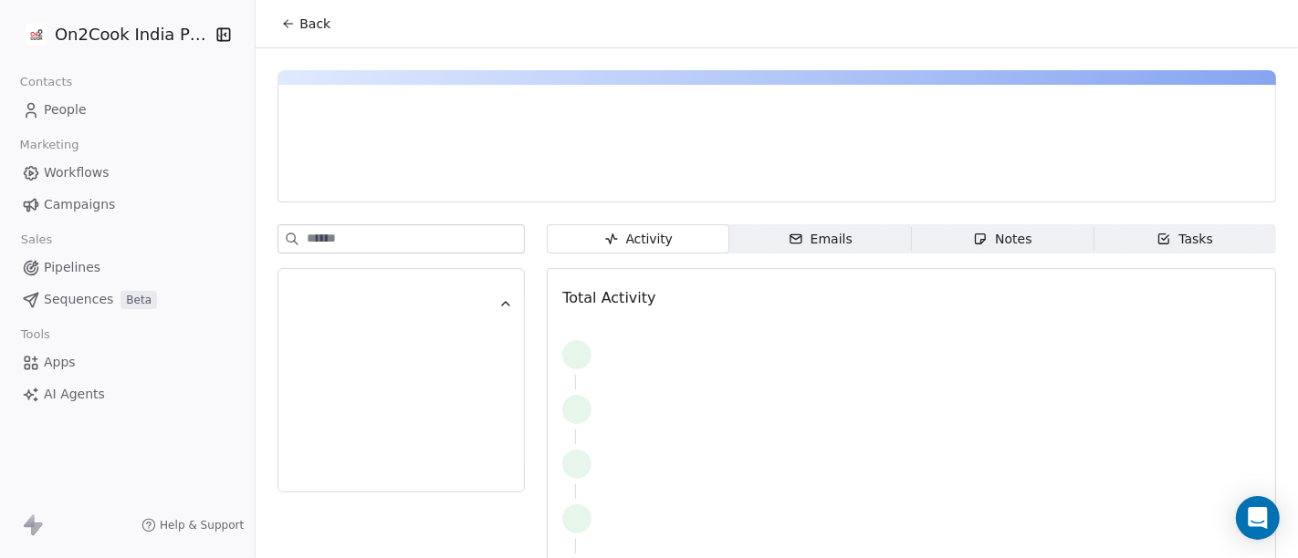
click at [991, 238] on div "Notes" at bounding box center [1002, 239] width 58 height 19
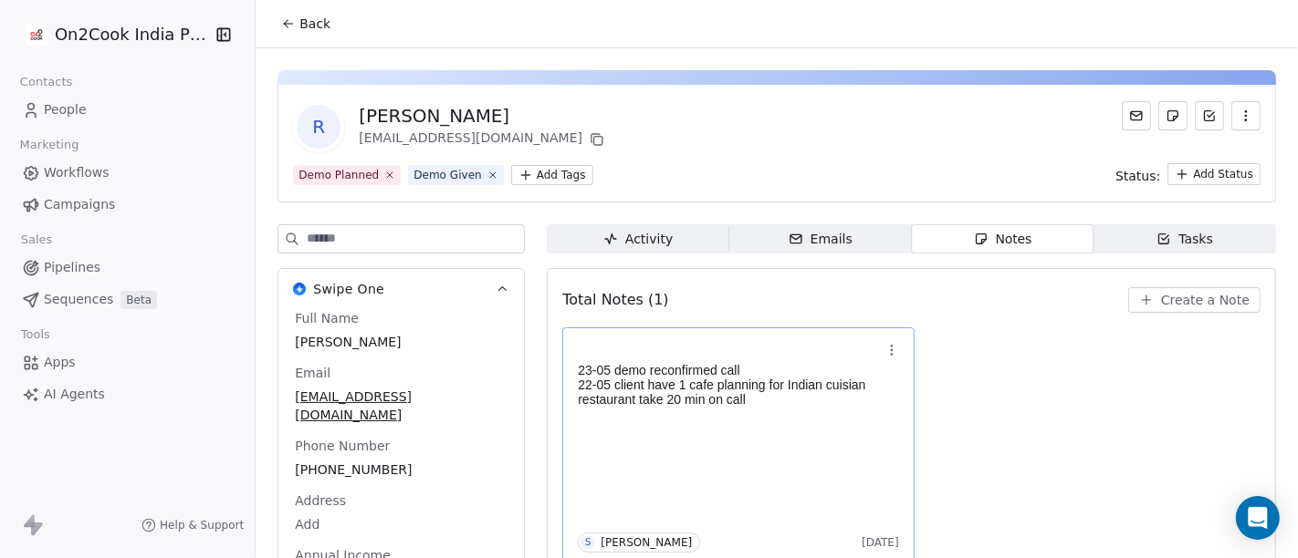
click at [672, 443] on div "23-05 demo reconfirmed call 22-05 client have 1 cafe planning for Indian cuisia…" at bounding box center [738, 446] width 321 height 214
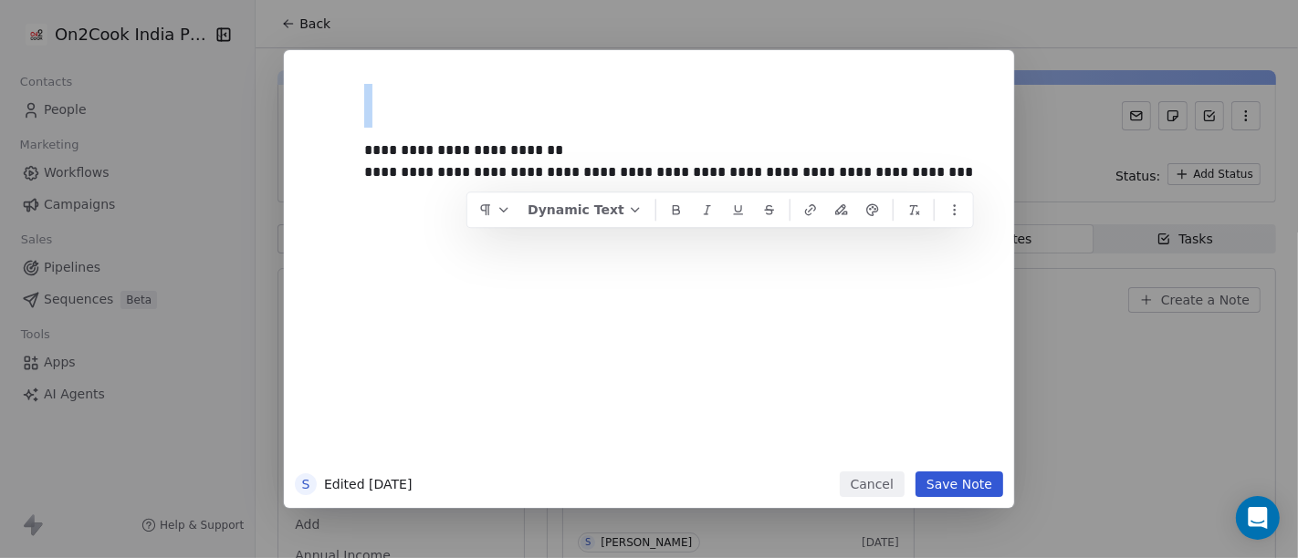
copy div
click at [688, 327] on div "**********" at bounding box center [676, 271] width 624 height 389
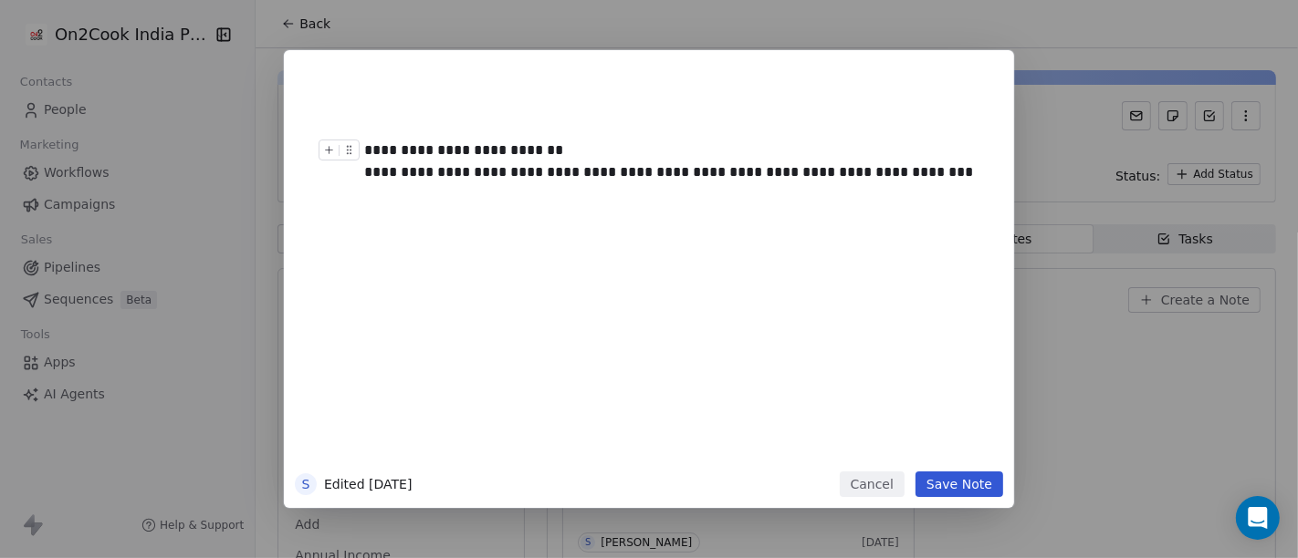
click at [472, 339] on div "**********" at bounding box center [676, 271] width 624 height 389
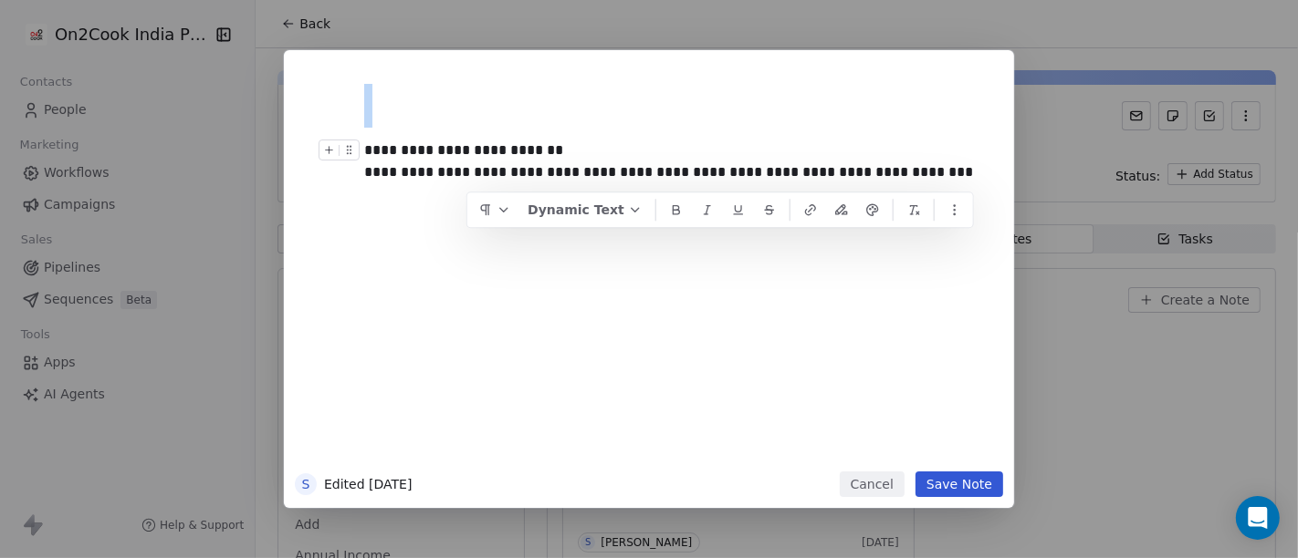
copy div
click at [736, 353] on div "**********" at bounding box center [676, 271] width 624 height 389
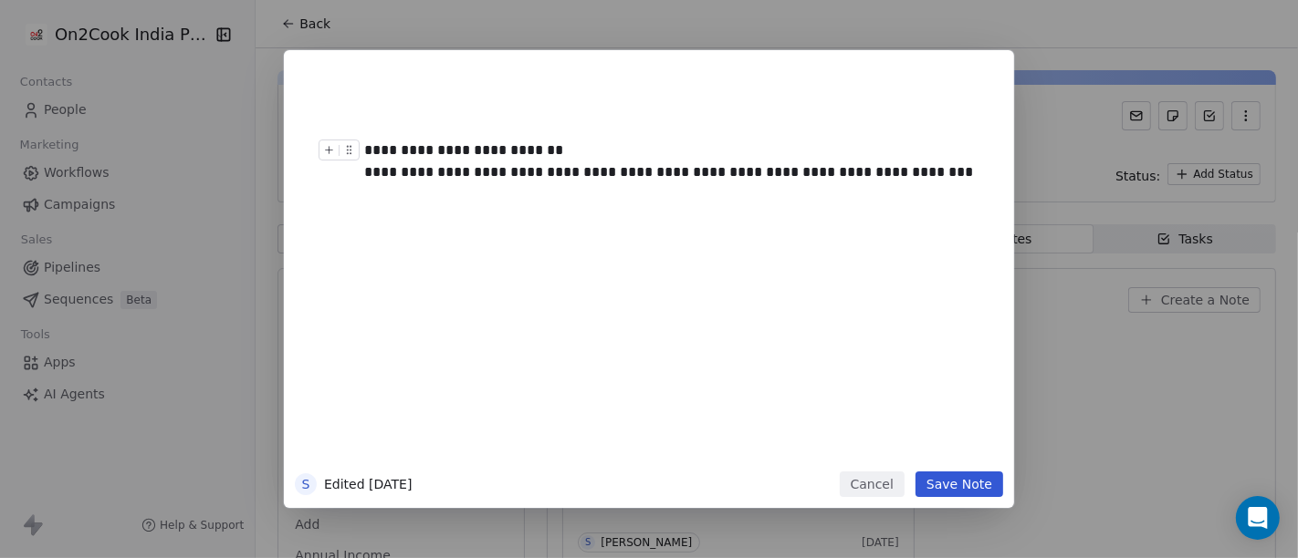
click at [856, 487] on button "Cancel" at bounding box center [872, 485] width 65 height 26
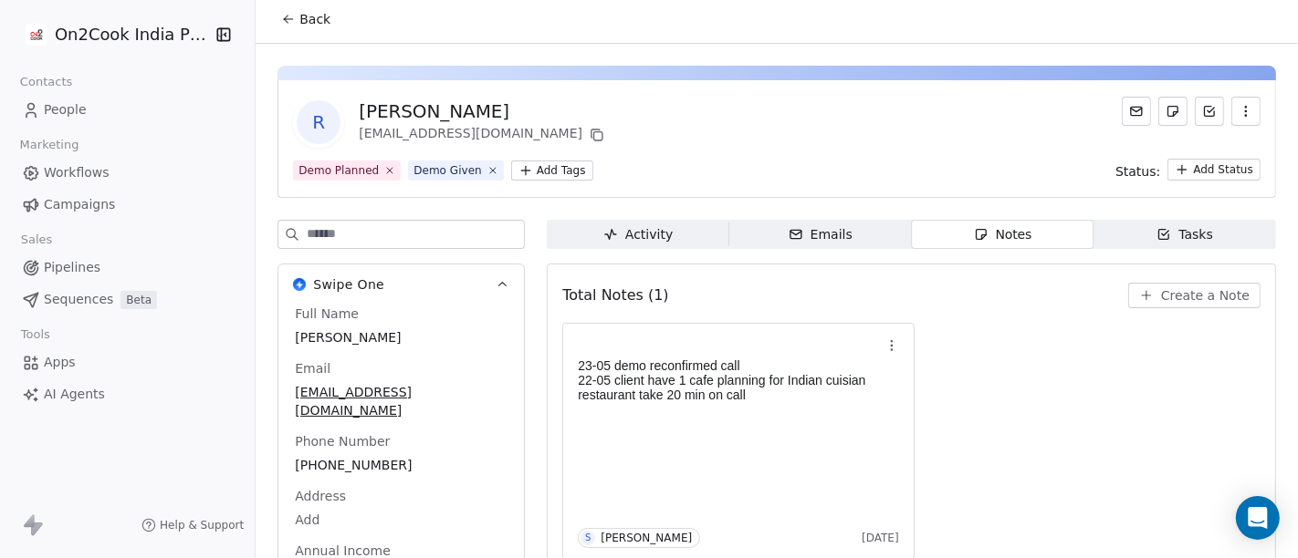
click at [309, 8] on button "Back" at bounding box center [305, 19] width 71 height 33
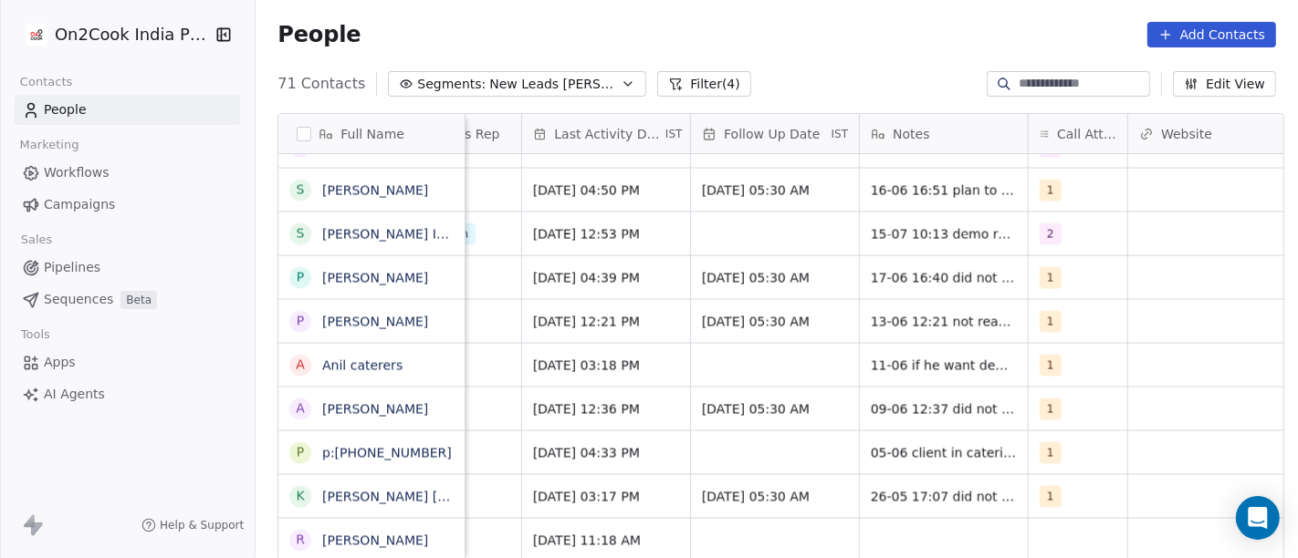
scroll to position [16, 1101]
click at [1056, 520] on div "grid" at bounding box center [1077, 540] width 99 height 43
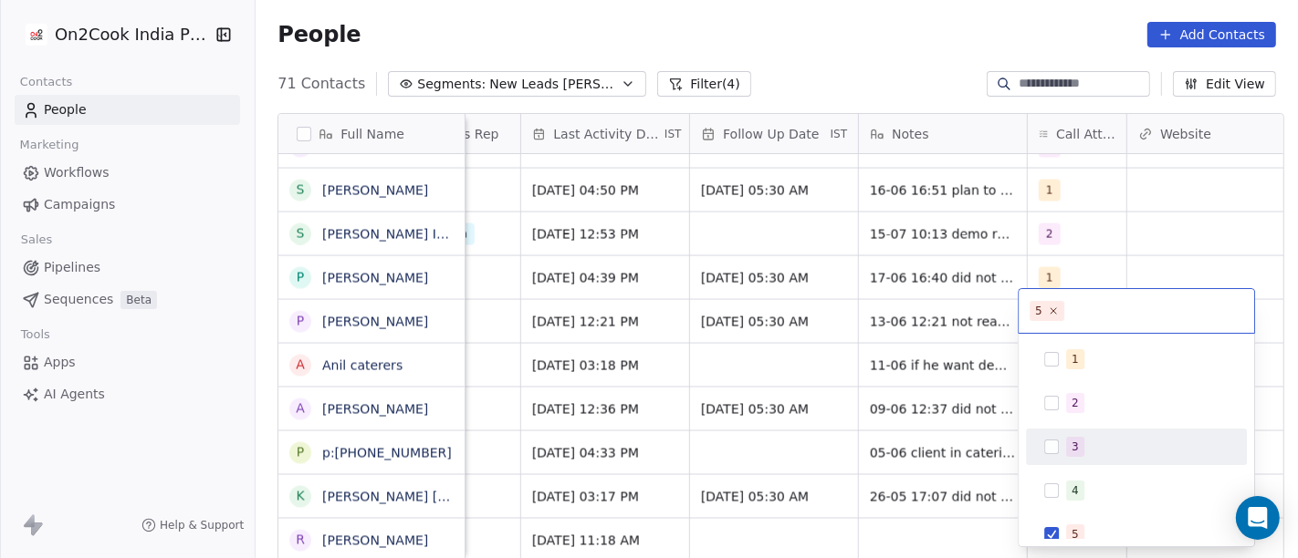
drag, startPoint x: 1087, startPoint y: 443, endPoint x: 1006, endPoint y: 470, distance: 85.4
click at [1086, 443] on div "3" at bounding box center [1147, 447] width 162 height 20
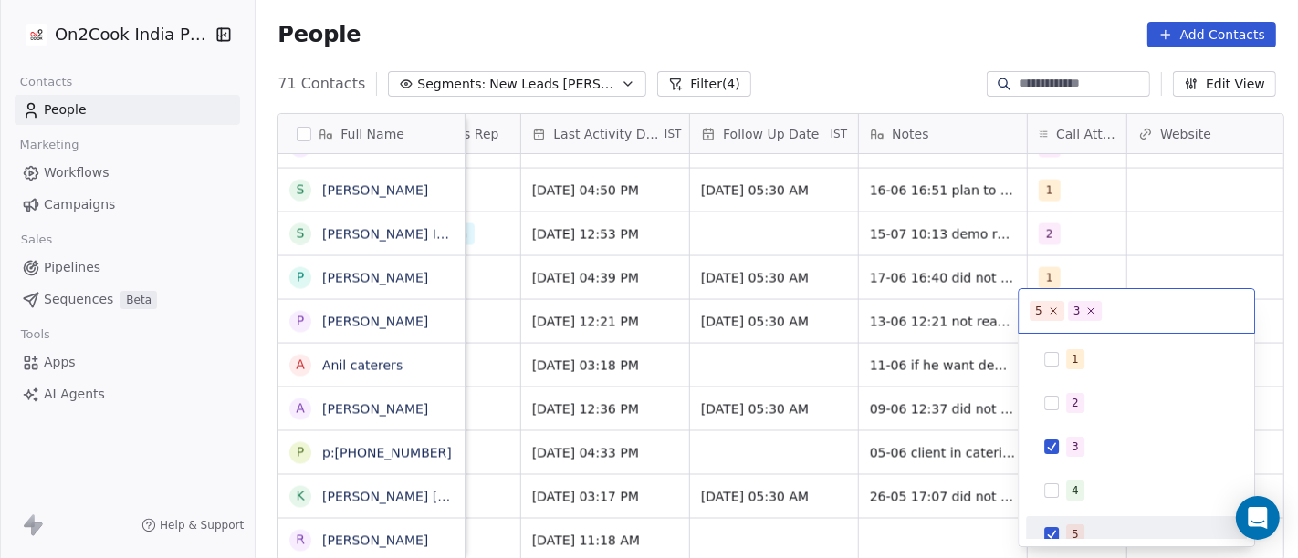
click at [1056, 526] on div "5" at bounding box center [1136, 534] width 206 height 29
click at [954, 526] on html "On2Cook India Pvt. Ltd. Contacts People Marketing Workflows Campaigns Sales Pip…" at bounding box center [649, 279] width 1298 height 558
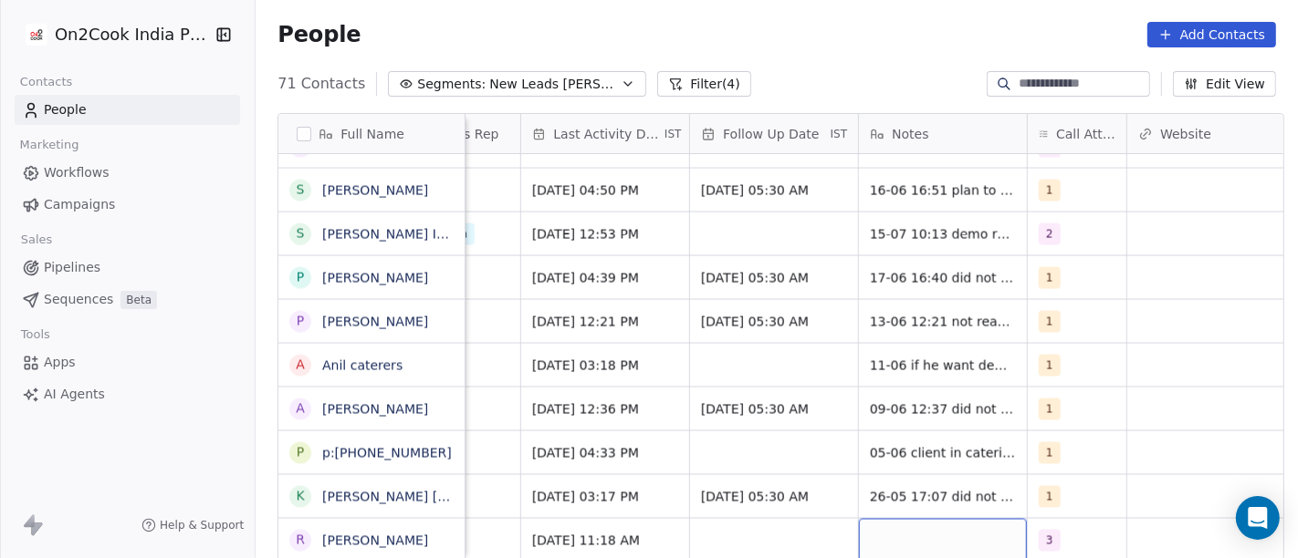
click at [903, 522] on div "grid" at bounding box center [943, 540] width 168 height 43
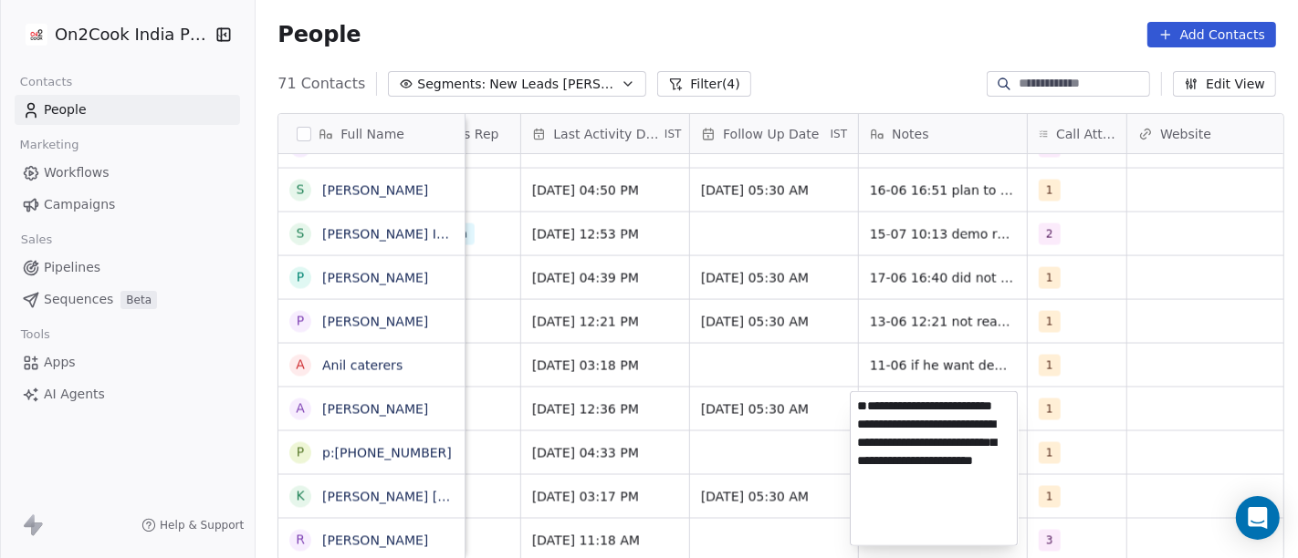
click at [875, 424] on textarea "**********" at bounding box center [933, 468] width 166 height 153
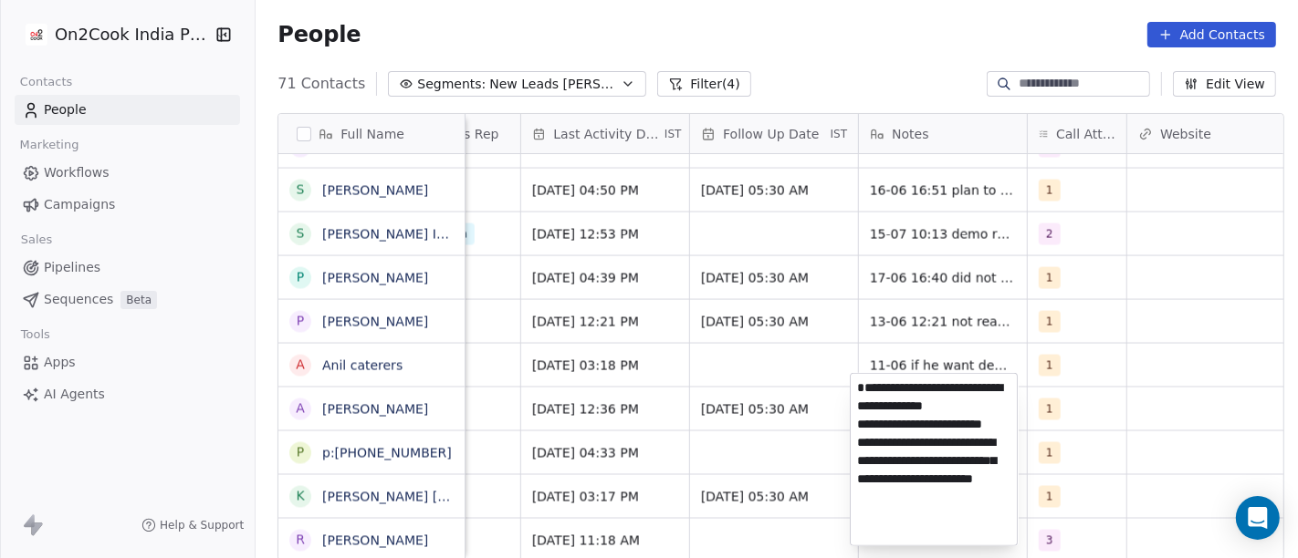
type textarea "**********"
click at [1116, 429] on html "On2Cook India Pvt. Ltd. Contacts People Marketing Workflows Campaigns Sales Pip…" at bounding box center [649, 279] width 1298 height 558
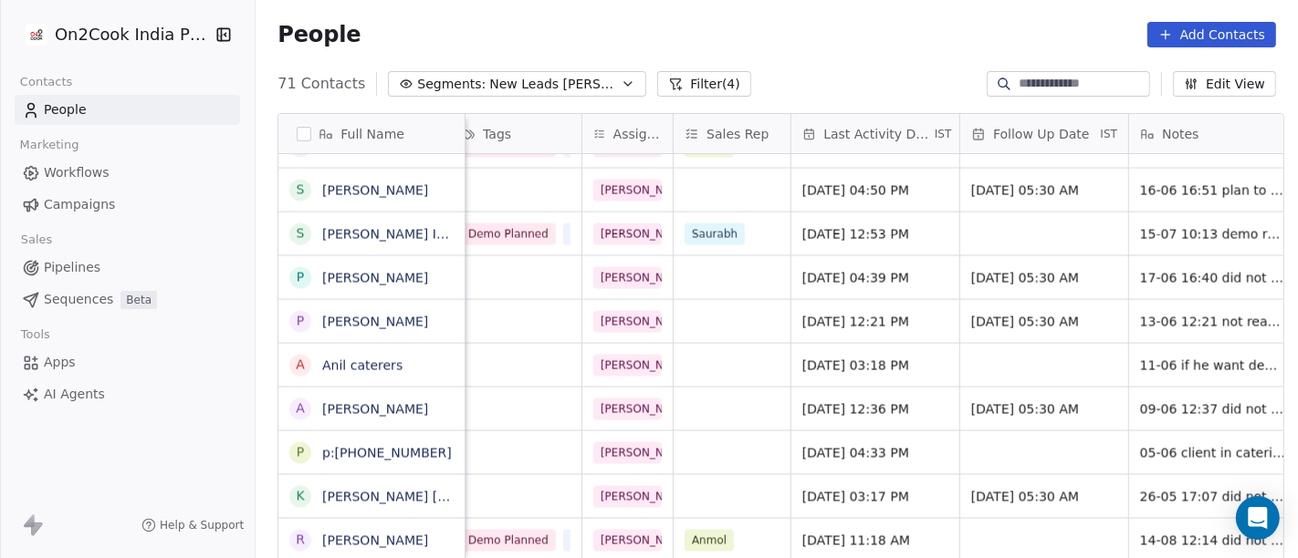
scroll to position [16, 829]
click at [994, 519] on div "grid" at bounding box center [1046, 540] width 168 height 43
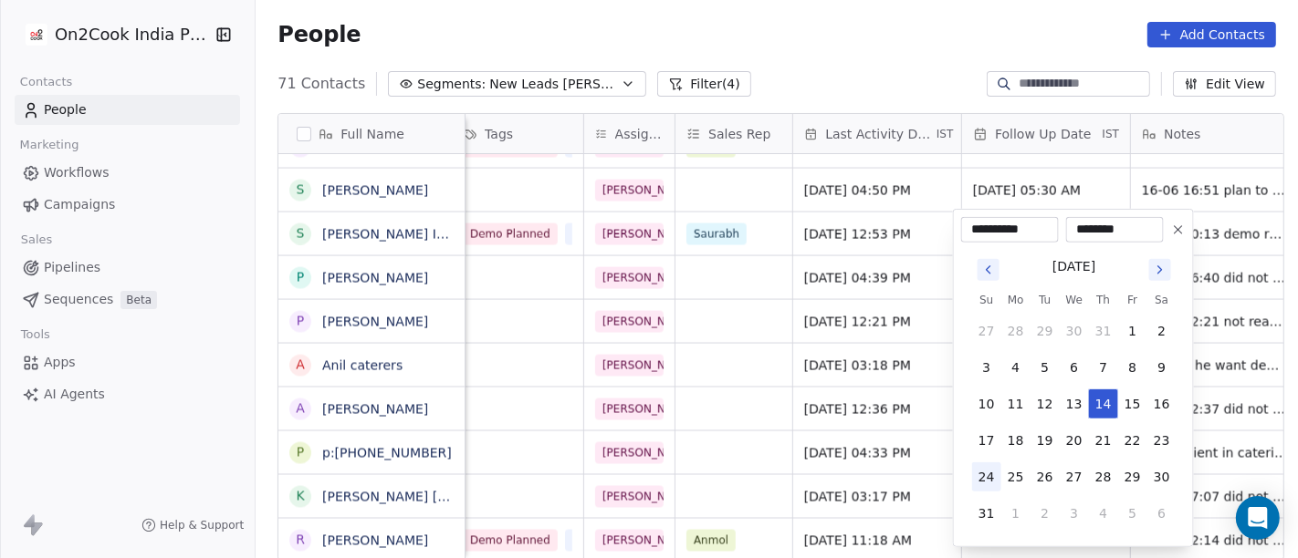
click at [994, 481] on button "24" at bounding box center [986, 477] width 29 height 29
click at [1171, 228] on icon at bounding box center [1178, 230] width 15 height 15
type input "**********"
type input "********"
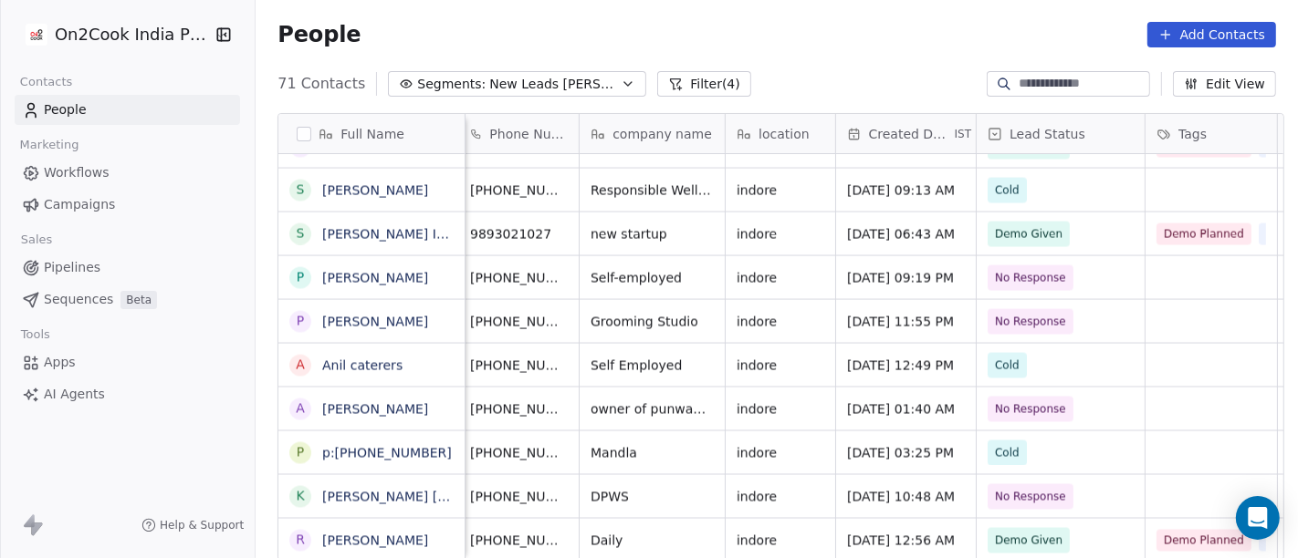
scroll to position [16, 120]
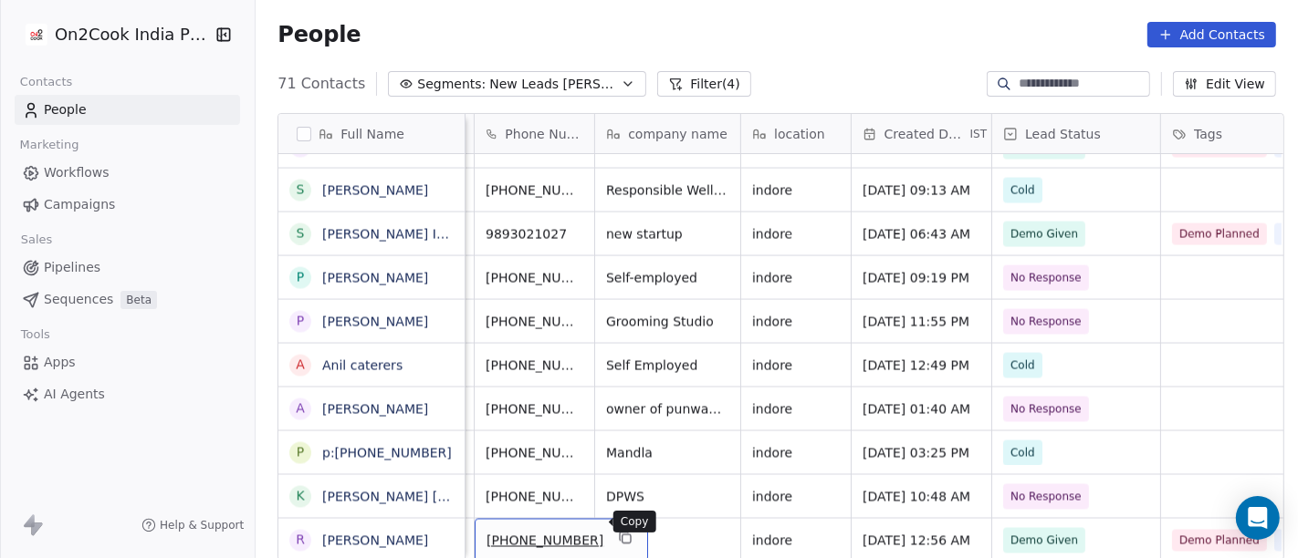
click at [614, 527] on button "grid" at bounding box center [625, 538] width 22 height 22
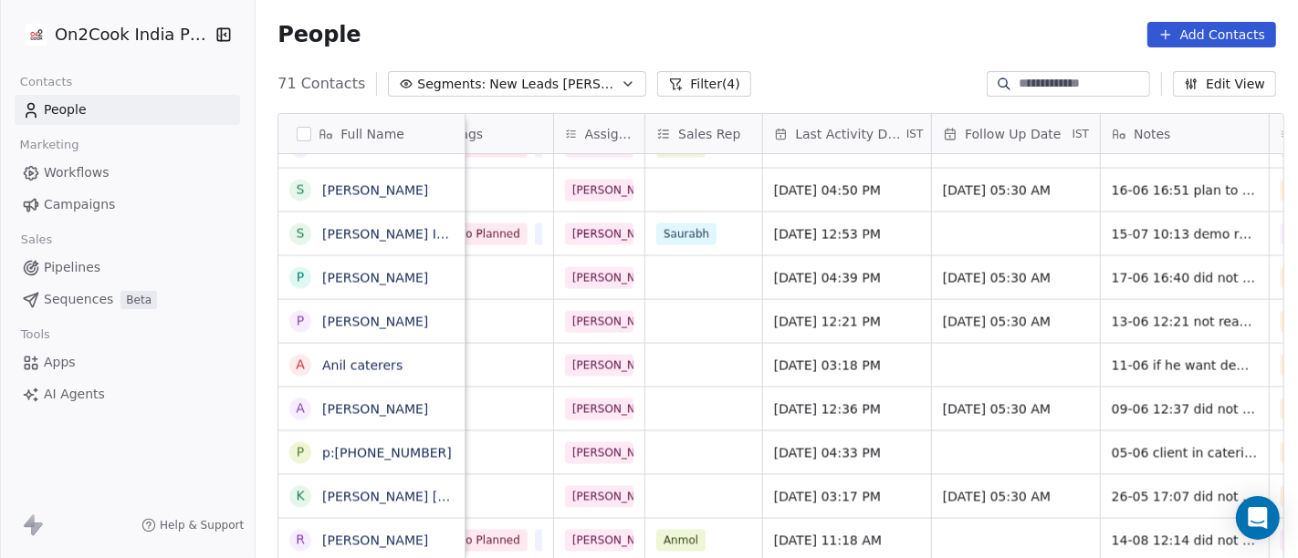
scroll to position [16, 861]
click at [819, 488] on span "May 26, 2025 03:17 PM" at bounding box center [828, 497] width 111 height 18
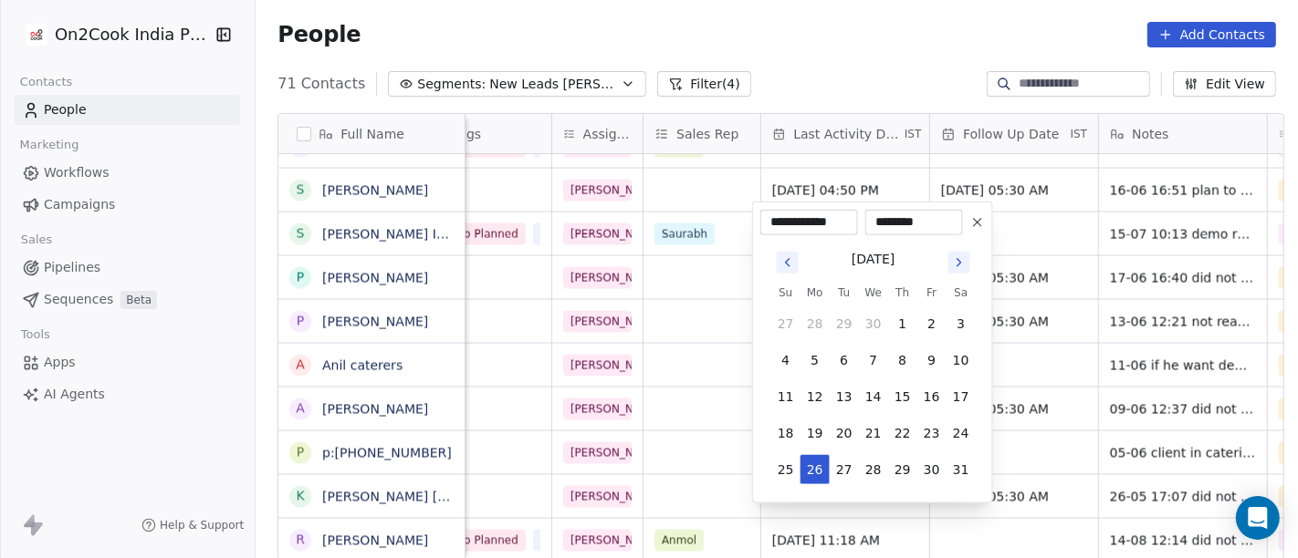
click at [958, 266] on icon "Go to next month" at bounding box center [959, 263] width 15 height 15
drag, startPoint x: 954, startPoint y: 274, endPoint x: 962, endPoint y: 256, distance: 19.2
click at [962, 256] on button "Go to next month" at bounding box center [959, 263] width 26 height 26
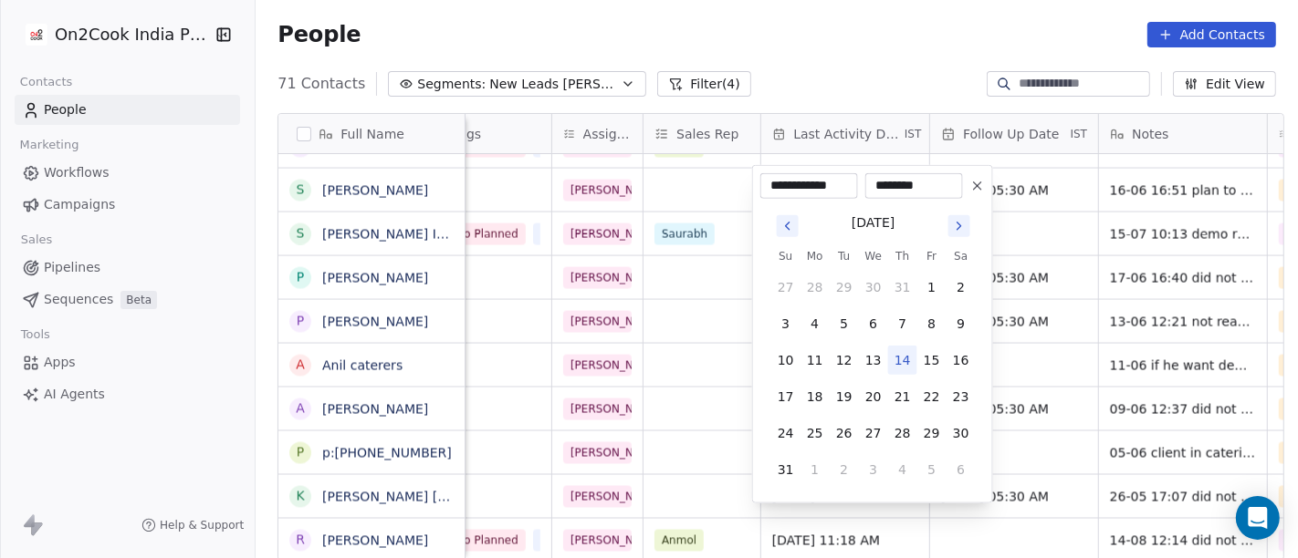
click at [962, 256] on th "Sa" at bounding box center [960, 256] width 29 height 18
click at [906, 355] on button "14" at bounding box center [902, 360] width 29 height 29
type input "**********"
click at [1013, 423] on html "On2Cook India Pvt. Ltd. Contacts People Marketing Workflows Campaigns Sales Pip…" at bounding box center [649, 279] width 1298 height 558
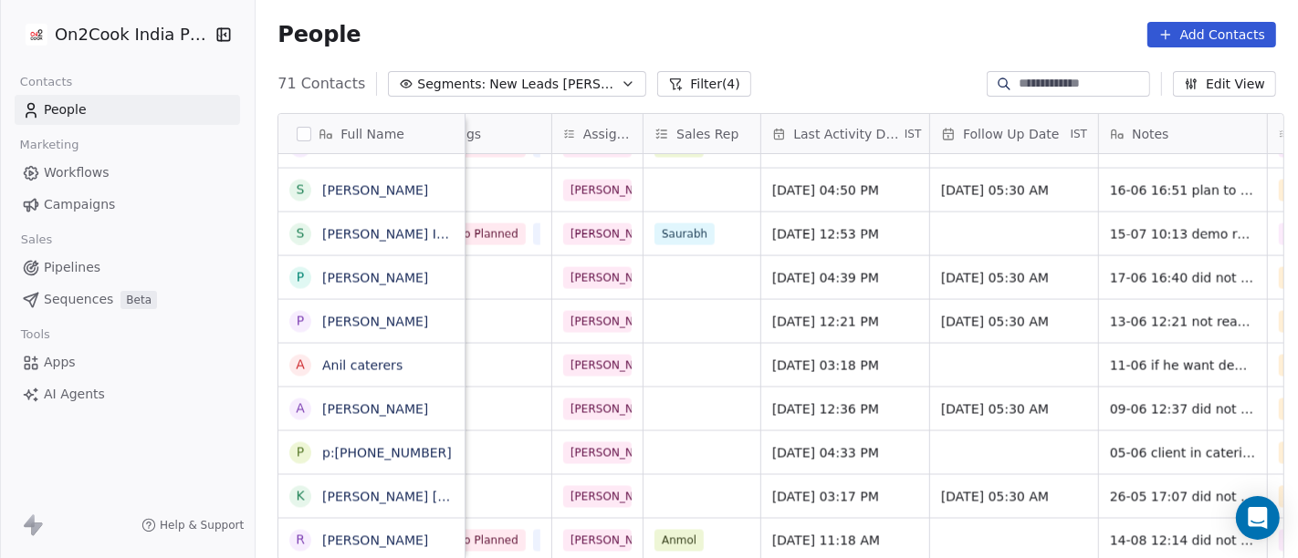
scroll to position [16, 1185]
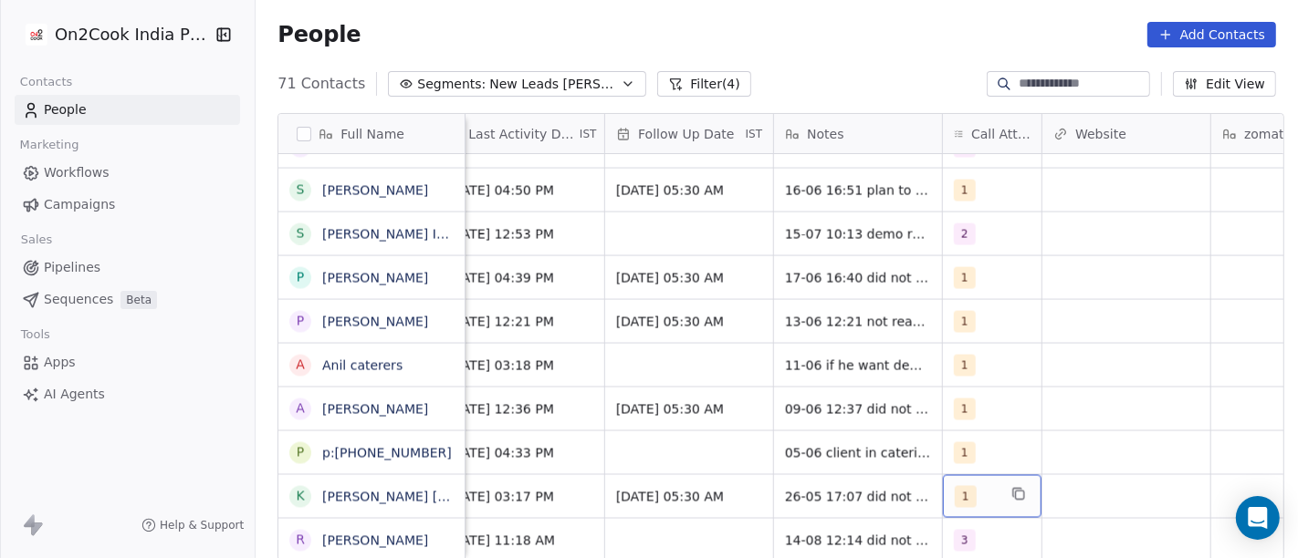
click at [955, 486] on span "1" at bounding box center [966, 497] width 22 height 22
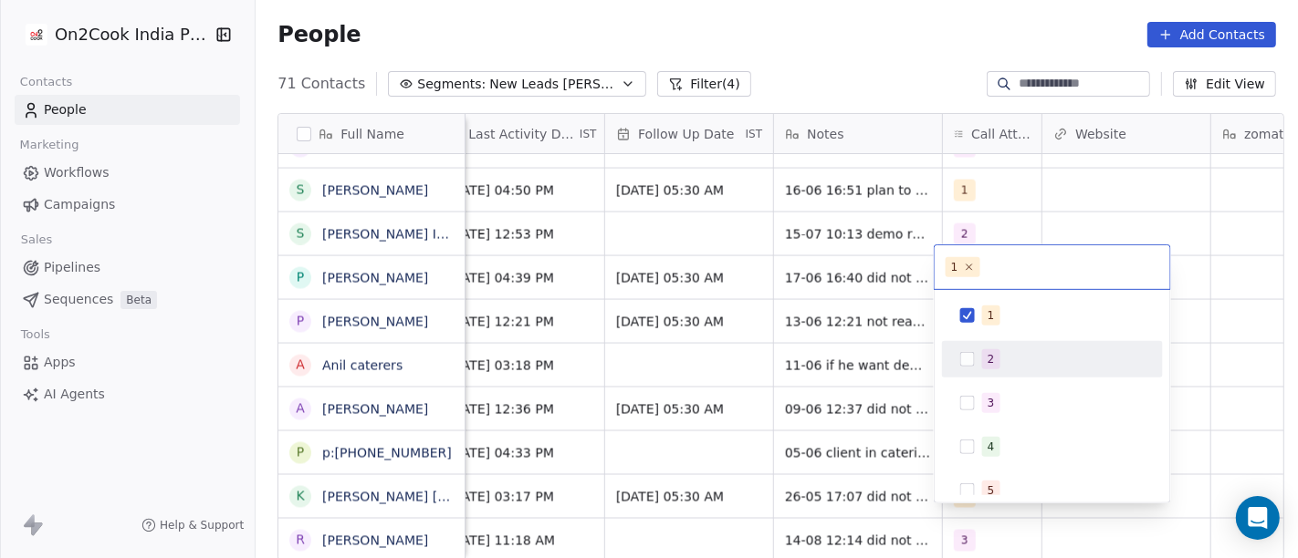
click at [972, 371] on div "2" at bounding box center [1052, 359] width 206 height 29
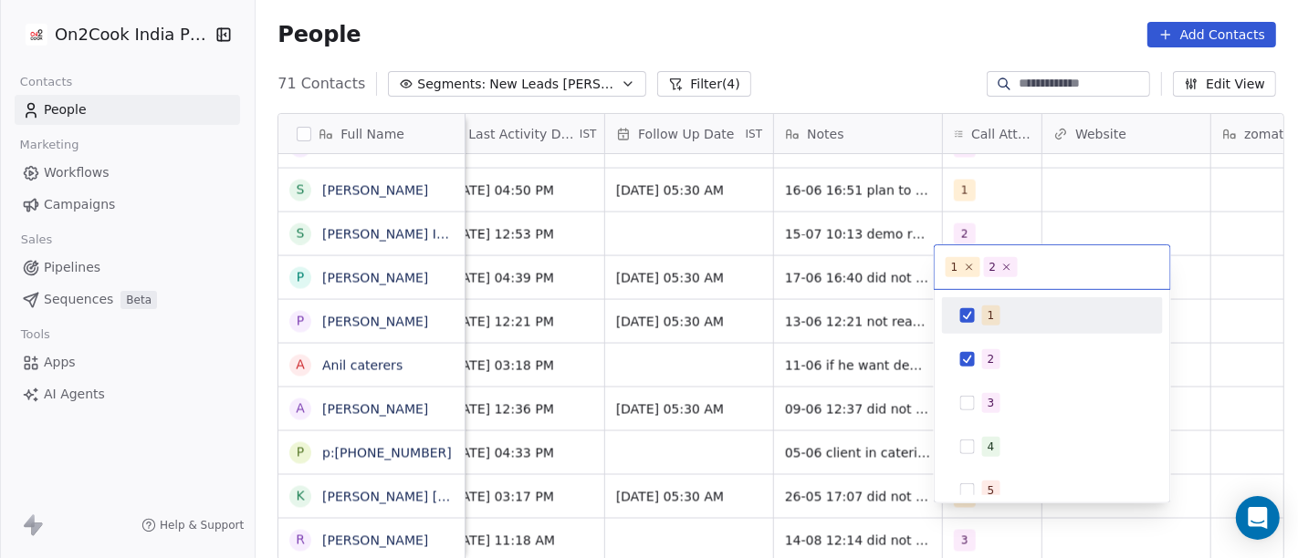
click at [976, 321] on div "1" at bounding box center [1052, 315] width 206 height 29
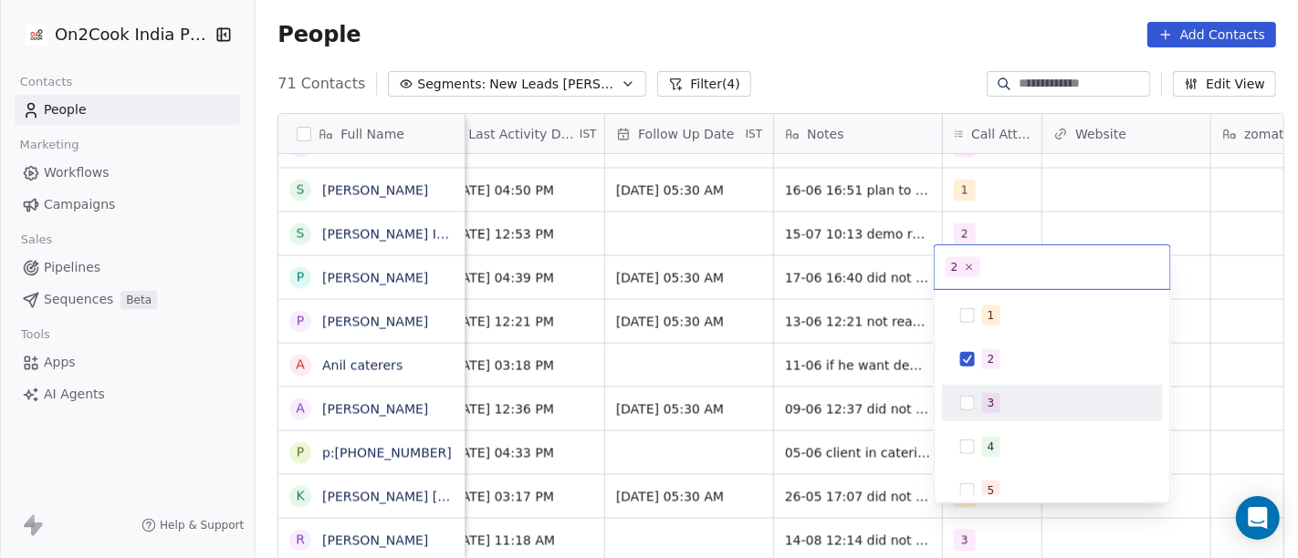
click at [871, 474] on html "On2Cook India Pvt. Ltd. Contacts People Marketing Workflows Campaigns Sales Pip…" at bounding box center [649, 279] width 1298 height 558
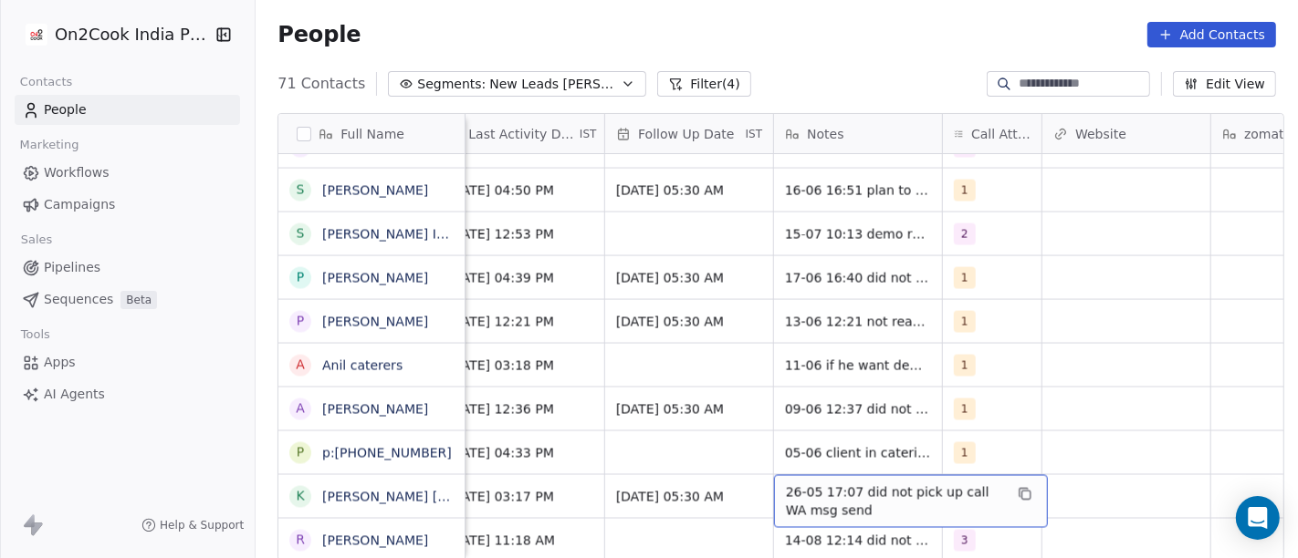
click at [871, 484] on span "26-05 17:07 did not pick up call WA msg send" at bounding box center [894, 502] width 217 height 37
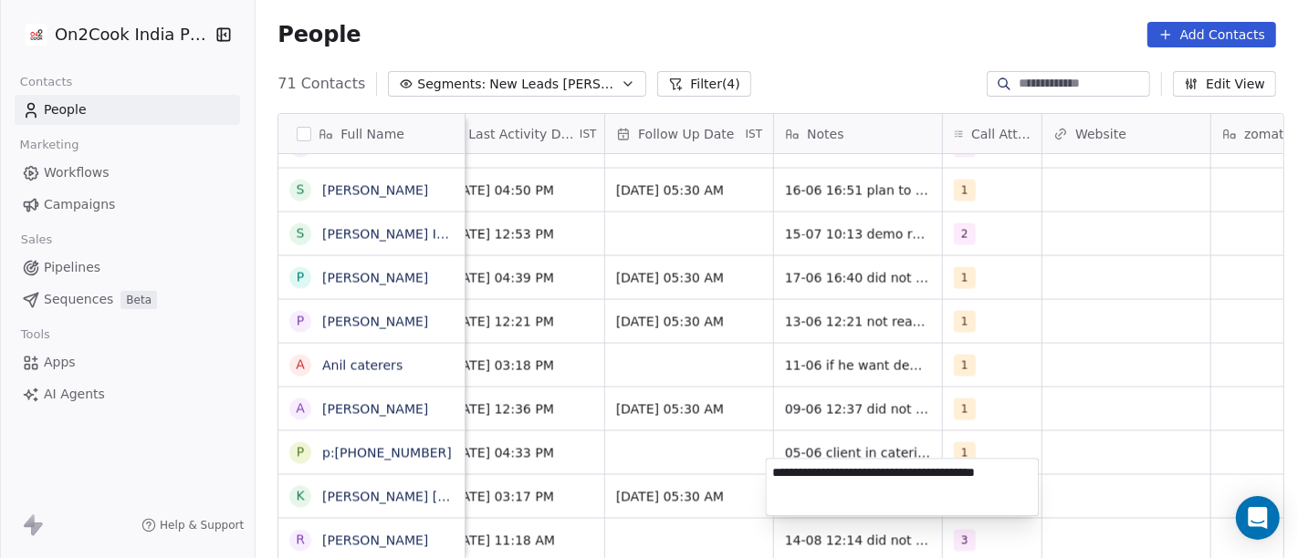
click at [871, 474] on textarea "**********" at bounding box center [903, 487] width 272 height 57
type textarea "**********"
click at [1095, 413] on html "On2Cook India Pvt. Ltd. Contacts People Marketing Workflows Campaigns Sales Pip…" at bounding box center [649, 279] width 1298 height 558
click at [669, 446] on html "On2Cook India Pvt. Ltd. Contacts People Marketing Workflows Campaigns Sales Pip…" at bounding box center [649, 279] width 1298 height 558
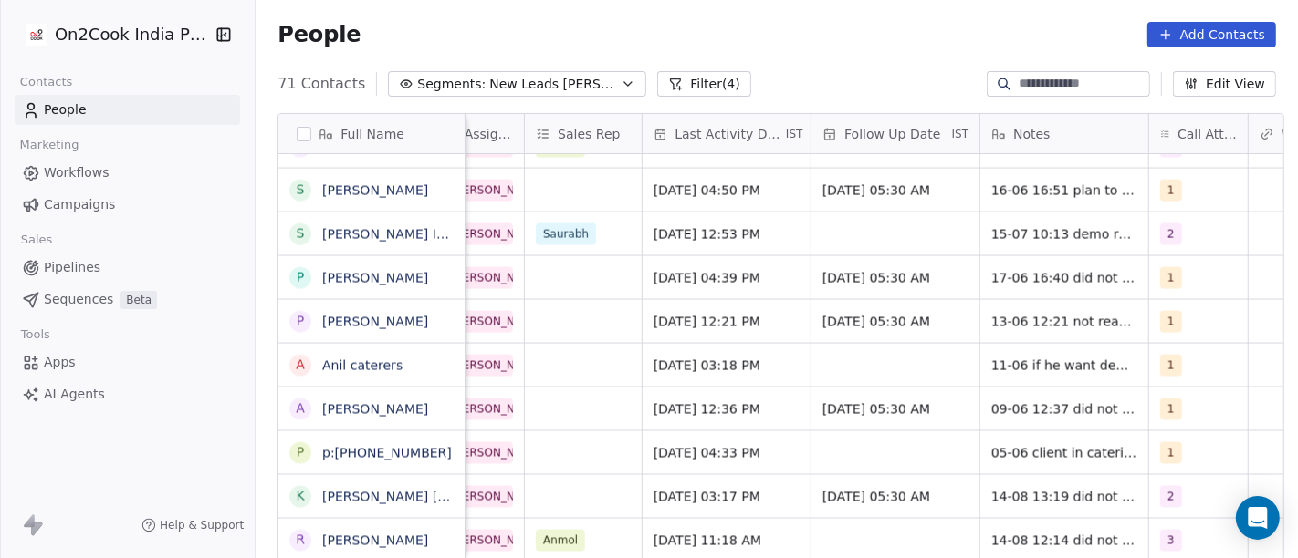
scroll to position [16, 978]
click at [905, 488] on span "[DATE] 05:30 AM" at bounding box center [879, 497] width 111 height 18
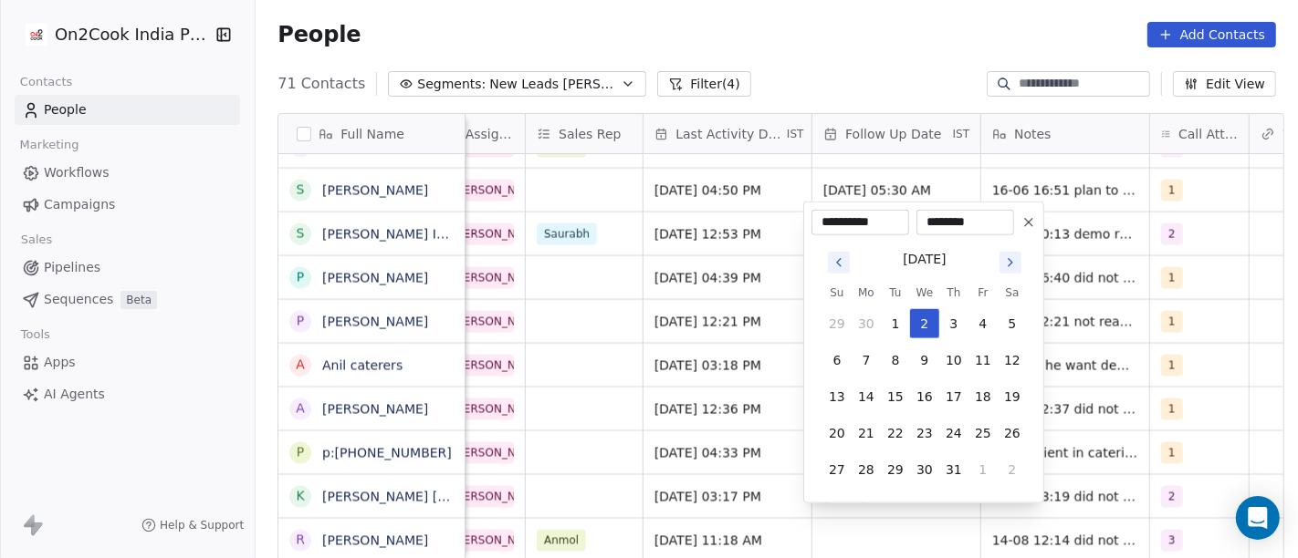
click at [1017, 263] on button "Go to next month" at bounding box center [1010, 263] width 22 height 22
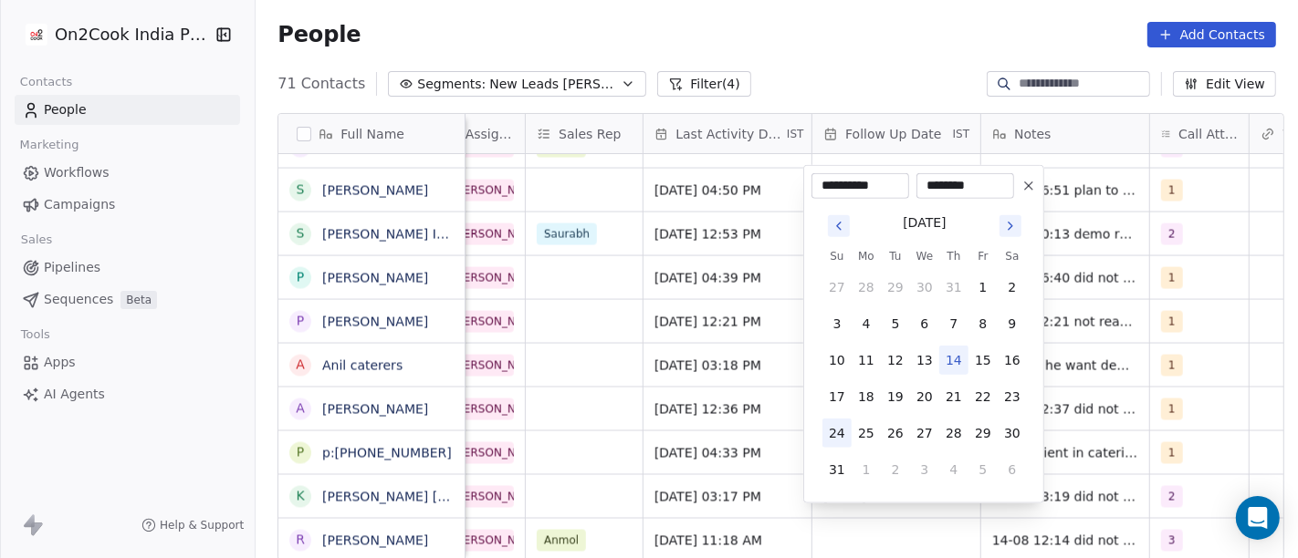
click at [834, 435] on button "24" at bounding box center [836, 433] width 29 height 29
type input "**********"
click at [625, 384] on html "On2Cook India Pvt. Ltd. Contacts People Marketing Workflows Campaigns Sales Pip…" at bounding box center [649, 279] width 1298 height 558
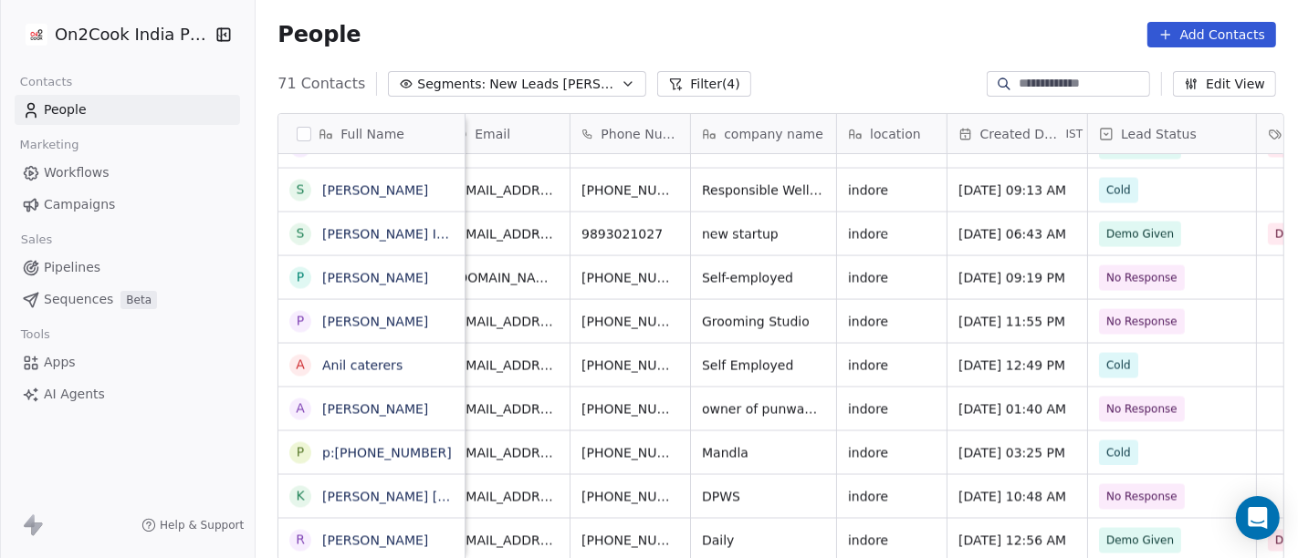
scroll to position [16, 18]
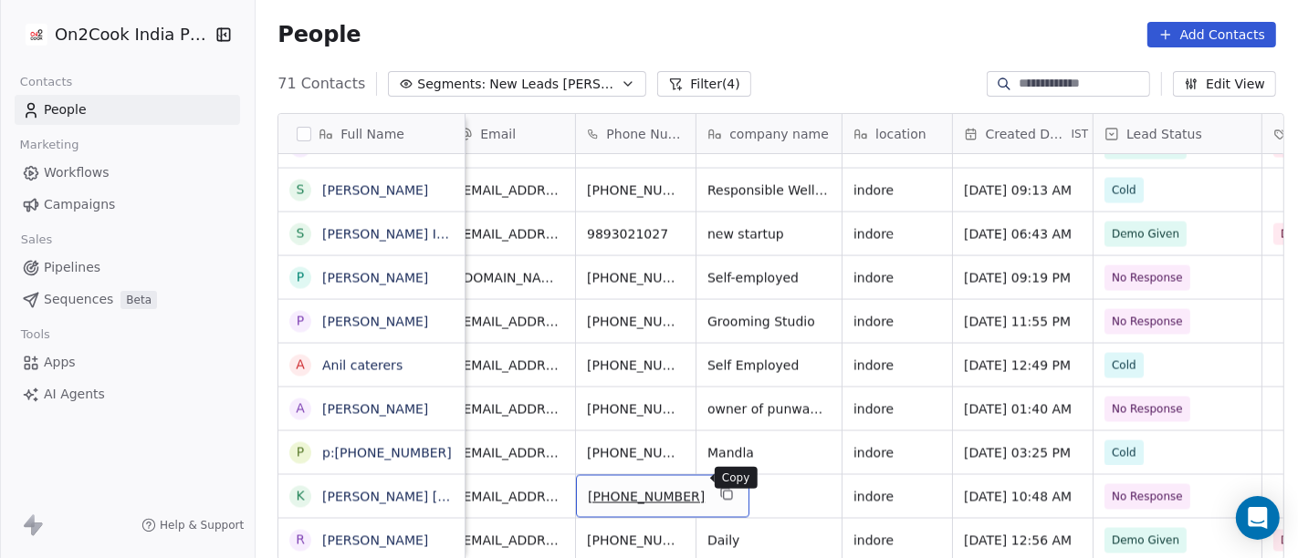
click at [724, 492] on icon "grid" at bounding box center [728, 496] width 8 height 8
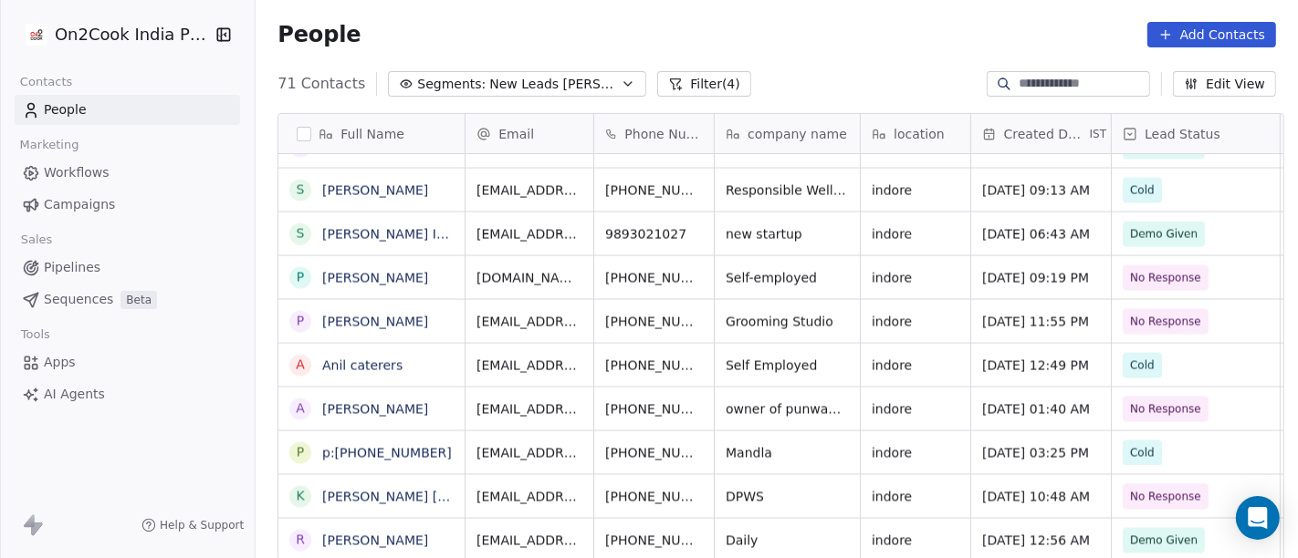
scroll to position [2, 0]
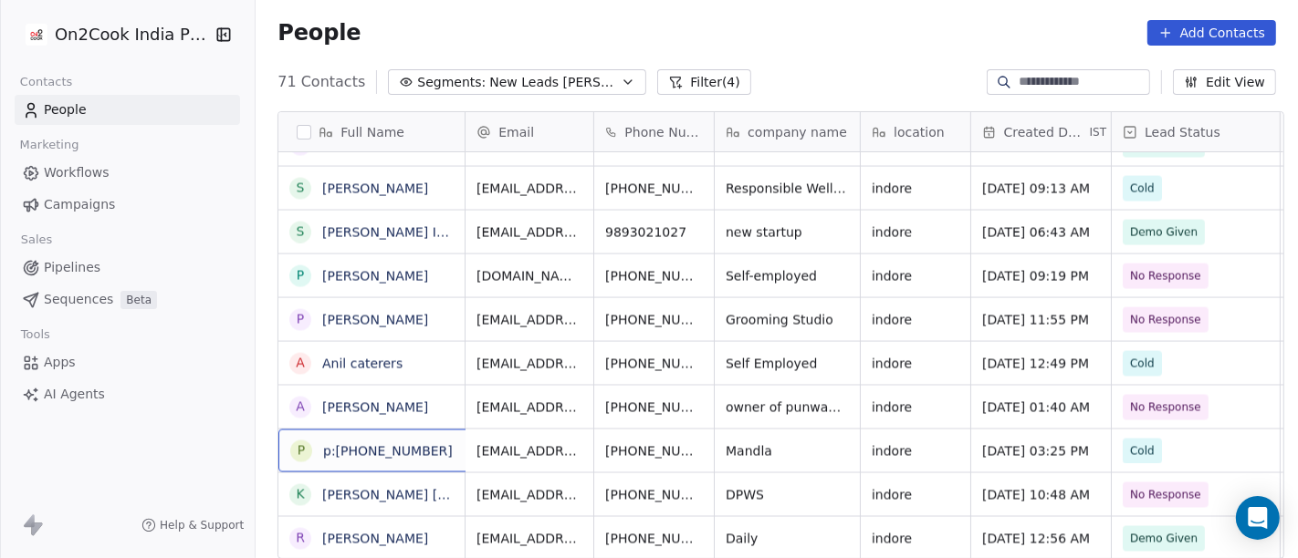
click at [423, 458] on div "p p:+919343879932" at bounding box center [387, 451] width 219 height 43
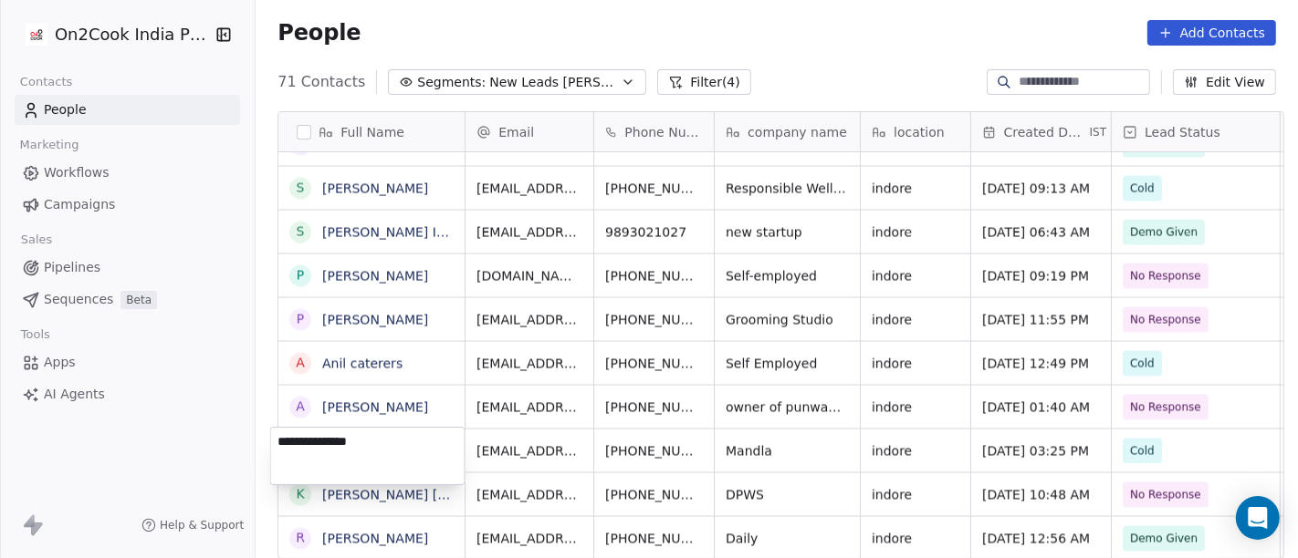
click at [423, 458] on textarea "**********" at bounding box center [367, 456] width 193 height 57
click at [778, 423] on html "On2Cook India Pvt. Ltd. Contacts People Marketing Workflows Campaigns Sales Pip…" at bounding box center [649, 279] width 1298 height 558
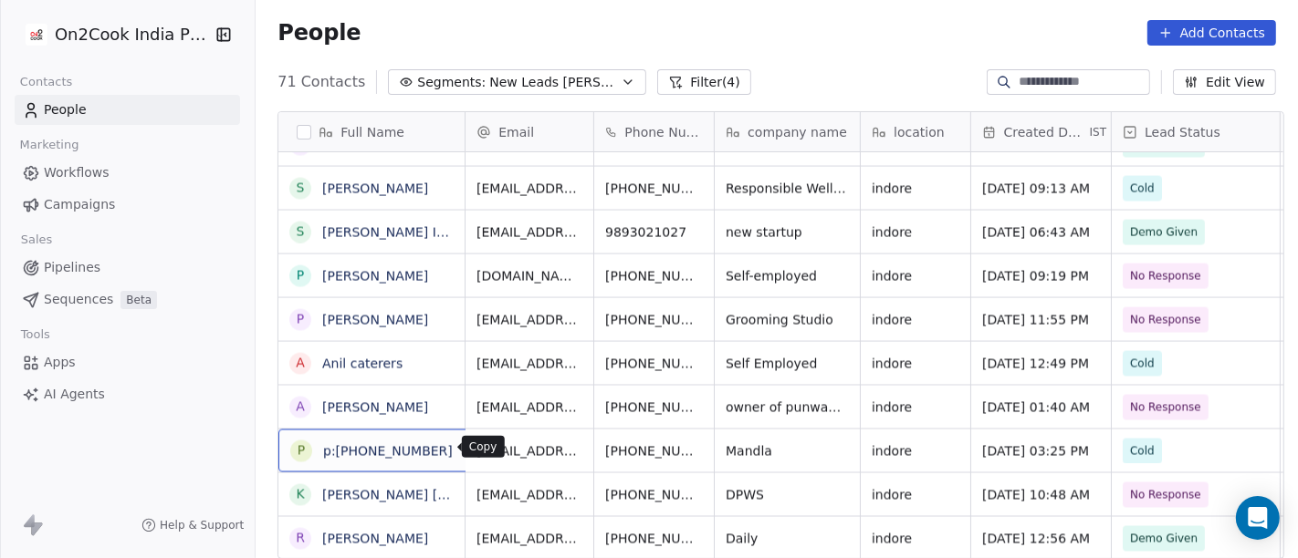
click at [467, 453] on icon "grid" at bounding box center [474, 449] width 15 height 15
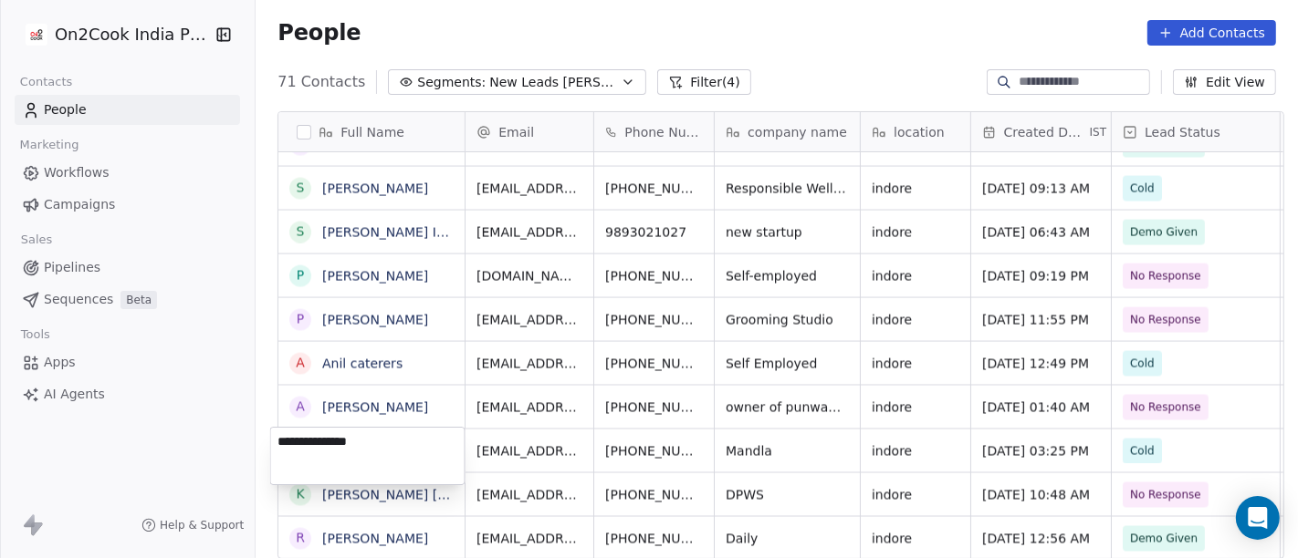
click at [436, 453] on textarea "**********" at bounding box center [367, 456] width 193 height 57
type textarea "**********"
click at [537, 437] on html "On2Cook India Pvt. Ltd. Contacts People Marketing Workflows Campaigns Sales Pip…" at bounding box center [649, 279] width 1298 height 558
click at [558, 433] on html "On2Cook India Pvt. Ltd. Contacts People Marketing Workflows Campaigns Sales Pip…" at bounding box center [649, 279] width 1298 height 558
click at [347, 444] on link "[PERSON_NAME]" at bounding box center [375, 451] width 106 height 15
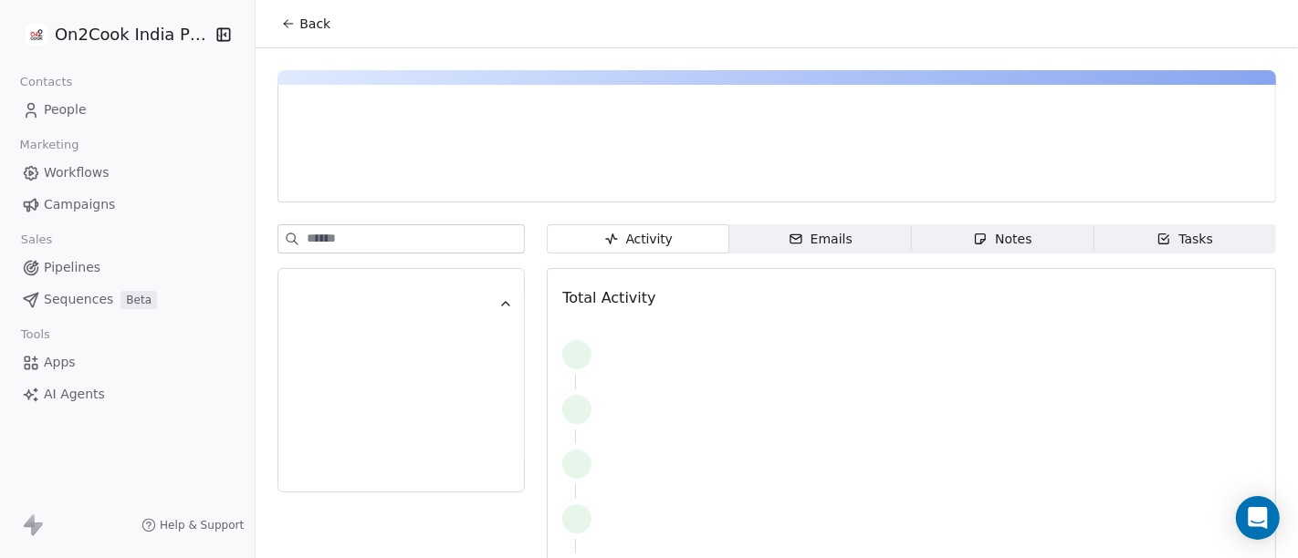
click at [323, 29] on button "Back" at bounding box center [305, 23] width 71 height 33
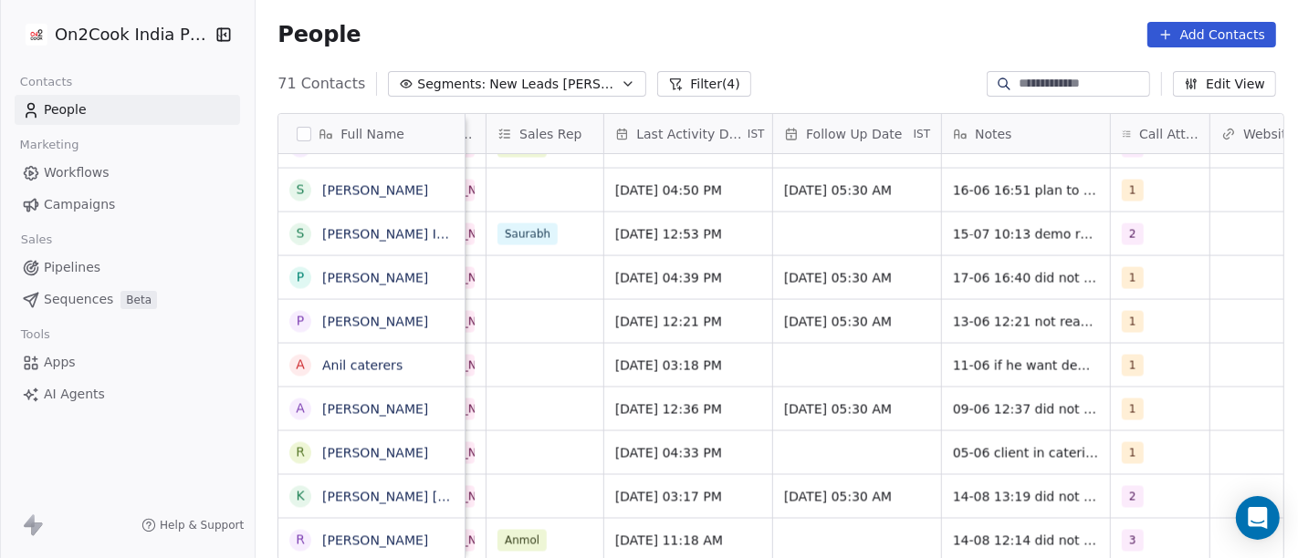
scroll to position [0, 1066]
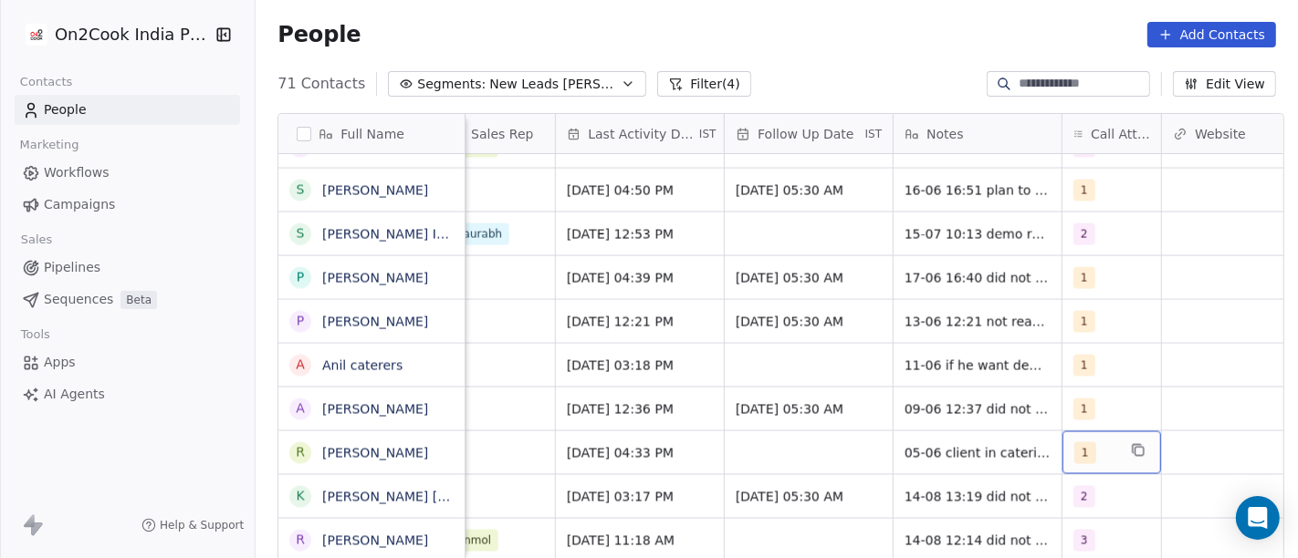
click at [1062, 449] on div "1" at bounding box center [1111, 453] width 99 height 43
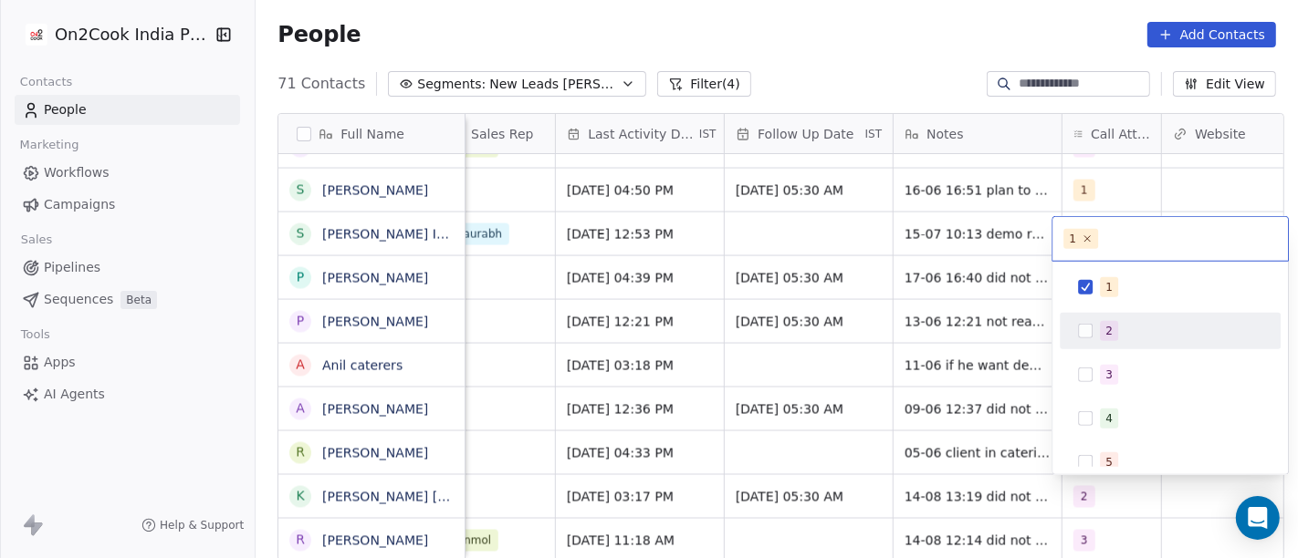
click at [1100, 338] on span "2" at bounding box center [1109, 331] width 18 height 20
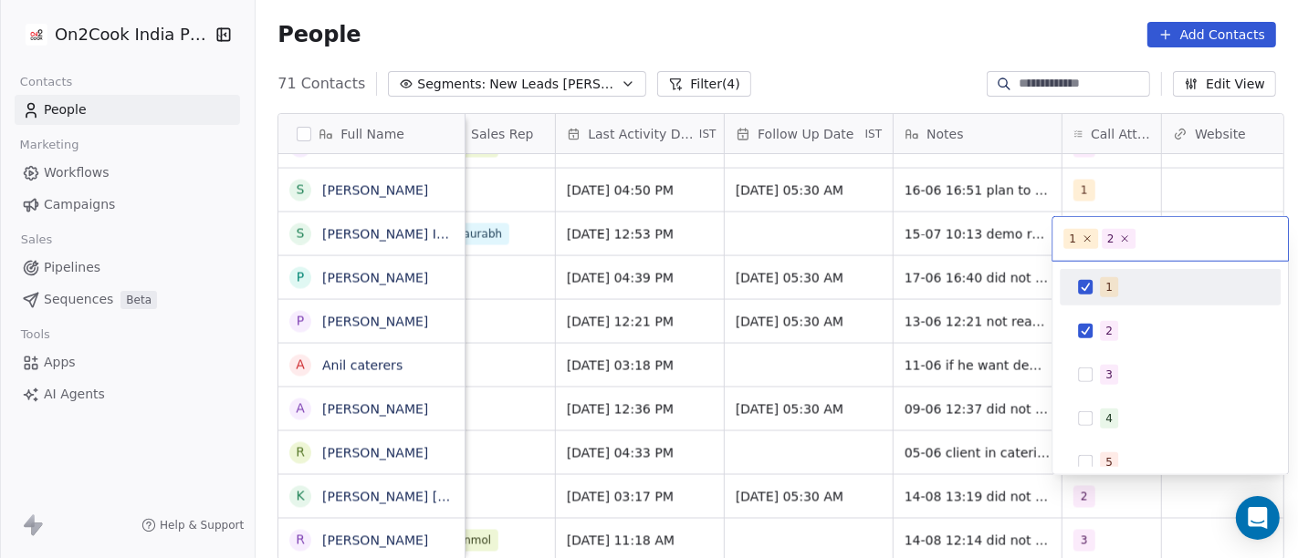
click at [1121, 293] on div "1" at bounding box center [1181, 287] width 162 height 20
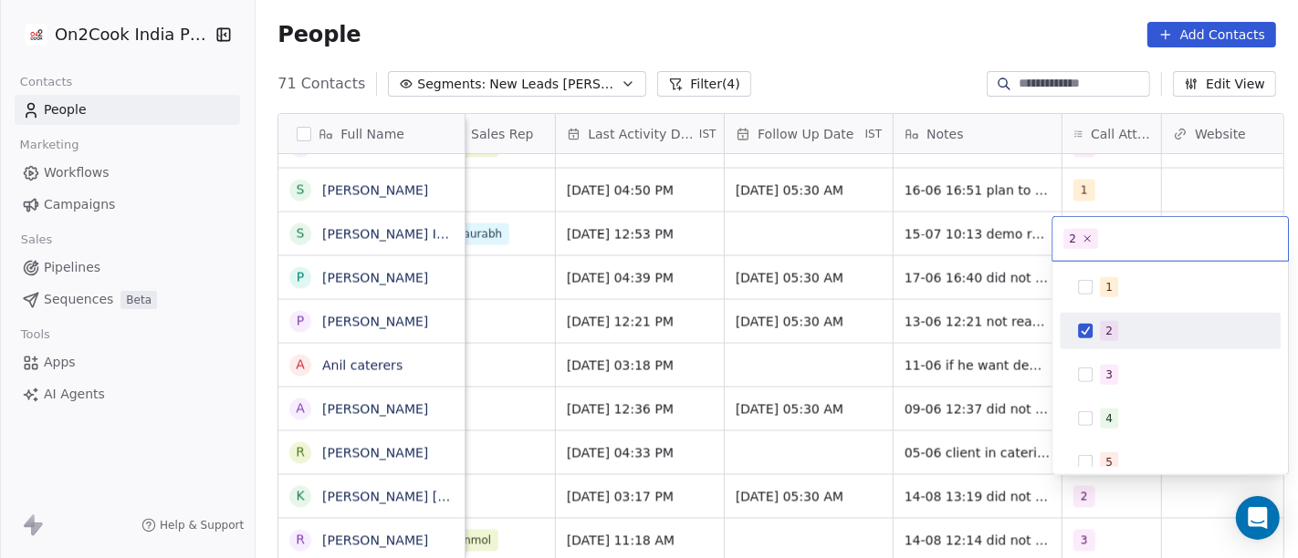
click at [951, 445] on html "On2Cook India Pvt. Ltd. Contacts People Marketing Workflows Campaigns Sales Pip…" at bounding box center [649, 279] width 1298 height 558
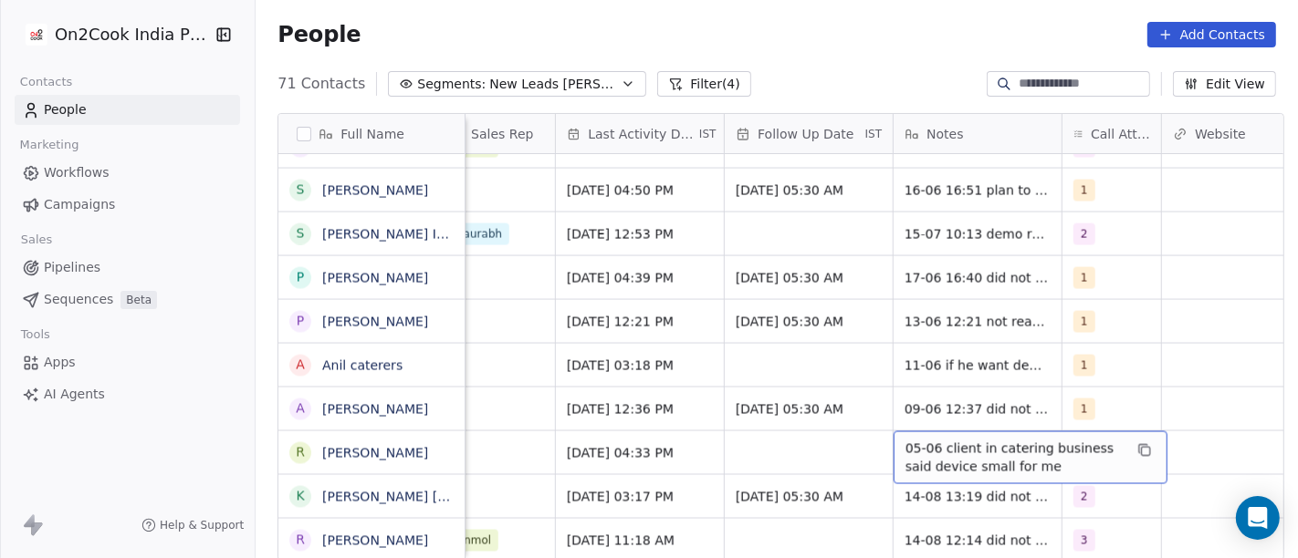
click at [983, 446] on span "05-06 client in catering business said device small for me" at bounding box center [1013, 458] width 217 height 37
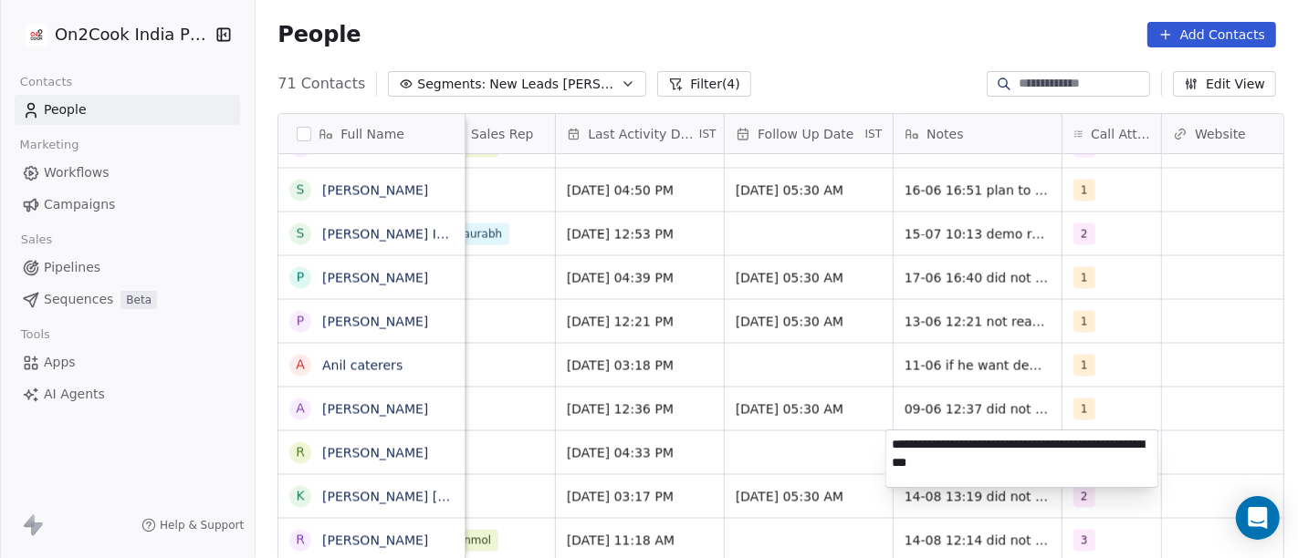
click at [983, 446] on textarea "**********" at bounding box center [1022, 459] width 272 height 57
type textarea "**********"
click at [1278, 329] on html "On2Cook India Pvt. Ltd. Contacts People Marketing Workflows Campaigns Sales Pip…" at bounding box center [649, 279] width 1298 height 558
click at [579, 444] on html "On2Cook India Pvt. Ltd. Contacts People Marketing Workflows Campaigns Sales Pip…" at bounding box center [649, 279] width 1298 height 558
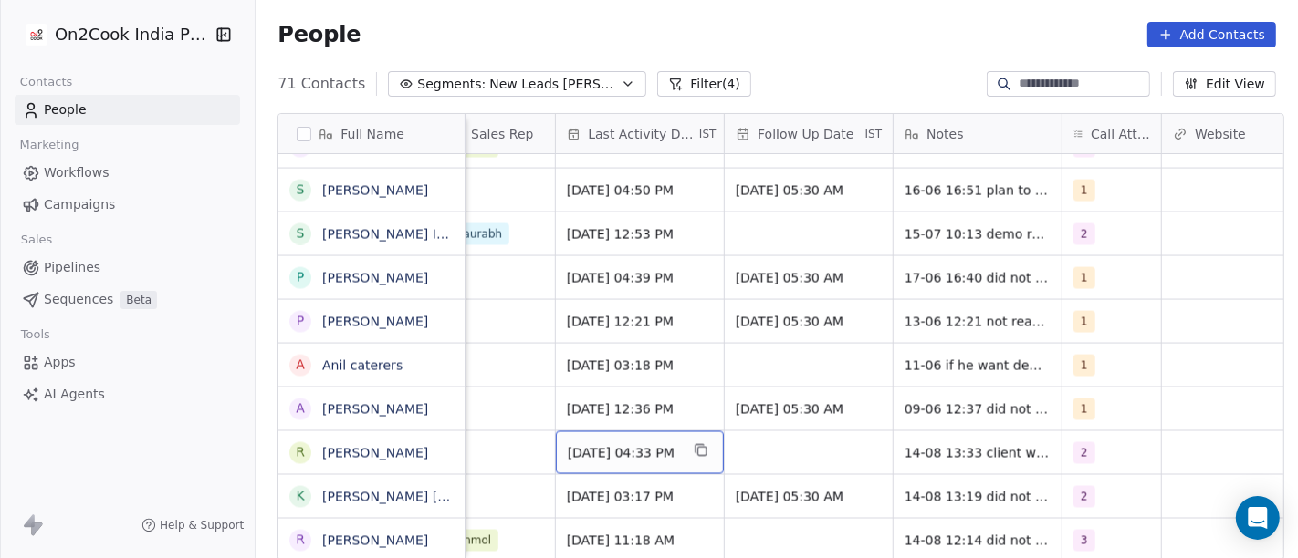
click at [607, 449] on span "Jun 05, 2025 04:33 PM" at bounding box center [623, 453] width 111 height 18
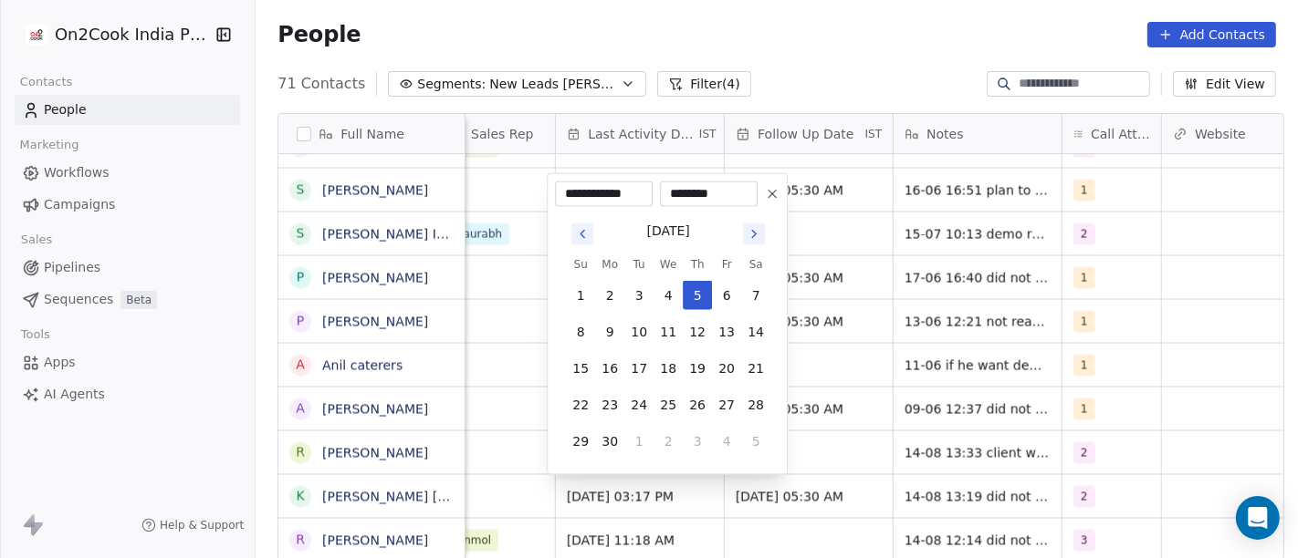
click at [746, 238] on icon "Go to next month" at bounding box center [753, 234] width 15 height 15
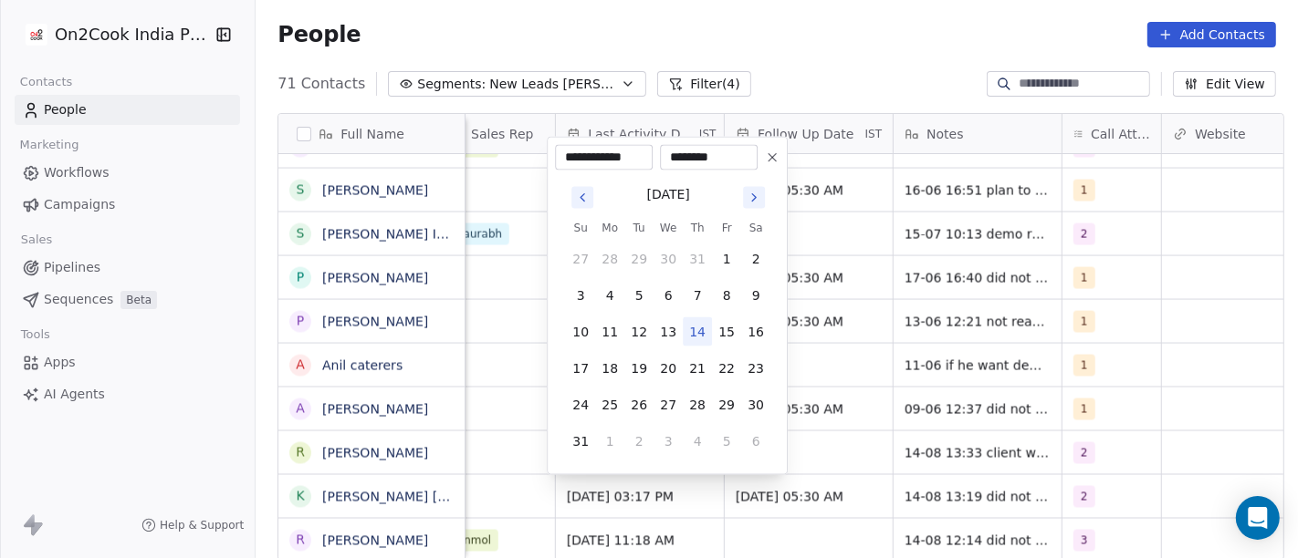
click at [698, 339] on button "14" at bounding box center [697, 332] width 29 height 29
type input "**********"
click at [907, 99] on html "On2Cook India Pvt. Ltd. Contacts People Marketing Workflows Campaigns Sales Pip…" at bounding box center [649, 279] width 1298 height 558
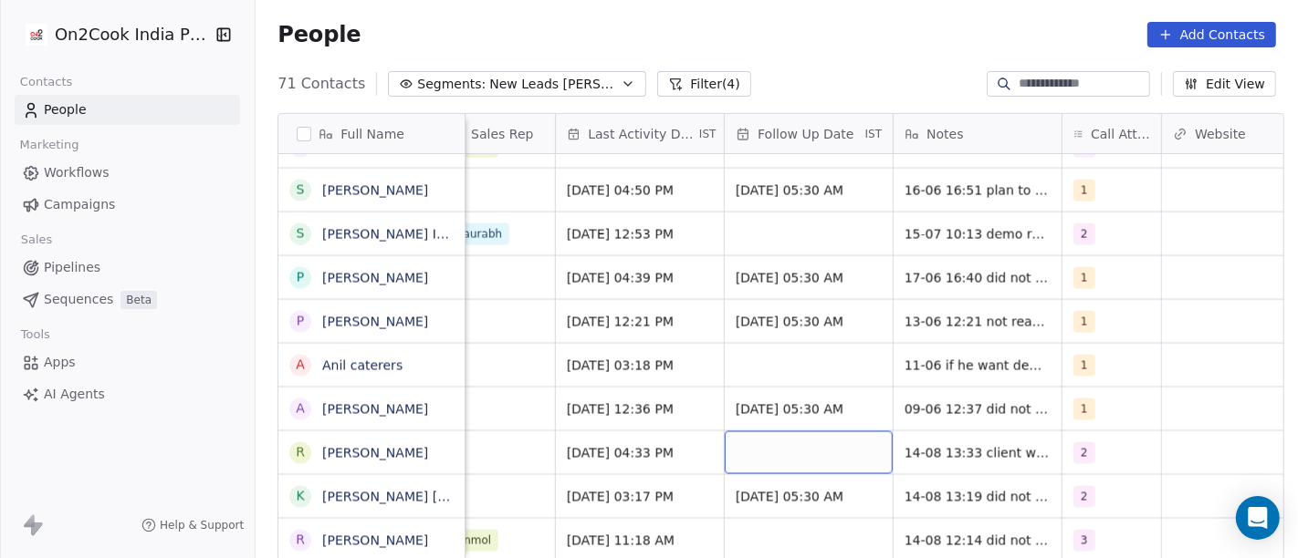
click at [823, 456] on div "grid" at bounding box center [809, 453] width 168 height 43
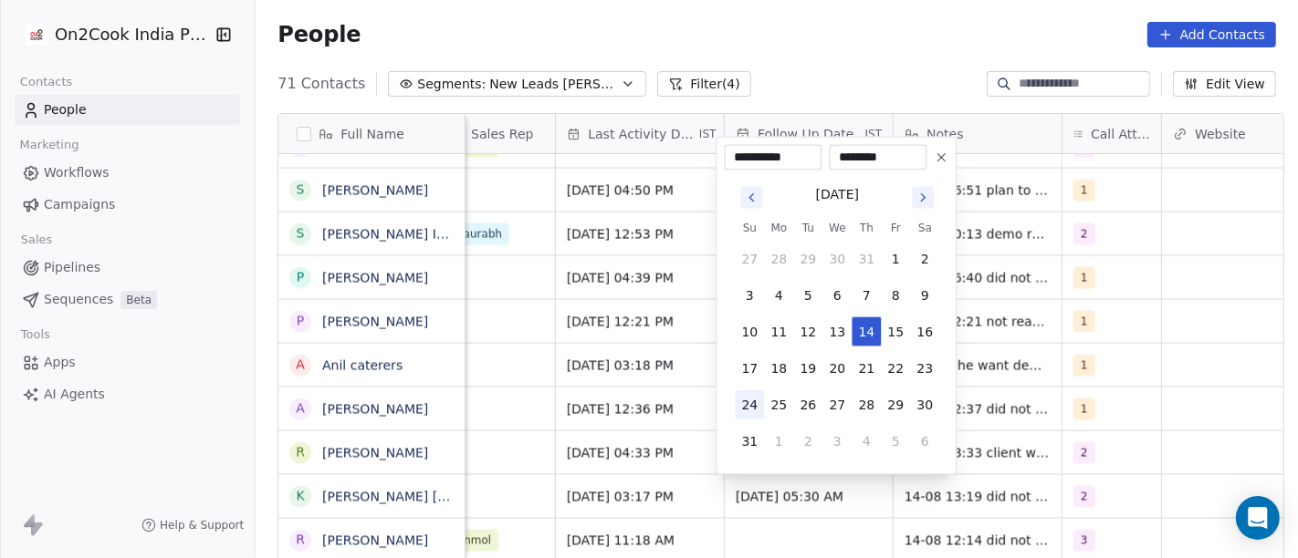
click at [748, 403] on button "24" at bounding box center [749, 405] width 29 height 29
type input "**********"
click at [885, 74] on html "On2Cook India Pvt. Ltd. Contacts People Marketing Workflows Campaigns Sales Pip…" at bounding box center [649, 279] width 1298 height 558
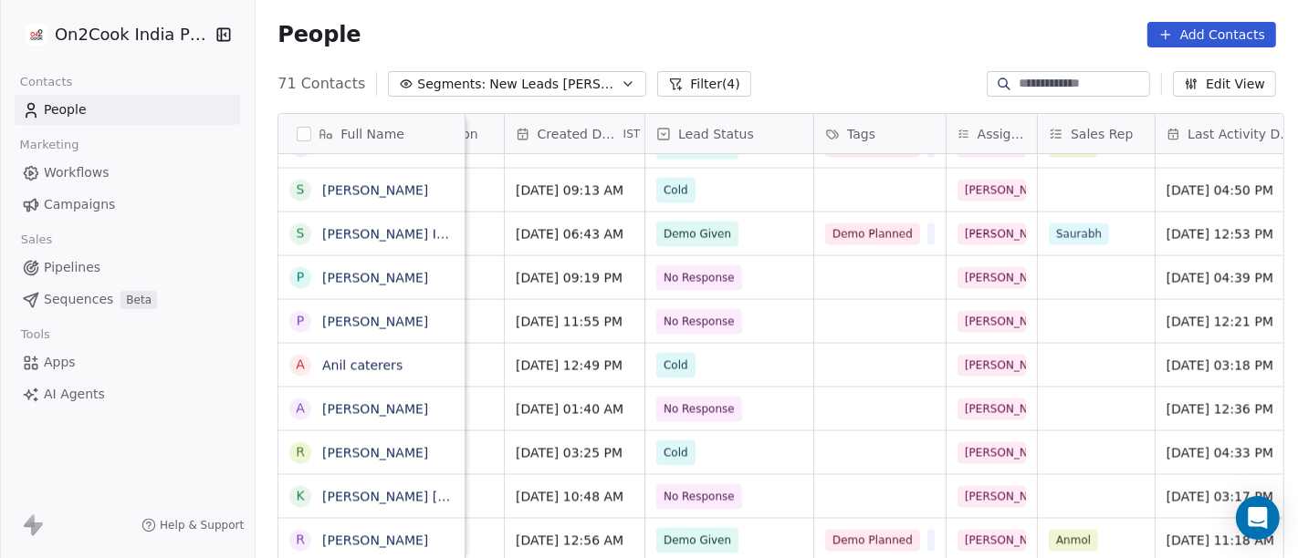
scroll to position [0, 465]
click at [714, 453] on span "Cold" at bounding box center [713, 454] width 111 height 26
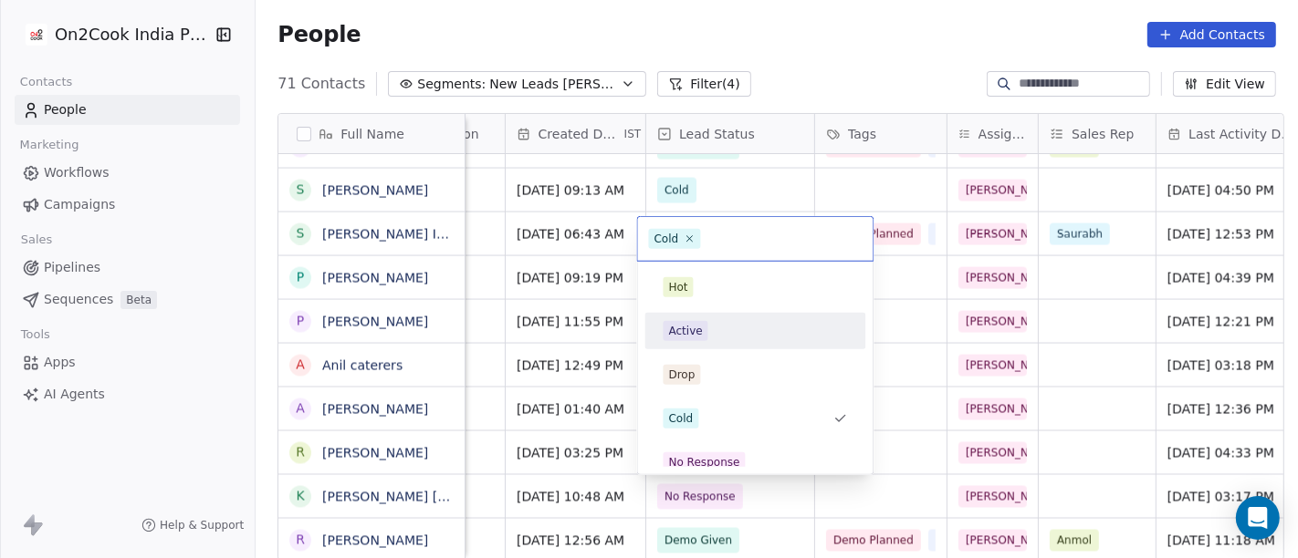
click at [724, 332] on div "Active" at bounding box center [755, 331] width 184 height 20
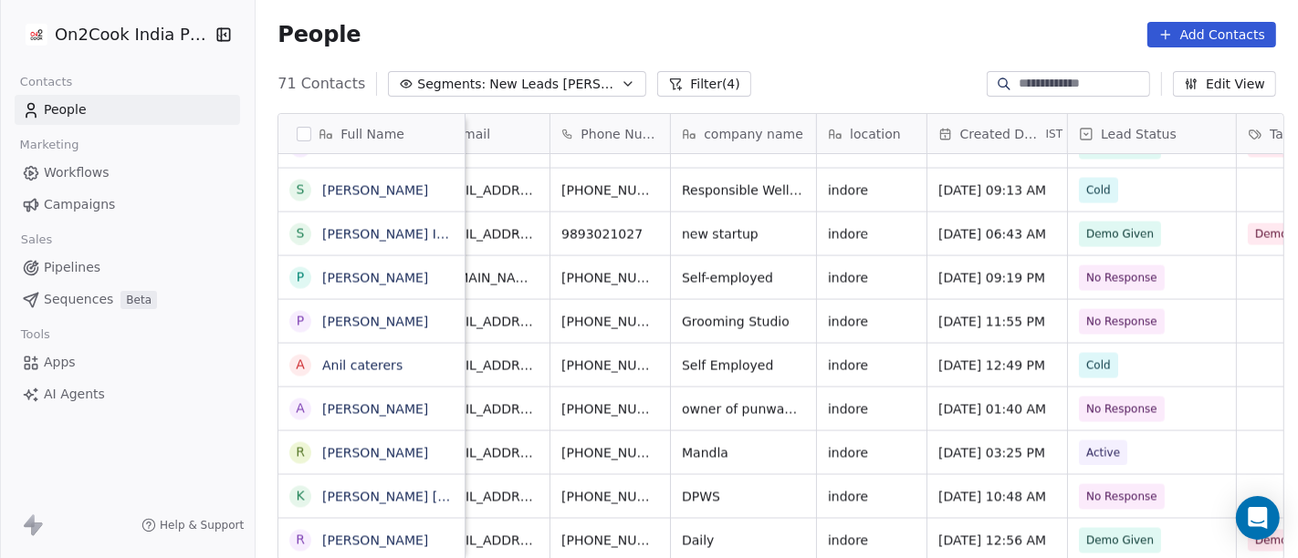
scroll to position [0, 0]
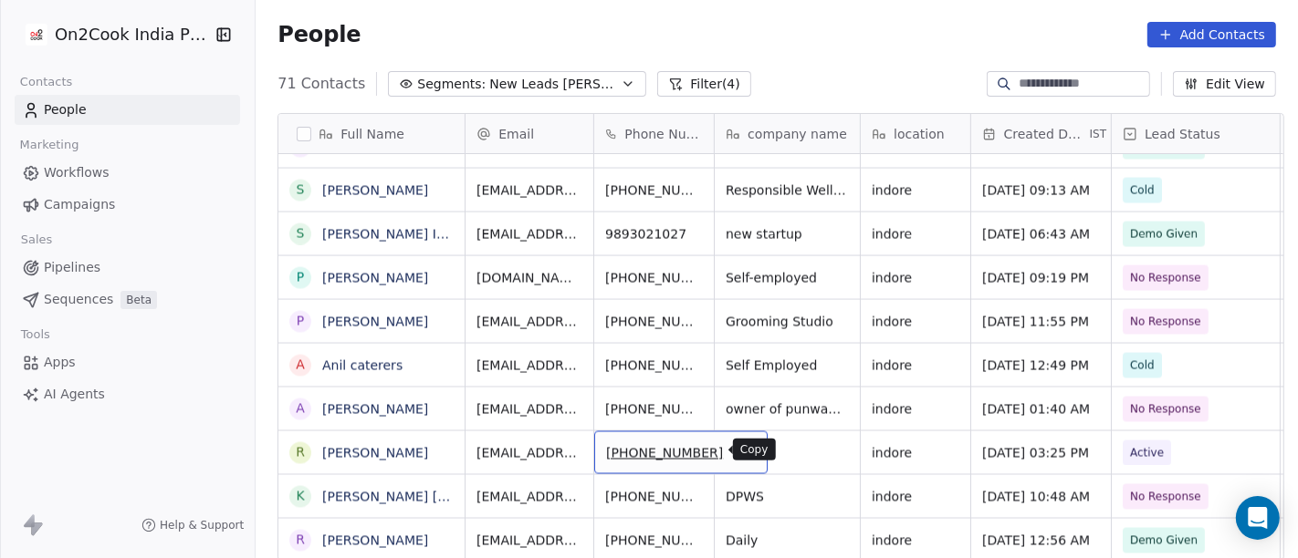
click at [737, 450] on icon "grid" at bounding box center [744, 450] width 15 height 15
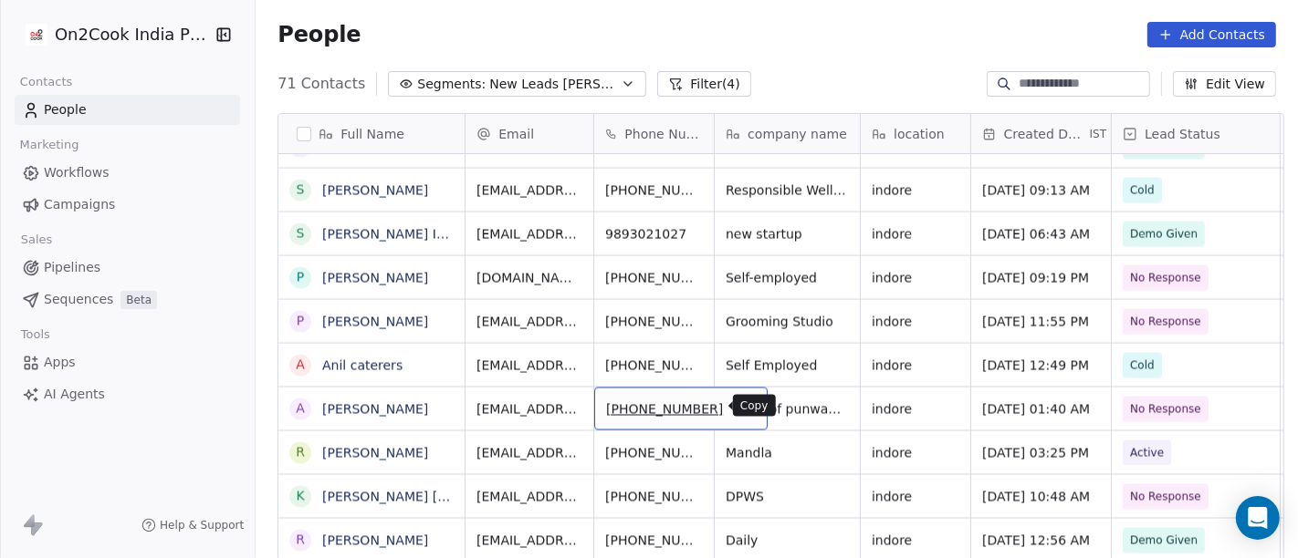
click at [737, 406] on icon "grid" at bounding box center [744, 407] width 15 height 15
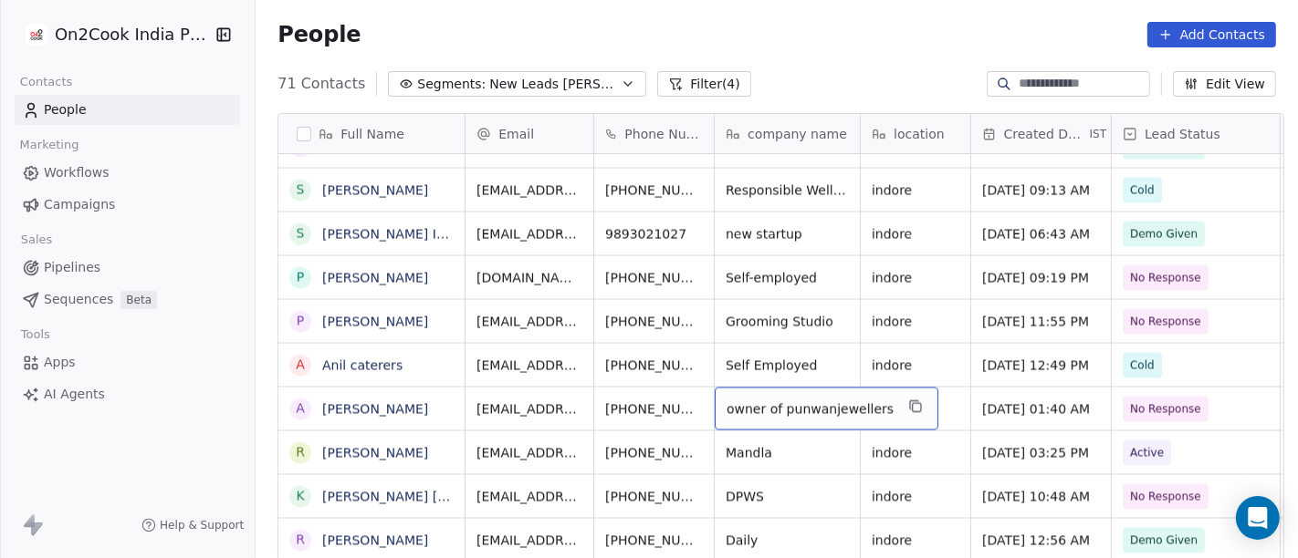
scroll to position [0, 13]
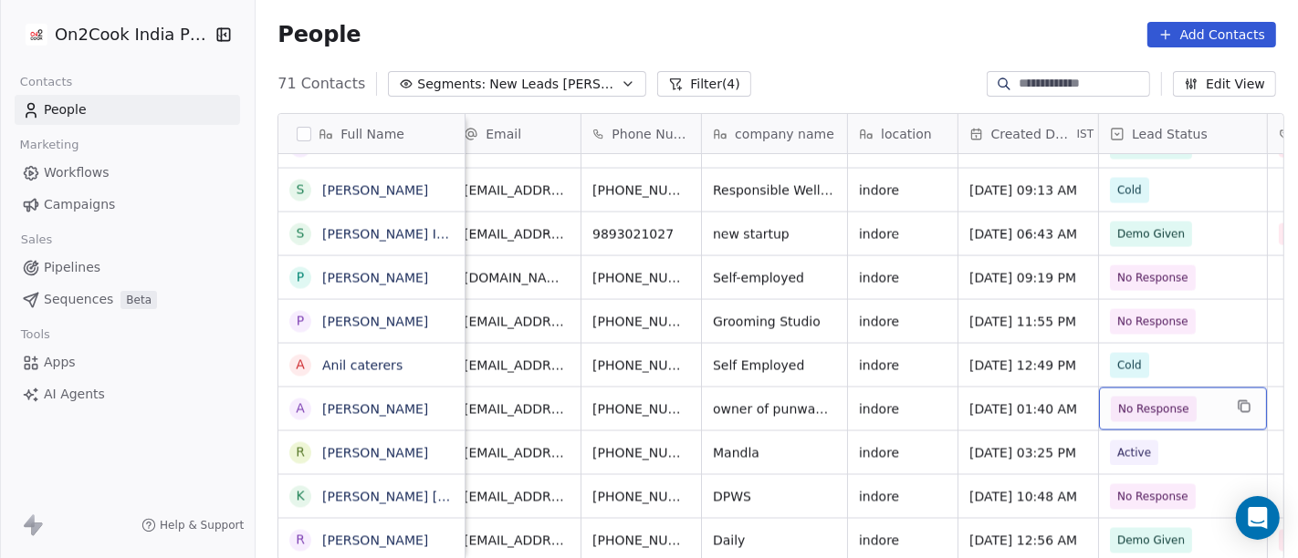
click at [1152, 402] on span "No Response" at bounding box center [1153, 410] width 71 height 18
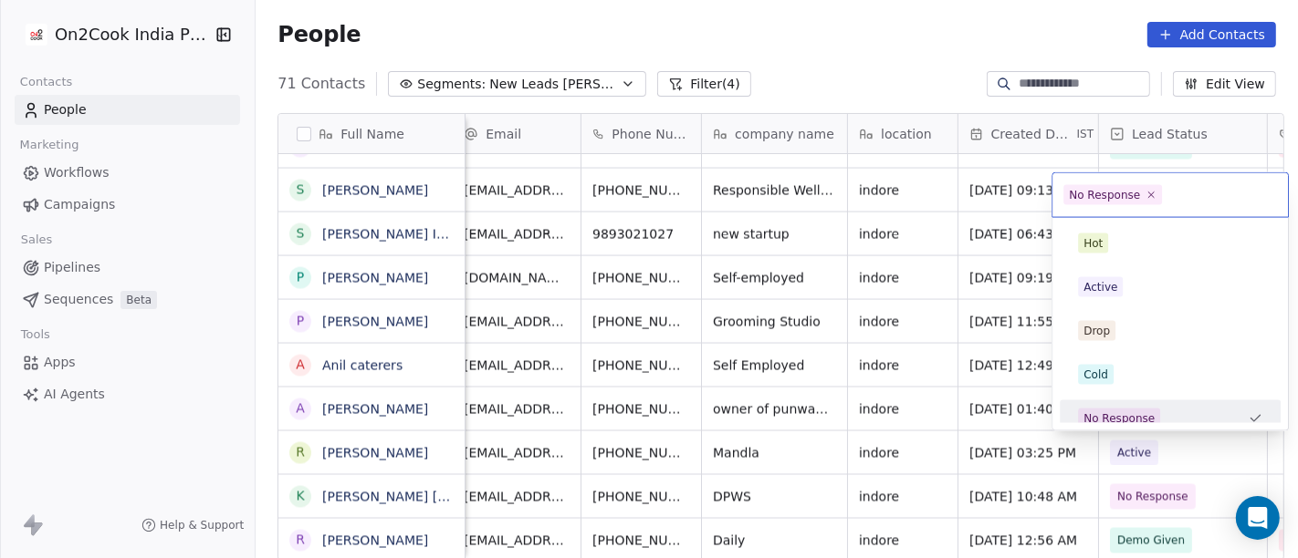
click at [1152, 409] on span "No Response" at bounding box center [1119, 419] width 82 height 20
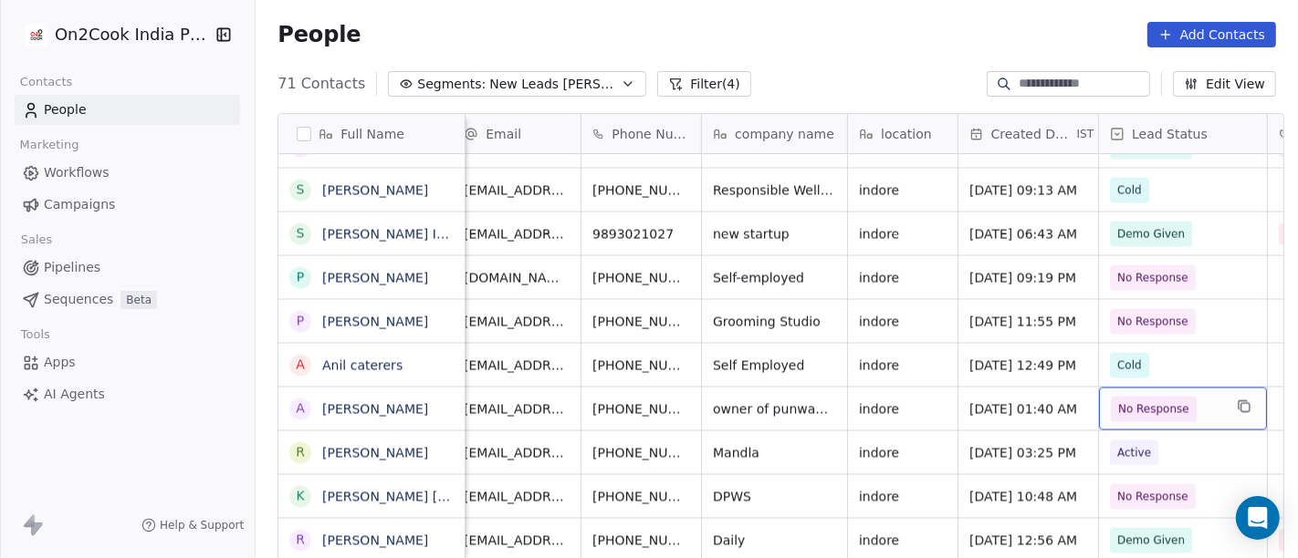
click at [1139, 401] on span "No Response" at bounding box center [1153, 410] width 71 height 18
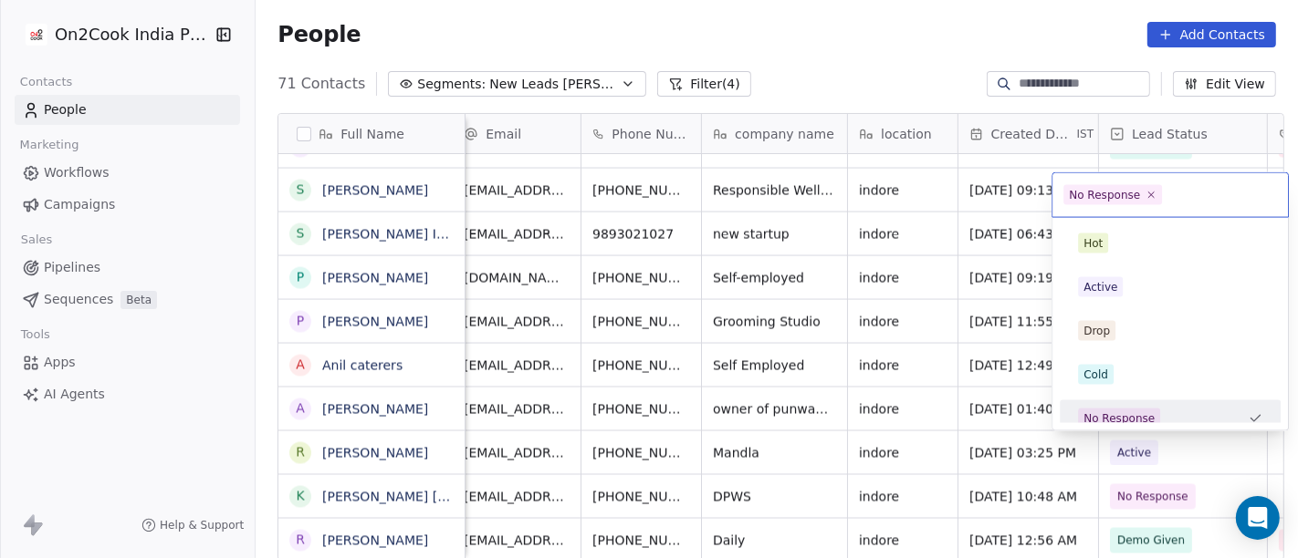
scroll to position [13, 0]
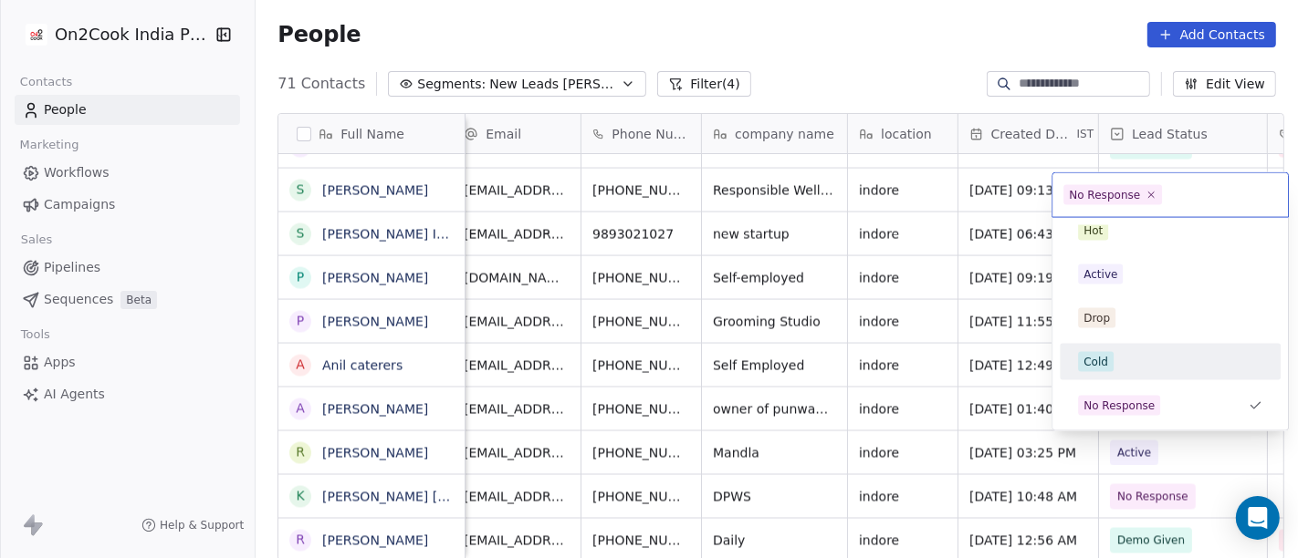
click at [1113, 360] on div "Cold" at bounding box center [1170, 362] width 184 height 20
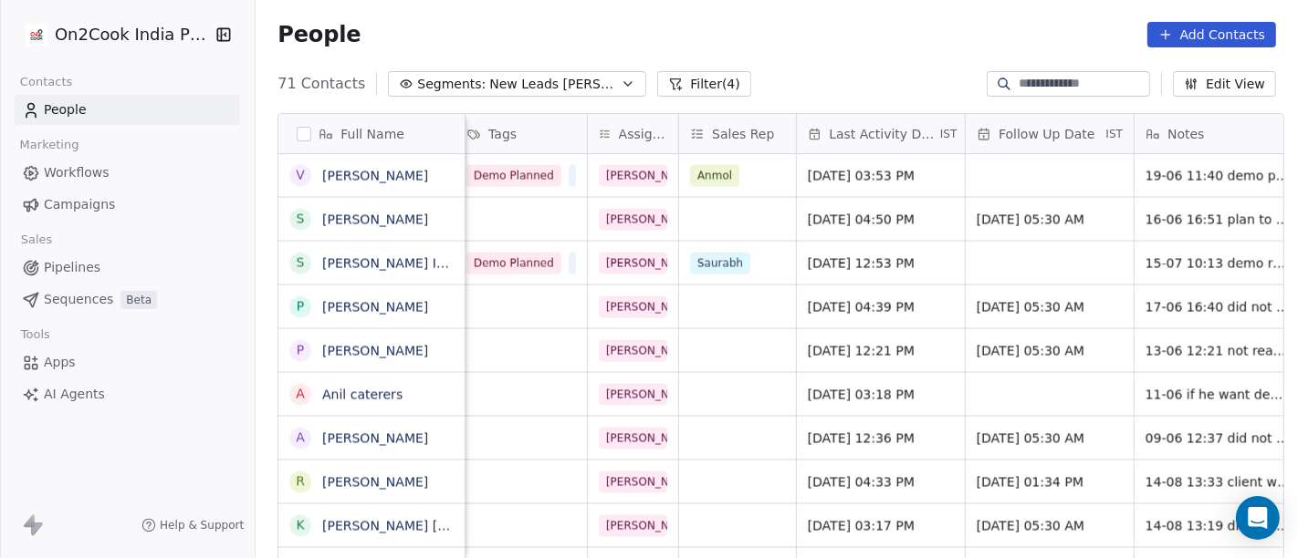
scroll to position [0, 825]
click at [897, 434] on span "Jun 09, 2025 12:36 PM" at bounding box center [864, 439] width 111 height 18
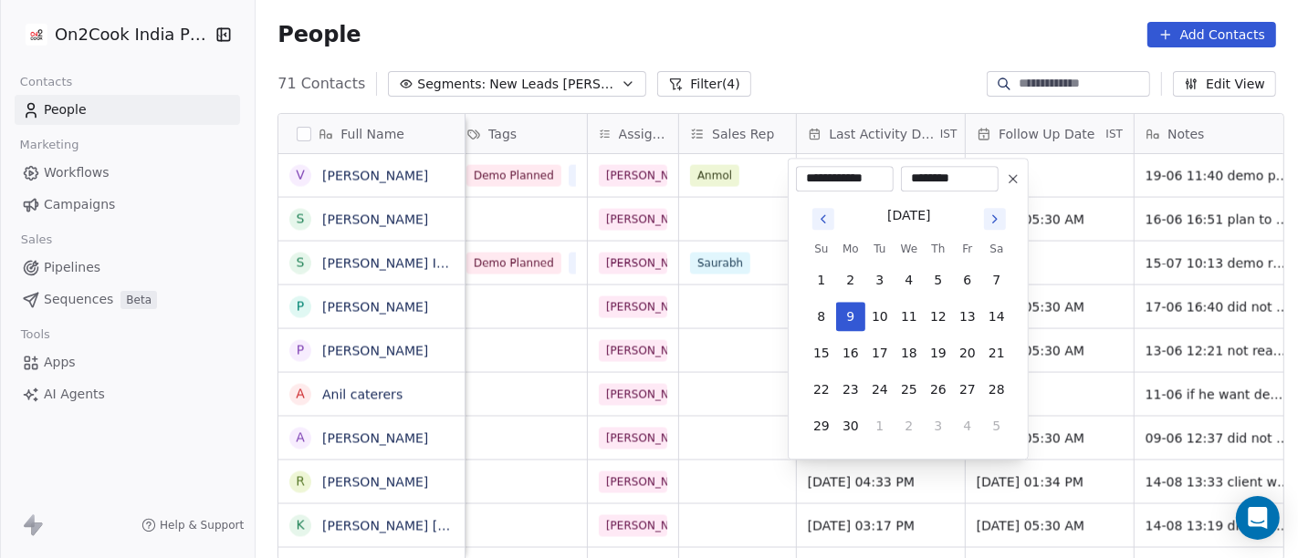
click at [990, 222] on icon "Go to next month" at bounding box center [994, 219] width 15 height 15
click at [993, 217] on icon "Go to next month" at bounding box center [994, 219] width 15 height 15
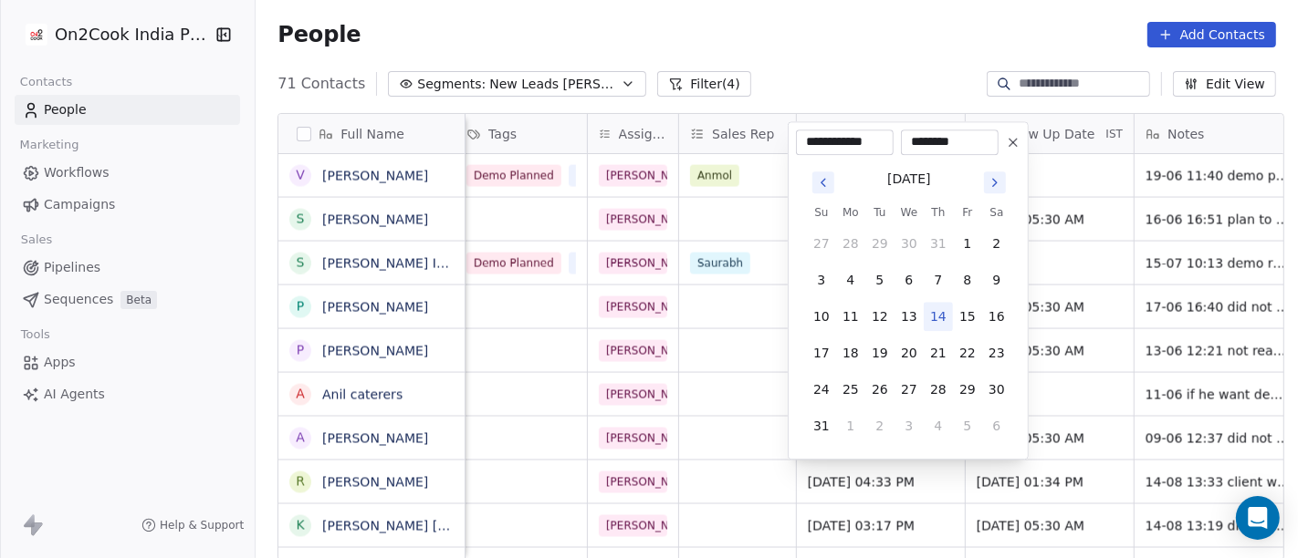
click at [944, 311] on button "14" at bounding box center [937, 316] width 29 height 29
type input "**********"
click at [907, 77] on html "On2Cook India Pvt. Ltd. Contacts People Marketing Workflows Campaigns Sales Pip…" at bounding box center [649, 279] width 1298 height 558
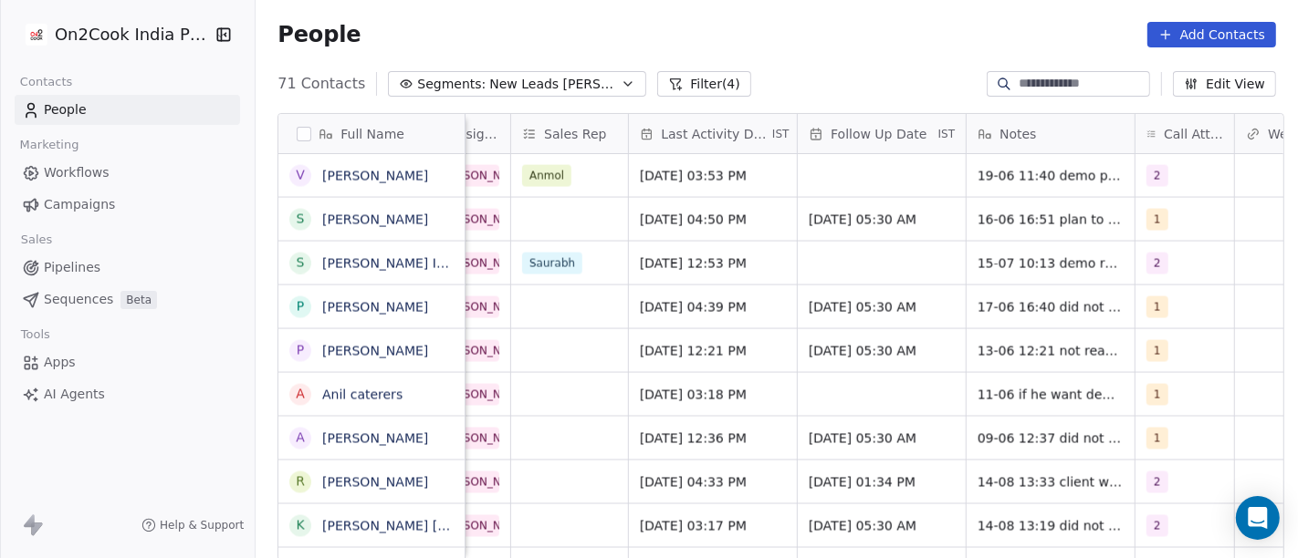
scroll to position [0, 994]
click at [894, 442] on span "[DATE] 05:30 AM" at bounding box center [864, 439] width 111 height 18
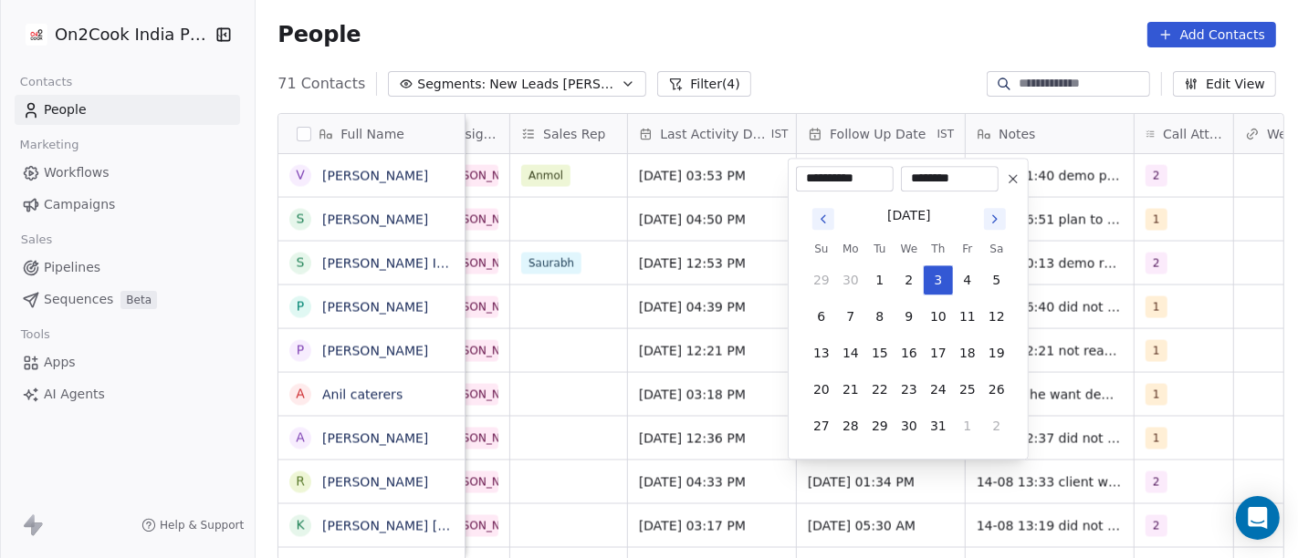
click at [1009, 177] on icon at bounding box center [1013, 179] width 15 height 15
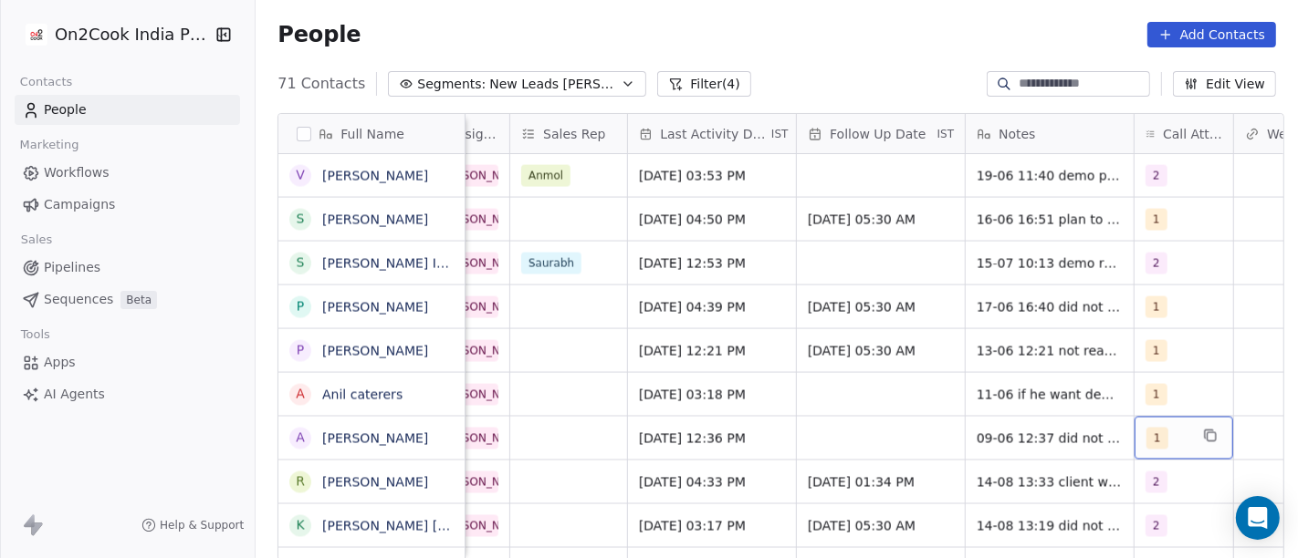
click at [1150, 428] on span "1" at bounding box center [1157, 439] width 22 height 22
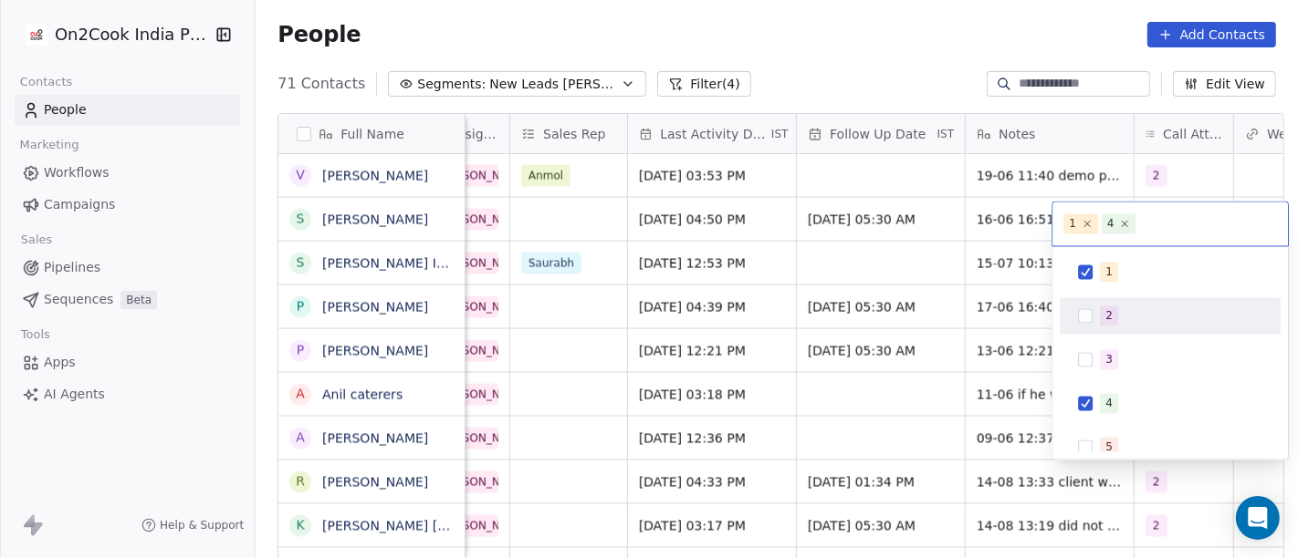
click at [1122, 319] on div "2" at bounding box center [1181, 316] width 162 height 20
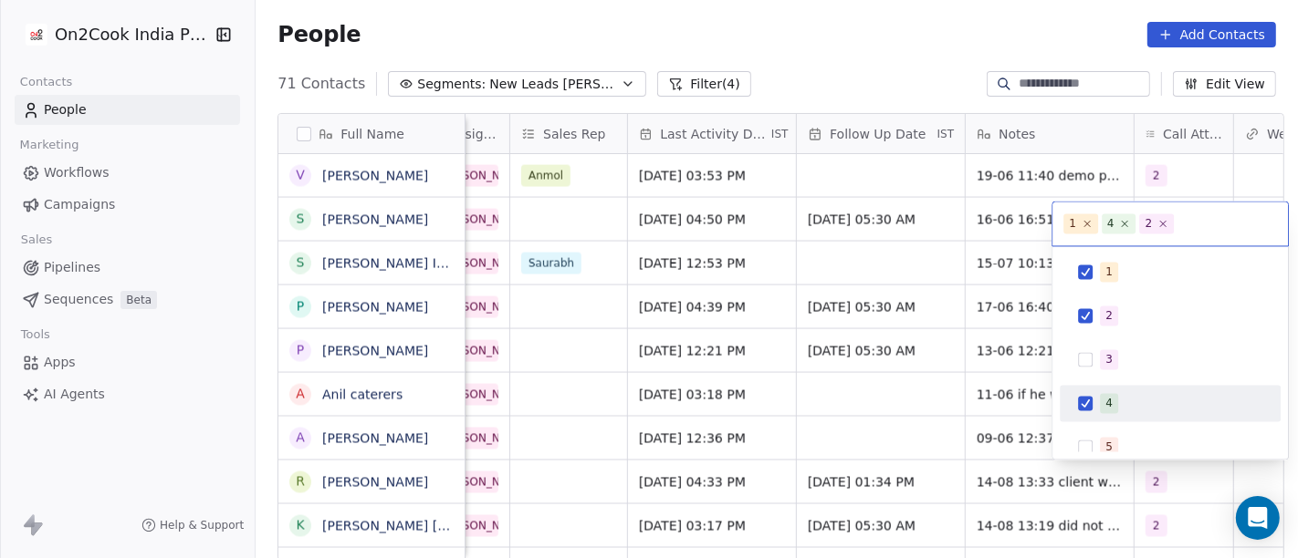
click at [1111, 401] on div "4" at bounding box center [1108, 403] width 7 height 16
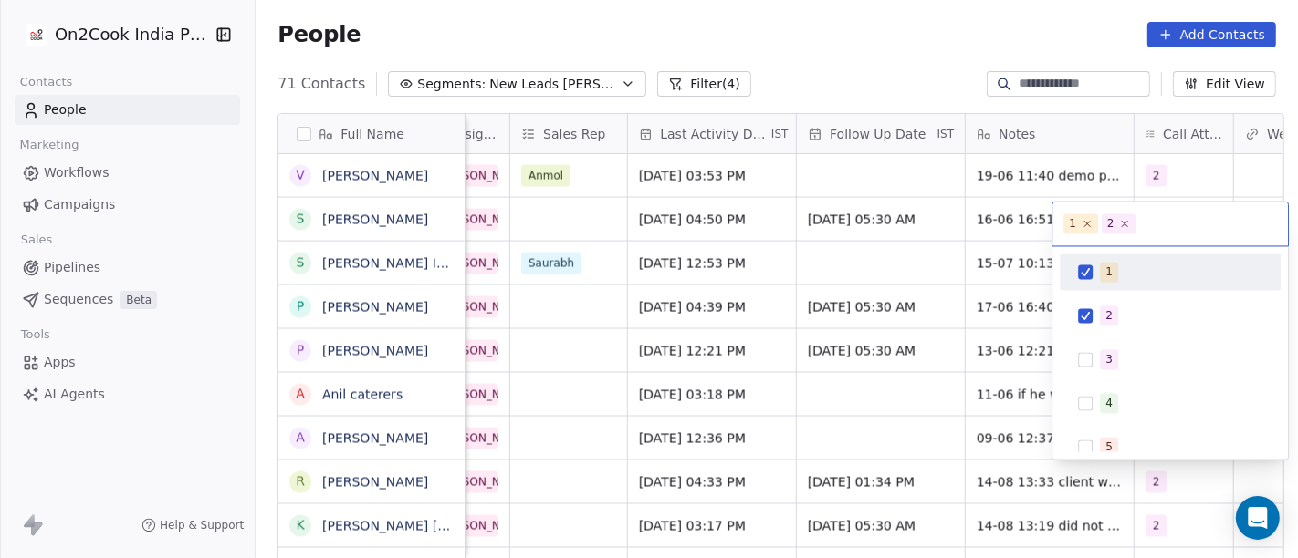
click at [1096, 275] on div "1" at bounding box center [1170, 271] width 206 height 29
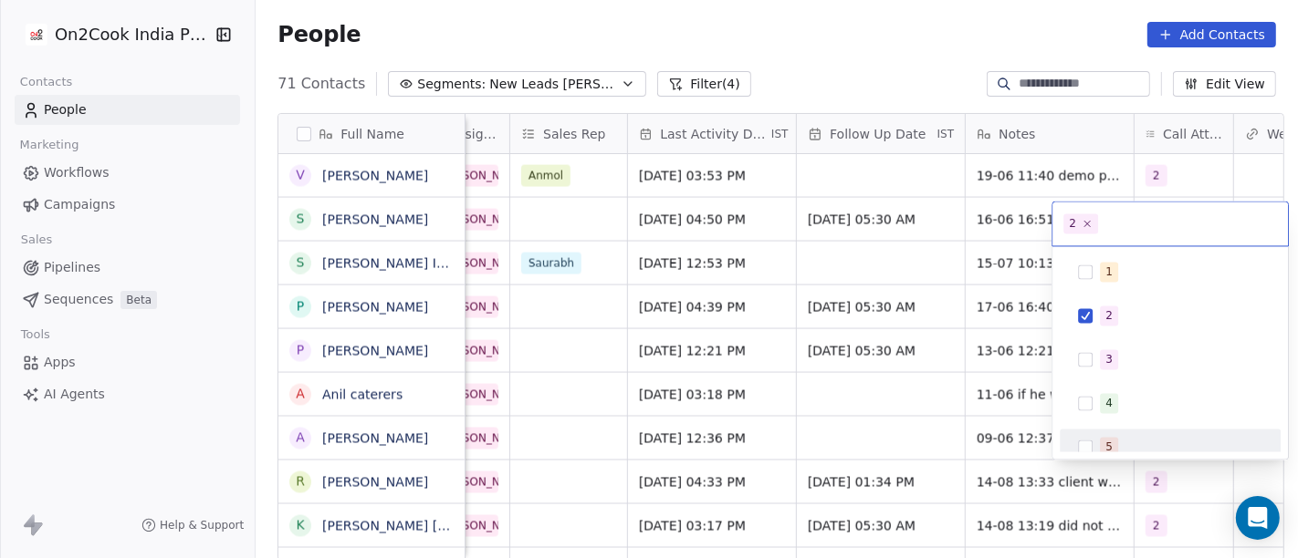
click at [1035, 471] on html "On2Cook India Pvt. Ltd. Contacts People Marketing Workflows Campaigns Sales Pip…" at bounding box center [649, 279] width 1298 height 558
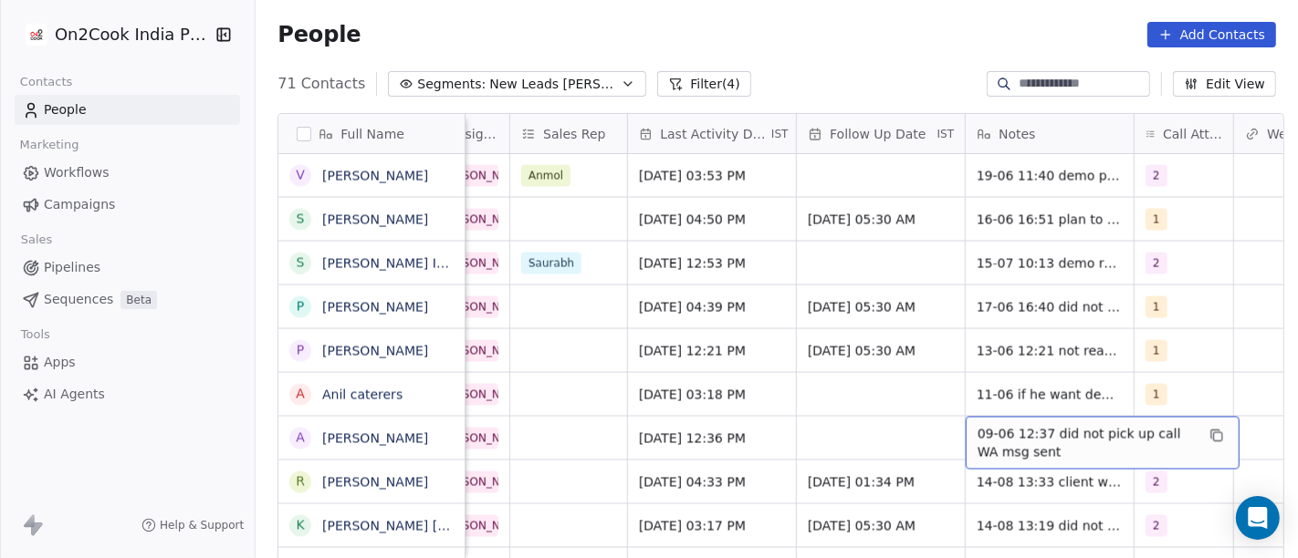
click at [1038, 426] on span "09-06 12:37 did not pick up call WA msg sent" at bounding box center [1085, 443] width 217 height 37
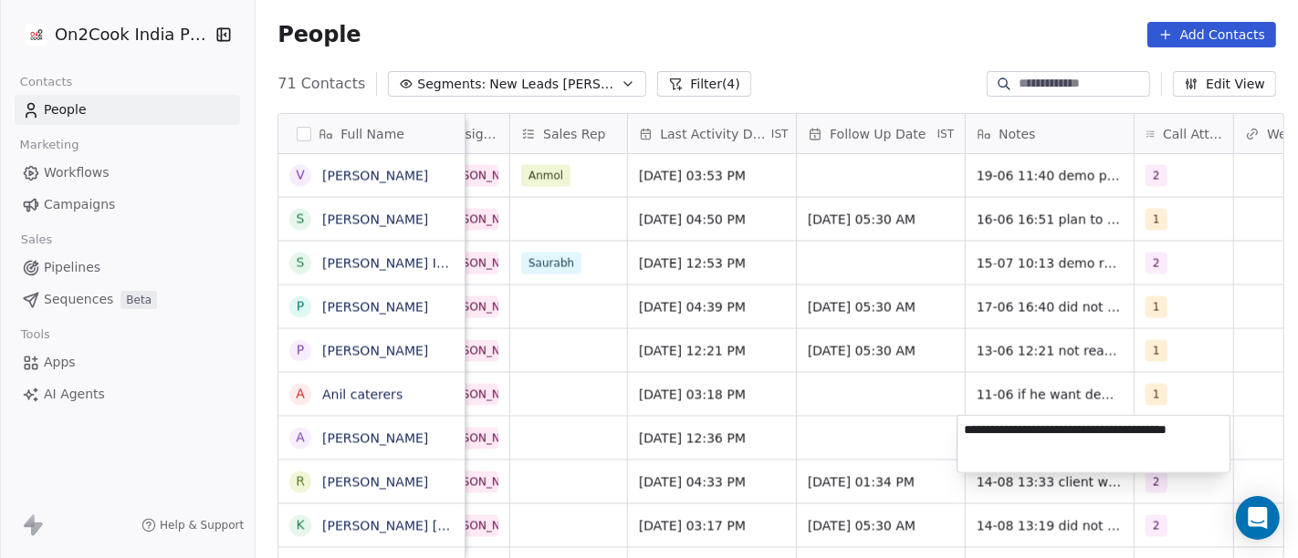
click at [1038, 426] on textarea "**********" at bounding box center [1093, 444] width 272 height 57
type textarea "**********"
click at [834, 428] on html "On2Cook India Pvt. Ltd. Contacts People Marketing Workflows Campaigns Sales Pip…" at bounding box center [649, 279] width 1298 height 558
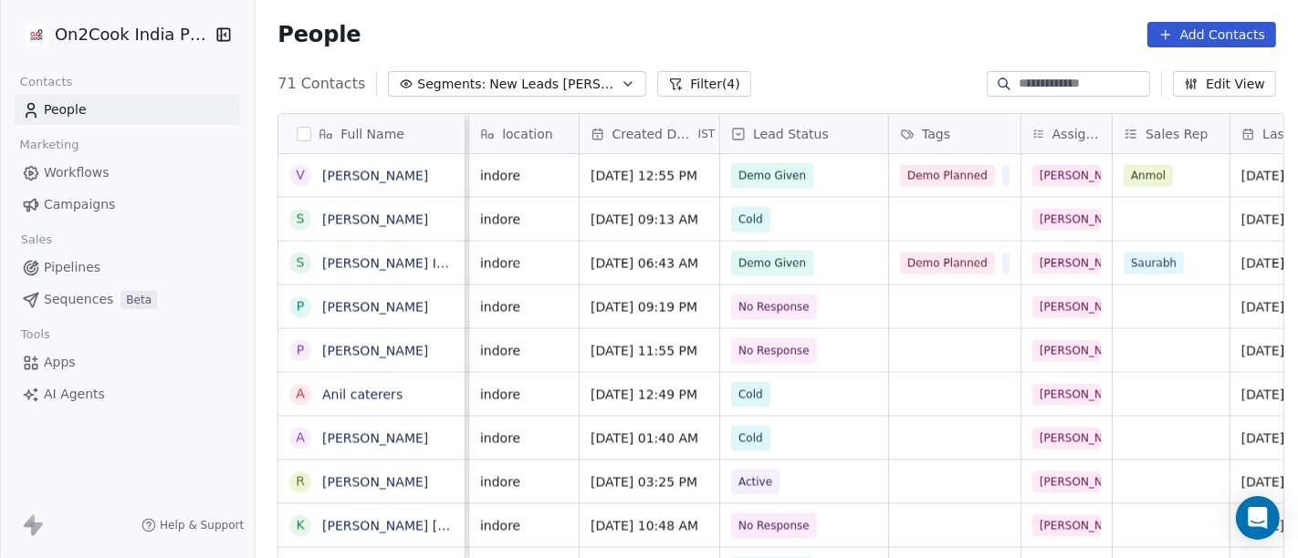
scroll to position [0, 389]
click at [960, 445] on div "grid" at bounding box center [957, 438] width 131 height 43
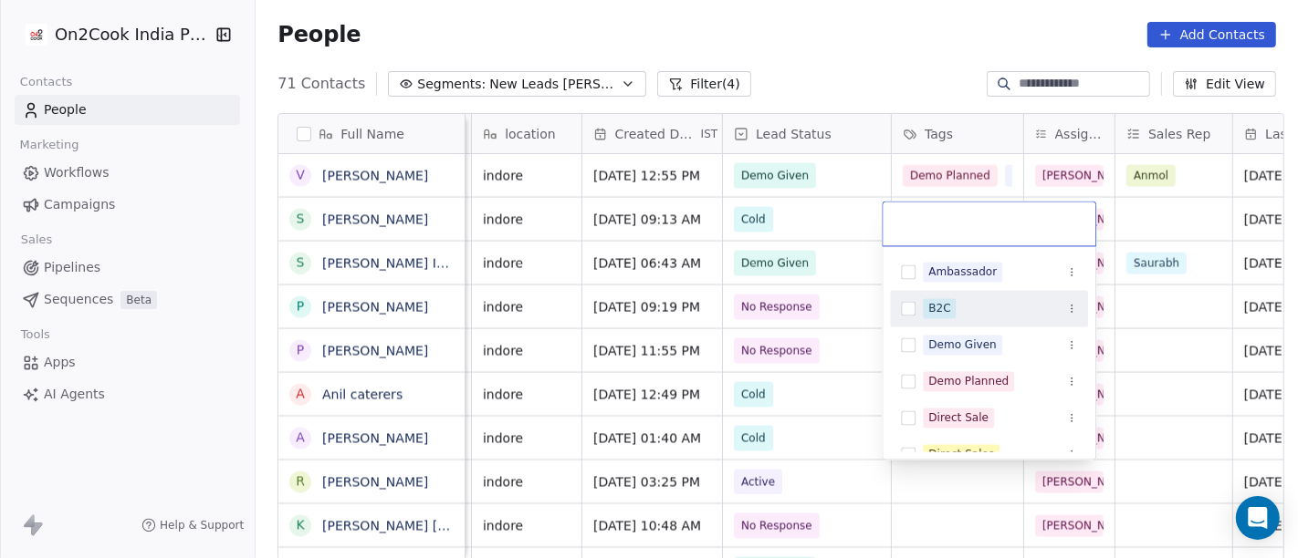
click at [965, 306] on div "B2C" at bounding box center [1000, 308] width 154 height 20
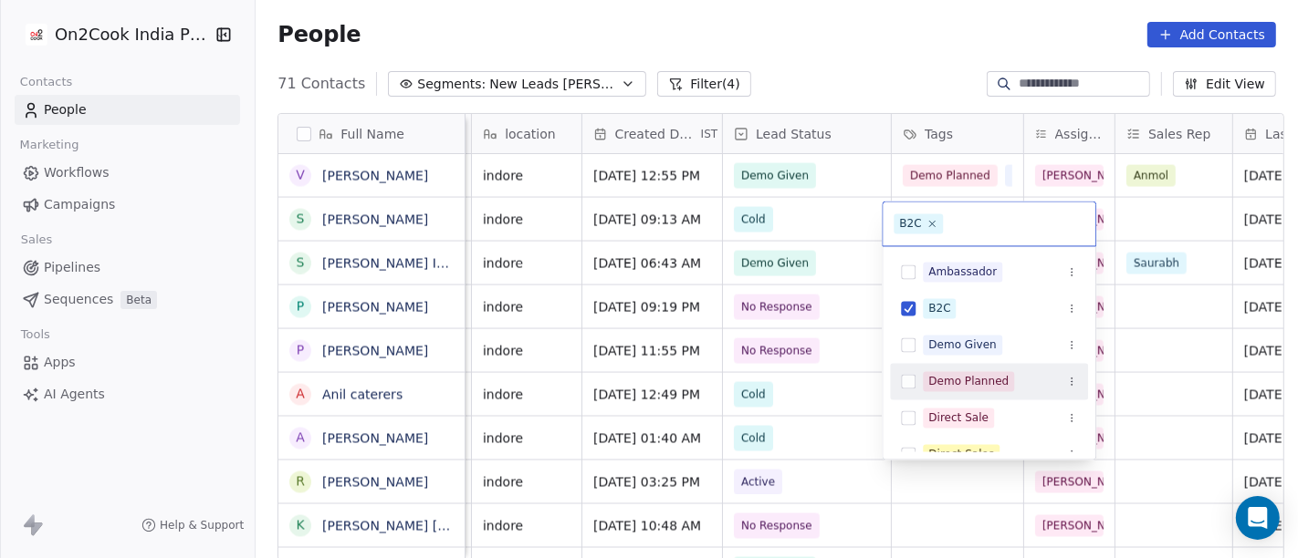
click at [795, 442] on html "On2Cook India Pvt. Ltd. Contacts People Marketing Workflows Campaigns Sales Pip…" at bounding box center [649, 279] width 1298 height 558
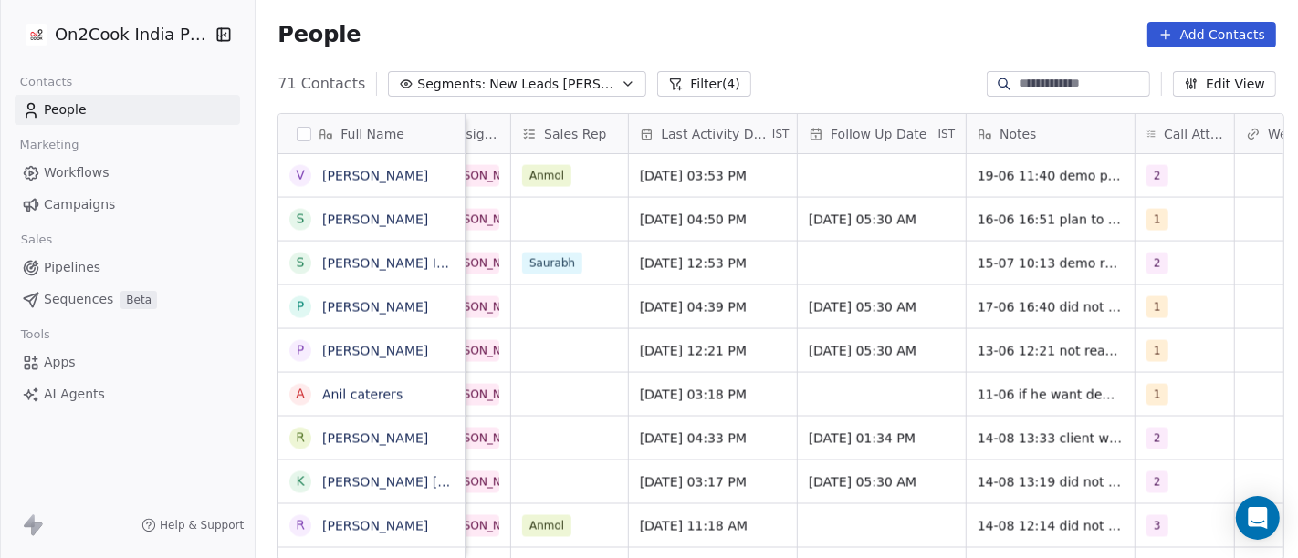
scroll to position [0, 991]
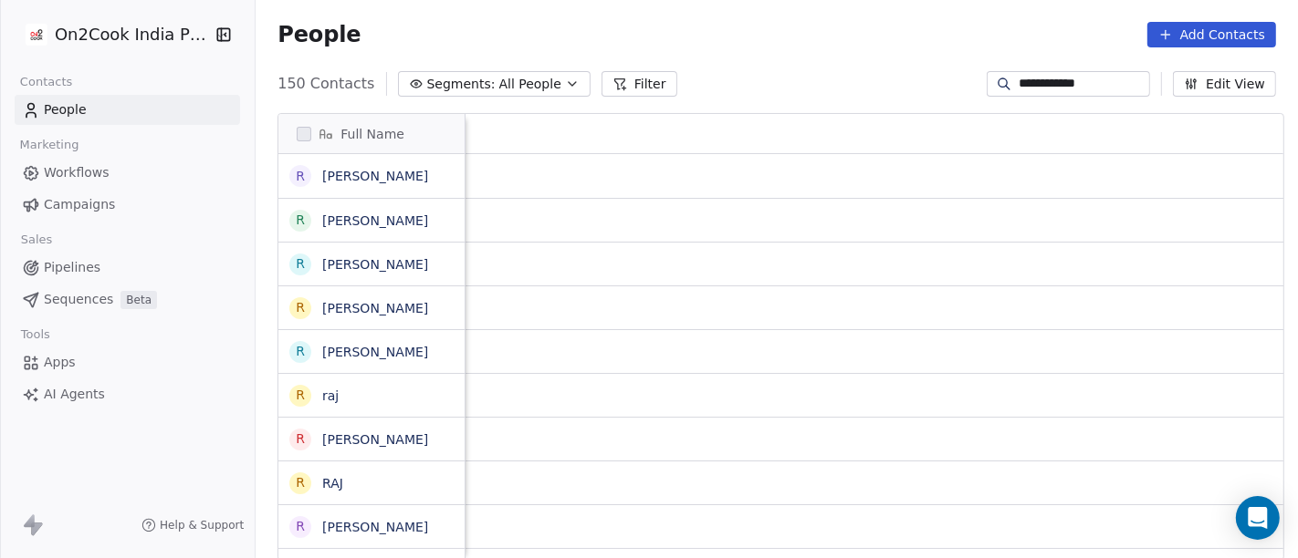
click at [1056, 82] on input "**********" at bounding box center [1082, 84] width 128 height 18
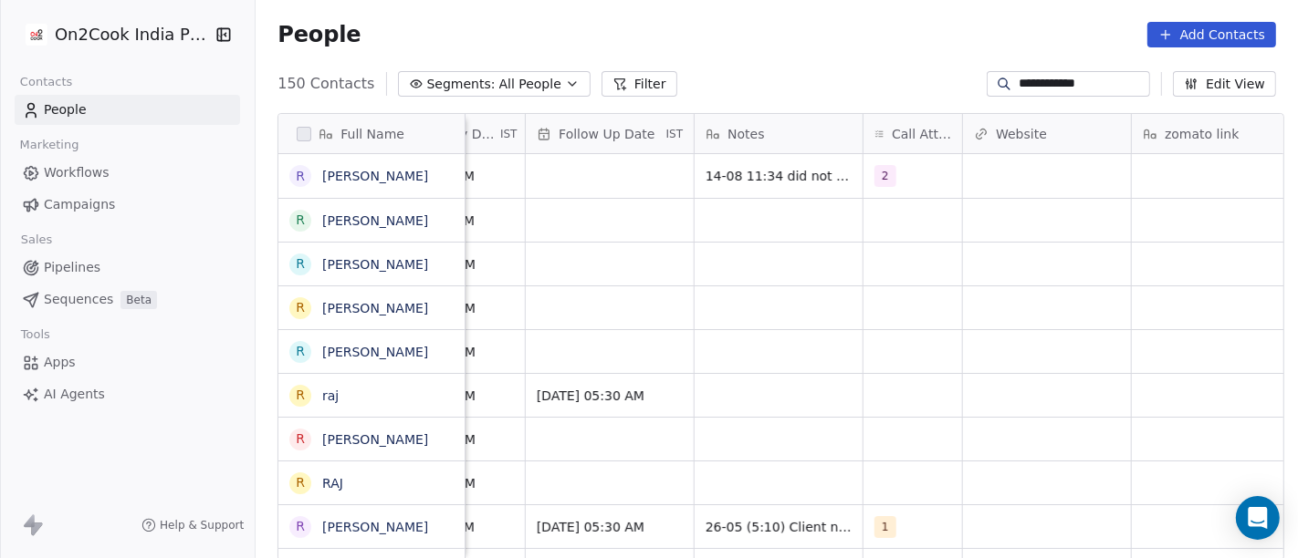
click at [1056, 82] on input "**********" at bounding box center [1082, 84] width 128 height 18
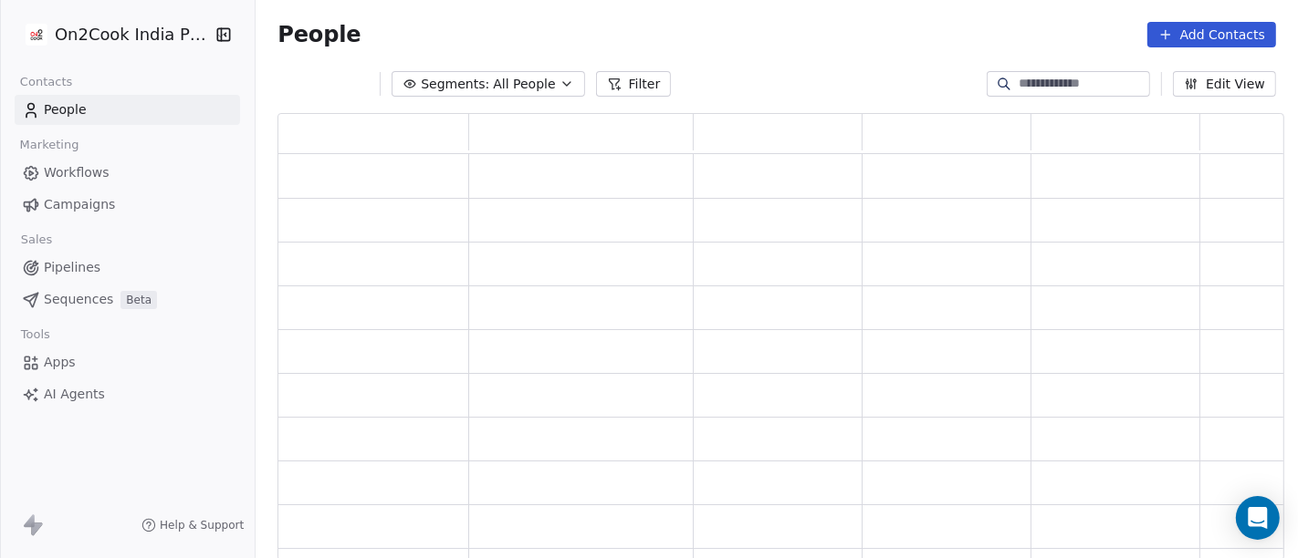
scroll to position [433, 991]
click at [775, 61] on div "People Add Contacts" at bounding box center [777, 34] width 1042 height 69
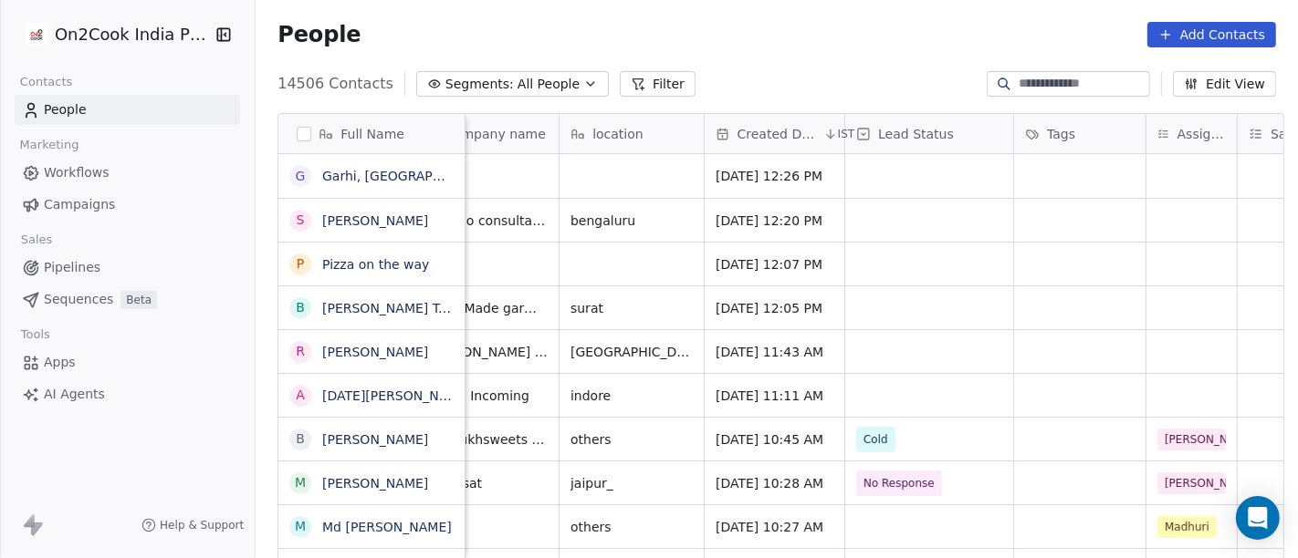
scroll to position [0, 334]
click at [1160, 394] on div "grid" at bounding box center [1193, 395] width 90 height 43
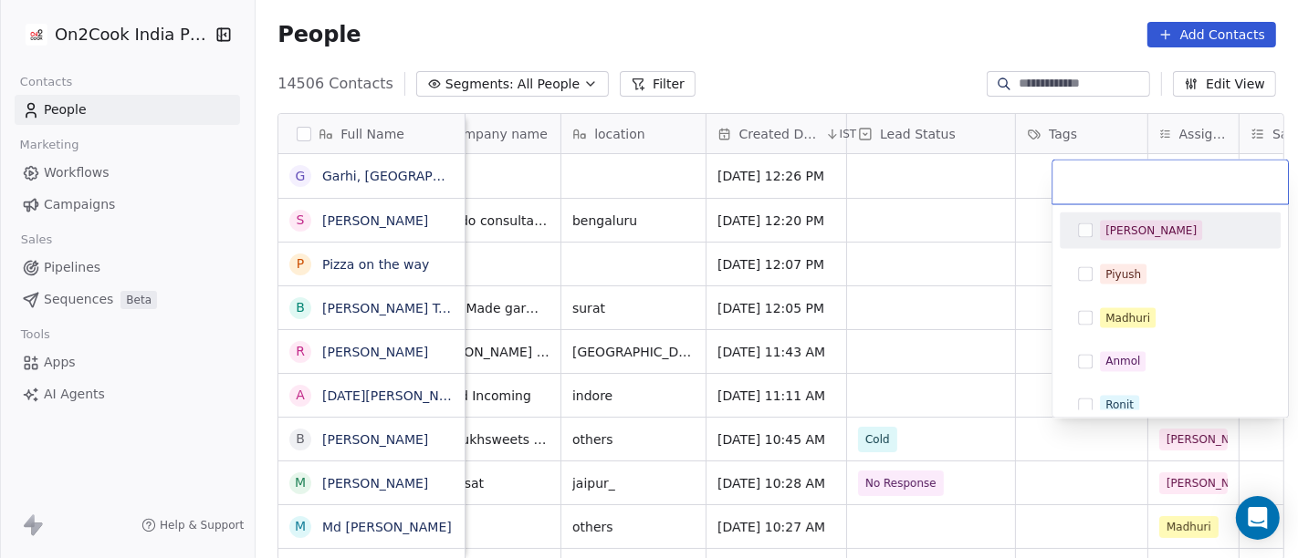
click at [1145, 229] on div "[PERSON_NAME]" at bounding box center [1181, 231] width 162 height 20
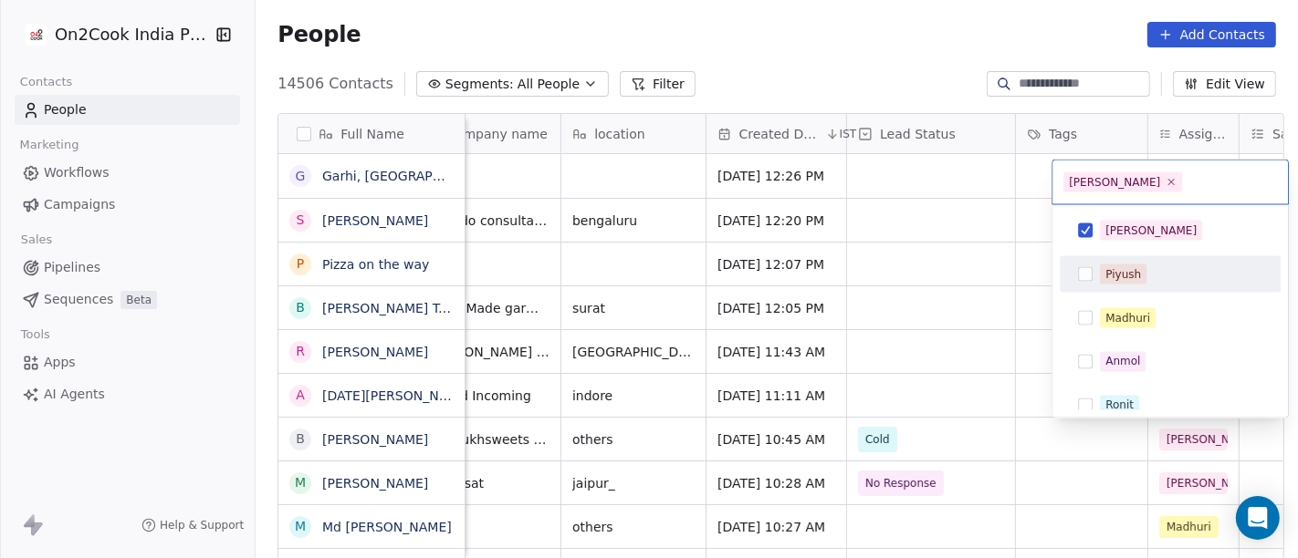
click at [977, 311] on html "On2Cook India Pvt. Ltd. Contacts People Marketing Workflows Campaigns Sales Pip…" at bounding box center [649, 279] width 1298 height 558
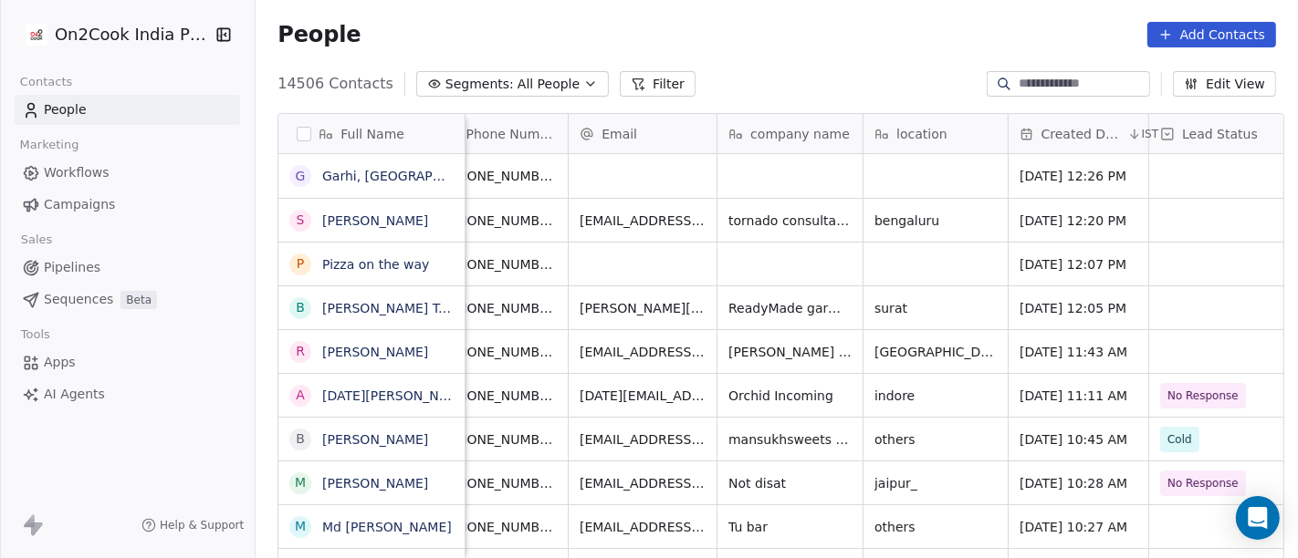
scroll to position [0, 0]
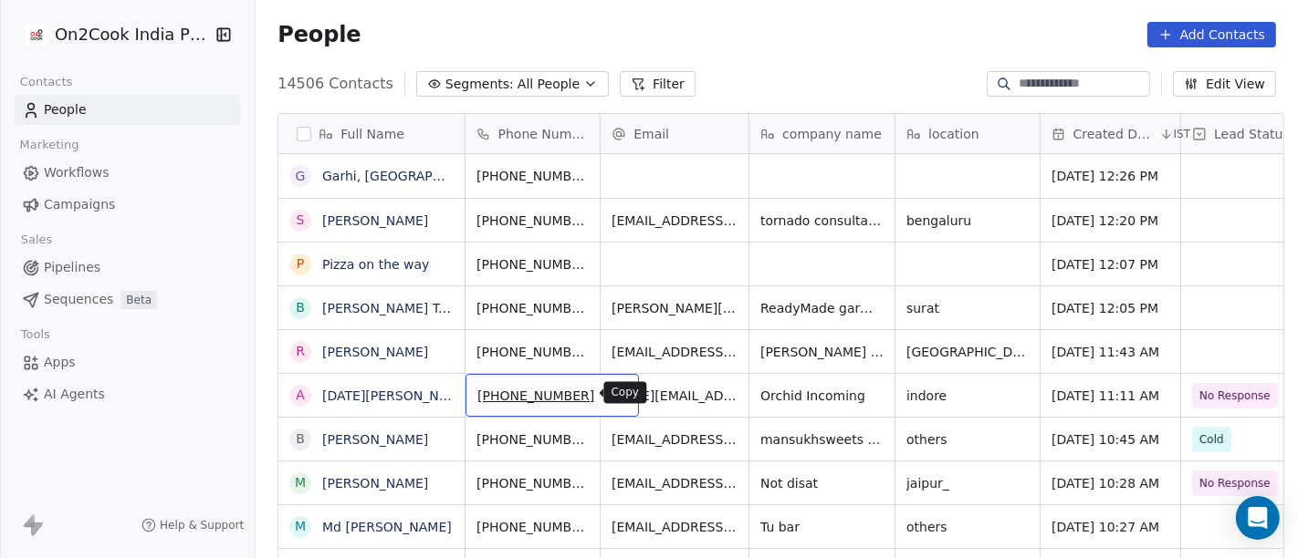
click at [610, 391] on icon "grid" at bounding box center [617, 393] width 15 height 15
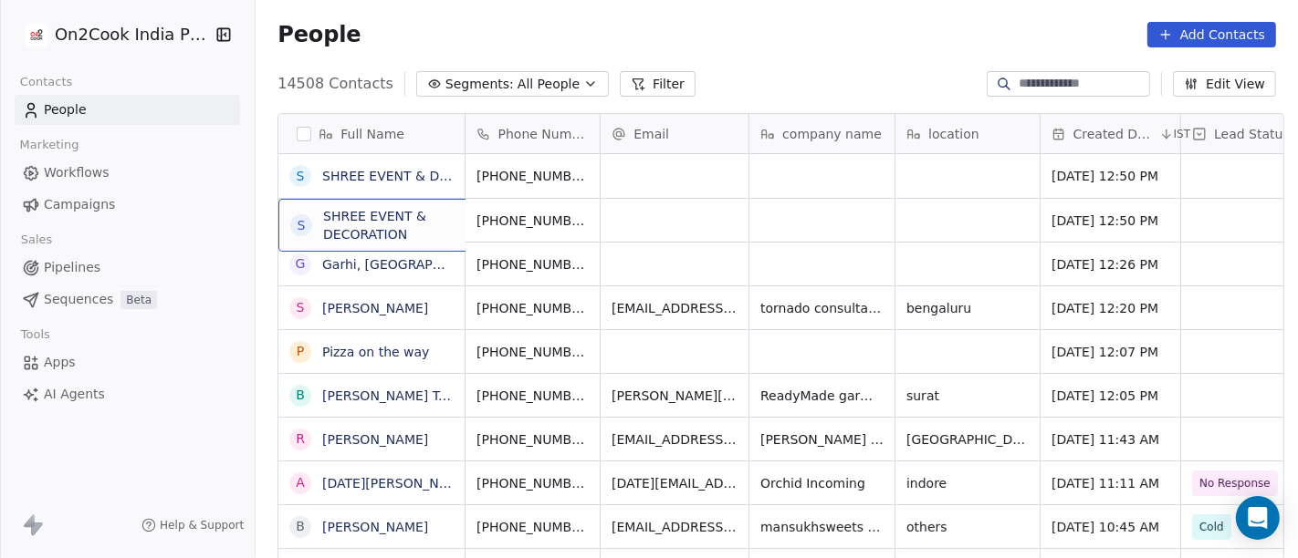
scroll to position [2, 0]
click at [360, 234] on div "S SHREE EVENT & DECORATION" at bounding box center [415, 223] width 274 height 53
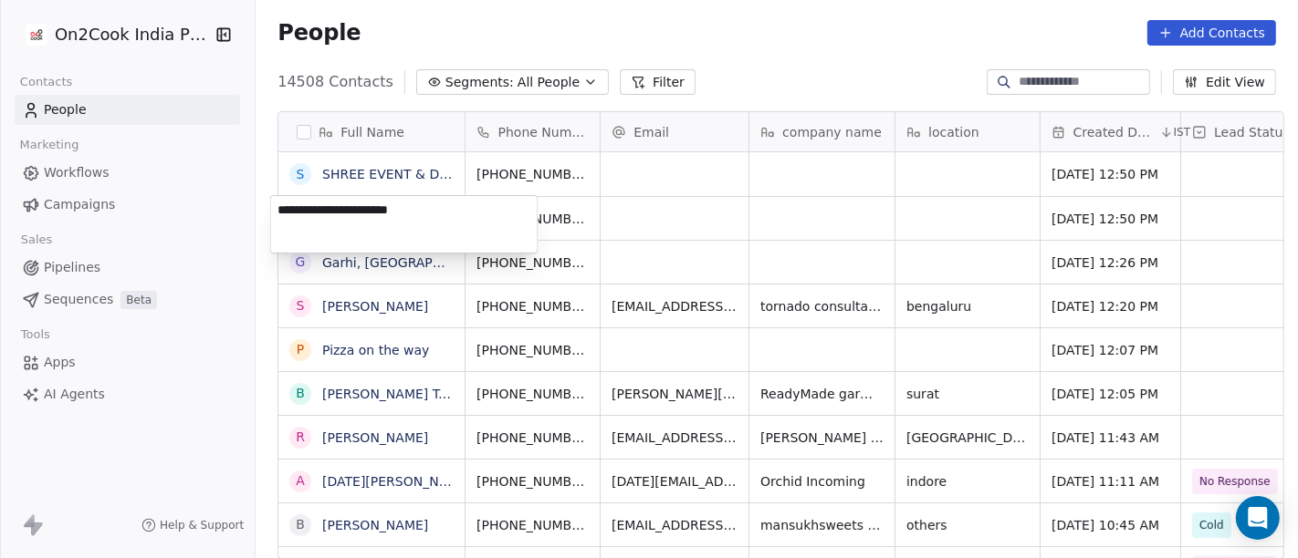
click at [360, 234] on textarea "**********" at bounding box center [404, 224] width 266 height 57
click at [799, 75] on html "On2Cook India Pvt. Ltd. Contacts People Marketing Workflows Campaigns Sales Pip…" at bounding box center [649, 279] width 1298 height 558
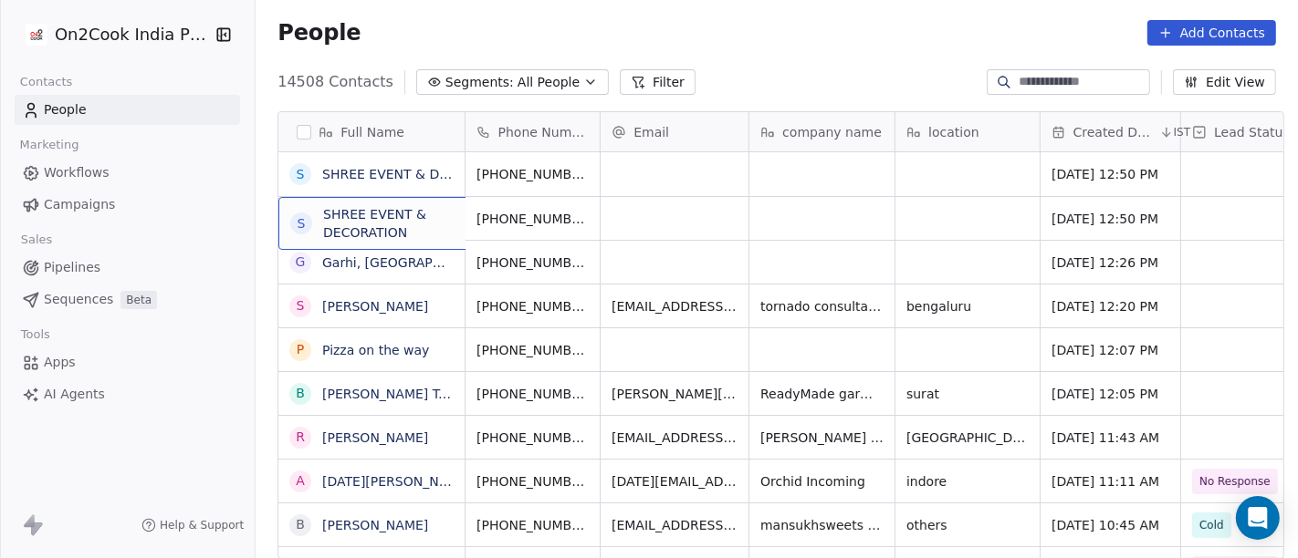
click at [862, 78] on html "On2Cook India Pvt. Ltd. Contacts People Marketing Workflows Campaigns Sales Pip…" at bounding box center [649, 279] width 1298 height 558
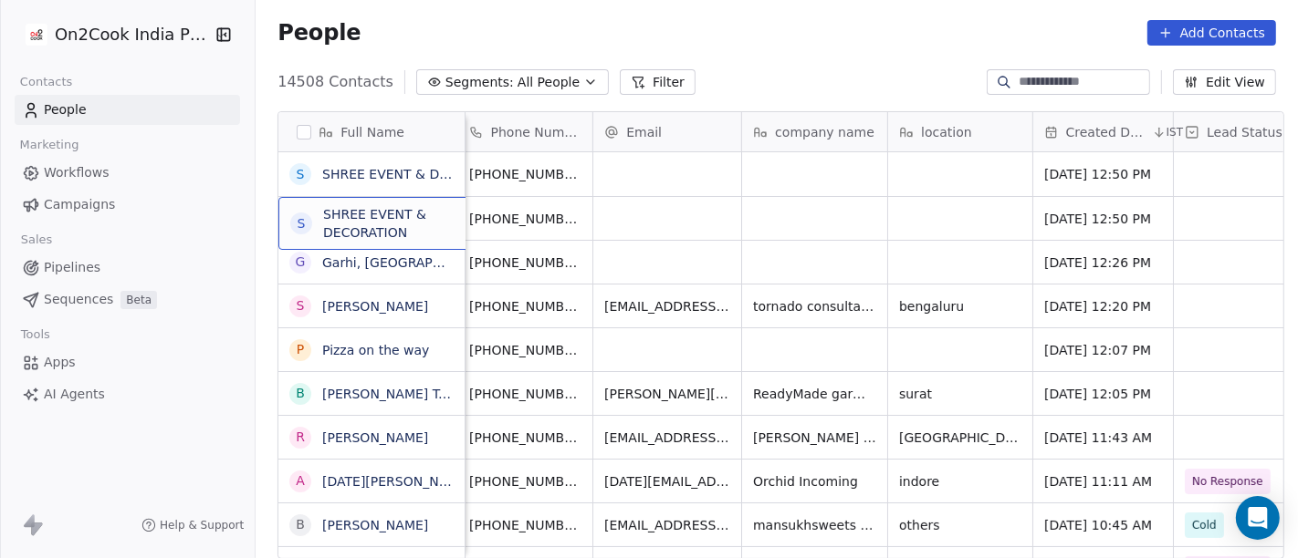
scroll to position [0, 0]
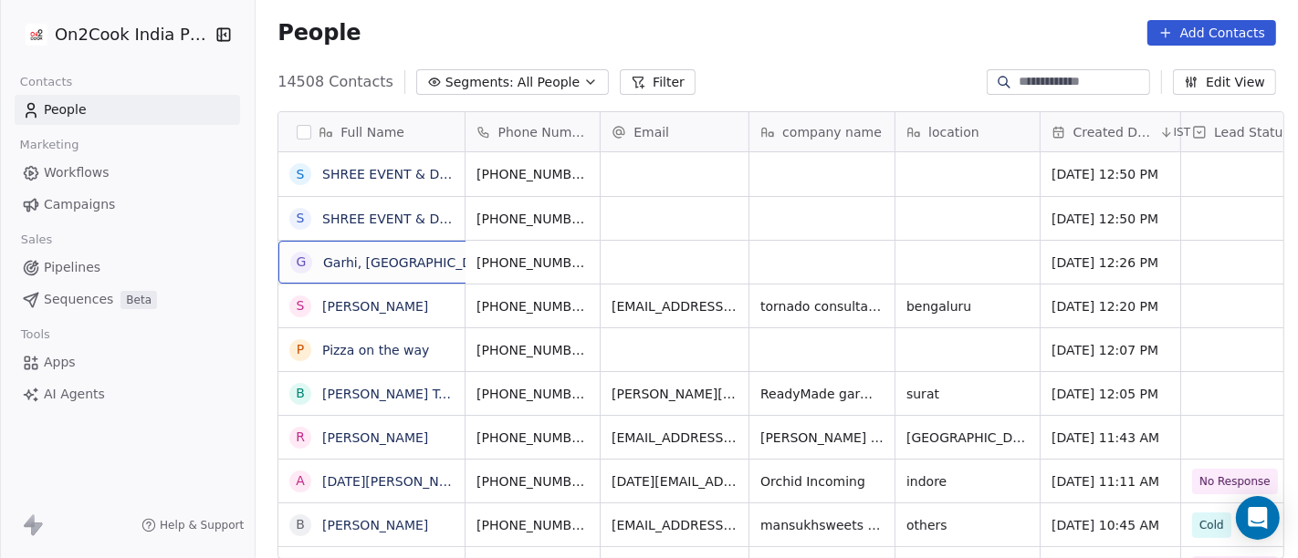
click at [418, 272] on div "G Garhi, [GEOGRAPHIC_DATA]" at bounding box center [411, 262] width 266 height 43
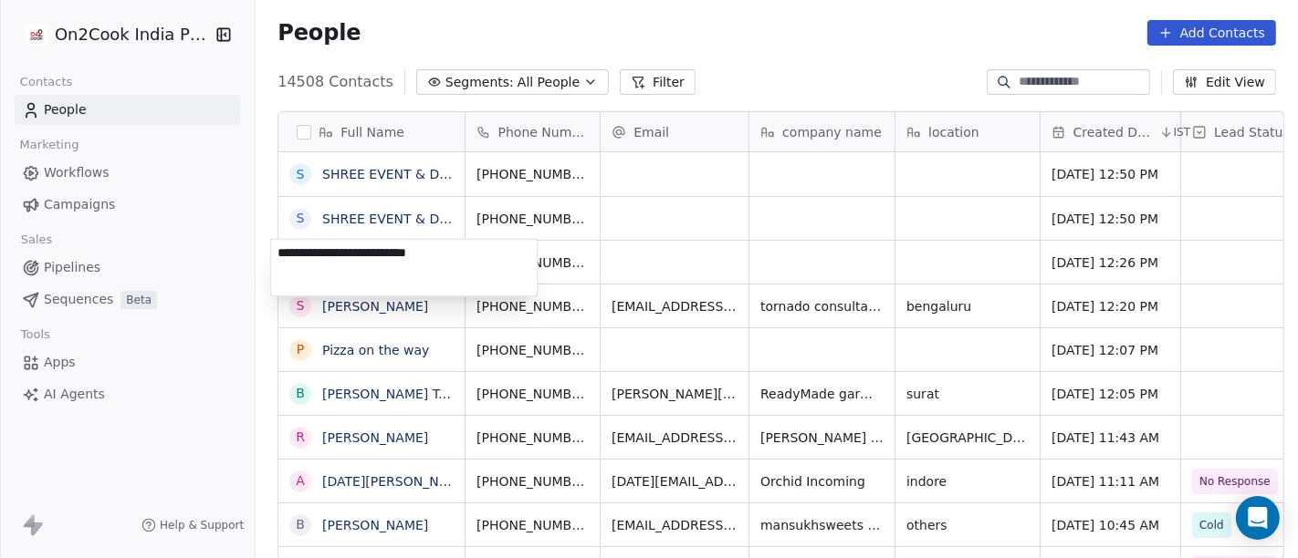
click at [418, 272] on textarea "**********" at bounding box center [404, 267] width 266 height 57
click at [1039, 74] on html "On2Cook India Pvt. Ltd. Contacts People Marketing Workflows Campaigns Sales Pip…" at bounding box center [649, 279] width 1298 height 558
click at [1039, 74] on input at bounding box center [1082, 82] width 128 height 18
paste input "**********"
type input "**********"
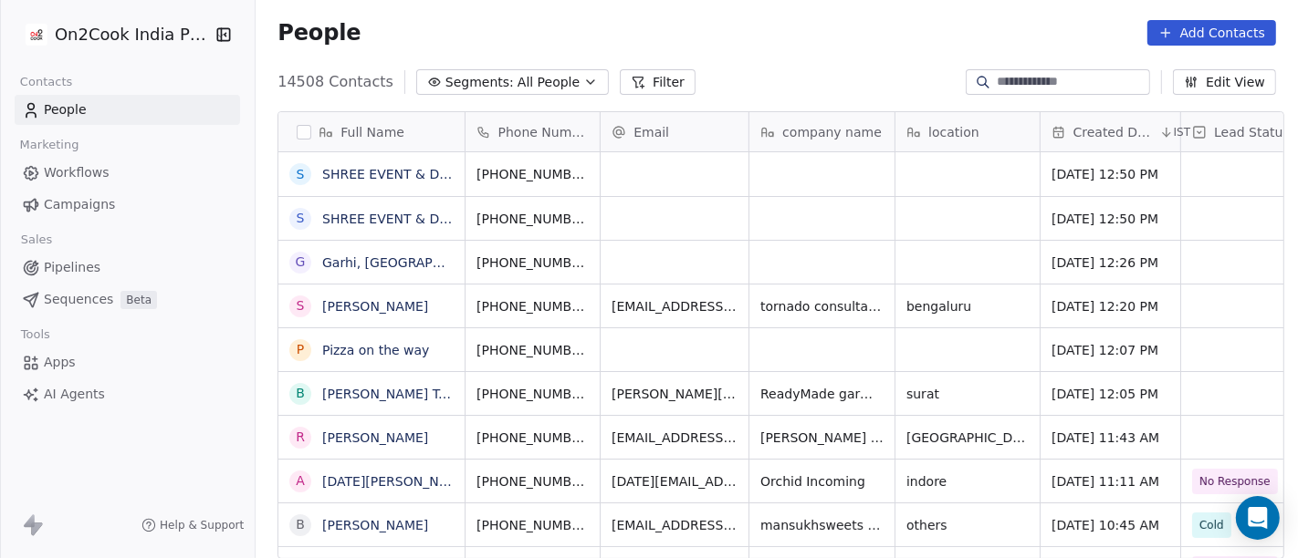
click at [1015, 79] on input at bounding box center [1072, 82] width 150 height 18
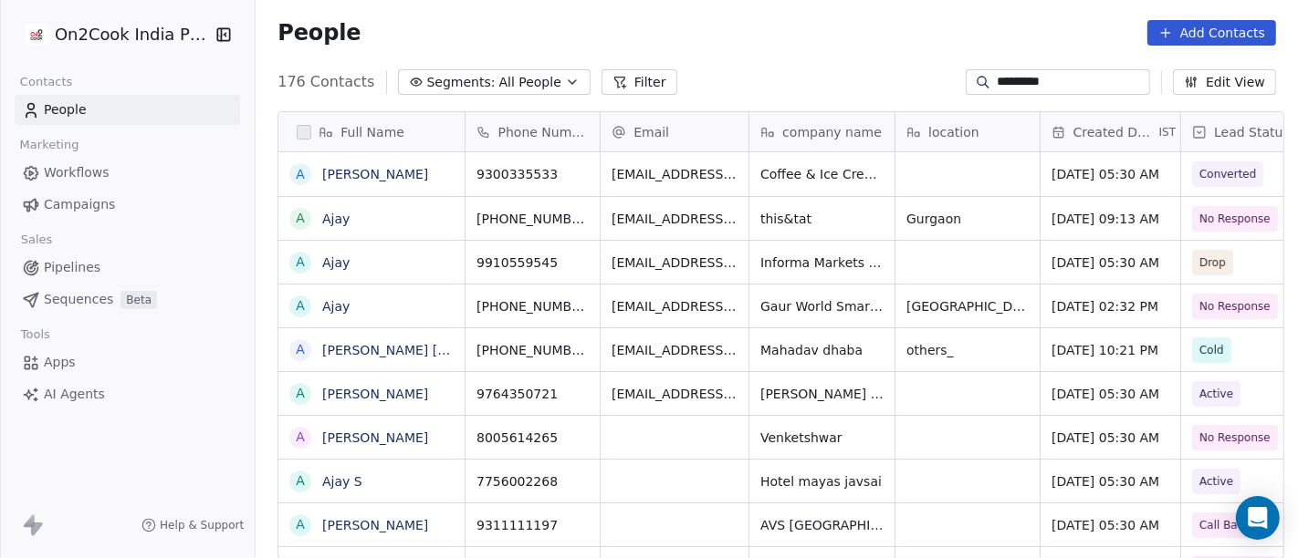
scroll to position [476, 1035]
type input "*********"
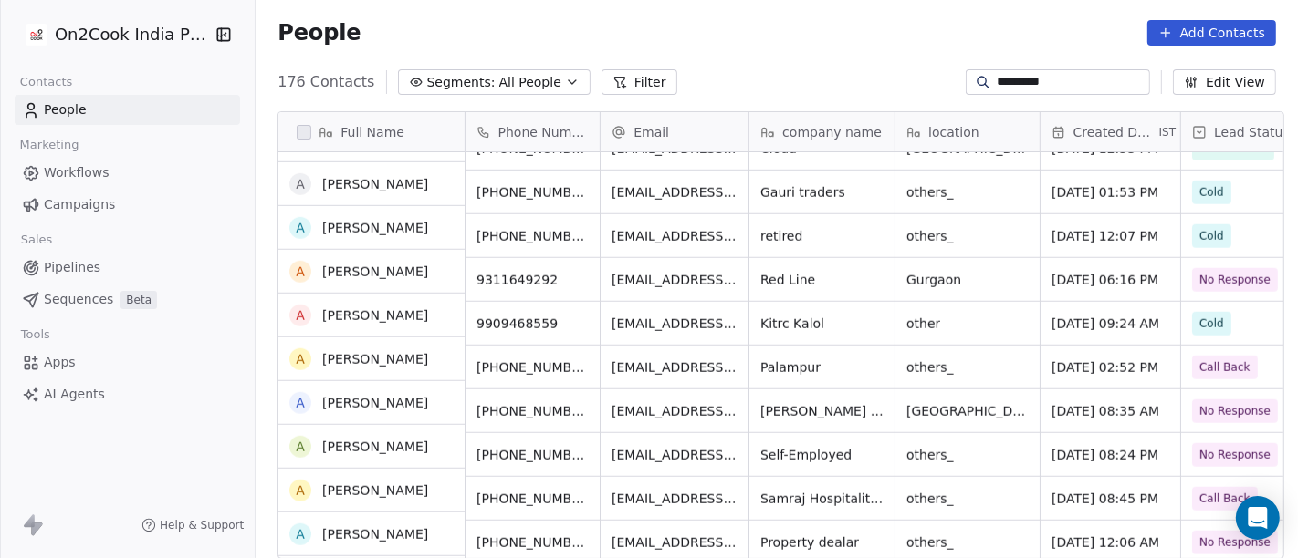
scroll to position [0, 0]
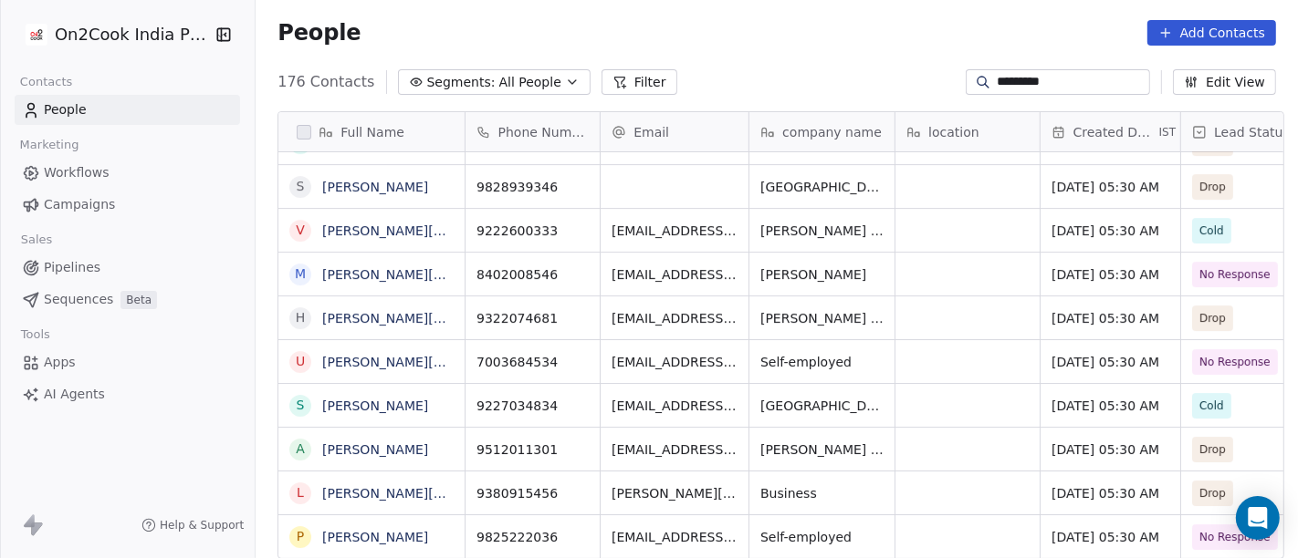
click at [1079, 75] on input "*********" at bounding box center [1072, 82] width 150 height 18
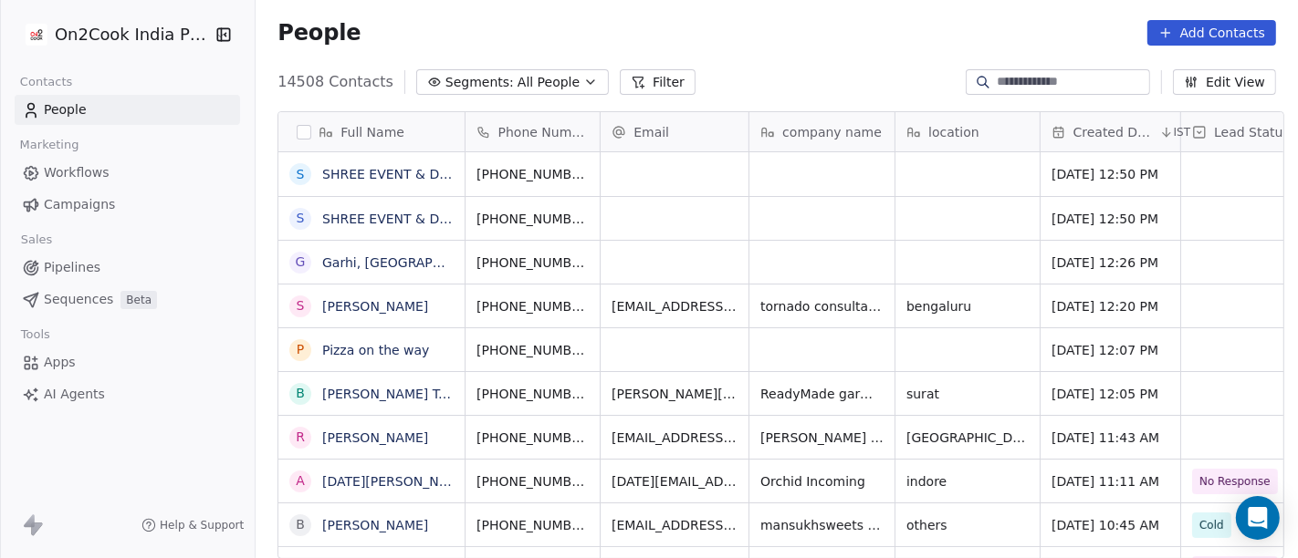
click at [850, 42] on div "People Add Contacts" at bounding box center [776, 33] width 998 height 26
drag, startPoint x: 565, startPoint y: 350, endPoint x: 581, endPoint y: 343, distance: 18.0
click at [613, 345] on icon "grid" at bounding box center [617, 349] width 8 height 8
click at [1045, 77] on input at bounding box center [1072, 82] width 150 height 18
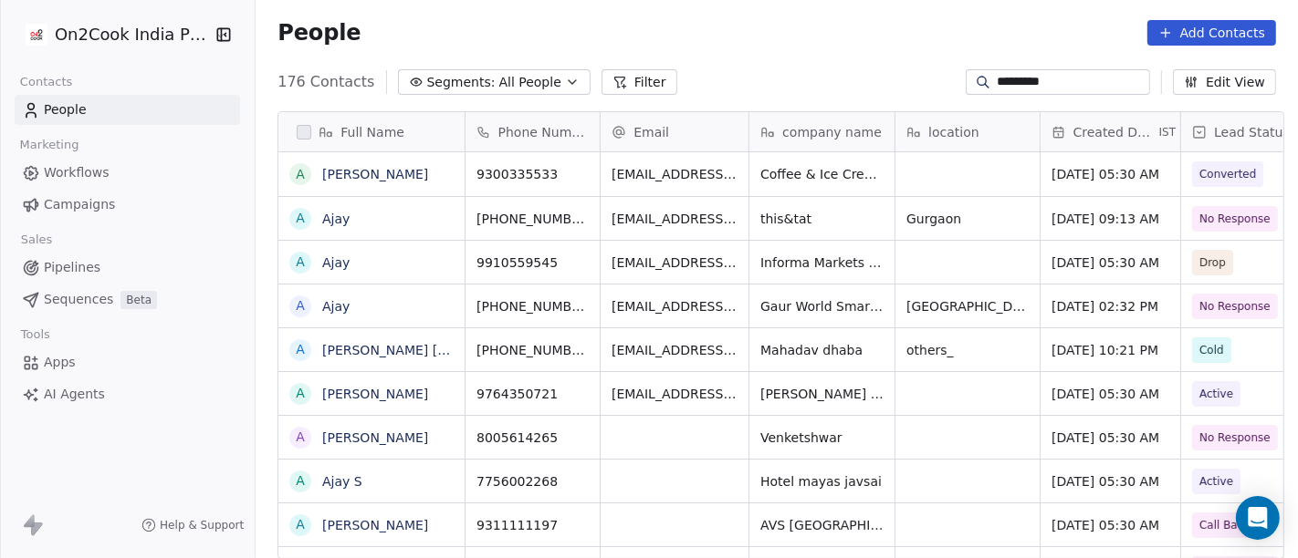
click at [889, 68] on div "176 Contacts Segments: All People Filter ********* Edit View" at bounding box center [777, 82] width 1042 height 29
click at [677, 3] on div "People Add Contacts" at bounding box center [777, 32] width 1042 height 69
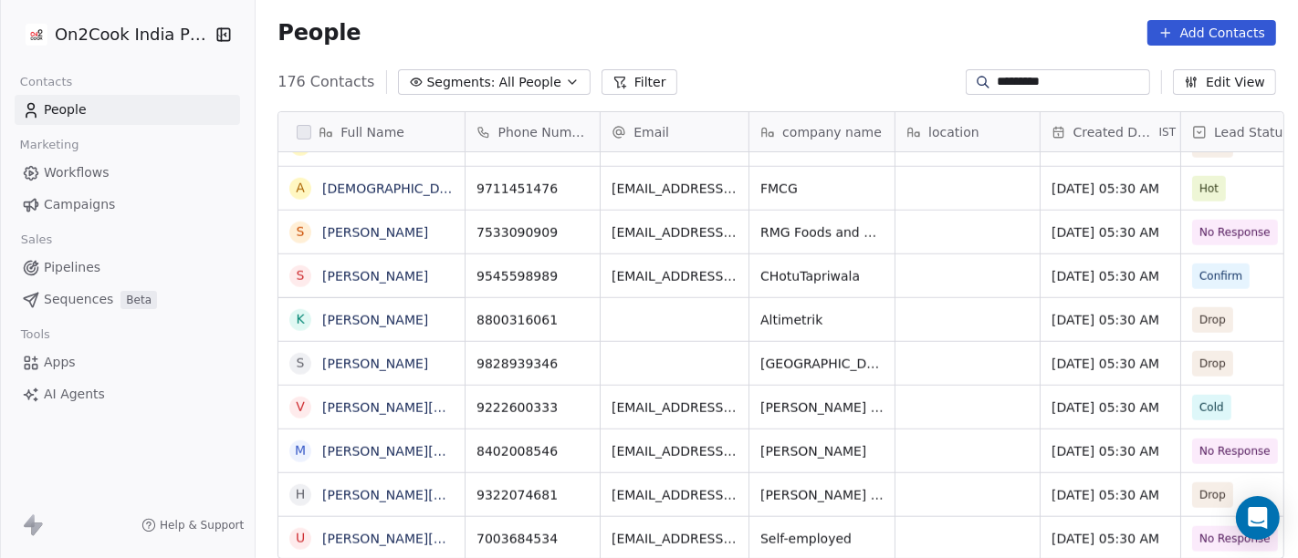
click at [1036, 79] on input "*********" at bounding box center [1072, 82] width 150 height 18
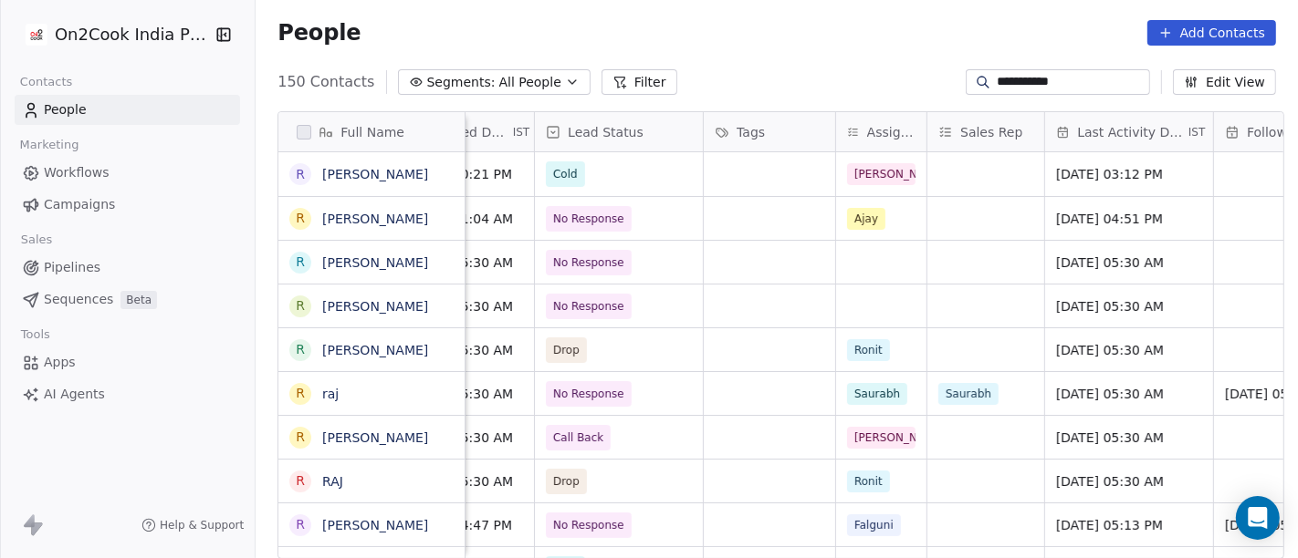
scroll to position [0, 631]
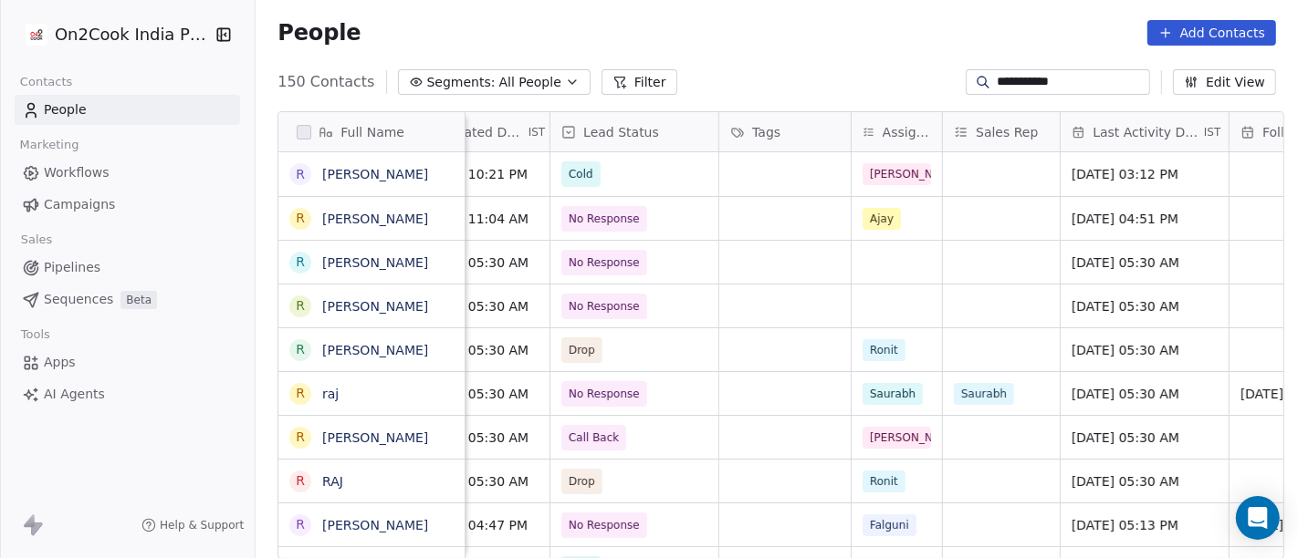
type input "**********"
click at [625, 168] on span "Cold" at bounding box center [617, 175] width 111 height 26
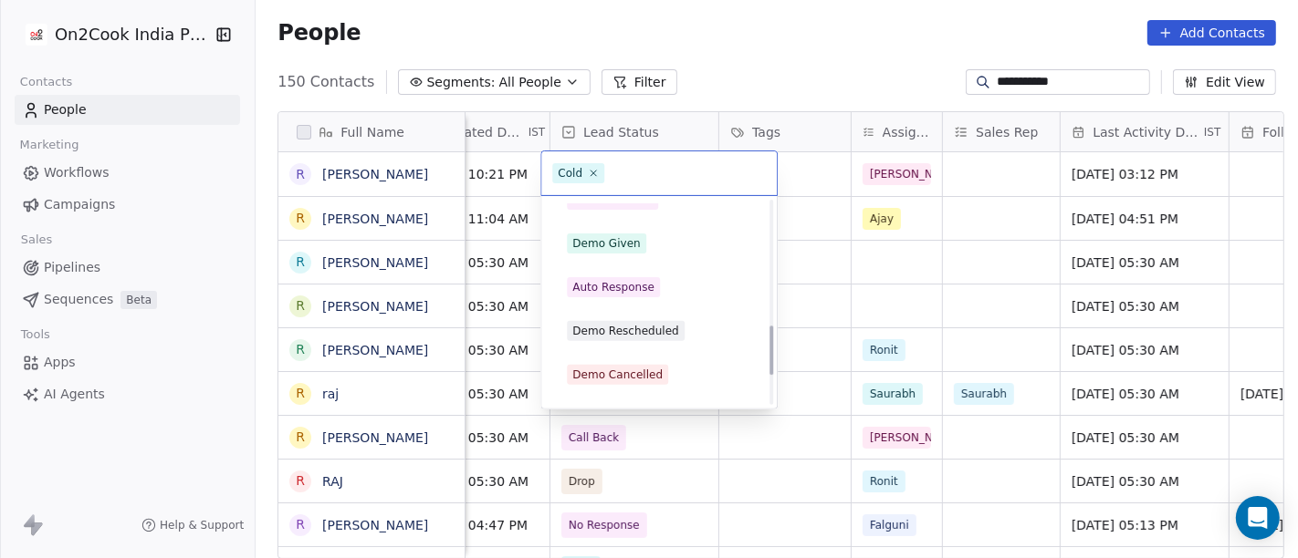
scroll to position [506, 0]
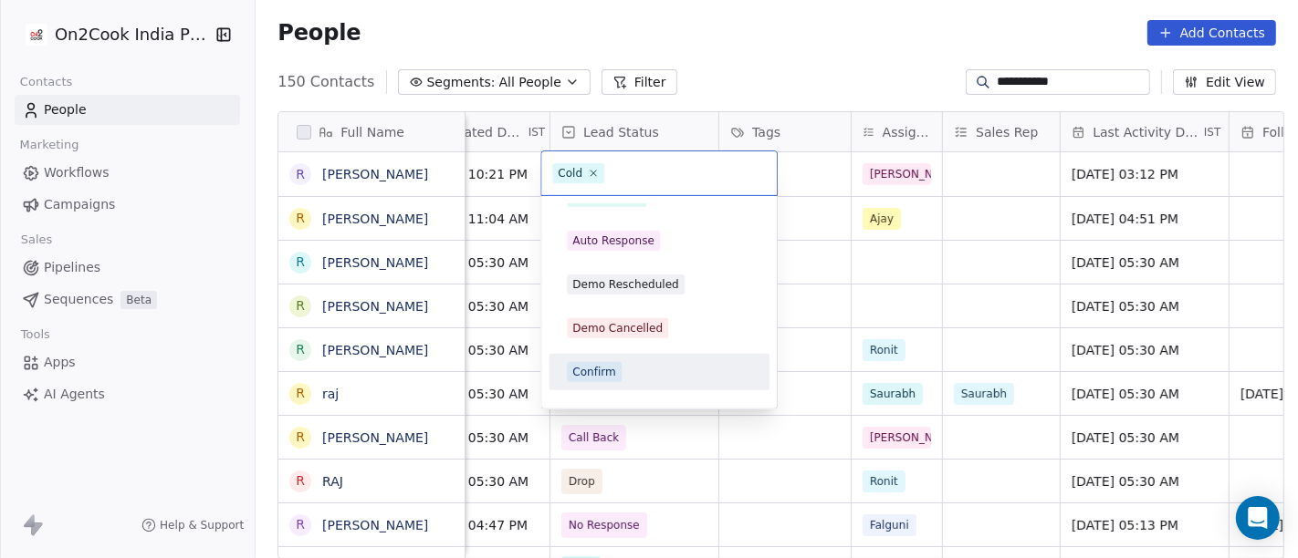
click at [666, 371] on div "Confirm" at bounding box center [659, 372] width 184 height 20
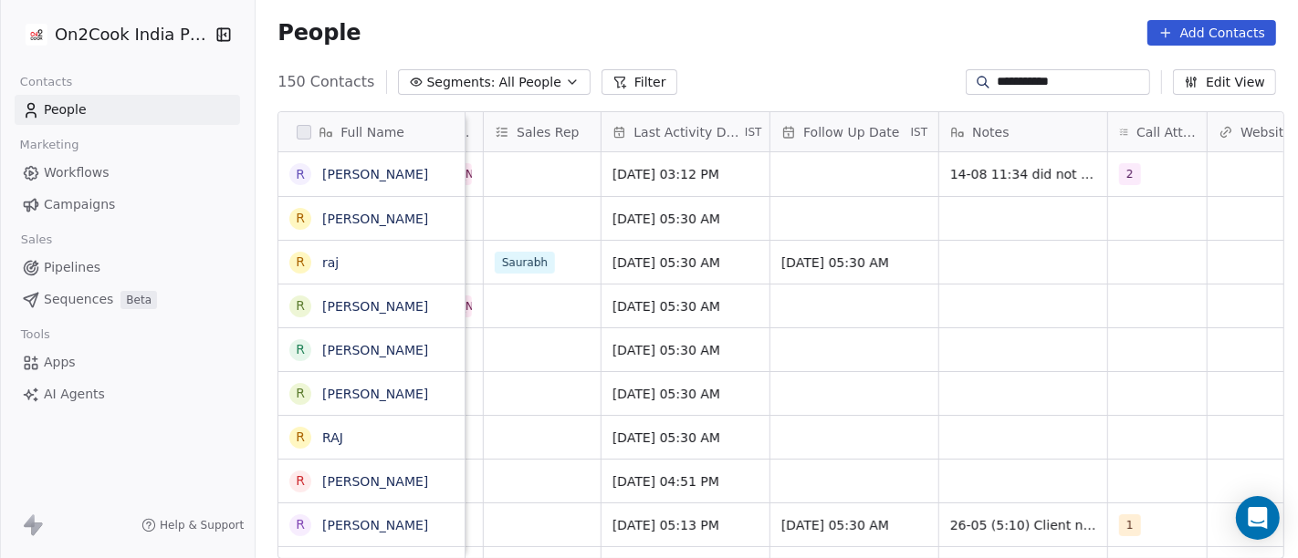
scroll to position [1, 1090]
click at [1126, 178] on span "2" at bounding box center [1130, 174] width 22 height 22
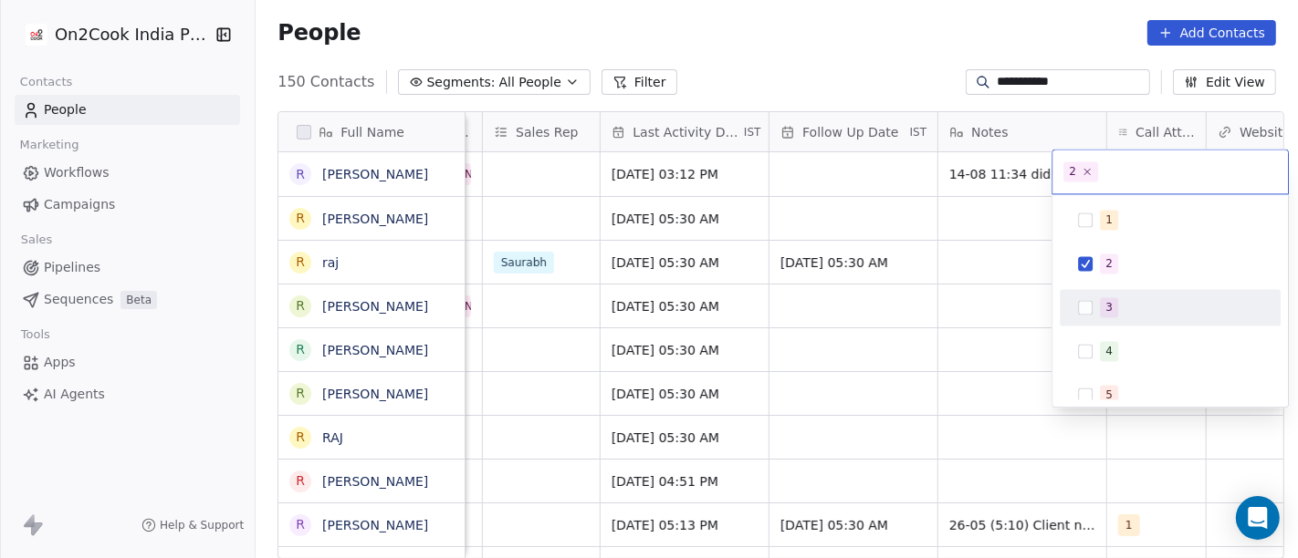
click at [1116, 303] on span "3" at bounding box center [1109, 307] width 18 height 20
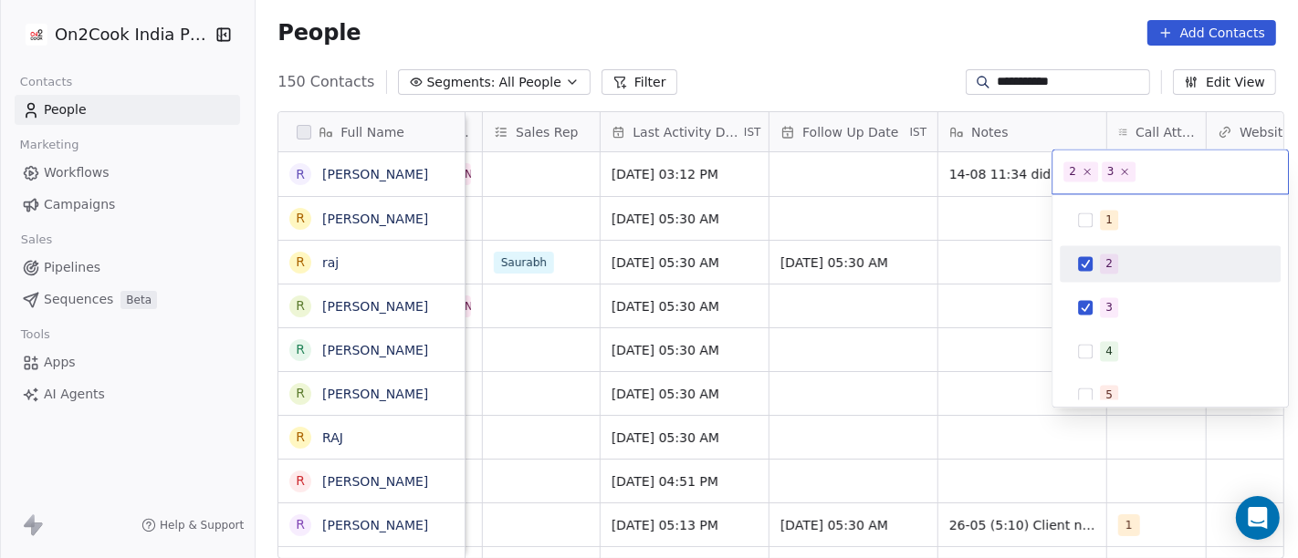
click at [1110, 268] on div "2" at bounding box center [1108, 264] width 7 height 16
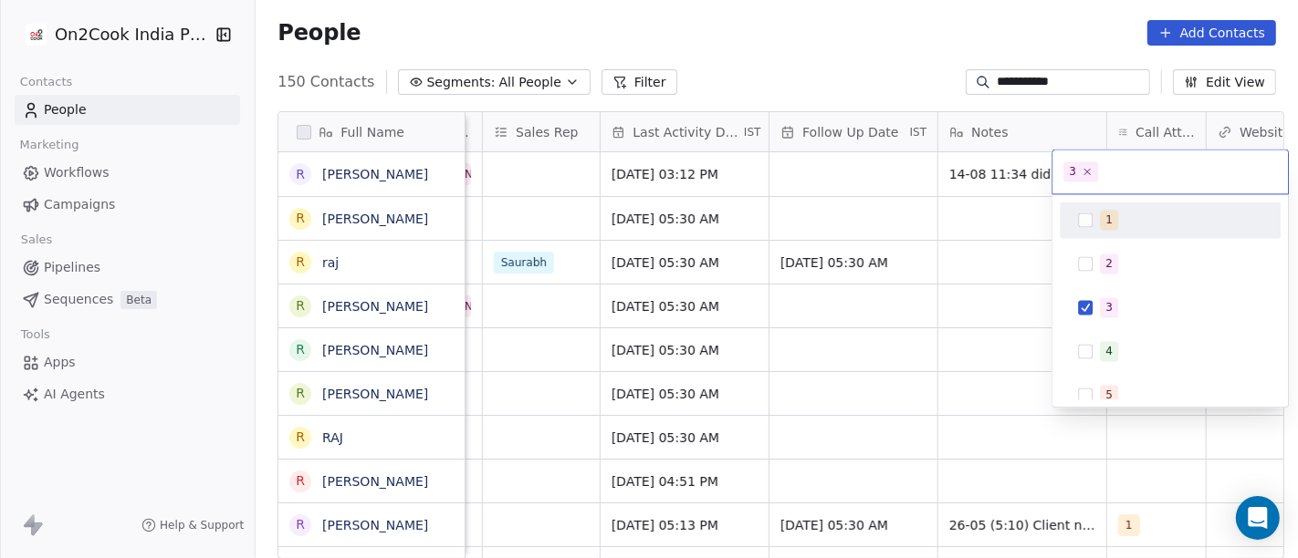
click at [946, 50] on html "**********" at bounding box center [649, 279] width 1298 height 558
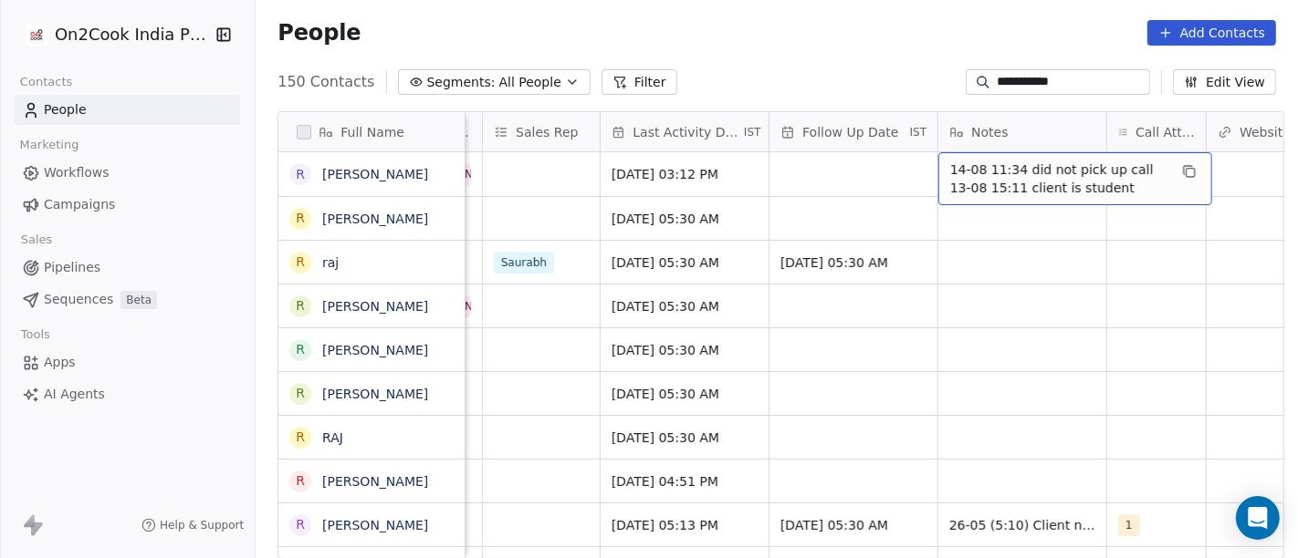
click at [968, 164] on span "14-08 11:34 did not pick up call 13-08 15:11 client is student" at bounding box center [1058, 179] width 217 height 37
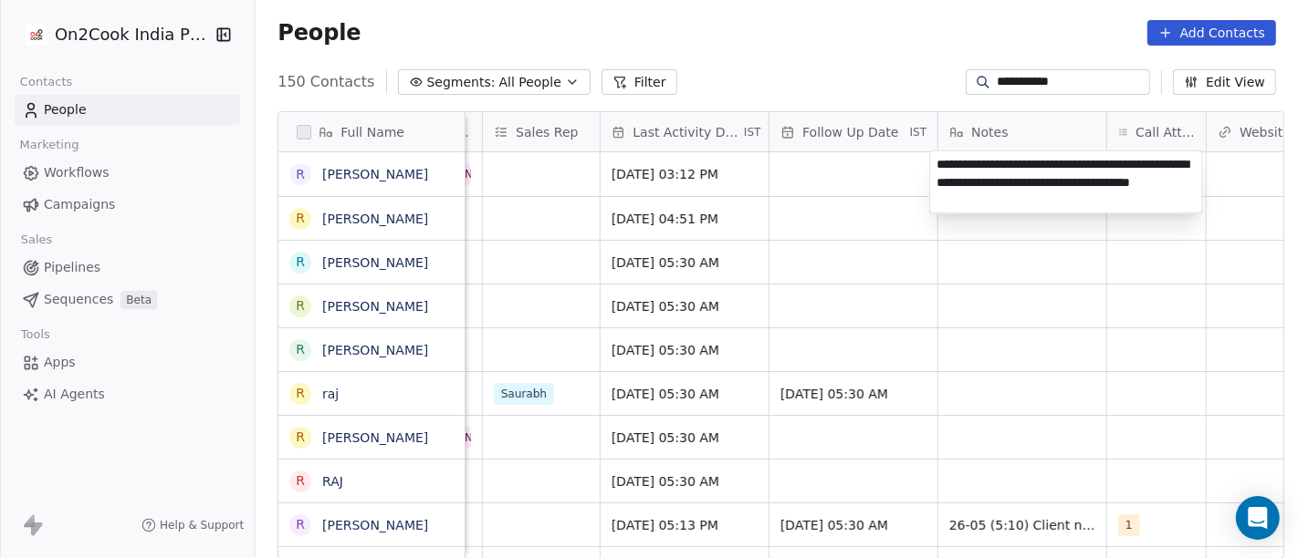
click at [1090, 163] on textarea "**********" at bounding box center [1066, 182] width 272 height 62
type textarea "**********"
click at [1044, 298] on html "**********" at bounding box center [649, 279] width 1298 height 558
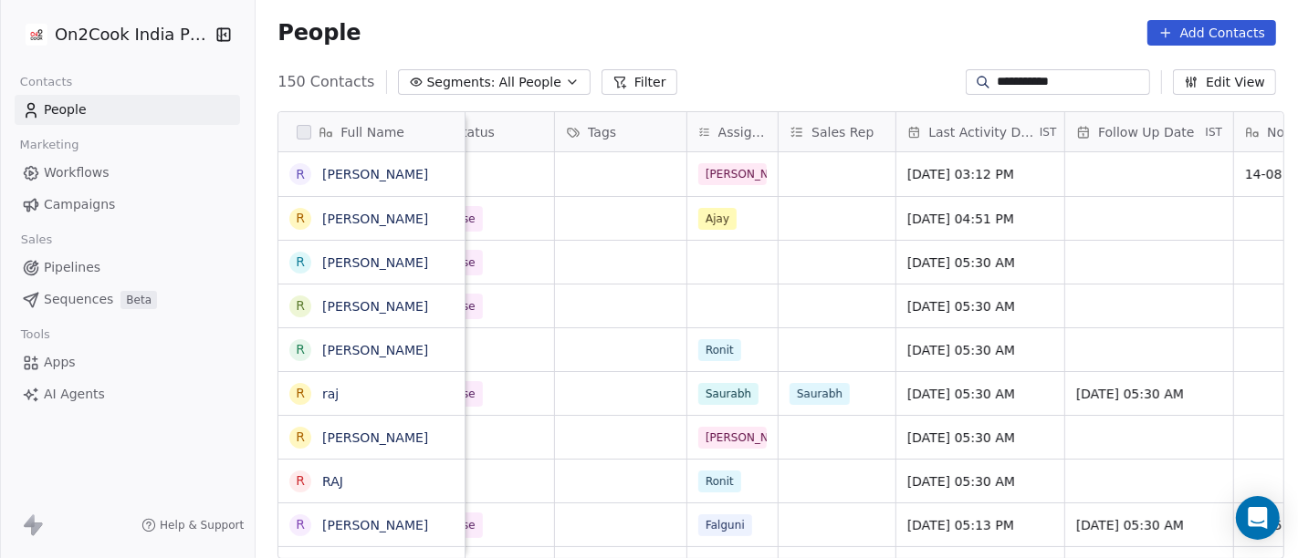
scroll to position [1, 788]
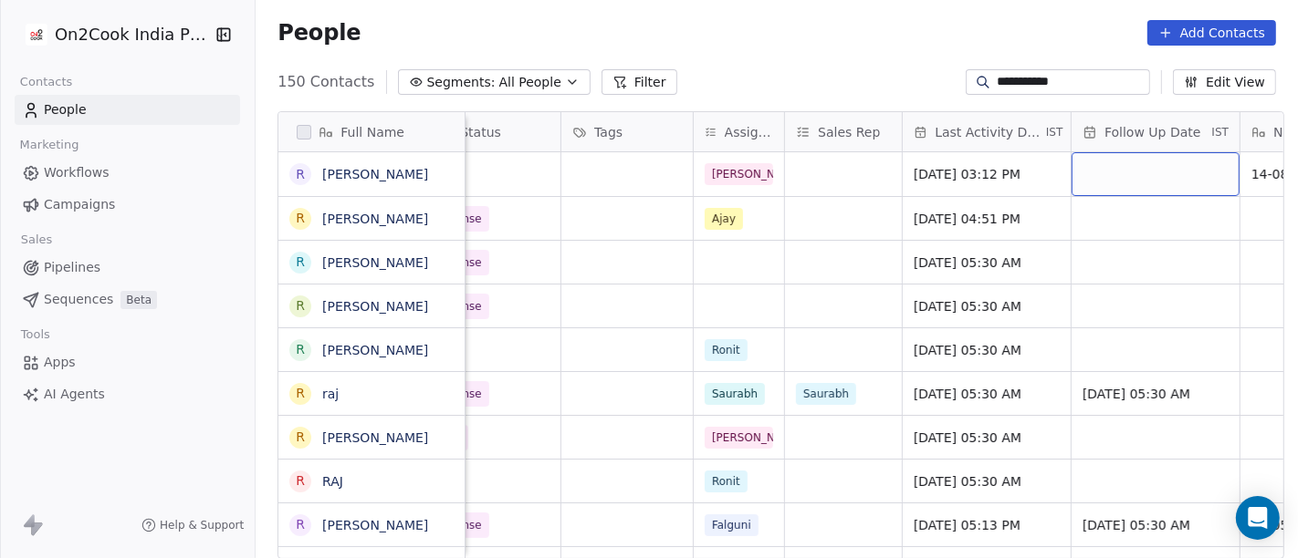
click at [1118, 183] on div "grid" at bounding box center [1155, 174] width 168 height 44
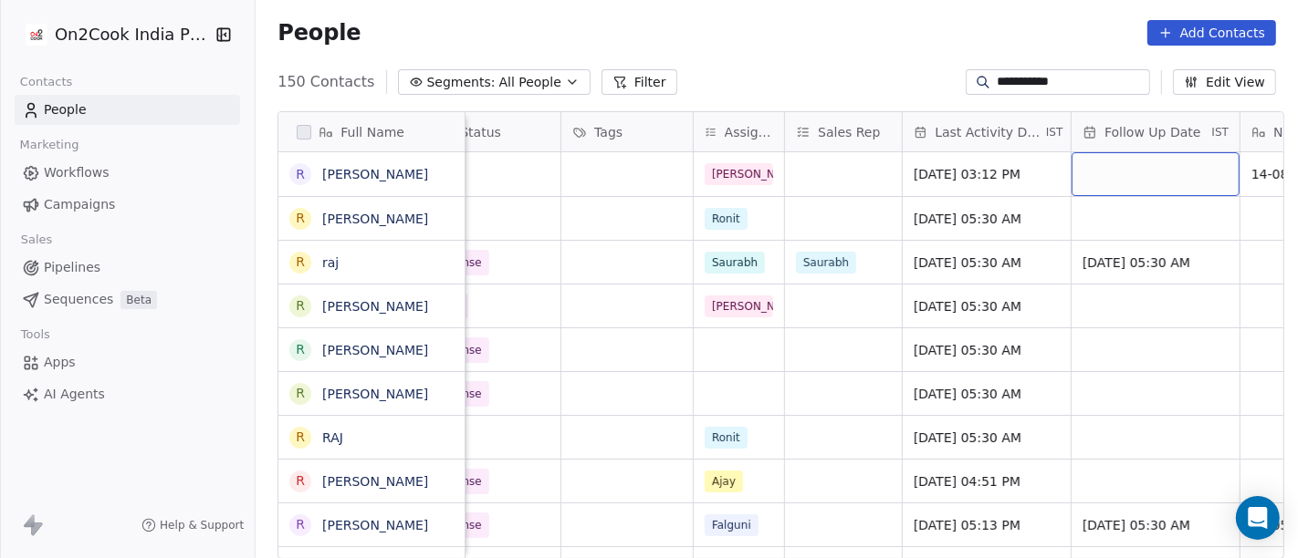
click at [1128, 172] on div "grid" at bounding box center [1155, 174] width 168 height 44
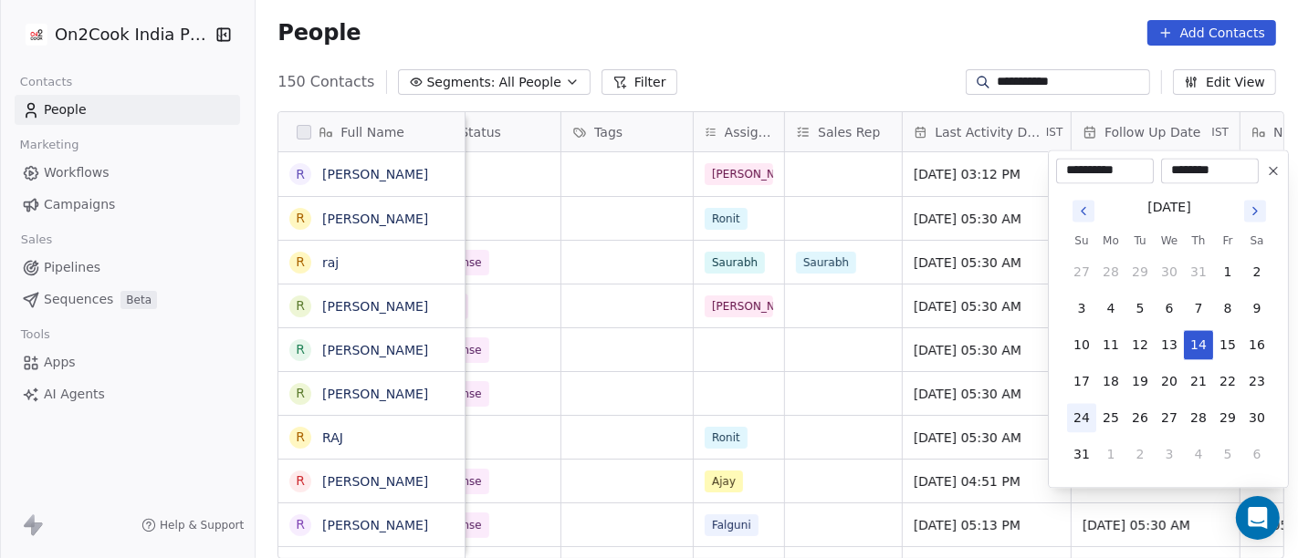
click at [1092, 421] on button "24" at bounding box center [1081, 417] width 29 height 29
type input "**********"
click at [855, 56] on html "**********" at bounding box center [649, 279] width 1298 height 558
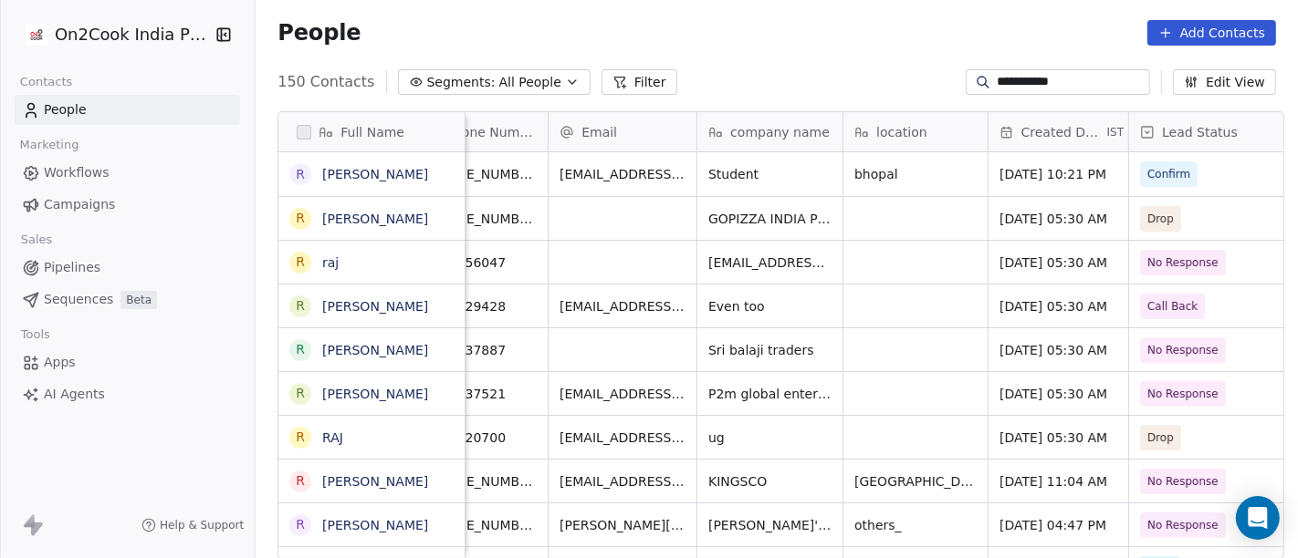
scroll to position [1, 0]
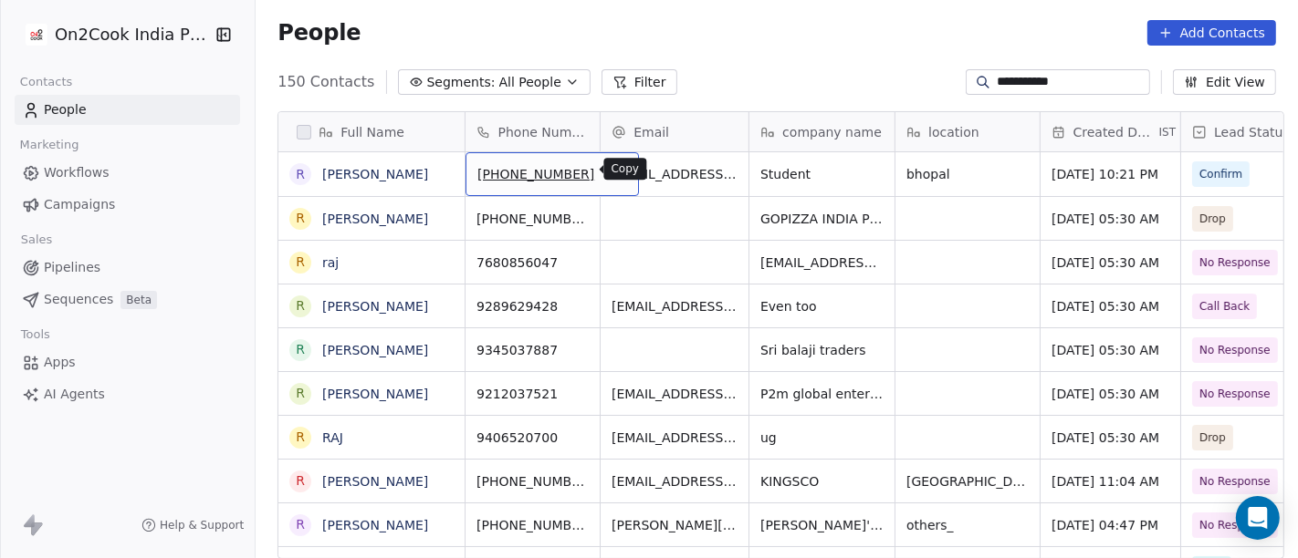
click at [611, 168] on icon "grid" at bounding box center [615, 170] width 8 height 8
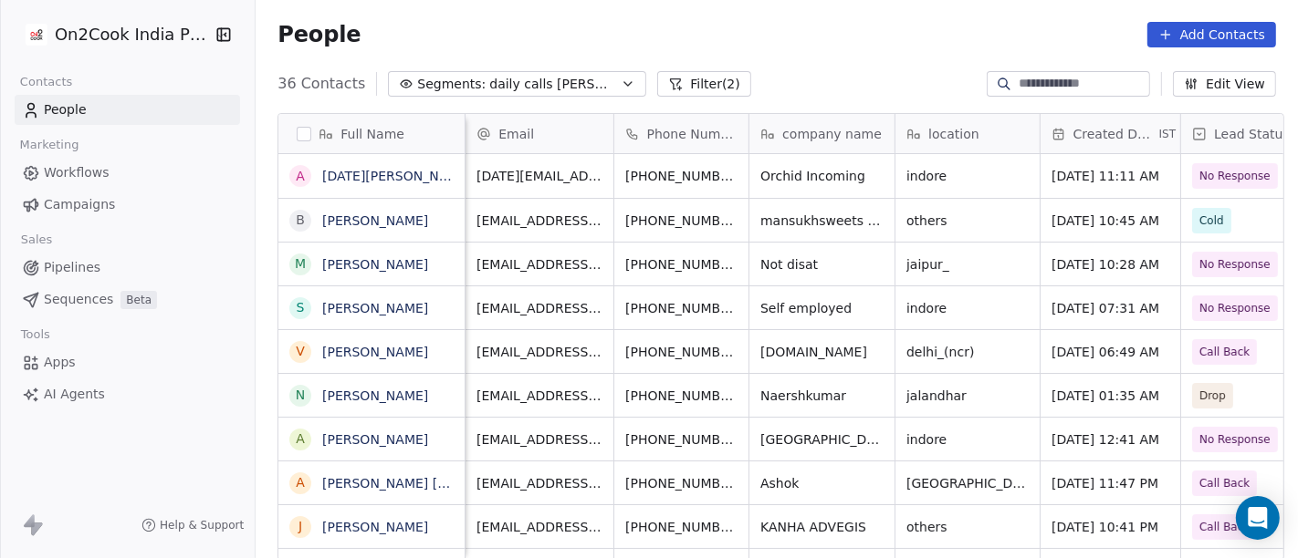
scroll to position [476, 1035]
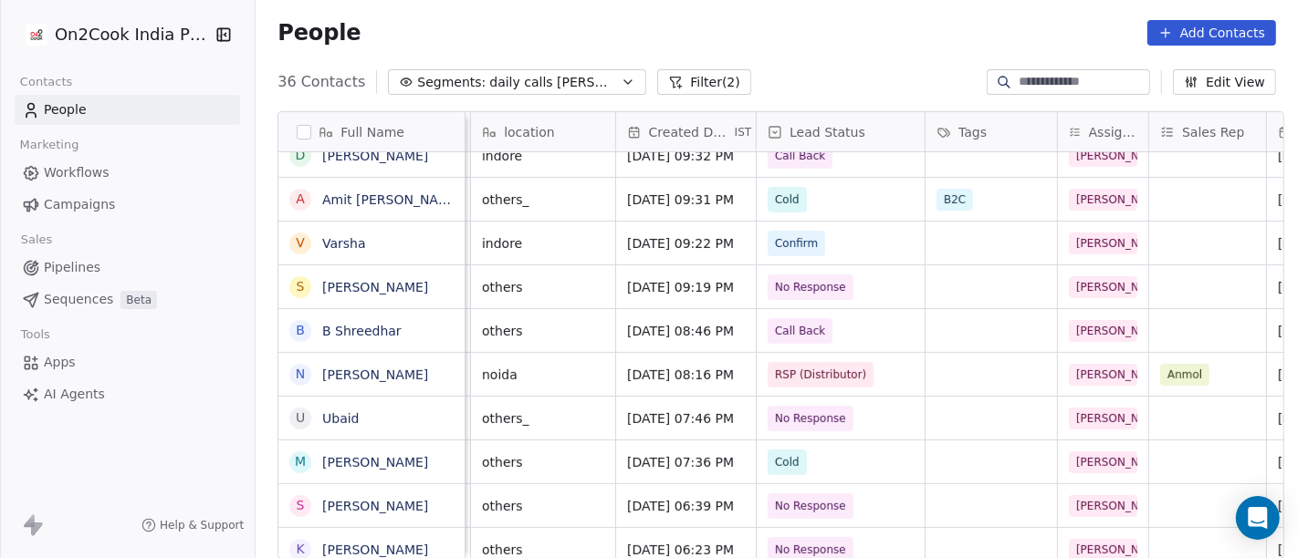
click at [853, 46] on div "People Add Contacts" at bounding box center [777, 32] width 1042 height 69
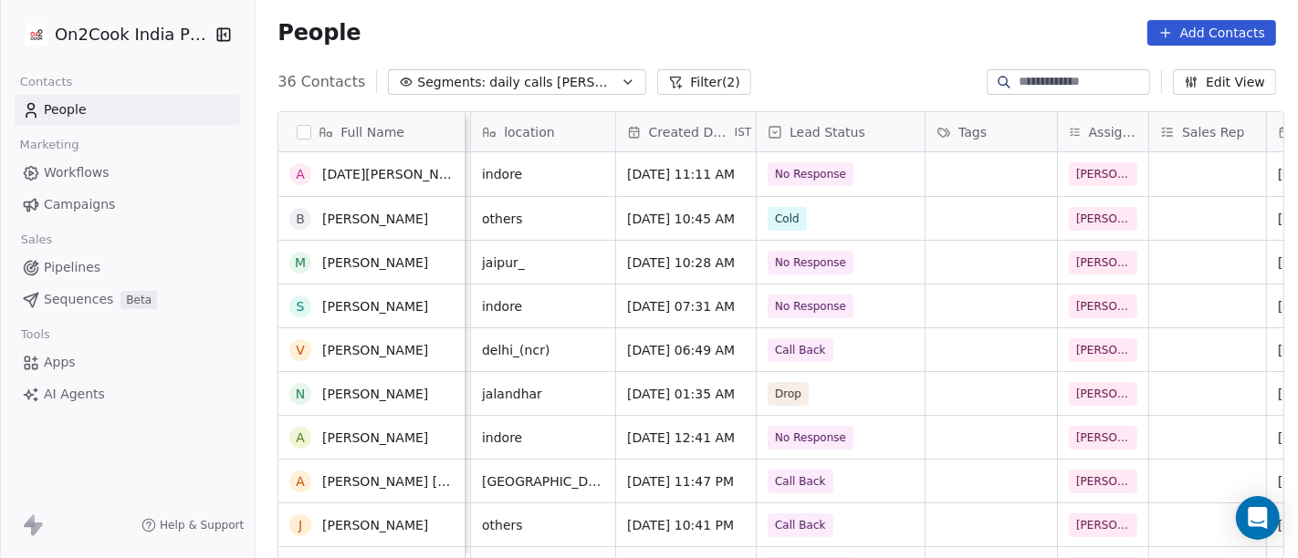
scroll to position [339, 0]
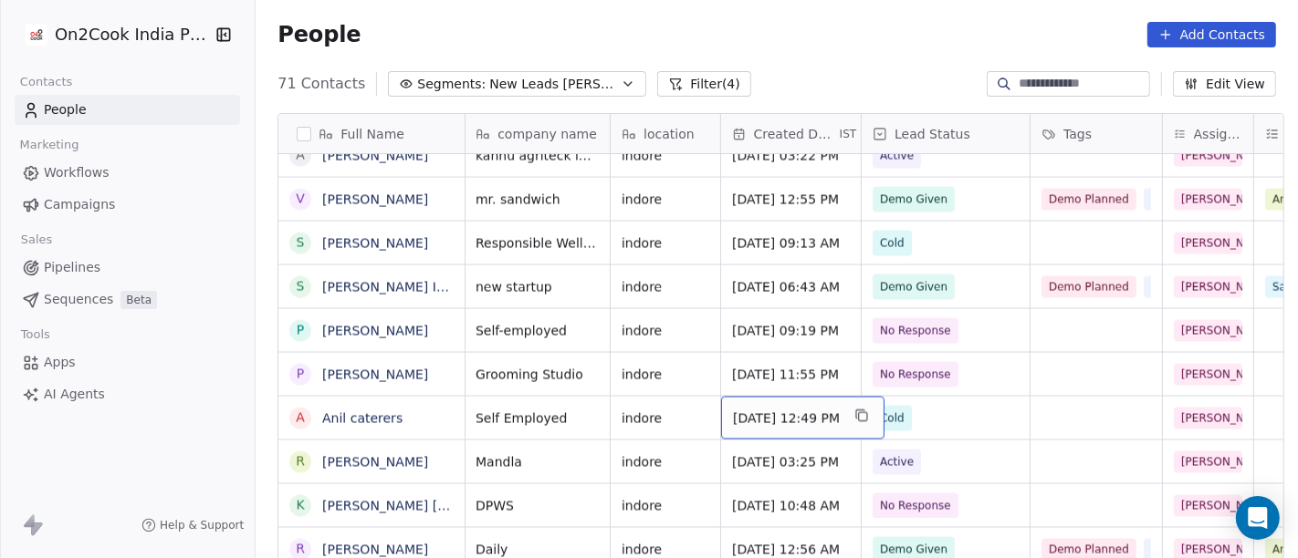
scroll to position [2648, 0]
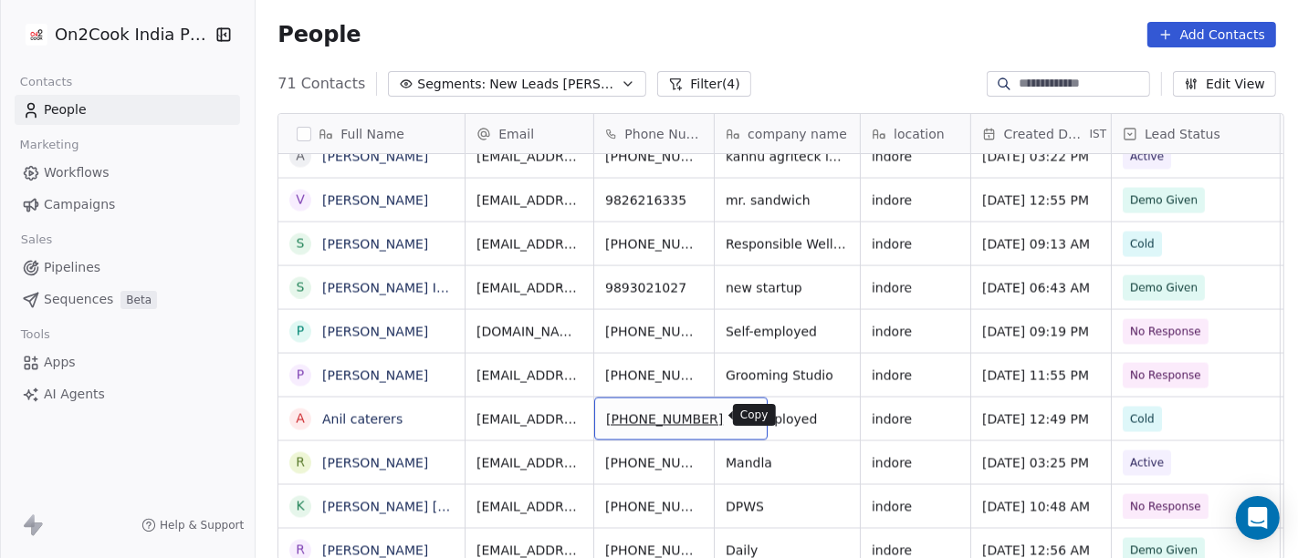
click at [737, 422] on icon "grid" at bounding box center [744, 417] width 15 height 15
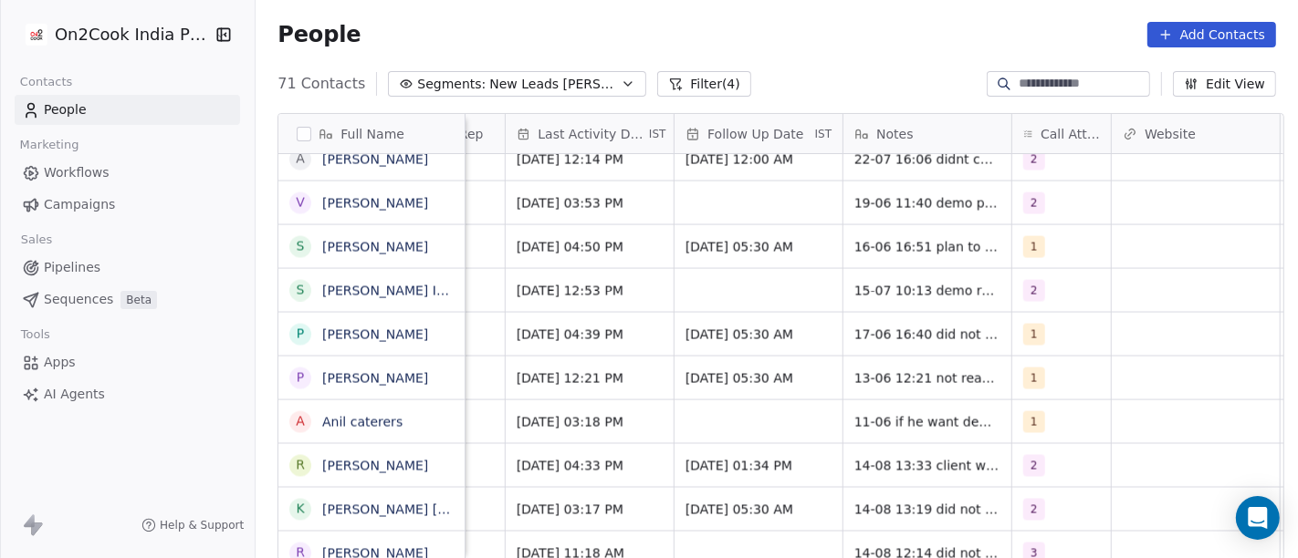
scroll to position [0, 1115]
click at [1078, 423] on button "grid" at bounding box center [1089, 420] width 22 height 22
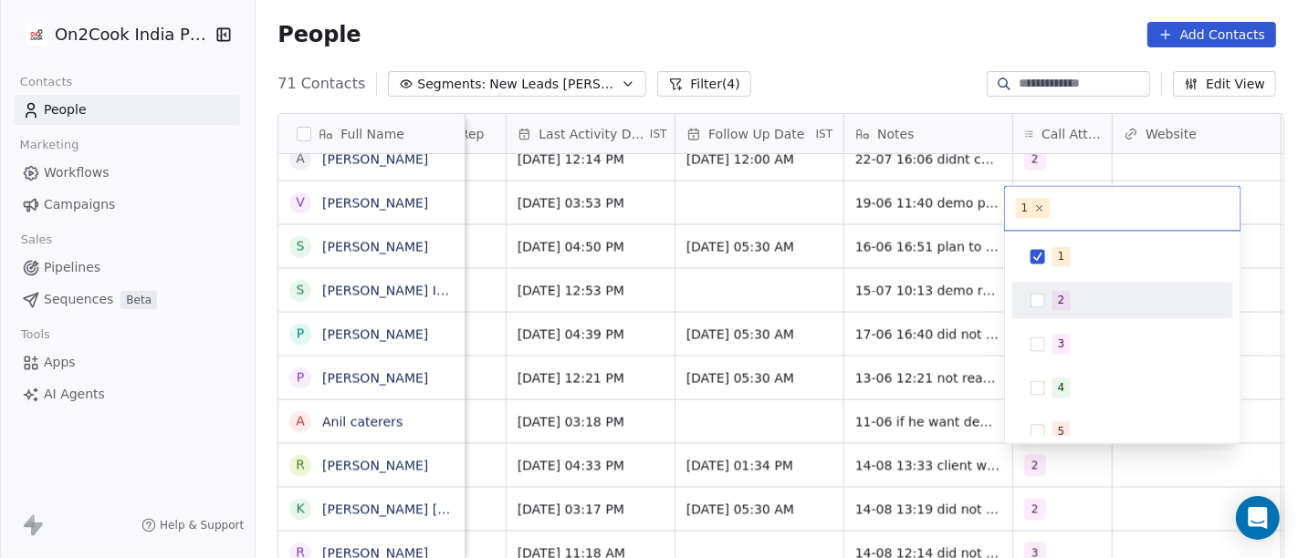
click at [1039, 303] on button "Suggestions" at bounding box center [1037, 300] width 15 height 15
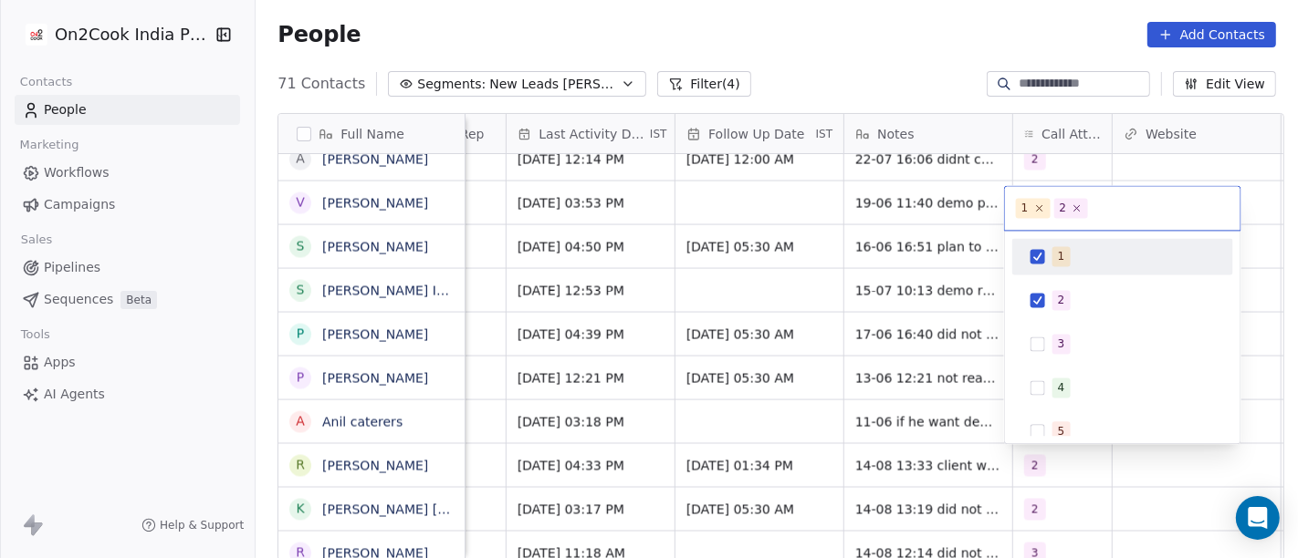
click at [1035, 266] on div "1" at bounding box center [1122, 256] width 206 height 29
click at [819, 59] on html "On2Cook India Pvt. Ltd. Contacts People Marketing Workflows Campaigns Sales Pip…" at bounding box center [649, 279] width 1298 height 558
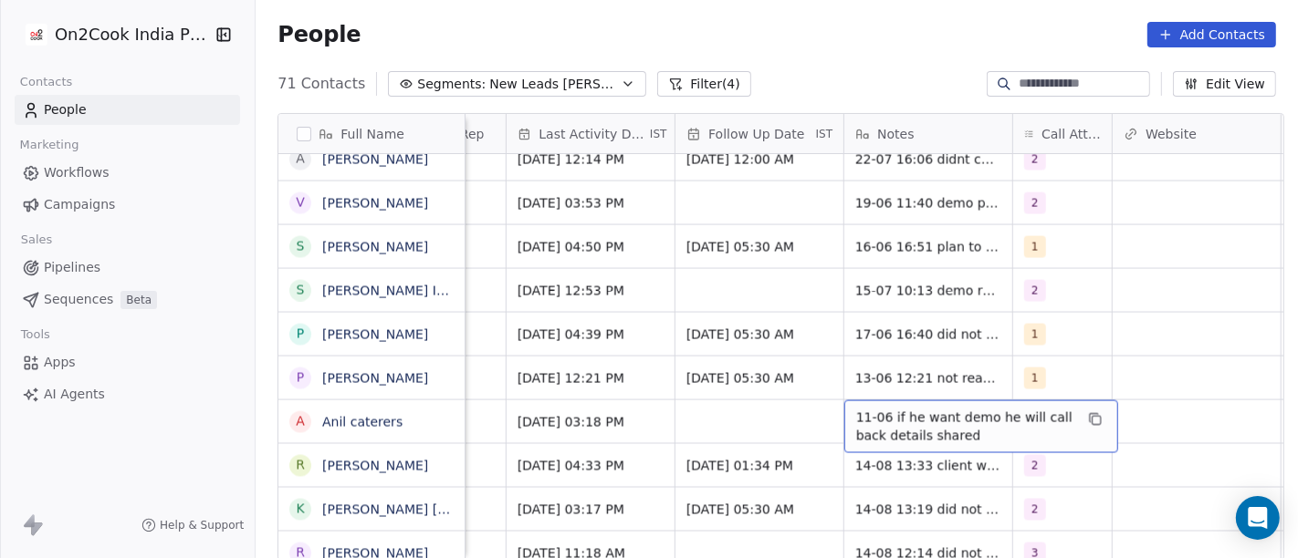
click at [923, 420] on span "11-06 if he want demo he will call back details shared" at bounding box center [964, 427] width 217 height 37
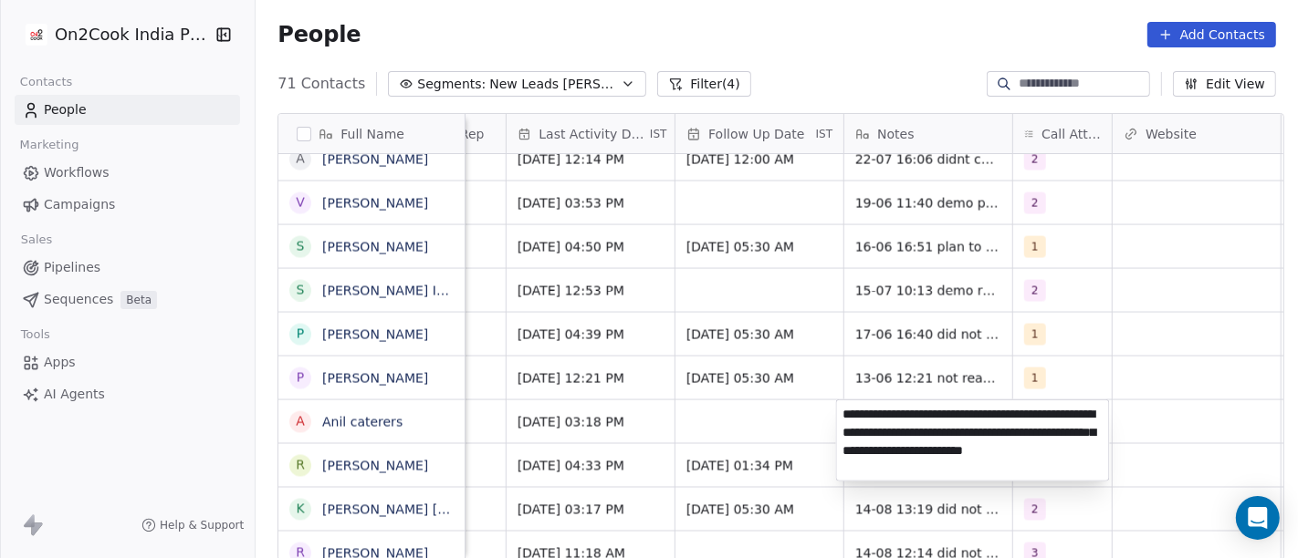
type textarea "**********"
click at [725, 420] on html "On2Cook India Pvt. Ltd. Contacts People Marketing Workflows Campaigns Sales Pip…" at bounding box center [649, 279] width 1298 height 558
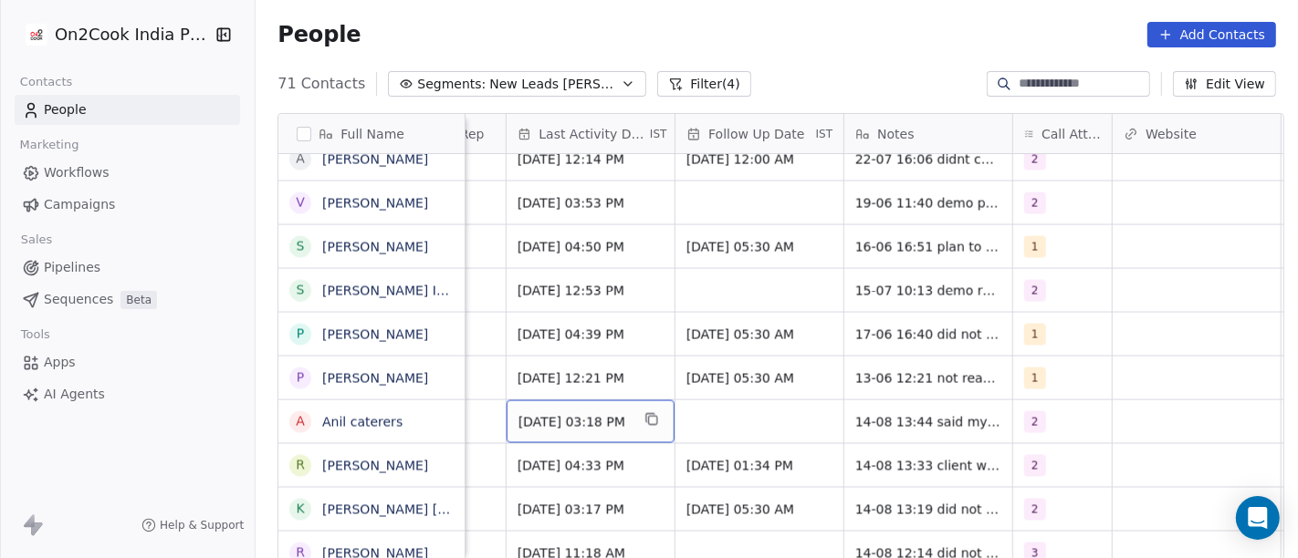
click at [573, 428] on span "[DATE] 03:18 PM" at bounding box center [573, 422] width 111 height 18
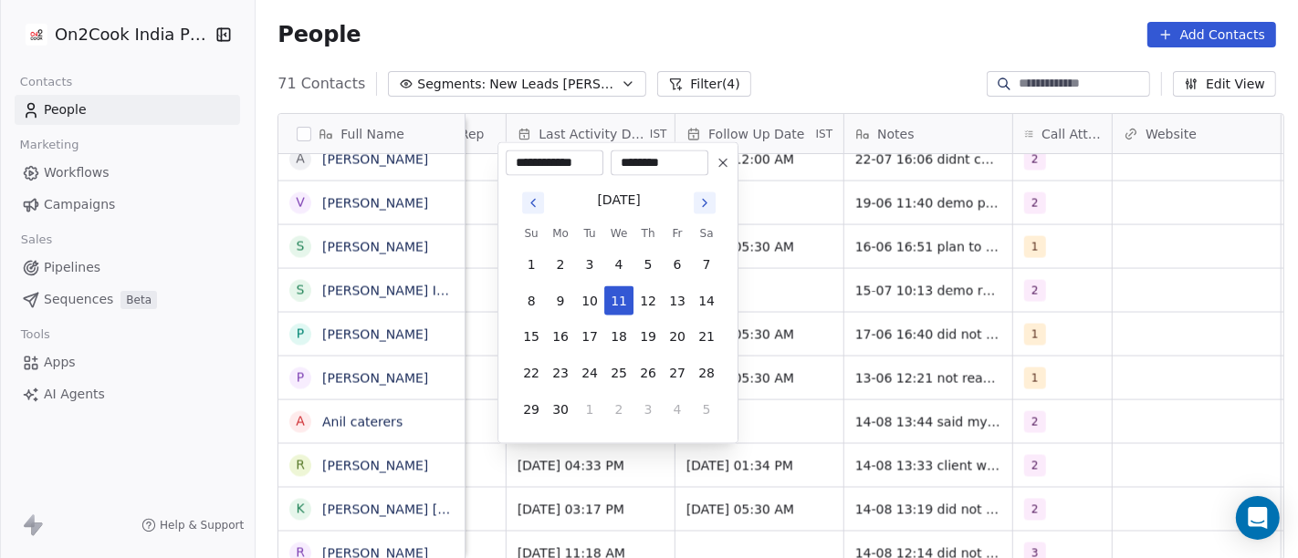
click at [704, 207] on icon "Go to next month" at bounding box center [704, 203] width 15 height 15
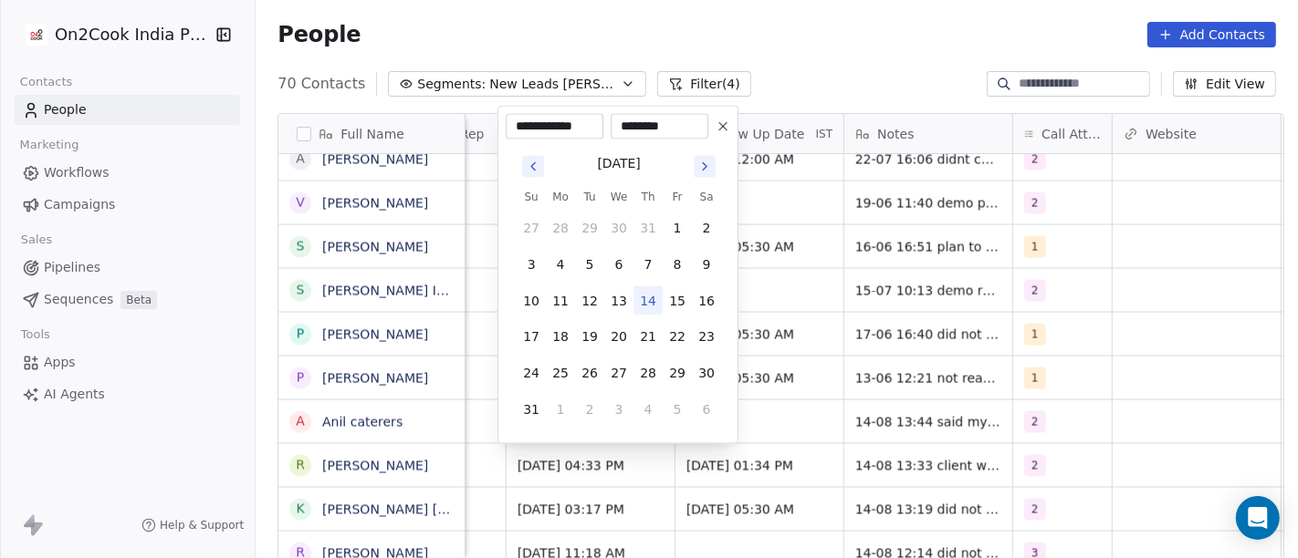
click at [643, 311] on button "14" at bounding box center [647, 301] width 29 height 29
type input "**********"
click at [820, 35] on html "On2Cook India Pvt. Ltd. Contacts People Marketing Workflows Campaigns Sales Pip…" at bounding box center [649, 279] width 1298 height 558
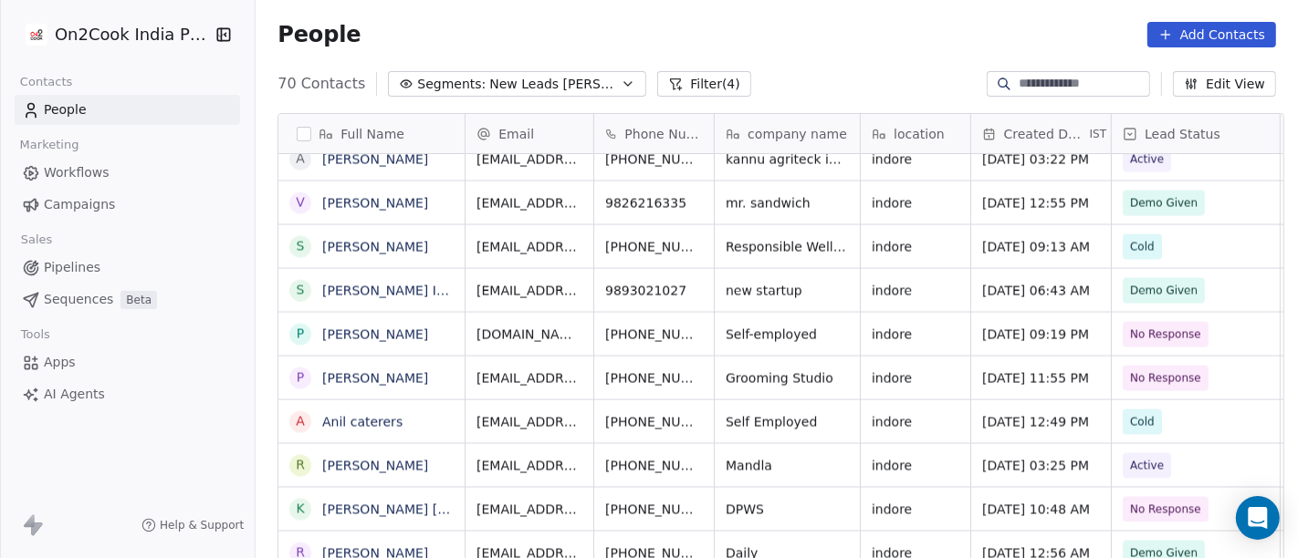
scroll to position [2657, 0]
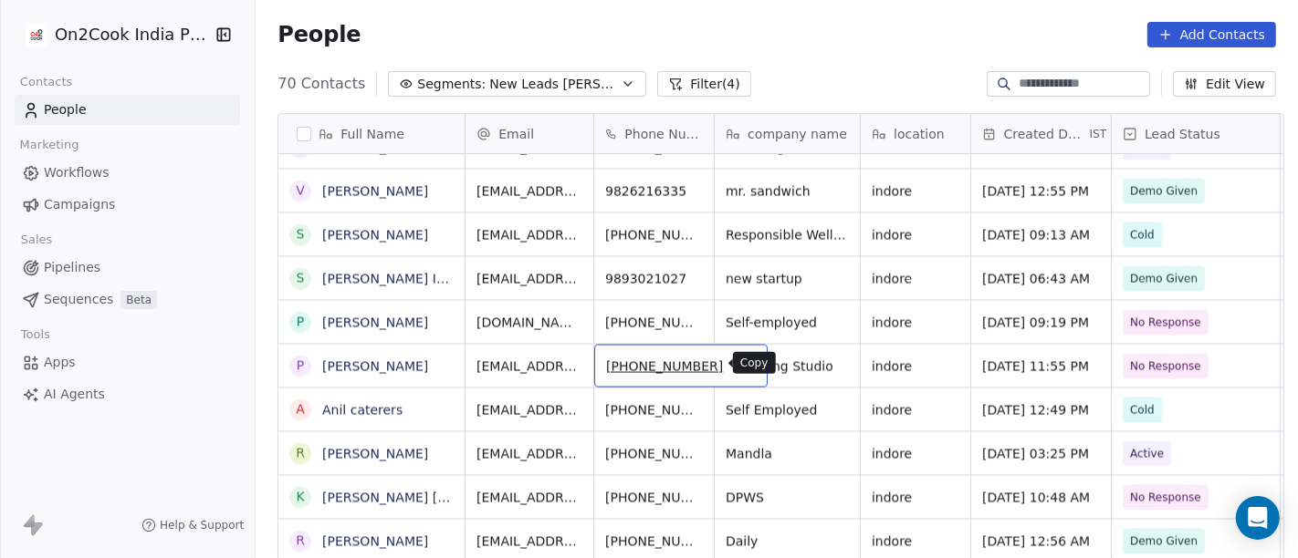
click at [742, 368] on icon "grid" at bounding box center [746, 365] width 8 height 8
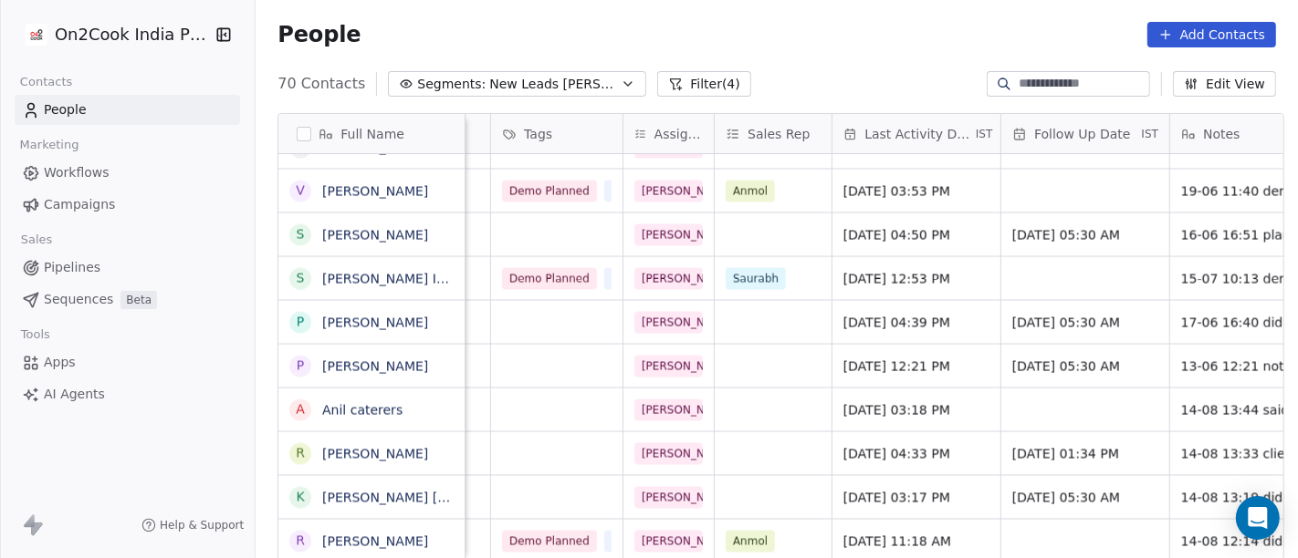
scroll to position [0, 790]
click at [928, 363] on span "[DATE] 12:21 PM" at bounding box center [898, 367] width 111 height 18
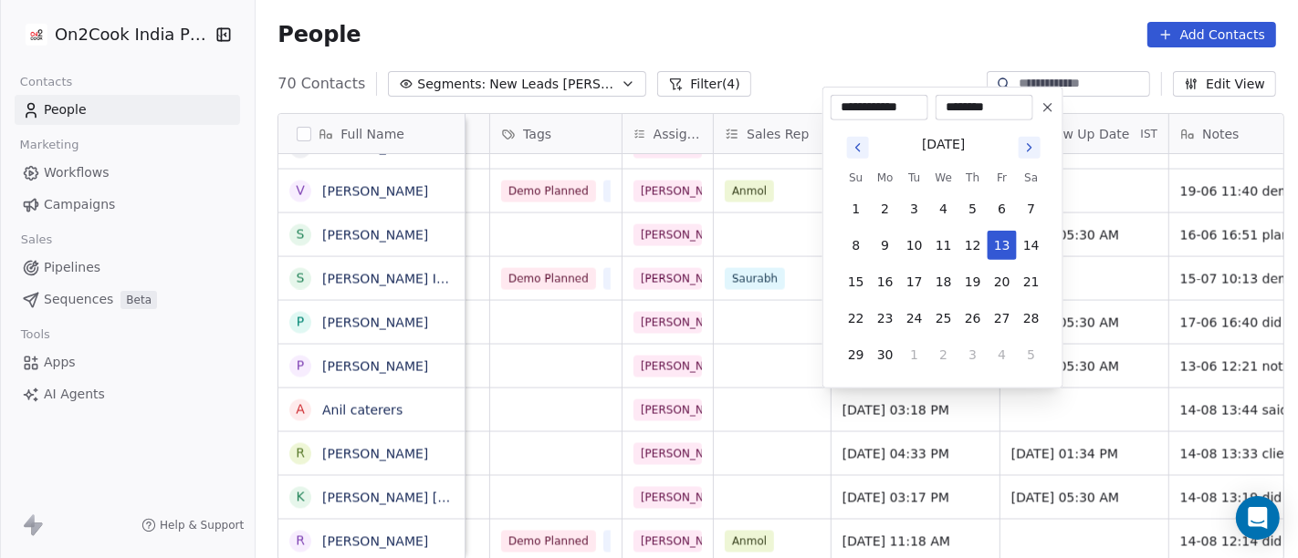
click at [1034, 152] on icon "Go to next month" at bounding box center [1029, 148] width 15 height 15
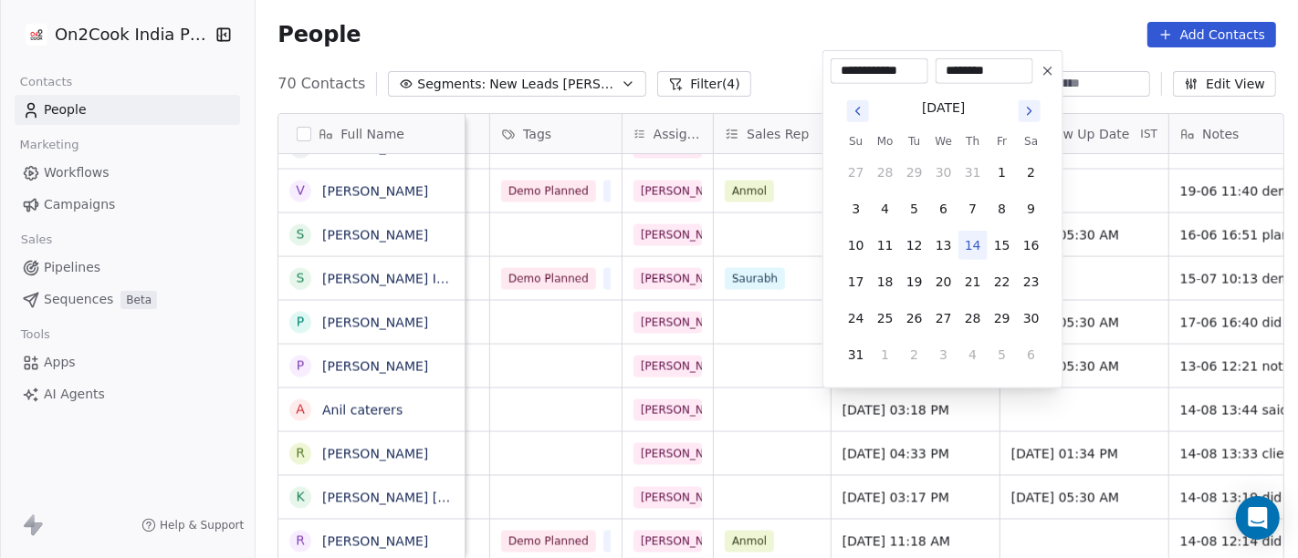
click at [977, 245] on button "14" at bounding box center [972, 245] width 29 height 29
type input "**********"
click at [740, 40] on html "On2Cook India Pvt. Ltd. Contacts People Marketing Workflows Campaigns Sales Pip…" at bounding box center [649, 279] width 1298 height 558
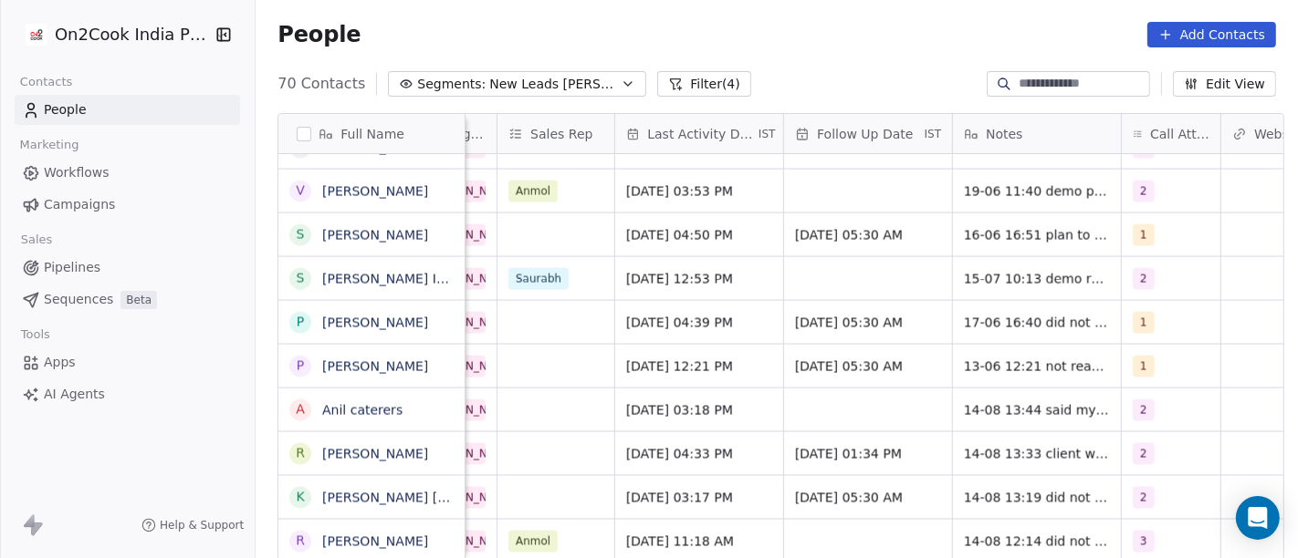
scroll to position [0, 1017]
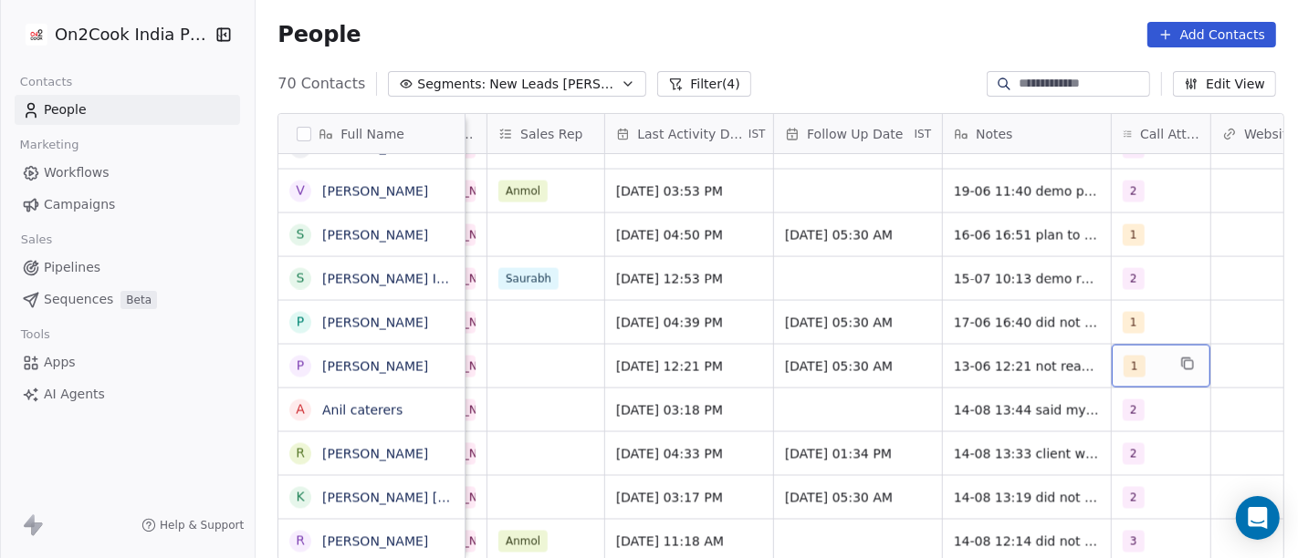
click at [1111, 371] on div "1" at bounding box center [1160, 366] width 99 height 43
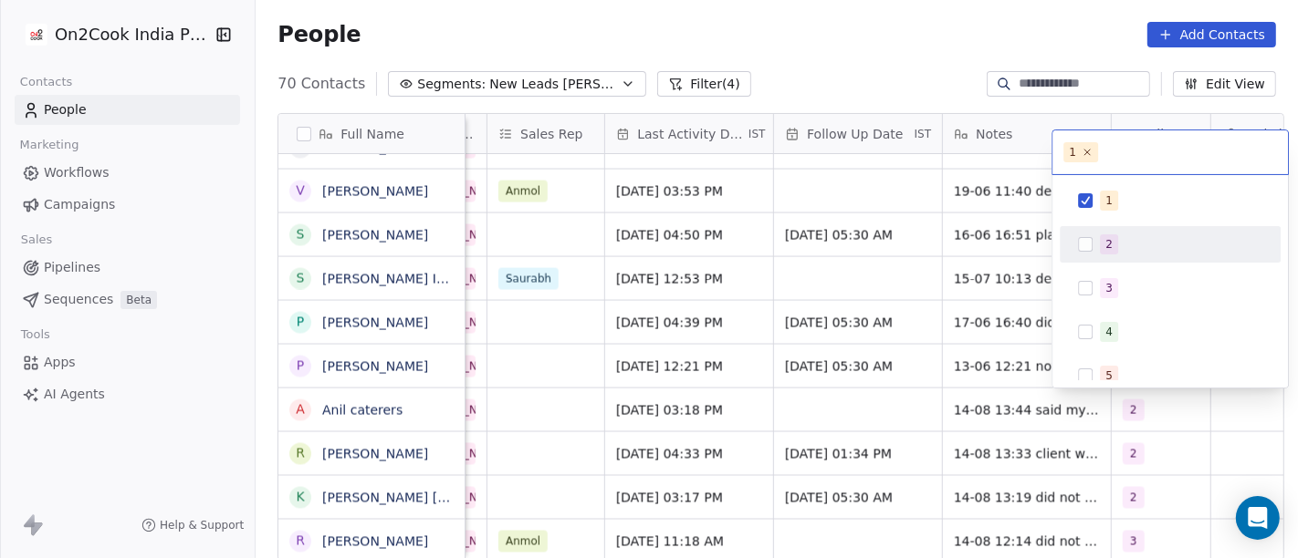
click at [1118, 251] on div "2" at bounding box center [1181, 245] width 162 height 20
click at [1095, 207] on div "1" at bounding box center [1170, 200] width 206 height 29
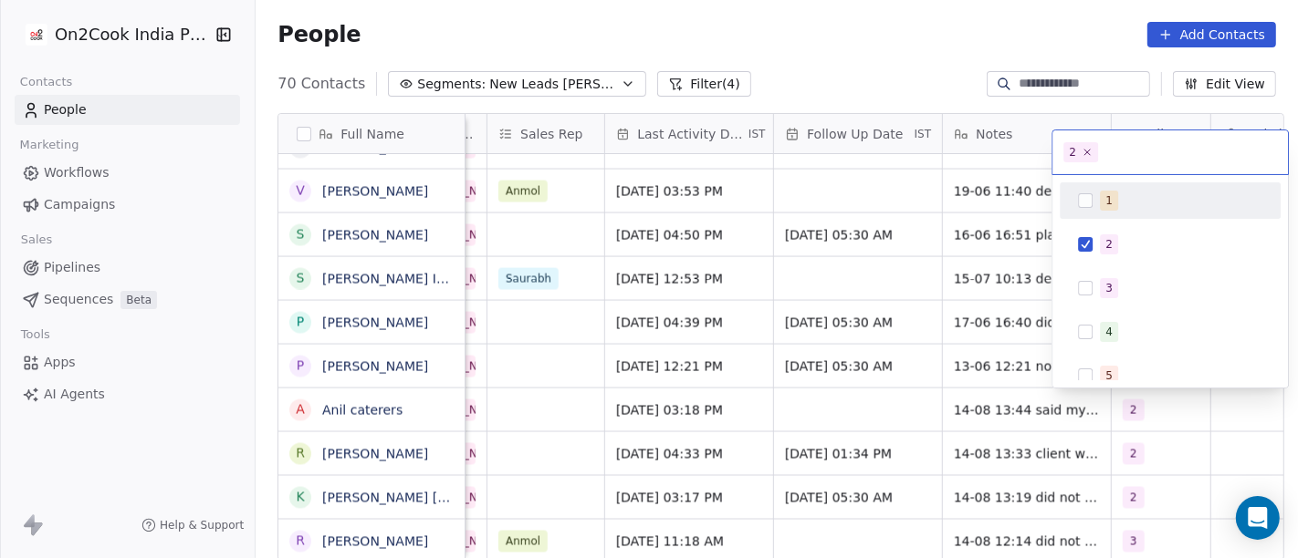
click at [967, 76] on html "On2Cook India Pvt. Ltd. Contacts People Marketing Workflows Campaigns Sales Pip…" at bounding box center [649, 279] width 1298 height 558
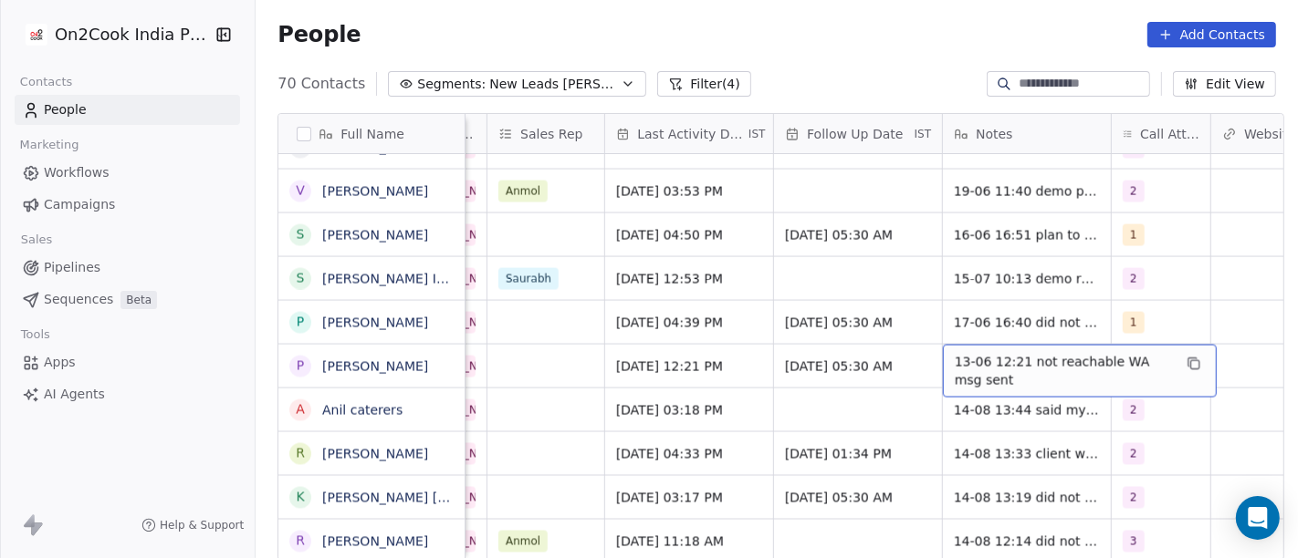
click at [975, 366] on span "13-06 12:21 not reachable WA msg sent" at bounding box center [1063, 371] width 217 height 37
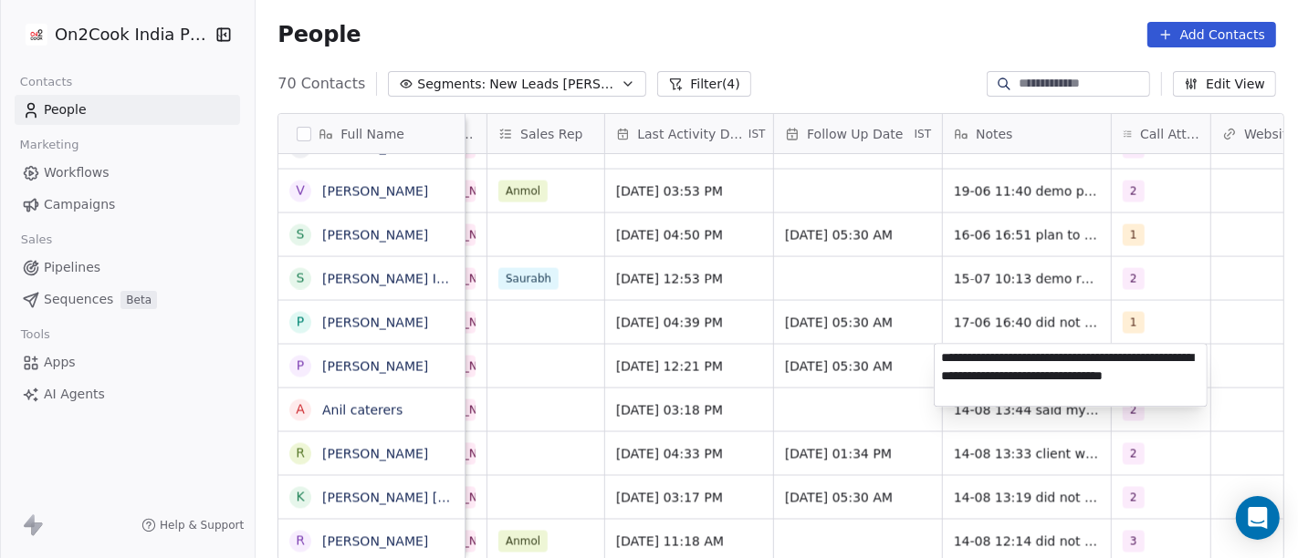
type textarea "**********"
click at [1011, 293] on html "On2Cook India Pvt. Ltd. Contacts People Marketing Workflows Campaigns Sales Pip…" at bounding box center [649, 279] width 1298 height 558
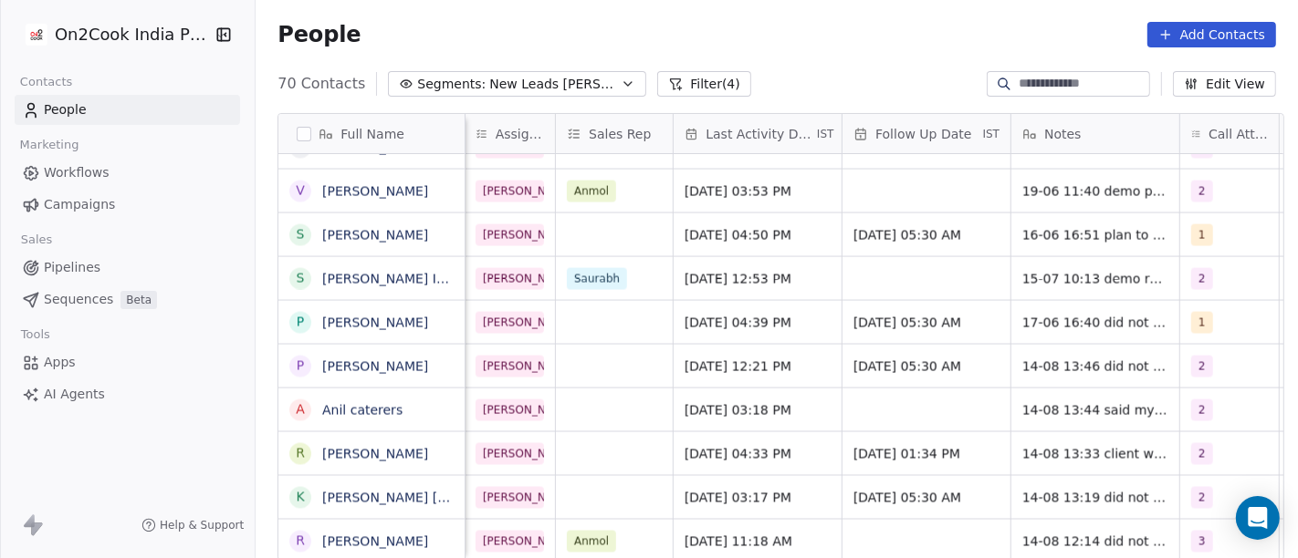
scroll to position [0, 943]
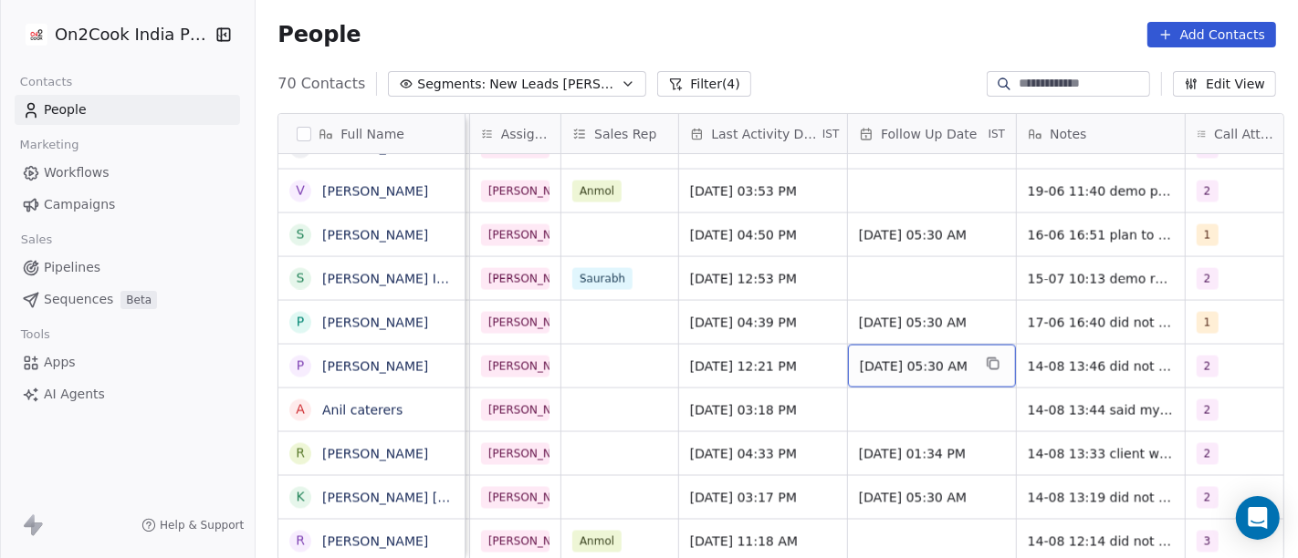
click at [903, 366] on span "[DATE] 05:30 AM" at bounding box center [915, 367] width 111 height 18
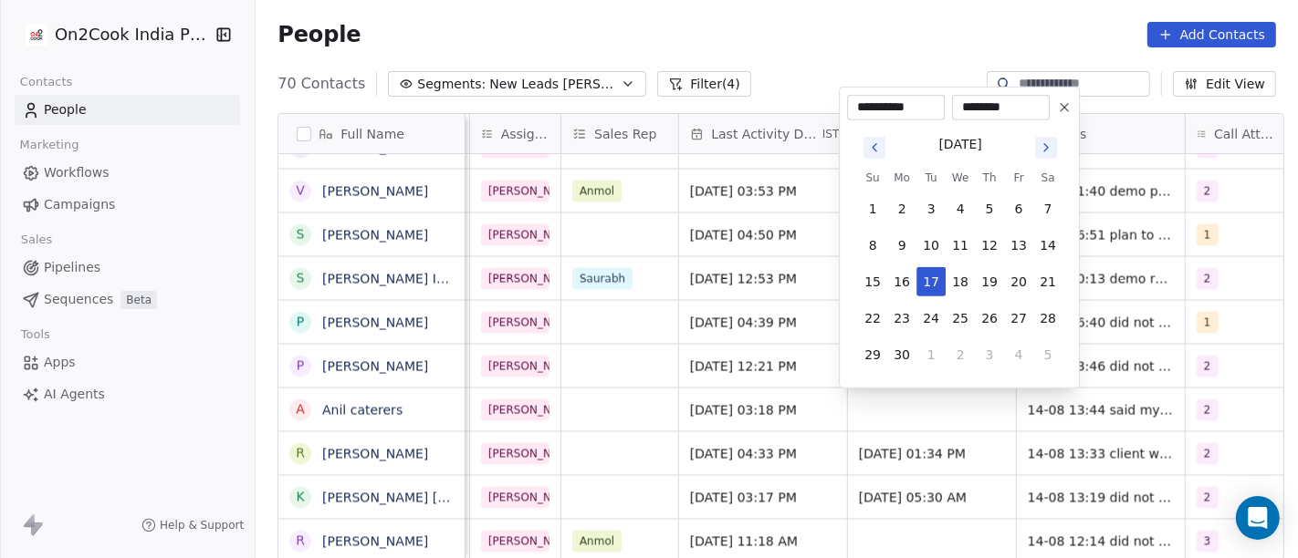
click at [1044, 151] on icon "Go to next month" at bounding box center [1046, 147] width 4 height 7
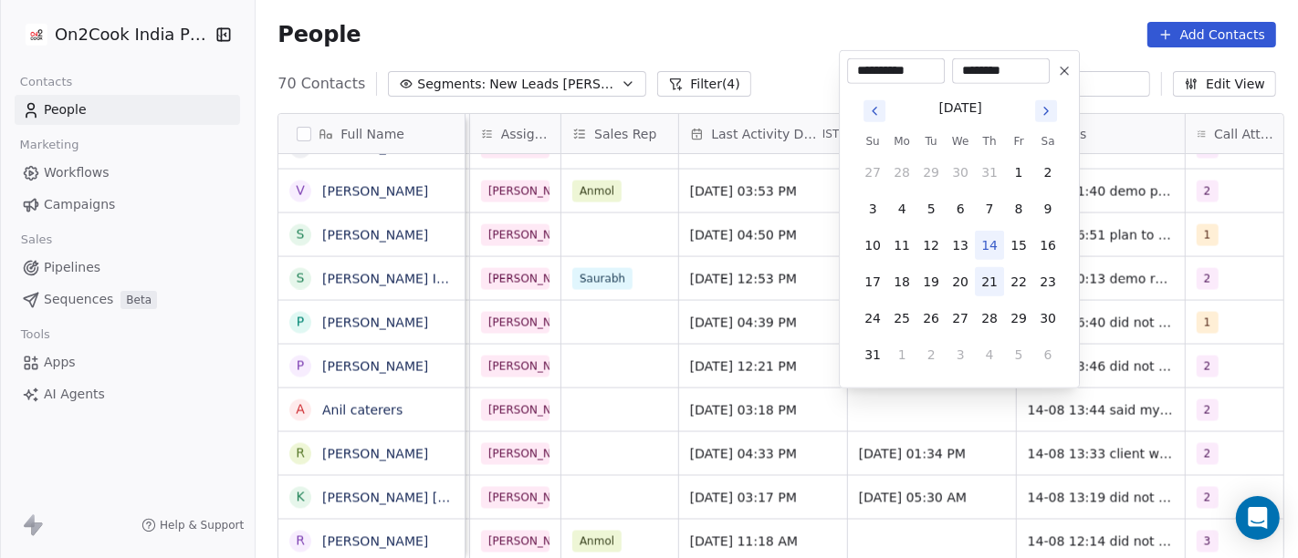
click at [990, 284] on button "21" at bounding box center [989, 281] width 29 height 29
type input "**********"
click at [770, 57] on html "On2Cook India Pvt. Ltd. Contacts People Marketing Workflows Campaigns Sales Pip…" at bounding box center [649, 279] width 1298 height 558
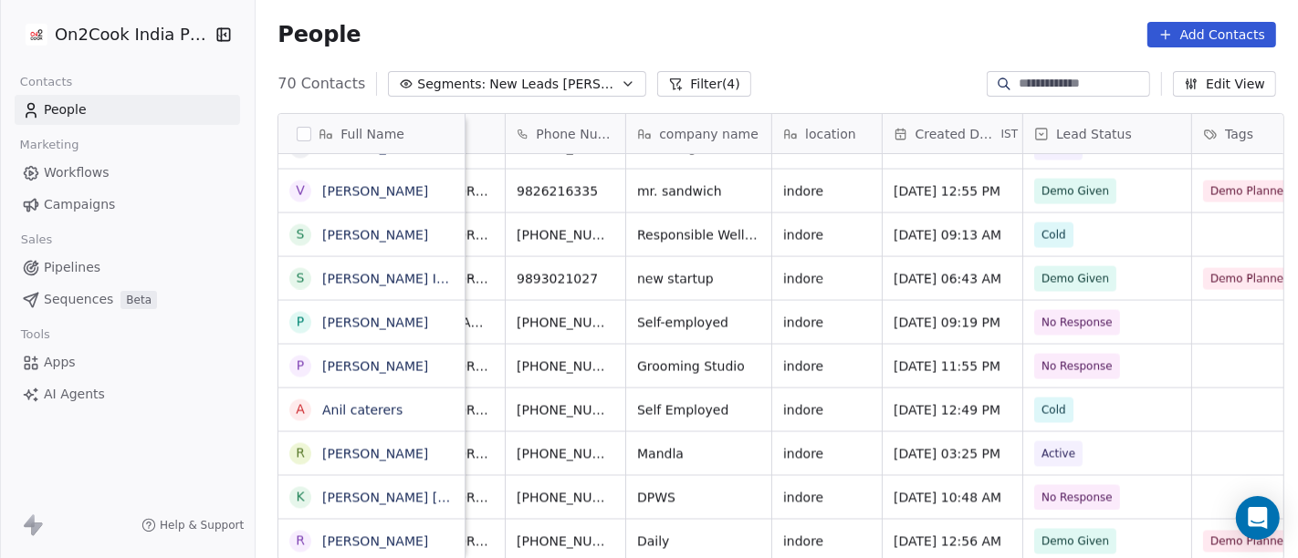
scroll to position [0, 0]
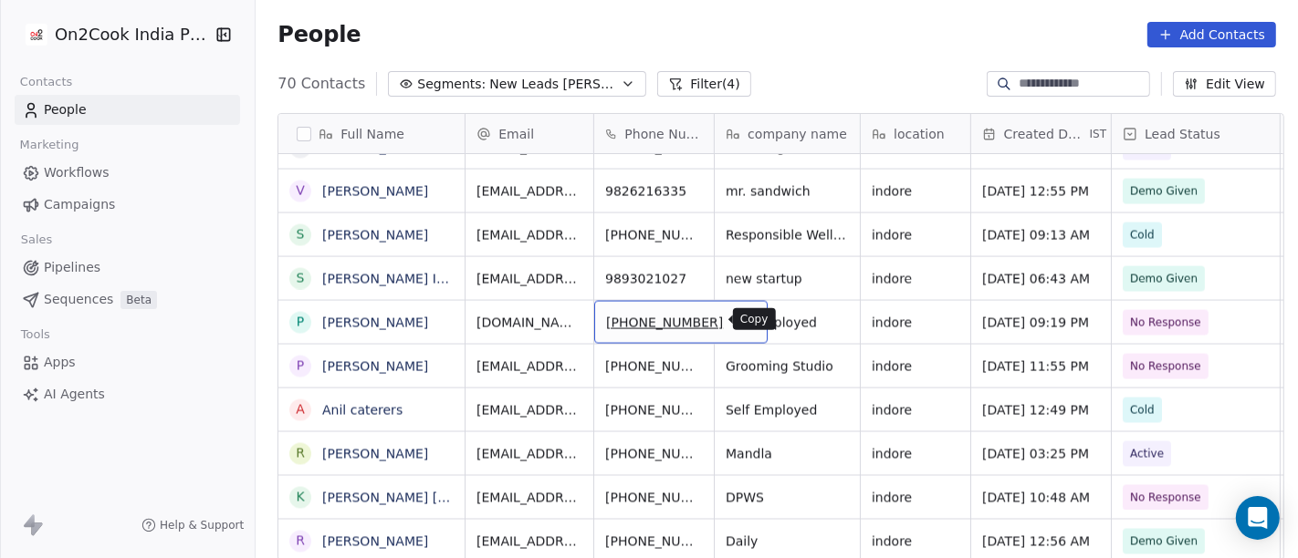
click at [737, 318] on icon "grid" at bounding box center [744, 320] width 15 height 15
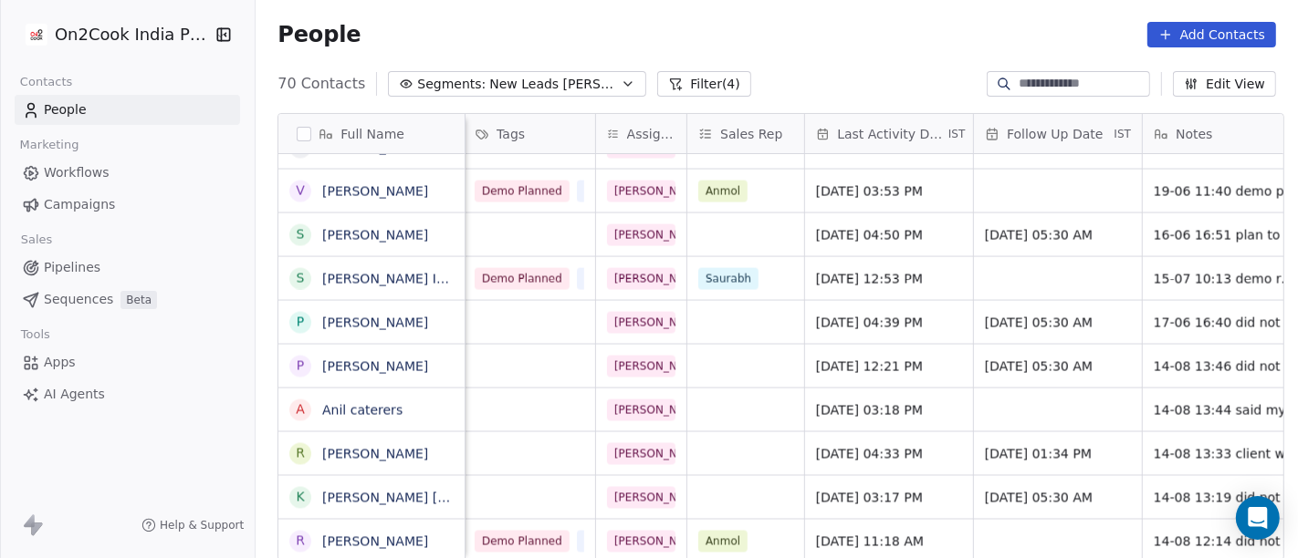
scroll to position [0, 1116]
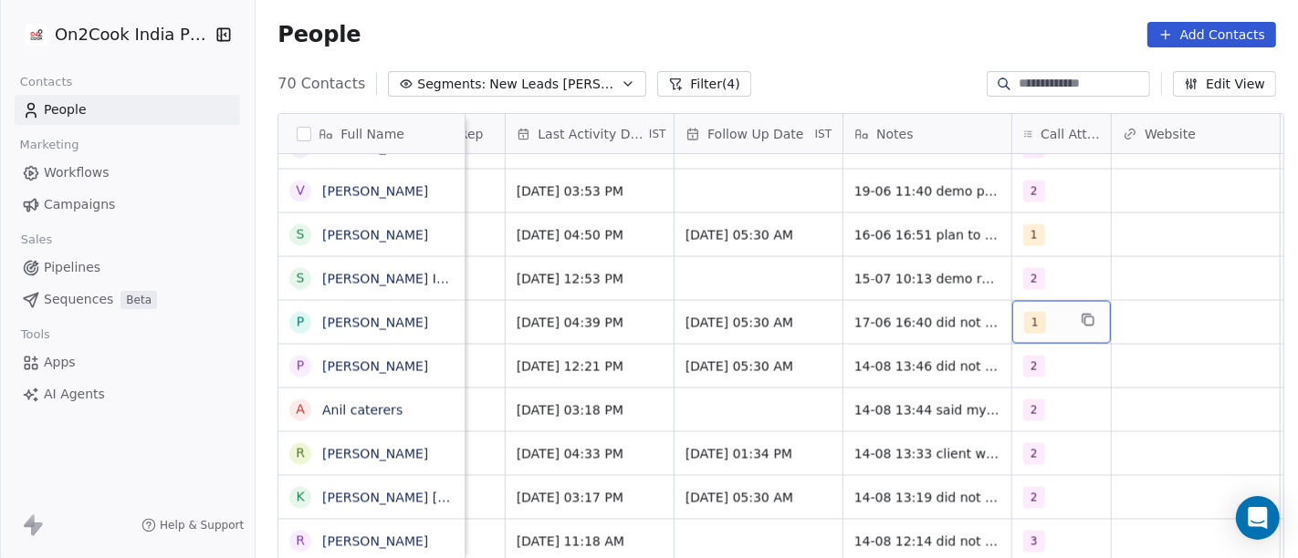
click at [1034, 319] on div "1" at bounding box center [1045, 323] width 42 height 22
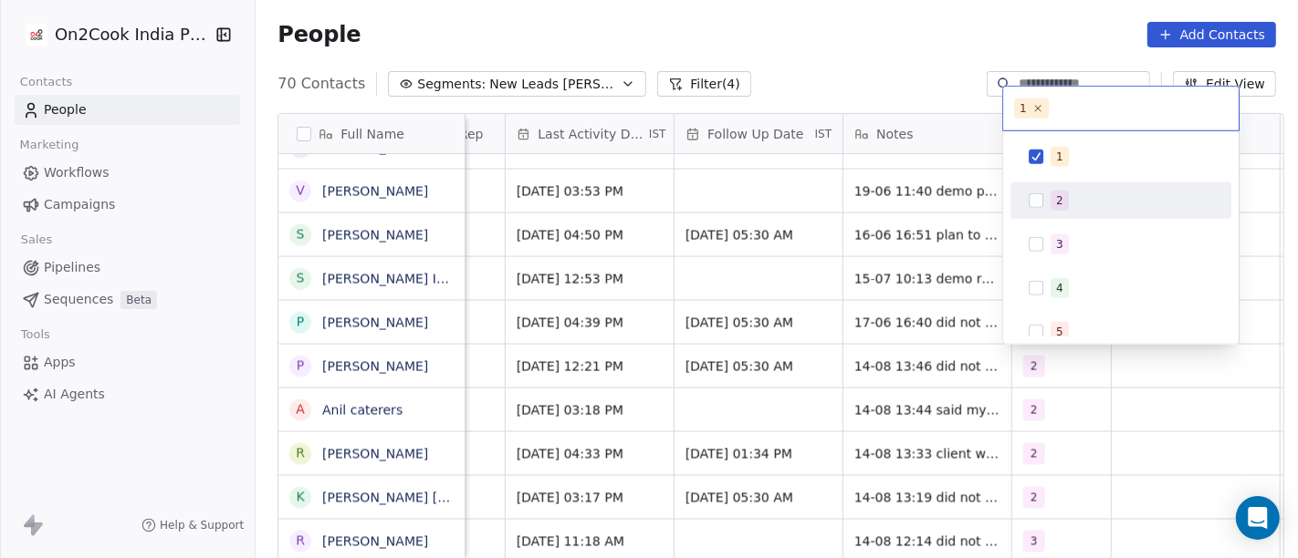
click at [1074, 197] on div "2" at bounding box center [1131, 201] width 162 height 20
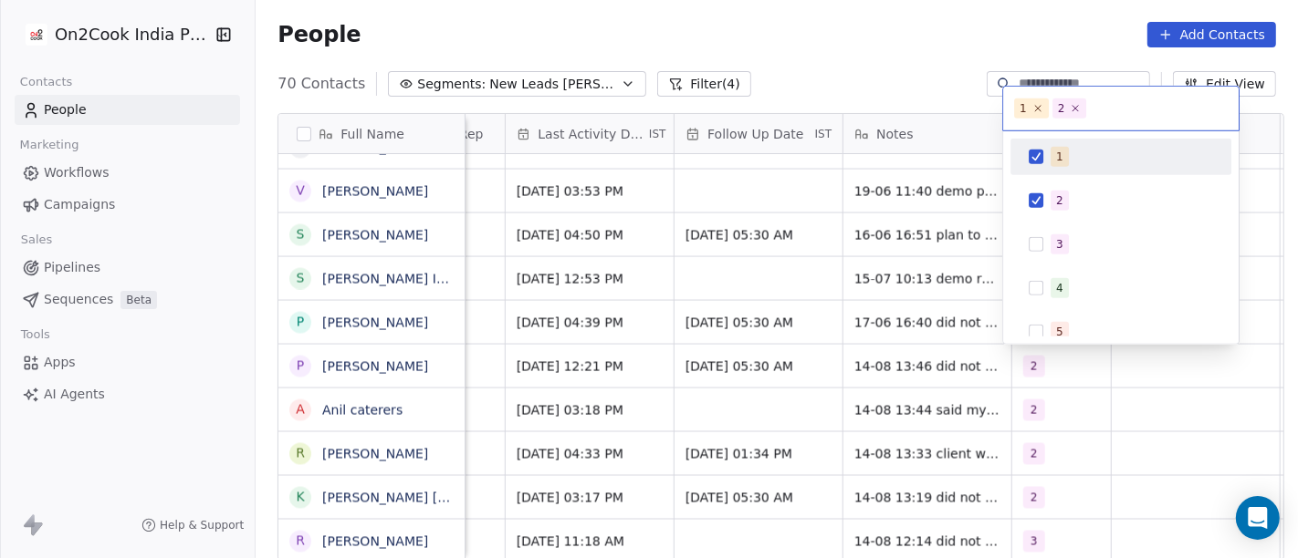
click at [1070, 156] on div "1" at bounding box center [1131, 157] width 162 height 20
click at [855, 85] on html "On2Cook India Pvt. Ltd. Contacts People Marketing Workflows Campaigns Sales Pip…" at bounding box center [649, 279] width 1298 height 558
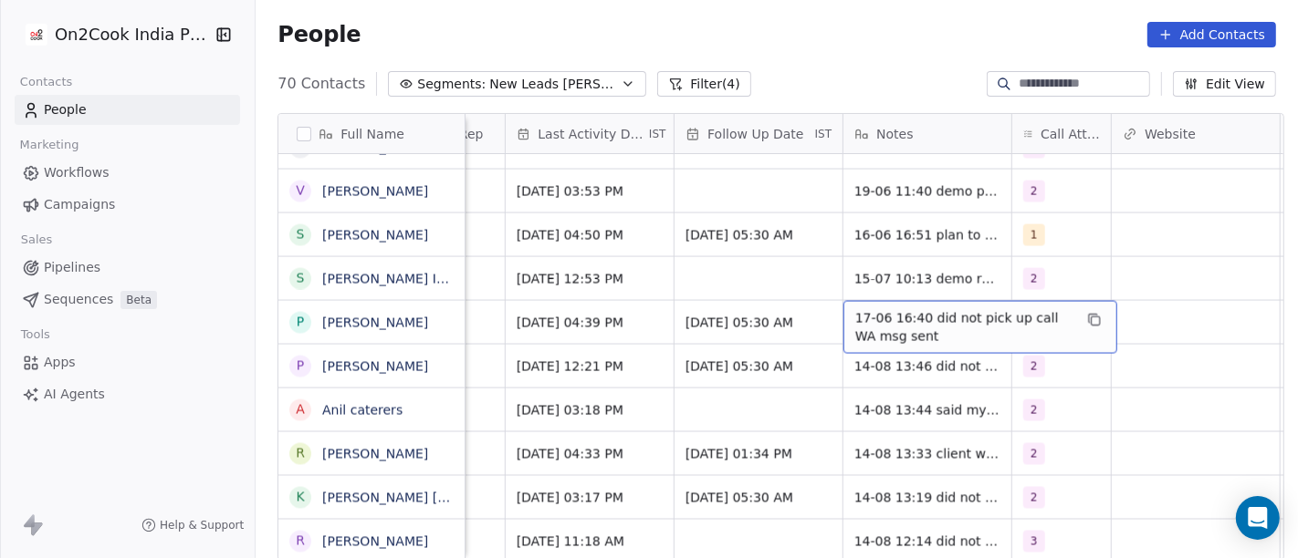
click at [965, 328] on span "17-06 16:40 did not pick up call WA msg sent" at bounding box center [963, 327] width 217 height 37
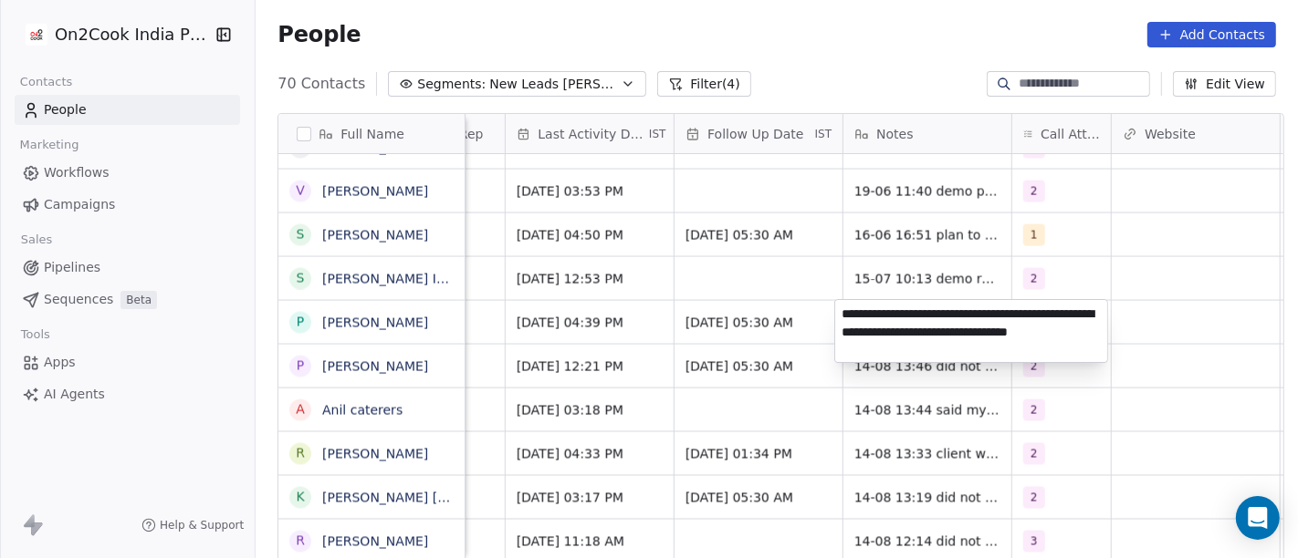
type textarea "**********"
click at [1077, 262] on html "On2Cook India Pvt. Ltd. Contacts People Marketing Workflows Campaigns Sales Pip…" at bounding box center [649, 279] width 1298 height 558
click at [1074, 255] on html "On2Cook India Pvt. Ltd. Contacts People Marketing Workflows Campaigns Sales Pip…" at bounding box center [649, 279] width 1298 height 558
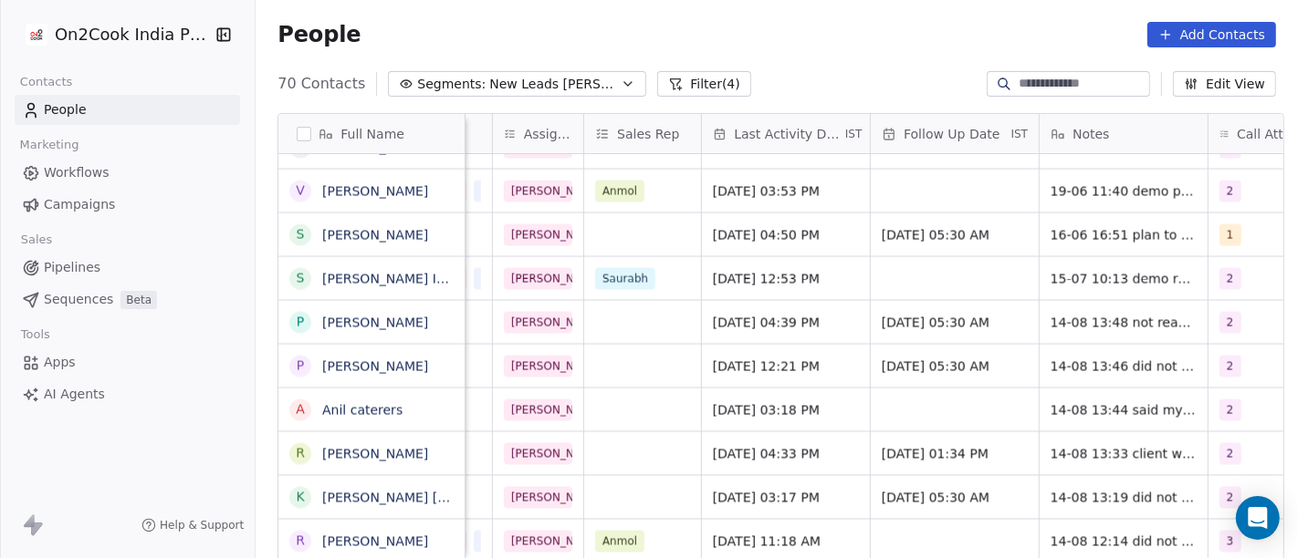
scroll to position [0, 892]
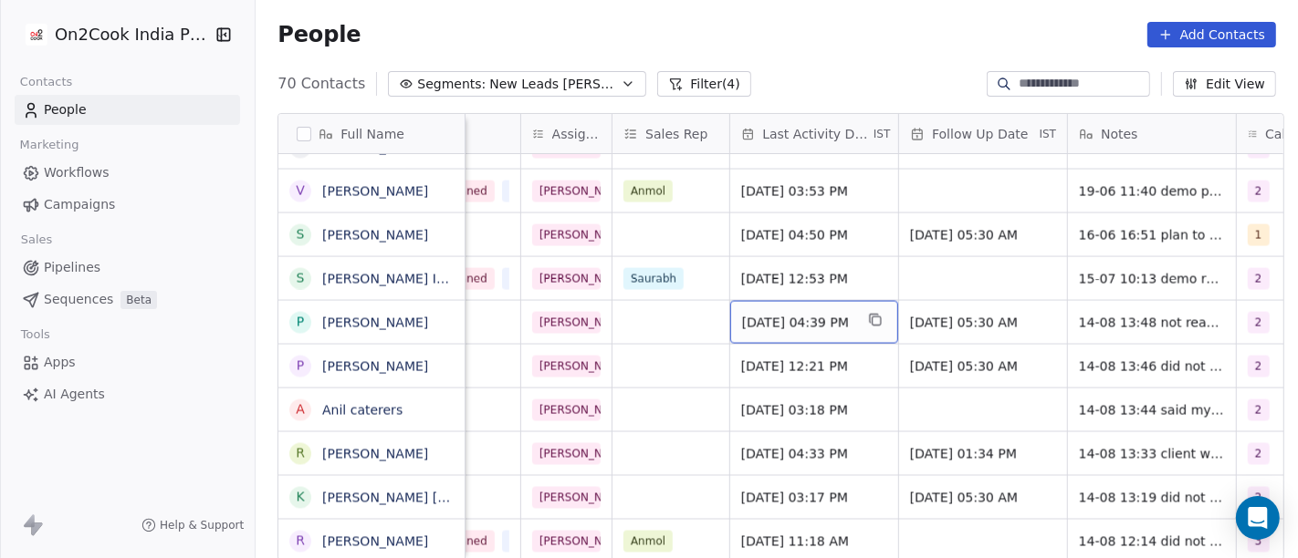
click at [821, 319] on span "[DATE] 04:39 PM" at bounding box center [797, 323] width 111 height 18
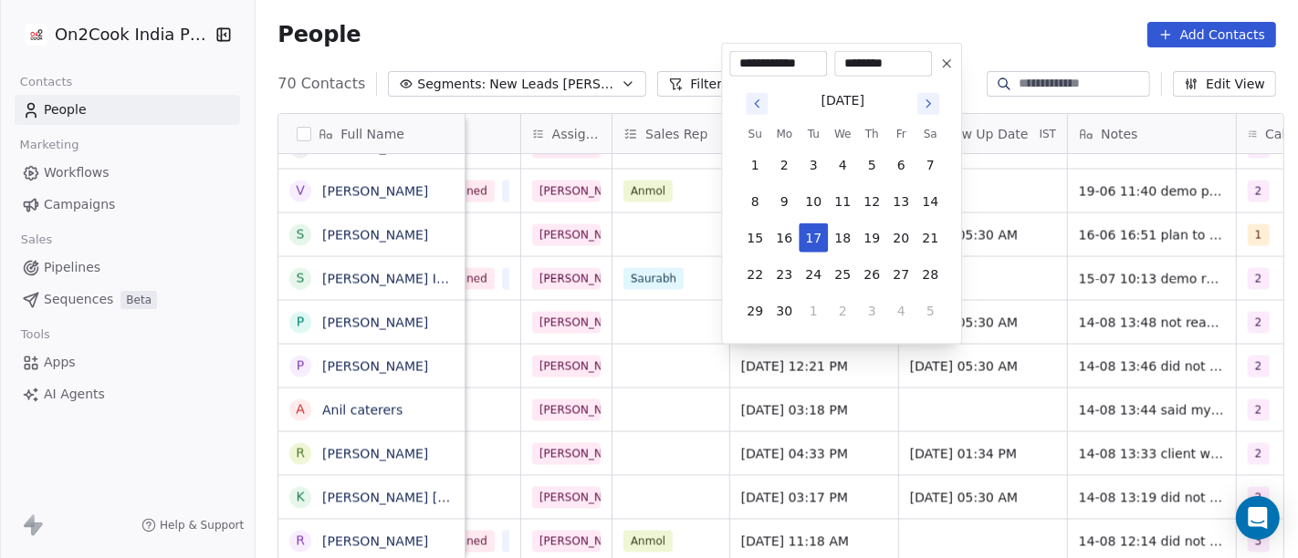
click at [928, 101] on icon "Go to next month" at bounding box center [928, 103] width 4 height 7
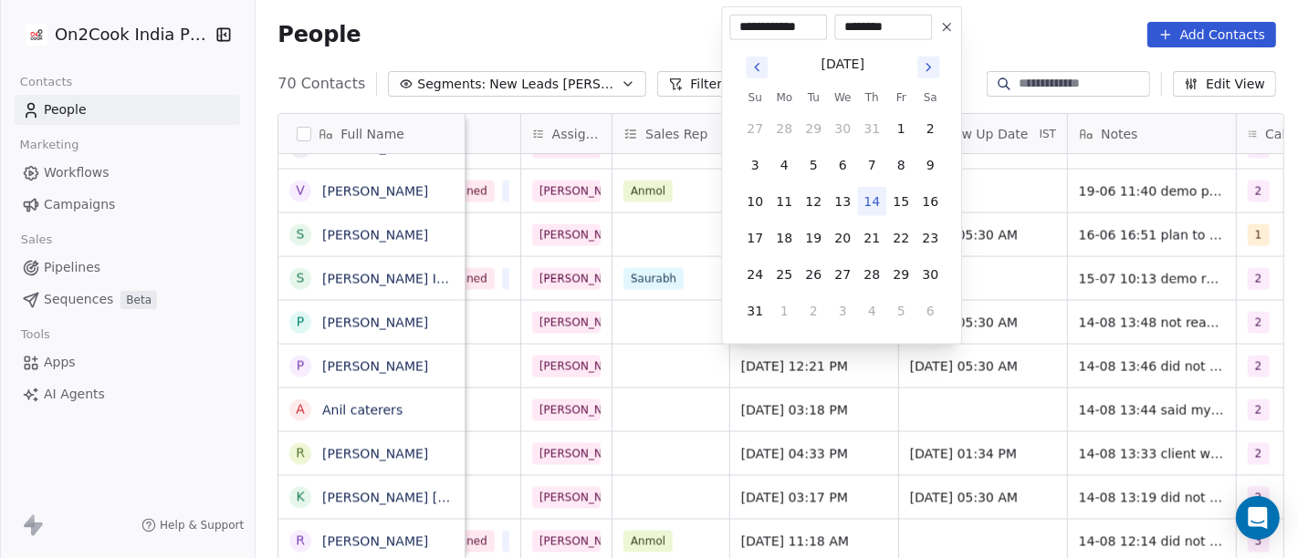
click at [867, 195] on button "14" at bounding box center [871, 201] width 29 height 29
type input "**********"
click at [1009, 19] on html "On2Cook India Pvt. Ltd. Contacts People Marketing Workflows Campaigns Sales Pip…" at bounding box center [649, 279] width 1298 height 558
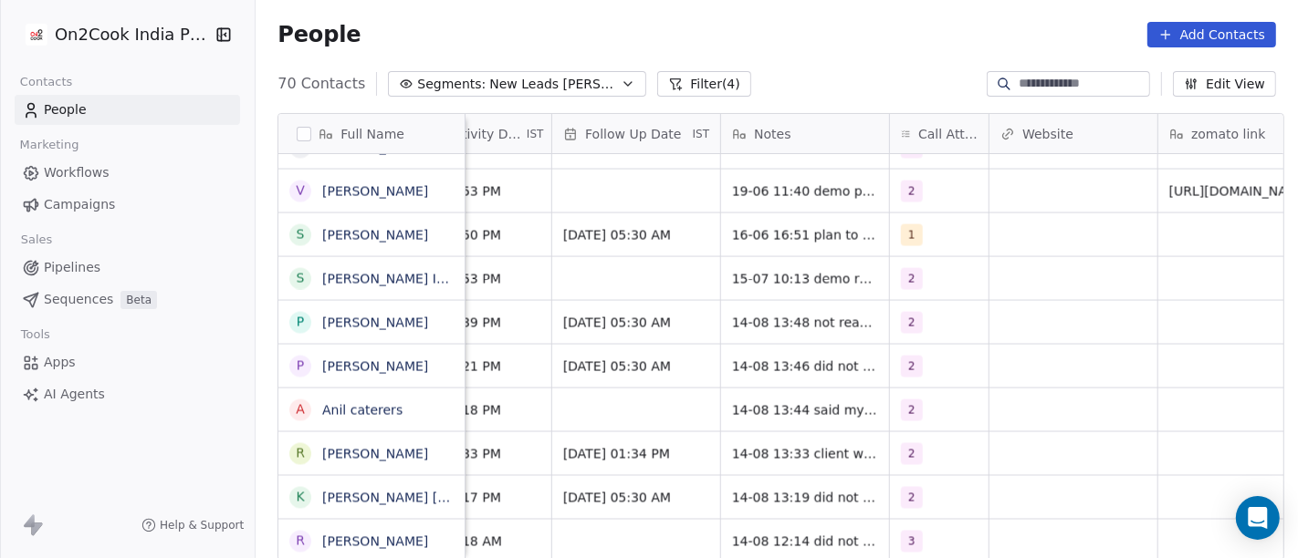
scroll to position [0, 1240]
click at [622, 325] on span "[DATE] 05:30 AM" at bounding box center [617, 323] width 111 height 18
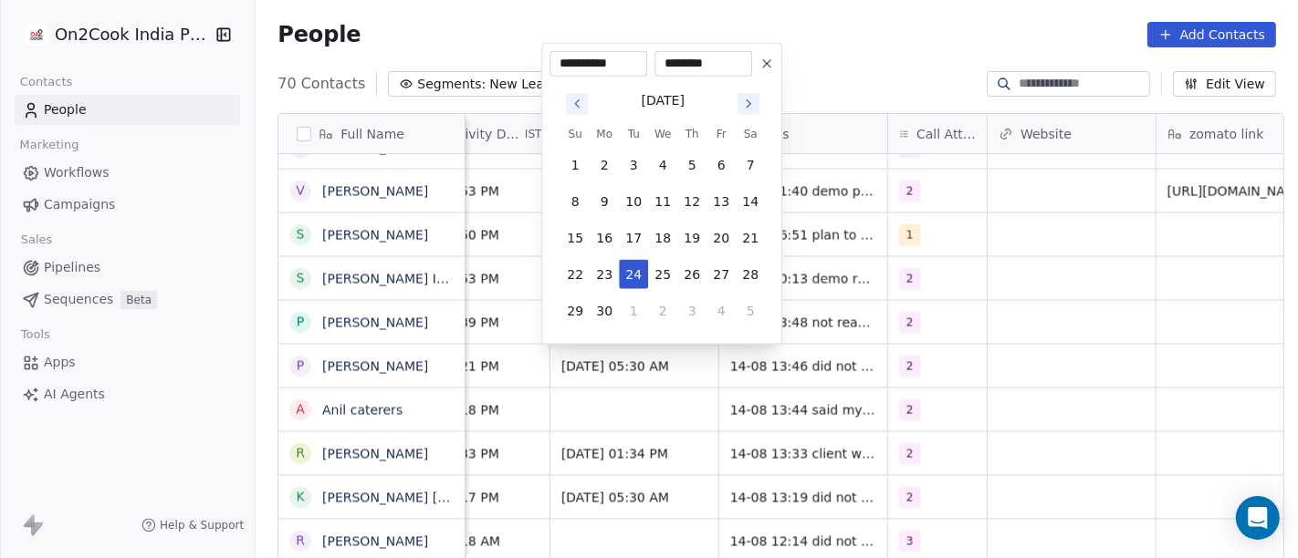
click at [755, 99] on icon "Go to next month" at bounding box center [748, 104] width 15 height 15
click at [750, 108] on icon "Go to next month" at bounding box center [748, 104] width 15 height 15
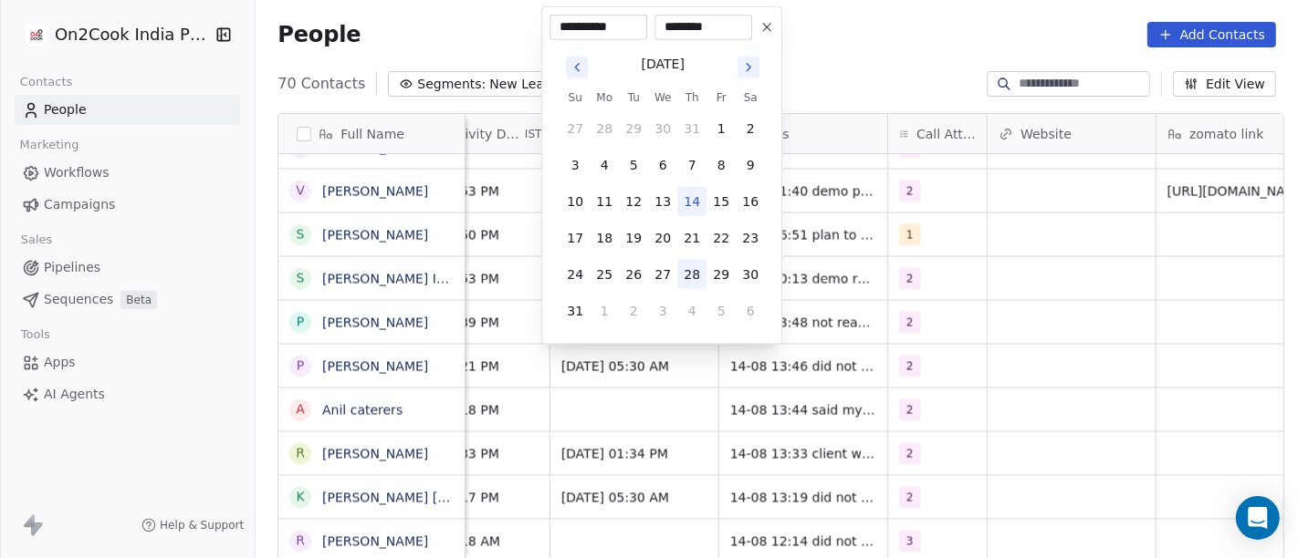
click at [700, 269] on button "28" at bounding box center [691, 274] width 29 height 29
type input "**********"
click at [899, 50] on html "On2Cook India Pvt. Ltd. Contacts People Marketing Workflows Campaigns Sales Pip…" at bounding box center [649, 279] width 1298 height 558
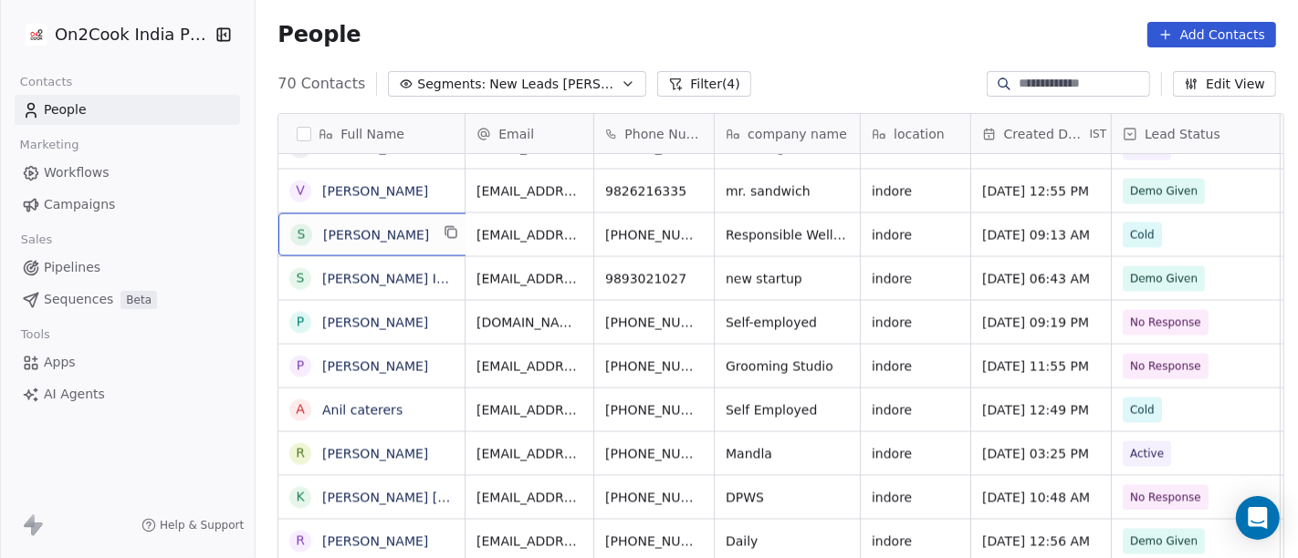
scroll to position [2, 0]
click at [412, 235] on div "S [PERSON_NAME]" at bounding box center [375, 233] width 195 height 43
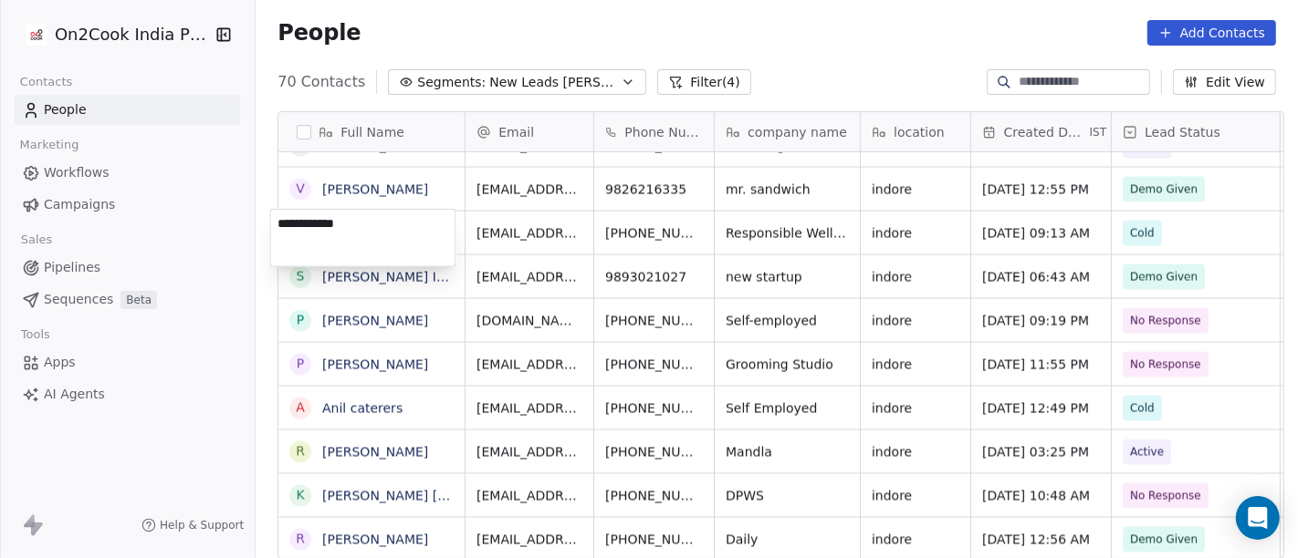
click at [285, 217] on textarea "**********" at bounding box center [363, 238] width 184 height 57
type textarea "**********"
click at [785, 20] on html "On2Cook India Pvt. Ltd. Contacts People Marketing Workflows Campaigns Sales Pip…" at bounding box center [649, 279] width 1298 height 558
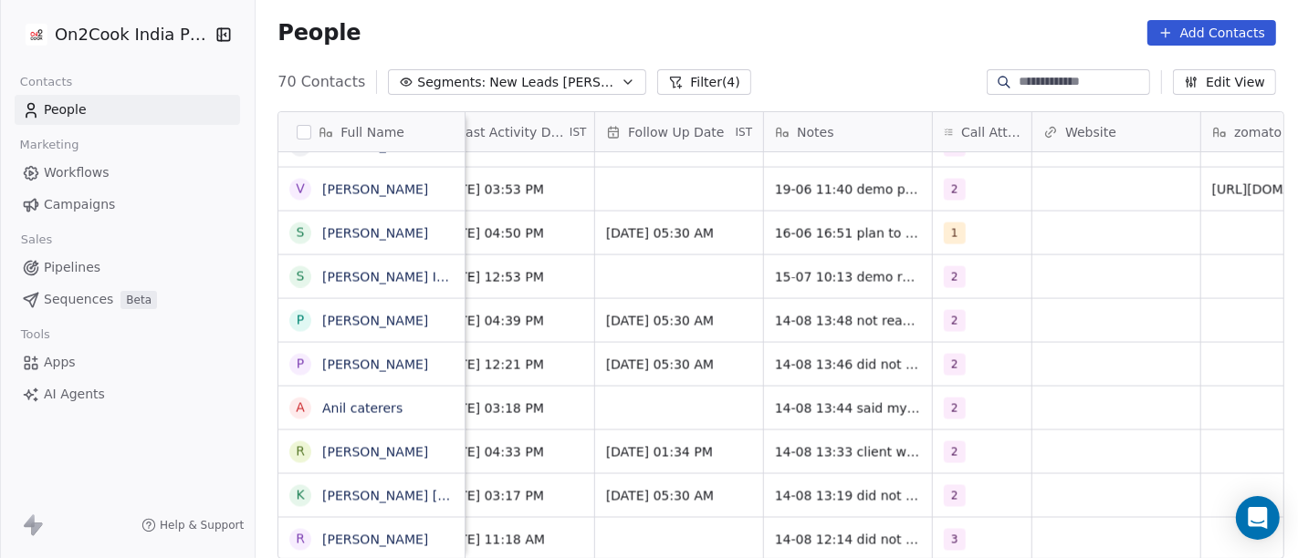
scroll to position [0, 1205]
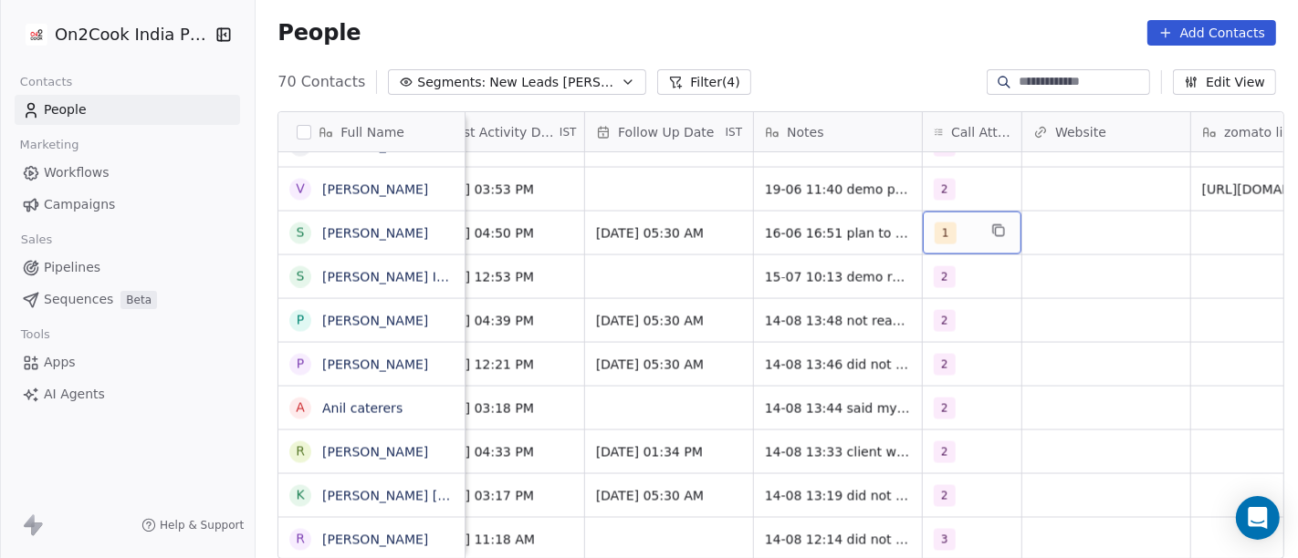
click at [934, 224] on span "1" at bounding box center [945, 234] width 22 height 22
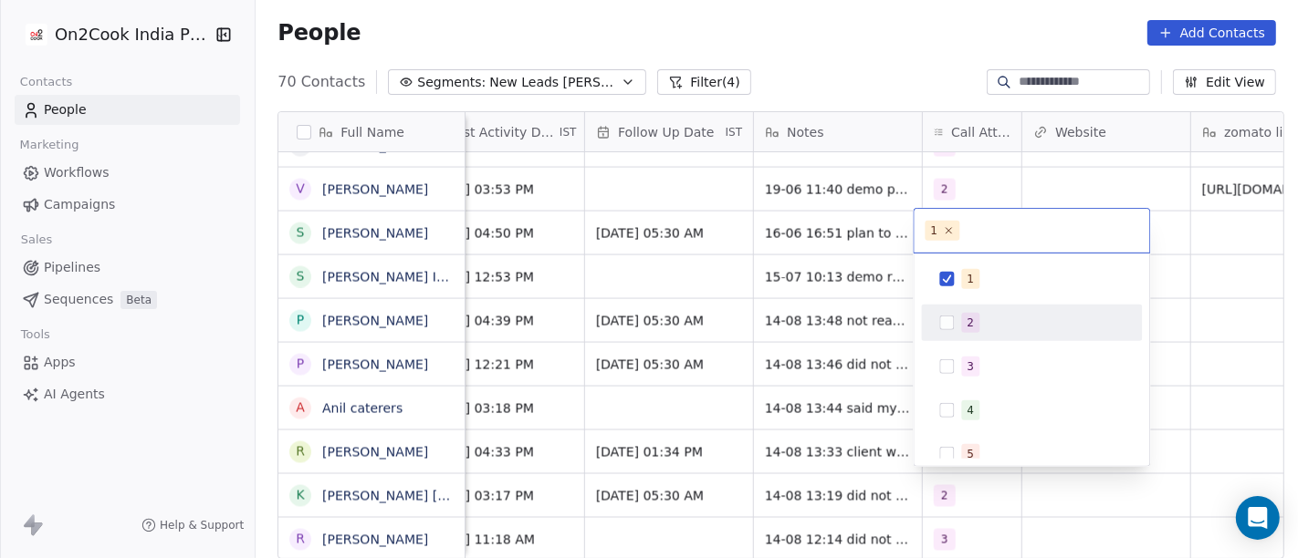
click at [972, 340] on div "1 2 3 4 5 6 7 8 9 10" at bounding box center [1031, 476] width 221 height 431
click at [967, 327] on div "2" at bounding box center [969, 323] width 7 height 16
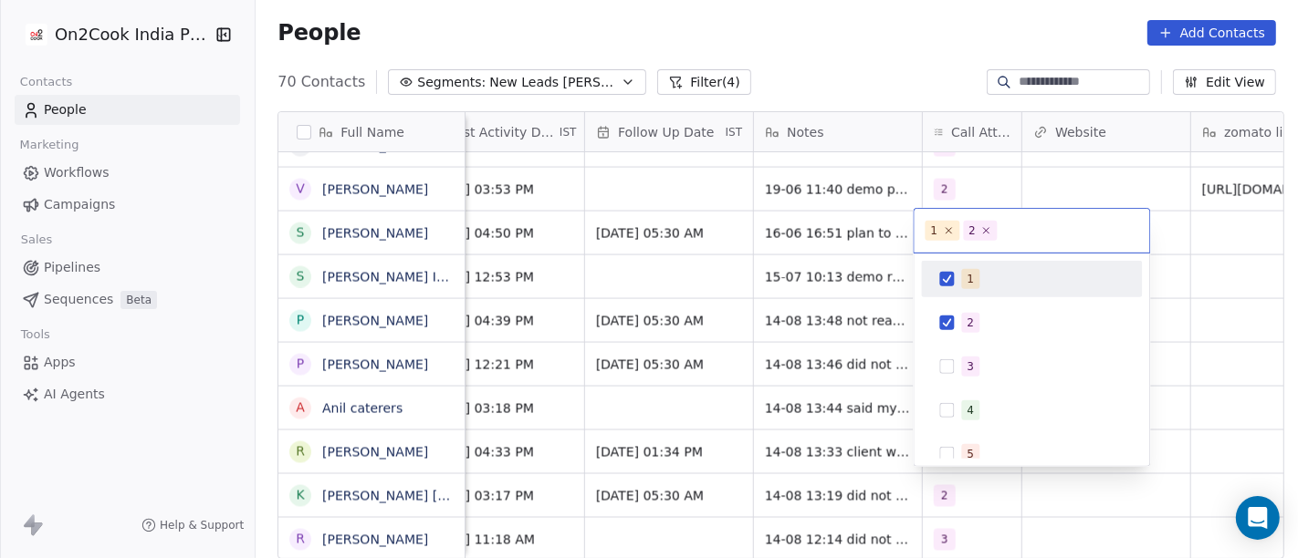
click at [955, 287] on div "1" at bounding box center [1031, 279] width 206 height 29
click at [841, 68] on html "On2Cook India Pvt. Ltd. Contacts People Marketing Workflows Campaigns Sales Pip…" at bounding box center [649, 279] width 1298 height 558
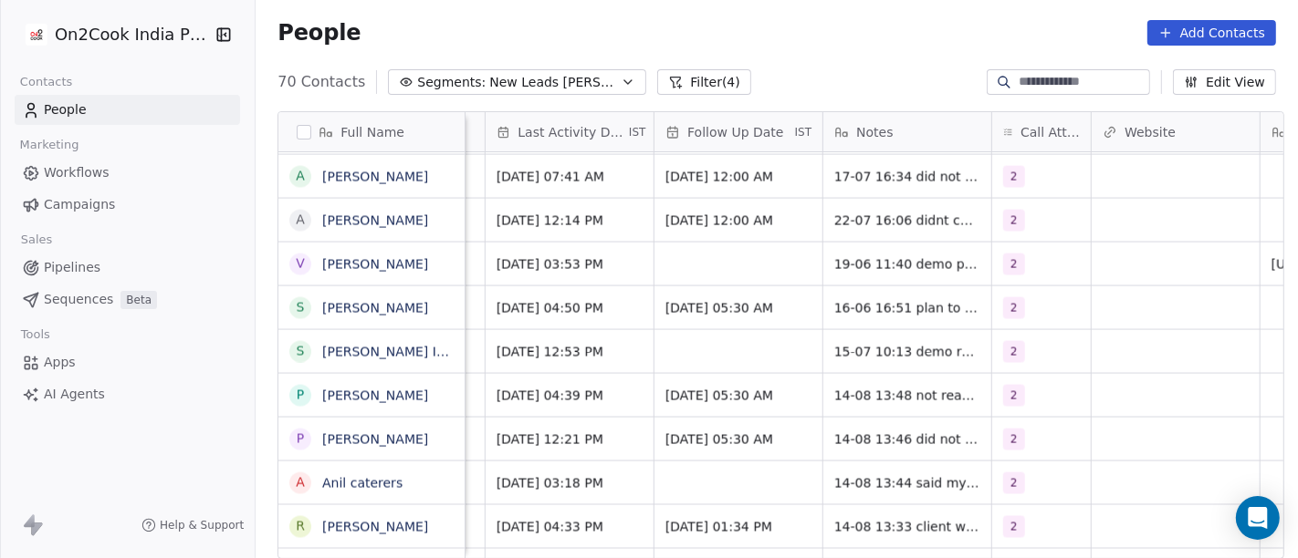
scroll to position [0, 1149]
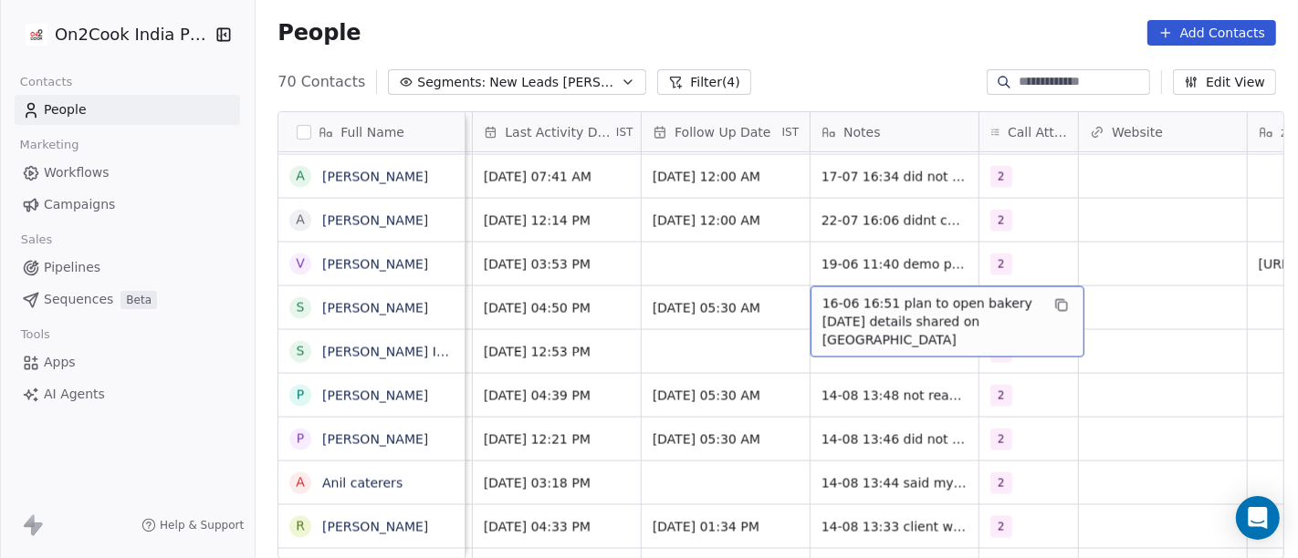
click at [837, 311] on span "16-06 16:51 plan to open bakery [DATE] details shared on [GEOGRAPHIC_DATA]" at bounding box center [930, 322] width 217 height 55
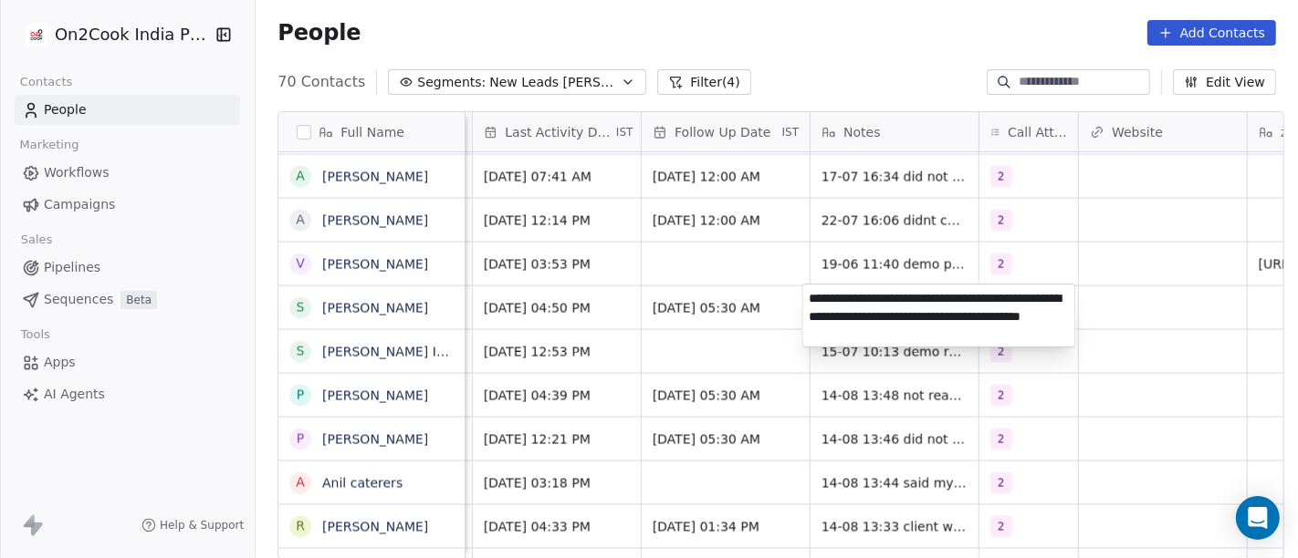
type textarea "**********"
click at [1142, 277] on html "On2Cook India Pvt. Ltd. Contacts People Marketing Workflows Campaigns Sales Pip…" at bounding box center [649, 279] width 1298 height 558
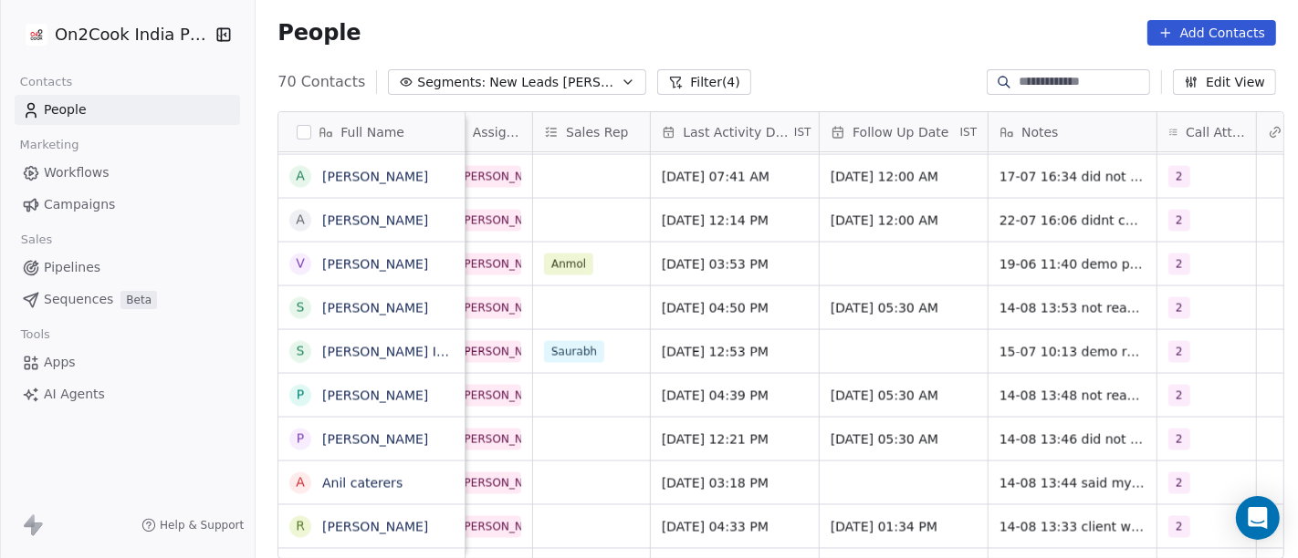
scroll to position [0, 970]
click at [881, 299] on span "[DATE] 05:30 AM" at bounding box center [887, 308] width 111 height 18
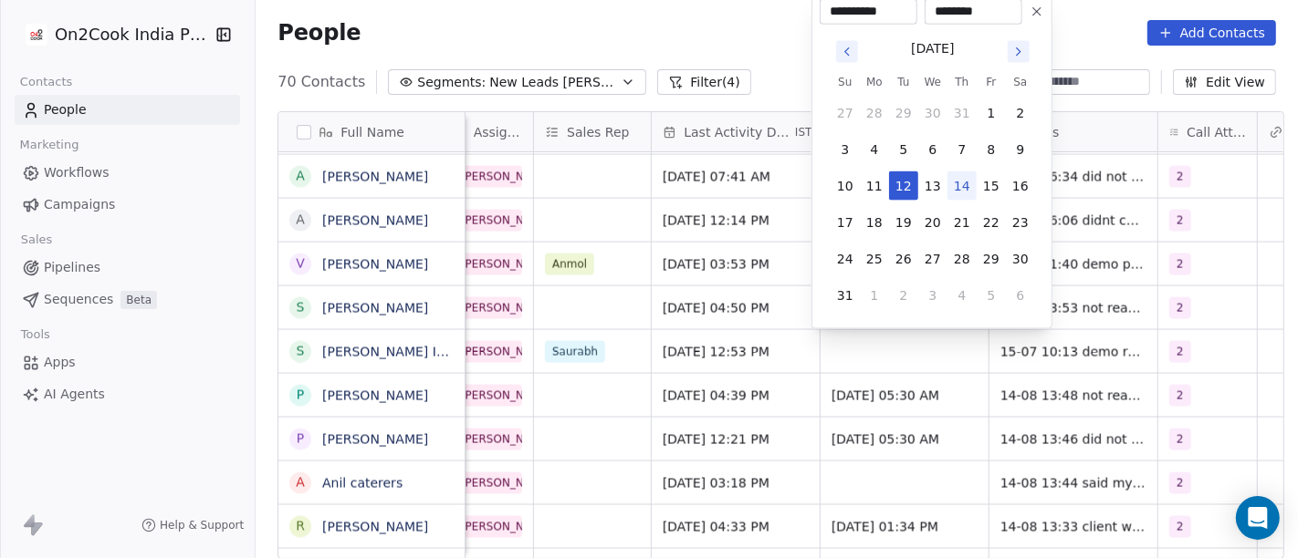
click at [1092, 40] on html "On2Cook India Pvt. Ltd. Contacts People Marketing Workflows Campaigns Sales Pip…" at bounding box center [649, 279] width 1298 height 558
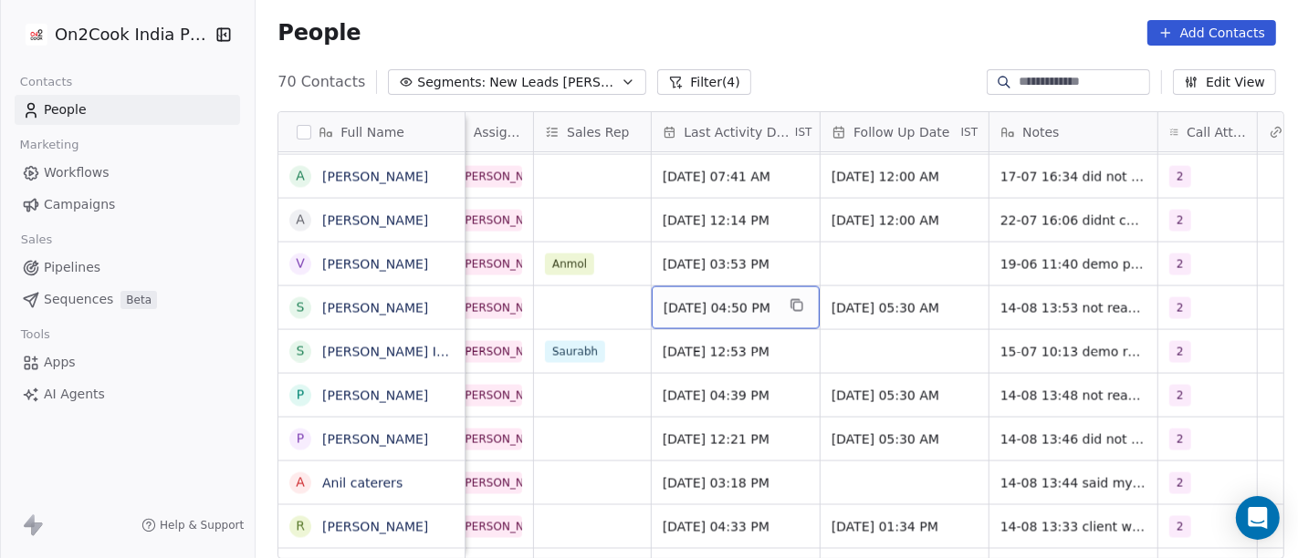
click at [715, 305] on span "[DATE] 04:50 PM" at bounding box center [718, 308] width 111 height 18
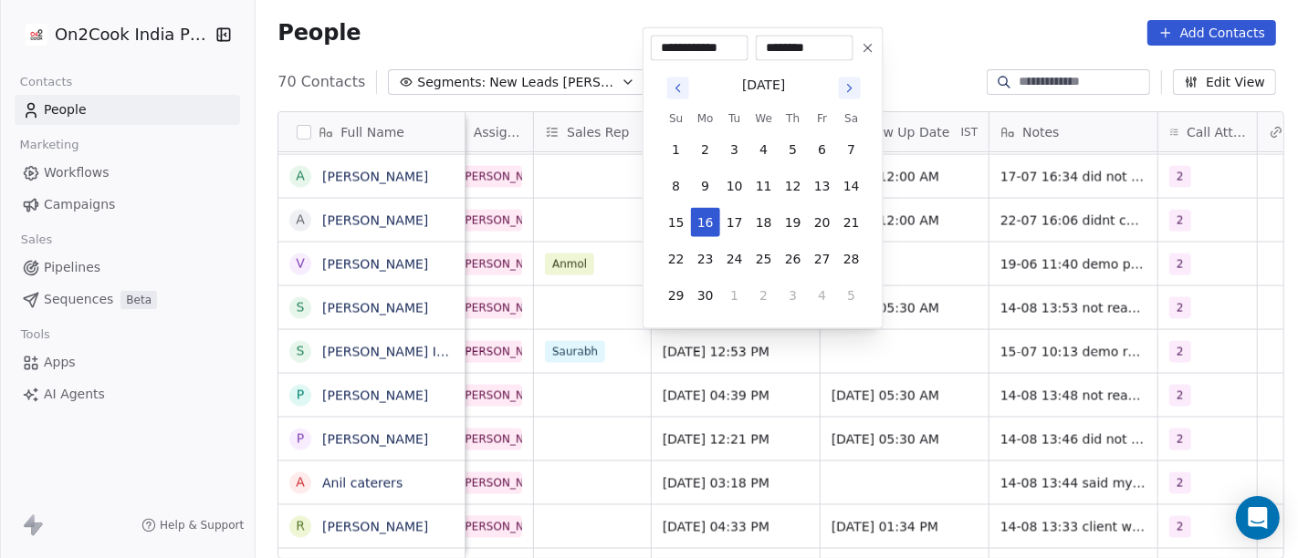
click at [852, 95] on button "Go to next month" at bounding box center [850, 89] width 22 height 22
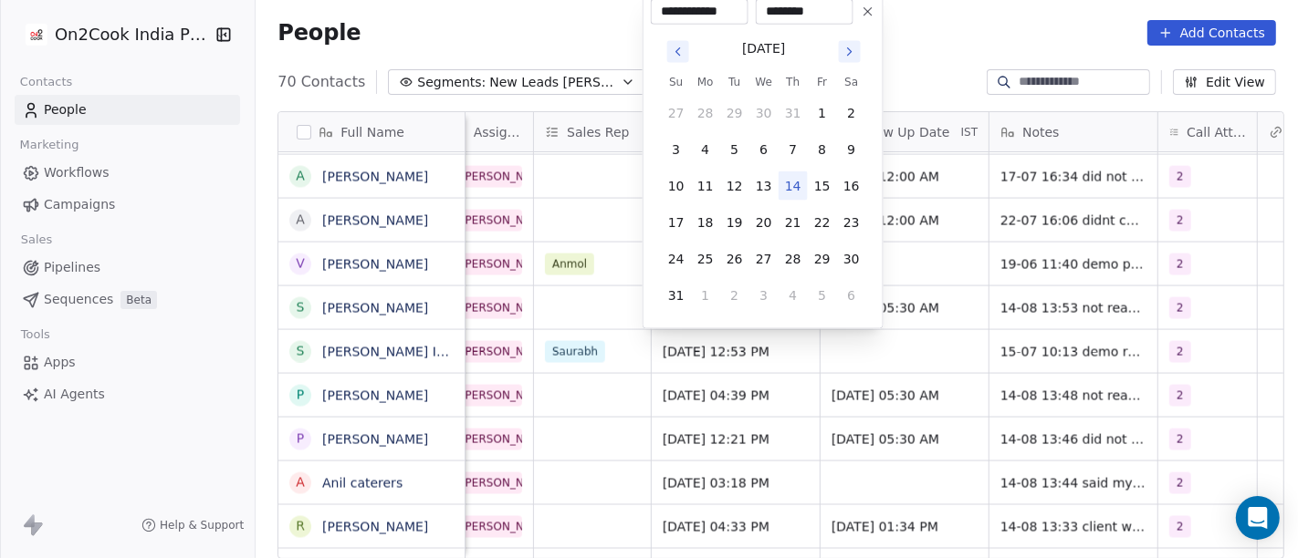
click at [797, 182] on button "14" at bounding box center [792, 186] width 29 height 29
type input "**********"
click at [1011, 44] on html "On2Cook India Pvt. Ltd. Contacts People Marketing Workflows Campaigns Sales Pip…" at bounding box center [649, 279] width 1298 height 558
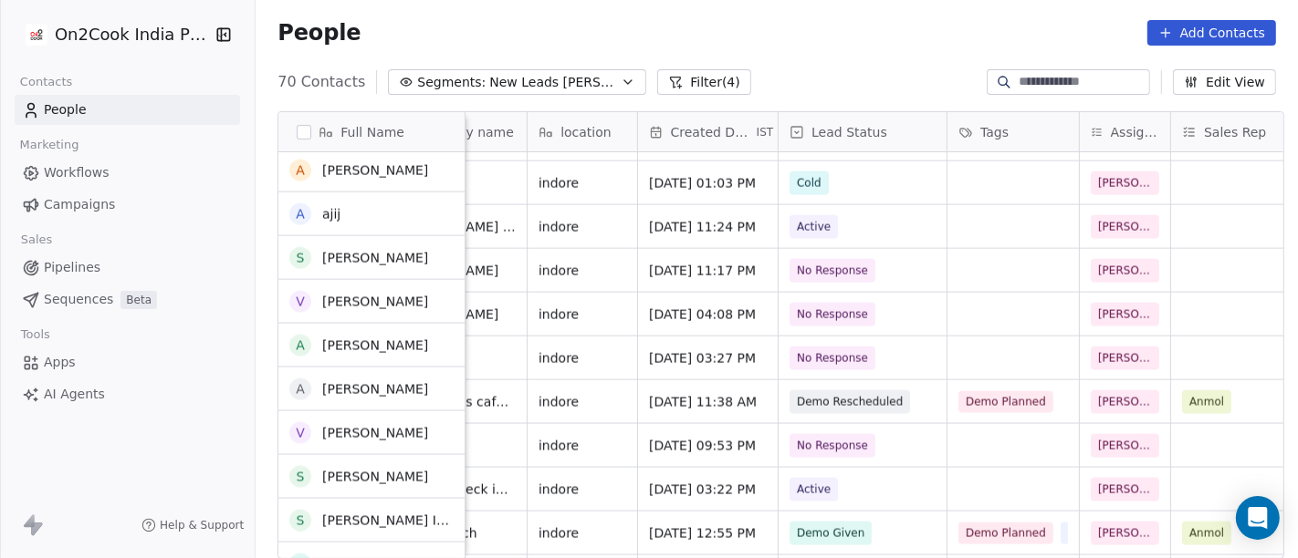
scroll to position [2313, 0]
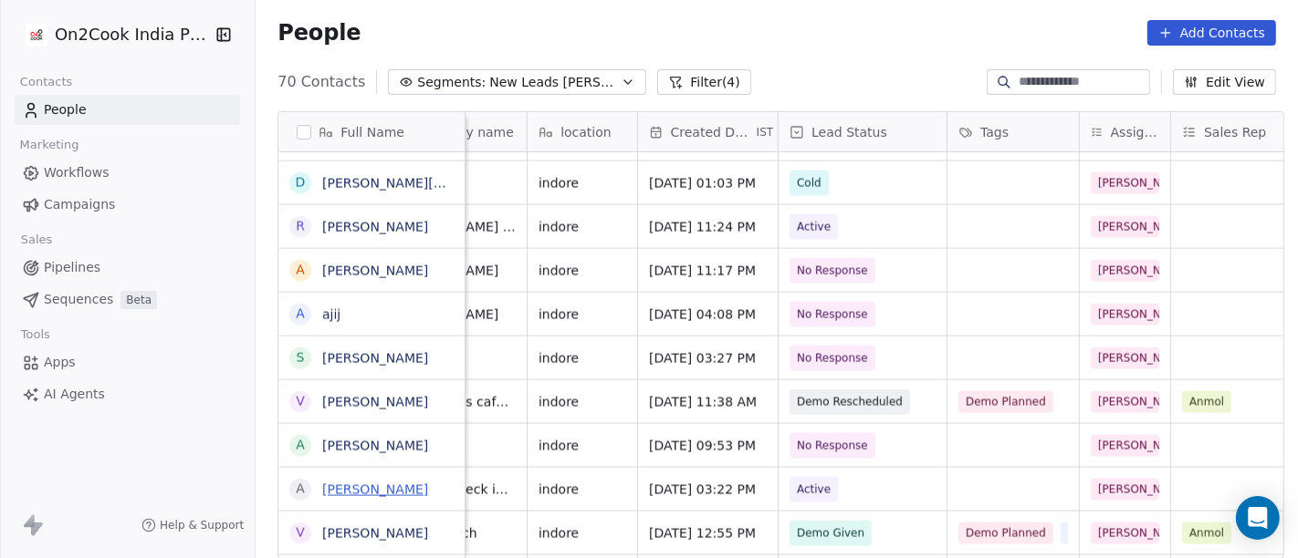
click at [339, 488] on link "[PERSON_NAME]" at bounding box center [375, 490] width 106 height 15
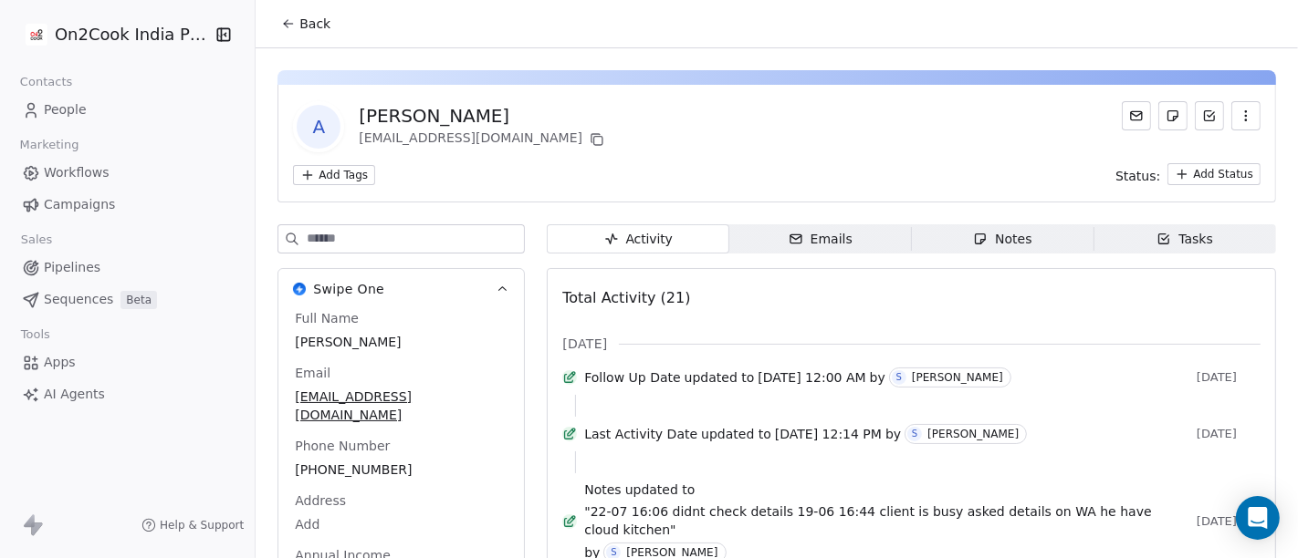
click at [299, 29] on span "Back" at bounding box center [314, 24] width 31 height 18
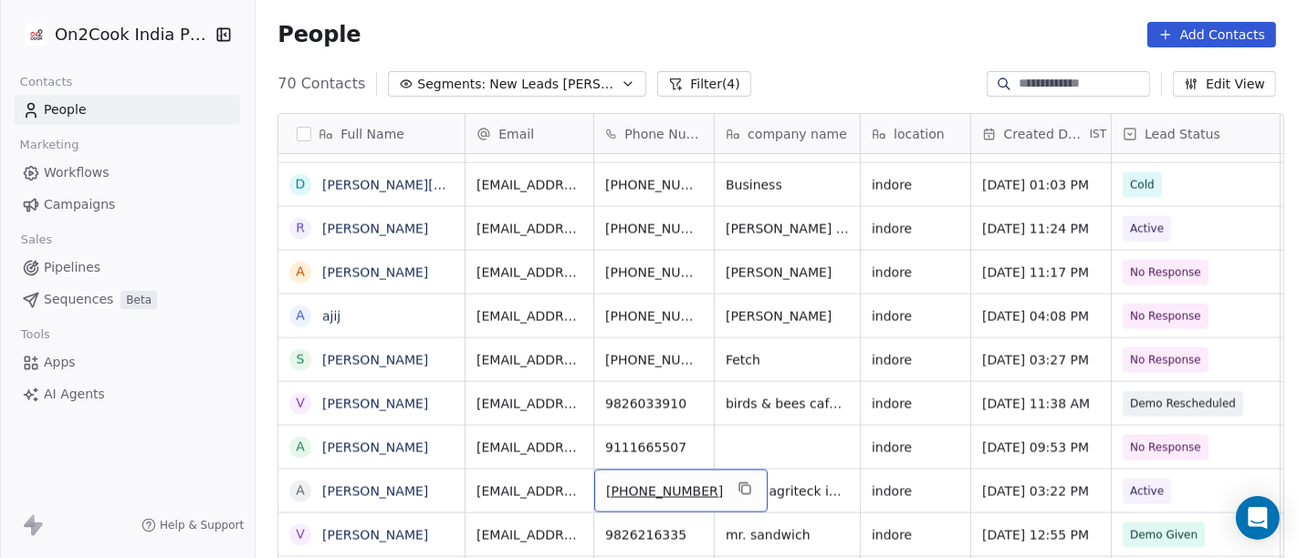
scroll to position [2320, 0]
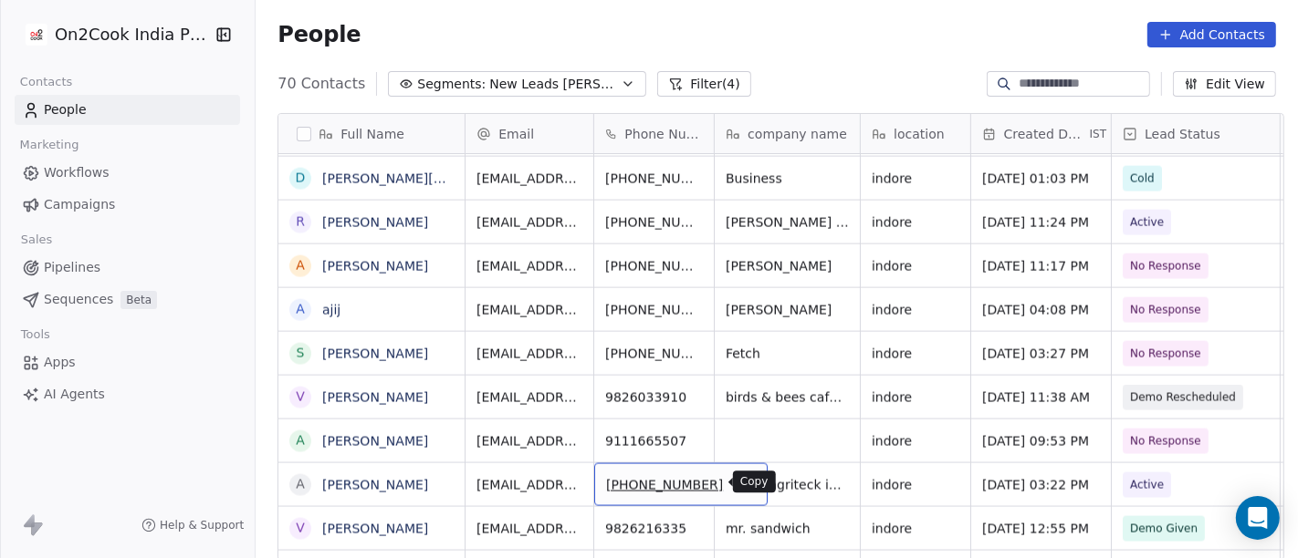
click at [737, 486] on icon "grid" at bounding box center [744, 482] width 15 height 15
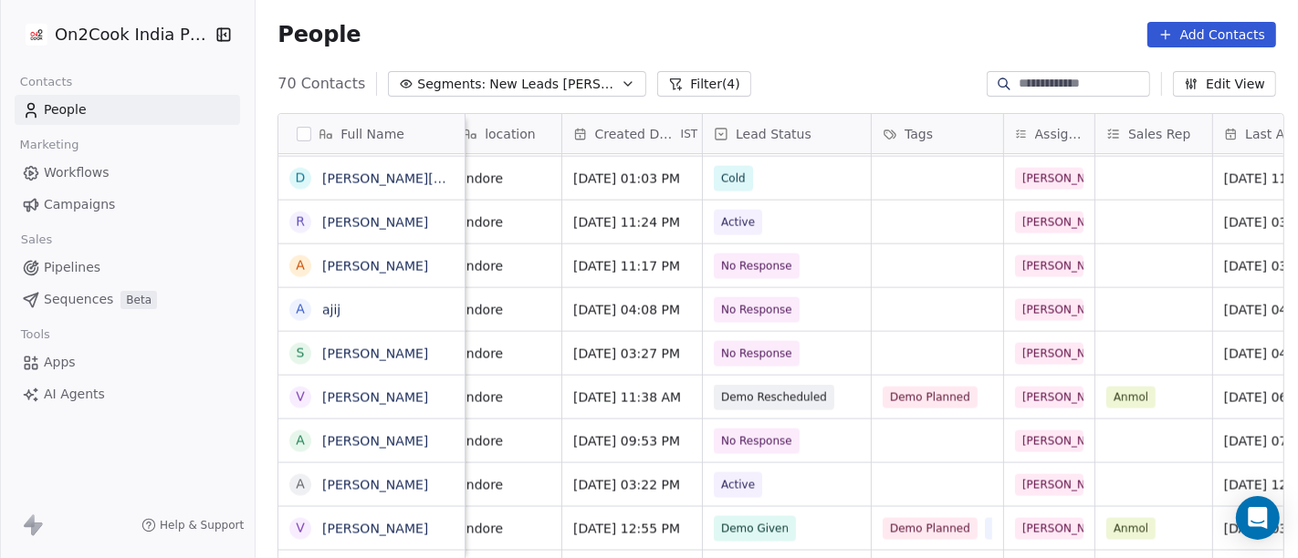
scroll to position [0, 411]
click at [733, 484] on span "Active" at bounding box center [737, 485] width 34 height 18
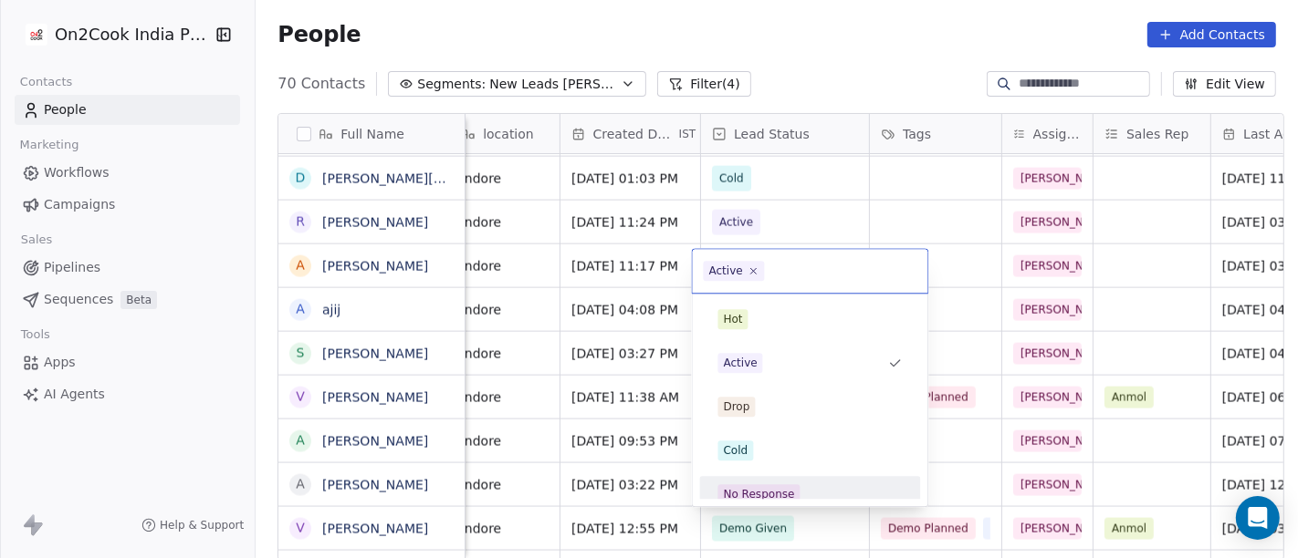
click at [765, 488] on div "No Response" at bounding box center [759, 494] width 71 height 16
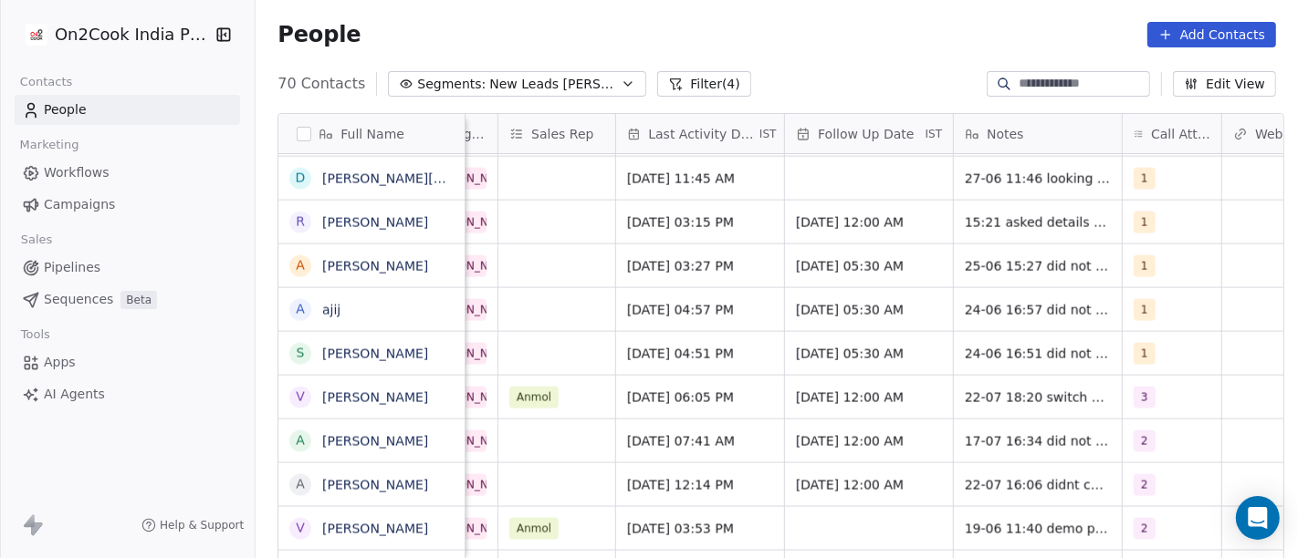
scroll to position [0, 1008]
click at [728, 490] on span "[DATE] 12:14 PM" at bounding box center [680, 485] width 111 height 18
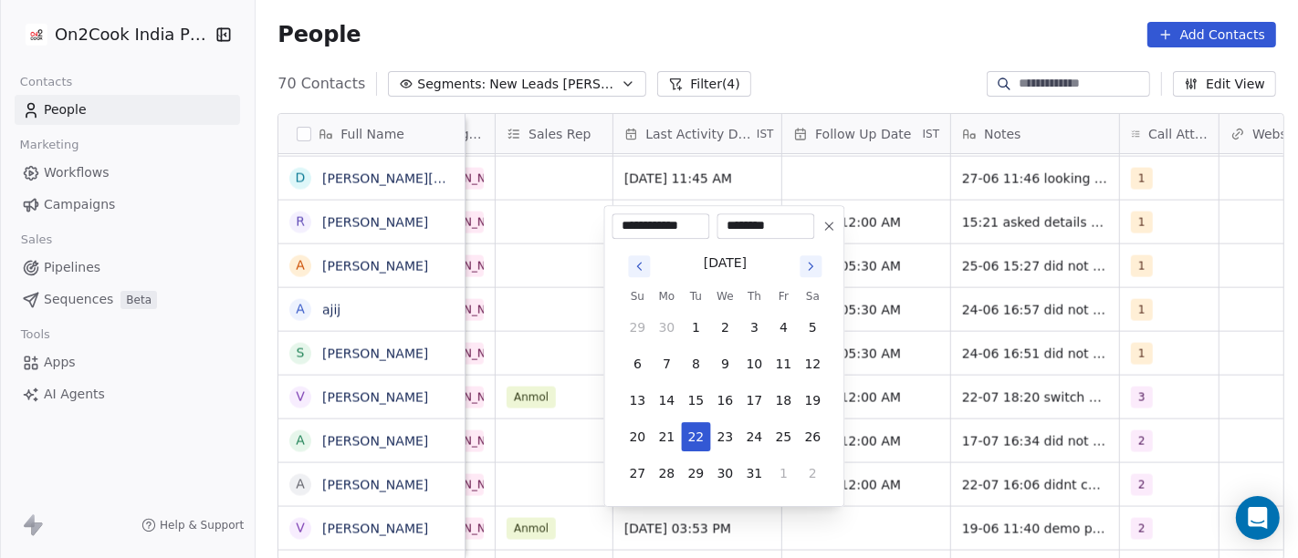
click at [806, 265] on icon "Go to next month" at bounding box center [810, 266] width 15 height 15
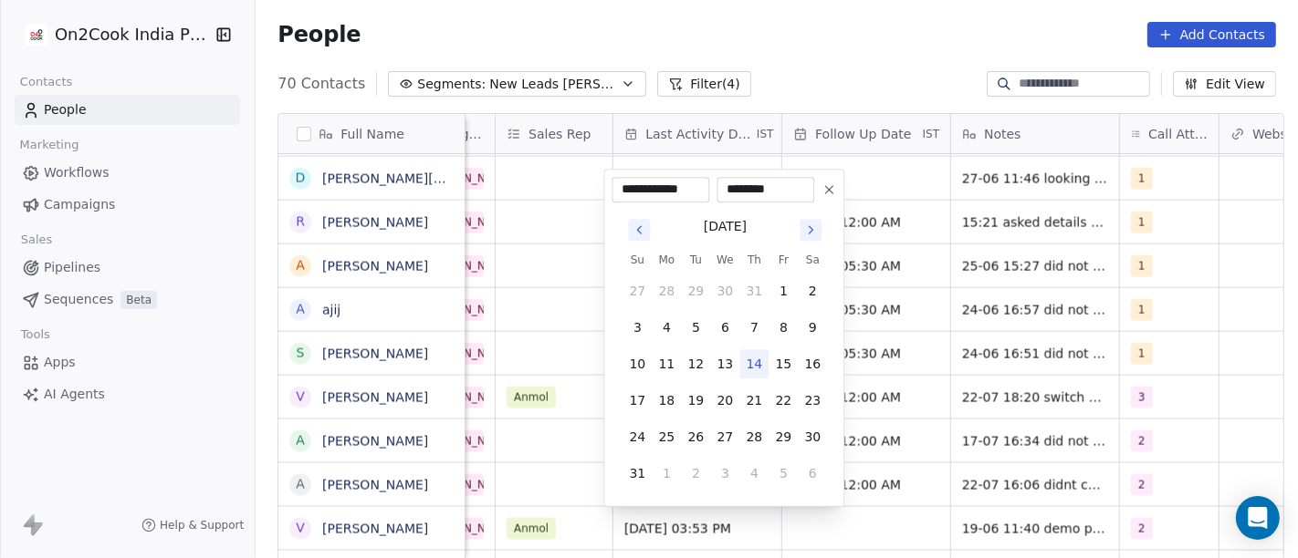
click at [756, 367] on button "14" at bounding box center [753, 364] width 29 height 29
type input "**********"
click at [915, 40] on html "On2Cook India Pvt. Ltd. Contacts People Marketing Workflows Campaigns Sales Pip…" at bounding box center [649, 279] width 1298 height 558
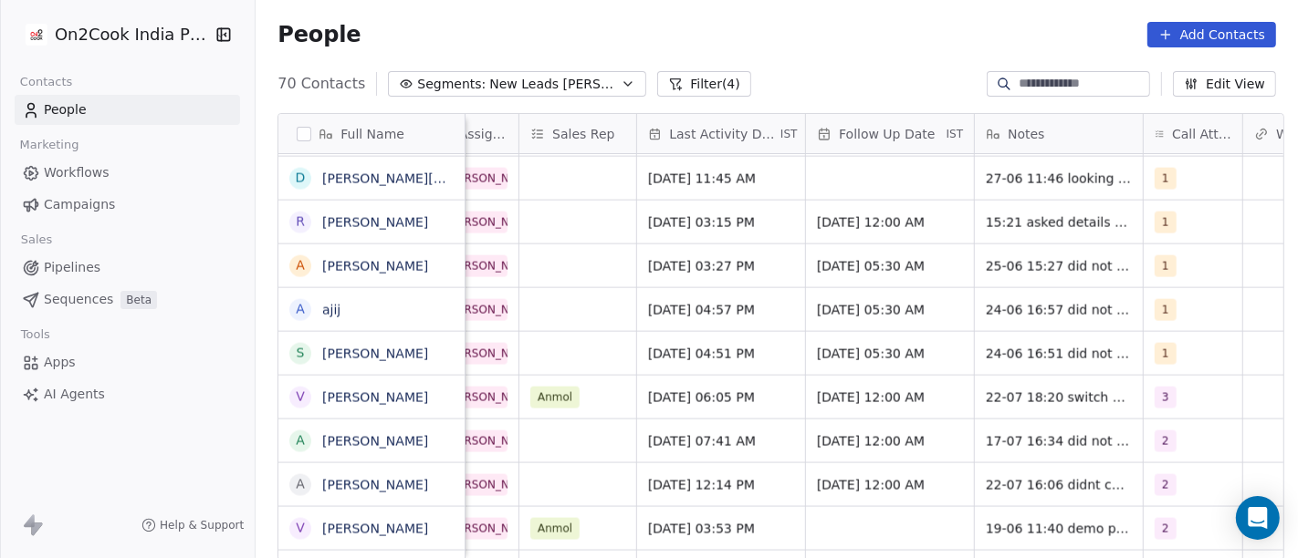
scroll to position [0, 1212]
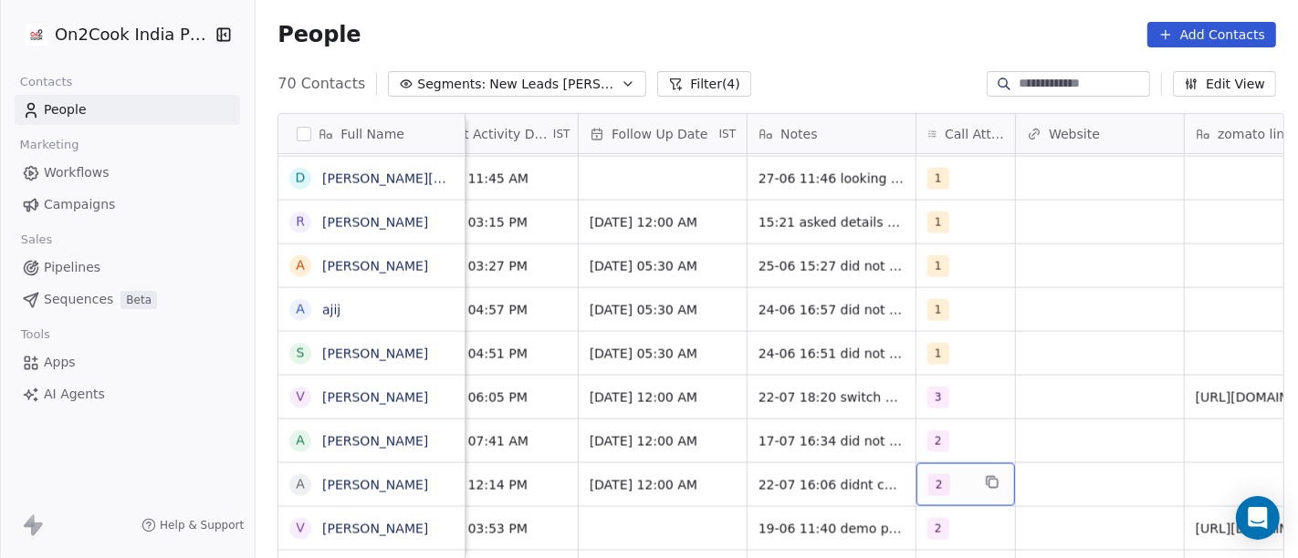
click at [960, 485] on div "2" at bounding box center [949, 486] width 42 height 22
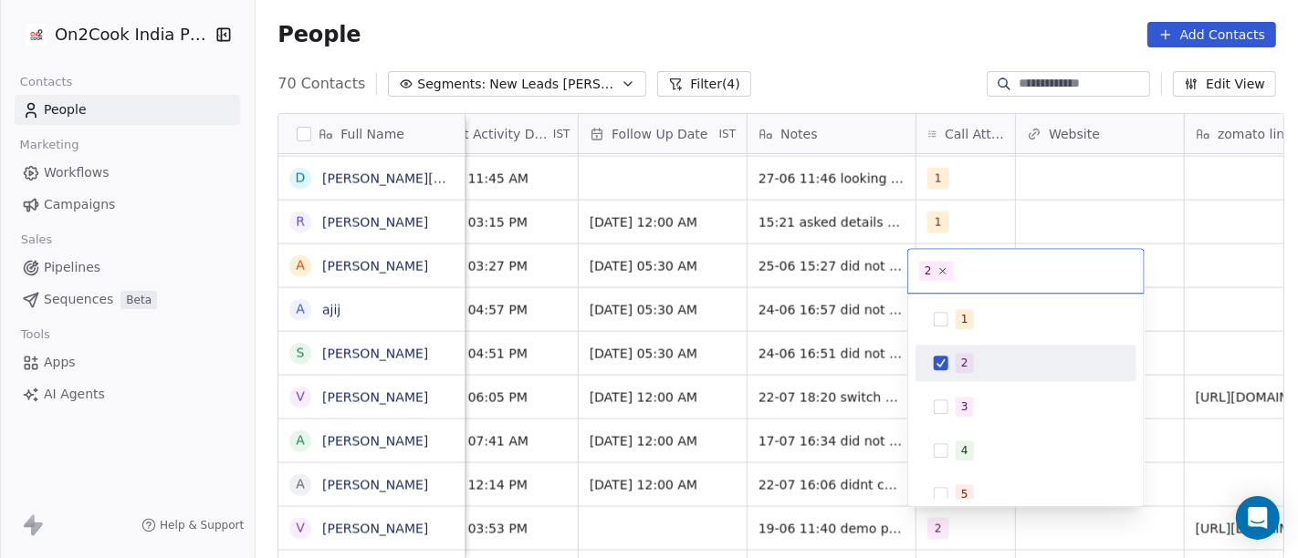
click at [954, 376] on div "2" at bounding box center [1026, 363] width 206 height 29
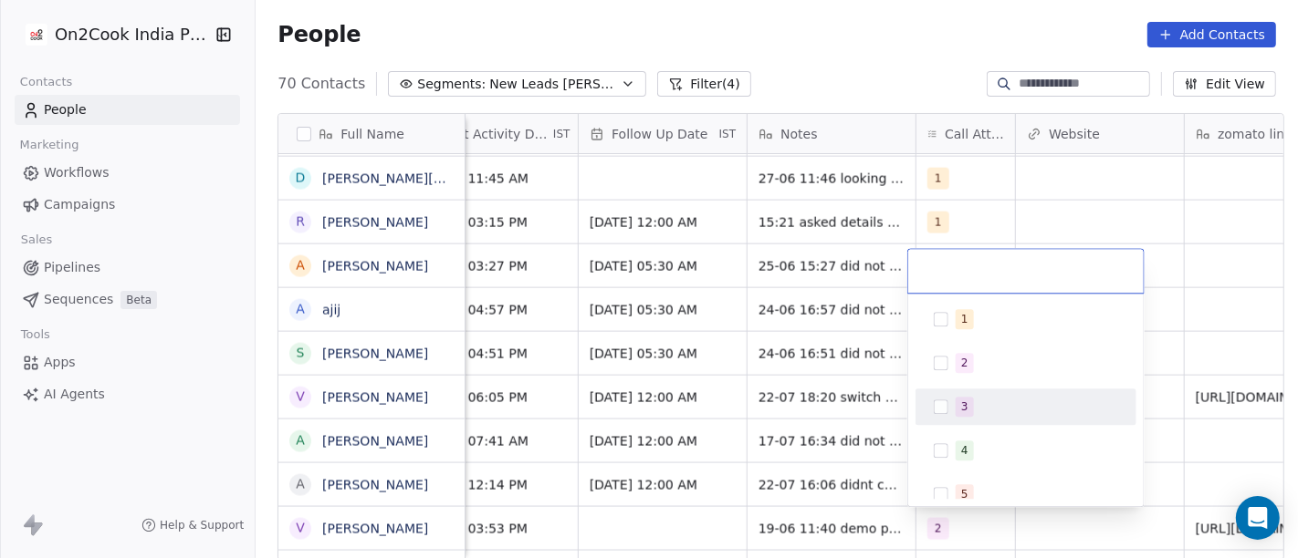
click at [951, 405] on div "3" at bounding box center [1026, 406] width 206 height 29
click at [793, 484] on html "On2Cook India Pvt. Ltd. Contacts People Marketing Workflows Campaigns Sales Pip…" at bounding box center [649, 279] width 1298 height 558
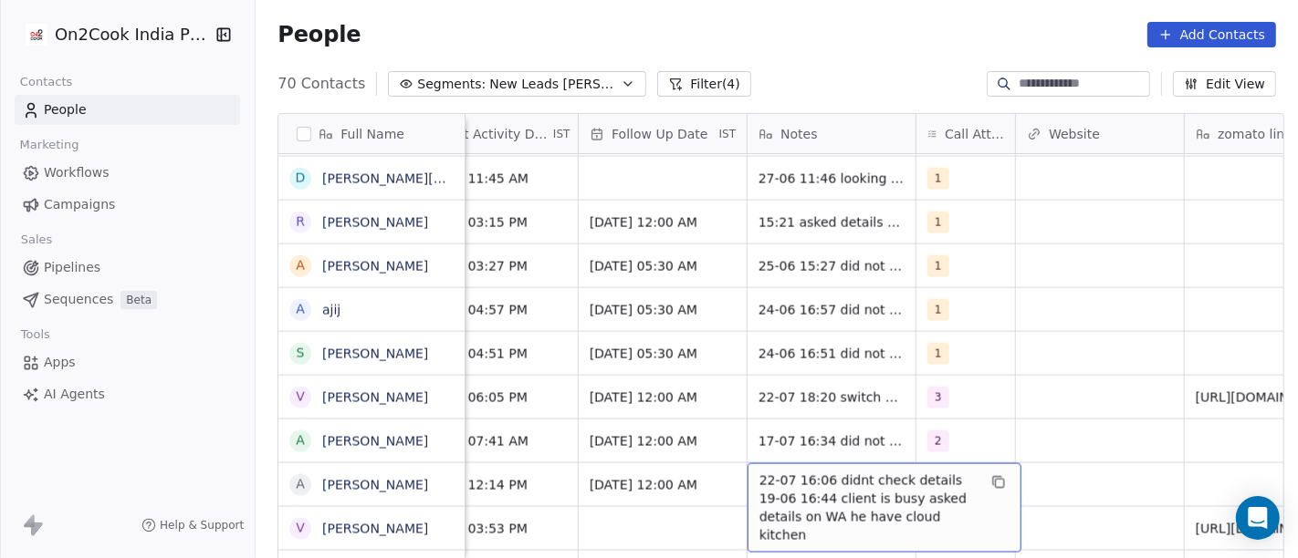
click at [793, 484] on span "22-07 16:06 didnt check details 19-06 16:44 client is busy asked details on WA …" at bounding box center [867, 508] width 217 height 73
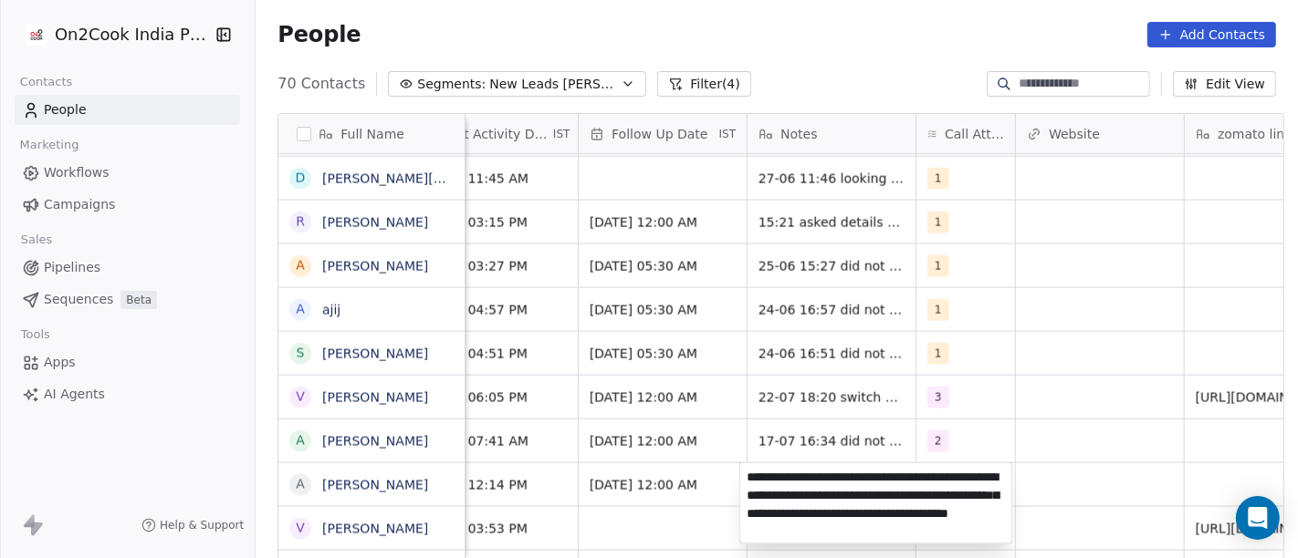
type textarea "**********"
click at [1035, 433] on html "On2Cook India Pvt. Ltd. Contacts People Marketing Workflows Campaigns Sales Pip…" at bounding box center [649, 279] width 1298 height 558
click at [1052, 411] on html "On2Cook India Pvt. Ltd. Contacts People Marketing Workflows Campaigns Sales Pip…" at bounding box center [649, 279] width 1298 height 558
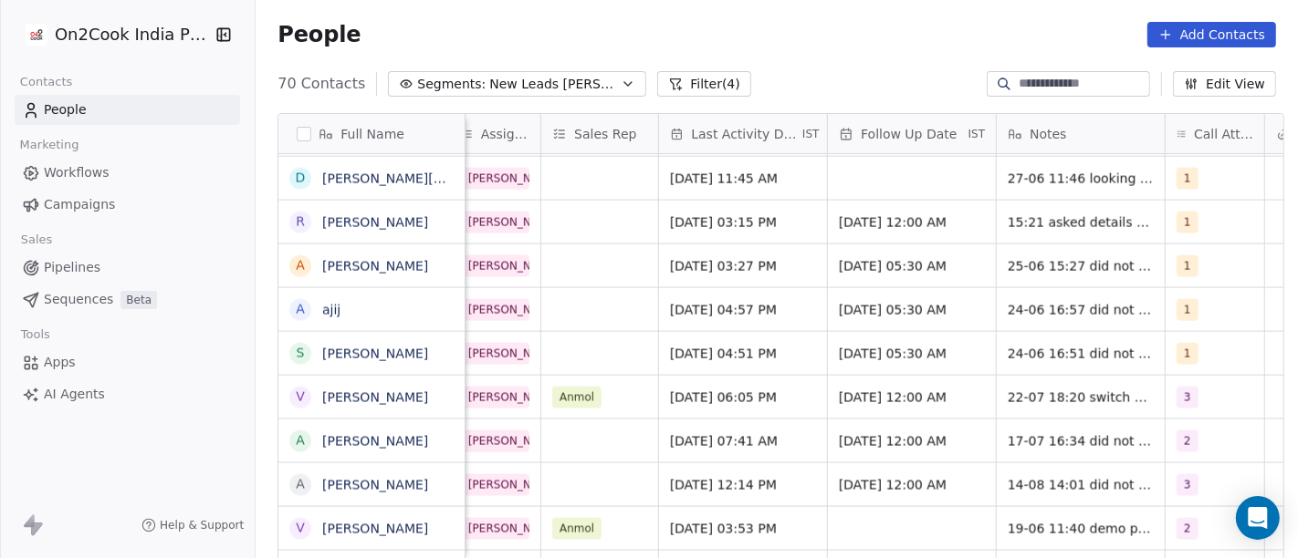
scroll to position [0, 956]
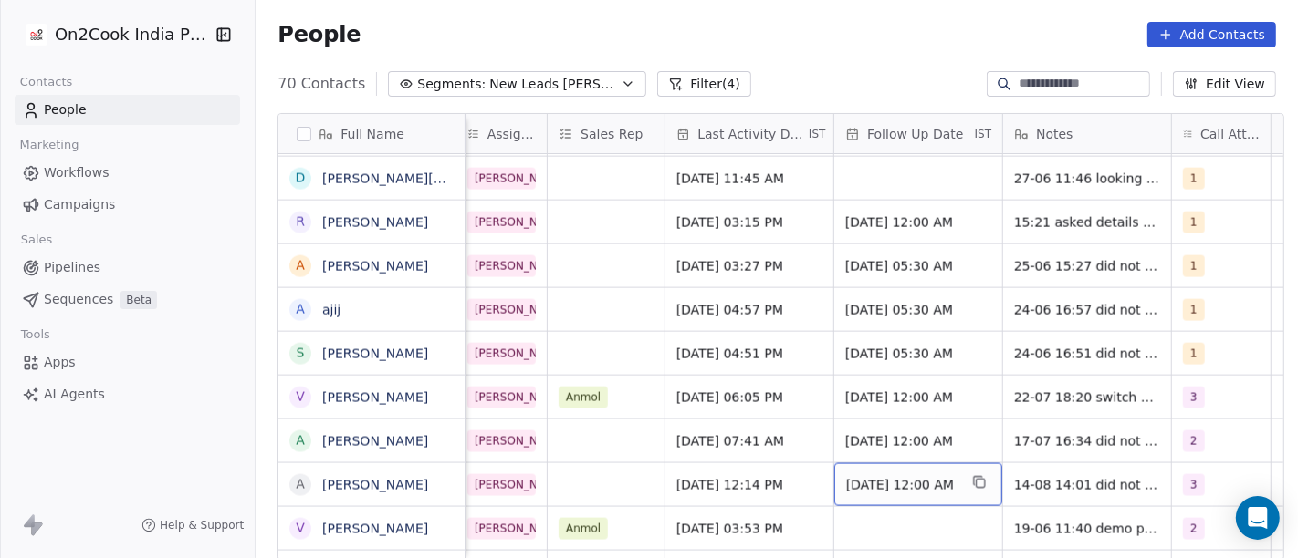
click at [890, 479] on span "[DATE] 12:00 AM" at bounding box center [901, 485] width 111 height 18
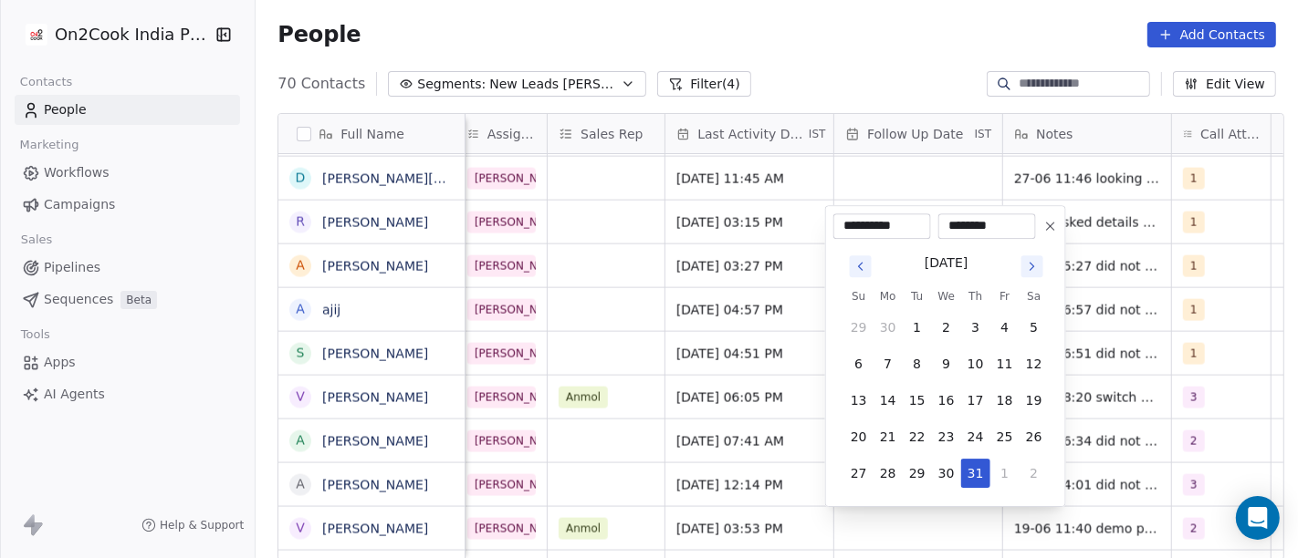
click at [1023, 267] on button "Go to next month" at bounding box center [1032, 267] width 22 height 22
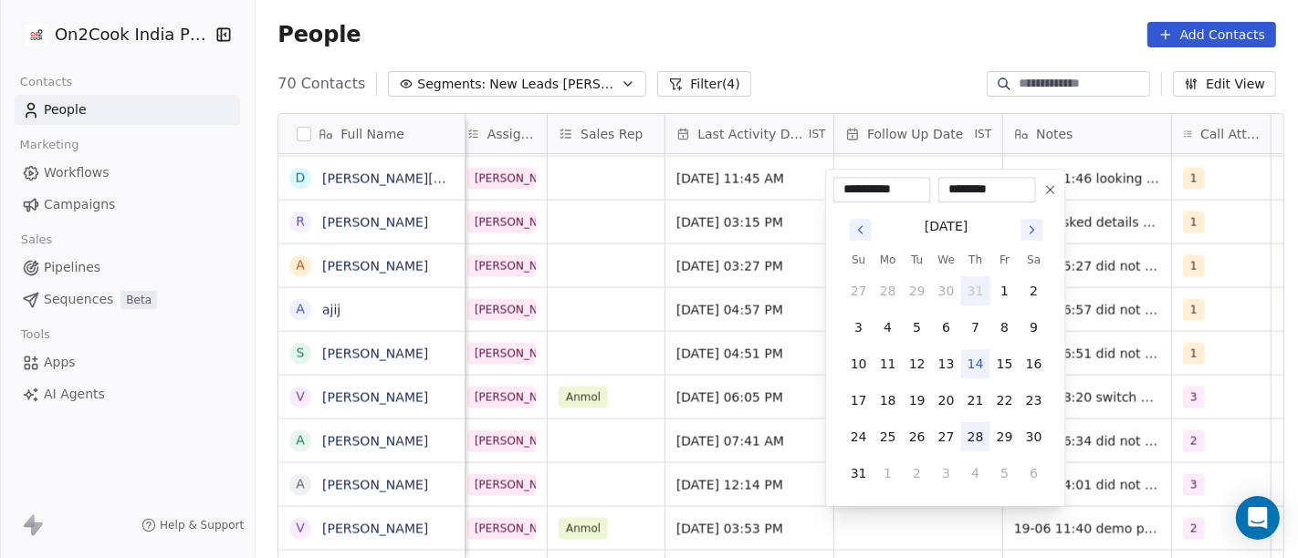
click at [974, 426] on button "28" at bounding box center [975, 437] width 29 height 29
type input "**********"
click at [872, 26] on html "On2Cook India Pvt. Ltd. Contacts People Marketing Workflows Campaigns Sales Pip…" at bounding box center [649, 279] width 1298 height 558
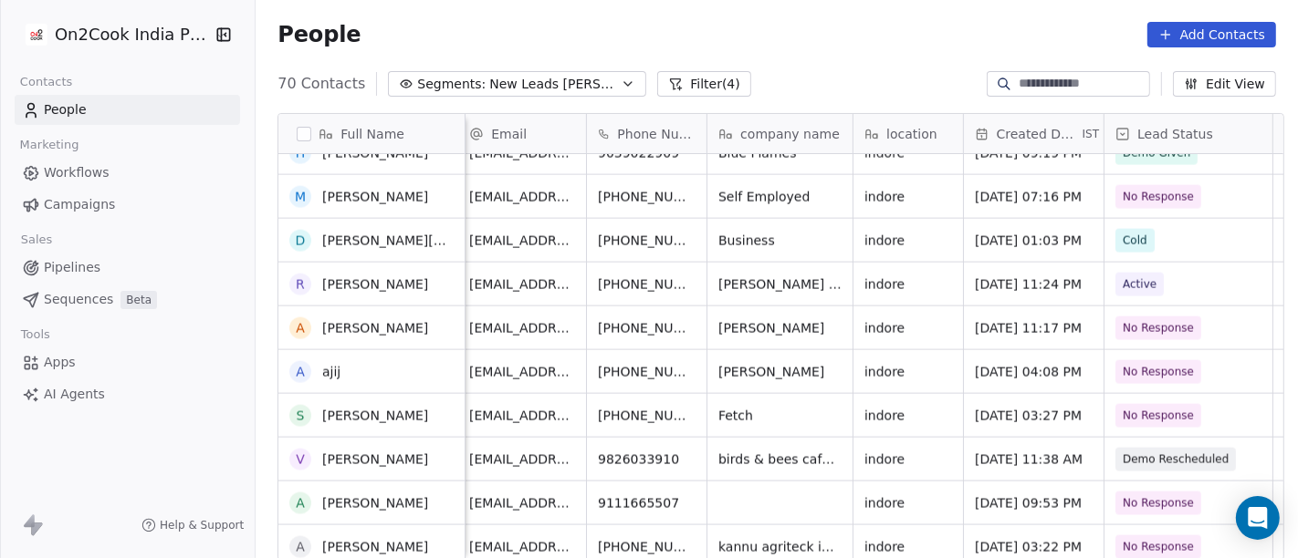
scroll to position [0, 0]
